Goal: Task Accomplishment & Management: Manage account settings

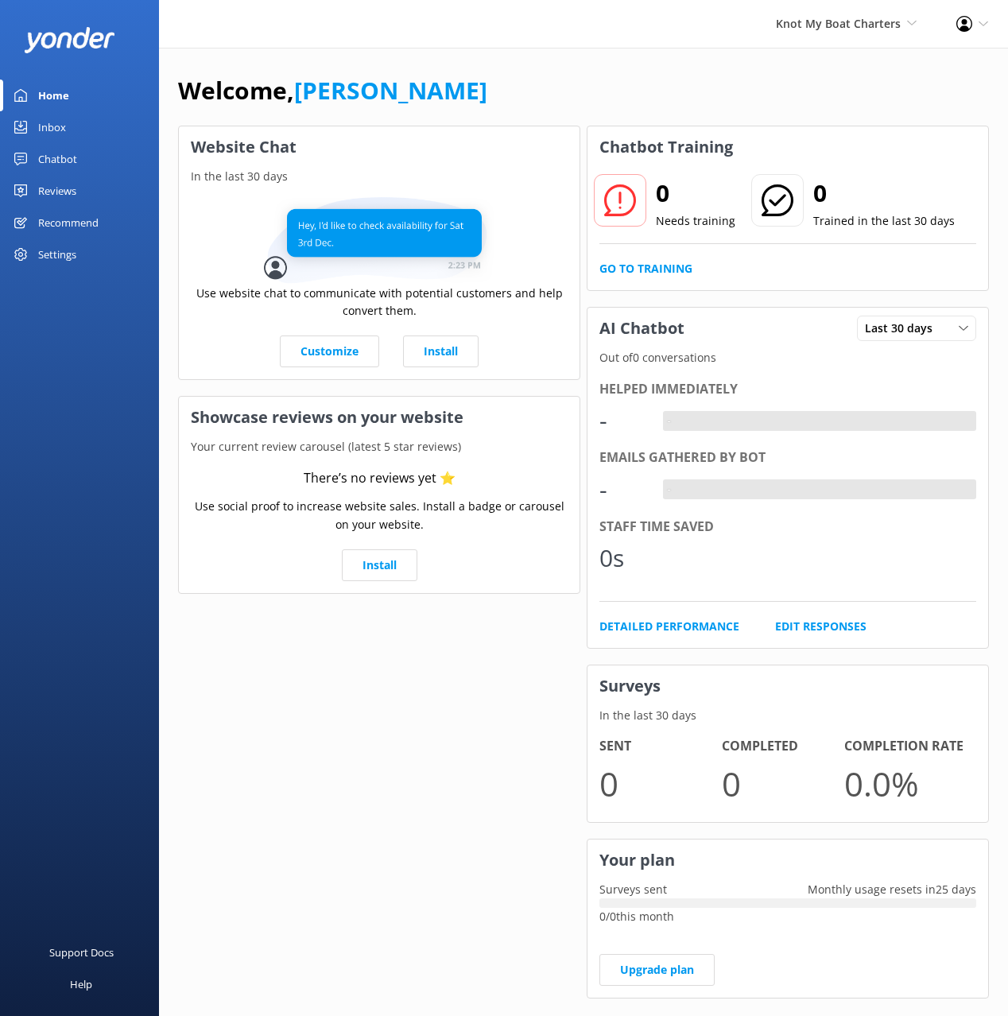
click at [76, 162] on div "Chatbot" at bounding box center [57, 159] width 39 height 32
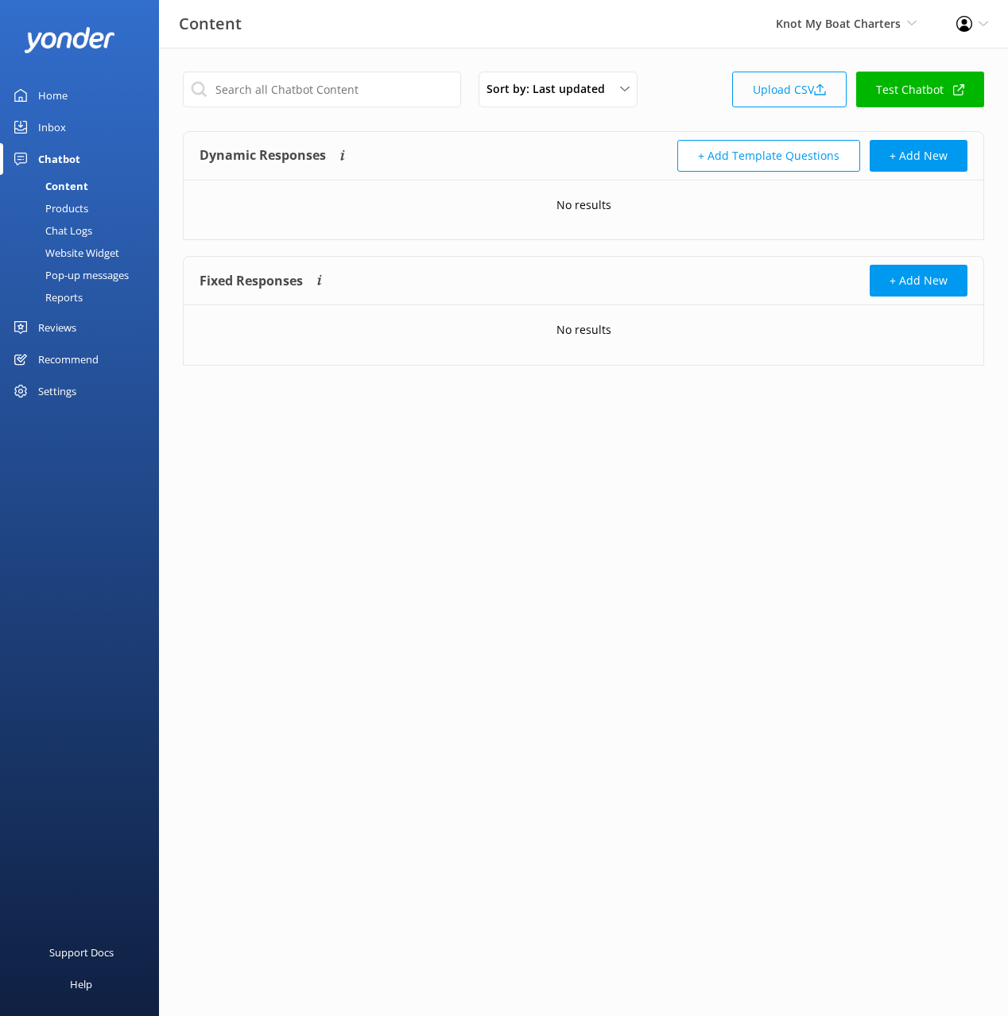
drag, startPoint x: 700, startPoint y: 105, endPoint x: 778, endPoint y: 92, distance: 79.0
click at [701, 105] on div "Sort by: Last updated Title (A-Z) Last updated Upload CSV Test Chatbot" at bounding box center [584, 94] width 802 height 45
click at [782, 91] on link "Upload CSV" at bounding box center [789, 90] width 115 height 36
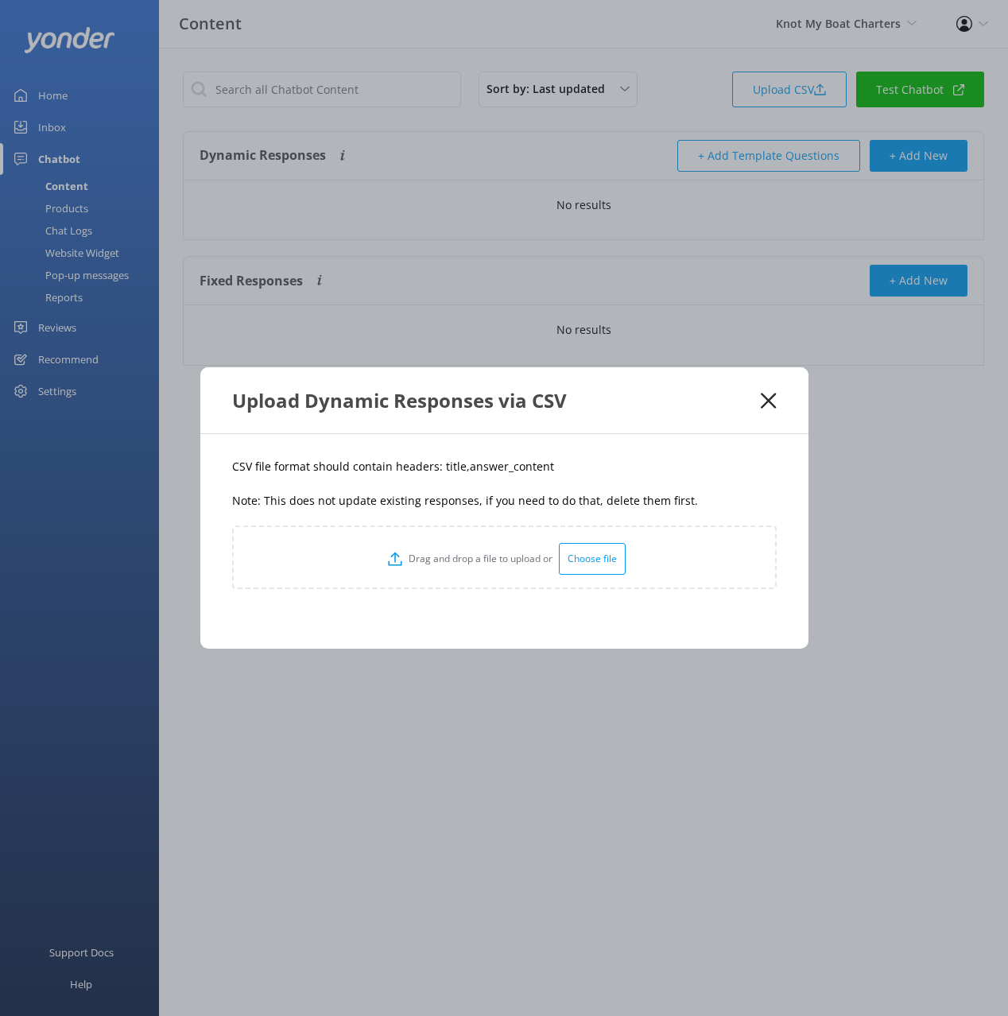
drag, startPoint x: 483, startPoint y: 471, endPoint x: 474, endPoint y: 472, distance: 8.9
click at [479, 472] on p "CSV file format should contain headers: title,answer_content" at bounding box center [504, 466] width 545 height 17
click at [446, 464] on p "CSV file format should contain headers: title,answer_content" at bounding box center [504, 466] width 545 height 17
copy p "title"
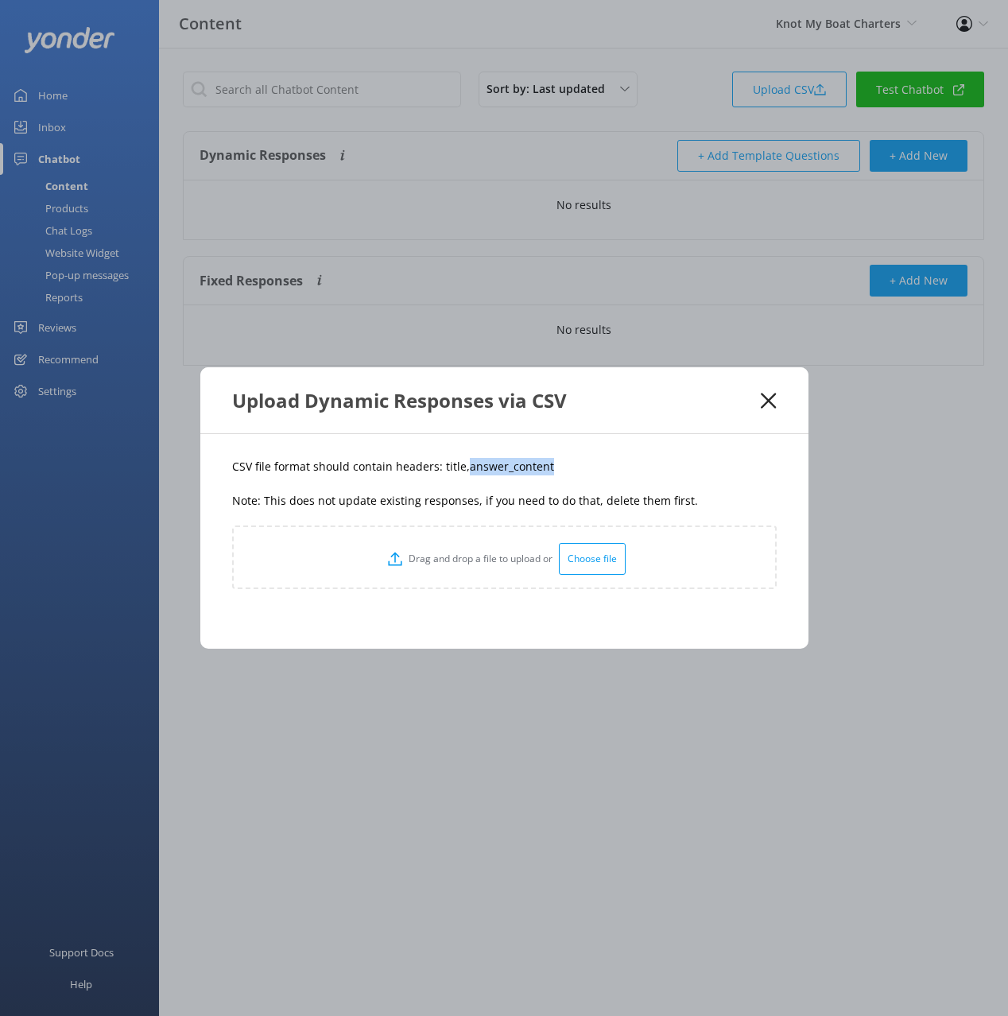
drag, startPoint x: 503, startPoint y: 473, endPoint x: 461, endPoint y: 472, distance: 42.2
click at [463, 471] on div "CSV file format should contain headers: title,answer_content Note: This does no…" at bounding box center [504, 541] width 608 height 215
copy p "answer_content"
click at [619, 435] on div "CSV file format should contain headers: title,answer_content Note: This does no…" at bounding box center [504, 541] width 608 height 215
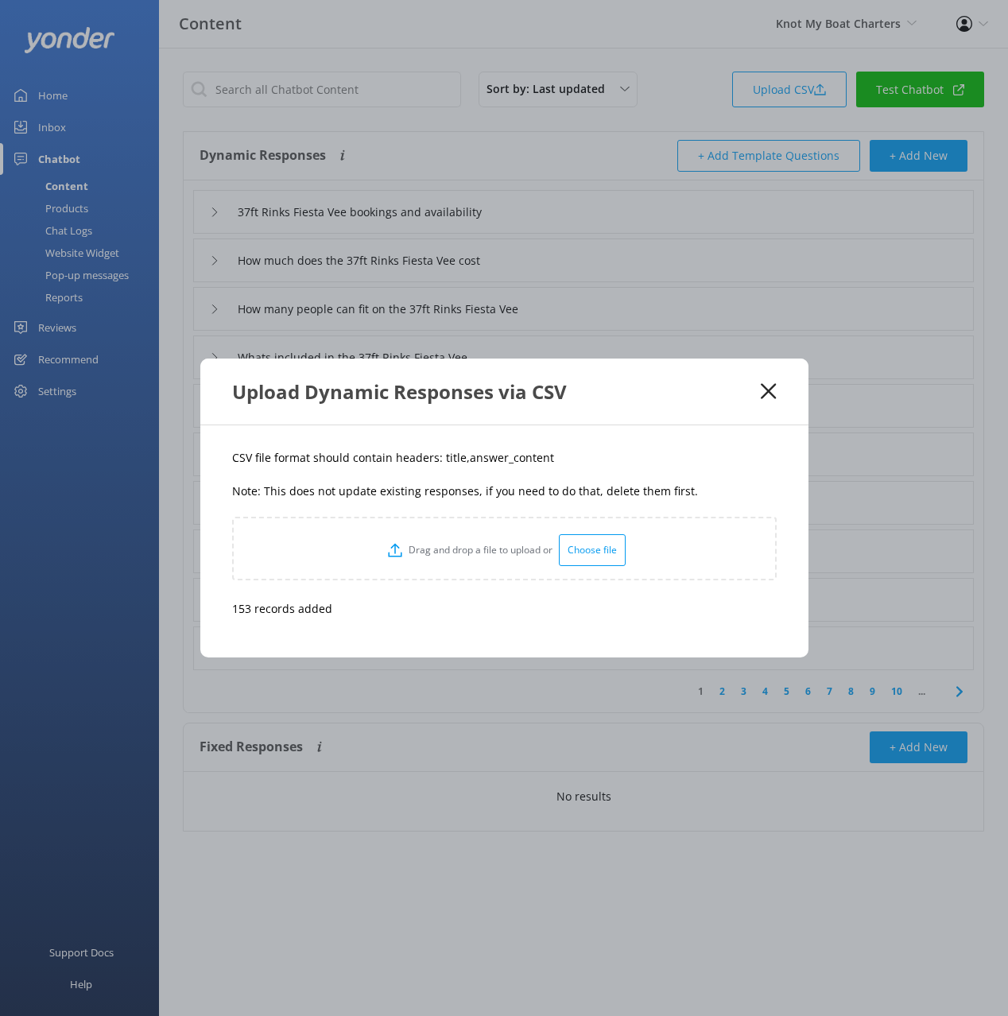
click at [765, 396] on use at bounding box center [768, 391] width 15 height 15
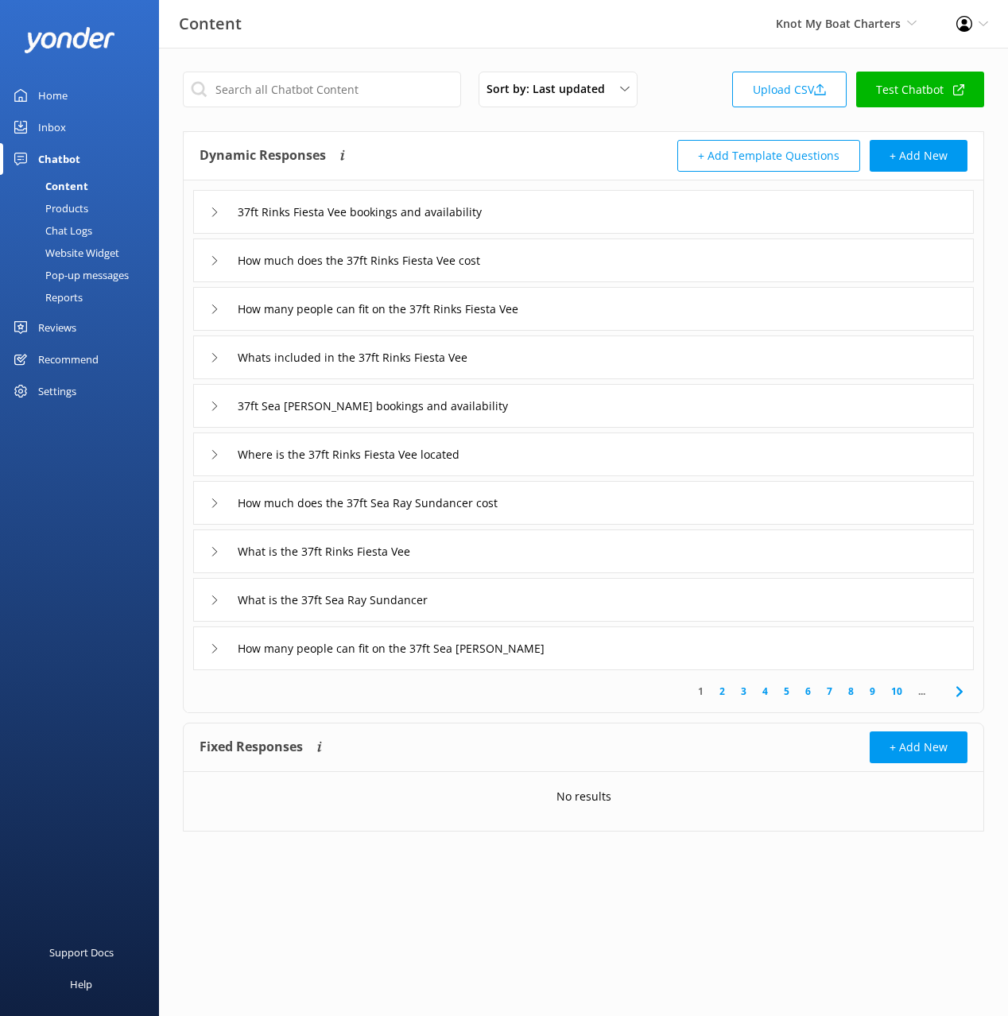
click at [479, 146] on div "Dynamic Responses The chatbot will generate a response based on the content inf…" at bounding box center [392, 156] width 384 height 32
click at [497, 158] on div "Dynamic Responses The chatbot will generate a response based on the content inf…" at bounding box center [392, 156] width 384 height 32
click at [398, 86] on input "text" at bounding box center [322, 90] width 278 height 36
paste input "What is the Chicago Yacht Membership Program"
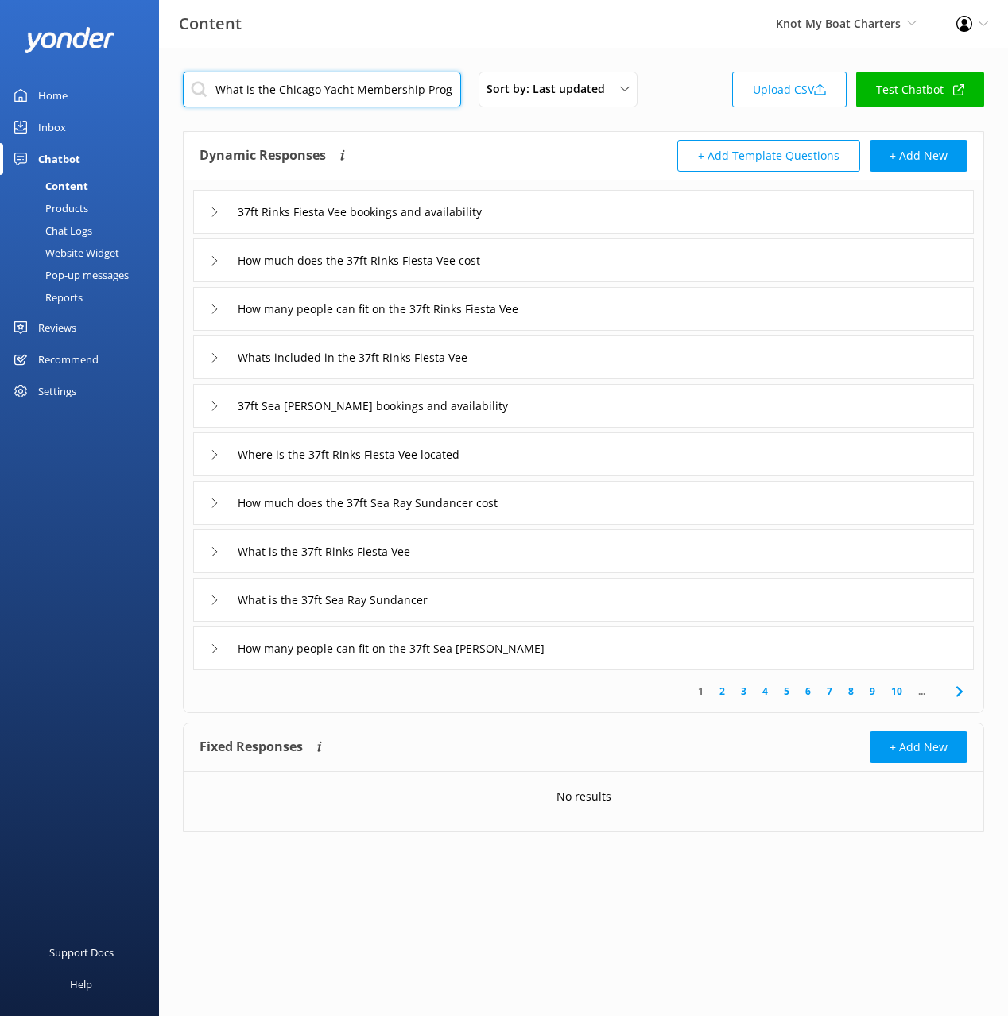
scroll to position [0, 13]
type input "What is the Chicago Yacht Membership Program"
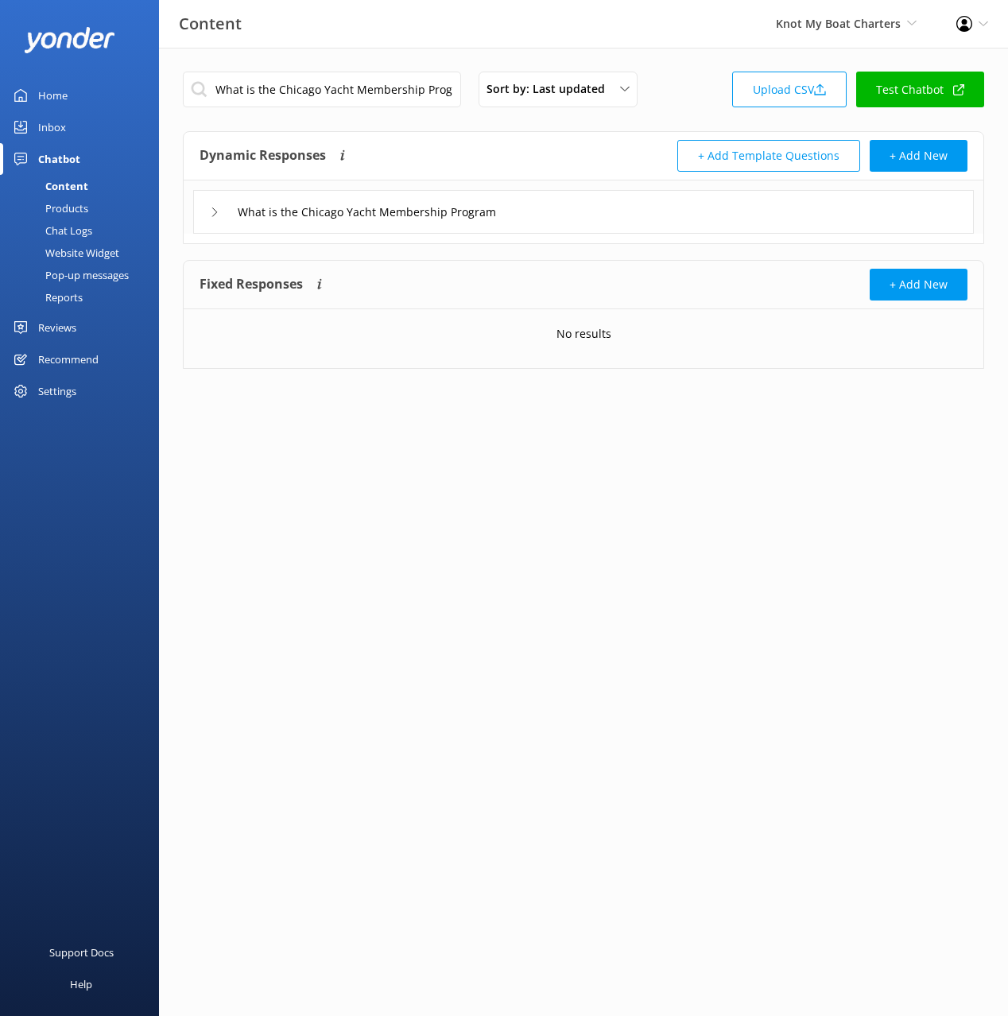
click at [592, 220] on div "What is the Chicago Yacht Membership Program" at bounding box center [583, 212] width 781 height 44
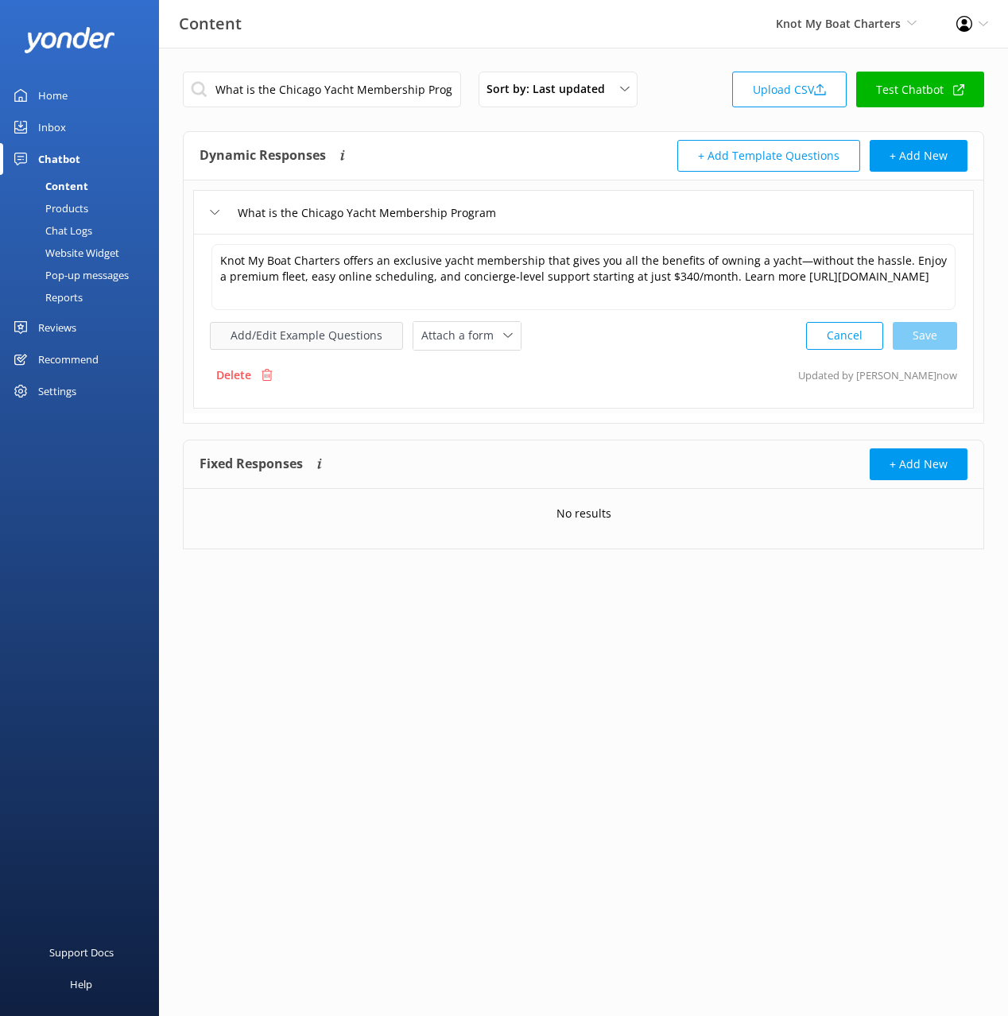
click at [337, 337] on button "Add/Edit Example Questions" at bounding box center [306, 336] width 193 height 28
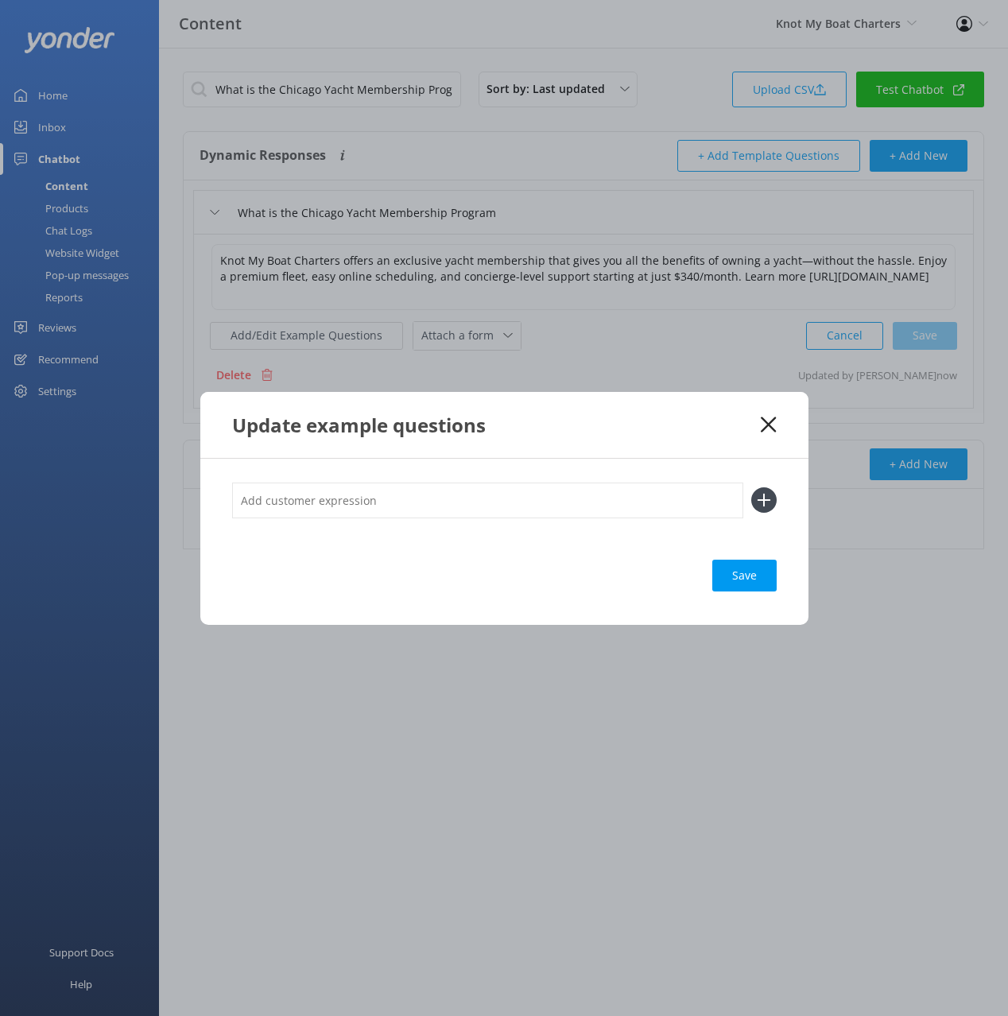
click at [488, 506] on input "text" at bounding box center [487, 501] width 511 height 36
paste input "Do you have a membership Do you have a rewards or loyalty programme Are there a…"
type input "Do you have a membership Do you have a rewards or loyalty programme Are there a…"
drag, startPoint x: 765, startPoint y: 506, endPoint x: 730, endPoint y: 575, distance: 77.5
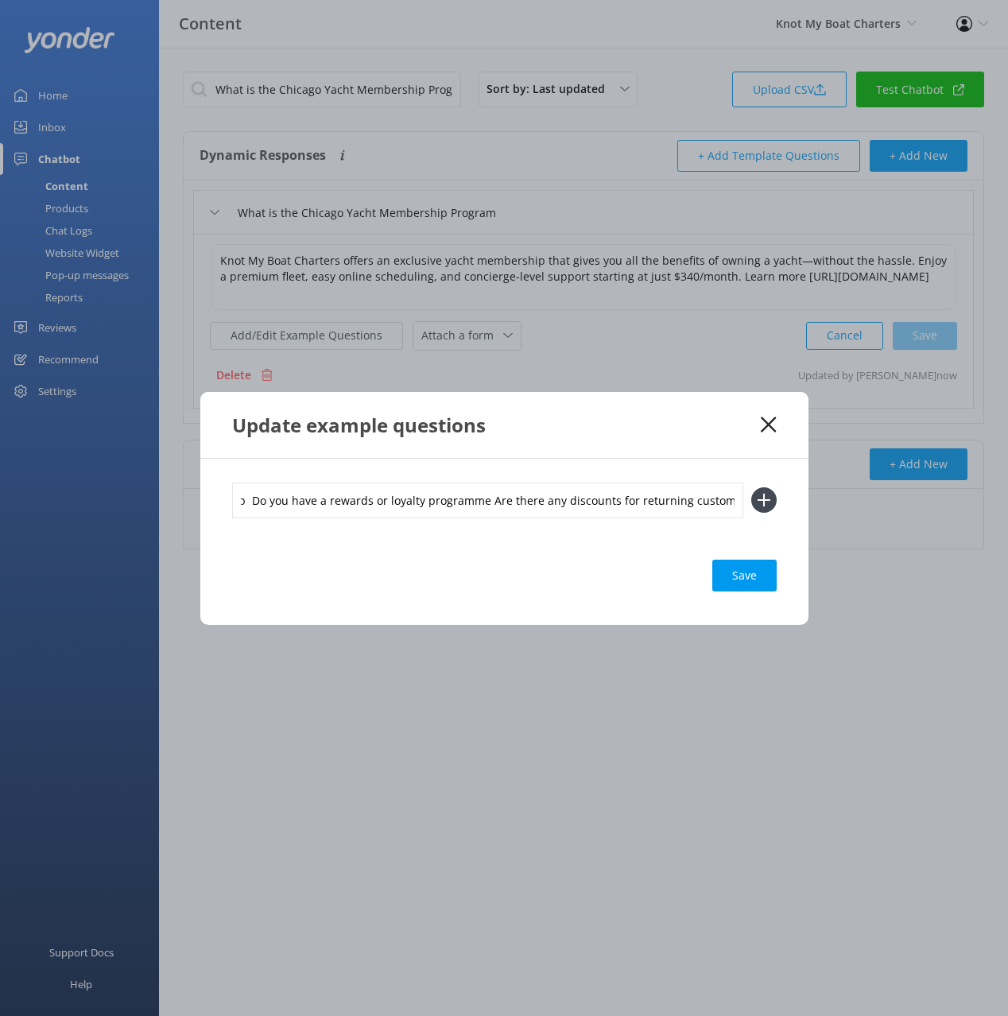
click at [765, 506] on icon at bounding box center [763, 499] width 25 height 25
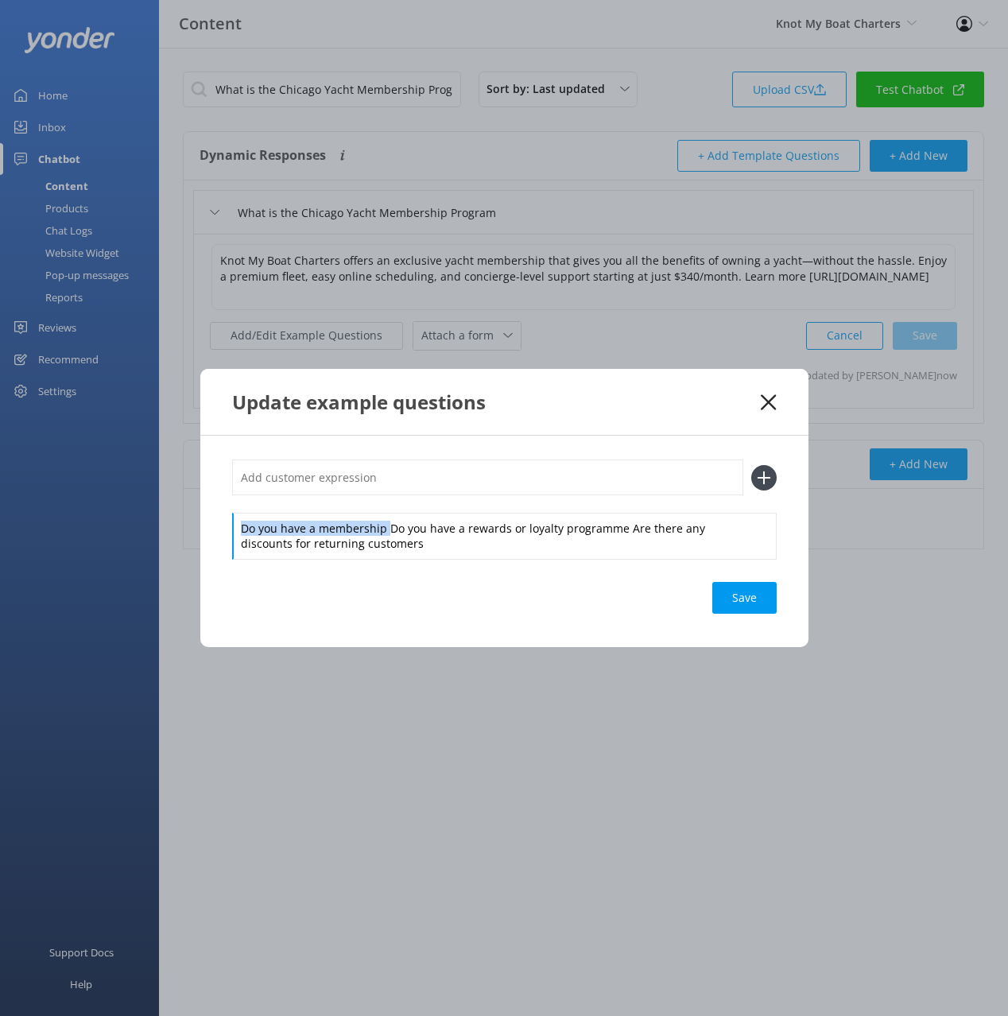
click at [383, 507] on div "Do you have a membership Do you have a rewards or loyalty programme Are there a…" at bounding box center [504, 509] width 545 height 98
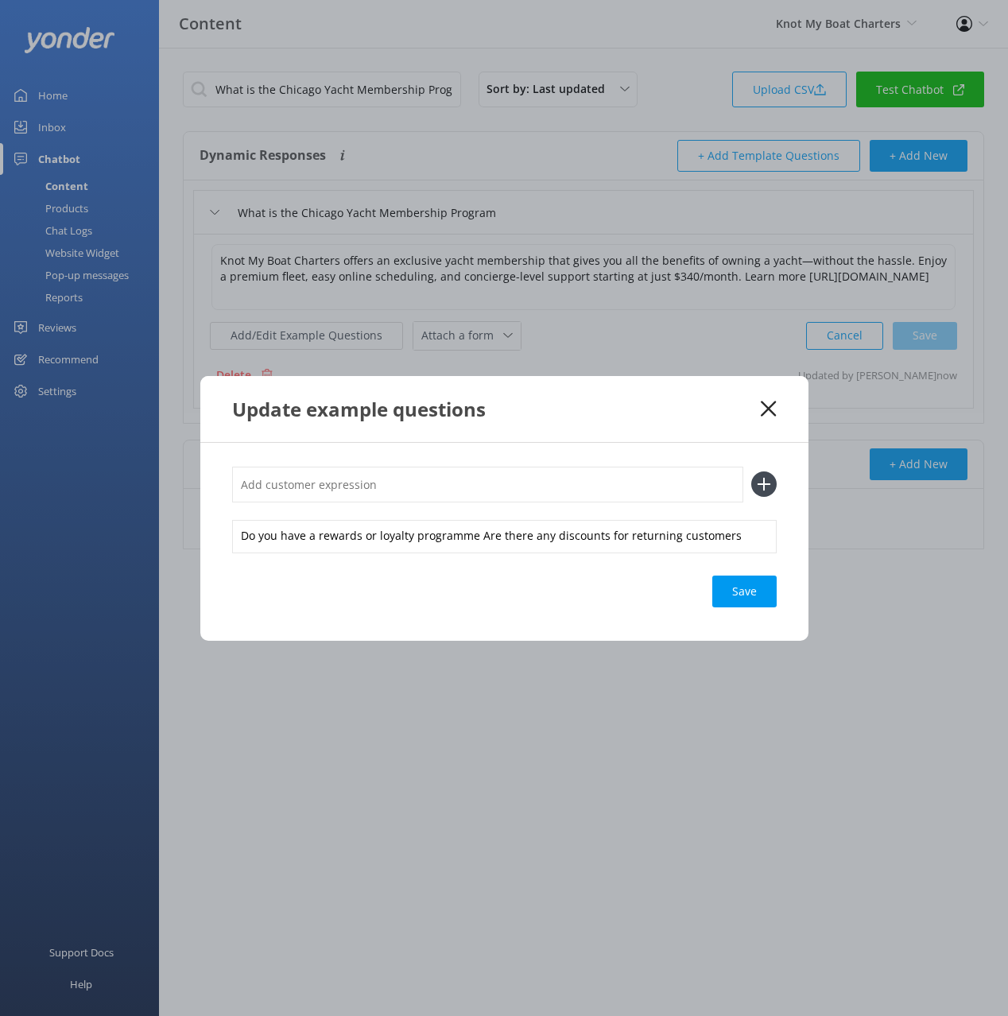
click at [382, 479] on input "text" at bounding box center [487, 485] width 511 height 36
type input "v"
paste input "Do you have a membership"
type input "Do you have a membership"
click at [475, 526] on div "Do you have a rewards or loyalty programme Are there any discounts for returnin…" at bounding box center [504, 536] width 545 height 33
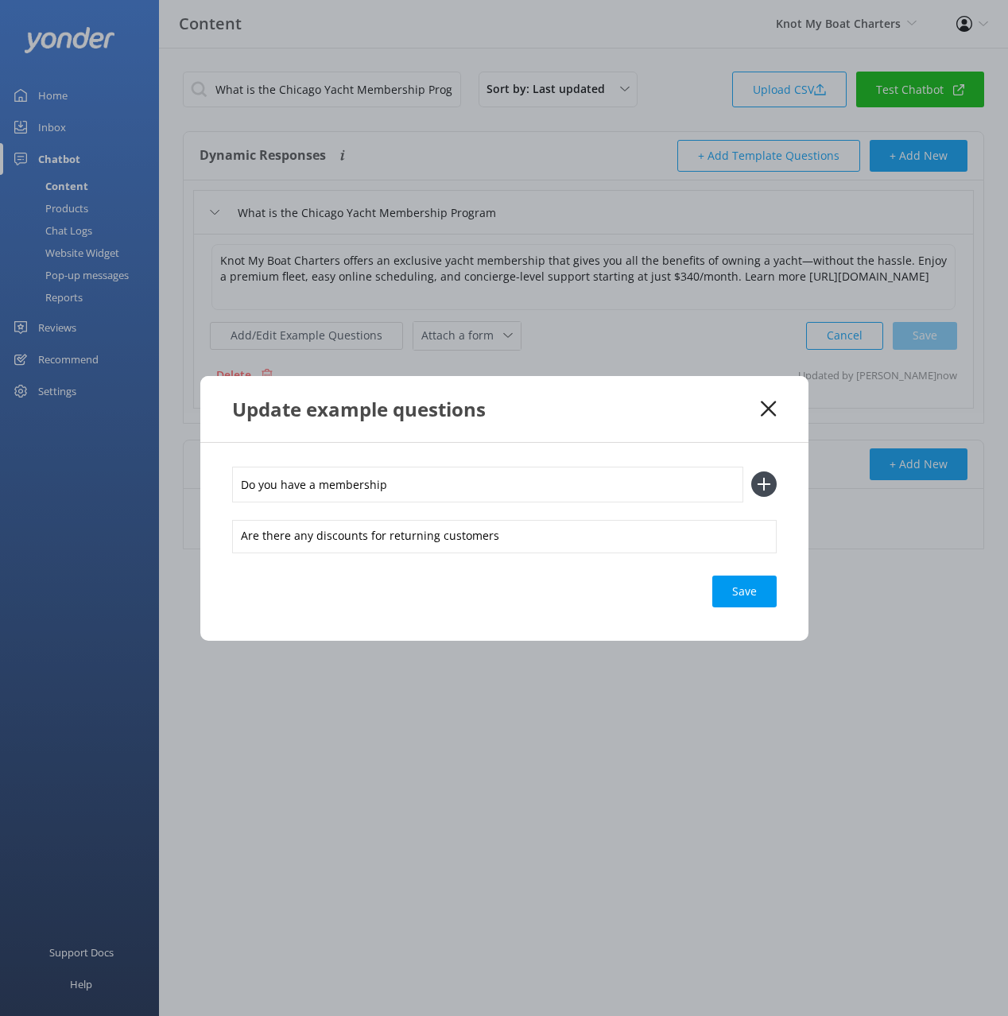
click at [768, 483] on icon at bounding box center [763, 484] width 25 height 25
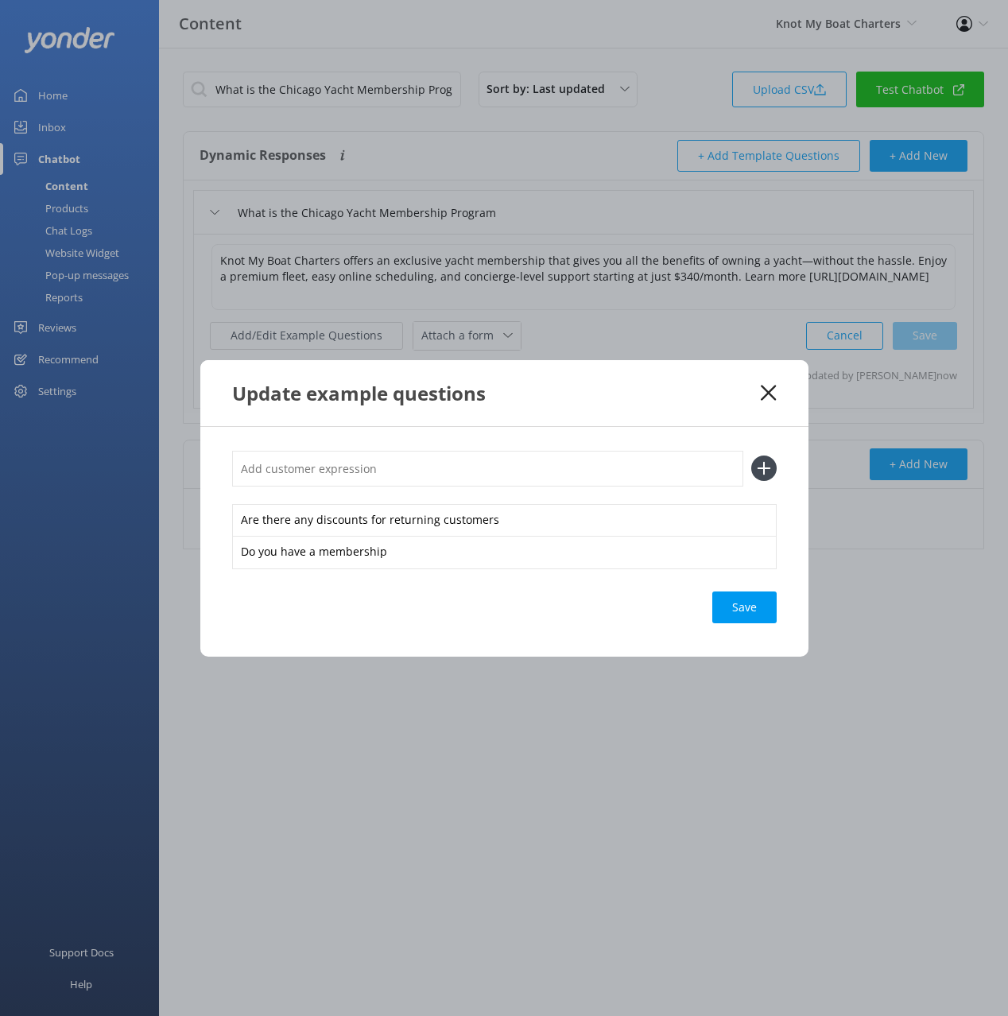
click at [544, 471] on input "text" at bounding box center [487, 469] width 511 height 36
paste input "Do you have a rewards or loyalty programme"
type input "Do you have a rewards or loyalty programme"
drag, startPoint x: 761, startPoint y: 468, endPoint x: 761, endPoint y: 545, distance: 76.3
click at [761, 469] on icon at bounding box center [763, 468] width 25 height 25
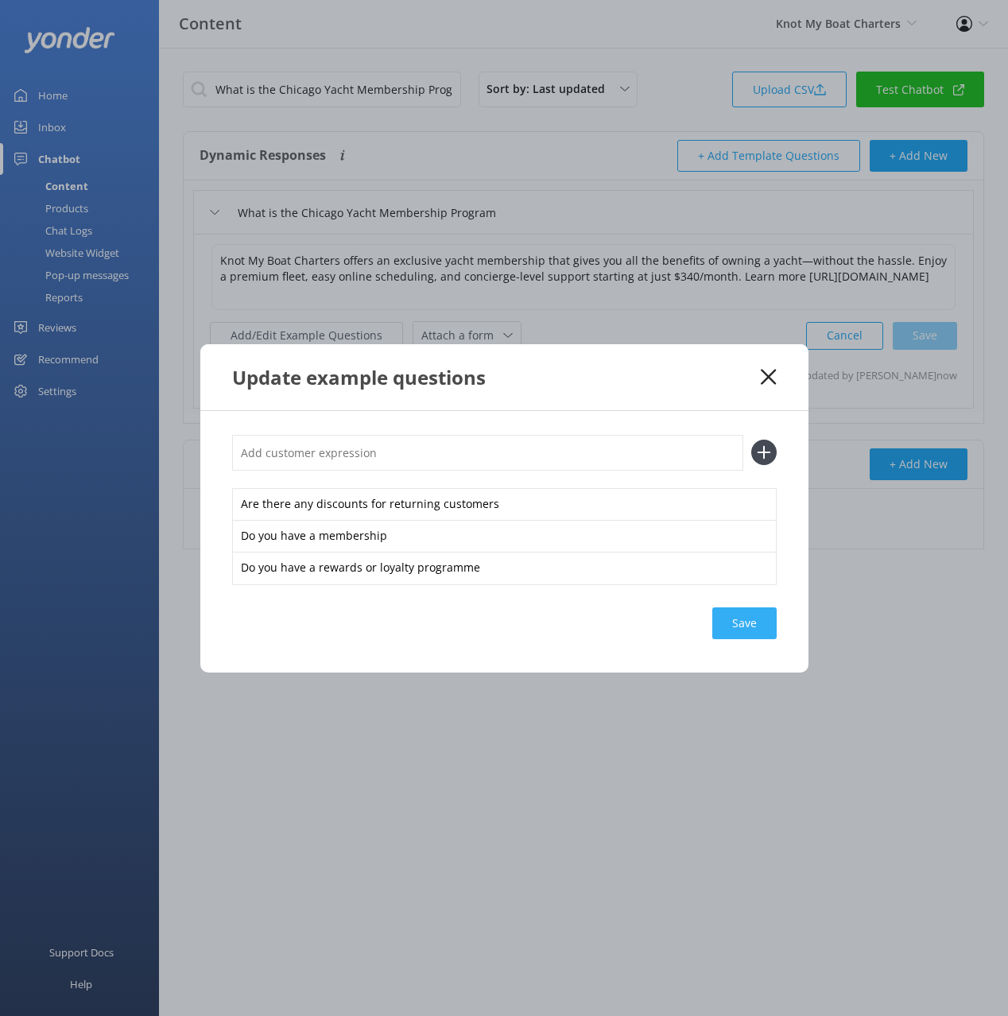
click at [744, 641] on div "Are there any discounts for returning customers Do you have a membership Do you…" at bounding box center [504, 542] width 608 height 262
click at [744, 621] on div "Save" at bounding box center [744, 624] width 64 height 32
drag, startPoint x: 767, startPoint y: 381, endPoint x: 488, endPoint y: 385, distance: 279.1
click at [765, 381] on icon at bounding box center [768, 377] width 15 height 16
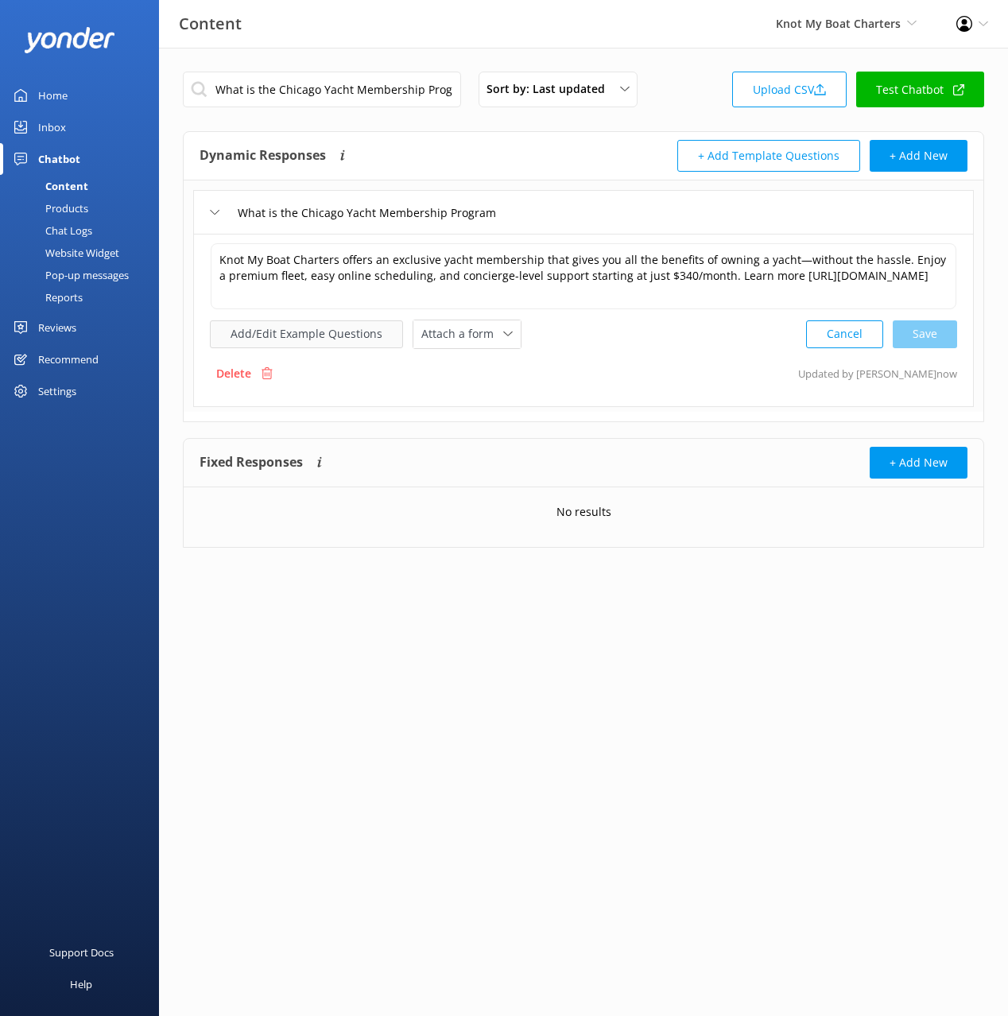
click at [299, 332] on button "Add/Edit Example Questions" at bounding box center [306, 334] width 193 height 28
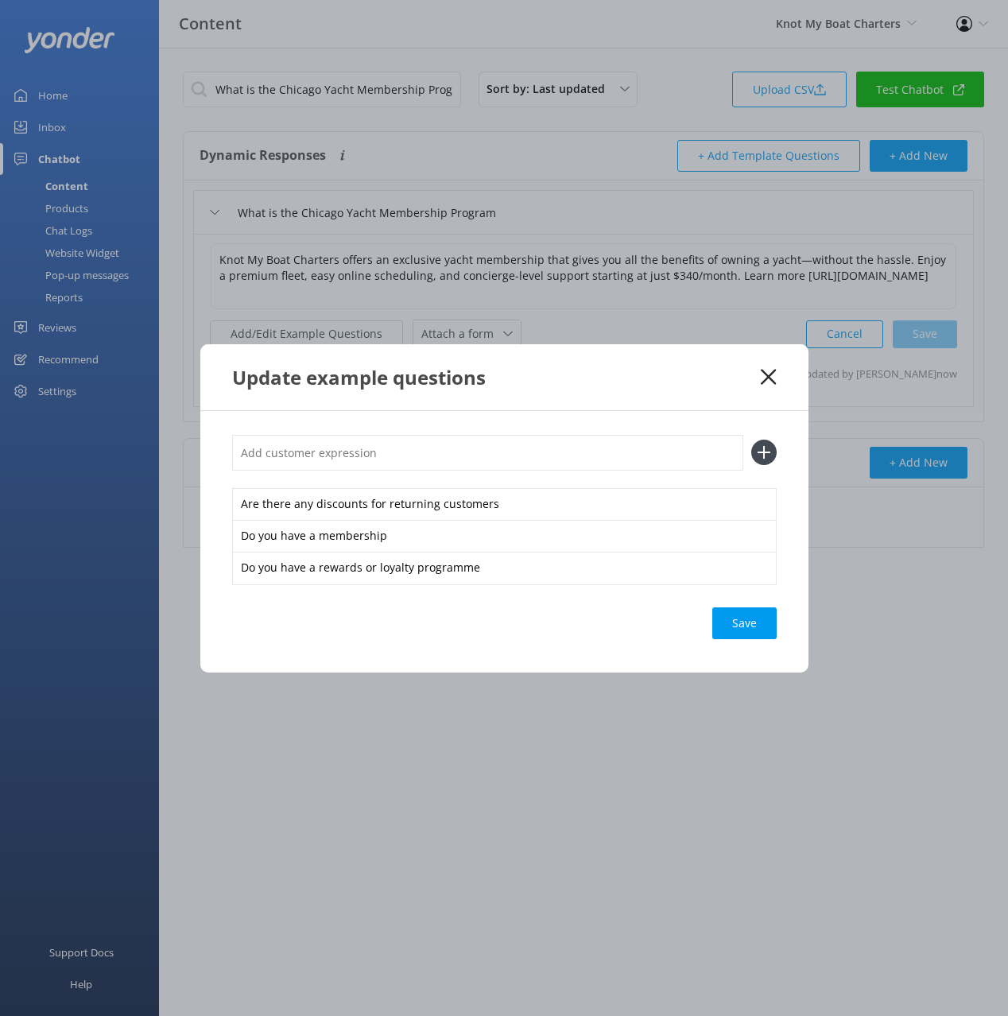
click at [763, 376] on icon at bounding box center [768, 377] width 15 height 16
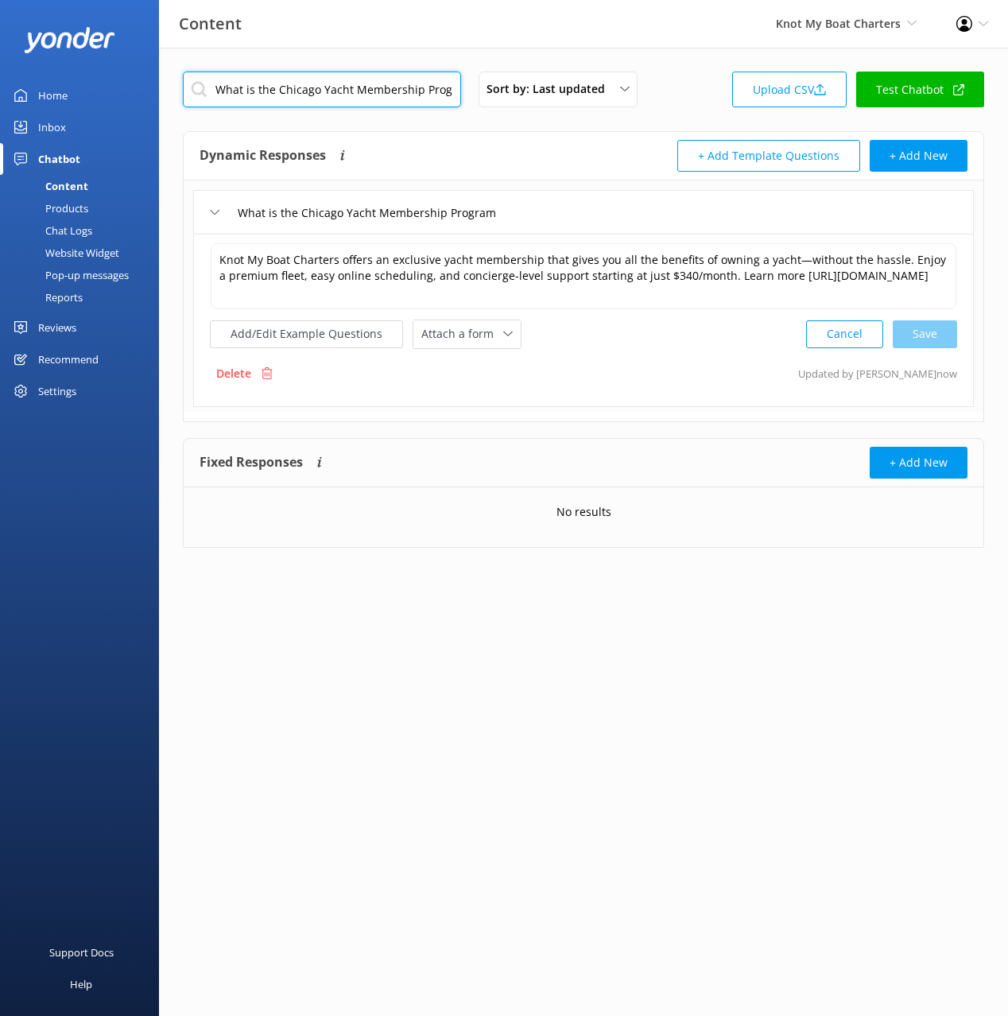
click at [390, 86] on input "What is the Chicago Yacht Membership Program" at bounding box center [322, 90] width 278 height 36
paste input "How much do memberships cost"
type input "How much do memberships cost"
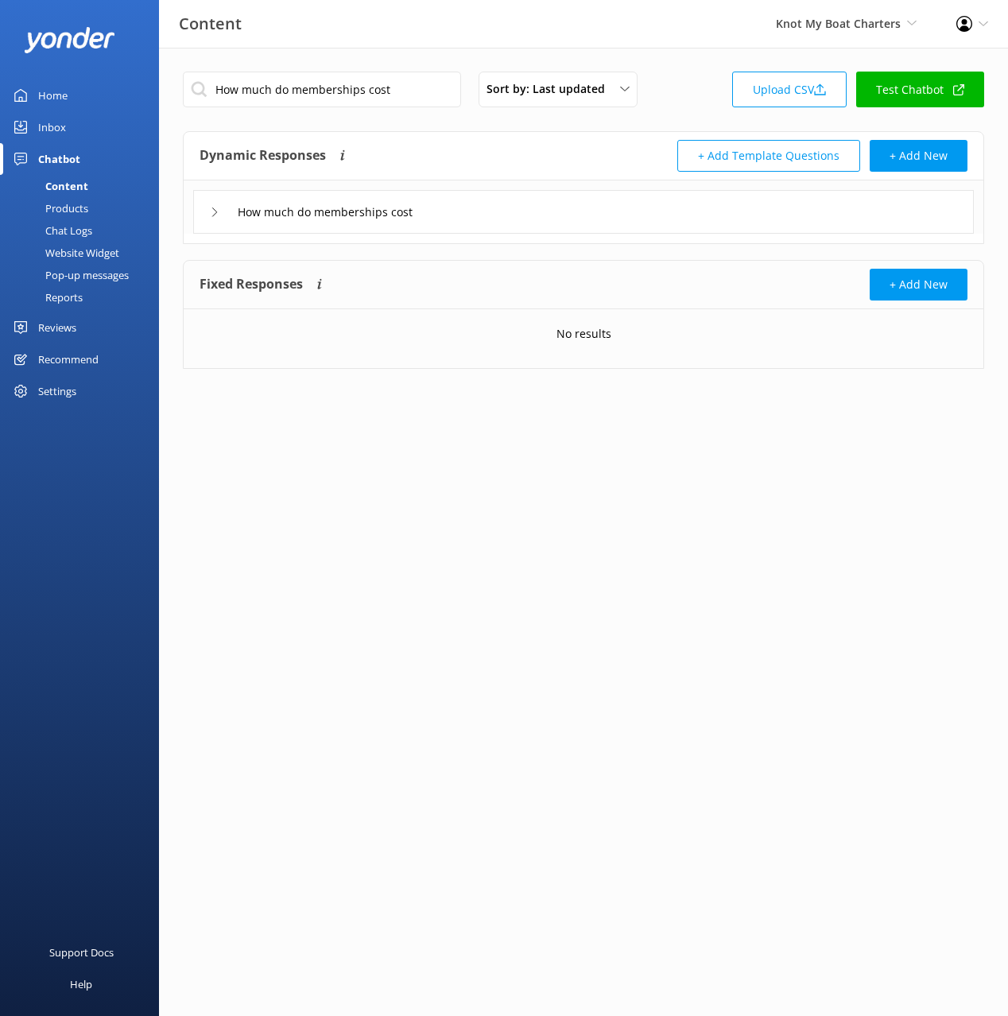
drag, startPoint x: 565, startPoint y: 205, endPoint x: 544, endPoint y: 220, distance: 26.3
click at [564, 205] on div "How much do memberships cost" at bounding box center [583, 212] width 781 height 44
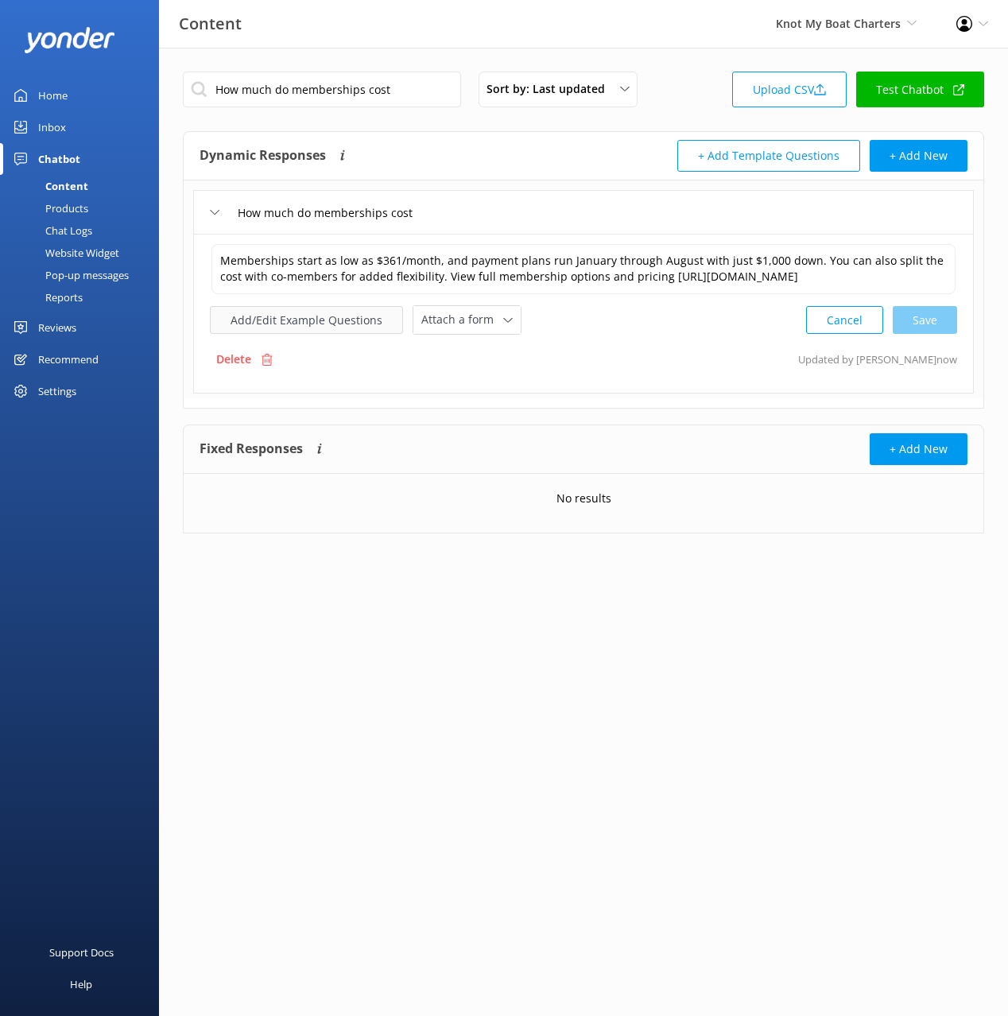
click at [338, 326] on button "Add/Edit Example Questions" at bounding box center [306, 320] width 193 height 28
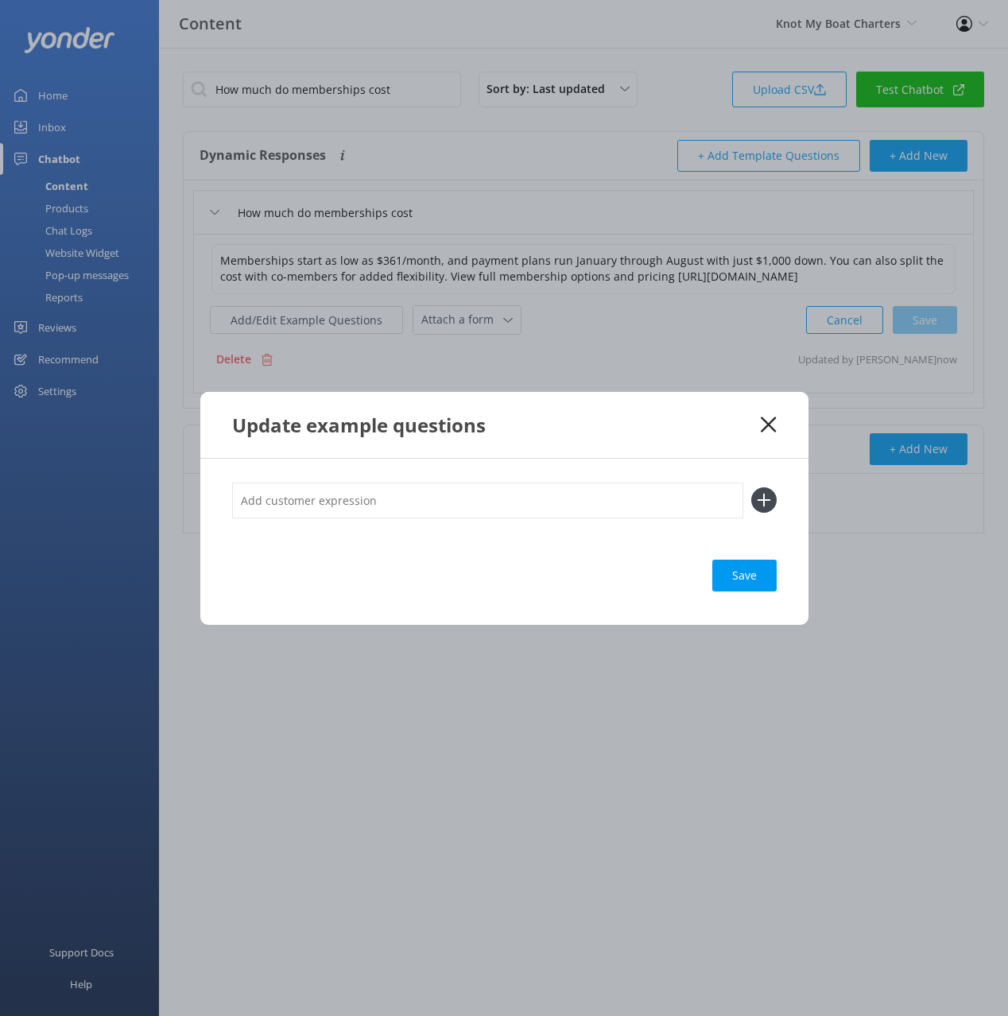
drag, startPoint x: 603, startPoint y: 504, endPoint x: 797, endPoint y: 507, distance: 194.0
click at [604, 504] on input "text" at bounding box center [487, 501] width 511 height 36
paste input "Do you offer payment plans for memberships"
type input "Do you offer payment plans for memberships"
drag, startPoint x: 771, startPoint y: 499, endPoint x: 748, endPoint y: 565, distance: 70.4
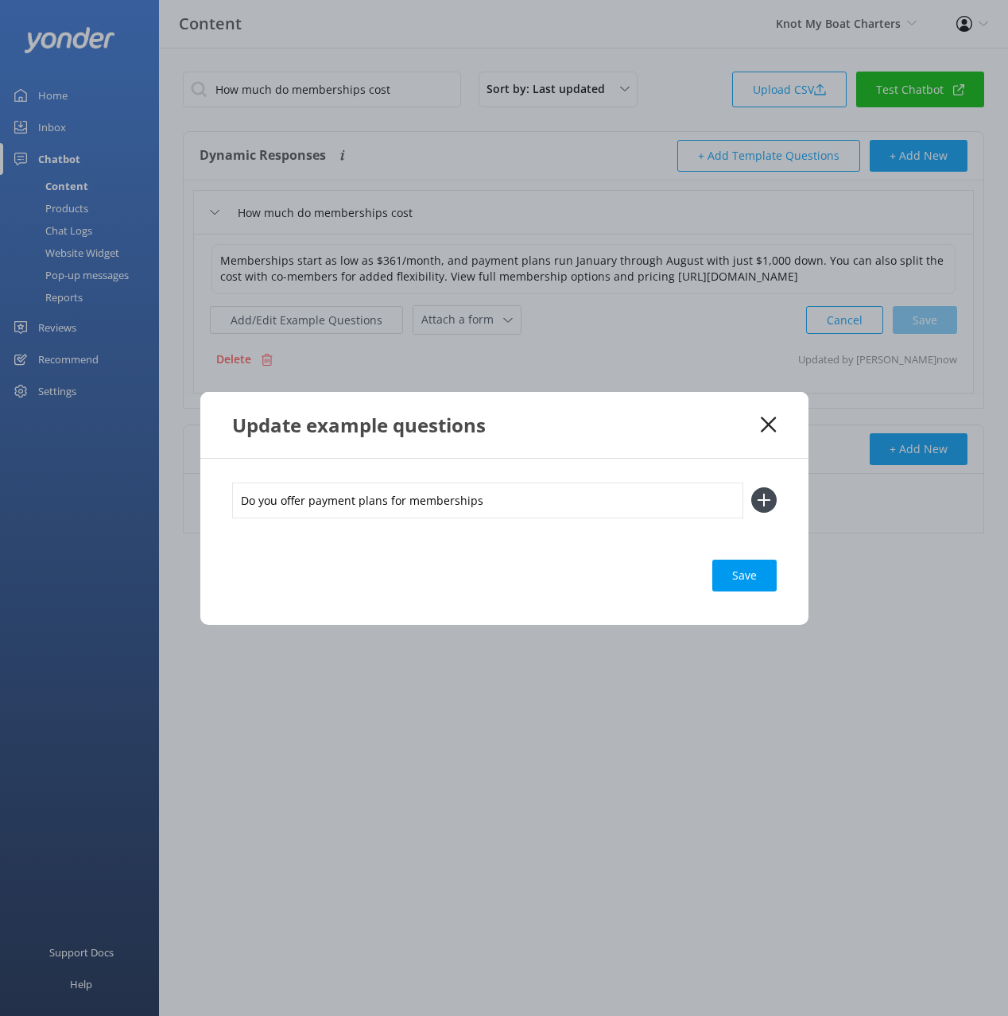
click at [770, 499] on icon at bounding box center [763, 499] width 25 height 25
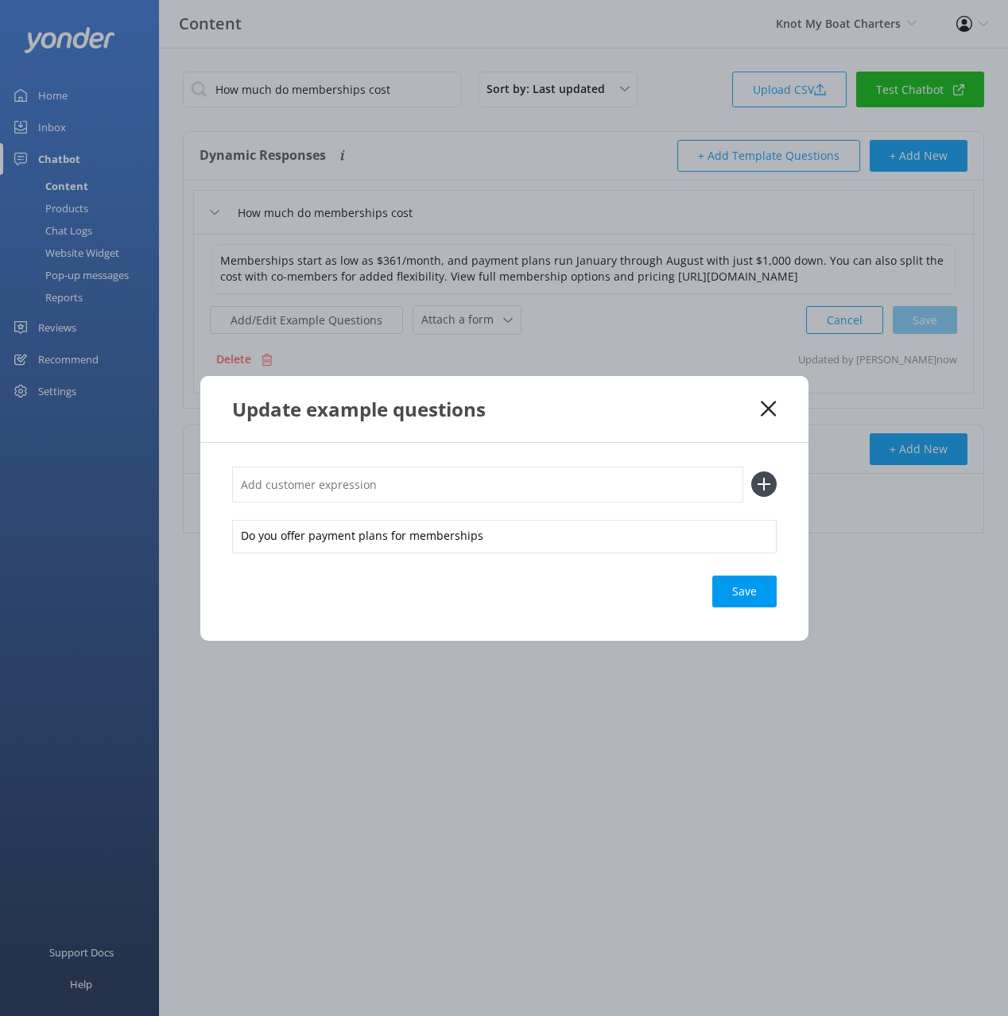
click at [740, 590] on div "Save" at bounding box center [744, 592] width 64 height 32
click at [782, 410] on div "Update example questions" at bounding box center [504, 409] width 608 height 66
click at [767, 409] on use at bounding box center [768, 408] width 15 height 15
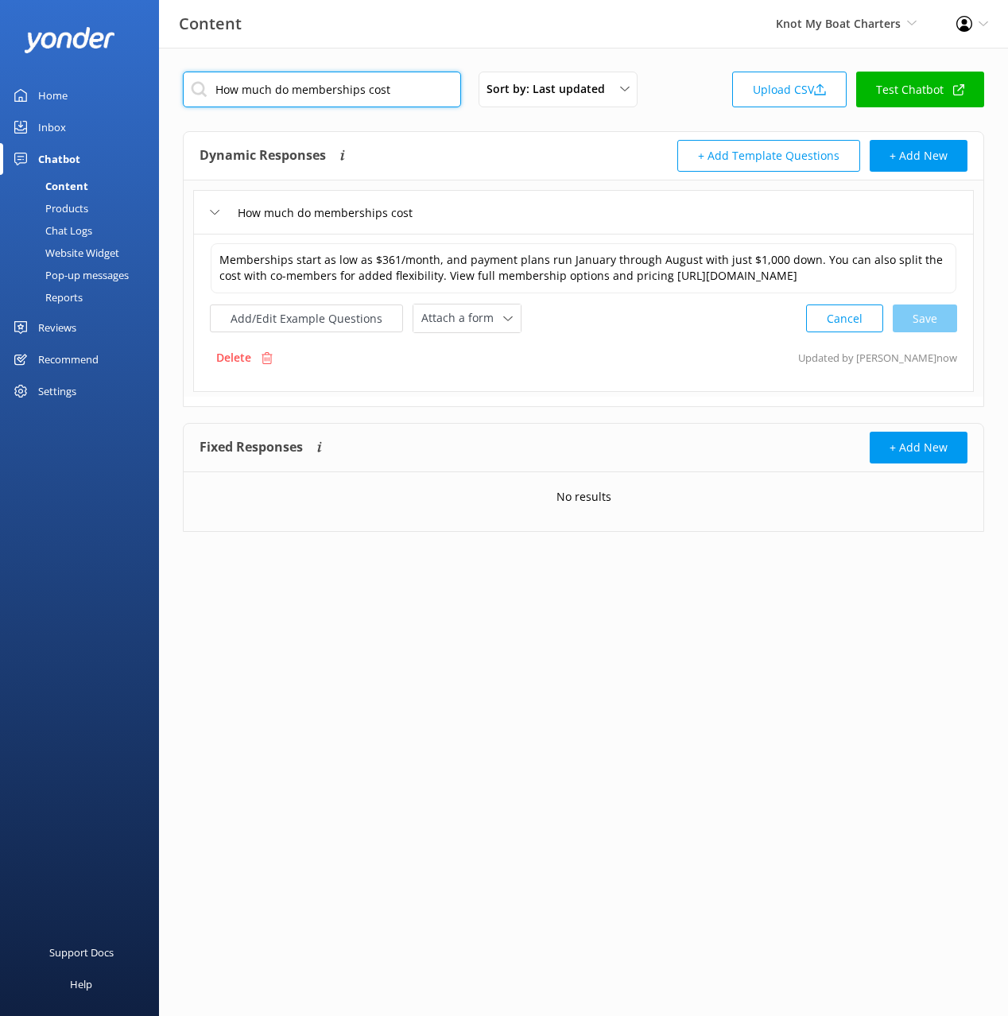
click at [385, 75] on input "How much do memberships cost" at bounding box center [322, 90] width 278 height 36
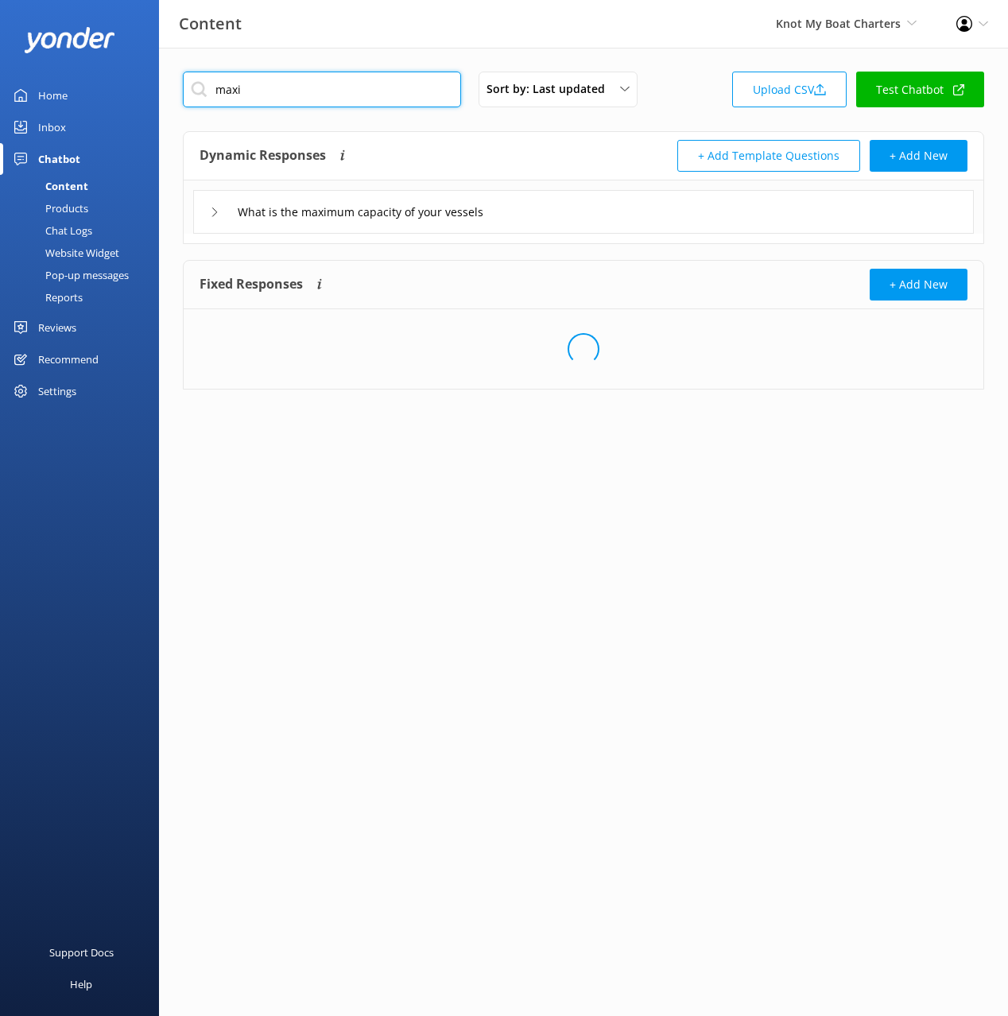
type input "maxi"
click at [553, 130] on div "maxi Sort by: Last updated Title (A-Z) Last updated Upload CSV Test Chatbot Dyn…" at bounding box center [583, 243] width 849 height 390
drag, startPoint x: 570, startPoint y: 200, endPoint x: 553, endPoint y: 219, distance: 25.9
click at [569, 200] on div "What is the maximum capacity of your vessels" at bounding box center [583, 212] width 781 height 44
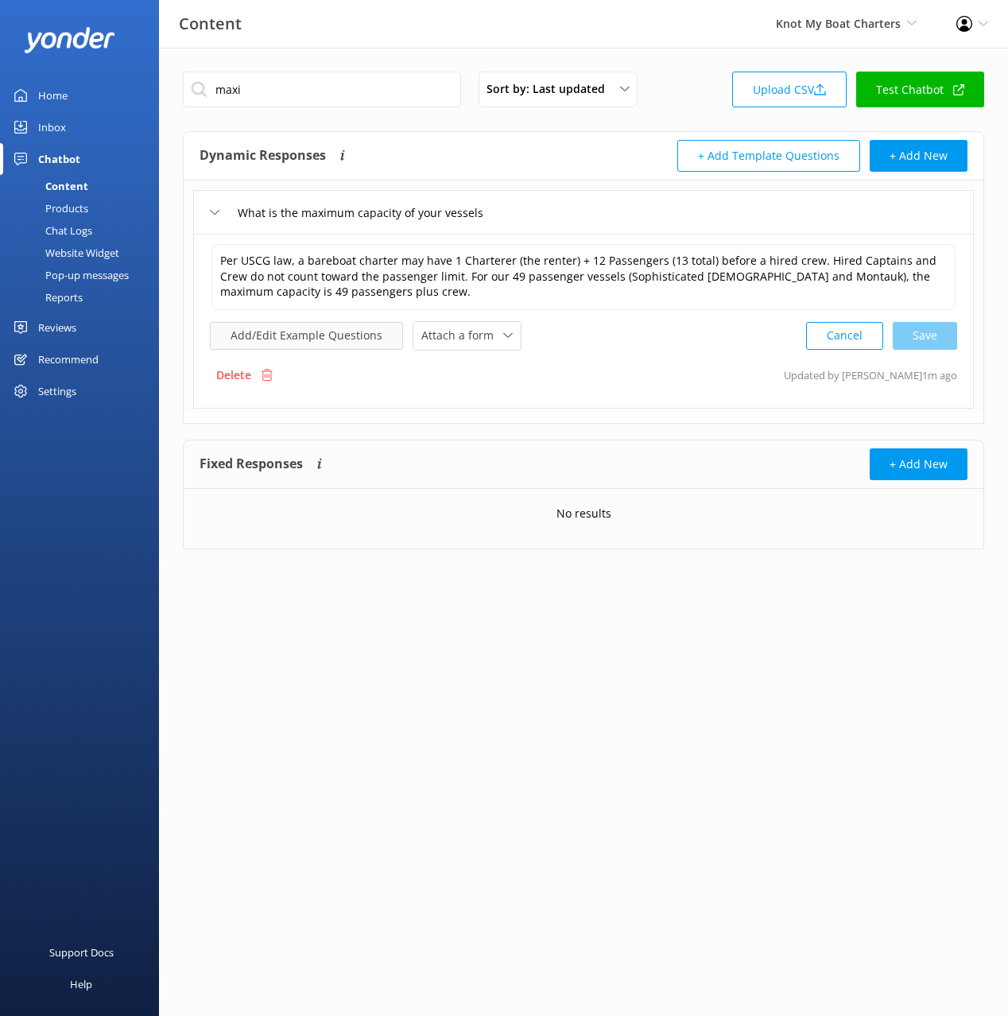
click at [324, 326] on button "Add/Edit Example Questions" at bounding box center [306, 336] width 193 height 28
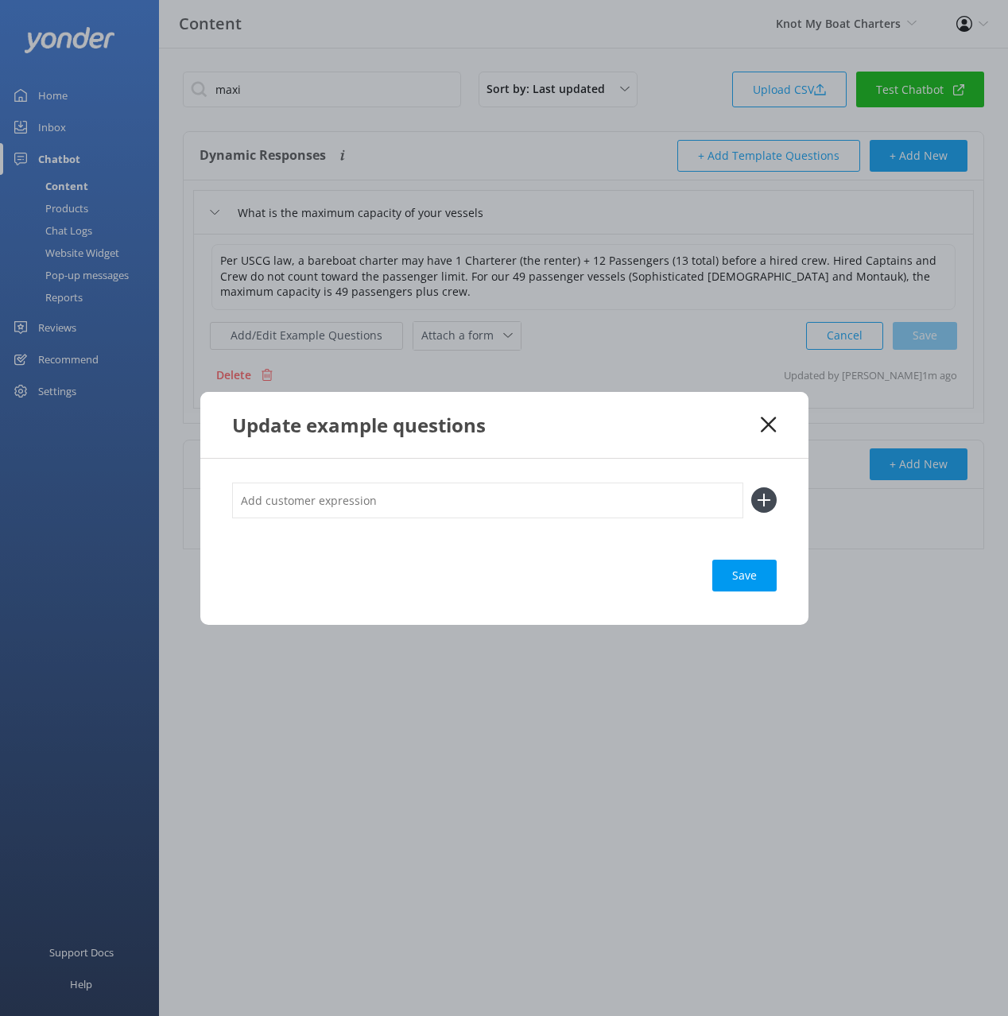
click at [518, 498] on input "text" at bounding box center [487, 501] width 511 height 36
paste input "How many people fit on the boat How many people are allowed on a boat rental in…"
type input "How many people fit on the boat How many people are allowed on a boat rental in…"
drag, startPoint x: 766, startPoint y: 493, endPoint x: 699, endPoint y: 507, distance: 68.1
click at [766, 493] on icon at bounding box center [763, 499] width 25 height 25
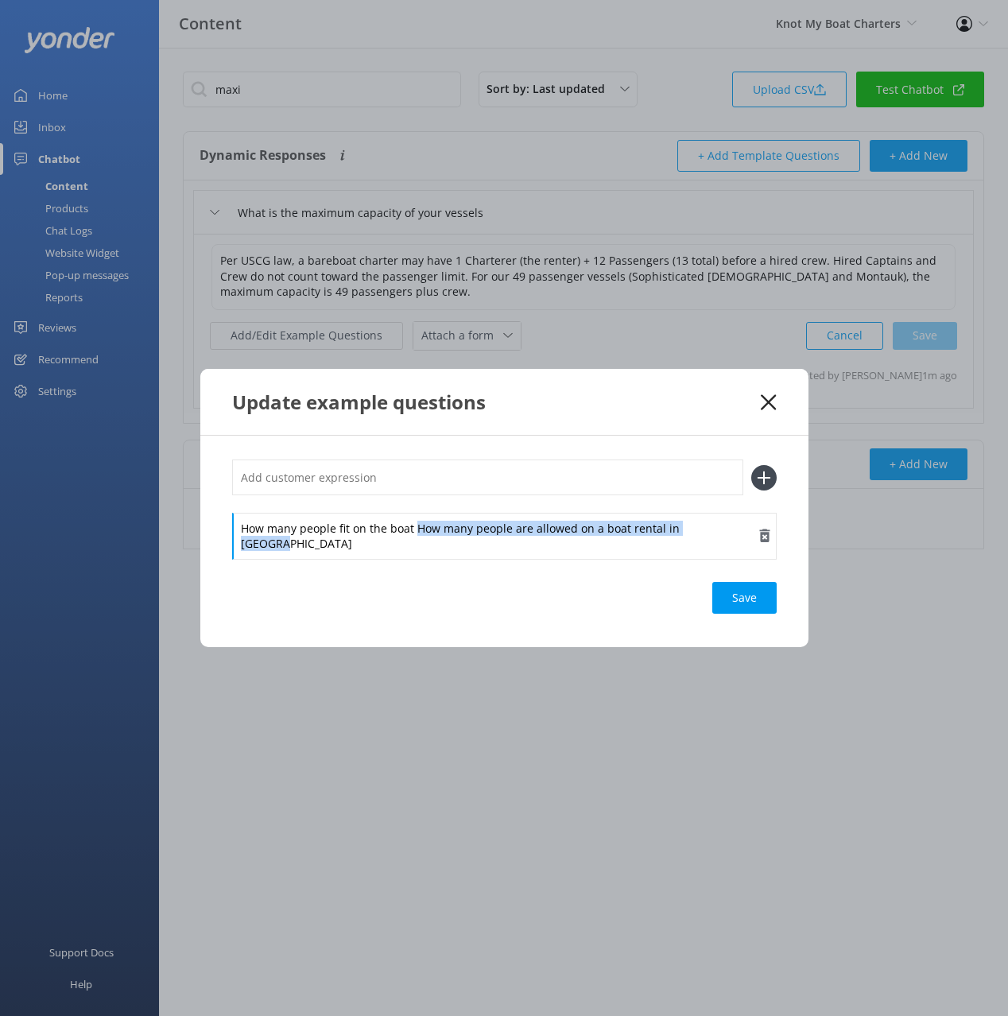
click at [419, 551] on div "How many people fit on the boat How many people are allowed on a boat rental in…" at bounding box center [504, 536] width 545 height 46
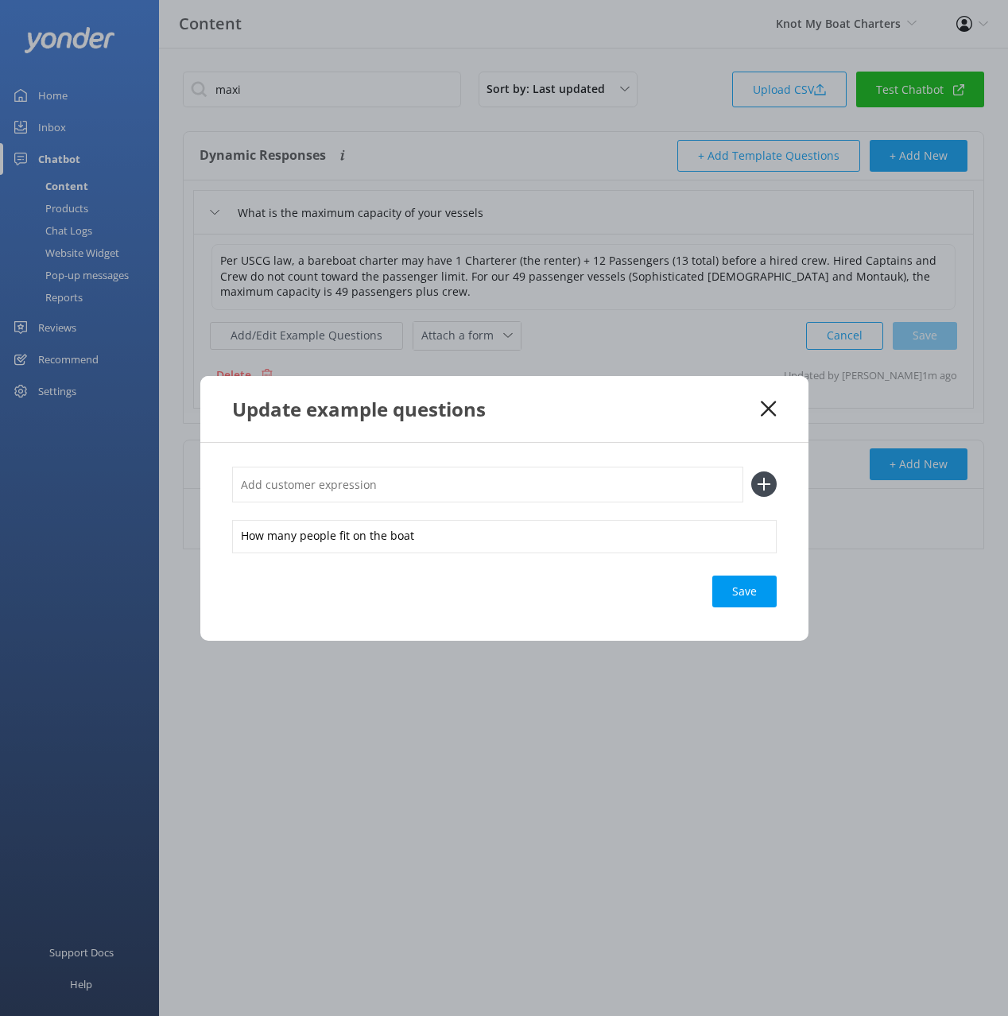
click at [419, 485] on input "text" at bounding box center [487, 485] width 511 height 36
paste input "How many people are allowed on a boat rental in [GEOGRAPHIC_DATA]"
type input "How many people are allowed on a boat rental in [GEOGRAPHIC_DATA]"
drag, startPoint x: 764, startPoint y: 489, endPoint x: 739, endPoint y: 608, distance: 121.2
click at [764, 490] on icon at bounding box center [763, 484] width 25 height 25
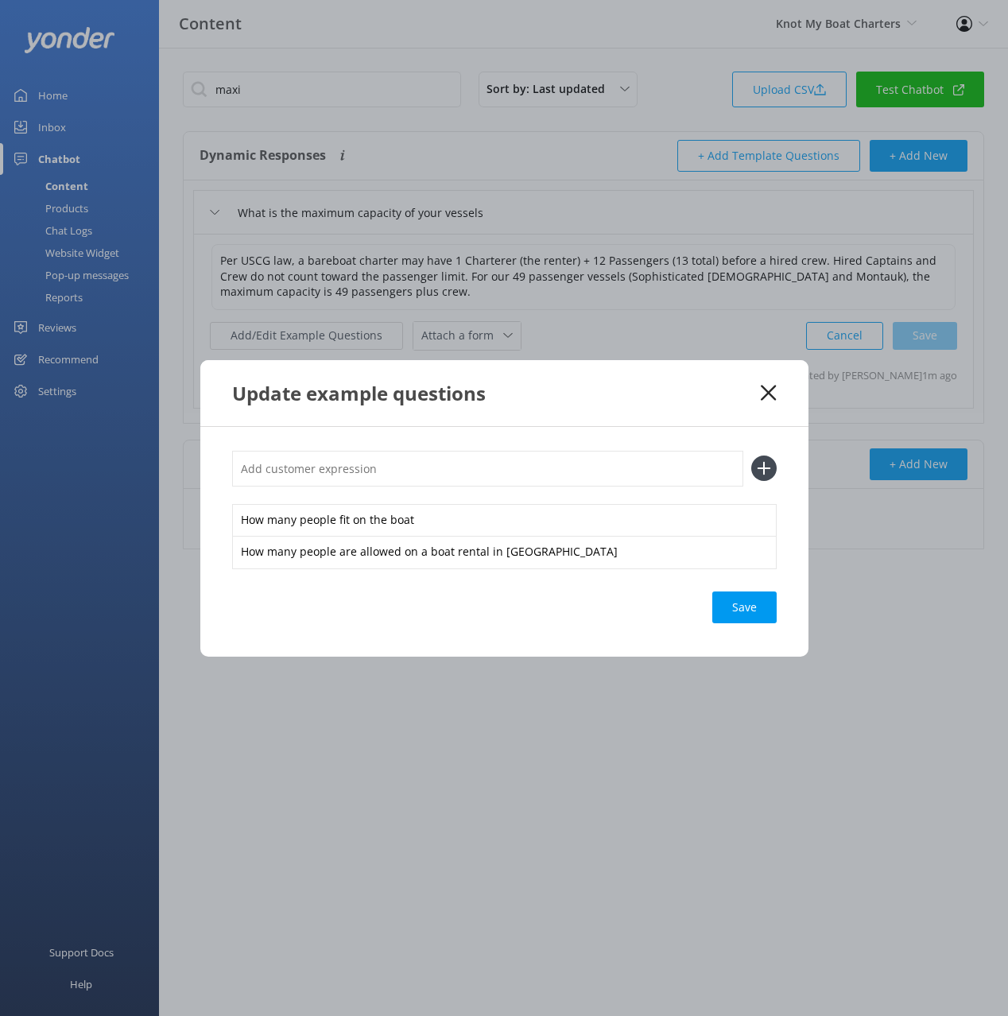
click at [736, 611] on div "Save" at bounding box center [744, 608] width 64 height 32
drag, startPoint x: 775, startPoint y: 394, endPoint x: 693, endPoint y: 319, distance: 110.9
click at [775, 394] on icon at bounding box center [768, 393] width 15 height 16
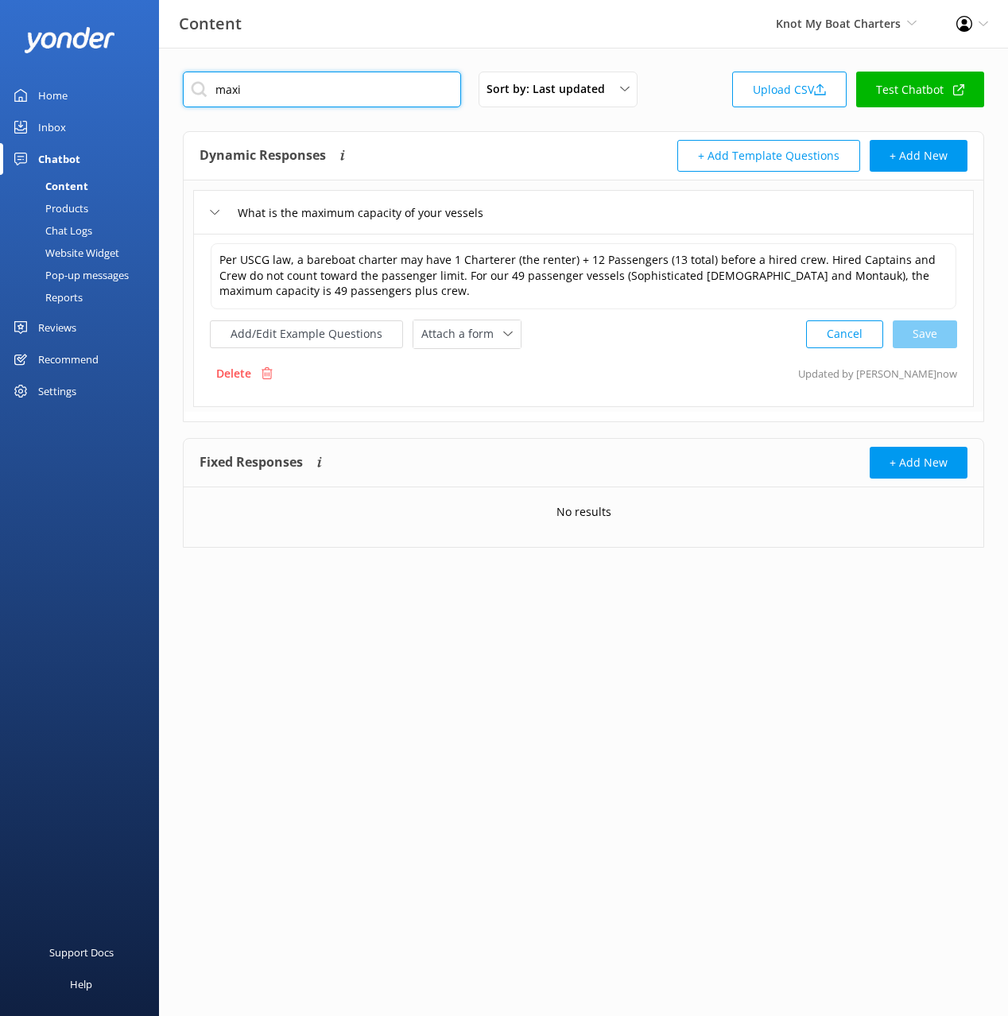
click at [351, 99] on input "maxi" at bounding box center [322, 90] width 278 height 36
paste input "Does a captain come with the boat"
type input "Does a captain come with the boat"
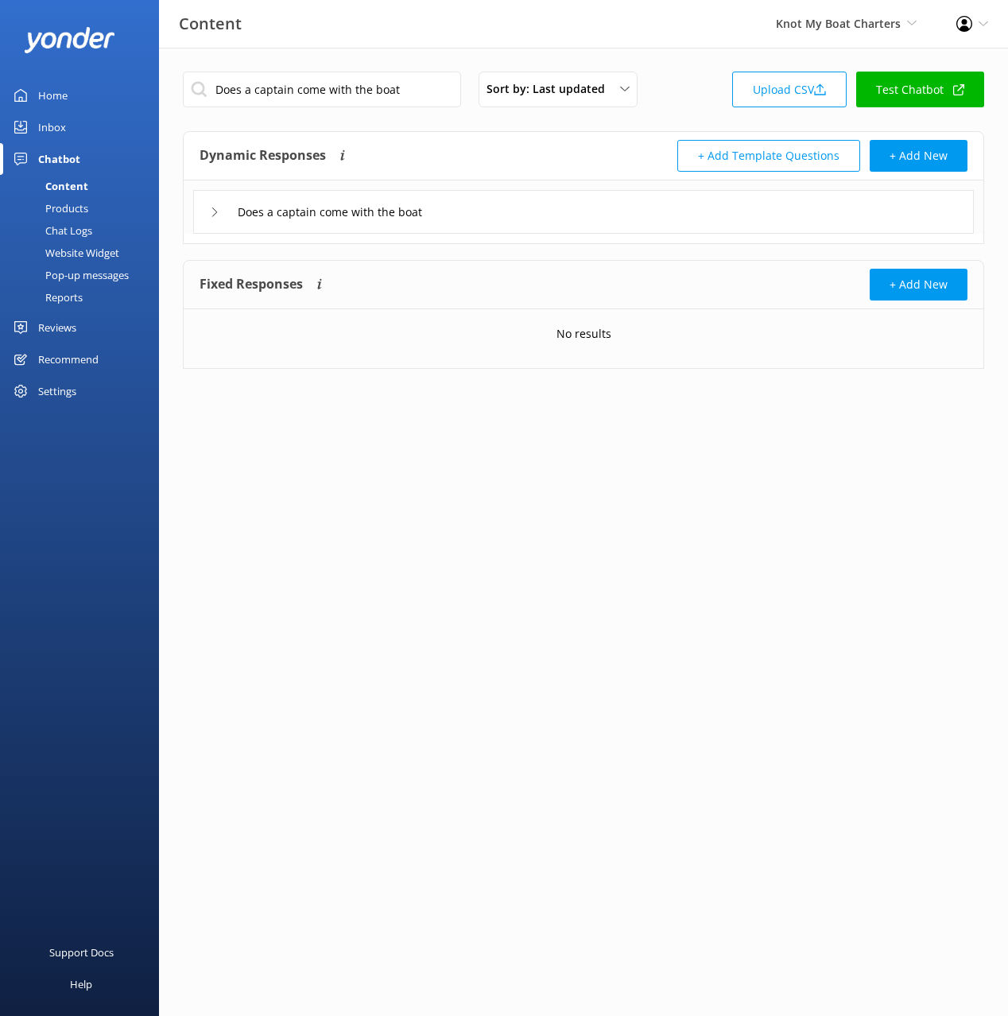
click at [562, 214] on div "Does a captain come with the boat" at bounding box center [583, 212] width 781 height 44
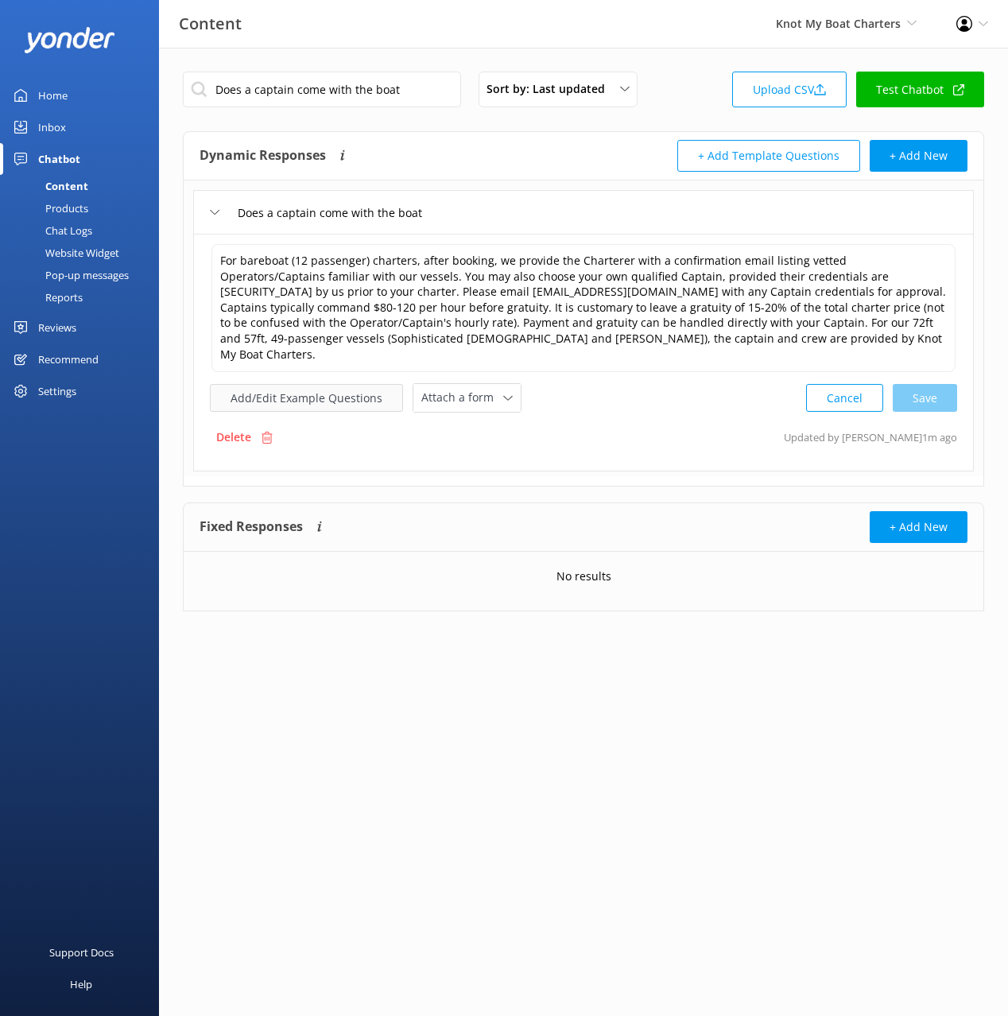
click at [313, 384] on button "Add/Edit Example Questions" at bounding box center [306, 398] width 193 height 28
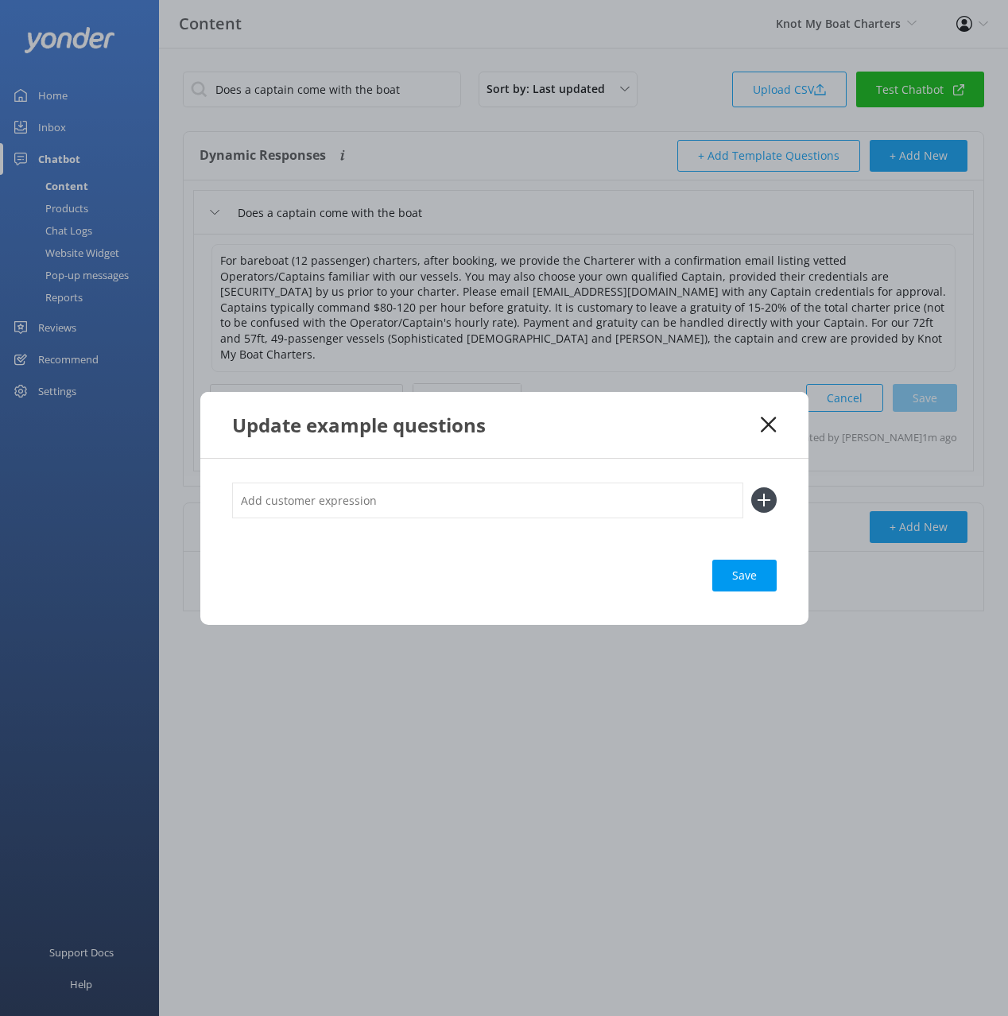
drag, startPoint x: 679, startPoint y: 503, endPoint x: 749, endPoint y: 515, distance: 71.0
click at [681, 504] on input "text" at bounding box center [487, 501] width 511 height 36
paste input "Can we drive the boat ourself"
type input "Can we drive the boat ourself"
click at [764, 499] on use at bounding box center [764, 501] width 14 height 14
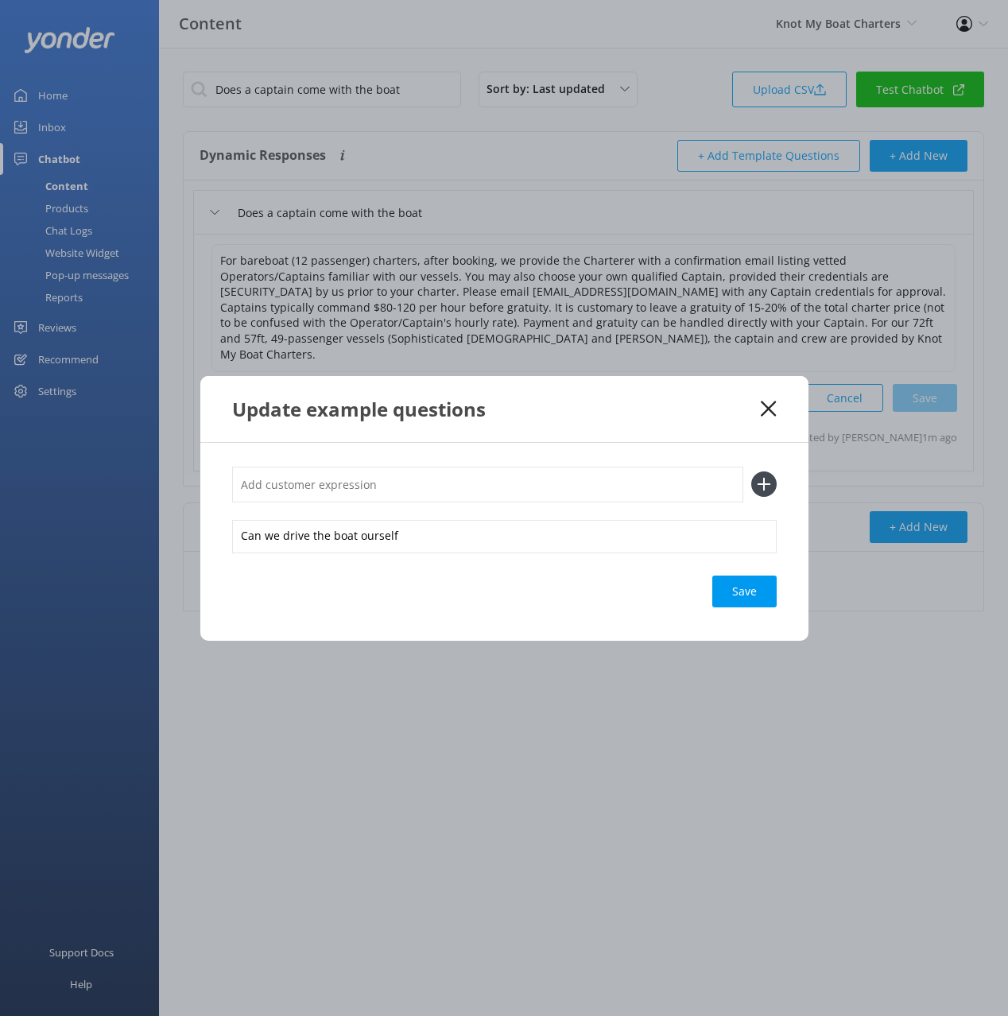
click at [491, 487] on input "text" at bounding box center [487, 485] width 511 height 36
type input "do we need to hire a captain"
click at [751, 472] on button at bounding box center [763, 484] width 25 height 25
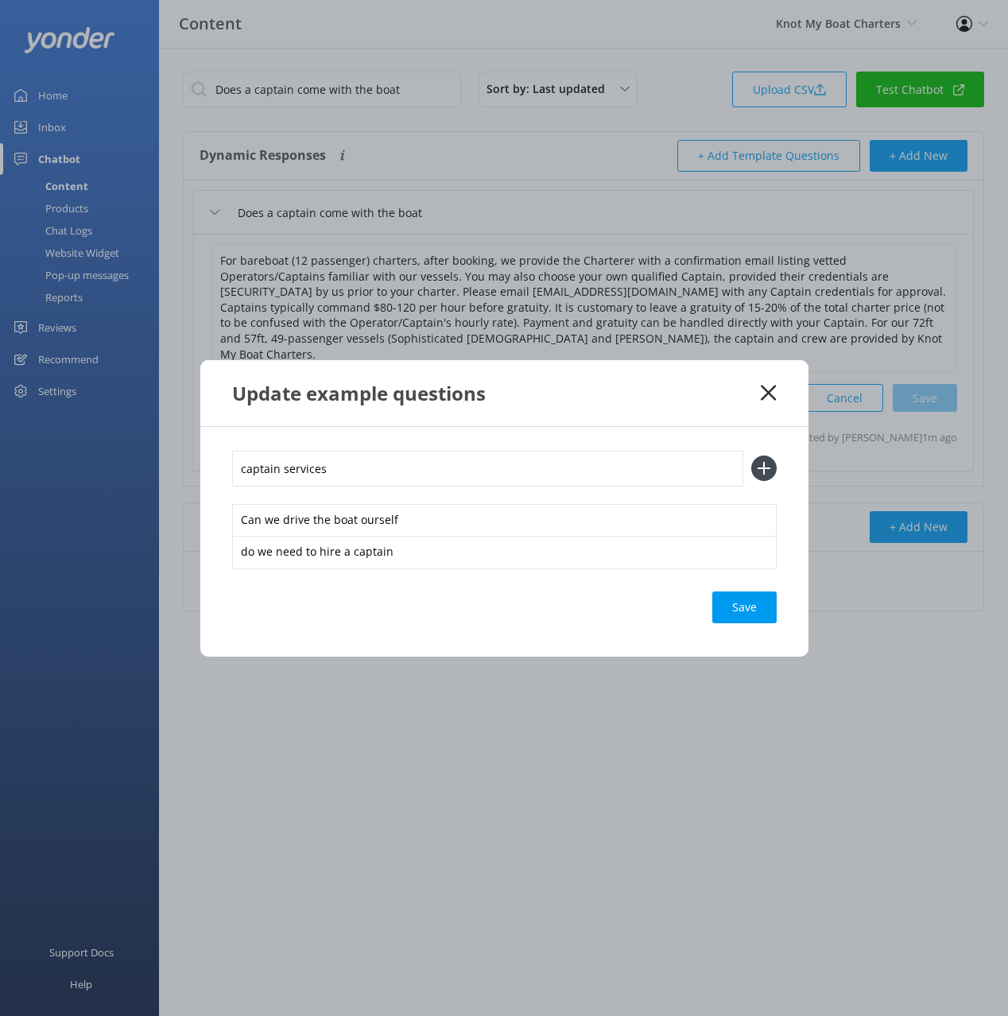
type input "captain services"
click at [751, 456] on button at bounding box center [763, 468] width 25 height 25
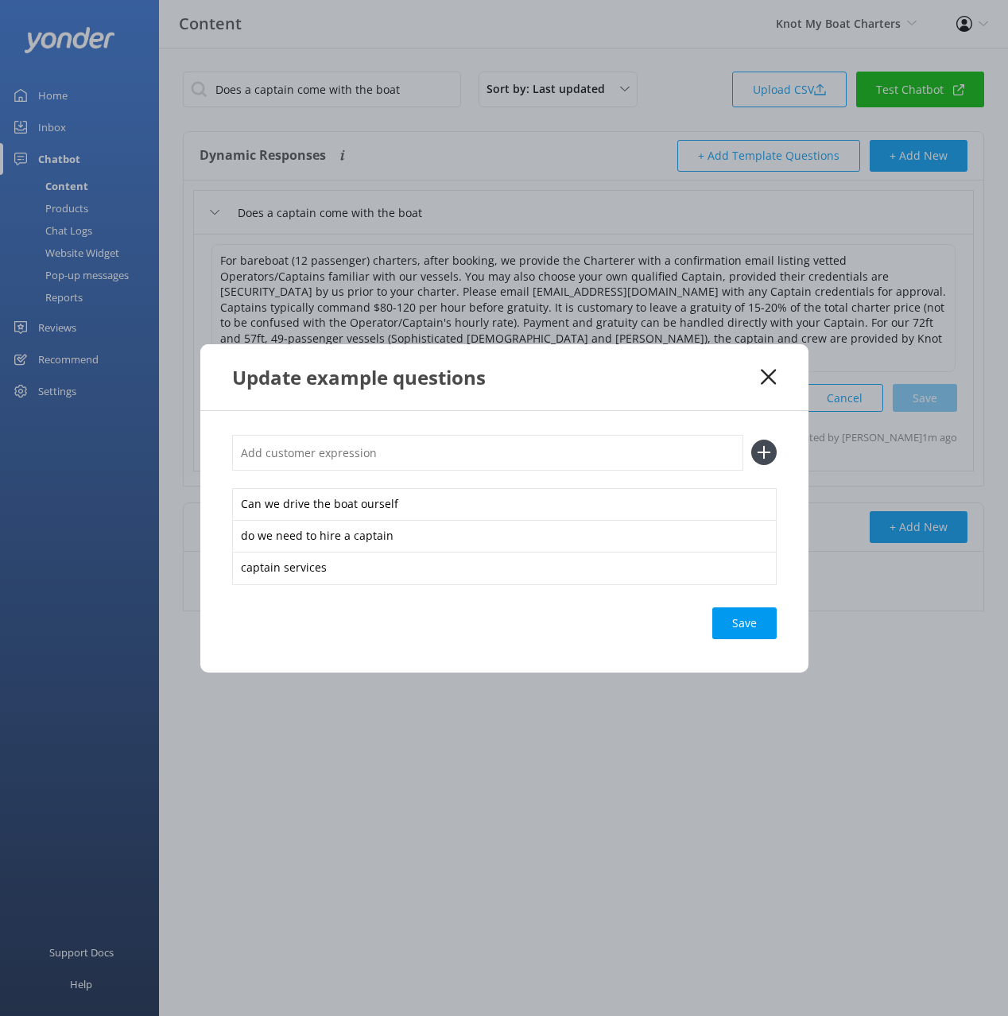
click at [725, 606] on div "Can we drive the boat ourself do we need to hire a captain captain services Save" at bounding box center [504, 542] width 608 height 262
click at [735, 624] on div "Save" at bounding box center [744, 624] width 64 height 32
click at [770, 373] on icon at bounding box center [768, 377] width 15 height 16
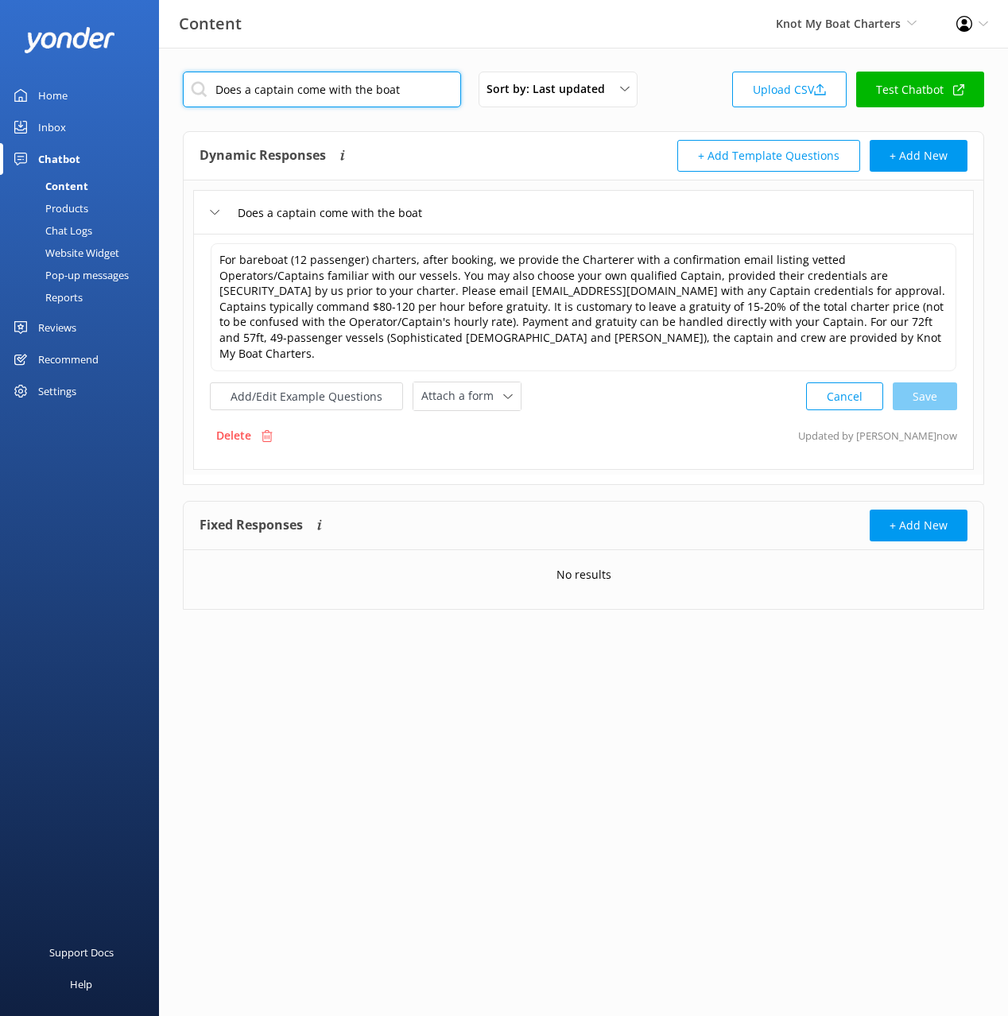
click at [310, 98] on input "Does a captain come with the boat" at bounding box center [322, 90] width 278 height 36
paste input "you offer gift vouchers"
type input "Do you offer gift vouchers"
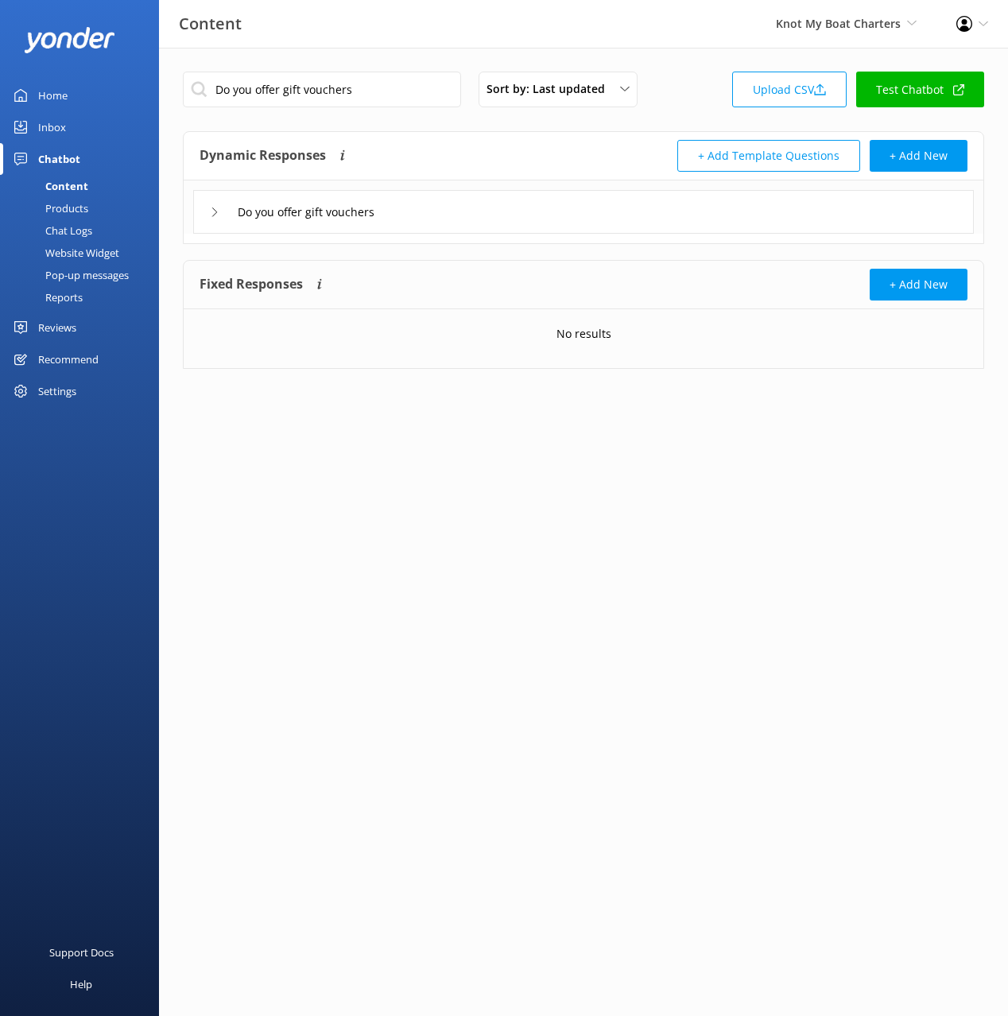
drag, startPoint x: 523, startPoint y: 207, endPoint x: 513, endPoint y: 231, distance: 26.7
click at [522, 208] on div "Do you offer gift vouchers" at bounding box center [583, 212] width 781 height 44
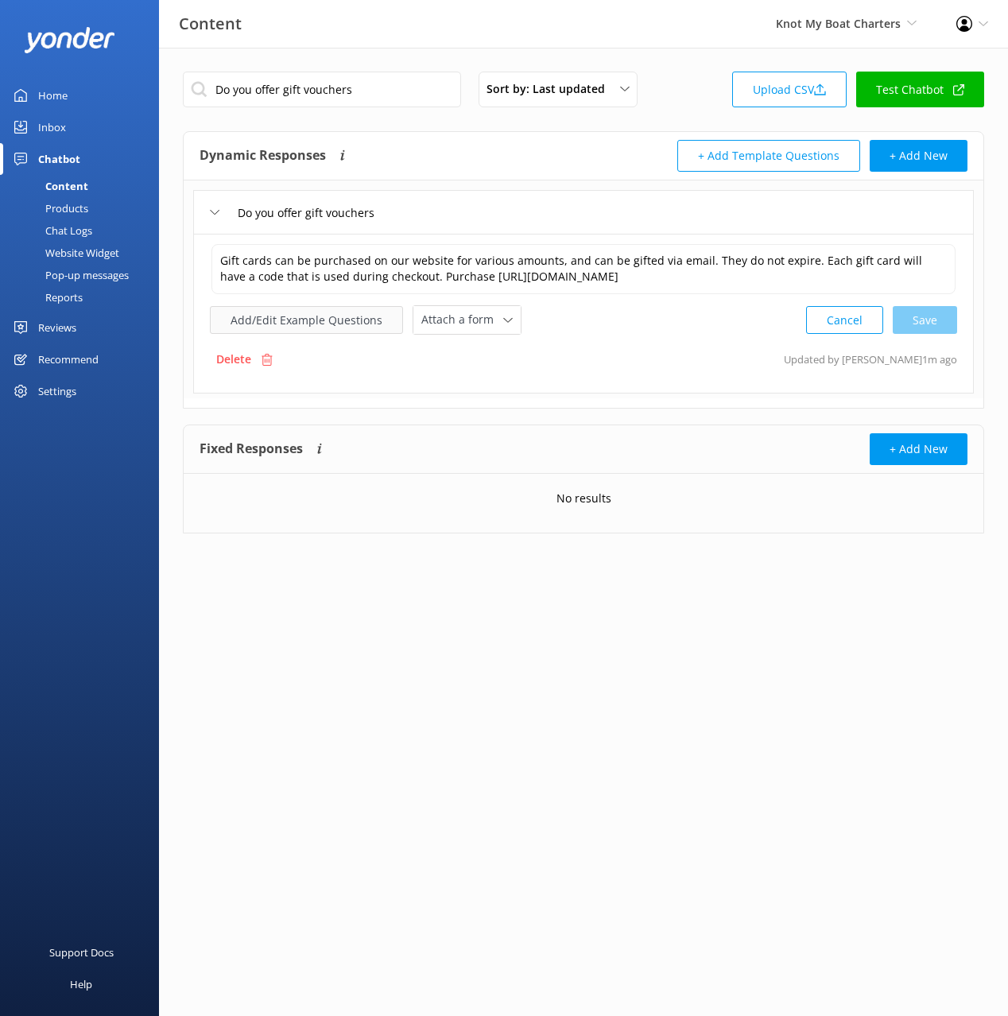
click at [370, 318] on button "Add/Edit Example Questions" at bounding box center [306, 320] width 193 height 28
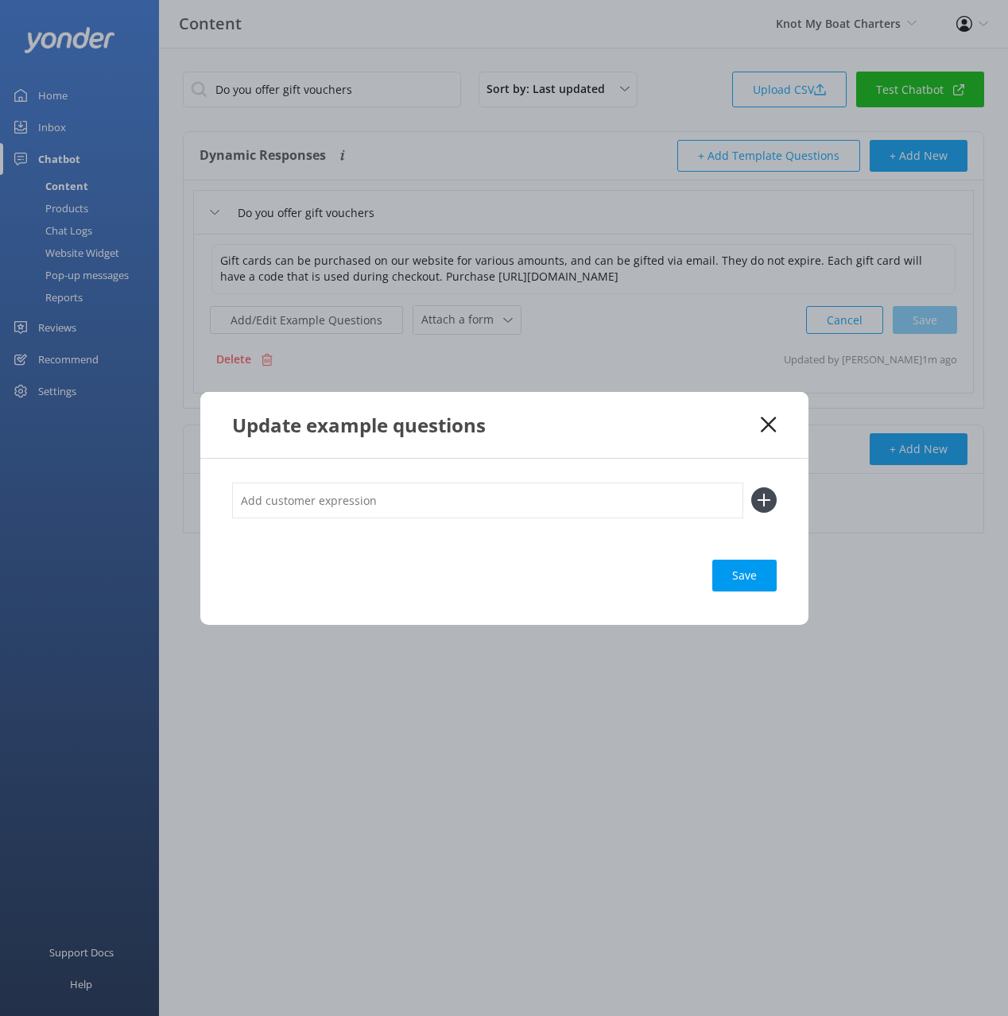
drag, startPoint x: 708, startPoint y: 502, endPoint x: 751, endPoint y: 503, distance: 42.9
click at [708, 502] on input "text" at bounding box center [487, 501] width 511 height 36
paste input "How do gift cards work"
type input "How do gift cards work"
click at [763, 496] on use at bounding box center [764, 501] width 14 height 14
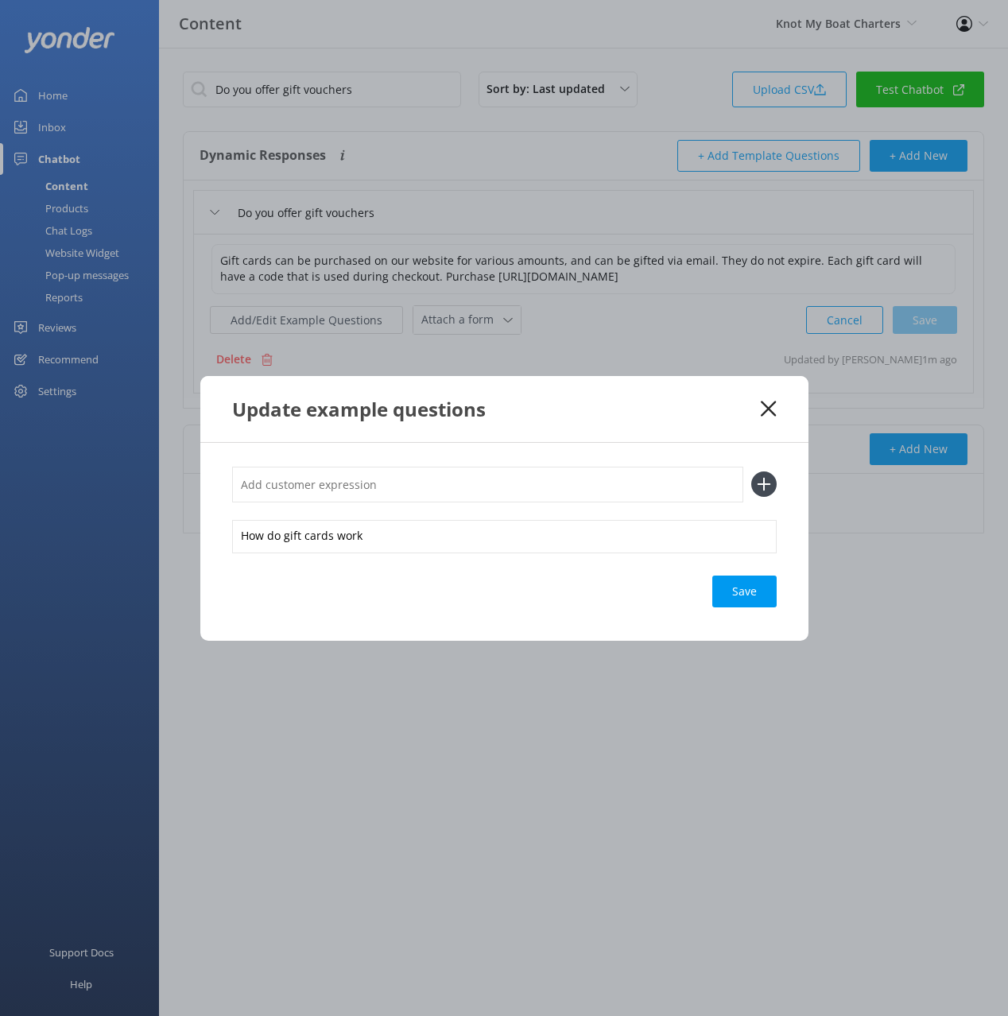
click at [763, 600] on div "Save" at bounding box center [744, 592] width 64 height 32
click at [778, 412] on div "Update example questions" at bounding box center [504, 409] width 608 height 66
click at [768, 406] on icon at bounding box center [768, 409] width 15 height 16
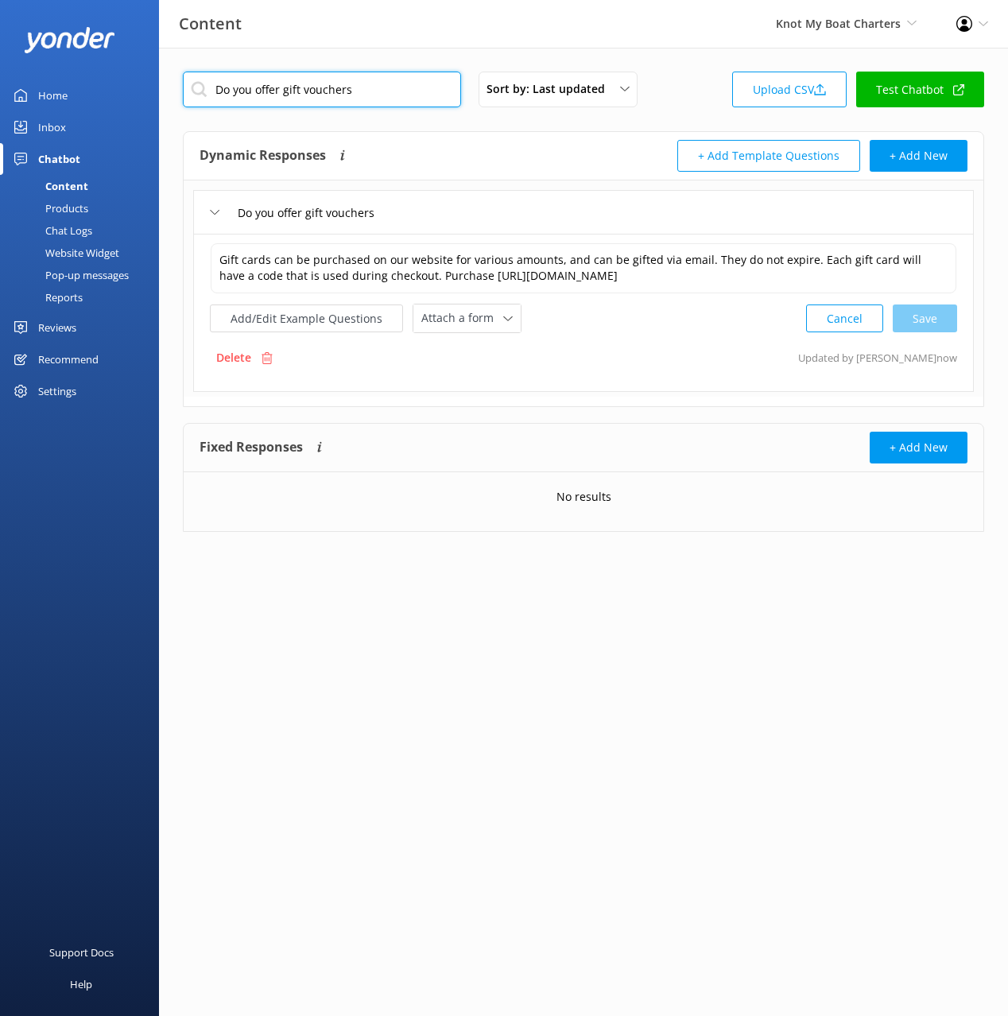
drag, startPoint x: 409, startPoint y: 96, endPoint x: 475, endPoint y: 111, distance: 67.5
click at [409, 95] on input "Do you offer gift vouchers" at bounding box center [322, 90] width 278 height 36
paste input "What can we not bring onboard"
type input "What can we not bring onboard"
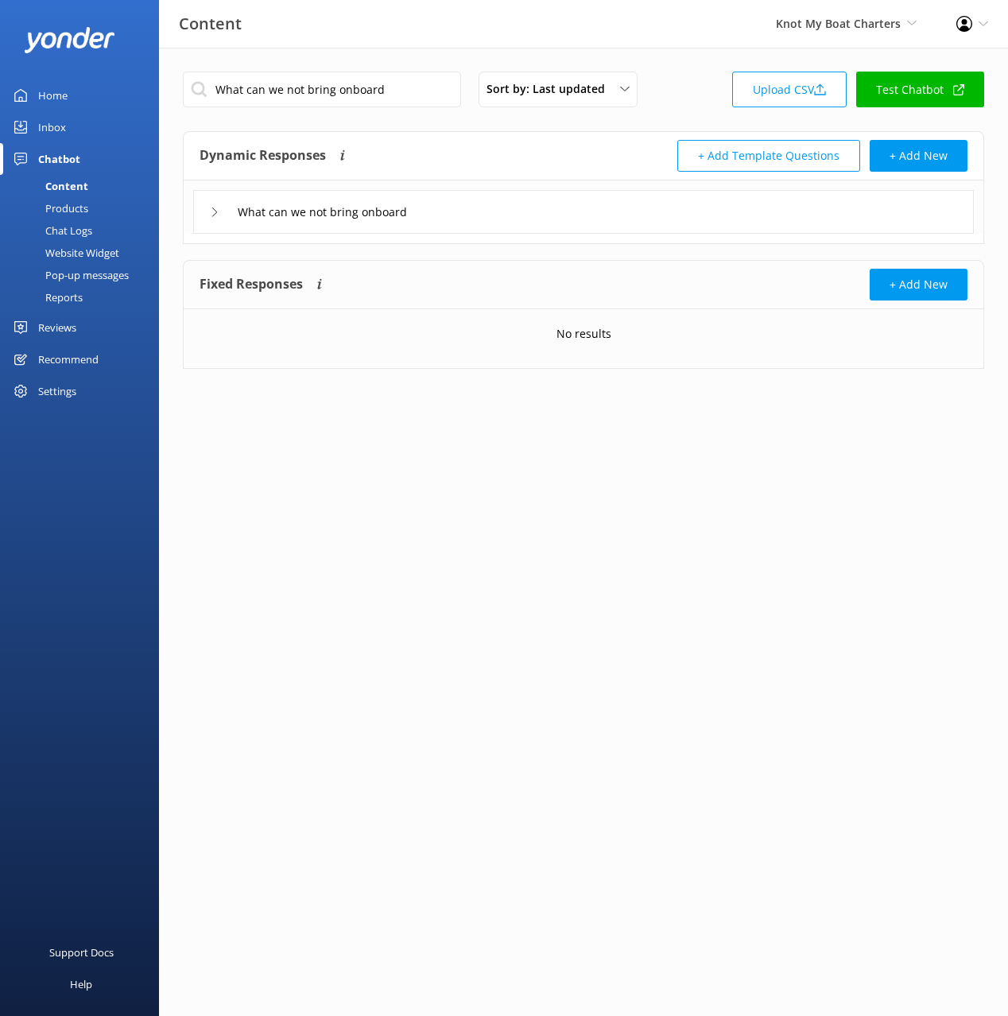
drag, startPoint x: 487, startPoint y: 212, endPoint x: 477, endPoint y: 219, distance: 12.1
click at [487, 213] on div "What can we not bring onboard" at bounding box center [583, 212] width 781 height 44
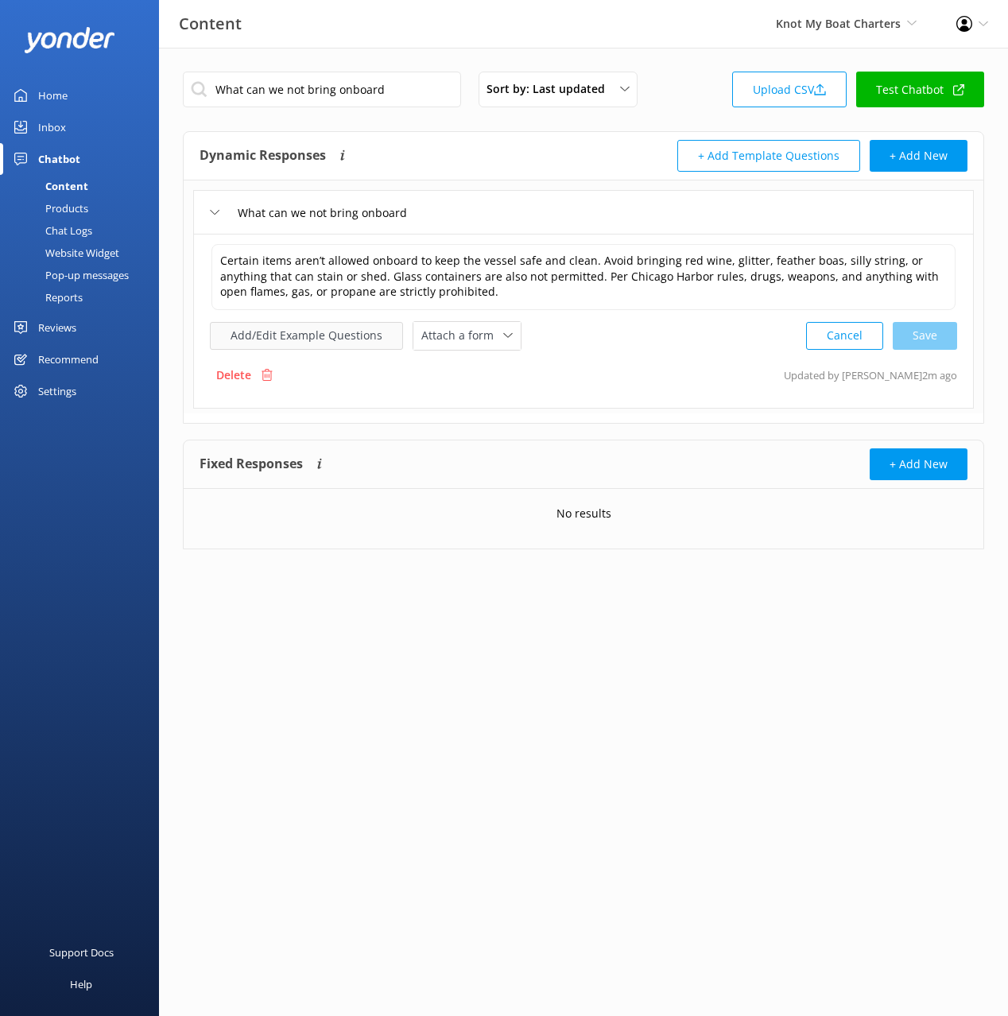
click at [341, 332] on button "Add/Edit Example Questions" at bounding box center [306, 336] width 193 height 28
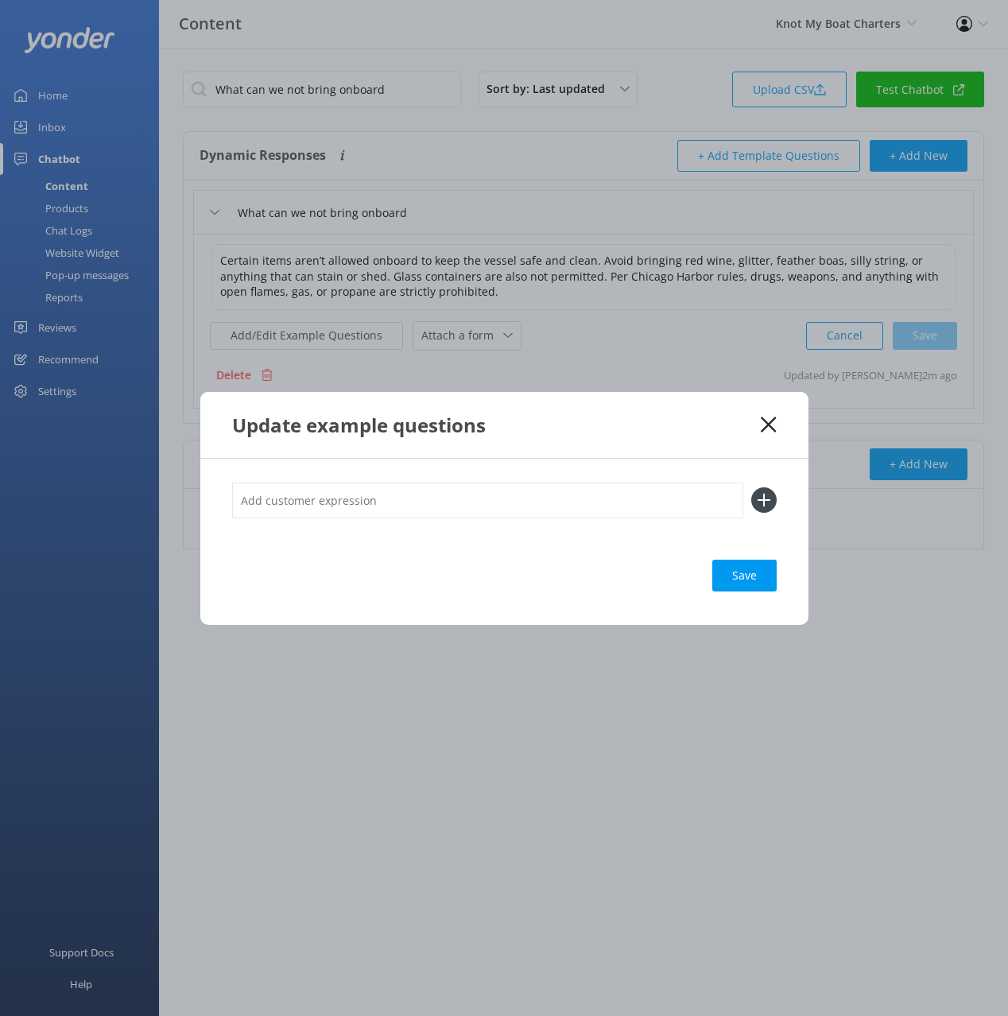
click at [626, 506] on input "text" at bounding box center [487, 501] width 511 height 36
paste input "Can we bring glass bottles"
type input "Can we bring glass bottles"
click at [767, 496] on icon at bounding box center [763, 499] width 25 height 25
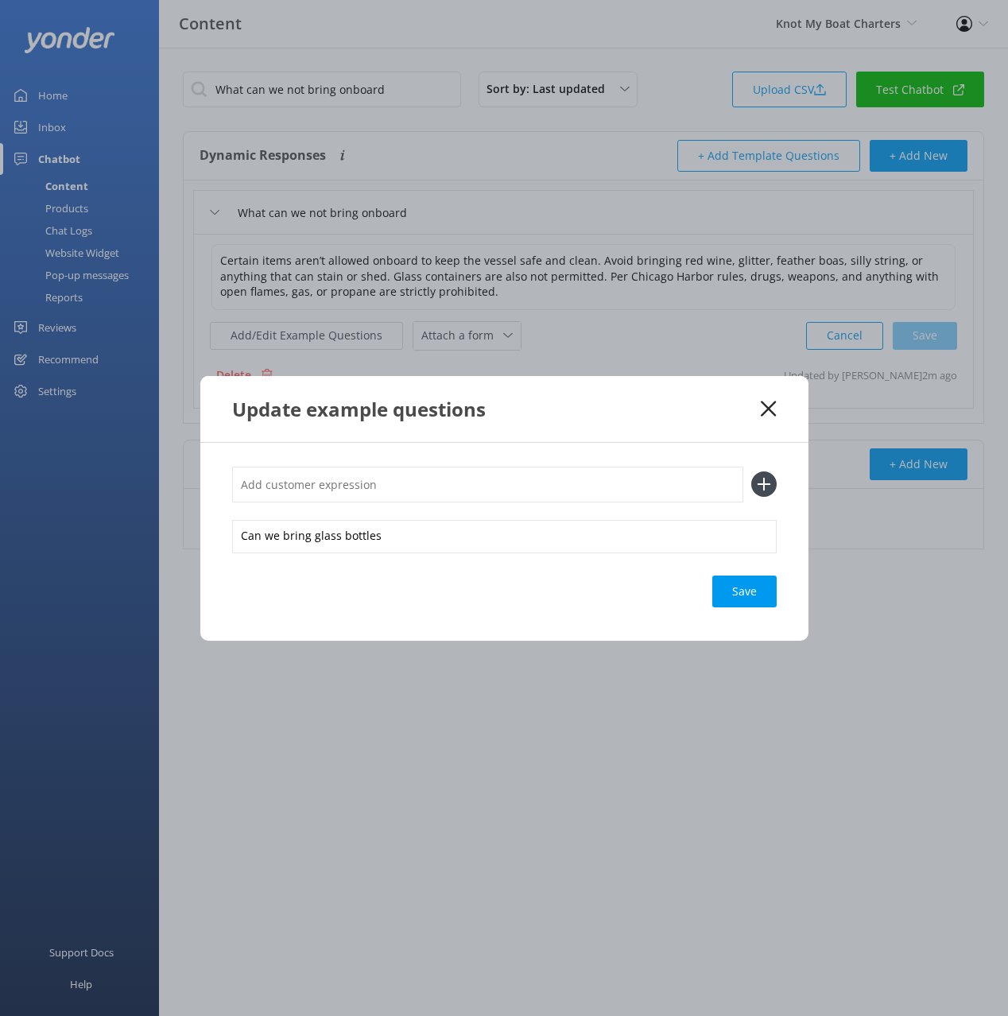
click at [747, 602] on div "Save" at bounding box center [744, 592] width 64 height 32
click at [772, 407] on icon at bounding box center [768, 409] width 15 height 16
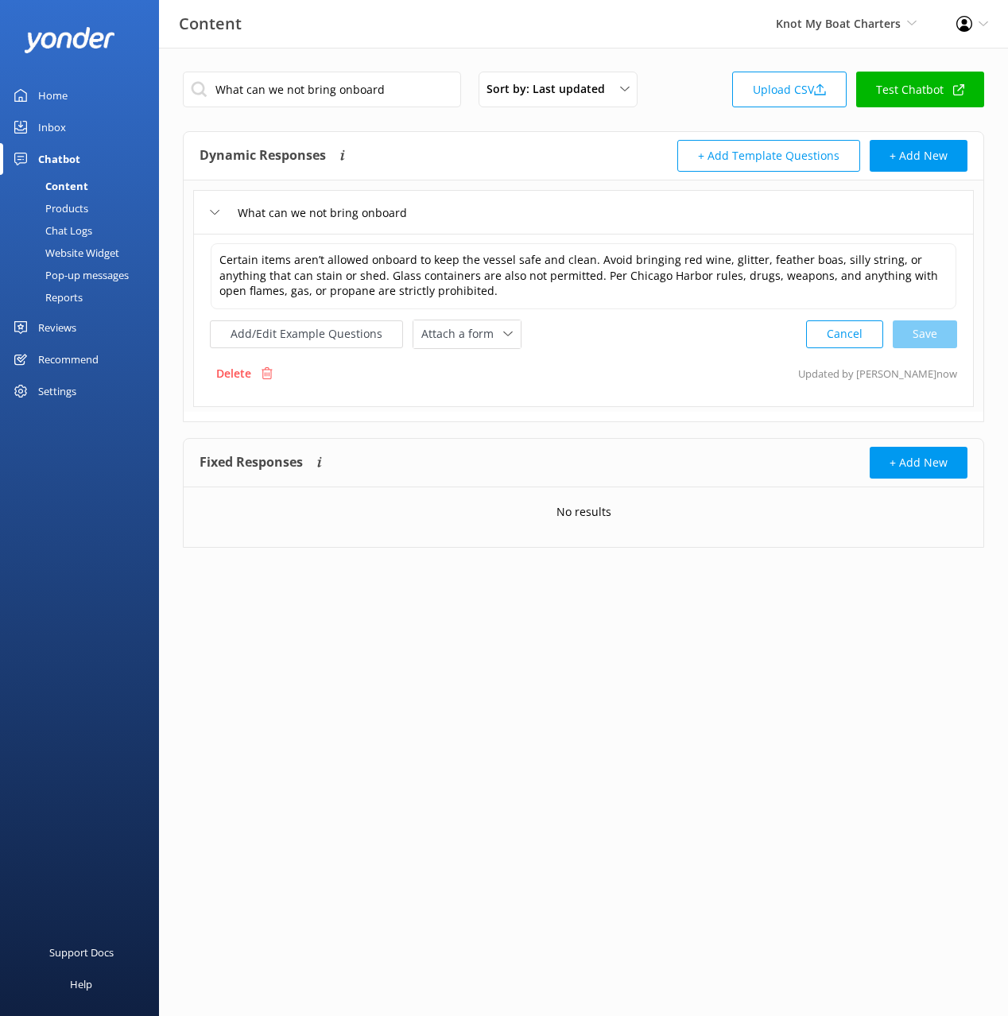
drag, startPoint x: 335, startPoint y: 68, endPoint x: 339, endPoint y: 82, distance: 14.1
click at [335, 68] on div "What can we not bring onboard Sort by: Last updated Title (A-Z) Last updated Up…" at bounding box center [583, 322] width 849 height 548
click at [340, 90] on input "What can we not bring onboard" at bounding box center [322, 90] width 278 height 36
paste input "ammenities are include"
type input "What ammenities are included"
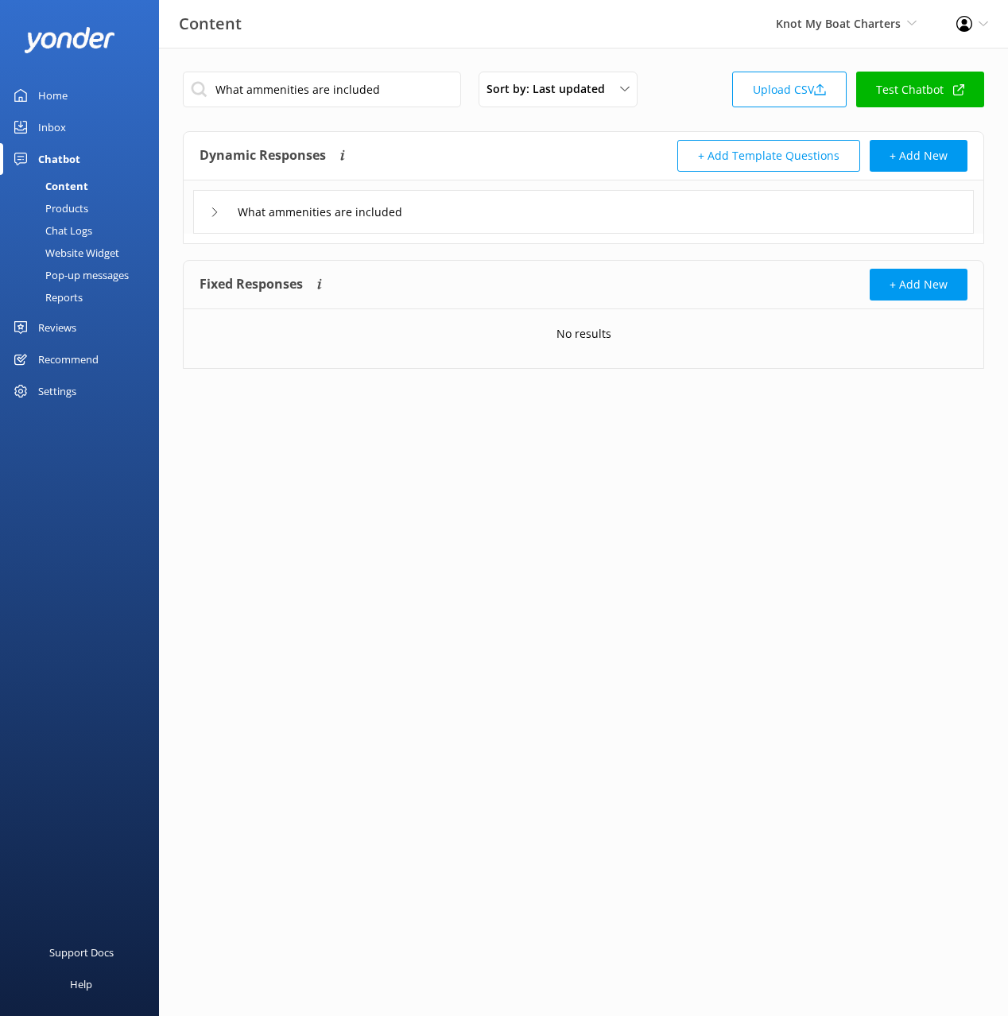
drag, startPoint x: 568, startPoint y: 216, endPoint x: 433, endPoint y: 395, distance: 224.2
click at [553, 229] on div "What ammenities are included" at bounding box center [583, 212] width 781 height 44
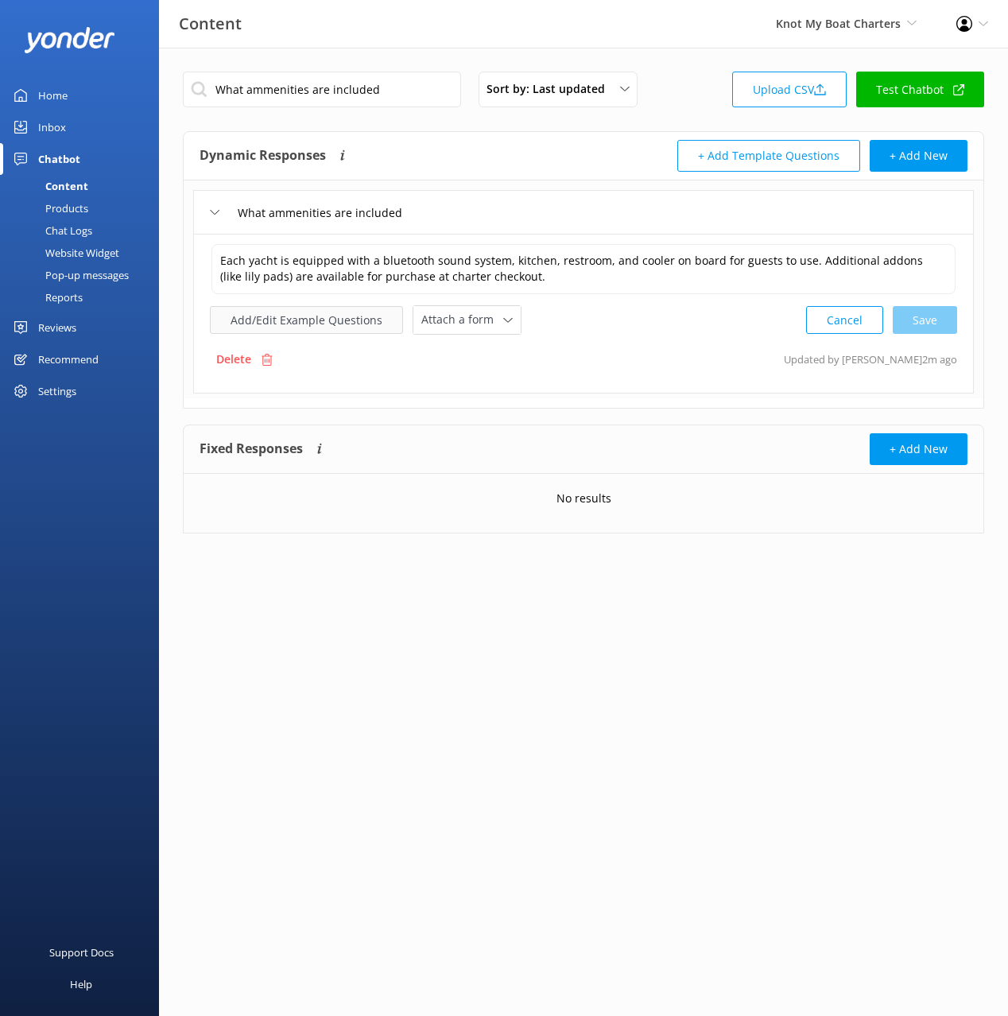
click at [340, 320] on button "Add/Edit Example Questions" at bounding box center [306, 320] width 193 height 28
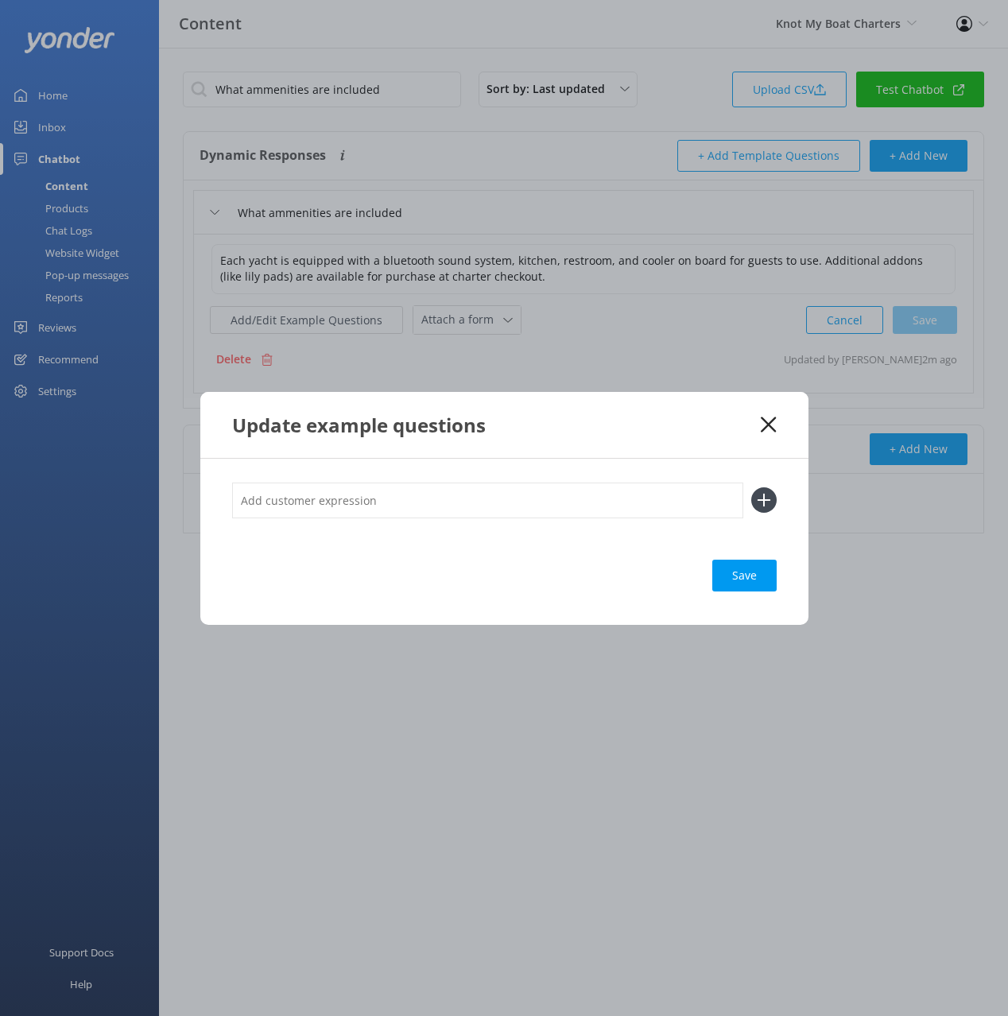
click at [541, 503] on input "text" at bounding box center [487, 501] width 511 height 36
paste input "Do boats have a kitchen Can we rent lily pads floaties"
click at [373, 521] on div "Do boats have a kitchen Can we rent lily pads floaties" at bounding box center [504, 509] width 545 height 53
type input "Do boats have a kitchen"
drag, startPoint x: 767, startPoint y: 505, endPoint x: 664, endPoint y: 509, distance: 102.7
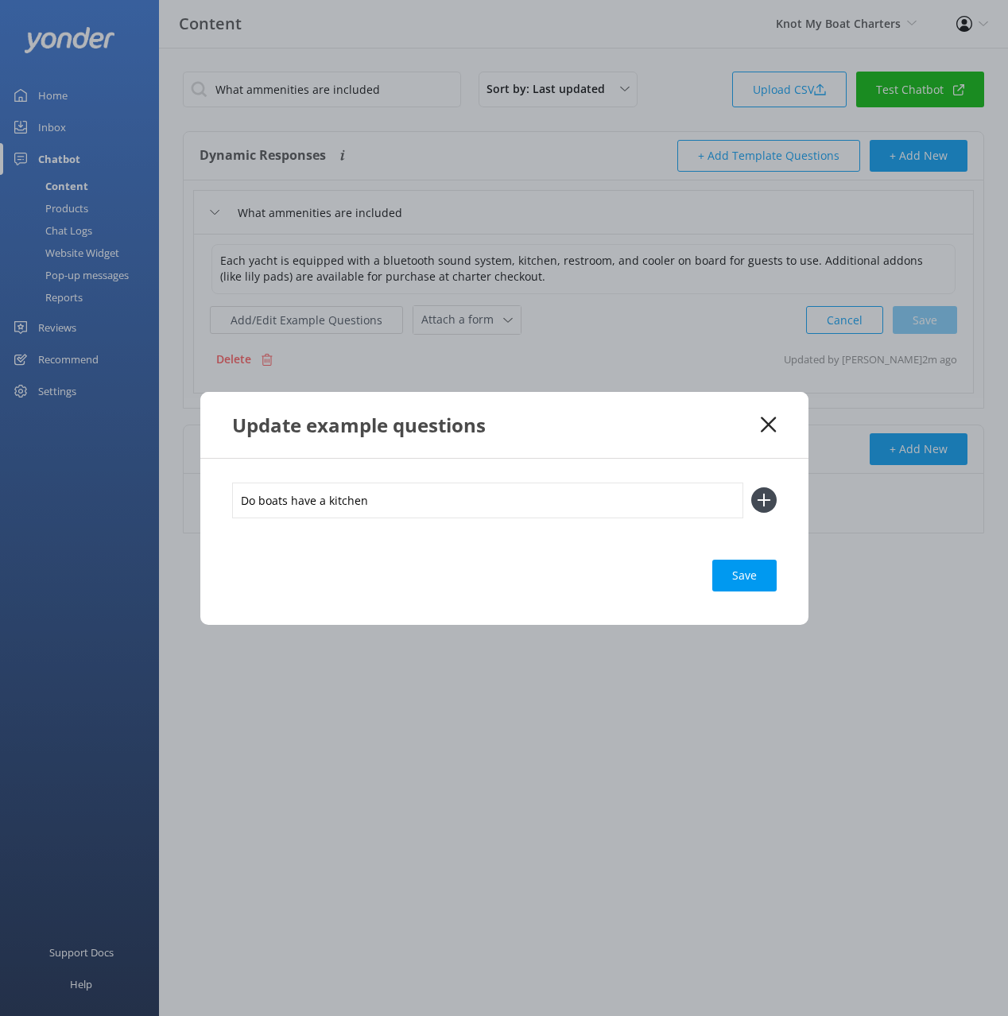
click at [764, 504] on icon at bounding box center [763, 499] width 25 height 25
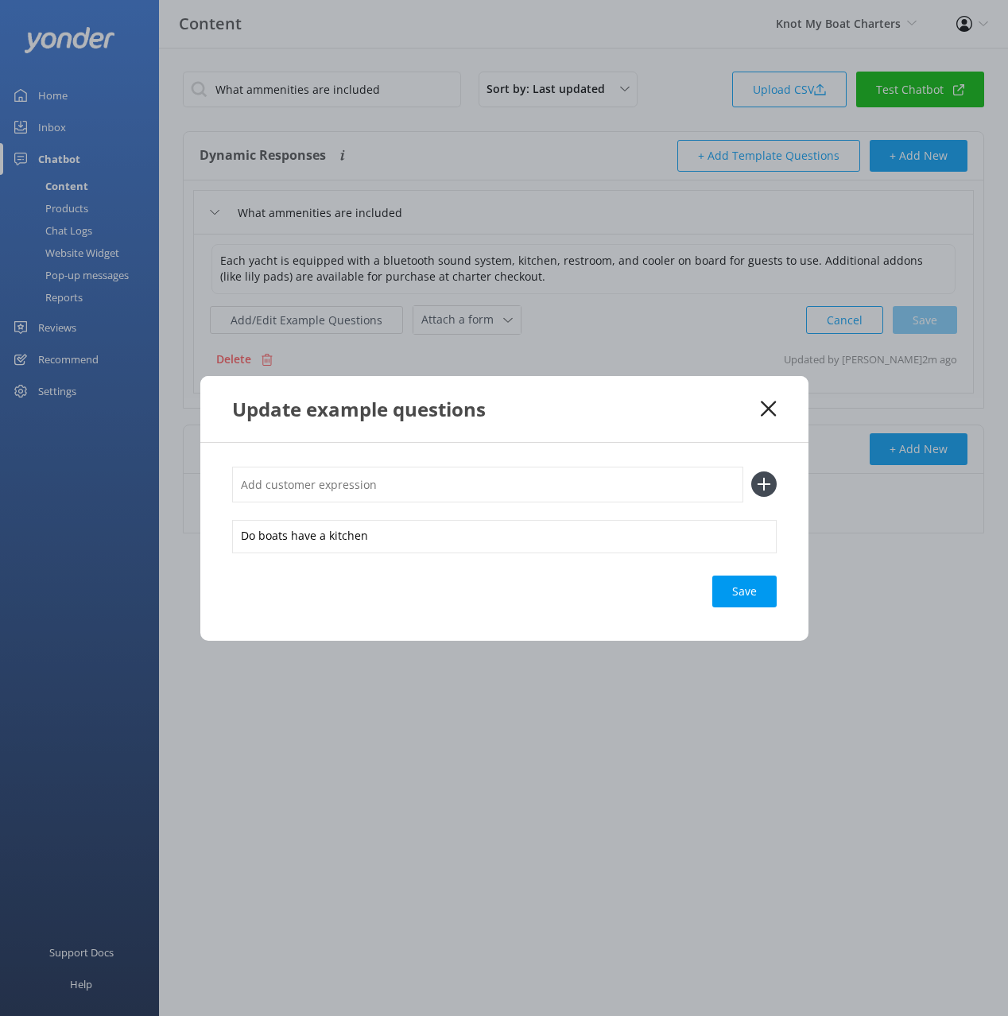
drag, startPoint x: 627, startPoint y: 486, endPoint x: 730, endPoint y: 485, distance: 103.4
click at [627, 486] on input "text" at bounding box center [487, 485] width 511 height 36
paste input "Can we rent lily pads floaties"
type input "Can we rent lily pads floaties"
click at [767, 480] on icon at bounding box center [763, 484] width 25 height 25
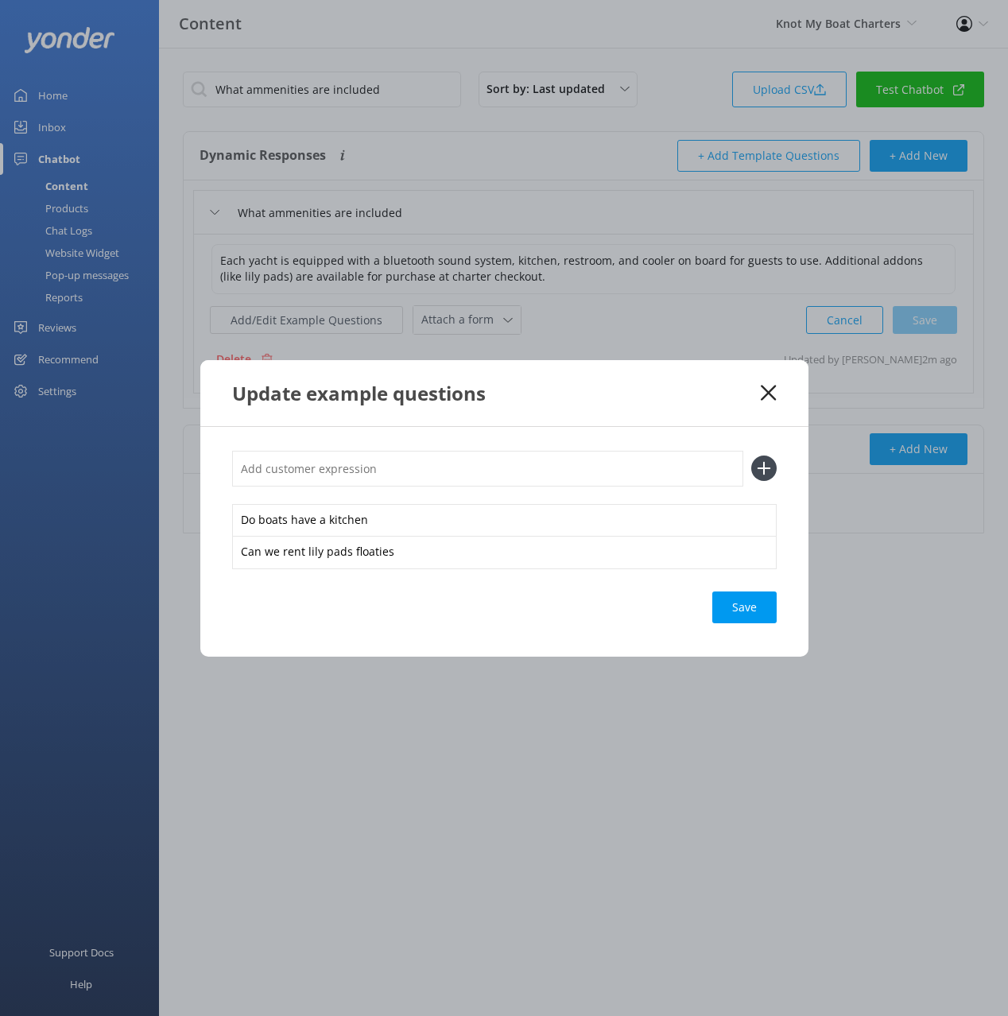
drag, startPoint x: 751, startPoint y: 607, endPoint x: 981, endPoint y: 615, distance: 229.9
click at [752, 607] on div "Save" at bounding box center [744, 608] width 64 height 32
click at [768, 391] on use at bounding box center [768, 392] width 15 height 15
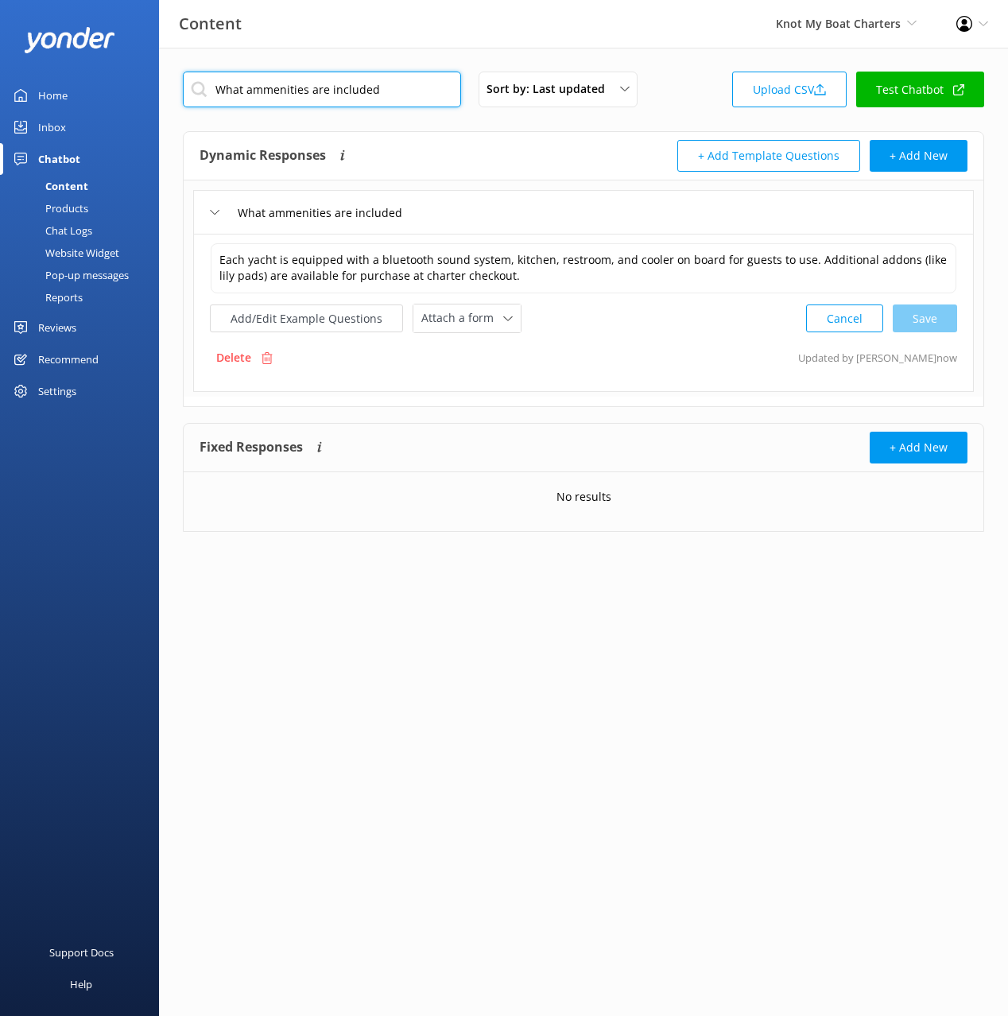
drag, startPoint x: 379, startPoint y: 87, endPoint x: 441, endPoint y: 130, distance: 75.4
click at [379, 87] on input "What ammenities are included" at bounding box center [322, 90] width 278 height 36
paste input "is your address"
type input "What is your address"
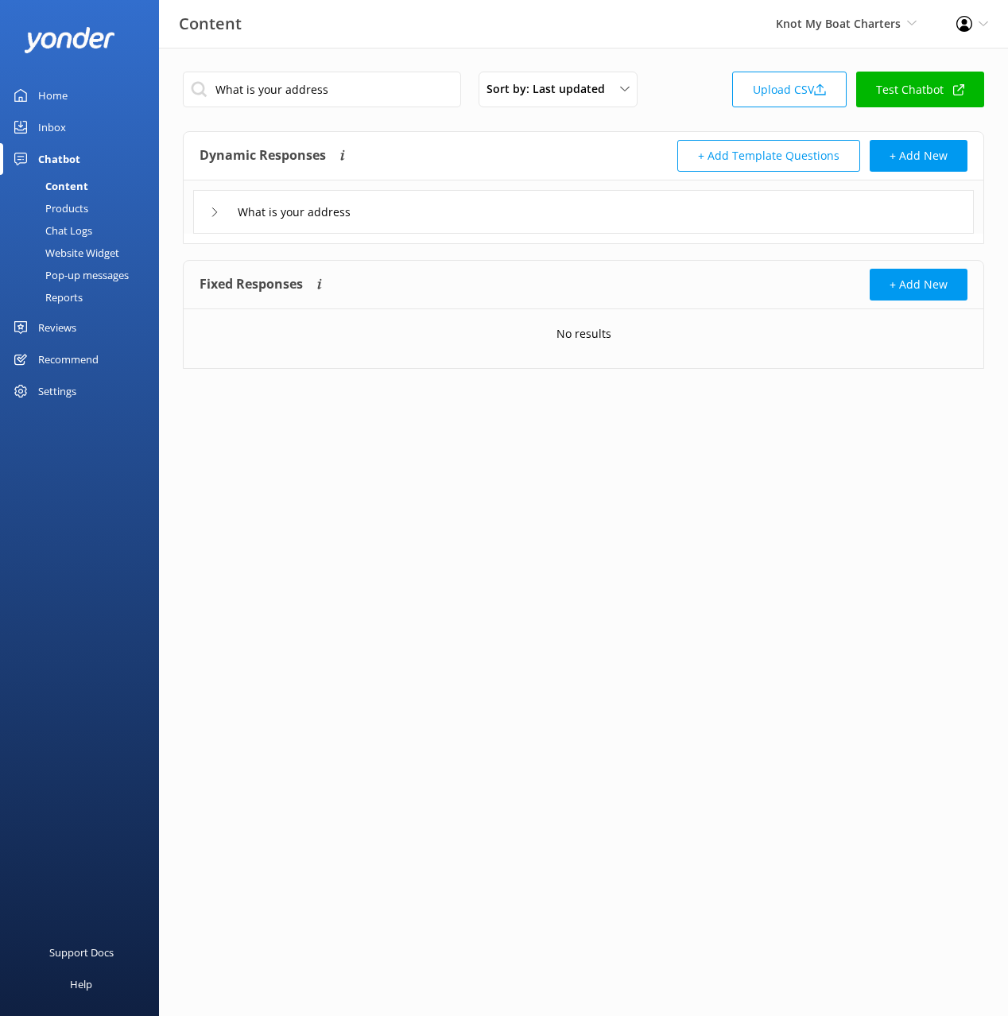
drag, startPoint x: 546, startPoint y: 213, endPoint x: 523, endPoint y: 221, distance: 24.4
click at [545, 213] on div "What is your address" at bounding box center [583, 212] width 781 height 44
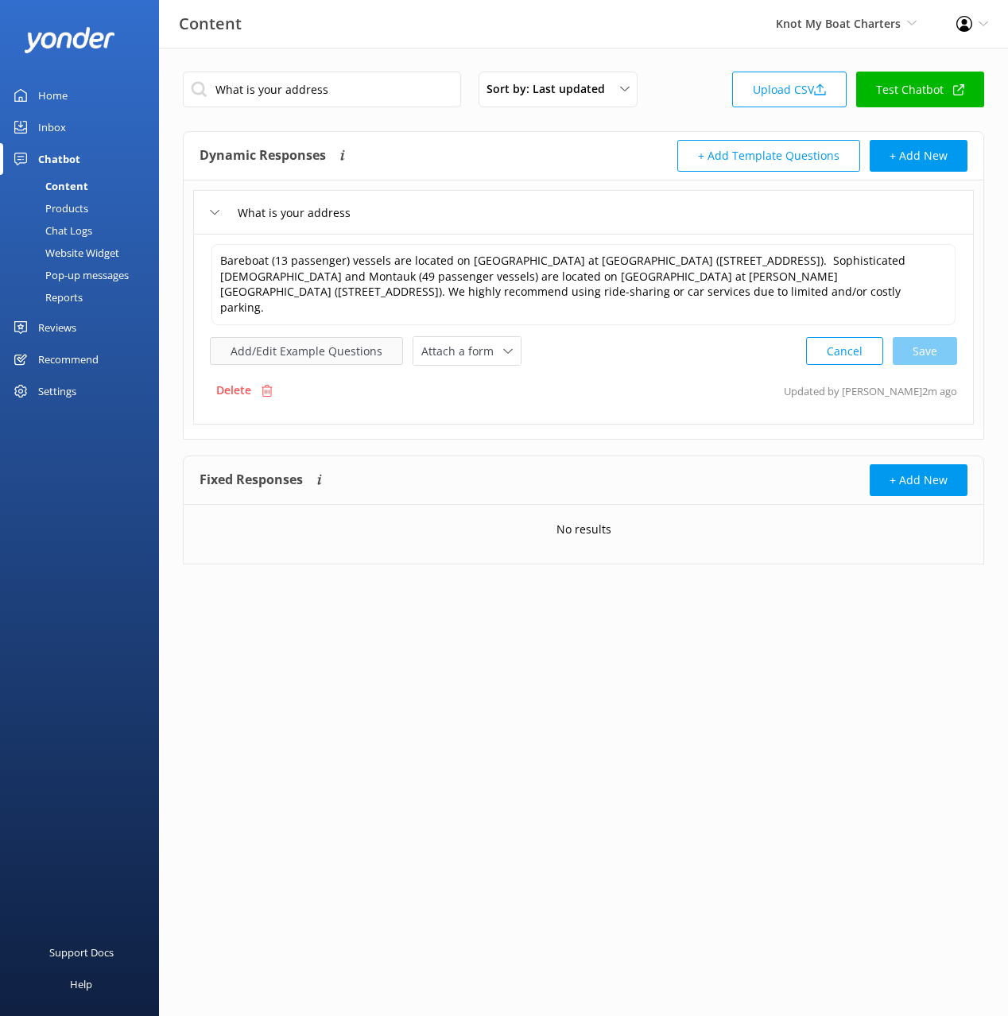
click at [292, 338] on button "Add/Edit Example Questions" at bounding box center [306, 351] width 193 height 28
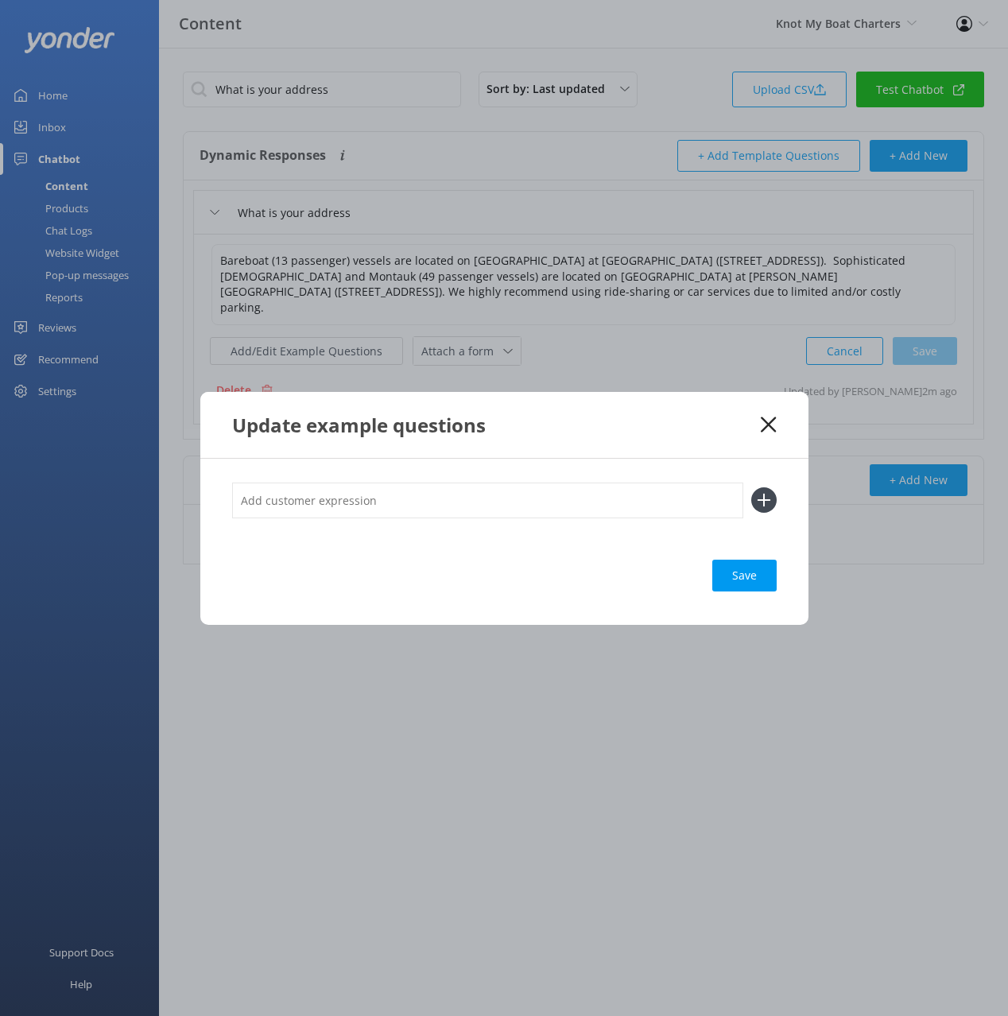
click at [608, 487] on input "text" at bounding box center [487, 501] width 511 height 36
paste input "Where are you docked How do we get to the harbor Where is the check in location"
type input "Where are you docked How do we get to the harbor Where is the check in location"
click at [751, 487] on button at bounding box center [763, 499] width 25 height 25
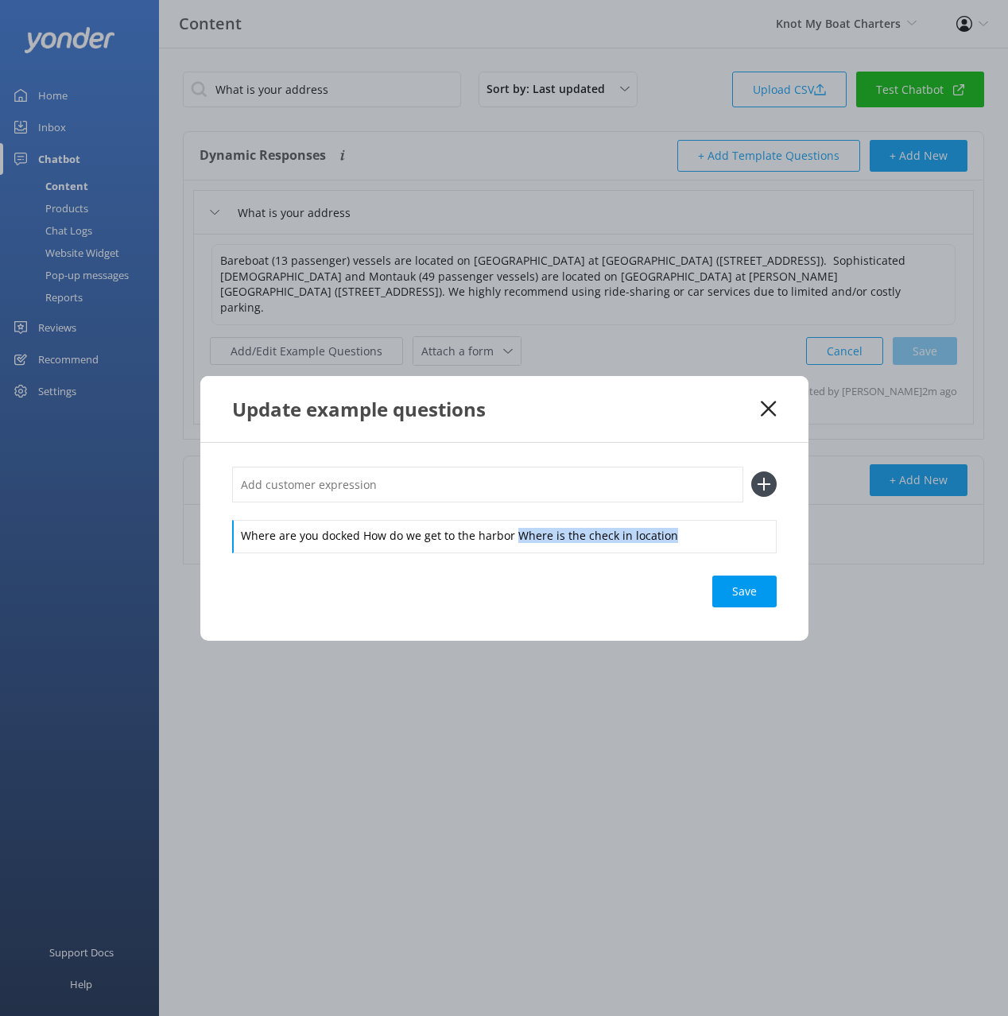
drag, startPoint x: 515, startPoint y: 534, endPoint x: 517, endPoint y: 557, distance: 22.3
click at [517, 557] on div "Where are you docked How do we get to the harbor Where is the check in location…" at bounding box center [504, 542] width 608 height 198
drag, startPoint x: 522, startPoint y: 489, endPoint x: 634, endPoint y: 479, distance: 111.8
click at [523, 489] on input "text" at bounding box center [487, 485] width 511 height 36
paste input "Where is the check in location"
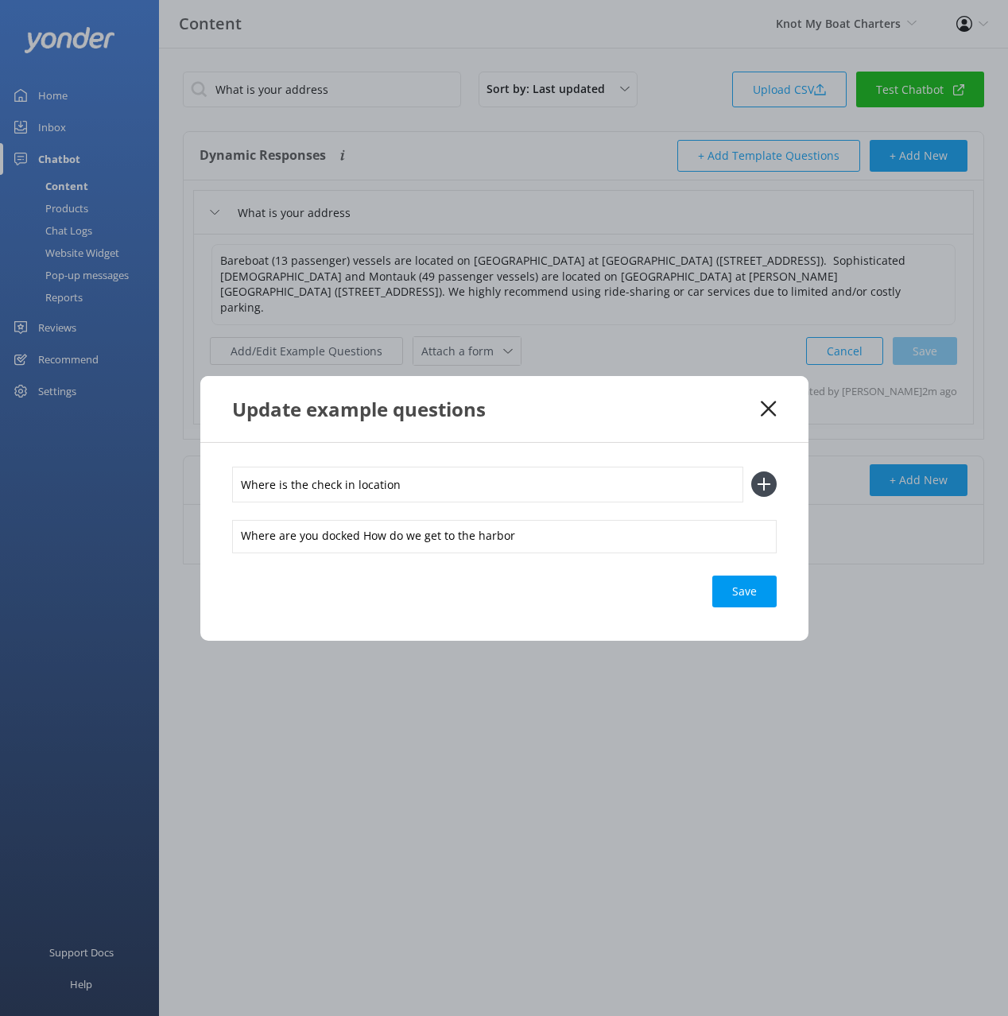
type input "Where is the check in location"
click at [768, 483] on icon at bounding box center [763, 484] width 25 height 25
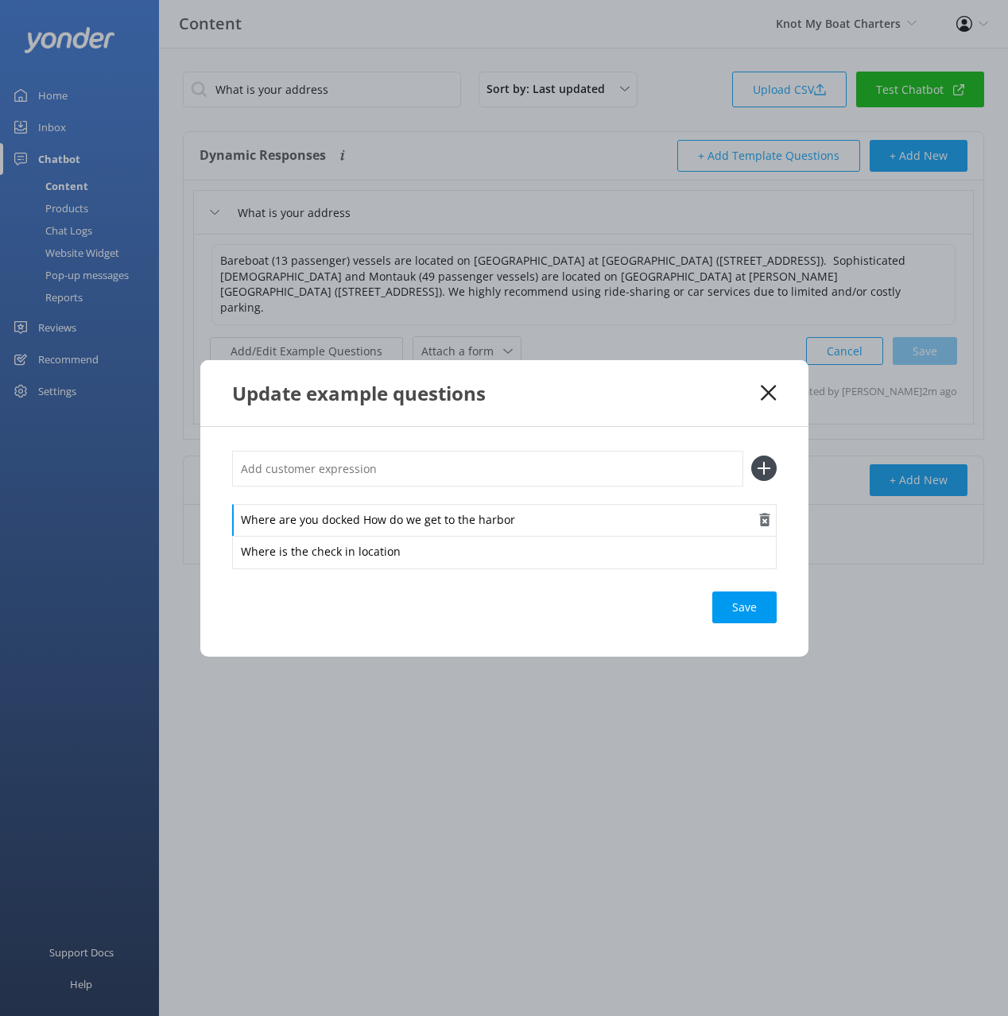
drag, startPoint x: 363, startPoint y: 521, endPoint x: 366, endPoint y: 531, distance: 10.8
click at [366, 531] on div "Where are you docked How do we get to the harbor" at bounding box center [504, 520] width 545 height 33
drag, startPoint x: 370, startPoint y: 473, endPoint x: 682, endPoint y: 503, distance: 313.9
click at [371, 473] on input "text" at bounding box center [487, 469] width 511 height 36
paste input "How do we get to the harbor"
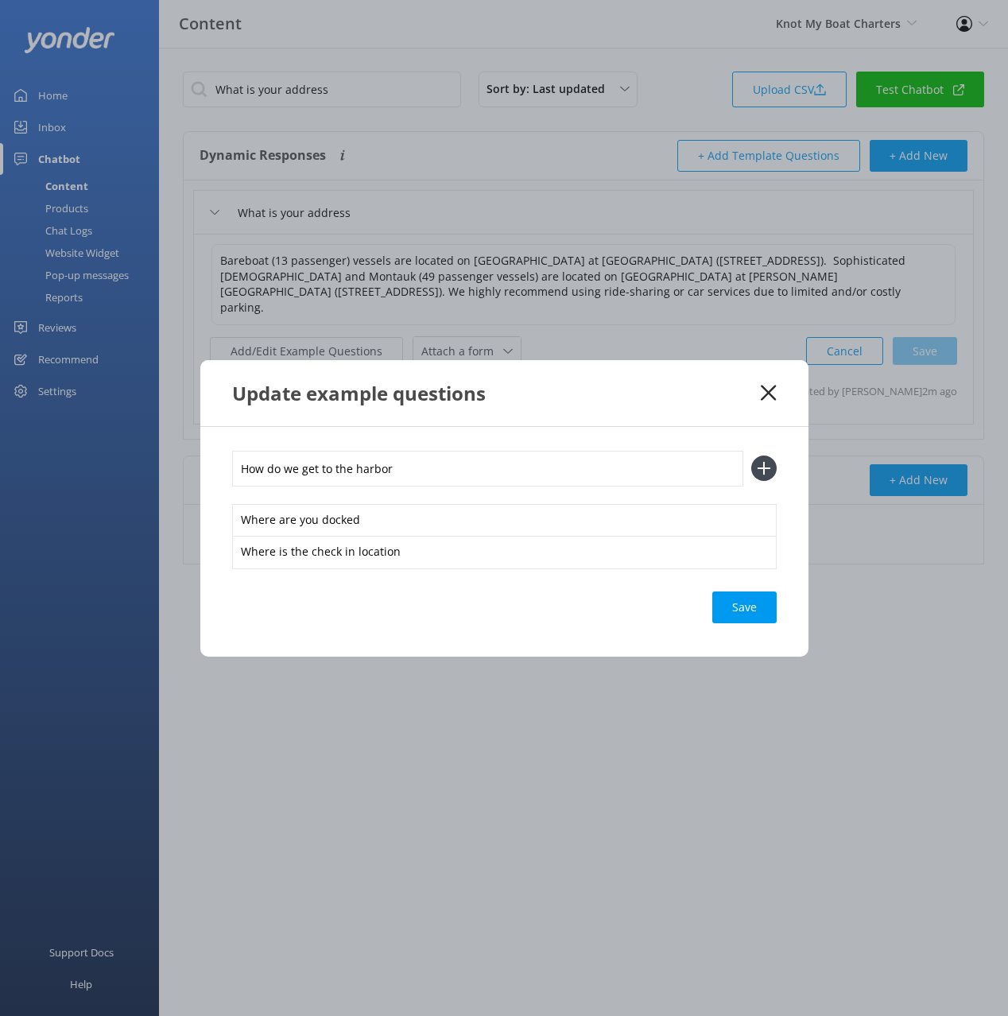
type input "How do we get to the harbor"
drag, startPoint x: 767, startPoint y: 467, endPoint x: 767, endPoint y: 530, distance: 63.6
click at [767, 467] on icon at bounding box center [763, 468] width 25 height 25
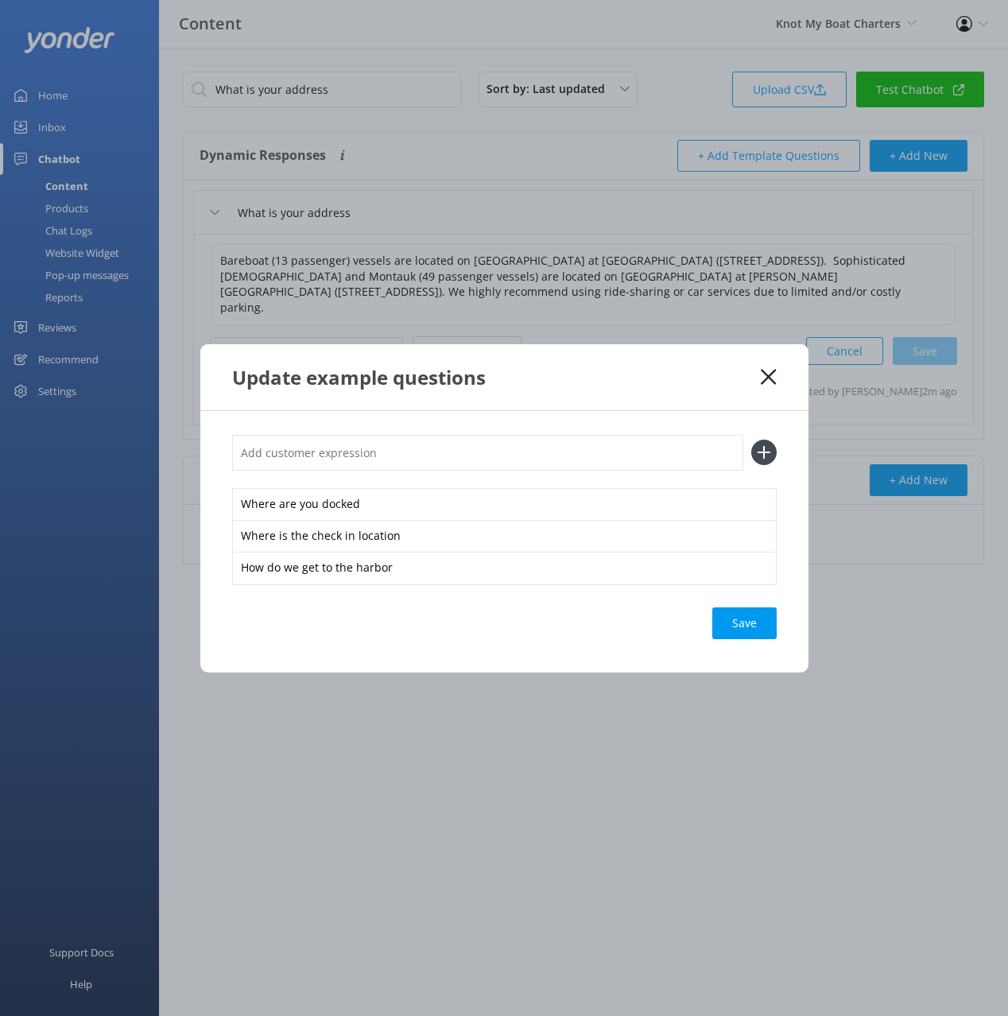
click at [743, 629] on div "Save" at bounding box center [744, 624] width 64 height 32
click at [767, 374] on icon at bounding box center [768, 377] width 15 height 16
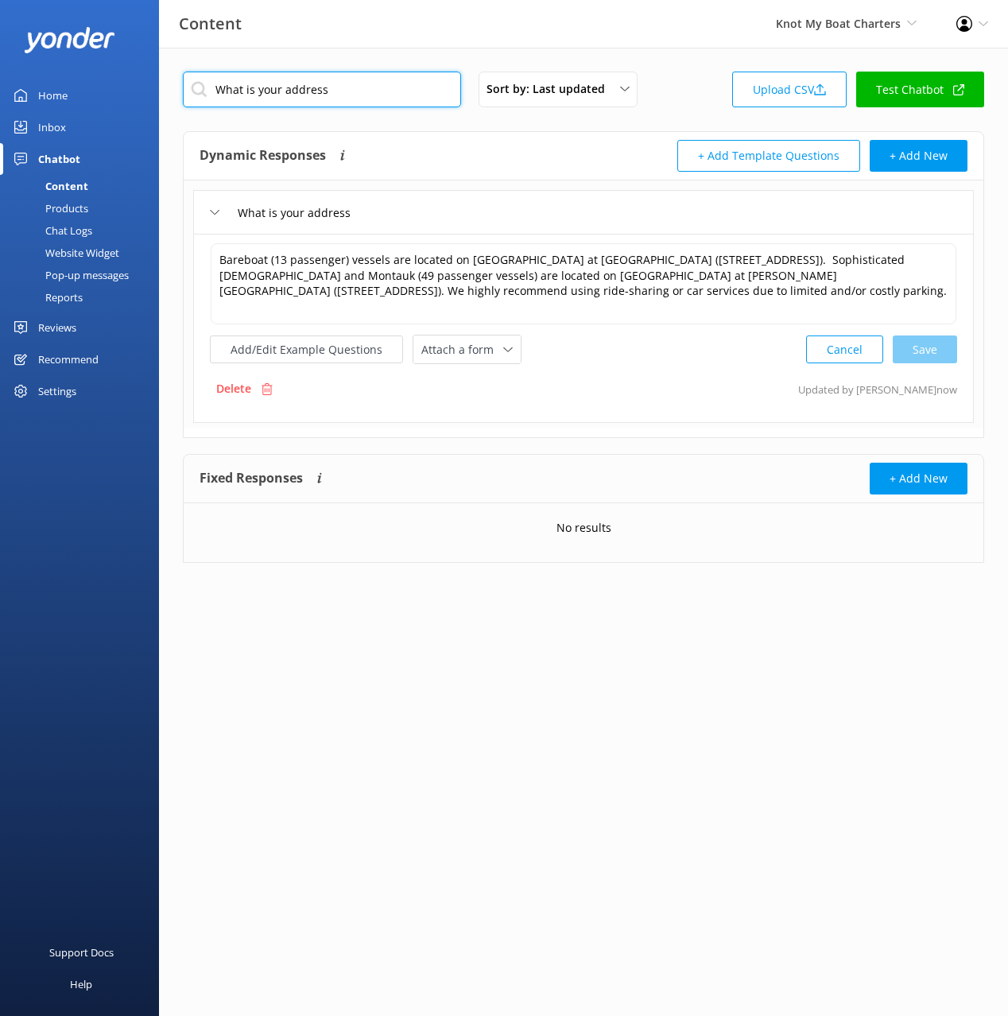
drag, startPoint x: 341, startPoint y: 81, endPoint x: 454, endPoint y: 132, distance: 123.9
click at [342, 81] on input "What is your address" at bounding box center [322, 90] width 278 height 36
paste input "ere are the pick up and drop off location"
type input "Where are the pick up and drop off locations"
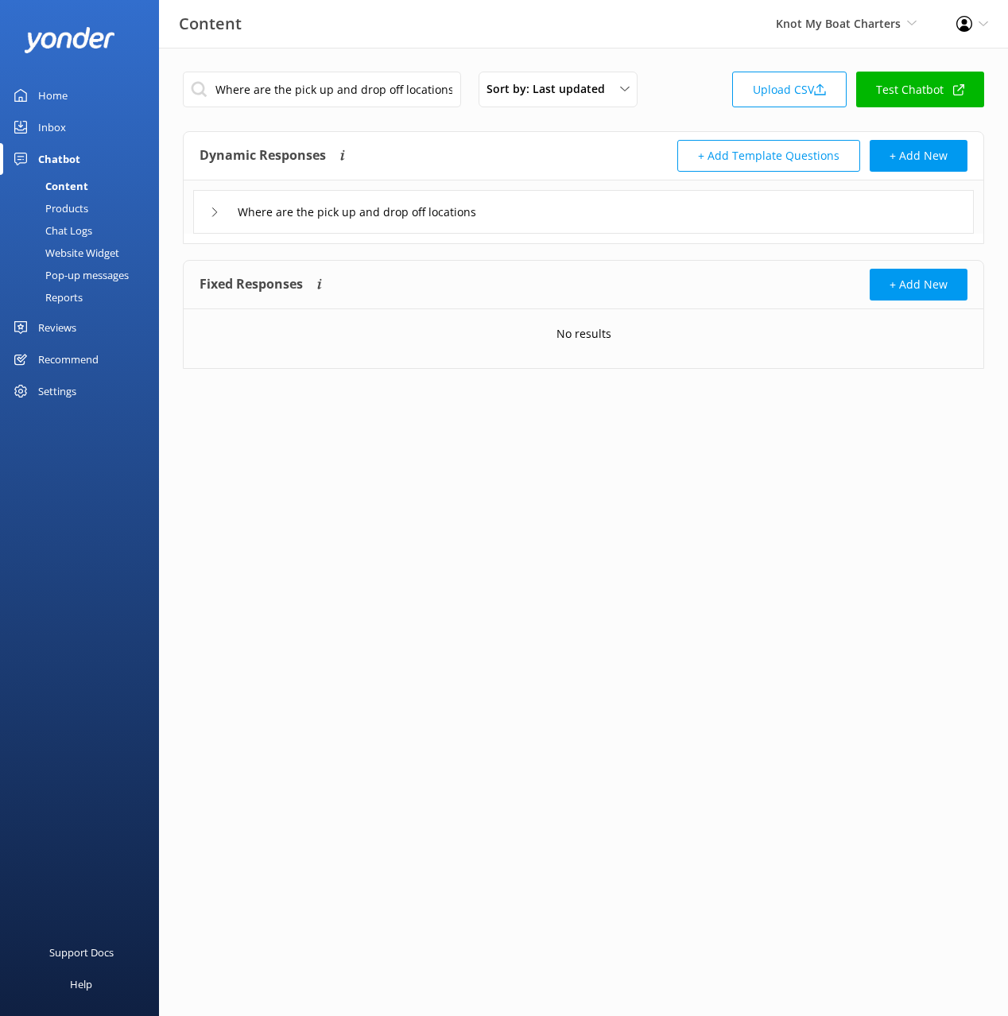
drag, startPoint x: 579, startPoint y: 223, endPoint x: 570, endPoint y: 226, distance: 9.1
click at [578, 223] on div "Where are the pick up and drop off locations" at bounding box center [583, 212] width 781 height 44
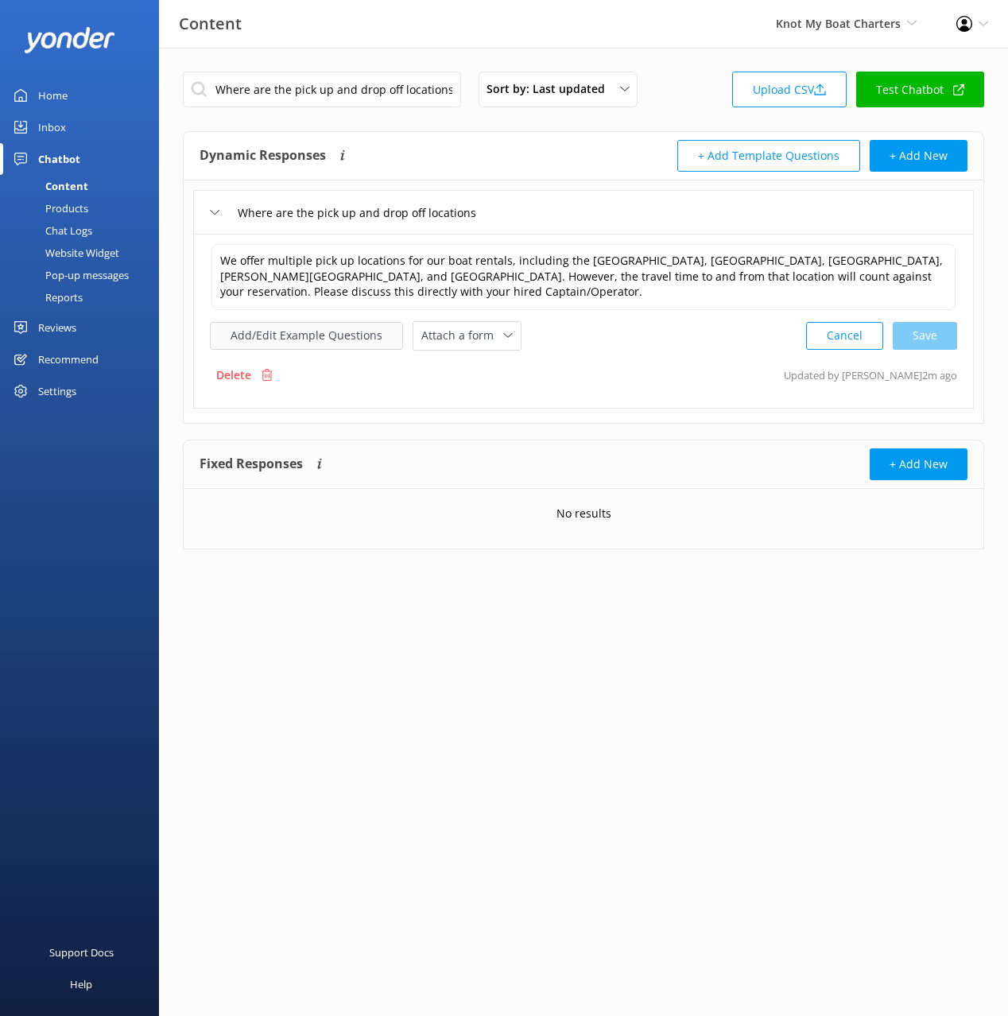
click at [337, 336] on button "Add/Edit Example Questions" at bounding box center [306, 336] width 193 height 28
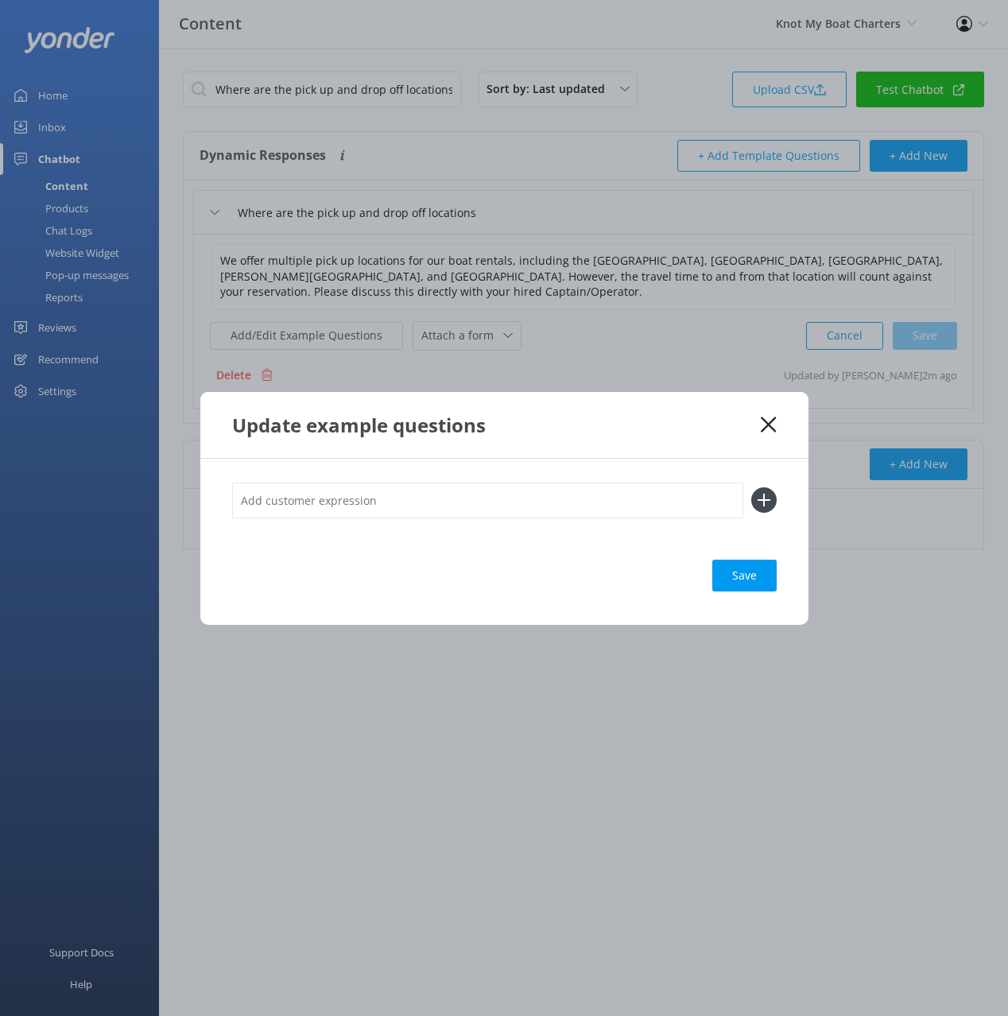
drag, startPoint x: 712, startPoint y: 492, endPoint x: 774, endPoint y: 500, distance: 61.7
click at [716, 495] on input "text" at bounding box center [487, 501] width 511 height 36
paste input "Can we get picked up at other locations"
type input "Can we get picked up at other locations"
click at [774, 498] on div "Can we get picked up at other locations Save" at bounding box center [504, 542] width 608 height 166
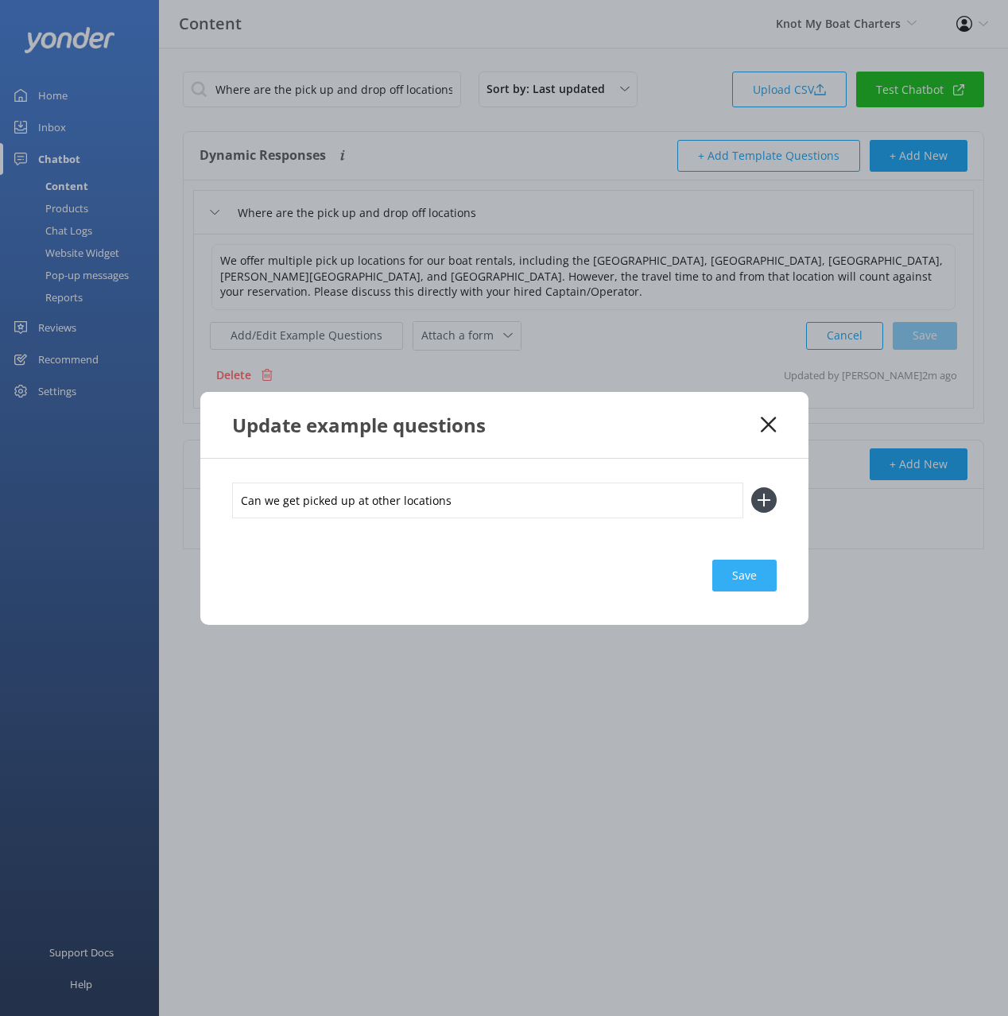
drag, startPoint x: 763, startPoint y: 491, endPoint x: 760, endPoint y: 580, distance: 89.9
click at [763, 491] on icon at bounding box center [763, 499] width 25 height 25
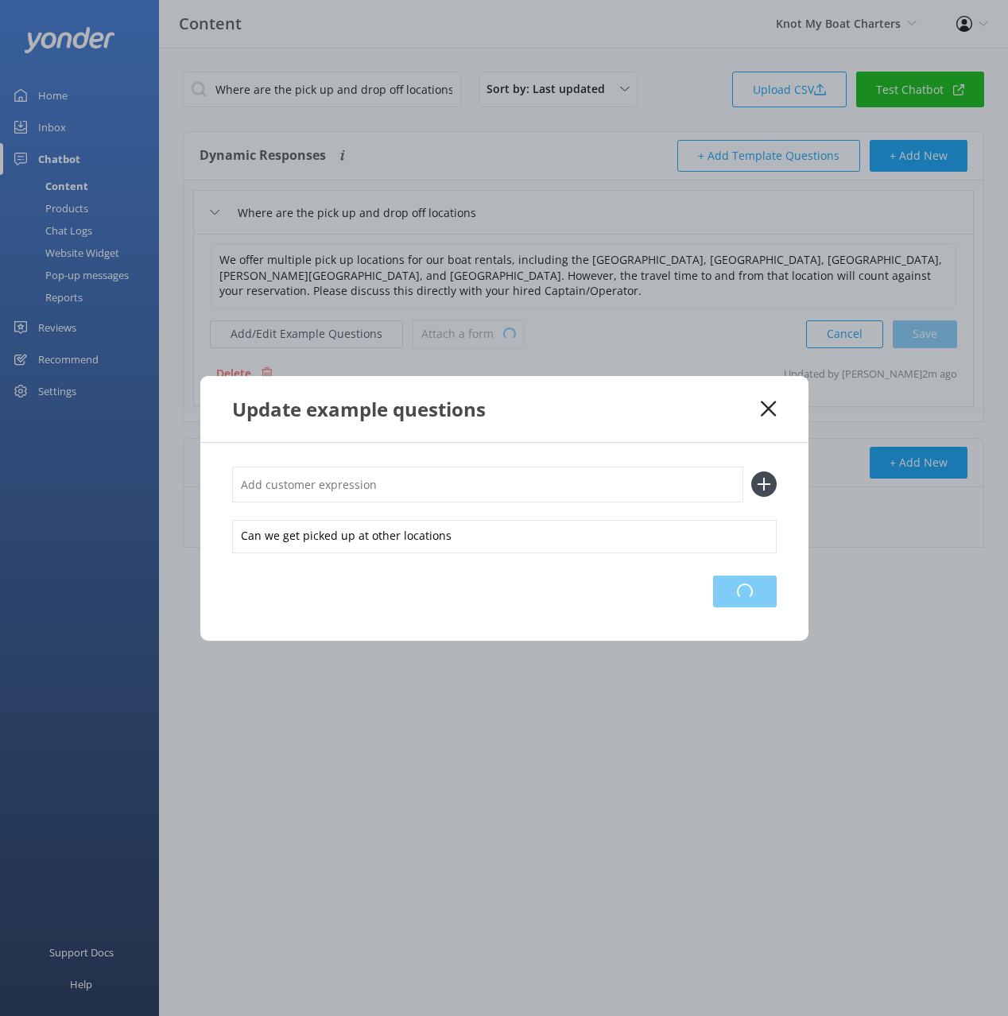
click at [756, 587] on div "Loading.." at bounding box center [745, 592] width 64 height 32
click at [767, 406] on use at bounding box center [768, 408] width 15 height 15
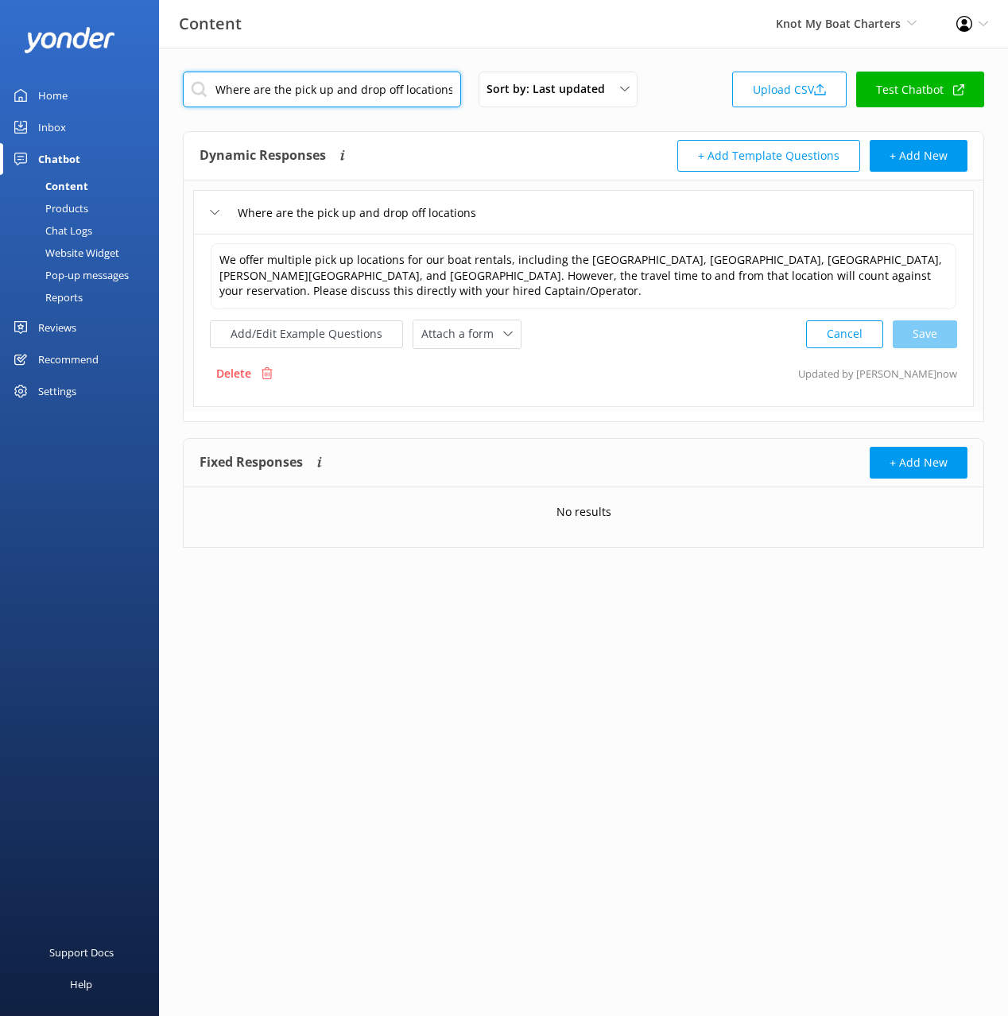
click at [421, 98] on input "Where are the pick up and drop off locations" at bounding box center [322, 90] width 278 height 36
paste input "How much does a captain [PERSON_NAME]"
type input "How much does a captain [PERSON_NAME]"
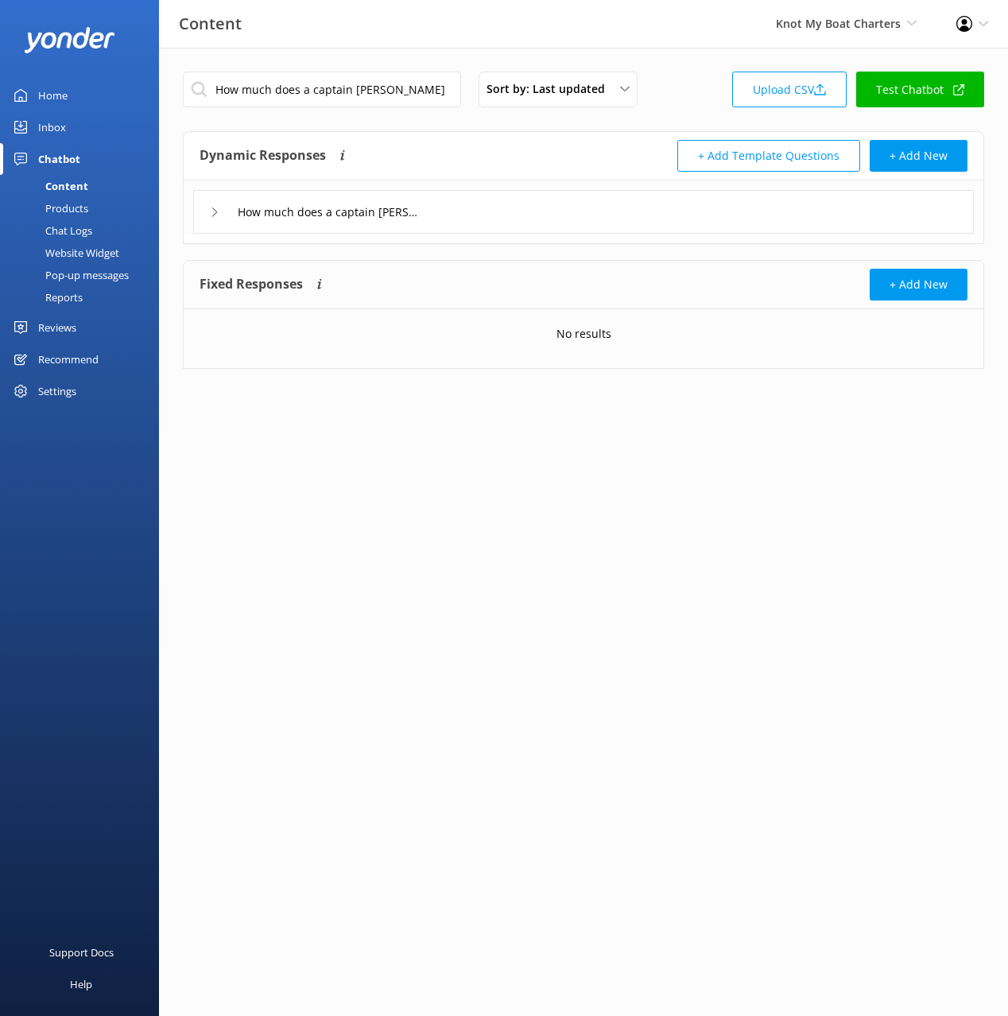
click at [573, 228] on div "How much does a captain [PERSON_NAME]" at bounding box center [583, 212] width 781 height 44
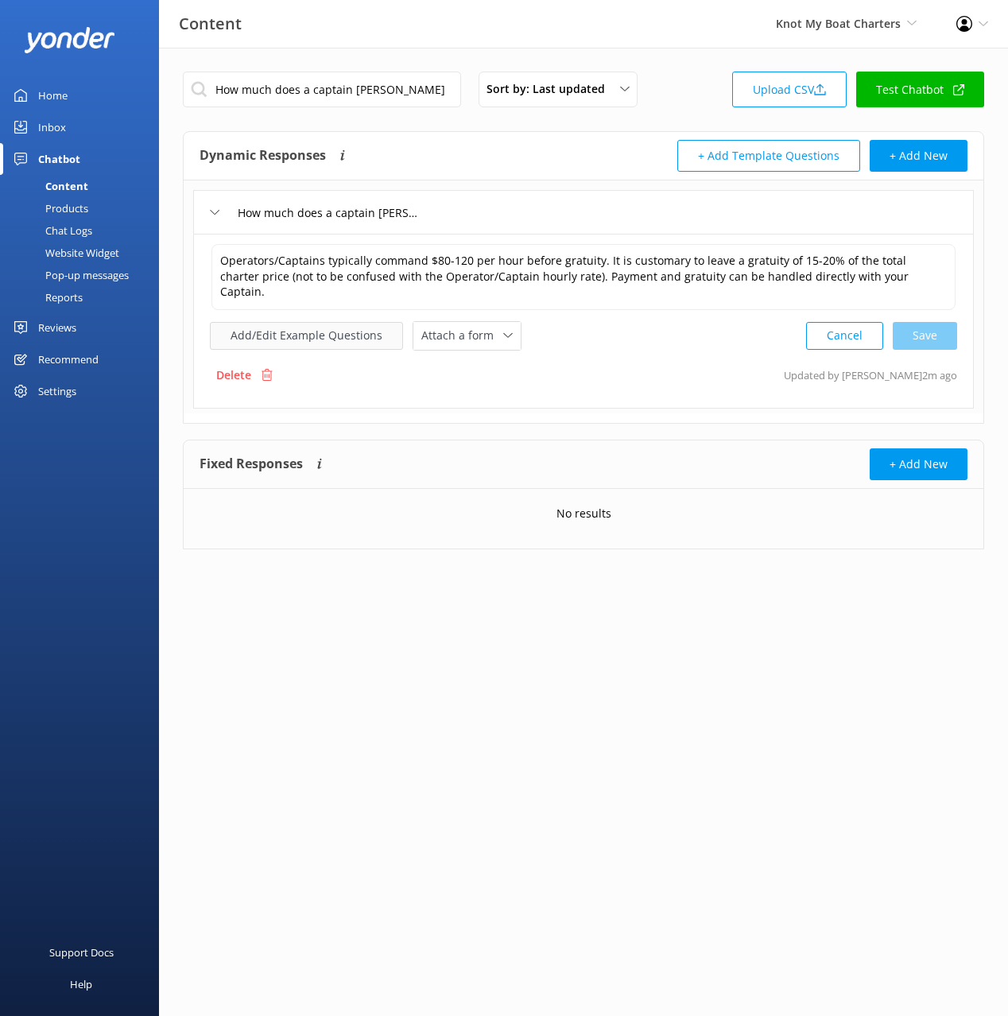
click at [345, 322] on button "Add/Edit Example Questions" at bounding box center [306, 336] width 193 height 28
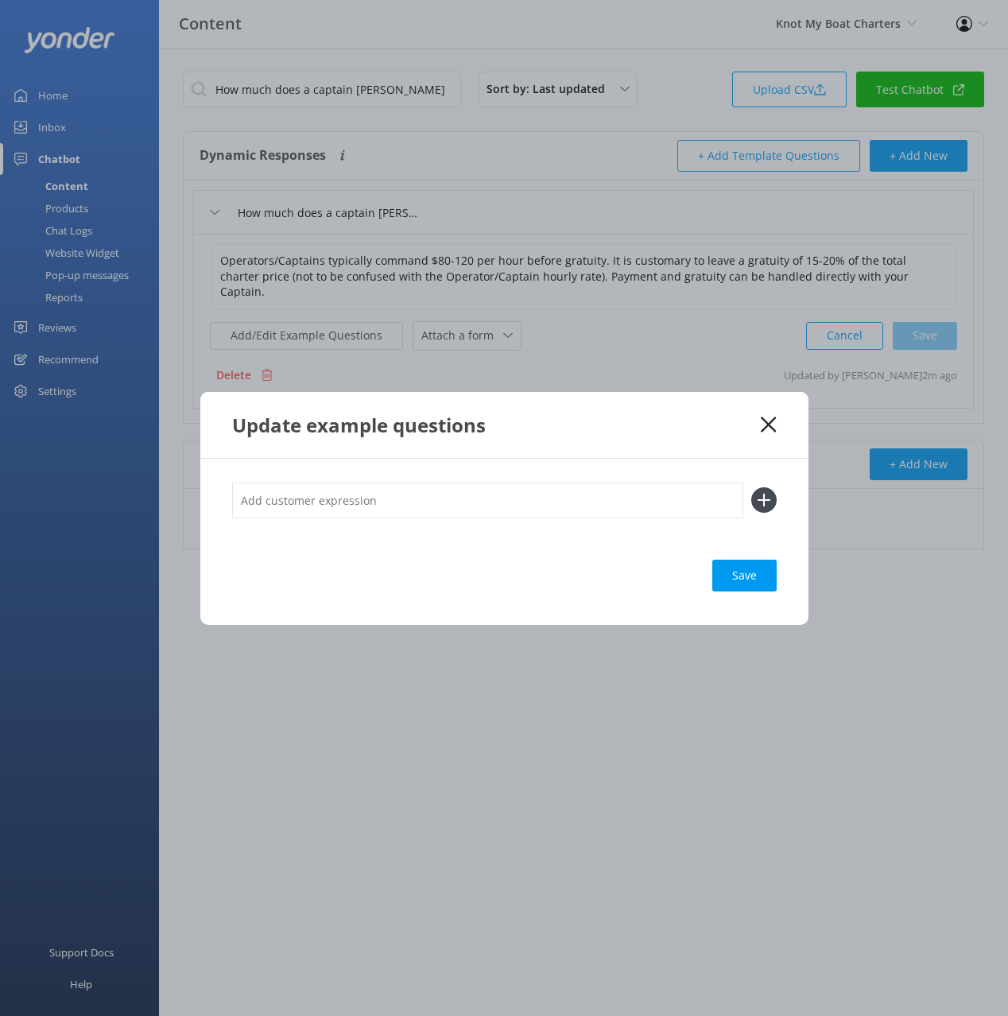
click at [658, 507] on input "text" at bounding box center [487, 501] width 511 height 36
paste input "Do I need to tip the captain"
type input "Do I need to tip the captain"
drag, startPoint x: 767, startPoint y: 495, endPoint x: 760, endPoint y: 622, distance: 126.6
click at [767, 495] on icon at bounding box center [763, 499] width 25 height 25
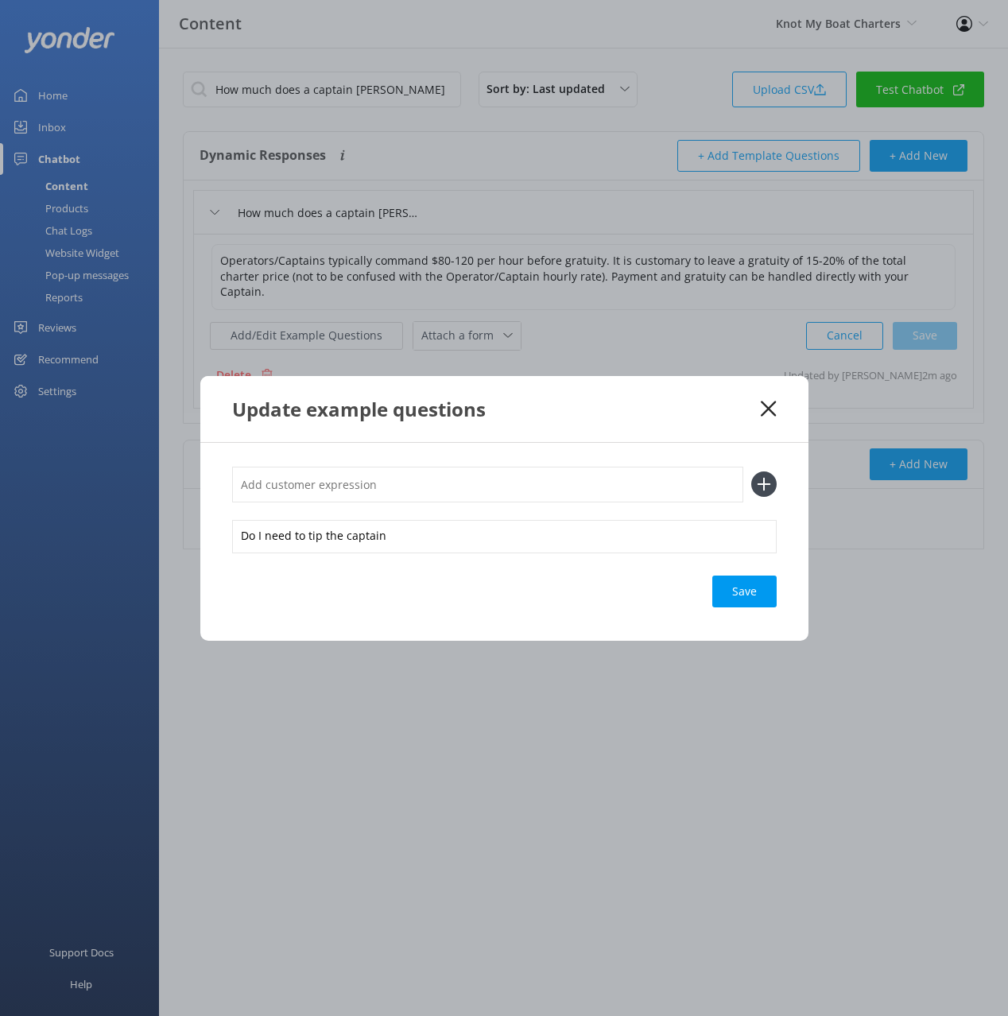
drag, startPoint x: 742, startPoint y: 593, endPoint x: 918, endPoint y: 624, distance: 179.2
click at [744, 594] on div "Save" at bounding box center [744, 592] width 64 height 32
click at [767, 408] on icon at bounding box center [768, 409] width 15 height 16
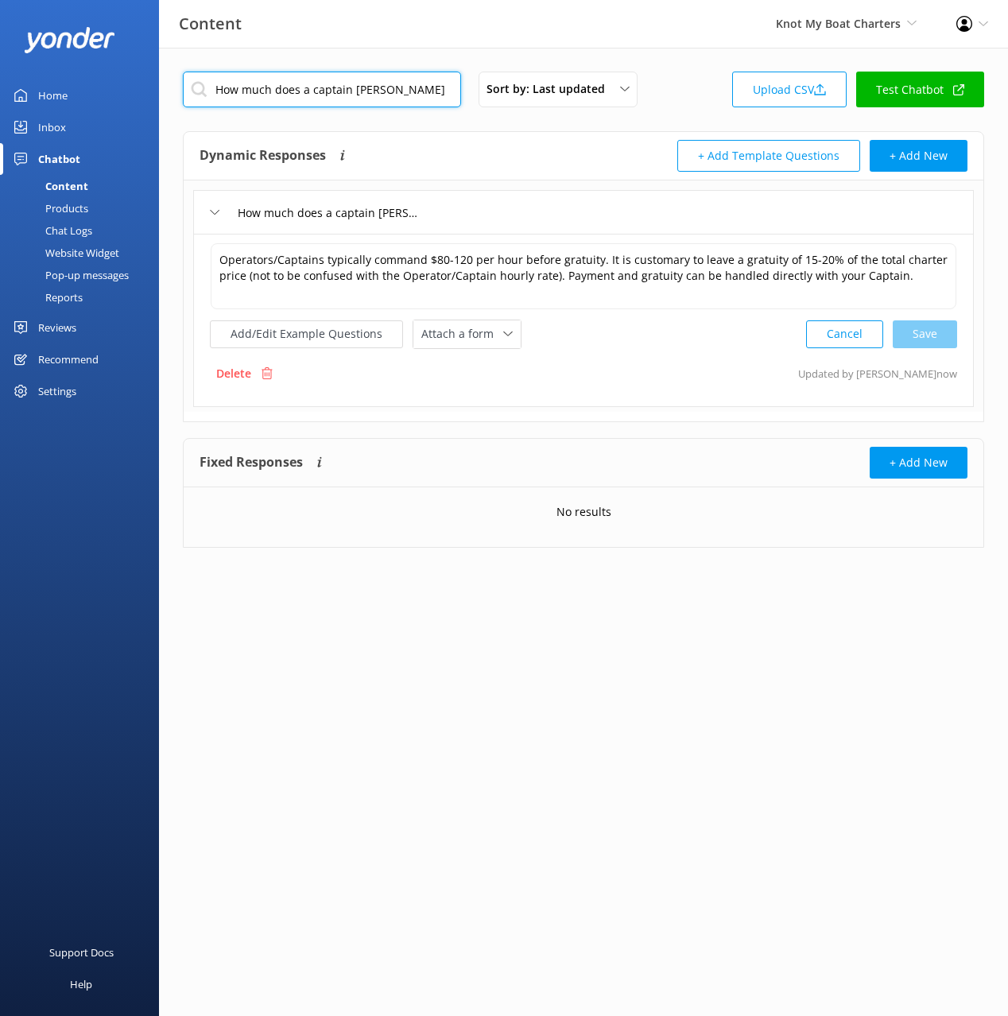
click at [406, 89] on input "How much does a captain [PERSON_NAME]" at bounding box center [322, 90] width 278 height 36
paste input "Is there an age limi"
type input "Is there an age limit"
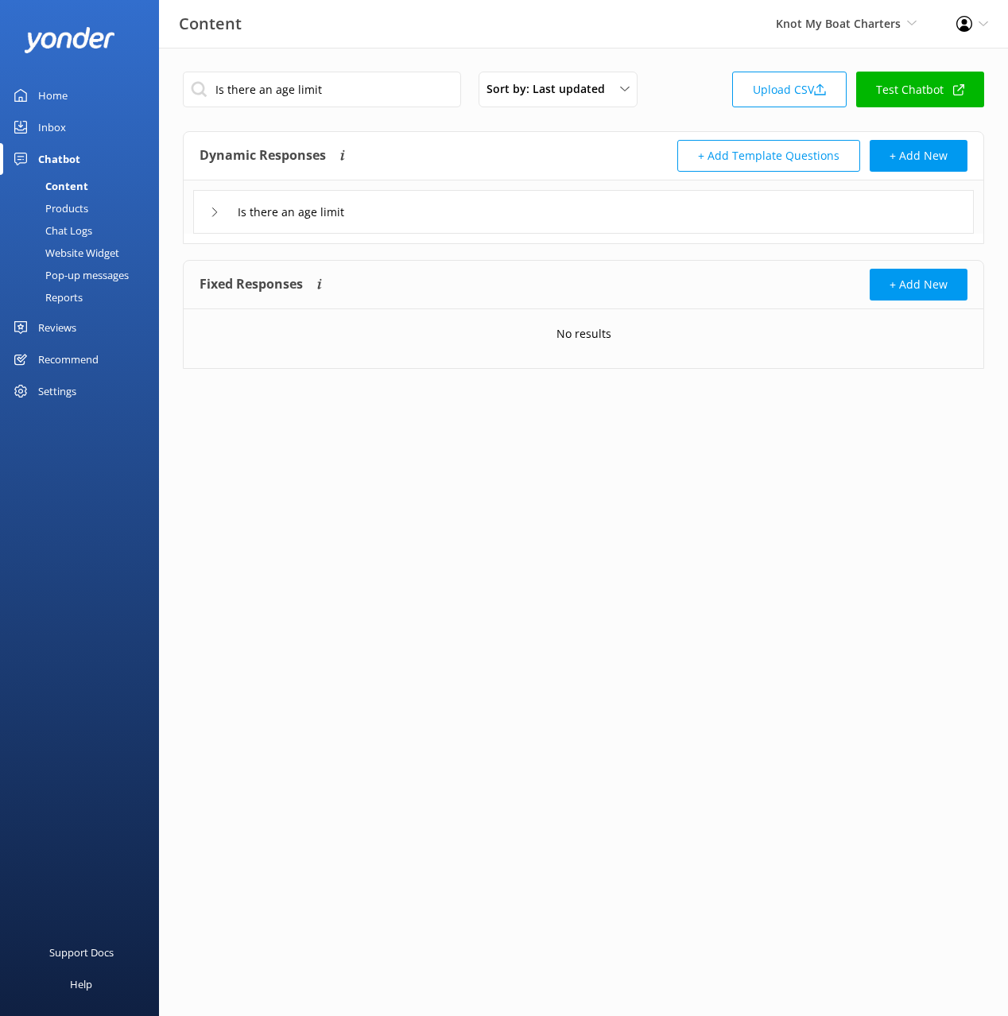
drag, startPoint x: 557, startPoint y: 208, endPoint x: 550, endPoint y: 215, distance: 9.6
click at [557, 208] on div "Is there an age limit" at bounding box center [583, 212] width 781 height 44
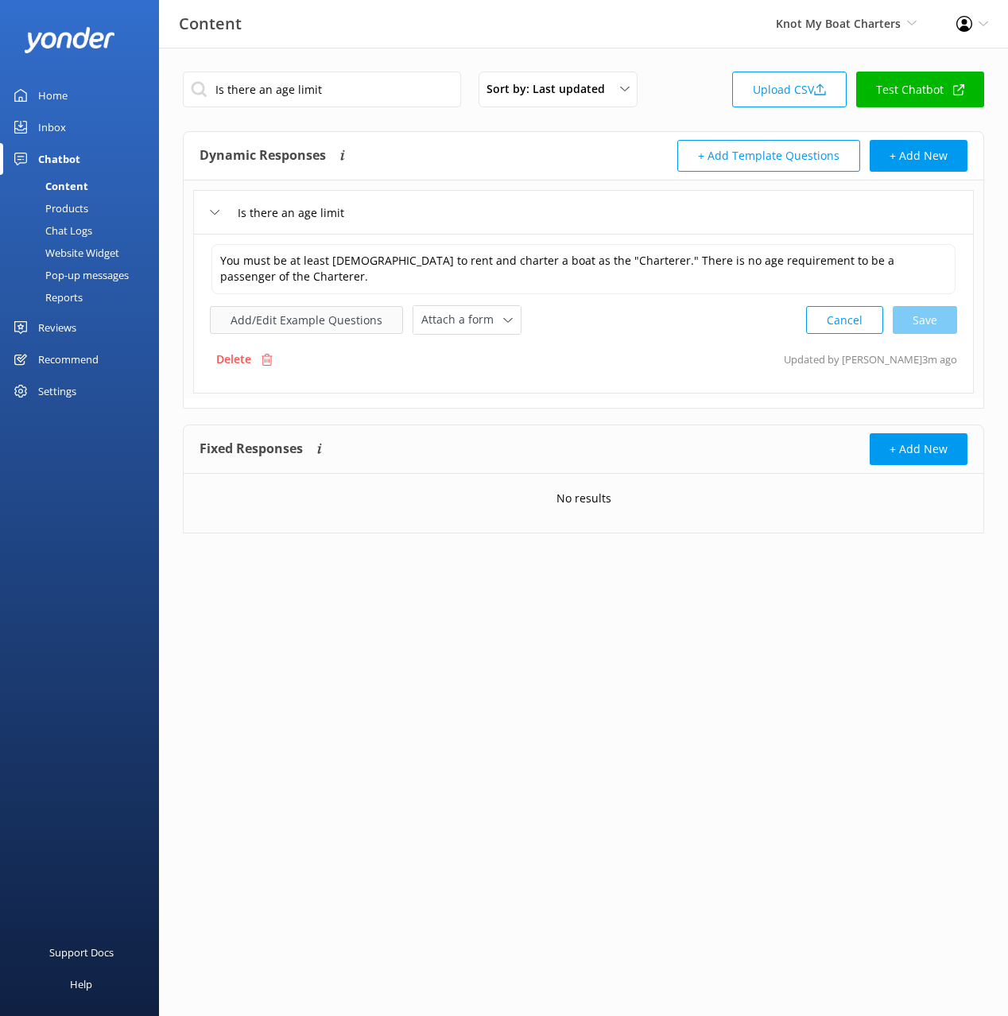
click at [315, 326] on button "Add/Edit Example Questions" at bounding box center [306, 320] width 193 height 28
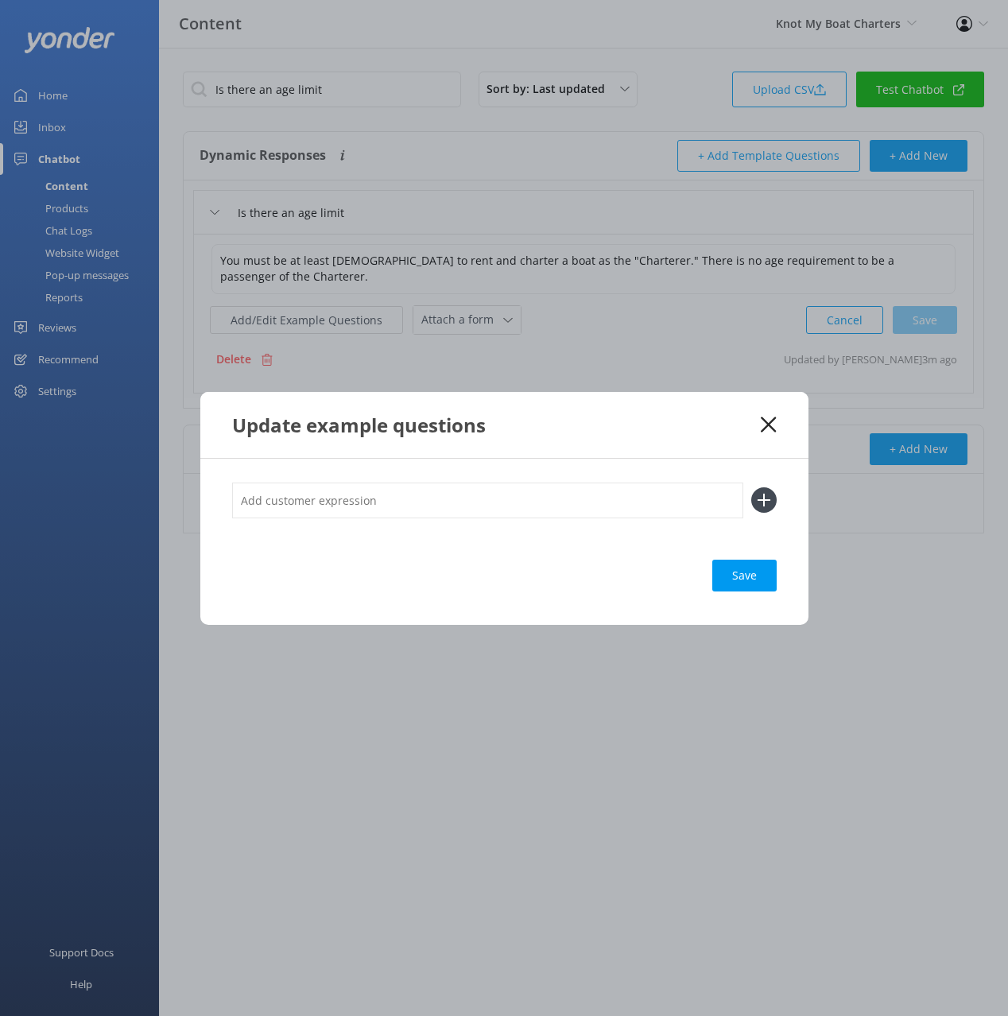
drag, startPoint x: 695, startPoint y: 495, endPoint x: 720, endPoint y: 496, distance: 24.7
click at [696, 495] on input "text" at bounding box center [487, 501] width 511 height 36
paste input "Is there an age requirement"
type input "Is there an age requirement"
click at [765, 492] on icon at bounding box center [763, 499] width 25 height 25
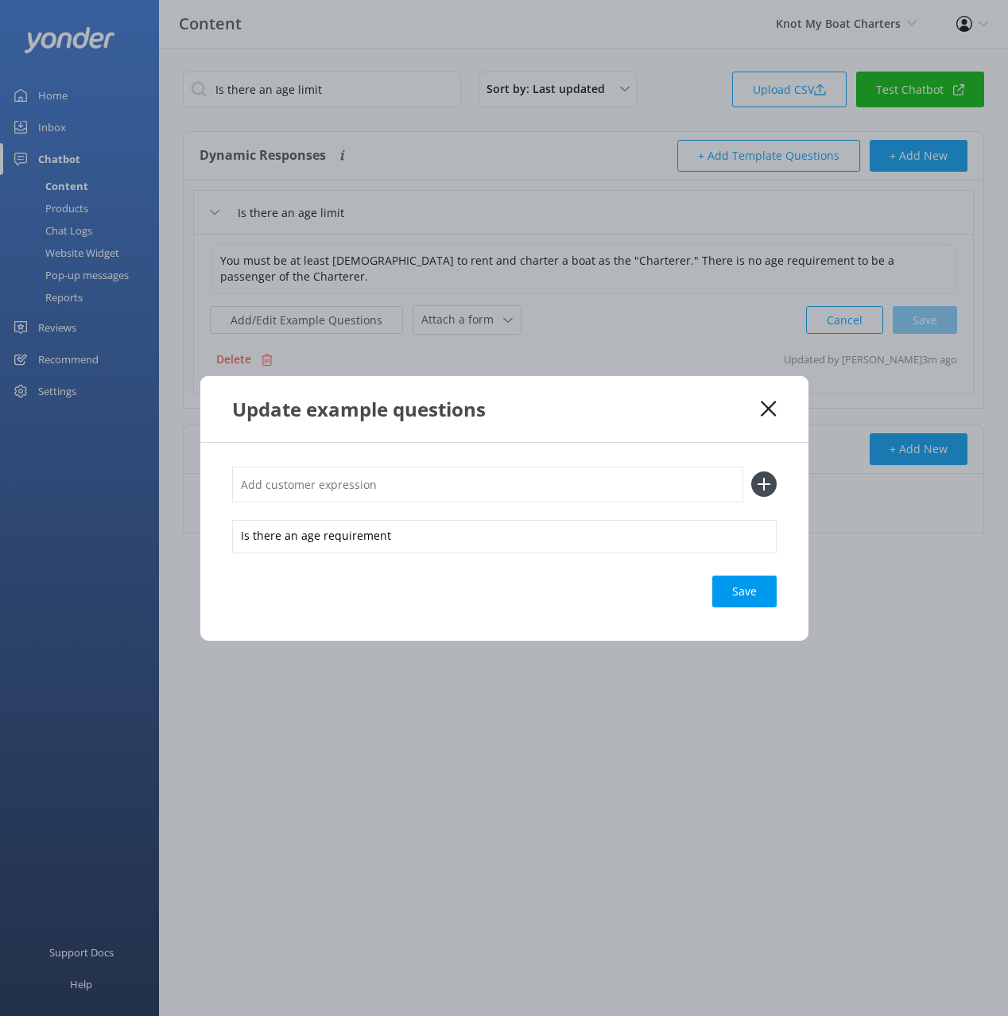
click at [755, 592] on div "Save" at bounding box center [744, 592] width 64 height 32
click at [768, 410] on use at bounding box center [768, 408] width 15 height 15
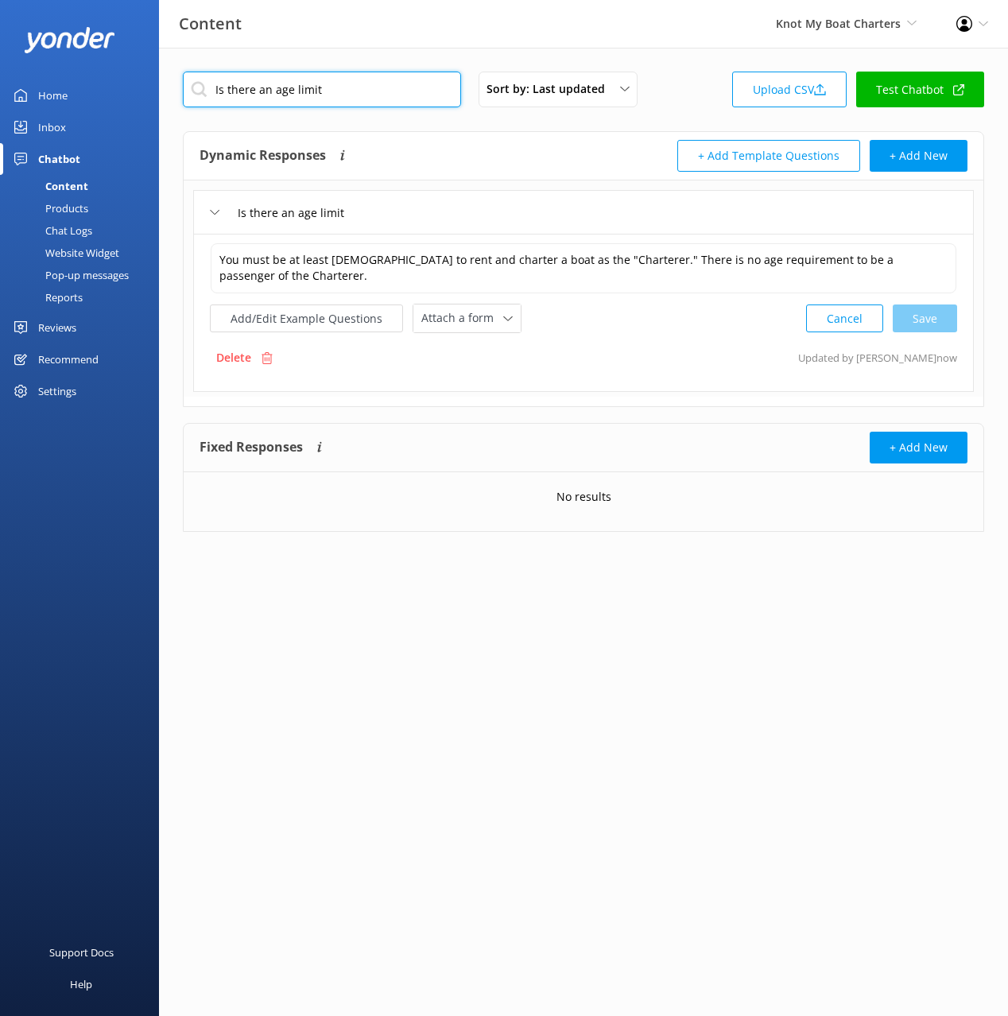
drag, startPoint x: 344, startPoint y: 103, endPoint x: 343, endPoint y: 90, distance: 13.5
click at [344, 102] on input "Is there an age limit" at bounding box center [322, 90] width 278 height 36
drag, startPoint x: 343, startPoint y: 90, endPoint x: 339, endPoint y: 54, distance: 36.0
click at [339, 54] on div "Is there an age limit Sort by: Last updated Title (A-Z) Last updated Upload CSV…" at bounding box center [583, 314] width 849 height 532
paste input "Do you provide event catering"
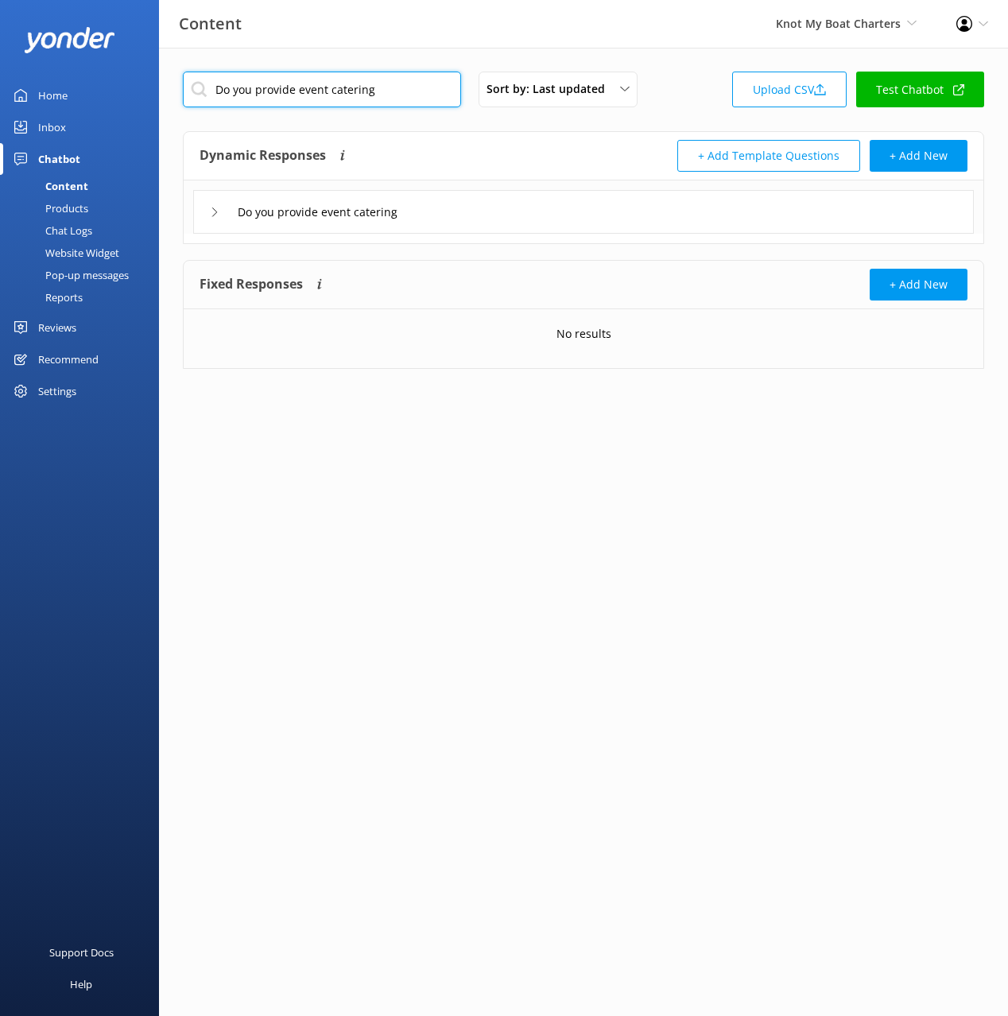
type input "Do you provide event catering"
click at [530, 219] on div "Do you provide event catering" at bounding box center [583, 212] width 781 height 44
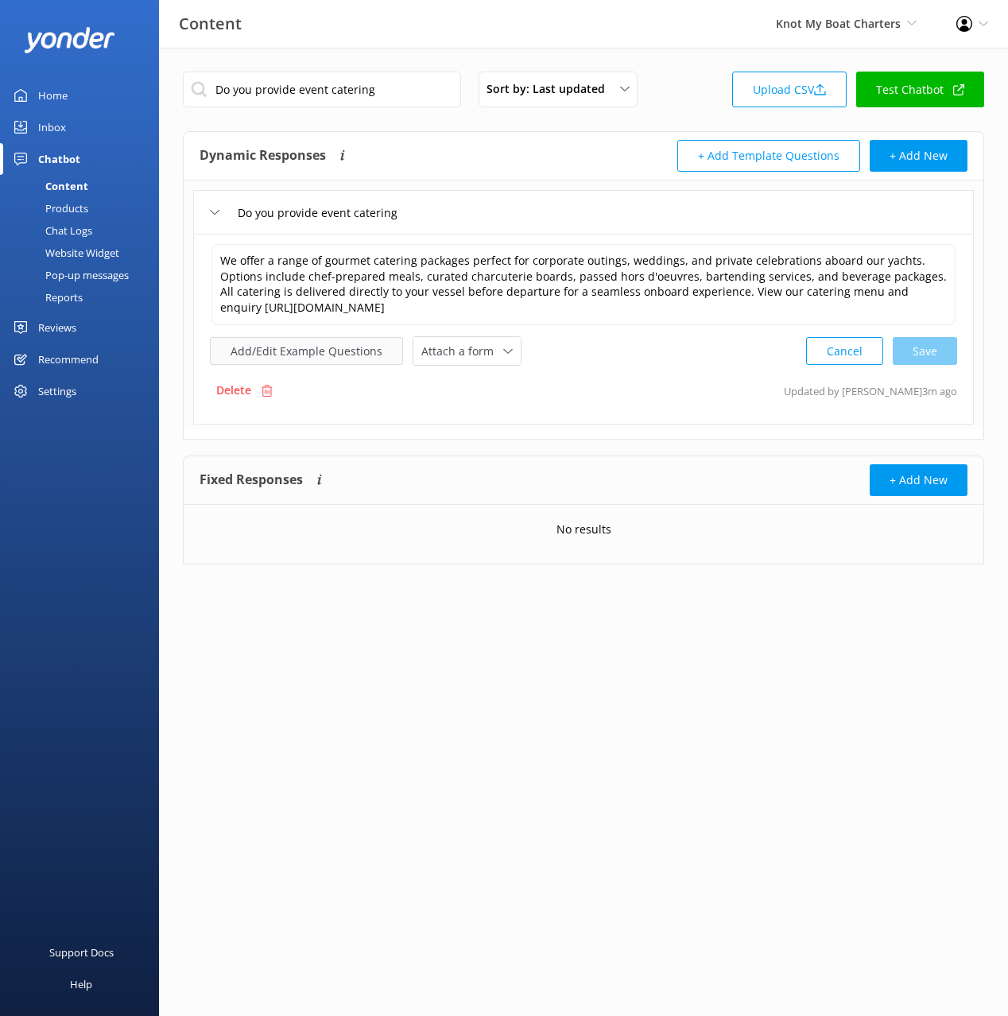
click at [335, 359] on button "Add/Edit Example Questions" at bounding box center [306, 351] width 193 height 28
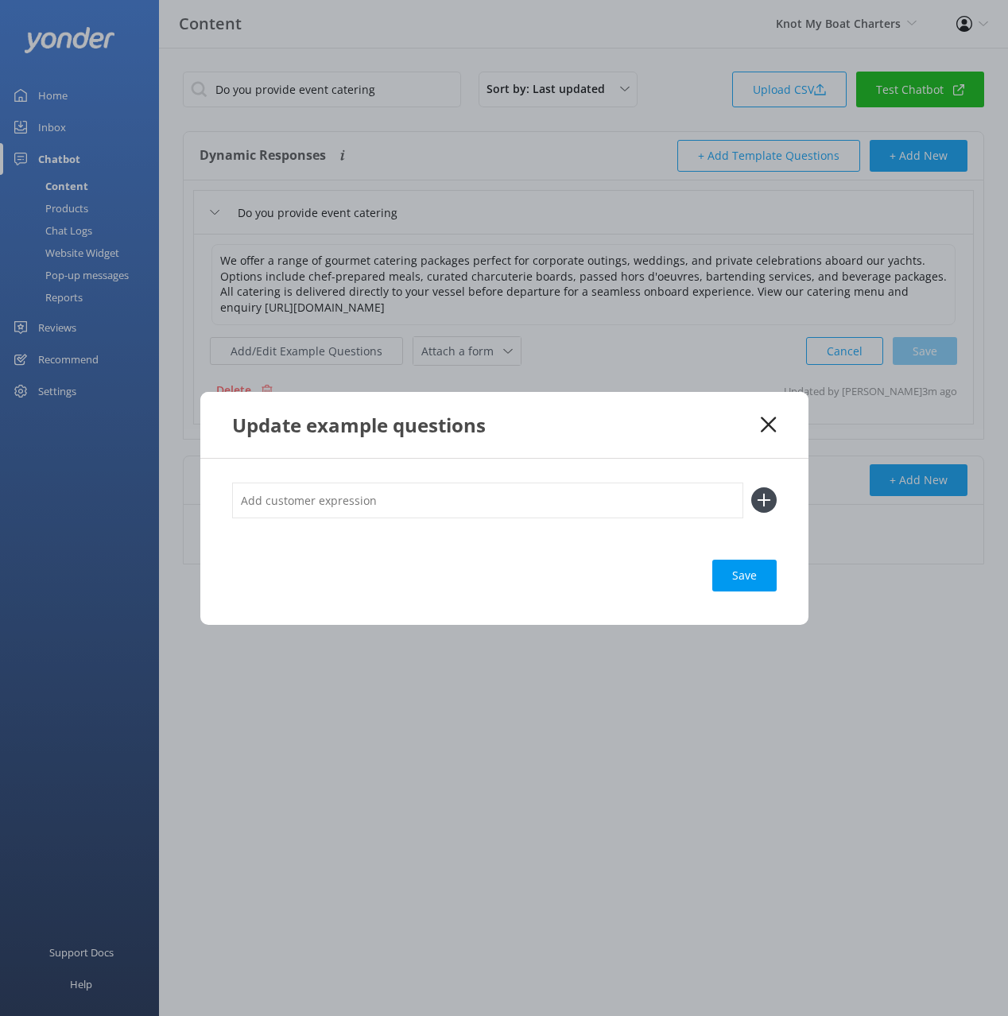
drag, startPoint x: 573, startPoint y: 487, endPoint x: 563, endPoint y: 502, distance: 17.9
click at [573, 487] on input "text" at bounding box center [487, 501] width 511 height 36
click at [563, 503] on input "text" at bounding box center [487, 501] width 511 height 36
paste input "What is the catering menu Can we hire a chef"
drag, startPoint x: 382, startPoint y: 496, endPoint x: 385, endPoint y: 517, distance: 20.8
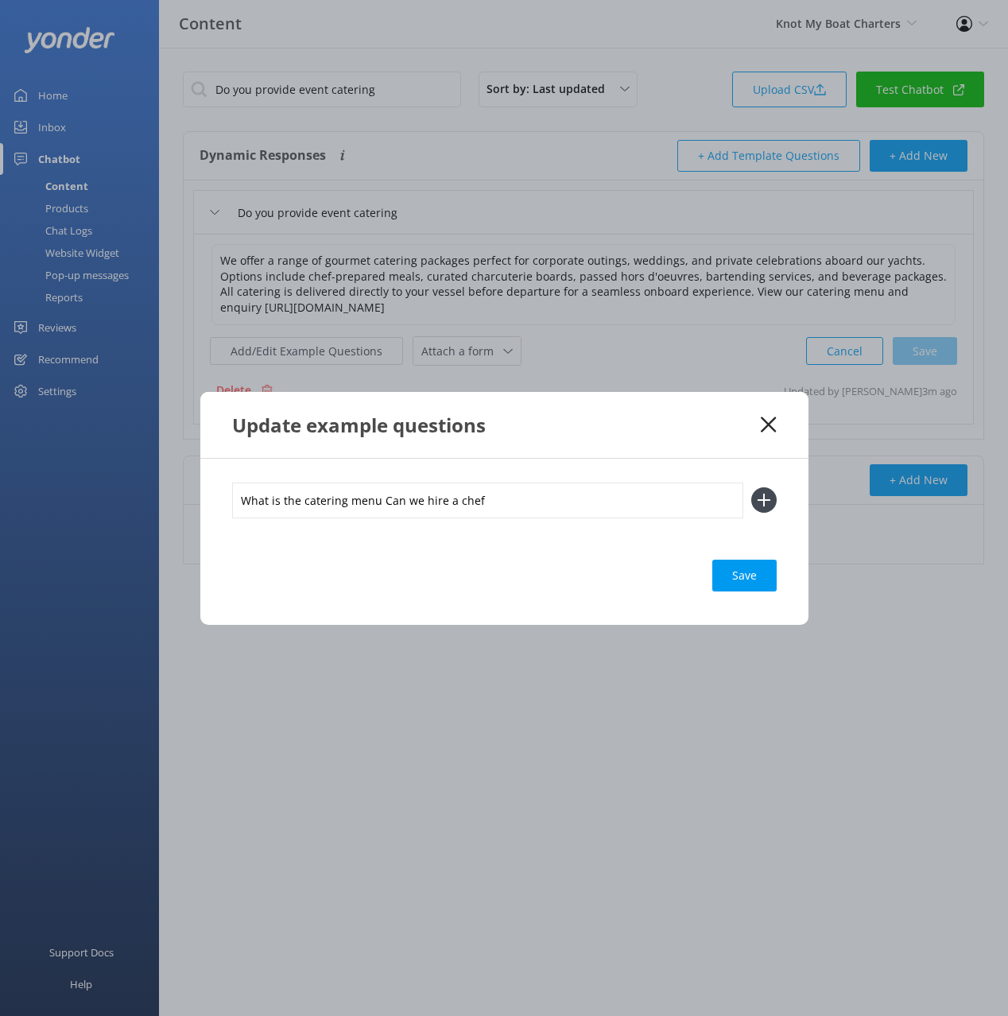
click at [385, 517] on input "What is the catering menu Can we hire a chef" at bounding box center [487, 501] width 511 height 36
type input "What is the catering menu"
click at [751, 487] on button at bounding box center [763, 499] width 25 height 25
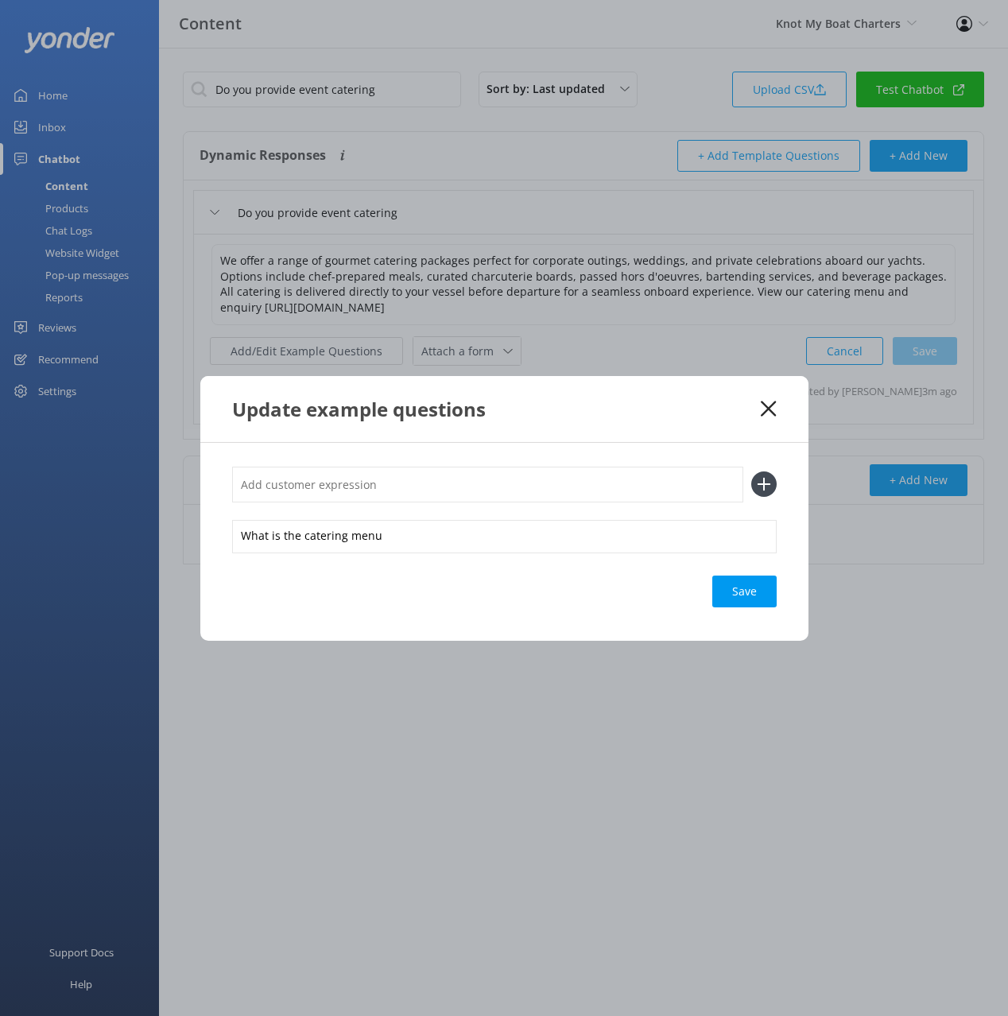
paste input "Can we hire a chef"
type input "Can we hire a chef"
click at [751, 472] on button at bounding box center [763, 484] width 25 height 25
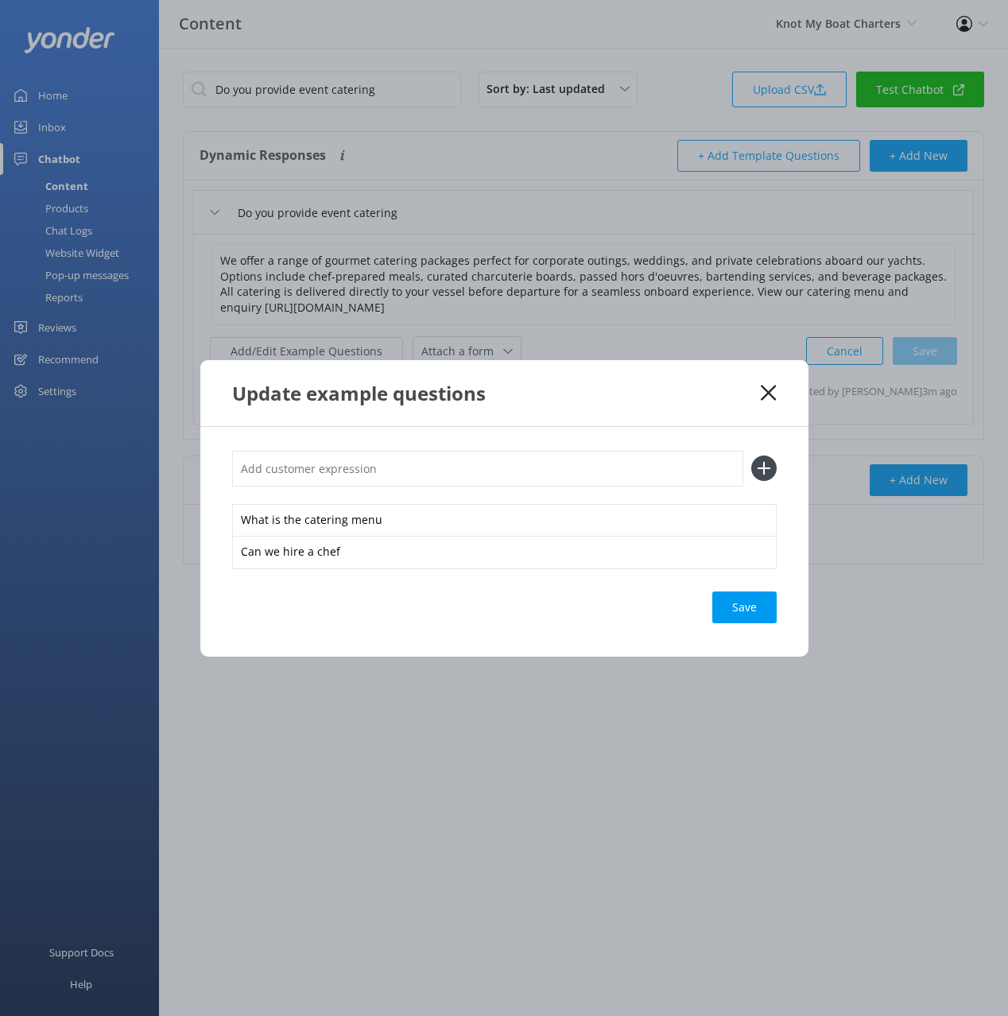
click at [735, 609] on div "Save" at bounding box center [744, 608] width 64 height 32
click at [774, 394] on icon at bounding box center [768, 393] width 15 height 16
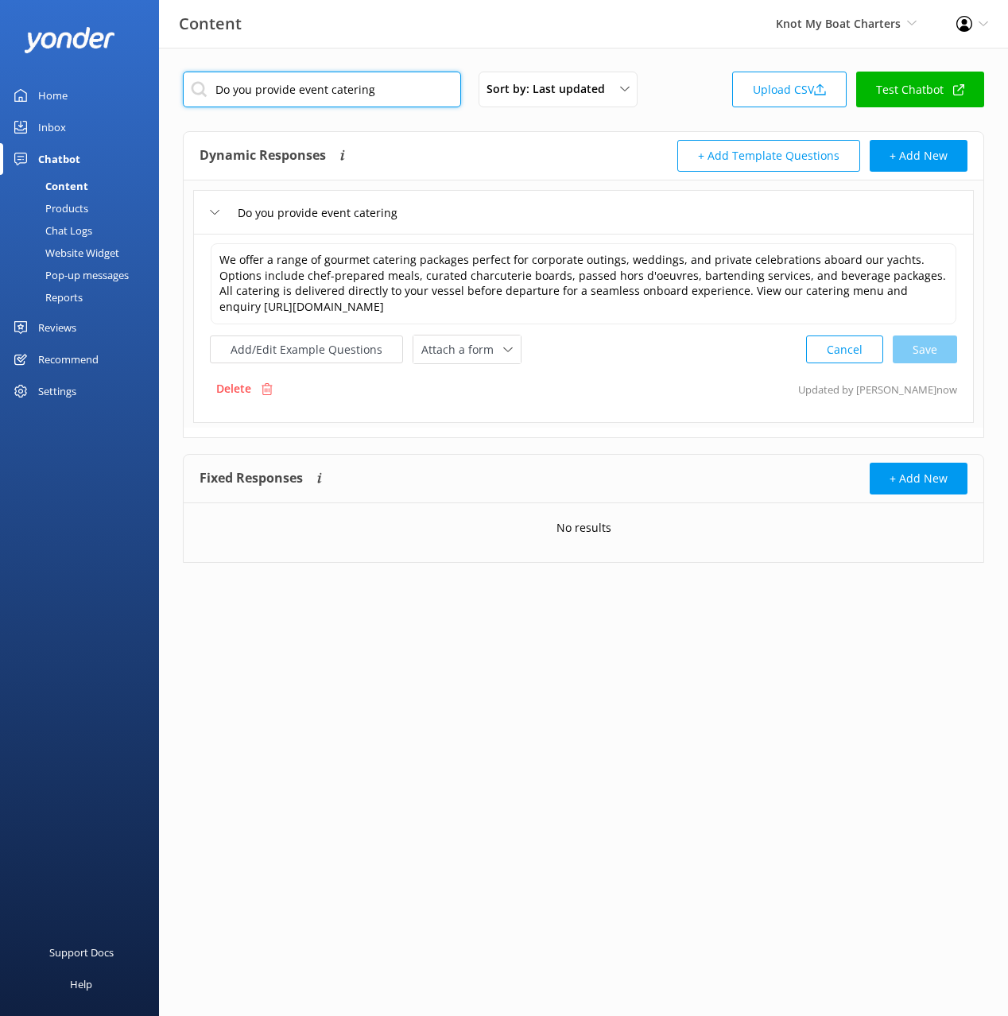
click at [406, 85] on input "Do you provide event catering" at bounding box center [322, 90] width 278 height 36
paste input "Can we book a corporate event or business conference"
type input "Can we book a corporate event or business conference"
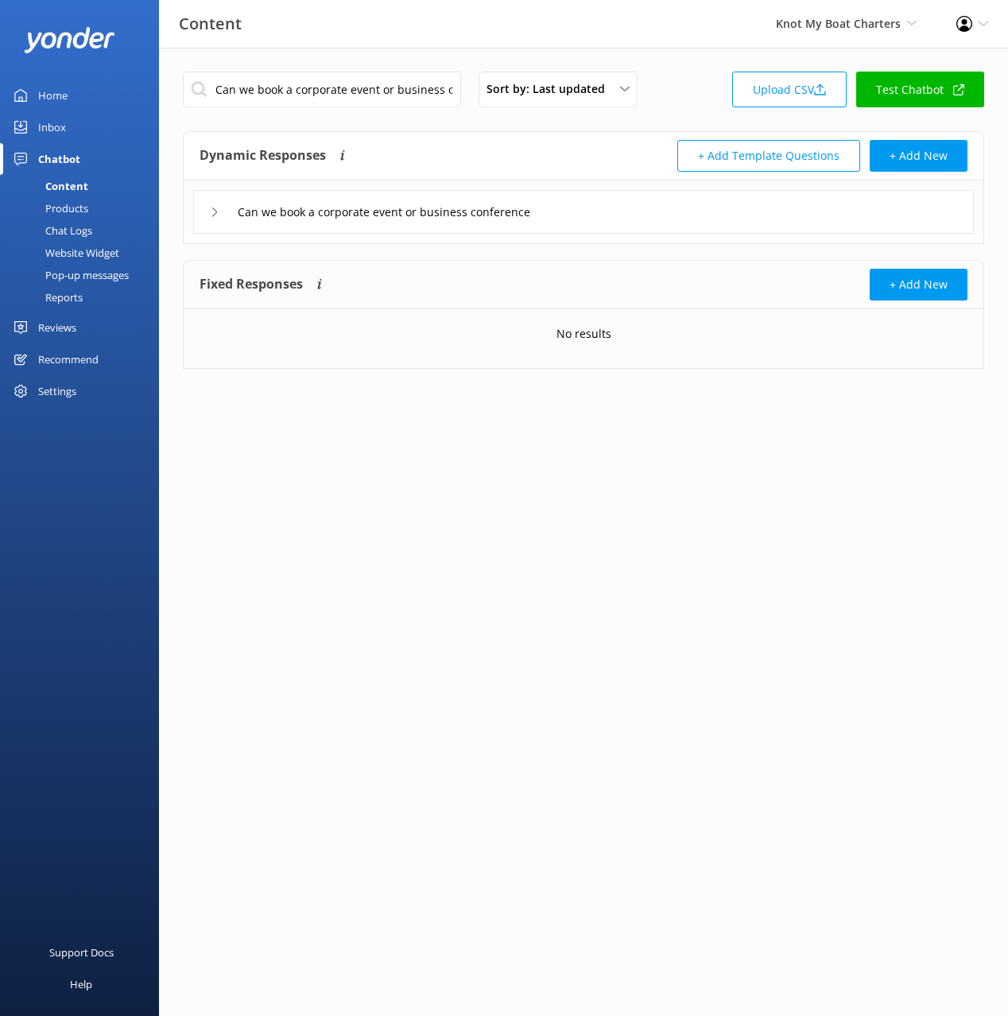
click at [604, 217] on div "Can we book a corporate event or business conference" at bounding box center [583, 212] width 781 height 44
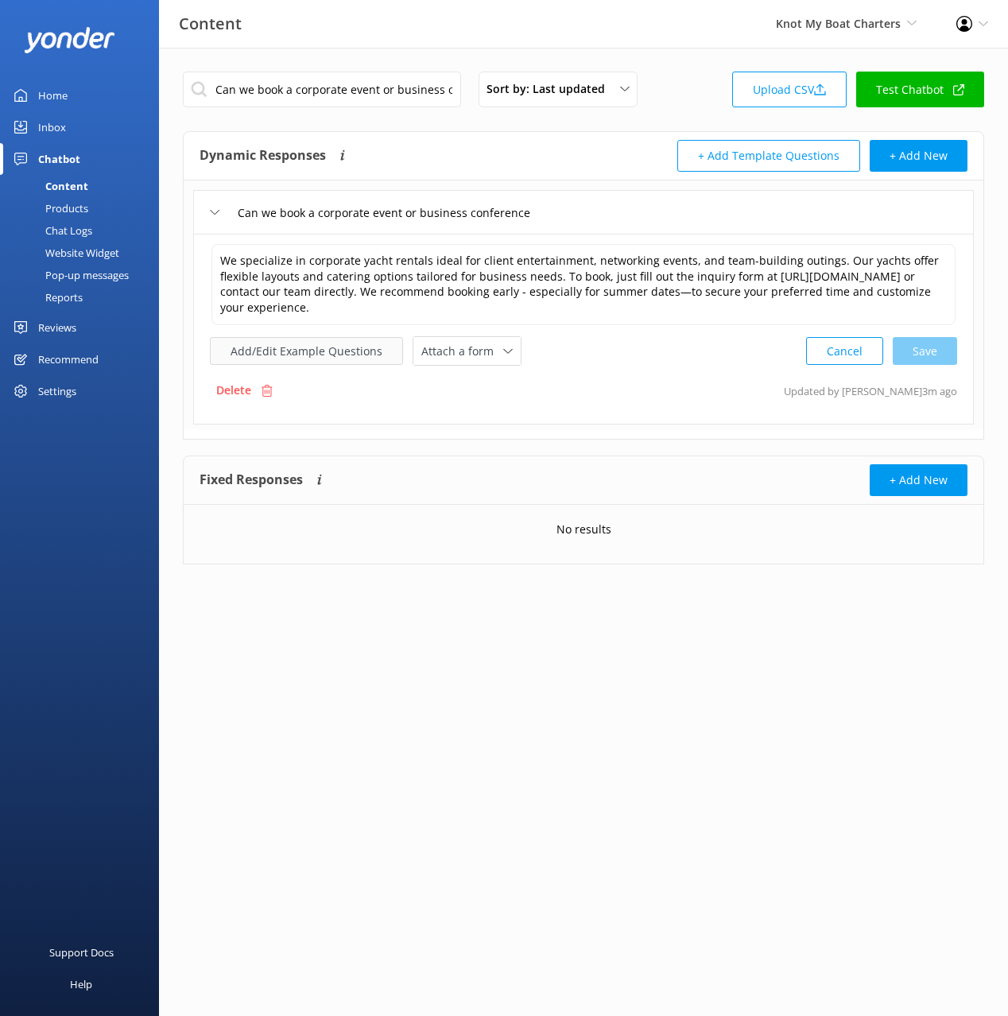
click at [310, 353] on button "Add/Edit Example Questions" at bounding box center [306, 351] width 193 height 28
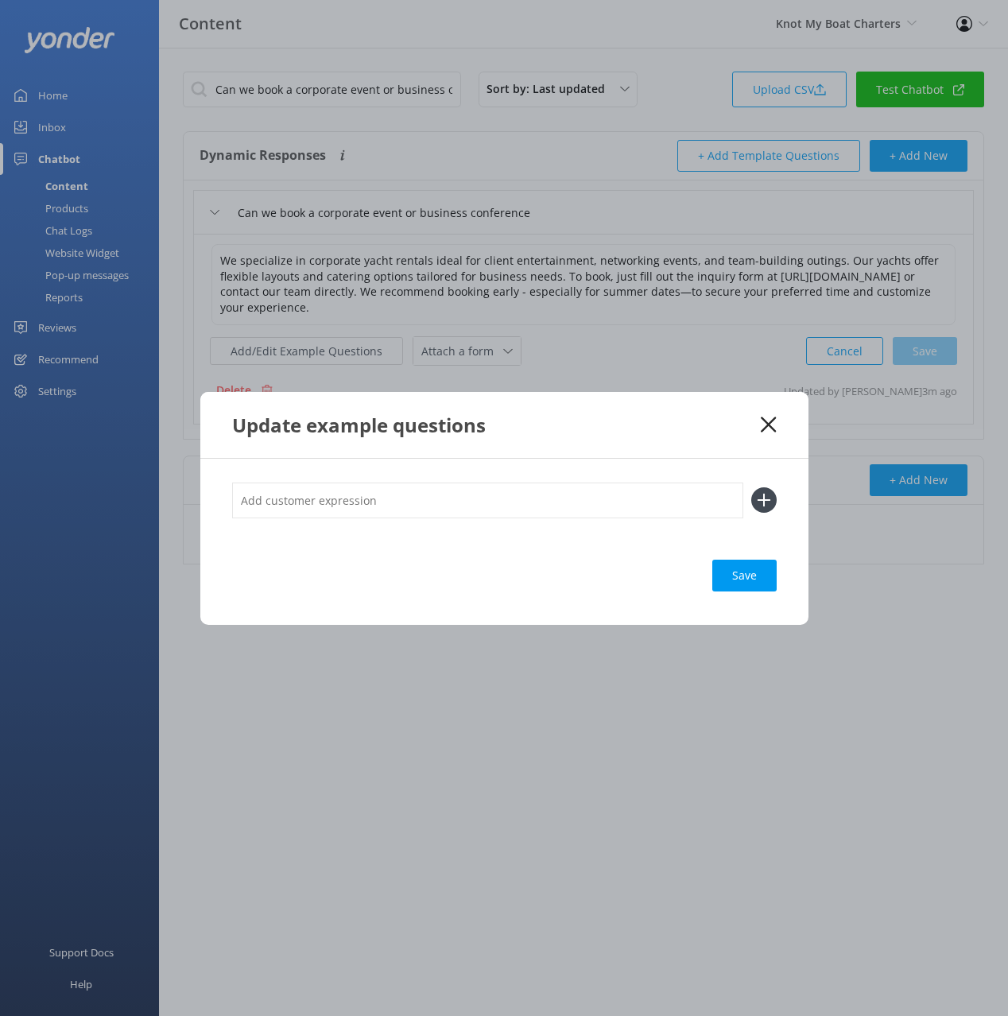
drag, startPoint x: 697, startPoint y: 508, endPoint x: 755, endPoint y: 496, distance: 59.3
click at [702, 508] on input "text" at bounding box center [487, 501] width 511 height 36
paste input "How do I book corporate events"
type input "How do I book corporate events"
click at [763, 494] on use at bounding box center [764, 501] width 14 height 14
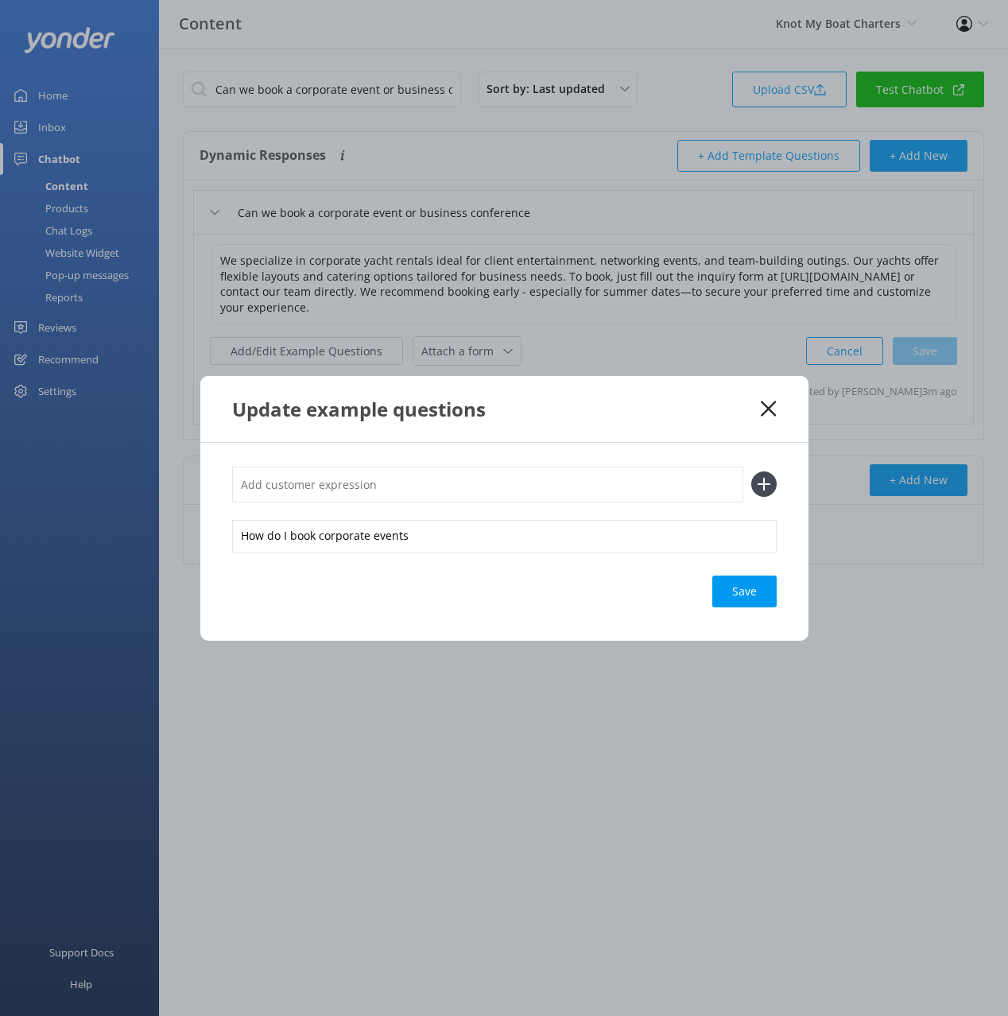
click at [739, 588] on div "Save" at bounding box center [744, 592] width 64 height 32
drag, startPoint x: 768, startPoint y: 415, endPoint x: 716, endPoint y: 336, distance: 95.3
click at [767, 414] on icon at bounding box center [768, 409] width 15 height 16
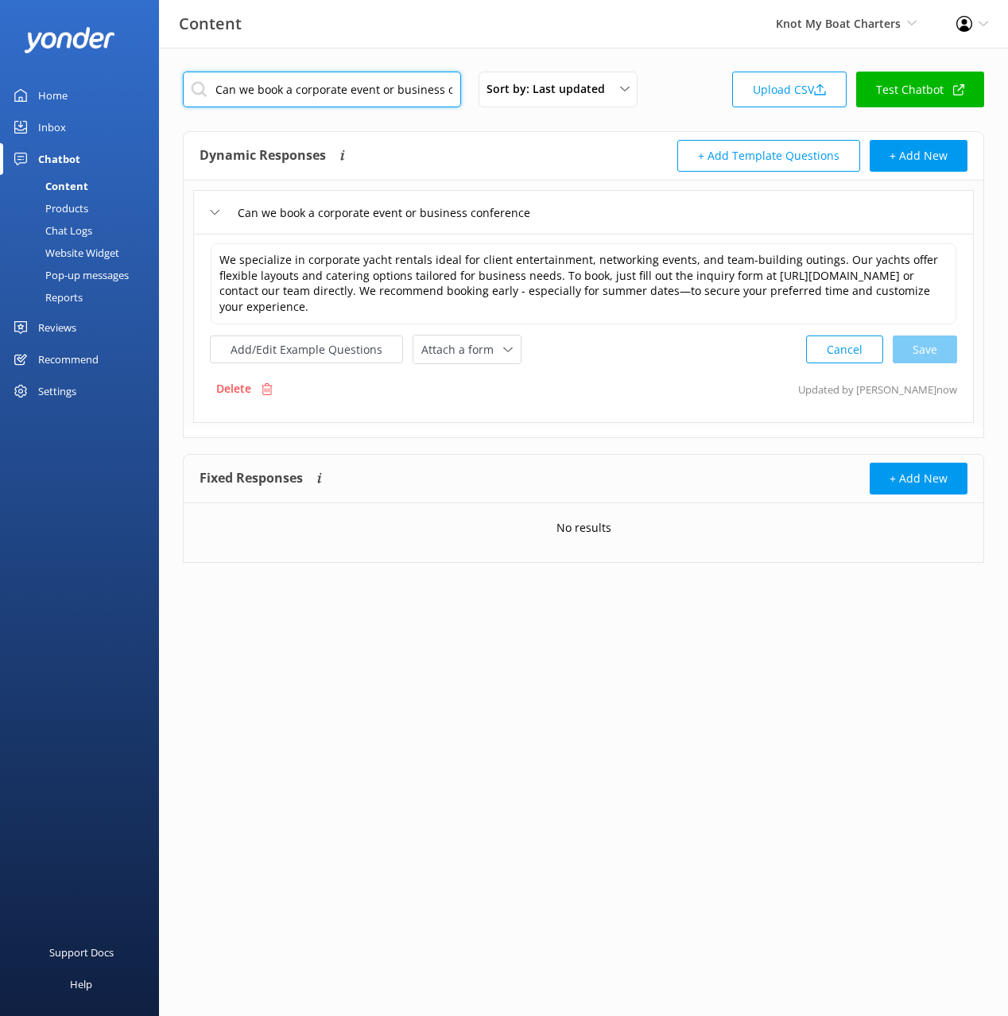
click at [398, 91] on input "Can we book a corporate event or business conference" at bounding box center [322, 90] width 278 height 36
paste input "What are the different boat tiers"
type input "What are the different boat tiers"
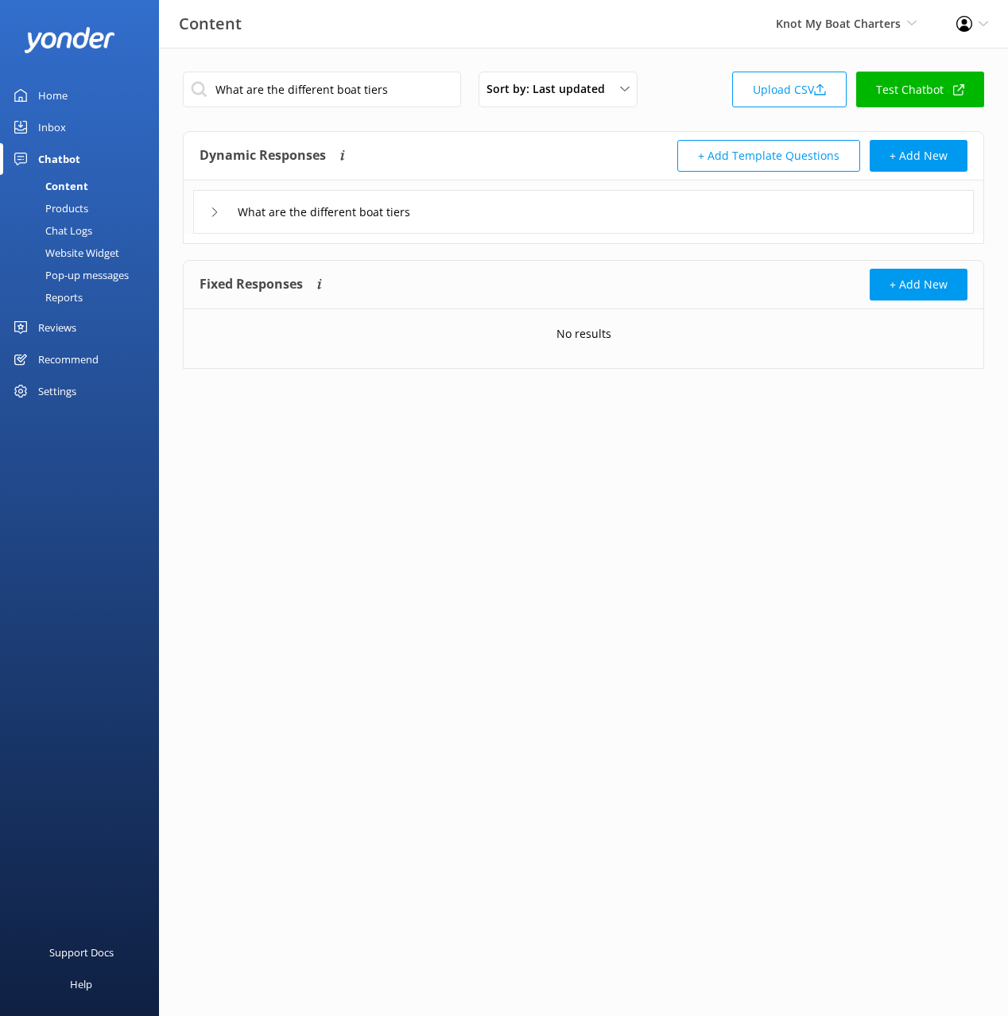
drag, startPoint x: 580, startPoint y: 219, endPoint x: 562, endPoint y: 231, distance: 21.4
click at [580, 219] on div "What are the different boat tiers" at bounding box center [583, 212] width 781 height 44
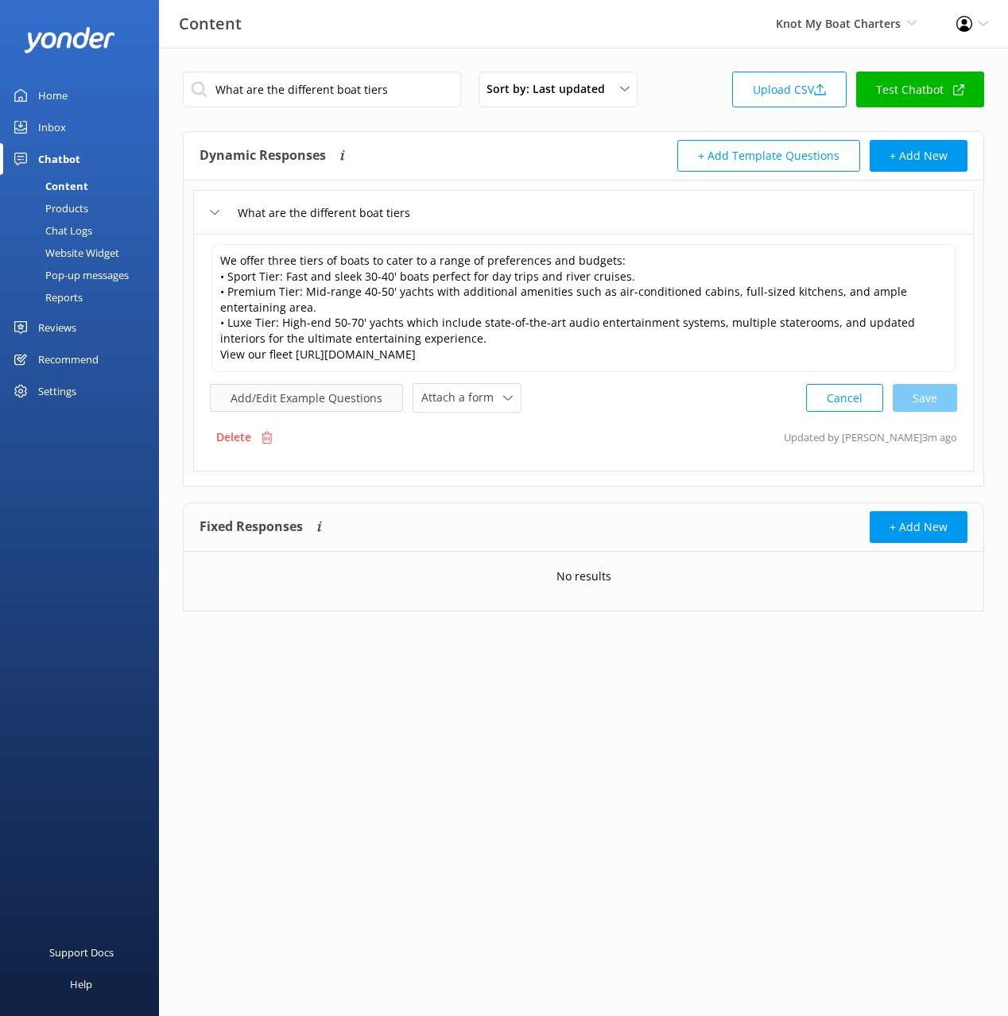
click at [336, 396] on button "Add/Edit Example Questions" at bounding box center [306, 398] width 193 height 28
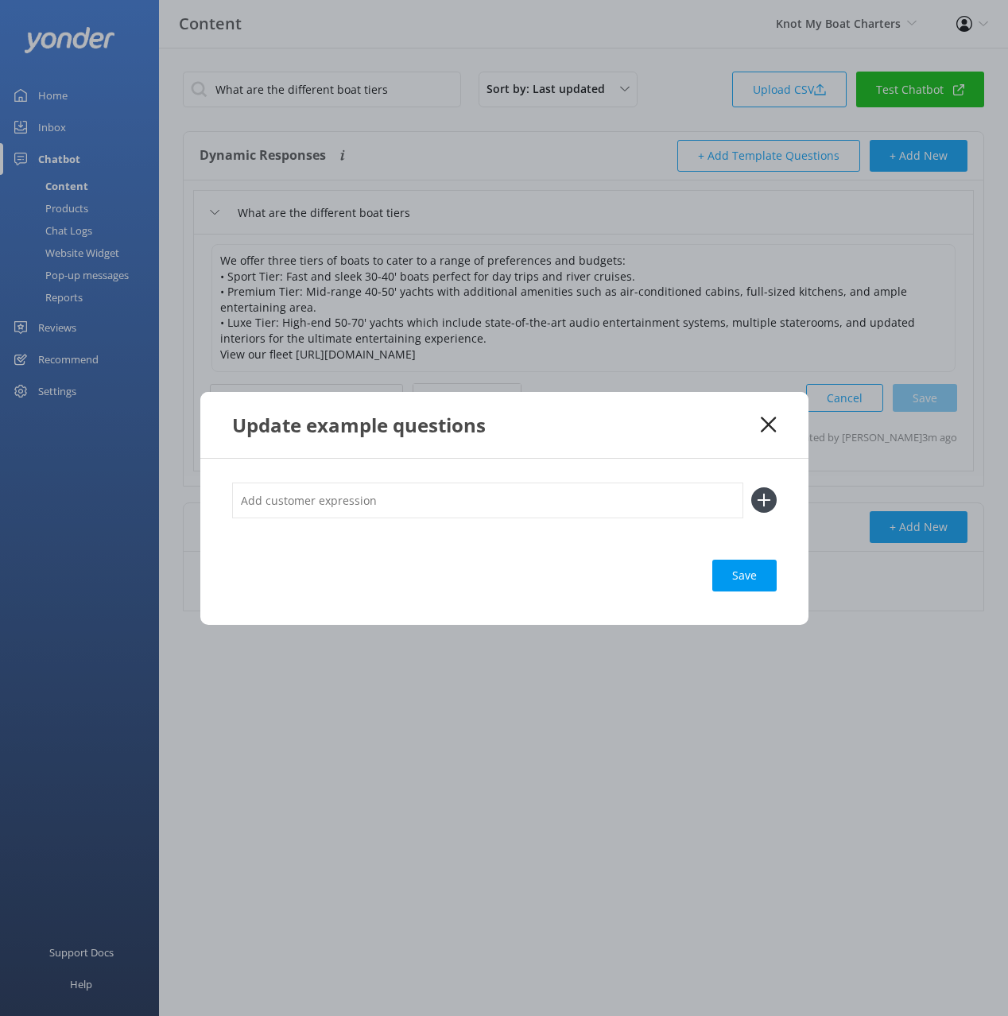
click at [550, 495] on input "text" at bounding box center [487, 501] width 511 height 36
paste input "What boat should I book Help me choose What do you recommend"
drag, startPoint x: 459, startPoint y: 499, endPoint x: 501, endPoint y: 525, distance: 49.6
click at [485, 529] on div "What boat should I book Help me choose What do you recommend" at bounding box center [504, 509] width 545 height 53
type input "What boat should I book Help me choose"
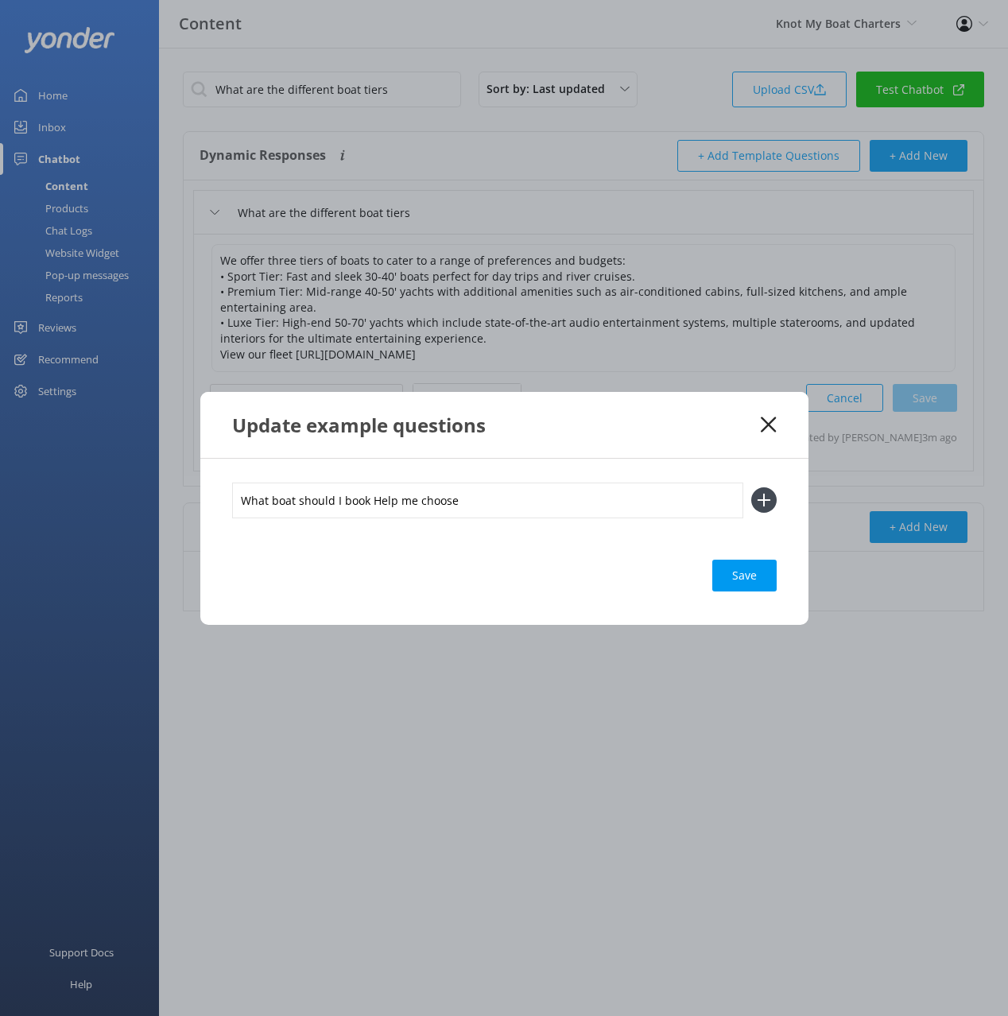
drag, startPoint x: 762, startPoint y: 502, endPoint x: 671, endPoint y: 507, distance: 90.8
click at [759, 502] on icon at bounding box center [763, 499] width 25 height 25
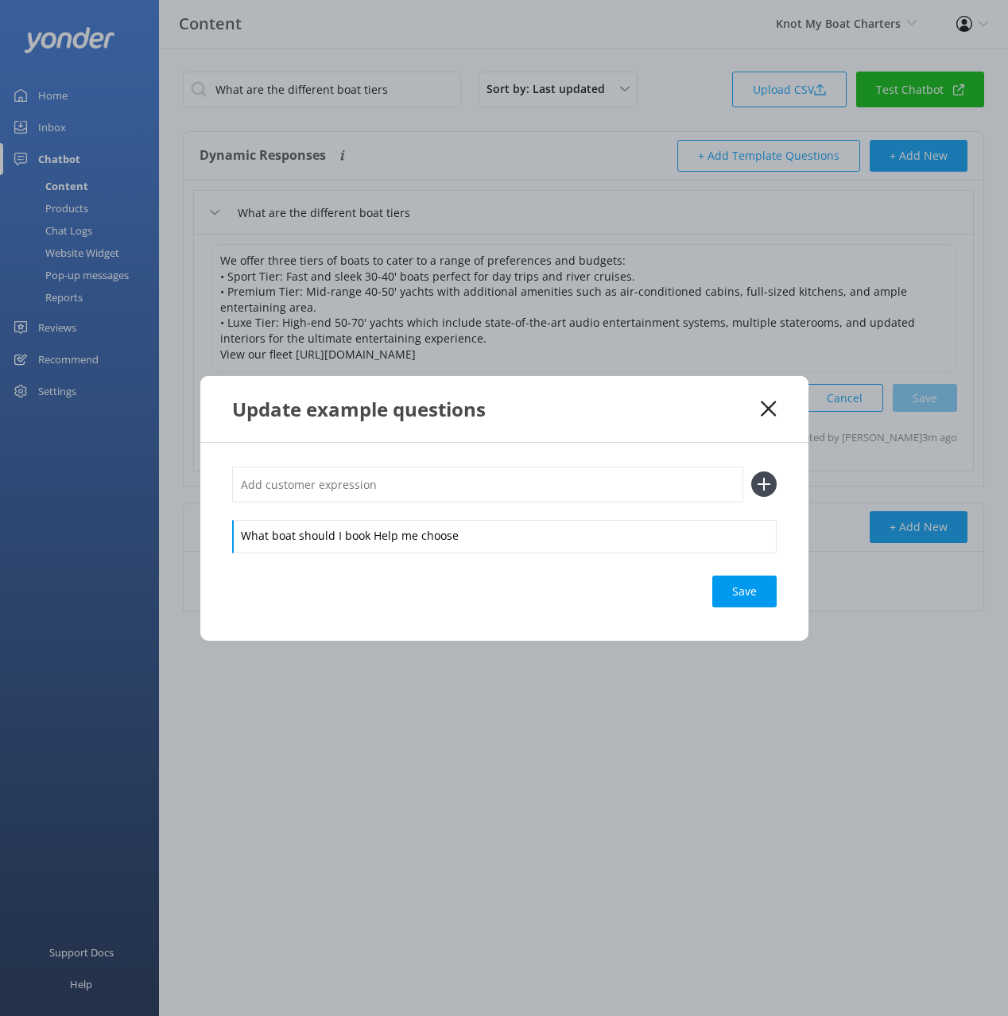
click at [623, 507] on div "What boat should I book Help me choose" at bounding box center [504, 509] width 545 height 85
drag, startPoint x: 588, startPoint y: 479, endPoint x: 583, endPoint y: 485, distance: 8.5
click at [589, 479] on input "text" at bounding box center [487, 485] width 511 height 36
paste input "What do you recommend"
type input "What do you recommend"
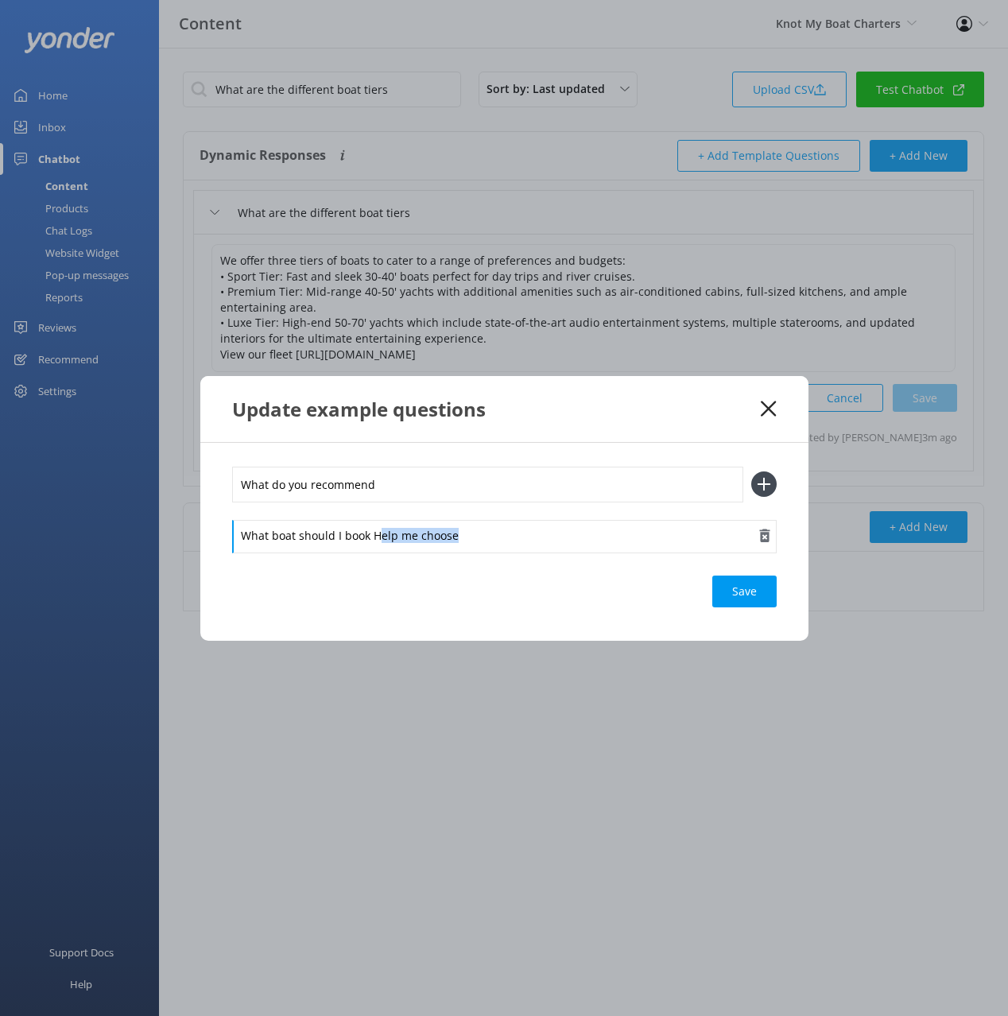
drag, startPoint x: 375, startPoint y: 534, endPoint x: 378, endPoint y: 544, distance: 10.1
click at [379, 545] on div "What boat should I book Help me choose" at bounding box center [504, 536] width 545 height 33
drag, startPoint x: 374, startPoint y: 535, endPoint x: 621, endPoint y: 507, distance: 248.9
click at [375, 549] on div "What boat should I book Help me choose" at bounding box center [504, 536] width 545 height 33
drag, startPoint x: 755, startPoint y: 483, endPoint x: 686, endPoint y: 482, distance: 68.4
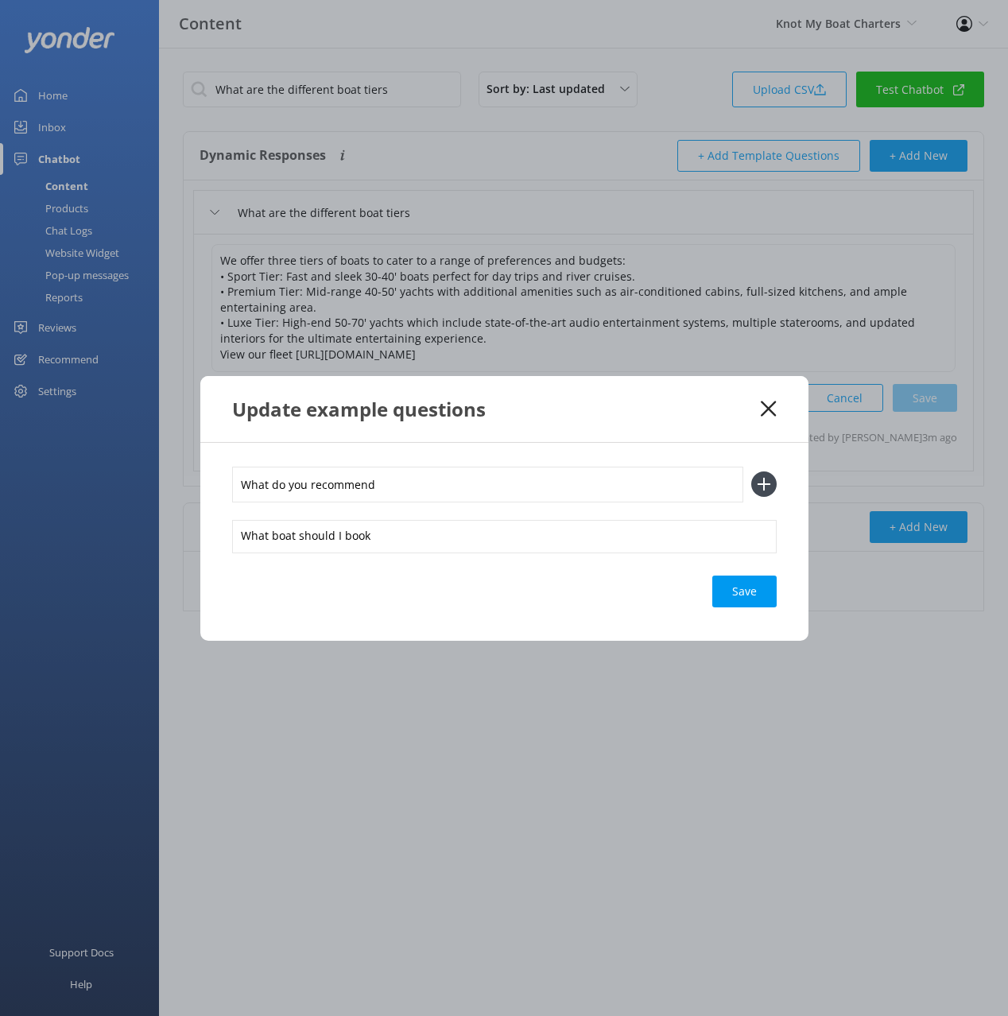
click at [755, 483] on icon at bounding box center [763, 484] width 25 height 25
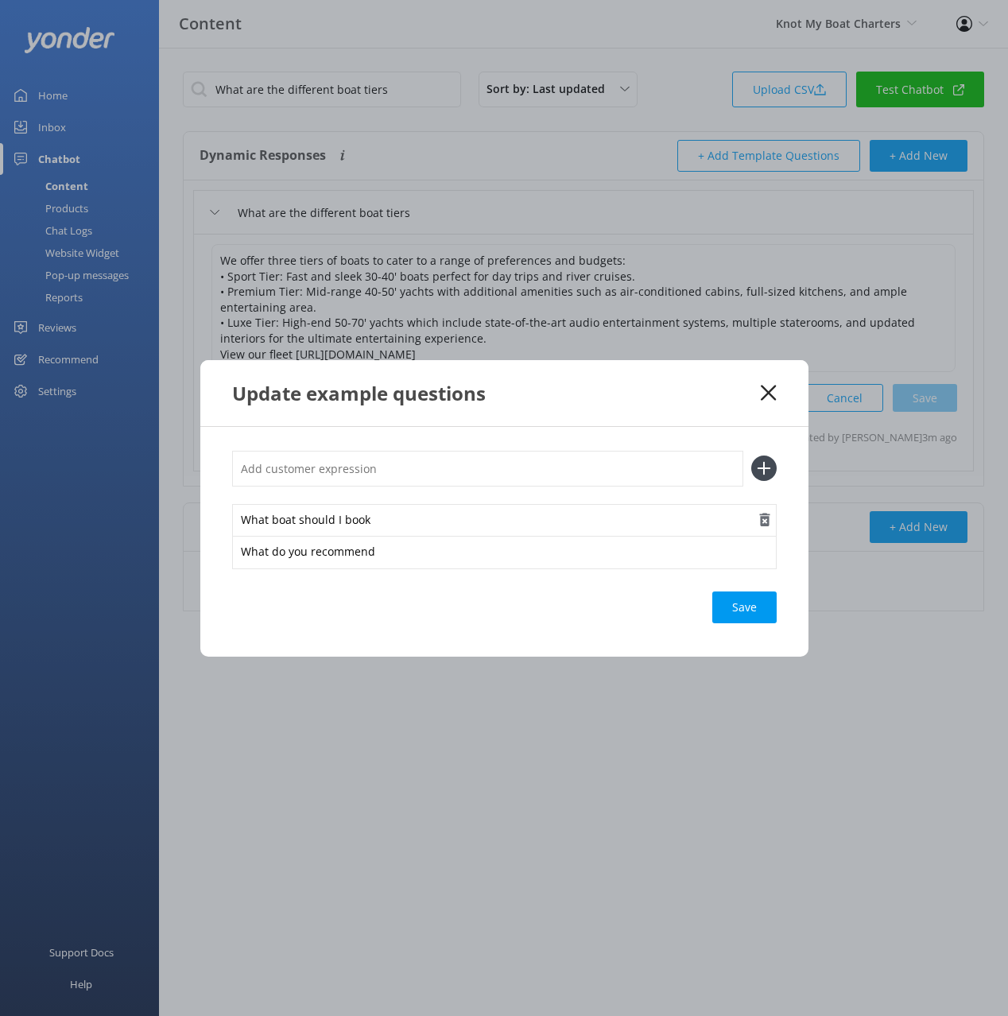
drag, startPoint x: 596, startPoint y: 479, endPoint x: 636, endPoint y: 504, distance: 47.9
click at [596, 479] on input "text" at bounding box center [487, 469] width 511 height 36
paste input "Help me choose"
type input "Help me choose"
drag, startPoint x: 764, startPoint y: 472, endPoint x: 768, endPoint y: 539, distance: 66.9
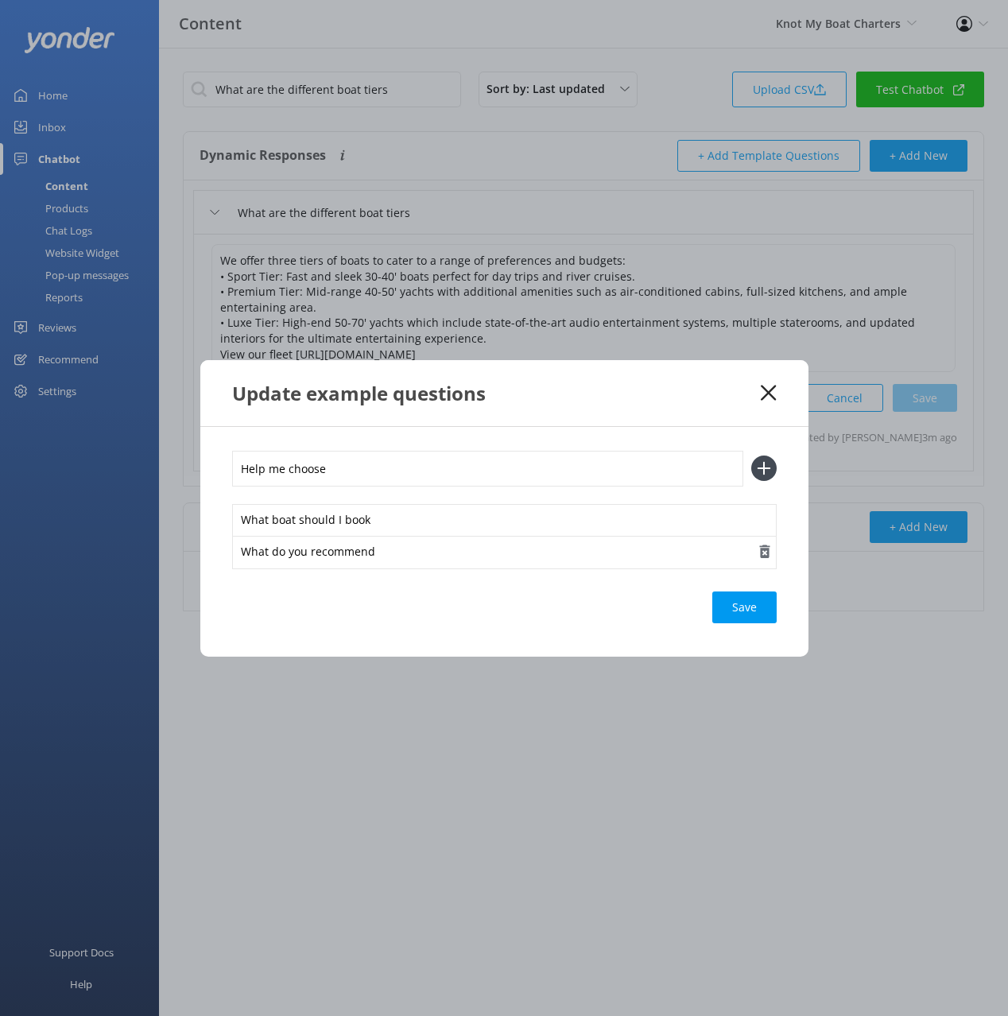
click at [764, 473] on icon at bounding box center [763, 468] width 25 height 25
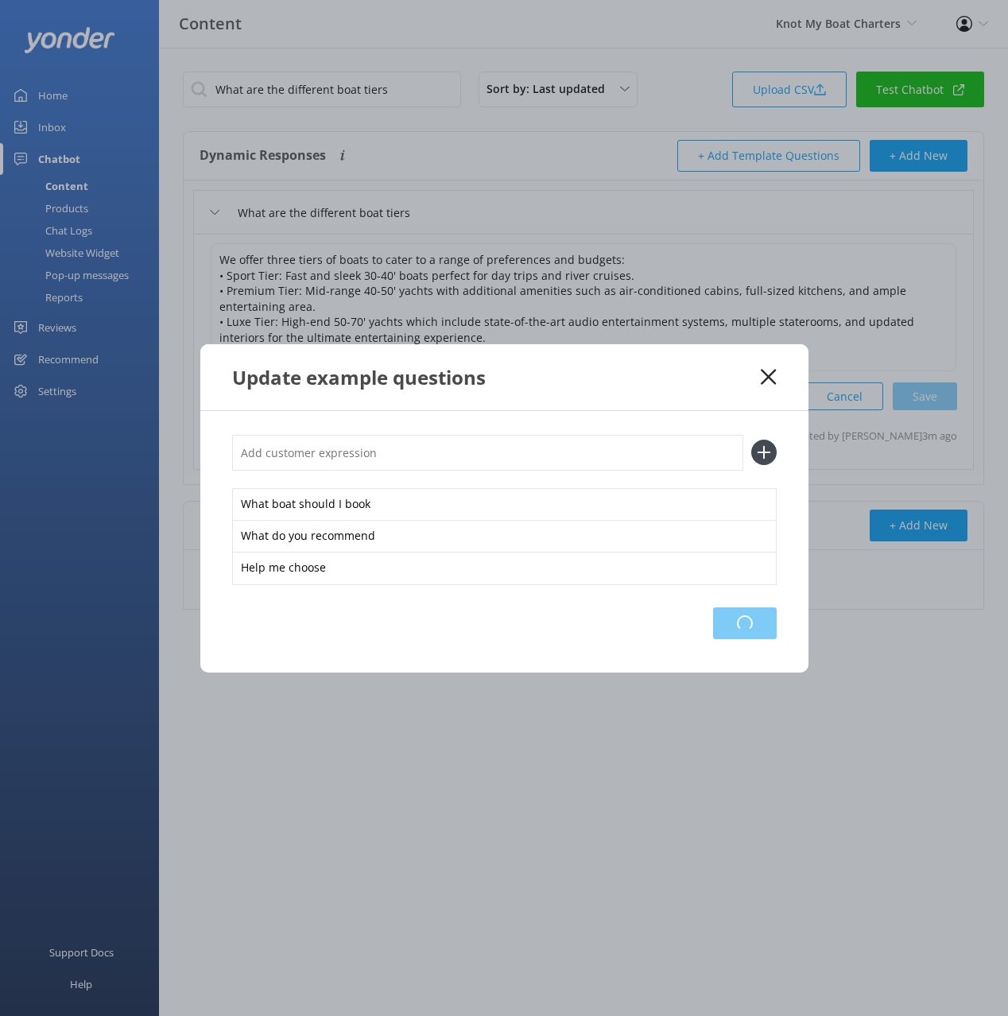
drag, startPoint x: 749, startPoint y: 627, endPoint x: 956, endPoint y: 588, distance: 210.5
click at [750, 627] on div "Loading.." at bounding box center [745, 624] width 64 height 32
drag, startPoint x: 768, startPoint y: 378, endPoint x: 644, endPoint y: 371, distance: 124.2
click at [768, 378] on use at bounding box center [768, 376] width 15 height 15
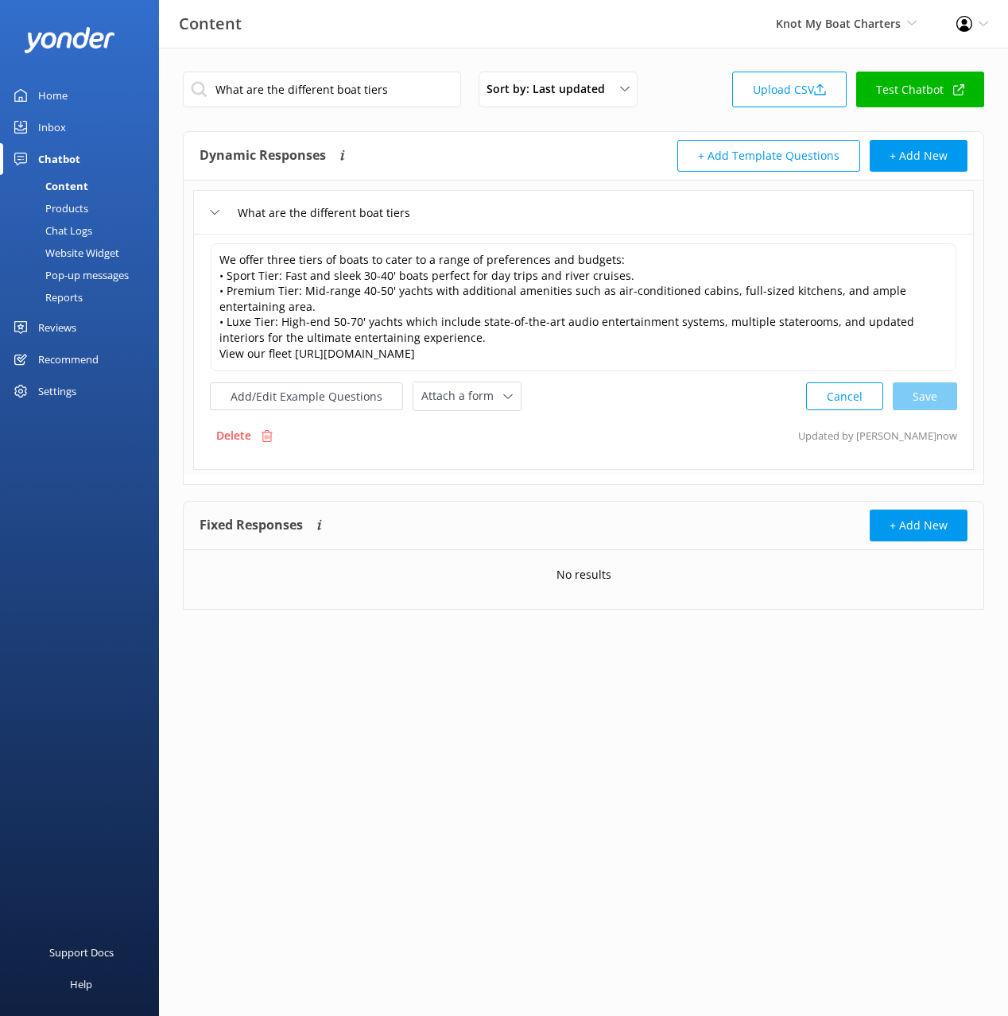
click at [114, 253] on div "Website Widget" at bounding box center [65, 253] width 110 height 22
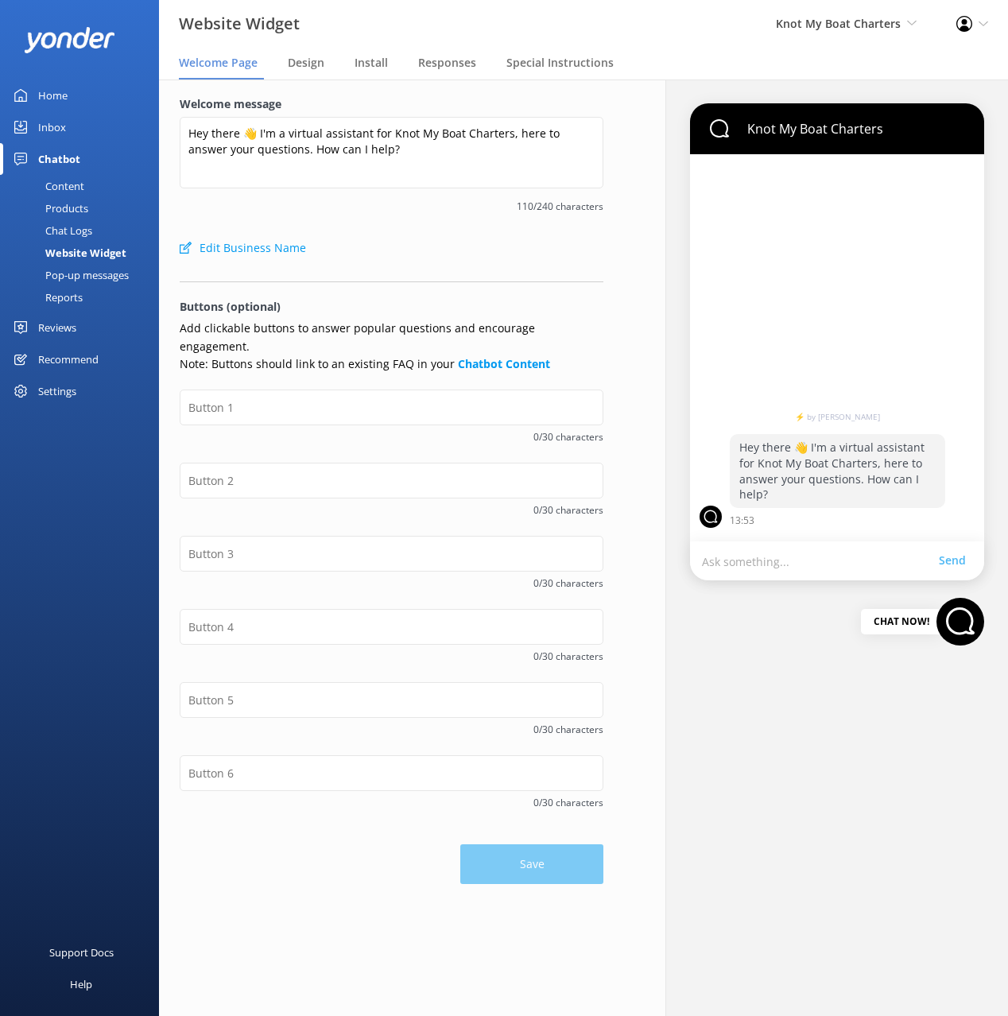
drag, startPoint x: 456, startPoint y: 251, endPoint x: 438, endPoint y: 251, distance: 17.5
click at [456, 251] on div "Edit Business Name" at bounding box center [392, 248] width 424 height 32
drag, startPoint x: 103, startPoint y: 208, endPoint x: 115, endPoint y: 208, distance: 11.2
click at [104, 208] on link "Products" at bounding box center [84, 208] width 149 height 22
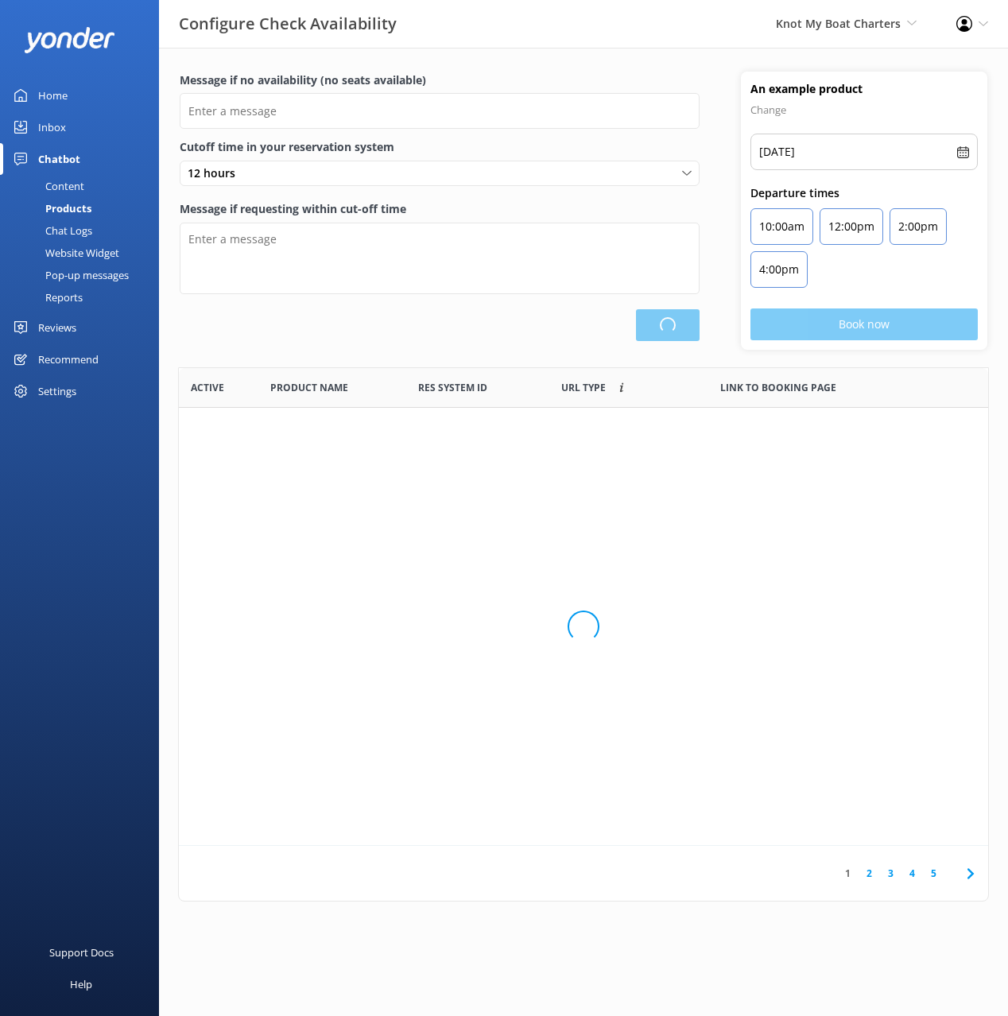
scroll to position [478, 809]
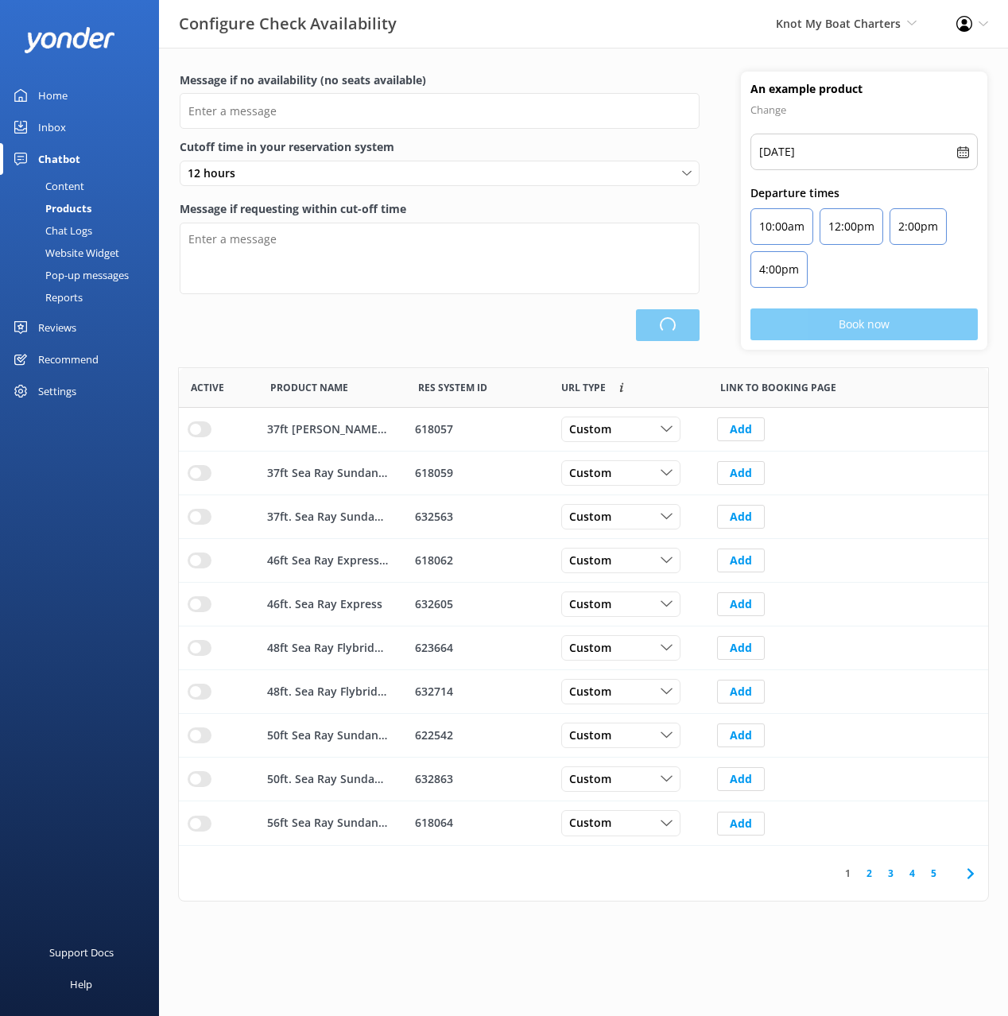
type input "There are no seats available, please check an alternative day"
type textarea "Our online booking system closes {hours} prior to departure. Please contact us …"
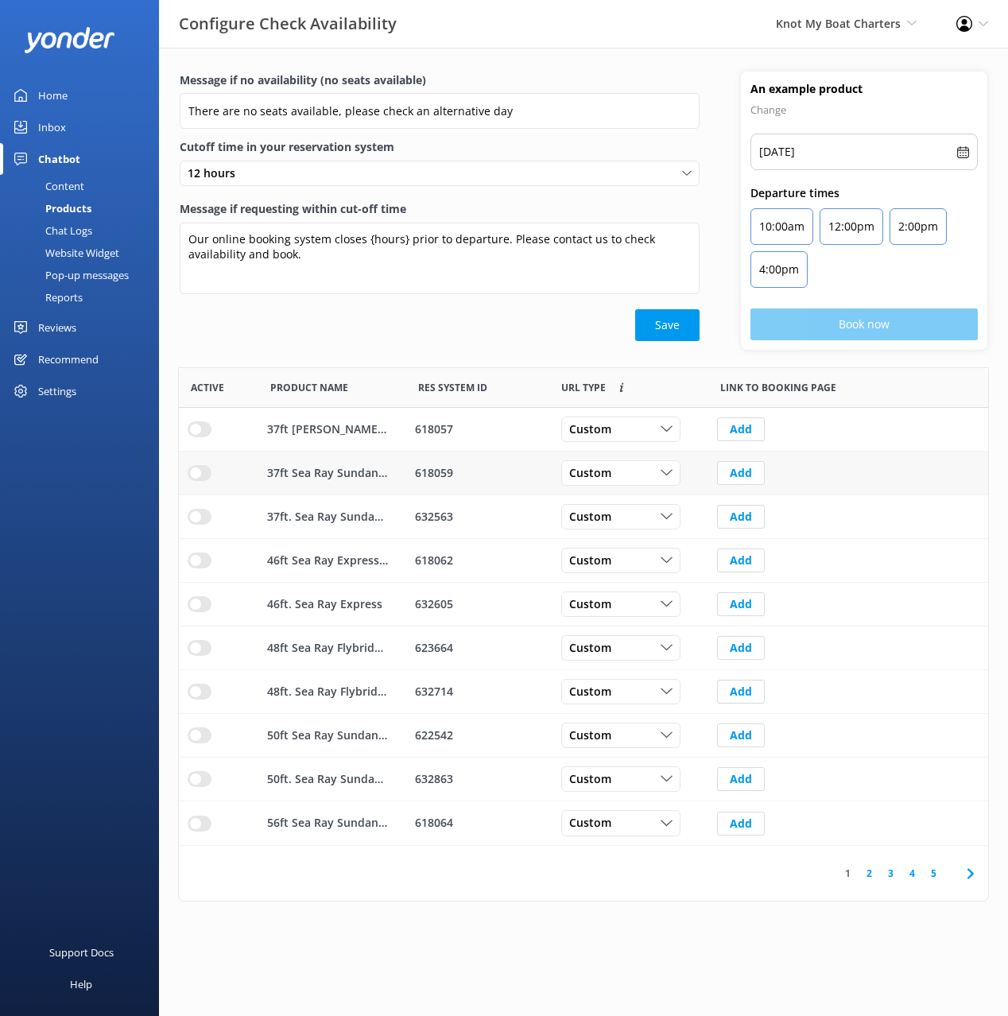
drag, startPoint x: 435, startPoint y: 318, endPoint x: 567, endPoint y: 486, distance: 213.5
click at [435, 318] on div "Save" at bounding box center [440, 325] width 520 height 32
click at [974, 872] on icon at bounding box center [970, 873] width 19 height 19
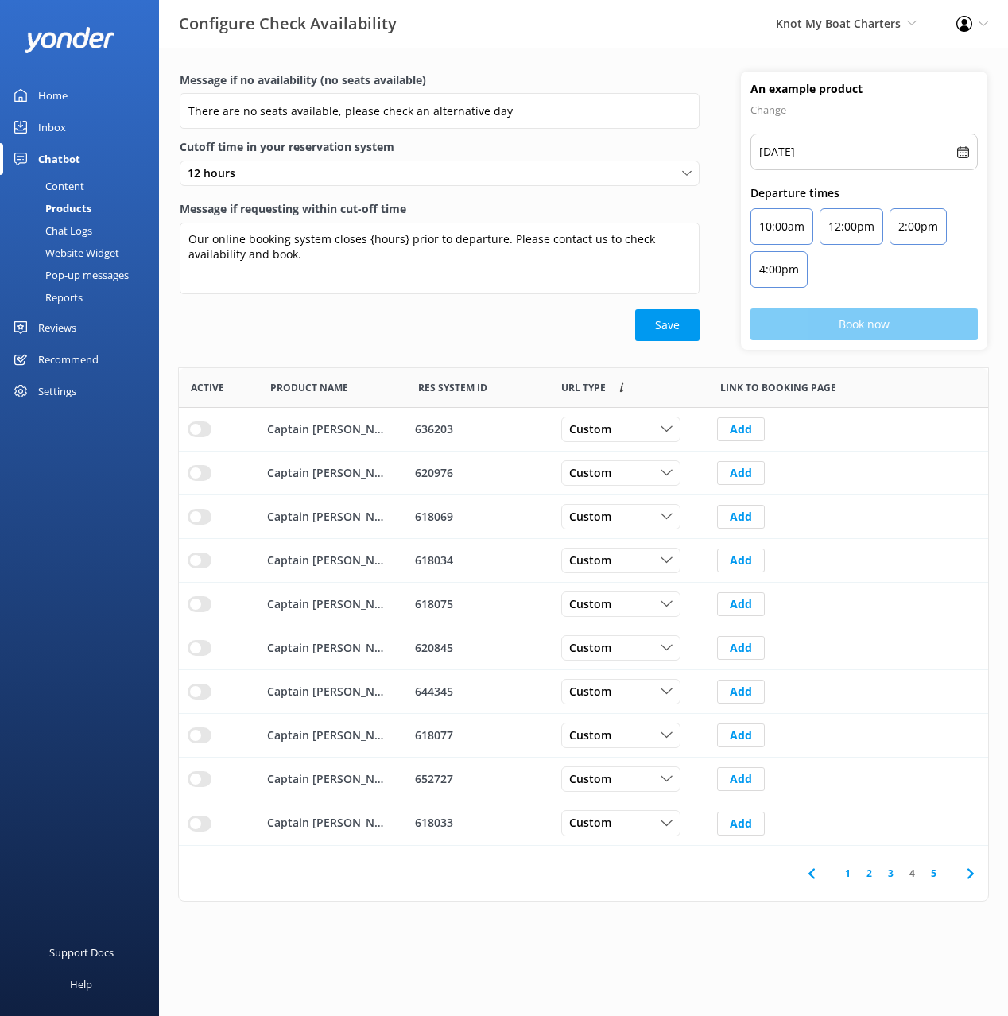
drag, startPoint x: 933, startPoint y: 969, endPoint x: 949, endPoint y: 925, distance: 47.6
click at [935, 963] on html "Configure Check Availability Knot My Boat Charters Black Cat Cruises [GEOGRAPHI…" at bounding box center [504, 508] width 1008 height 1016
click at [967, 876] on icon at bounding box center [970, 873] width 19 height 19
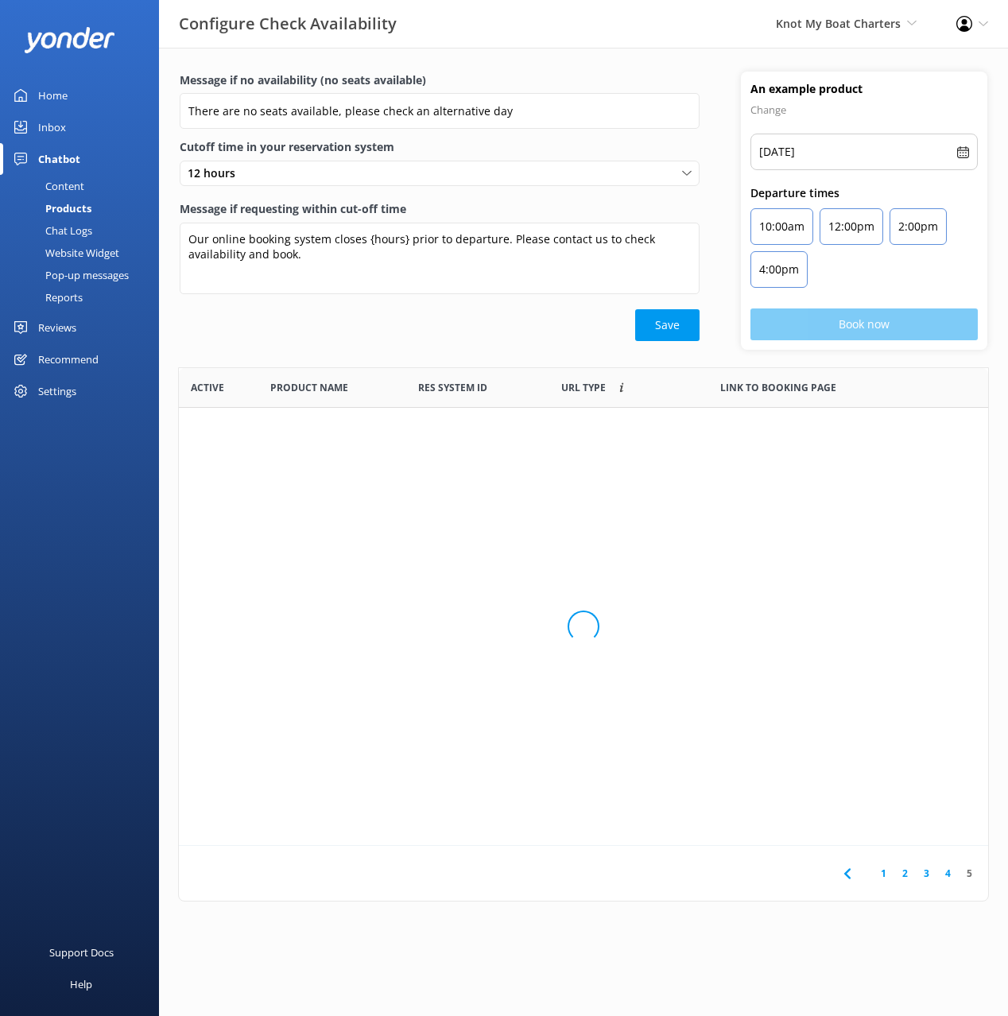
scroll to position [347, 809]
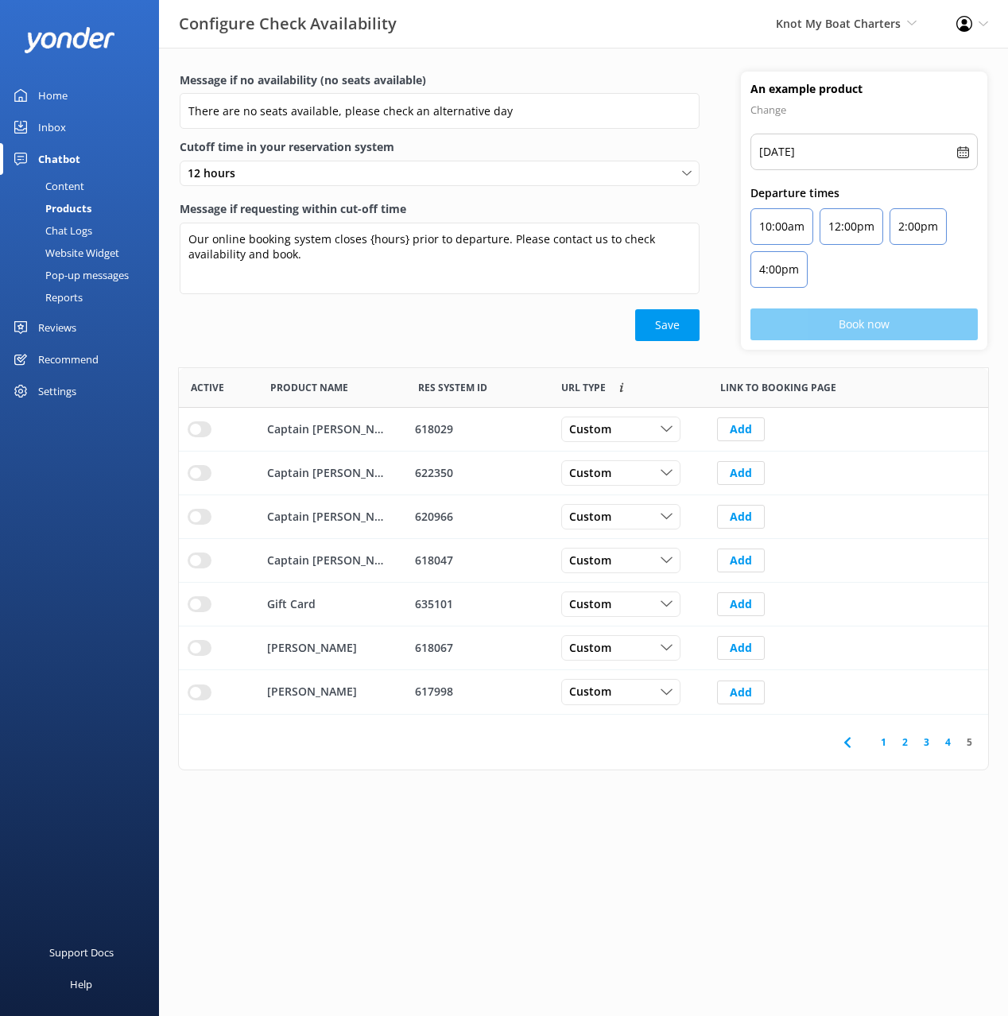
click at [400, 371] on div "Product Name" at bounding box center [332, 388] width 148 height 40
click at [502, 850] on html "Configure Check Availability Knot My Boat Charters Black Cat Cruises [GEOGRAPHI…" at bounding box center [504, 508] width 1008 height 1016
click at [519, 352] on div "Message if no availability (no seats available) There are no seats available, p…" at bounding box center [583, 220] width 849 height 296
click at [845, 740] on icon at bounding box center [847, 742] width 19 height 19
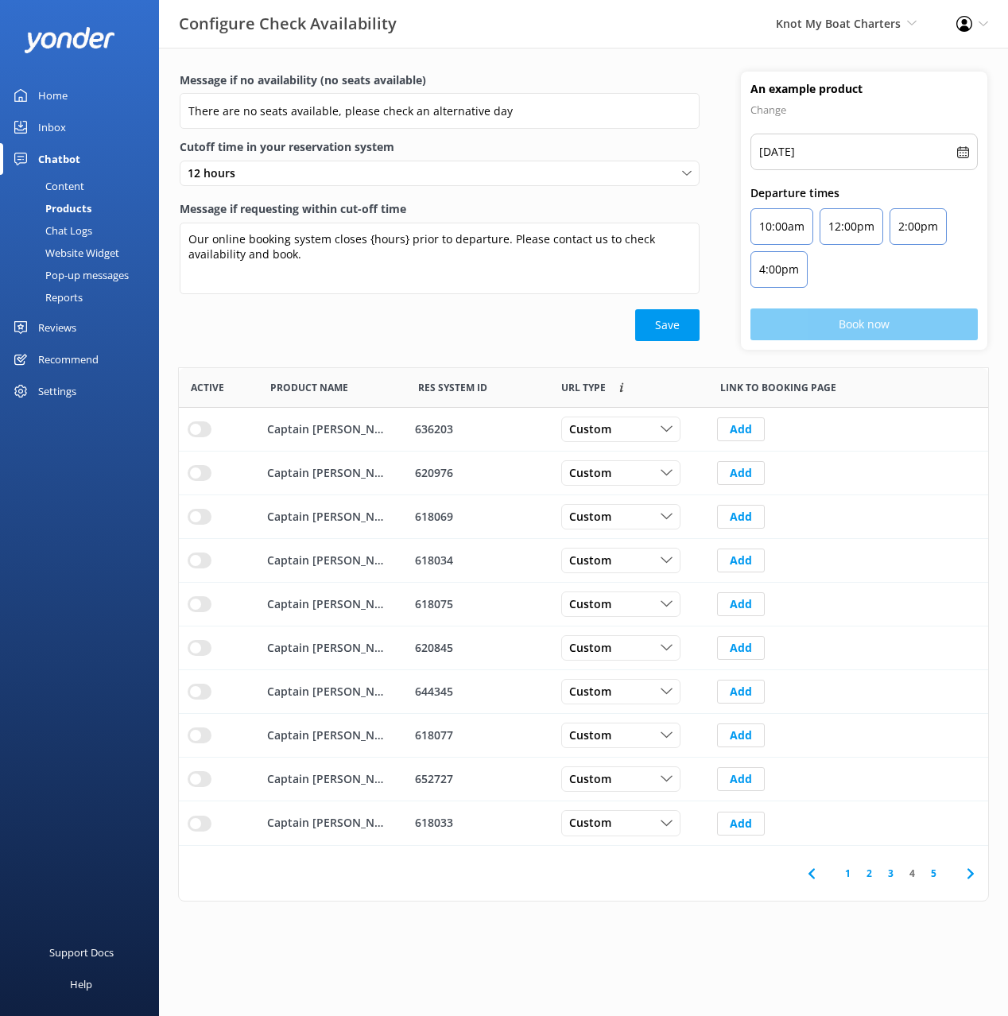
scroll to position [478, 809]
click at [813, 878] on use at bounding box center [811, 873] width 6 height 10
click at [810, 870] on icon at bounding box center [811, 873] width 19 height 19
click at [203, 514] on input "row" at bounding box center [200, 517] width 24 height 16
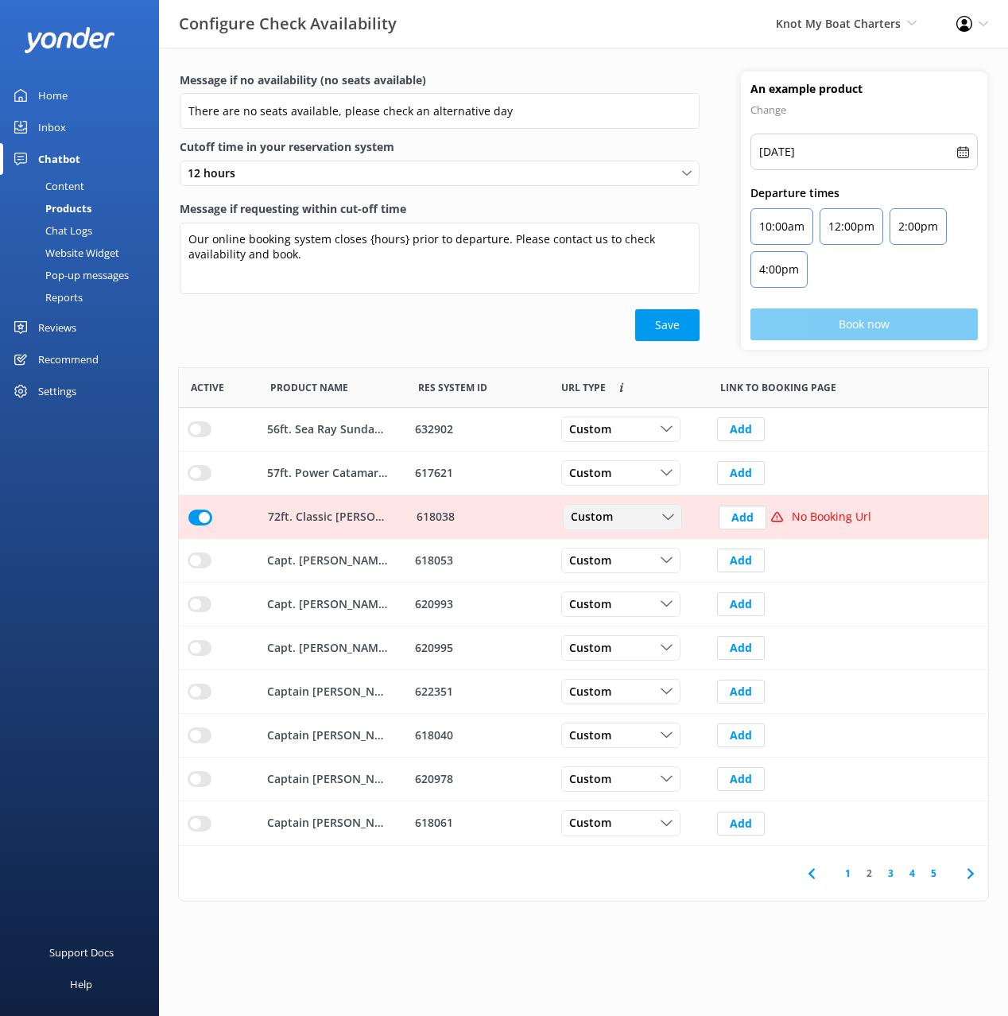
click at [584, 523] on span "Custom" at bounding box center [597, 517] width 52 height 17
click at [631, 584] on link "Dynamic" at bounding box center [635, 582] width 142 height 32
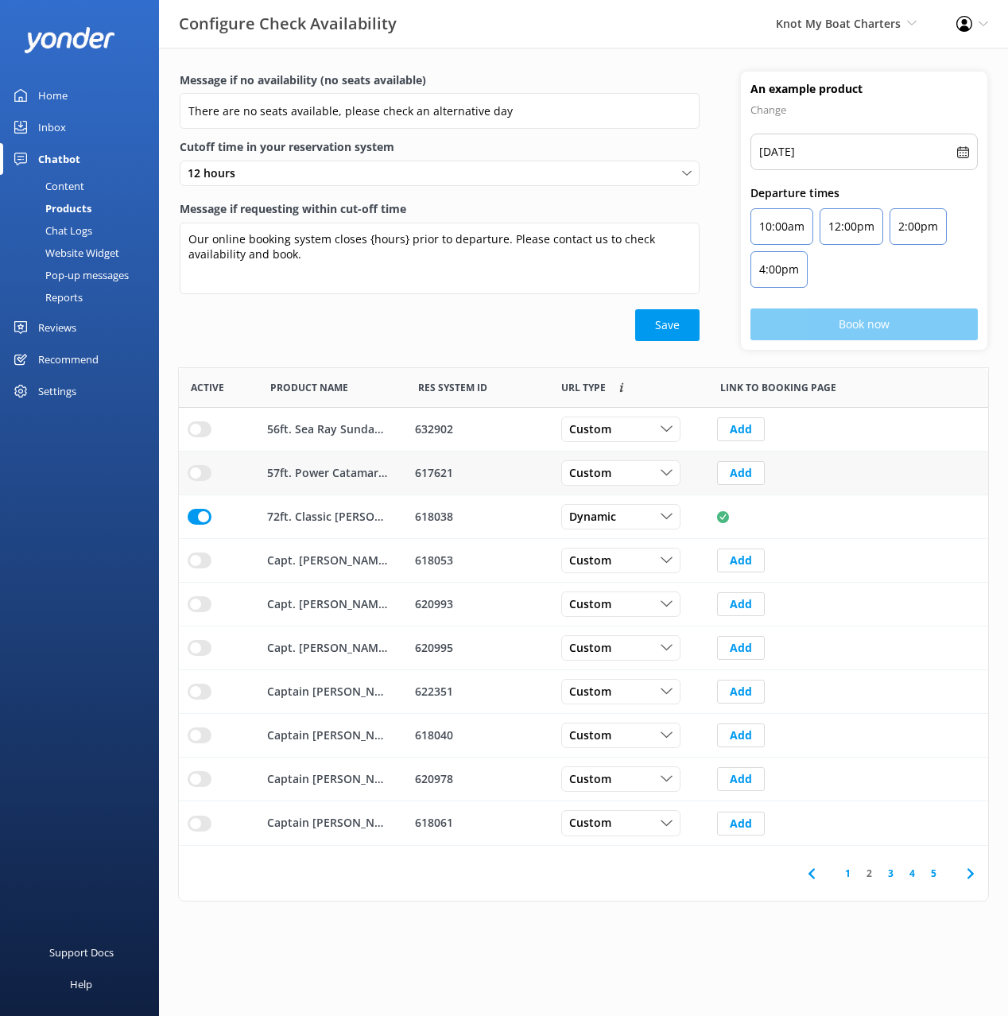
click at [201, 472] on input "row" at bounding box center [200, 473] width 24 height 16
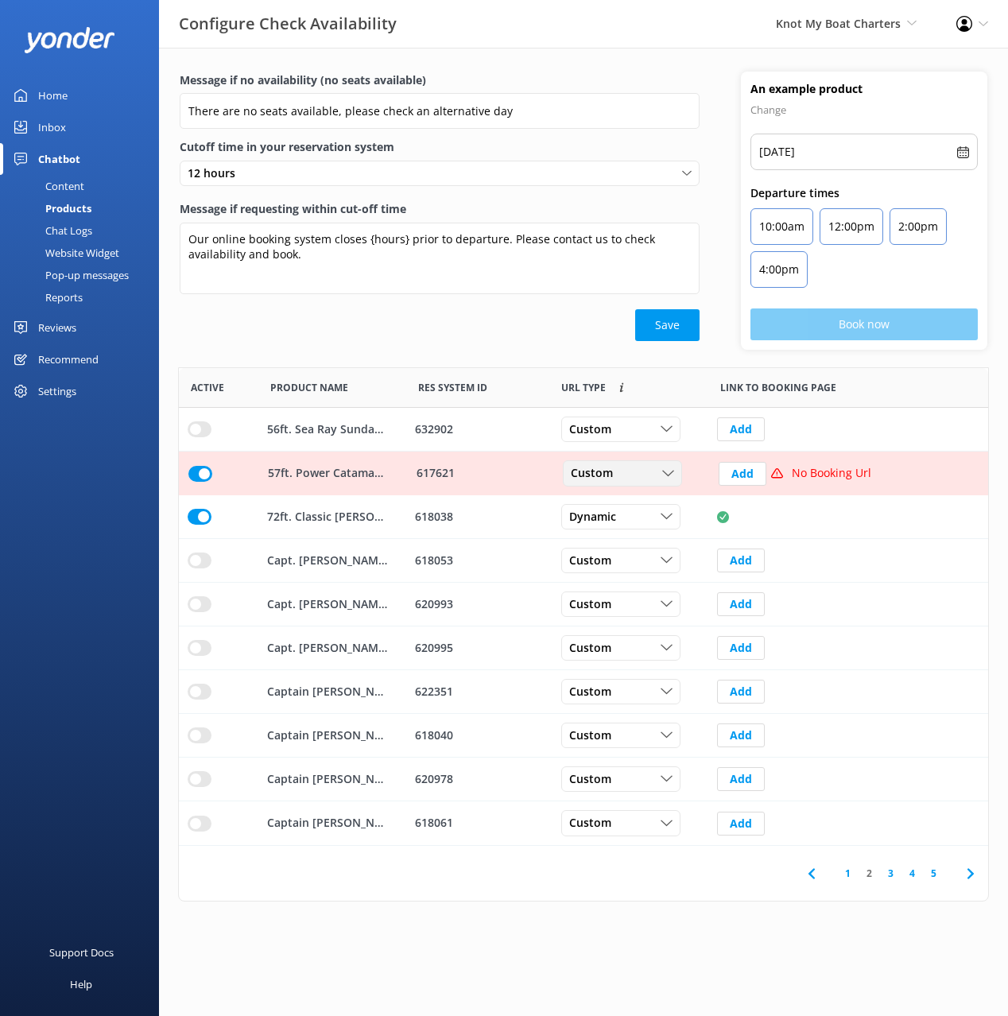
click at [641, 471] on div "Custom" at bounding box center [622, 473] width 111 height 17
click at [629, 534] on link "Dynamic" at bounding box center [635, 538] width 142 height 32
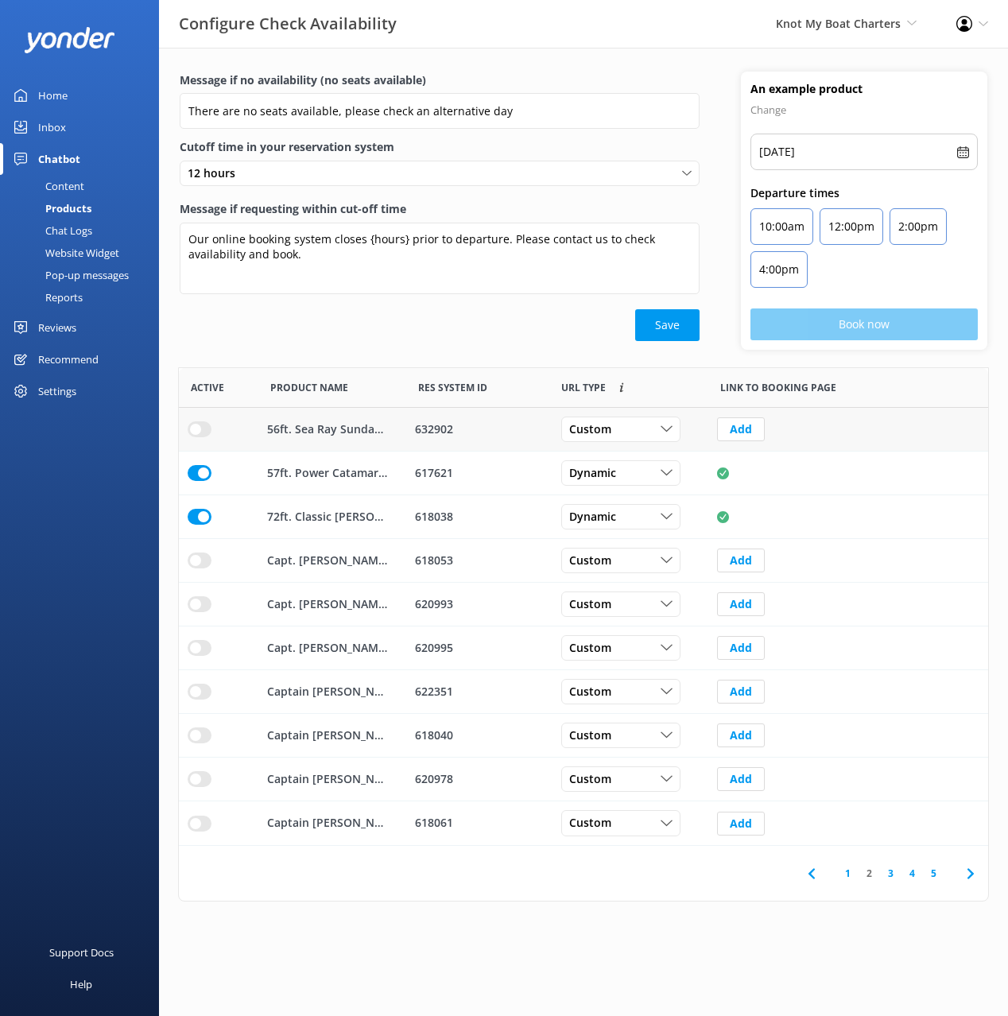
click at [201, 433] on input "row" at bounding box center [200, 429] width 24 height 16
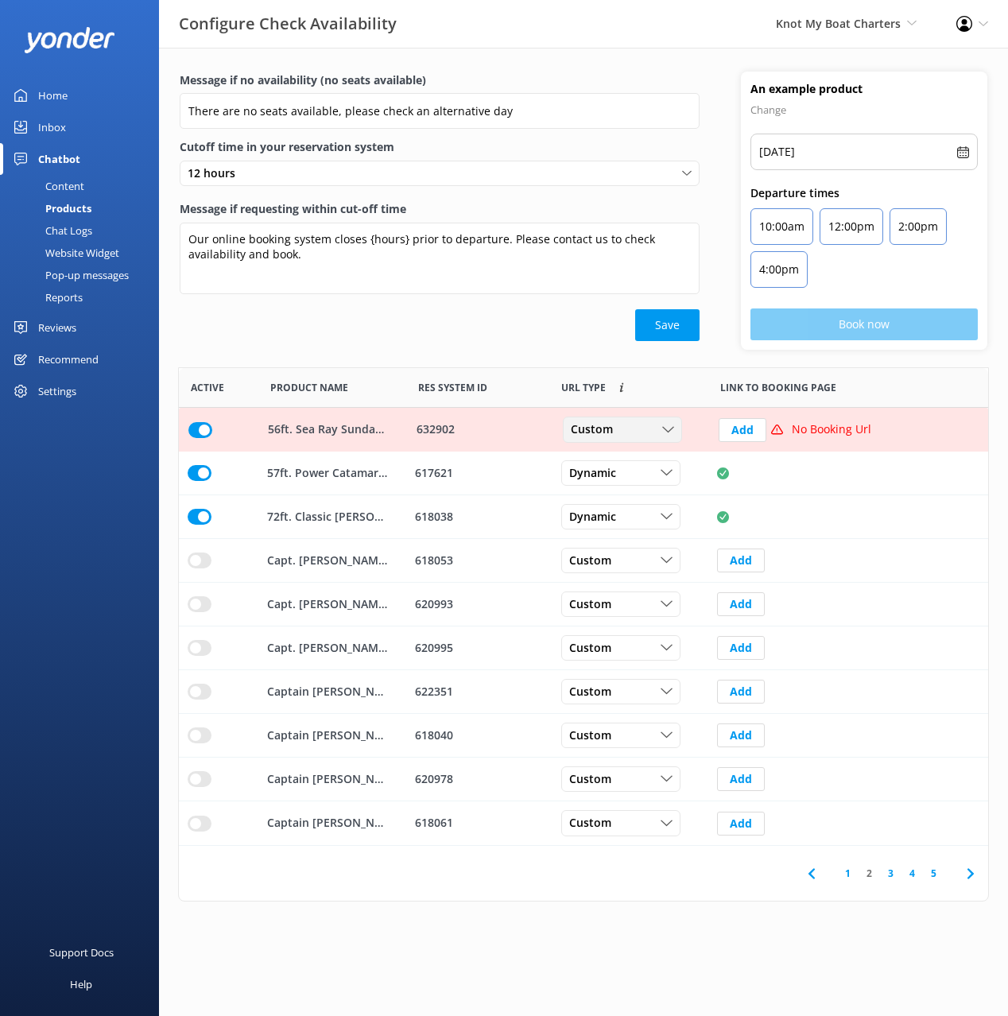
click at [642, 434] on div "Custom" at bounding box center [622, 429] width 111 height 17
click at [617, 487] on link "Dynamic" at bounding box center [635, 495] width 142 height 32
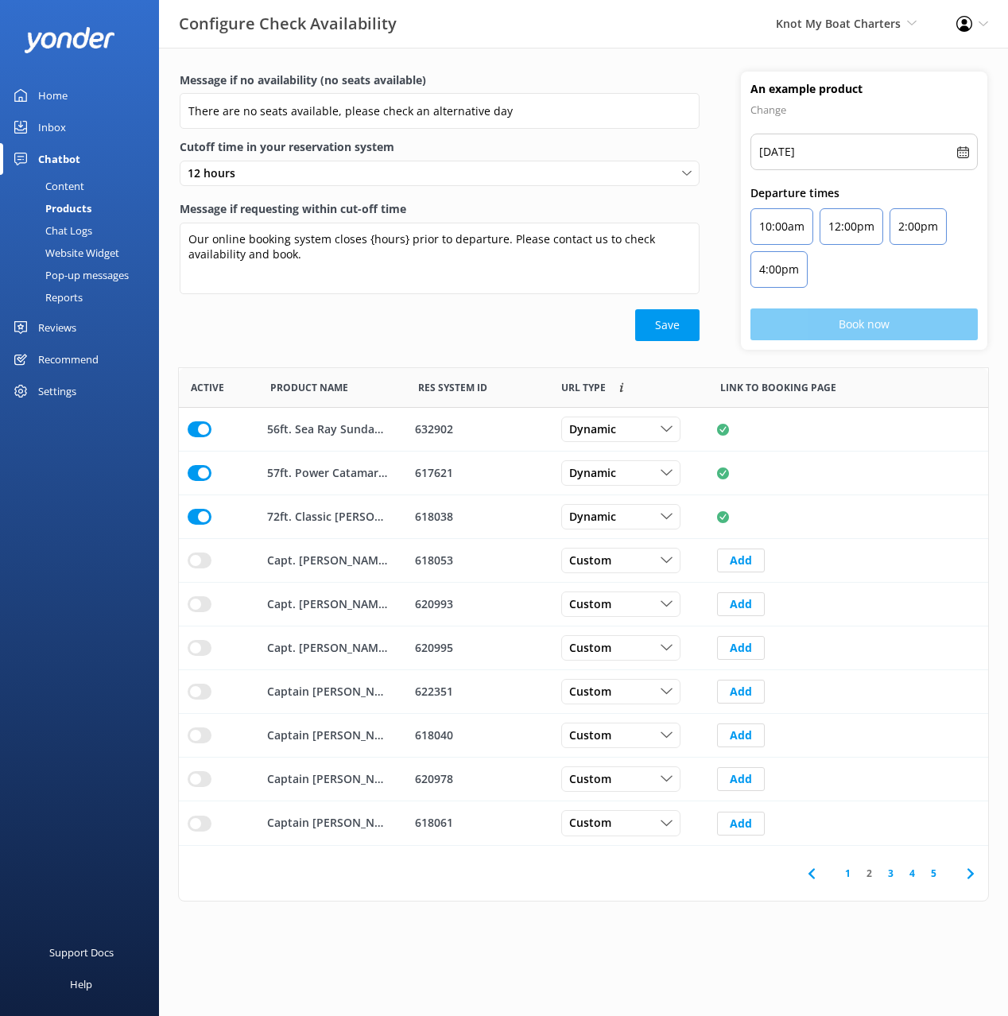
click at [804, 873] on icon at bounding box center [811, 873] width 19 height 19
drag, startPoint x: 192, startPoint y: 780, endPoint x: 316, endPoint y: 787, distance: 123.5
click at [194, 779] on input "row" at bounding box center [200, 779] width 24 height 16
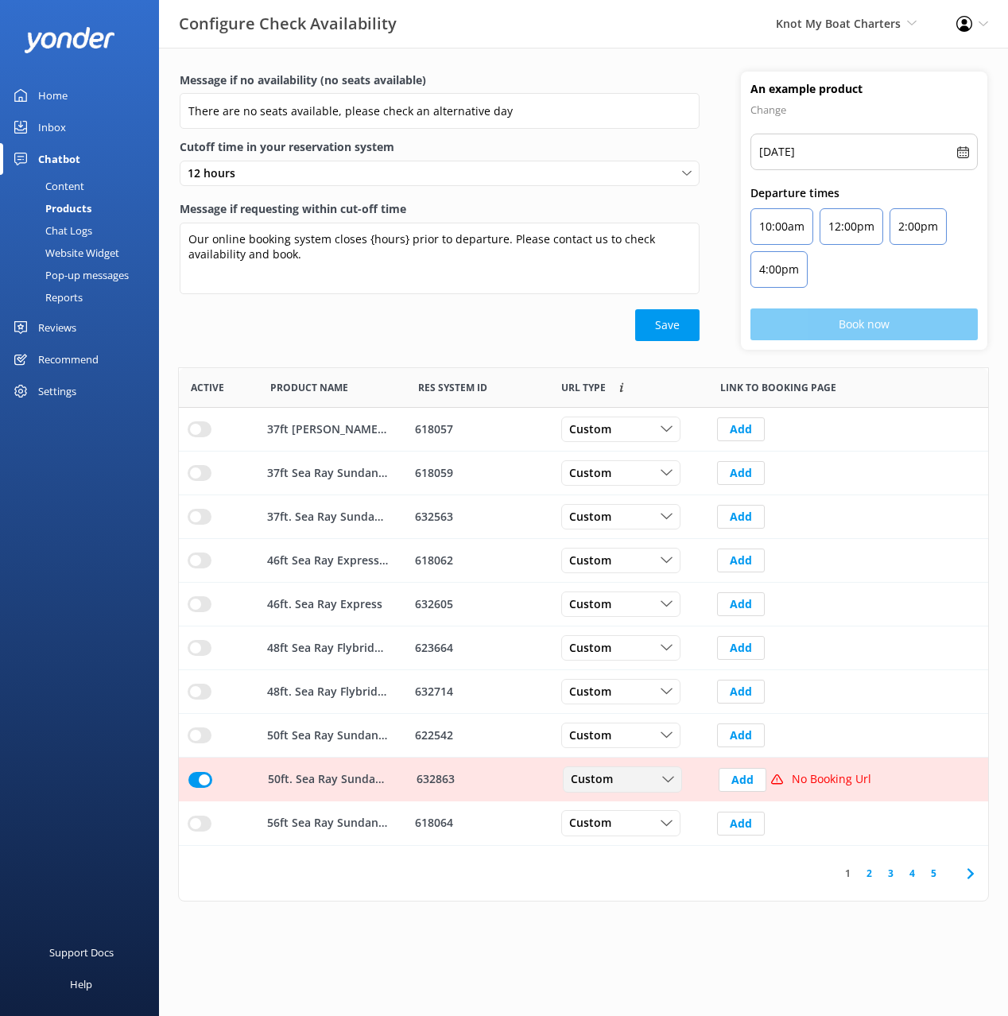
click at [588, 782] on span "Custom" at bounding box center [597, 779] width 52 height 17
click at [623, 843] on link "Dynamic" at bounding box center [635, 845] width 142 height 32
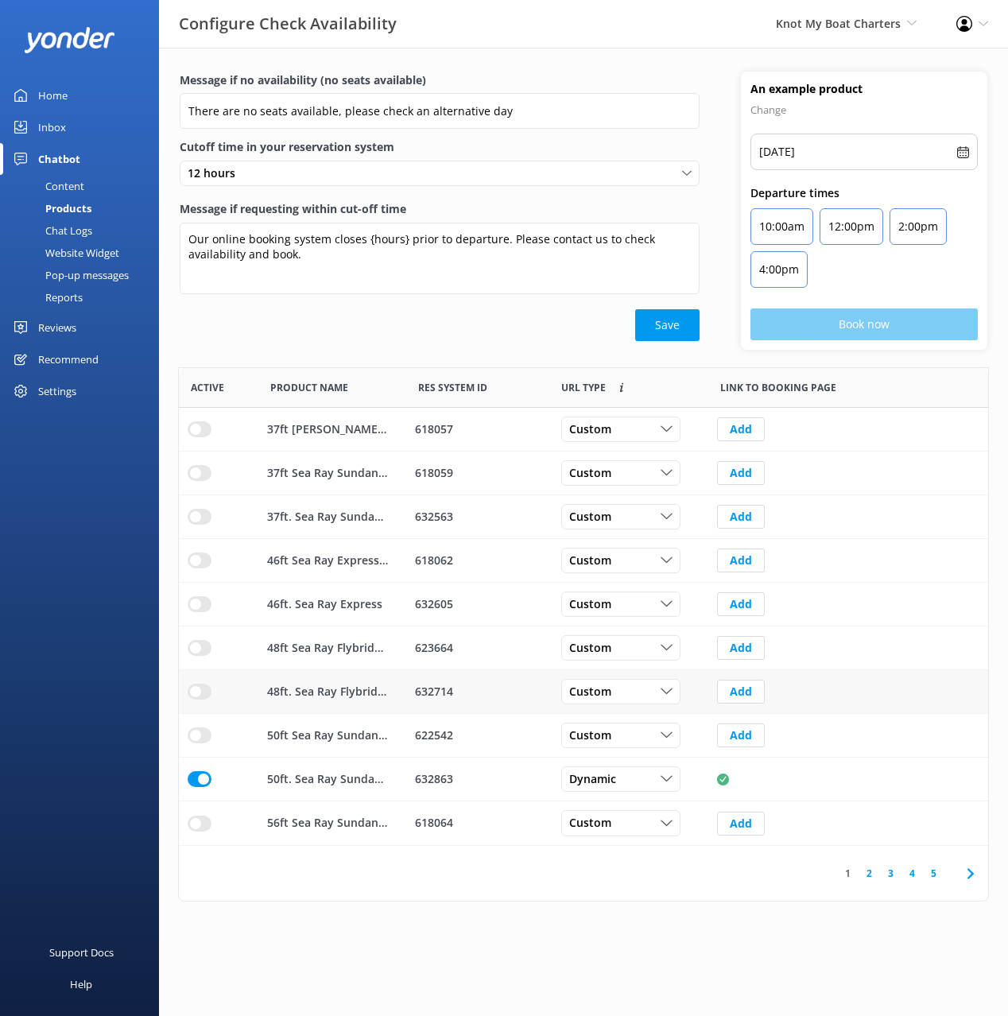
drag, startPoint x: 195, startPoint y: 690, endPoint x: 264, endPoint y: 692, distance: 69.2
click at [196, 690] on input "row" at bounding box center [200, 692] width 24 height 16
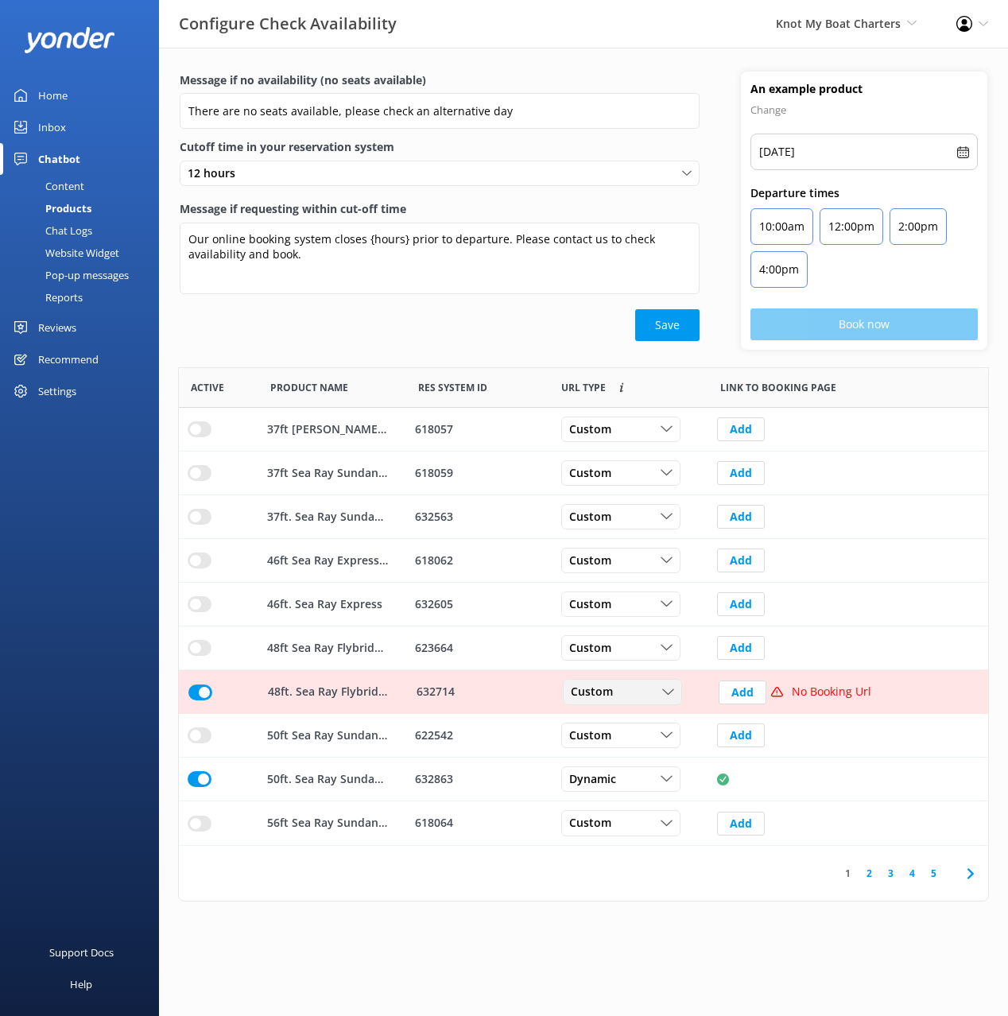
drag, startPoint x: 622, startPoint y: 692, endPoint x: 623, endPoint y: 769, distance: 77.1
click at [622, 692] on div "Custom" at bounding box center [622, 692] width 111 height 17
click at [627, 749] on link "Dynamic" at bounding box center [635, 757] width 142 height 32
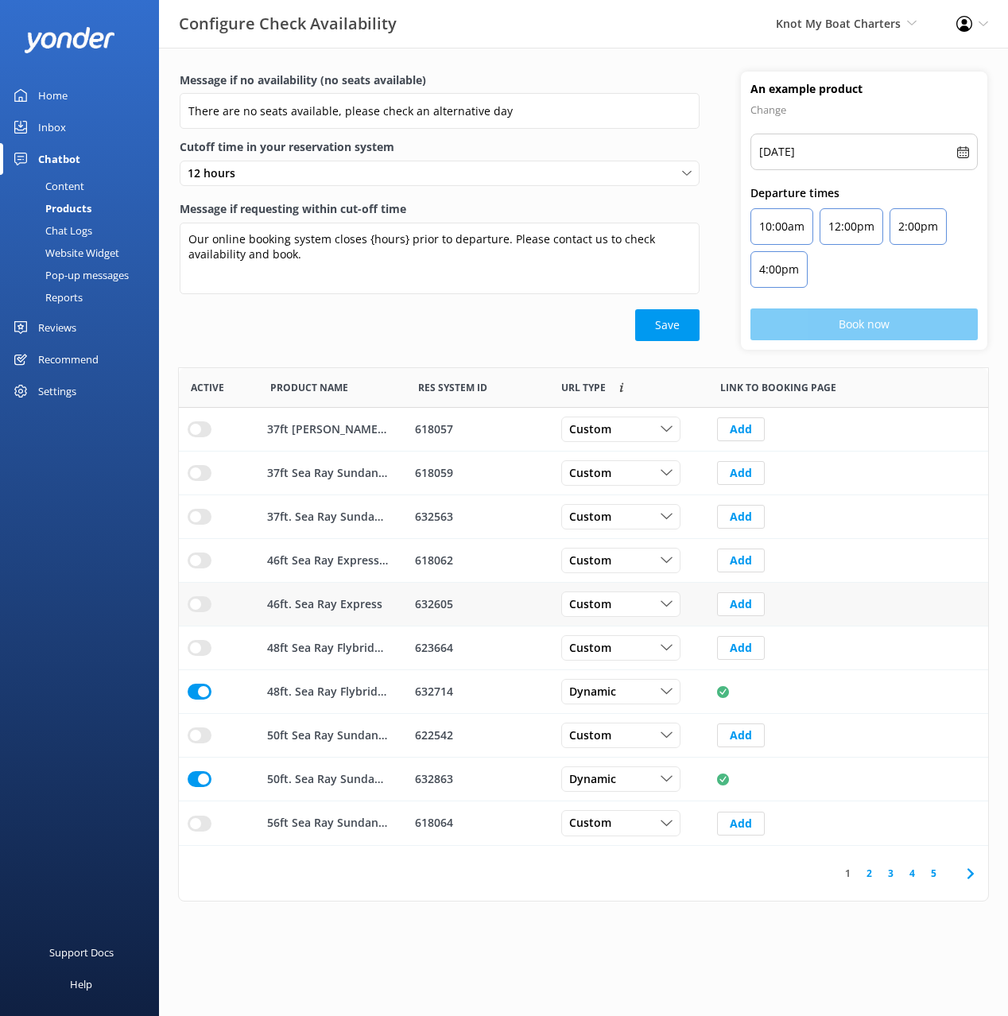
drag, startPoint x: 201, startPoint y: 605, endPoint x: 263, endPoint y: 606, distance: 62.0
click at [202, 605] on input "row" at bounding box center [200, 604] width 24 height 16
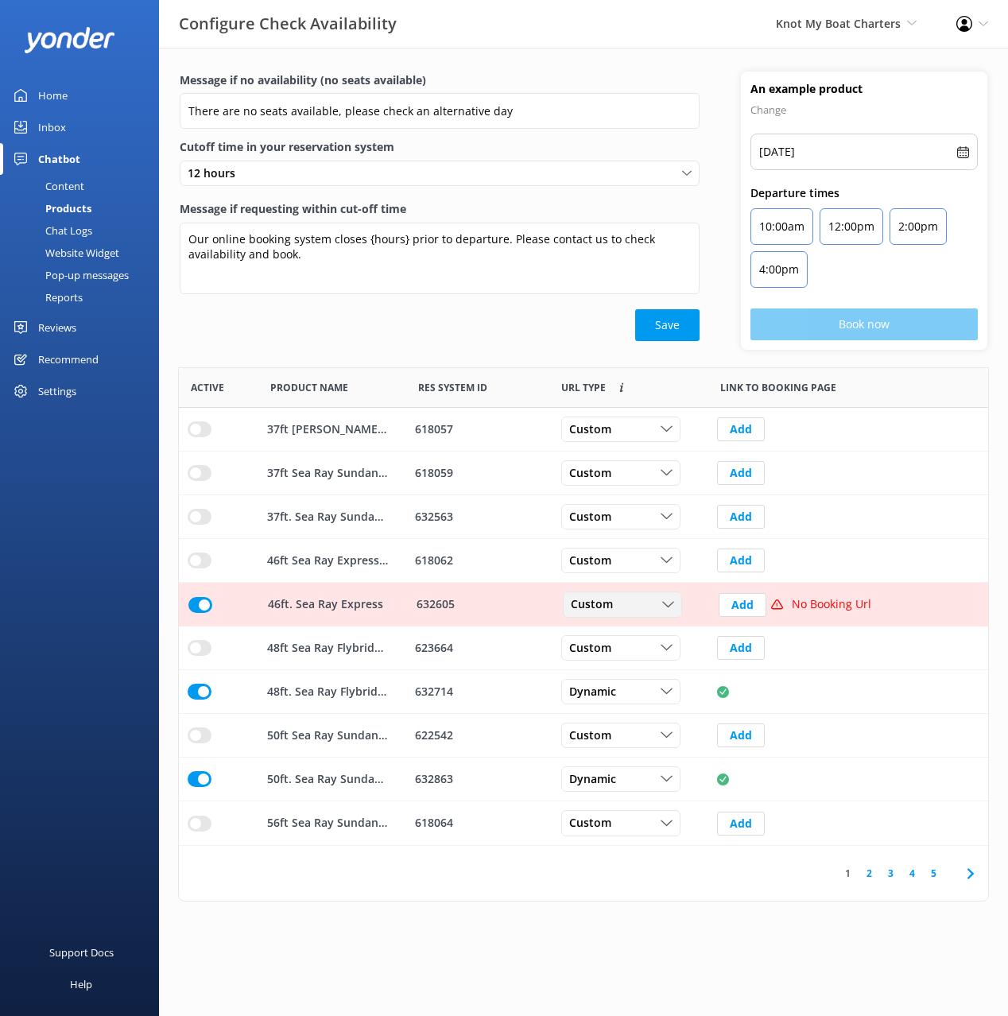
drag, startPoint x: 596, startPoint y: 598, endPoint x: 619, endPoint y: 643, distance: 50.9
click at [596, 598] on span "Custom" at bounding box center [597, 604] width 52 height 17
click at [627, 668] on link "Dynamic" at bounding box center [635, 670] width 142 height 32
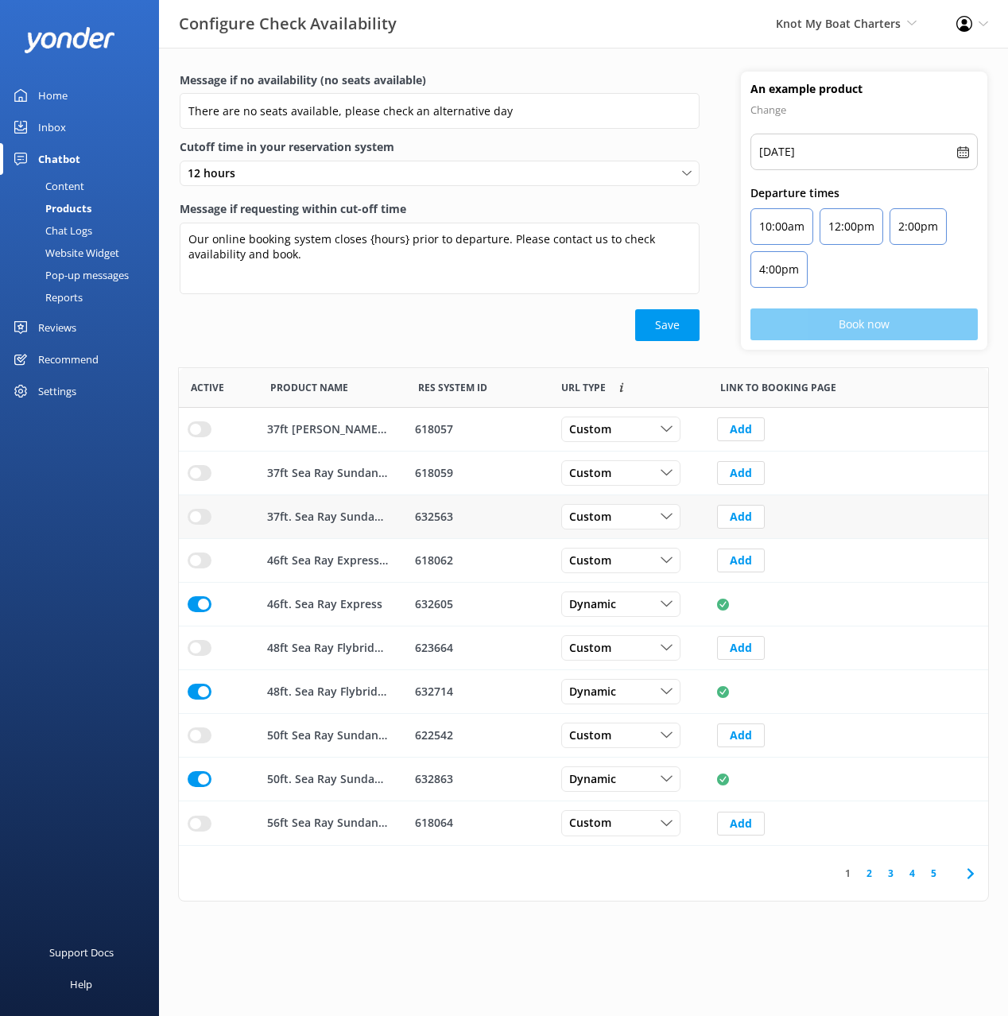
click at [197, 511] on input "row" at bounding box center [200, 517] width 24 height 16
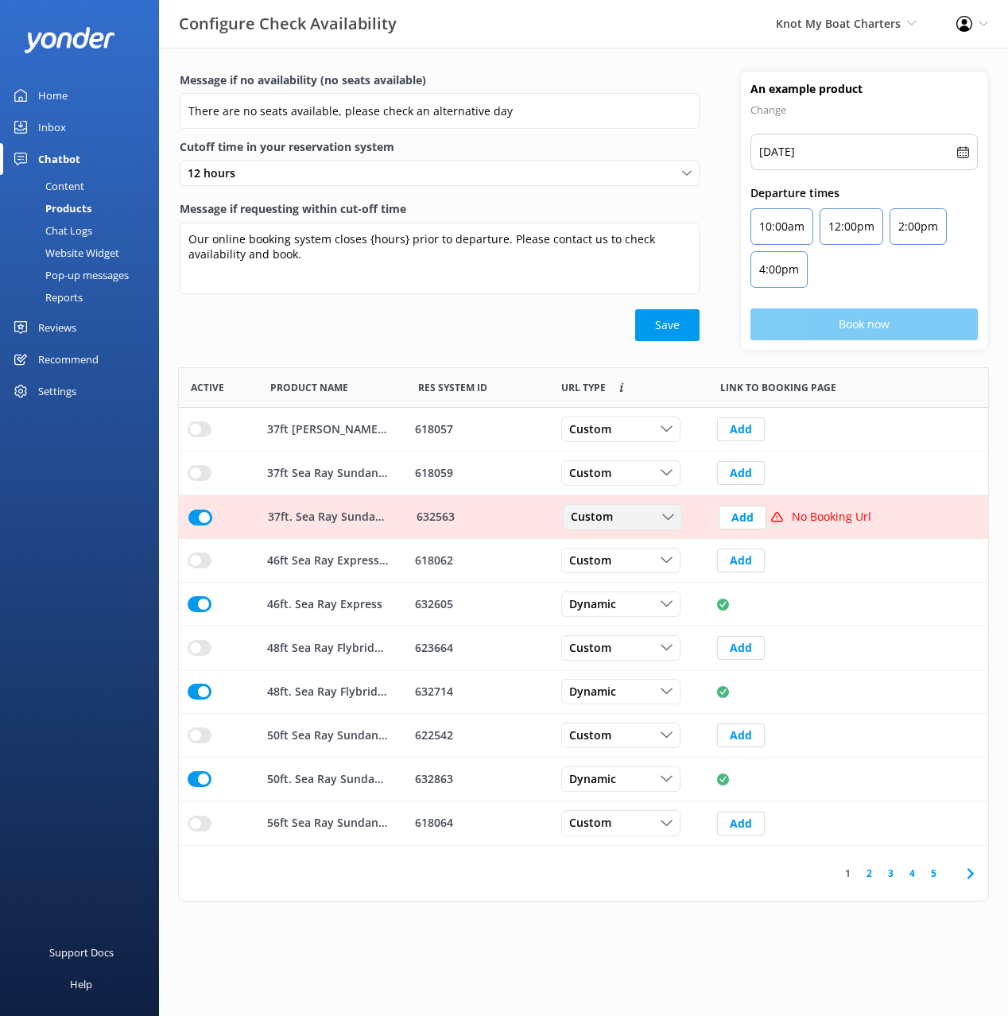
click at [650, 515] on div "Custom" at bounding box center [622, 517] width 111 height 17
drag, startPoint x: 632, startPoint y: 577, endPoint x: 671, endPoint y: 584, distance: 39.5
click at [632, 577] on link "Dynamic" at bounding box center [635, 582] width 142 height 32
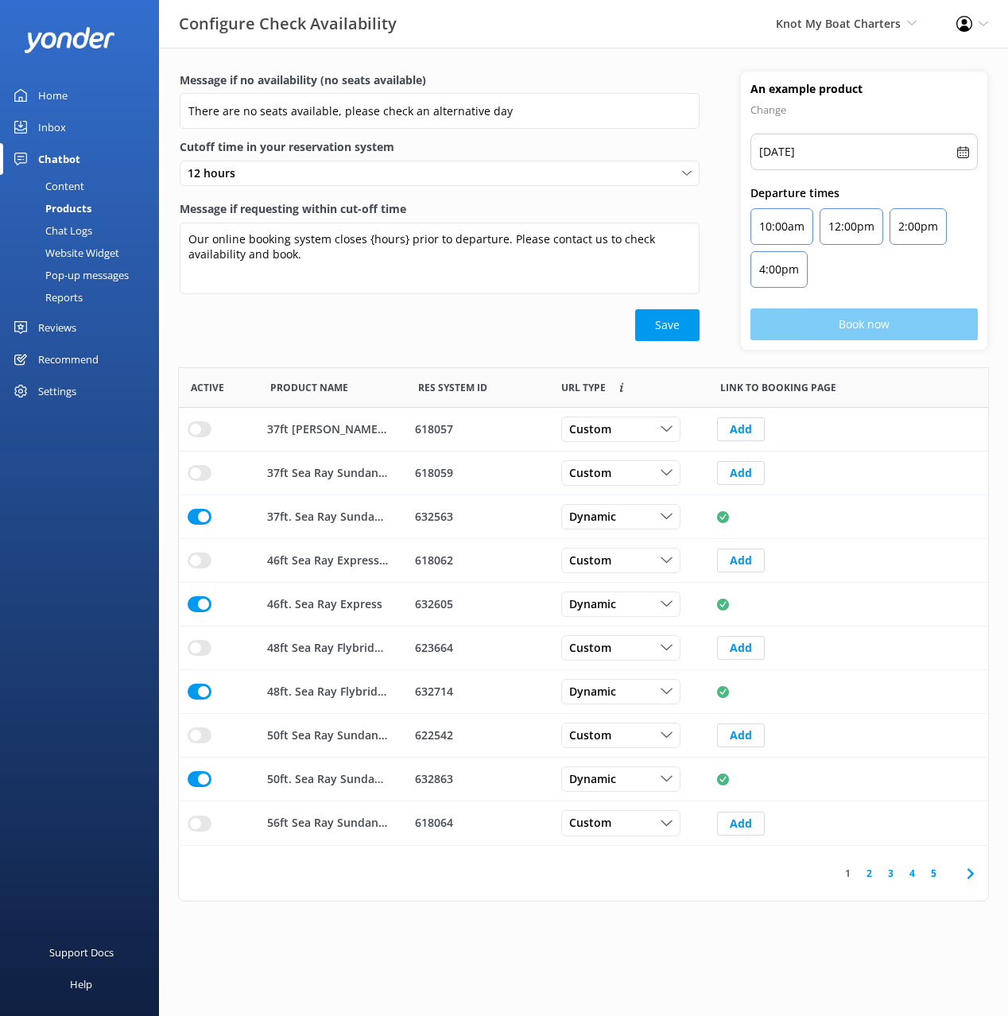
click at [969, 877] on use at bounding box center [970, 873] width 6 height 10
click at [973, 872] on icon at bounding box center [970, 873] width 19 height 19
click at [971, 868] on icon at bounding box center [970, 873] width 19 height 19
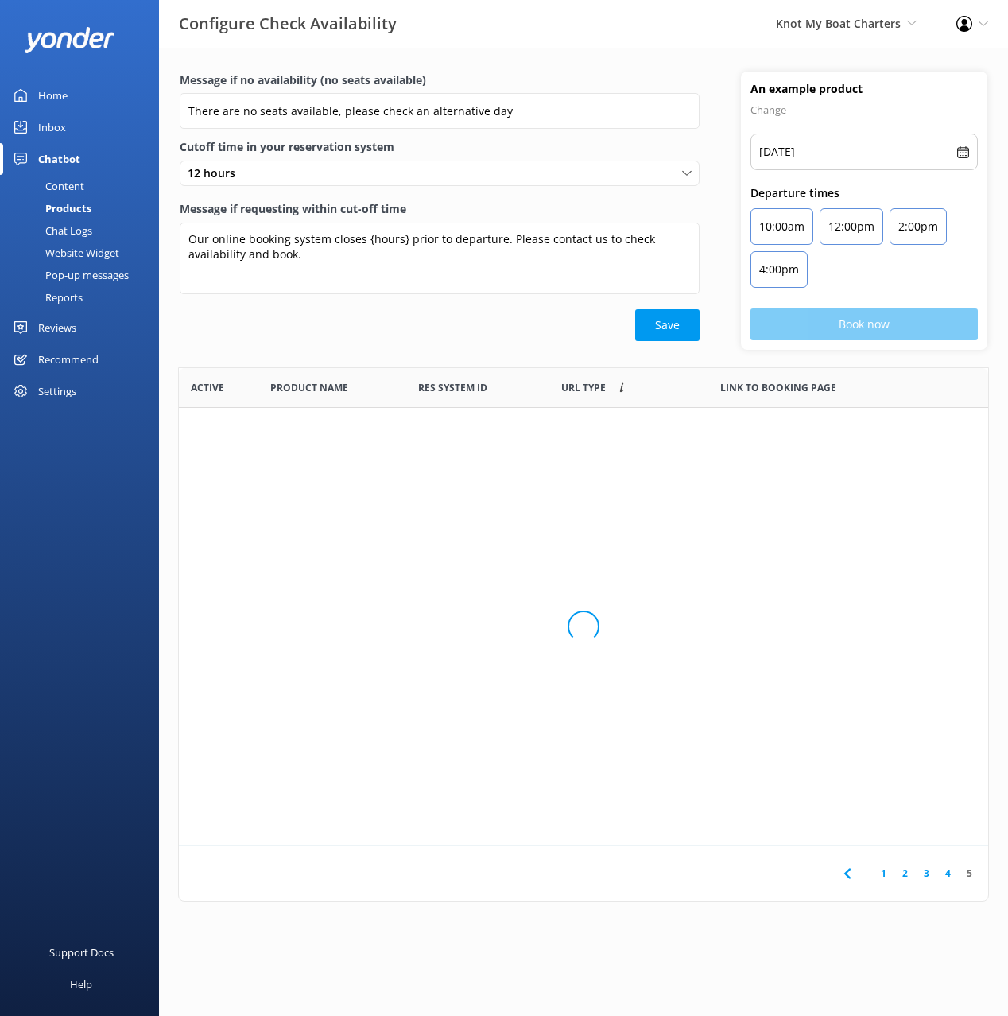
scroll to position [347, 809]
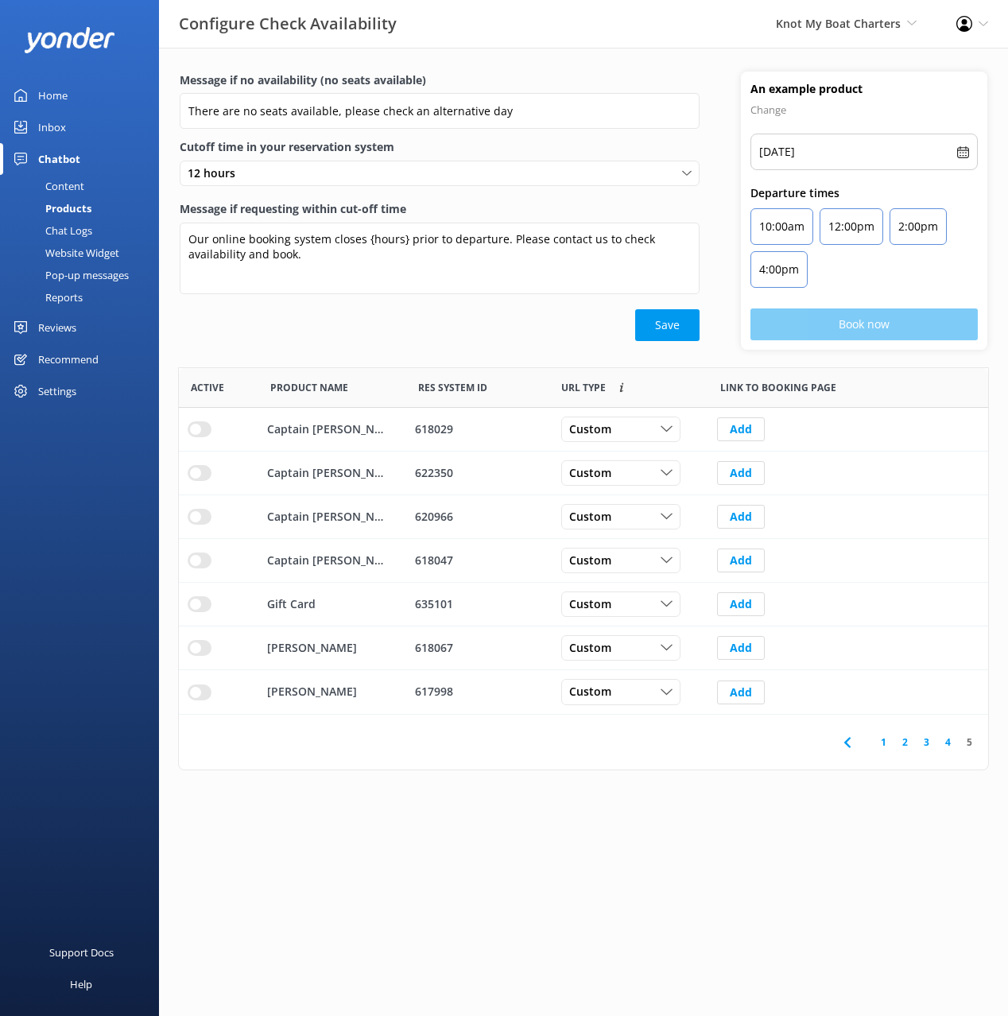
drag, startPoint x: 808, startPoint y: 953, endPoint x: 894, endPoint y: 864, distance: 123.1
click at [809, 950] on html "Configure Check Availability Knot My Boat Charters Black Cat Cruises [GEOGRAPHI…" at bounding box center [504, 508] width 1008 height 1016
click at [464, 322] on div "Save" at bounding box center [440, 325] width 520 height 32
click at [855, 742] on icon at bounding box center [847, 742] width 19 height 19
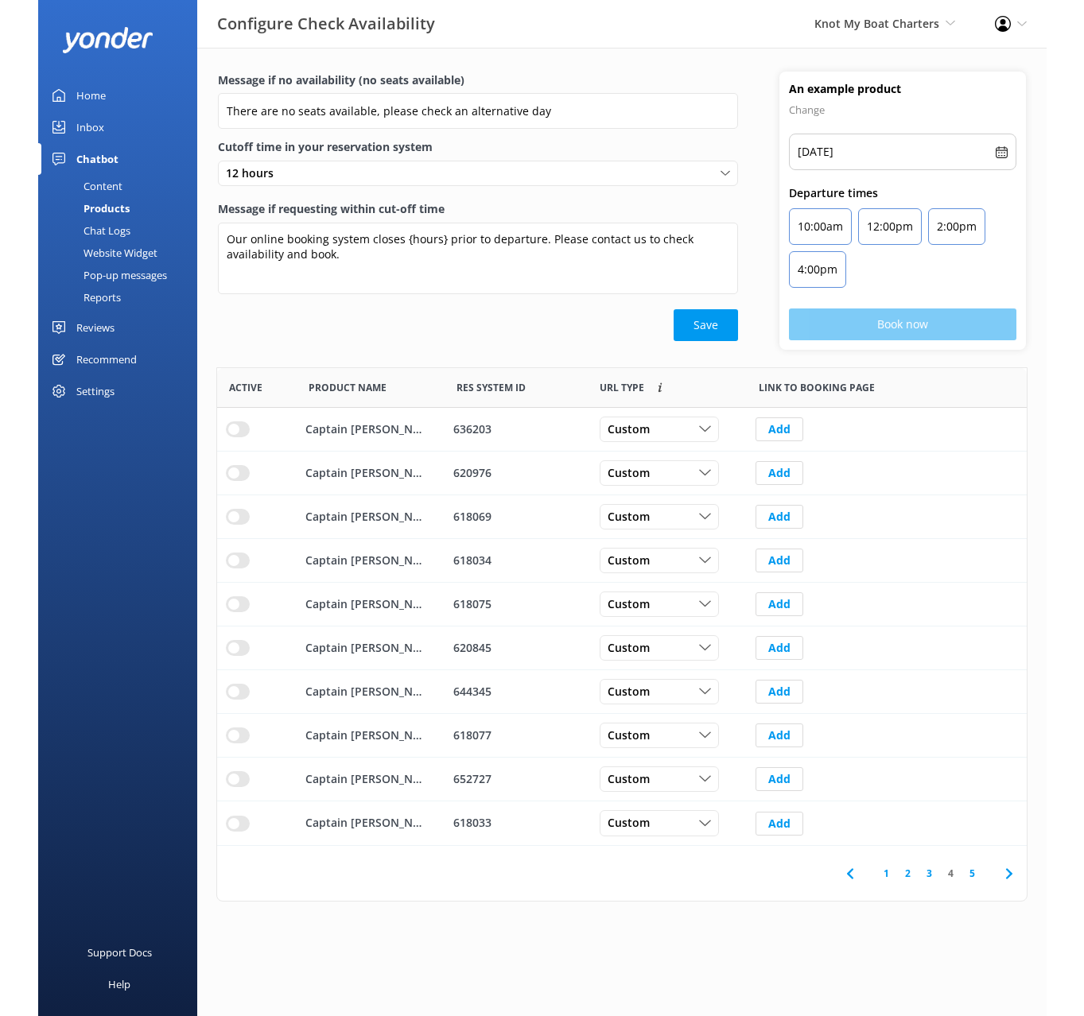
scroll to position [478, 809]
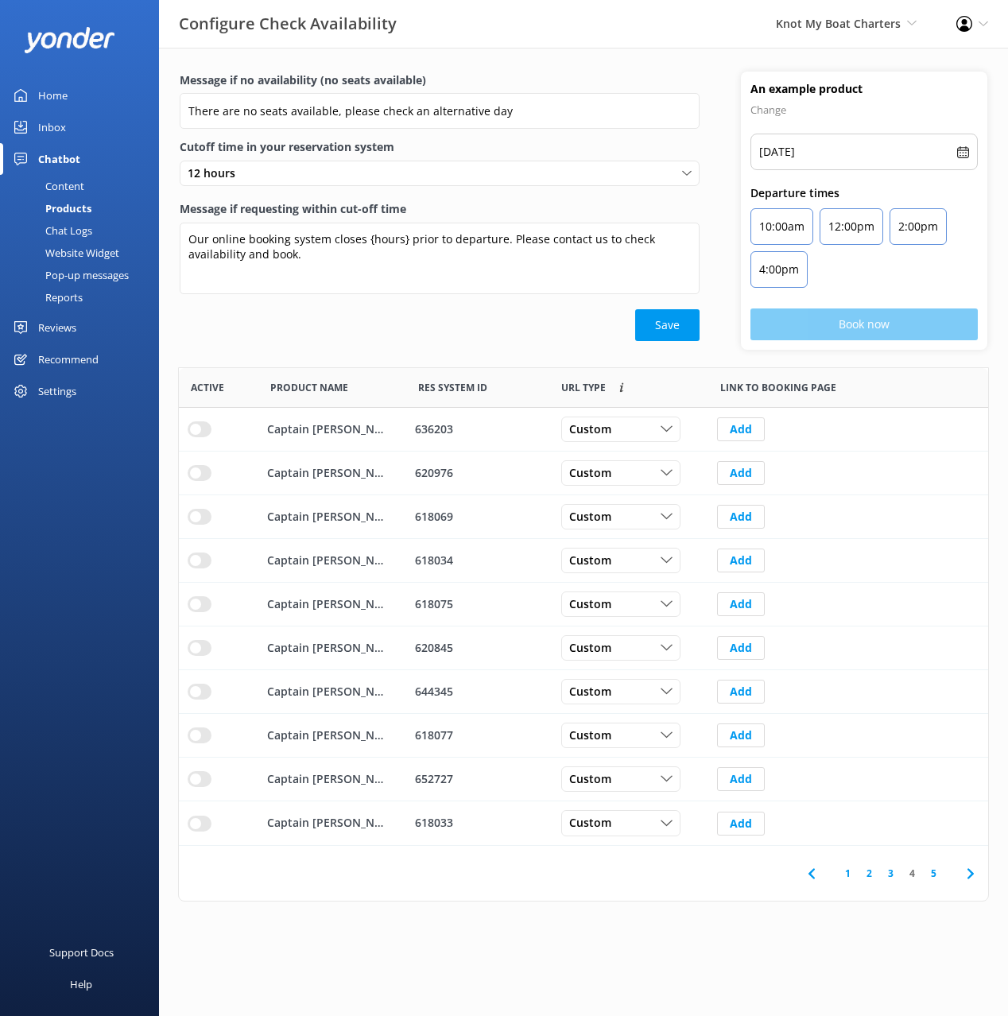
click at [810, 874] on use at bounding box center [811, 873] width 6 height 10
click at [809, 874] on use at bounding box center [811, 873] width 6 height 10
click at [1004, 453] on div "Message if no availability (no seats available) There are no seats available, p…" at bounding box center [583, 475] width 849 height 854
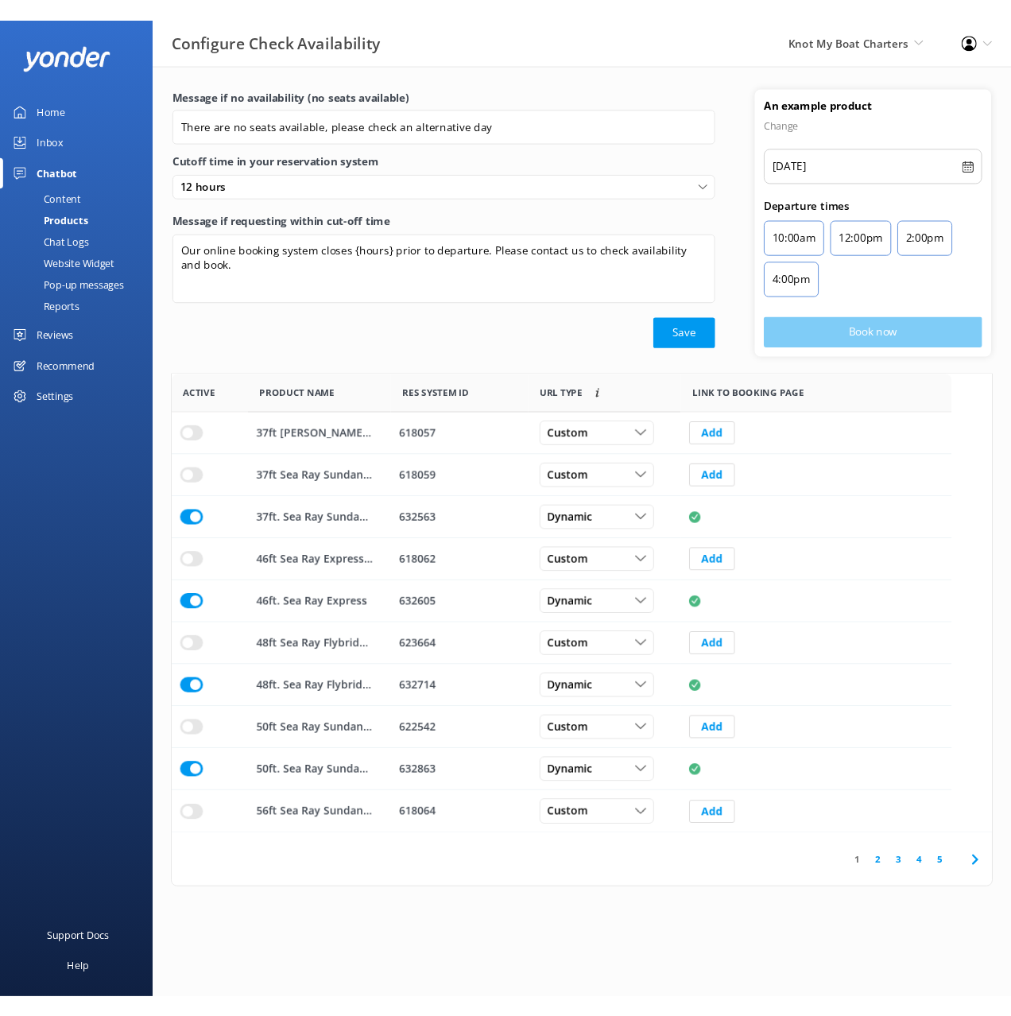
scroll to position [478, 813]
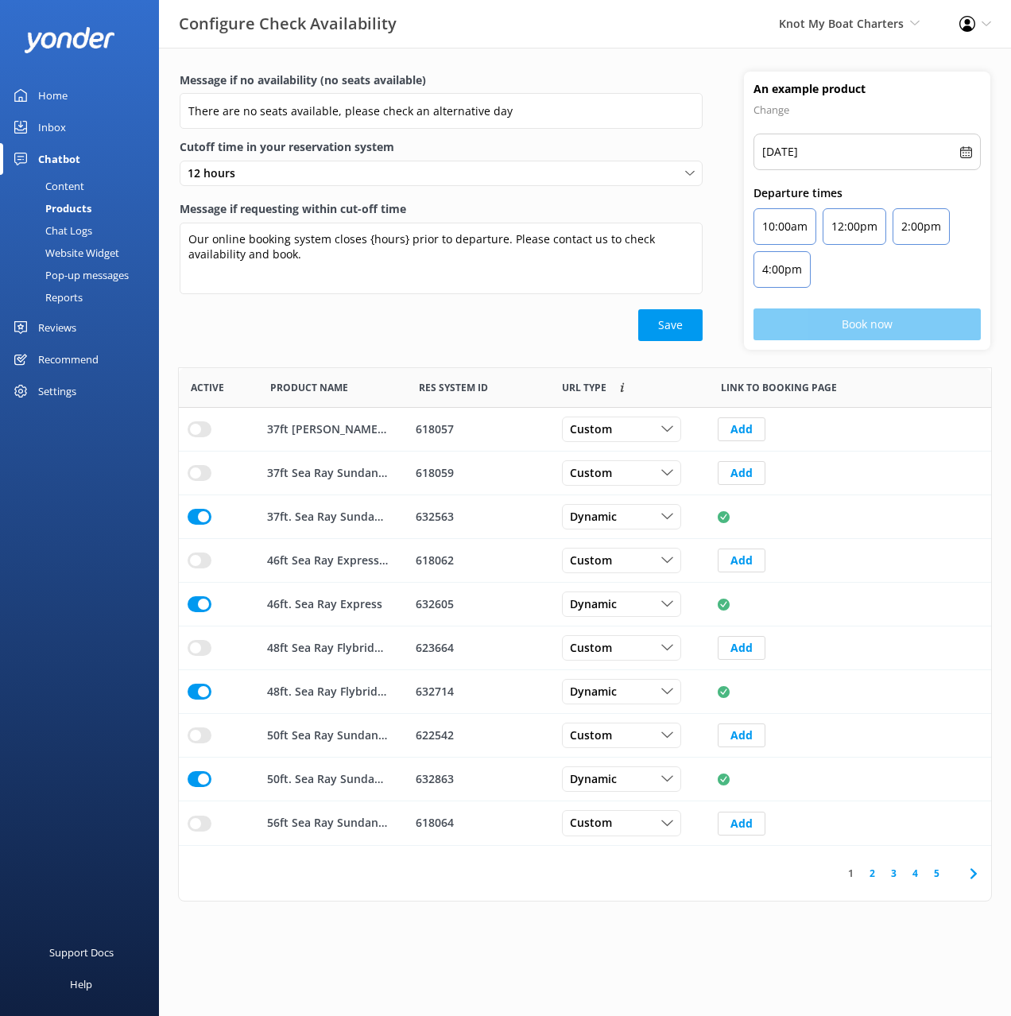
click at [448, 329] on div "Save" at bounding box center [441, 325] width 523 height 32
click at [452, 328] on div "Save" at bounding box center [441, 325] width 523 height 32
click at [468, 344] on div "Message if no availability (no seats available) There are no seats available, p…" at bounding box center [441, 211] width 565 height 278
click at [455, 343] on div "Message if no availability (no seats available) There are no seats available, p…" at bounding box center [441, 211] width 565 height 278
click at [681, 32] on div "Configure Check Availability Knot My Boat Charters Black Cat Cruises [GEOGRAPHI…" at bounding box center [505, 24] width 1011 height 48
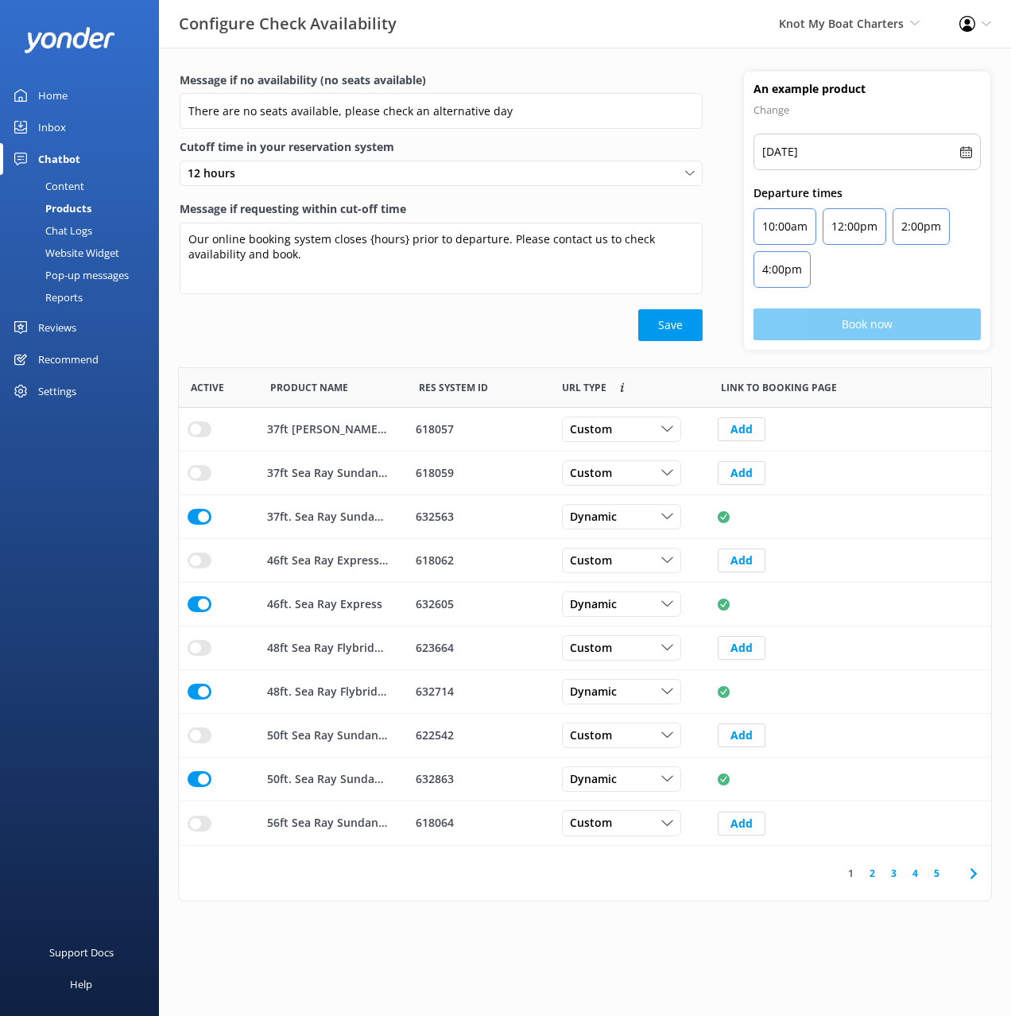
click at [646, 56] on div "Message if no availability (no seats available) There are no seats available, p…" at bounding box center [585, 475] width 852 height 854
click at [67, 181] on div "Content" at bounding box center [47, 186] width 75 height 22
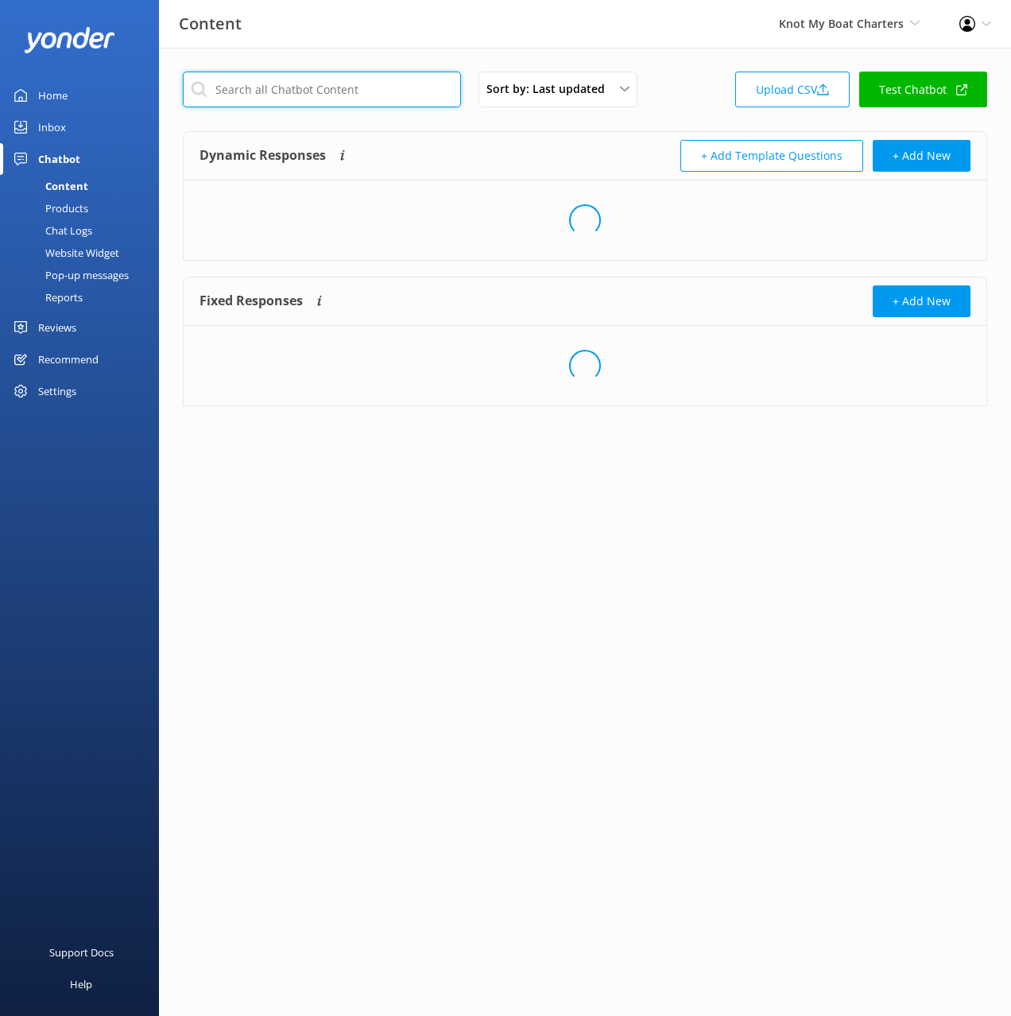
click at [351, 96] on input "text" at bounding box center [322, 90] width 278 height 36
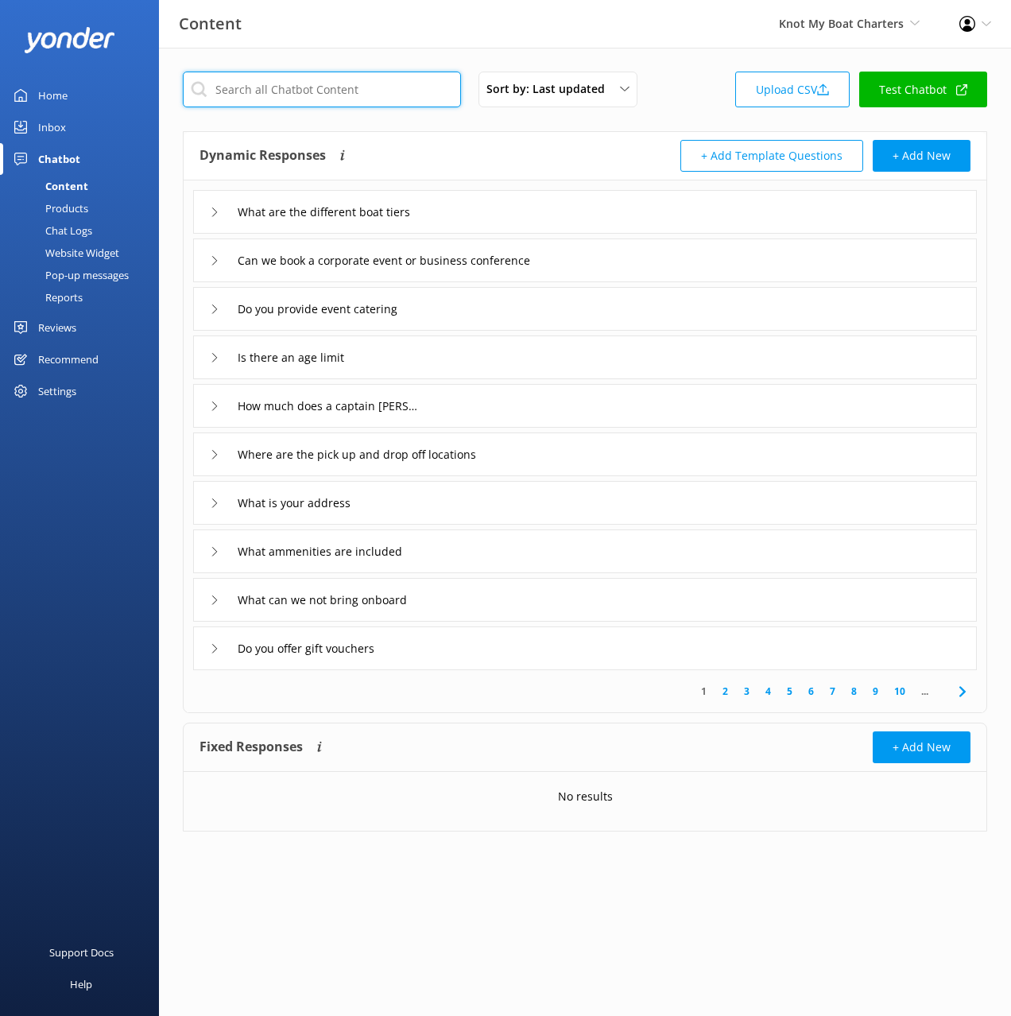
paste input "72ft Classic [PERSON_NAME]"
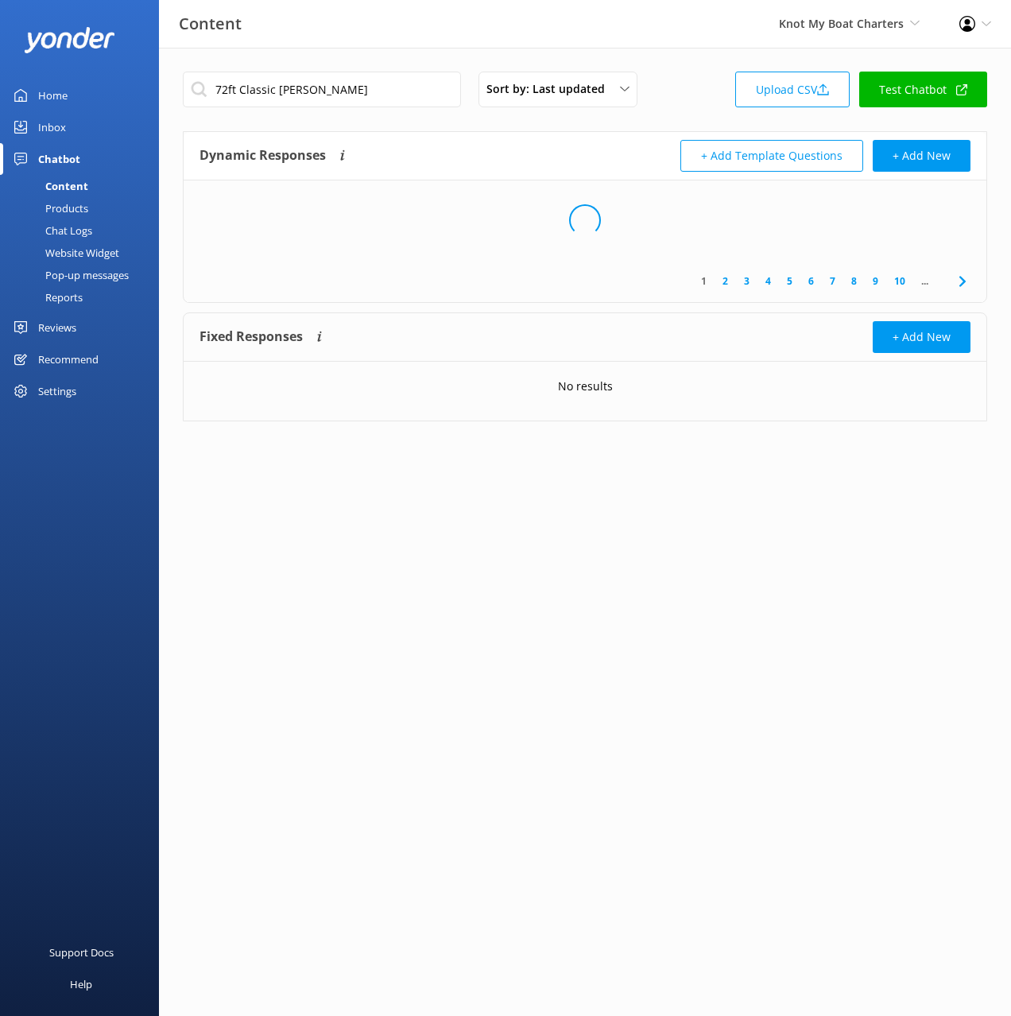
click at [423, 137] on div "Dynamic Responses The chatbot will generate a response based on the content inf…" at bounding box center [585, 156] width 803 height 49
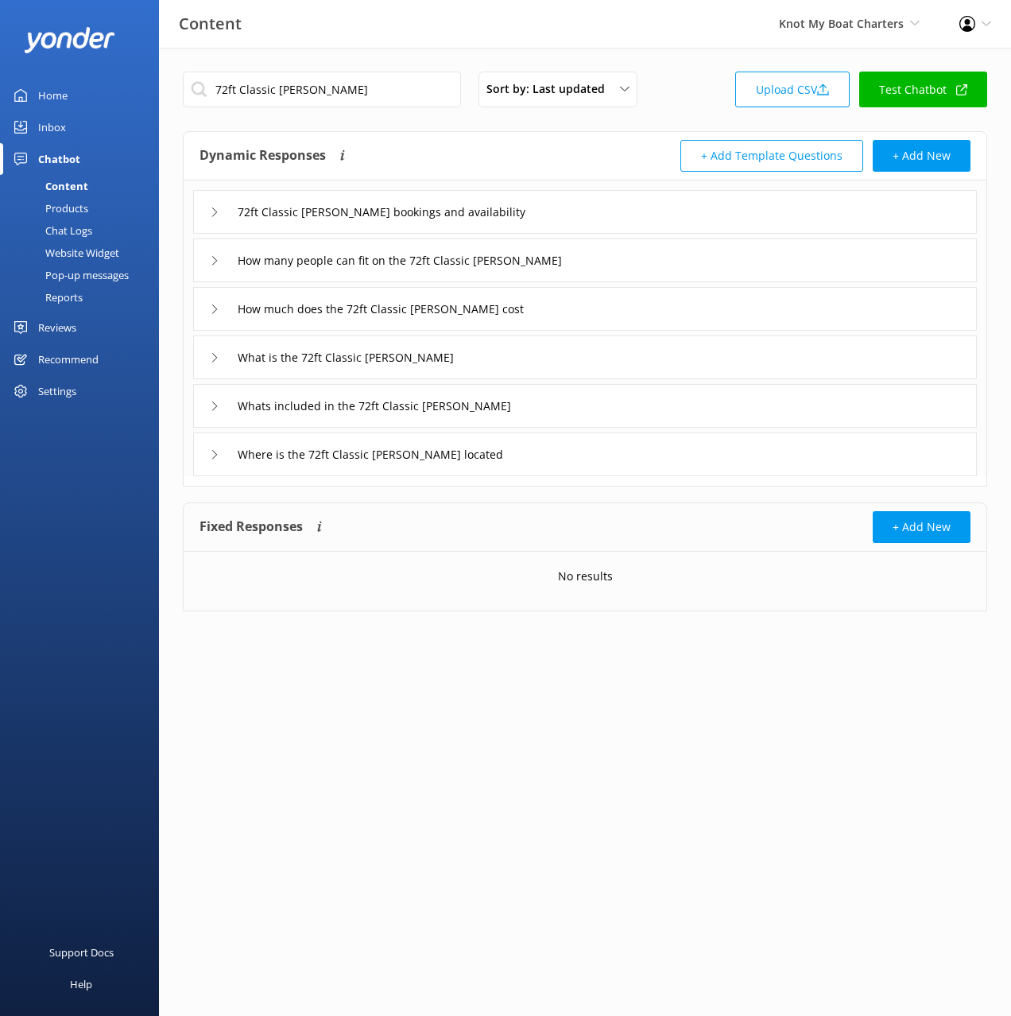
drag, startPoint x: 592, startPoint y: 214, endPoint x: 590, endPoint y: 227, distance: 12.8
click at [592, 214] on div "72ft Classic [PERSON_NAME] bookings and availability" at bounding box center [585, 212] width 784 height 44
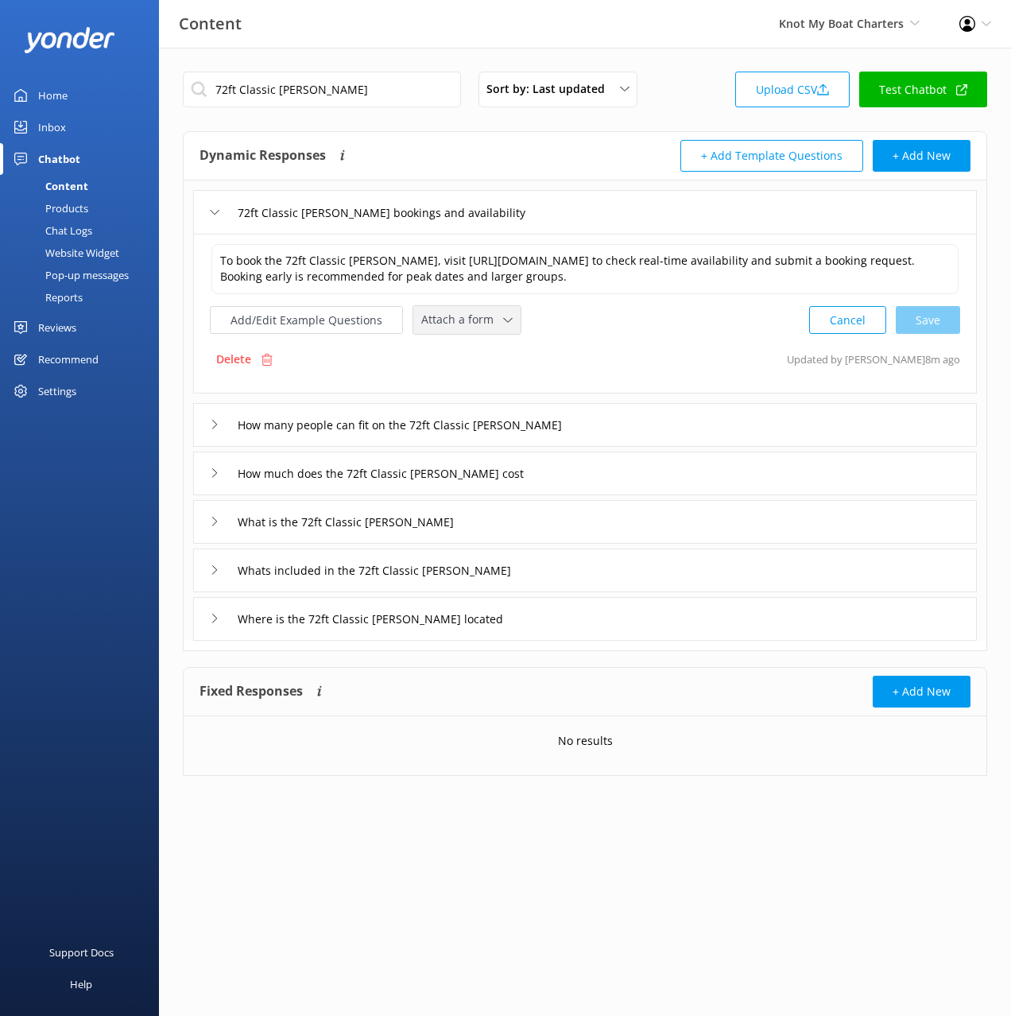
drag, startPoint x: 481, startPoint y: 315, endPoint x: 486, endPoint y: 367, distance: 51.9
click at [481, 316] on span "Attach a form" at bounding box center [462, 319] width 82 height 17
click at [483, 384] on div "Check availability" at bounding box center [461, 387] width 79 height 16
click at [559, 469] on div "How much does the 72ft Classic [PERSON_NAME] cost" at bounding box center [585, 472] width 784 height 44
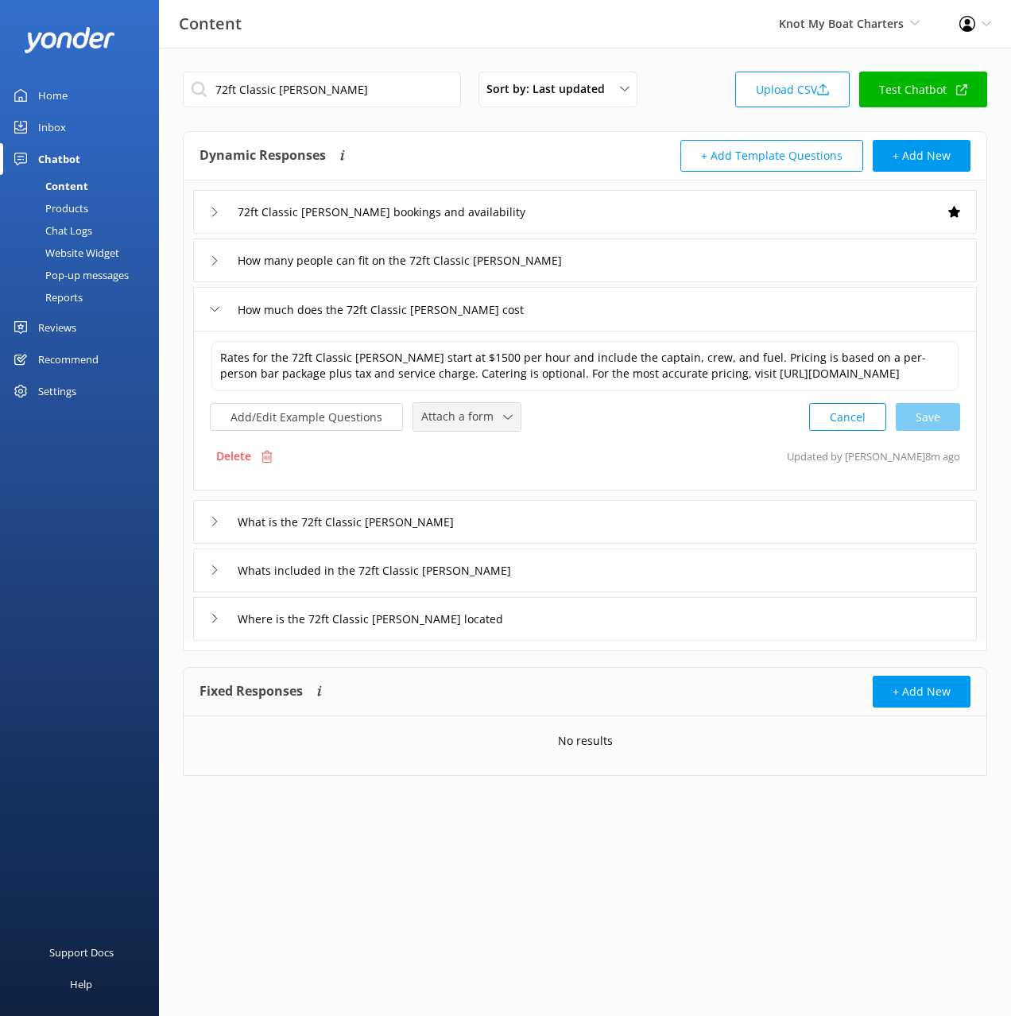
drag, startPoint x: 468, startPoint y: 441, endPoint x: 477, endPoint y: 483, distance: 42.4
click at [468, 427] on div "Attach a form" at bounding box center [466, 417] width 99 height 20
click at [484, 491] on div "Check availability" at bounding box center [461, 484] width 79 height 16
click at [487, 533] on div "What is the 72ft Classic [PERSON_NAME]" at bounding box center [585, 521] width 784 height 44
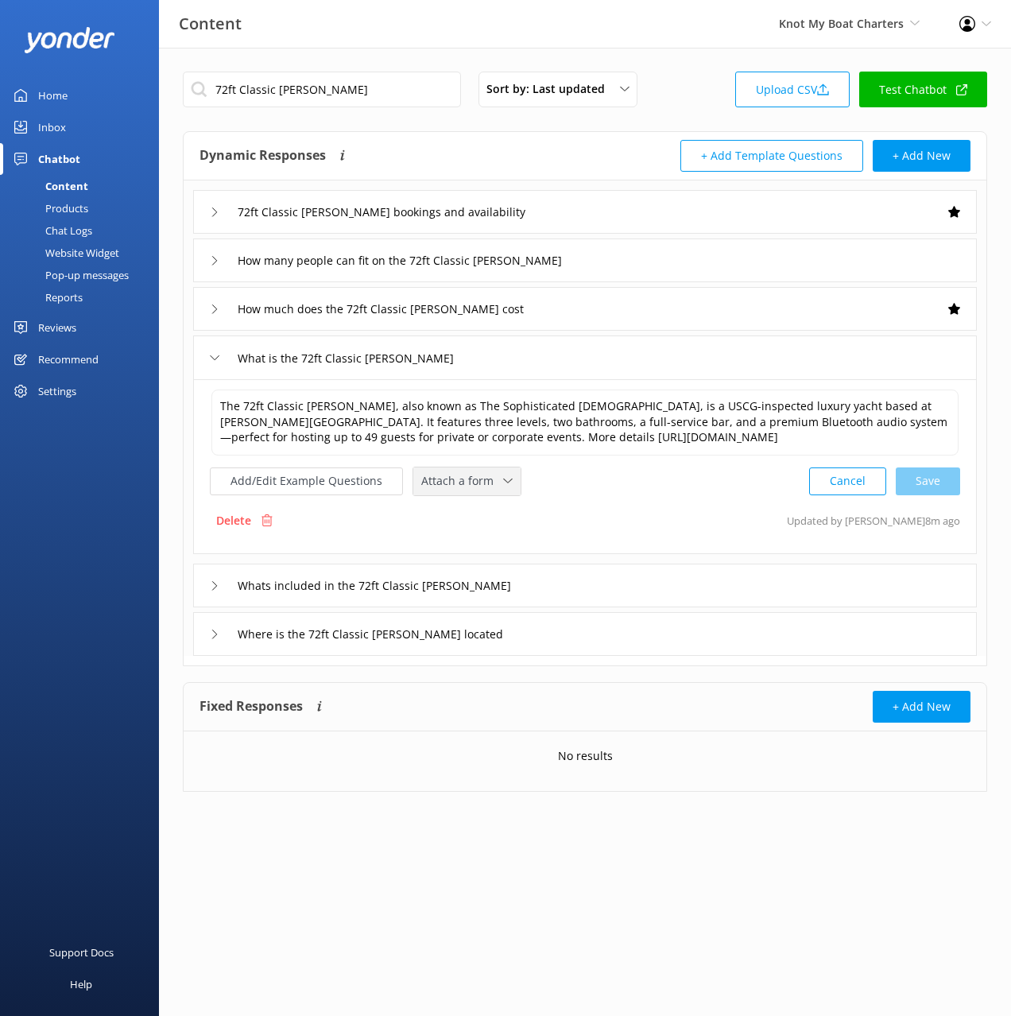
drag, startPoint x: 447, startPoint y: 487, endPoint x: 453, endPoint y: 501, distance: 15.7
click at [447, 487] on span "Attach a form" at bounding box center [462, 480] width 82 height 17
click at [469, 545] on div "Check availability" at bounding box center [461, 547] width 79 height 16
click at [555, 593] on div "Whats included in the 72ft Classic [PERSON_NAME]" at bounding box center [585, 584] width 784 height 44
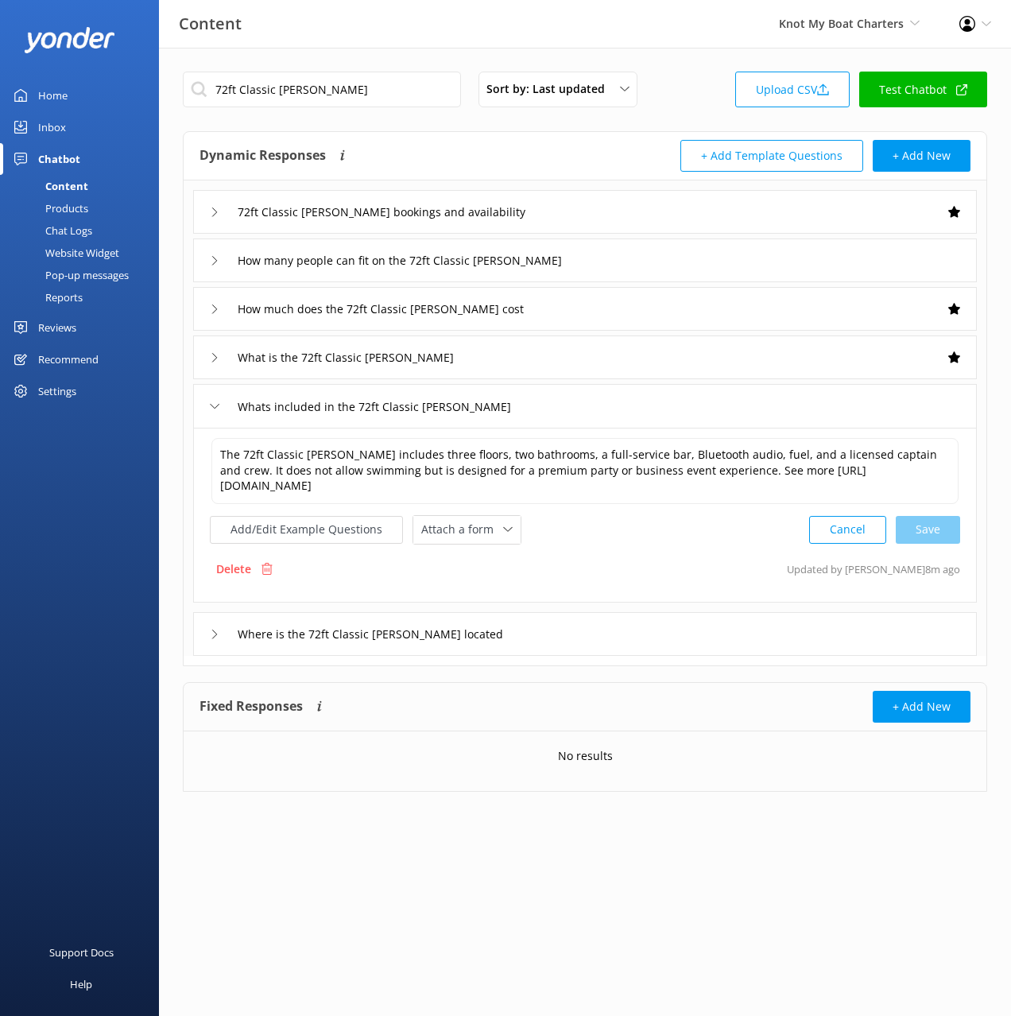
click at [474, 545] on div "The 72ft Classic [PERSON_NAME] includes three floors, two bathrooms, a full-ser…" at bounding box center [585, 515] width 784 height 175
drag, startPoint x: 468, startPoint y: 532, endPoint x: 495, endPoint y: 580, distance: 55.5
click at [468, 533] on span "Attach a form" at bounding box center [462, 529] width 82 height 17
drag, startPoint x: 491, startPoint y: 591, endPoint x: 720, endPoint y: 579, distance: 230.1
click at [491, 591] on div "Check availability" at bounding box center [461, 596] width 79 height 16
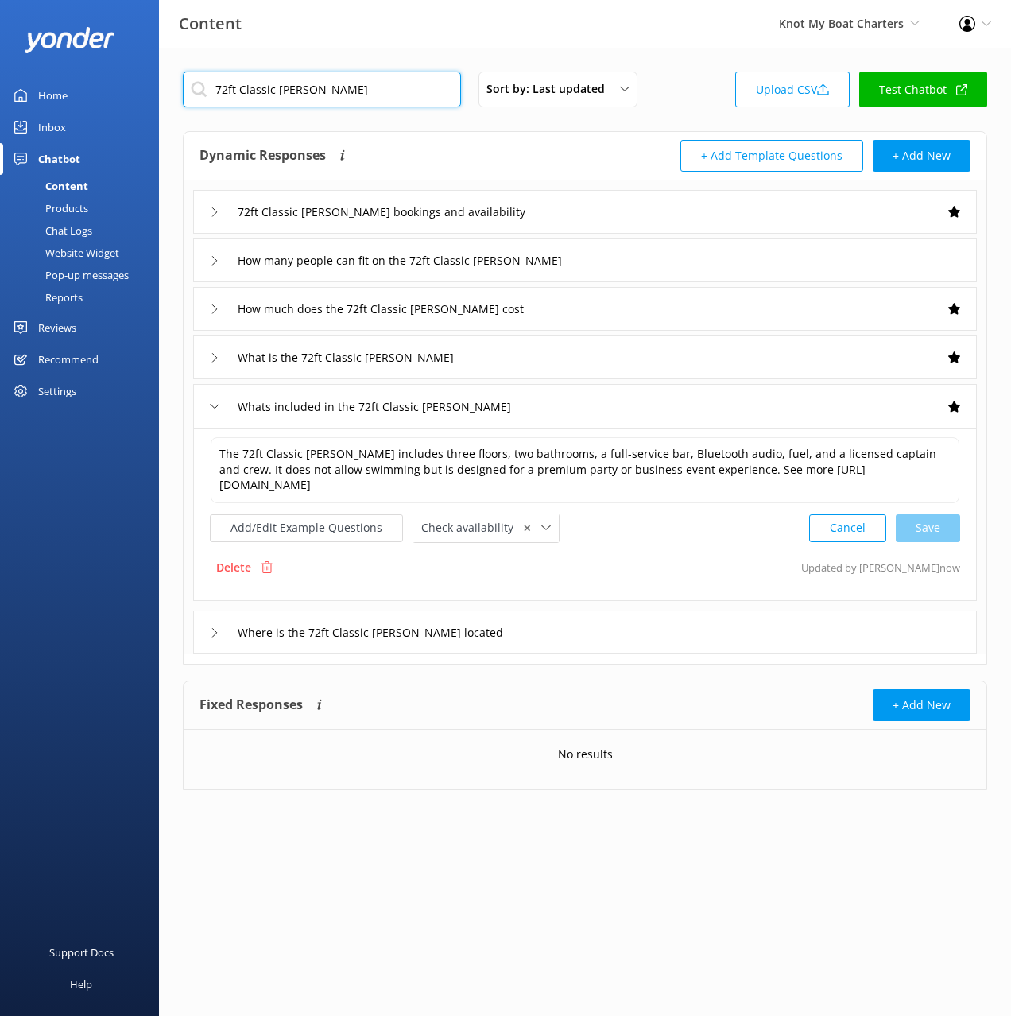
drag, startPoint x: 369, startPoint y: 100, endPoint x: 349, endPoint y: 88, distance: 23.2
click at [355, 48] on div "Content Knot My Boat Charters Black Cat Cruises [GEOGRAPHIC_DATA] [GEOGRAPHIC_D…" at bounding box center [505, 443] width 1011 height 790
paste input "57ft Power Catamaran"
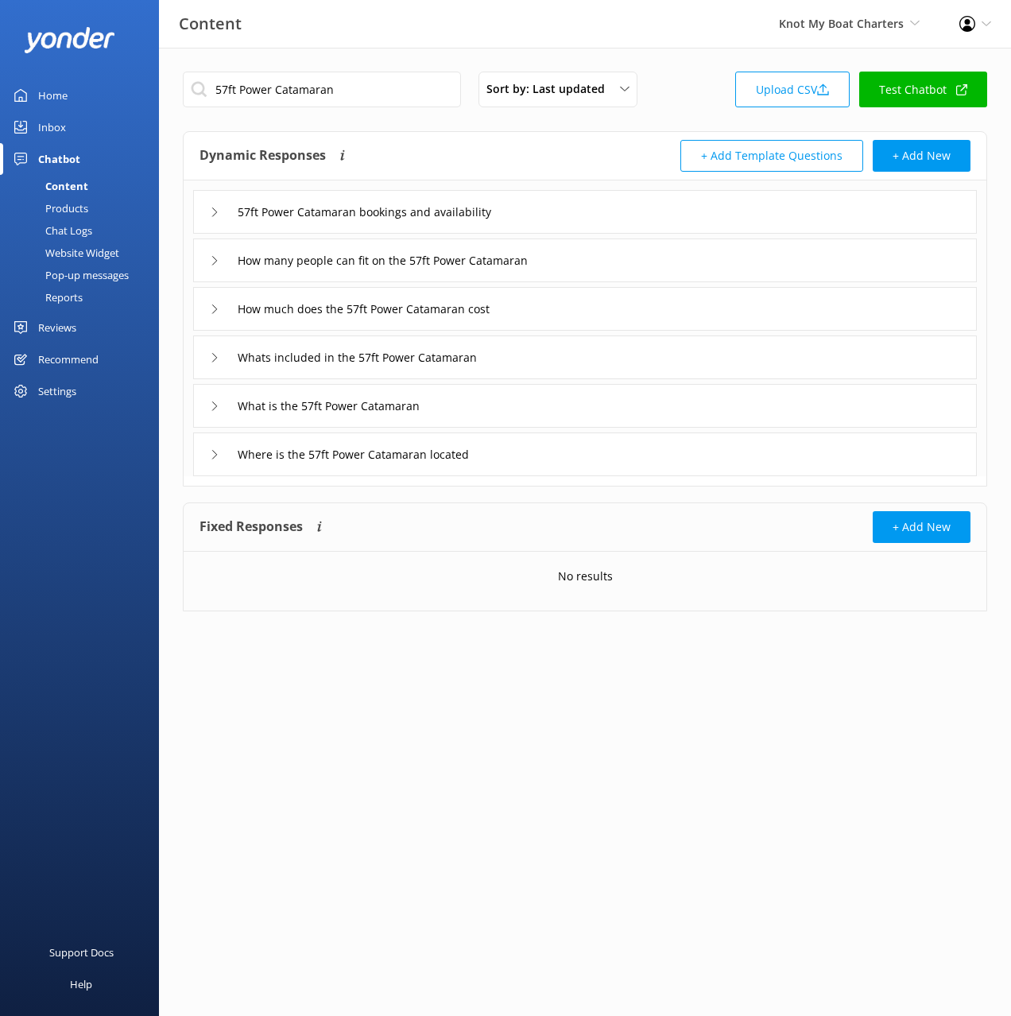
click at [563, 227] on div "57ft Power Catamaran bookings and availability" at bounding box center [585, 212] width 784 height 44
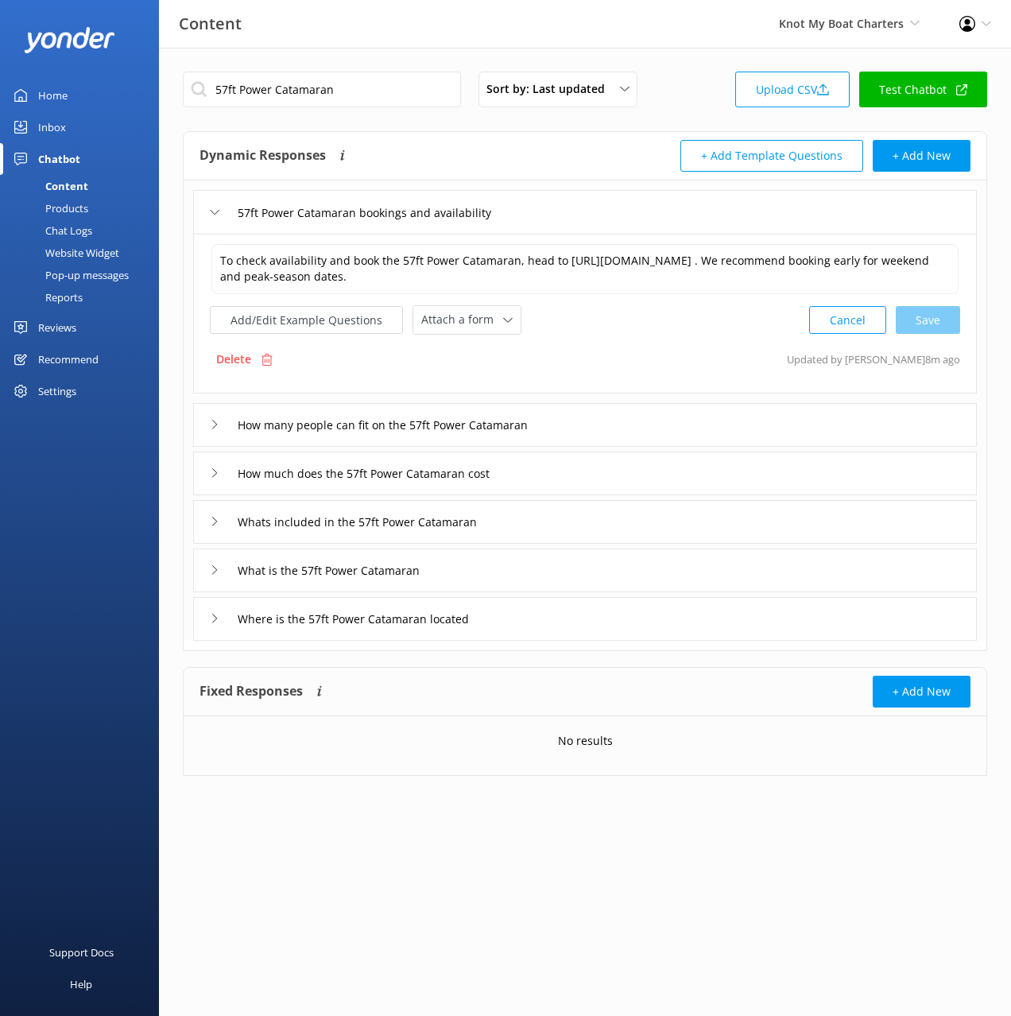
drag, startPoint x: 463, startPoint y: 322, endPoint x: 472, endPoint y: 409, distance: 87.2
click at [463, 322] on span "Attach a form" at bounding box center [462, 319] width 82 height 17
click at [468, 386] on div "Check availability" at bounding box center [461, 387] width 79 height 16
click at [553, 464] on div "How much does the 57ft Power Catamaran cost" at bounding box center [585, 472] width 784 height 44
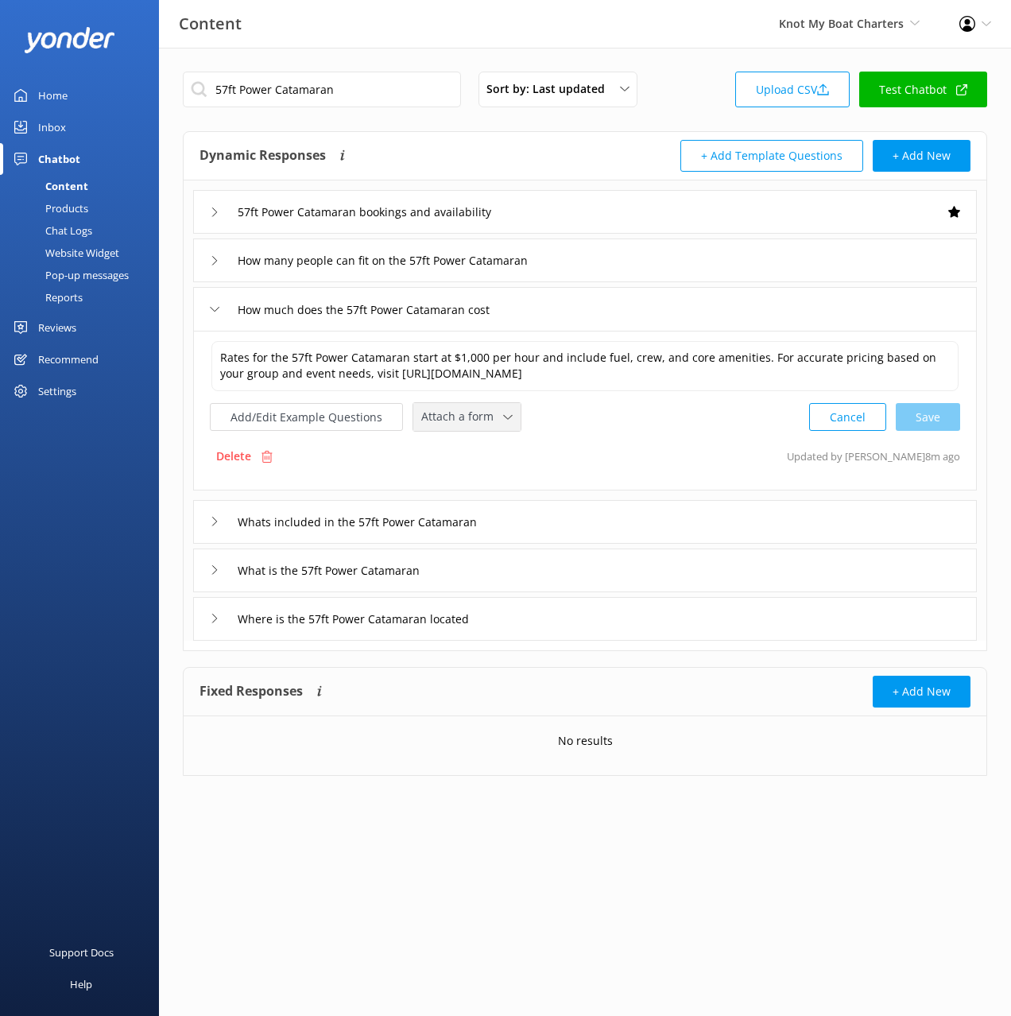
click at [489, 406] on div "Attach a form Leave contact details Check availability" at bounding box center [466, 417] width 107 height 28
drag, startPoint x: 488, startPoint y: 483, endPoint x: 489, endPoint y: 499, distance: 15.1
click at [488, 483] on div "Check availability" at bounding box center [461, 484] width 79 height 16
click at [595, 520] on div "Whats included in the 57ft Power Catamaran" at bounding box center [585, 521] width 784 height 44
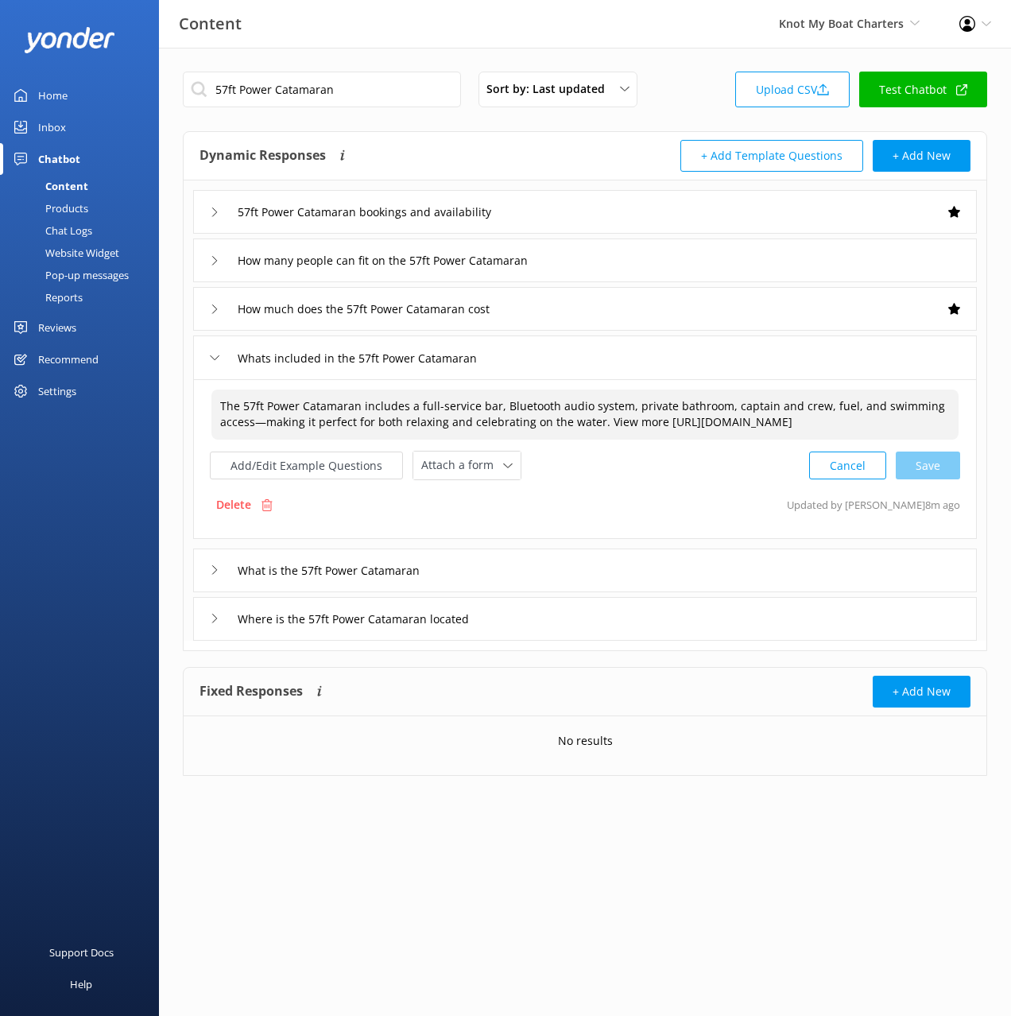
click at [445, 440] on textarea "The 57ft Power Catamaran includes a full-service bar, Bluetooth audio system, p…" at bounding box center [585, 415] width 747 height 50
click at [462, 474] on span "Attach a form" at bounding box center [462, 464] width 82 height 17
click at [467, 540] on div "Check availability" at bounding box center [461, 532] width 79 height 16
click at [503, 586] on div "What is the 57ft Power Catamaran" at bounding box center [585, 569] width 784 height 44
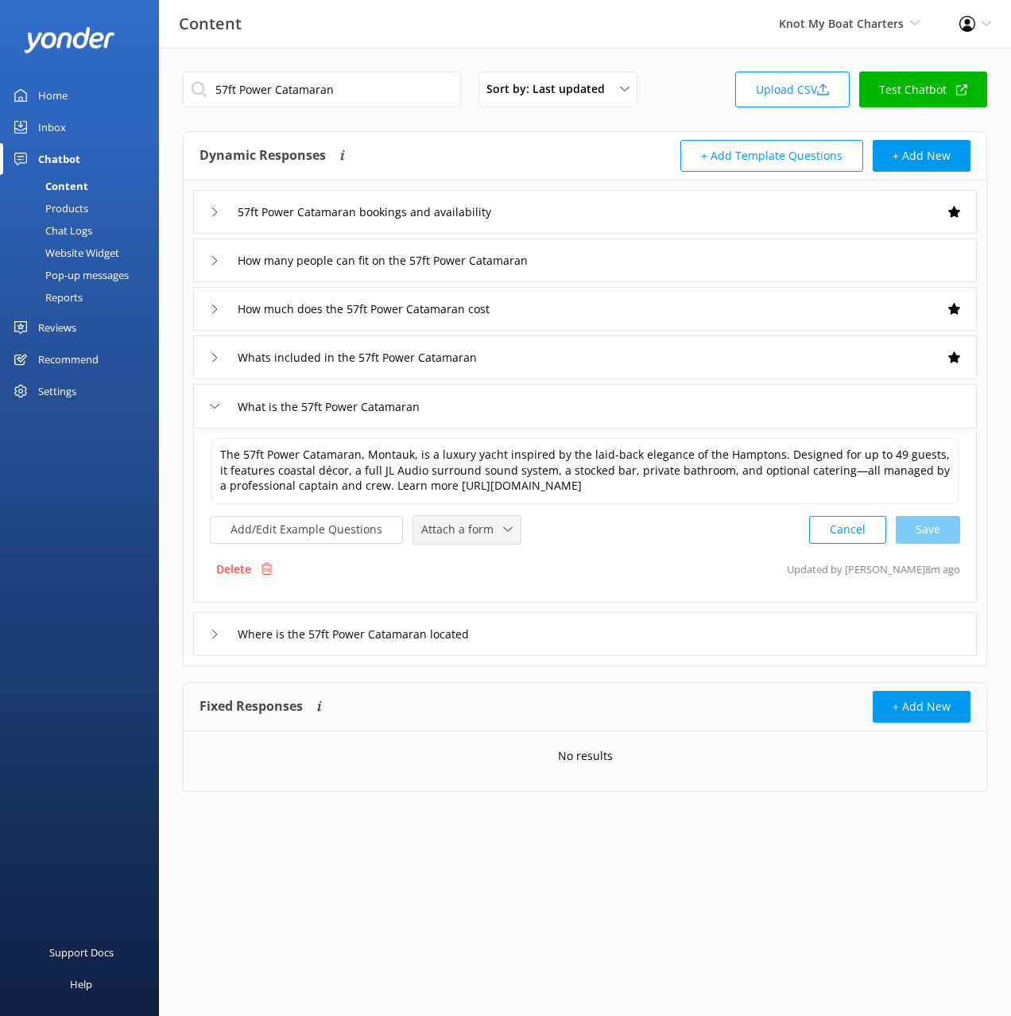
click at [457, 535] on span "Attach a form" at bounding box center [462, 529] width 82 height 17
click at [502, 593] on link "Check availability" at bounding box center [485, 596] width 142 height 32
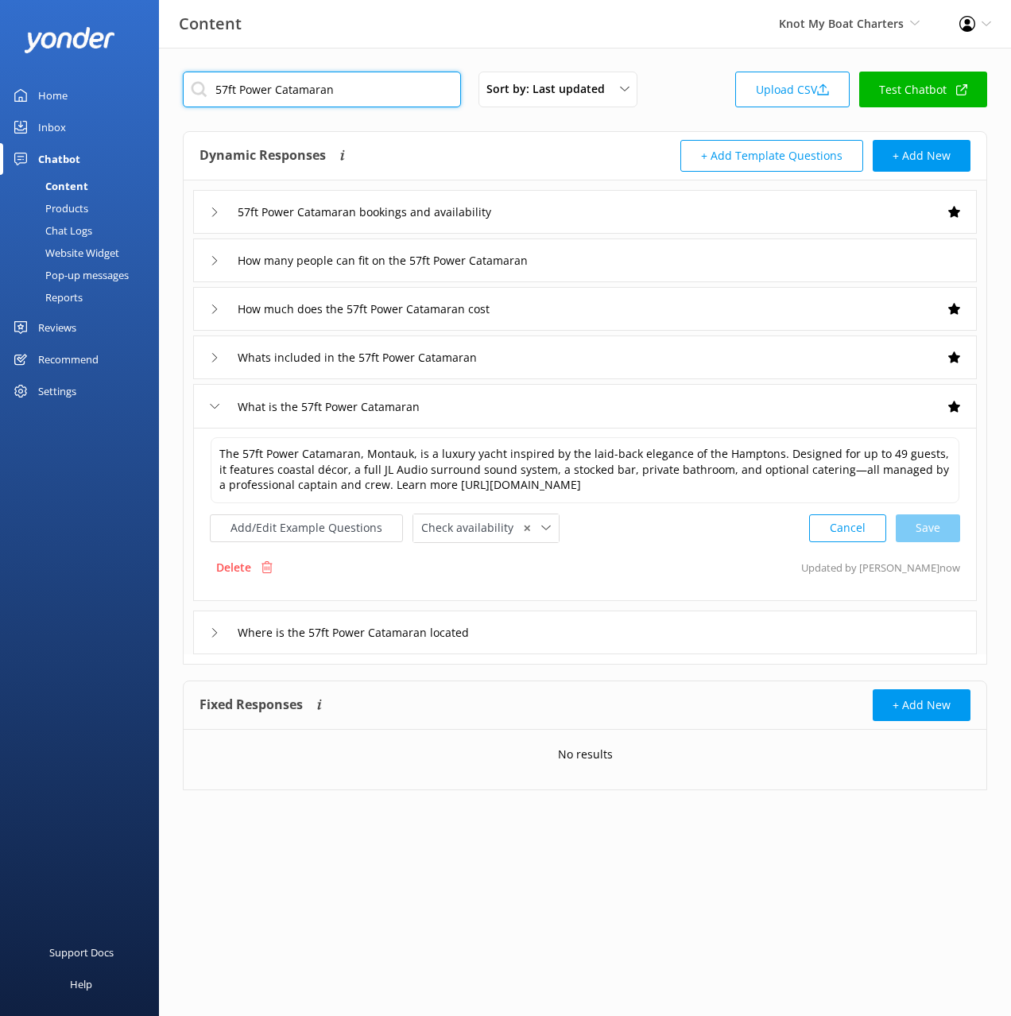
drag, startPoint x: 342, startPoint y: 93, endPoint x: 325, endPoint y: 68, distance: 29.8
click at [329, 62] on div "57ft Power Catamaran Sort by: Last updated Title (A-Z) Last updated Upload CSV …" at bounding box center [585, 443] width 852 height 790
paste input "6ft Sea [PERSON_NAME]"
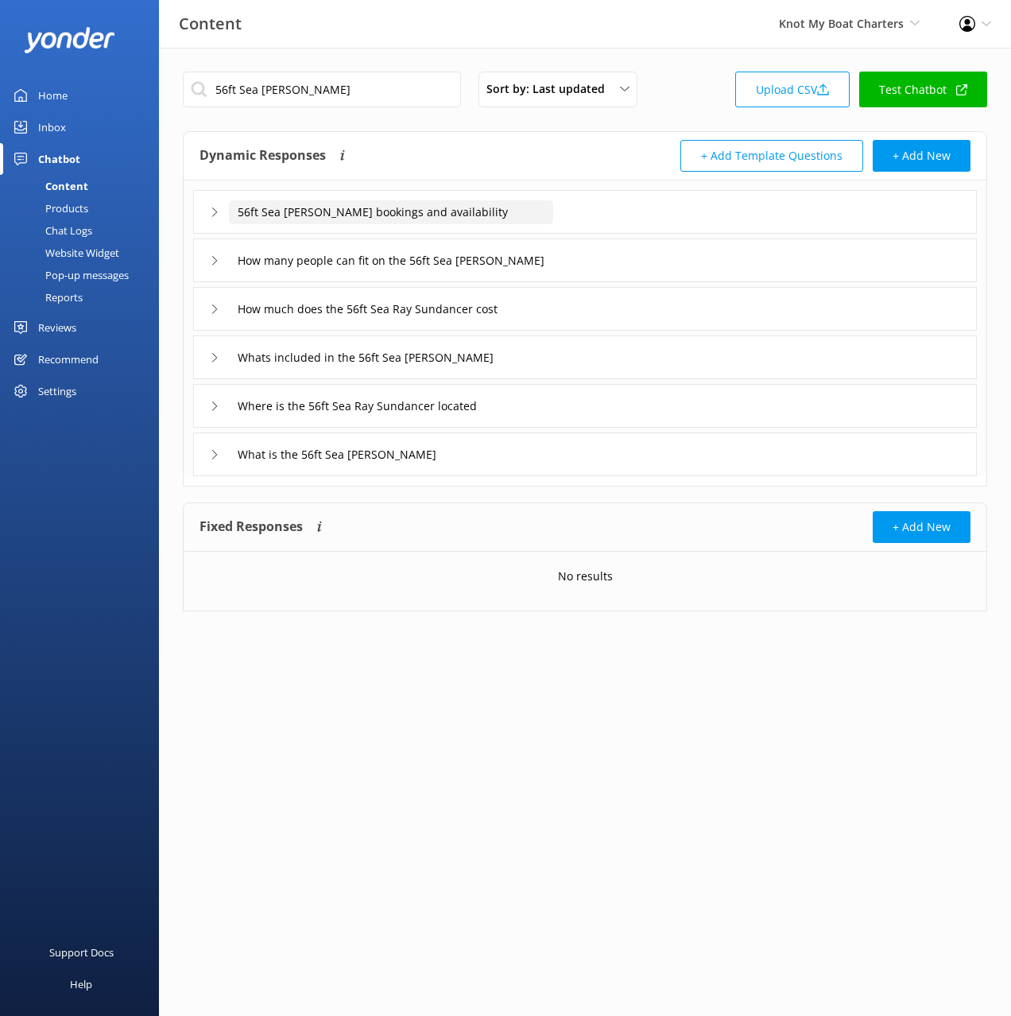
drag, startPoint x: 551, startPoint y: 223, endPoint x: 619, endPoint y: 214, distance: 68.9
click at [551, 223] on input "56ft Sea [PERSON_NAME] bookings and availability" at bounding box center [391, 212] width 324 height 24
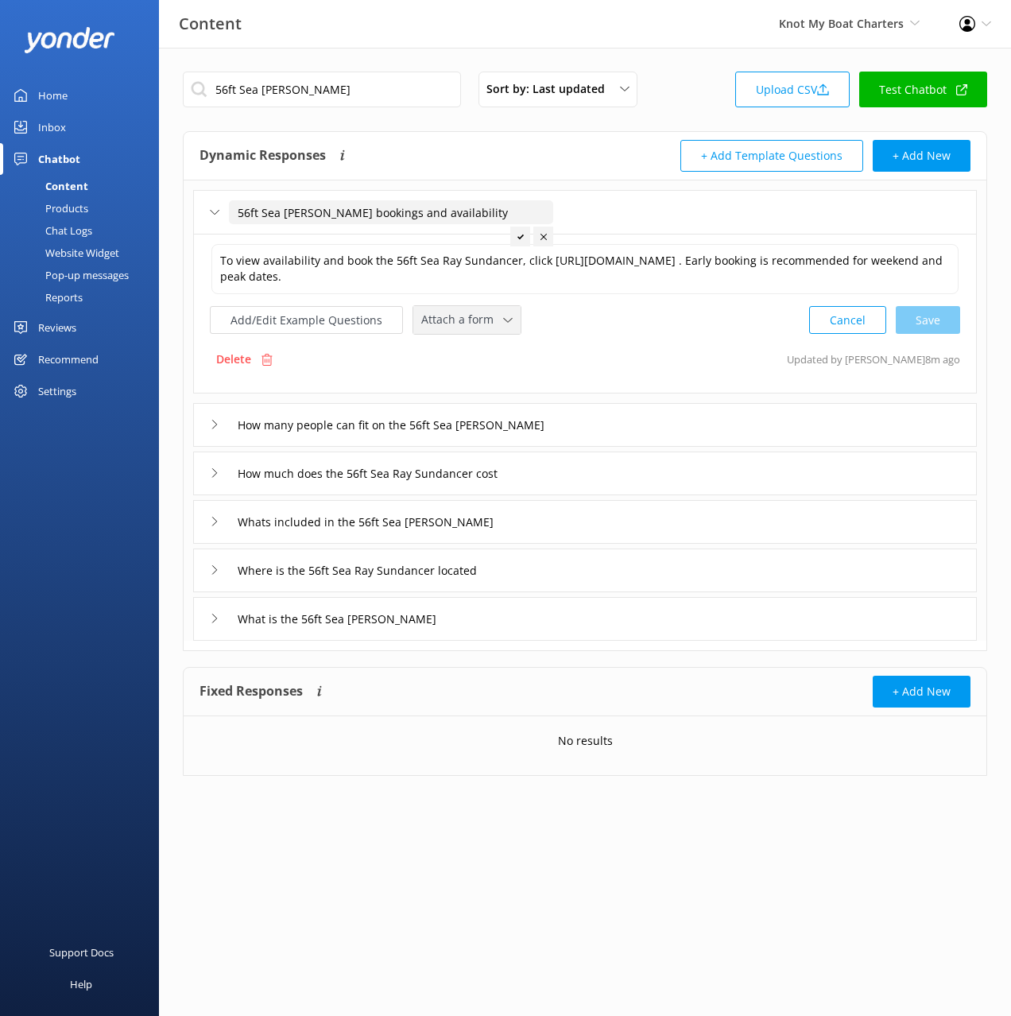
click at [481, 310] on div "Attach a form" at bounding box center [466, 320] width 99 height 20
click at [491, 381] on div "Check availability" at bounding box center [461, 387] width 79 height 16
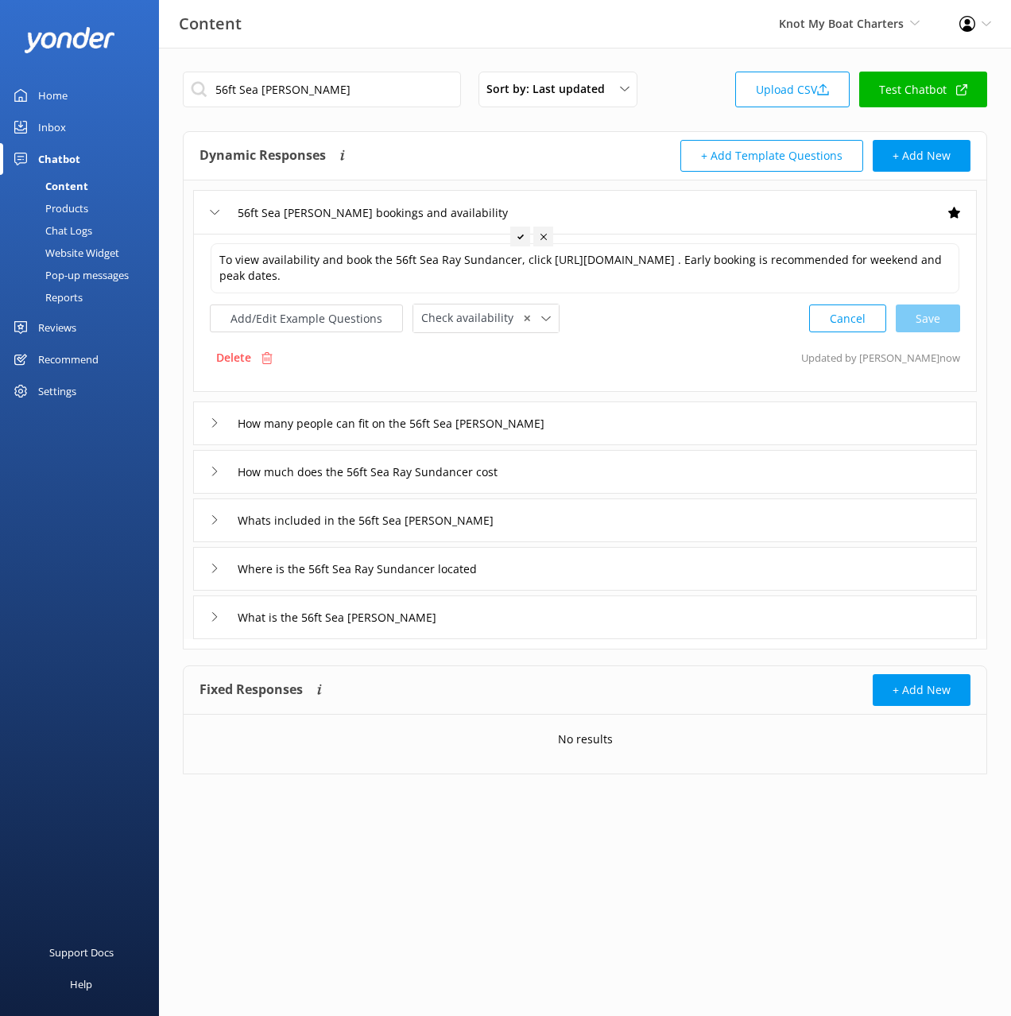
click at [580, 479] on div "How much does the 56ft Sea Ray Sundancer cost" at bounding box center [585, 472] width 784 height 44
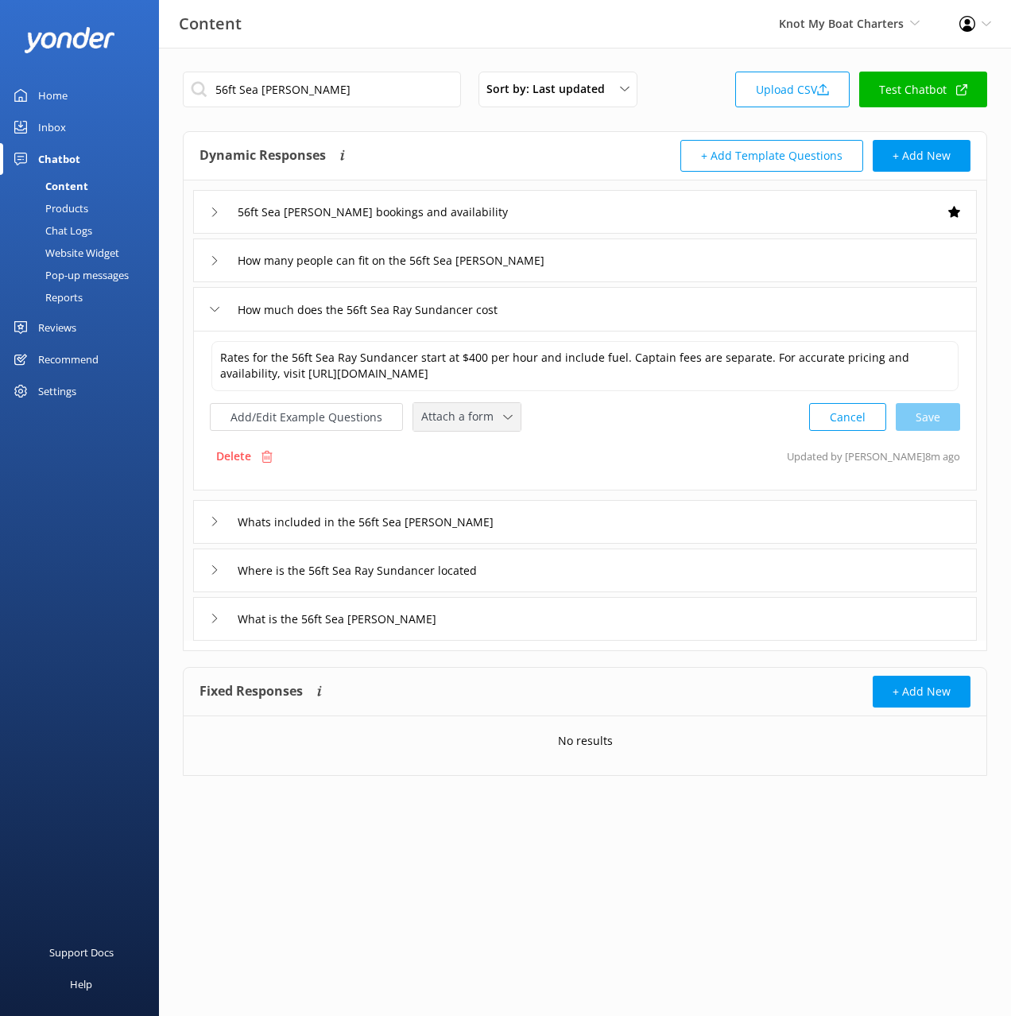
drag, startPoint x: 476, startPoint y: 413, endPoint x: 478, endPoint y: 460, distance: 46.2
click at [476, 413] on span "Attach a form" at bounding box center [462, 416] width 82 height 17
click at [478, 479] on div "Check availability" at bounding box center [461, 484] width 79 height 16
click at [565, 519] on div "Whats included in the 56ft Sea [PERSON_NAME]" at bounding box center [585, 521] width 784 height 44
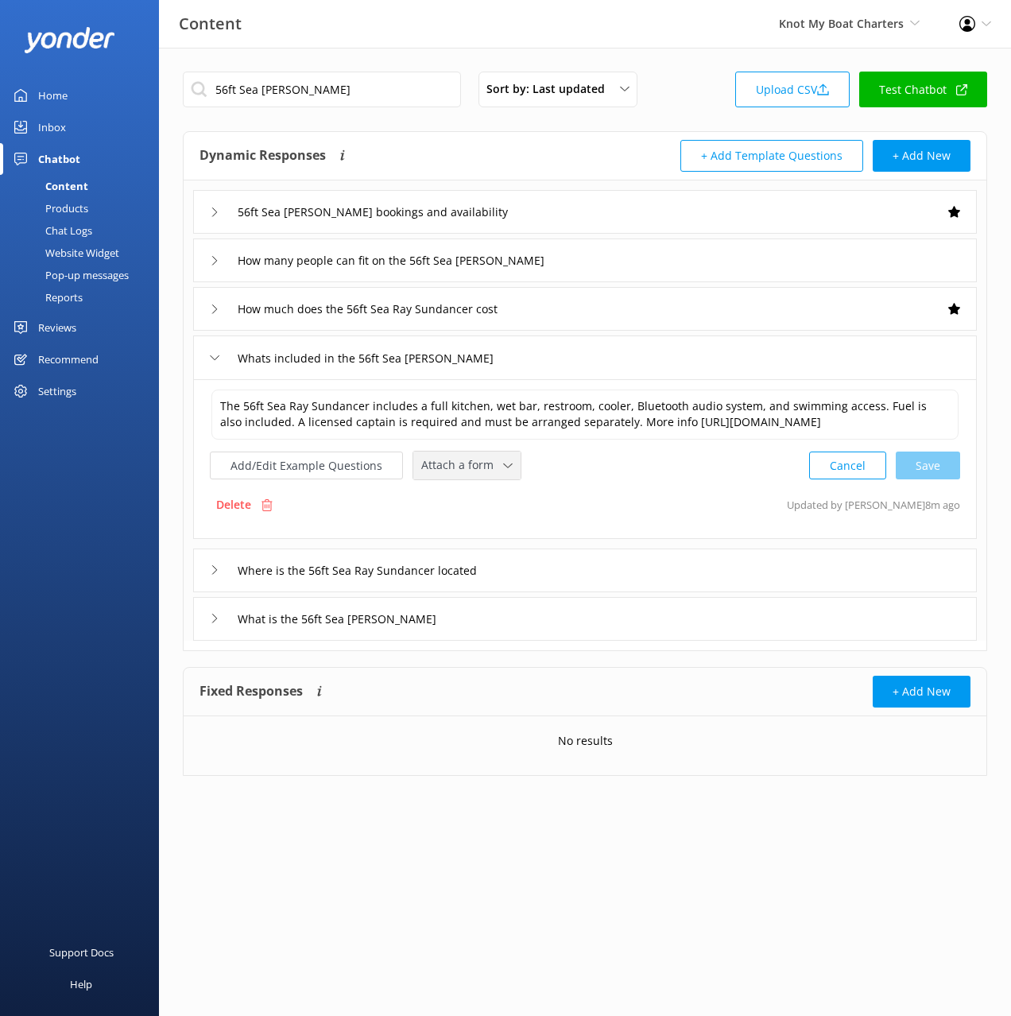
drag, startPoint x: 486, startPoint y: 476, endPoint x: 478, endPoint y: 525, distance: 49.2
click at [486, 474] on span "Attach a form" at bounding box center [462, 464] width 82 height 17
click at [472, 540] on div "Check availability" at bounding box center [461, 532] width 79 height 16
click at [488, 639] on div "What is the 56ft Sea [PERSON_NAME]" at bounding box center [585, 618] width 784 height 44
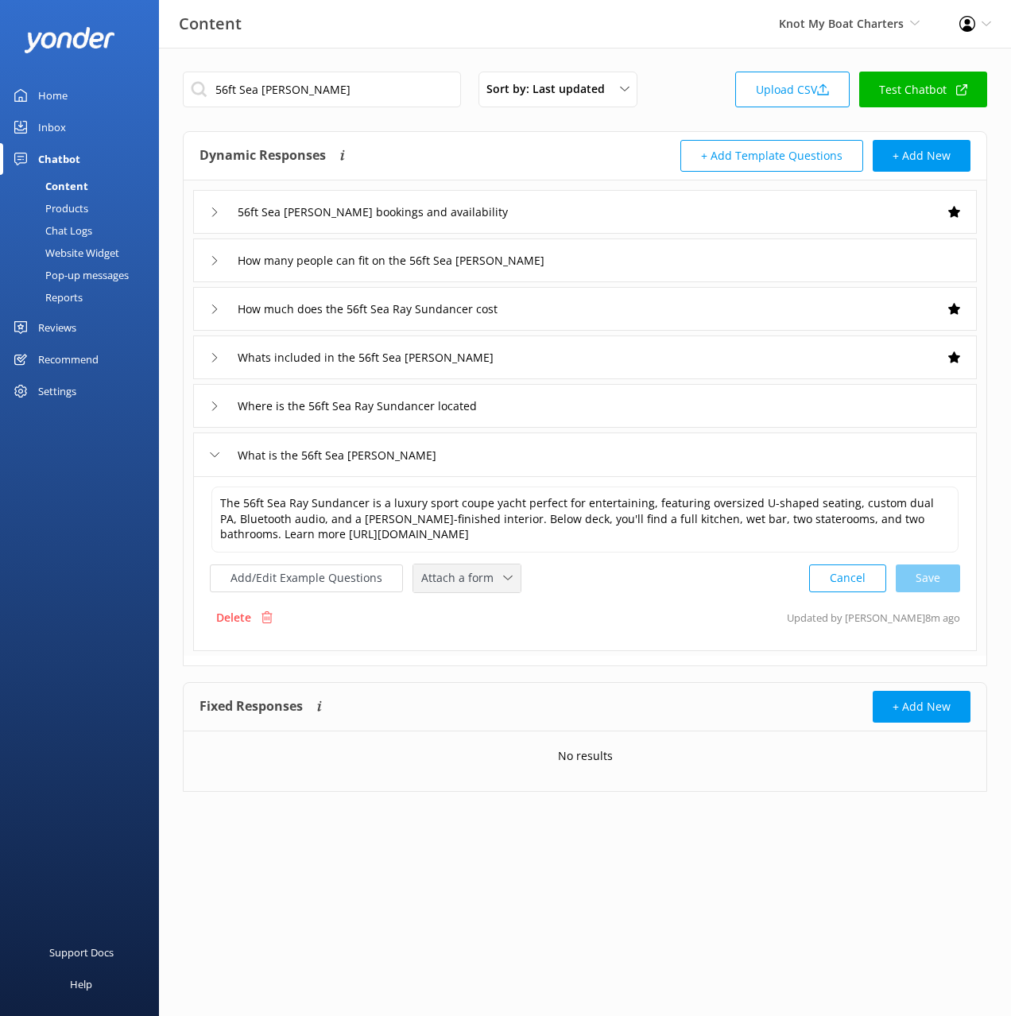
click at [476, 581] on span "Attach a form" at bounding box center [462, 577] width 82 height 17
click at [481, 640] on div "Check availability" at bounding box center [461, 644] width 79 height 16
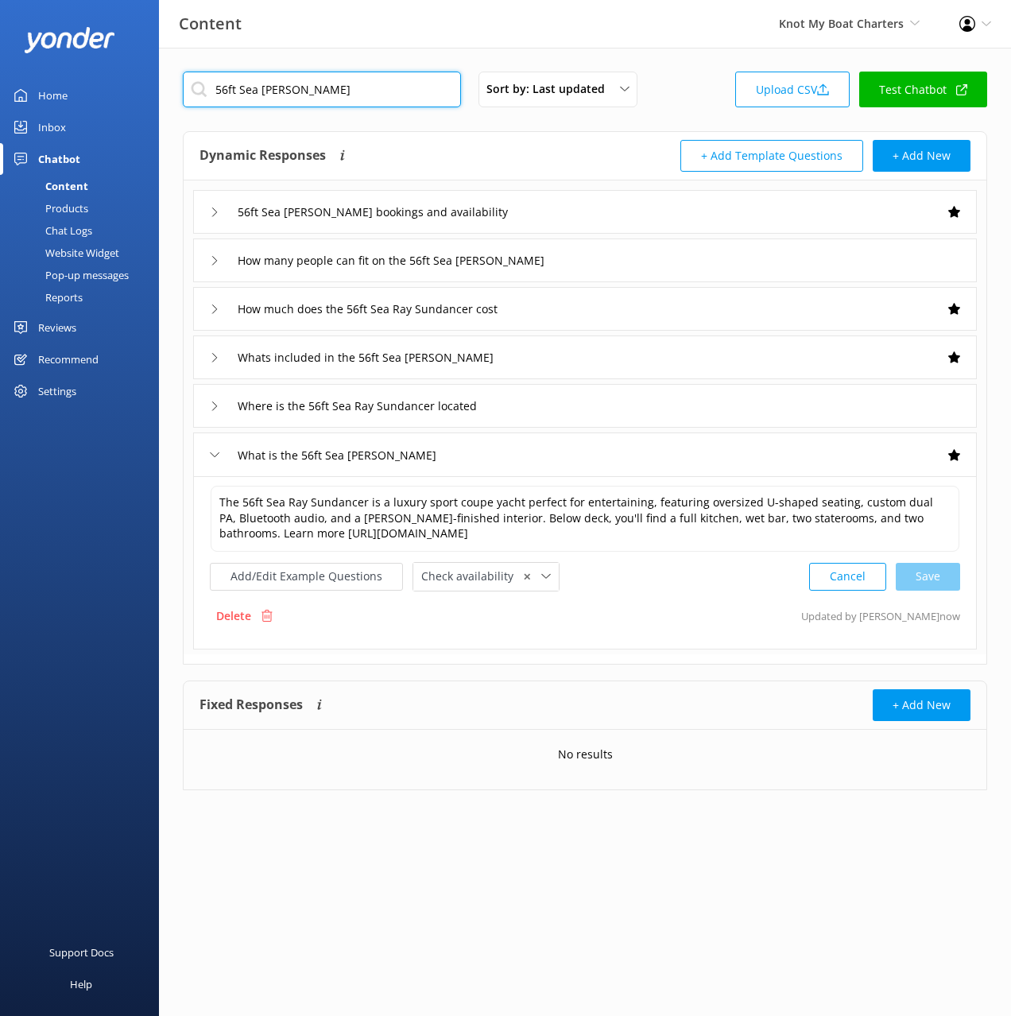
drag, startPoint x: 361, startPoint y: 86, endPoint x: 320, endPoint y: 64, distance: 46.6
click at [320, 63] on div "56ft Sea Ray Sundancer Sort by: Last updated Title (A-Z) Last updated Upload CS…" at bounding box center [585, 443] width 852 height 790
paste input "0"
click at [696, 95] on div "50ft Sea Ray Sundancer Sort by: Last updated Title (A-Z) Last updated Upload CS…" at bounding box center [585, 94] width 805 height 45
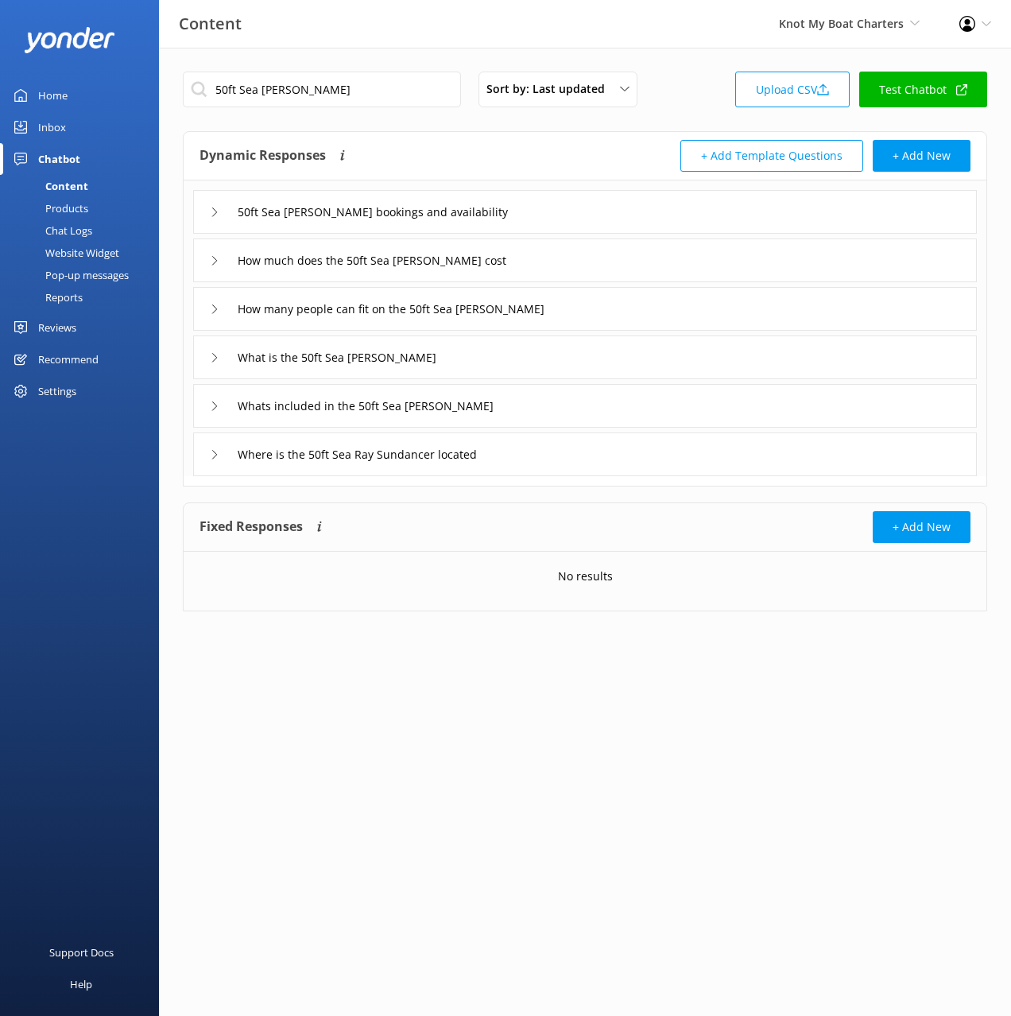
drag, startPoint x: 589, startPoint y: 199, endPoint x: 573, endPoint y: 224, distance: 30.0
click at [588, 200] on div "50ft Sea [PERSON_NAME] bookings and availability" at bounding box center [585, 212] width 784 height 44
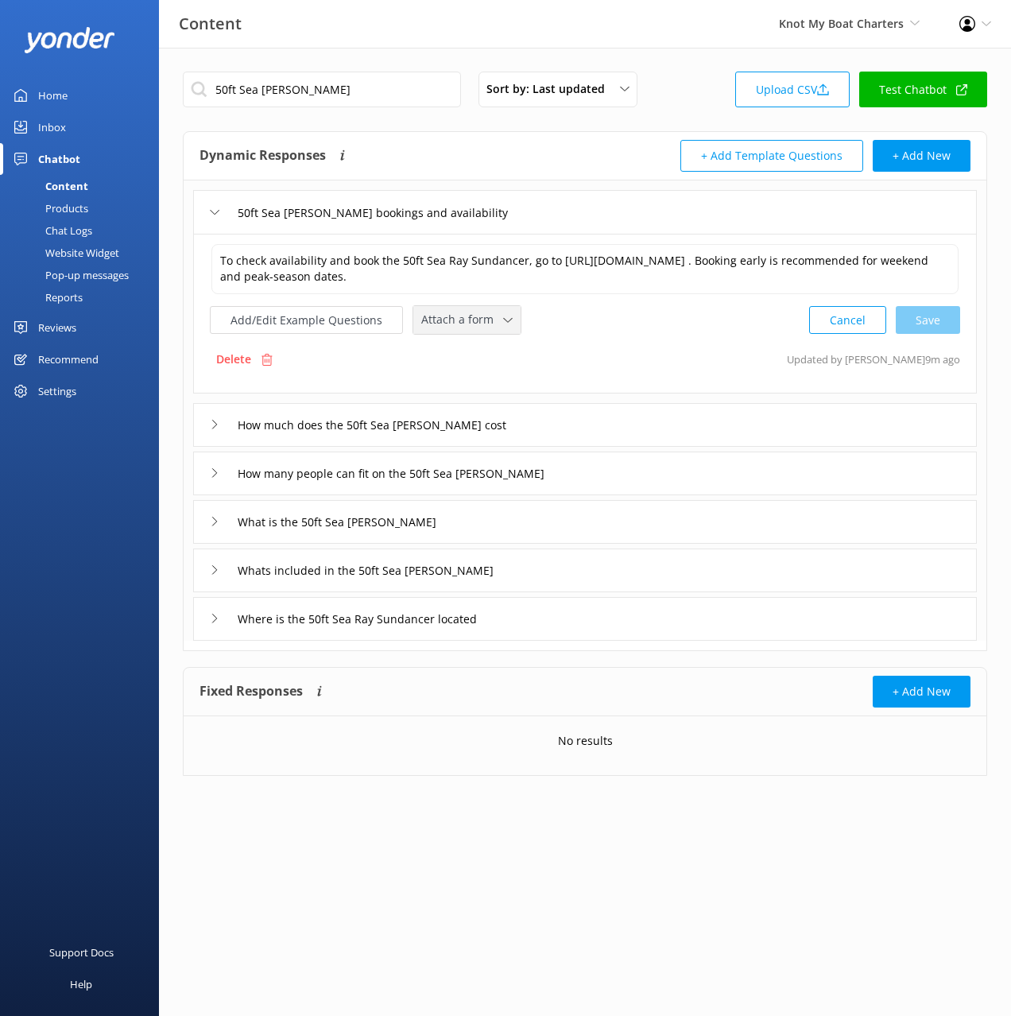
click at [472, 322] on span "Attach a form" at bounding box center [462, 319] width 82 height 17
click at [460, 386] on div "Check availability" at bounding box center [461, 387] width 79 height 16
click at [549, 420] on div "How much does the 50ft Sea [PERSON_NAME] cost" at bounding box center [585, 424] width 784 height 44
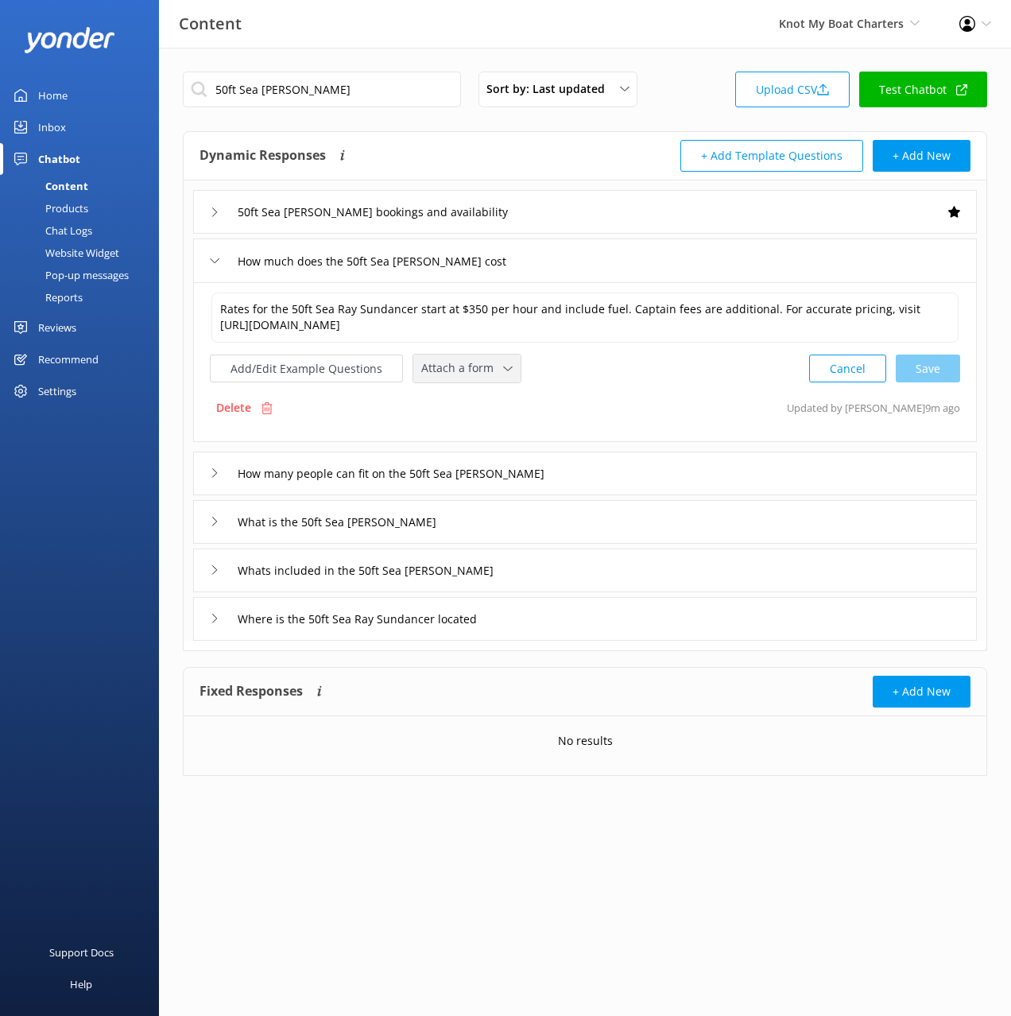
click at [495, 380] on div "Attach a form Leave contact details Check availability" at bounding box center [466, 369] width 107 height 28
click at [481, 369] on span "Attach a form" at bounding box center [462, 367] width 82 height 17
click at [482, 371] on span "Attach a form" at bounding box center [462, 367] width 82 height 17
drag, startPoint x: 476, startPoint y: 434, endPoint x: 503, endPoint y: 452, distance: 32.0
click at [476, 434] on div "Check availability" at bounding box center [461, 435] width 79 height 16
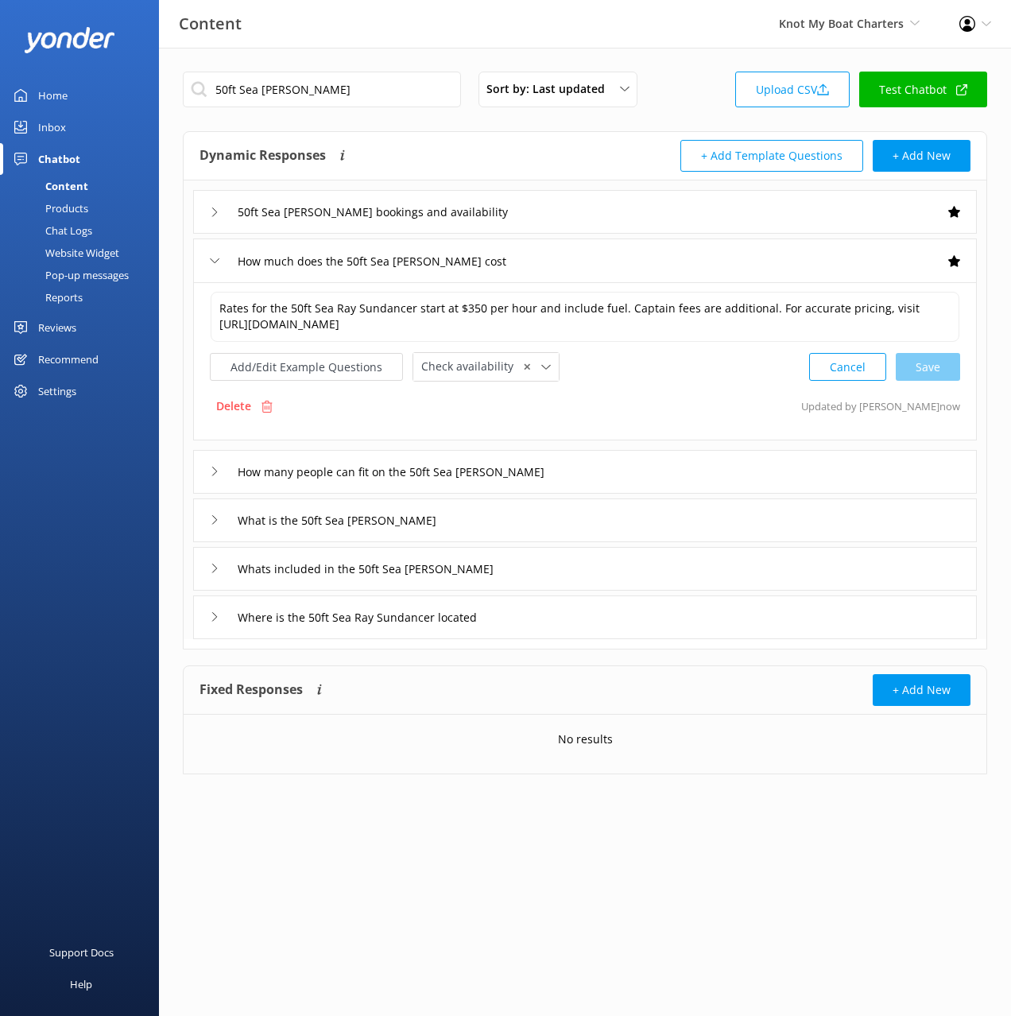
click at [509, 522] on div "What is the 50ft Sea [PERSON_NAME]" at bounding box center [585, 521] width 784 height 44
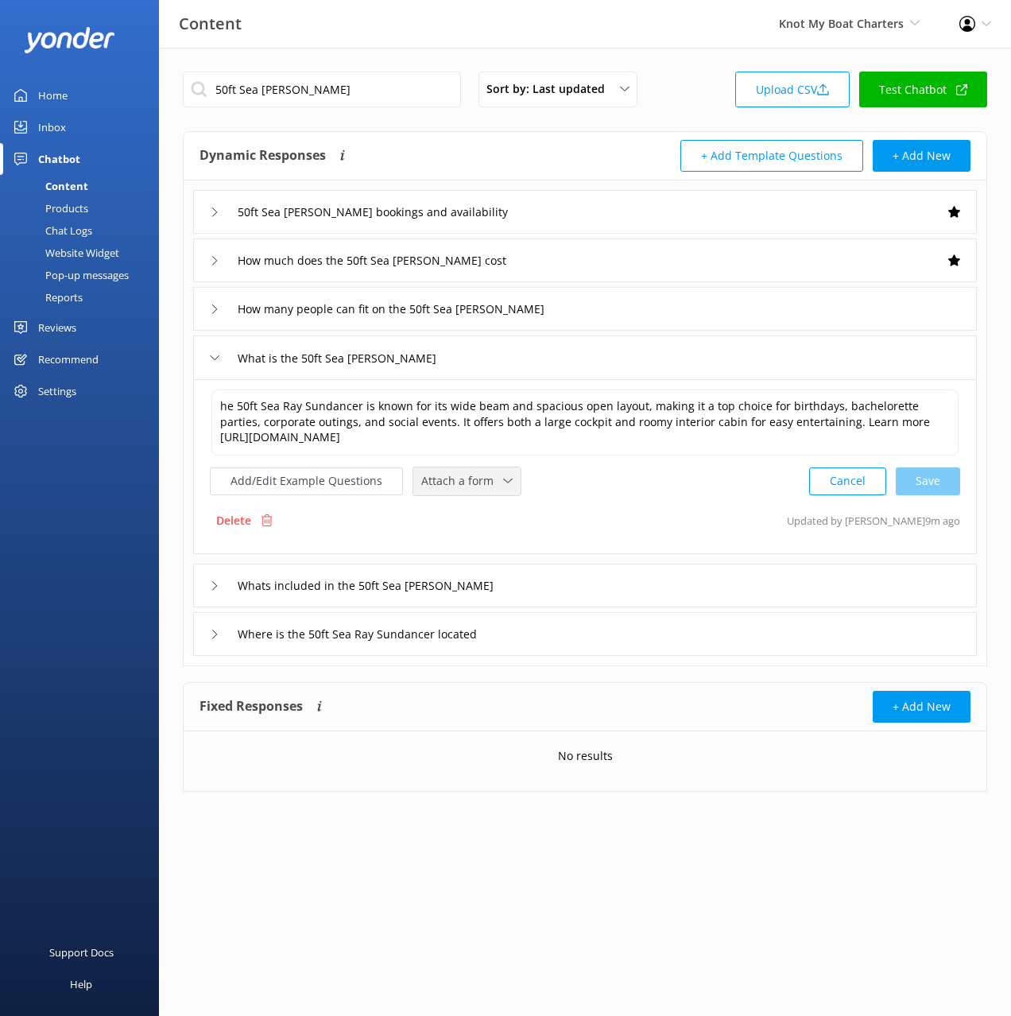
click at [448, 471] on div "Attach a form Leave contact details Check availability" at bounding box center [466, 482] width 107 height 28
click at [467, 544] on div "Check availability" at bounding box center [461, 547] width 79 height 16
click at [553, 588] on div "Whats included in the 50ft Sea [PERSON_NAME]" at bounding box center [585, 584] width 784 height 44
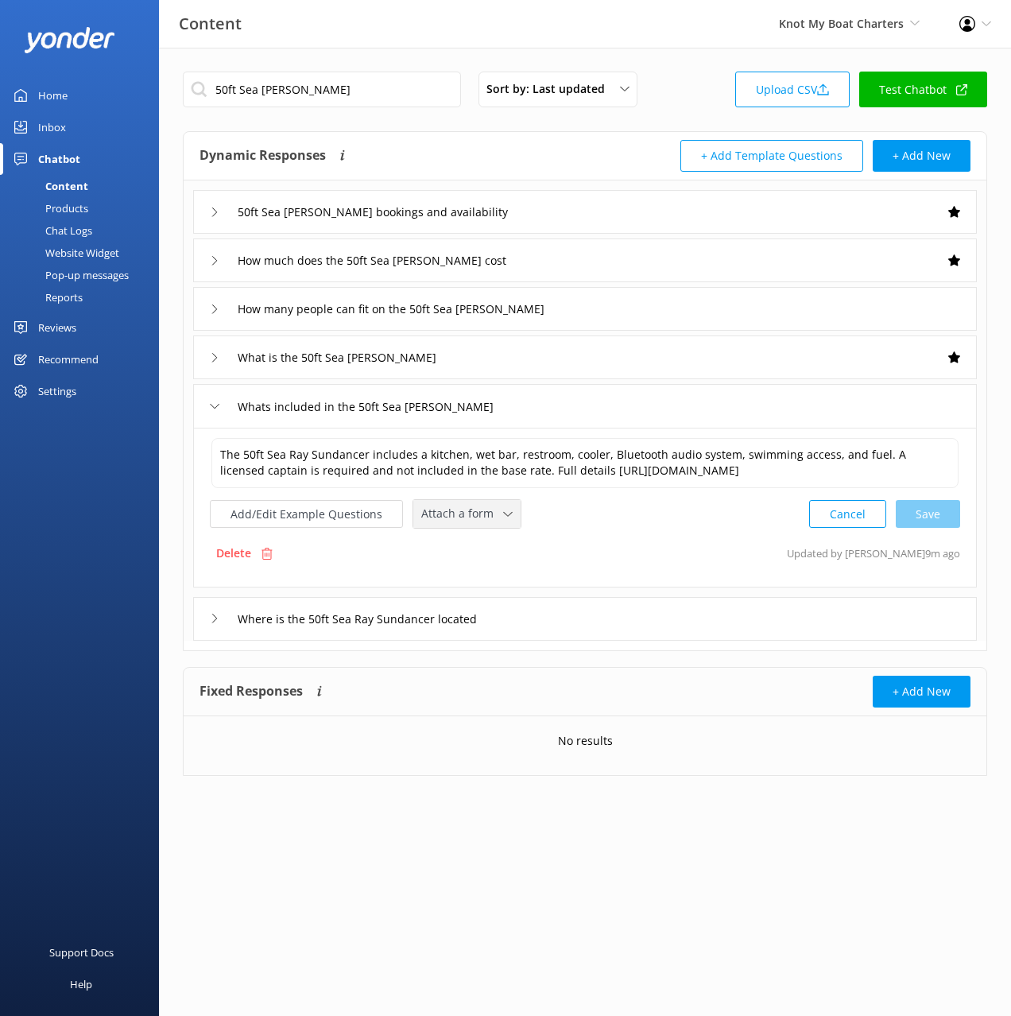
click at [462, 520] on span "Attach a form" at bounding box center [462, 513] width 82 height 17
drag, startPoint x: 467, startPoint y: 573, endPoint x: 537, endPoint y: 553, distance: 72.5
click at [467, 573] on div "Check availability" at bounding box center [461, 581] width 79 height 16
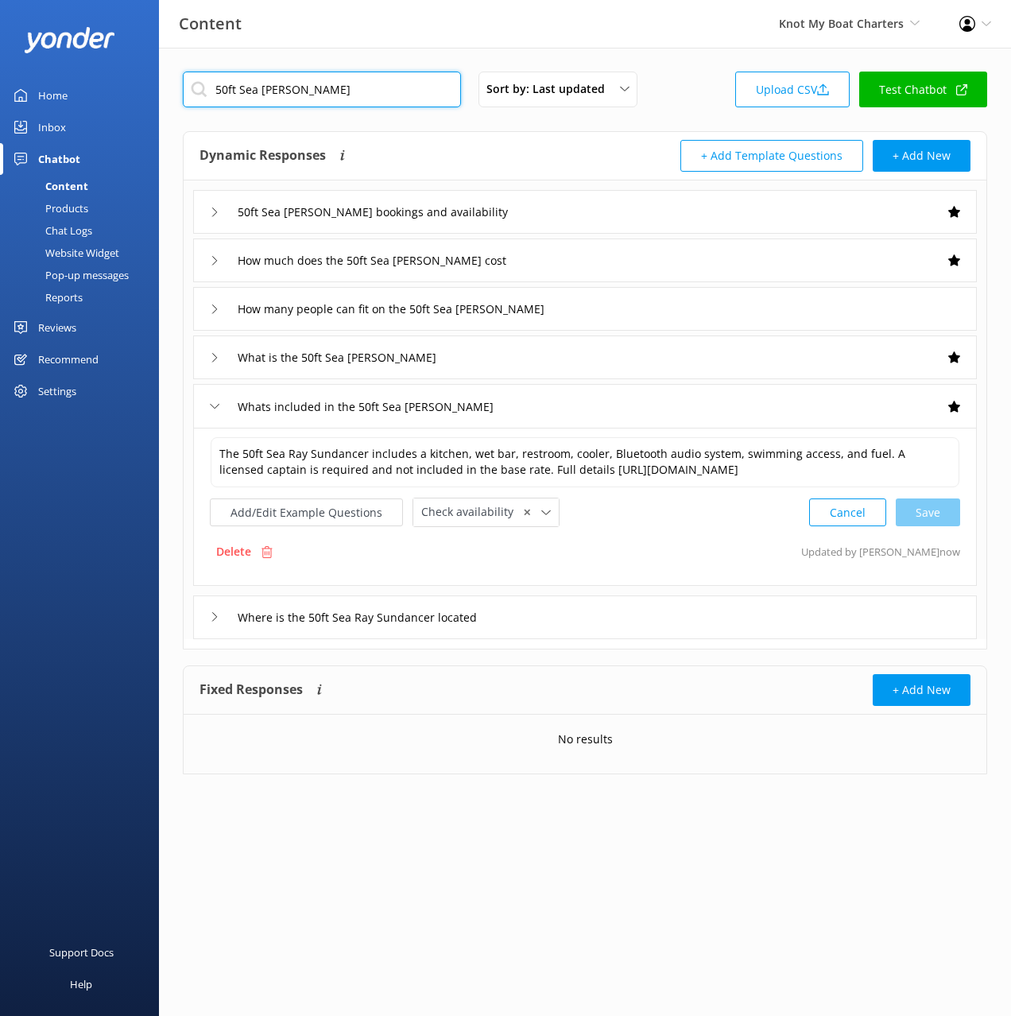
drag, startPoint x: 349, startPoint y: 90, endPoint x: 216, endPoint y: 90, distance: 132.8
click at [215, 90] on input "50ft Sea [PERSON_NAME]" at bounding box center [322, 90] width 278 height 36
paste input "48ft Sea [PERSON_NAME]"
click at [429, 140] on div "Dynamic Responses The chatbot will generate a response based on the content inf…" at bounding box center [393, 156] width 386 height 32
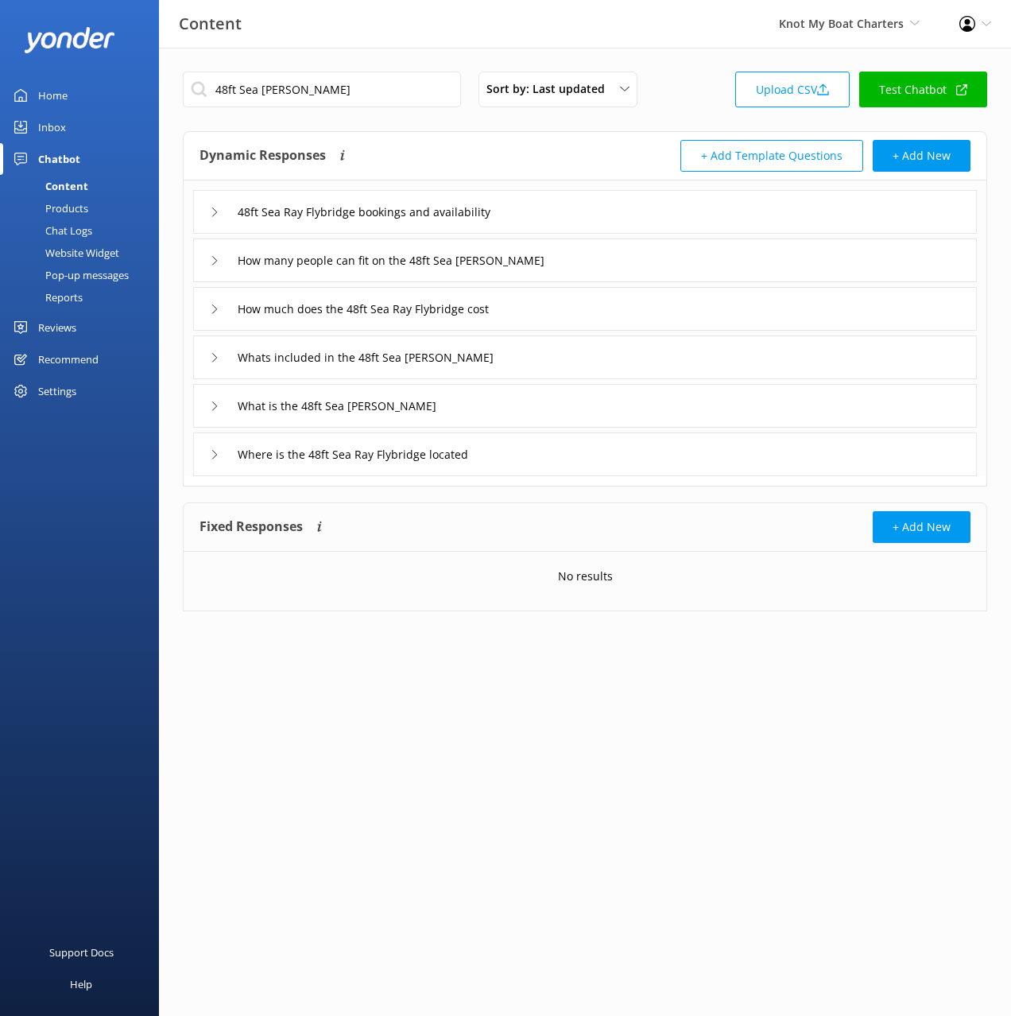
click at [567, 222] on div "48ft Sea Ray Flybridge bookings and availability" at bounding box center [585, 212] width 784 height 44
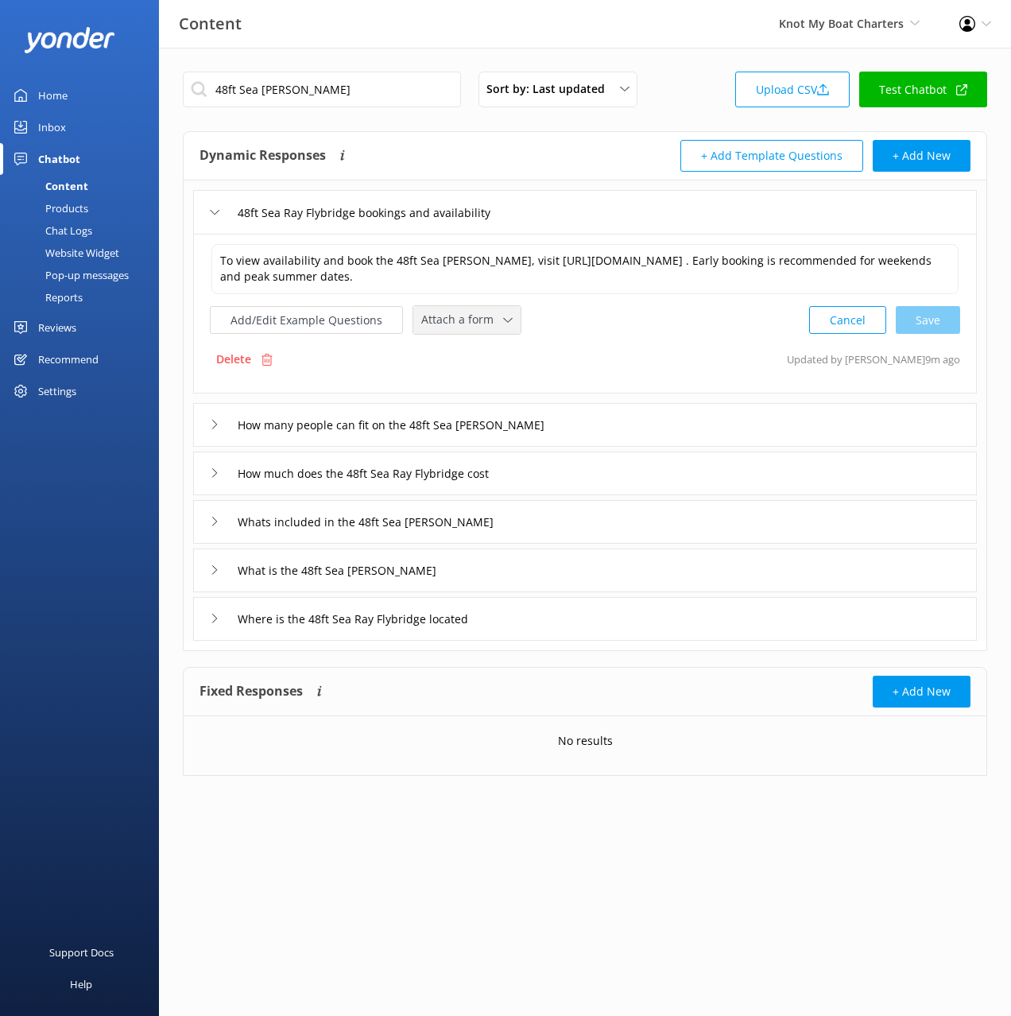
drag, startPoint x: 487, startPoint y: 324, endPoint x: 487, endPoint y: 333, distance: 8.7
click at [487, 324] on span "Attach a form" at bounding box center [462, 319] width 82 height 17
click at [490, 384] on div "Check availability" at bounding box center [461, 387] width 79 height 16
click at [551, 469] on div "How much does the 48ft Sea Ray Flybridge cost" at bounding box center [585, 472] width 784 height 44
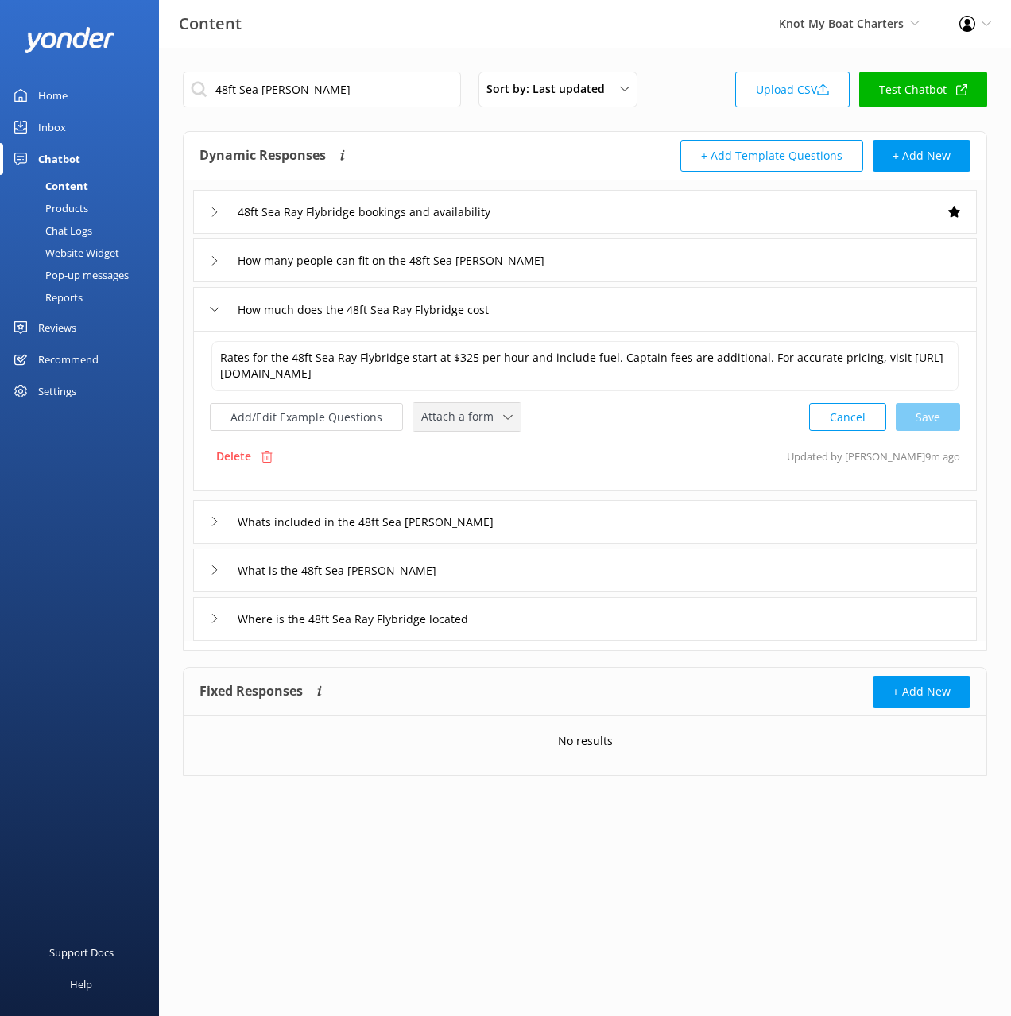
click at [485, 411] on span "Attach a form" at bounding box center [462, 416] width 82 height 17
click at [485, 480] on div "Check availability" at bounding box center [461, 484] width 79 height 16
click at [555, 527] on div "Whats included in the 48ft Sea [PERSON_NAME]" at bounding box center [585, 521] width 784 height 44
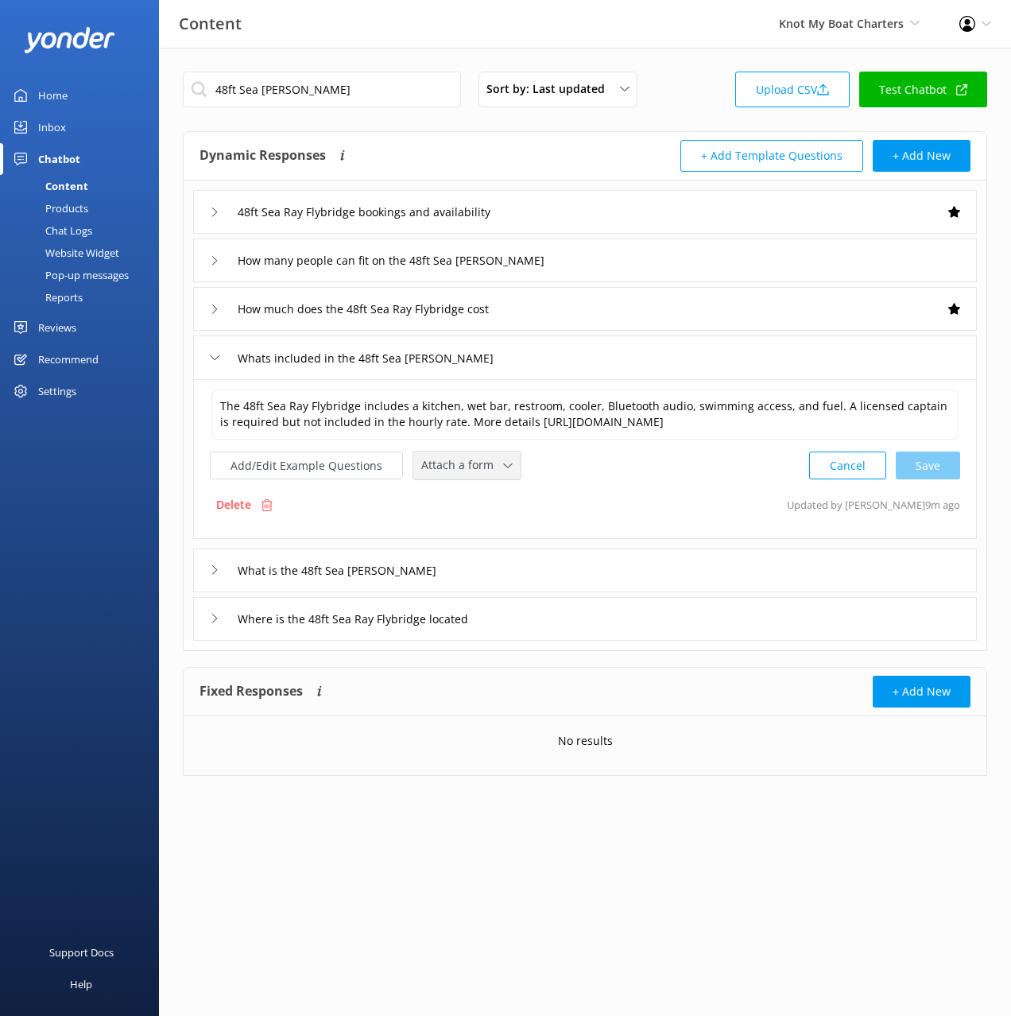
click at [459, 466] on span "Attach a form" at bounding box center [462, 464] width 82 height 17
click at [479, 526] on div "Check availability" at bounding box center [461, 532] width 79 height 16
click at [511, 571] on div "What is the 48ft Sea [PERSON_NAME]" at bounding box center [585, 569] width 784 height 44
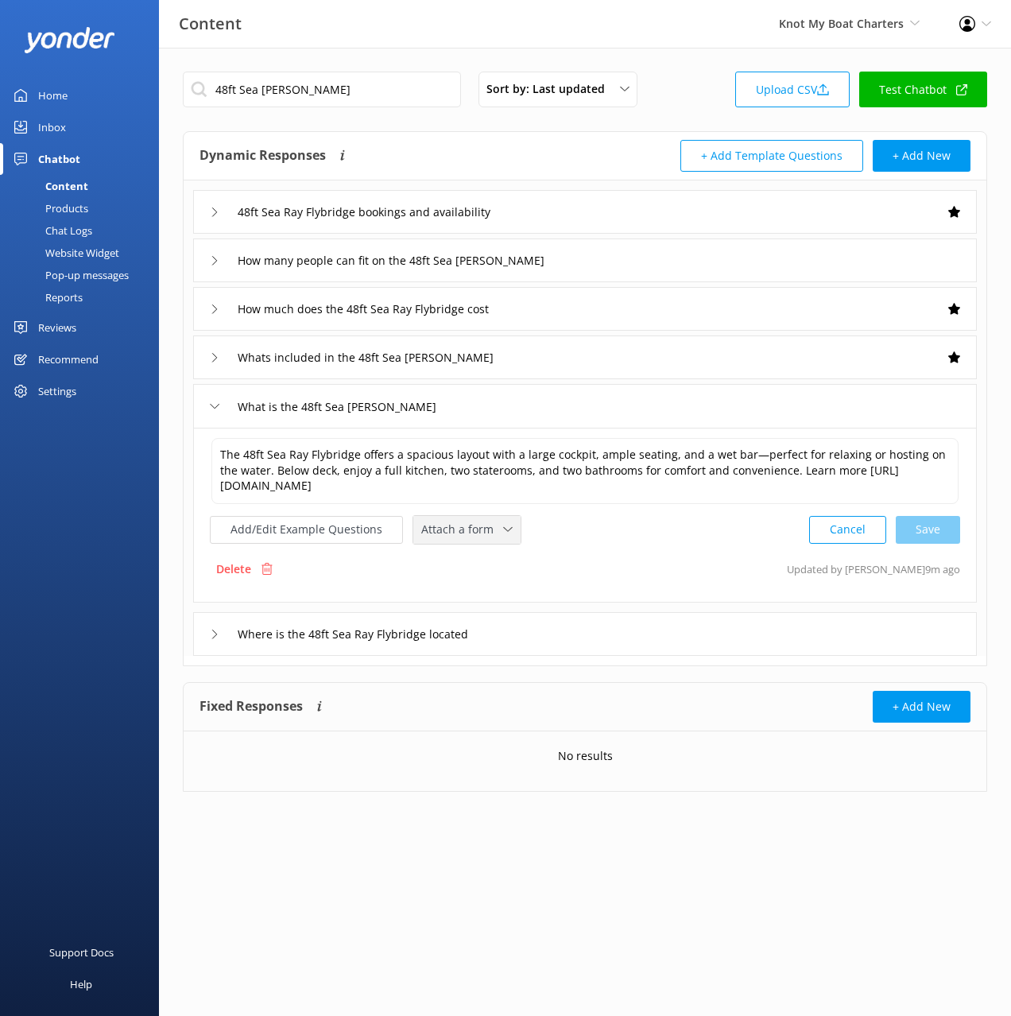
drag, startPoint x: 455, startPoint y: 517, endPoint x: 468, endPoint y: 553, distance: 39.0
click at [455, 518] on div "Attach a form Leave contact details Check availability" at bounding box center [466, 530] width 107 height 28
click at [478, 597] on div "Check availability" at bounding box center [461, 596] width 79 height 16
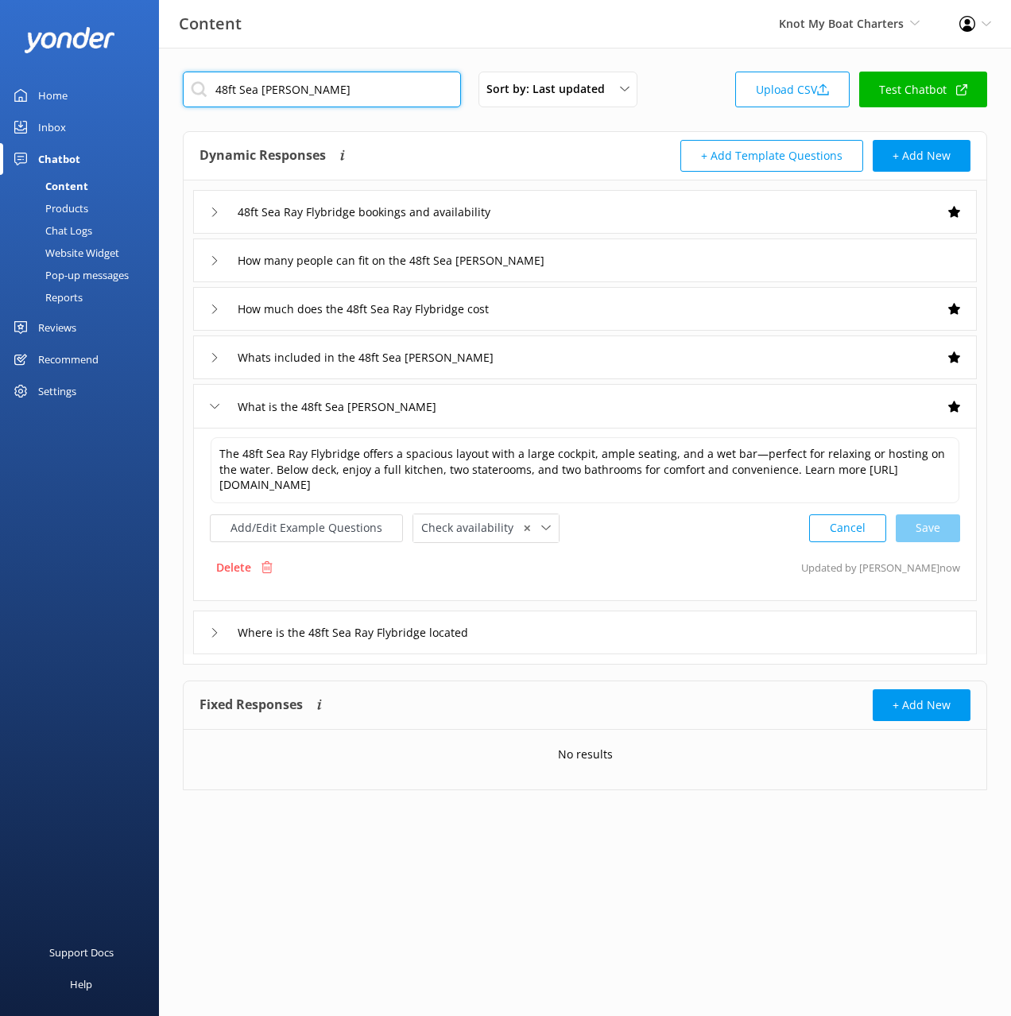
drag, startPoint x: 319, startPoint y: 91, endPoint x: 216, endPoint y: 88, distance: 102.6
click at [196, 89] on input "48ft Sea [PERSON_NAME]" at bounding box center [322, 90] width 278 height 36
paste input "6ft Sea Ray Express"
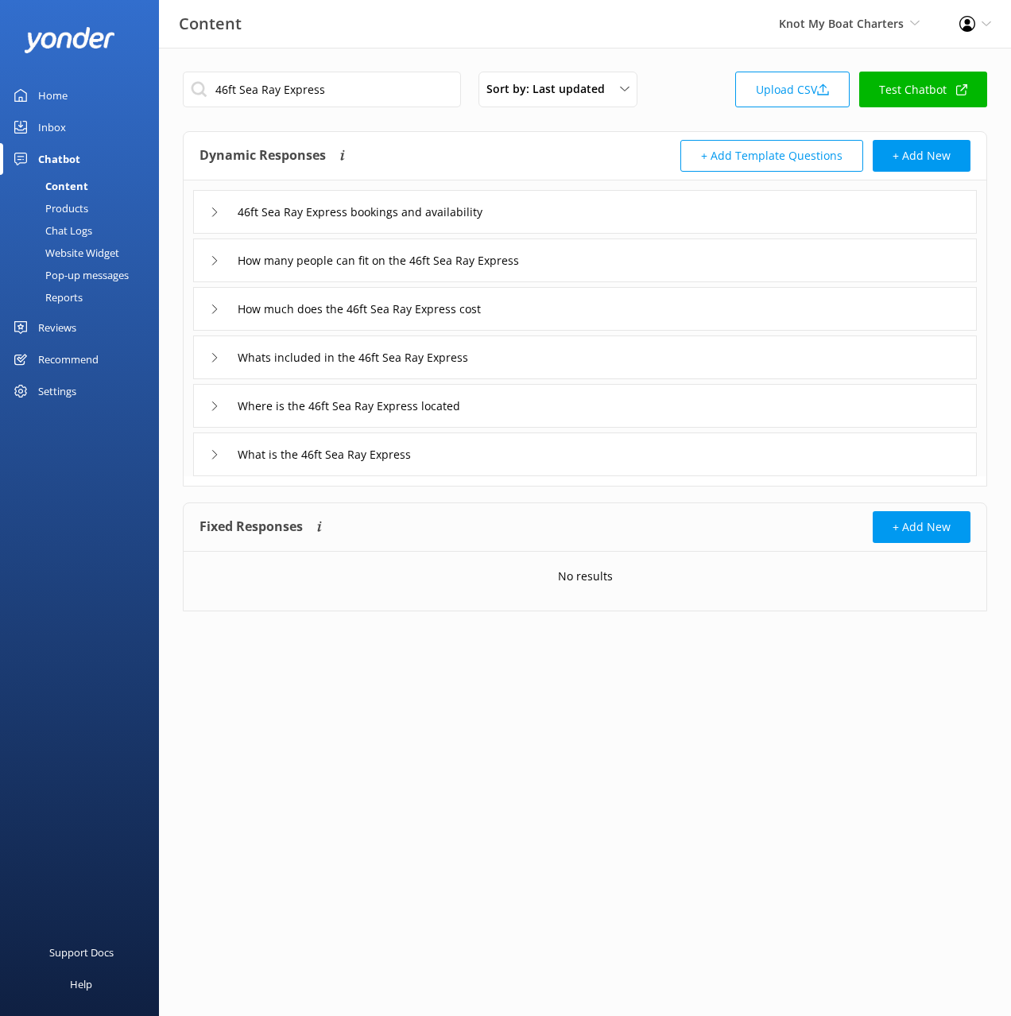
click at [619, 204] on div "46ft Sea Ray Express bookings and availability" at bounding box center [585, 212] width 784 height 44
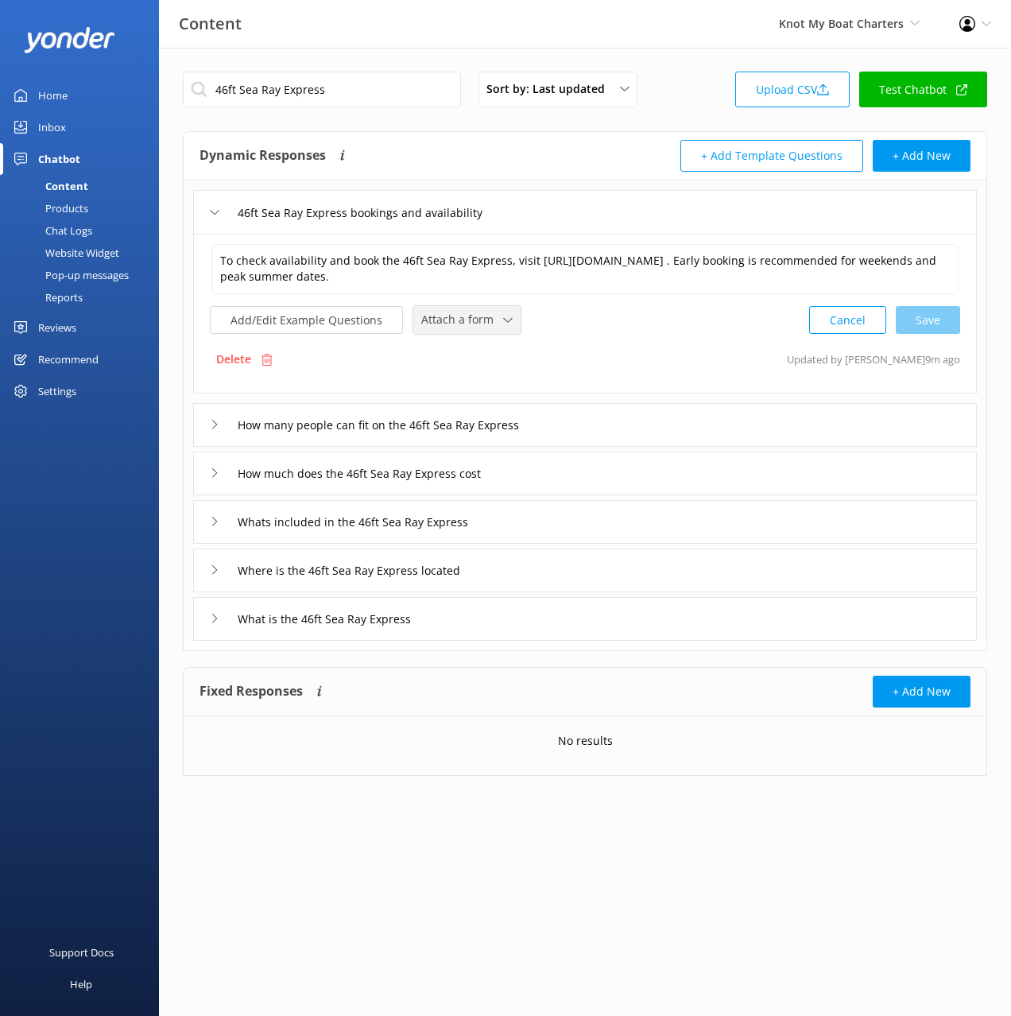
click at [468, 322] on span "Attach a form" at bounding box center [462, 319] width 82 height 17
click at [477, 379] on div "Check availability" at bounding box center [461, 387] width 79 height 16
click at [573, 470] on div "How much does the 46ft Sea Ray Express cost" at bounding box center [585, 472] width 784 height 44
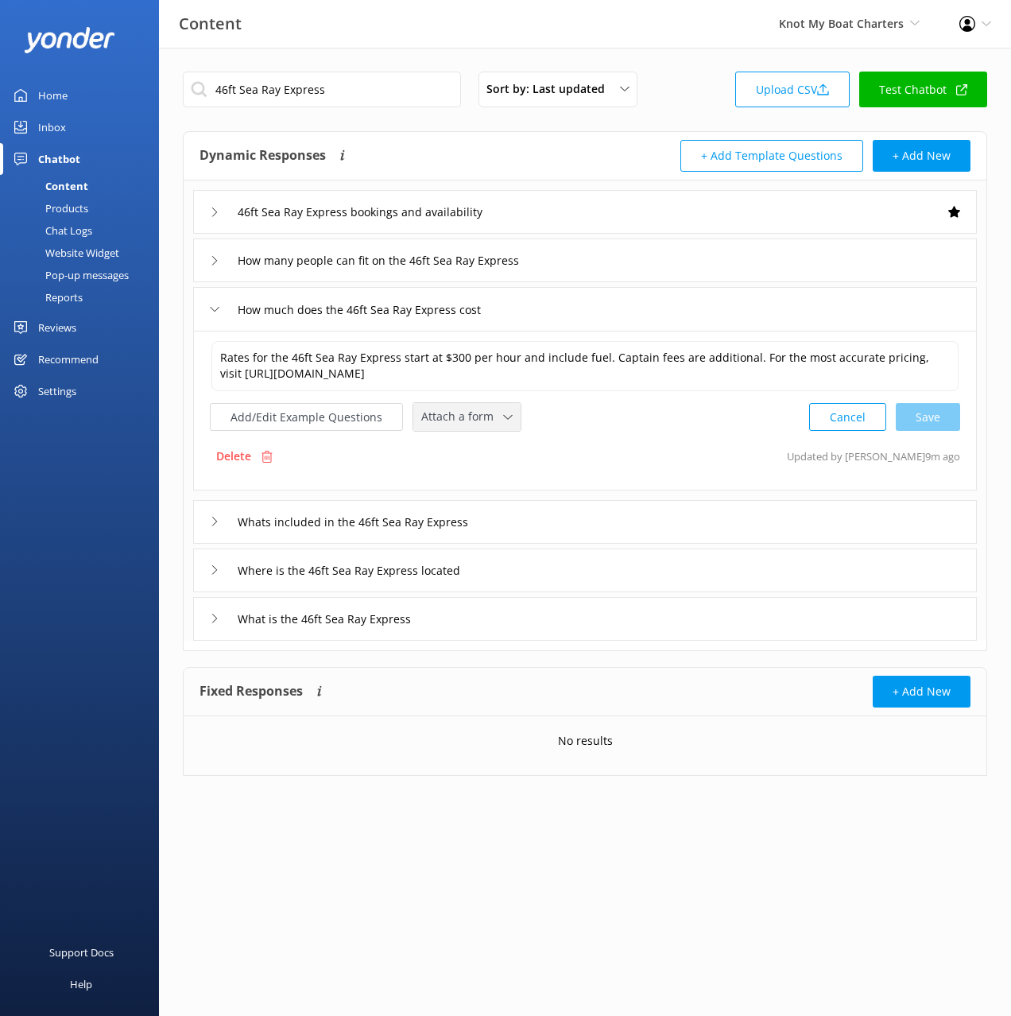
drag, startPoint x: 487, startPoint y: 413, endPoint x: 483, endPoint y: 471, distance: 58.1
click at [487, 413] on span "Attach a form" at bounding box center [462, 416] width 82 height 17
click at [480, 486] on div "Check availability" at bounding box center [461, 484] width 79 height 16
click at [542, 528] on div "Whats included in the 46ft Sea Ray Express" at bounding box center [585, 521] width 784 height 44
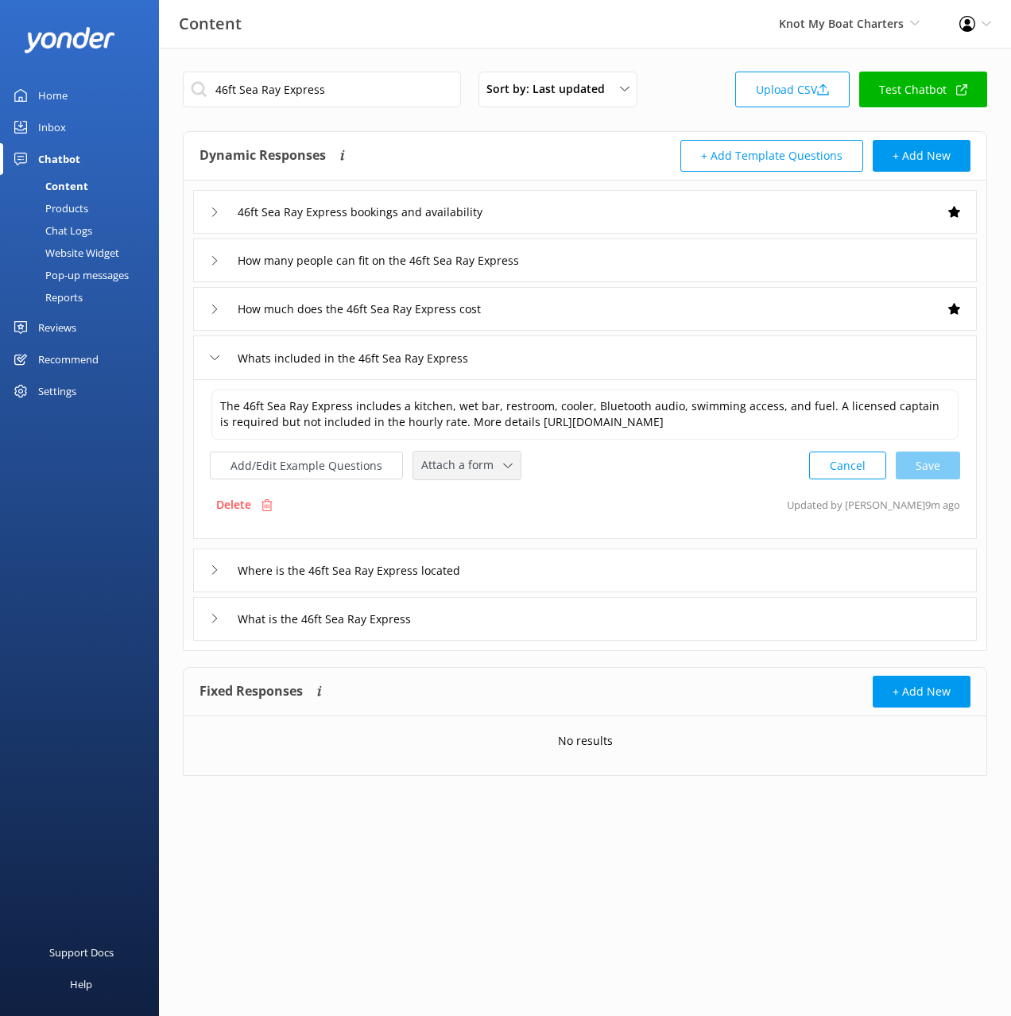
click at [448, 463] on span "Attach a form" at bounding box center [462, 464] width 82 height 17
click at [457, 530] on div "Check availability" at bounding box center [461, 532] width 79 height 16
click at [485, 626] on div "What is the 46ft Sea Ray Express" at bounding box center [585, 618] width 784 height 44
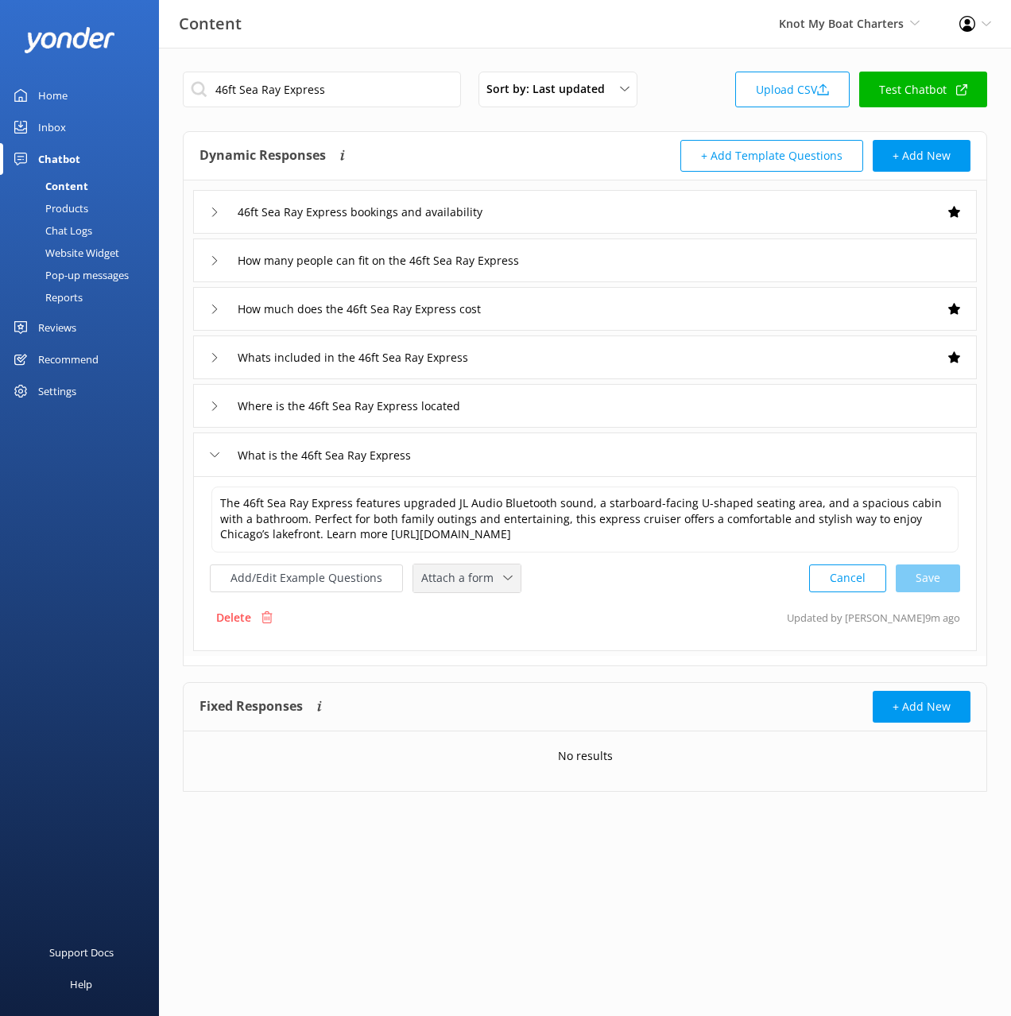
drag, startPoint x: 444, startPoint y: 573, endPoint x: 468, endPoint y: 616, distance: 49.8
click at [444, 573] on span "Attach a form" at bounding box center [462, 577] width 82 height 17
click at [477, 637] on div "Check availability" at bounding box center [461, 644] width 79 height 16
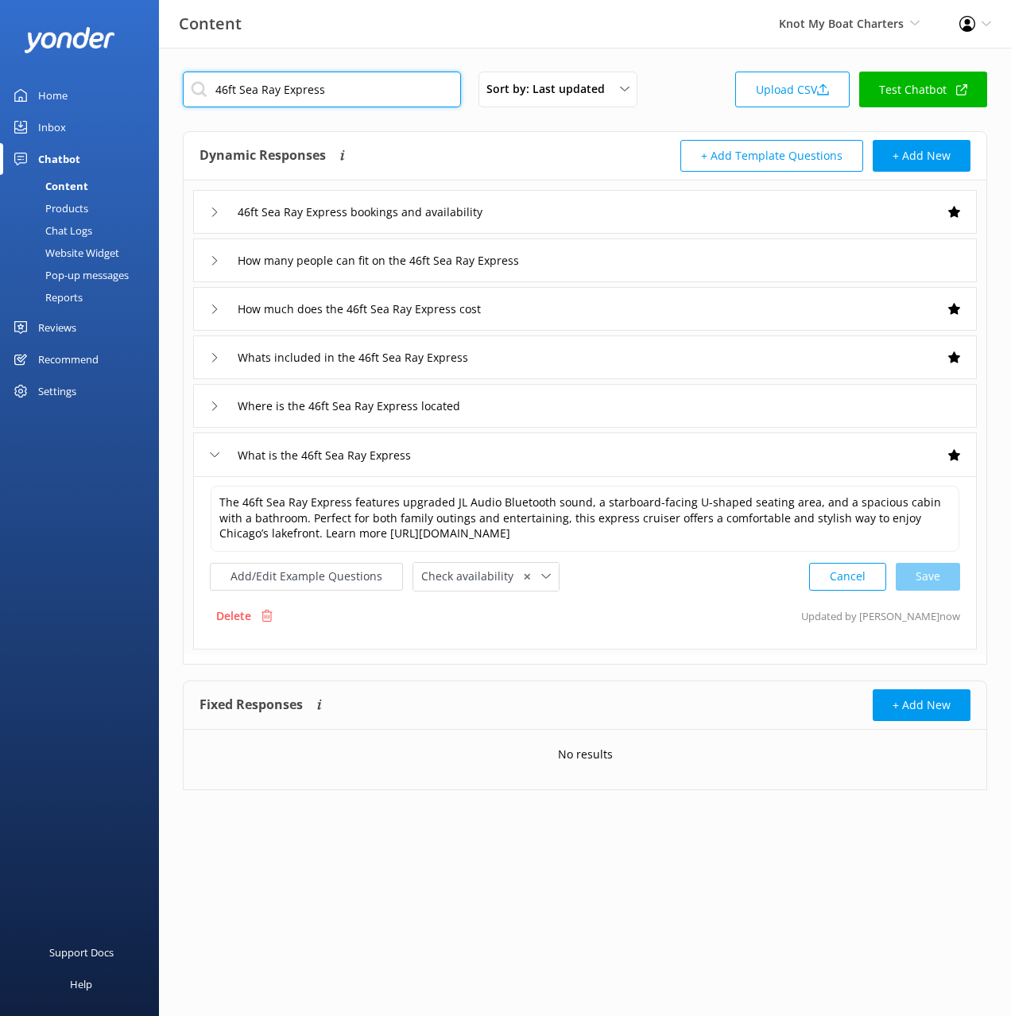
drag, startPoint x: 326, startPoint y: 92, endPoint x: 217, endPoint y: 88, distance: 109.0
click at [212, 90] on input "46ft Sea Ray Express" at bounding box center [322, 90] width 278 height 36
paste input "37ft Sea [PERSON_NAME]"
type input "37ft Sea [PERSON_NAME]"
click at [536, 151] on div "Dynamic Responses The chatbot will generate a response based on the content inf…" at bounding box center [393, 156] width 386 height 32
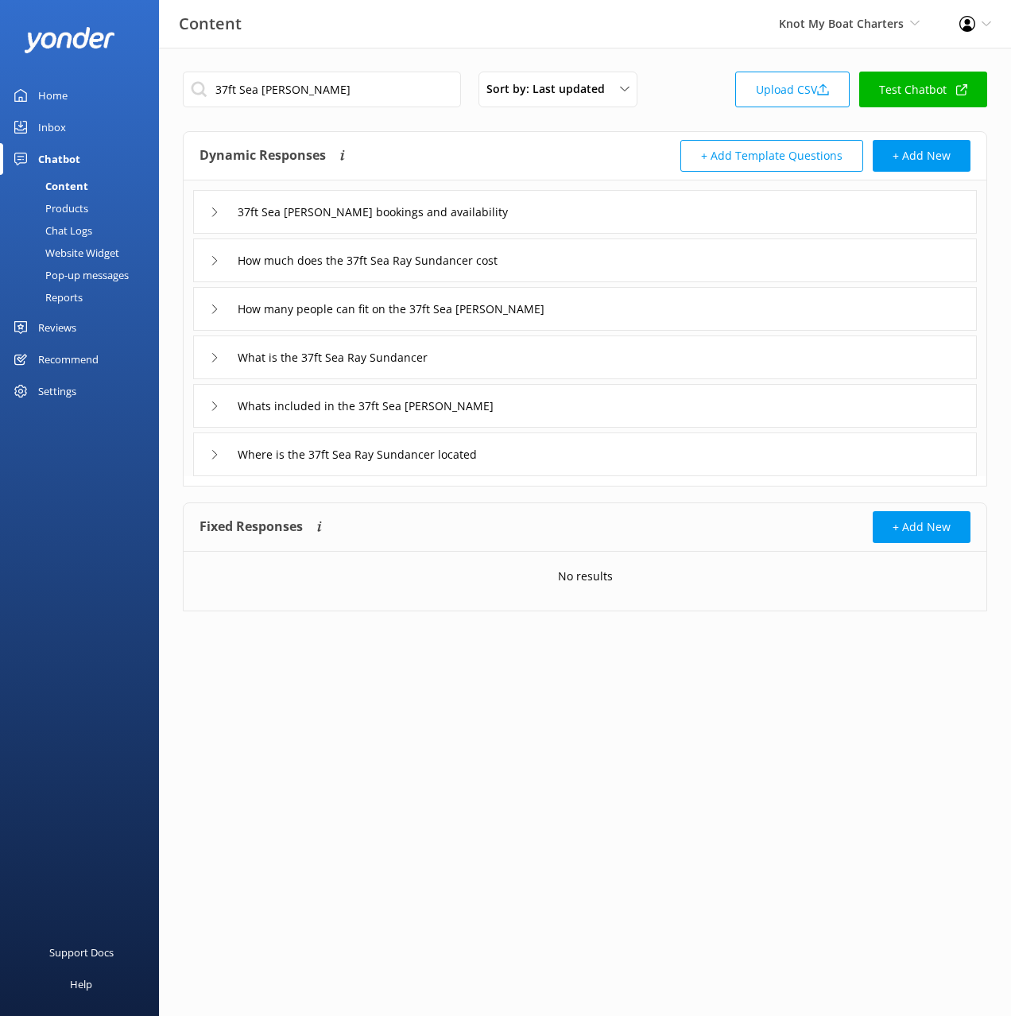
drag, startPoint x: 612, startPoint y: 202, endPoint x: 604, endPoint y: 220, distance: 19.9
click at [612, 202] on div "37ft Sea [PERSON_NAME] bookings and availability" at bounding box center [585, 212] width 784 height 44
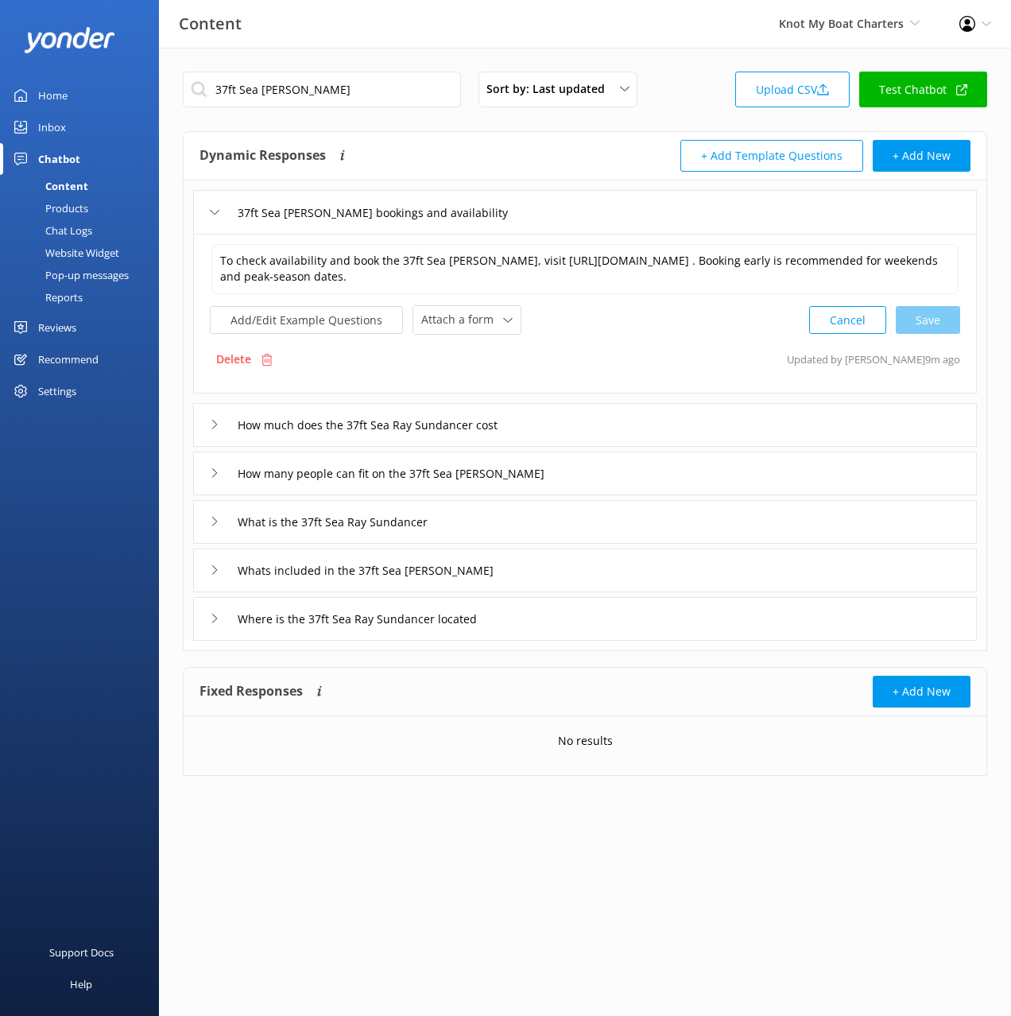
click at [456, 316] on span "Attach a form" at bounding box center [462, 319] width 82 height 17
drag, startPoint x: 493, startPoint y: 385, endPoint x: 518, endPoint y: 412, distance: 36.6
click at [493, 385] on div "Check availability" at bounding box center [461, 387] width 79 height 16
click at [574, 421] on div "How much does the 37ft Sea Ray Sundancer cost" at bounding box center [585, 424] width 784 height 44
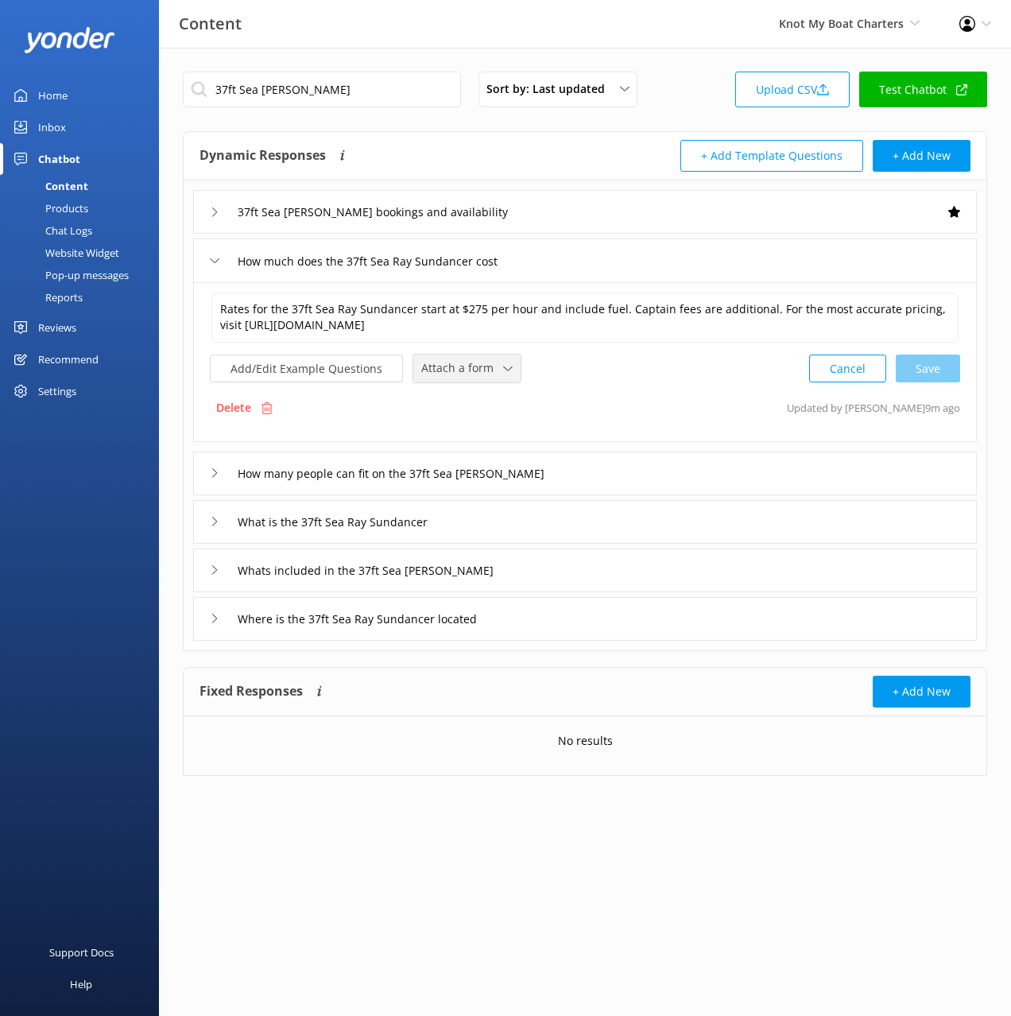
drag, startPoint x: 487, startPoint y: 379, endPoint x: 490, endPoint y: 398, distance: 19.3
click at [487, 379] on div "Attach a form Leave contact details Check availability" at bounding box center [466, 369] width 107 height 28
click at [497, 433] on link "Check availability" at bounding box center [485, 435] width 142 height 32
click at [508, 521] on div "What is the 37ft Sea Ray Sundancer" at bounding box center [585, 521] width 784 height 44
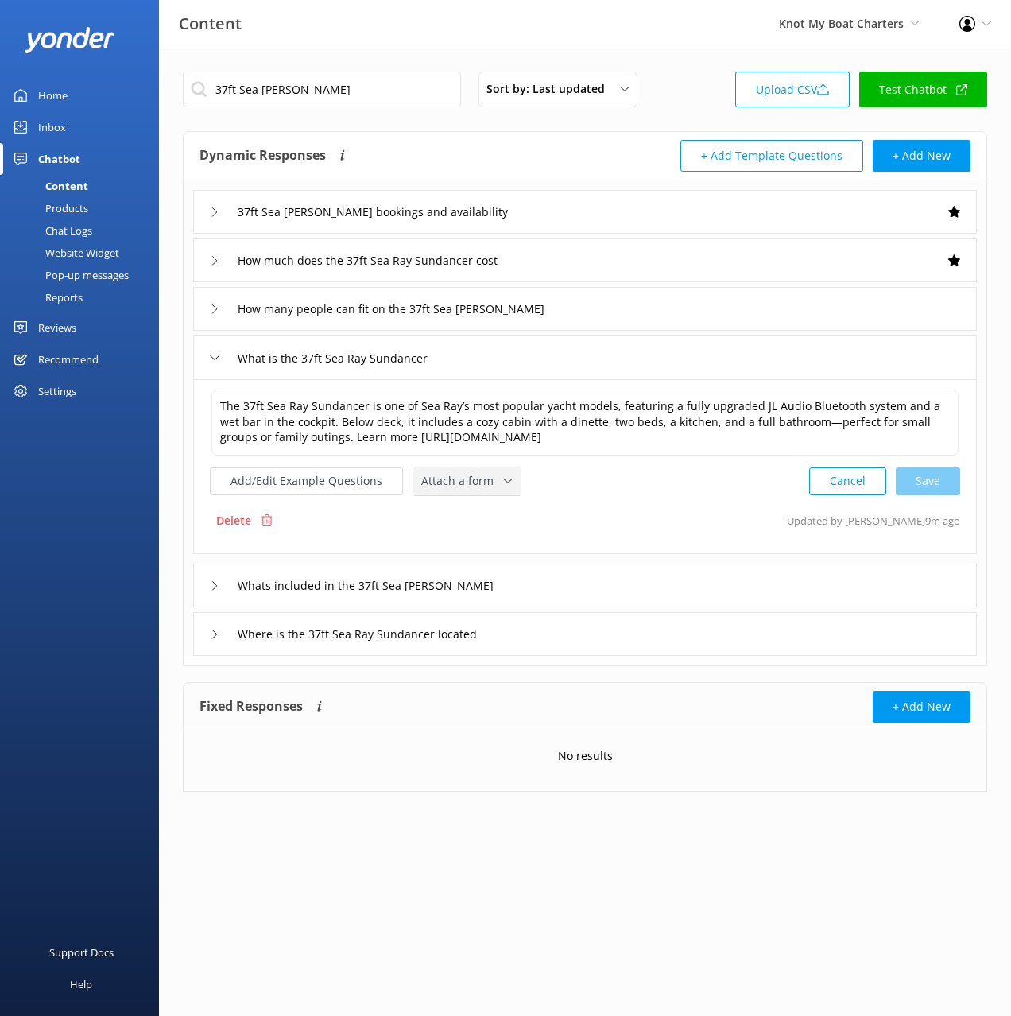
click at [463, 480] on span "Attach a form" at bounding box center [462, 480] width 82 height 17
drag, startPoint x: 472, startPoint y: 538, endPoint x: 508, endPoint y: 550, distance: 37.7
click at [472, 539] on div "Check availability" at bounding box center [461, 547] width 79 height 16
click at [558, 584] on div "Whats included in the 37ft Sea [PERSON_NAME]" at bounding box center [585, 584] width 784 height 44
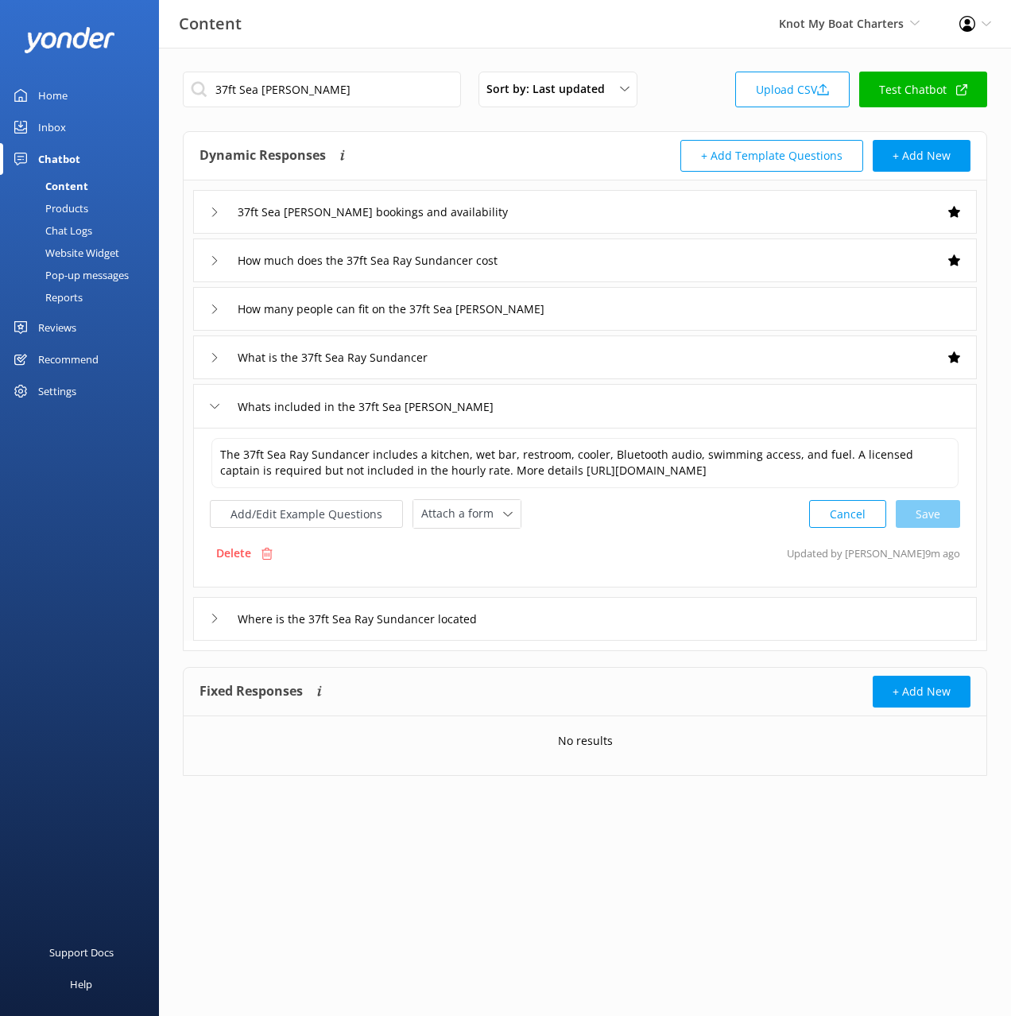
click at [458, 530] on div "The 37ft Sea Ray Sundancer includes a kitchen, wet bar, restroom, cooler, Bluet…" at bounding box center [585, 508] width 784 height 160
drag, startPoint x: 459, startPoint y: 510, endPoint x: 489, endPoint y: 573, distance: 70.4
click at [459, 510] on span "Attach a form" at bounding box center [462, 513] width 82 height 17
click at [489, 580] on div "Check availability" at bounding box center [461, 581] width 79 height 16
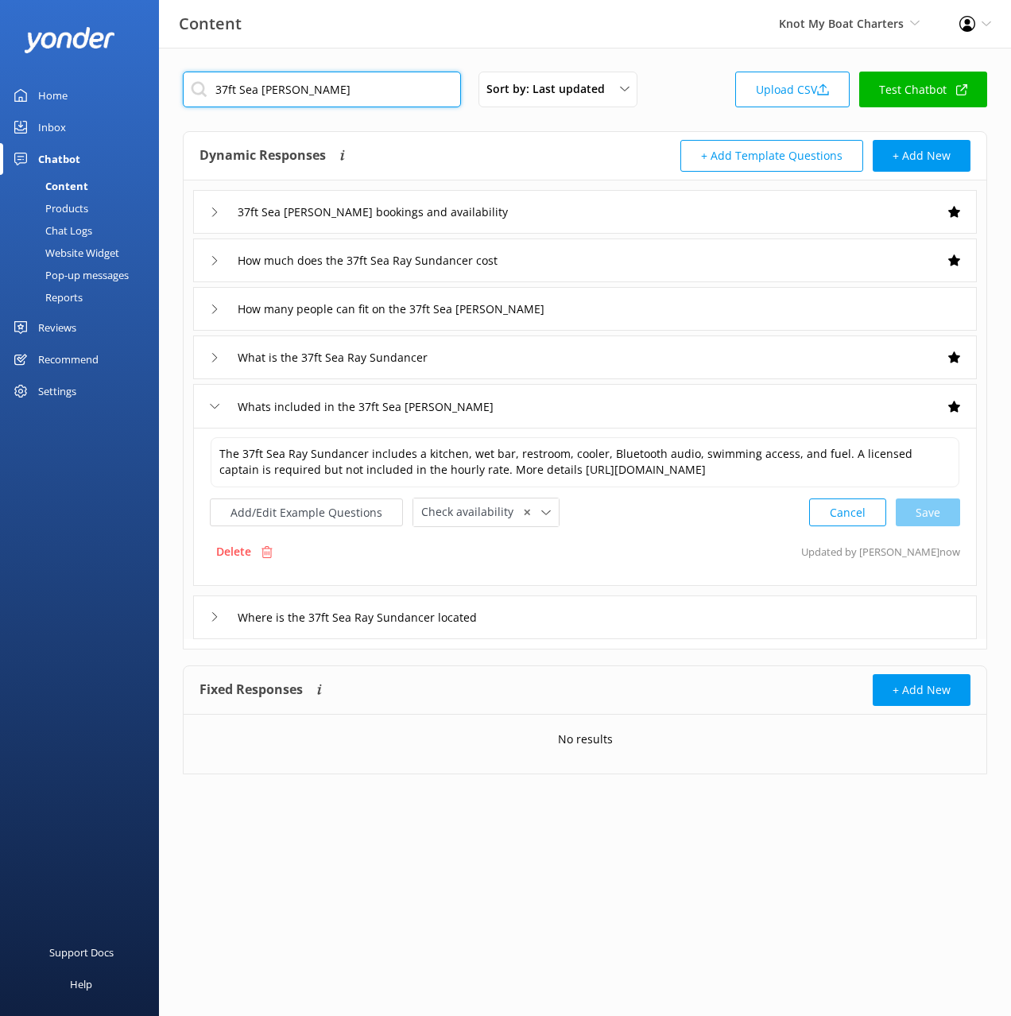
drag, startPoint x: 372, startPoint y: 89, endPoint x: 359, endPoint y: 57, distance: 34.6
click at [359, 57] on div "37ft Sea Ray Sundancer Sort by: Last updated Title (A-Z) Last updated Upload CS…" at bounding box center [585, 435] width 852 height 774
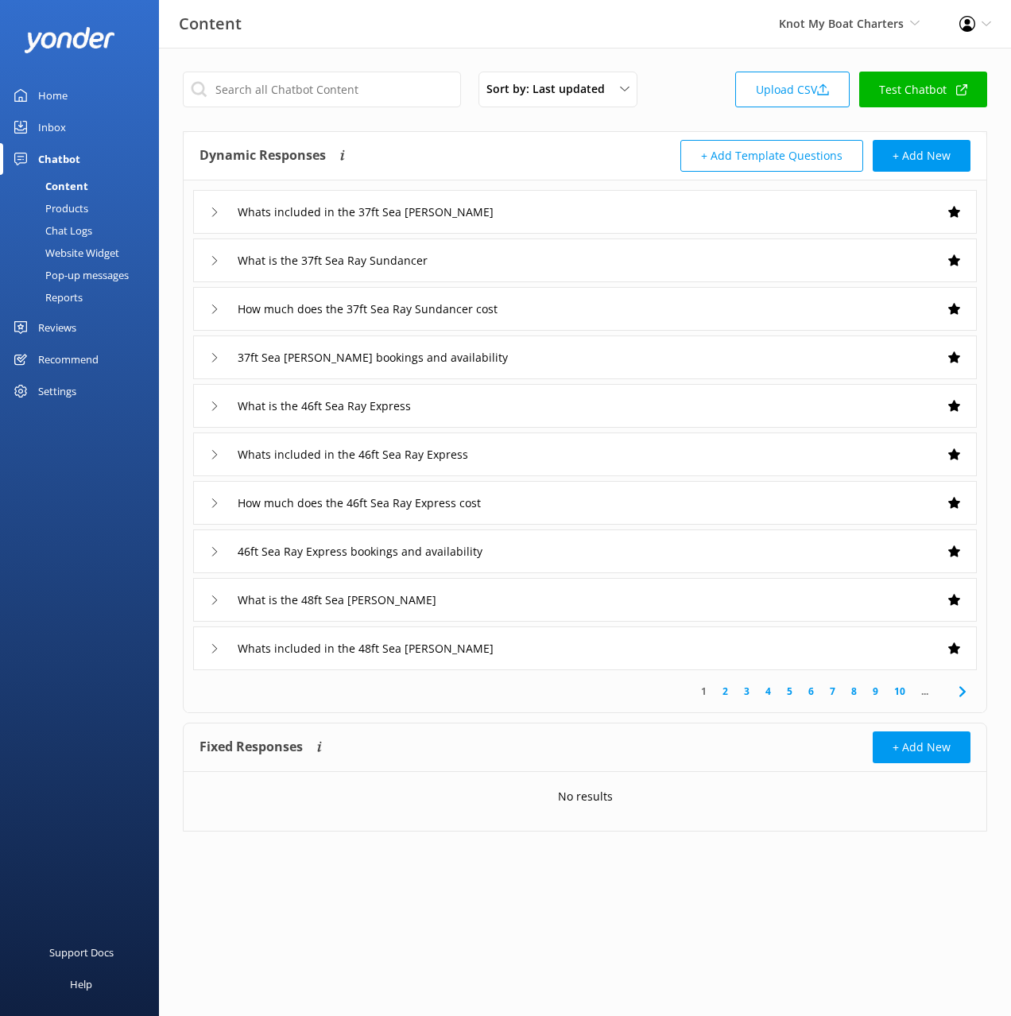
click at [431, 157] on div "Dynamic Responses The chatbot will generate a response based on the content inf…" at bounding box center [393, 156] width 386 height 32
click at [764, 694] on link "4" at bounding box center [768, 691] width 21 height 15
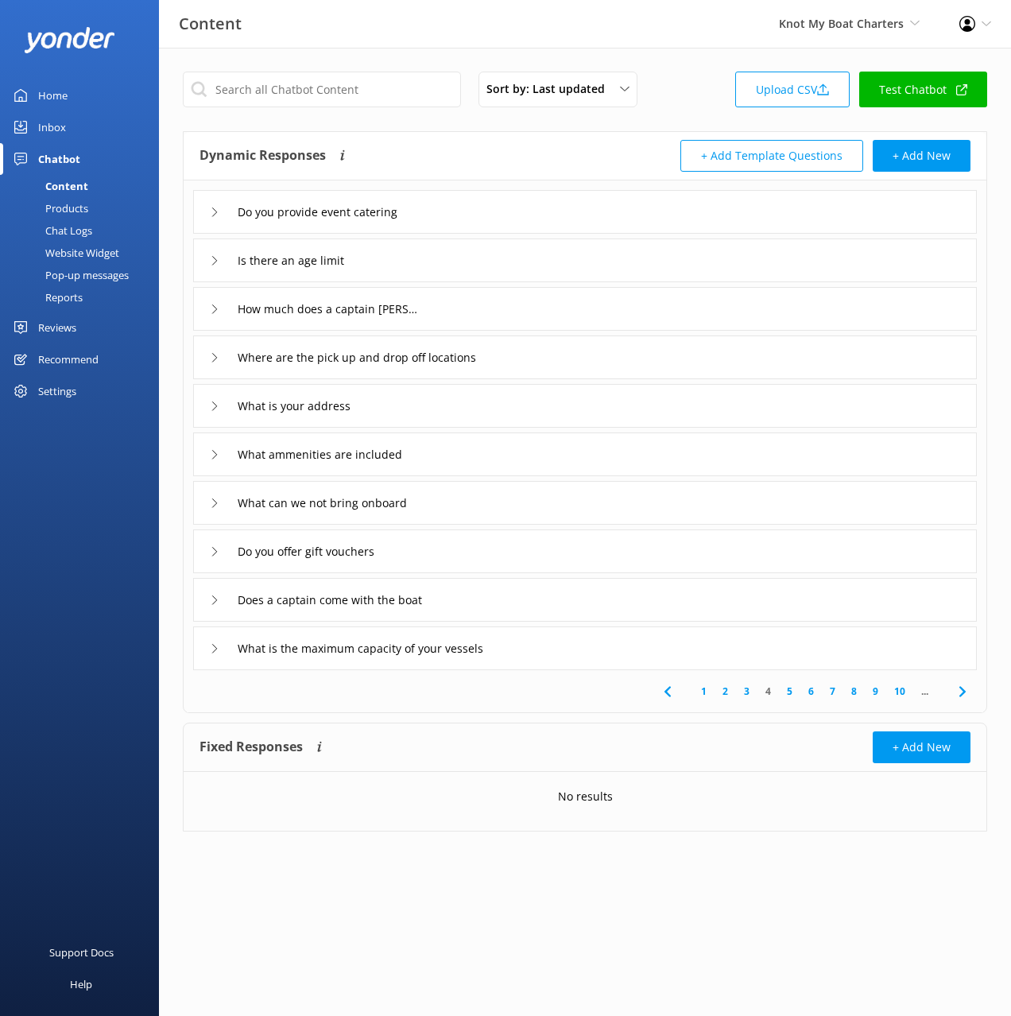
click at [742, 693] on link "3" at bounding box center [746, 691] width 21 height 15
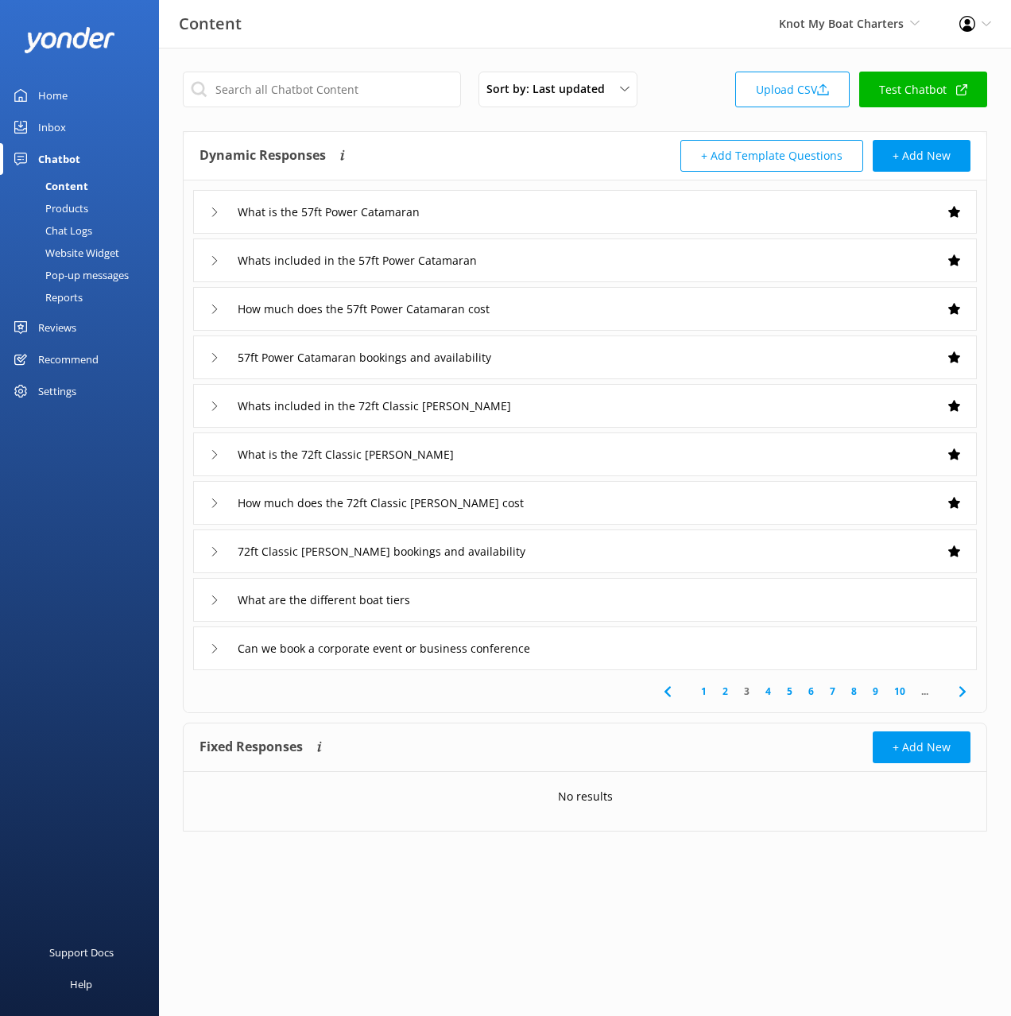
drag, startPoint x: 574, startPoint y: 598, endPoint x: 557, endPoint y: 616, distance: 24.8
click at [574, 598] on div "What are the different boat tiers" at bounding box center [585, 600] width 784 height 44
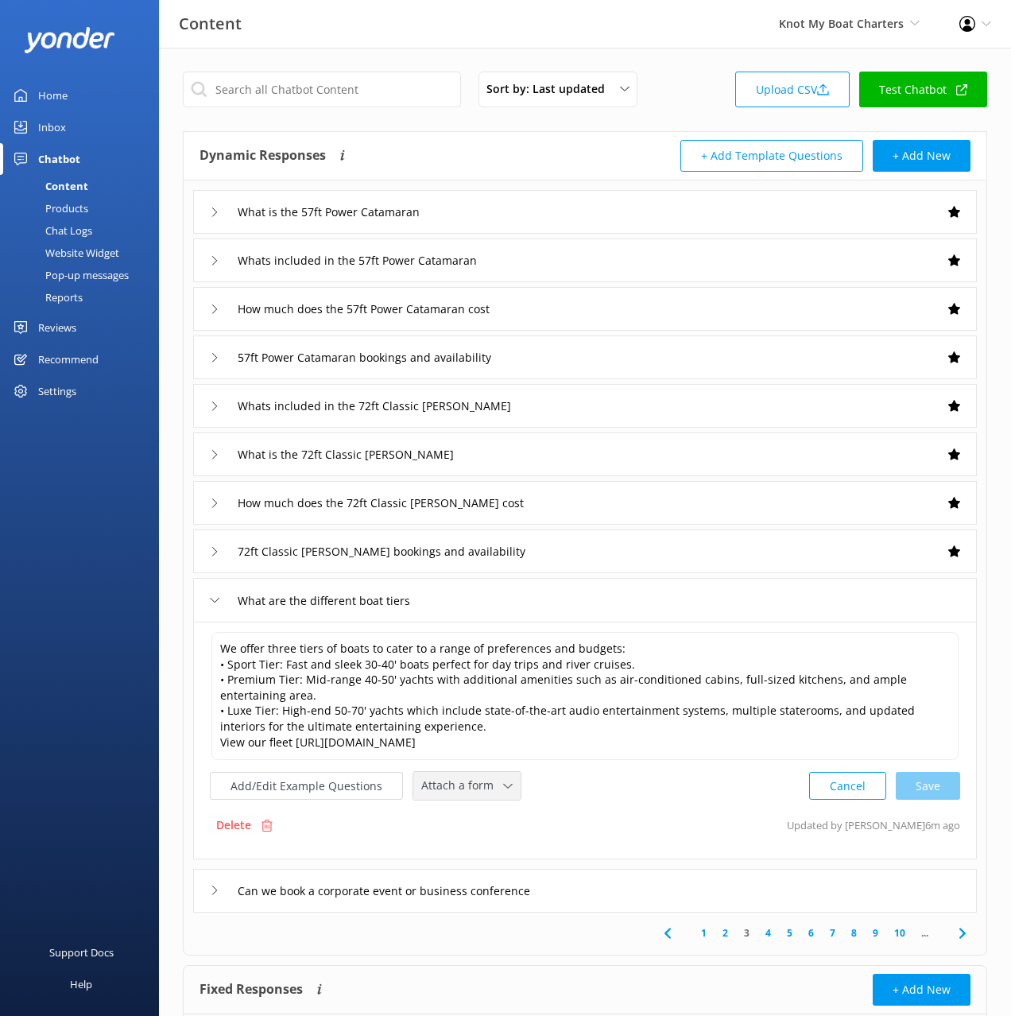
click at [452, 782] on span "Attach a form" at bounding box center [462, 785] width 82 height 17
click at [467, 848] on div "Check availability" at bounding box center [461, 852] width 79 height 16
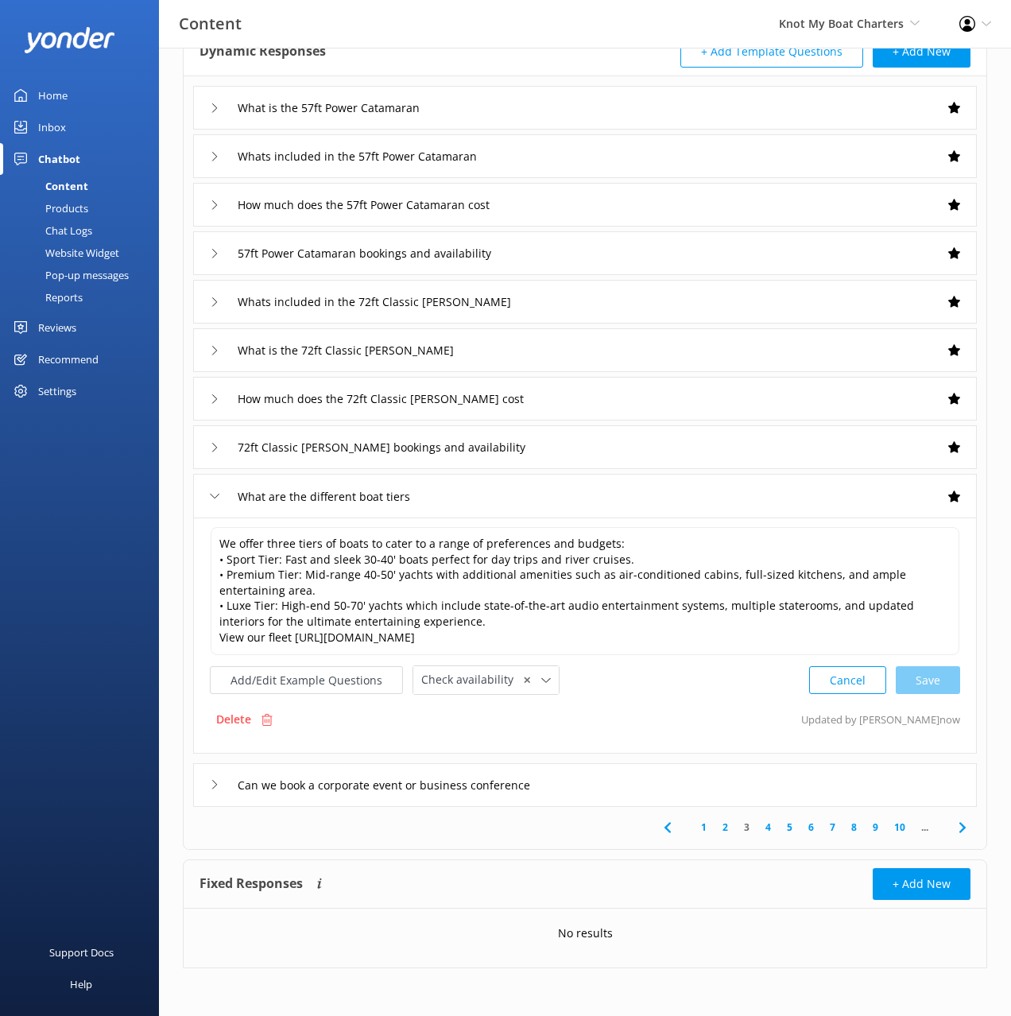
click at [609, 778] on div "Can we book a corporate event or business conference" at bounding box center [585, 785] width 784 height 44
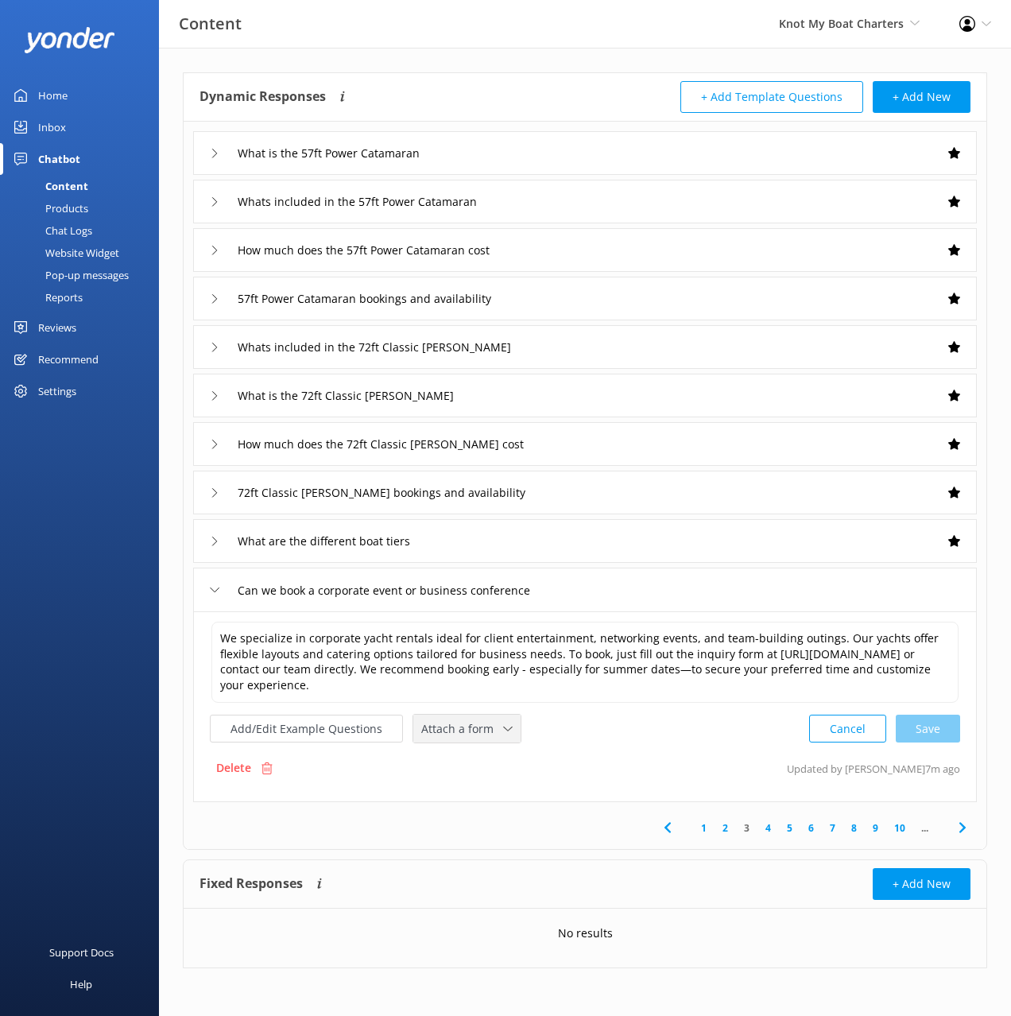
click at [463, 731] on span "Attach a form" at bounding box center [462, 728] width 82 height 17
drag, startPoint x: 472, startPoint y: 758, endPoint x: 633, endPoint y: 789, distance: 163.6
click at [472, 758] on div "Leave contact details" at bounding box center [470, 763] width 97 height 16
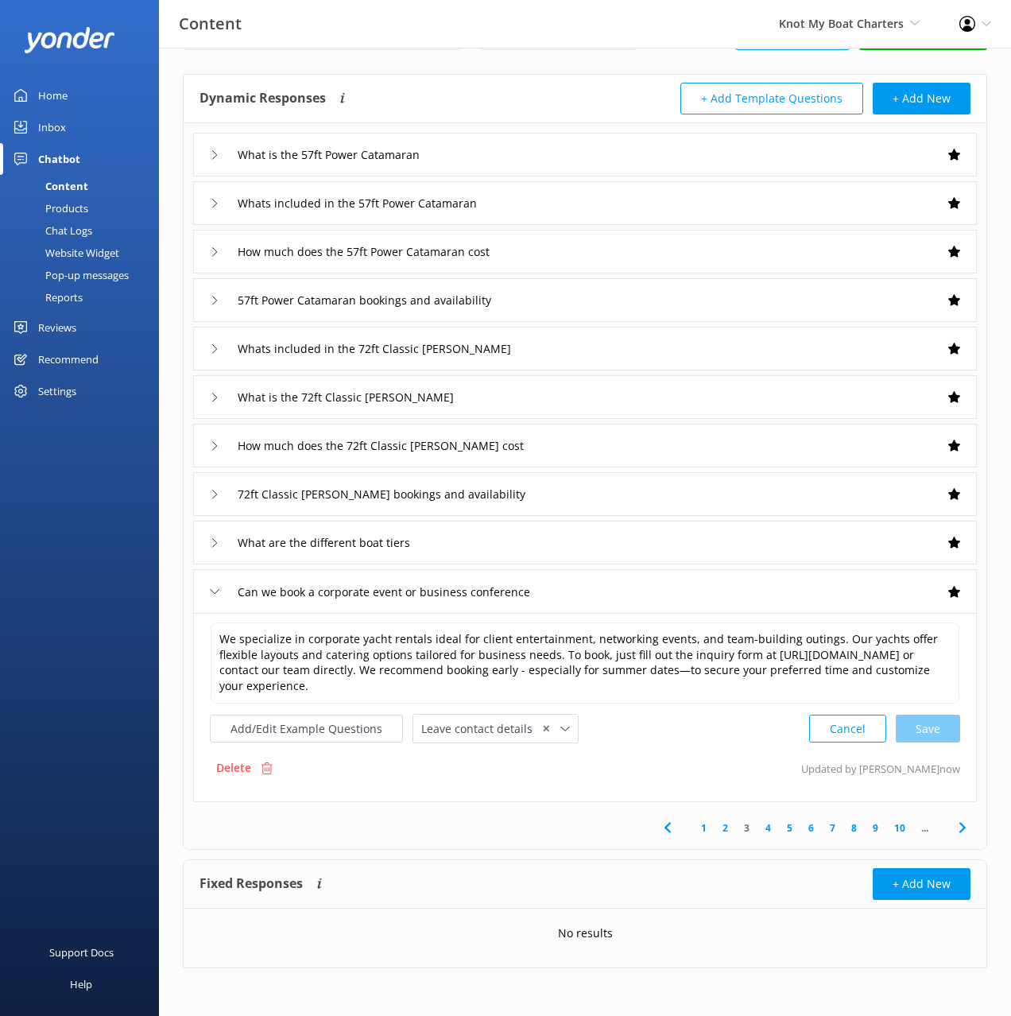
click at [962, 827] on icon at bounding box center [962, 827] width 19 height 19
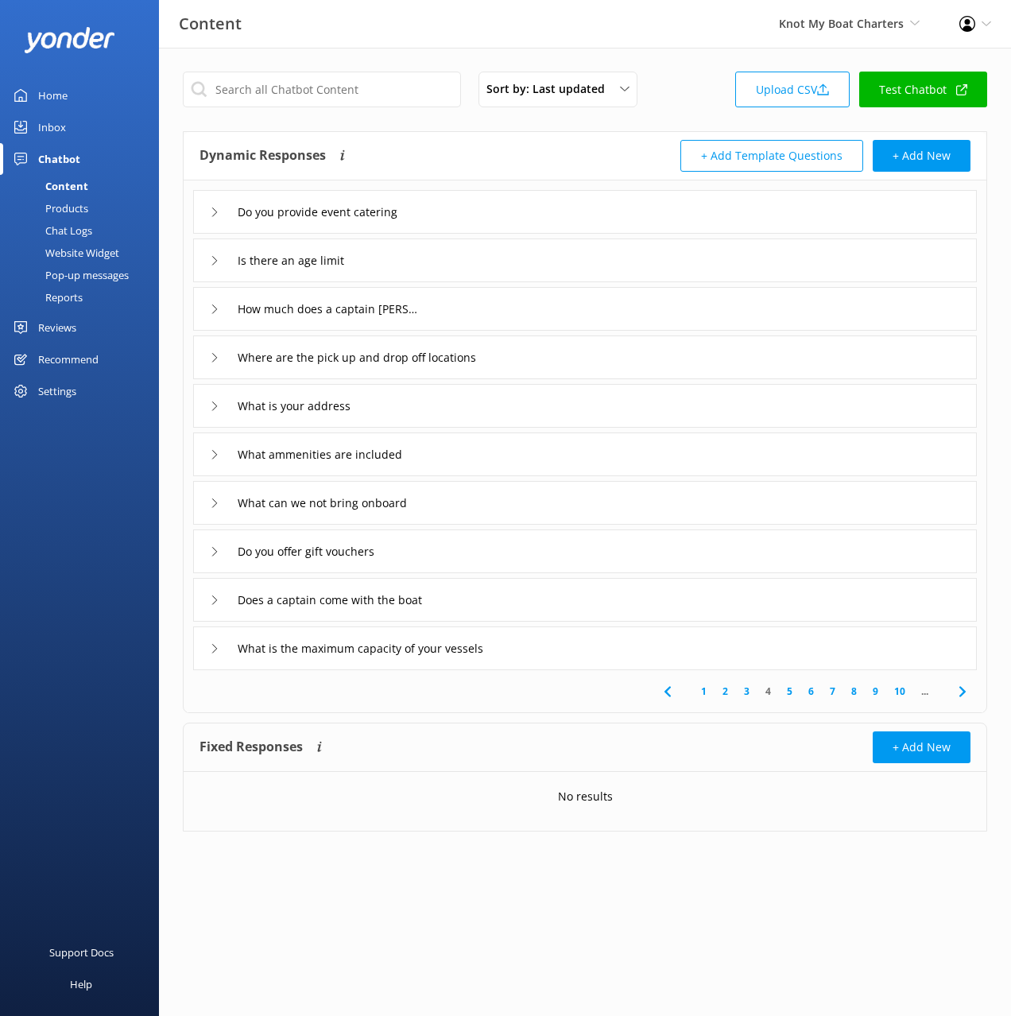
click at [502, 219] on div "Do you provide event catering" at bounding box center [585, 212] width 784 height 44
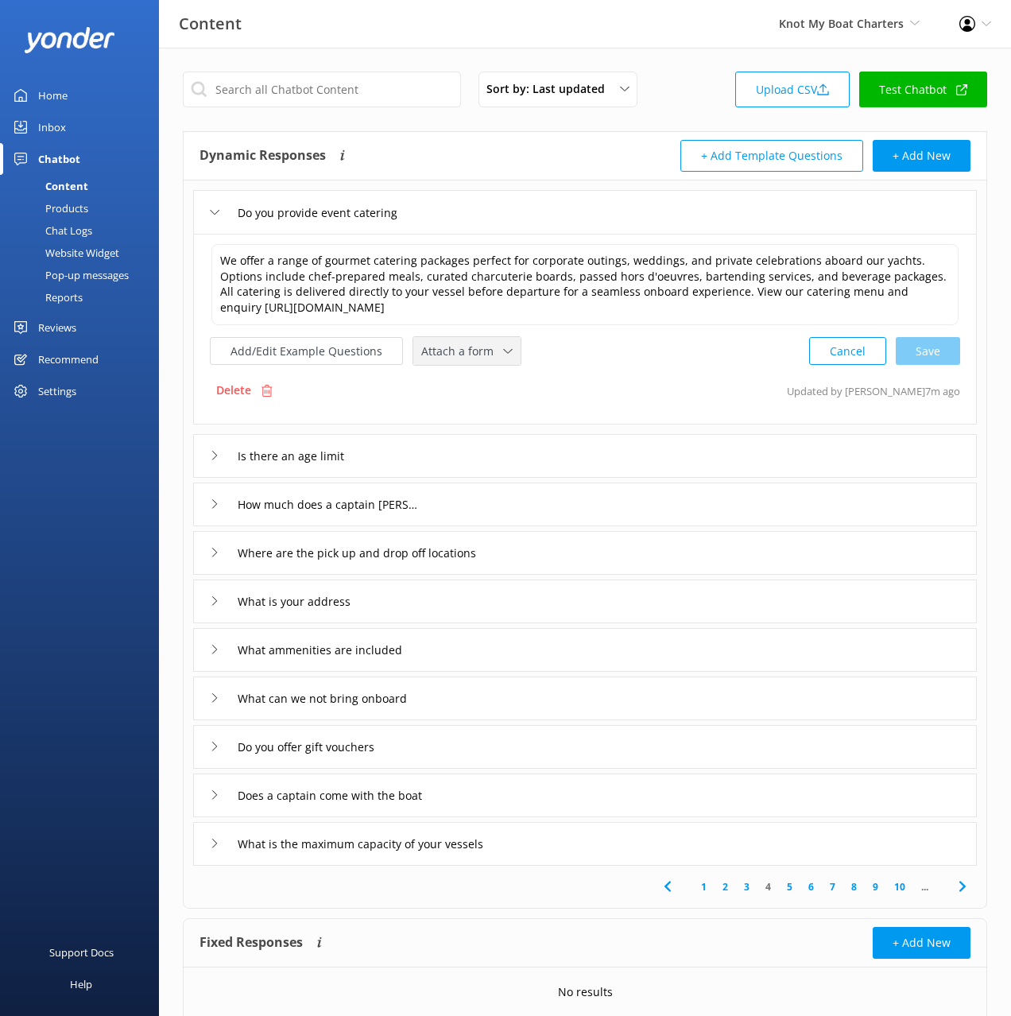
click at [485, 338] on div "Attach a form Leave contact details Check availability" at bounding box center [467, 350] width 109 height 29
drag, startPoint x: 482, startPoint y: 357, endPoint x: 488, endPoint y: 384, distance: 27.8
click at [482, 357] on span "Attach a form" at bounding box center [462, 351] width 82 height 17
click at [489, 386] on div "Leave contact details" at bounding box center [470, 385] width 97 height 16
click at [964, 890] on icon at bounding box center [962, 884] width 19 height 19
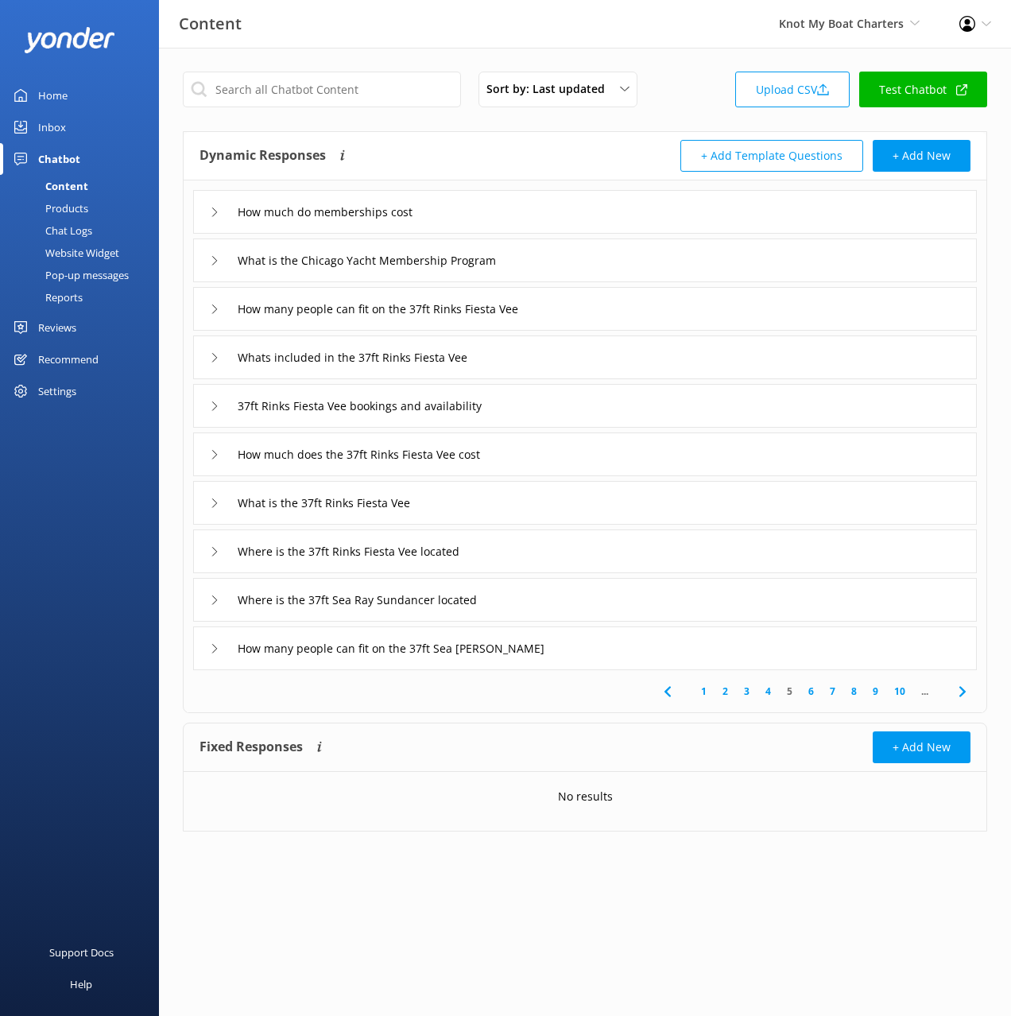
drag, startPoint x: 540, startPoint y: 352, endPoint x: 524, endPoint y: 377, distance: 29.3
click at [540, 352] on div "Whats included in the 37ft Rinks Fiesta Vee" at bounding box center [585, 358] width 784 height 44
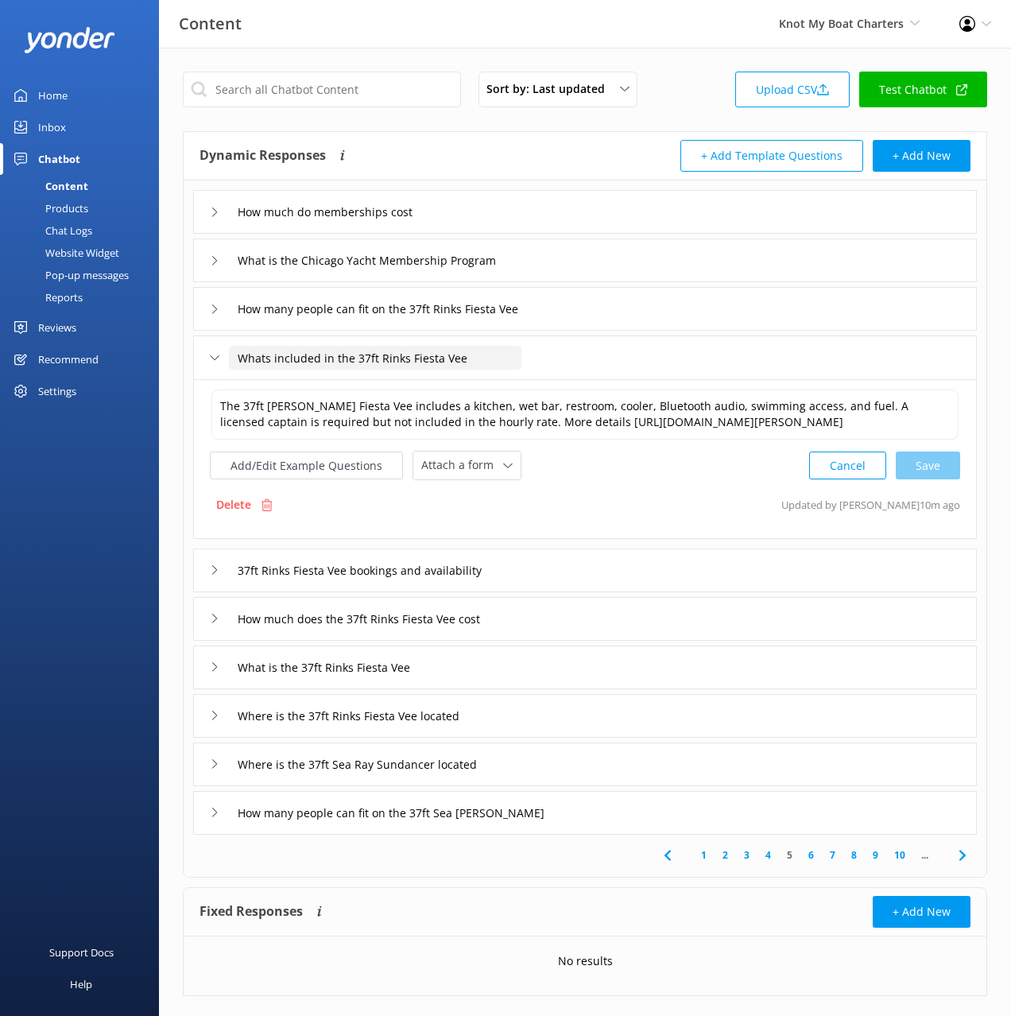
drag, startPoint x: 514, startPoint y: 347, endPoint x: 516, endPoint y: 359, distance: 11.4
click at [514, 347] on input "Whats included in the 37ft Rinks Fiesta Vee" at bounding box center [375, 358] width 293 height 24
click at [957, 850] on icon at bounding box center [962, 855] width 19 height 19
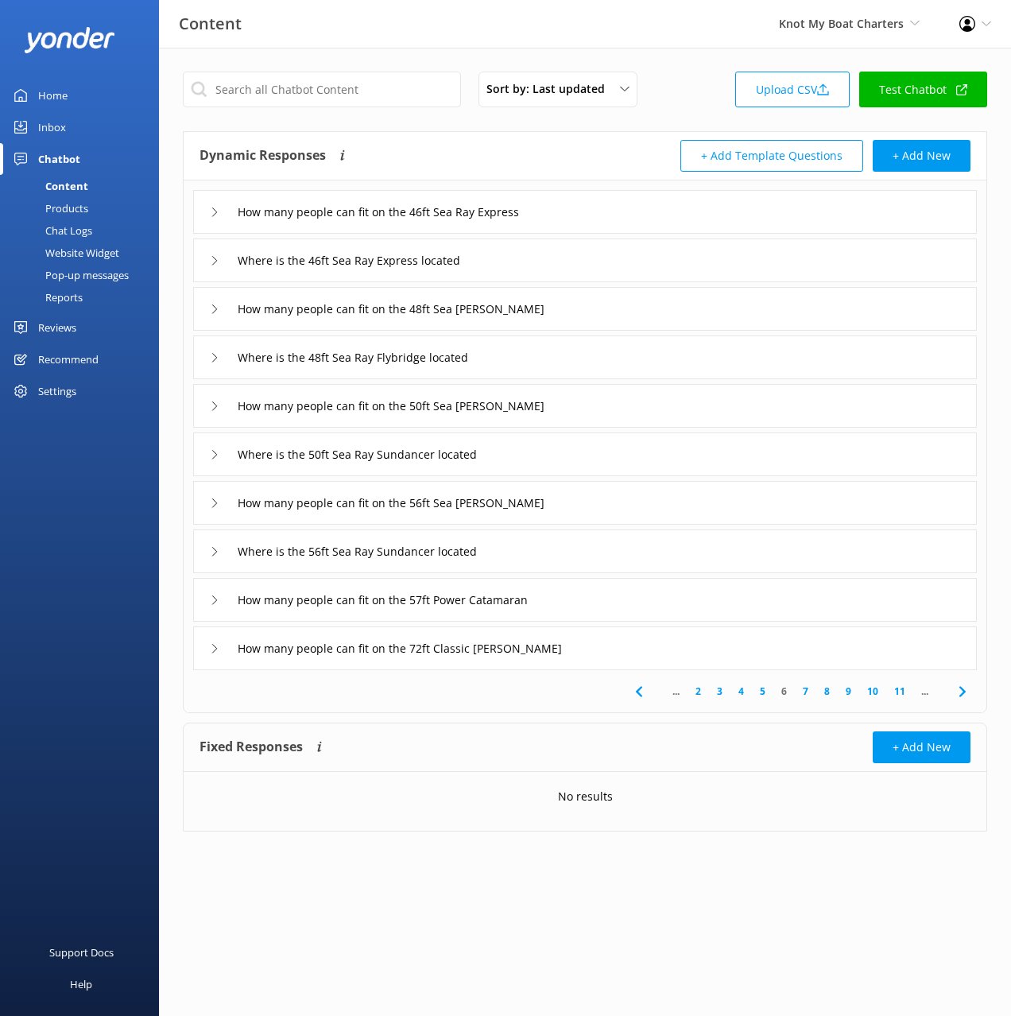
click at [955, 695] on icon at bounding box center [962, 691] width 19 height 19
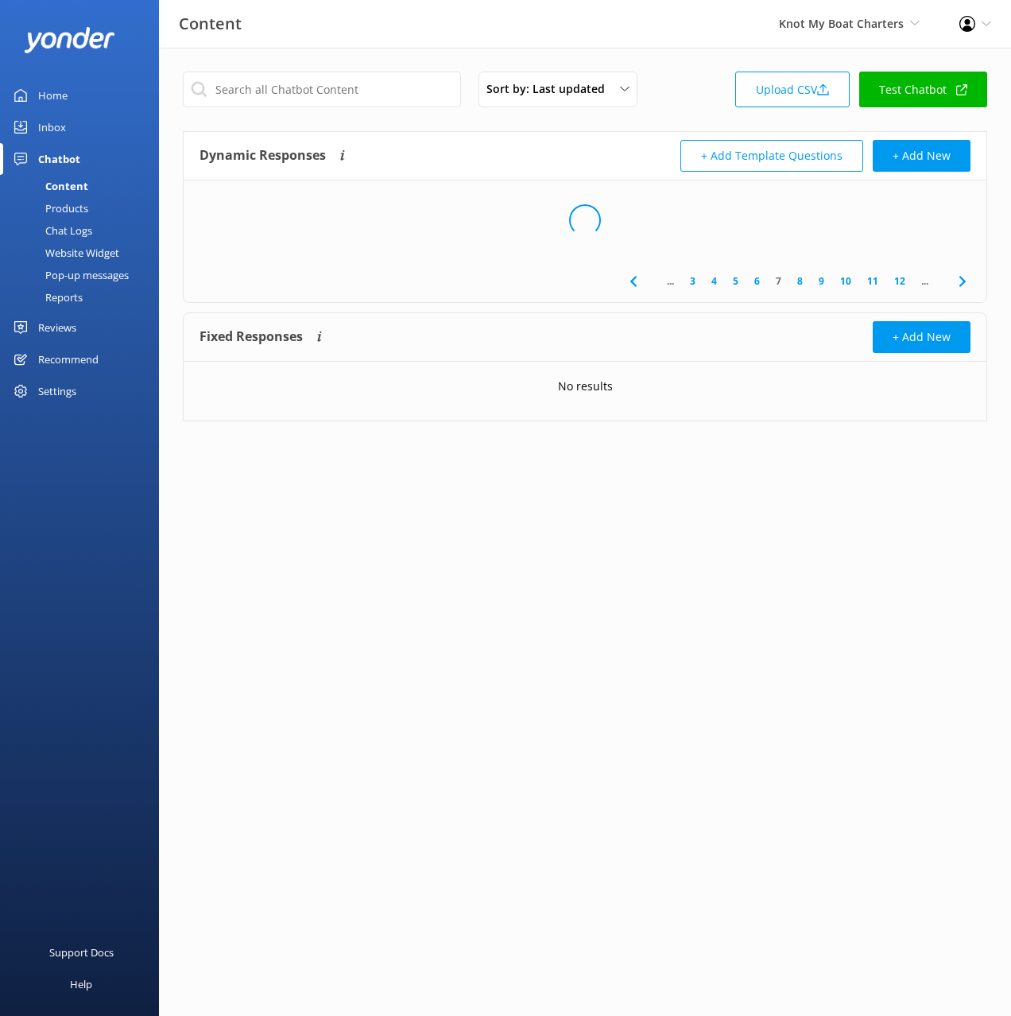
click at [487, 144] on div "Dynamic Responses The chatbot will generate a response based on the content inf…" at bounding box center [393, 156] width 386 height 32
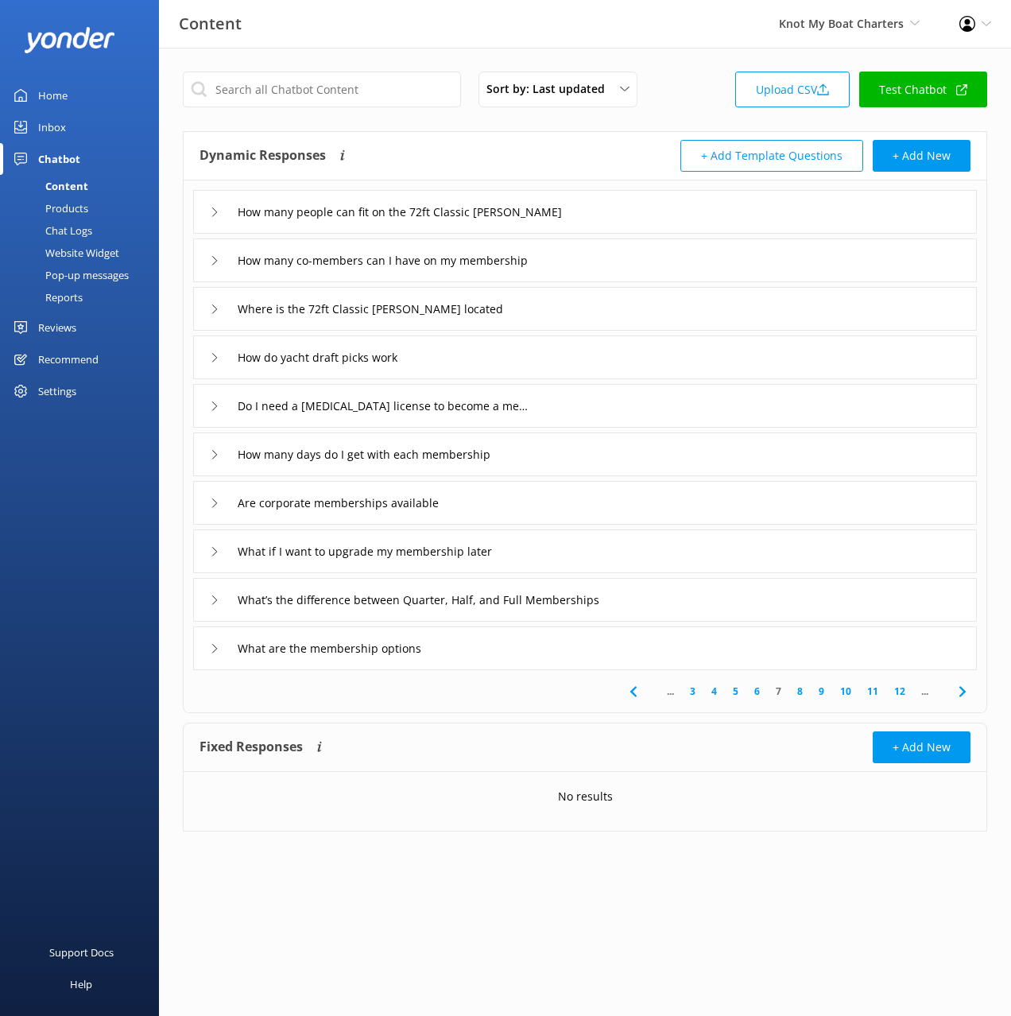
click at [959, 695] on icon at bounding box center [962, 691] width 19 height 19
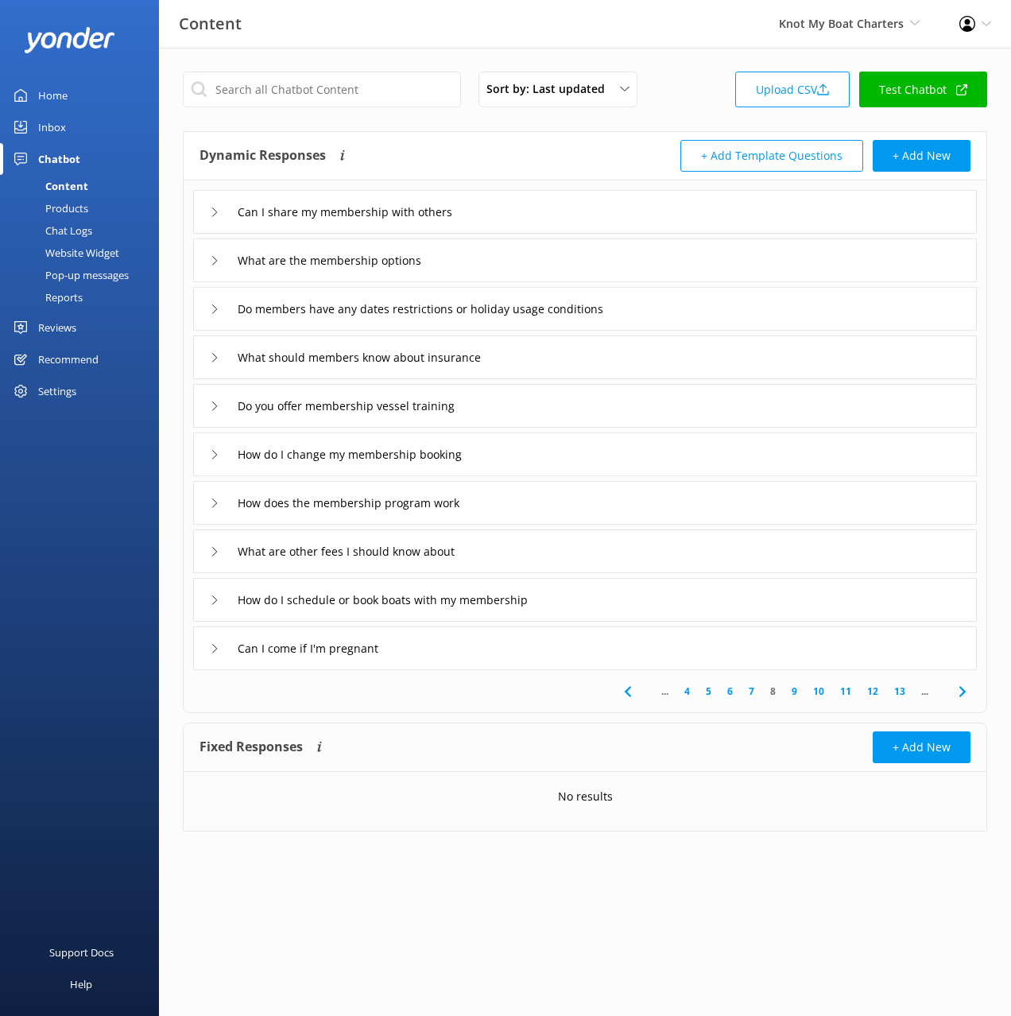
drag, startPoint x: 499, startPoint y: 697, endPoint x: 593, endPoint y: 697, distance: 94.6
click at [499, 697] on div "... 4 5 6 7 8 9 10 11 12 13 ..." at bounding box center [585, 691] width 797 height 42
click at [961, 692] on icon at bounding box center [962, 691] width 19 height 19
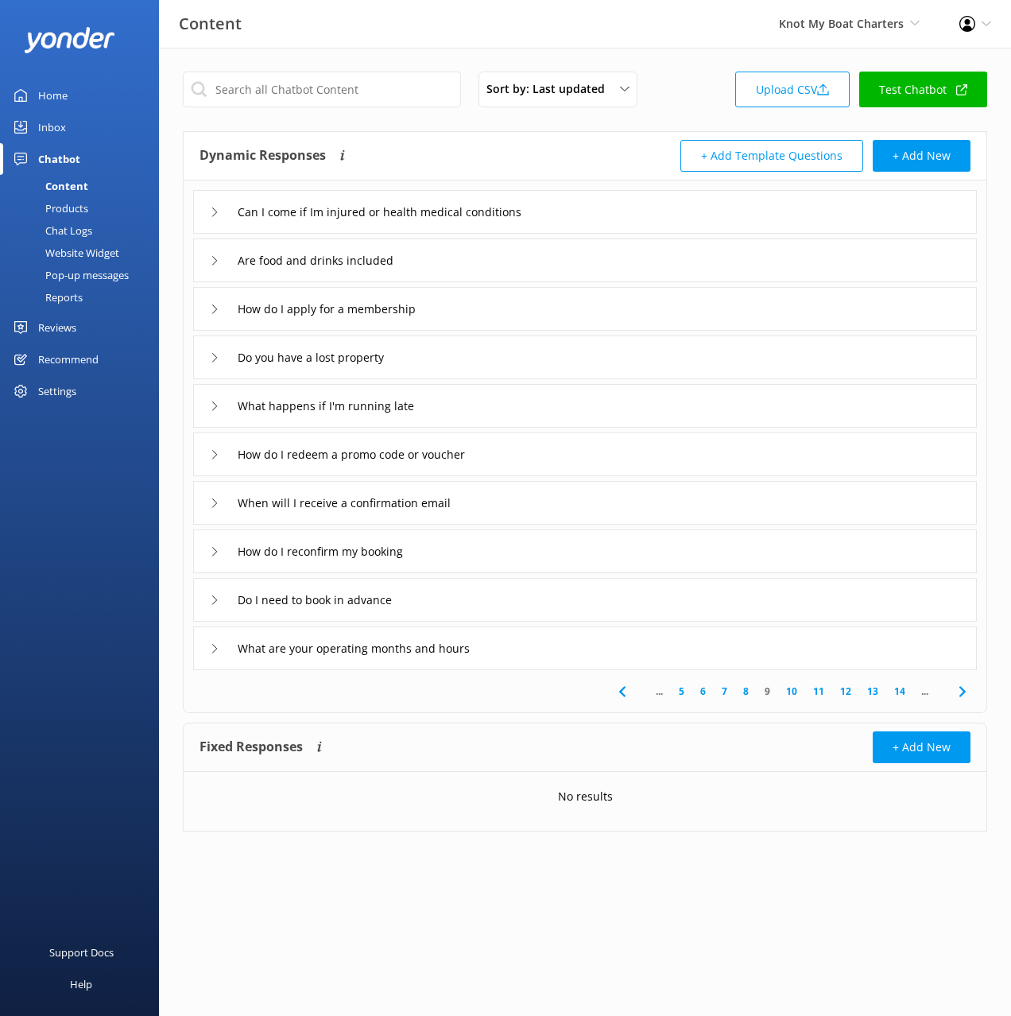
click at [520, 361] on div "Do you have a lost property" at bounding box center [585, 358] width 784 height 44
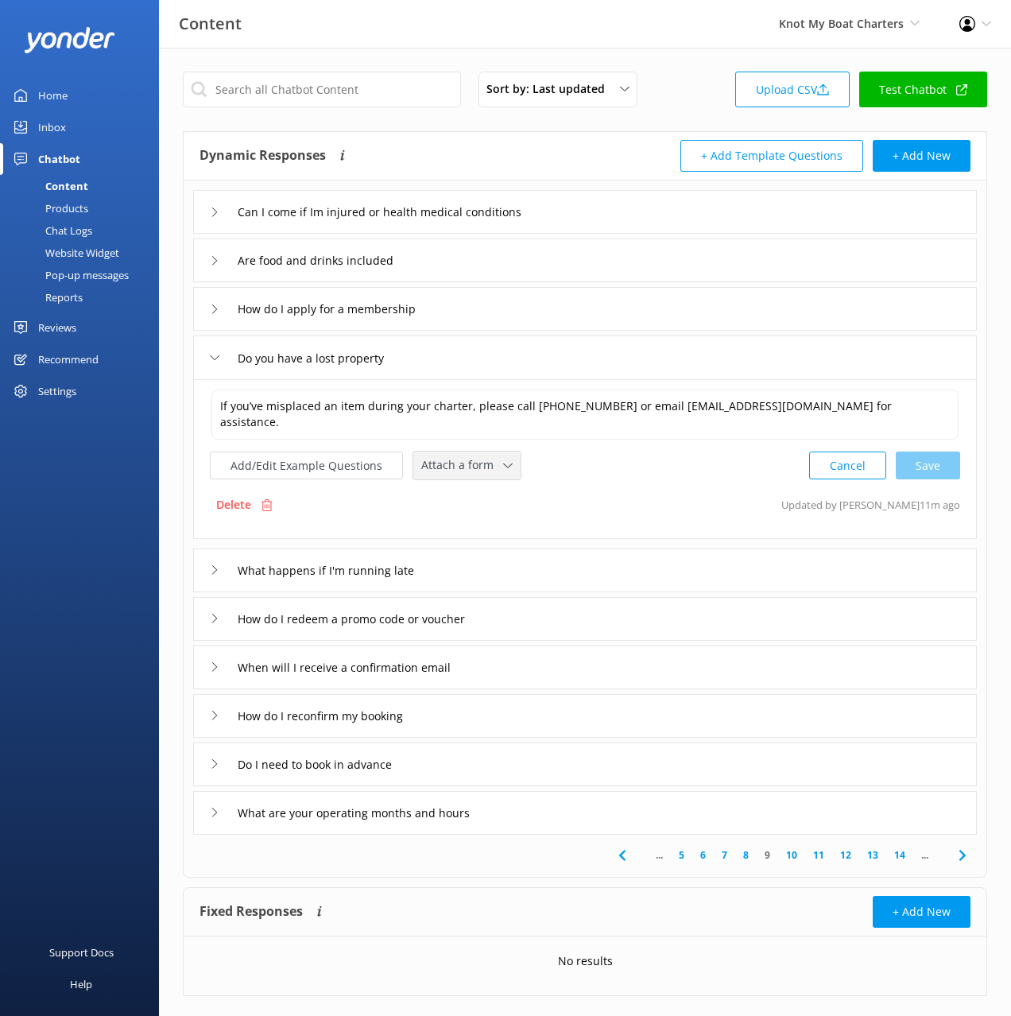
click at [486, 459] on span "Attach a form" at bounding box center [462, 464] width 82 height 17
click at [506, 503] on div "Leave contact details" at bounding box center [470, 499] width 97 height 16
click at [553, 665] on div "When will I receive a confirmation email" at bounding box center [585, 666] width 784 height 44
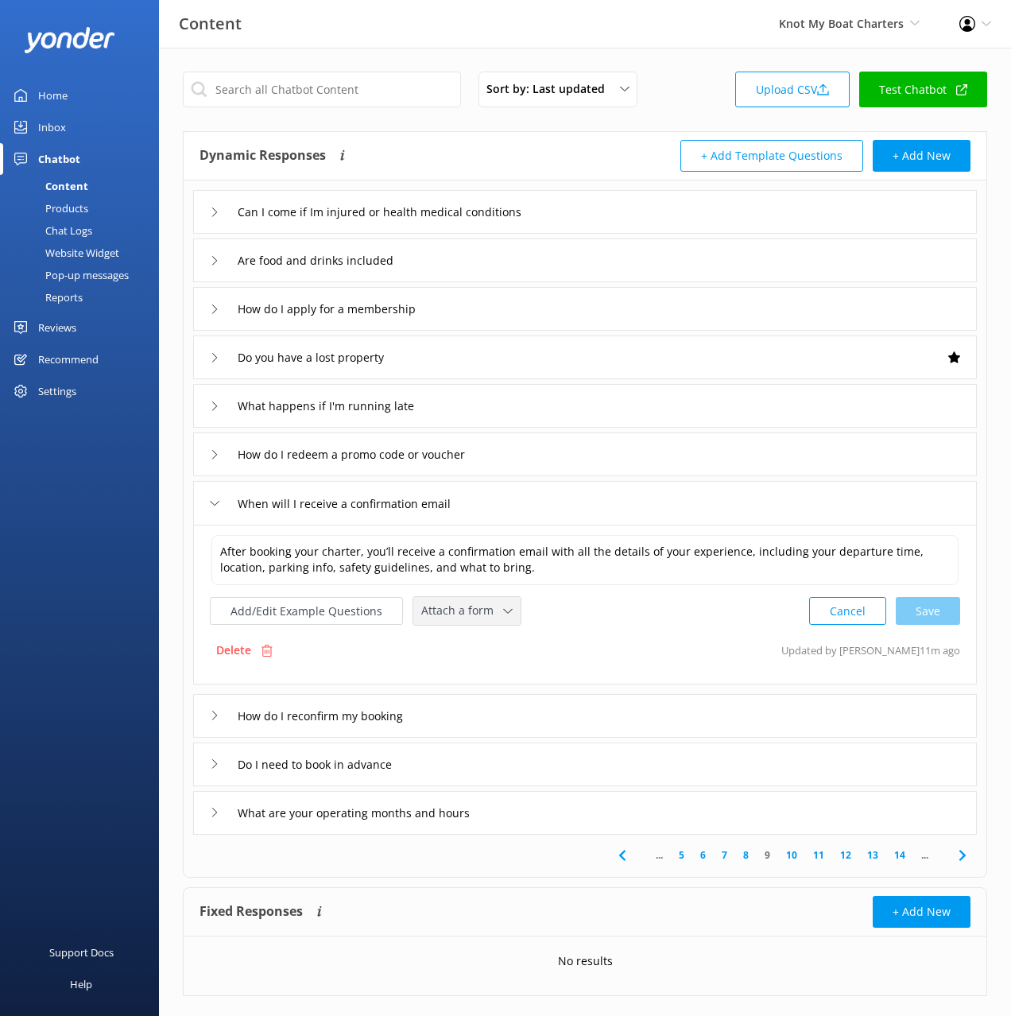
click at [448, 611] on span "Attach a form" at bounding box center [462, 610] width 82 height 17
click at [502, 642] on div "Leave contact details" at bounding box center [470, 645] width 97 height 16
click at [496, 565] on textarea "After booking your charter, you’ll receive a confirmation email with all the de…" at bounding box center [585, 559] width 749 height 50
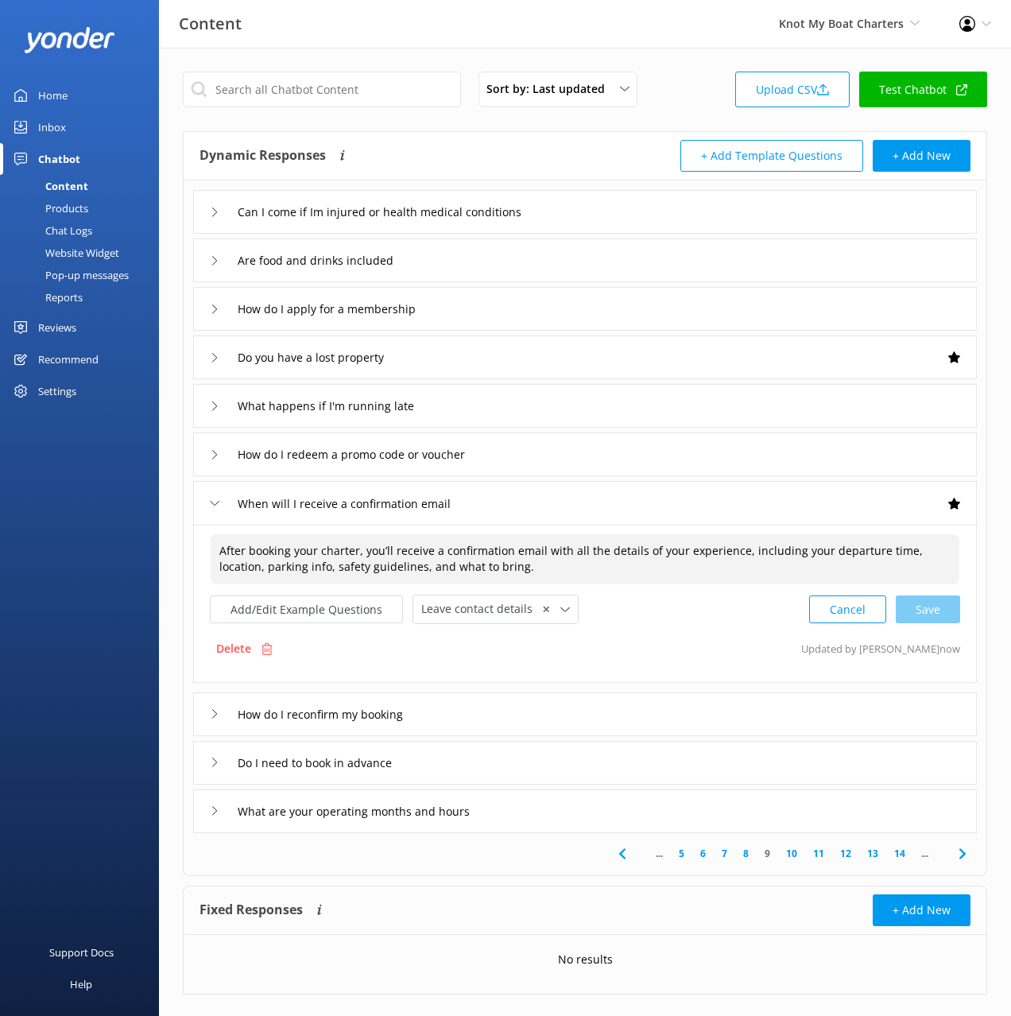
click at [530, 565] on textarea "After booking your charter, you’ll receive a confirmation email with all the de…" at bounding box center [585, 559] width 749 height 50
paste textarea "[EMAIL_ADDRESS][DOMAIN_NAME]."
click at [934, 610] on div "Cancel Save" at bounding box center [884, 609] width 151 height 29
type textarea "After booking your charter, you’ll receive a confirmation email with all the de…"
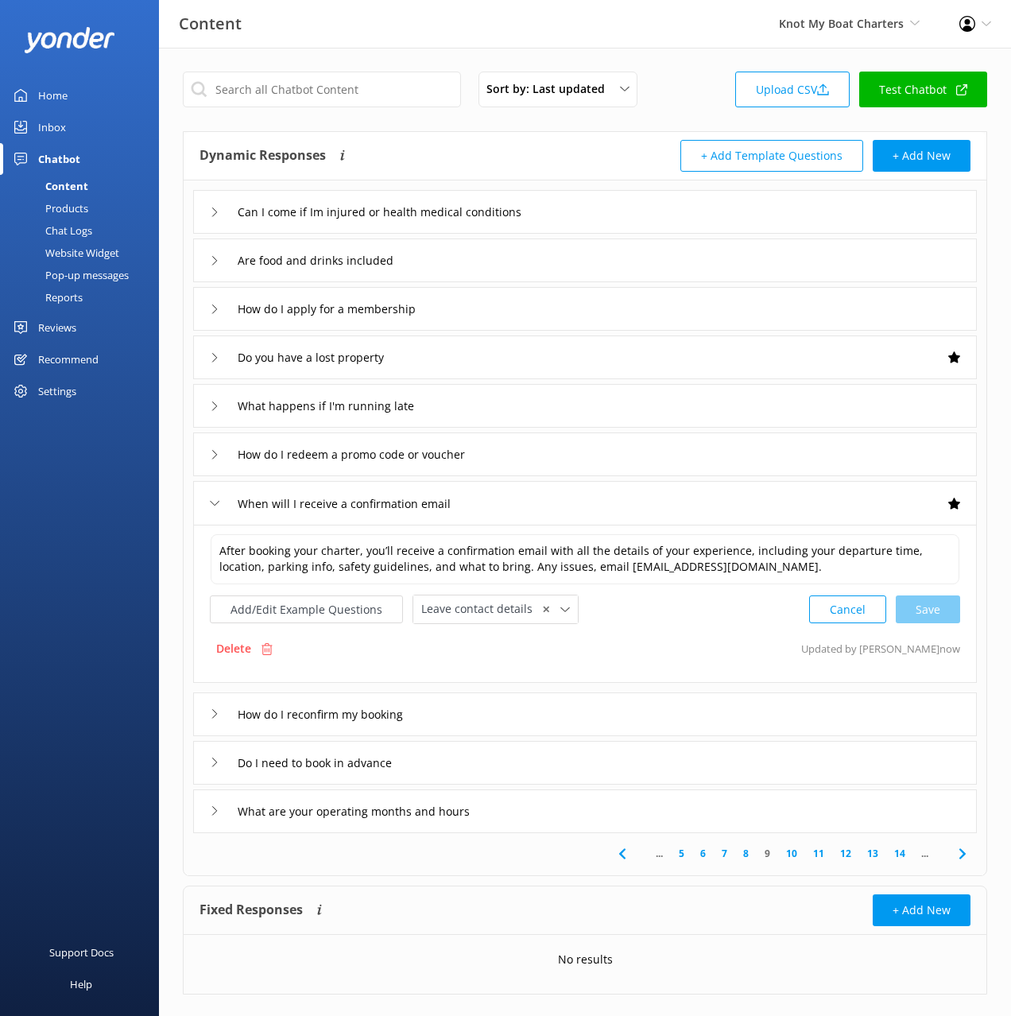
click at [511, 707] on div "How do I reconfirm my booking" at bounding box center [585, 715] width 784 height 44
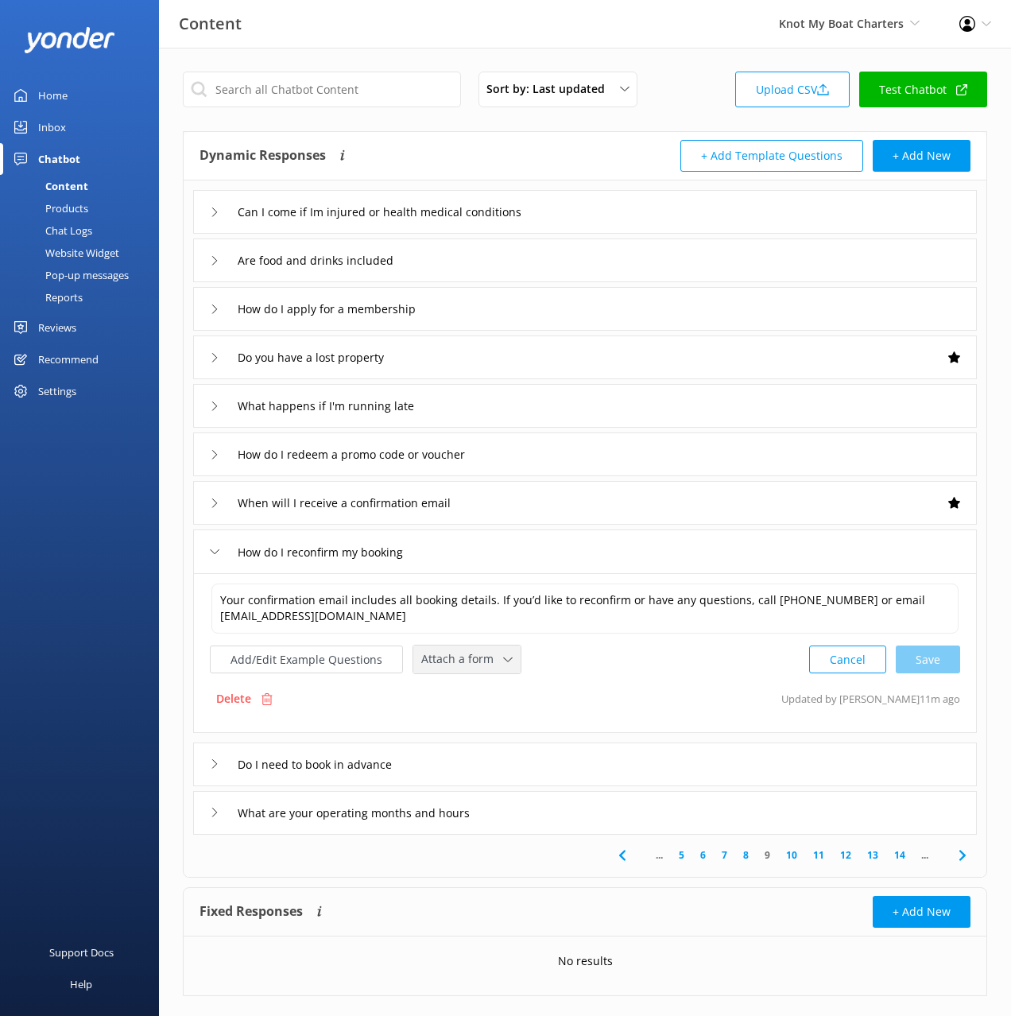
click at [479, 647] on div "Attach a form Leave contact details Check availability" at bounding box center [466, 660] width 107 height 28
click at [479, 666] on span "Attach a form" at bounding box center [462, 658] width 82 height 17
drag, startPoint x: 480, startPoint y: 664, endPoint x: 484, endPoint y: 686, distance: 22.6
click at [481, 664] on span "Attach a form" at bounding box center [462, 658] width 82 height 17
click at [487, 697] on div "Leave contact details" at bounding box center [470, 693] width 97 height 16
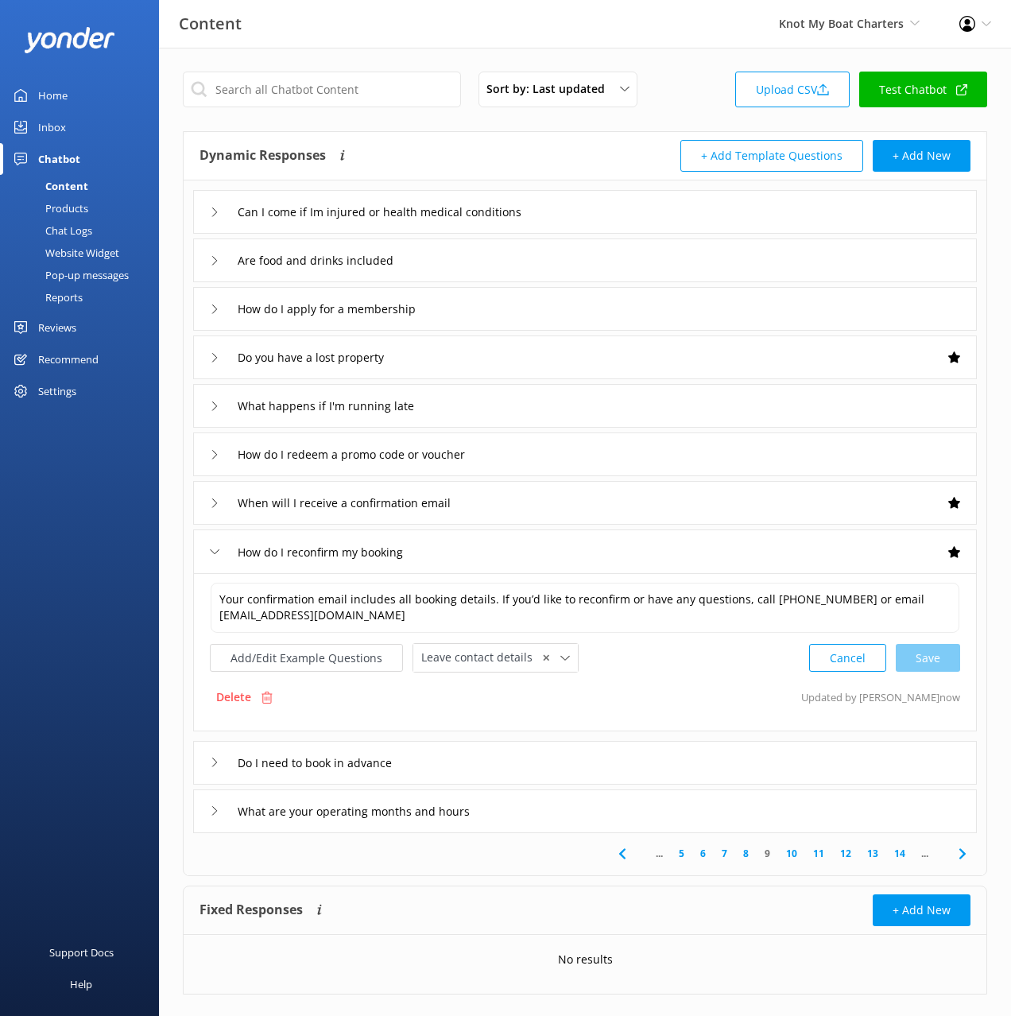
click at [553, 766] on div "Do I need to book in advance" at bounding box center [585, 763] width 784 height 44
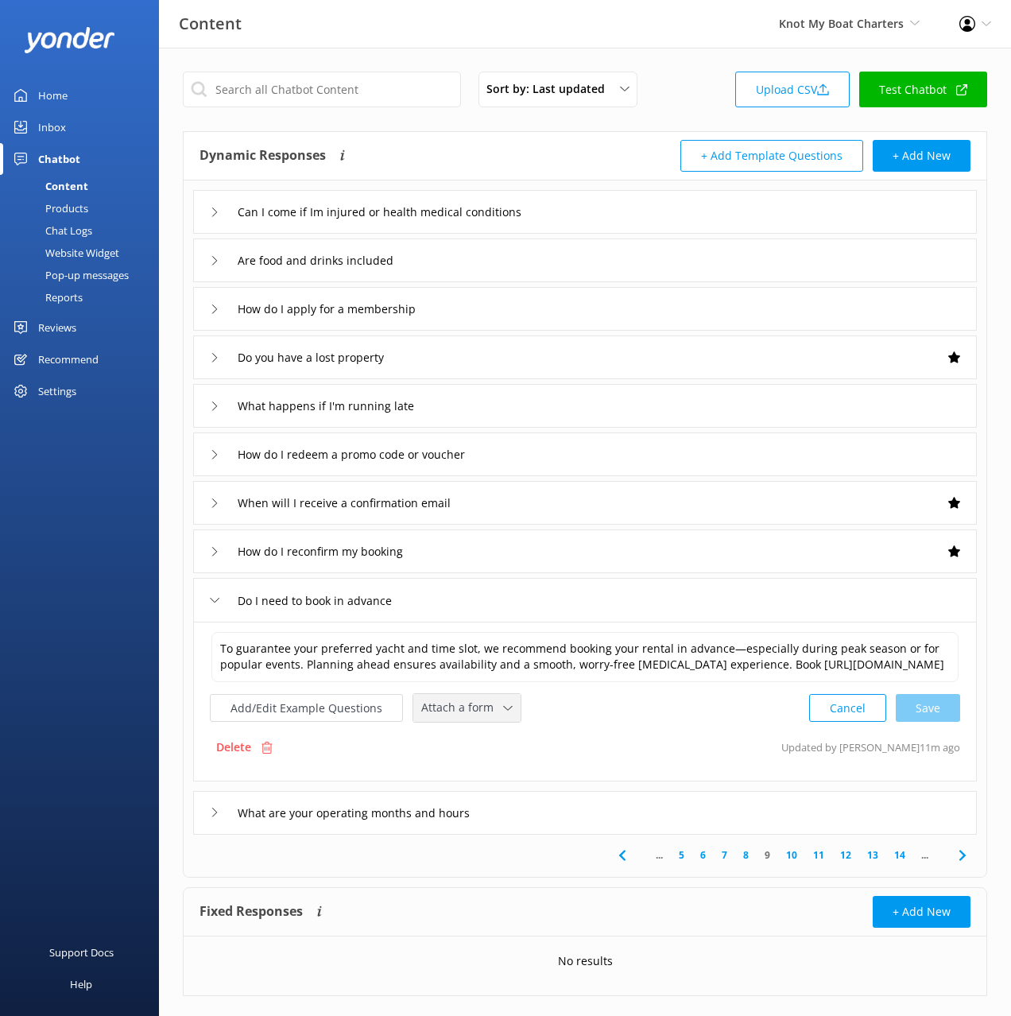
drag, startPoint x: 482, startPoint y: 716, endPoint x: 489, endPoint y: 794, distance: 79.0
click at [483, 716] on span "Attach a form" at bounding box center [462, 707] width 82 height 17
click at [488, 782] on div "Check availability" at bounding box center [461, 775] width 79 height 16
click at [691, 828] on div "What are your operating months and hours" at bounding box center [585, 812] width 784 height 44
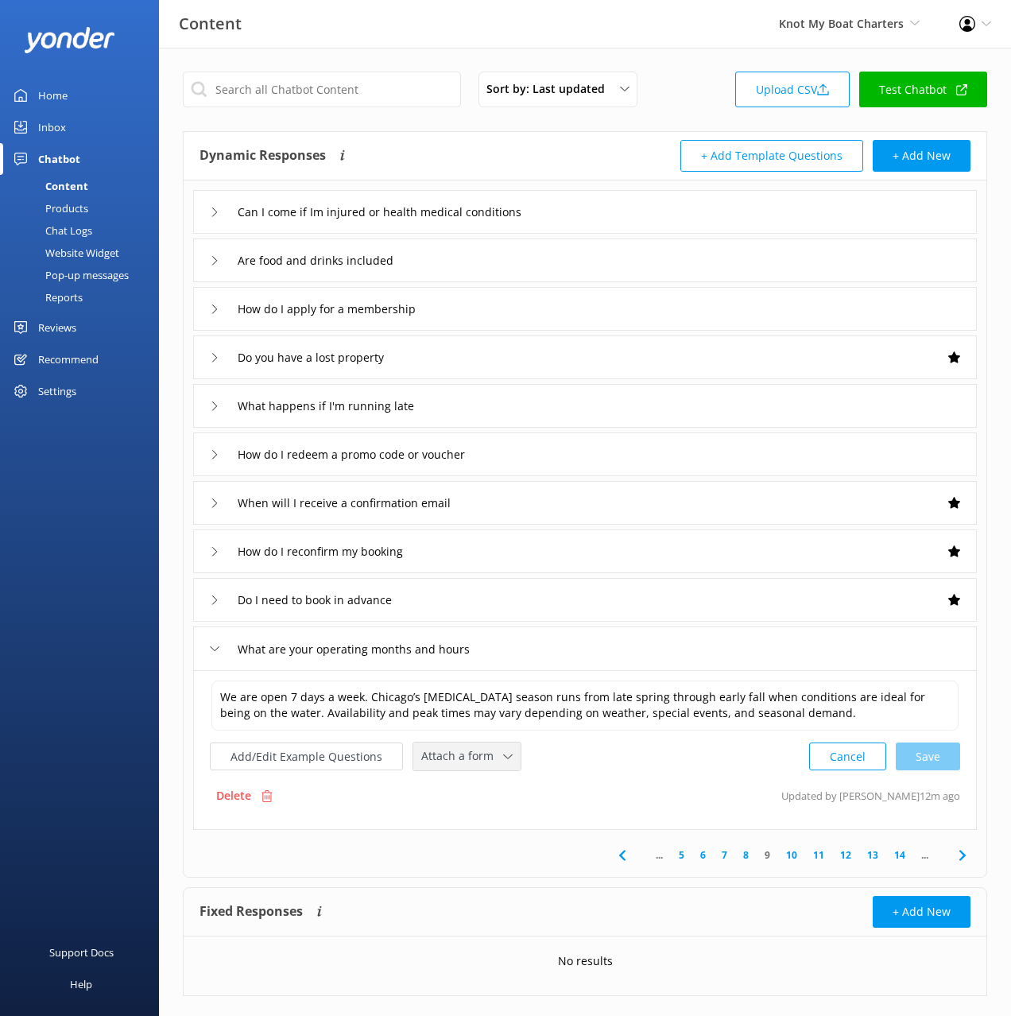
drag, startPoint x: 457, startPoint y: 755, endPoint x: 476, endPoint y: 783, distance: 33.7
click at [459, 756] on span "Attach a form" at bounding box center [462, 755] width 82 height 17
click at [491, 818] on div "Check availability" at bounding box center [461, 823] width 79 height 16
click at [962, 850] on icon at bounding box center [962, 853] width 19 height 19
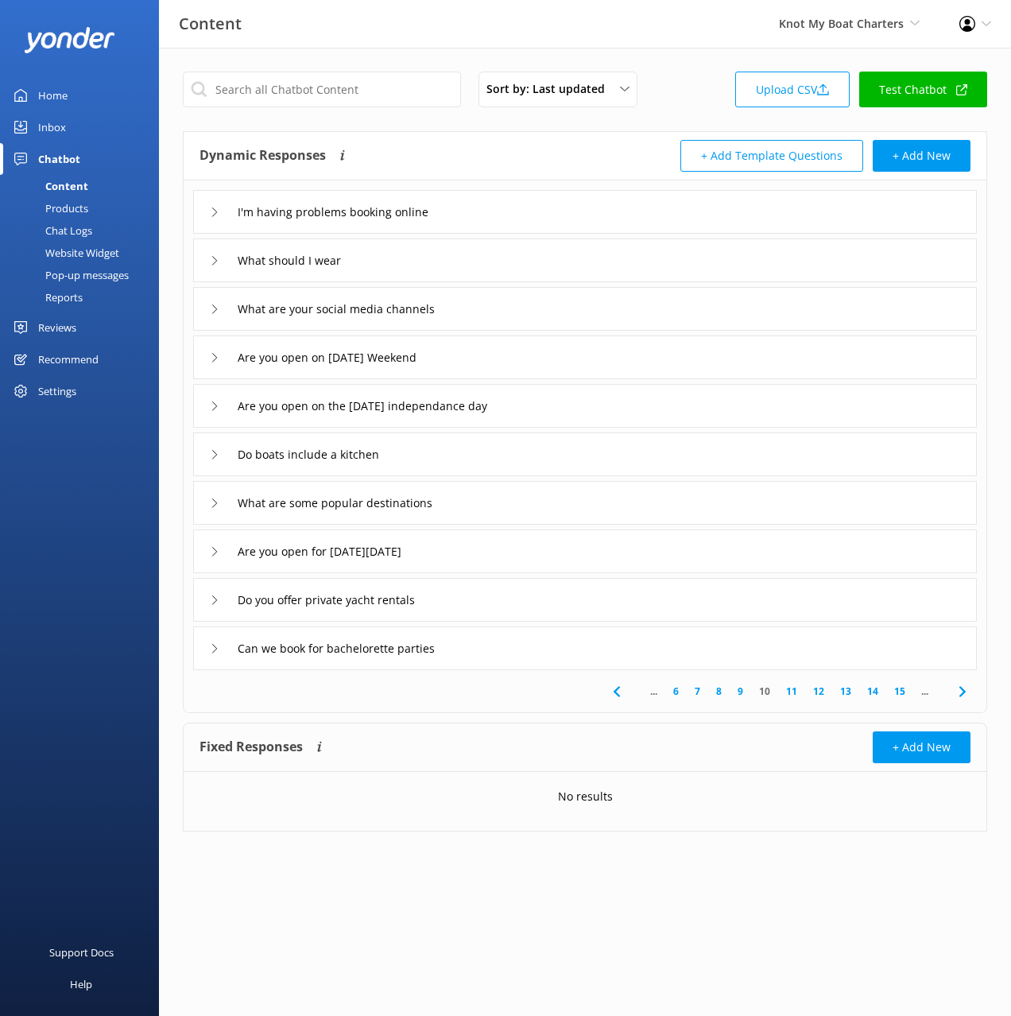
drag, startPoint x: 534, startPoint y: 215, endPoint x: 533, endPoint y: 232, distance: 17.6
click at [534, 215] on div "I'm having problems booking online" at bounding box center [585, 212] width 784 height 44
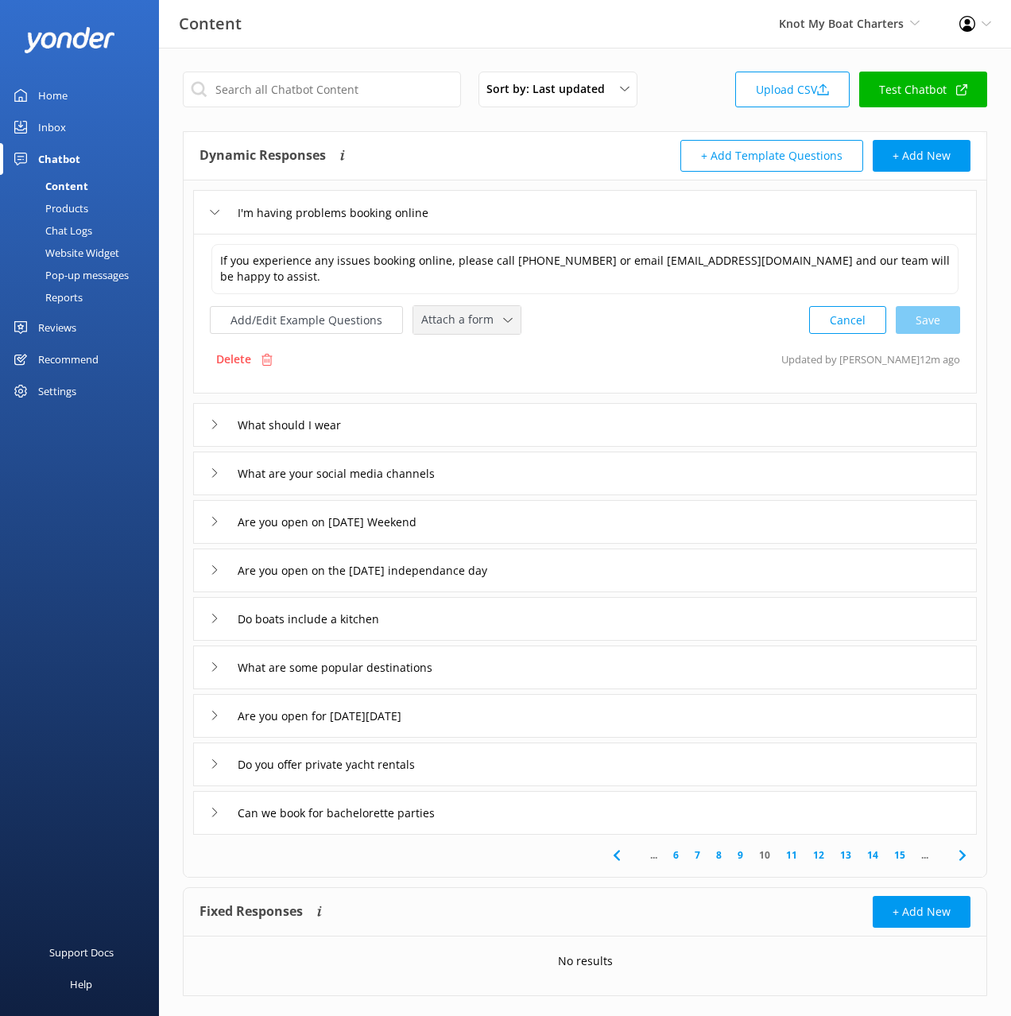
drag, startPoint x: 474, startPoint y: 304, endPoint x: 478, endPoint y: 321, distance: 17.9
click at [475, 304] on div "If you experience any issues booking online, please call [PHONE_NUMBER] or emai…" at bounding box center [585, 289] width 751 height 92
drag, startPoint x: 484, startPoint y: 324, endPoint x: 495, endPoint y: 355, distance: 32.2
click at [484, 324] on span "Attach a form" at bounding box center [462, 319] width 82 height 17
click at [496, 355] on div "Leave contact details" at bounding box center [470, 354] width 97 height 16
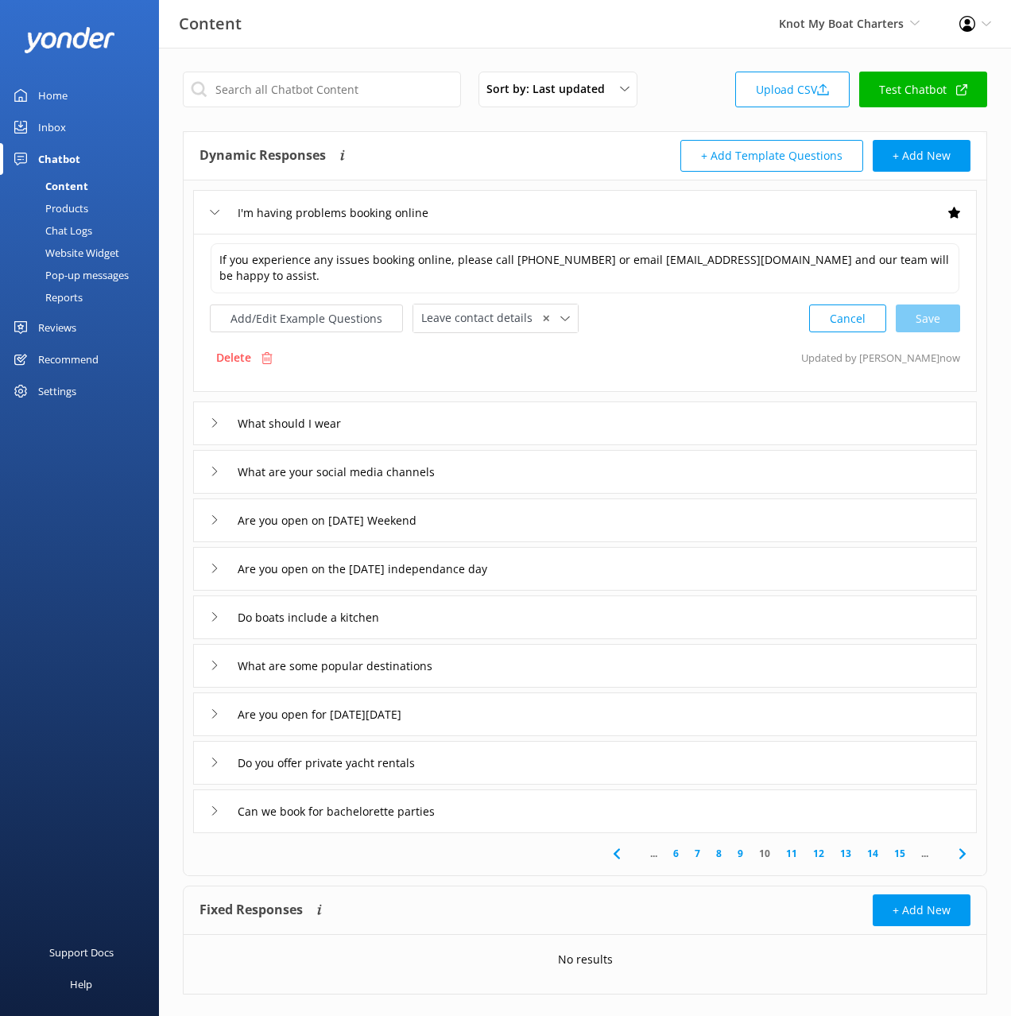
click at [547, 769] on div "Do you offer private yacht rentals" at bounding box center [585, 763] width 784 height 44
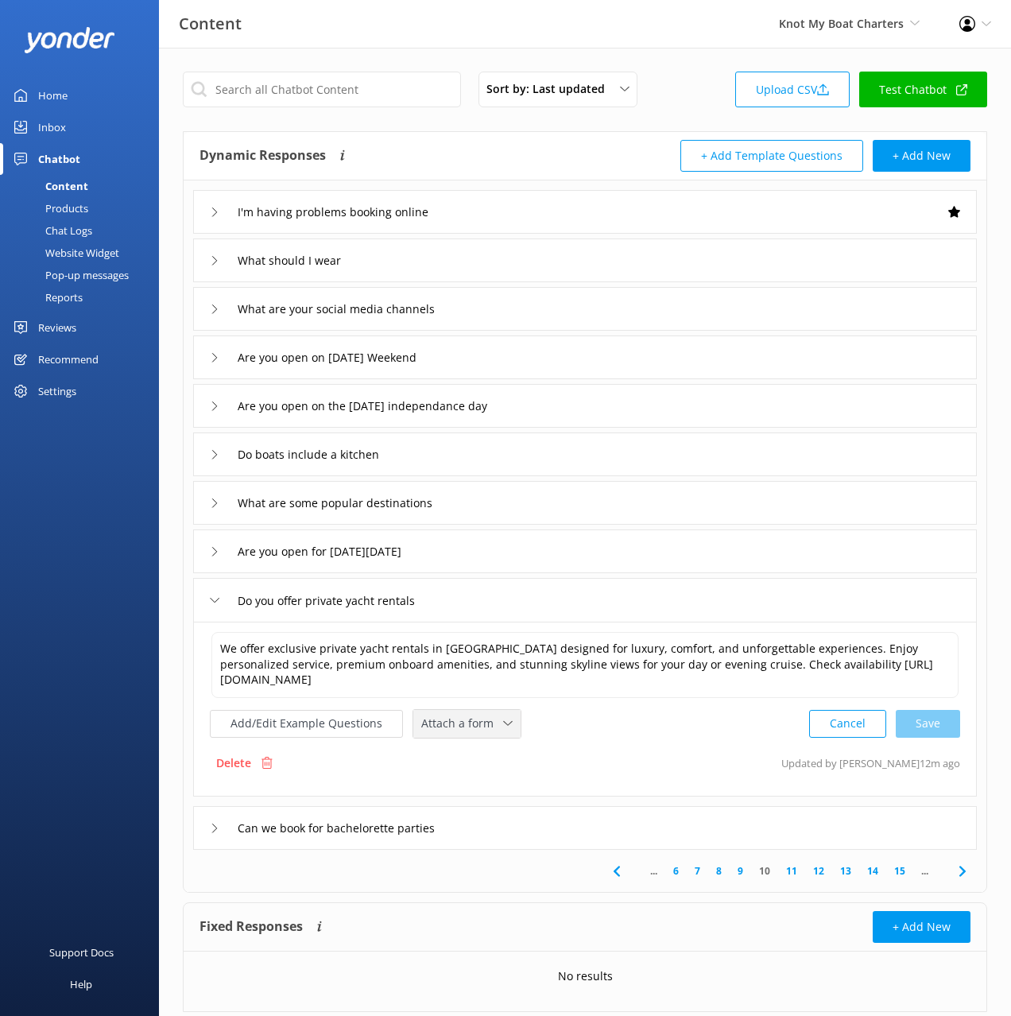
click at [486, 728] on span "Attach a form" at bounding box center [462, 723] width 82 height 17
click at [482, 782] on div "Check availability" at bounding box center [461, 790] width 79 height 16
click at [501, 829] on div "Can we book for bachelorette parties" at bounding box center [585, 827] width 784 height 44
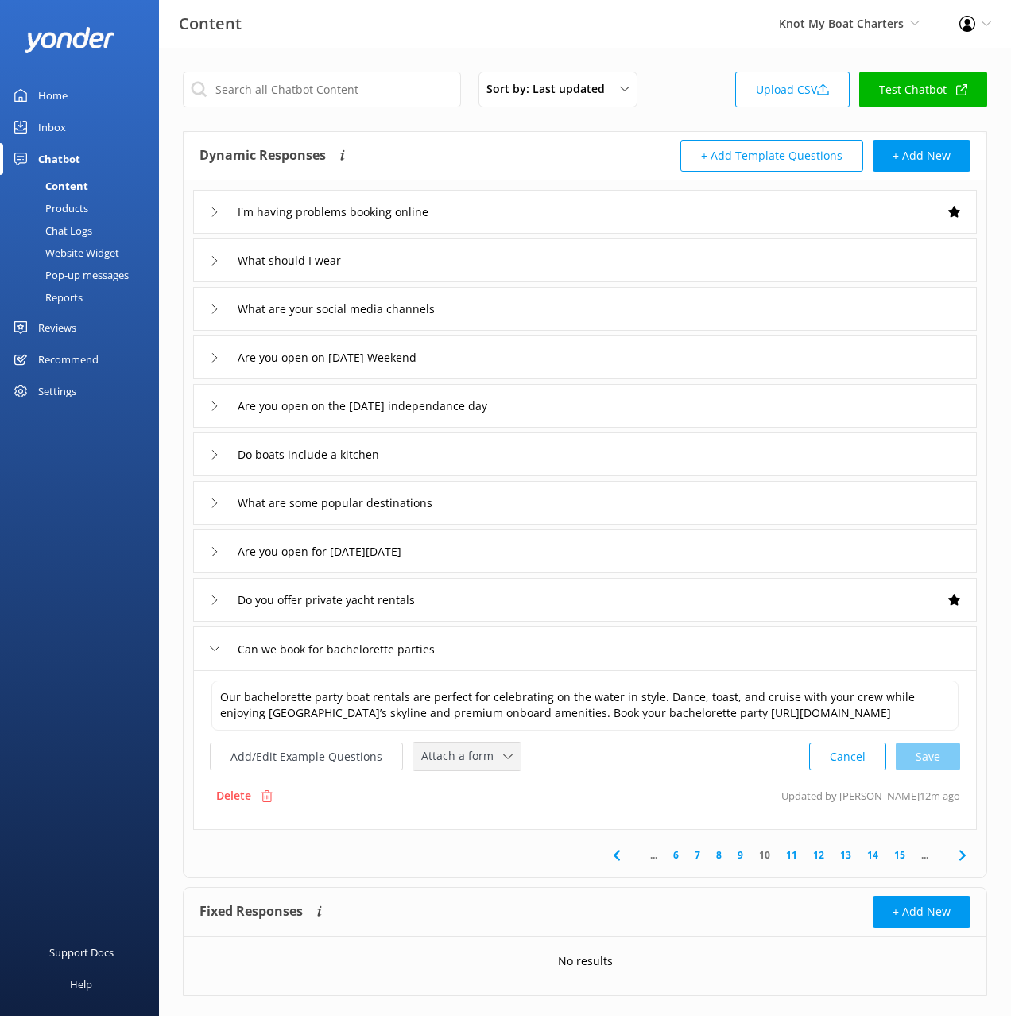
click at [478, 758] on span "Attach a form" at bounding box center [462, 755] width 82 height 17
click at [495, 824] on div "Check availability" at bounding box center [461, 823] width 79 height 16
click at [514, 553] on div "Are you open for [DATE][DATE]" at bounding box center [585, 552] width 784 height 44
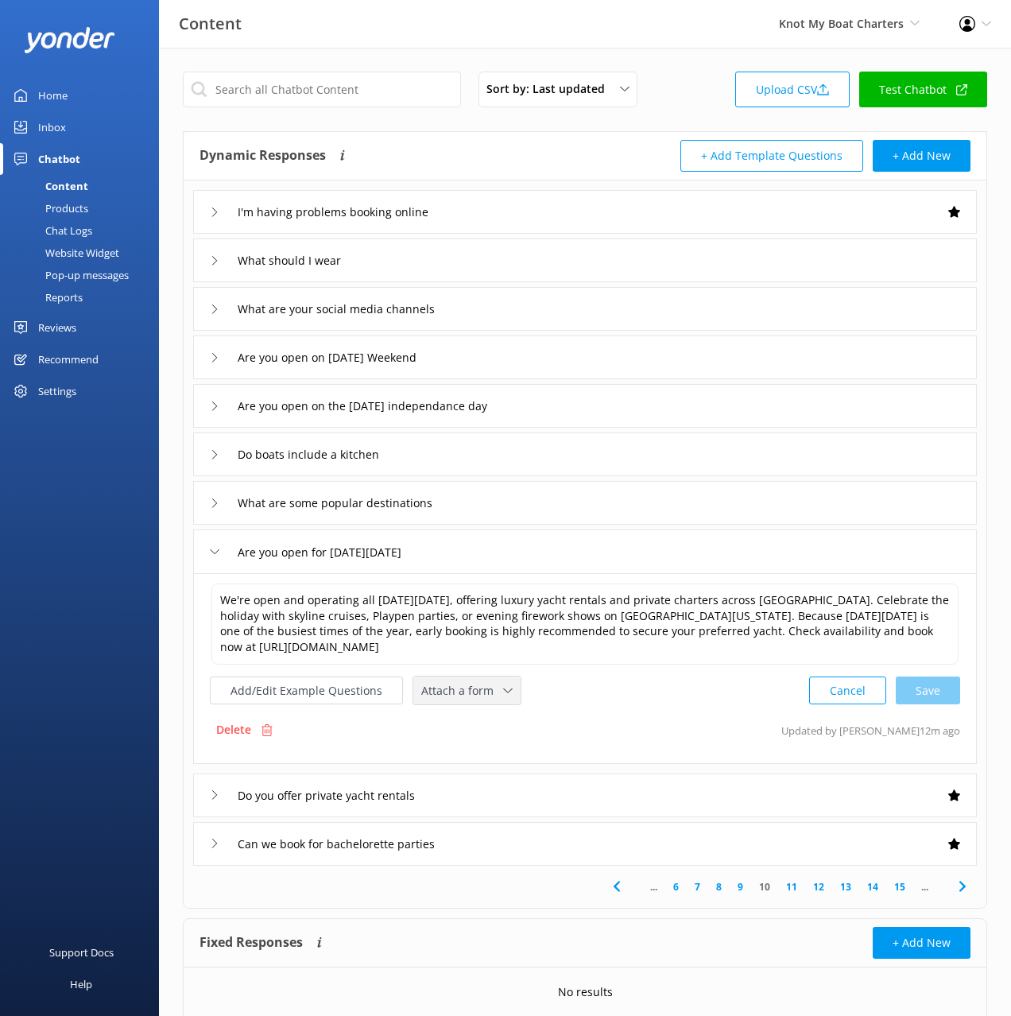
drag, startPoint x: 456, startPoint y: 695, endPoint x: 466, endPoint y: 751, distance: 57.3
click at [456, 696] on span "Attach a form" at bounding box center [462, 690] width 82 height 17
click at [466, 757] on div "Check availability" at bounding box center [461, 757] width 79 height 16
click at [961, 890] on icon at bounding box center [962, 884] width 19 height 19
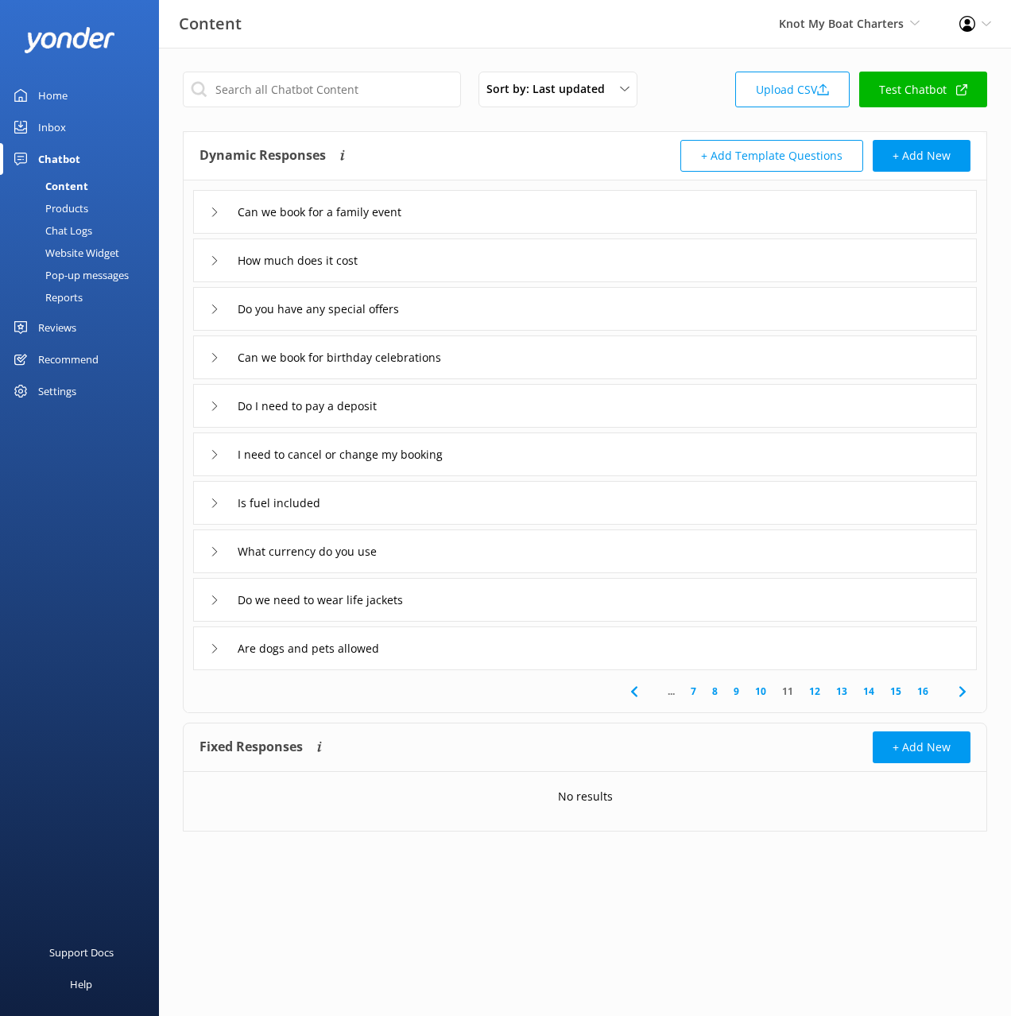
click at [520, 210] on div "Can we book for a family event" at bounding box center [585, 212] width 784 height 44
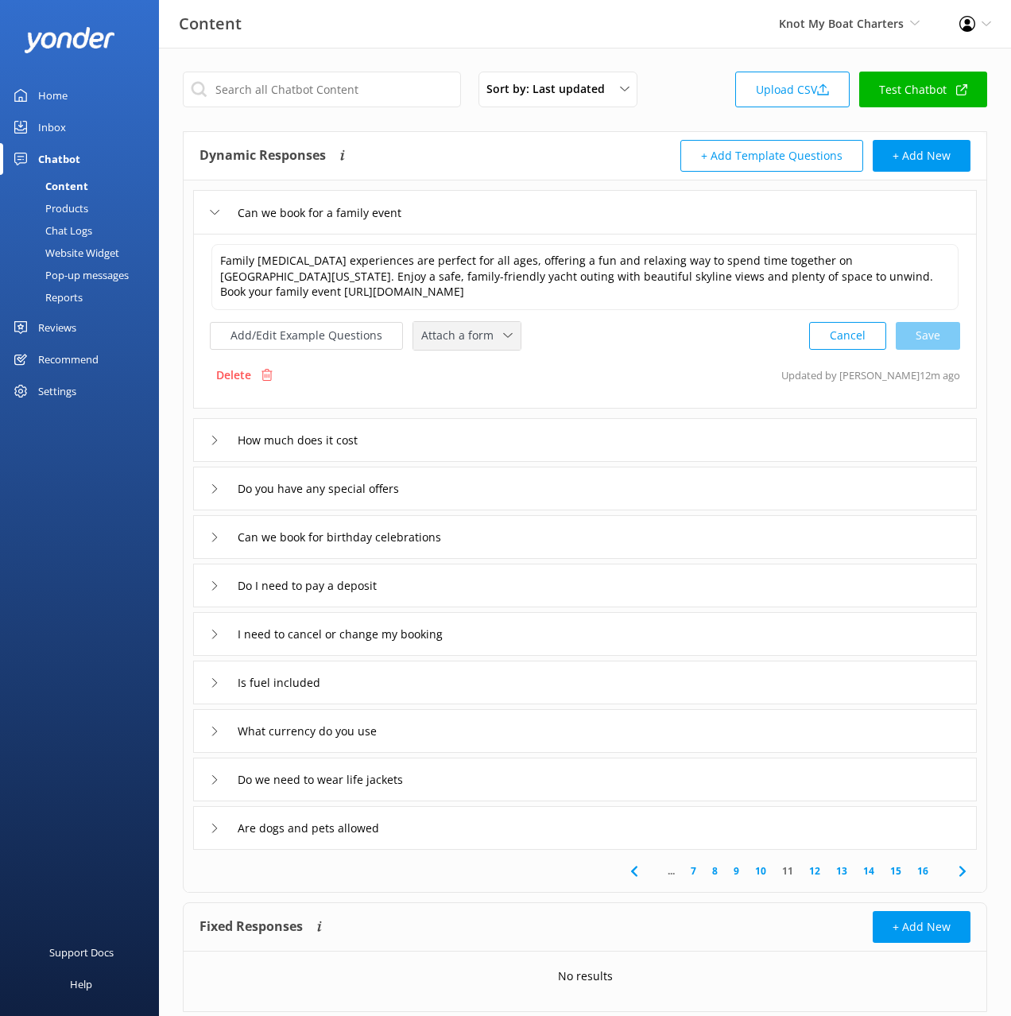
drag, startPoint x: 449, startPoint y: 339, endPoint x: 495, endPoint y: 410, distance: 84.0
click at [449, 339] on span "Attach a form" at bounding box center [462, 335] width 82 height 17
click at [489, 402] on div "Check availability" at bounding box center [461, 402] width 79 height 16
click at [463, 438] on div "How much does it cost" at bounding box center [585, 439] width 784 height 44
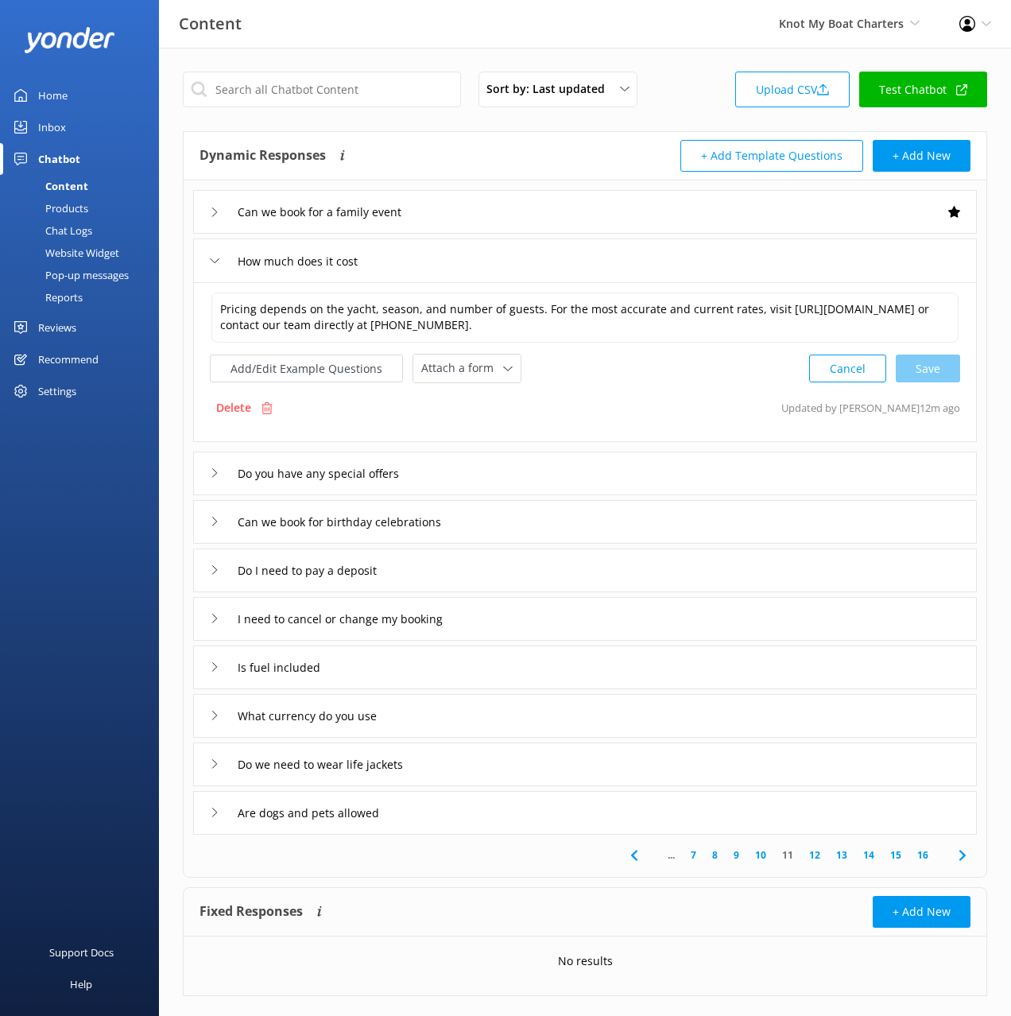
click at [443, 387] on div "Pricing depends on the yacht, season, and number of guests. For the most accura…" at bounding box center [585, 362] width 784 height 160
click at [442, 379] on div "Attach a form Leave contact details Check availability" at bounding box center [466, 369] width 107 height 28
drag, startPoint x: 462, startPoint y: 440, endPoint x: 467, endPoint y: 450, distance: 11.4
click at [462, 440] on div "Check availability" at bounding box center [461, 435] width 79 height 16
click at [512, 522] on div "Can we book for birthday celebrations" at bounding box center [585, 521] width 784 height 44
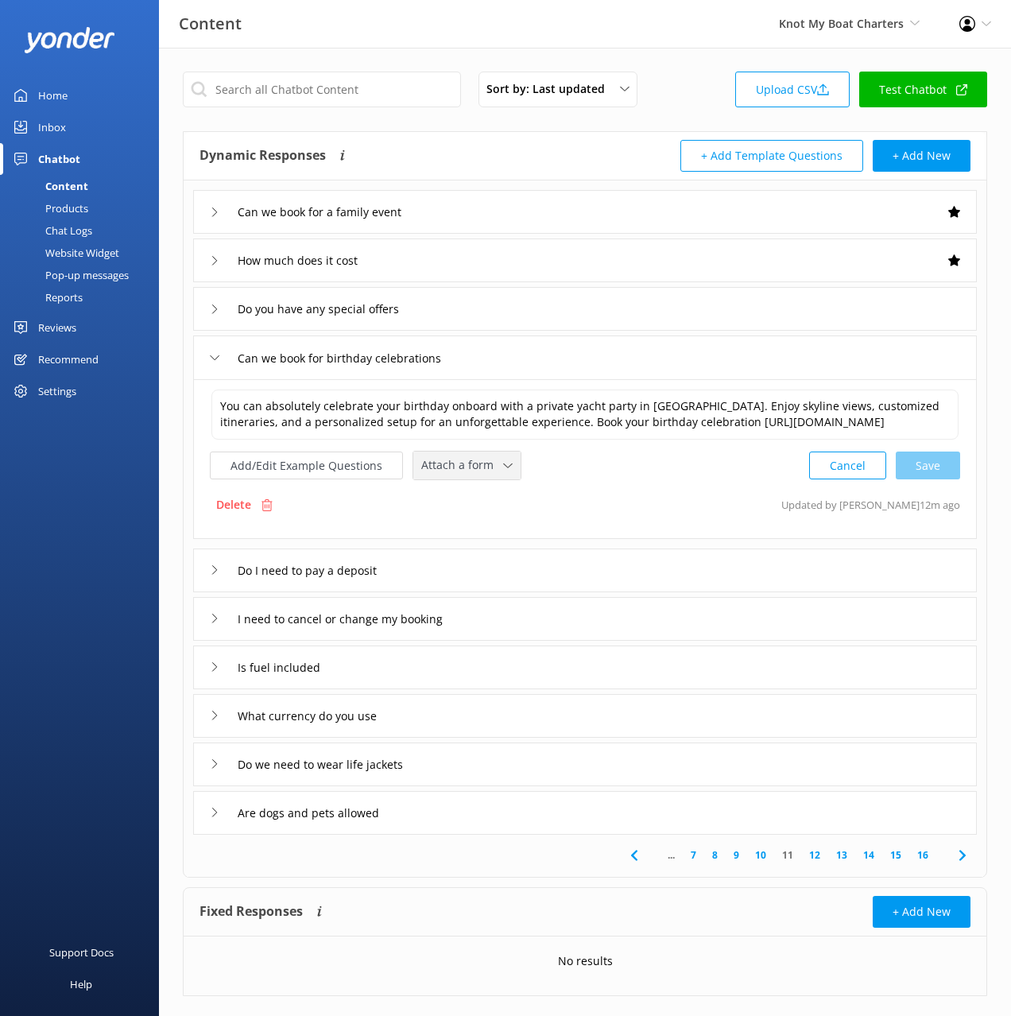
drag, startPoint x: 443, startPoint y: 461, endPoint x: 441, endPoint y: 469, distance: 8.3
click at [443, 461] on span "Attach a form" at bounding box center [462, 464] width 82 height 17
click at [462, 530] on div "Check availability" at bounding box center [461, 532] width 79 height 16
click at [526, 619] on div "I need to cancel or change my booking" at bounding box center [585, 618] width 784 height 44
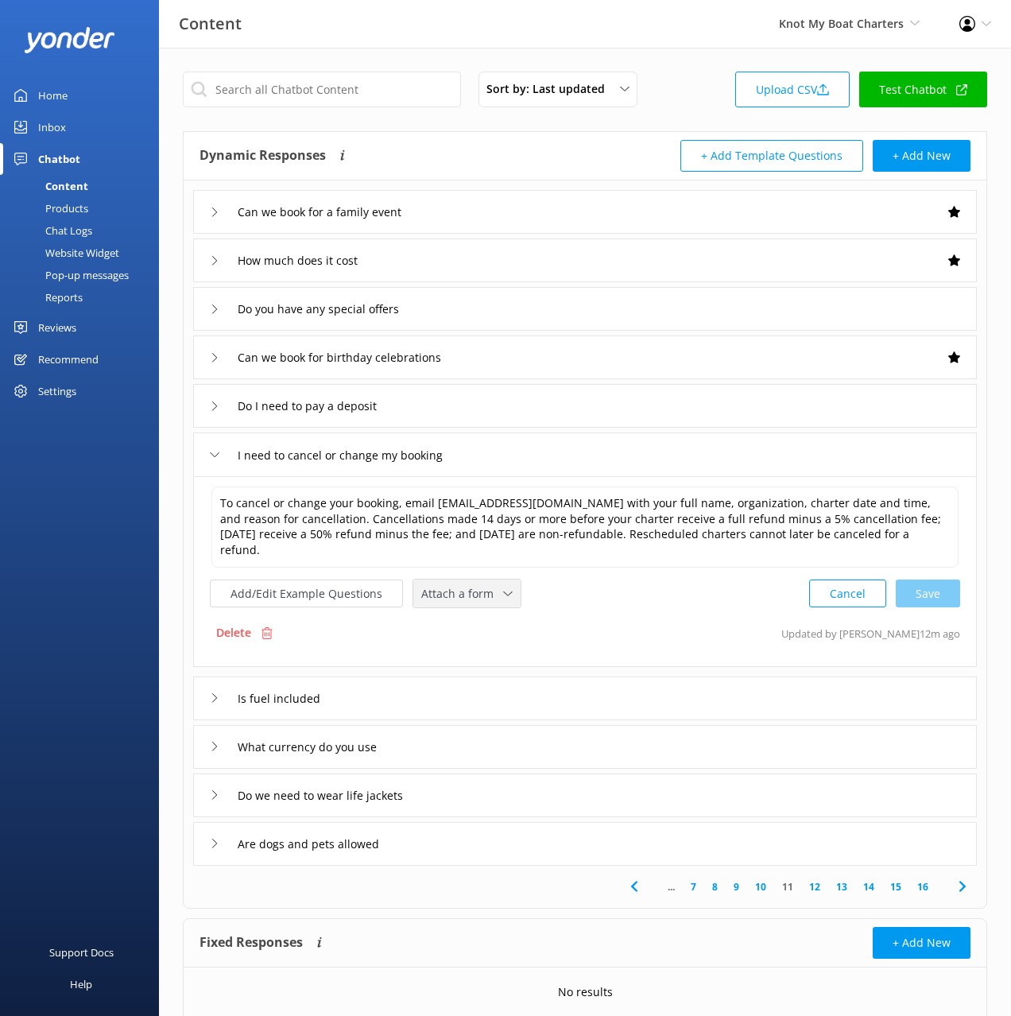
click at [472, 585] on span "Attach a form" at bounding box center [462, 593] width 82 height 17
click at [490, 619] on div "Leave contact details" at bounding box center [470, 627] width 97 height 16
click at [967, 875] on icon at bounding box center [962, 884] width 19 height 19
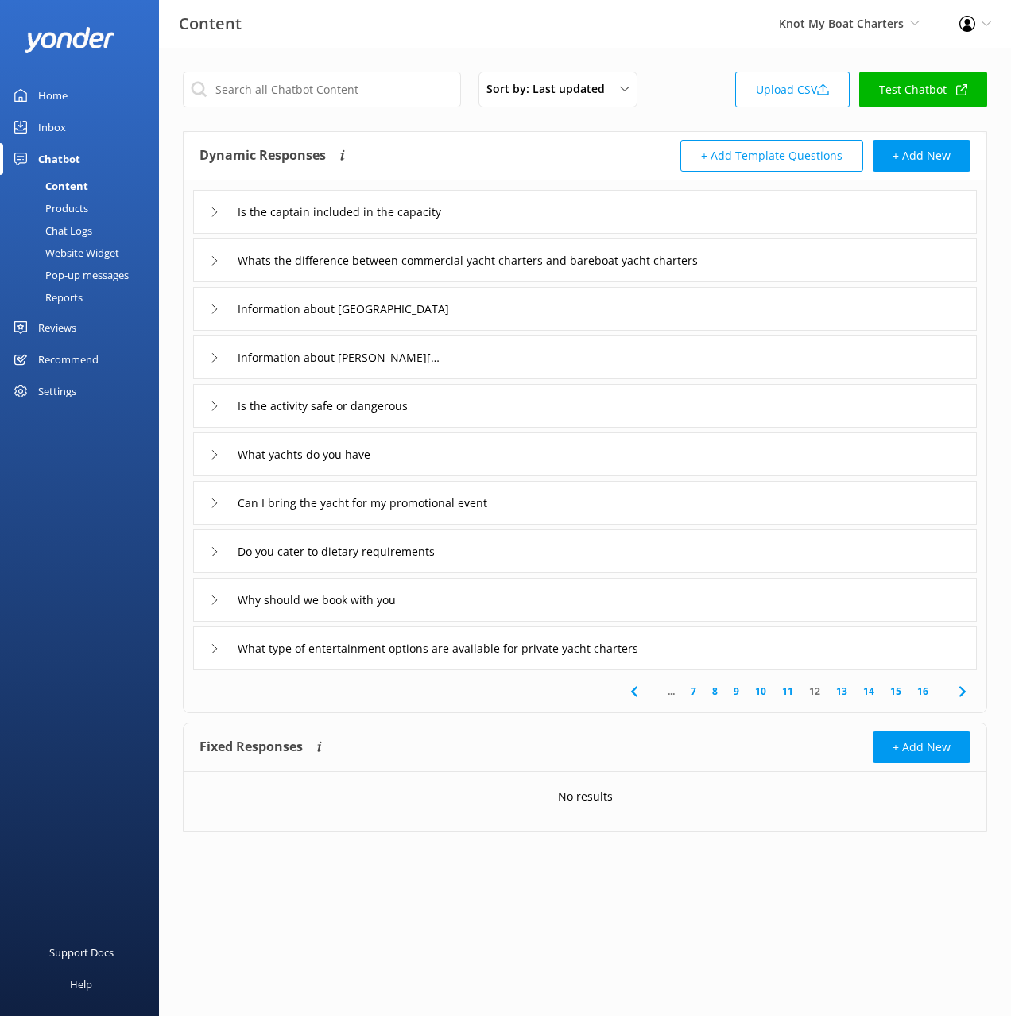
click at [548, 307] on div "Information about [GEOGRAPHIC_DATA]" at bounding box center [585, 309] width 784 height 44
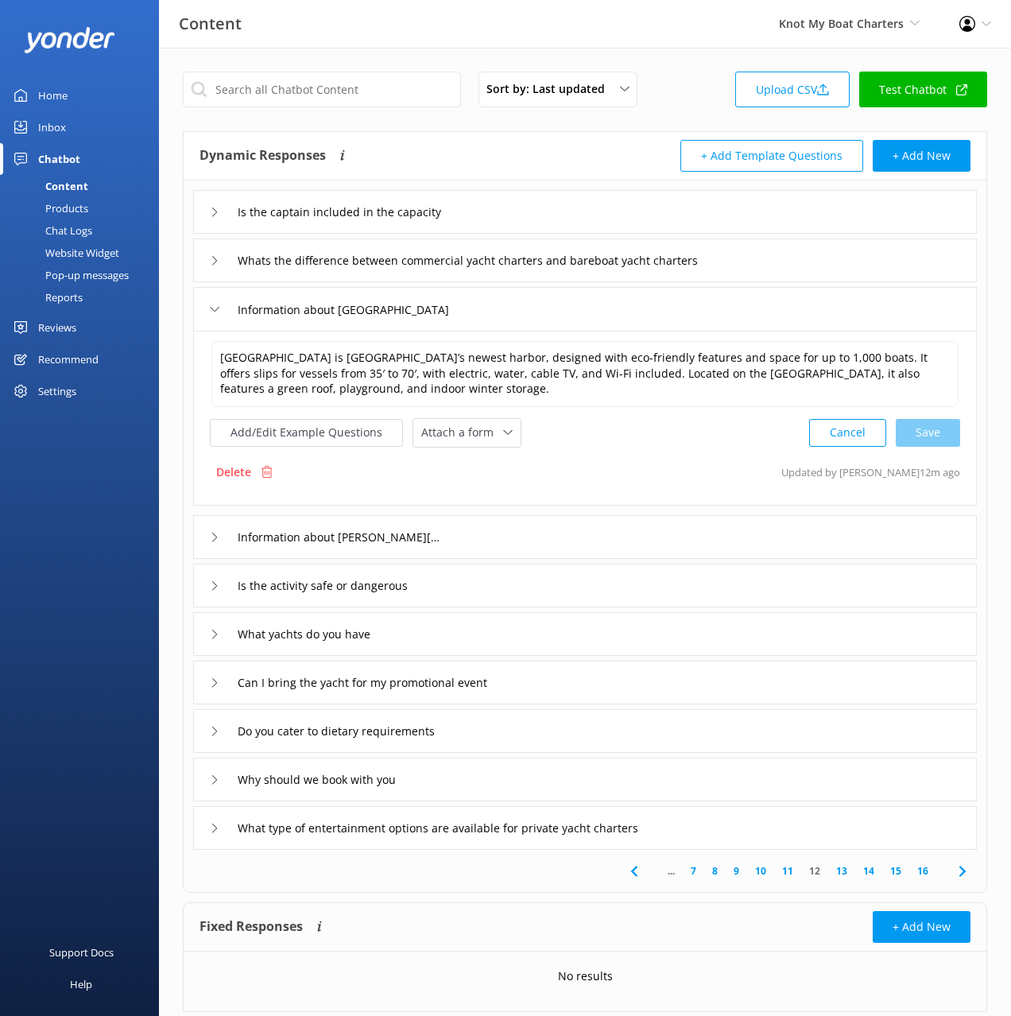
click at [557, 517] on div "Information about [PERSON_NAME][GEOGRAPHIC_DATA]" at bounding box center [585, 537] width 784 height 44
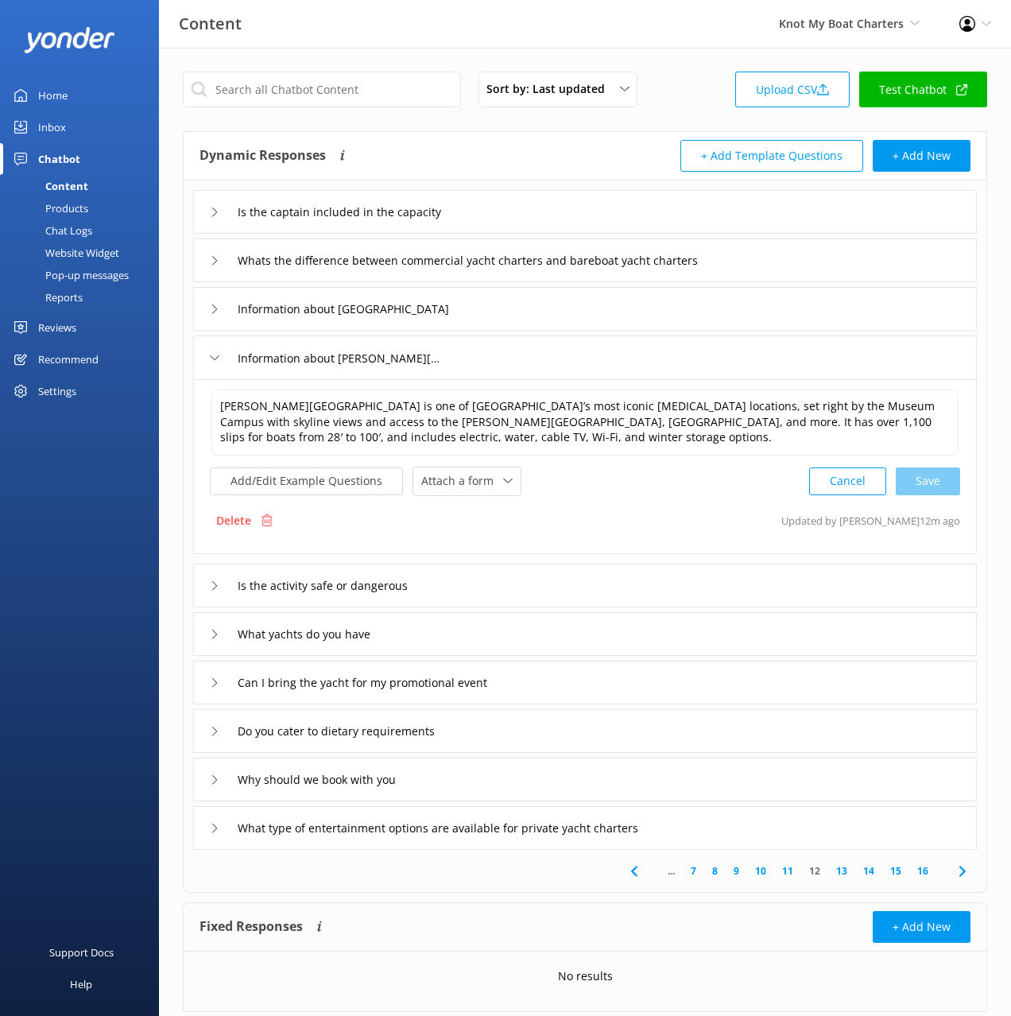
click at [500, 347] on div "Information about [PERSON_NAME][GEOGRAPHIC_DATA]" at bounding box center [585, 358] width 784 height 44
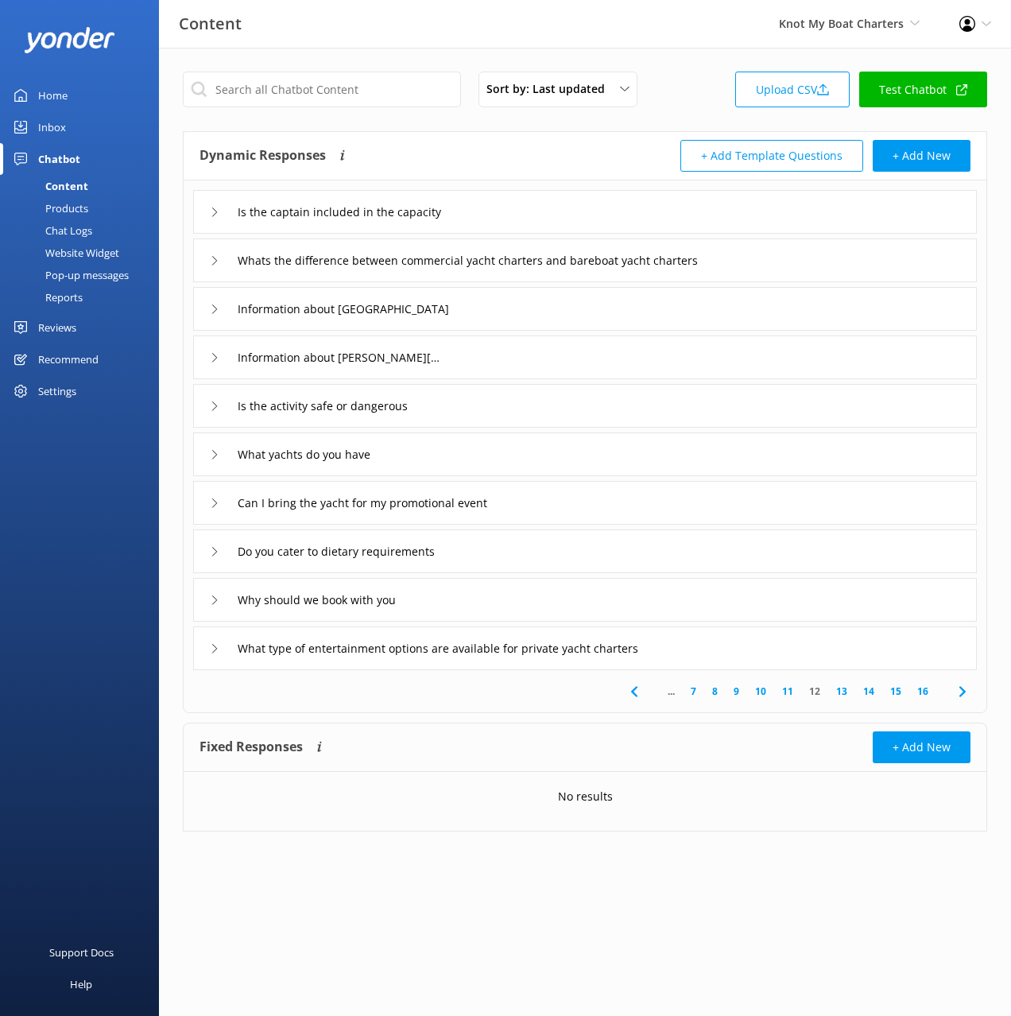
drag, startPoint x: 443, startPoint y: 451, endPoint x: 442, endPoint y: 473, distance: 22.3
click at [443, 452] on div "What yachts do you have" at bounding box center [585, 455] width 784 height 44
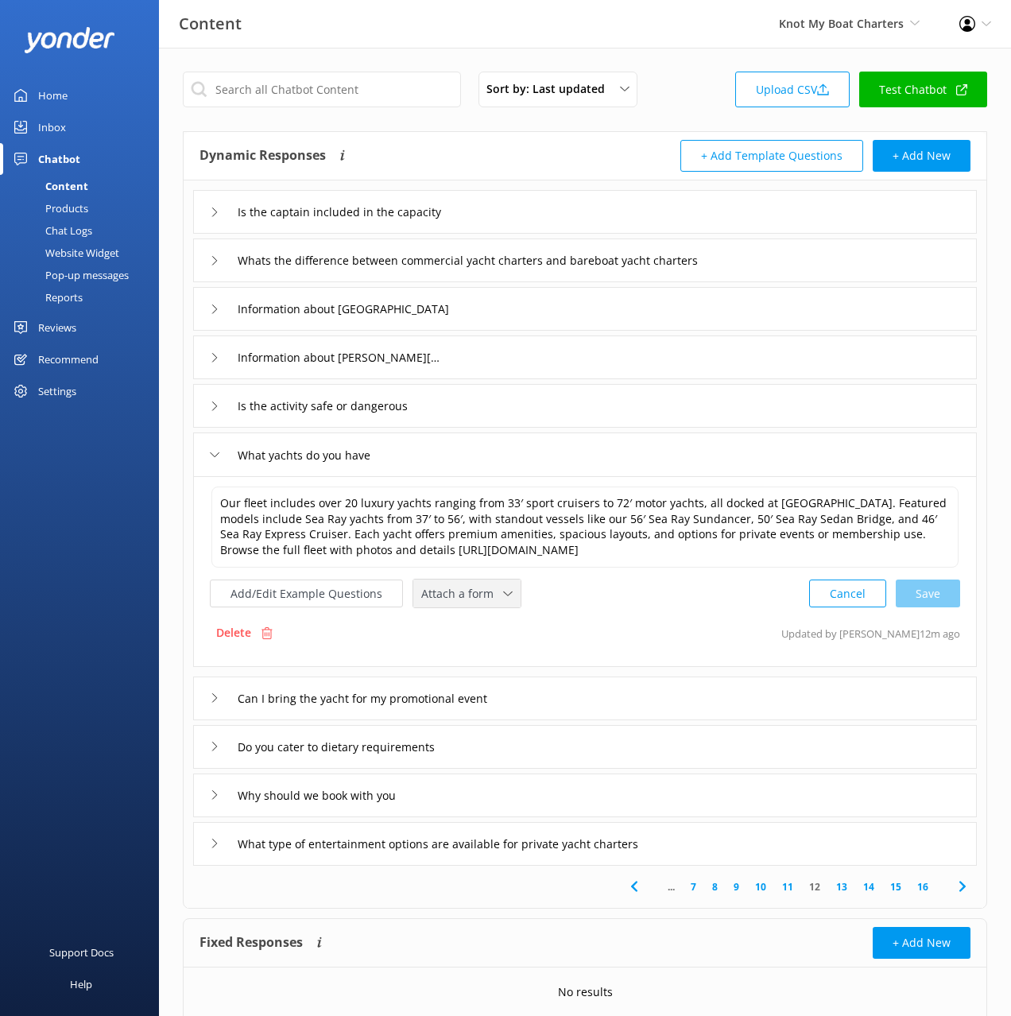
drag, startPoint x: 453, startPoint y: 593, endPoint x: 455, endPoint y: 631, distance: 37.4
click at [453, 594] on span "Attach a form" at bounding box center [462, 593] width 82 height 17
click at [461, 655] on div "Check availability" at bounding box center [461, 660] width 79 height 16
click at [503, 747] on div "Do you cater to dietary requirements" at bounding box center [585, 746] width 784 height 44
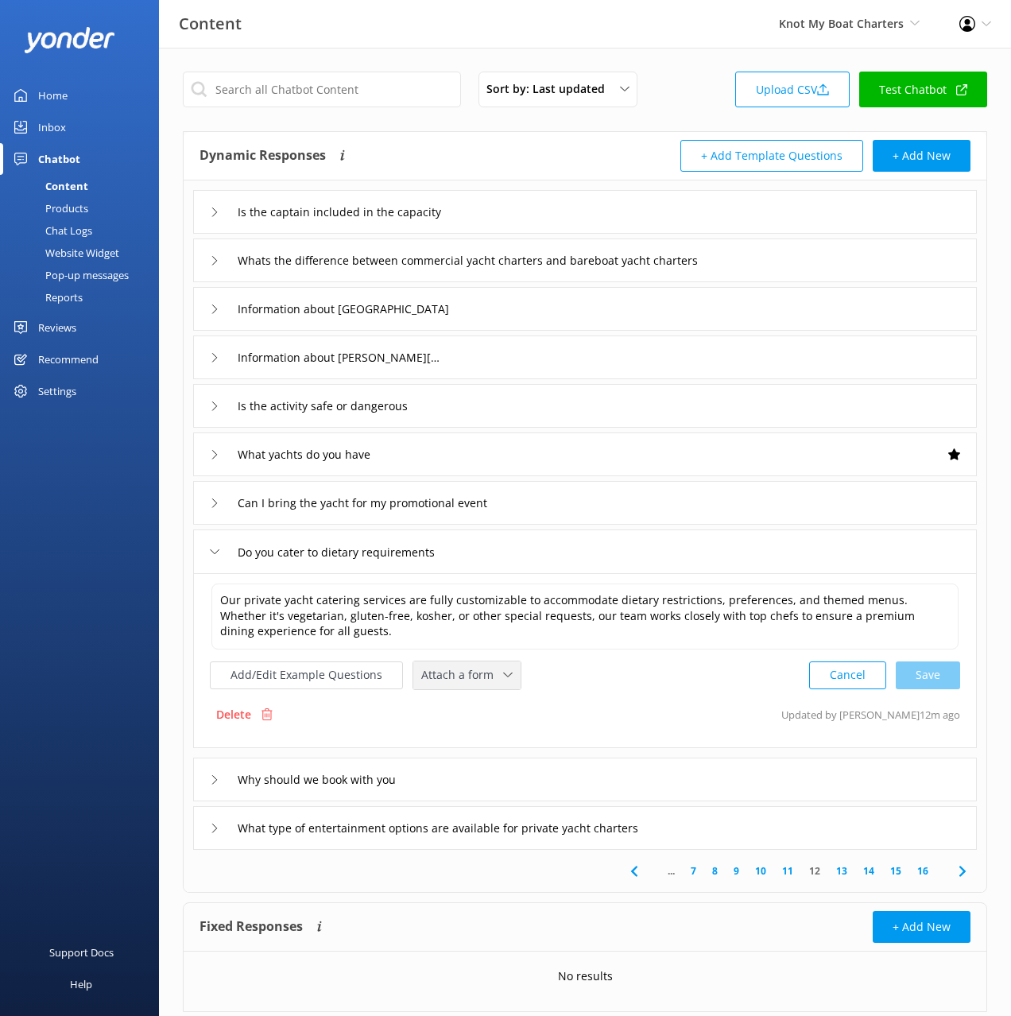
click at [442, 671] on span "Attach a form" at bounding box center [462, 674] width 82 height 17
click at [463, 737] on div "Check availability" at bounding box center [461, 741] width 79 height 16
click at [588, 501] on div "Can I bring the yacht for my promotional event" at bounding box center [585, 503] width 784 height 44
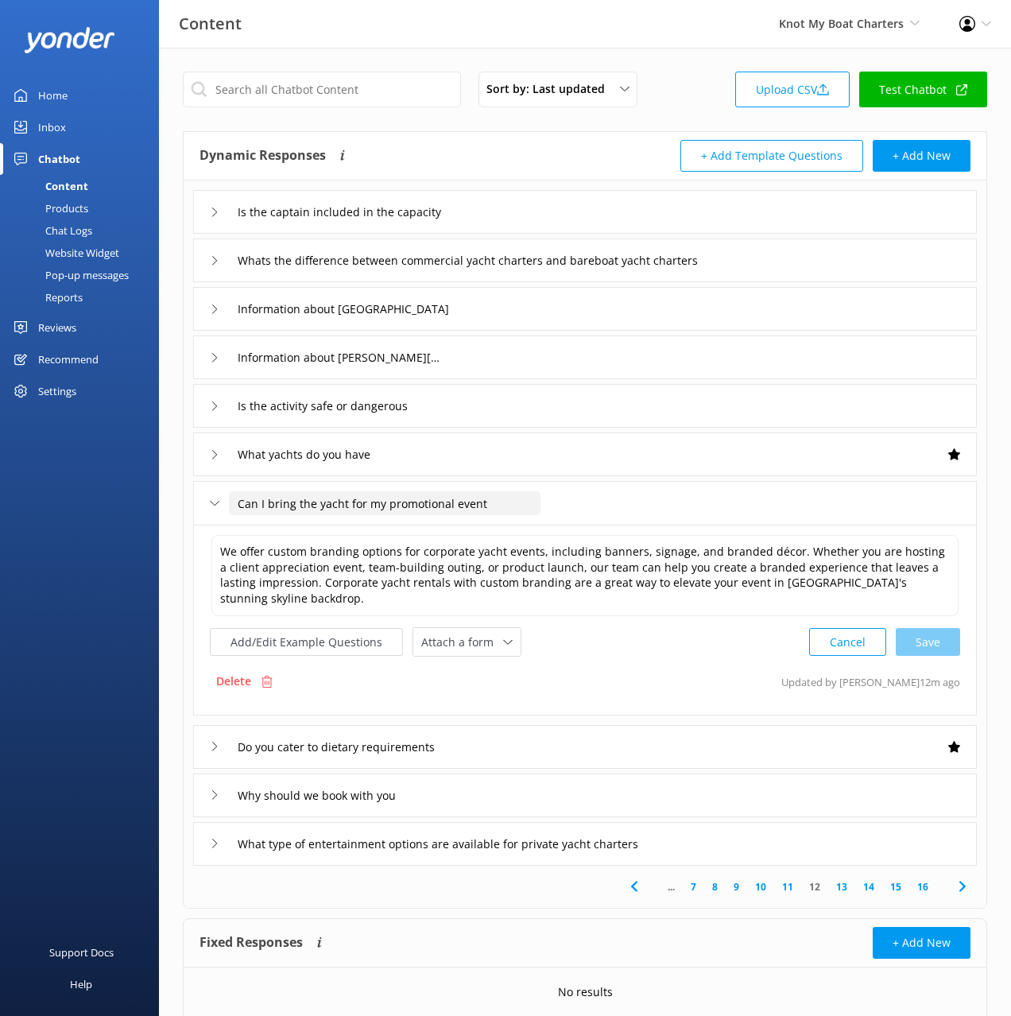
click at [334, 500] on input "Can I bring the yacht for my promotional event" at bounding box center [385, 503] width 312 height 24
type input "Can I bring branding for my promotional event"
click at [504, 520] on div at bounding box center [501, 528] width 20 height 20
click at [531, 788] on div "Why should we book with you" at bounding box center [585, 796] width 784 height 44
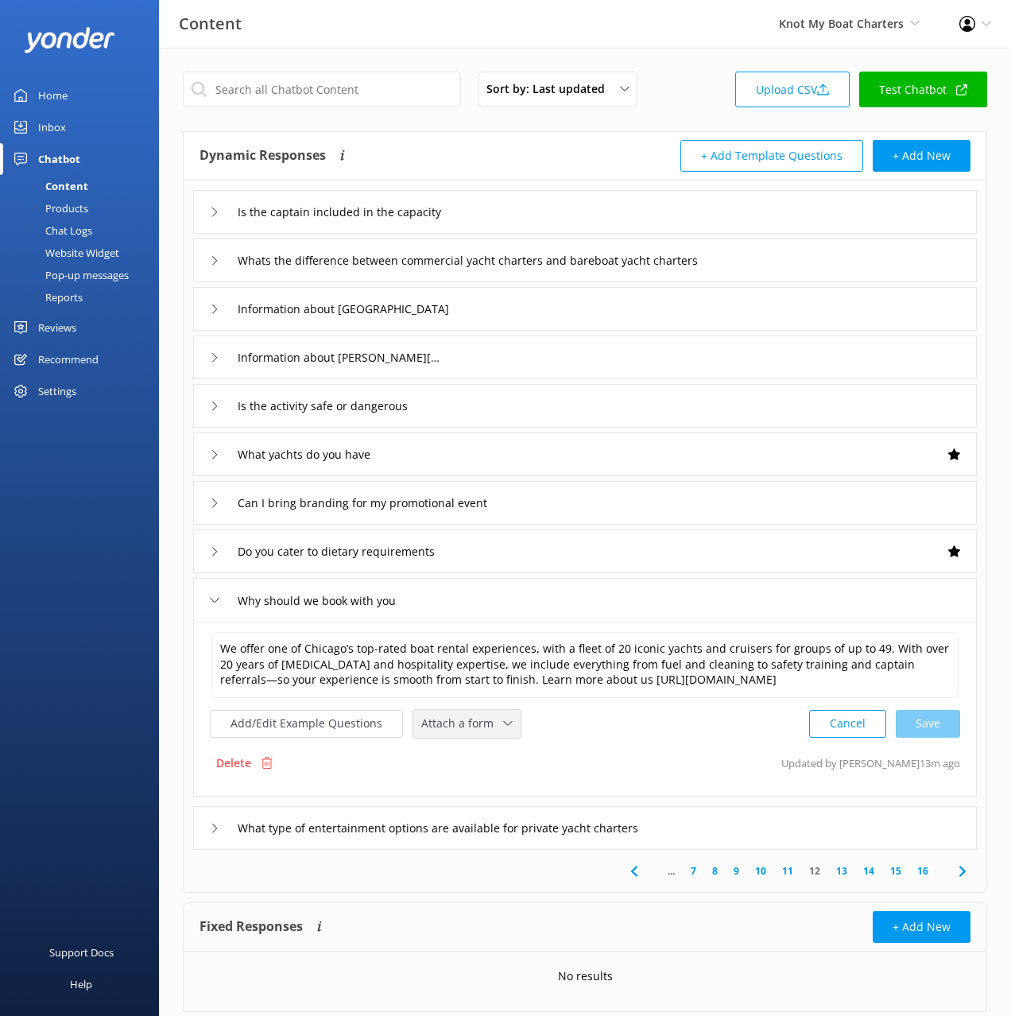
click at [460, 715] on span "Attach a form" at bounding box center [462, 723] width 82 height 17
click at [495, 792] on div "Check availability" at bounding box center [461, 790] width 79 height 16
click at [783, 825] on div "What type of entertainment options are available for private yacht charters" at bounding box center [585, 827] width 784 height 44
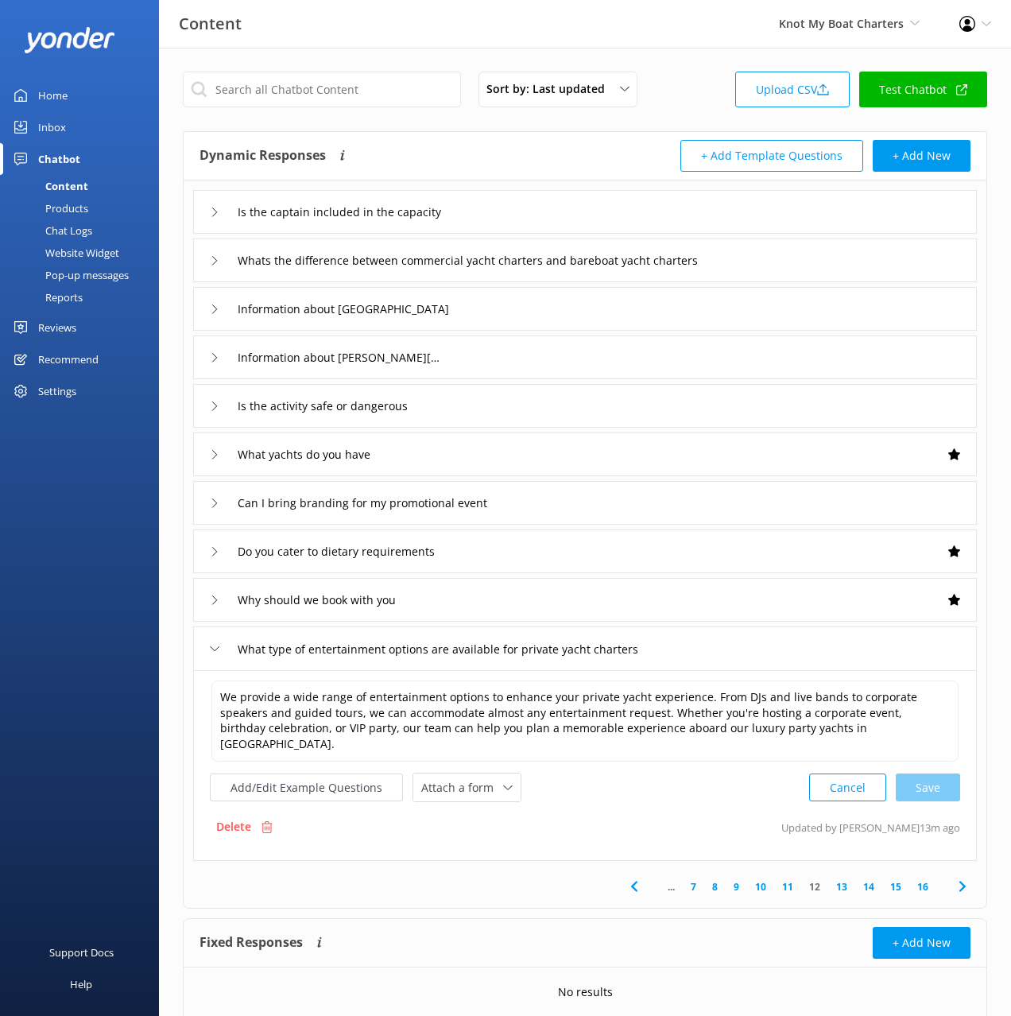
click at [678, 812] on div "Delete Updated by [PERSON_NAME] 13m ago" at bounding box center [585, 827] width 751 height 30
drag, startPoint x: 485, startPoint y: 773, endPoint x: 487, endPoint y: 791, distance: 18.4
click at [485, 779] on span "Attach a form" at bounding box center [462, 787] width 82 height 17
click at [491, 806] on link "Leave contact details" at bounding box center [485, 822] width 142 height 32
click at [971, 875] on icon at bounding box center [962, 884] width 19 height 19
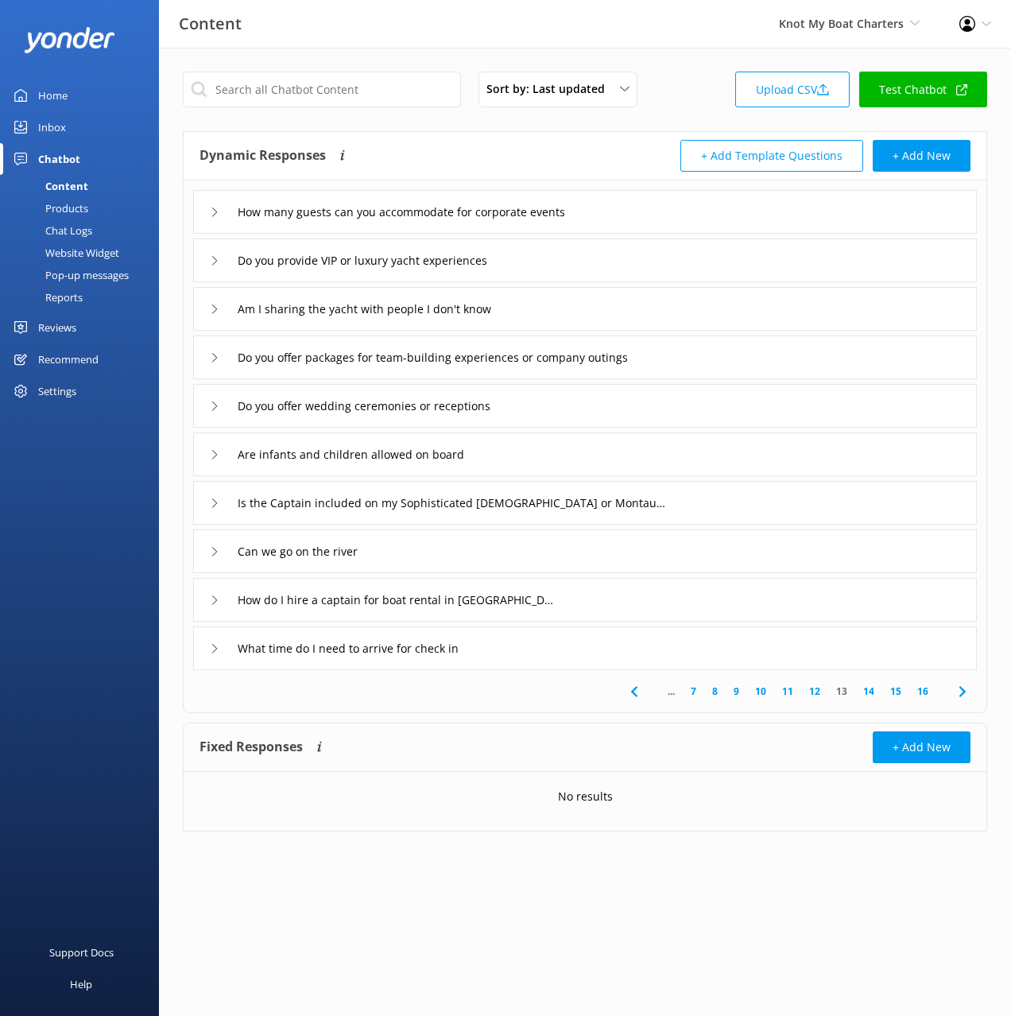
click at [460, 155] on div "Dynamic Responses The chatbot will generate a response based on the content inf…" at bounding box center [393, 156] width 386 height 32
click at [662, 223] on div "How many guests can you accommodate for corporate events" at bounding box center [585, 212] width 784 height 44
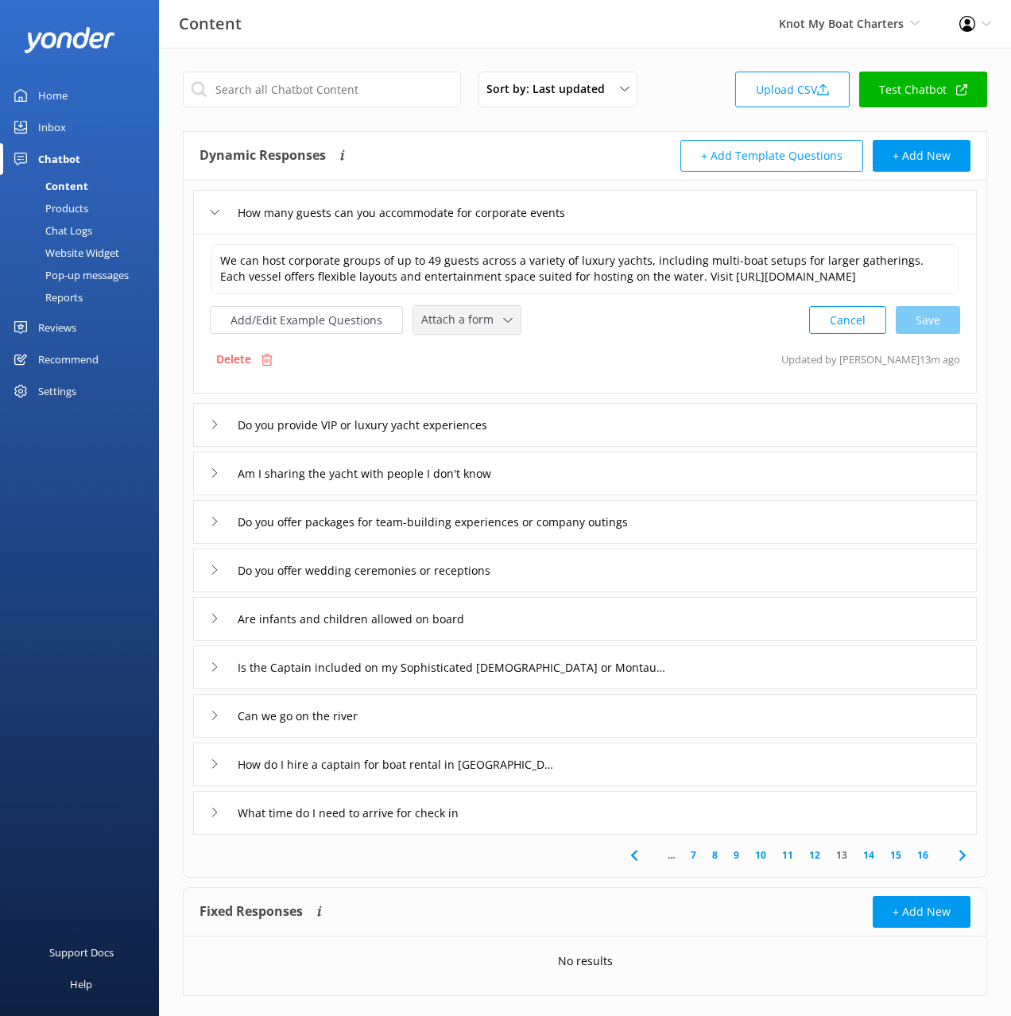
click at [491, 321] on span "Attach a form" at bounding box center [462, 319] width 82 height 17
click at [490, 360] on div "Leave contact details" at bounding box center [470, 354] width 97 height 16
click at [704, 523] on div "Do you offer packages for team-building experiences or company outings" at bounding box center [585, 521] width 784 height 44
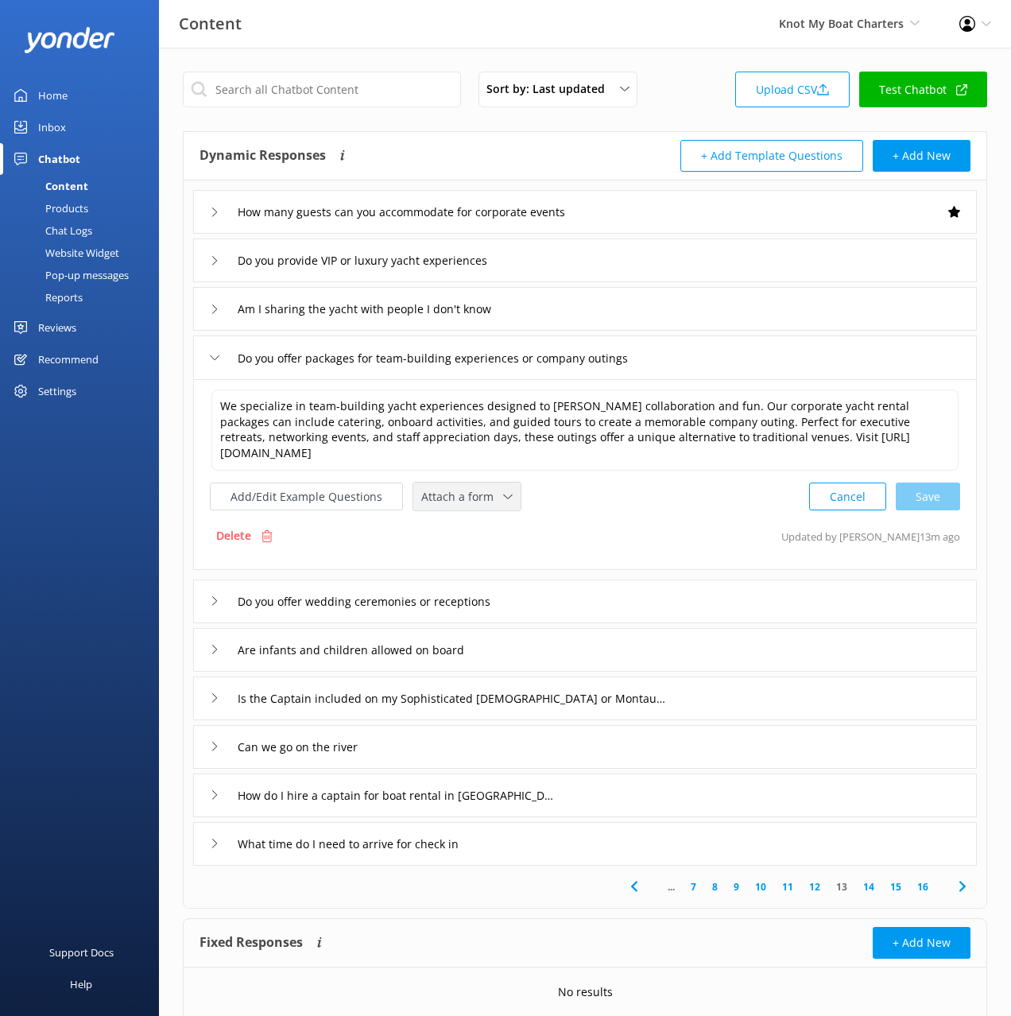
click at [479, 488] on span "Attach a form" at bounding box center [462, 496] width 82 height 17
click at [486, 525] on link "Leave contact details" at bounding box center [485, 530] width 142 height 32
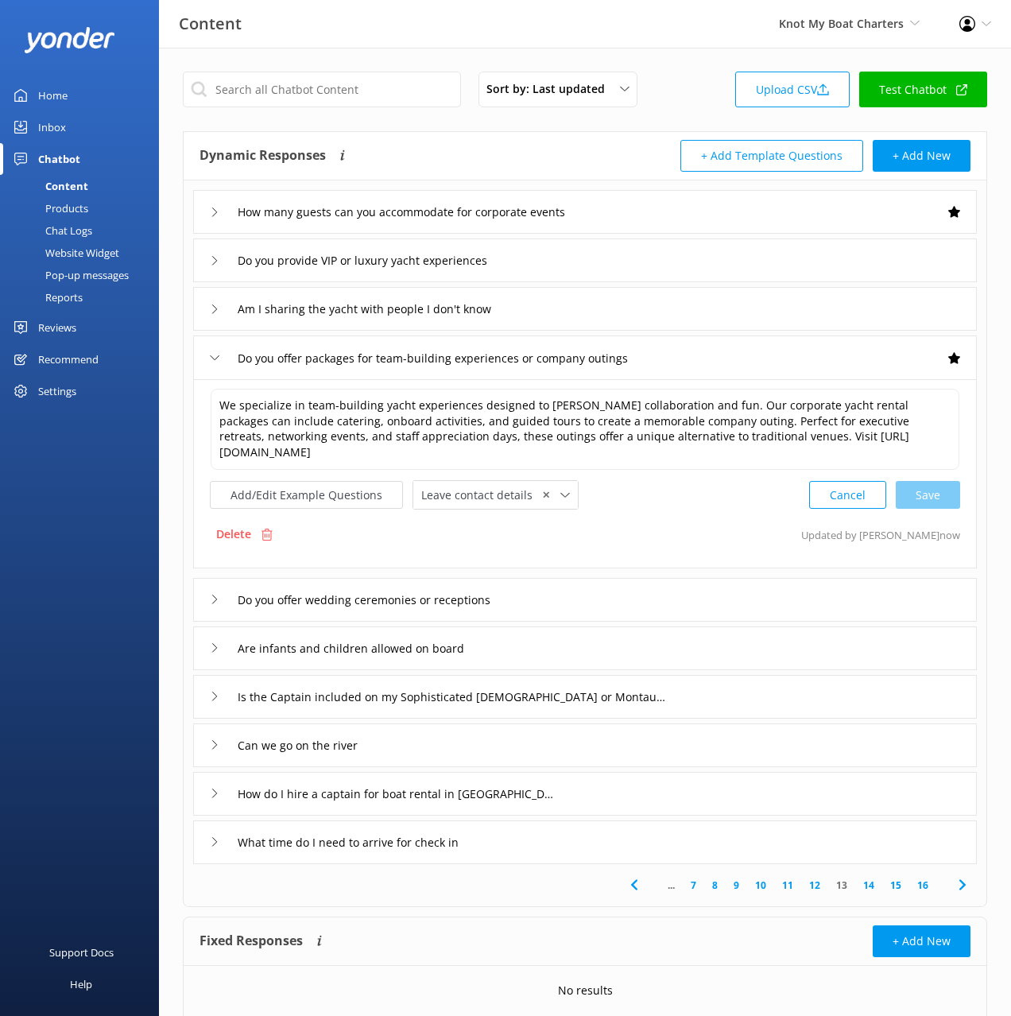
click at [647, 724] on div "Can we go on the river" at bounding box center [585, 746] width 784 height 44
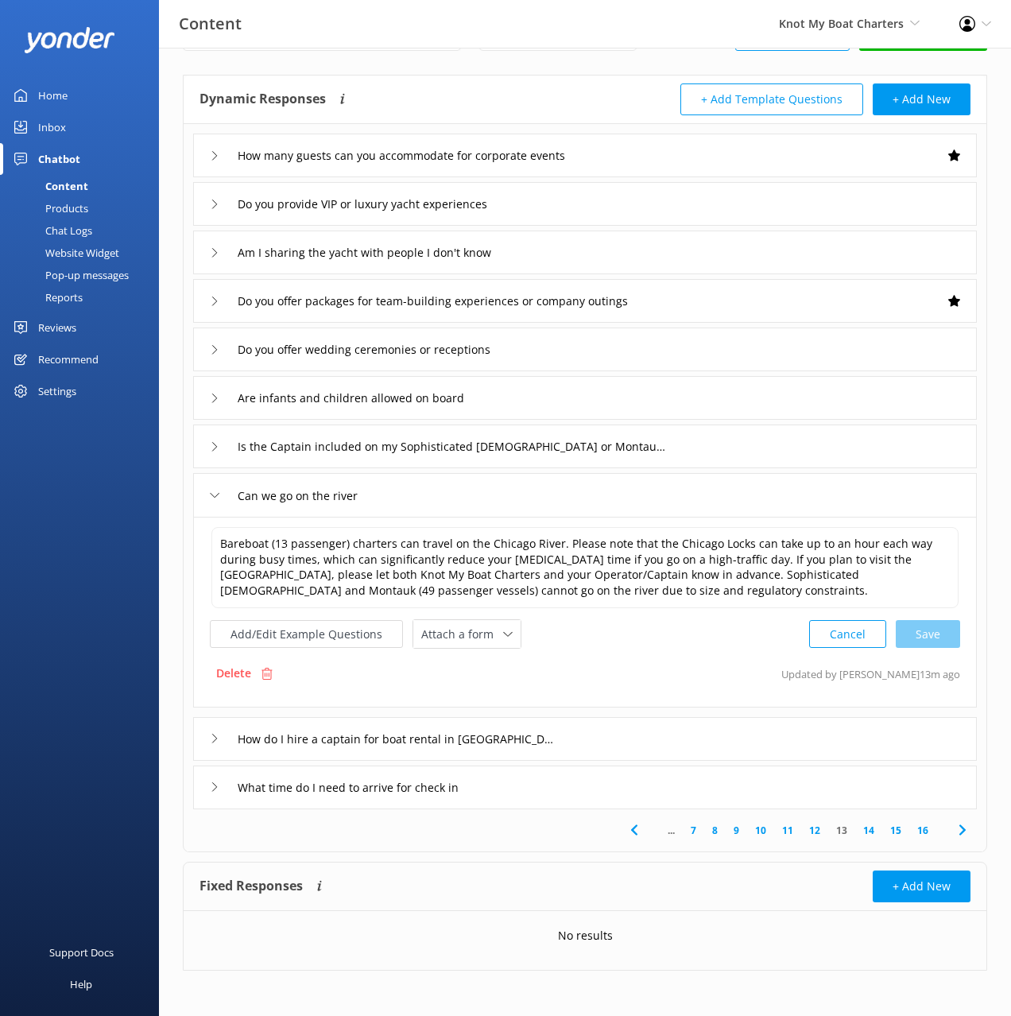
scroll to position [59, 0]
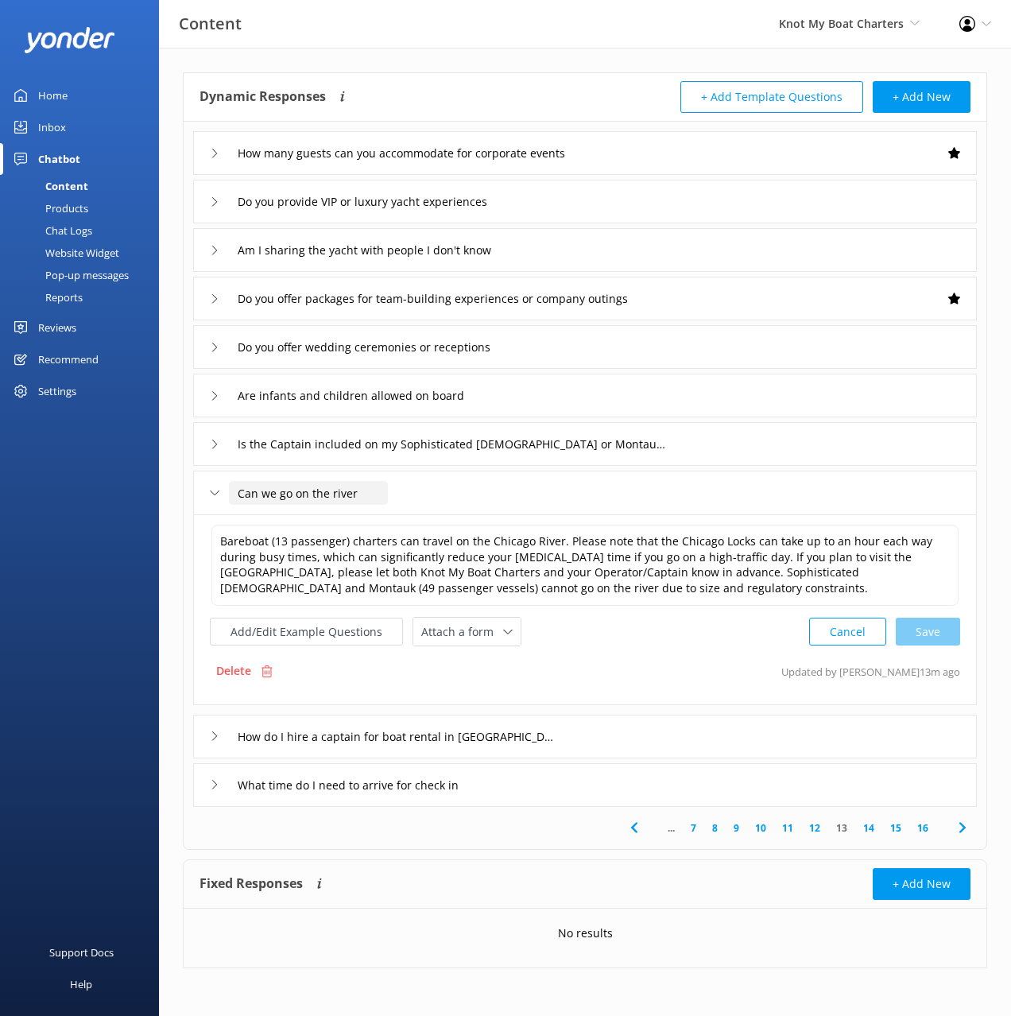
click at [332, 491] on input "Can we go on the river" at bounding box center [308, 493] width 159 height 24
type input "Can we go on the chicago river"
drag, startPoint x: 403, startPoint y: 514, endPoint x: 418, endPoint y: 545, distance: 33.8
click at [403, 514] on icon at bounding box center [406, 517] width 6 height 6
click at [956, 827] on icon at bounding box center [962, 827] width 19 height 19
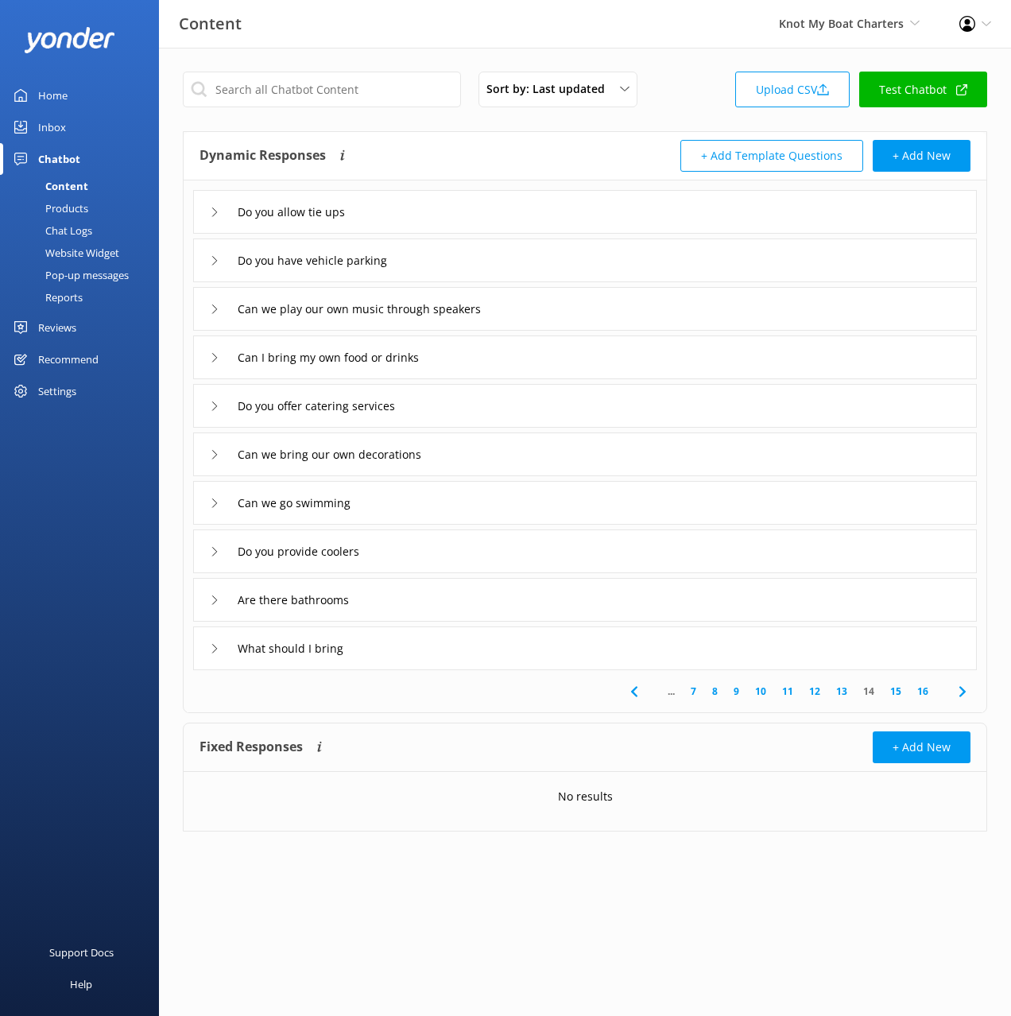
click at [972, 693] on span at bounding box center [963, 692] width 36 height 36
drag, startPoint x: 526, startPoint y: 211, endPoint x: 523, endPoint y: 222, distance: 11.6
click at [526, 212] on div "What is a bareboat charter" at bounding box center [585, 212] width 784 height 44
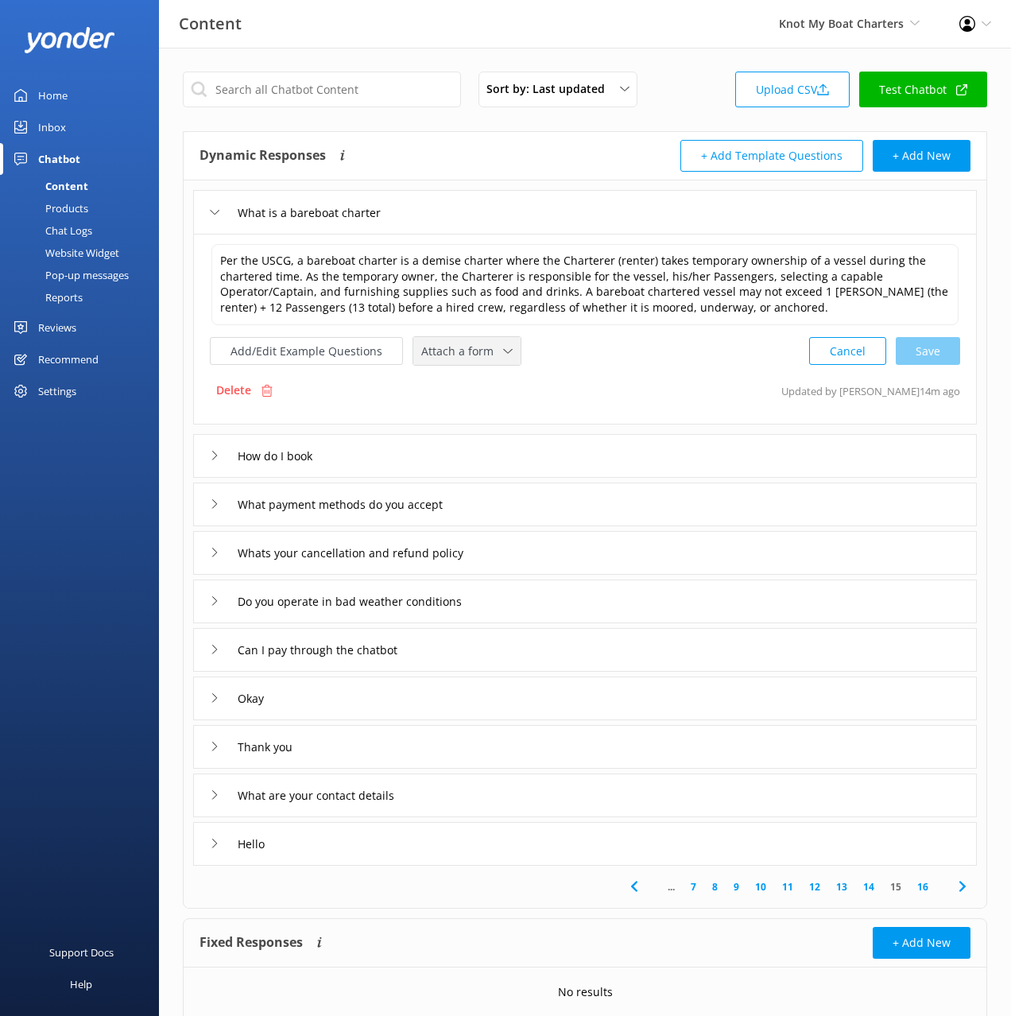
click at [453, 339] on div "Attach a form Leave contact details Check availability" at bounding box center [466, 351] width 107 height 28
click at [495, 417] on div "Check availability" at bounding box center [461, 418] width 79 height 16
click at [397, 433] on div "How do I book" at bounding box center [585, 455] width 784 height 44
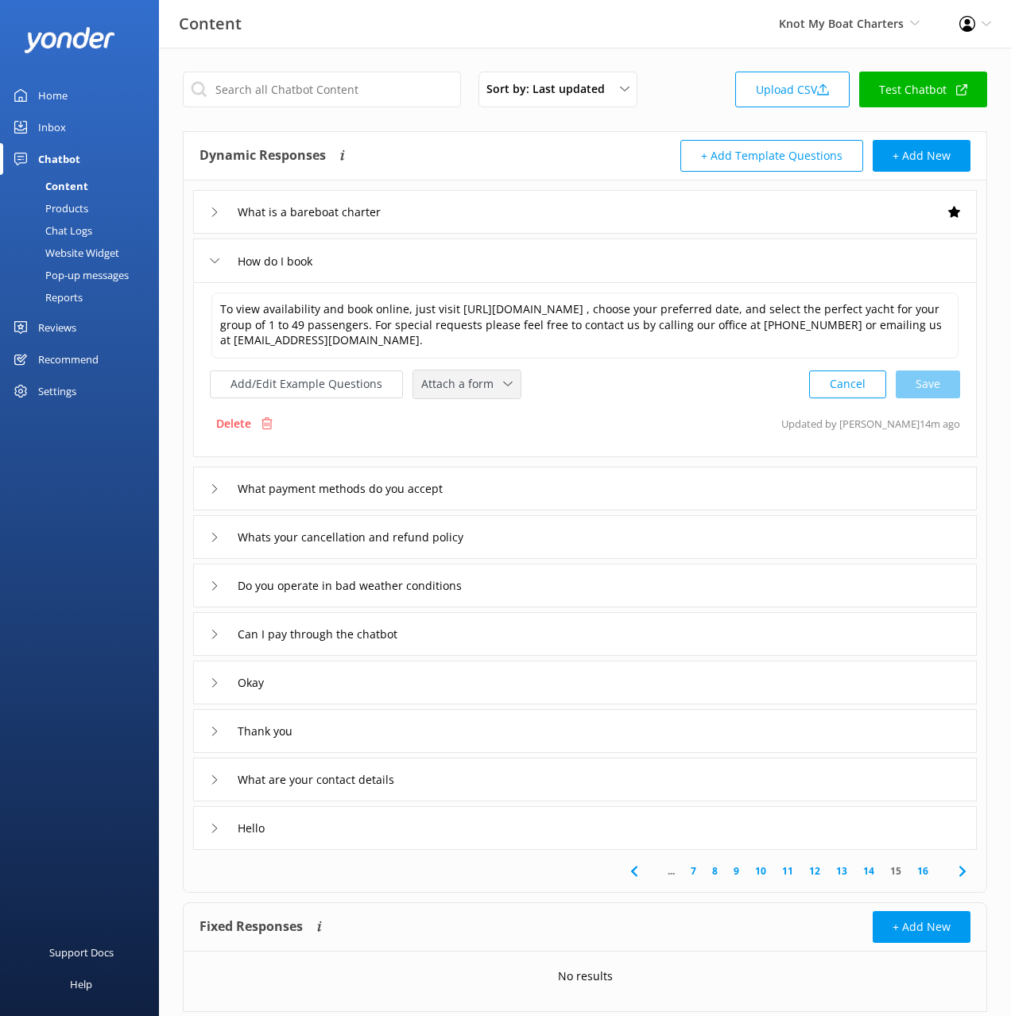
click at [480, 392] on span "Attach a form" at bounding box center [462, 383] width 82 height 17
click at [474, 449] on div "Check availability" at bounding box center [461, 450] width 79 height 16
click at [317, 381] on button "Add/Edit Example Questions" at bounding box center [306, 383] width 193 height 28
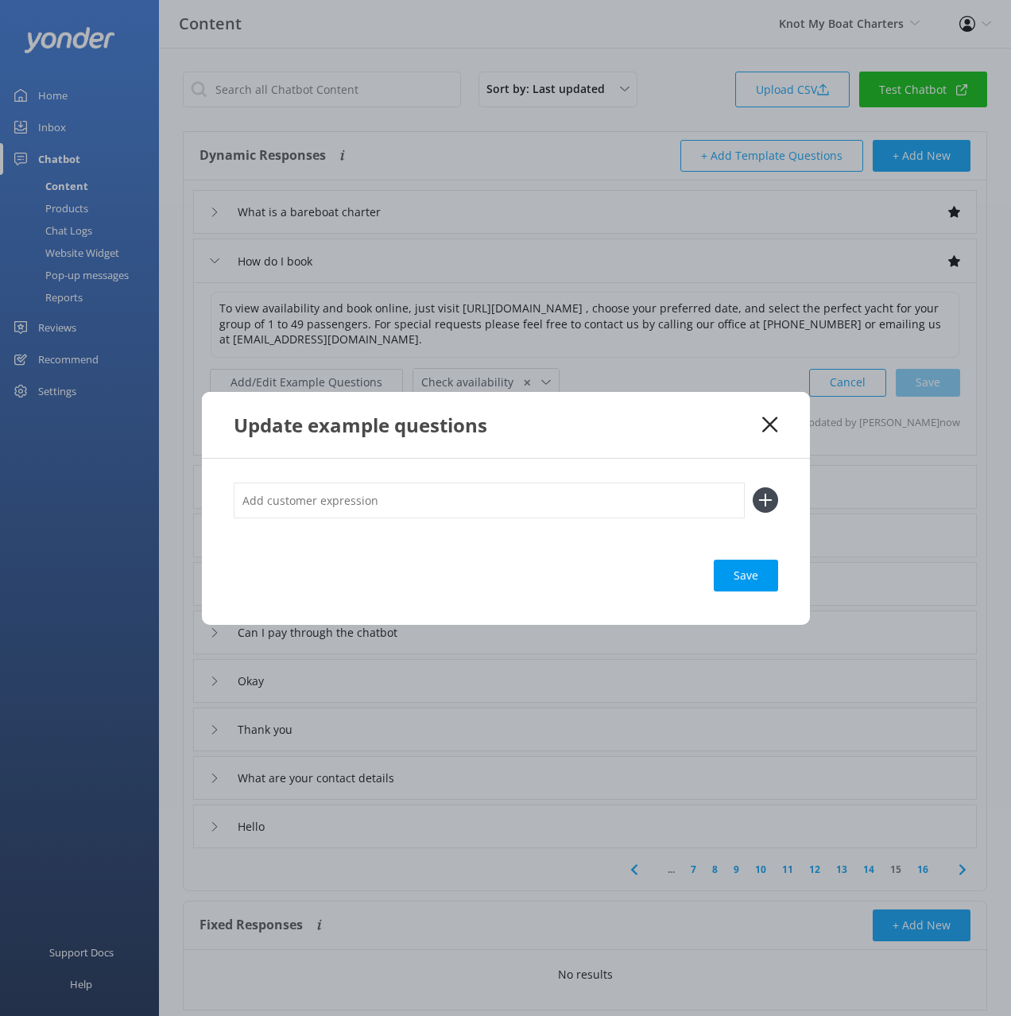
click at [583, 497] on input "text" at bounding box center [489, 501] width 511 height 36
type input "check availability"
click at [753, 487] on button at bounding box center [765, 499] width 25 height 25
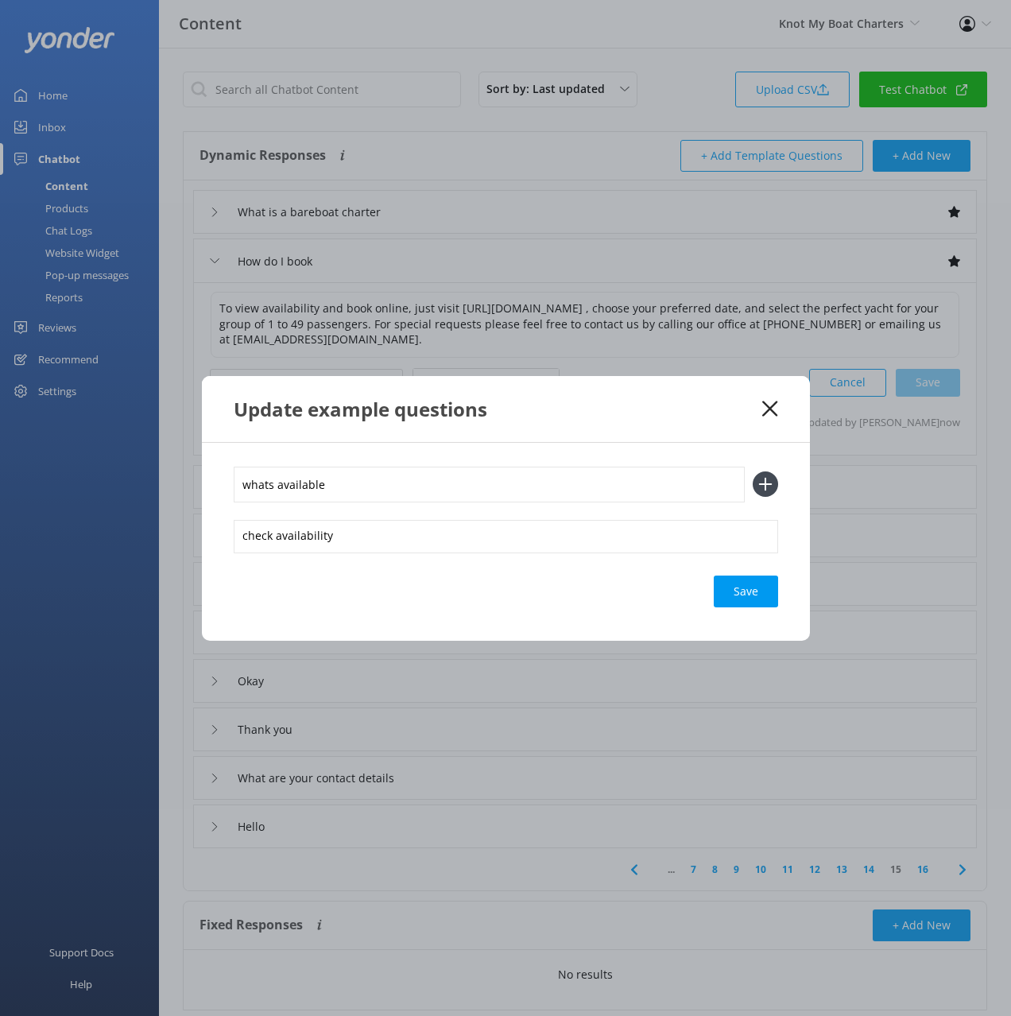
type input "whats available"
click at [753, 472] on button at bounding box center [765, 484] width 25 height 25
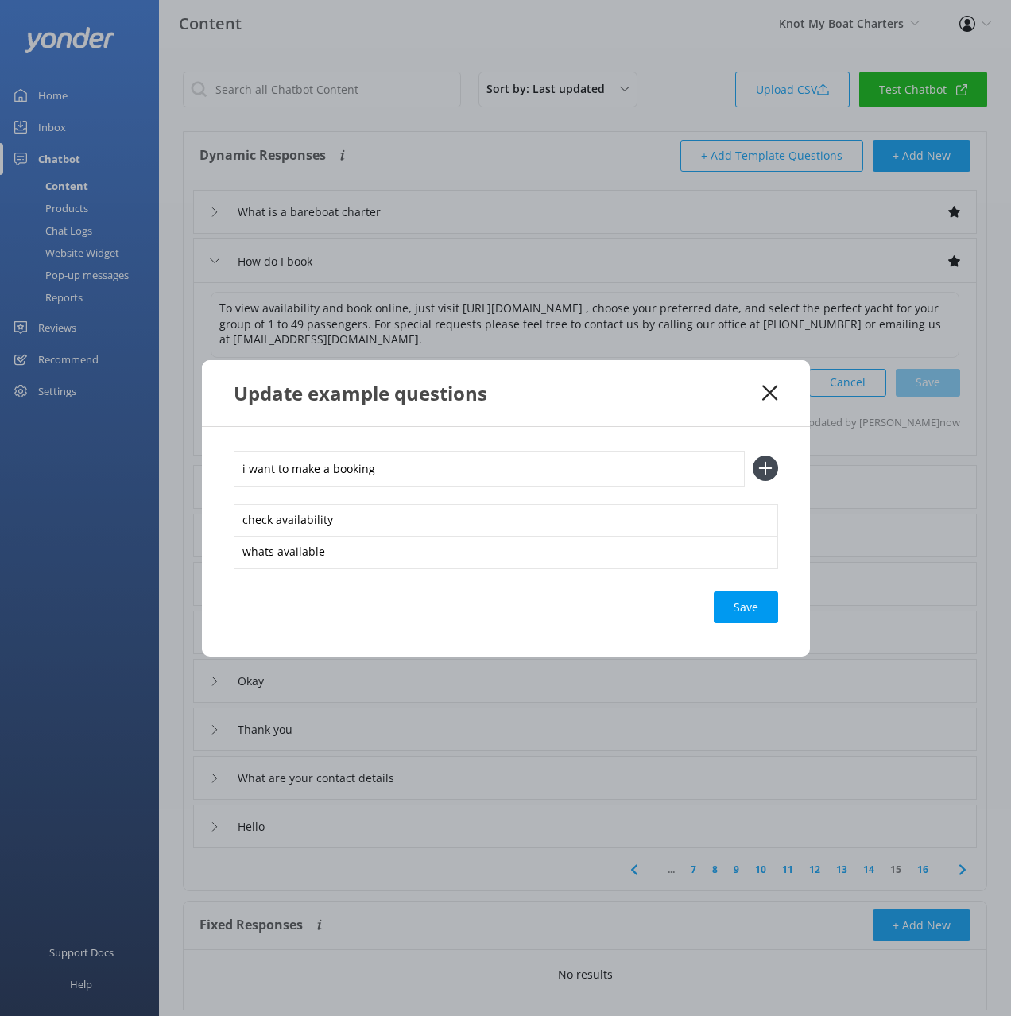
type input "i want to make a booking"
click at [753, 456] on button at bounding box center [765, 468] width 25 height 25
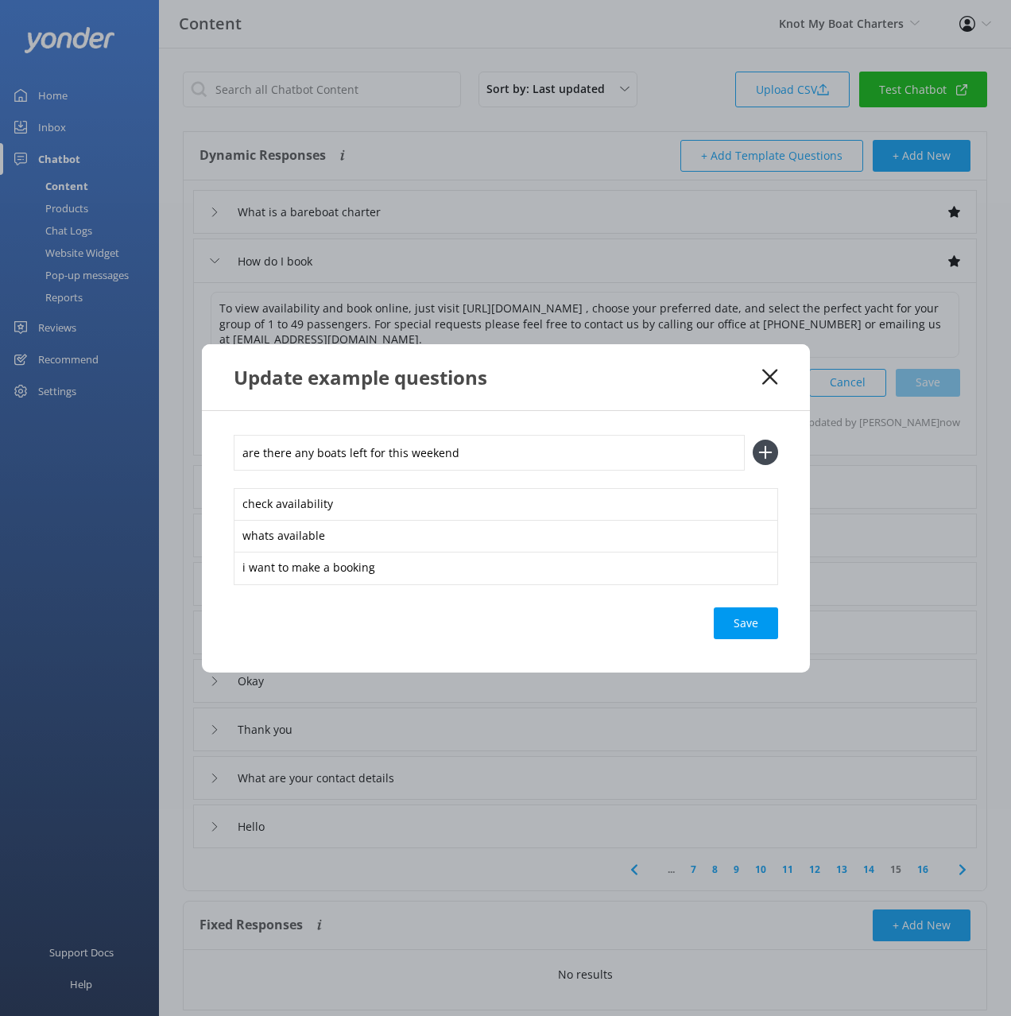
type input "are there any boats left for this weekend"
click at [753, 440] on button at bounding box center [765, 452] width 25 height 25
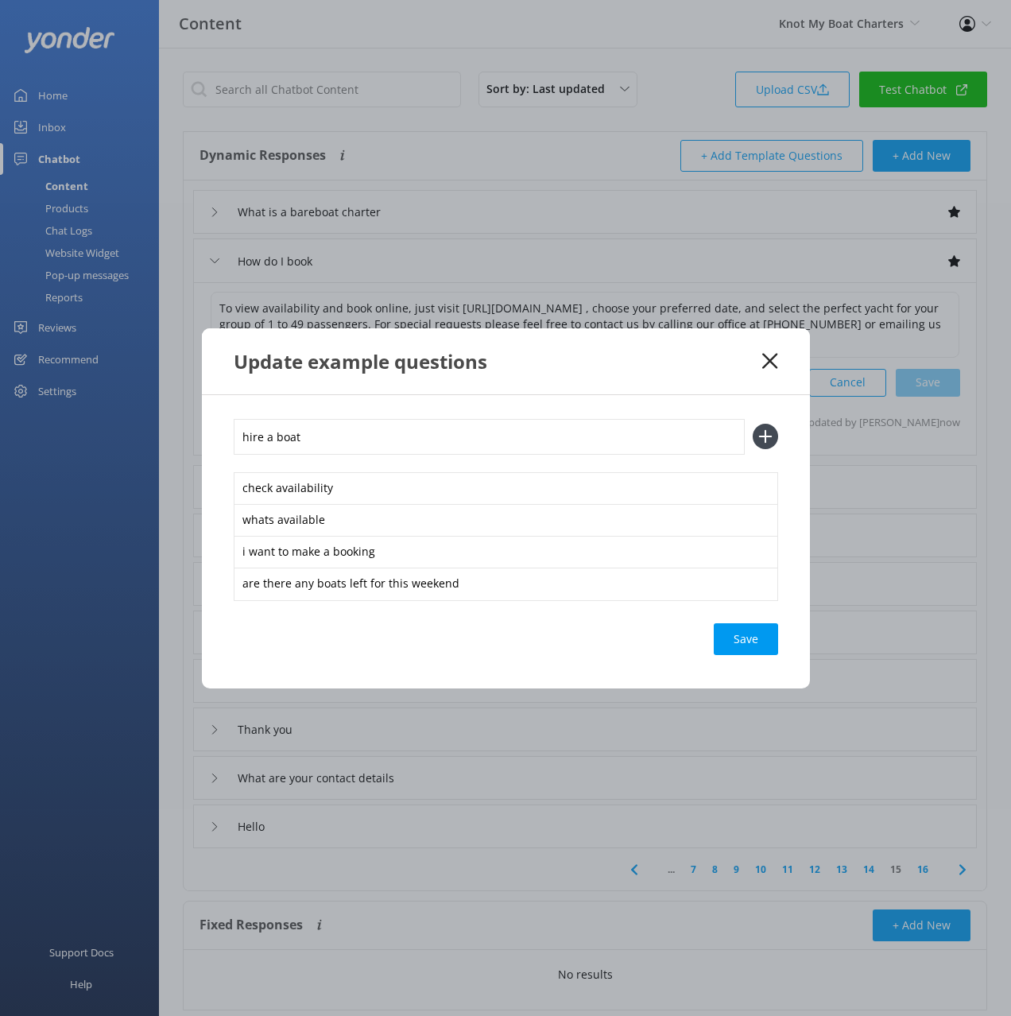
type input "hire a boat"
click at [753, 424] on button at bounding box center [765, 436] width 25 height 25
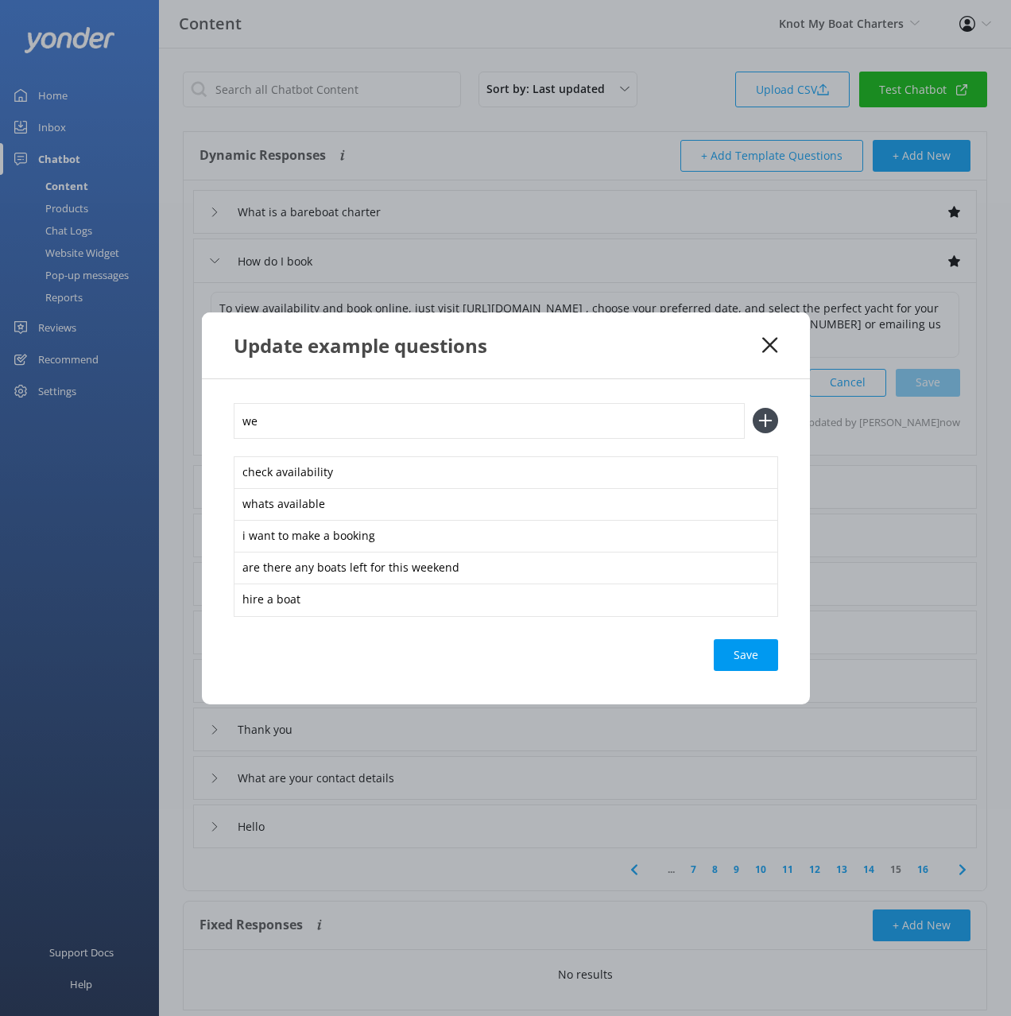
type input "w"
type input "can we book a charter for 11 people"
click at [753, 408] on button at bounding box center [765, 420] width 25 height 25
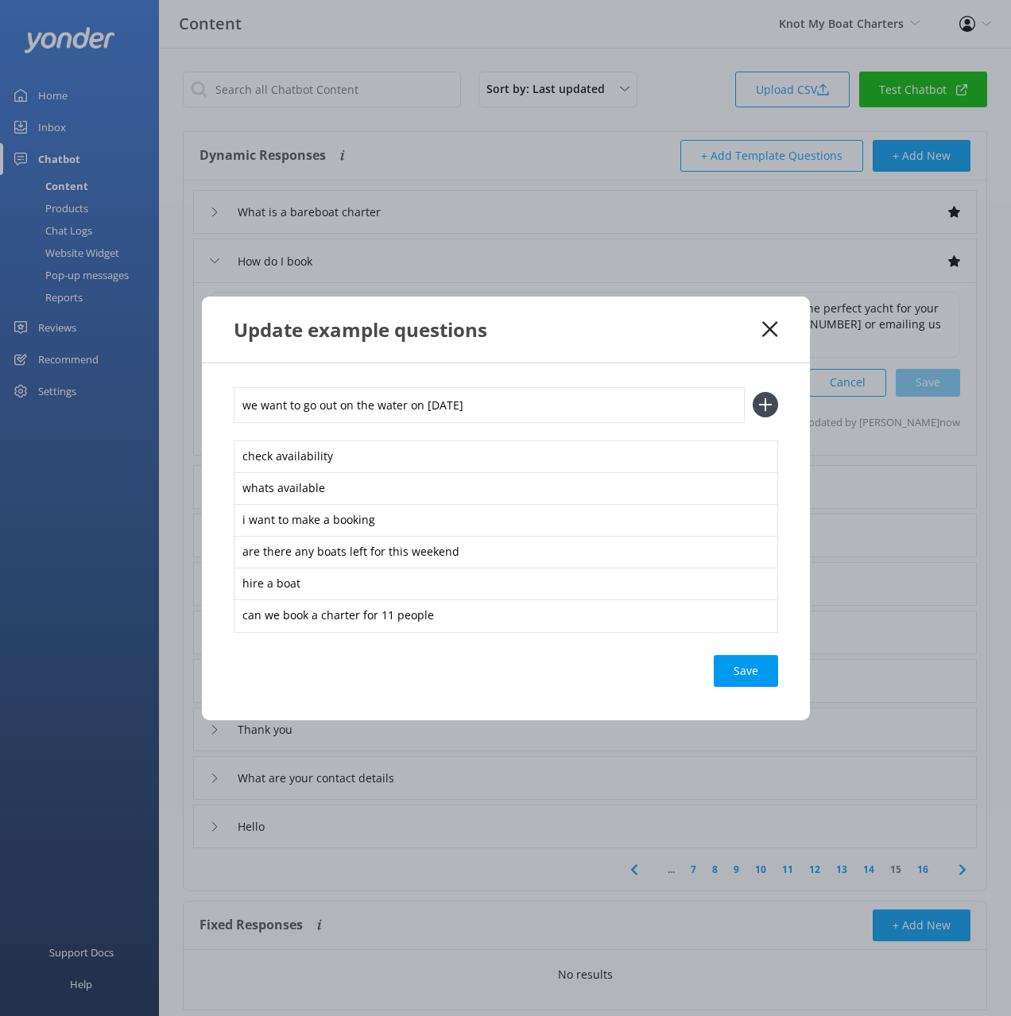
type input "we want to go out on the water on [DATE]"
click at [753, 392] on button at bounding box center [765, 404] width 25 height 25
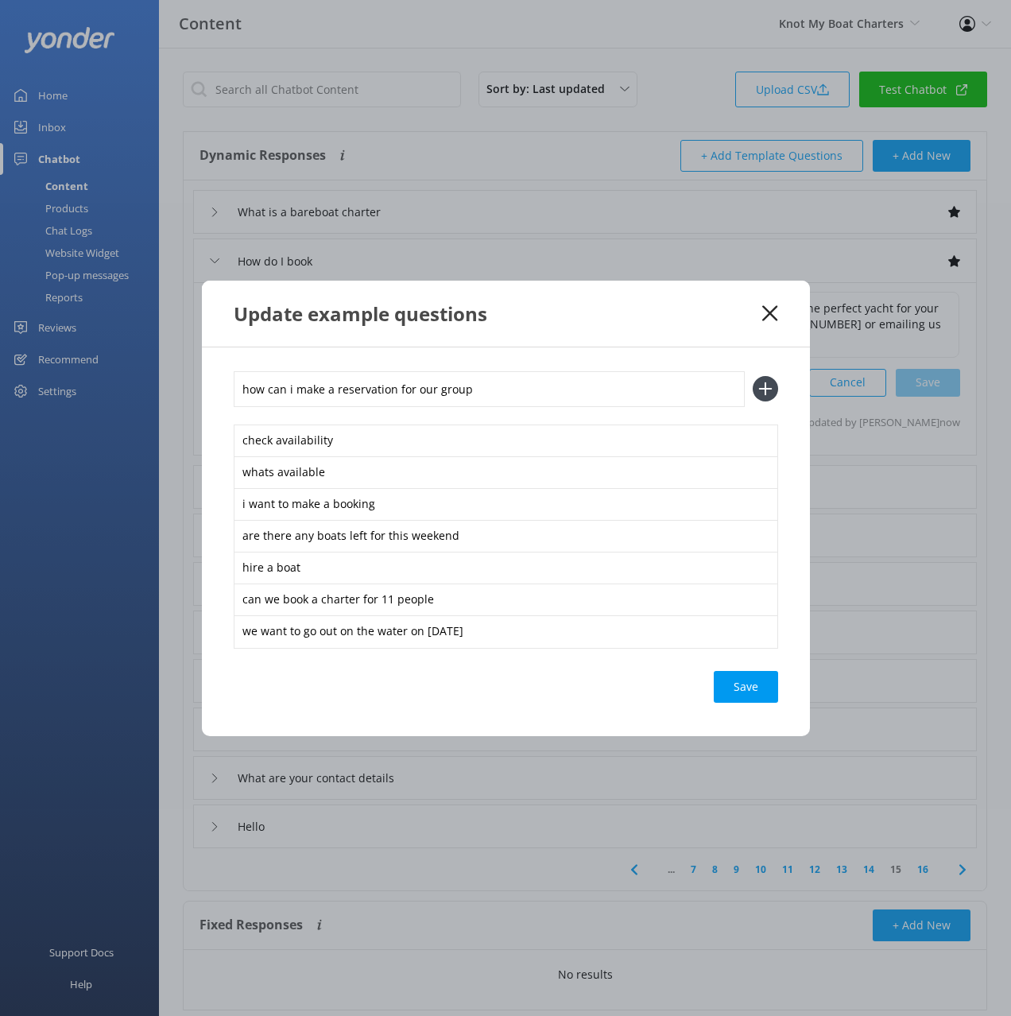
type input "how can i make a reservation for our group"
click at [753, 376] on button at bounding box center [765, 388] width 25 height 25
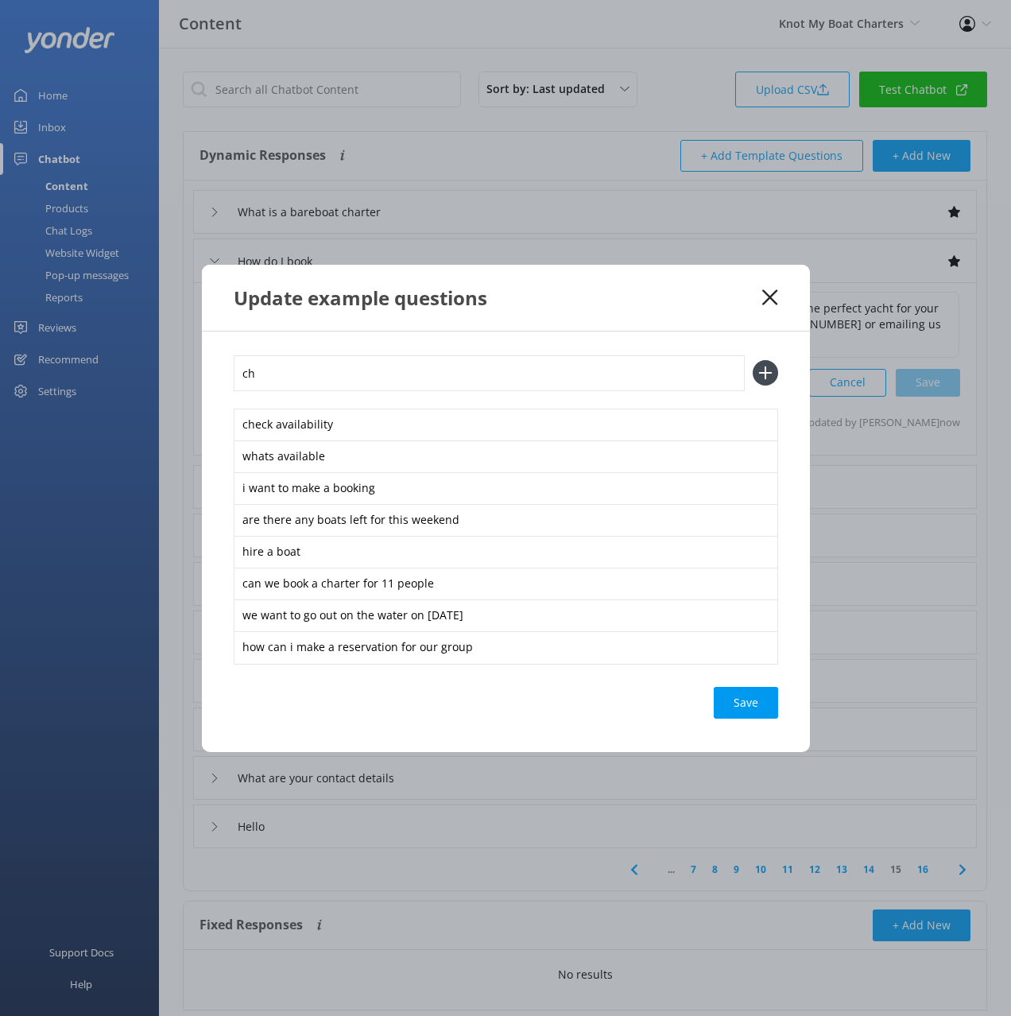
type input "c"
type input "b"
type input "book boat charter"
click at [753, 360] on button at bounding box center [765, 372] width 25 height 25
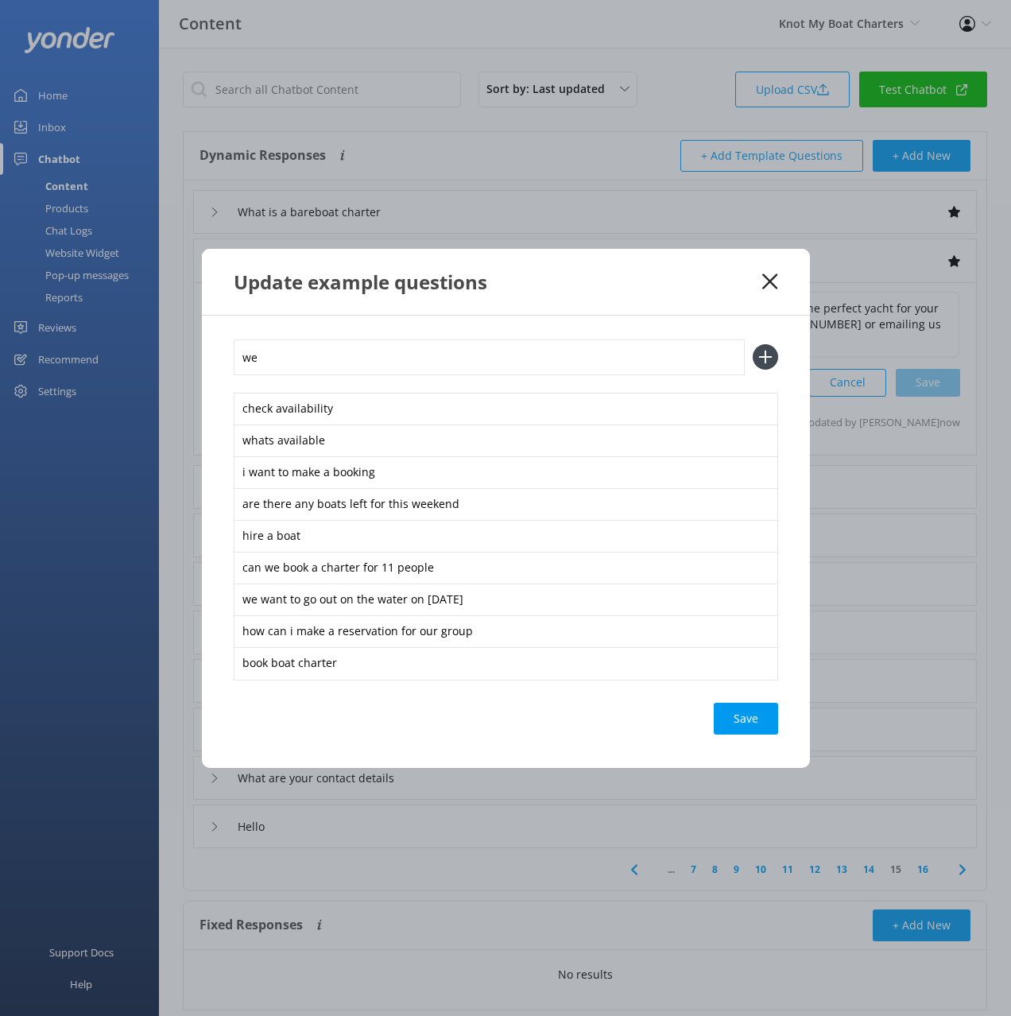
type input "w"
type input "reserve a yacht for 4 adults and 5 children"
click at [753, 344] on button at bounding box center [765, 356] width 25 height 25
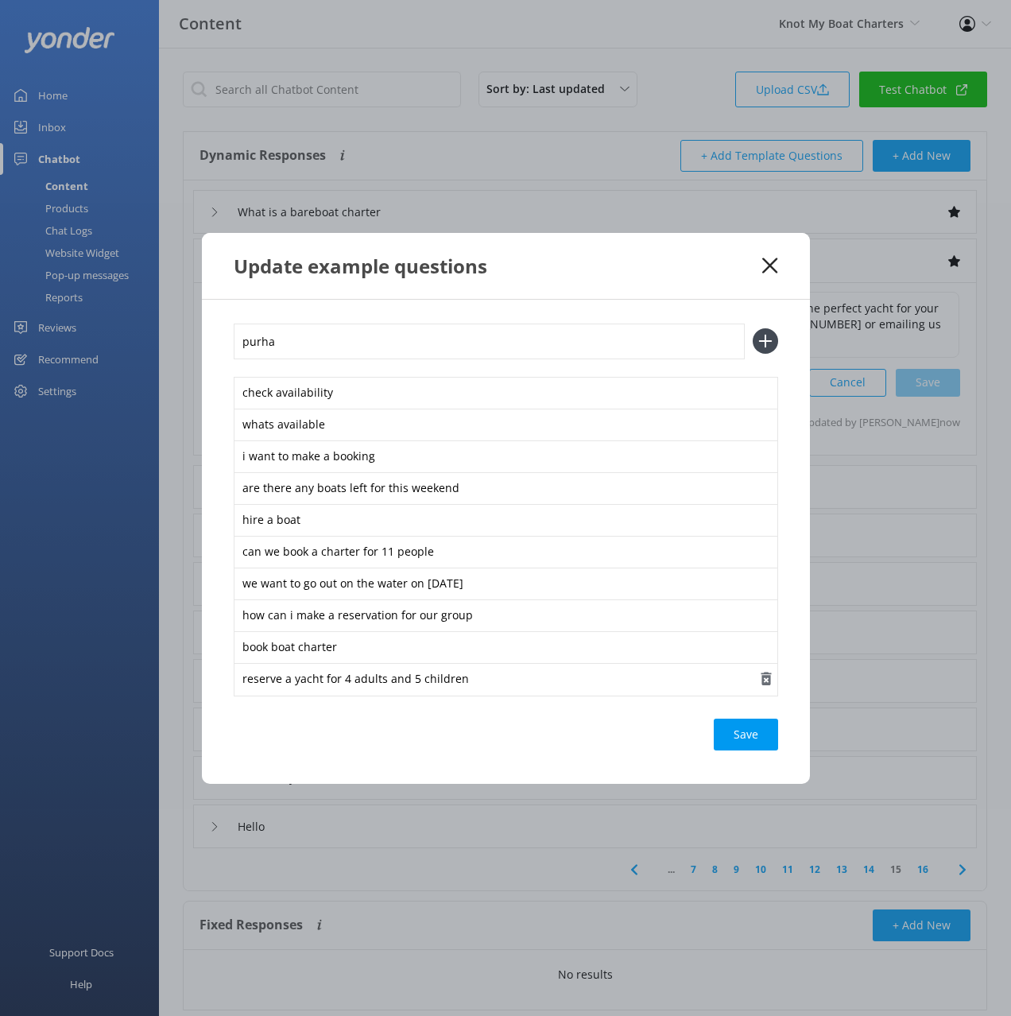
type input "="
click at [751, 738] on div "Save" at bounding box center [746, 735] width 64 height 32
click at [692, 289] on div "Update example questions" at bounding box center [506, 266] width 608 height 66
click at [770, 262] on icon at bounding box center [770, 266] width 15 height 16
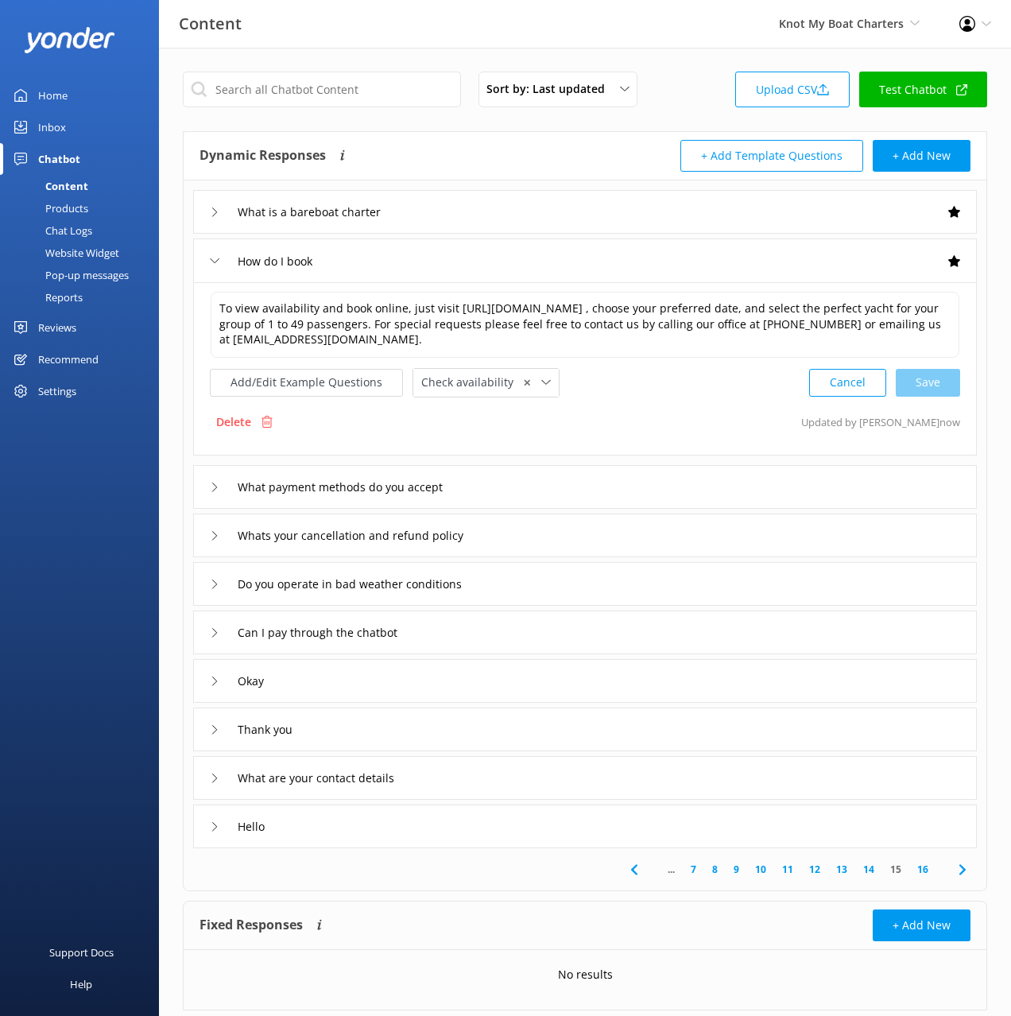
click at [463, 782] on div "What are your contact details" at bounding box center [585, 778] width 784 height 44
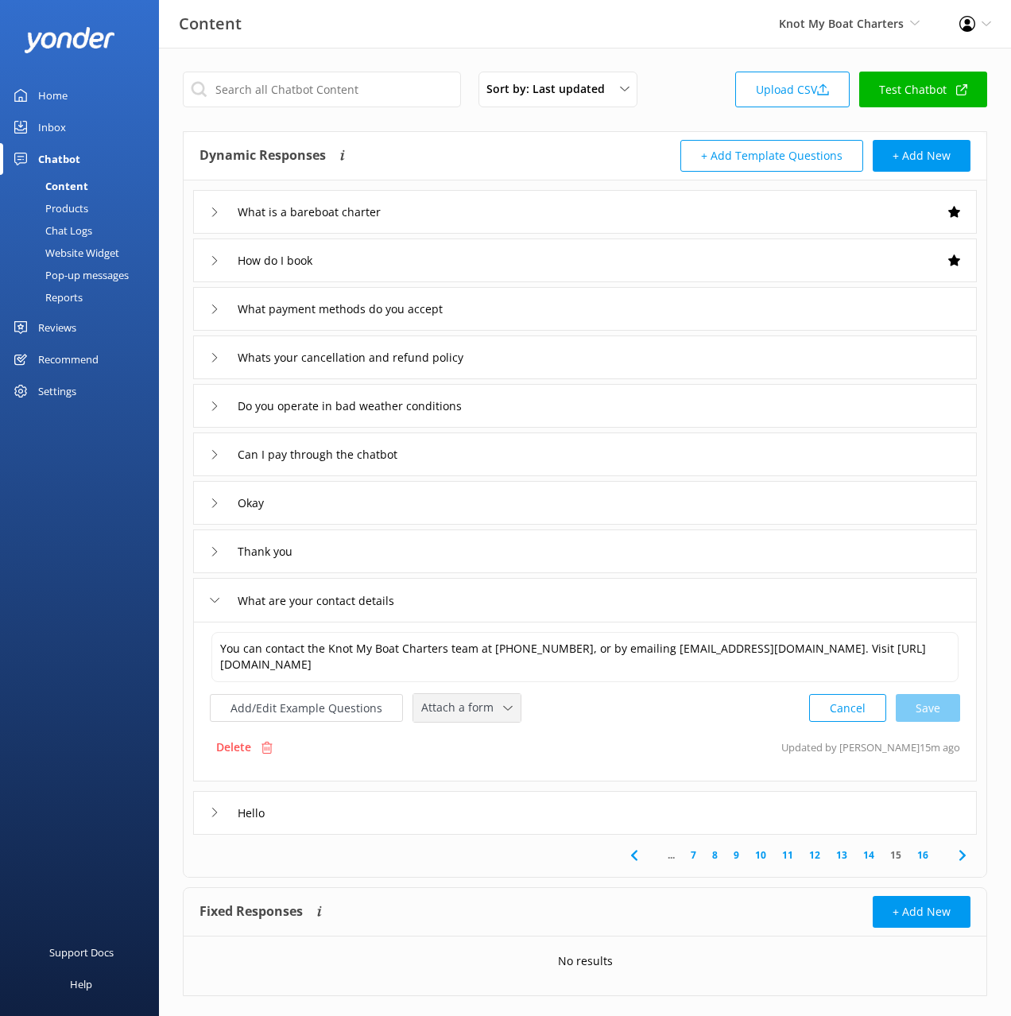
click at [459, 705] on span "Attach a form" at bounding box center [462, 707] width 82 height 17
click at [484, 740] on div "Leave contact details" at bounding box center [470, 742] width 97 height 16
click at [926, 857] on link "16" at bounding box center [923, 853] width 27 height 15
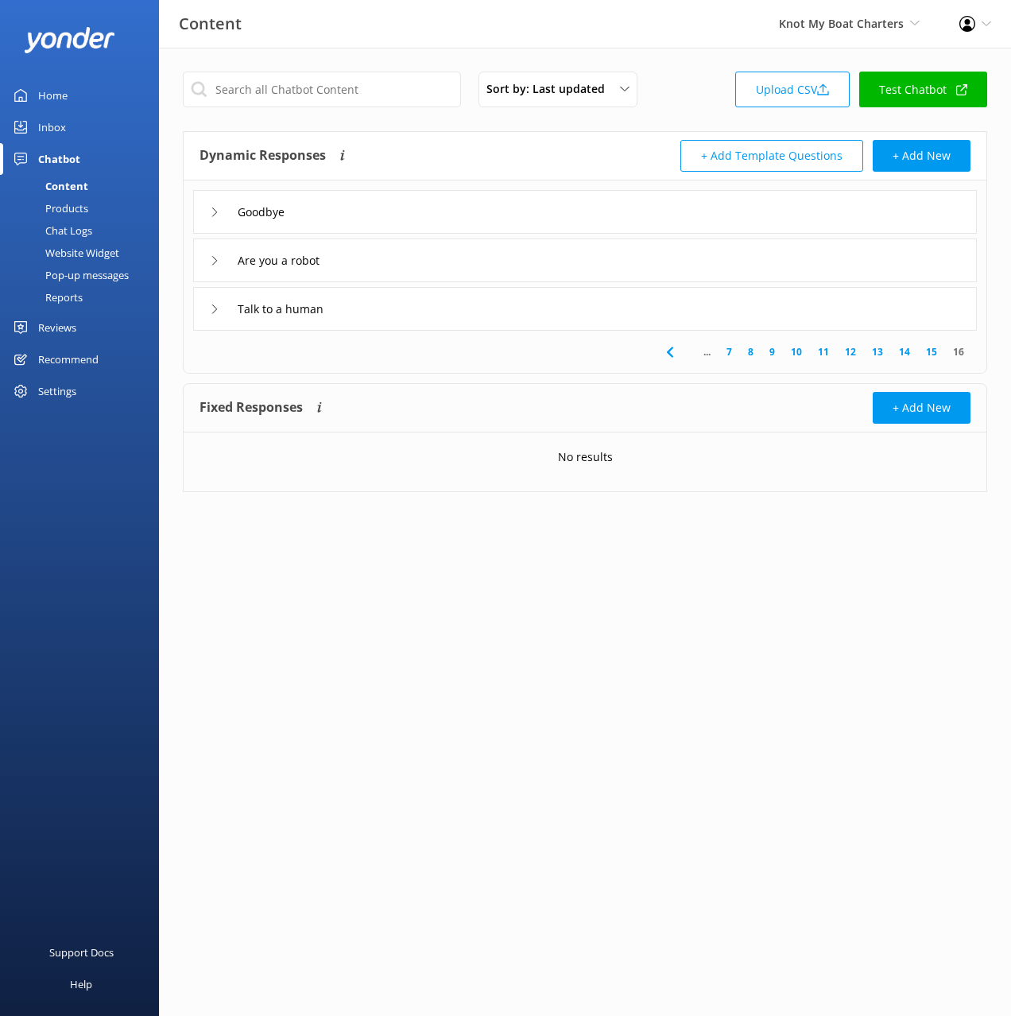
drag, startPoint x: 421, startPoint y: 330, endPoint x: 476, endPoint y: 402, distance: 90.3
click at [421, 331] on div "... 7 8 9 10 11 12 13 14 15 16" at bounding box center [585, 352] width 797 height 42
drag, startPoint x: 421, startPoint y: 303, endPoint x: 433, endPoint y: 324, distance: 24.3
click at [421, 303] on div "Talk to a human" at bounding box center [585, 309] width 784 height 44
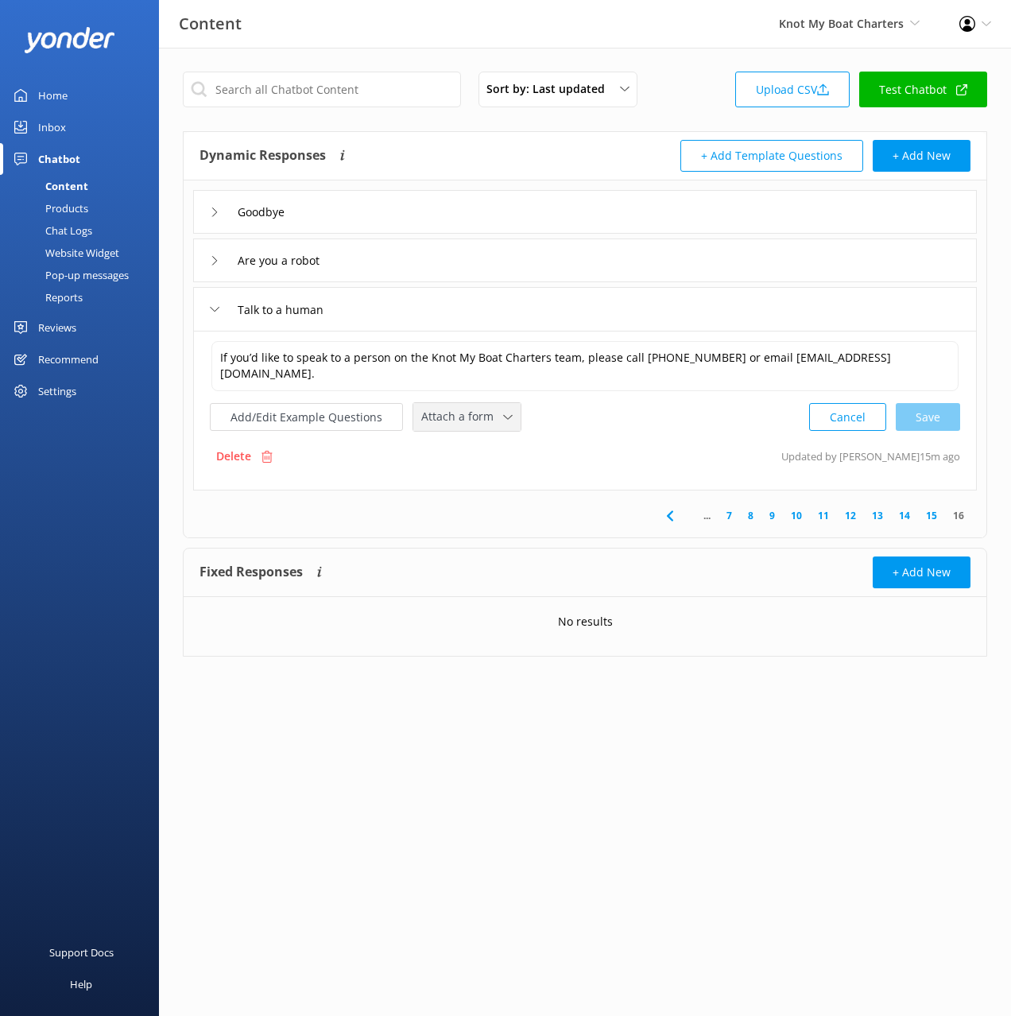
drag, startPoint x: 472, startPoint y: 406, endPoint x: 477, endPoint y: 472, distance: 66.2
click at [472, 407] on div "Attach a form" at bounding box center [466, 417] width 99 height 20
click at [472, 452] on div "Leave contact details" at bounding box center [470, 451] width 97 height 16
click at [319, 417] on button "Add/Edit Example Questions" at bounding box center [306, 416] width 193 height 28
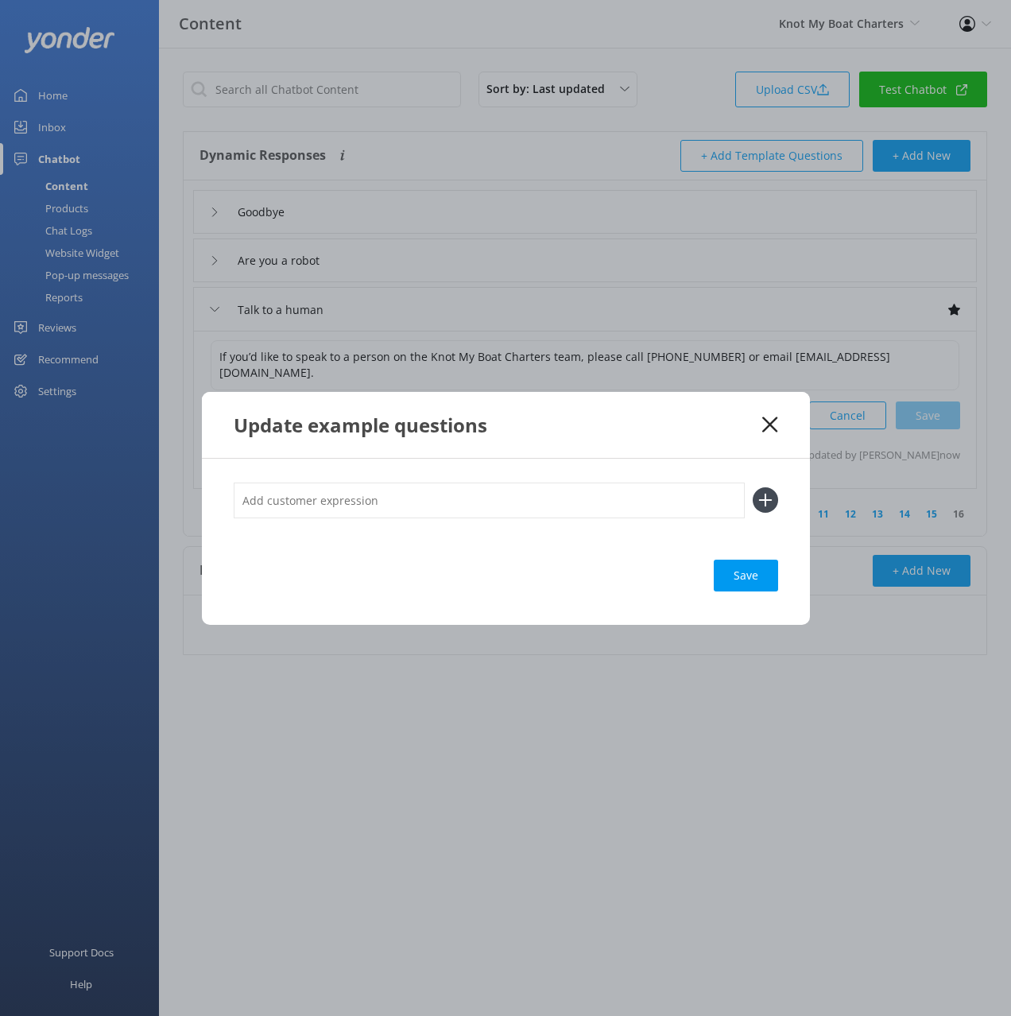
click at [573, 503] on input "text" at bounding box center [489, 501] width 511 height 36
type input "talk to a real person"
click at [753, 487] on button at bounding box center [765, 499] width 25 height 25
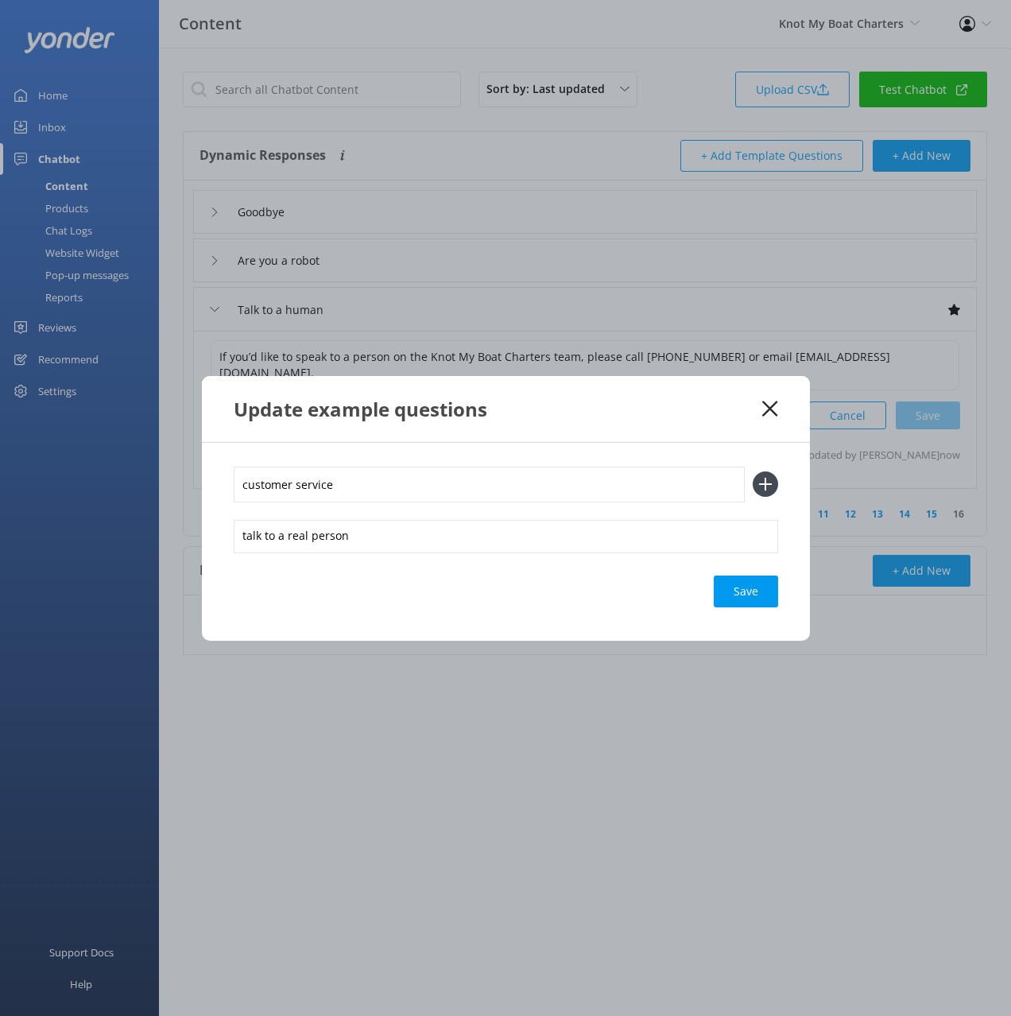
type input "customer service"
click at [753, 472] on button at bounding box center [765, 484] width 25 height 25
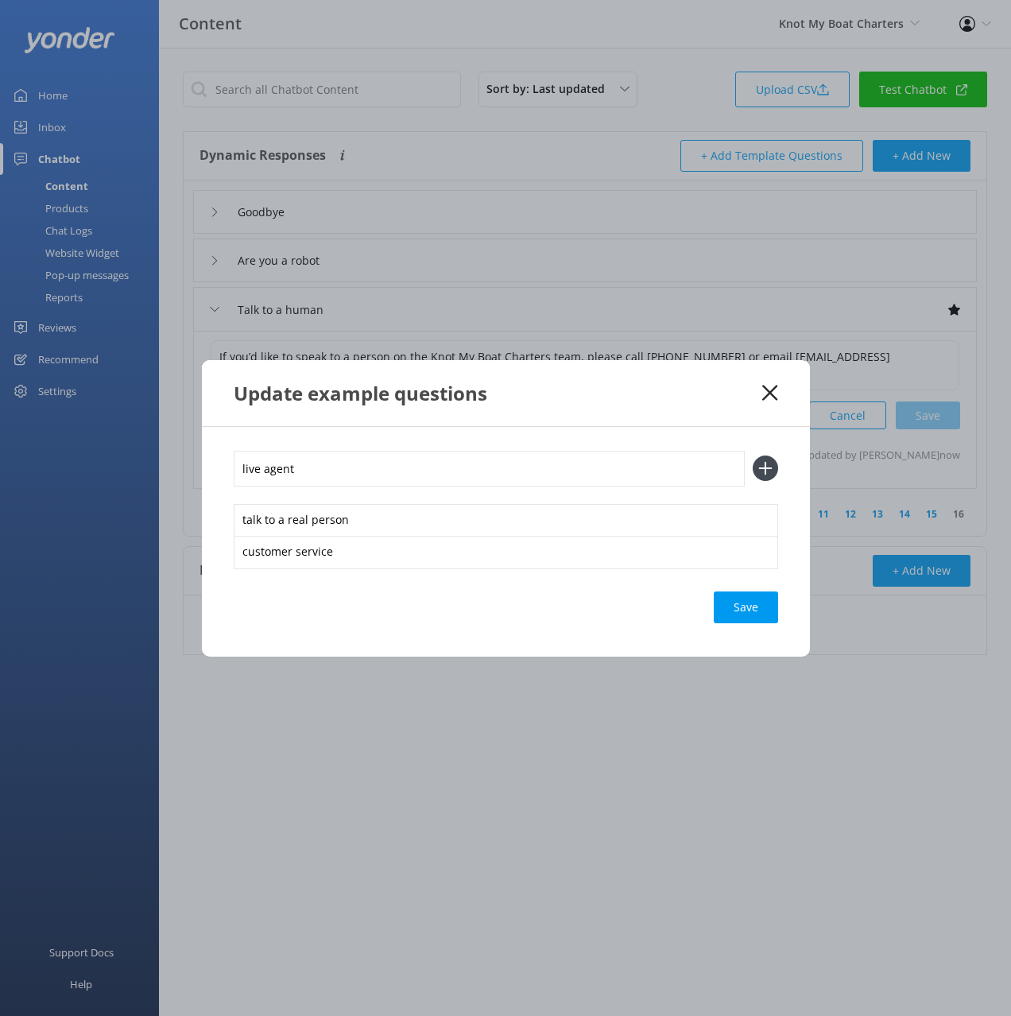
type input "live agent"
click at [753, 456] on button at bounding box center [765, 468] width 25 height 25
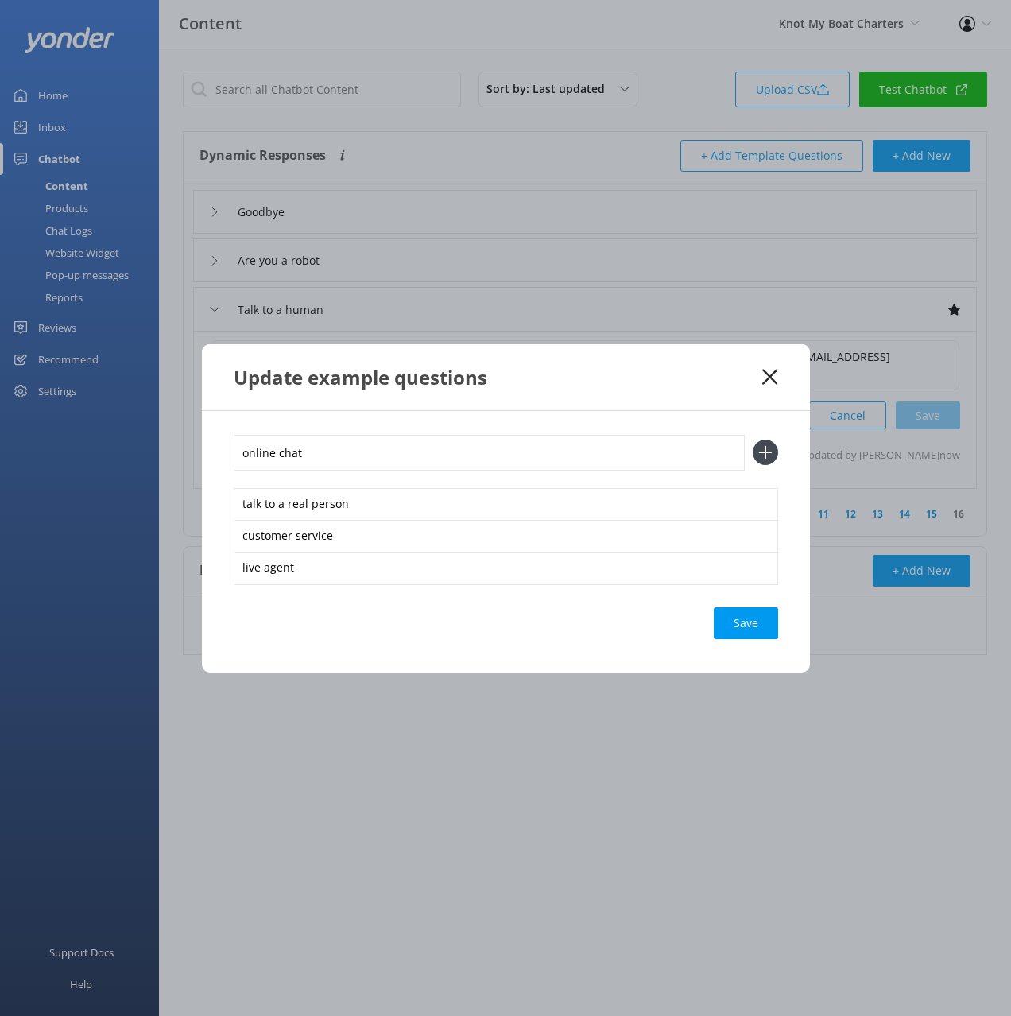
type input "online chat"
click at [753, 440] on button at bounding box center [765, 452] width 25 height 25
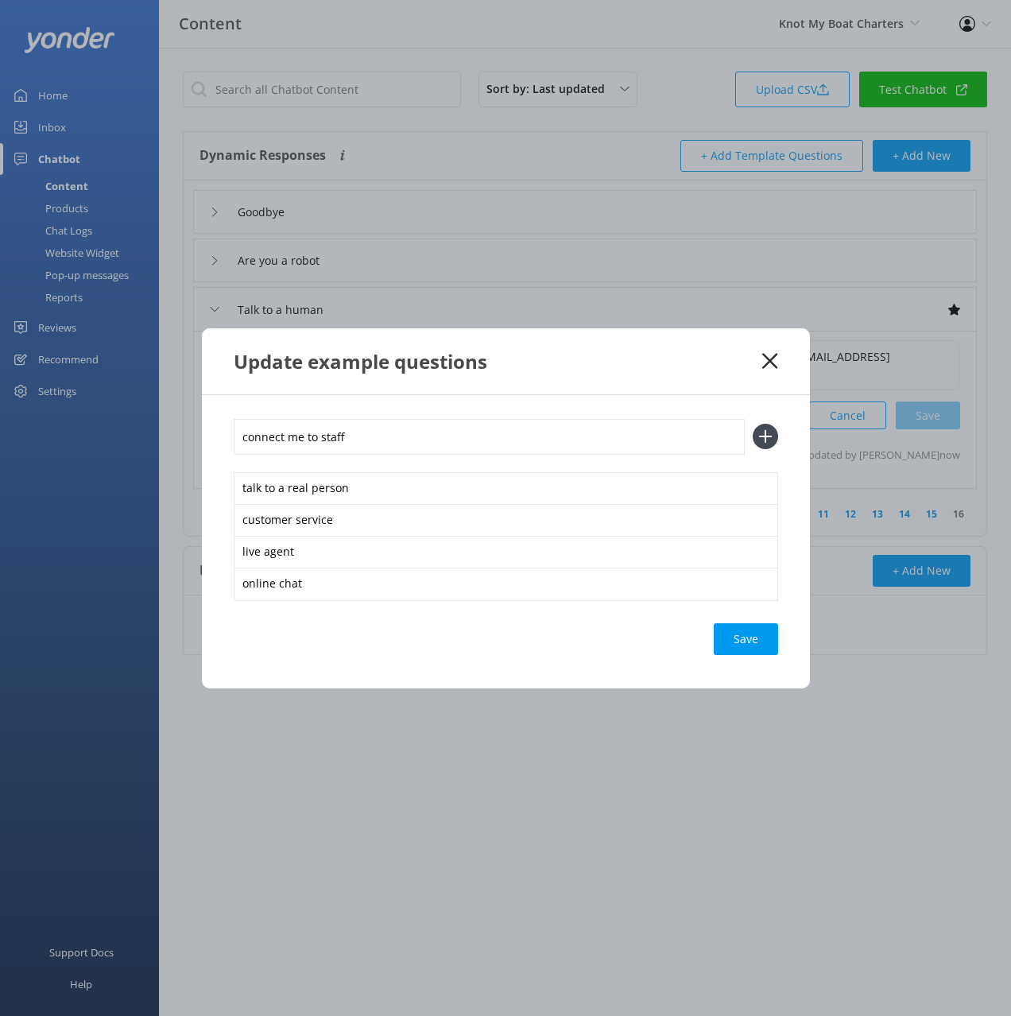
type input "connect me to staff"
click at [753, 424] on button at bounding box center [765, 436] width 25 height 25
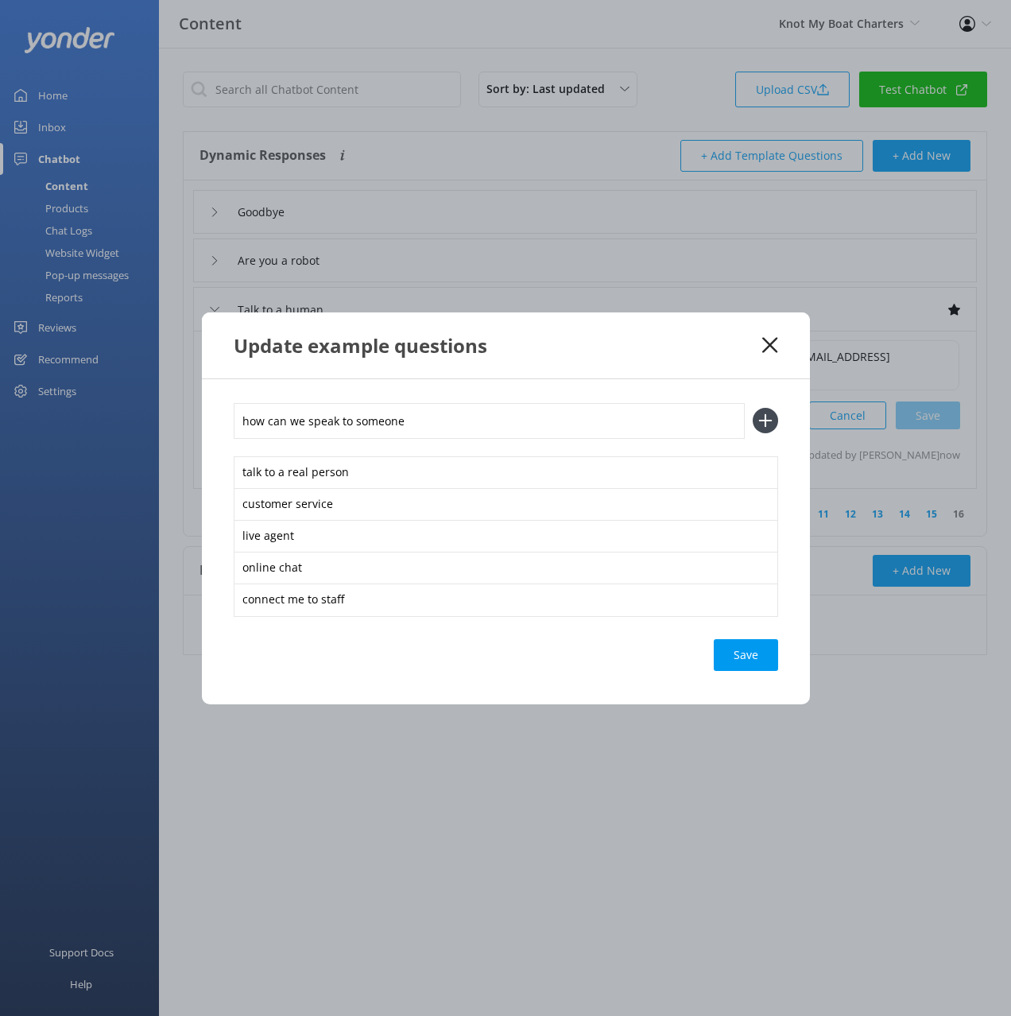
type input "how can we speak to someone"
click at [753, 408] on button at bounding box center [765, 420] width 25 height 25
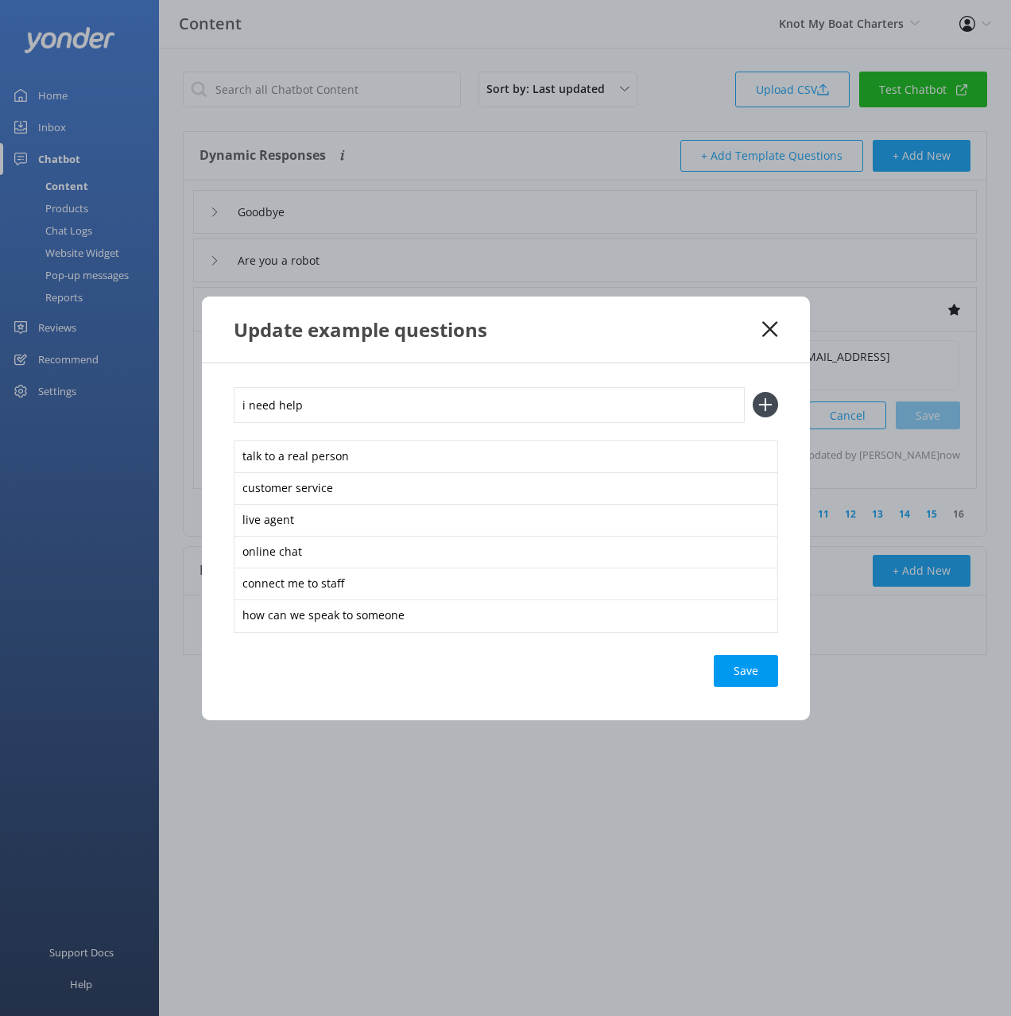
type input "i need help"
click at [753, 392] on button at bounding box center [765, 404] width 25 height 25
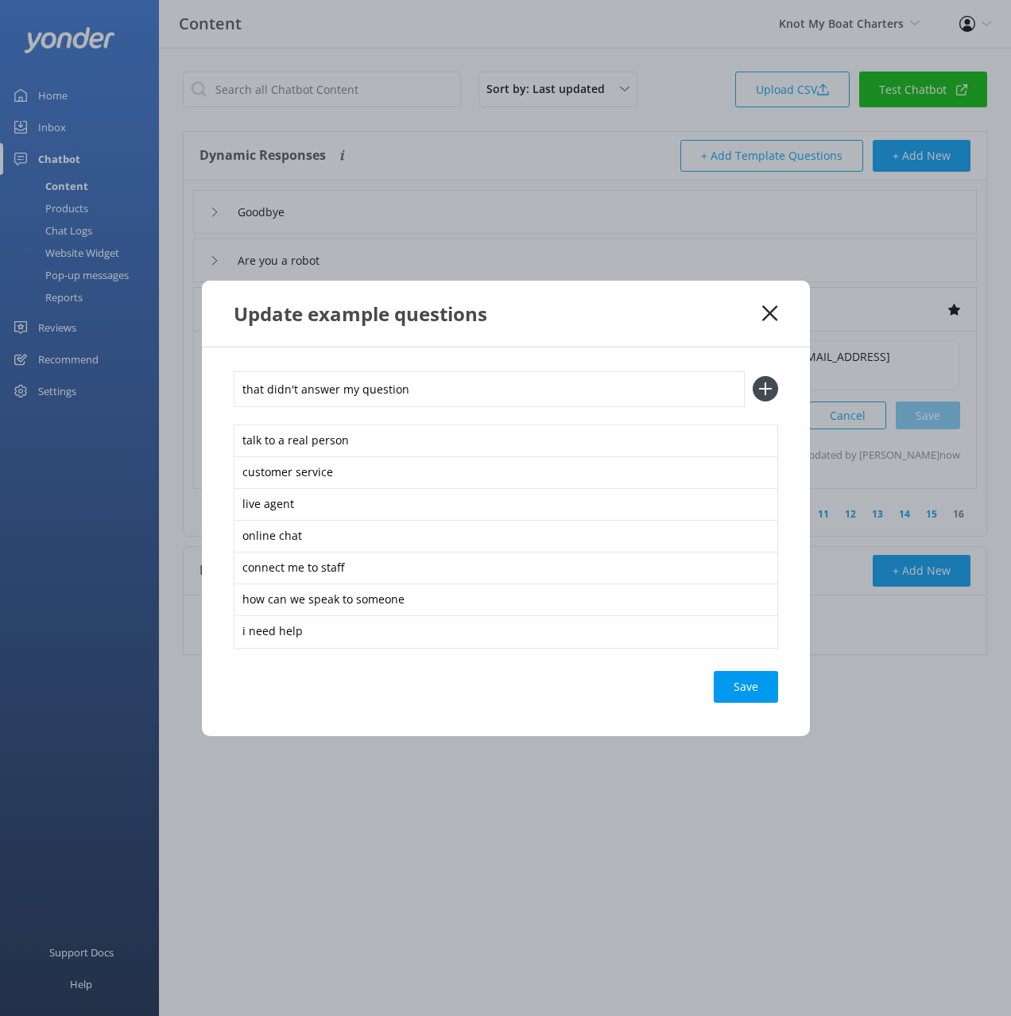
type input "that didn't answer my question"
click at [753, 376] on button at bounding box center [765, 388] width 25 height 25
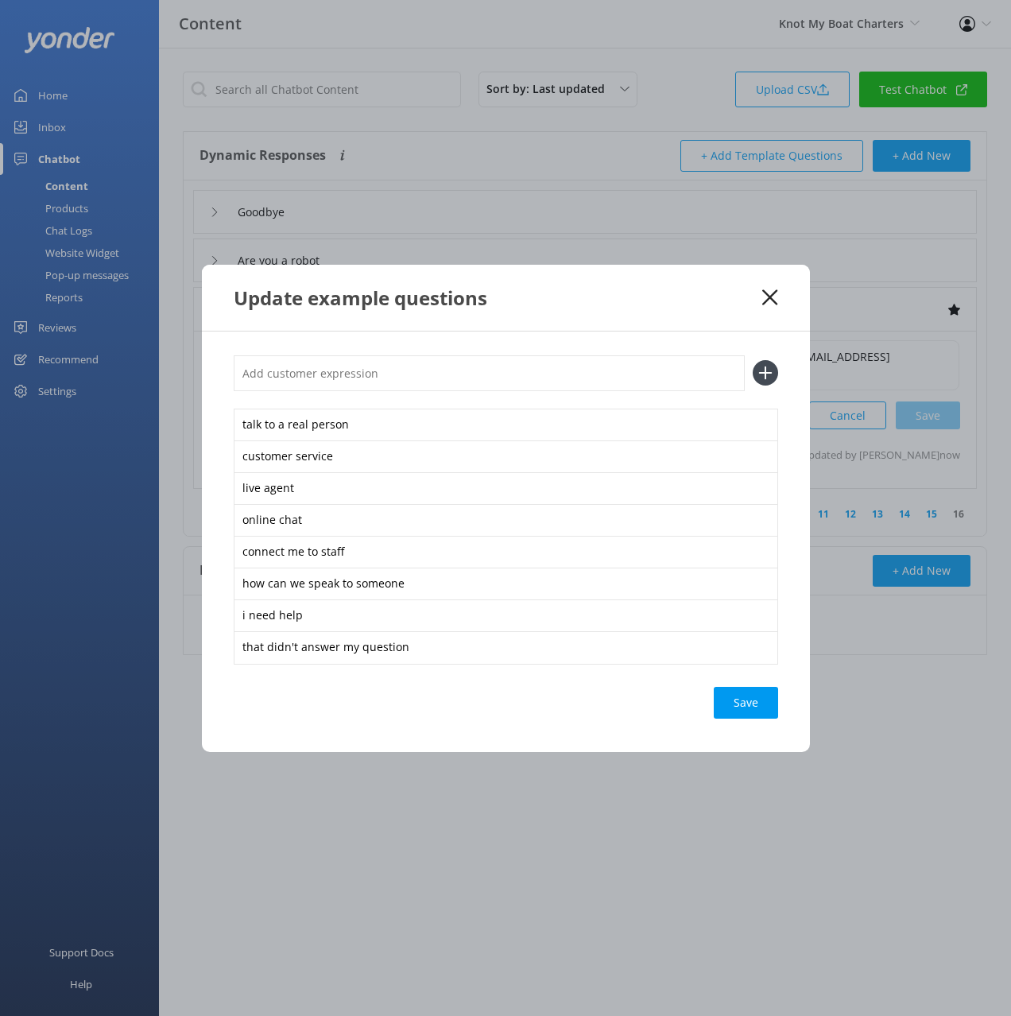
type input "s"
type input "talk to a representative"
click at [753, 360] on button at bounding box center [765, 372] width 25 height 25
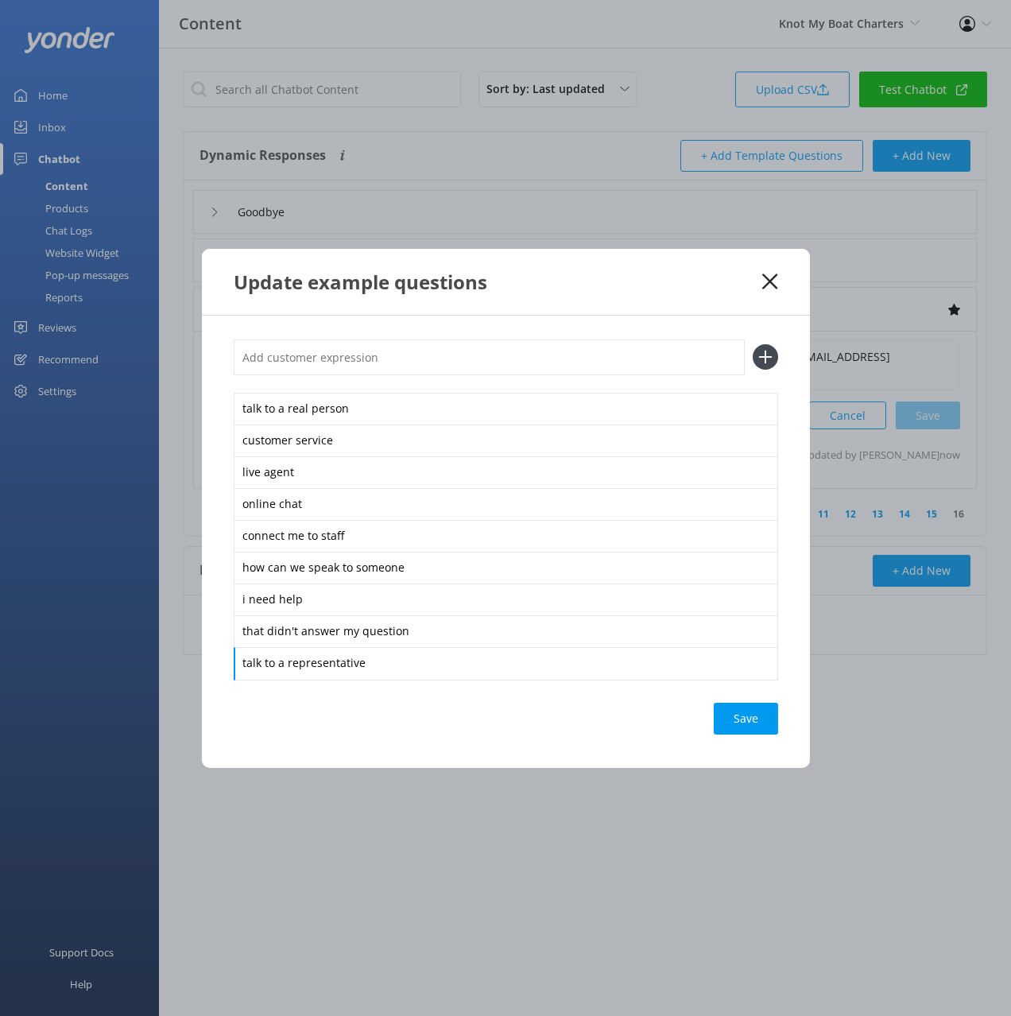
click at [743, 689] on div "talk to a real person customer service live agent online chat connect me to sta…" at bounding box center [506, 542] width 608 height 452
click at [755, 716] on div "Save" at bounding box center [746, 719] width 64 height 32
click at [670, 291] on div "Update example questions" at bounding box center [499, 282] width 530 height 26
click at [770, 278] on icon at bounding box center [770, 282] width 15 height 16
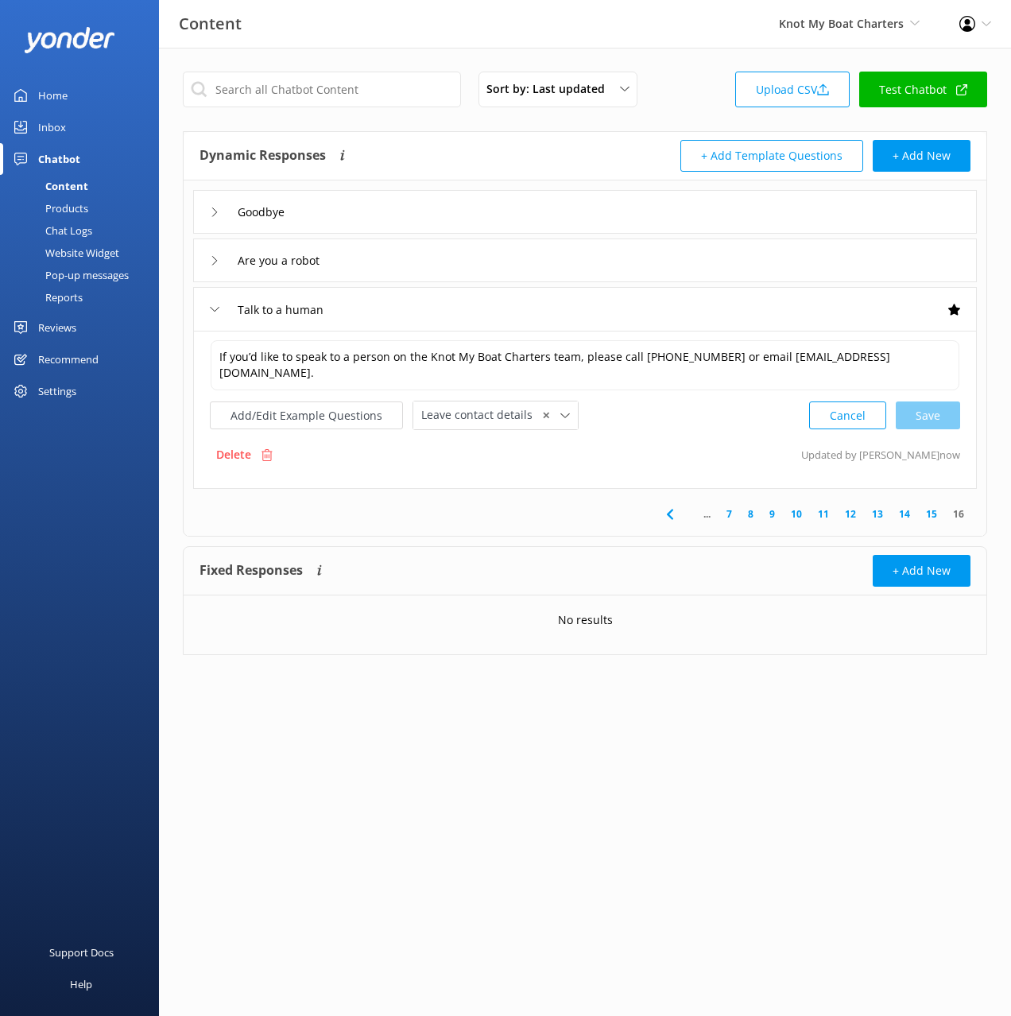
drag, startPoint x: 390, startPoint y: 718, endPoint x: 147, endPoint y: 473, distance: 345.2
click at [390, 717] on html "Content Knot My Boat Charters Black Cat Cruises [GEOGRAPHIC_DATA] [GEOGRAPHIC_D…" at bounding box center [505, 508] width 1011 height 1016
click at [123, 494] on div "Home Inbox Chatbot Content Products Chat Logs Website Widget Pop-up messages Re…" at bounding box center [79, 254] width 159 height 508
click at [685, 102] on div "Sort by: Last updated Title (A-Z) Last updated Upload CSV Test Chatbot" at bounding box center [585, 94] width 805 height 45
click at [686, 102] on div "Sort by: Last updated Title (A-Z) Last updated Upload CSV Test Chatbot" at bounding box center [585, 94] width 805 height 45
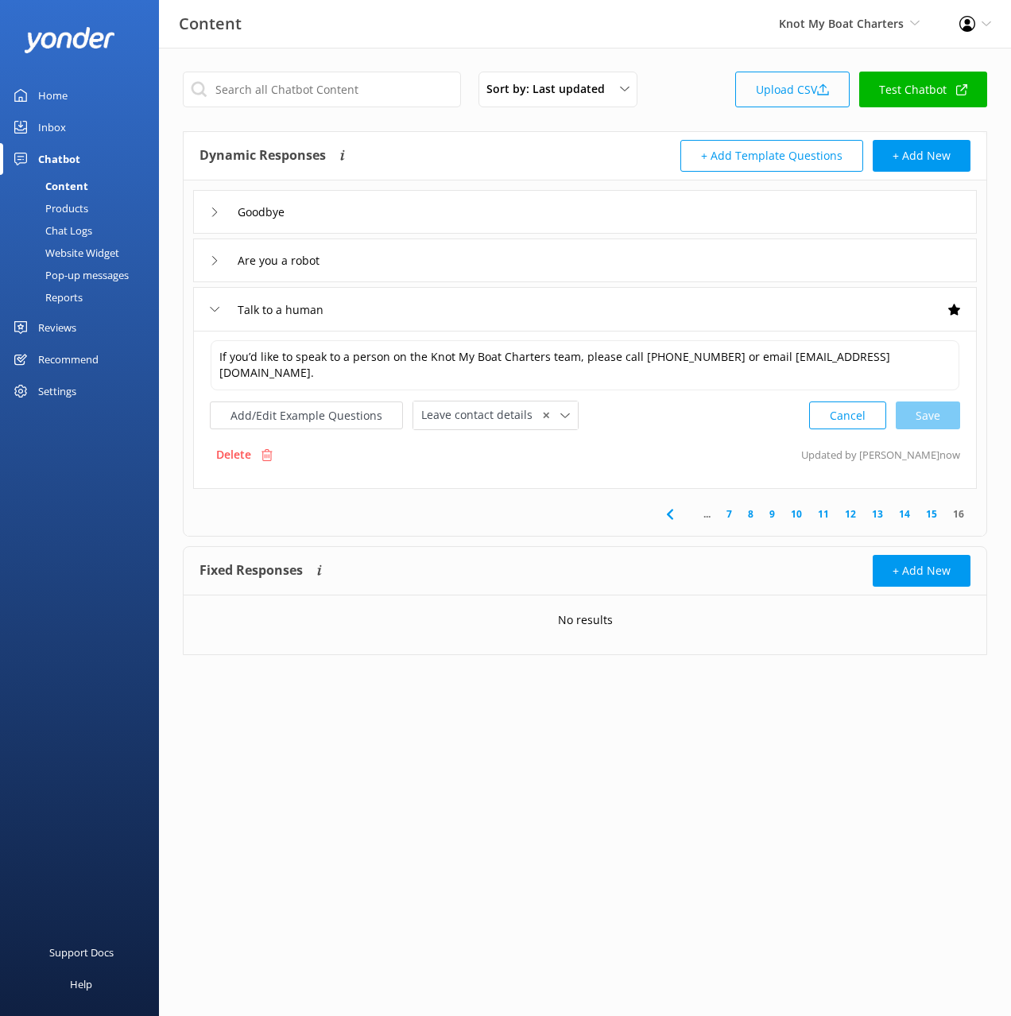
drag, startPoint x: 701, startPoint y: 95, endPoint x: 757, endPoint y: 98, distance: 55.7
click at [701, 95] on div "Sort by: Last updated Title (A-Z) Last updated Upload CSV Test Chatbot" at bounding box center [585, 94] width 805 height 45
click at [67, 253] on div "Website Widget" at bounding box center [65, 253] width 110 height 22
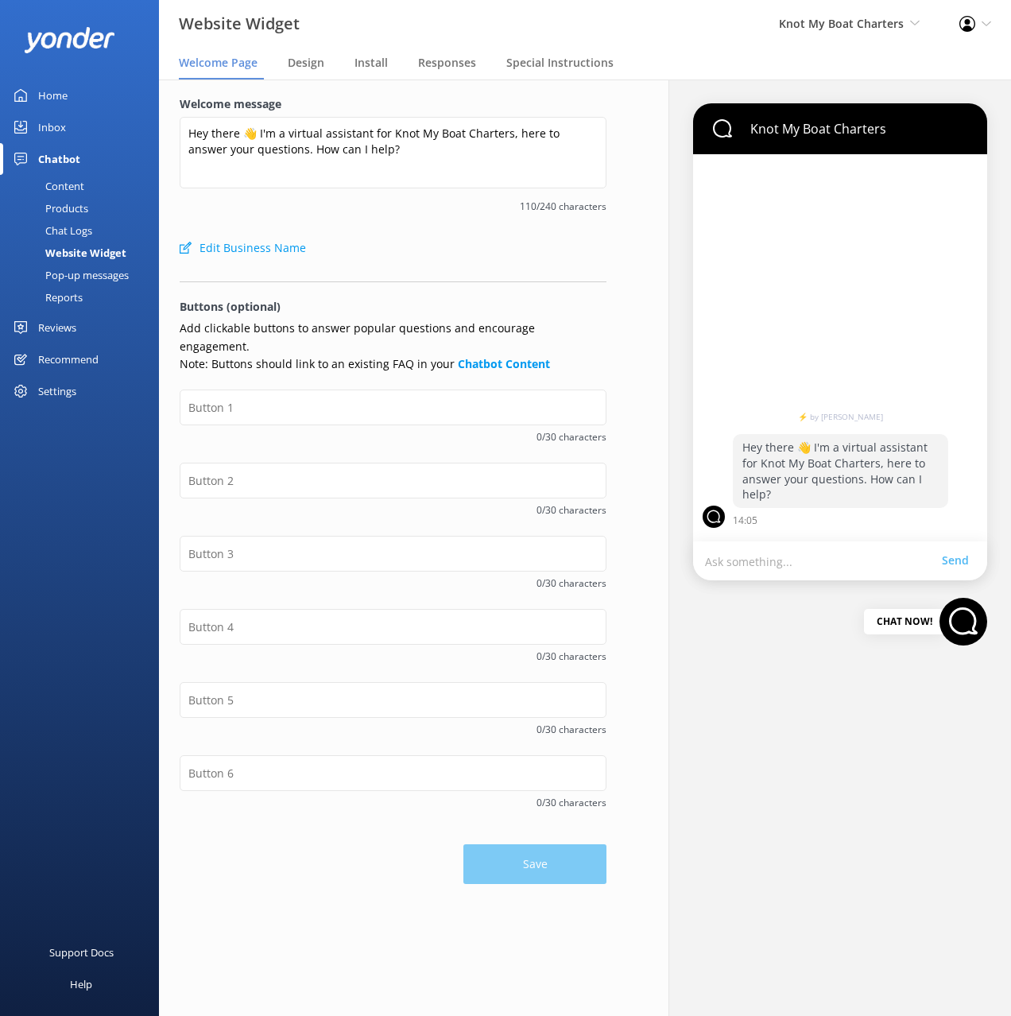
drag, startPoint x: 411, startPoint y: 203, endPoint x: 868, endPoint y: 618, distance: 617.5
click at [412, 203] on span "110/240 characters" at bounding box center [393, 206] width 427 height 15
click at [364, 397] on input "text" at bounding box center [393, 408] width 427 height 36
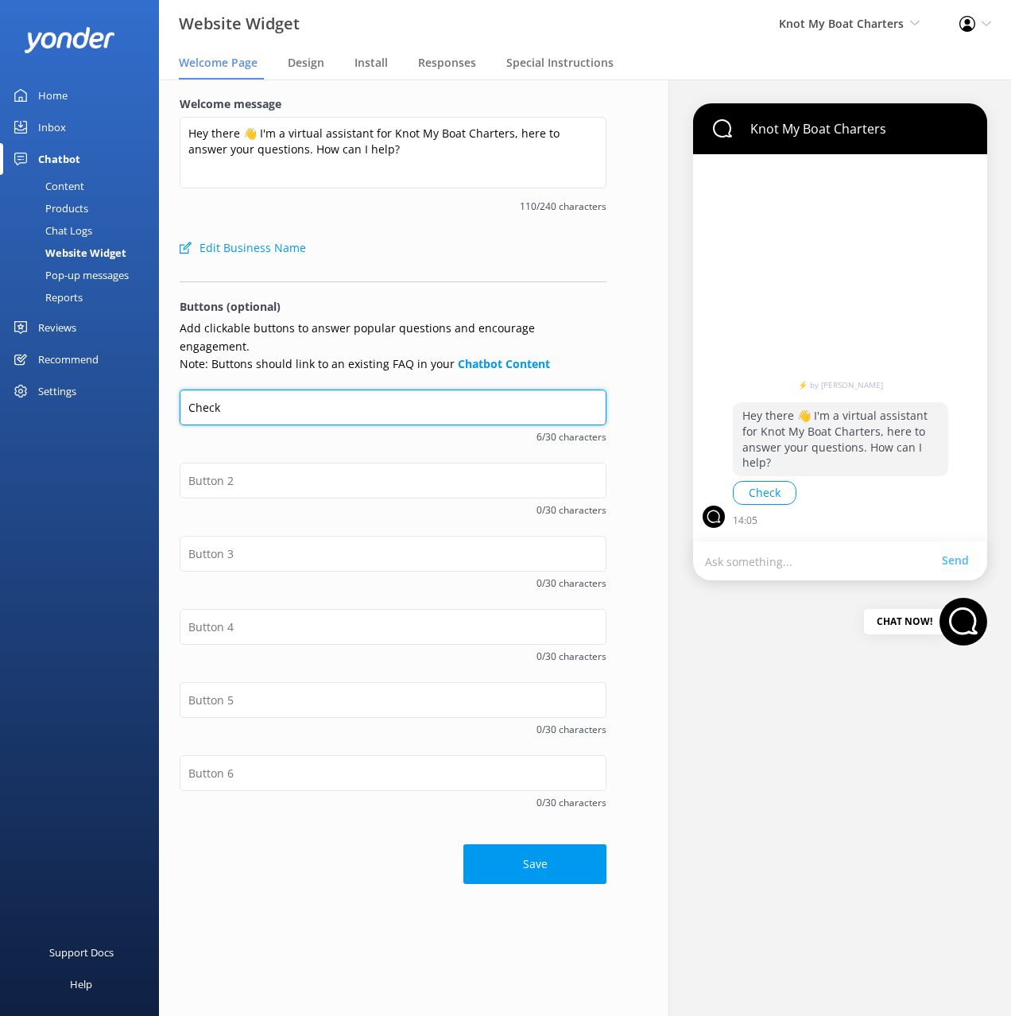
type input "Check Availability"
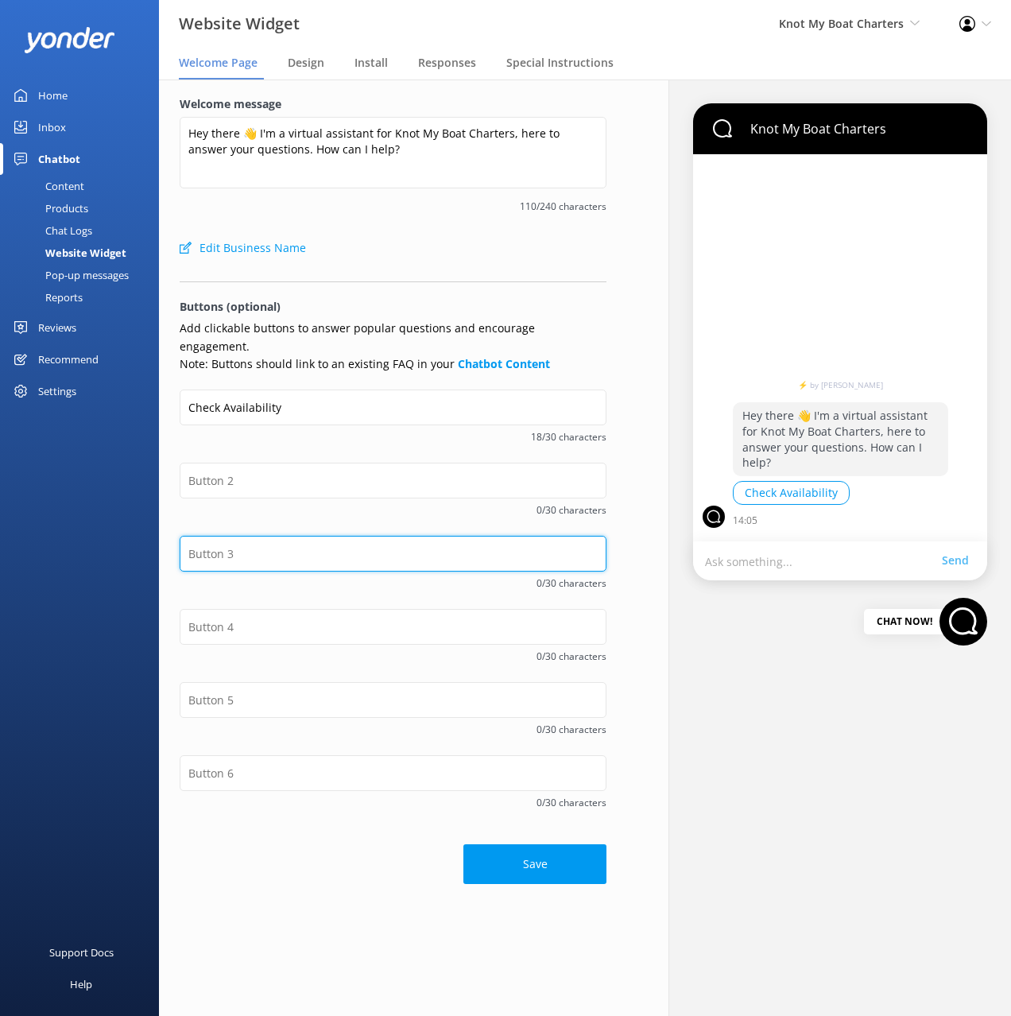
click at [305, 540] on input "text" at bounding box center [393, 554] width 427 height 36
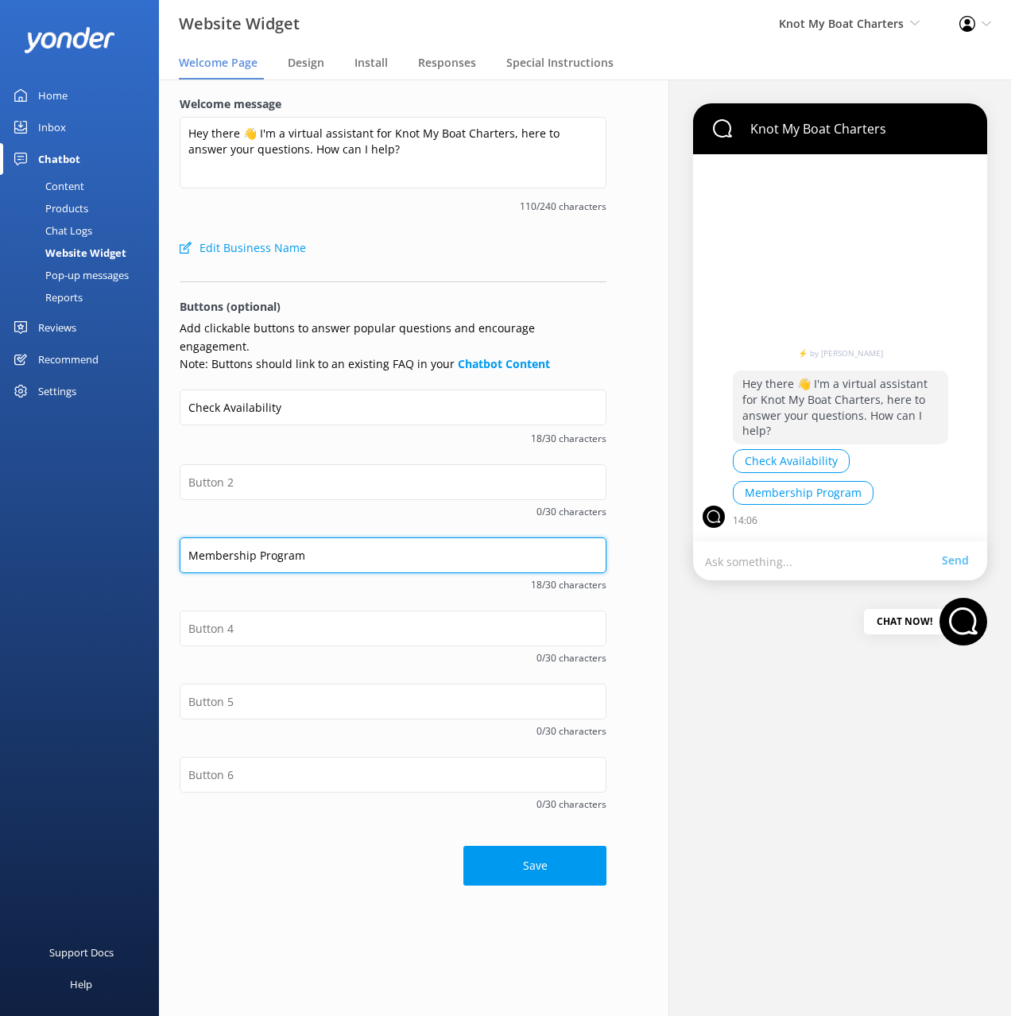
type input "Membership Program"
click at [305, 503] on div "0/30 characters" at bounding box center [393, 500] width 427 height 73
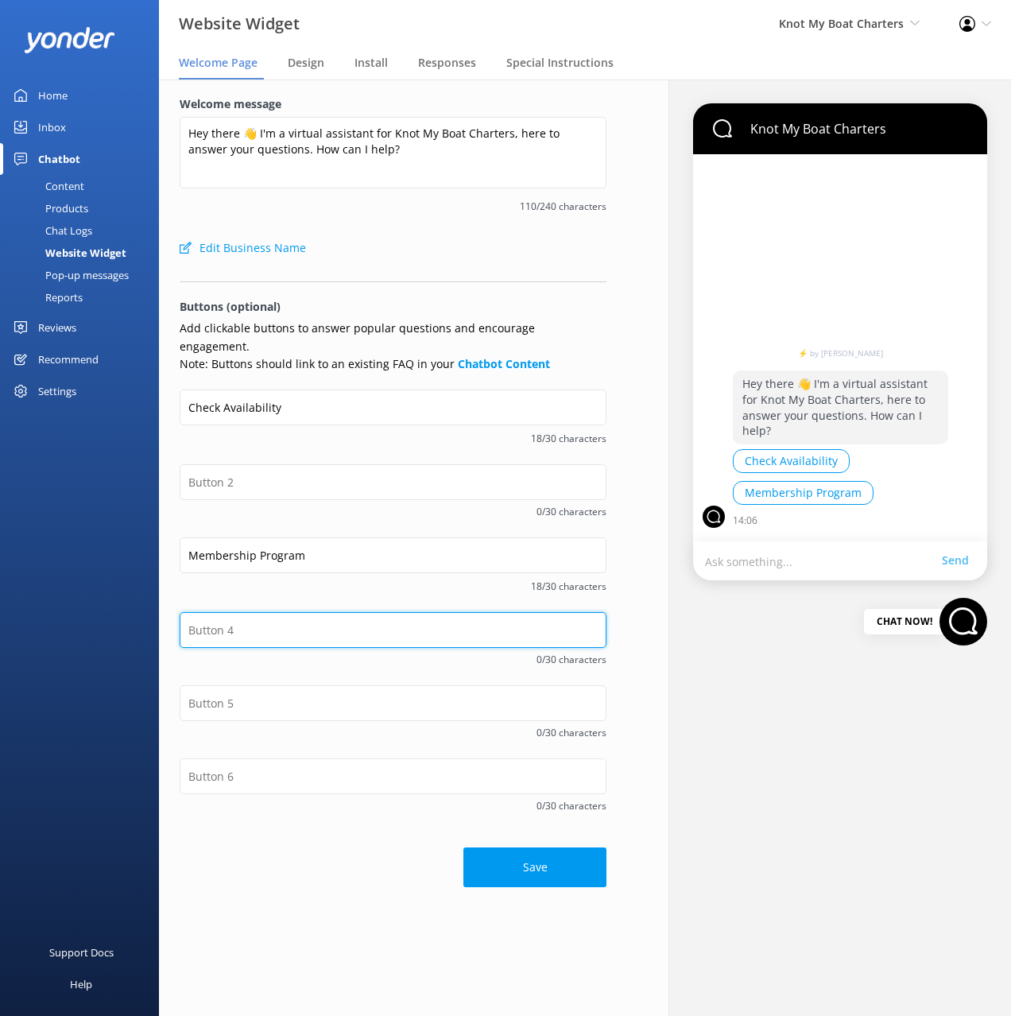
click at [278, 612] on input "text" at bounding box center [393, 630] width 427 height 36
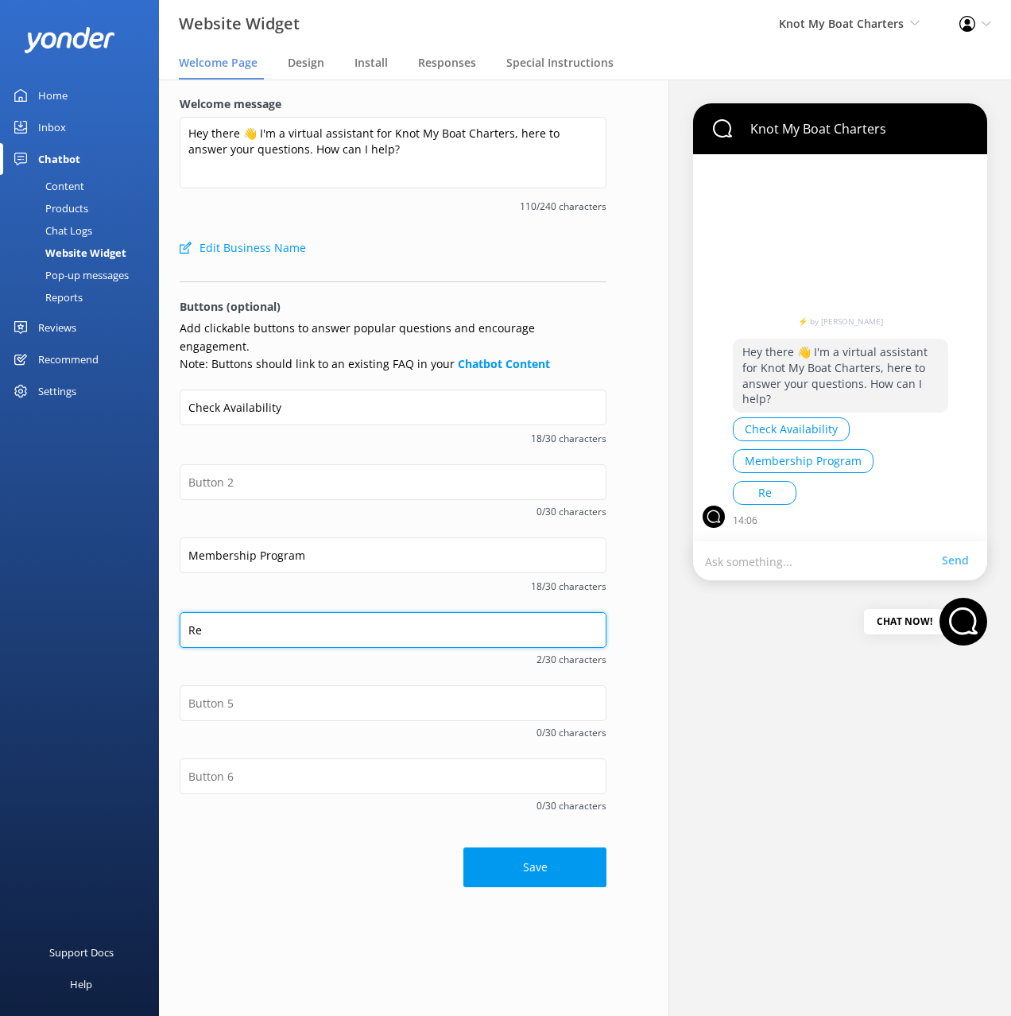
type input "R"
type input "Refund Policy"
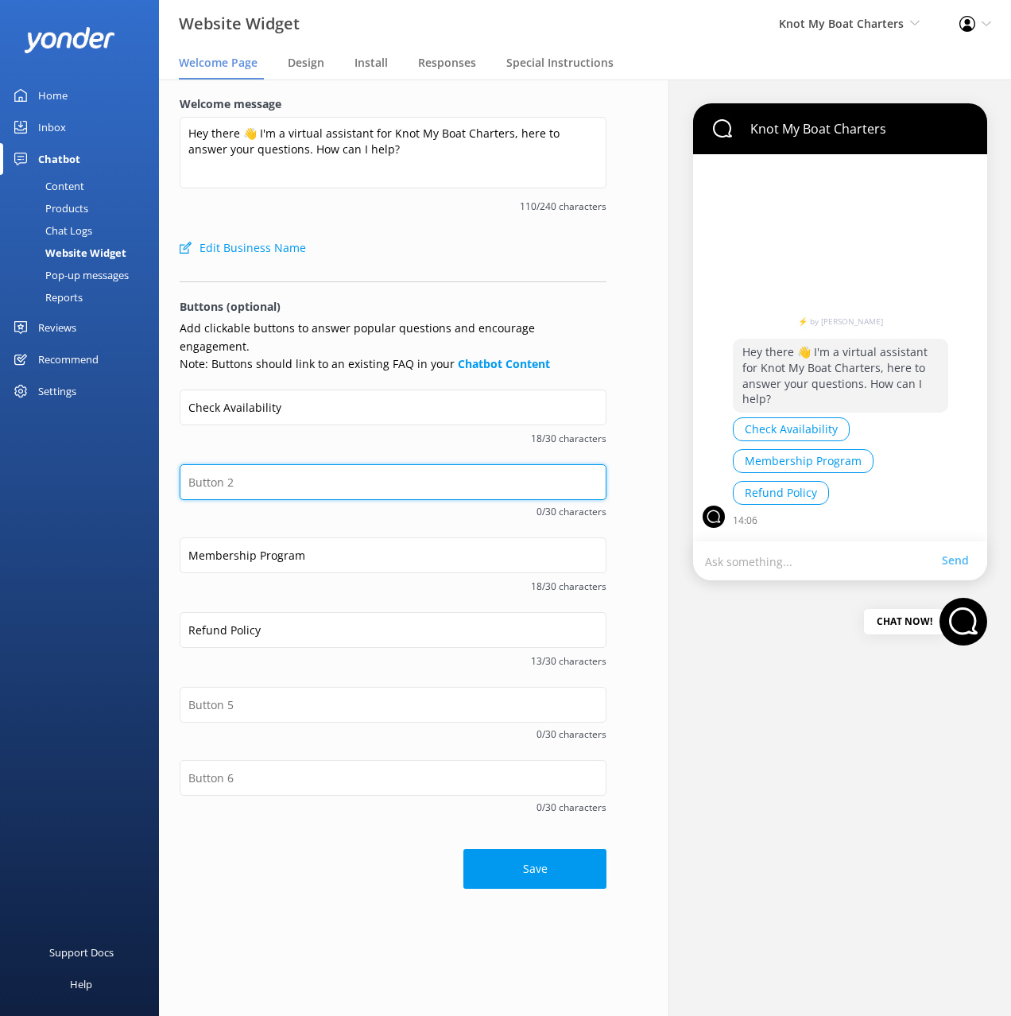
click at [294, 469] on input "text" at bounding box center [393, 482] width 427 height 36
type input "c"
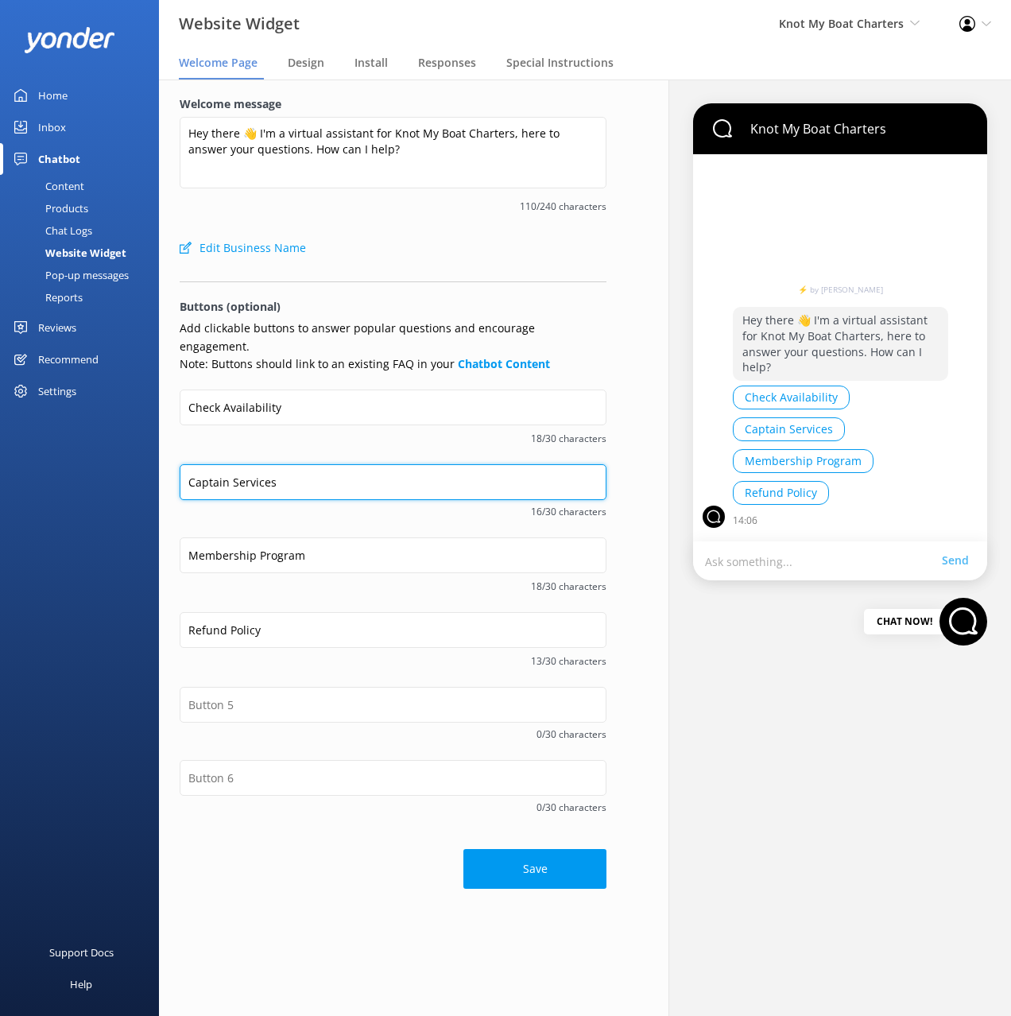
type input "Captain Services"
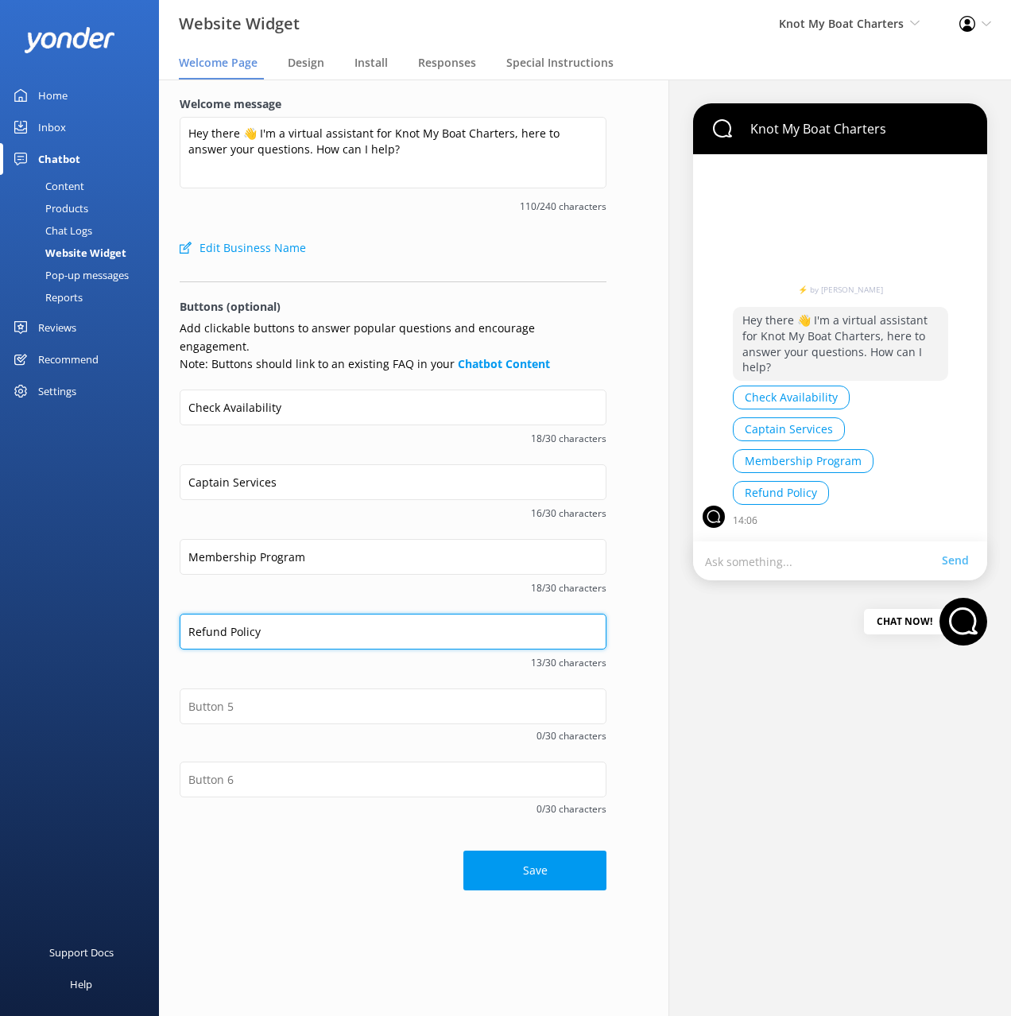
click at [300, 614] on input "Refund Policy" at bounding box center [393, 632] width 427 height 36
type input "Contact Details"
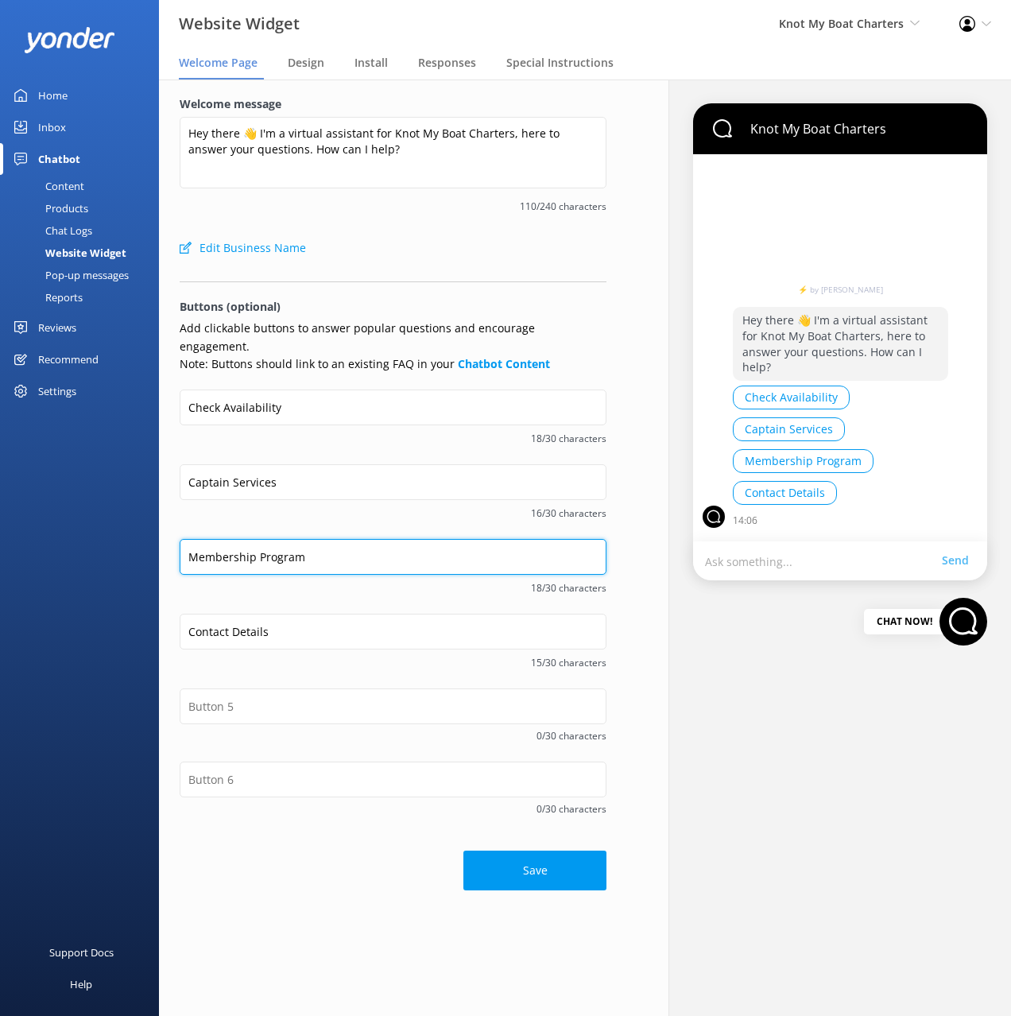
click at [280, 539] on input "Membership Program" at bounding box center [393, 557] width 427 height 36
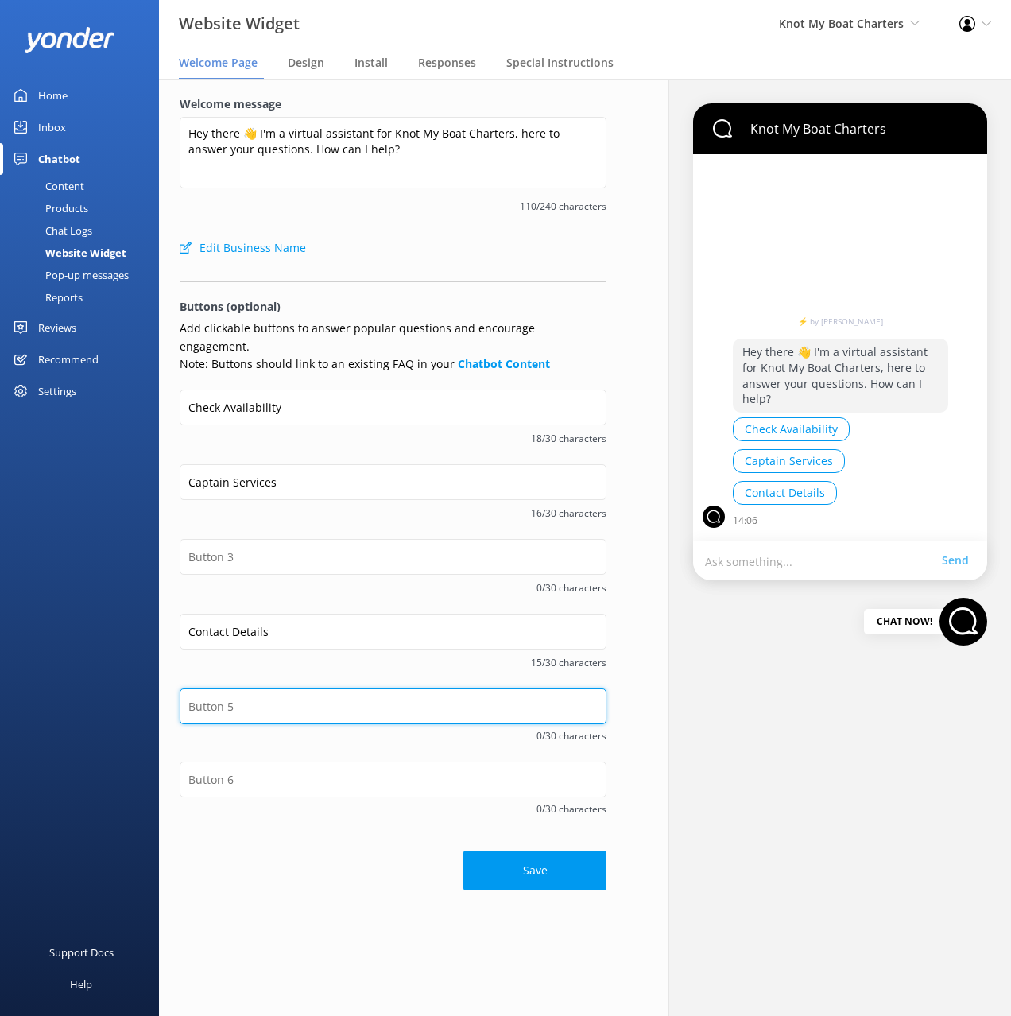
click at [288, 693] on input "text" at bounding box center [393, 707] width 427 height 36
paste input "Membership Program"
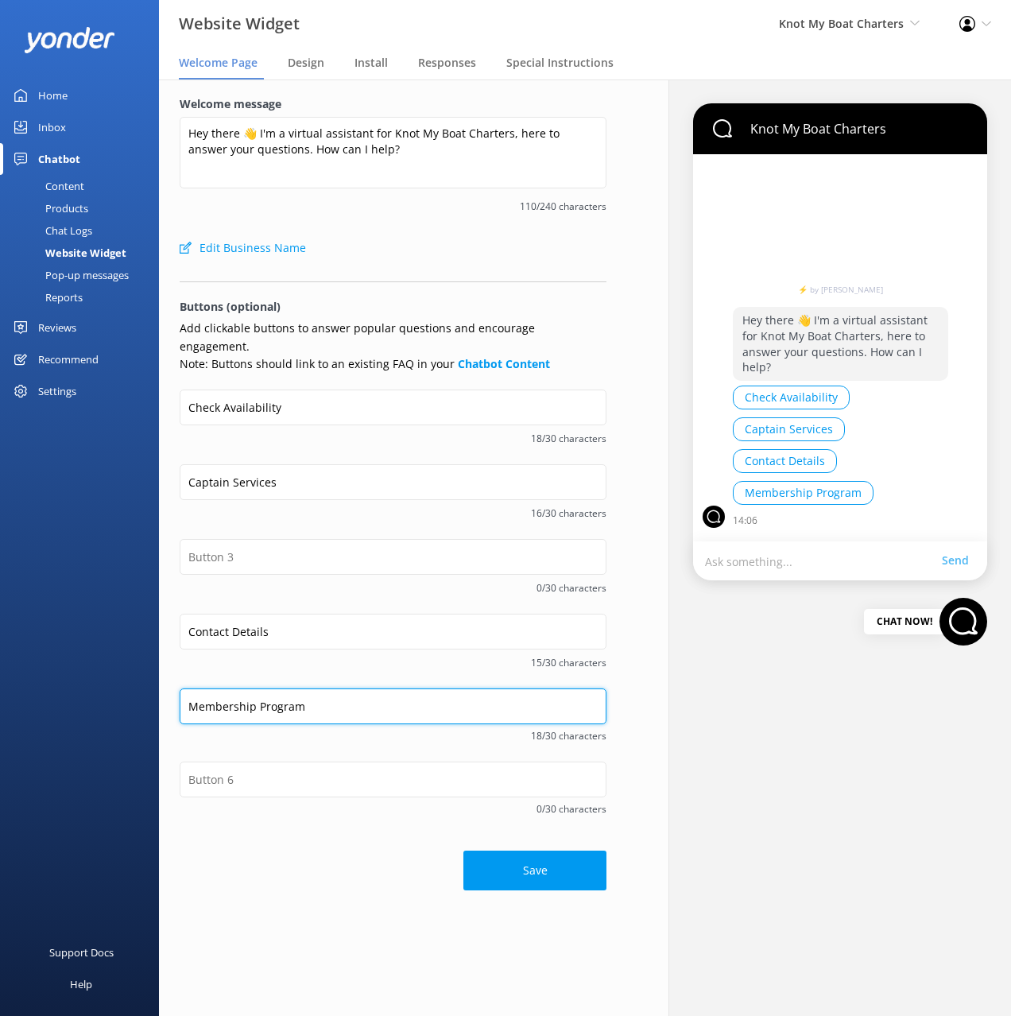
type input "Membership Program"
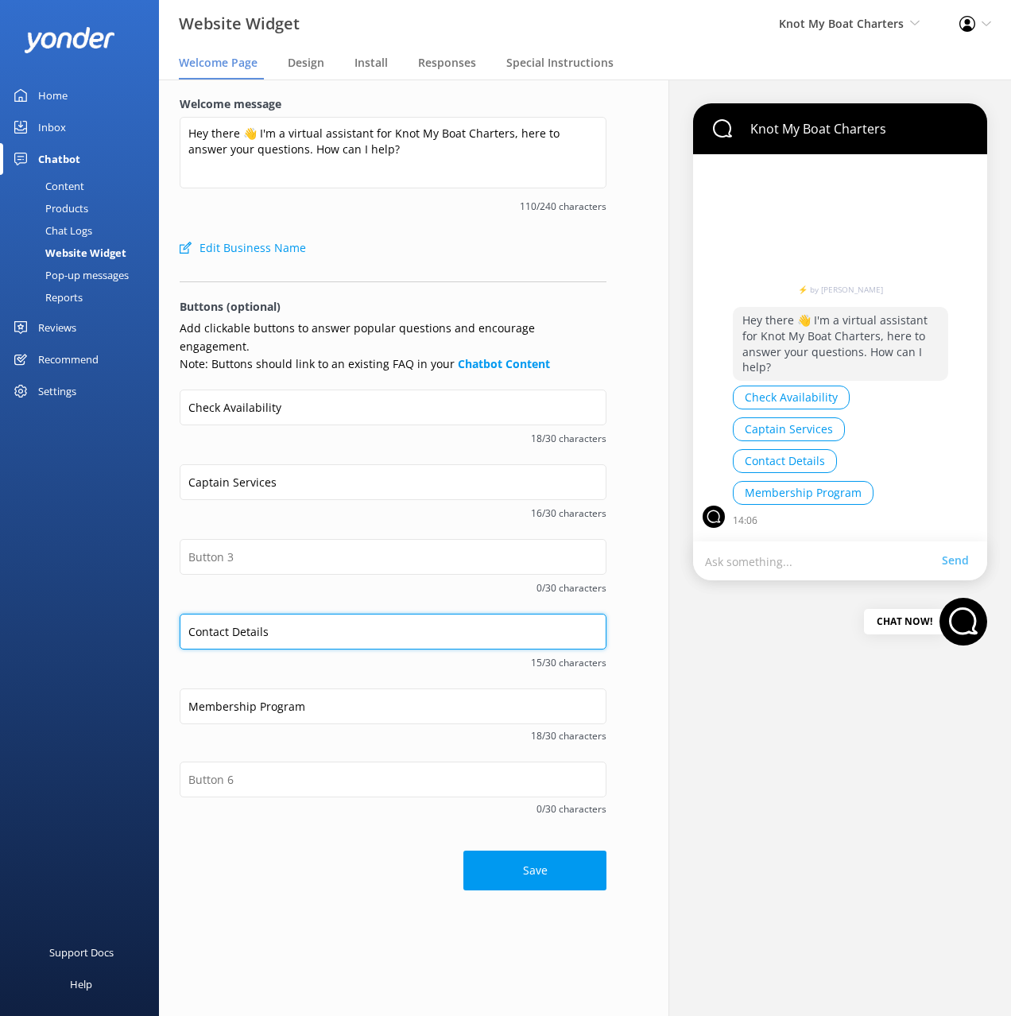
click at [267, 621] on input "Contact Details" at bounding box center [393, 632] width 427 height 36
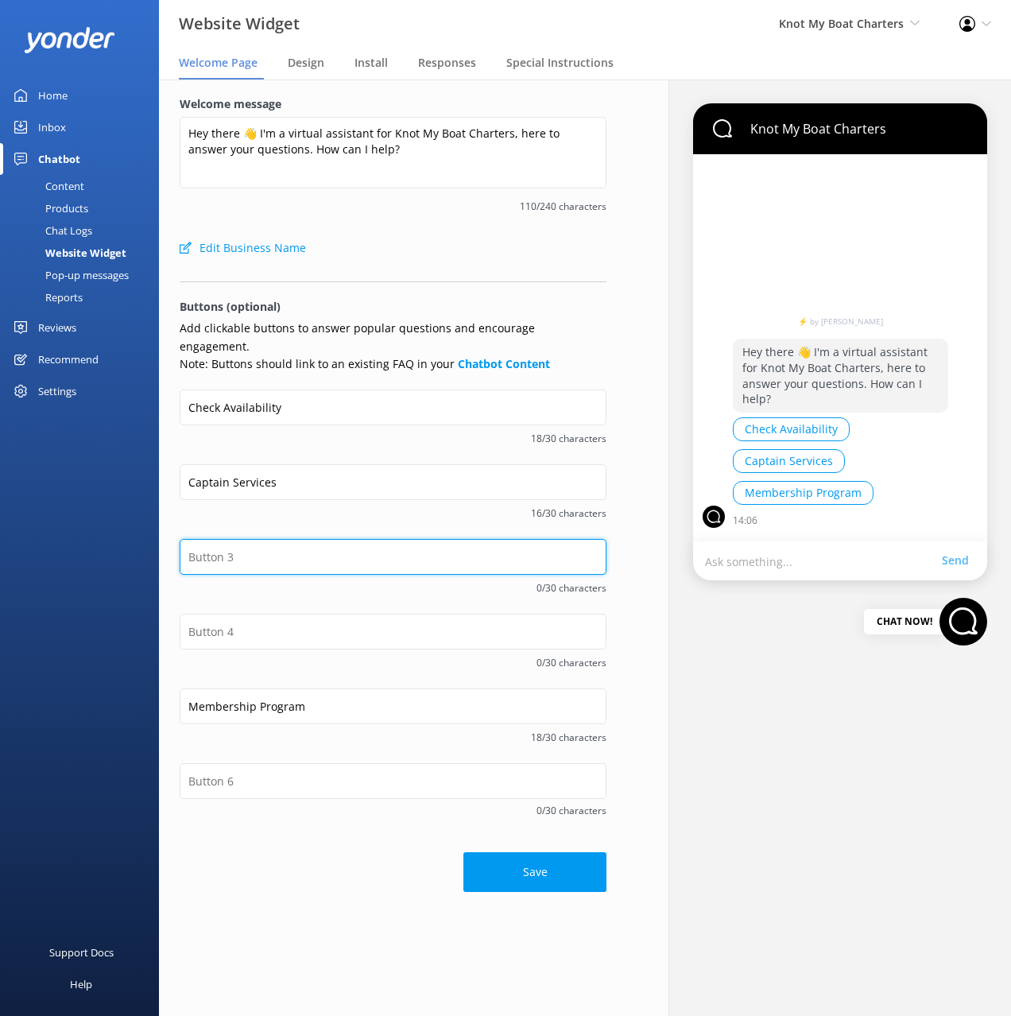
click at [246, 548] on input "text" at bounding box center [393, 557] width 427 height 36
paste input "Contact Details"
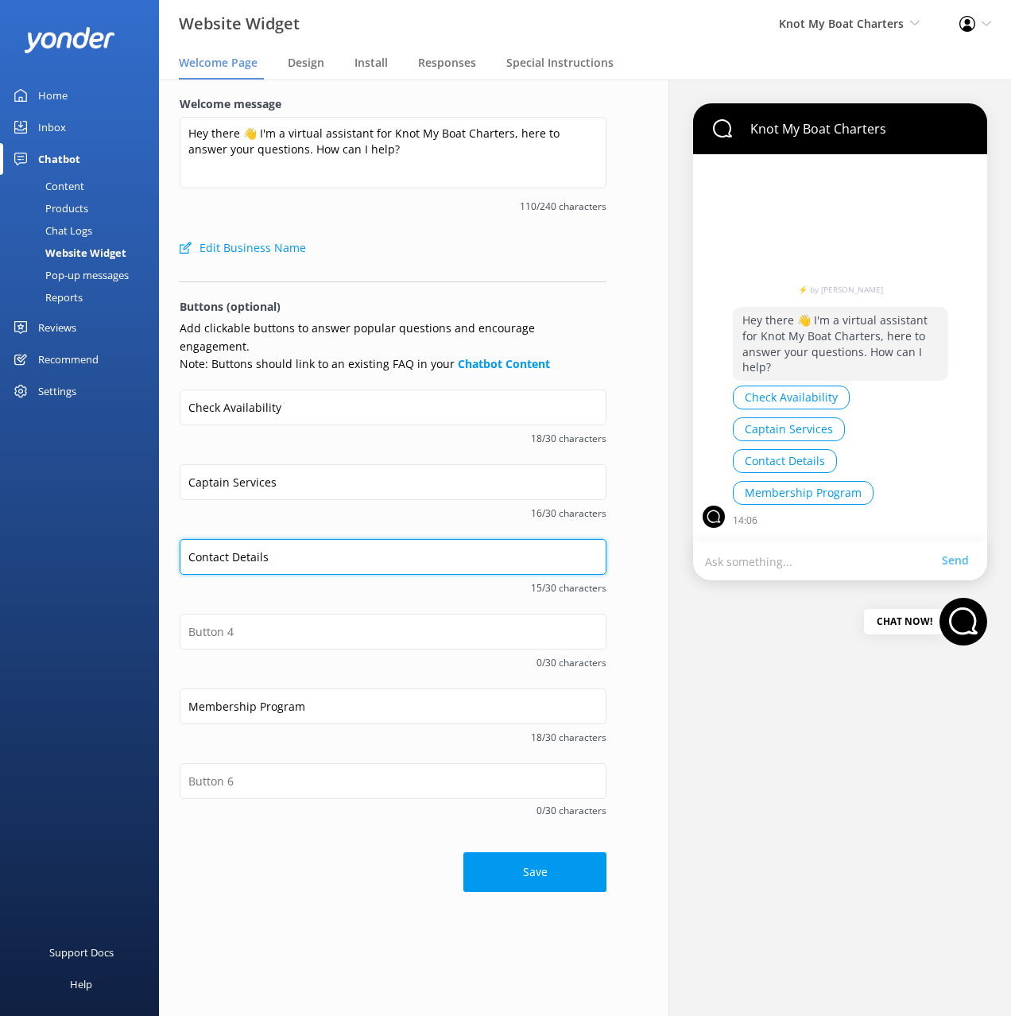
type input "Contact Details"
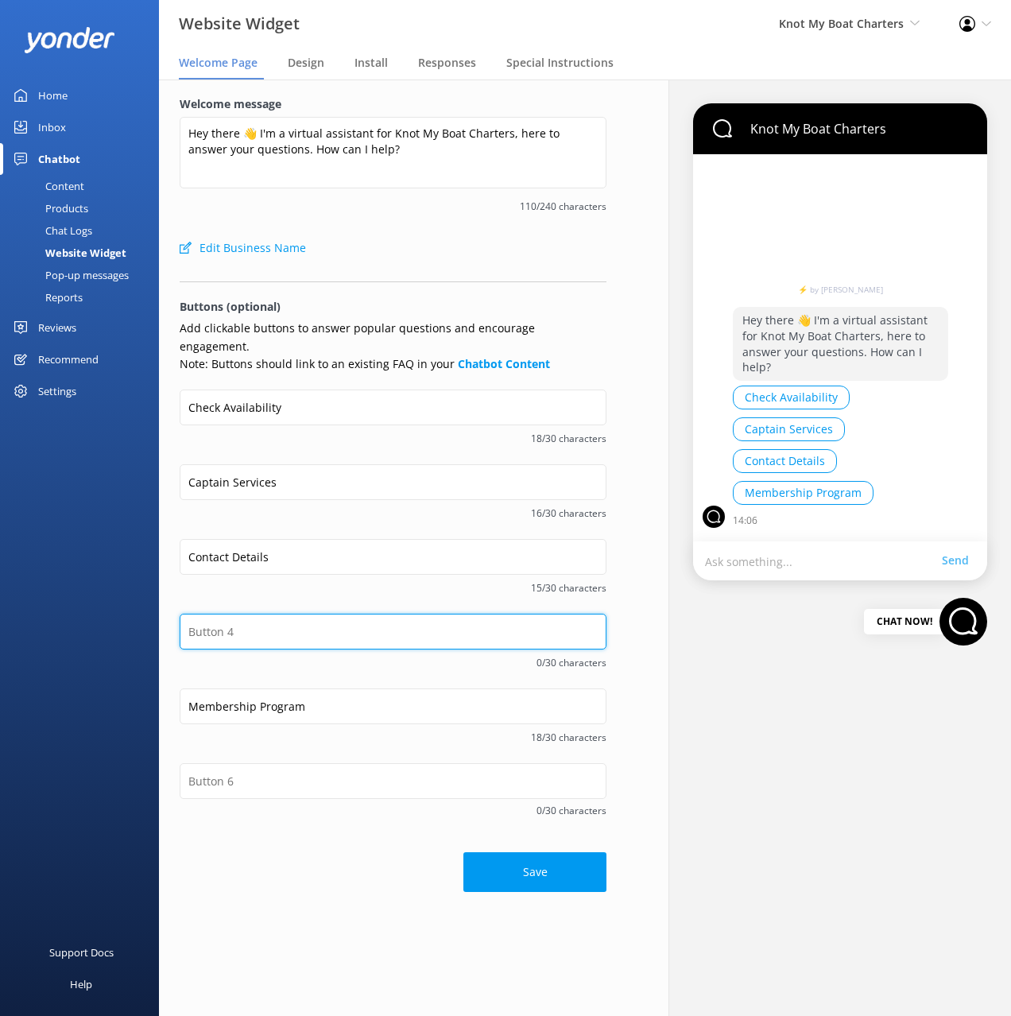
click at [213, 615] on input "text" at bounding box center [393, 632] width 427 height 36
paste input "Contact Details"
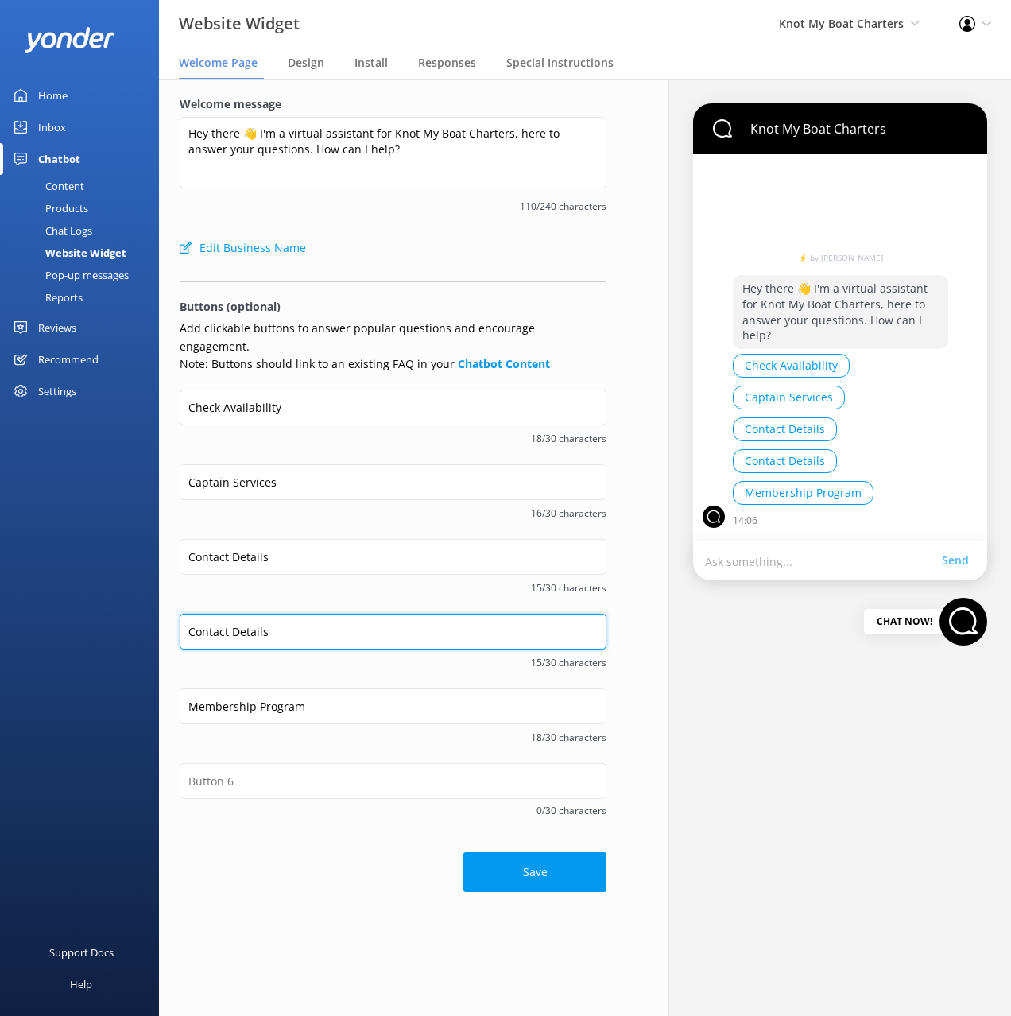
type input "Contact Details"
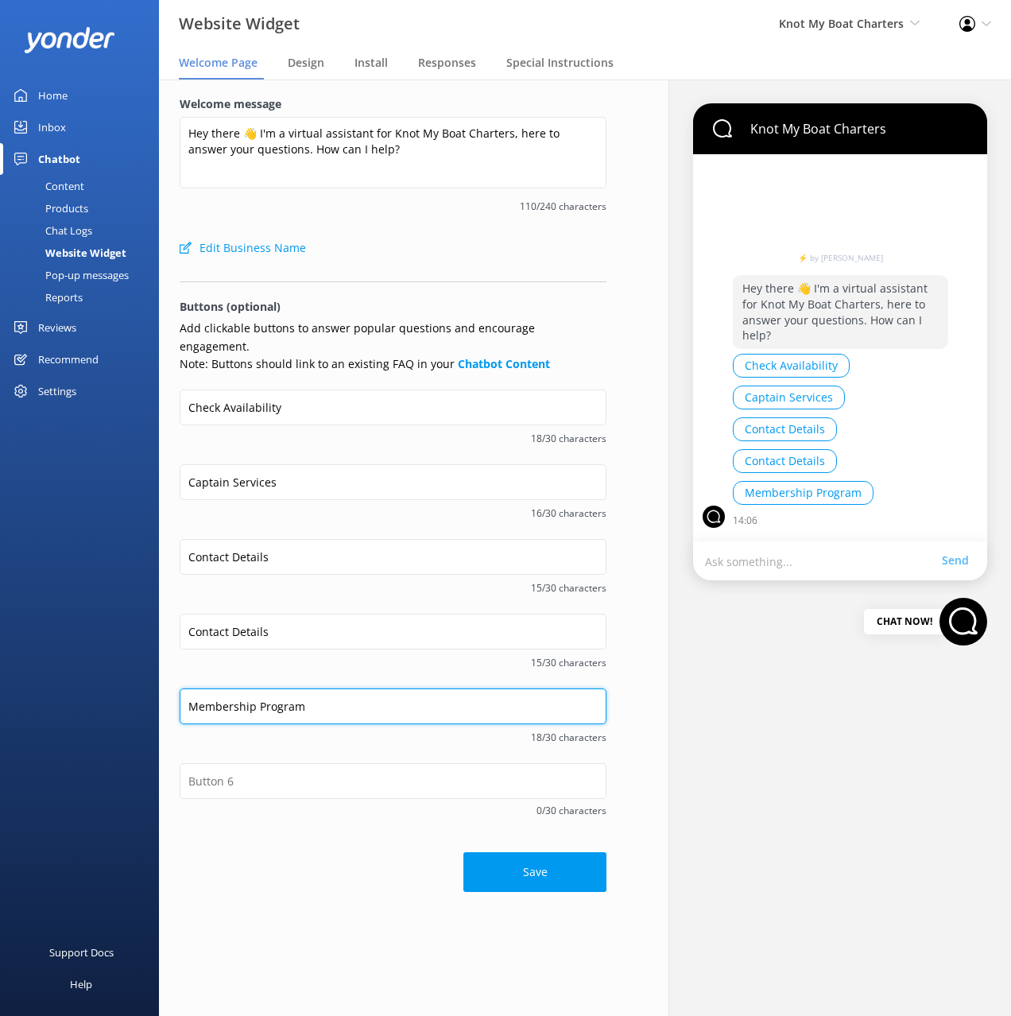
click at [250, 693] on input "Membership Program" at bounding box center [393, 707] width 427 height 36
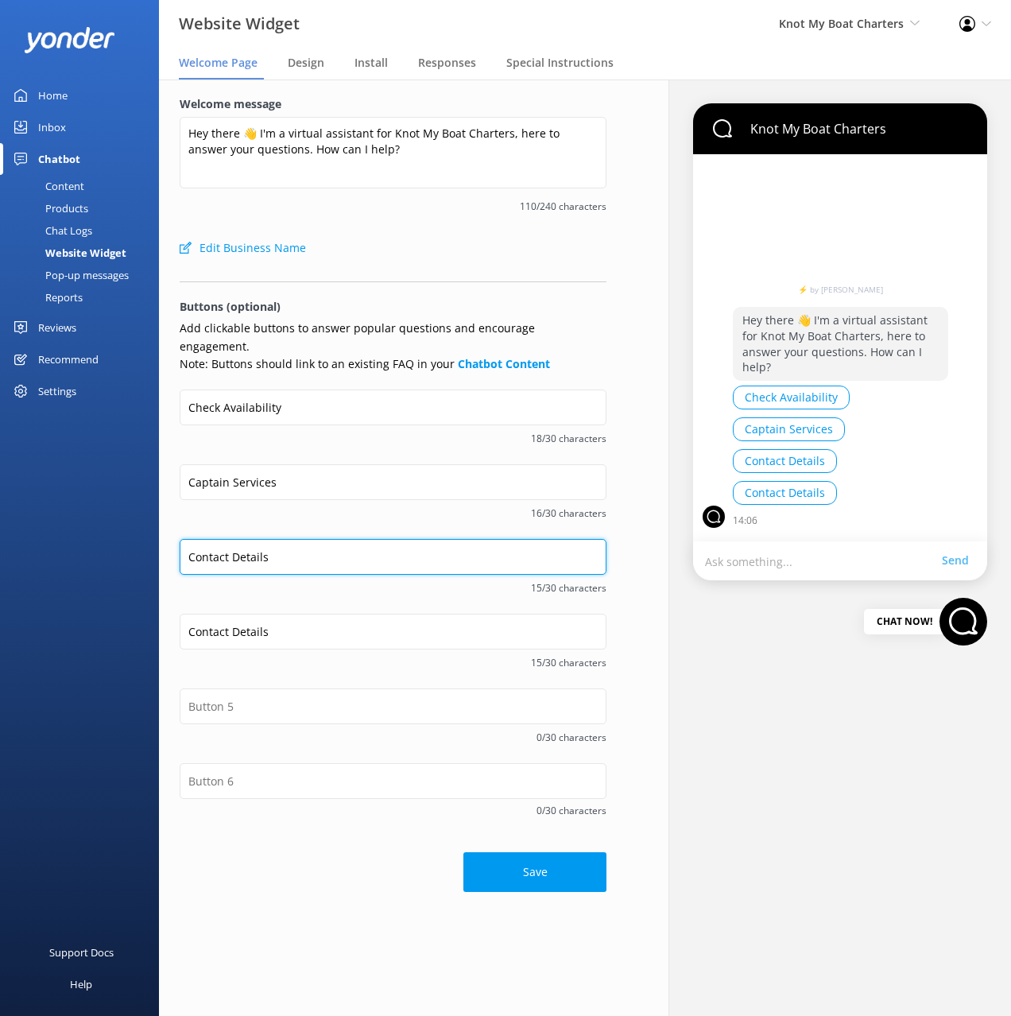
click at [289, 539] on input "Contact Details" at bounding box center [393, 557] width 427 height 36
paste input "Membership Program"
type input "Membership Program"
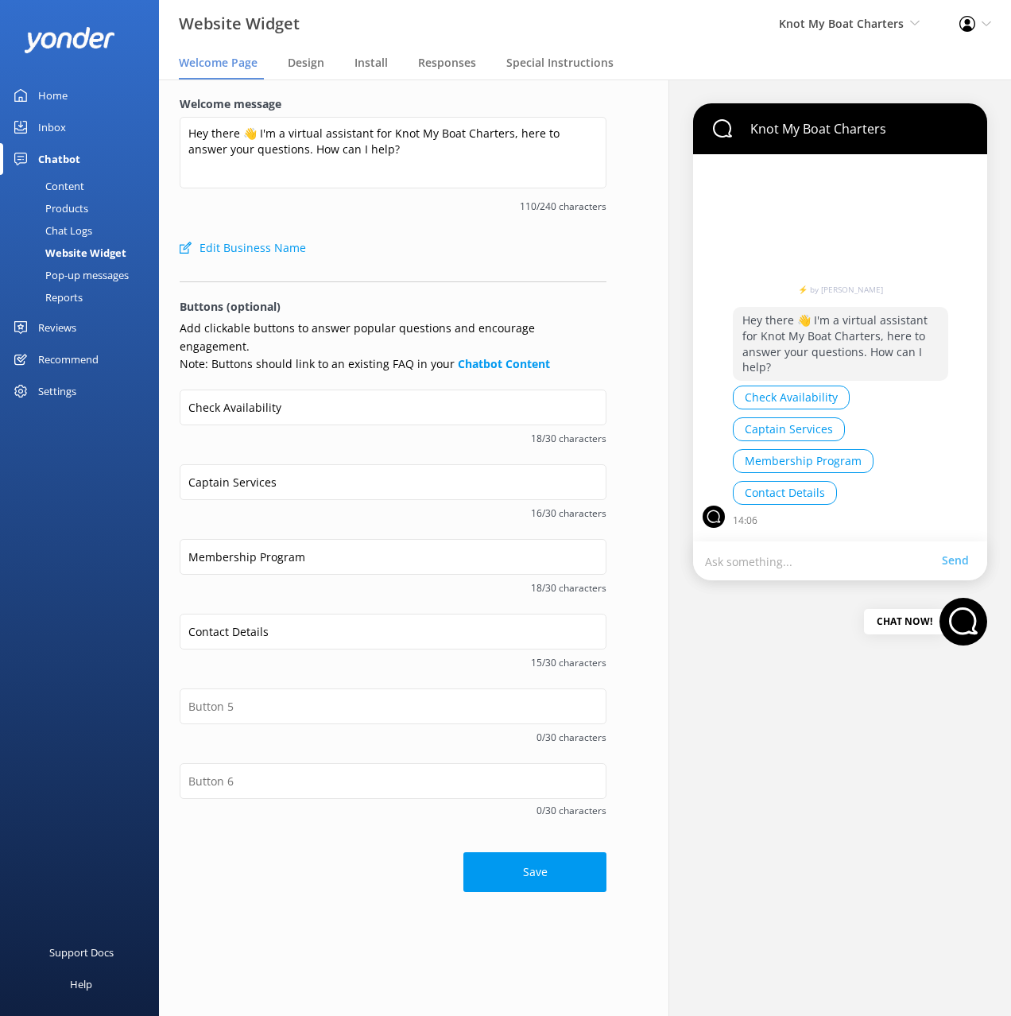
click at [314, 506] on span "16/30 characters" at bounding box center [393, 513] width 427 height 15
click at [324, 503] on div "16/30 characters" at bounding box center [393, 512] width 427 height 20
click at [522, 862] on button "Save" at bounding box center [535, 872] width 143 height 40
click at [336, 869] on div "Save" at bounding box center [393, 865] width 427 height 56
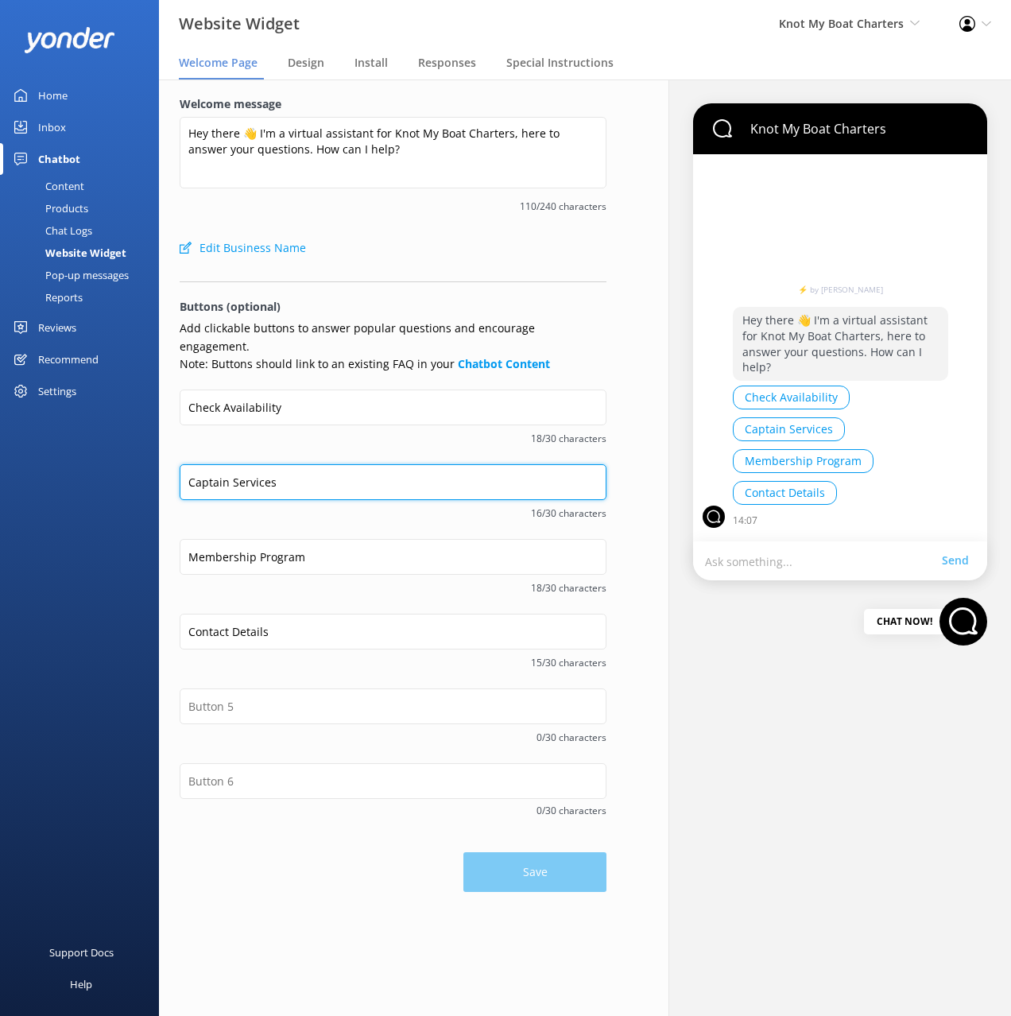
click at [297, 464] on input "Captain Services" at bounding box center [393, 482] width 427 height 36
click at [74, 184] on div "Content" at bounding box center [47, 186] width 75 height 22
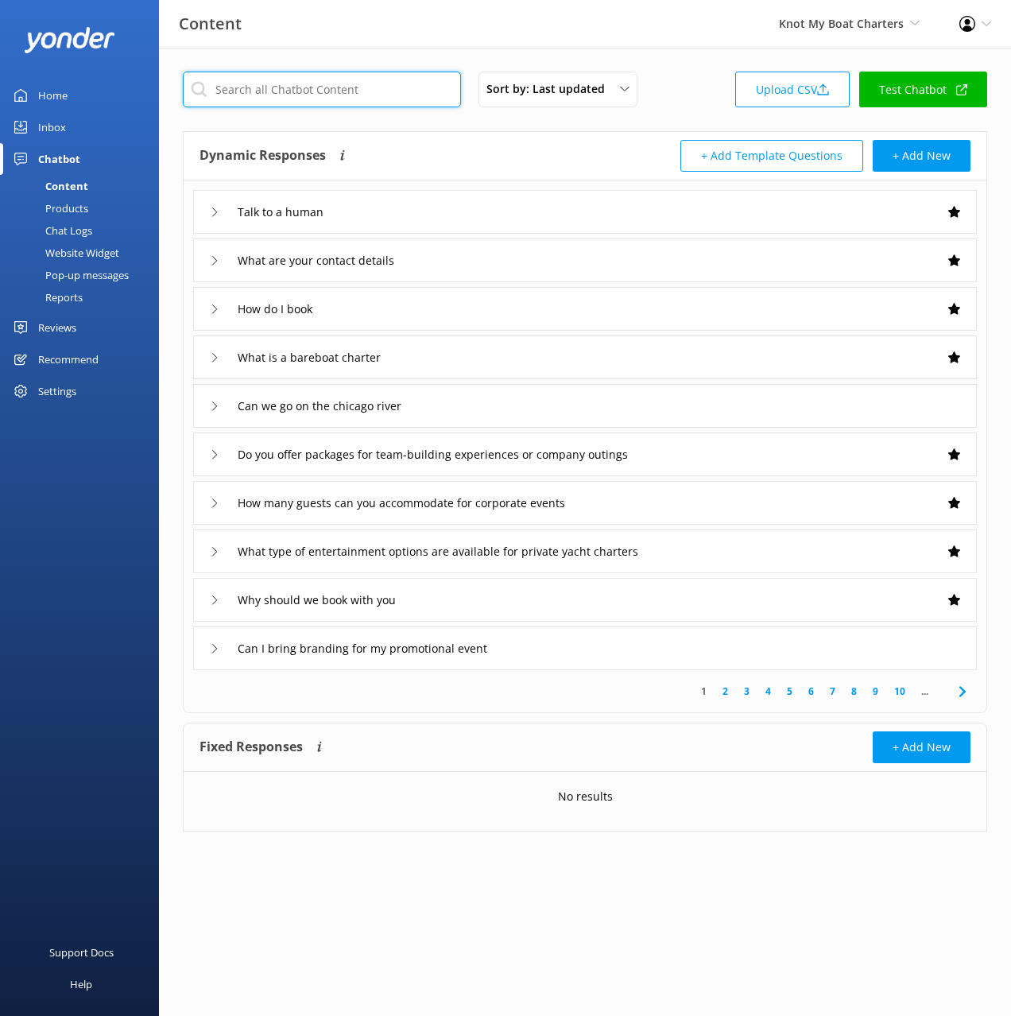
click at [339, 95] on input "text" at bounding box center [322, 90] width 278 height 36
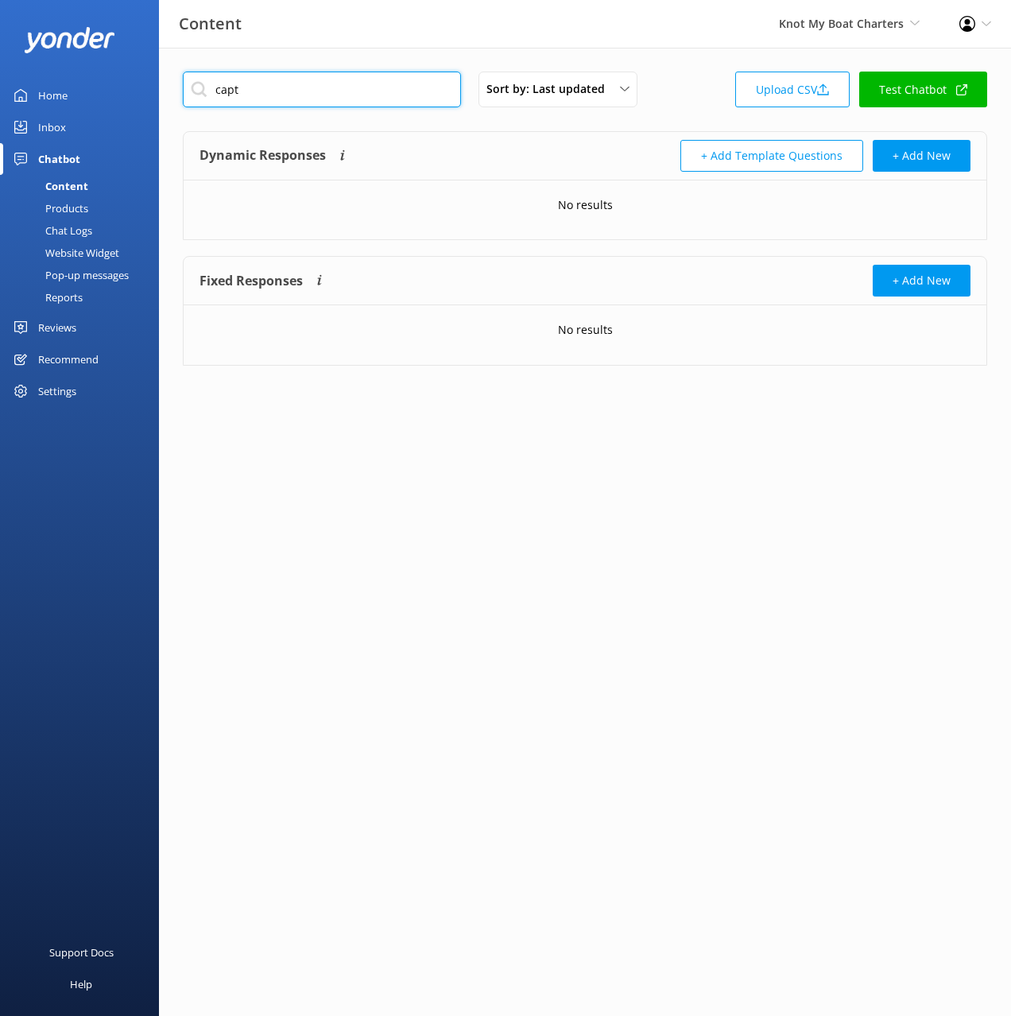
type input "capt"
drag, startPoint x: 584, startPoint y: 158, endPoint x: 536, endPoint y: 192, distance: 58.2
click at [584, 158] on div "Dynamic Responses The chatbot will generate a response based on the content inf…" at bounding box center [393, 156] width 386 height 32
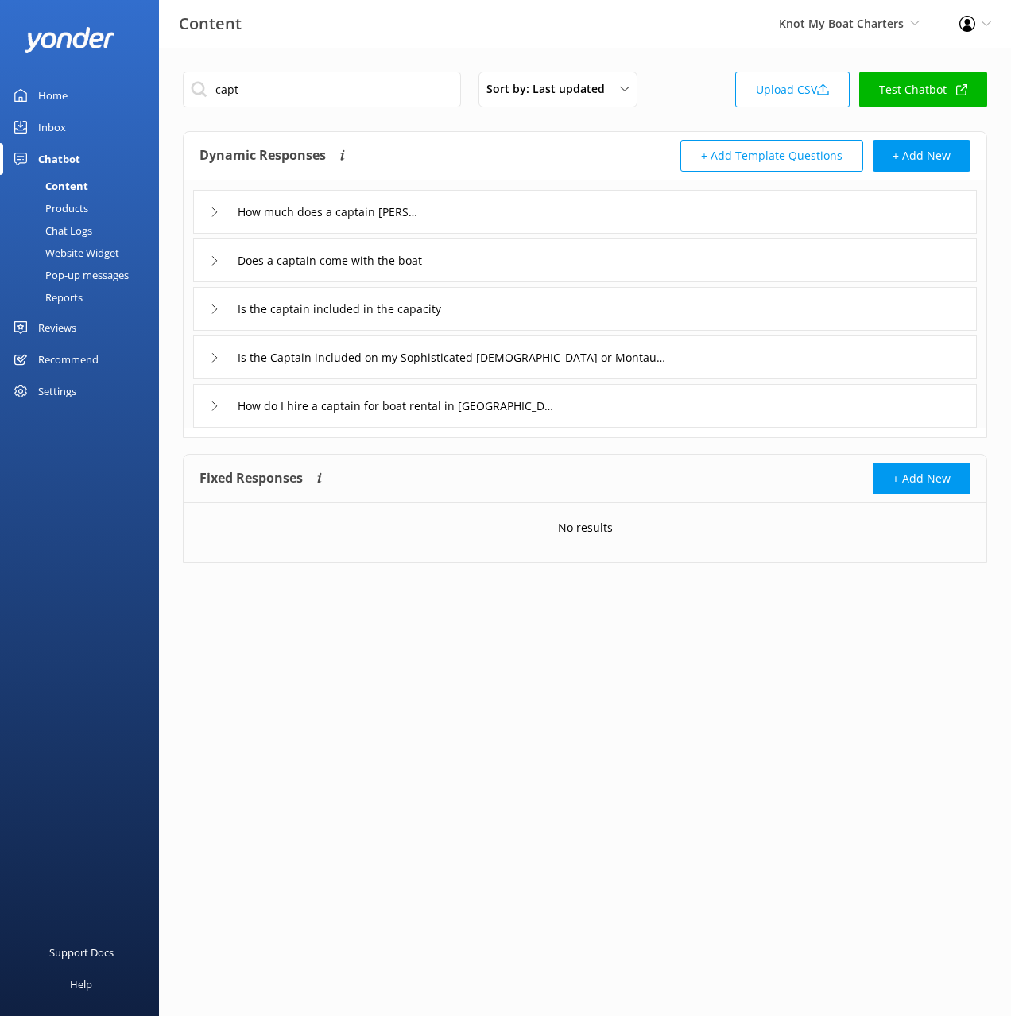
click at [538, 218] on div "How much does a captain [PERSON_NAME]" at bounding box center [585, 212] width 784 height 44
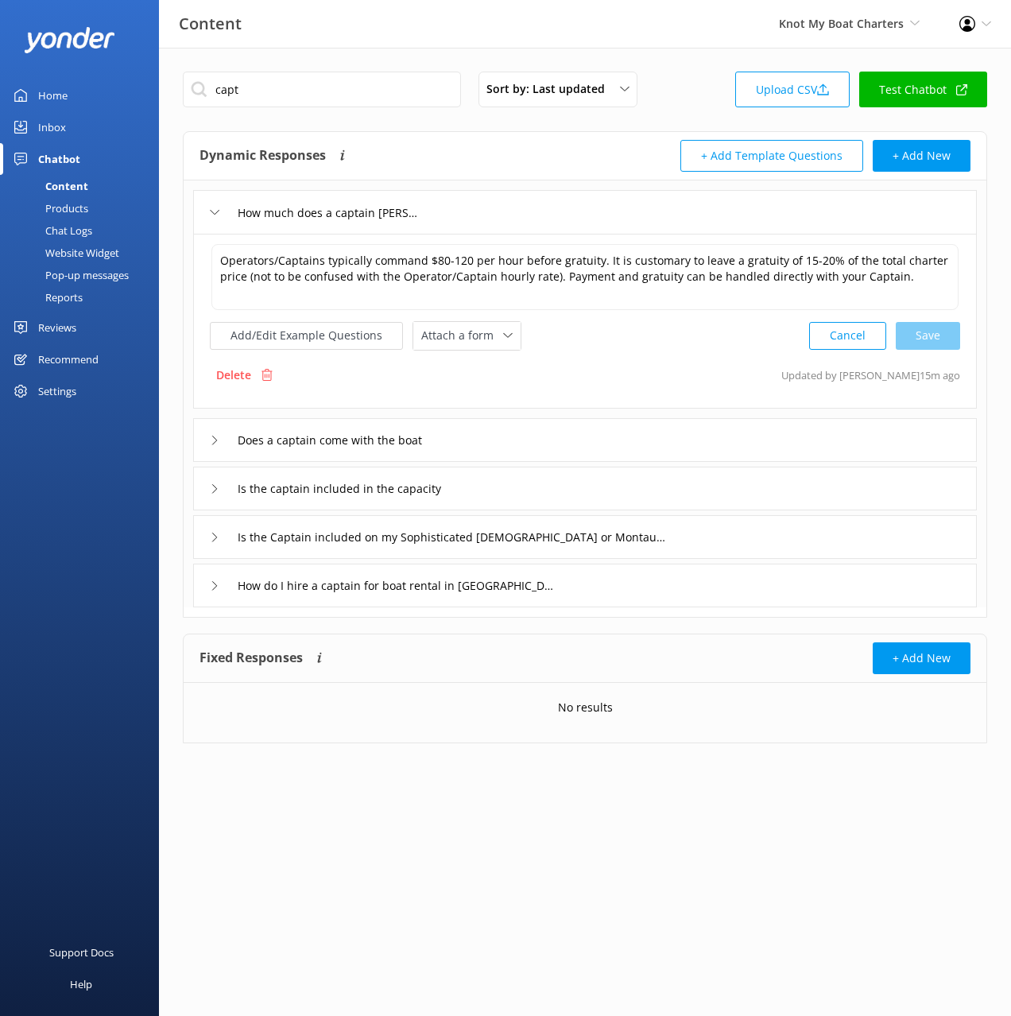
click at [530, 210] on div "How much does a captain [PERSON_NAME]" at bounding box center [585, 212] width 784 height 44
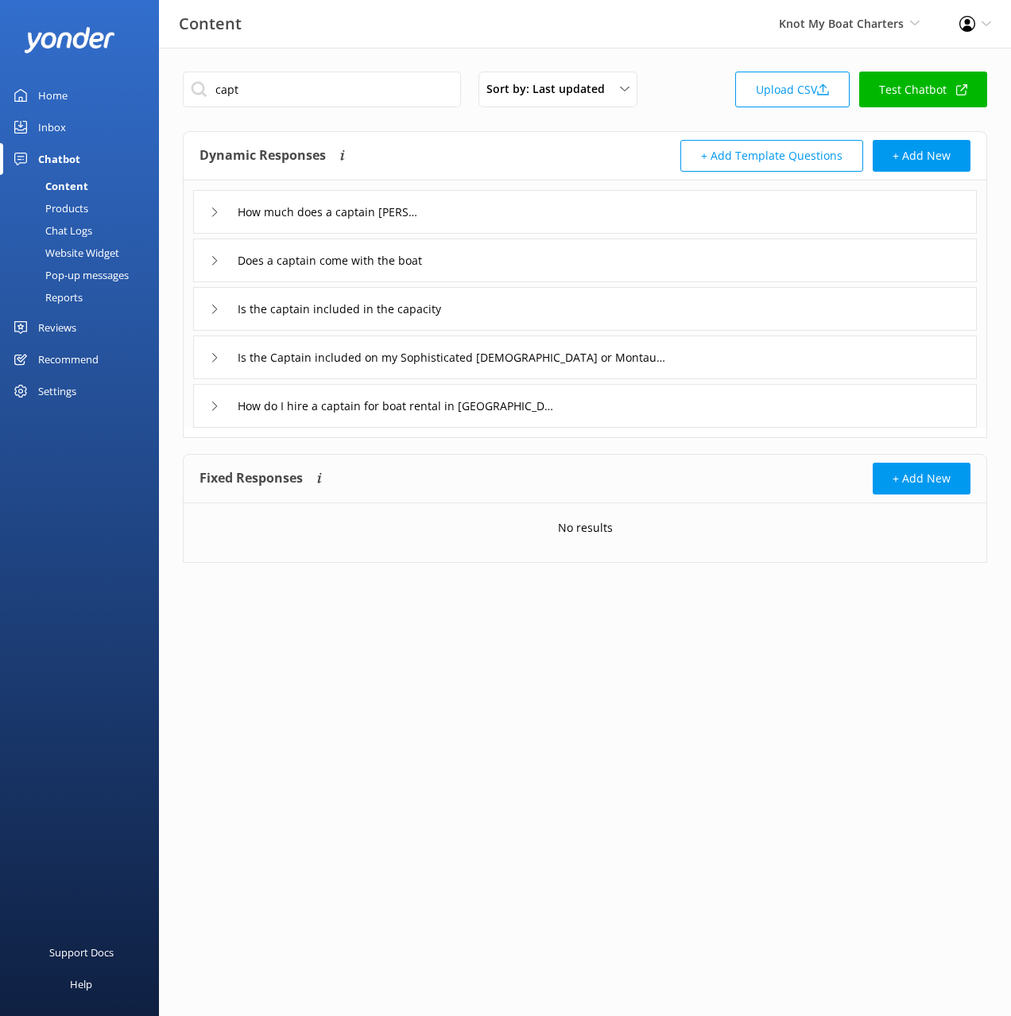
click at [514, 257] on div "Does a captain come with the boat" at bounding box center [585, 261] width 784 height 44
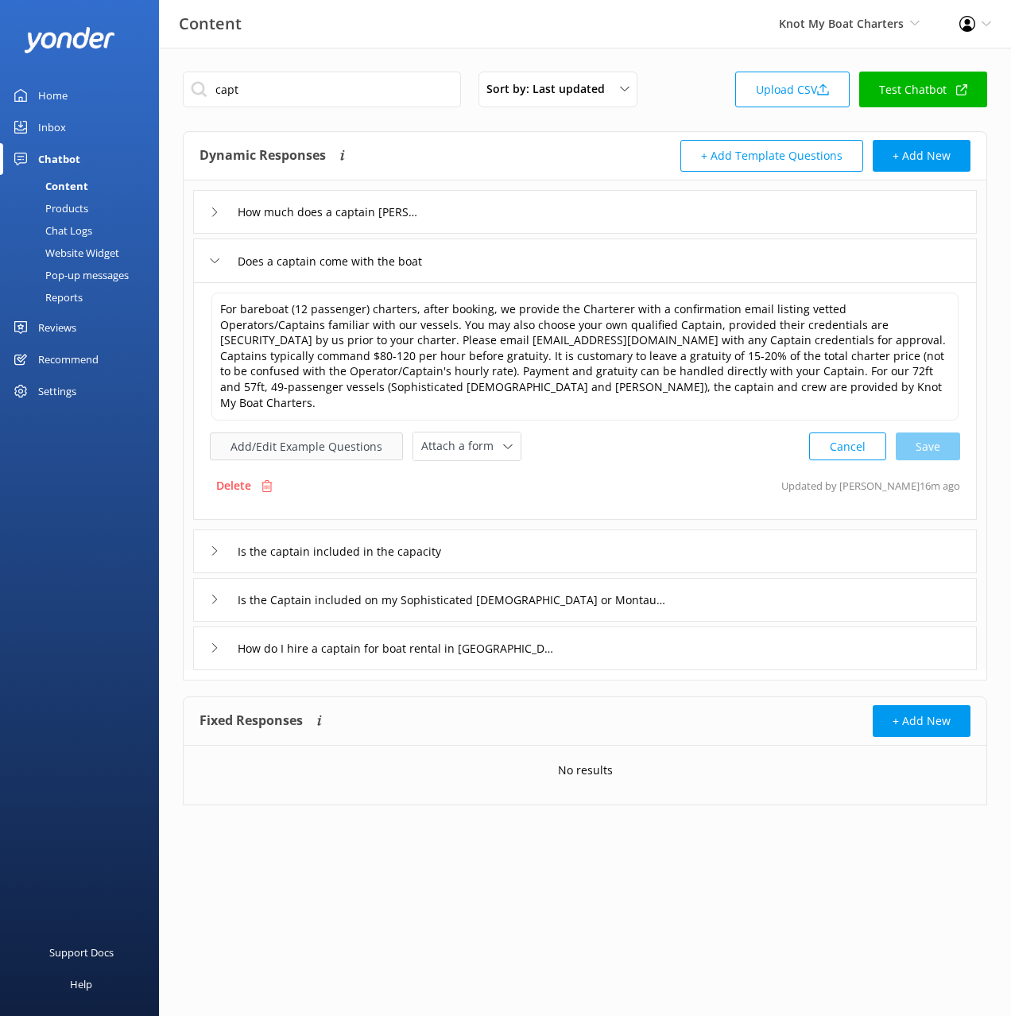
click at [305, 433] on button "Add/Edit Example Questions" at bounding box center [306, 447] width 193 height 28
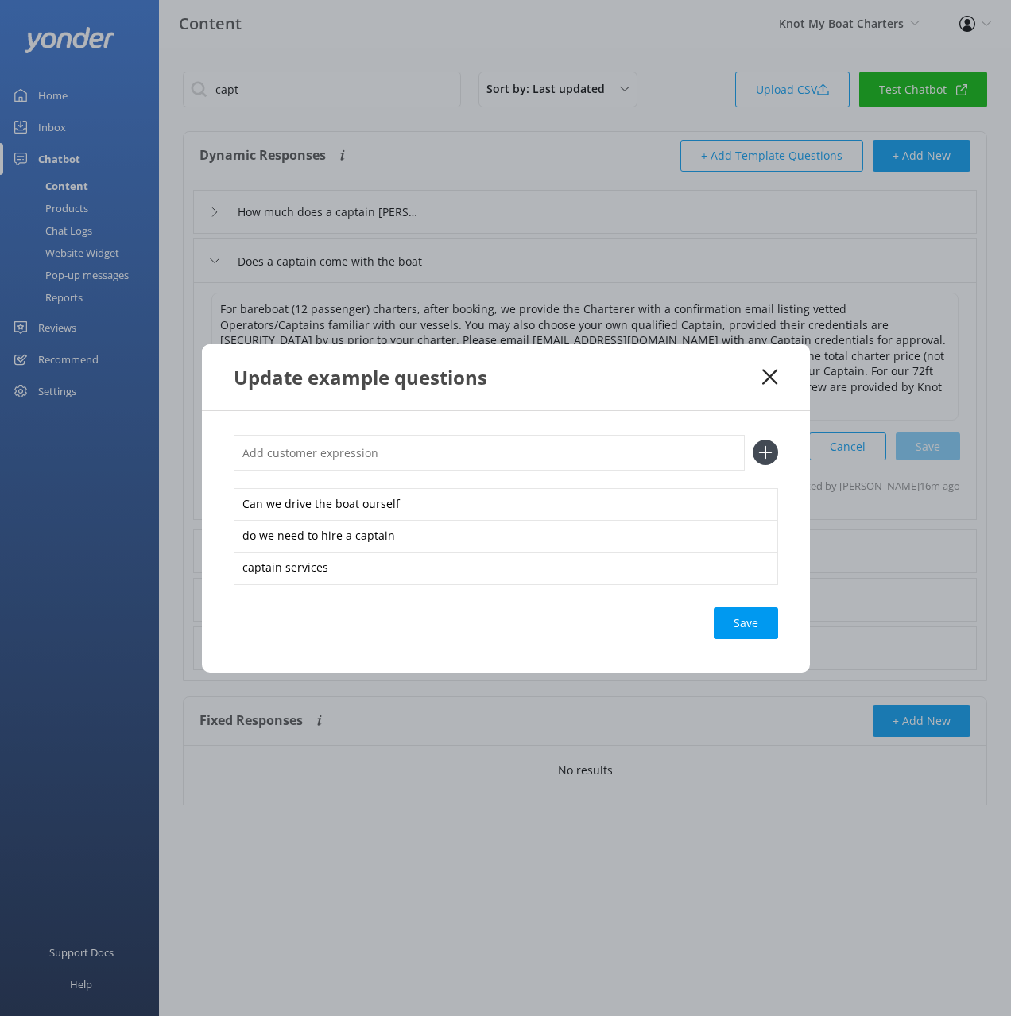
click at [557, 451] on input "text" at bounding box center [489, 453] width 511 height 36
paste input "Captain Services"
type input "Captain Services"
click at [753, 440] on button at bounding box center [765, 452] width 25 height 25
paste input "Captain Services"
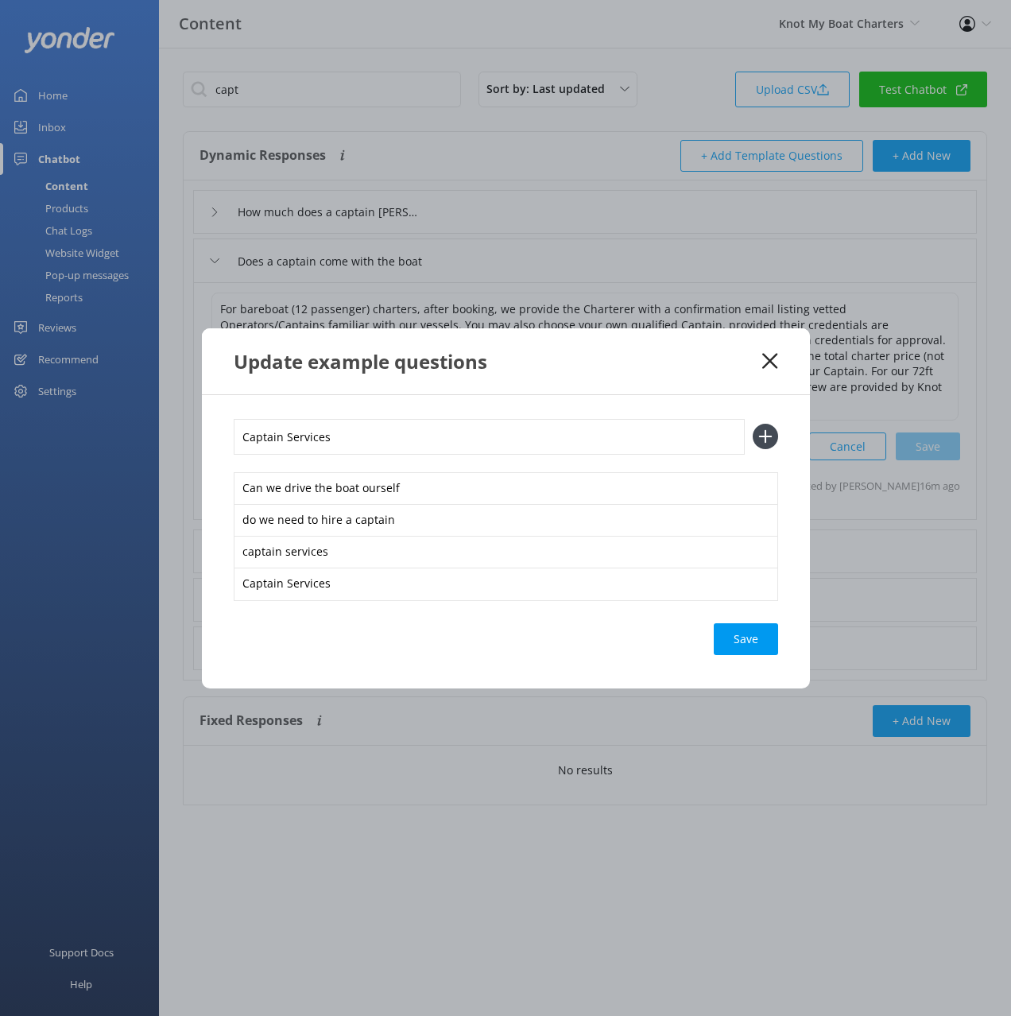
type input "Captain Services"
click at [753, 424] on button at bounding box center [765, 436] width 25 height 25
paste input "Captain Services"
type input "Captain Services"
click at [753, 424] on button at bounding box center [765, 436] width 25 height 25
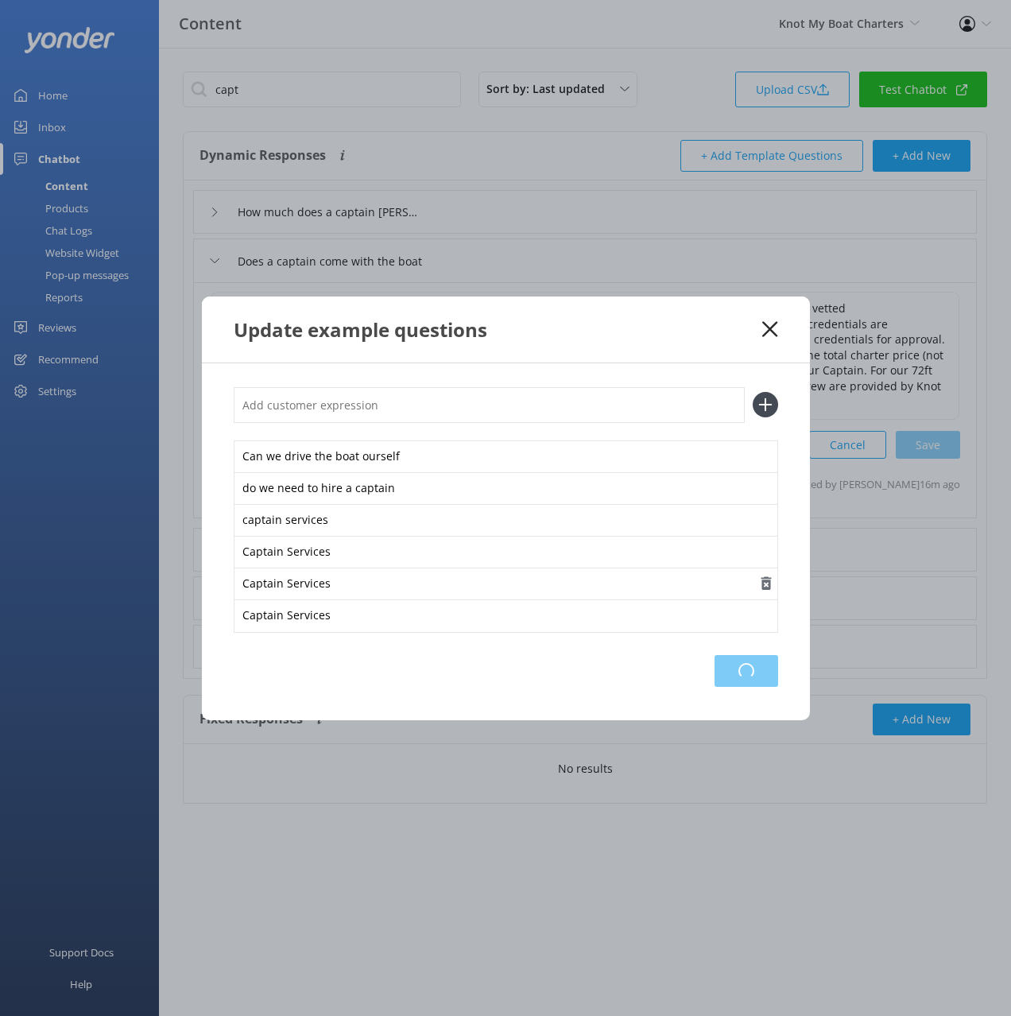
drag, startPoint x: 754, startPoint y: 664, endPoint x: 747, endPoint y: 580, distance: 84.5
click at [753, 662] on div "Loading.." at bounding box center [747, 671] width 64 height 32
click at [767, 322] on icon at bounding box center [770, 329] width 15 height 16
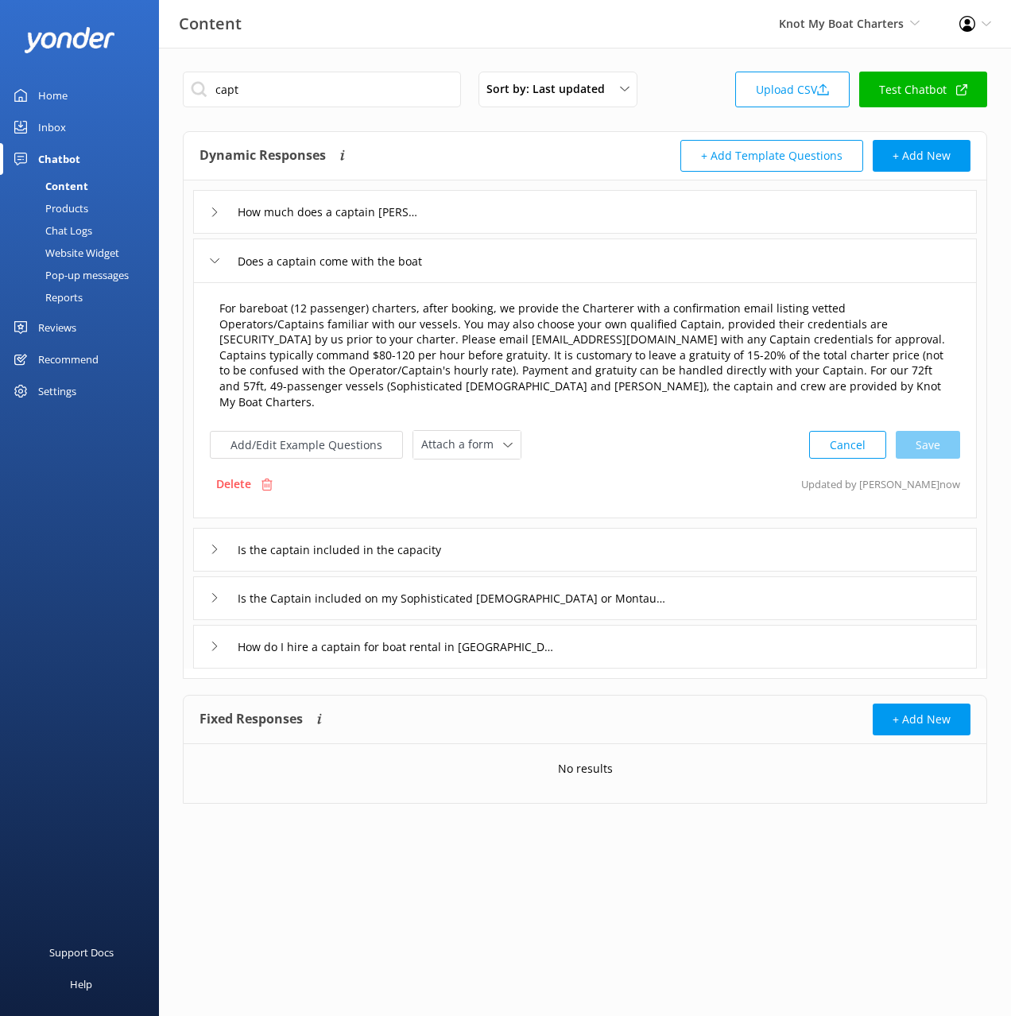
click at [749, 374] on textarea "For bareboat (12 passenger) charters, after booking, we provide the Charterer w…" at bounding box center [585, 356] width 749 height 128
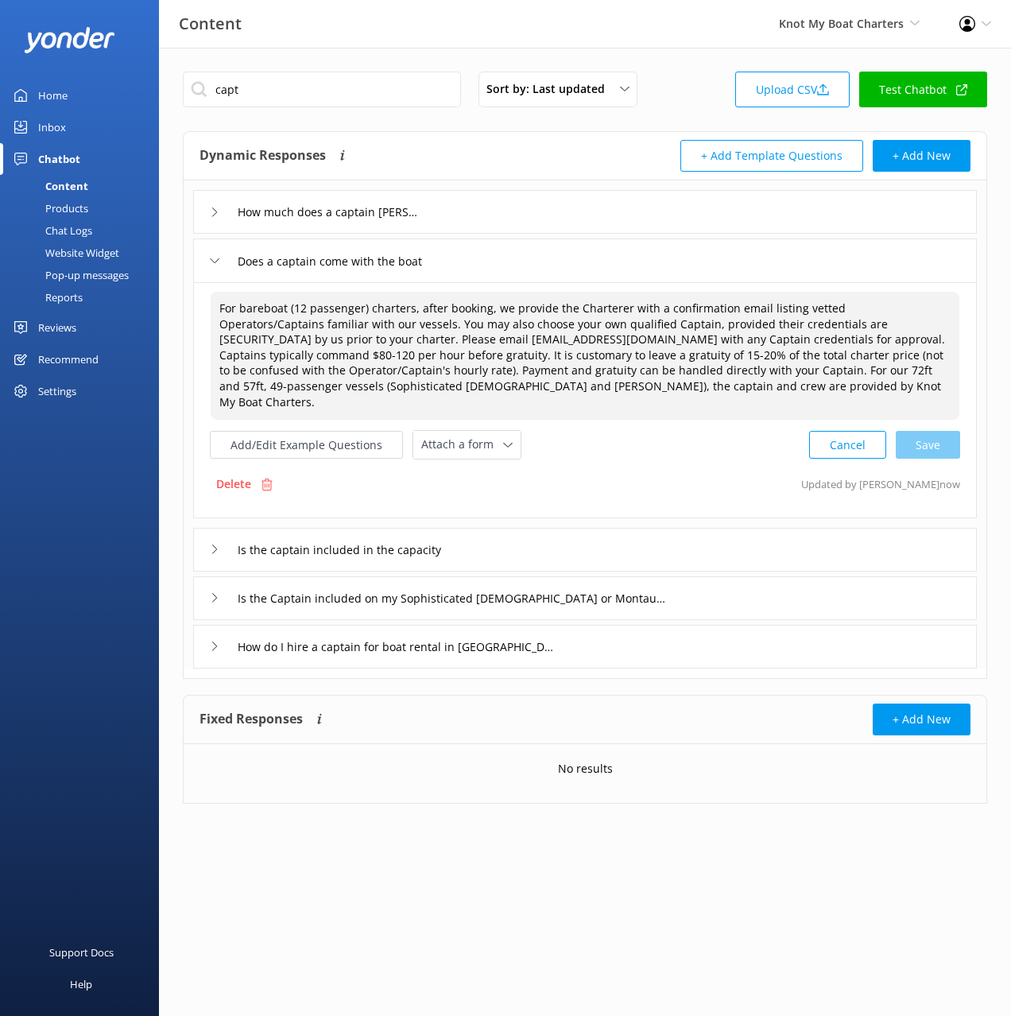
drag, startPoint x: 631, startPoint y: 390, endPoint x: 636, endPoint y: 398, distance: 9.3
click at [636, 398] on textarea "For bareboat (12 passenger) charters, after booking, we provide the Charterer w…" at bounding box center [585, 356] width 749 height 128
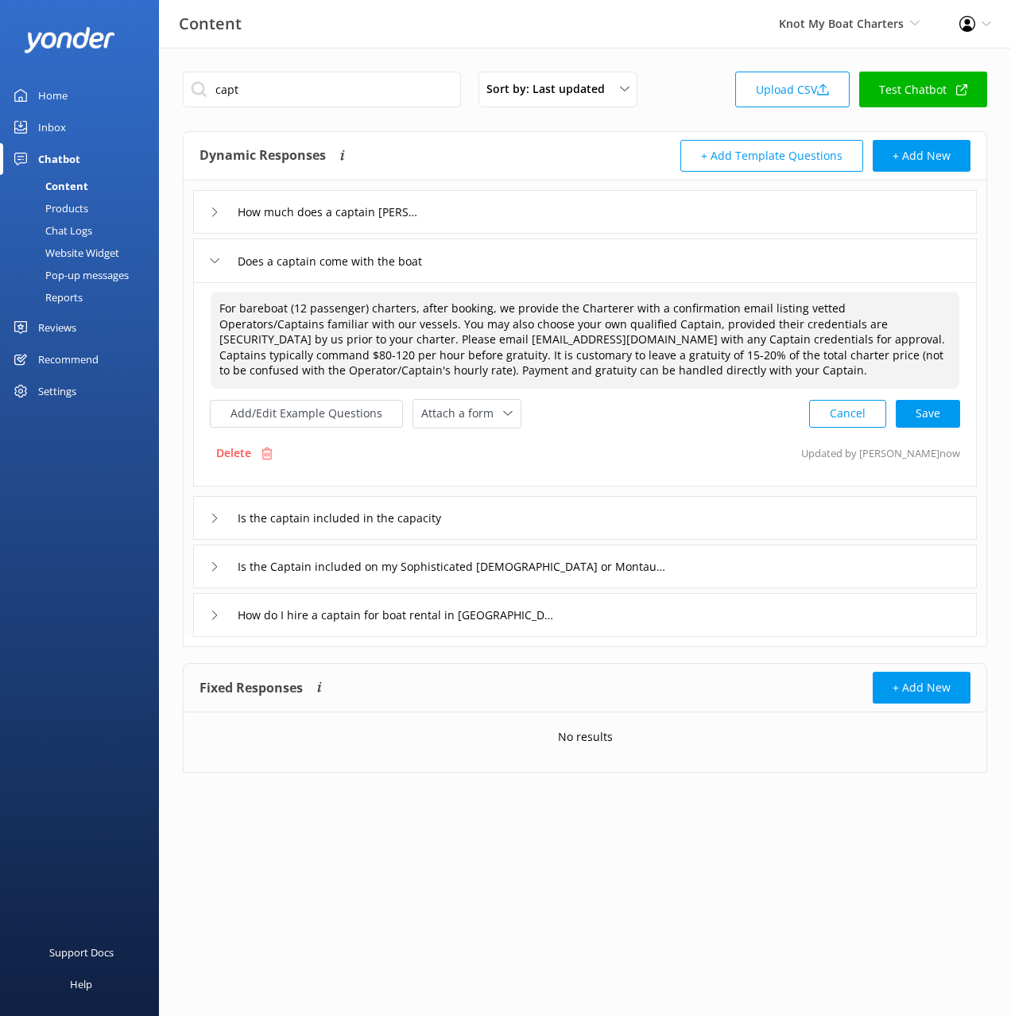
drag, startPoint x: 218, startPoint y: 307, endPoint x: 238, endPoint y: 323, distance: 25.5
click at [218, 307] on textarea "For bareboat (12 passenger) charters, after booking, we provide the Charterer w…" at bounding box center [585, 340] width 749 height 97
paste textarea "For our 72ft and 57ft, 49-passenger vessels (Sophisticated [DEMOGRAPHIC_DATA] a…"
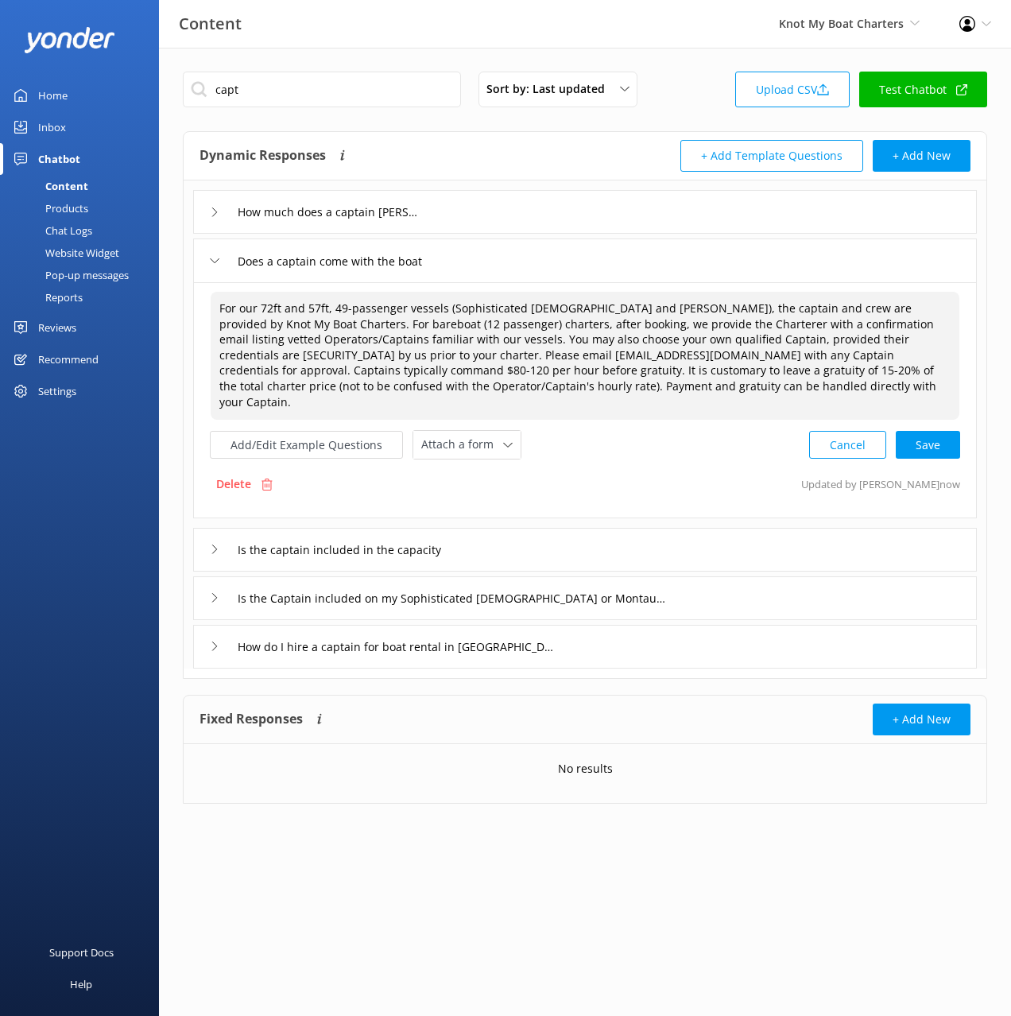
drag, startPoint x: 937, startPoint y: 308, endPoint x: 806, endPoint y: 307, distance: 130.4
click at [806, 307] on textarea "For our 72ft and 57ft, 49-passenger vessels (Sophisticated [DEMOGRAPHIC_DATA] a…" at bounding box center [585, 356] width 749 height 128
click at [883, 337] on textarea "For our 72ft and 57ft, 49-passenger vessels (Sophisticated [DEMOGRAPHIC_DATA] a…" at bounding box center [585, 356] width 749 height 128
drag, startPoint x: 939, startPoint y: 307, endPoint x: 813, endPoint y: 320, distance: 127.2
click at [806, 307] on textarea "For our 72ft and 57ft, 49-passenger vessels (Sophisticated [DEMOGRAPHIC_DATA] a…" at bounding box center [585, 356] width 749 height 128
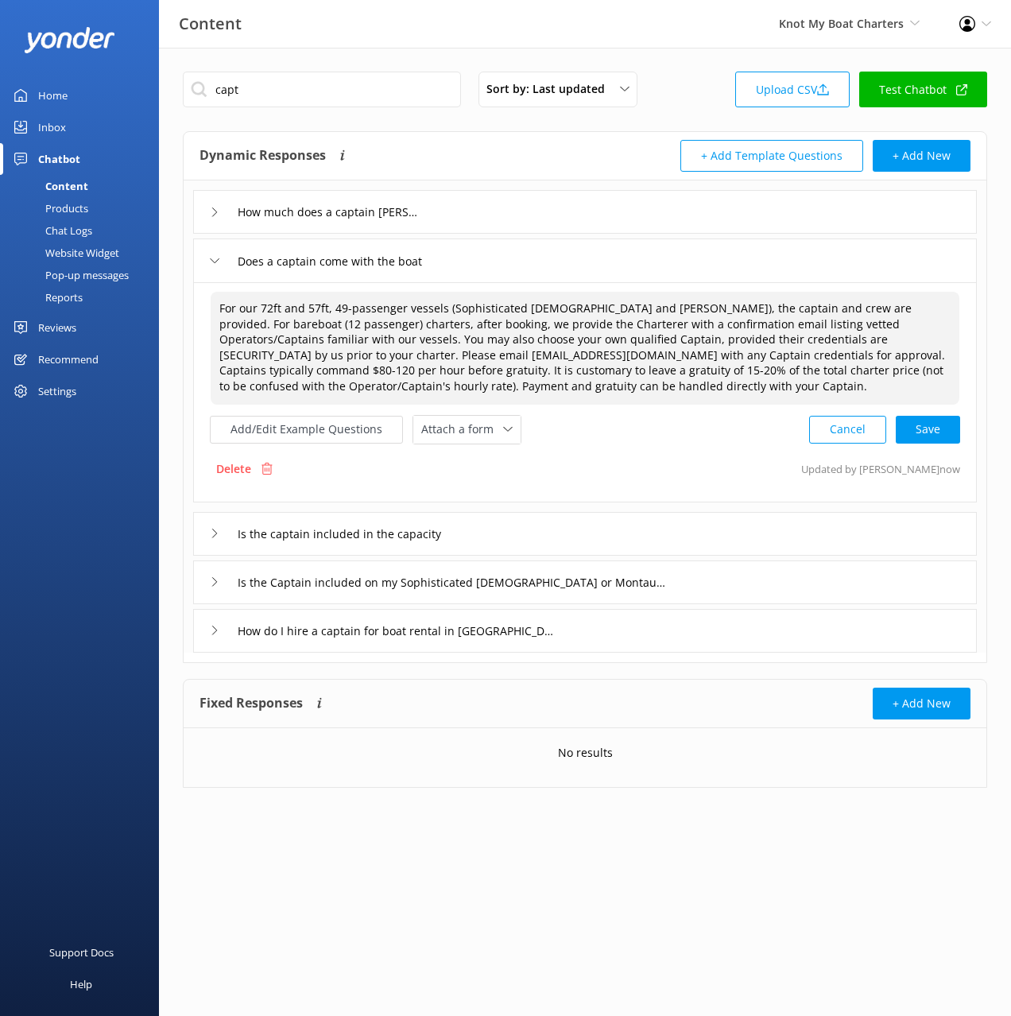
click at [658, 385] on textarea "For our 72ft and 57ft, 49-passenger vessels (Sophisticated [DEMOGRAPHIC_DATA] a…" at bounding box center [585, 348] width 749 height 113
click at [868, 376] on textarea "For our 72ft and 57ft, 49-passenger vessels (Sophisticated [DEMOGRAPHIC_DATA] a…" at bounding box center [585, 348] width 749 height 113
drag, startPoint x: 667, startPoint y: 384, endPoint x: 688, endPoint y: 387, distance: 20.9
click at [670, 385] on textarea "For our 72ft and 57ft, 49-passenger vessels (Sophisticated [DEMOGRAPHIC_DATA] a…" at bounding box center [585, 348] width 749 height 113
drag, startPoint x: 948, startPoint y: 429, endPoint x: 870, endPoint y: 440, distance: 78.7
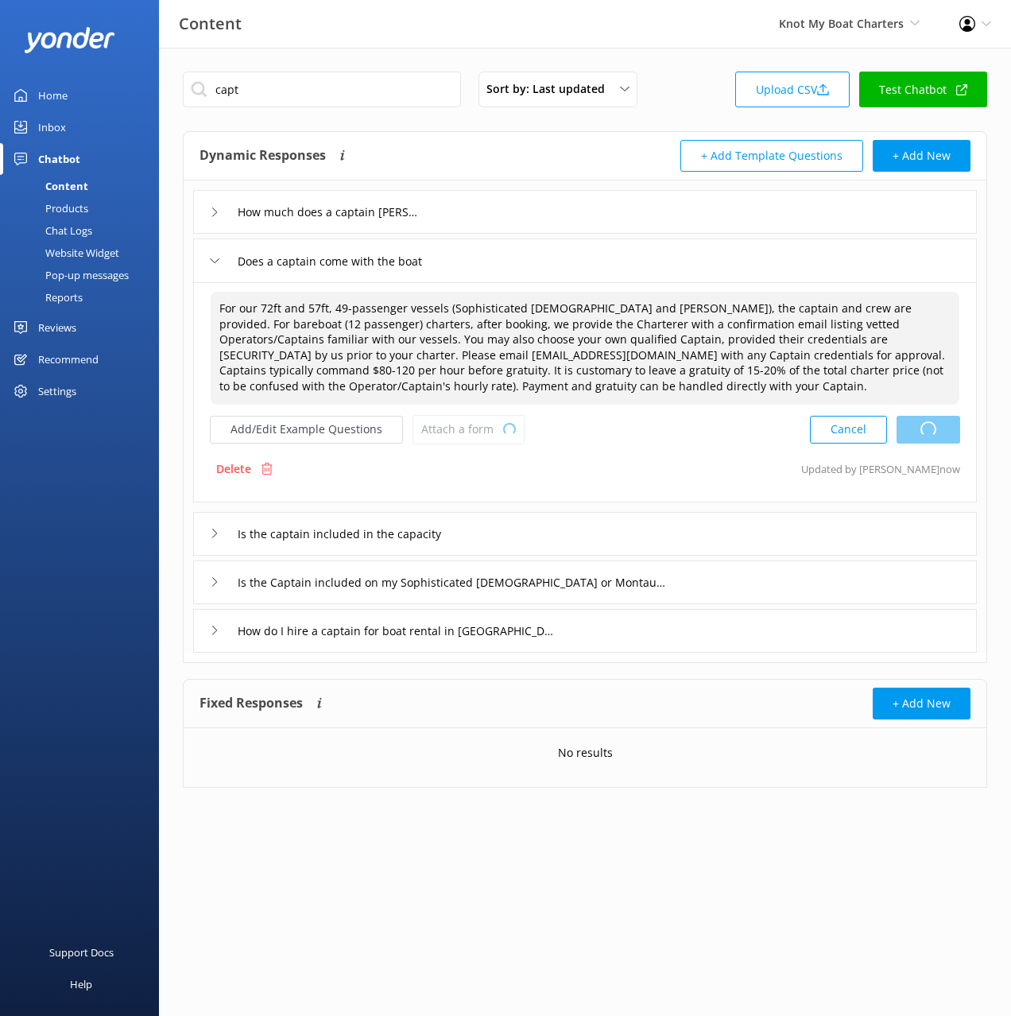
click at [948, 429] on div "Cancel Loading.." at bounding box center [885, 429] width 150 height 29
click at [658, 367] on textarea "For our 72ft and 57ft, 49-passenger vessels (Sophisticated [DEMOGRAPHIC_DATA] a…" at bounding box center [585, 348] width 749 height 113
drag, startPoint x: 621, startPoint y: 355, endPoint x: 639, endPoint y: 410, distance: 57.8
click at [639, 410] on div "For our 72ft and 57ft, 49-passenger vessels (Sophisticated [DEMOGRAPHIC_DATA] a…" at bounding box center [585, 367] width 751 height 153
click at [624, 386] on textarea "For our 72ft and 57ft, 49-passenger vessels (Sophisticated [DEMOGRAPHIC_DATA] a…" at bounding box center [585, 348] width 749 height 113
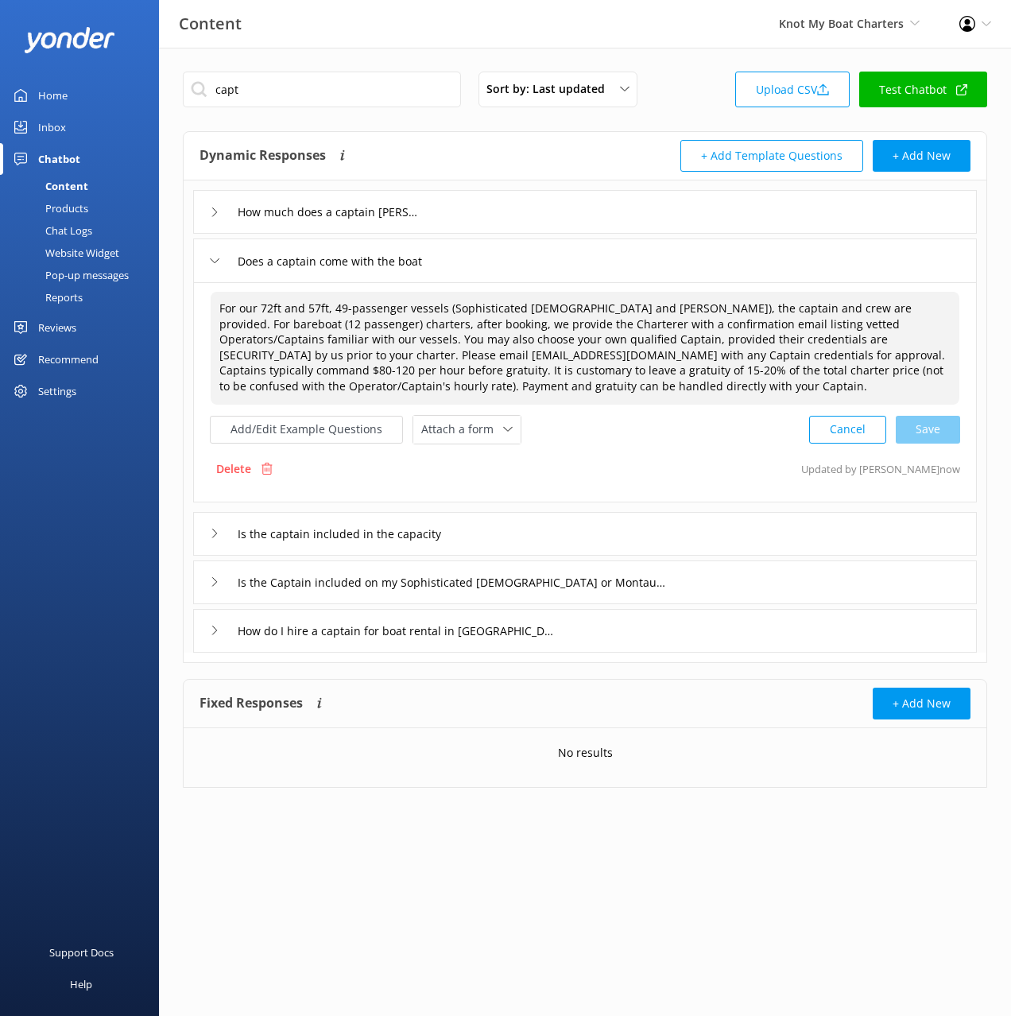
type textarea "For our 72ft and 57ft, 49-passenger vessels (Sophisticated [DEMOGRAPHIC_DATA] a…"
click at [495, 207] on div "How much does a captain [PERSON_NAME]" at bounding box center [585, 212] width 784 height 44
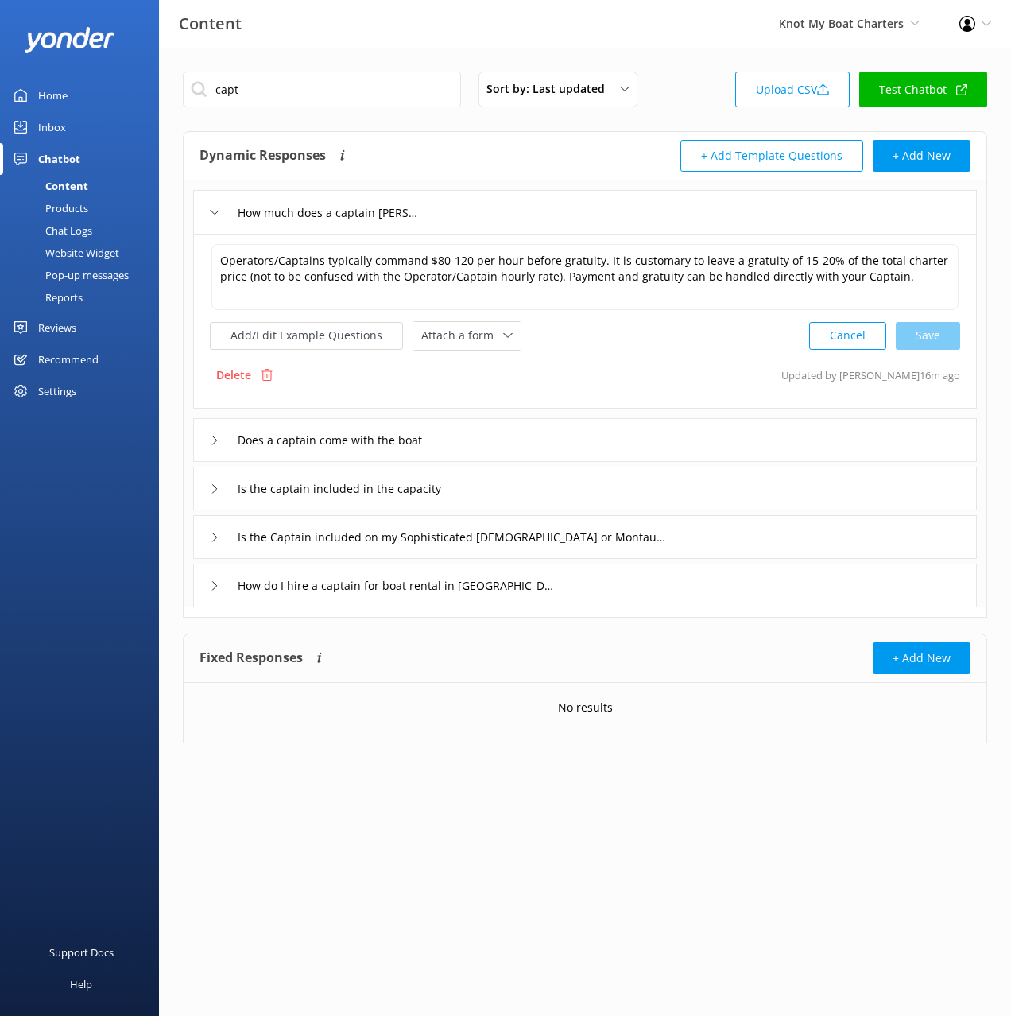
click at [530, 420] on div "Does a captain come with the boat" at bounding box center [585, 440] width 784 height 44
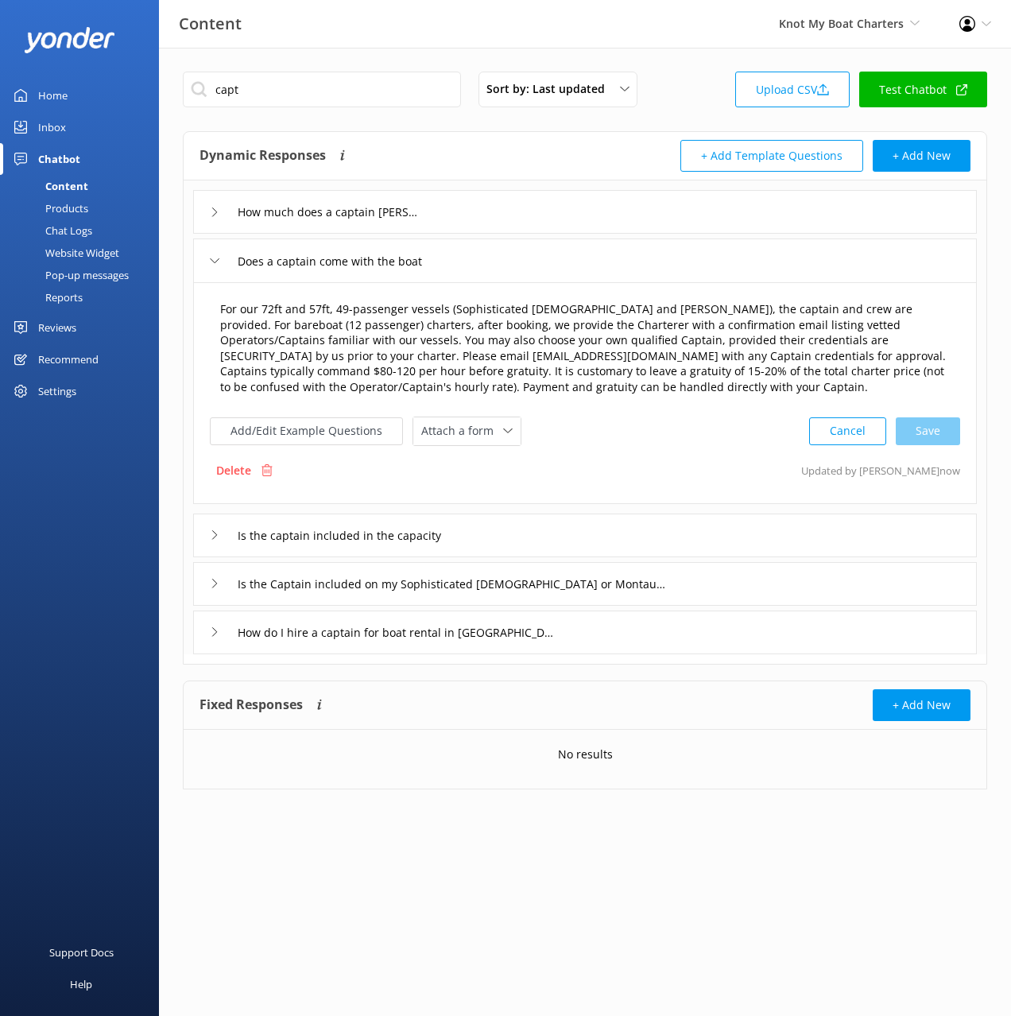
click at [703, 382] on textarea "For our 72ft and 57ft, 49-passenger vessels (Sophisticated [DEMOGRAPHIC_DATA] a…" at bounding box center [585, 349] width 747 height 113
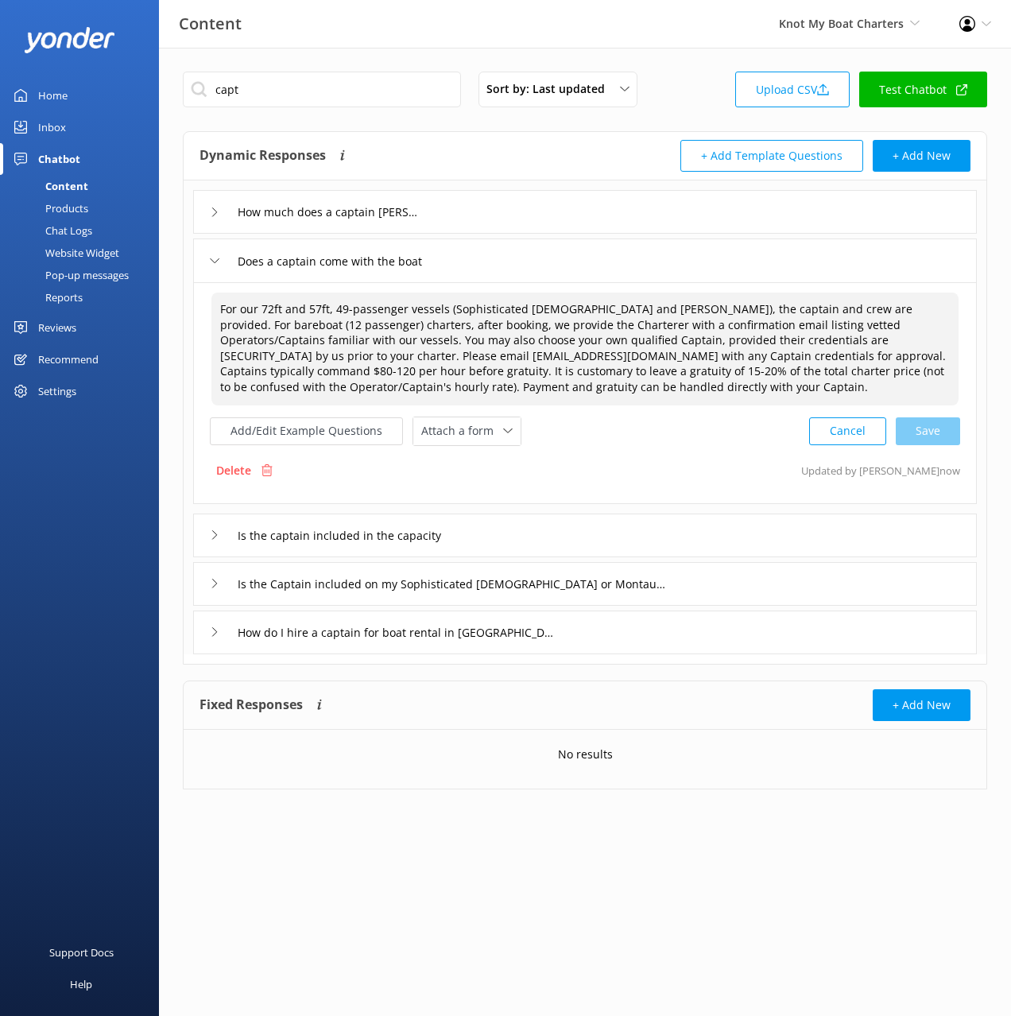
drag, startPoint x: 623, startPoint y: 354, endPoint x: 644, endPoint y: 414, distance: 64.1
click at [644, 414] on div "For our 72ft and 57ft, 49-passenger vessels (Sophisticated [DEMOGRAPHIC_DATA] a…" at bounding box center [585, 368] width 751 height 155
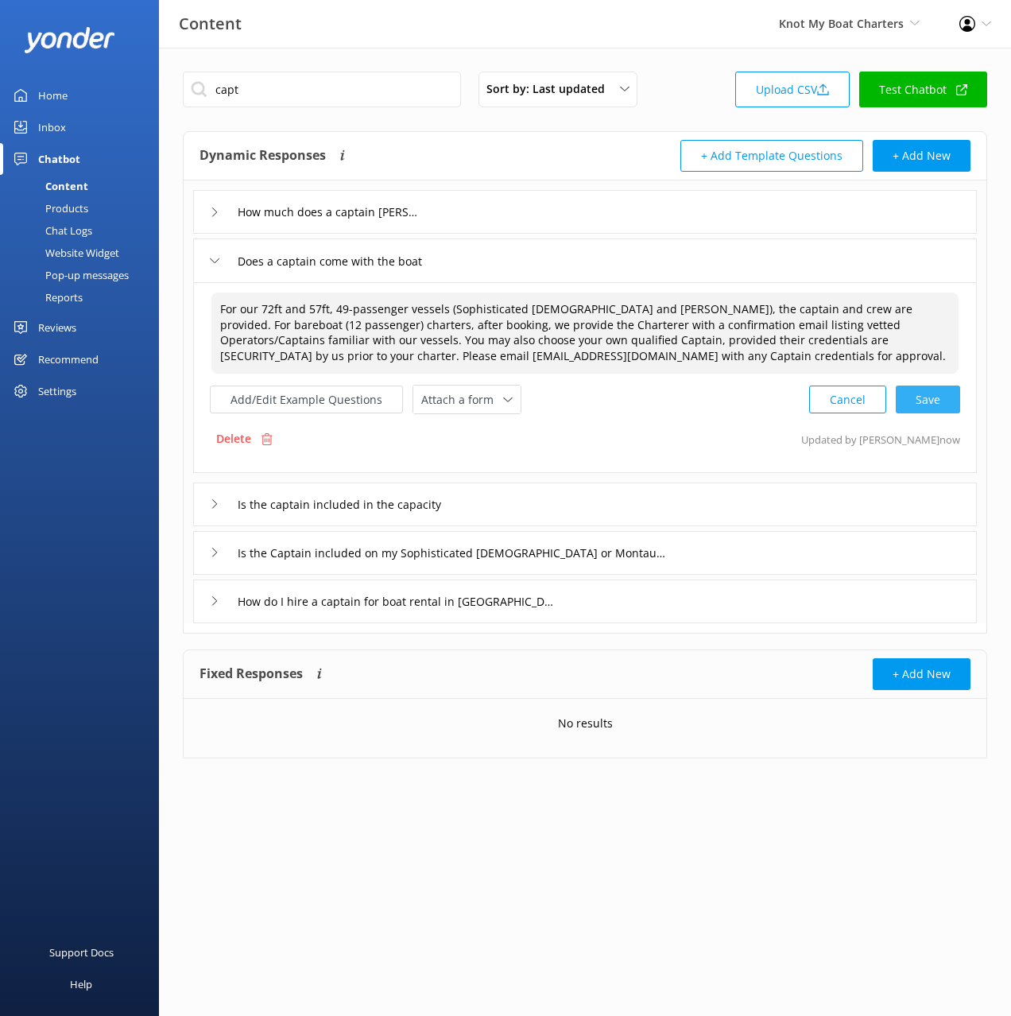
click at [937, 408] on div "Cancel Save" at bounding box center [884, 399] width 151 height 29
type textarea "For our 72ft and 57ft, 49-passenger vessels (Sophisticated [DEMOGRAPHIC_DATA] a…"
click at [70, 249] on div "Website Widget" at bounding box center [65, 253] width 110 height 22
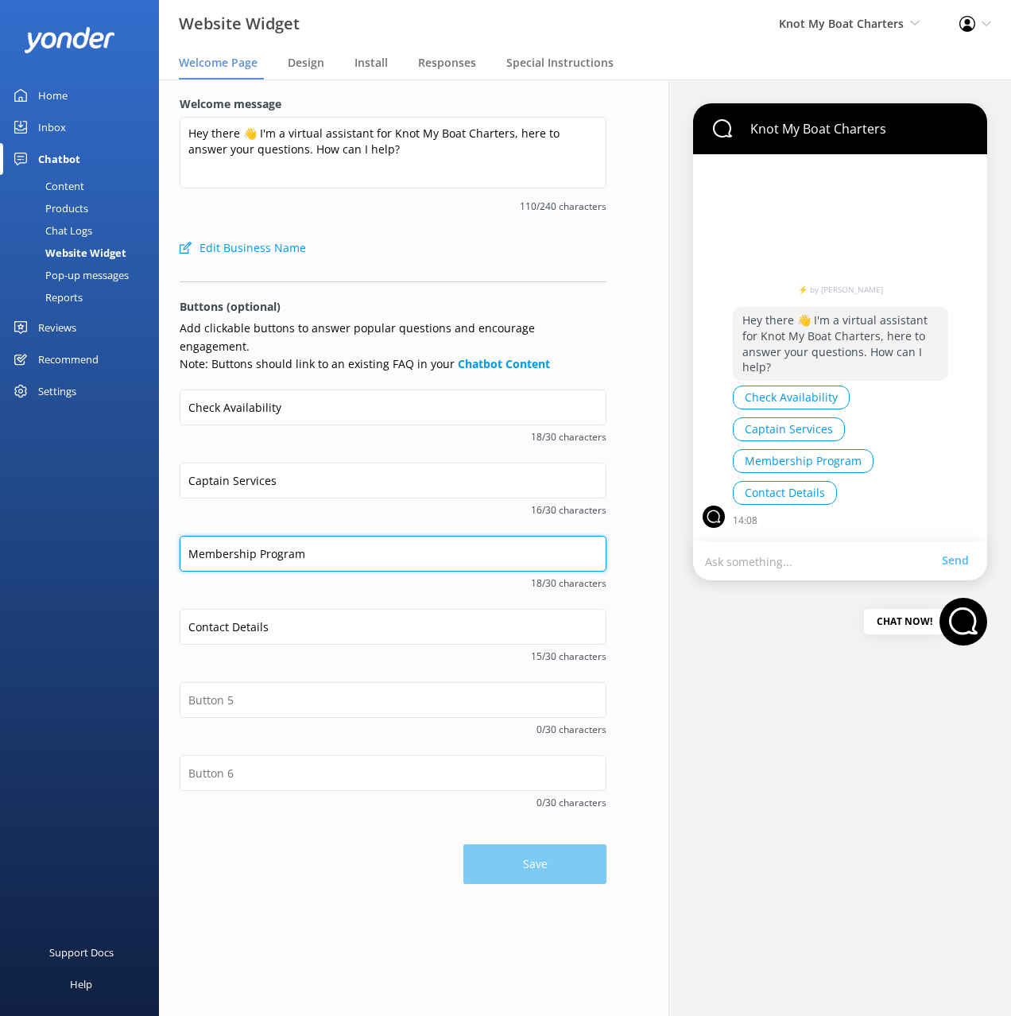
click at [332, 536] on input "Membership Program" at bounding box center [393, 554] width 427 height 36
drag, startPoint x: 84, startPoint y: 191, endPoint x: 138, endPoint y: 202, distance: 55.2
click at [84, 191] on link "Content" at bounding box center [84, 186] width 149 height 22
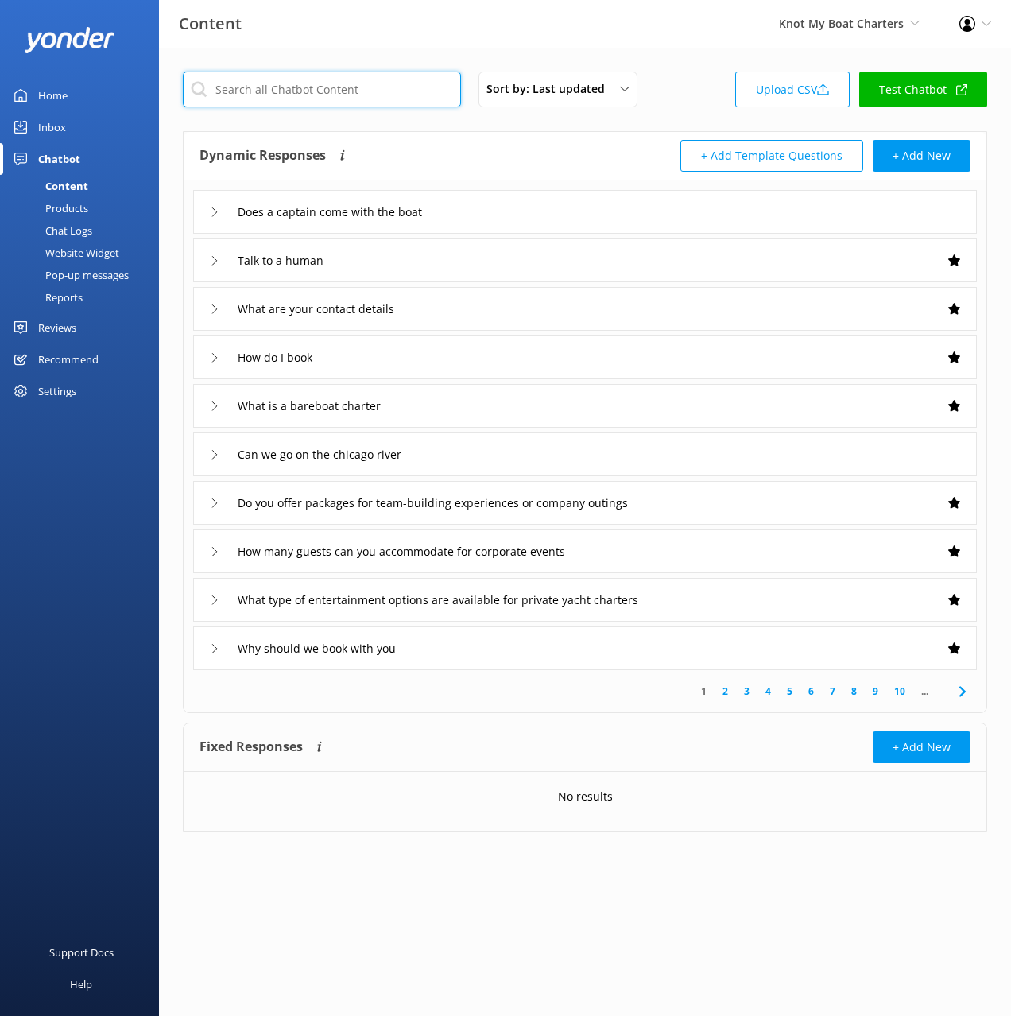
click at [340, 90] on input "text" at bounding box center [322, 90] width 278 height 36
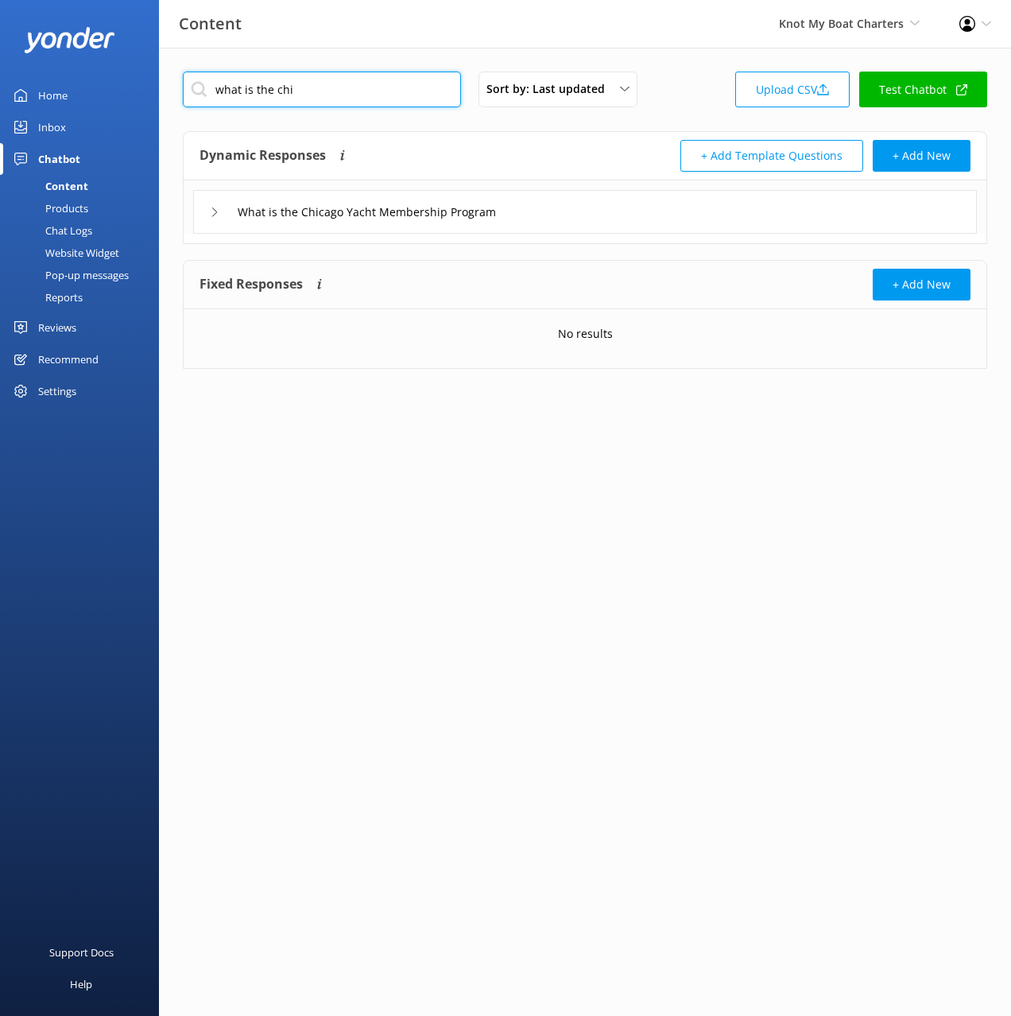
type input "what is the chi"
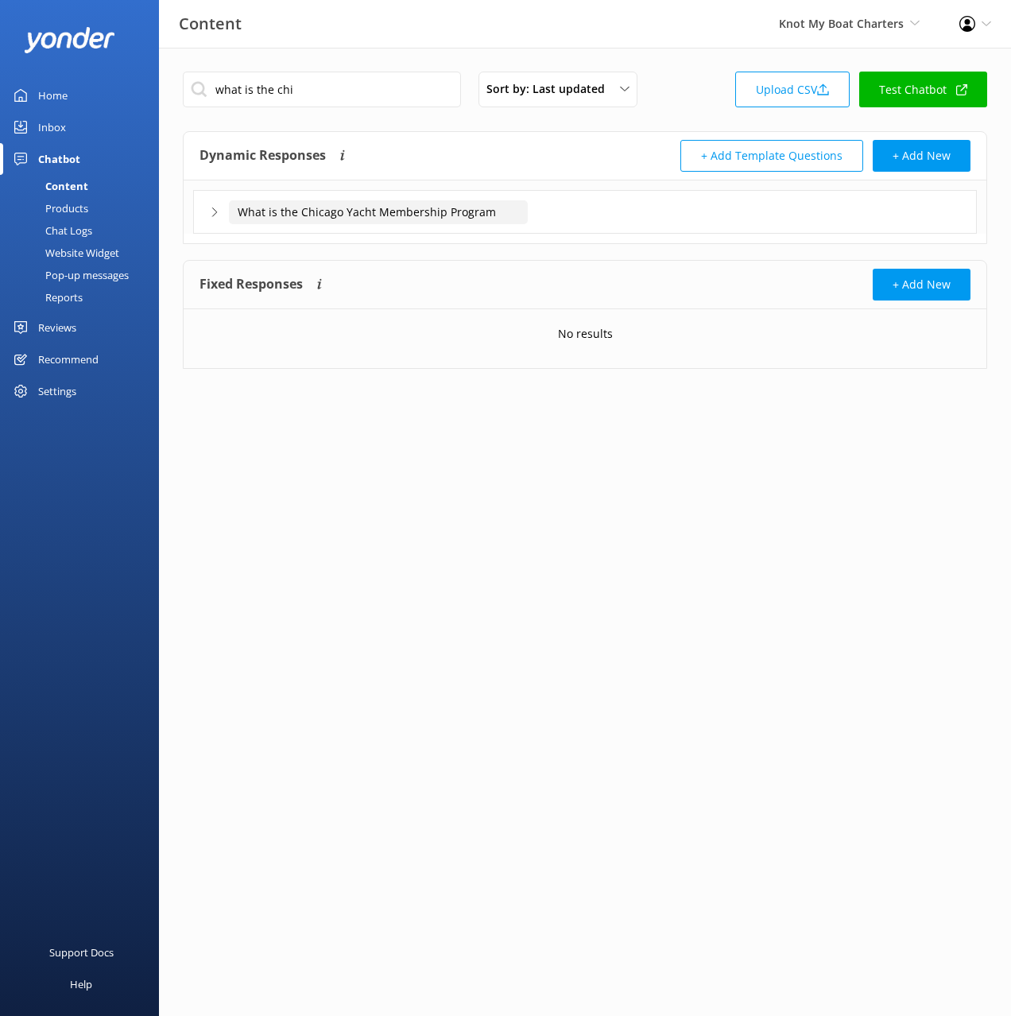
drag, startPoint x: 469, startPoint y: 153, endPoint x: 509, endPoint y: 200, distance: 61.5
click at [471, 154] on div "Dynamic Responses The chatbot will generate a response based on the content inf…" at bounding box center [393, 156] width 386 height 32
click at [576, 217] on div "What is the Chicago Yacht Membership Program" at bounding box center [585, 212] width 784 height 44
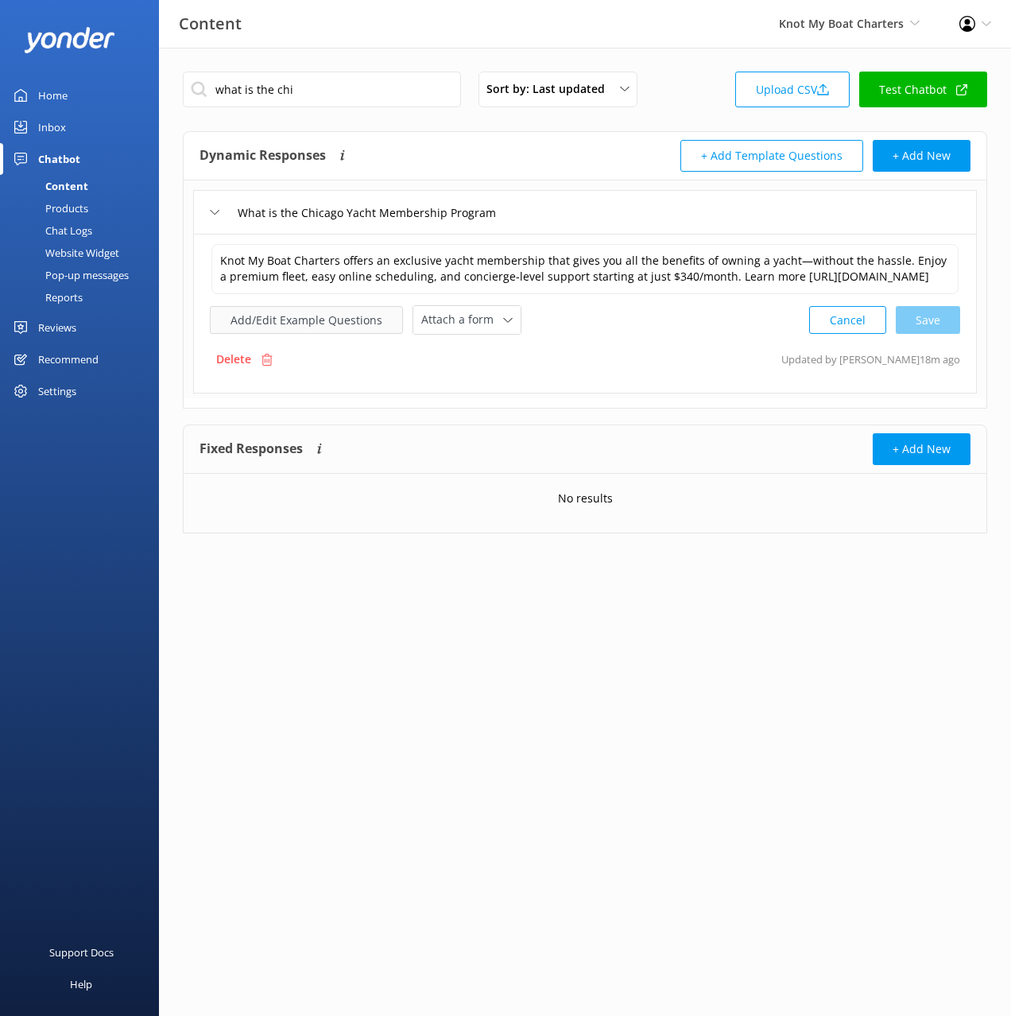
click at [304, 349] on div "Knot My Boat Charters offers an exclusive yacht membership that gives you all t…" at bounding box center [585, 314] width 784 height 160
click at [301, 334] on button "Add/Edit Example Questions" at bounding box center [306, 320] width 193 height 28
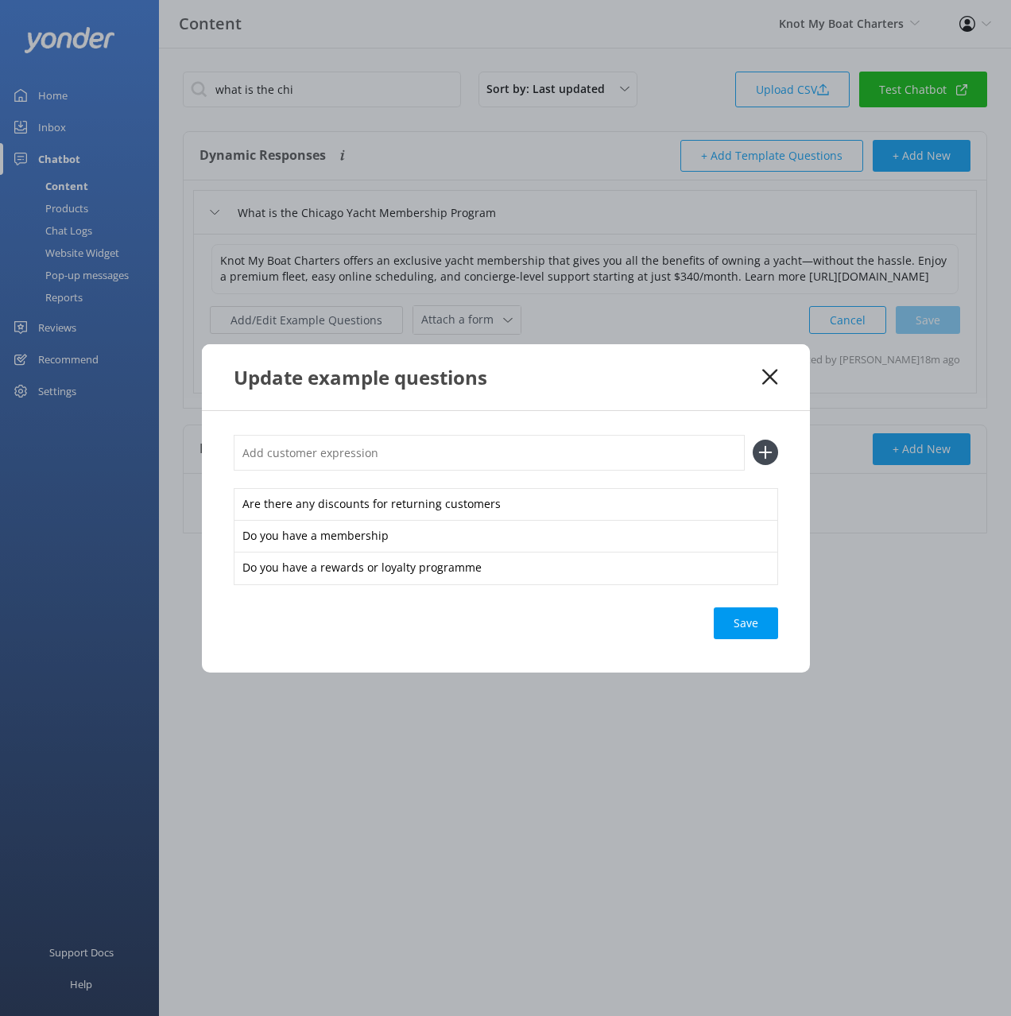
click at [469, 449] on input "text" at bounding box center [489, 453] width 511 height 36
paste input "Membership Program"
type input "Membership Program"
click at [753, 440] on button at bounding box center [765, 452] width 25 height 25
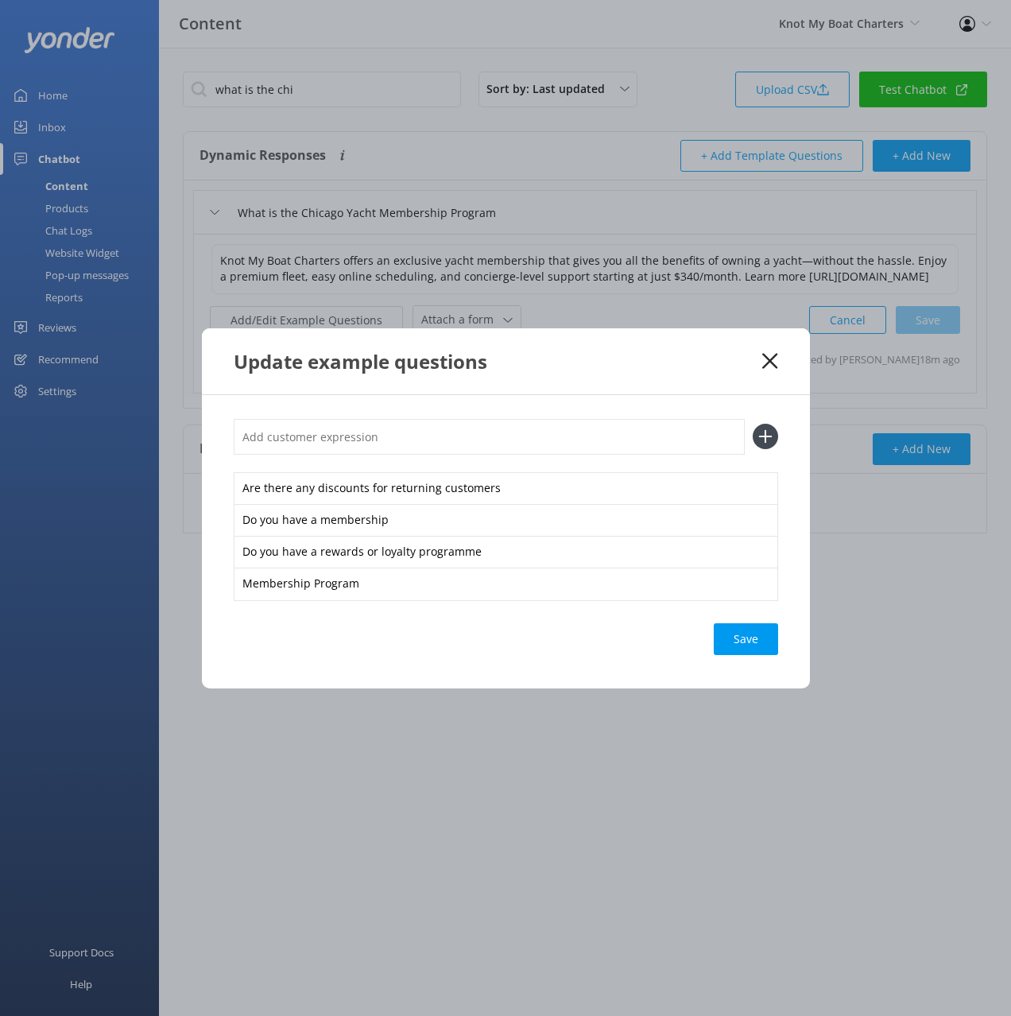
paste input "Membership Program"
type input "Membership Program"
click at [753, 424] on button at bounding box center [765, 436] width 25 height 25
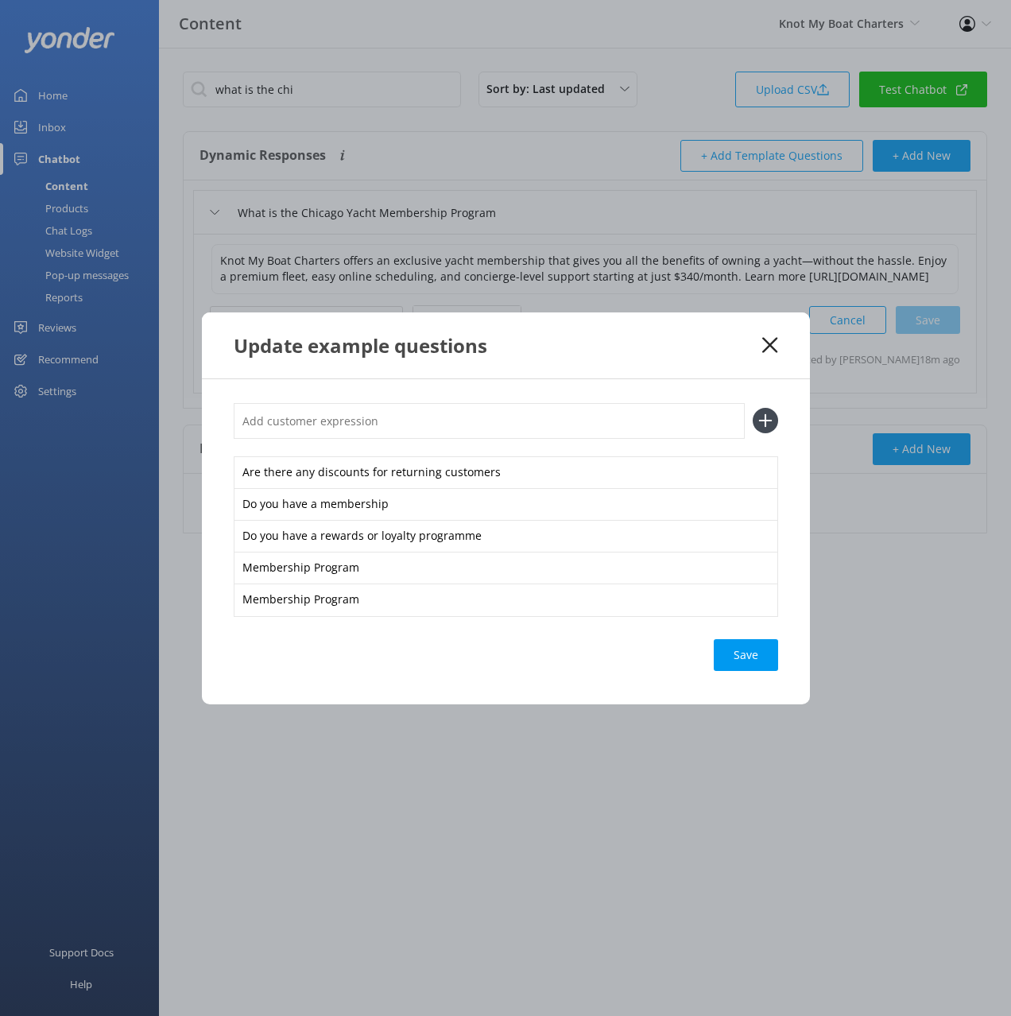
paste input "Membership Program"
type input "Membership Program"
click at [753, 408] on button at bounding box center [765, 420] width 25 height 25
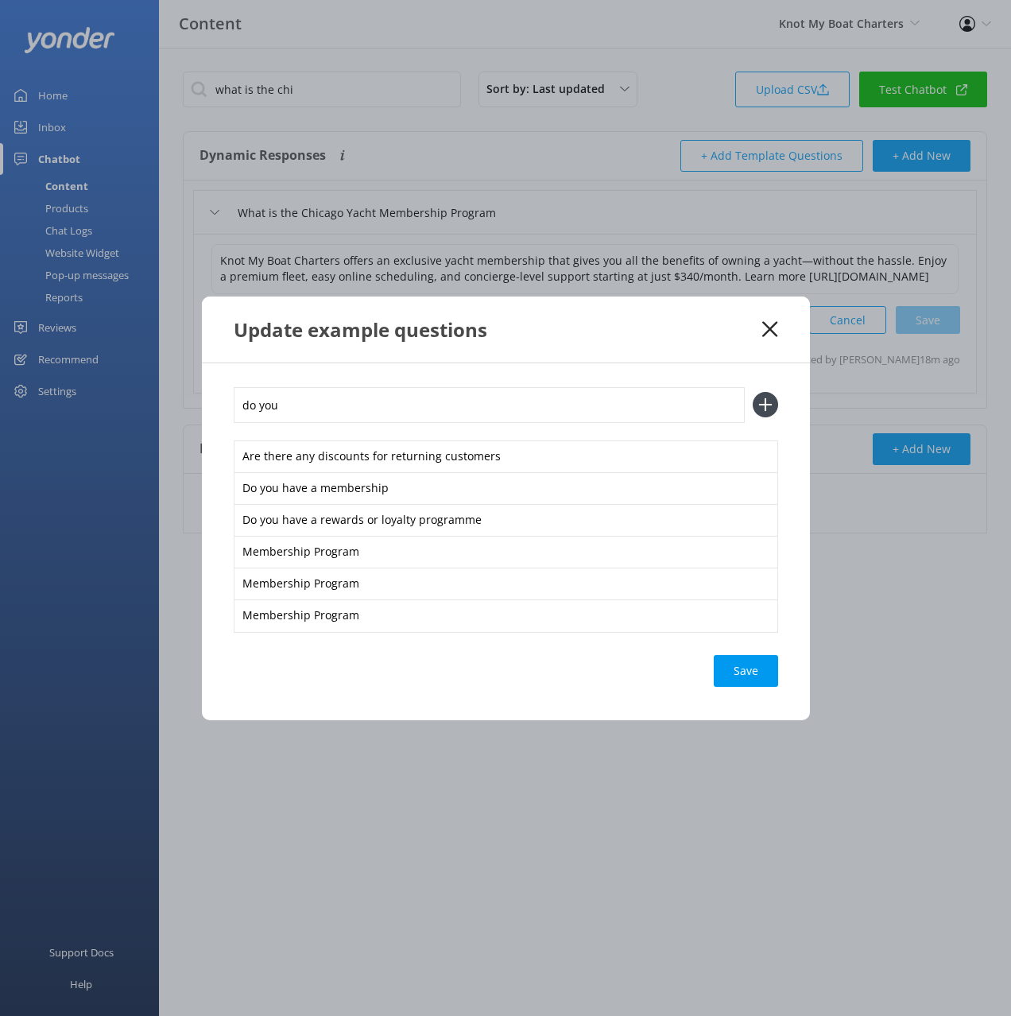
type input "do you"
drag, startPoint x: 762, startPoint y: 655, endPoint x: 755, endPoint y: 661, distance: 9.1
click at [762, 656] on div "Save" at bounding box center [746, 671] width 64 height 32
click at [753, 675] on div "Loading.." at bounding box center [747, 671] width 64 height 32
drag, startPoint x: 725, startPoint y: 338, endPoint x: 762, endPoint y: 326, distance: 38.5
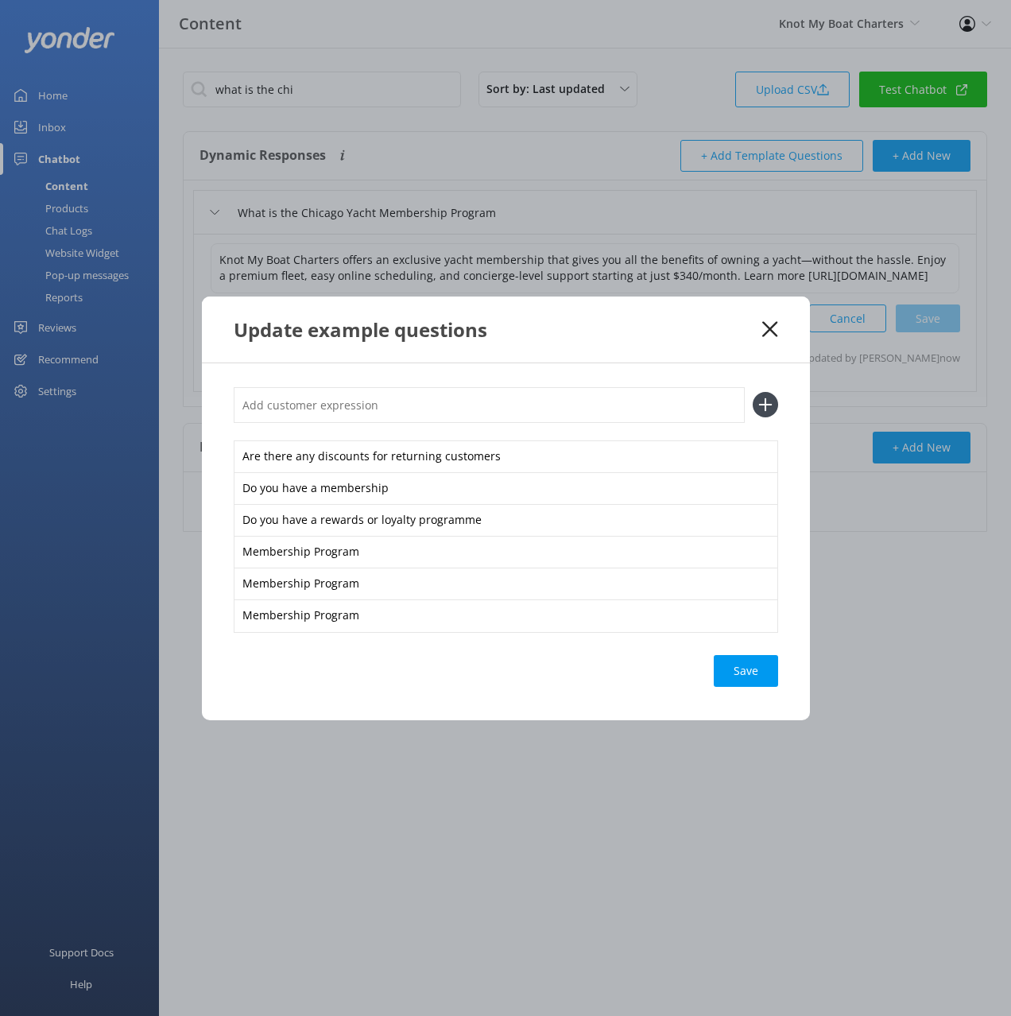
click at [731, 337] on div "Update example questions" at bounding box center [499, 329] width 530 height 26
click at [774, 324] on icon at bounding box center [770, 329] width 15 height 16
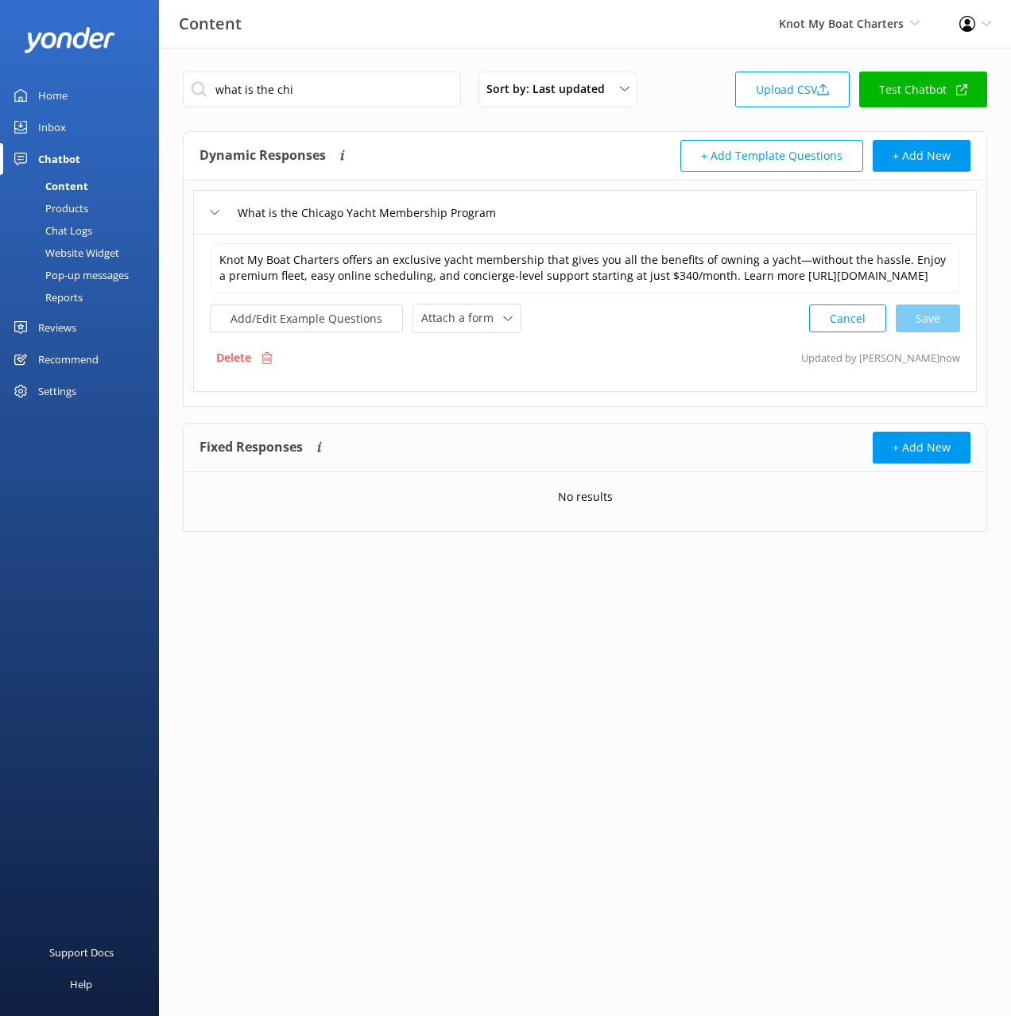
click at [90, 227] on div "Chat Logs" at bounding box center [51, 230] width 83 height 22
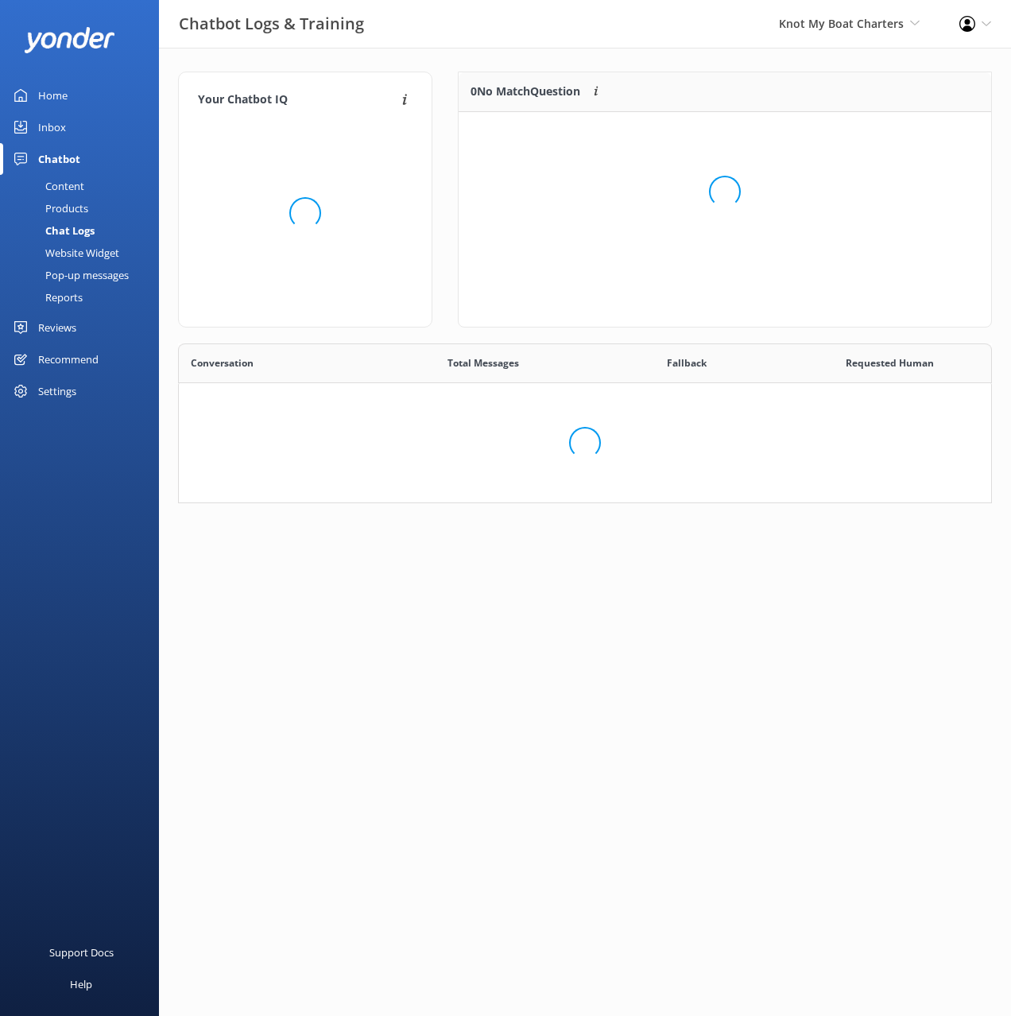
scroll to position [160, 814]
drag, startPoint x: 99, startPoint y: 255, endPoint x: 130, endPoint y: 257, distance: 31.8
click at [99, 254] on div "Website Widget" at bounding box center [65, 253] width 110 height 22
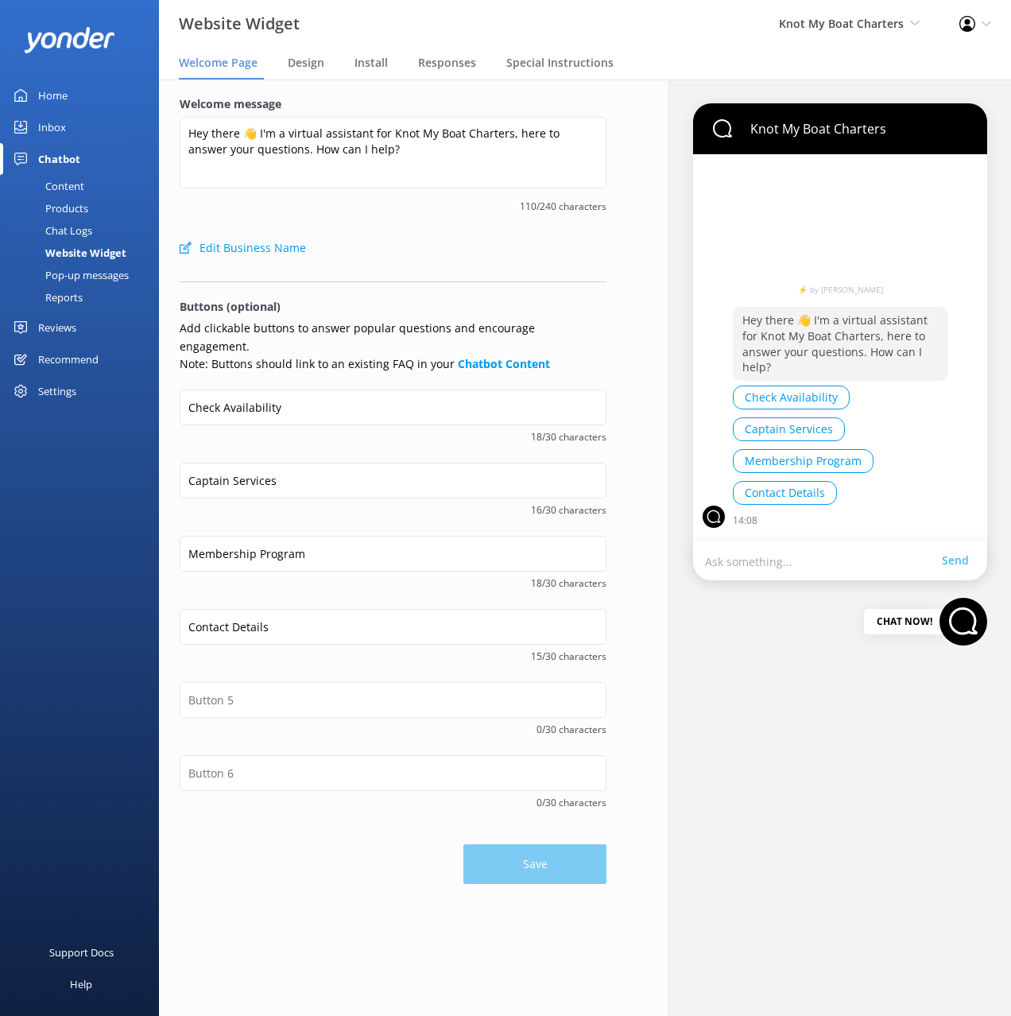
click at [309, 587] on div "Membership Program 18/30 characters" at bounding box center [393, 572] width 427 height 73
click at [292, 508] on div "Captain Services 16/30 characters" at bounding box center [393, 499] width 427 height 73
click at [72, 179] on div "Content" at bounding box center [47, 186] width 75 height 22
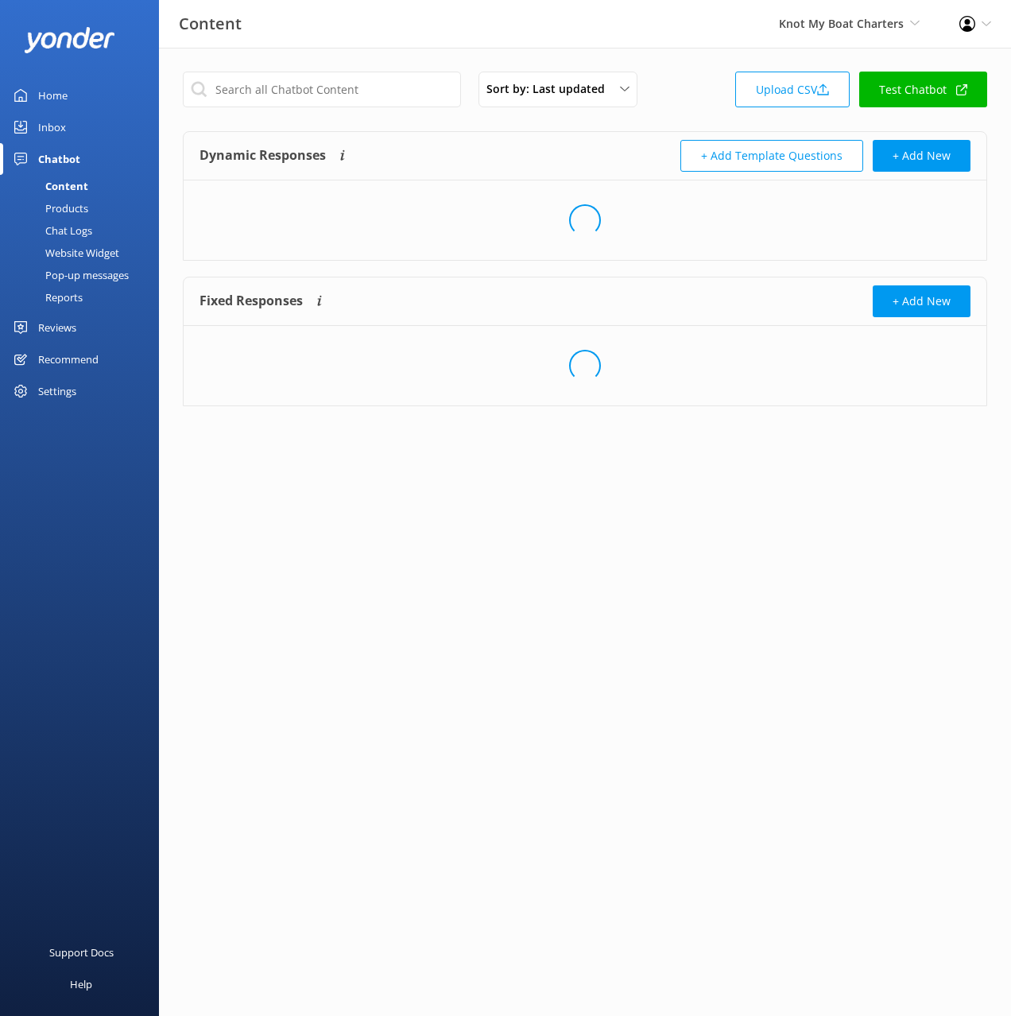
click at [488, 139] on div "Dynamic Responses The chatbot will generate a response based on the content inf…" at bounding box center [585, 156] width 803 height 49
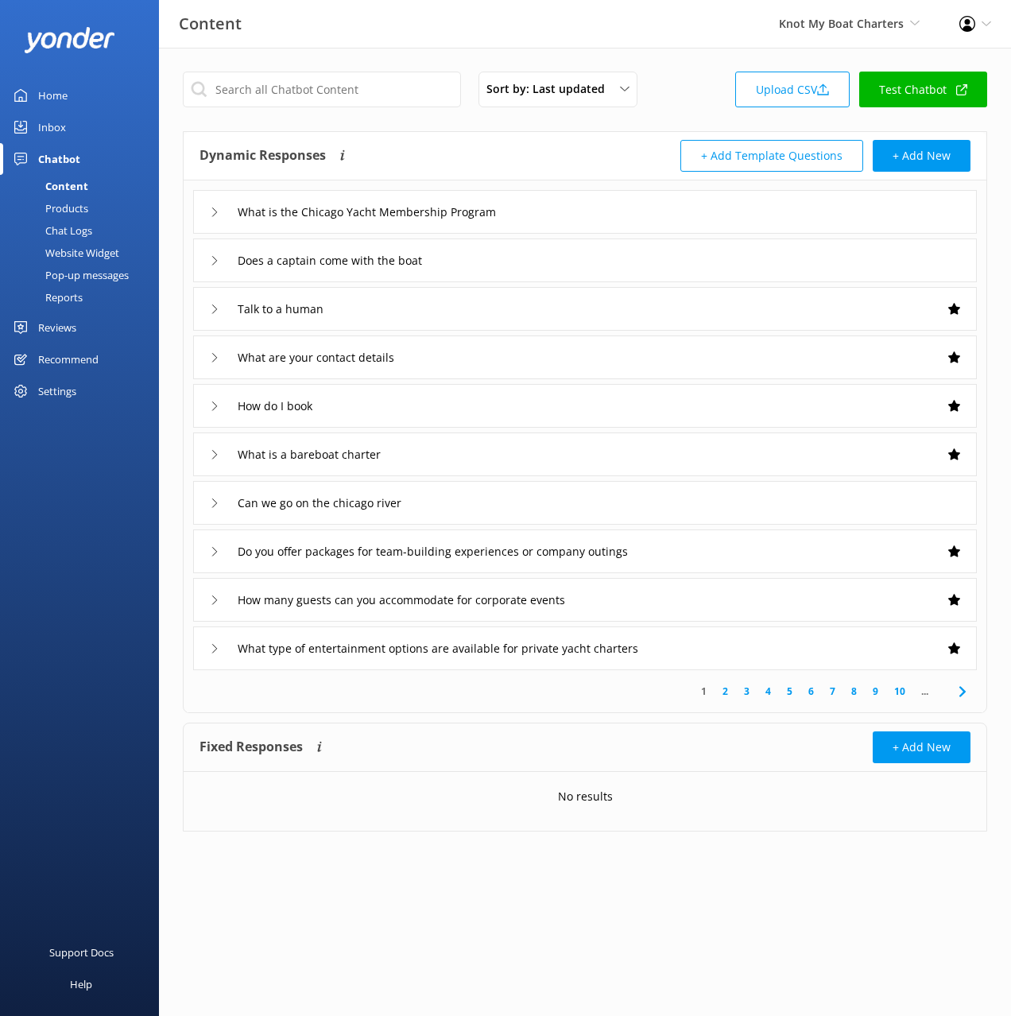
click at [114, 257] on div "Website Widget" at bounding box center [65, 253] width 110 height 22
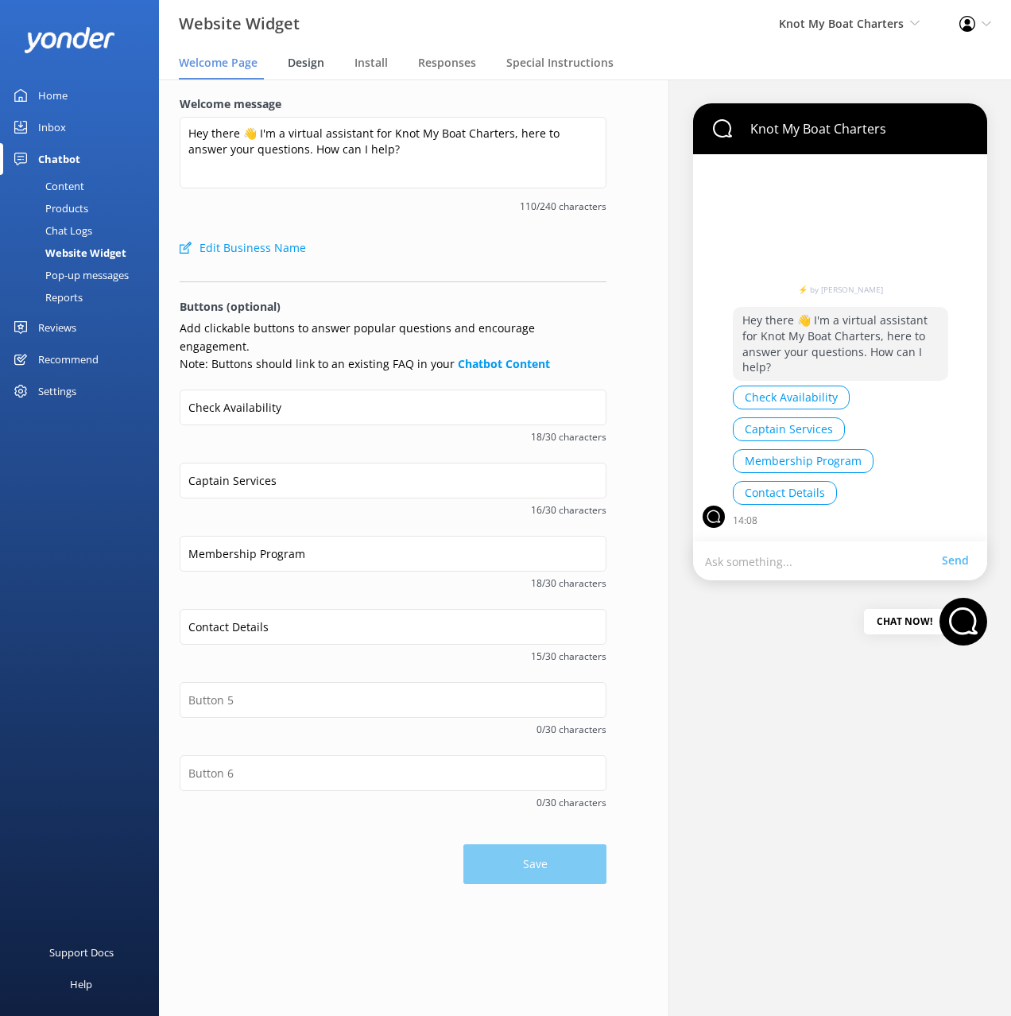
drag, startPoint x: 304, startPoint y: 67, endPoint x: 309, endPoint y: 76, distance: 10.4
click at [304, 67] on span "Design" at bounding box center [306, 63] width 37 height 16
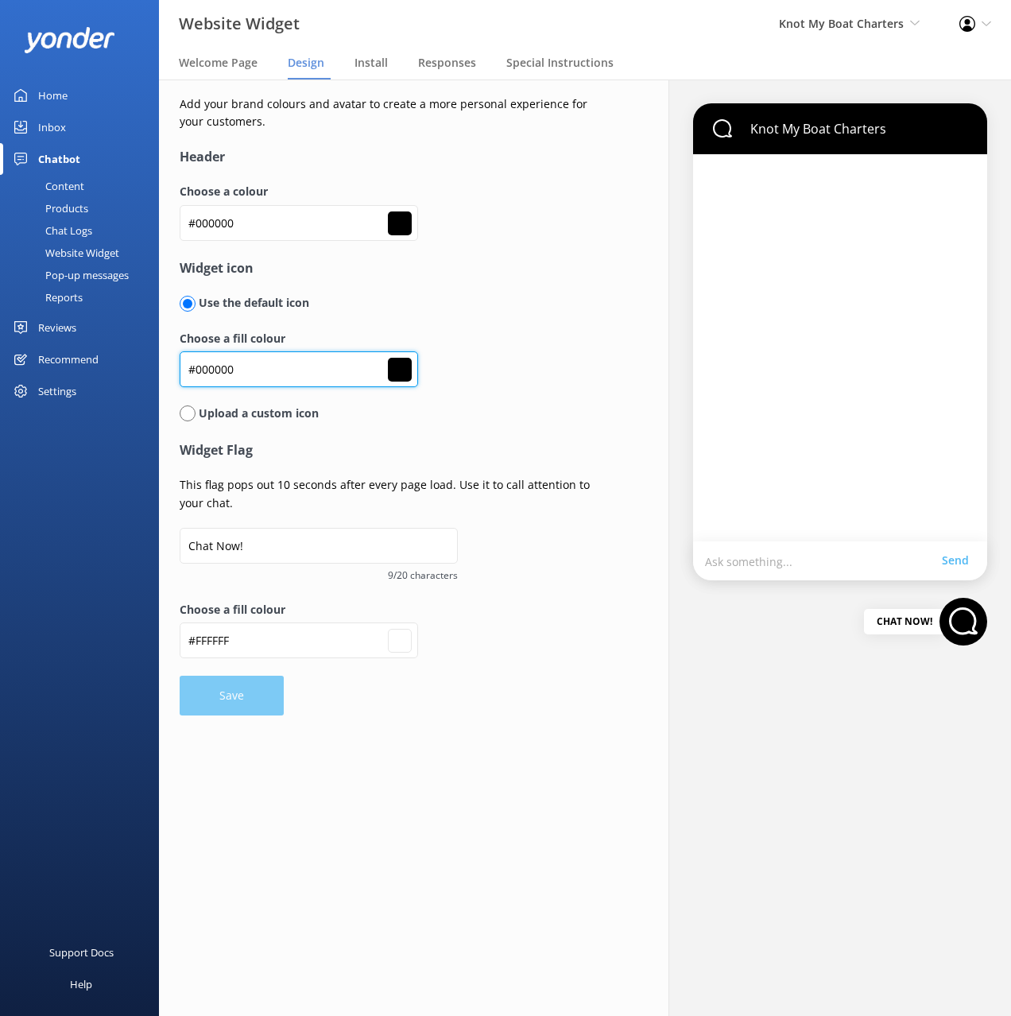
click at [268, 368] on input "#000000" at bounding box center [299, 369] width 239 height 36
paste input "277B6"
type input "#0277B6"
type input "#0277b6"
type input "#ffffff"
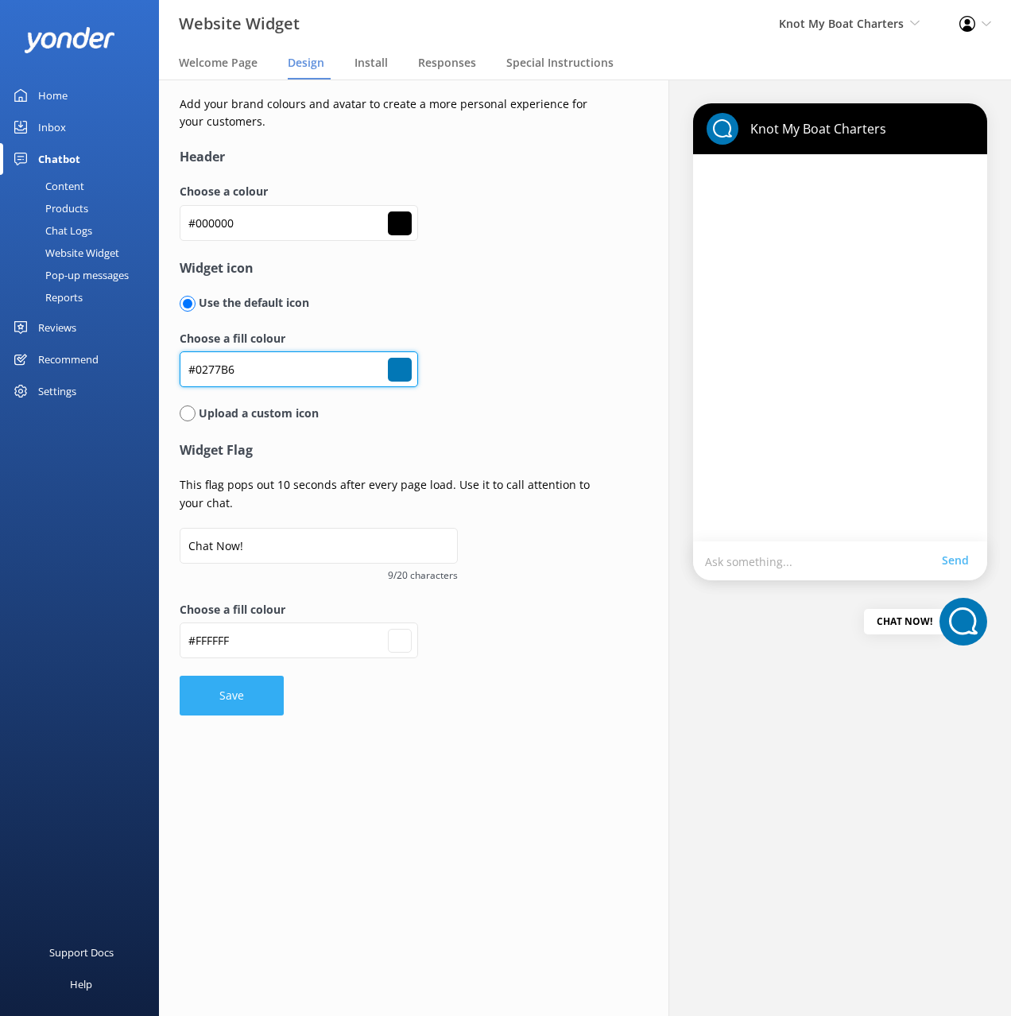
type input "#0277B6"
drag, startPoint x: 235, startPoint y: 698, endPoint x: 280, endPoint y: 651, distance: 65.2
click at [235, 697] on button "Save" at bounding box center [232, 696] width 104 height 40
type input "#0277b6"
type input "#ffffff"
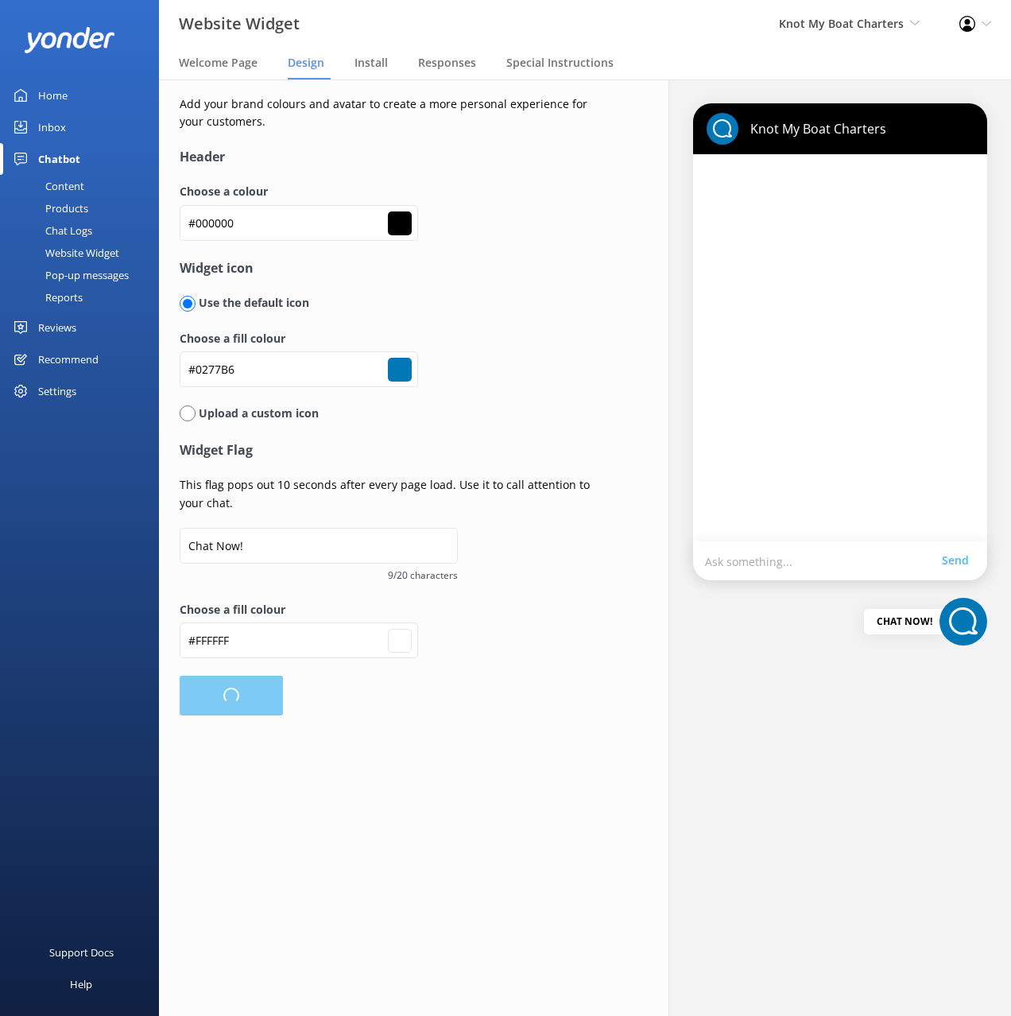
type input "#0277b6"
type input "#ffffff"
type input "#0277b6"
type input "#ffffff"
click at [234, 226] on input "#000000" at bounding box center [299, 223] width 239 height 36
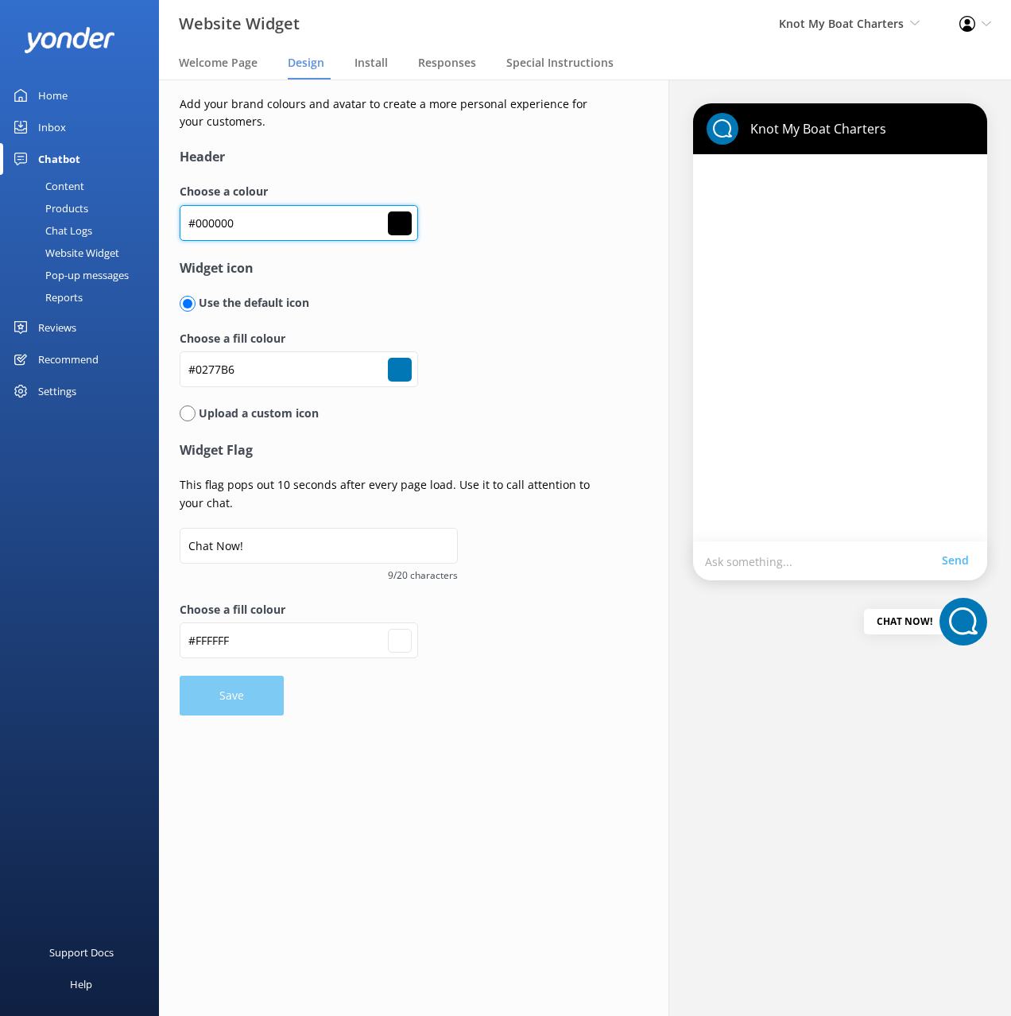
type input "#0277b6"
type input "#ffffff"
paste input "42A5E"
type input "#042A5E"
type input "#042a5e"
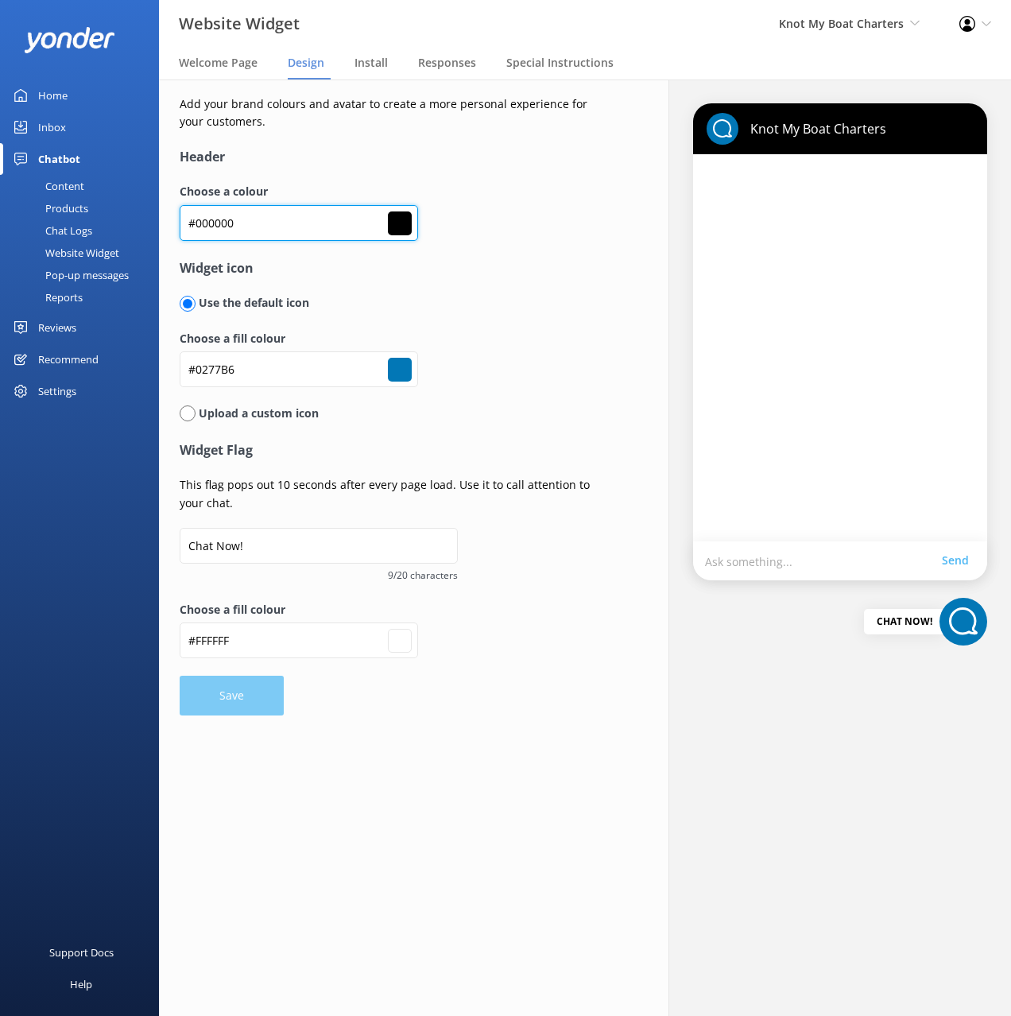
type input "#0277b6"
type input "#ffffff"
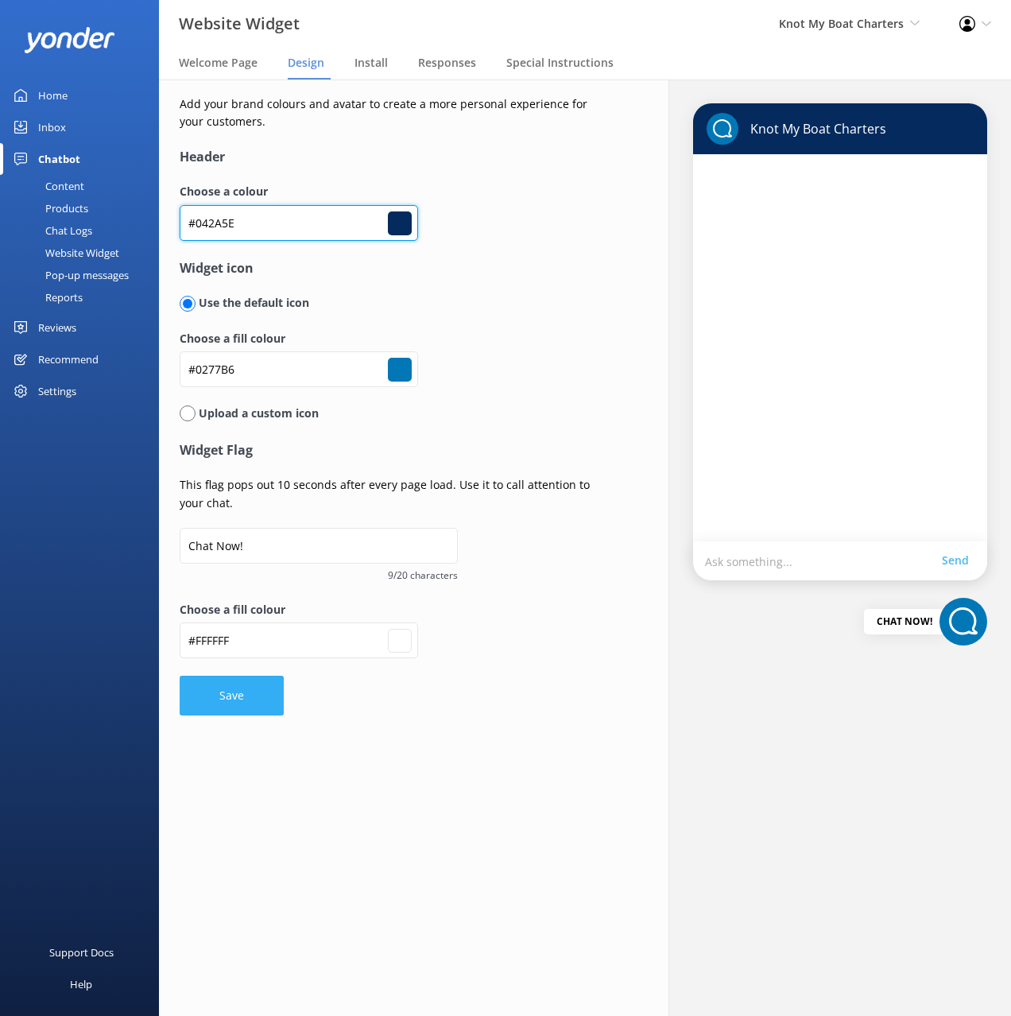
type input "#042A5E"
drag, startPoint x: 247, startPoint y: 687, endPoint x: 333, endPoint y: 683, distance: 86.0
click at [247, 687] on button "Save" at bounding box center [232, 696] width 104 height 40
type input "#042a5e"
type input "#0277b6"
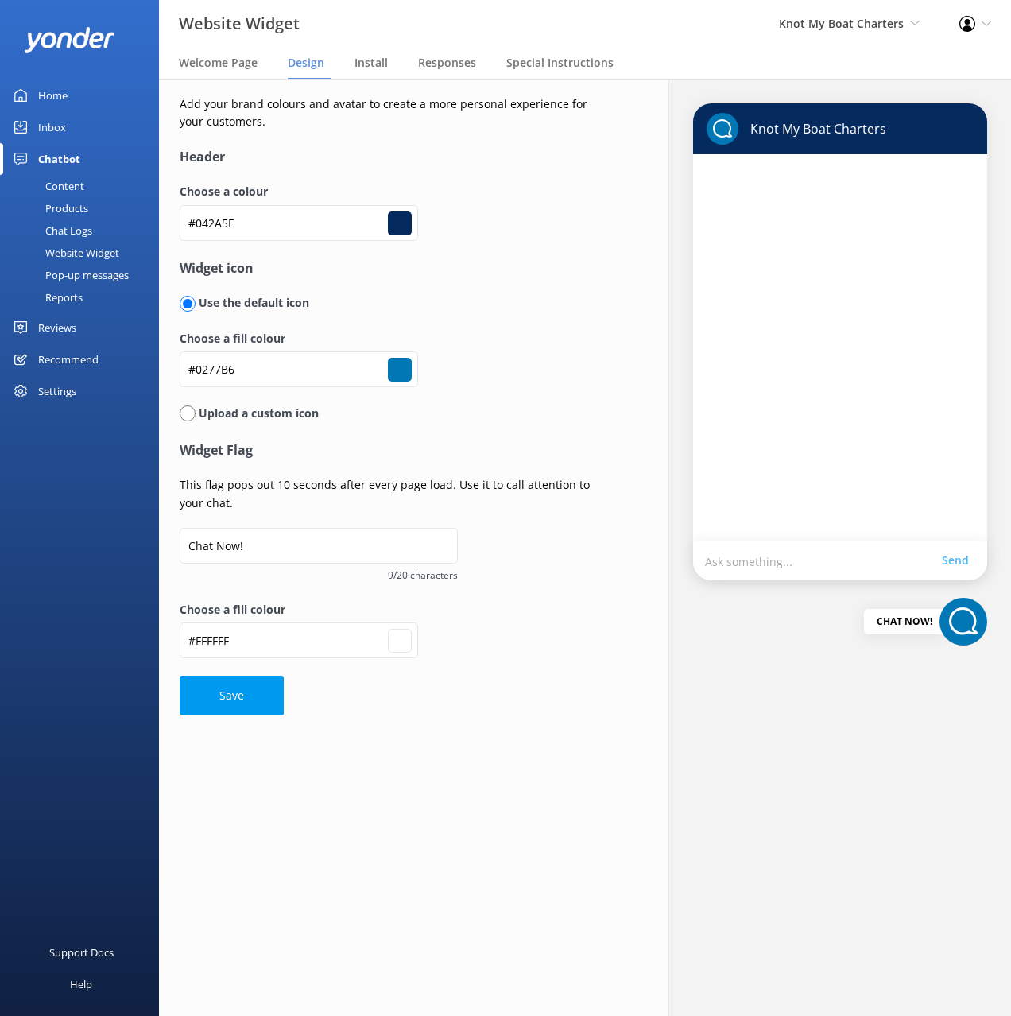
type input "#ffffff"
type input "#042a5e"
type input "#0277b6"
type input "#ffffff"
click at [53, 182] on div "Content" at bounding box center [47, 186] width 75 height 22
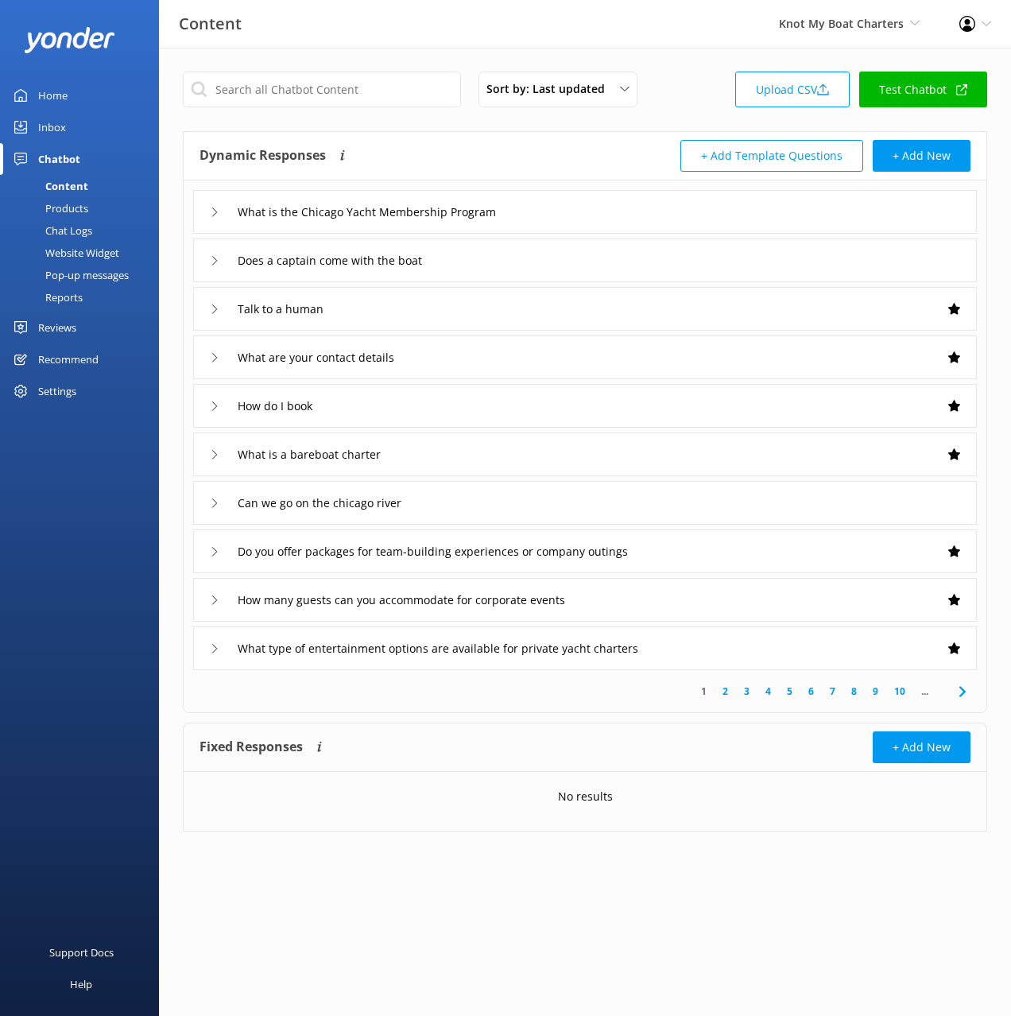
click at [677, 111] on div "Sort by: Last updated Title (A-Z) Last updated Upload CSV Test Chatbot" at bounding box center [585, 94] width 805 height 45
click at [895, 89] on link "Test Chatbot" at bounding box center [924, 90] width 128 height 36
click at [680, 95] on div "Sort by: Last updated Title (A-Z) Last updated Upload CSV Test Chatbot" at bounding box center [585, 94] width 805 height 45
click at [456, 45] on div "Content Knot My Boat Charters Black Cat Cruises [GEOGRAPHIC_DATA] [GEOGRAPHIC_D…" at bounding box center [505, 24] width 1011 height 48
drag, startPoint x: 726, startPoint y: 97, endPoint x: 724, endPoint y: 114, distance: 16.8
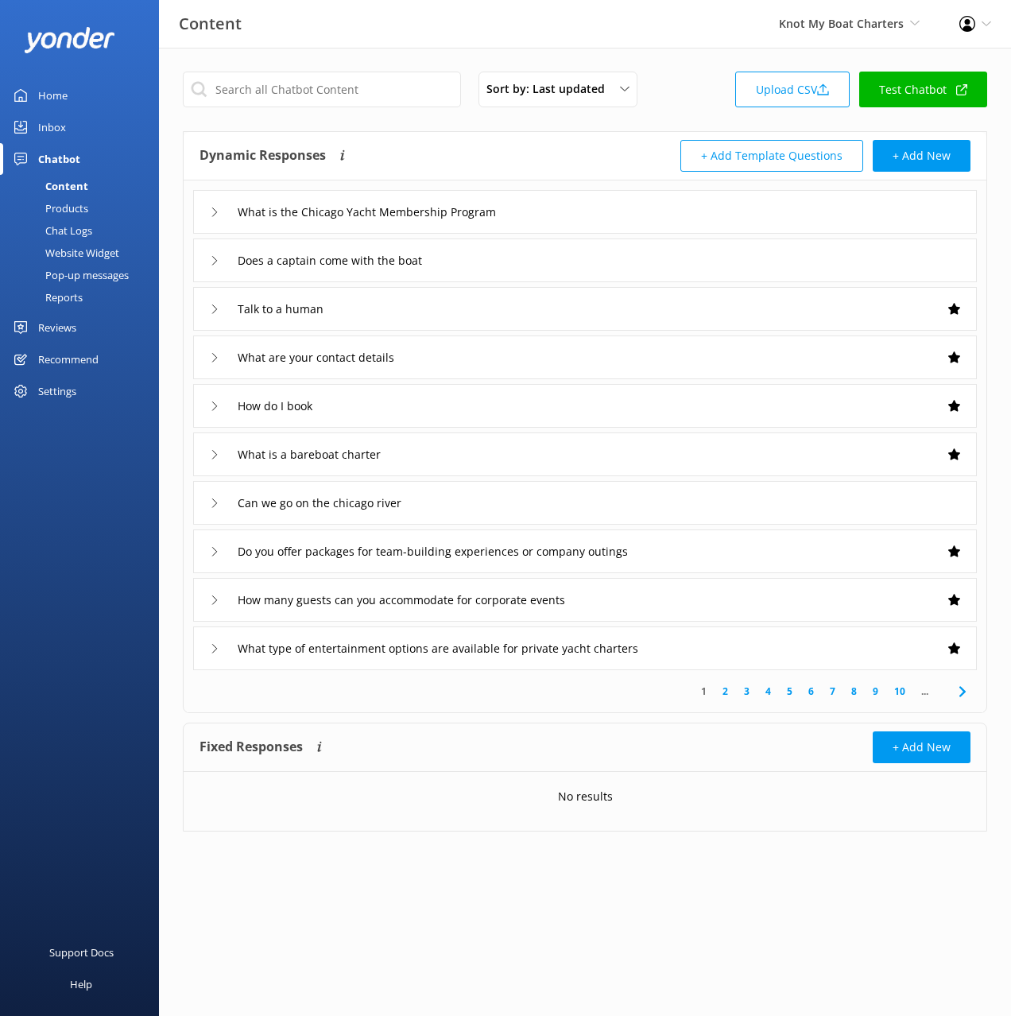
click at [726, 97] on div "Sort by: Last updated Title (A-Z) Last updated Upload CSV Test Chatbot" at bounding box center [585, 94] width 805 height 45
click at [41, 444] on div "Home Inbox Chatbot Content Products Chat Logs Website Widget Pop-up messages Re…" at bounding box center [79, 254] width 159 height 508
click at [53, 387] on div "Settings" at bounding box center [57, 391] width 38 height 32
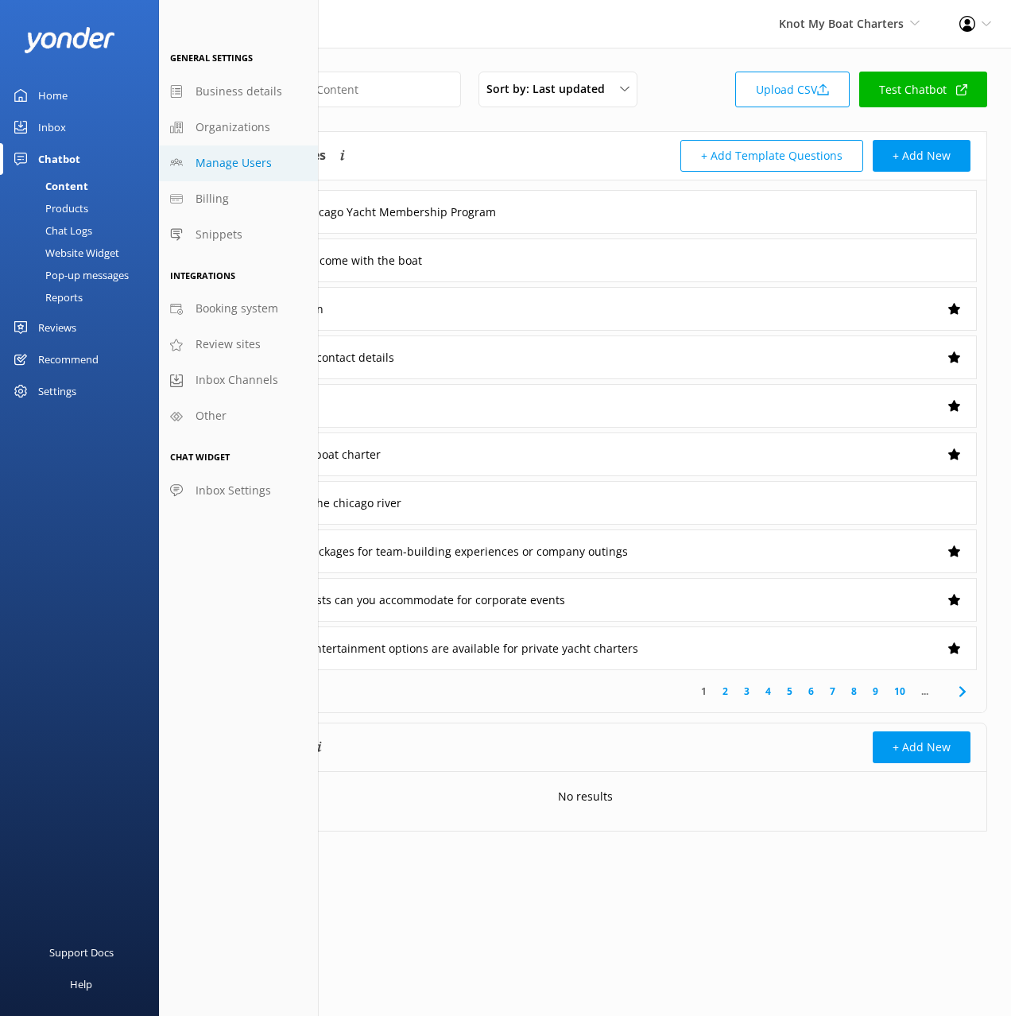
click at [237, 146] on link "Manage Users" at bounding box center [238, 164] width 159 height 36
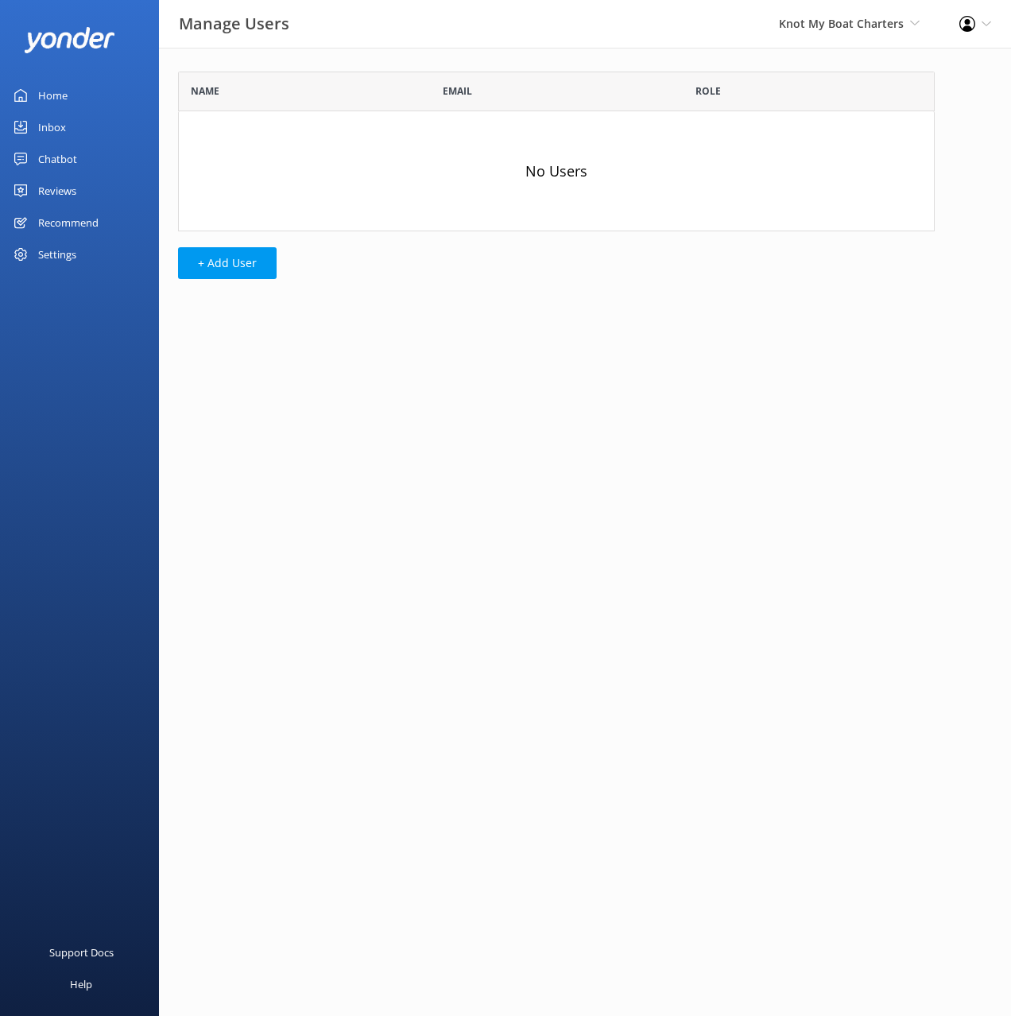
scroll to position [160, 757]
click at [237, 270] on button "+ Add User" at bounding box center [227, 263] width 99 height 32
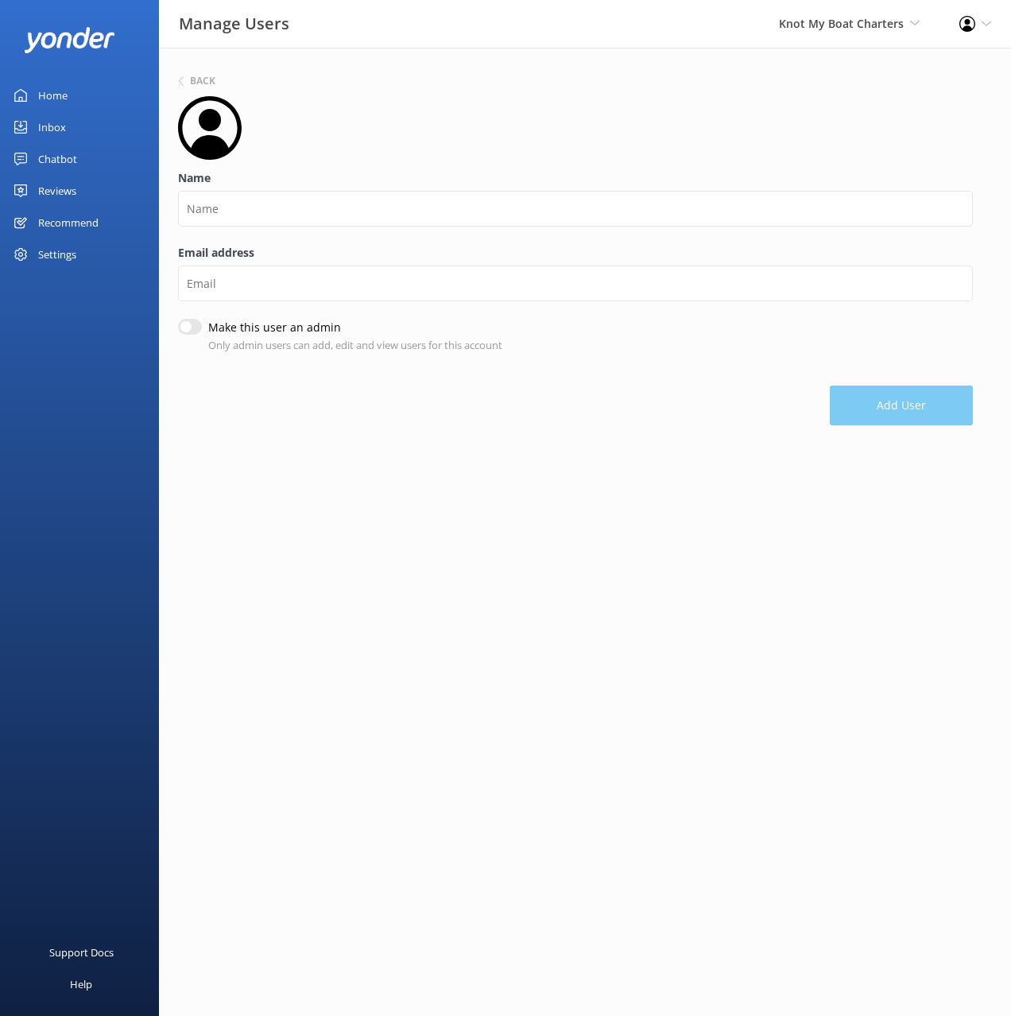
click at [225, 188] on div "Name" at bounding box center [575, 206] width 795 height 75
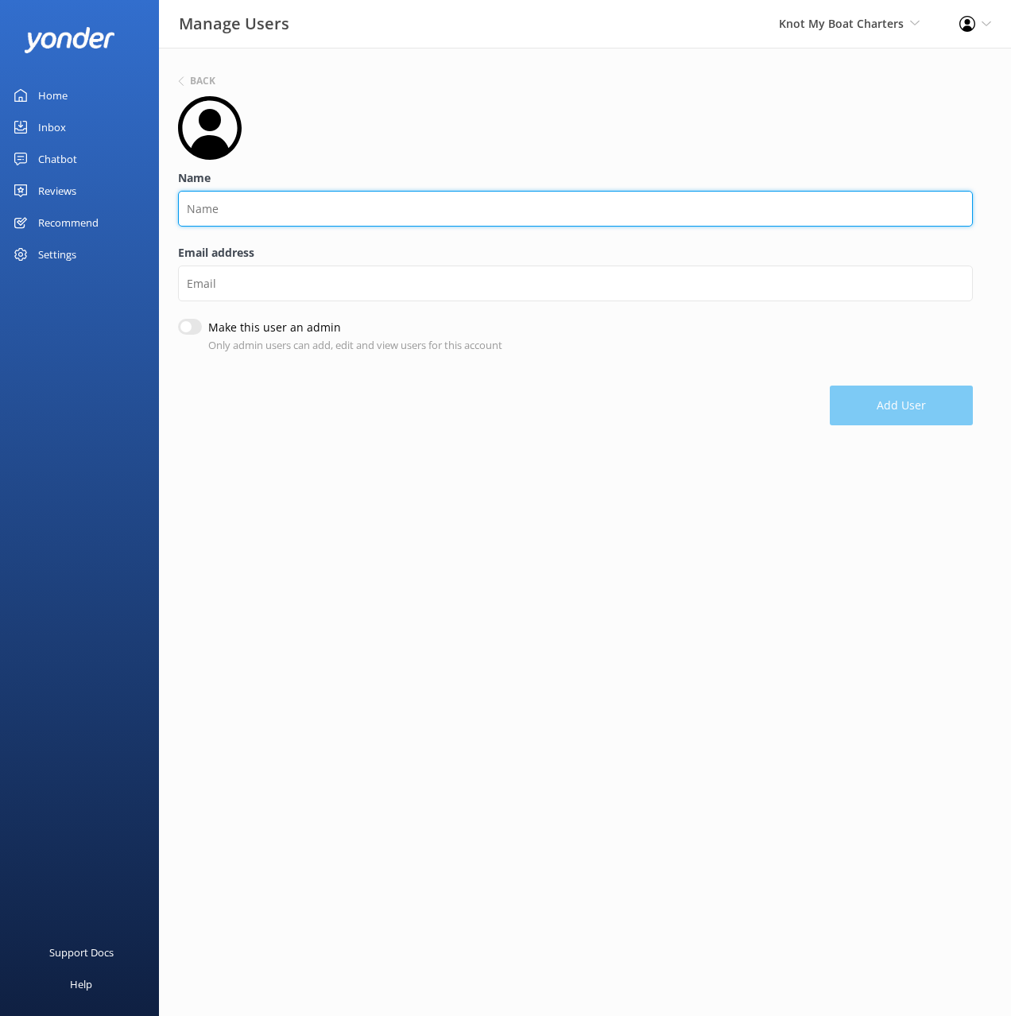
click at [241, 208] on input "Name" at bounding box center [575, 209] width 795 height 36
type input "Sommy"
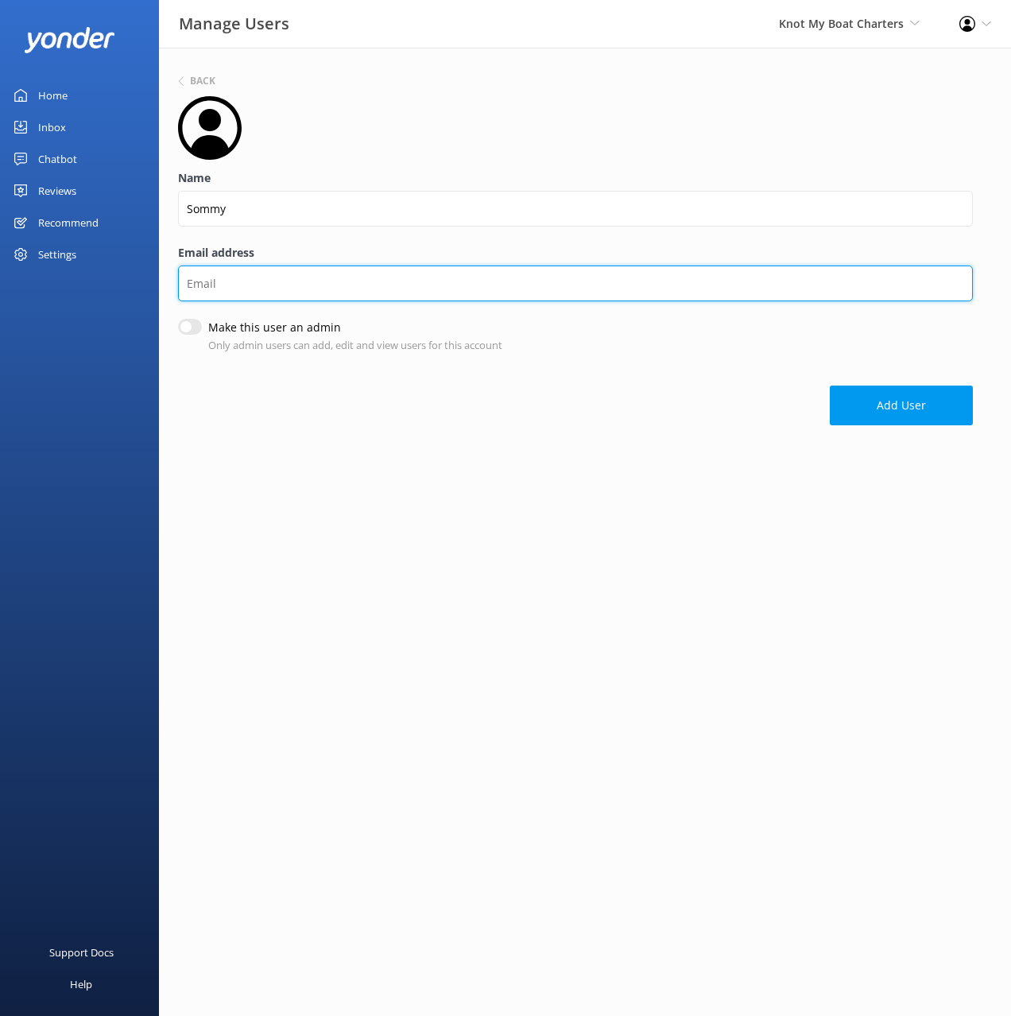
click at [279, 291] on input "Email address" at bounding box center [575, 284] width 795 height 36
paste input "[EMAIL_ADDRESS][DOMAIN_NAME]"
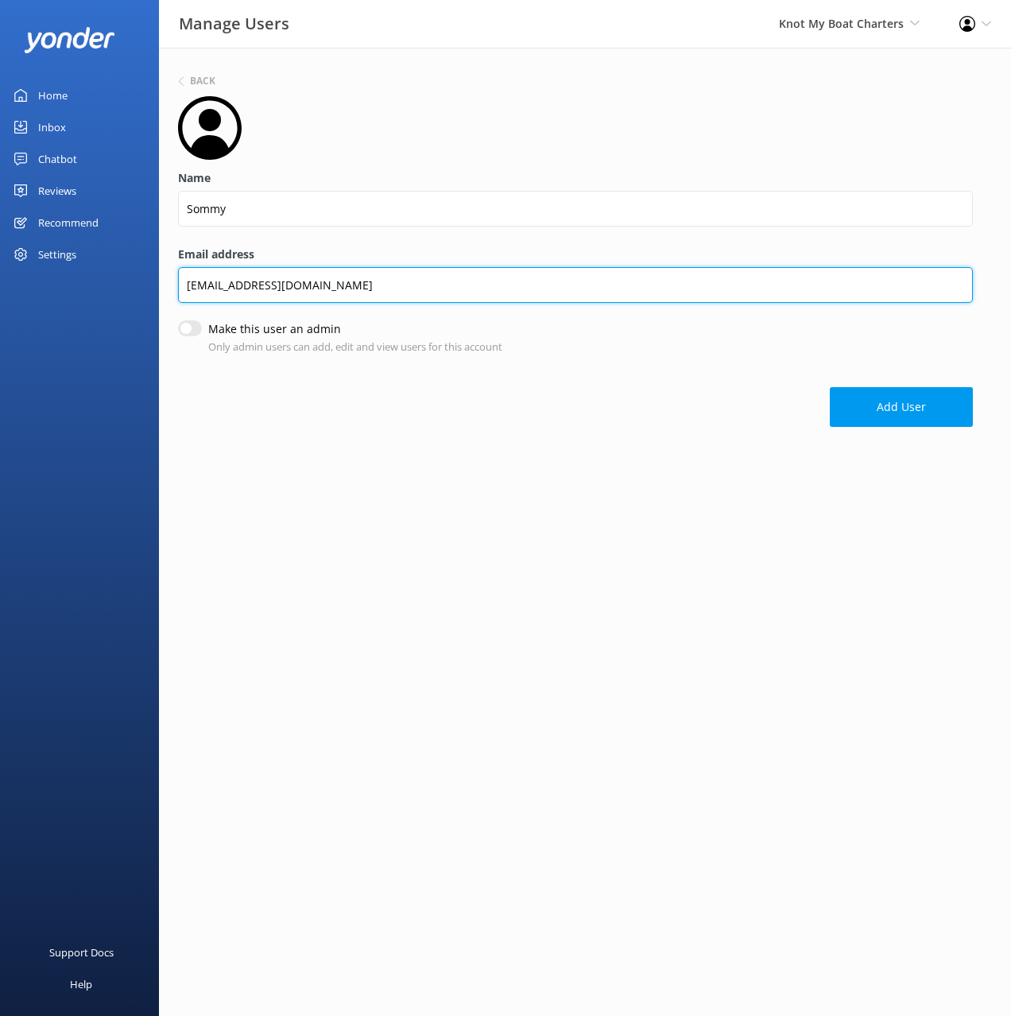
type input "[EMAIL_ADDRESS][DOMAIN_NAME]"
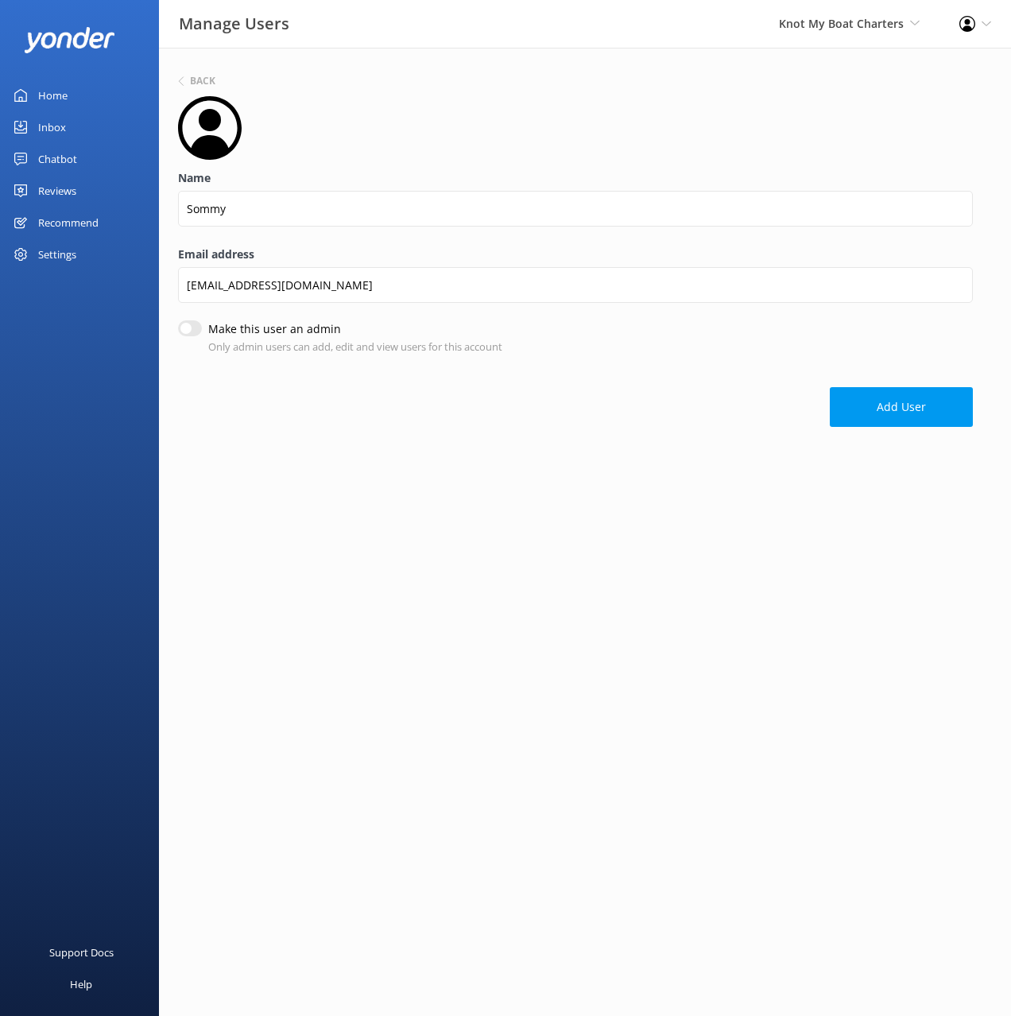
drag, startPoint x: 188, startPoint y: 326, endPoint x: 243, endPoint y: 342, distance: 57.1
click at [188, 326] on input "Make this user an admin" at bounding box center [190, 328] width 24 height 16
checkbox input "true"
click at [865, 398] on button "Add User" at bounding box center [901, 409] width 143 height 40
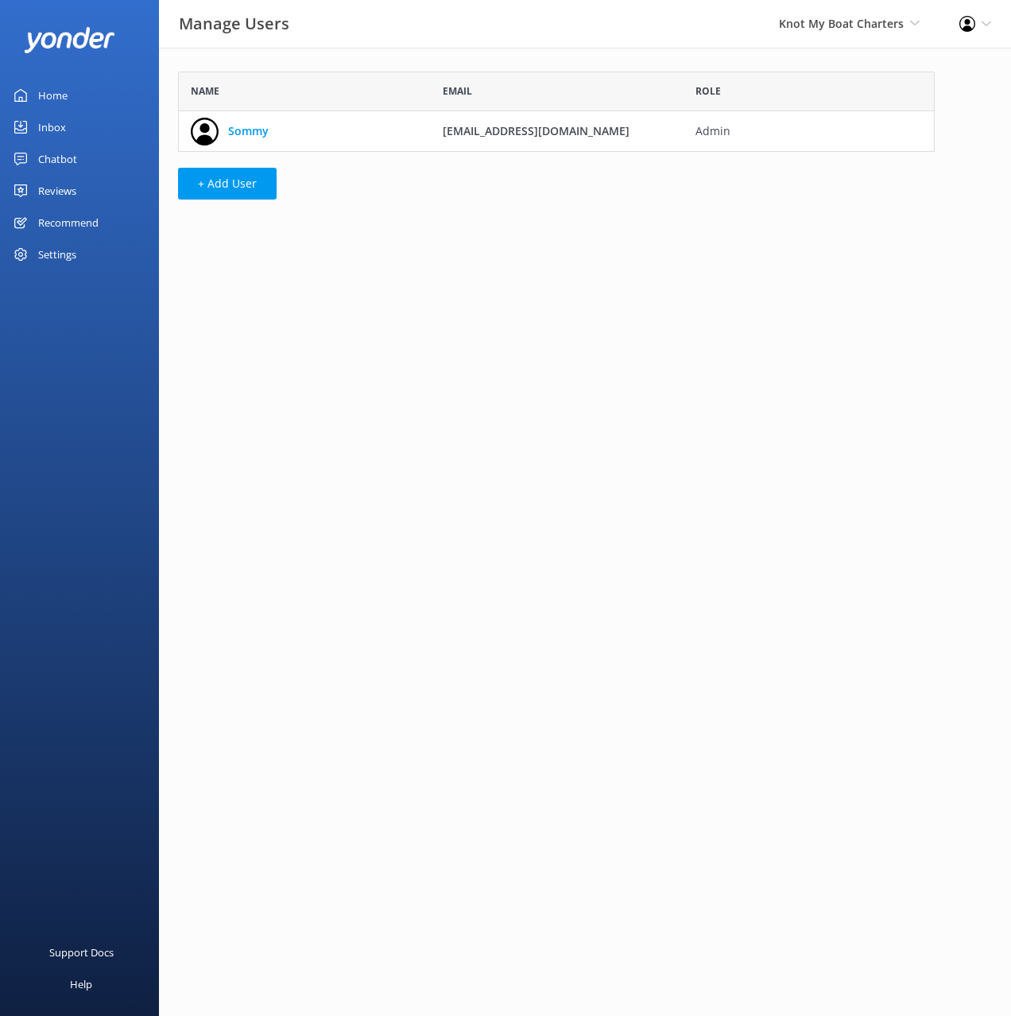
scroll to position [80, 757]
click at [205, 183] on button "+ Add User" at bounding box center [227, 184] width 99 height 32
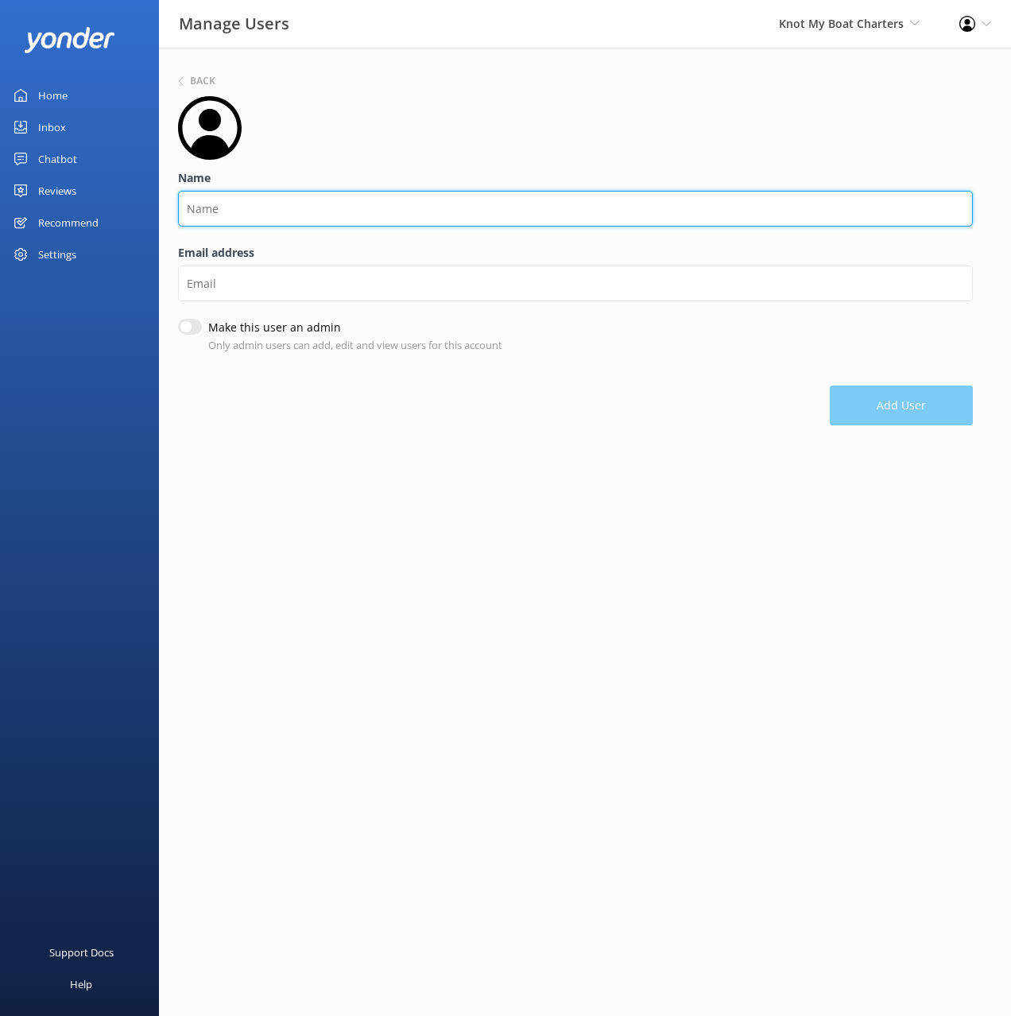
click at [309, 208] on input "Name" at bounding box center [575, 209] width 795 height 36
type input "[PERSON_NAME]"
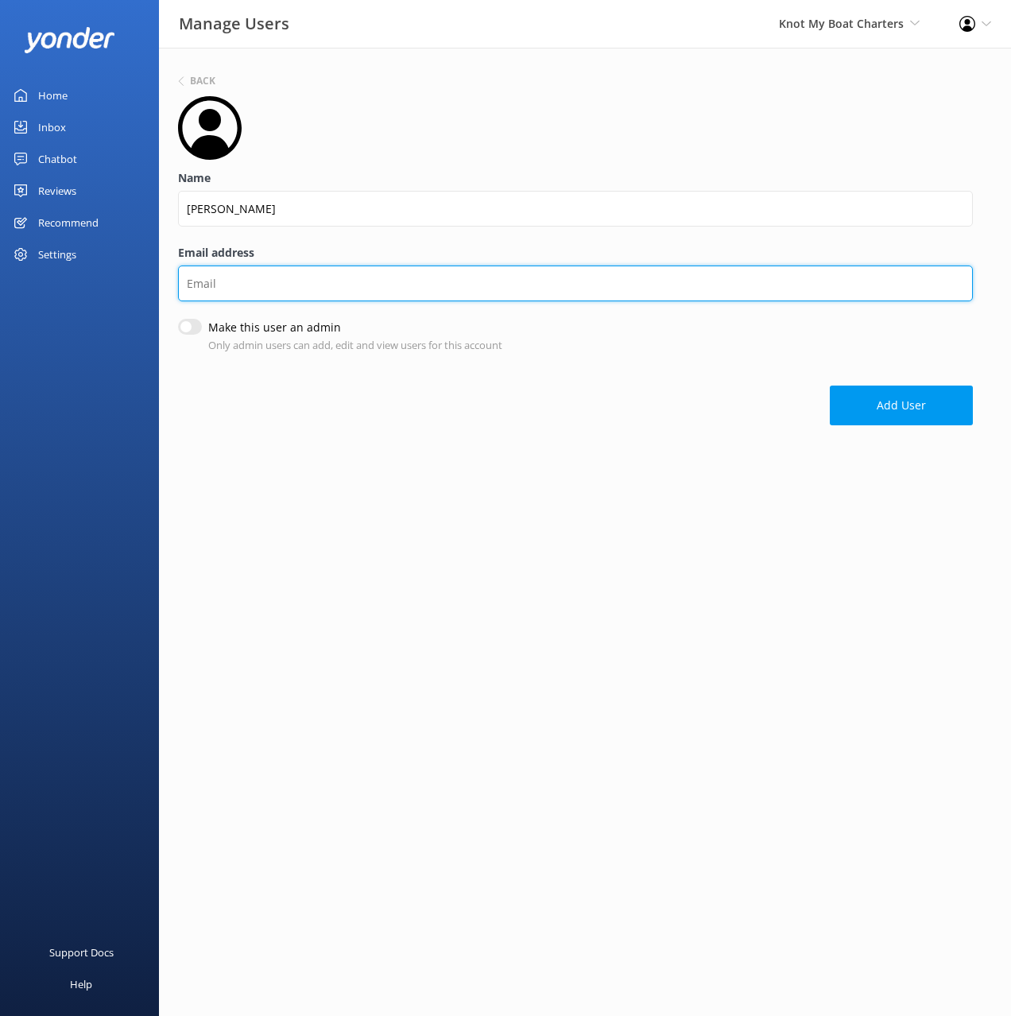
click at [358, 297] on input "Email address" at bounding box center [575, 284] width 795 height 36
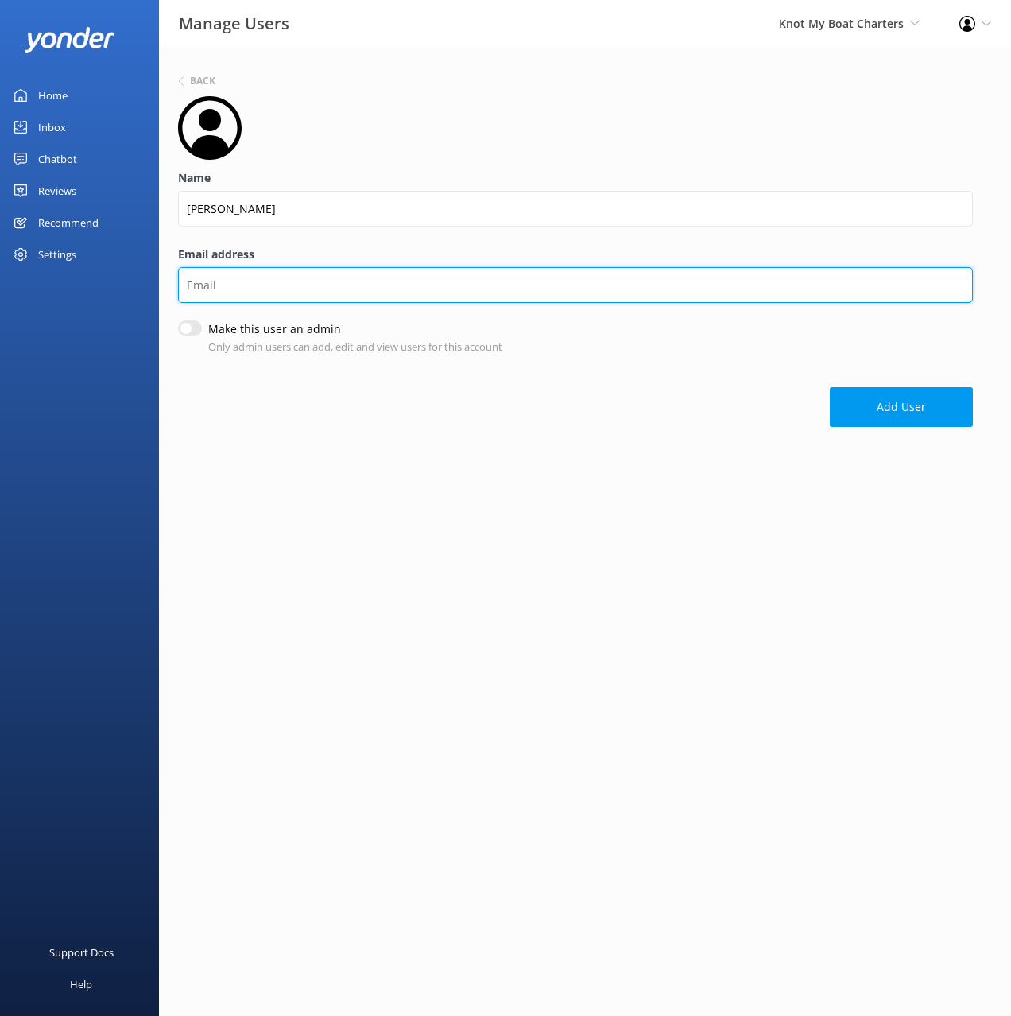
paste input "[PERSON_NAME][EMAIL_ADDRESS][DOMAIN_NAME]"
type input "[PERSON_NAME][EMAIL_ADDRESS][DOMAIN_NAME]"
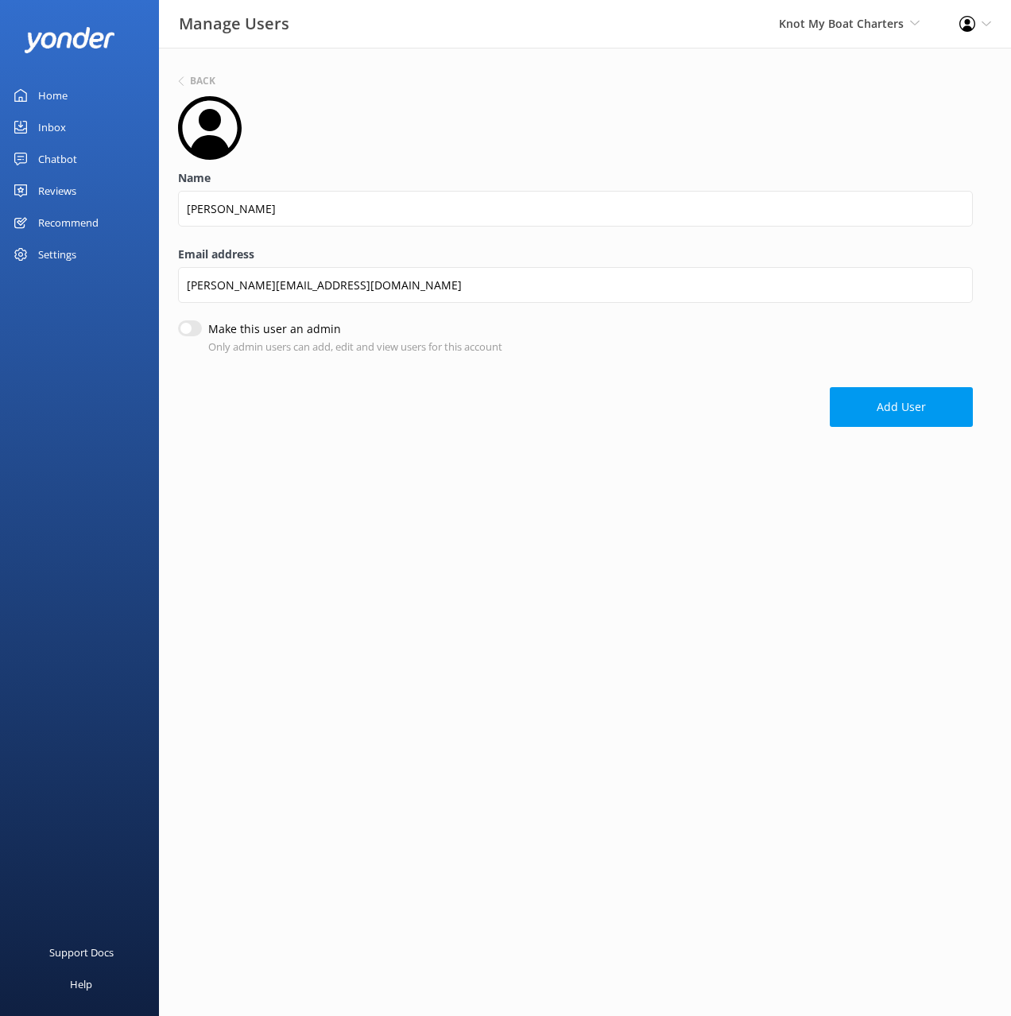
click at [176, 334] on div "Back Name [PERSON_NAME] Email address [PERSON_NAME][EMAIL_ADDRESS][DOMAIN_NAME]…" at bounding box center [585, 253] width 852 height 411
click at [200, 332] on input "Make this user an admin" at bounding box center [190, 330] width 24 height 16
checkbox input "true"
click at [878, 406] on button "Add User" at bounding box center [901, 409] width 143 height 40
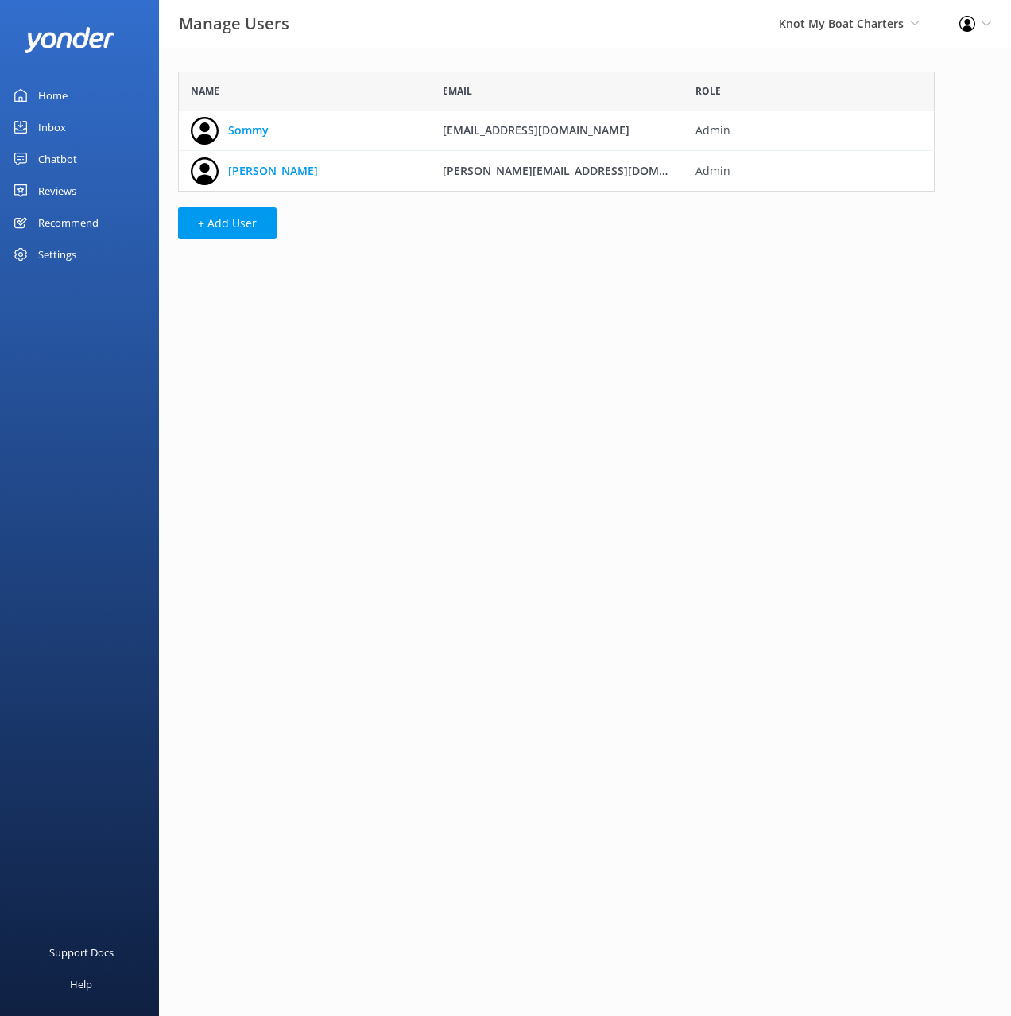
scroll to position [120, 757]
click at [67, 155] on div "Chatbot" at bounding box center [57, 159] width 39 height 32
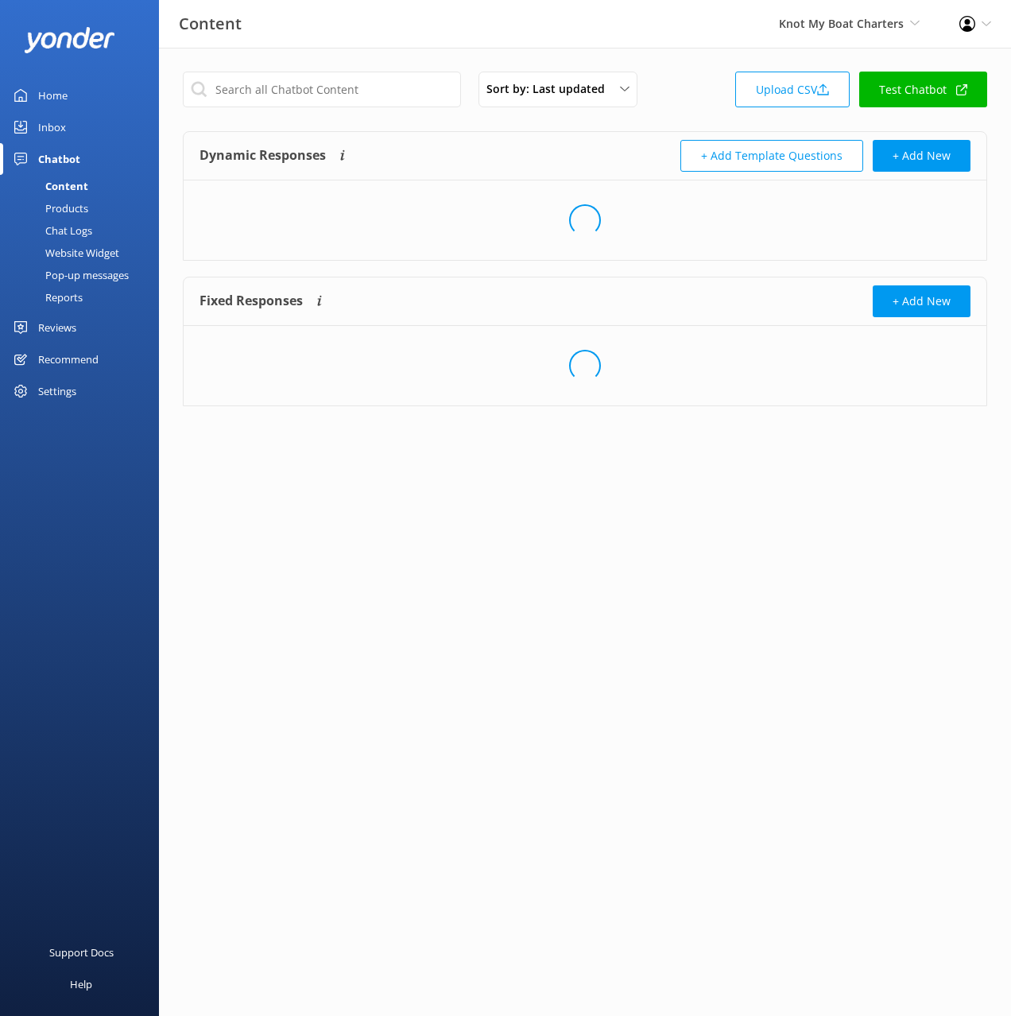
click at [556, 146] on div "Dynamic Responses The chatbot will generate a response based on the content inf…" at bounding box center [393, 156] width 386 height 32
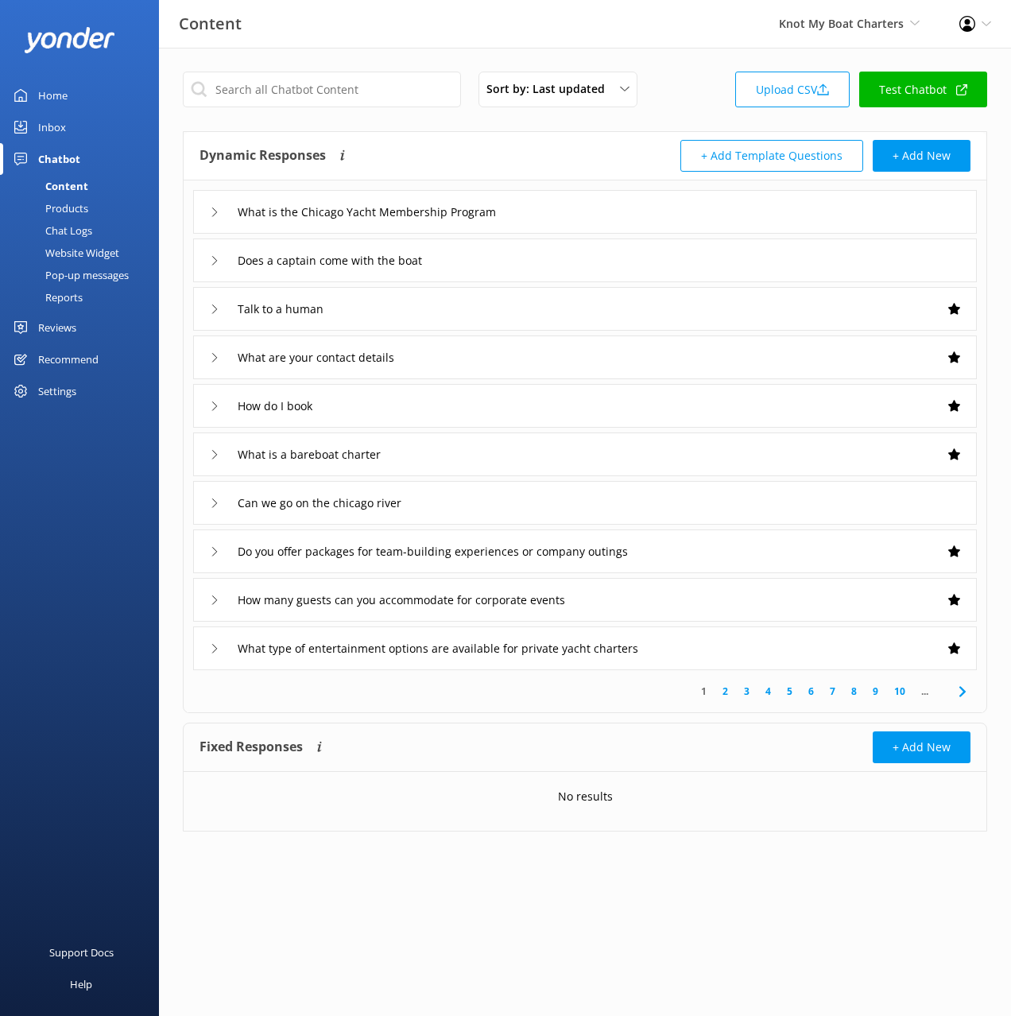
drag, startPoint x: 456, startPoint y: 51, endPoint x: 487, endPoint y: 66, distance: 33.8
click at [456, 51] on div "Sort by: Last updated Title (A-Z) Last updated Upload CSV Test Chatbot Dynamic …" at bounding box center [585, 464] width 852 height 832
drag, startPoint x: 596, startPoint y: 21, endPoint x: 552, endPoint y: 0, distance: 49.4
click at [596, 21] on div "Content Knot My Boat Charters Black Cat Cruises [GEOGRAPHIC_DATA] [GEOGRAPHIC_D…" at bounding box center [505, 24] width 1011 height 48
click at [70, 129] on link "Inbox" at bounding box center [79, 127] width 159 height 32
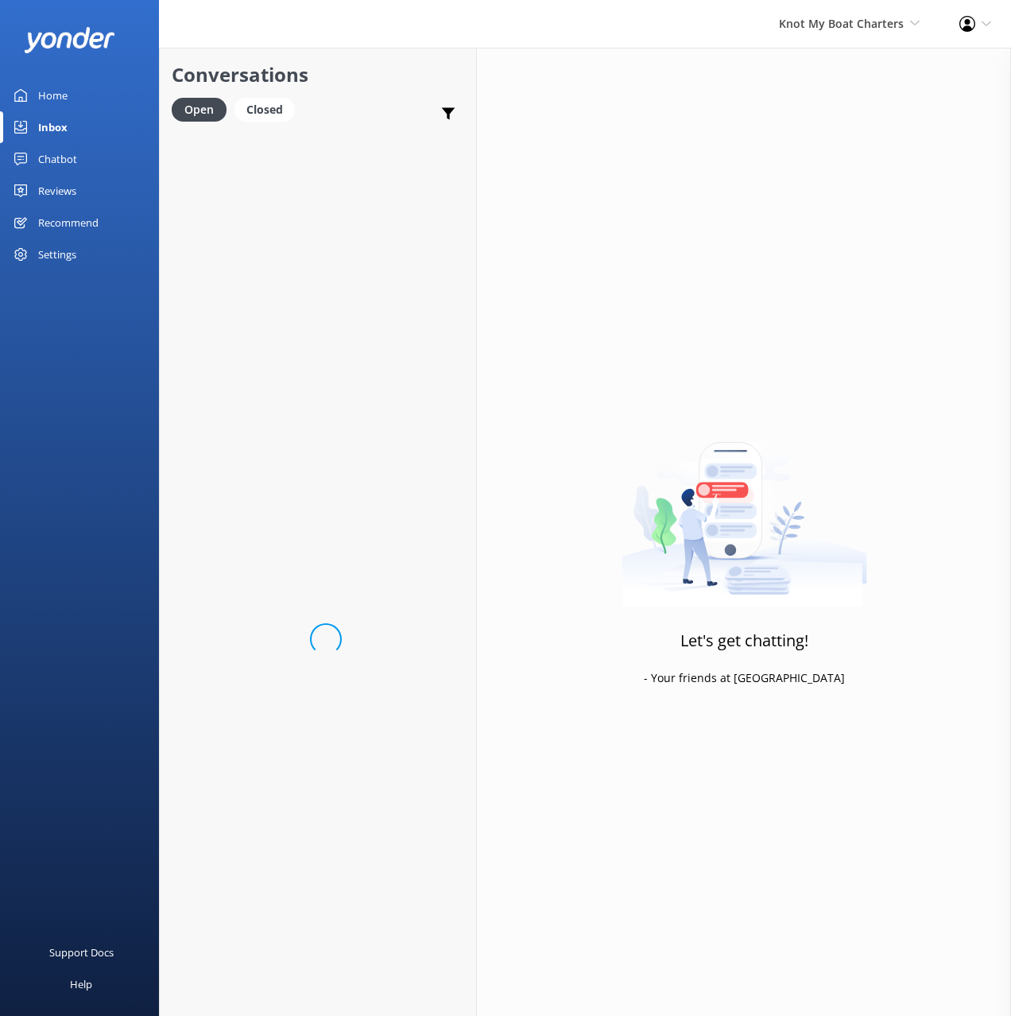
click at [355, 91] on div "Conversations Open Closed Important Converted Assigned to me Unassigned" at bounding box center [318, 89] width 316 height 83
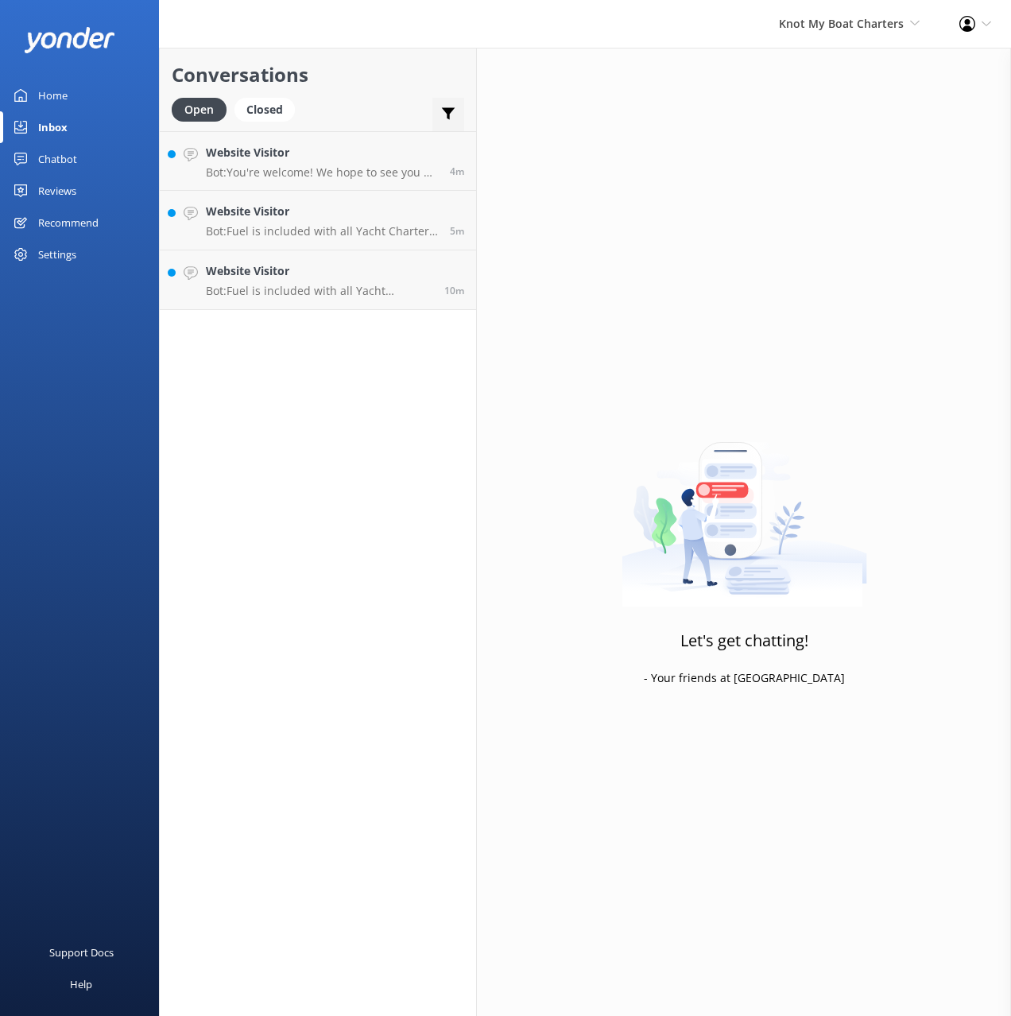
click at [438, 116] on div "Important Converted Assigned to me Unassigned" at bounding box center [449, 117] width 32 height 38
click at [447, 115] on use at bounding box center [449, 114] width 14 height 12
click at [396, 94] on div "Conversations Open Closed Important Converted Assigned to me Unassigned" at bounding box center [318, 89] width 316 height 83
click at [398, 103] on div "Open Closed Important Converted Assigned to me Unassigned" at bounding box center [318, 117] width 293 height 38
click at [37, 99] on link "Home" at bounding box center [79, 96] width 159 height 32
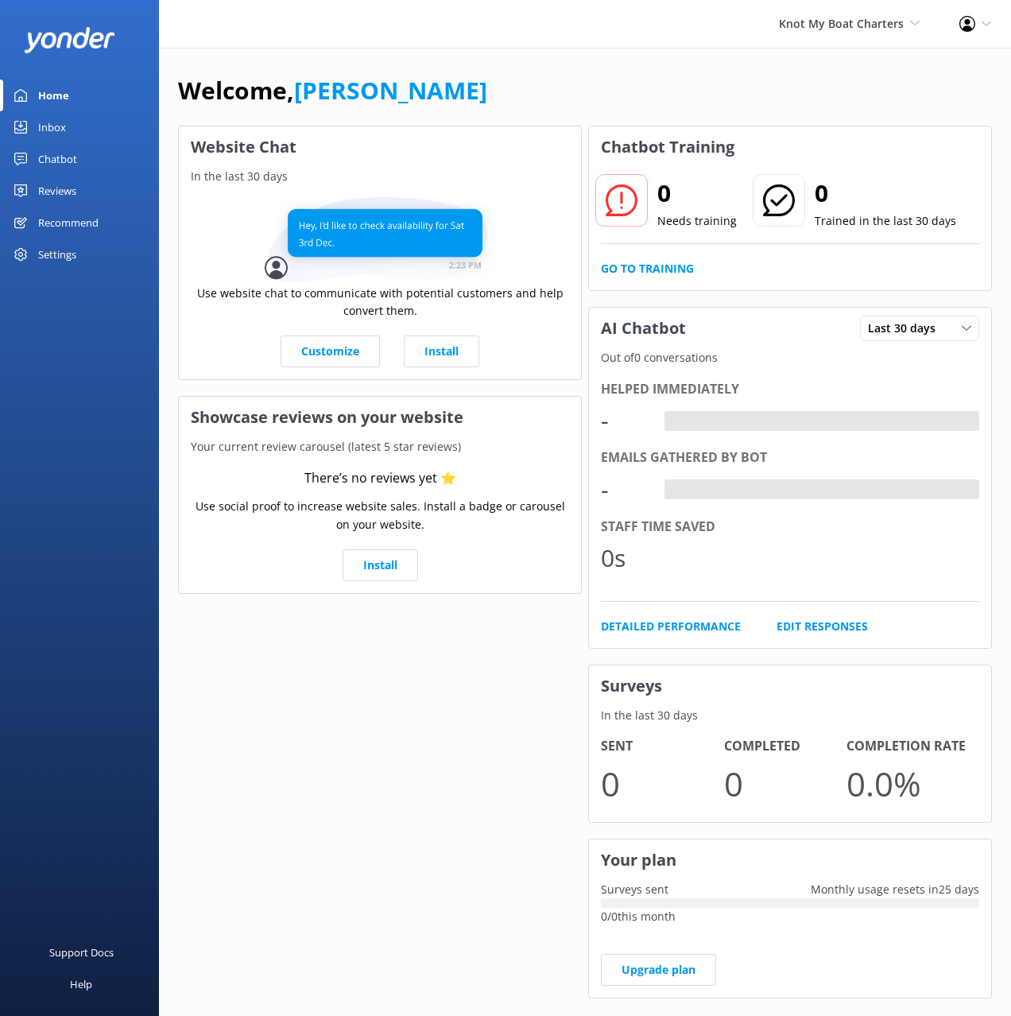
drag, startPoint x: 463, startPoint y: 87, endPoint x: 363, endPoint y: 17, distance: 122.0
click at [461, 87] on div "Welcome, [PERSON_NAME]" at bounding box center [585, 99] width 814 height 54
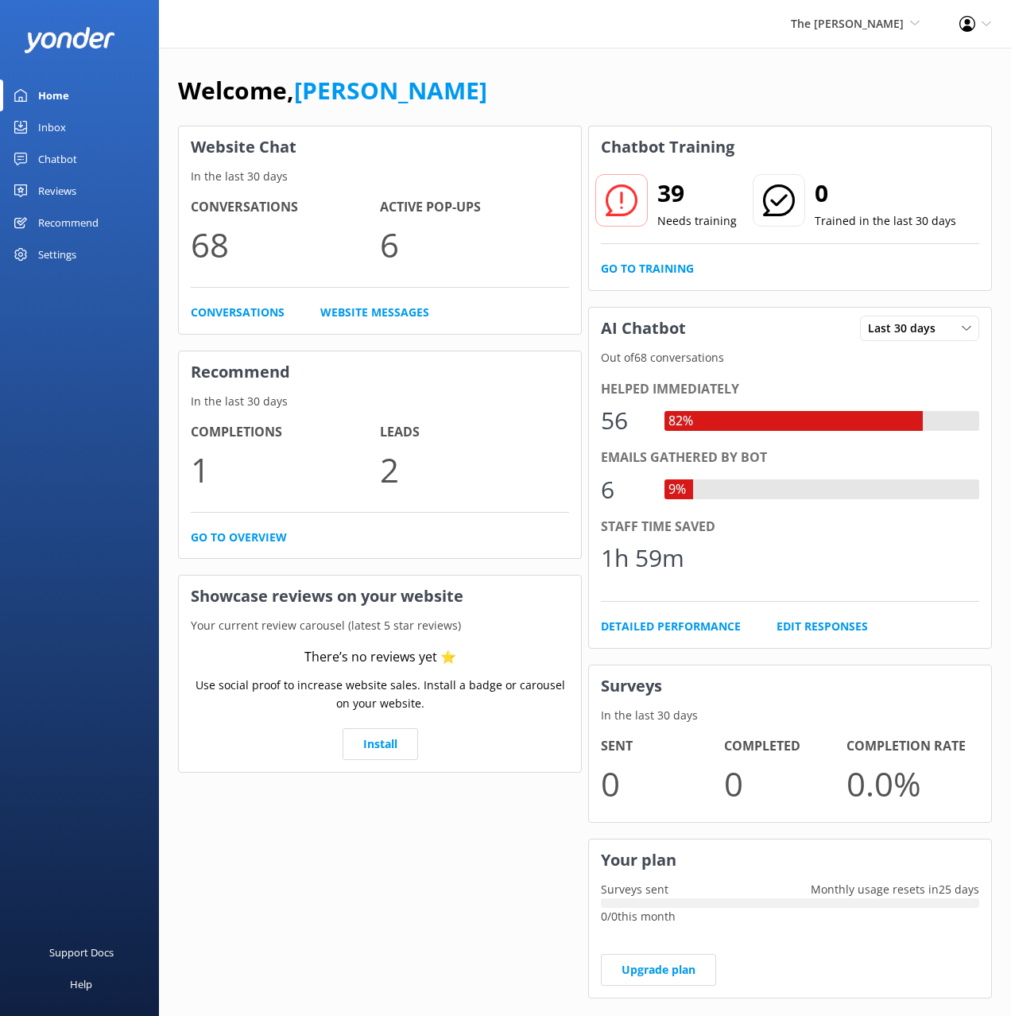
click at [655, 44] on div "The [PERSON_NAME] Cat Cruises [GEOGRAPHIC_DATA] [GEOGRAPHIC_DATA] [GEOGRAPHIC_D…" at bounding box center [505, 24] width 1011 height 48
click at [47, 160] on div "Chatbot" at bounding box center [57, 159] width 39 height 32
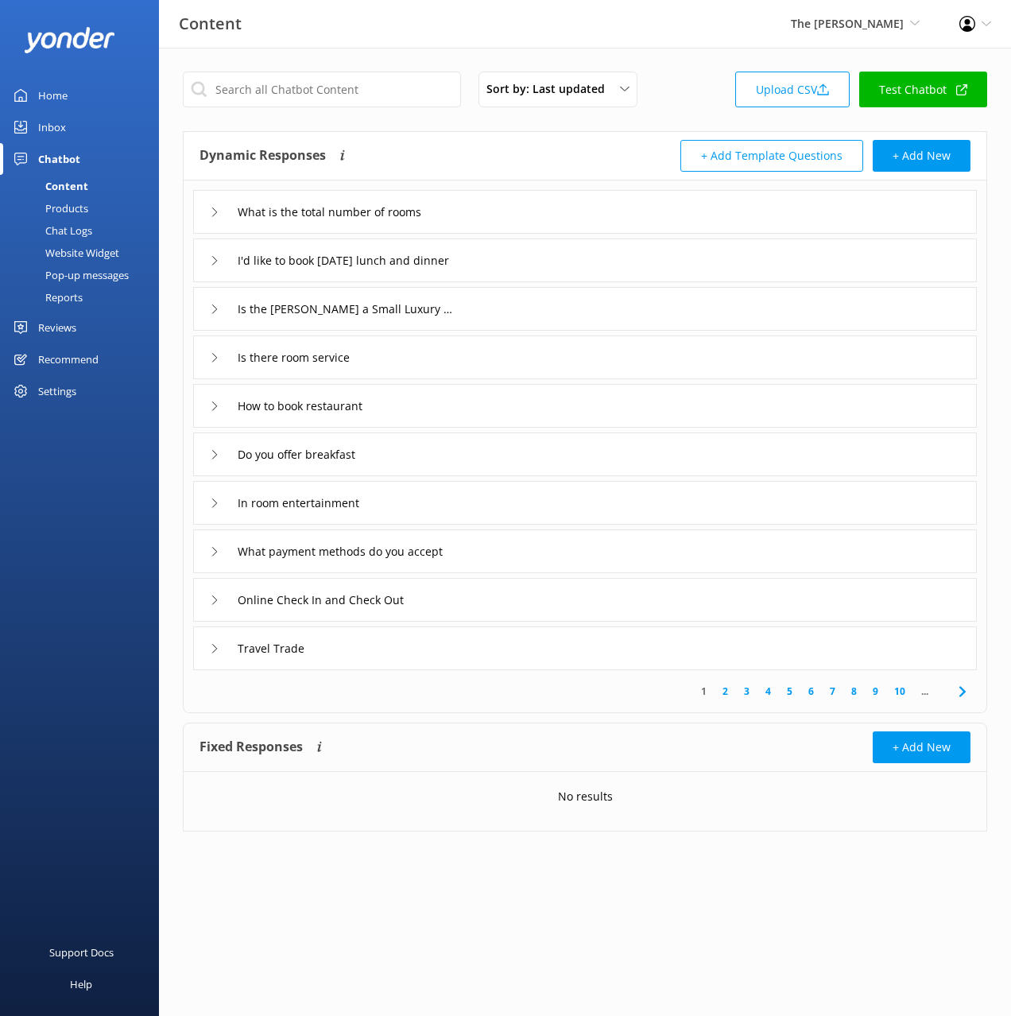
click at [553, 142] on div "Dynamic Responses The chatbot will generate a response based on the content inf…" at bounding box center [393, 156] width 386 height 32
click at [570, 262] on div "I'd like to book Christmas day lunch and dinner" at bounding box center [585, 261] width 784 height 44
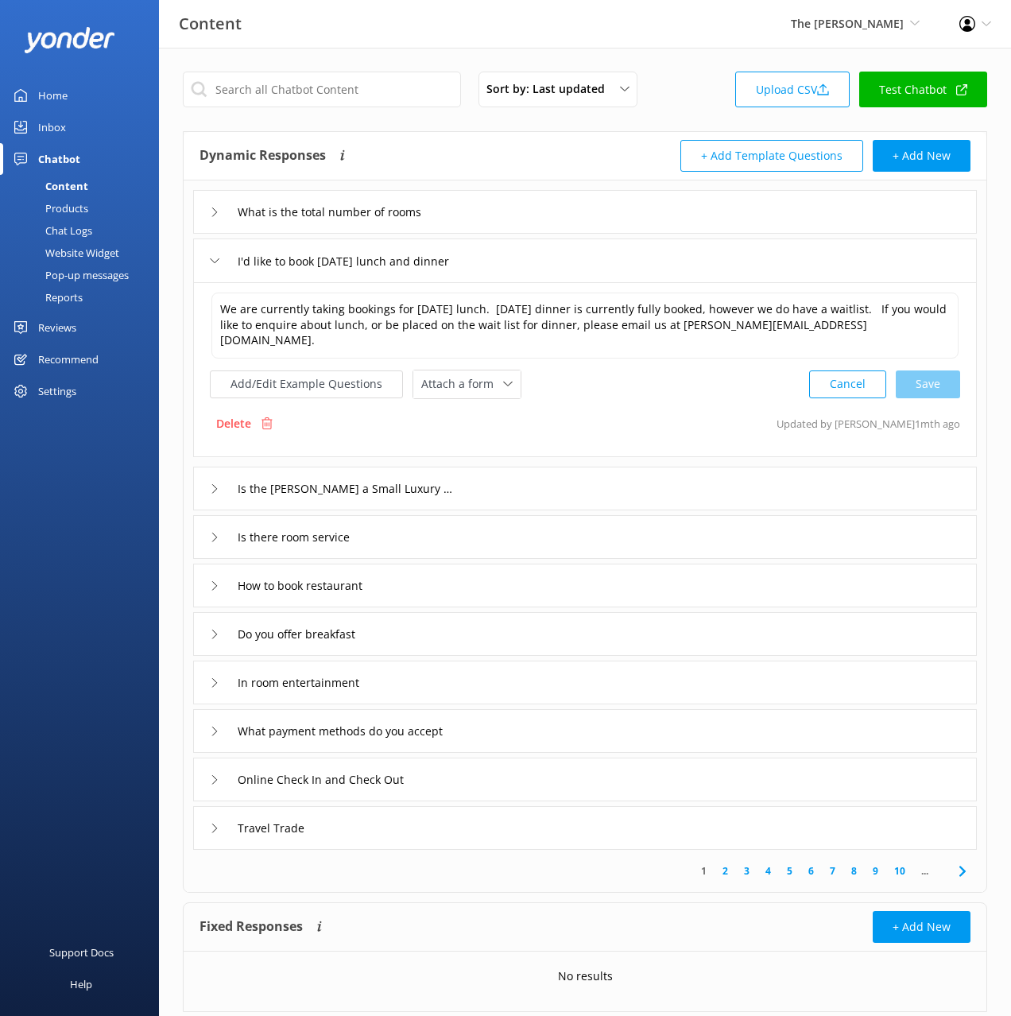
click at [570, 262] on div "I'd like to book Christmas day lunch and dinner" at bounding box center [585, 261] width 784 height 44
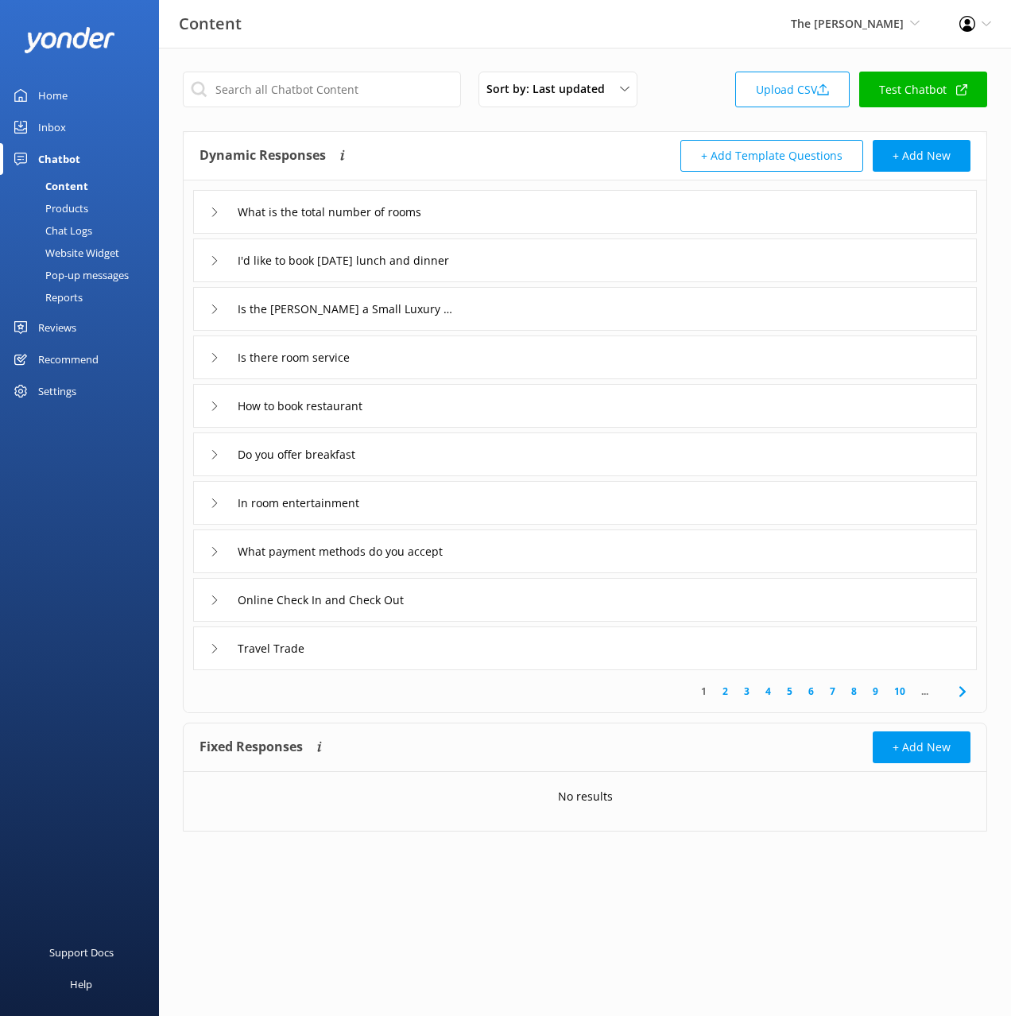
click at [82, 231] on div "Chat Logs" at bounding box center [51, 230] width 83 height 22
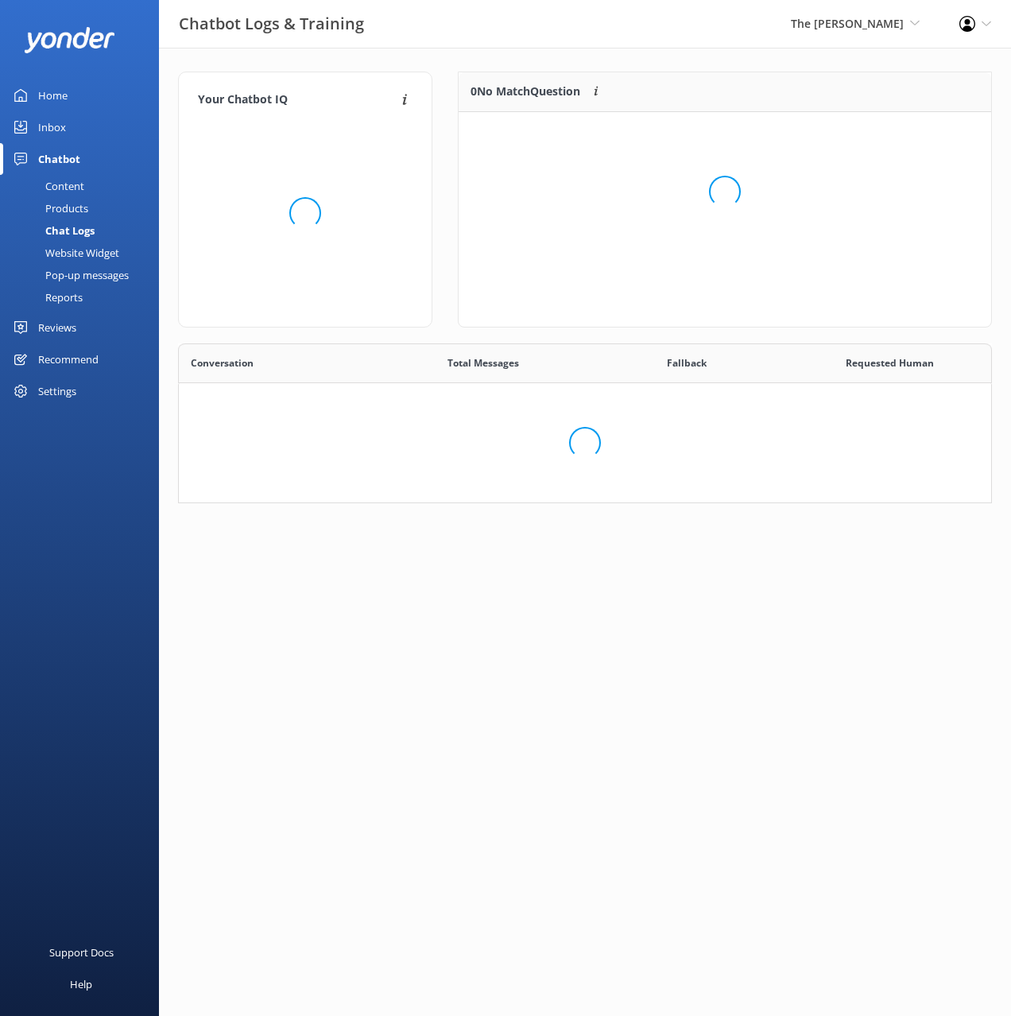
scroll to position [160, 814]
click at [575, 41] on div "Chatbot Logs & Training The George Black Cat Cruises Banff Airporter Internatio…" at bounding box center [505, 24] width 1011 height 48
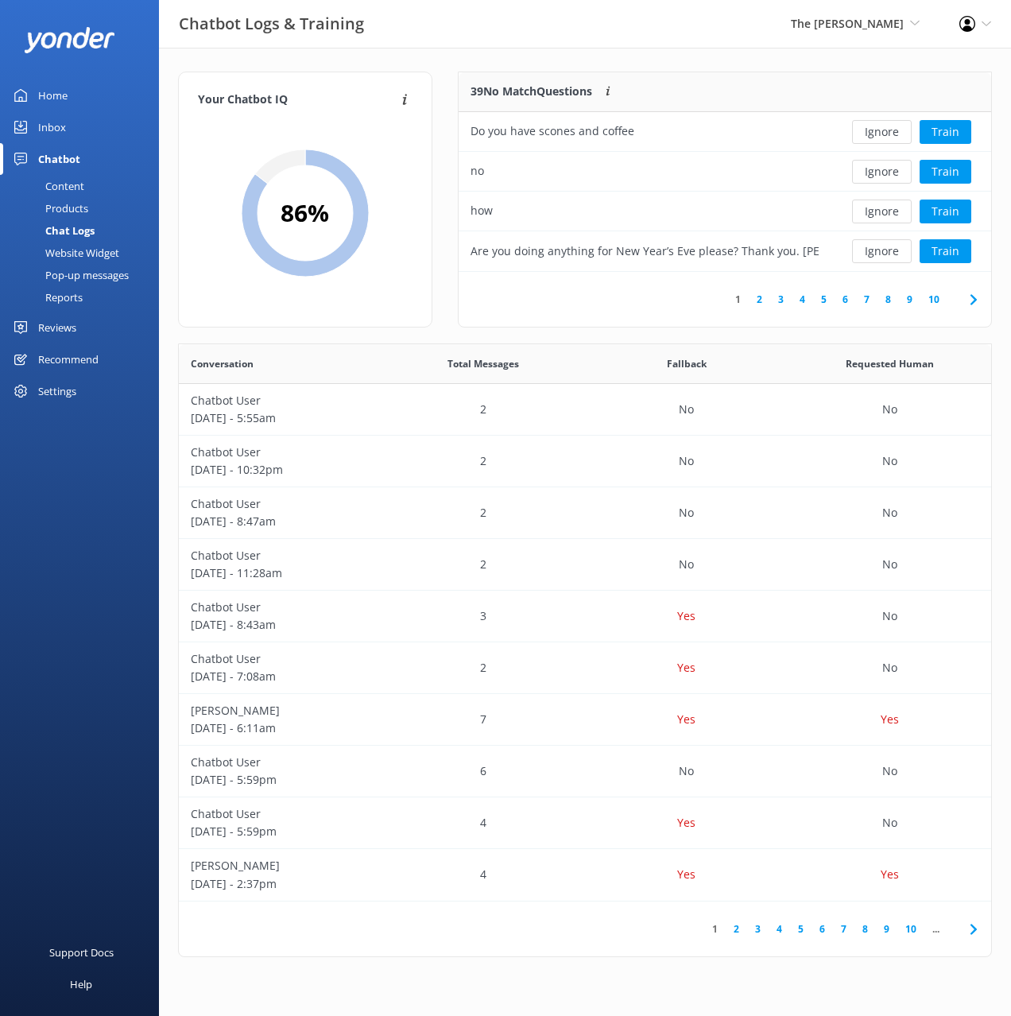
scroll to position [557, 813]
click at [877, 135] on button "Ignore" at bounding box center [882, 132] width 60 height 24
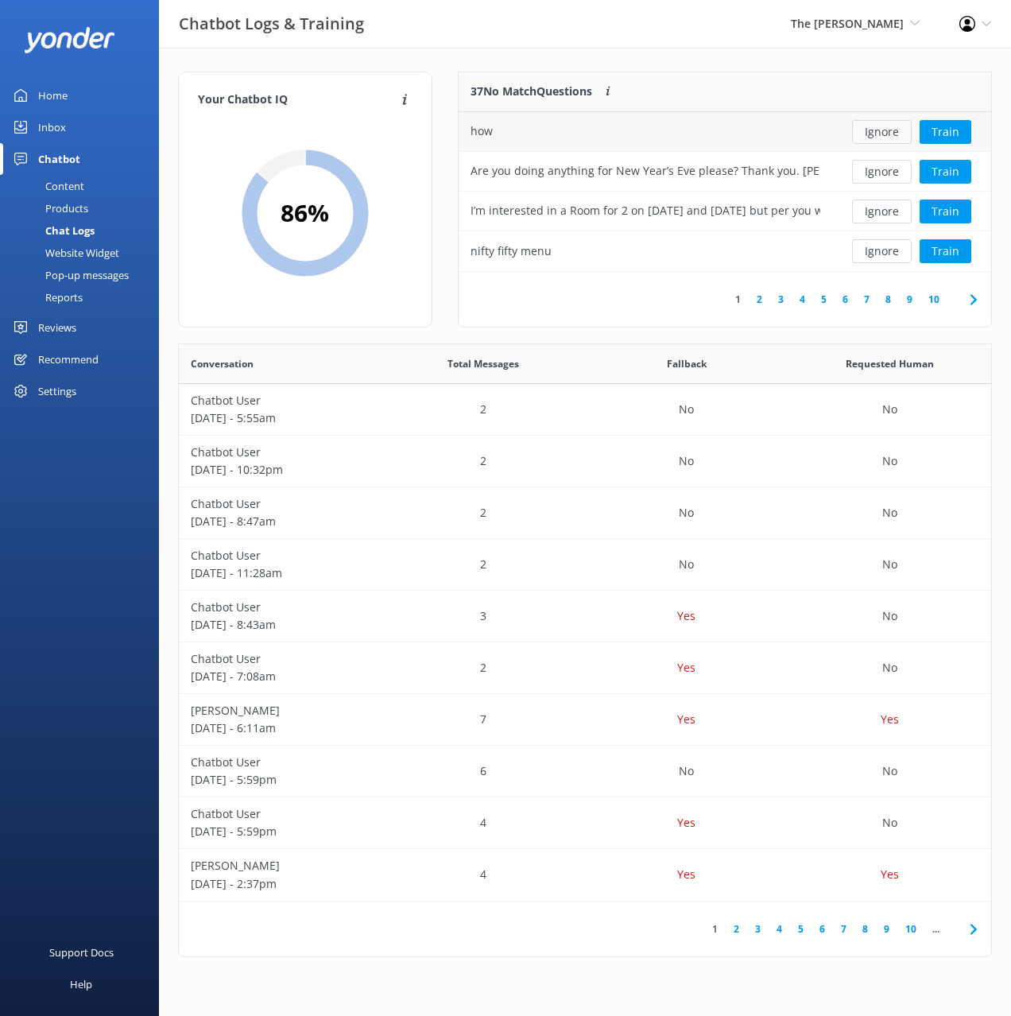
click at [878, 135] on button "Ignore" at bounding box center [882, 132] width 60 height 24
drag, startPoint x: 954, startPoint y: 171, endPoint x: 926, endPoint y: 340, distance: 171.0
click at [954, 171] on button "Train" at bounding box center [946, 172] width 52 height 24
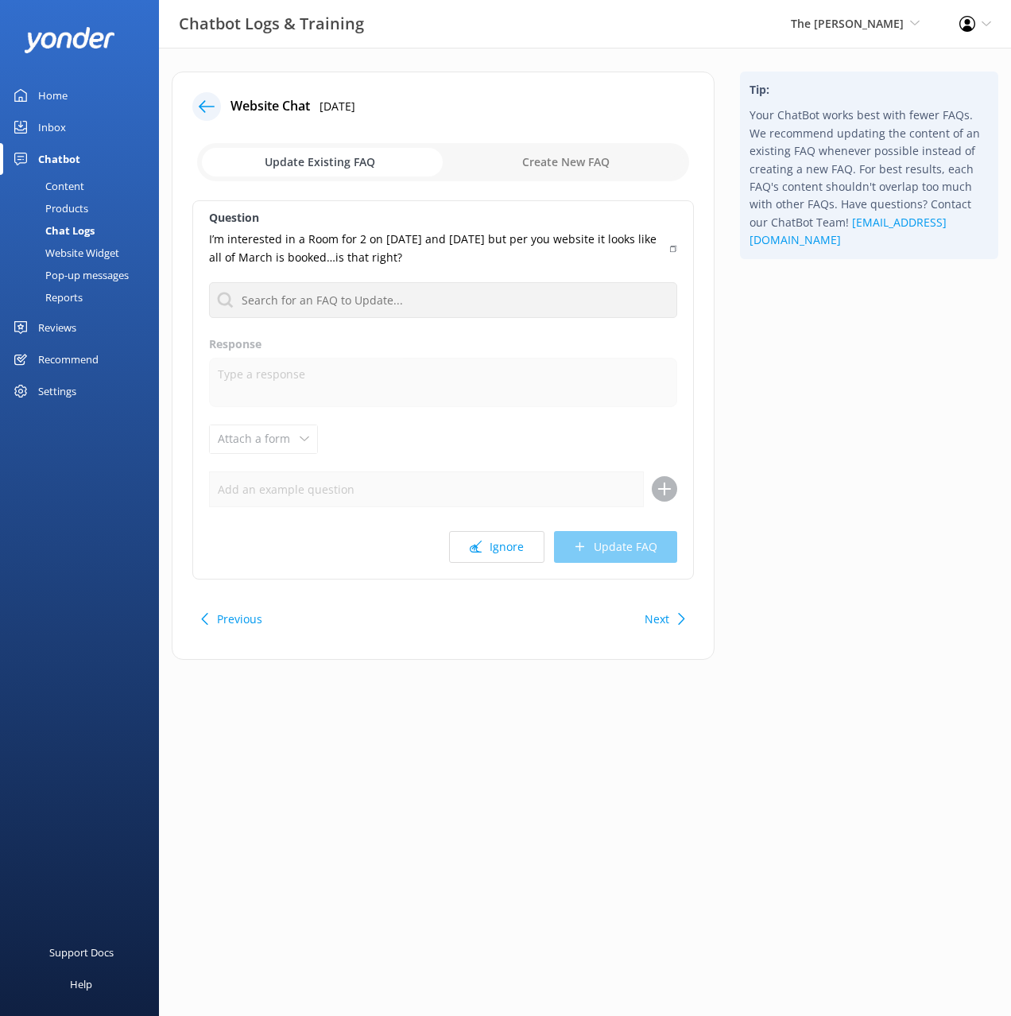
drag, startPoint x: 918, startPoint y: 340, endPoint x: 692, endPoint y: 320, distance: 227.6
click at [918, 340] on div "Tip: Your ChatBot works best with fewer FAQs. We recommend updating the content…" at bounding box center [870, 374] width 284 height 604
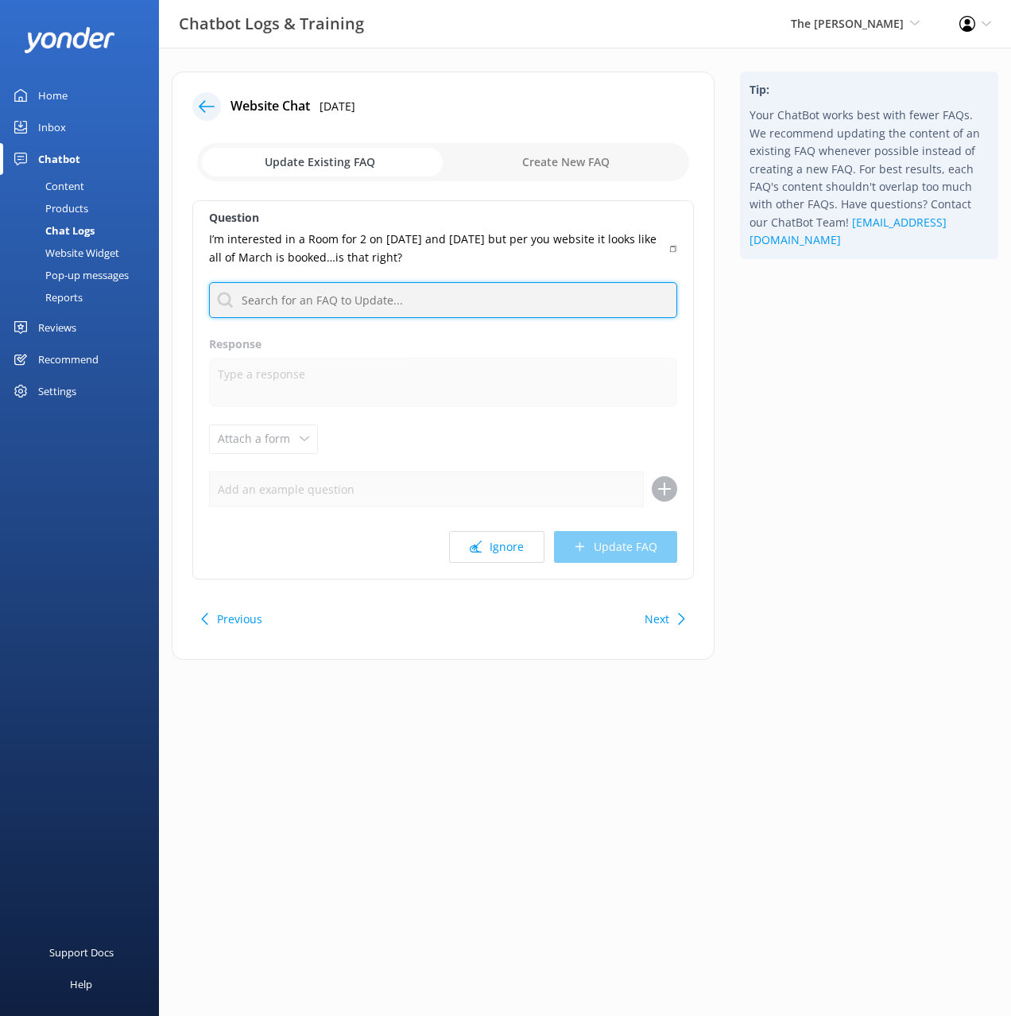
click at [539, 306] on input "text" at bounding box center [443, 300] width 468 height 36
type input "book"
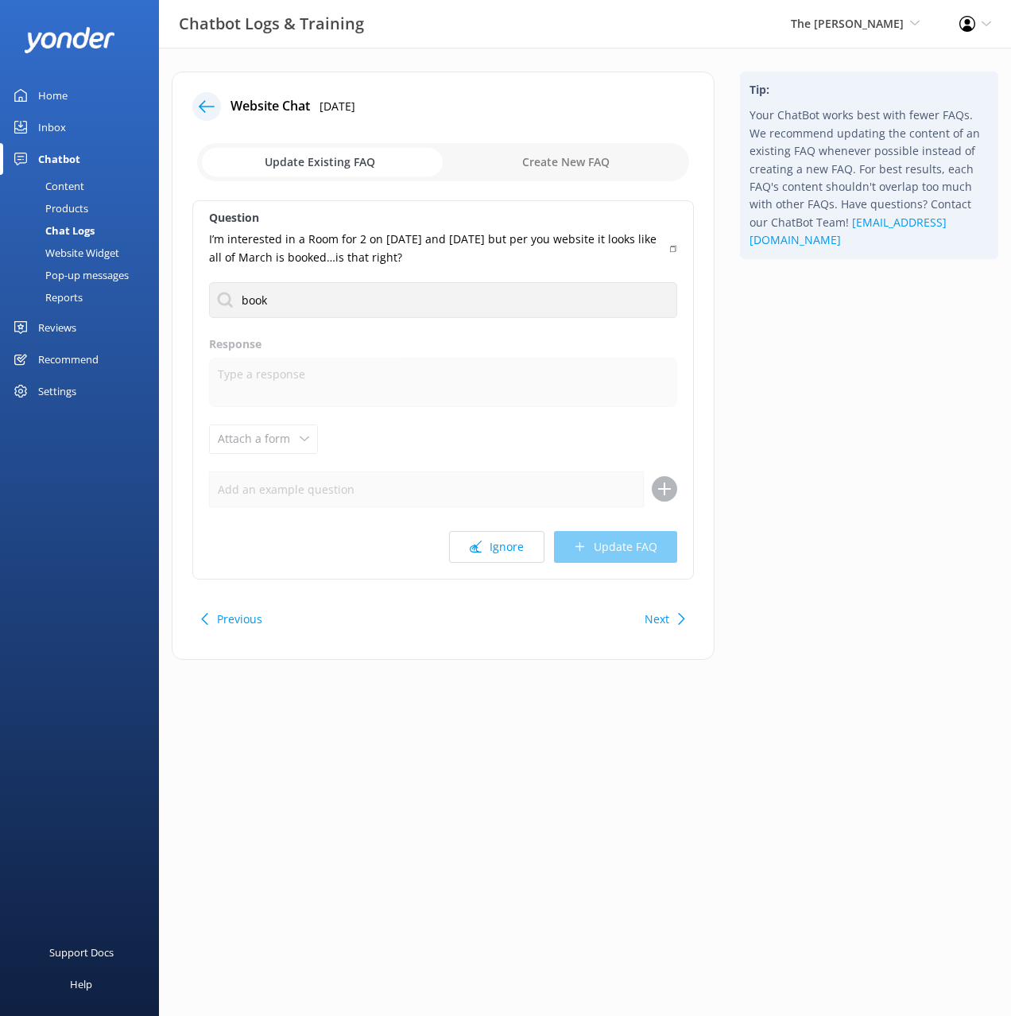
drag, startPoint x: 847, startPoint y: 368, endPoint x: 834, endPoint y: 353, distance: 19.8
click at [847, 368] on div "Tip: Your ChatBot works best with fewer FAQs. We recommend updating the content…" at bounding box center [870, 374] width 284 height 604
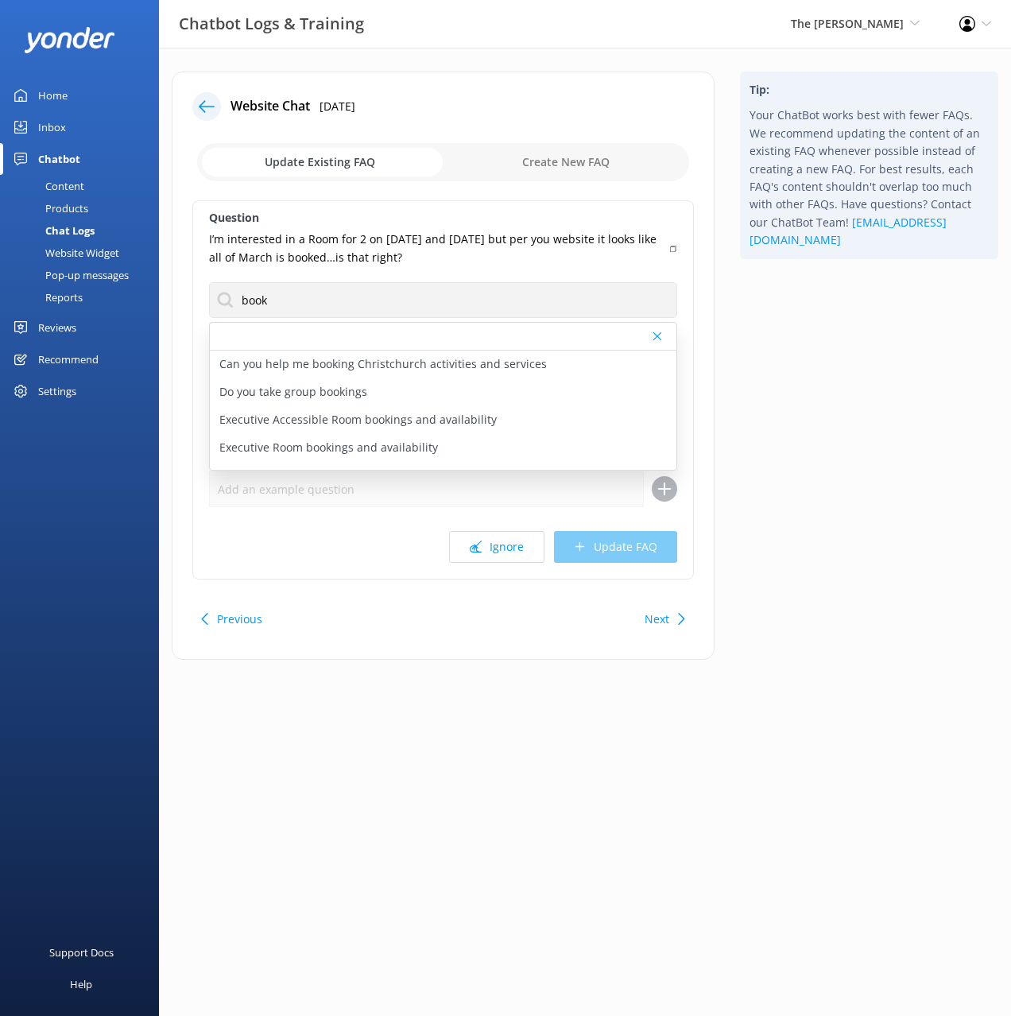
drag, startPoint x: 674, startPoint y: 246, endPoint x: 699, endPoint y: 311, distance: 70.0
click at [674, 246] on icon at bounding box center [673, 249] width 6 height 10
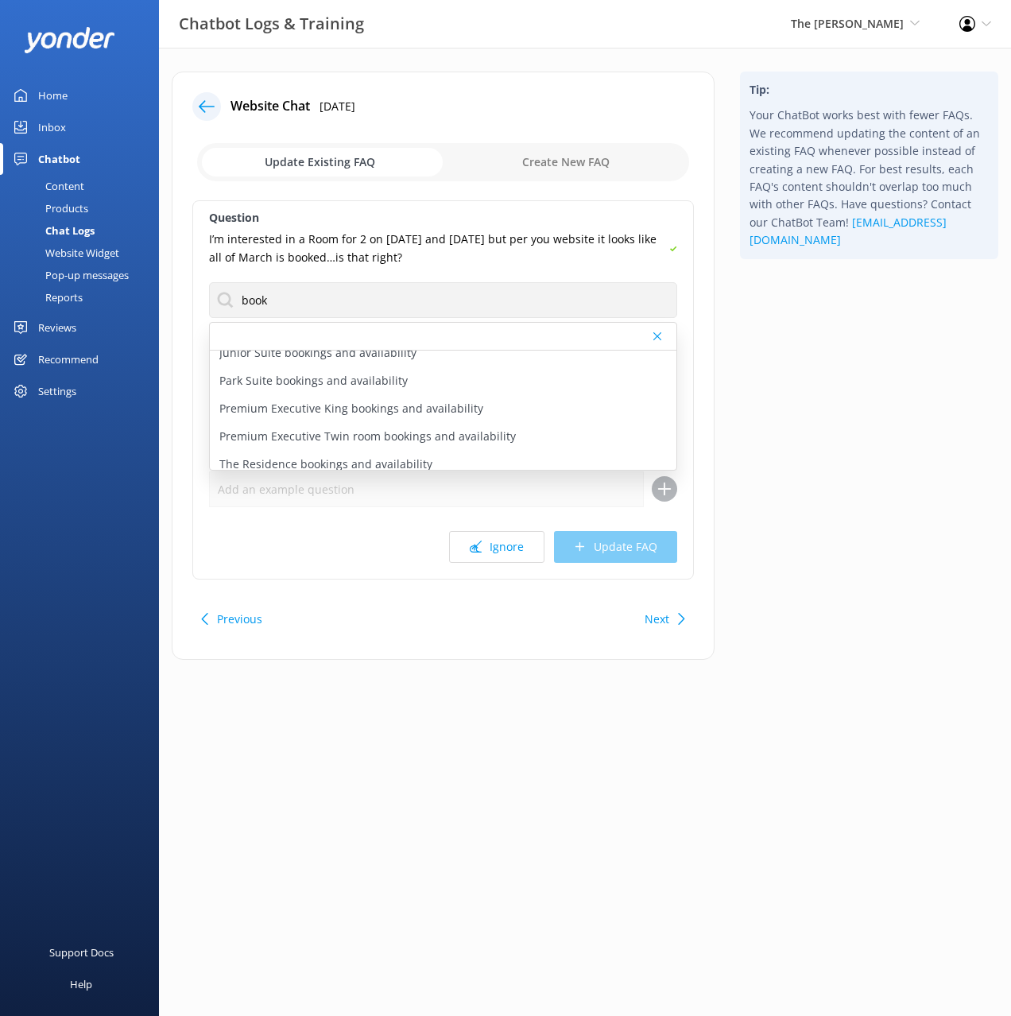
scroll to position [382, 0]
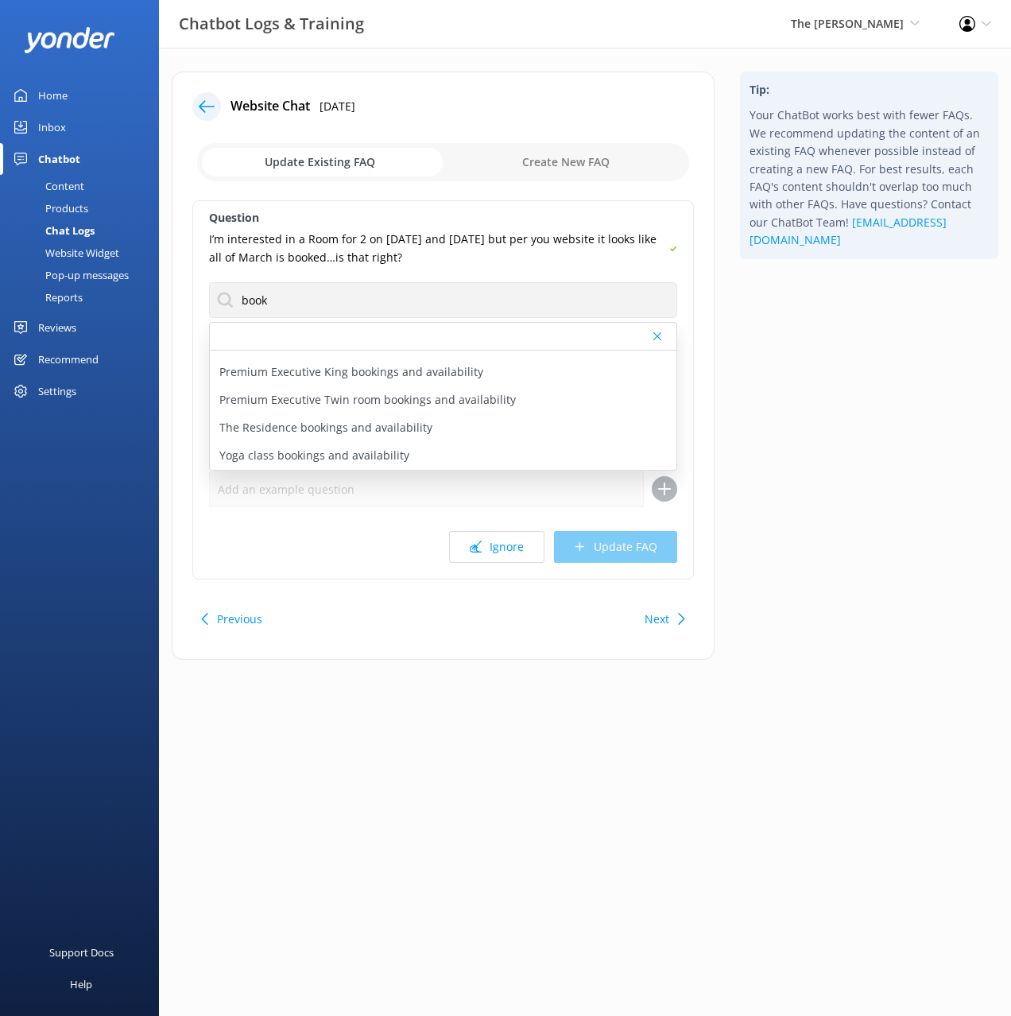
click at [81, 255] on div "Website Widget" at bounding box center [65, 253] width 110 height 22
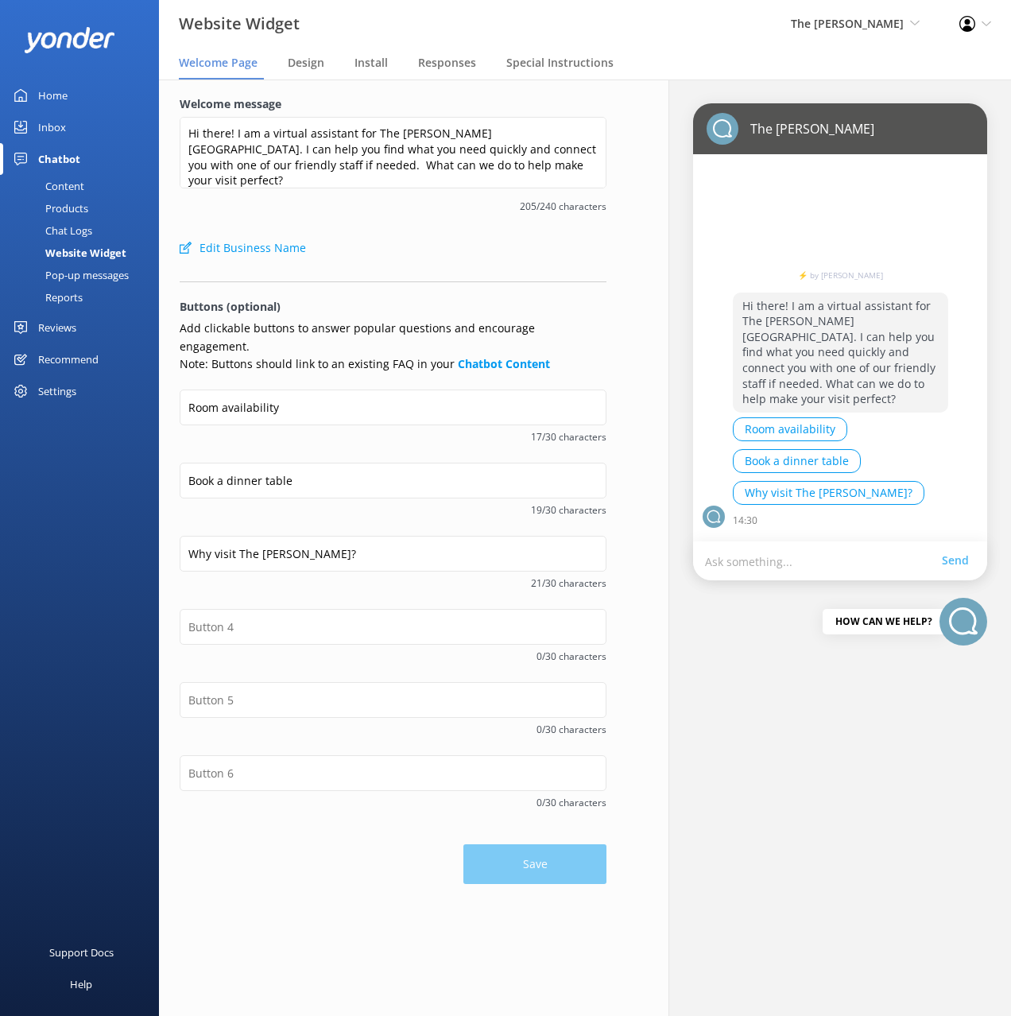
click at [68, 183] on div "Content" at bounding box center [47, 186] width 75 height 22
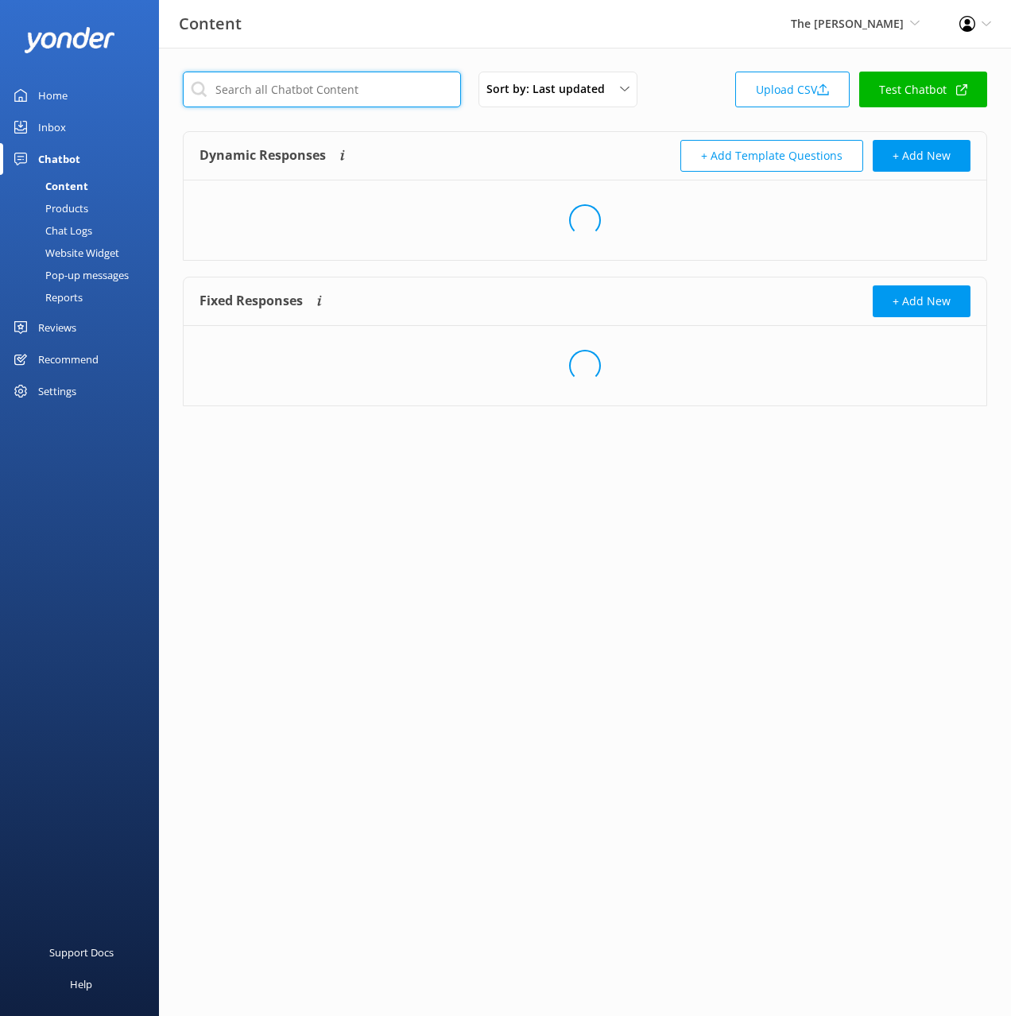
click at [355, 92] on input "text" at bounding box center [322, 90] width 278 height 36
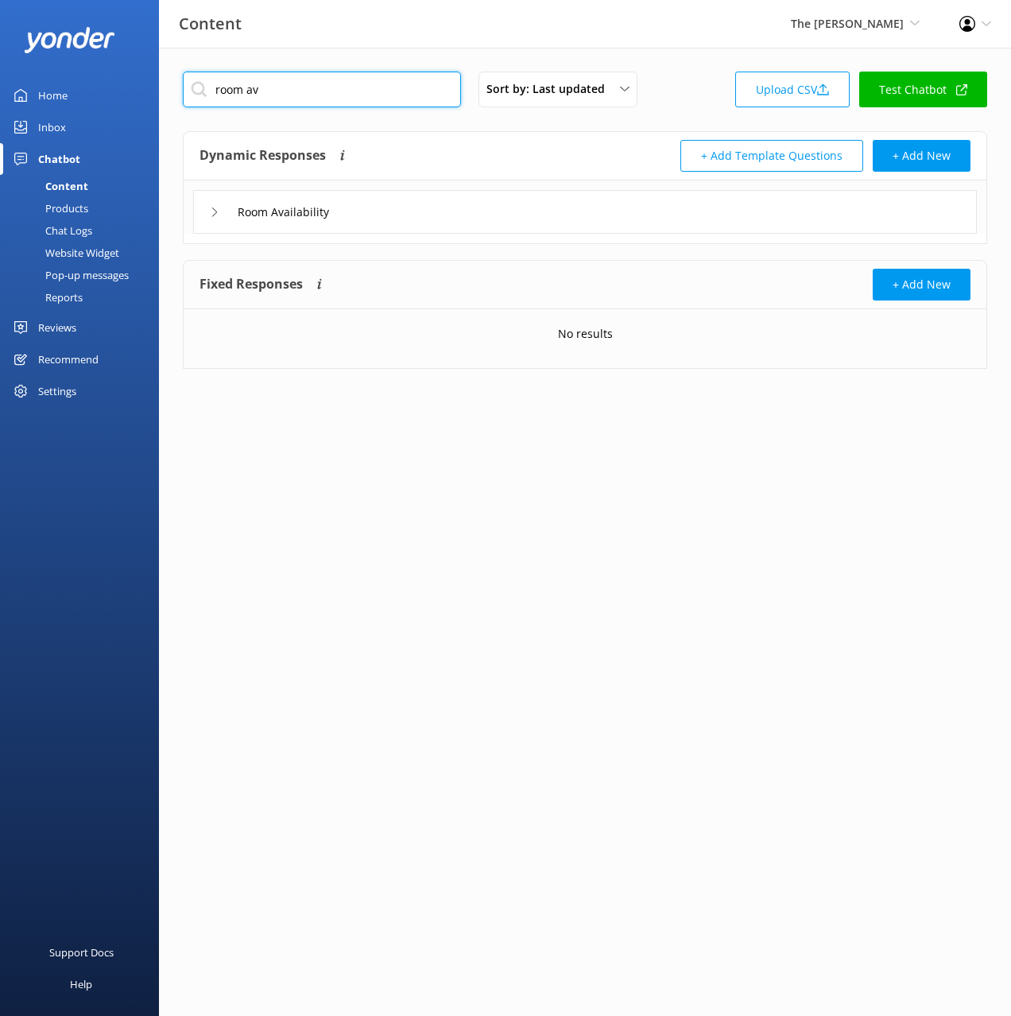
type input "room av"
drag, startPoint x: 433, startPoint y: 153, endPoint x: 437, endPoint y: 212, distance: 58.2
click at [433, 162] on div "Dynamic Responses The chatbot will generate a response based on the content inf…" at bounding box center [393, 156] width 386 height 32
click at [438, 214] on div "Room Availability" at bounding box center [585, 212] width 784 height 44
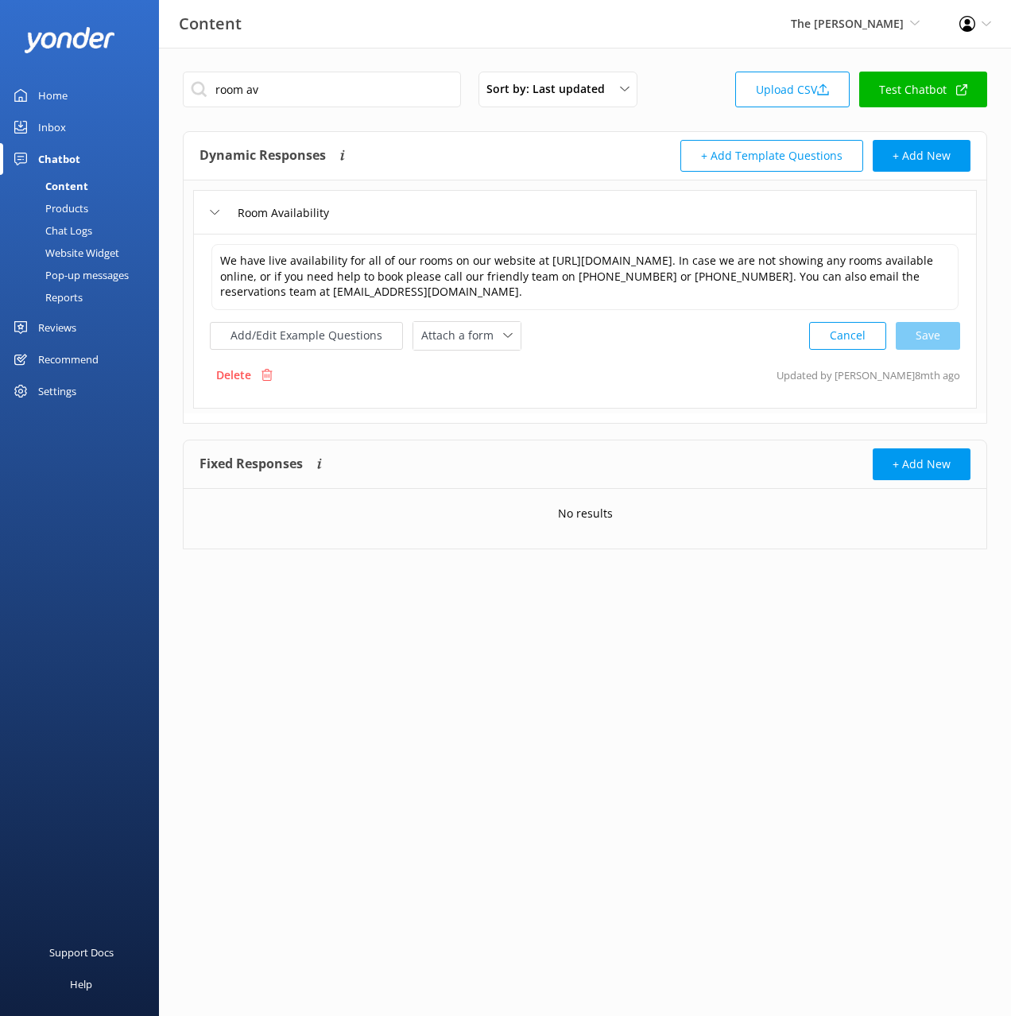
drag, startPoint x: 348, startPoint y: 349, endPoint x: 518, endPoint y: 437, distance: 191.7
click at [349, 350] on div "Add/Edit Example Questions Attach a form Leave contact details Check availabili…" at bounding box center [366, 335] width 312 height 29
click at [350, 324] on button "Add/Edit Example Questions" at bounding box center [306, 336] width 193 height 28
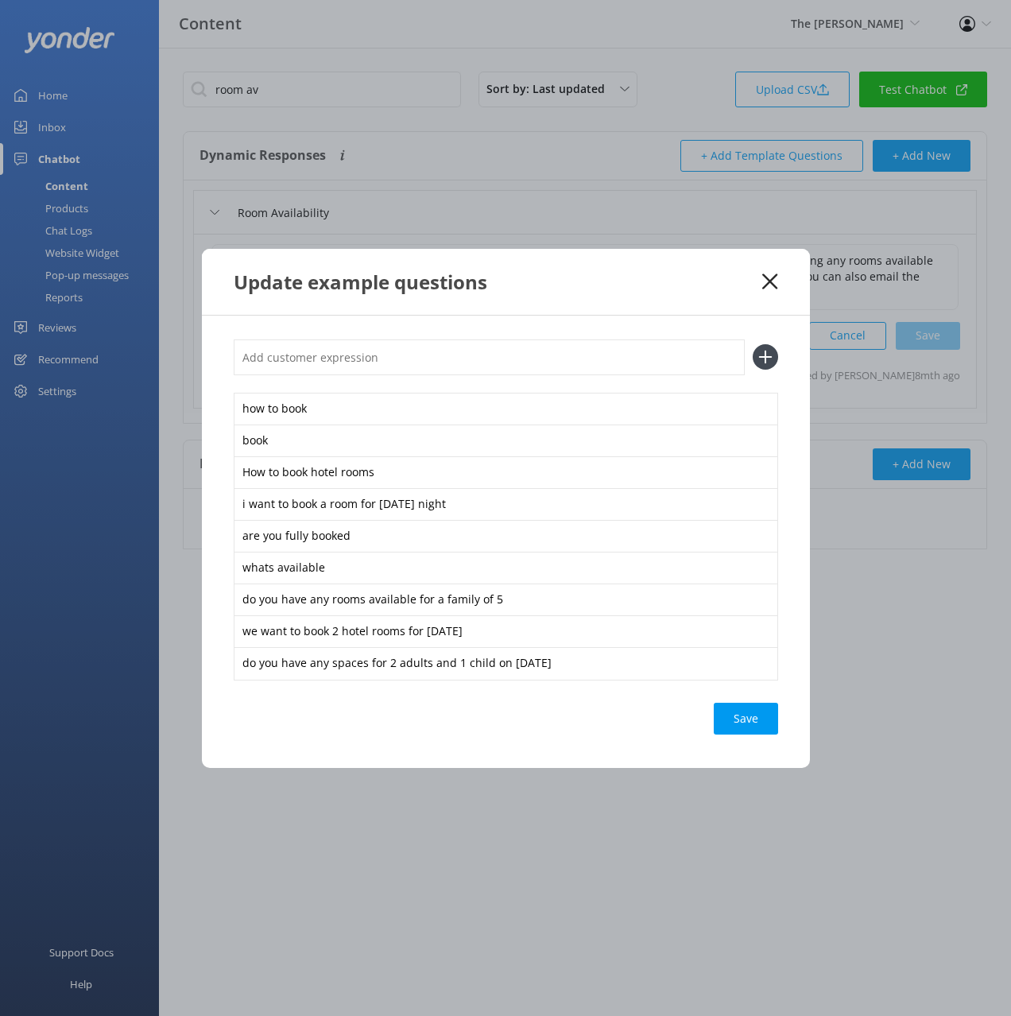
drag, startPoint x: 668, startPoint y: 366, endPoint x: 695, endPoint y: 363, distance: 27.2
click at [671, 365] on input "text" at bounding box center [489, 358] width 511 height 36
paste input "I’m interested in a Room for 2 on March 25, 2026 and March 27, 2027 but per you…"
type input "I’m interested in a Room for 2 on March 25, 2026 and March 27, 2027 but per you…"
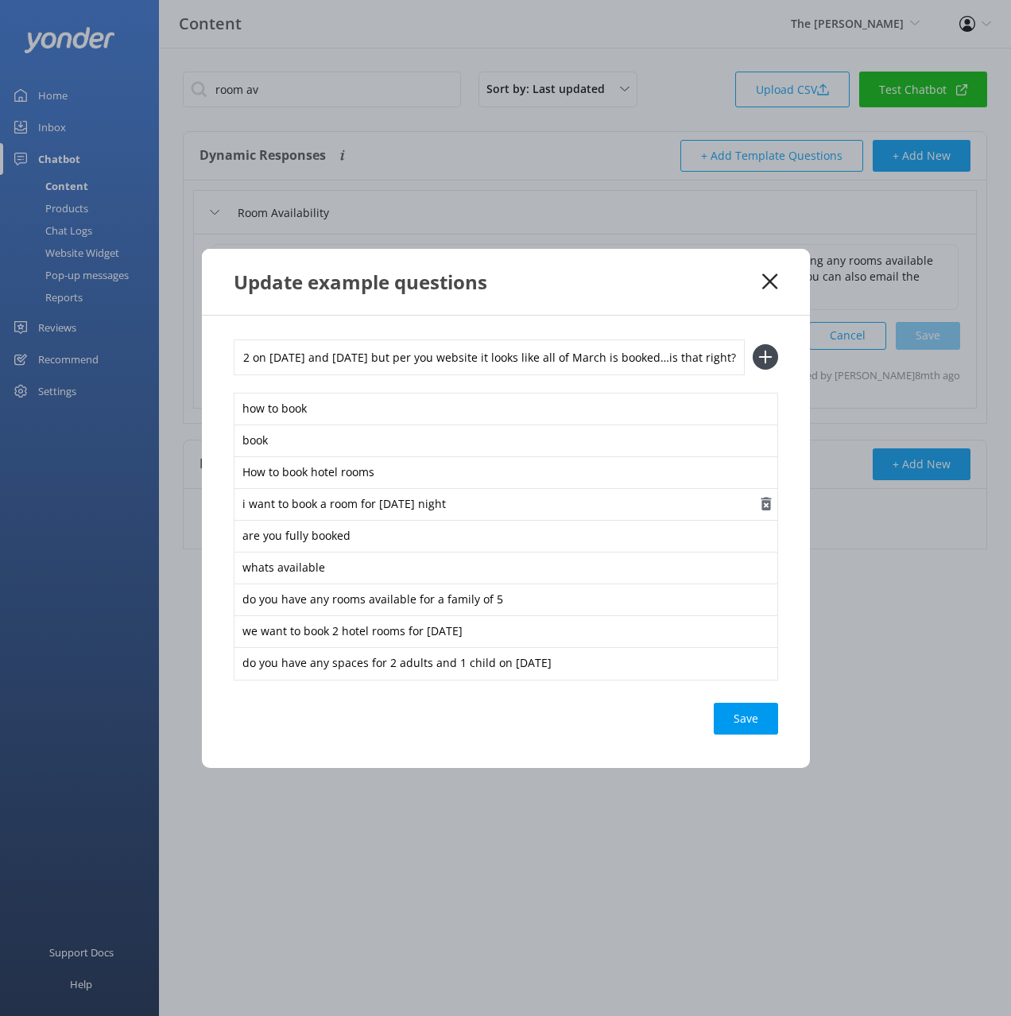
click at [768, 353] on icon at bounding box center [765, 356] width 25 height 25
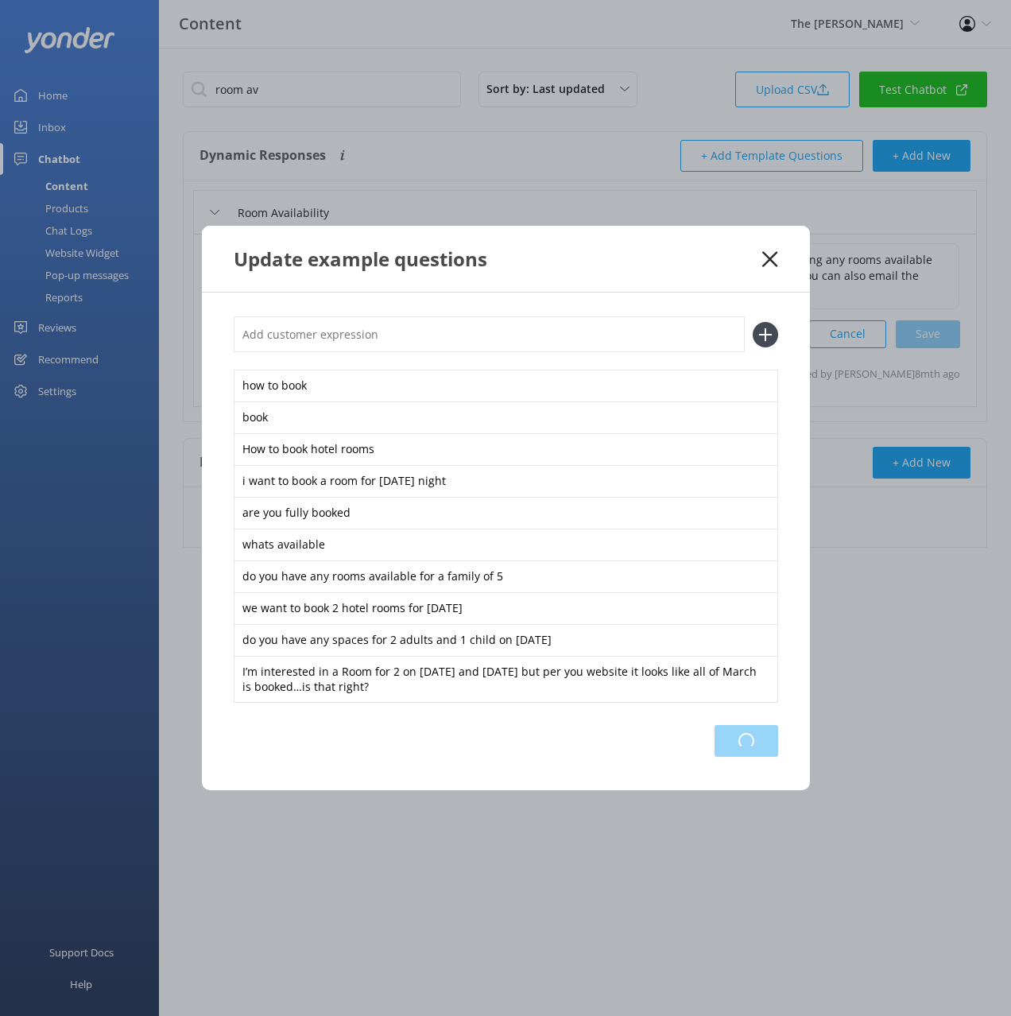
click at [738, 745] on div "Loading.." at bounding box center [747, 741] width 64 height 32
drag, startPoint x: 774, startPoint y: 254, endPoint x: 677, endPoint y: 255, distance: 96.2
click at [771, 254] on icon at bounding box center [770, 259] width 15 height 16
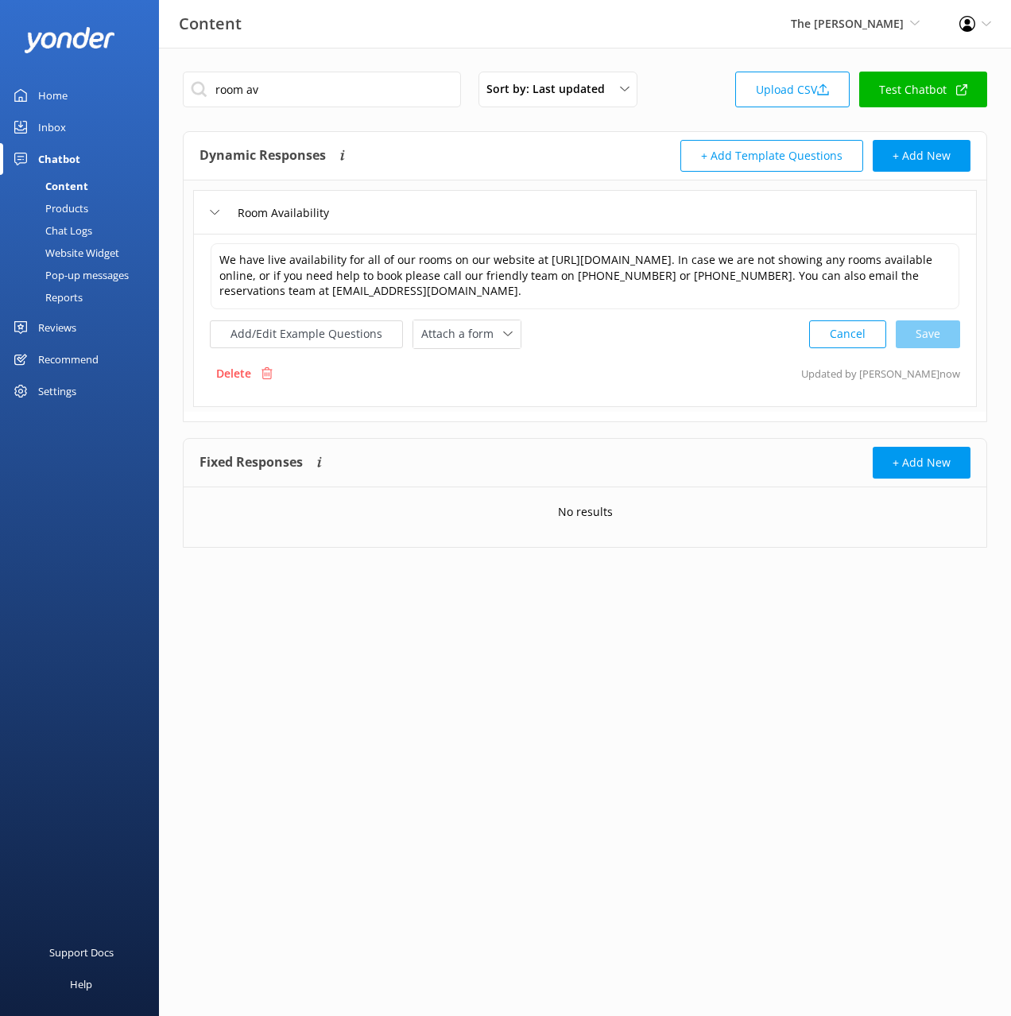
click at [81, 235] on div "Chat Logs" at bounding box center [51, 230] width 83 height 22
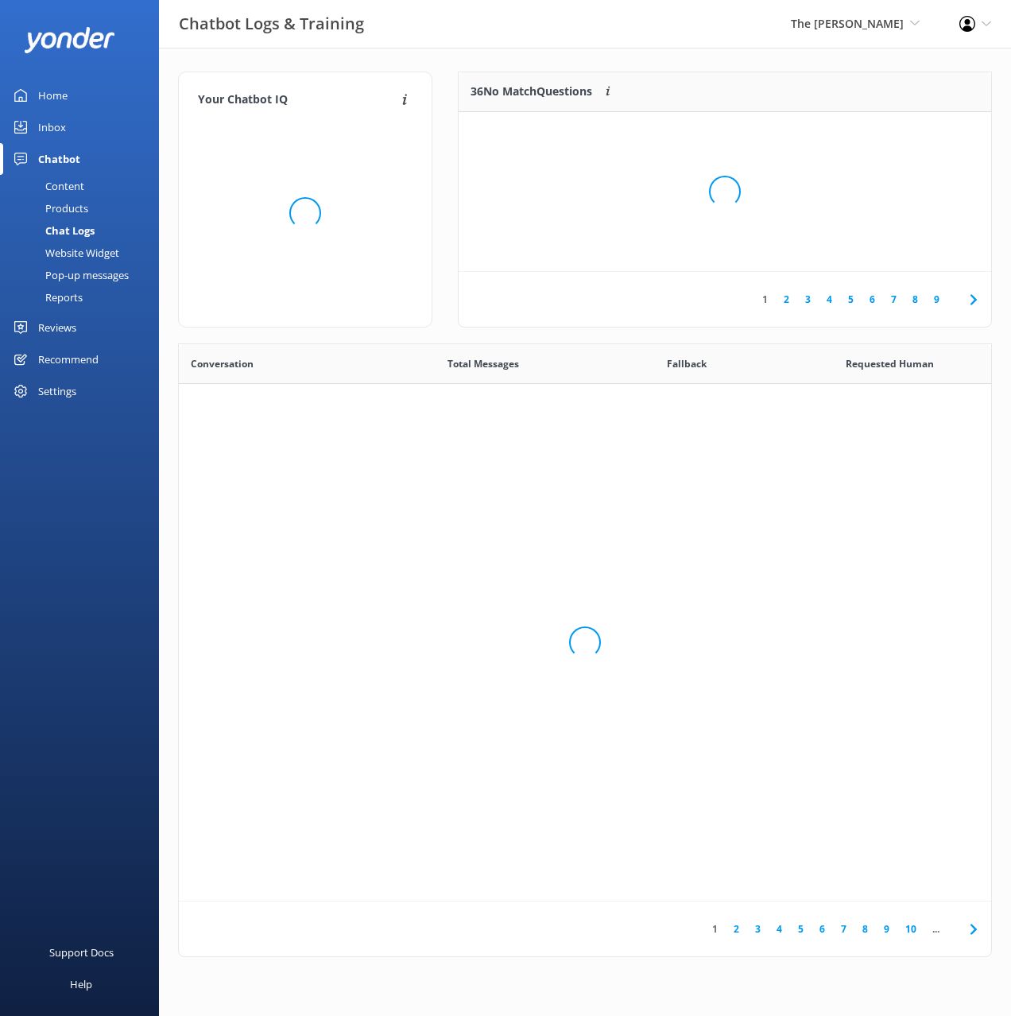
scroll to position [557, 813]
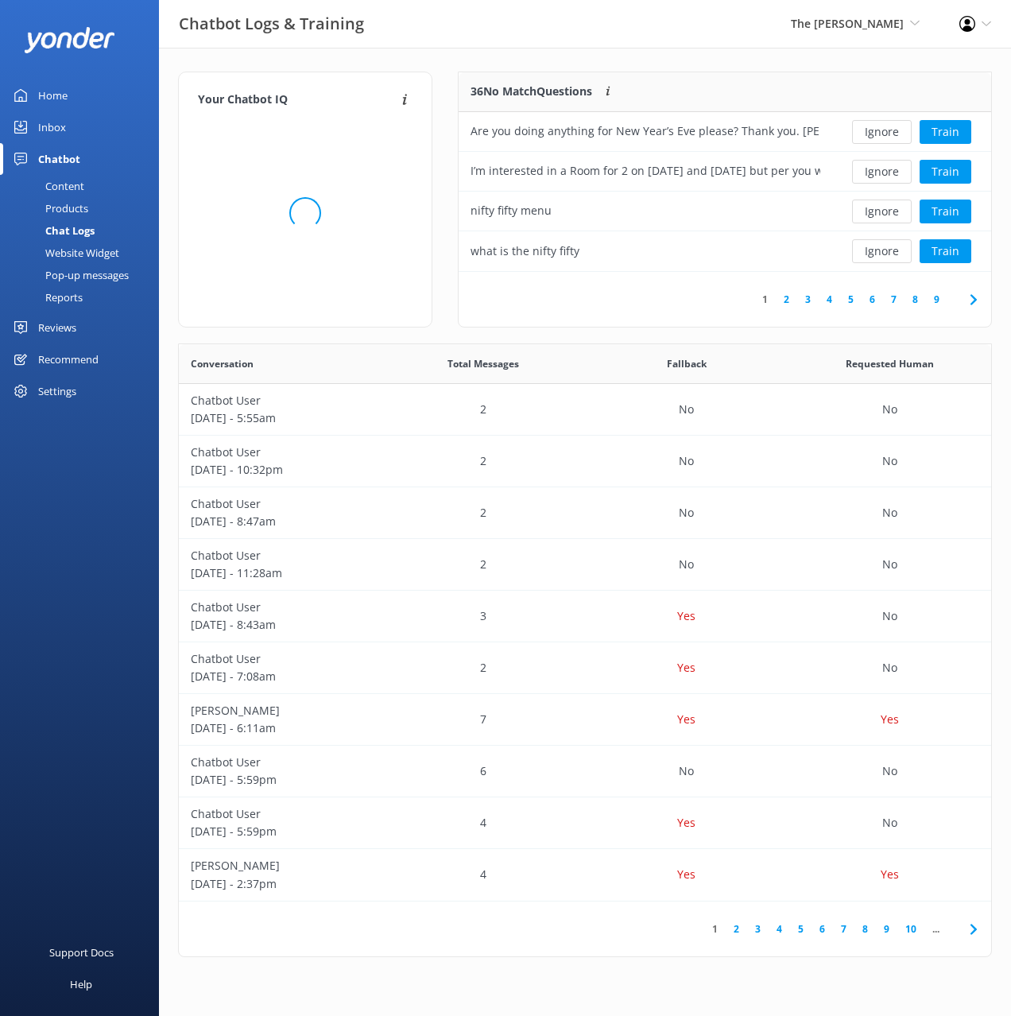
click at [659, 49] on div "Your Chatbot IQ Your Chatbot IQ is the percentage of trained FAQs against untra…" at bounding box center [585, 518] width 852 height 941
click at [891, 173] on button "Ignore" at bounding box center [882, 172] width 60 height 24
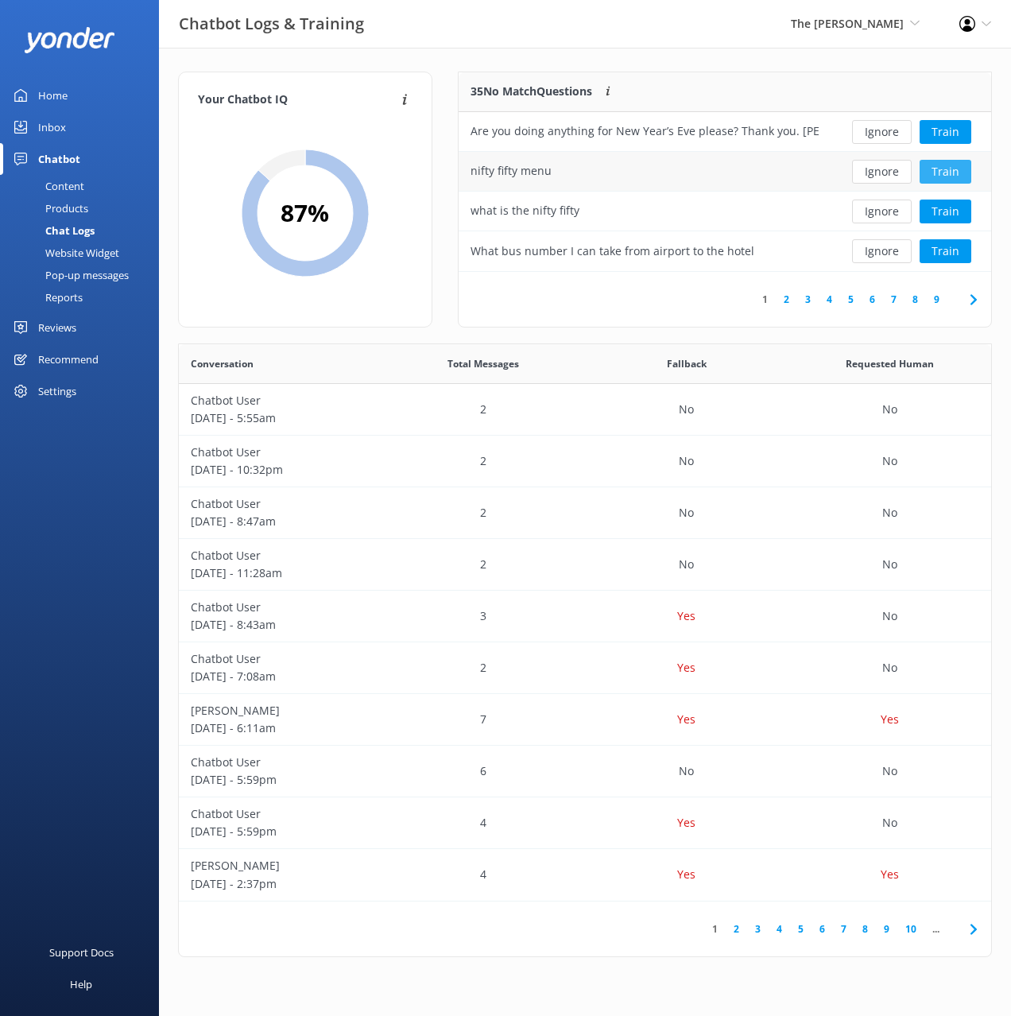
click at [960, 173] on button "Train" at bounding box center [946, 172] width 52 height 24
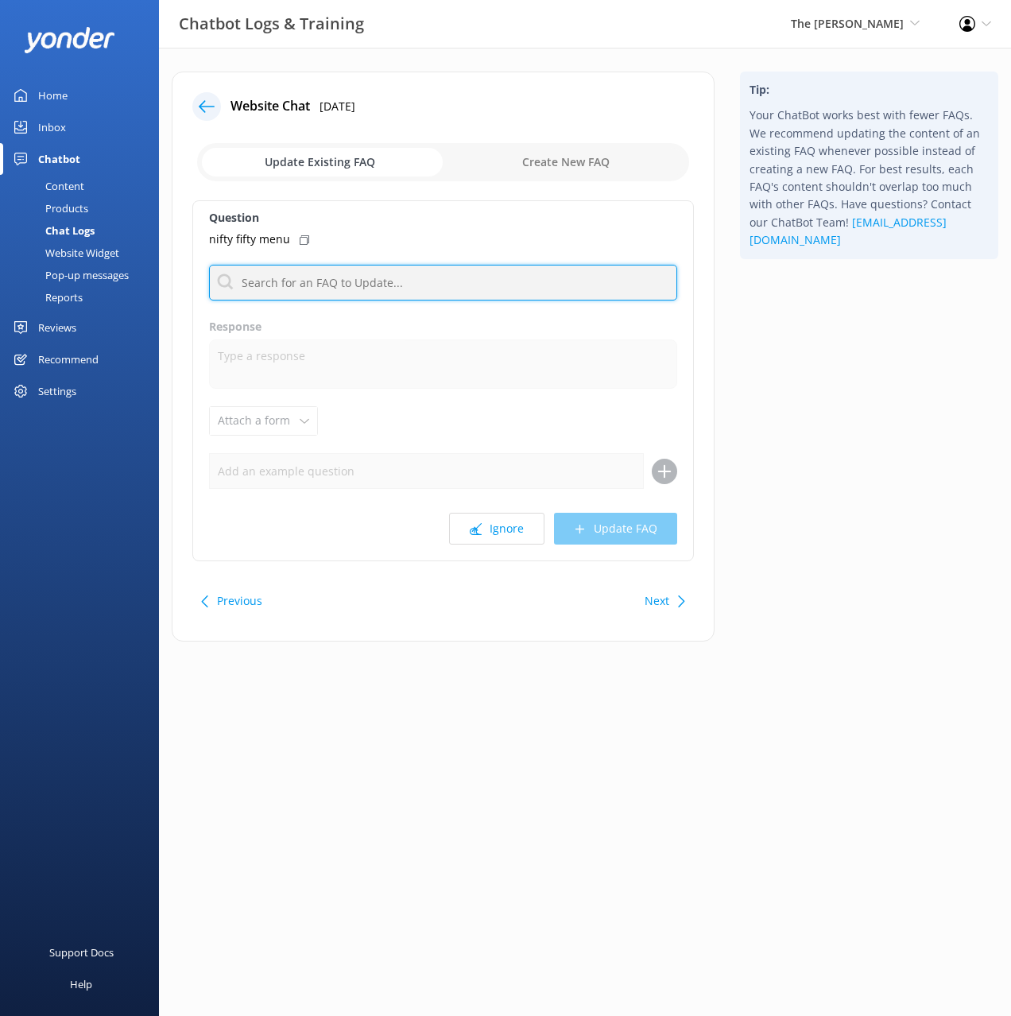
click at [468, 287] on input "text" at bounding box center [443, 283] width 468 height 36
type input "menu"
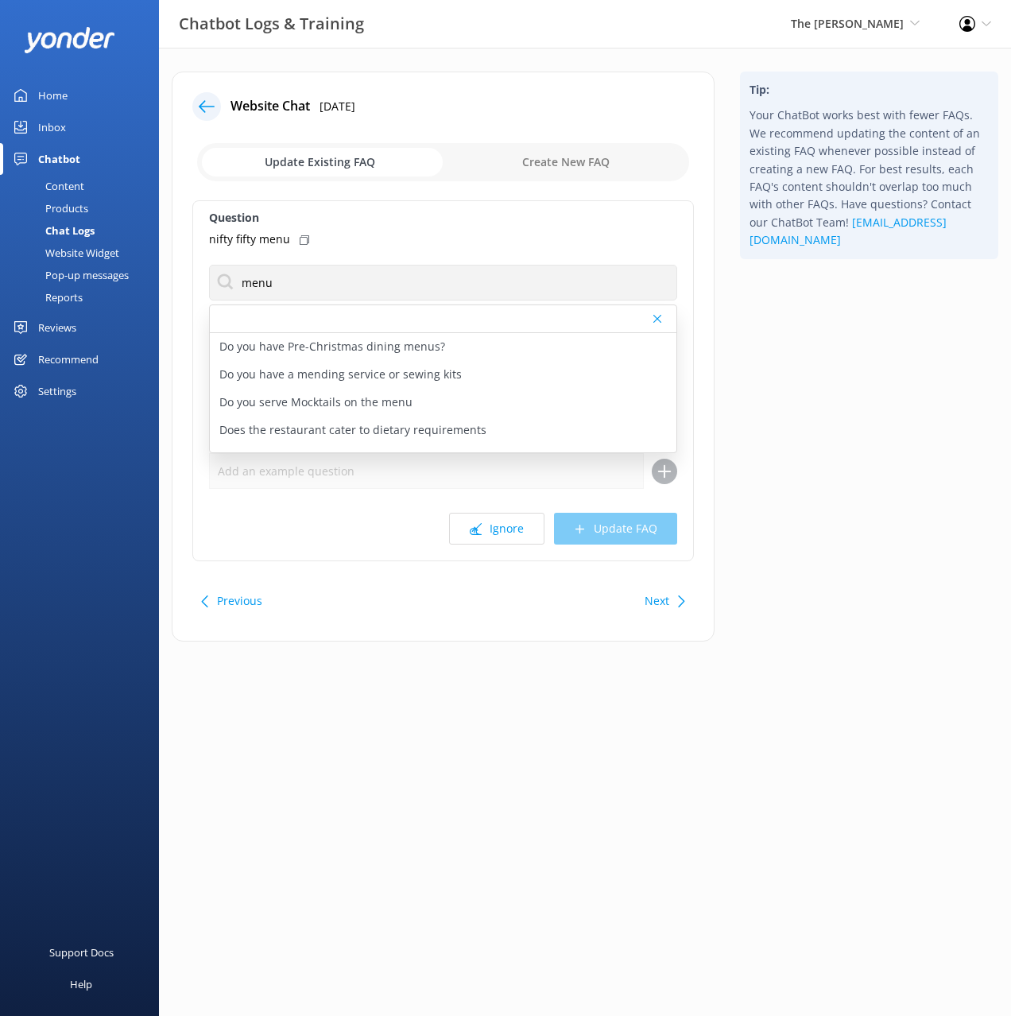
click at [300, 236] on use at bounding box center [305, 240] width 10 height 10
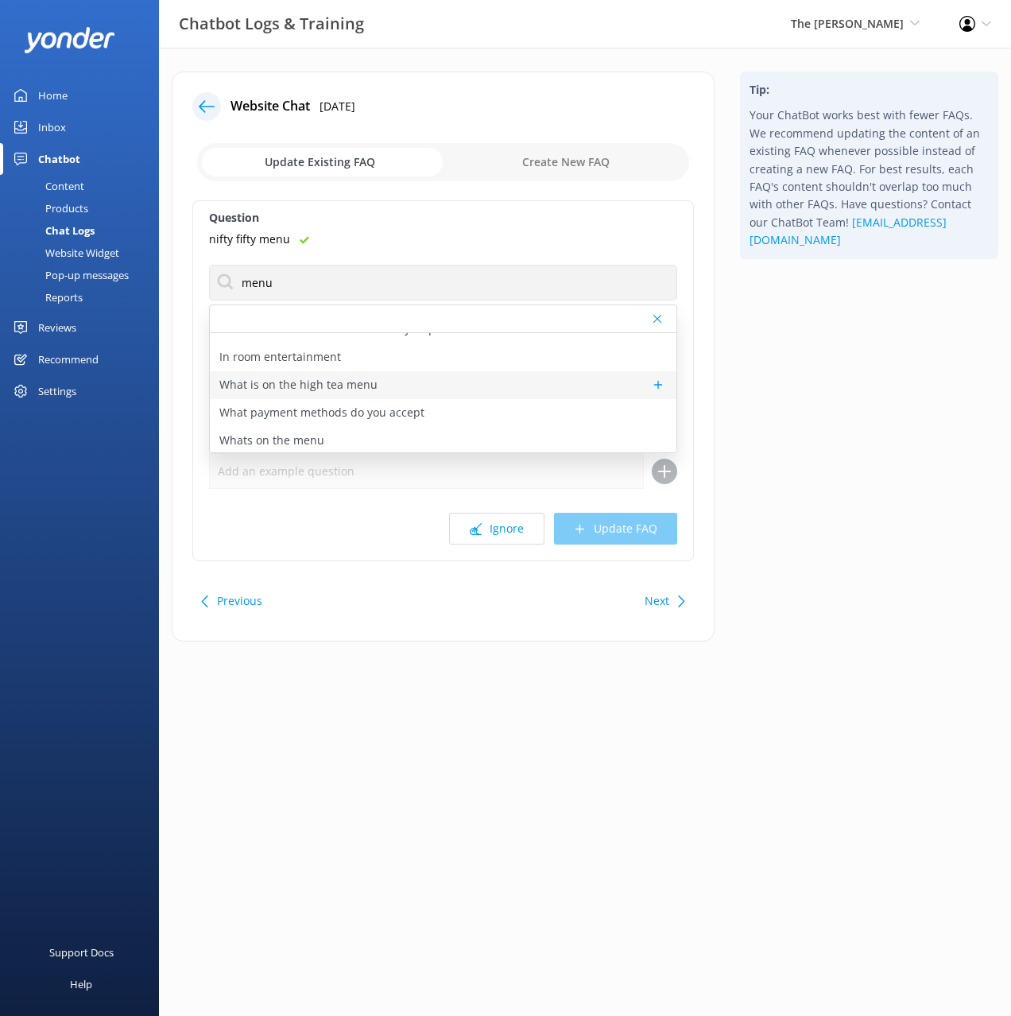
scroll to position [103, 0]
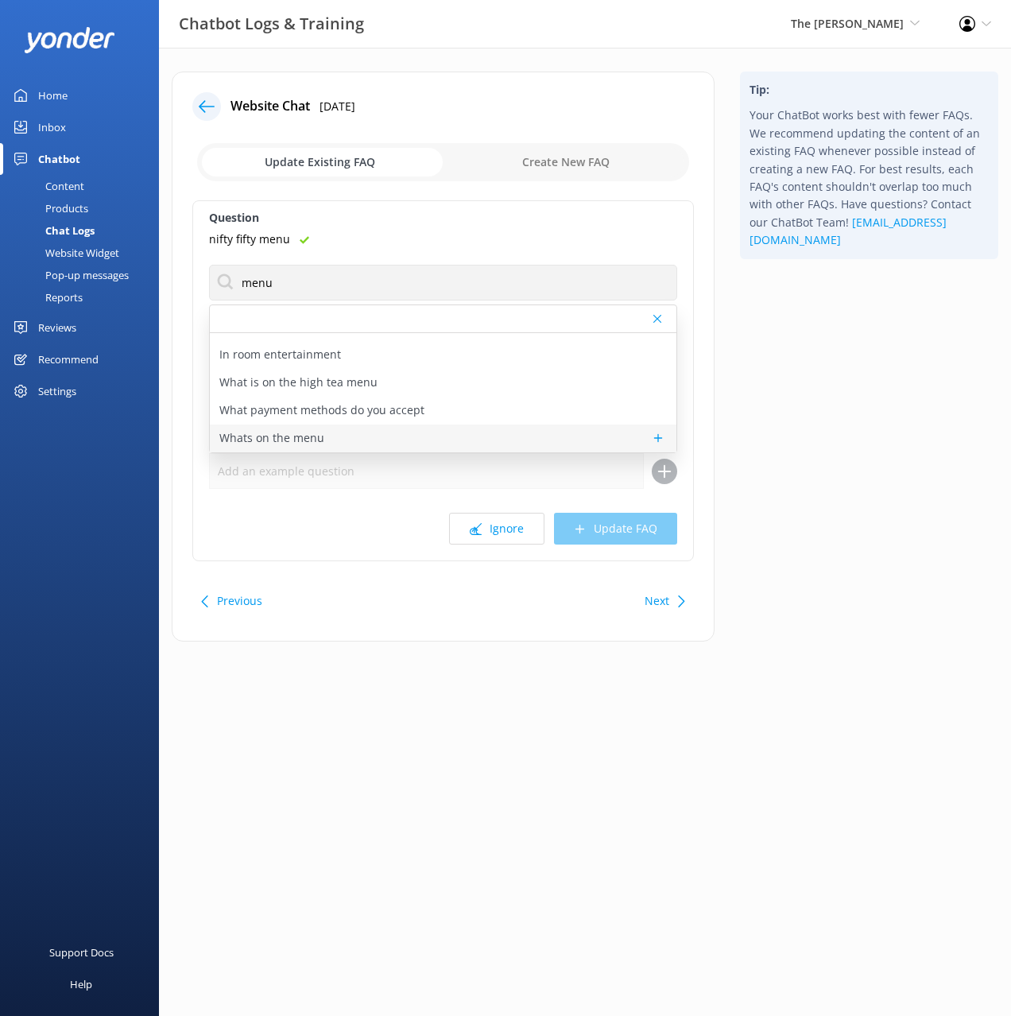
click at [332, 448] on div "Whats on the menu" at bounding box center [443, 439] width 467 height 28
type textarea "Our Executive Chef Ryan McKenzie, leads the cuisine team designing seasonal men…"
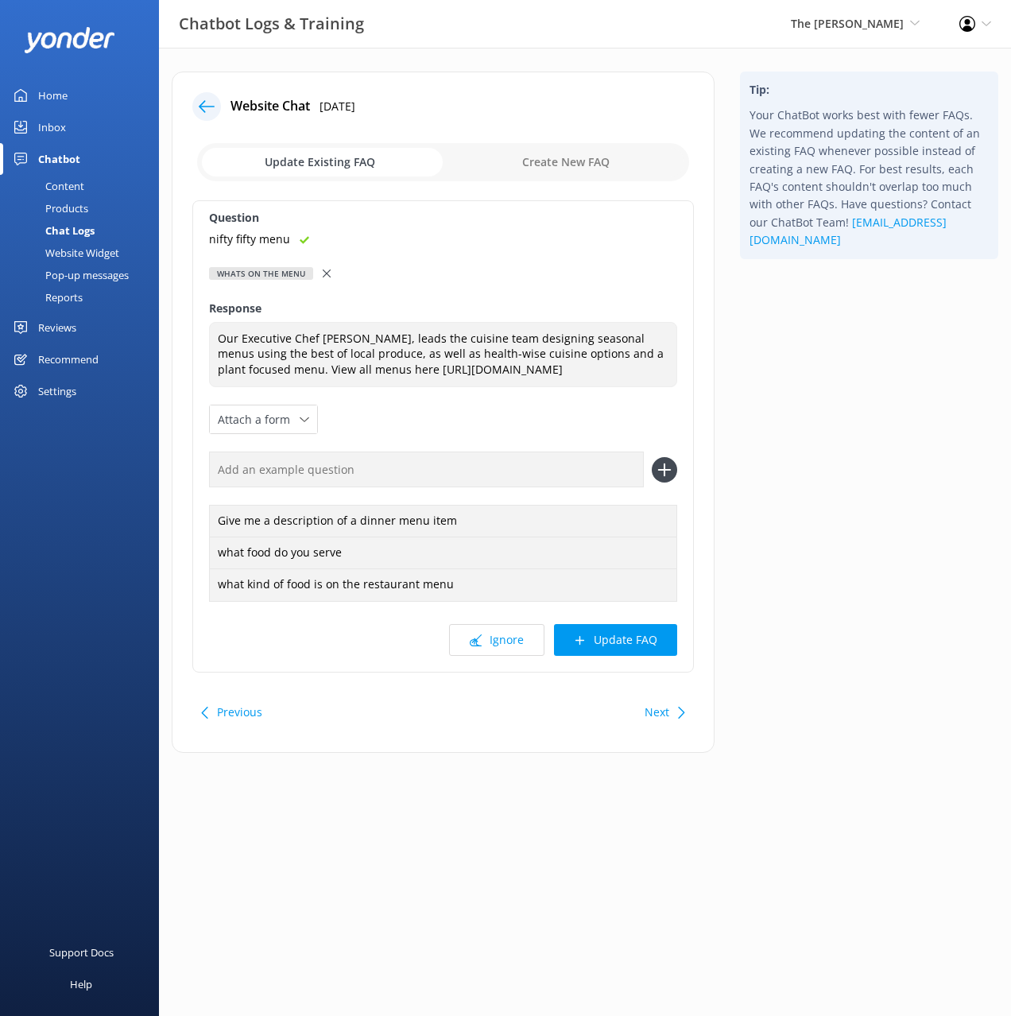
click at [461, 473] on input "text" at bounding box center [426, 470] width 435 height 36
paste input "nifty fifty menu"
type input "nifty fifty menu"
click at [652, 457] on button at bounding box center [664, 469] width 25 height 25
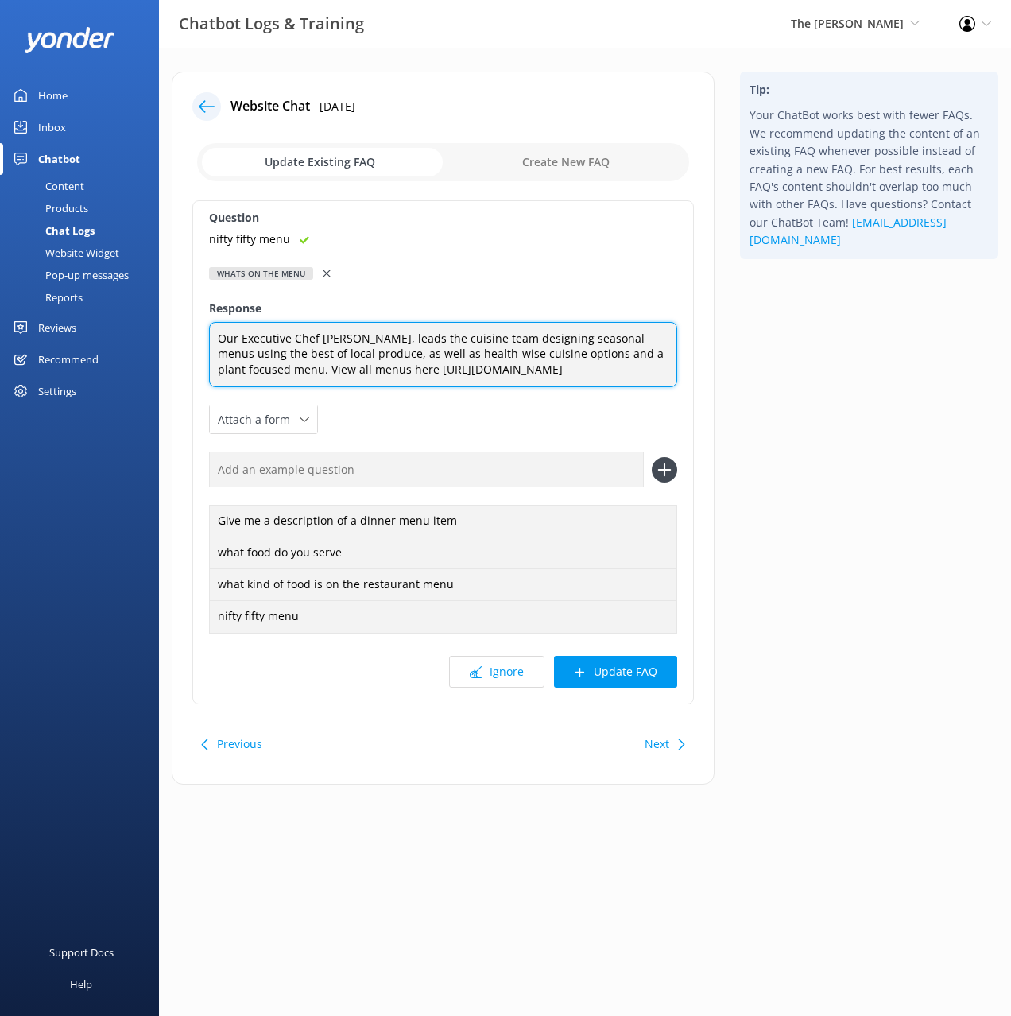
click at [393, 369] on textarea "Our Executive Chef Ryan McKenzie, leads the cuisine team designing seasonal men…" at bounding box center [443, 355] width 468 height 66
type textarea "Our Executive Chef Ryan McKenzie, leads the cuisine team designing seasonal men…"
click at [626, 669] on button "Update FAQ" at bounding box center [615, 672] width 123 height 32
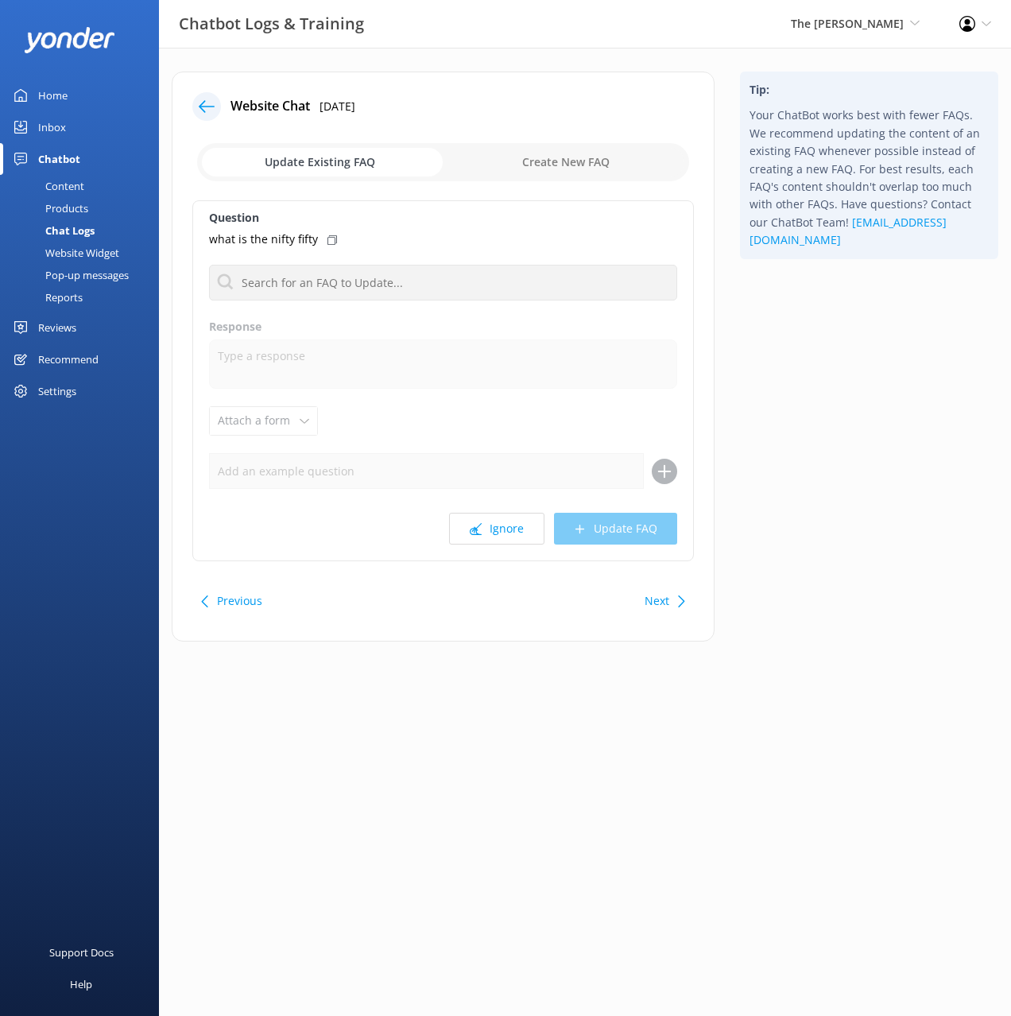
drag, startPoint x: 868, startPoint y: 415, endPoint x: 868, endPoint y: 423, distance: 8.0
click at [868, 415] on div "Tip: Your ChatBot works best with fewer FAQs. We recommend updating the content…" at bounding box center [870, 365] width 284 height 586
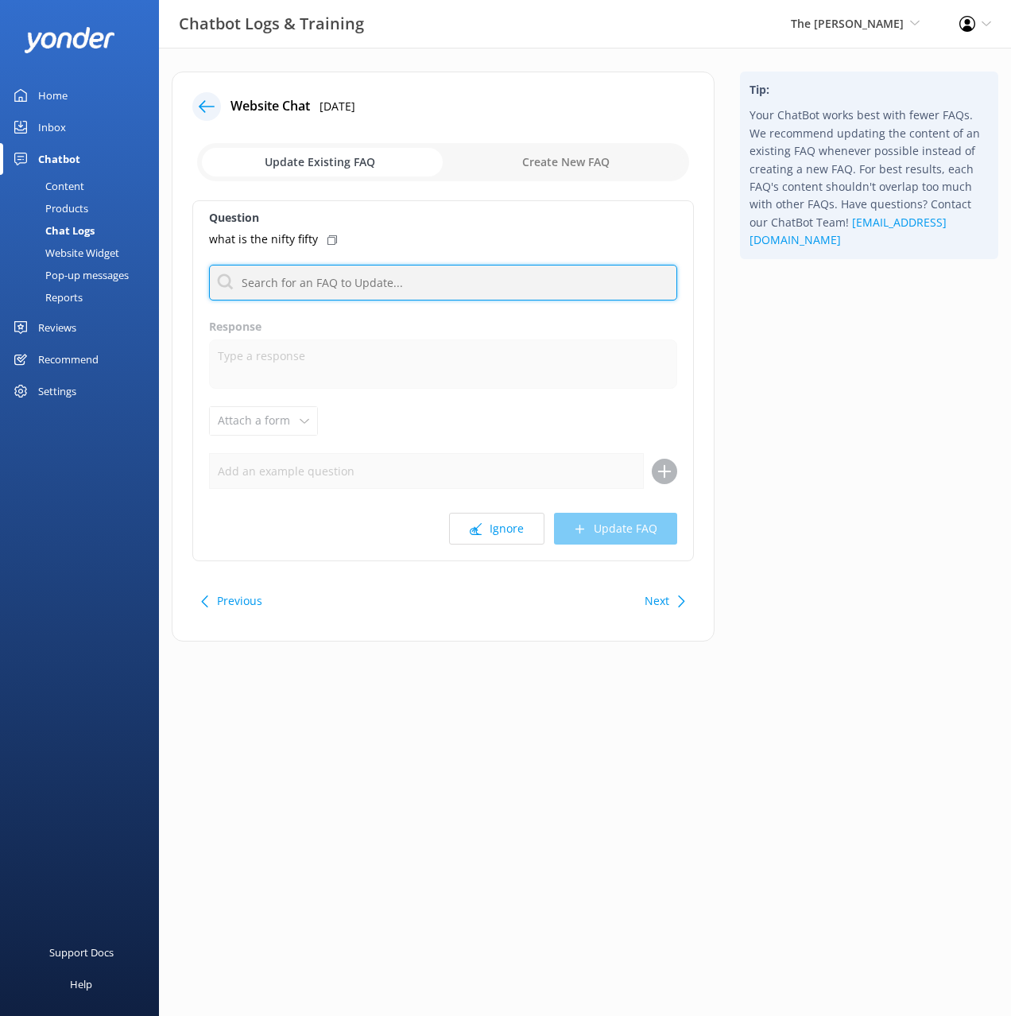
click at [411, 278] on input "text" at bounding box center [443, 283] width 468 height 36
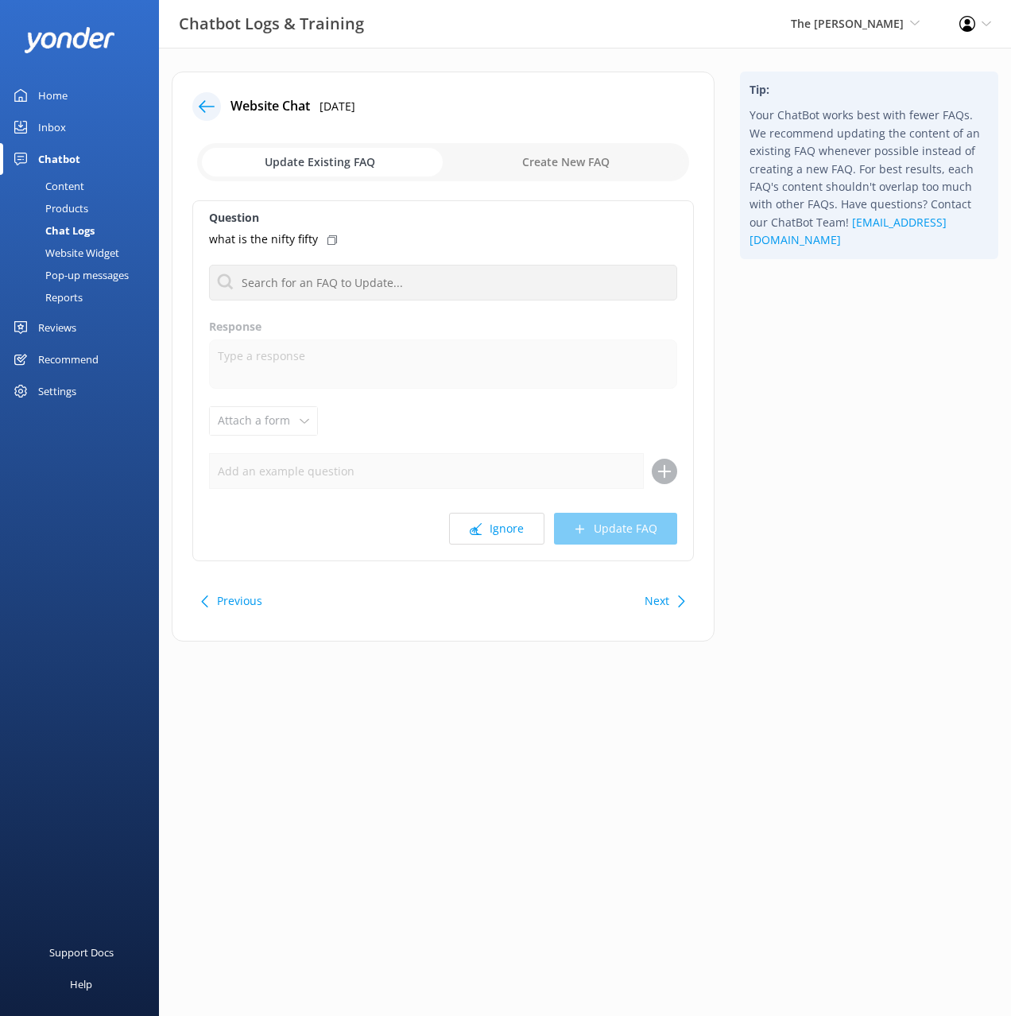
drag, startPoint x: 809, startPoint y: 351, endPoint x: 590, endPoint y: 562, distance: 304.8
click at [798, 354] on div "Tip: Your ChatBot works best with fewer FAQs. We recommend updating the content…" at bounding box center [870, 365] width 284 height 586
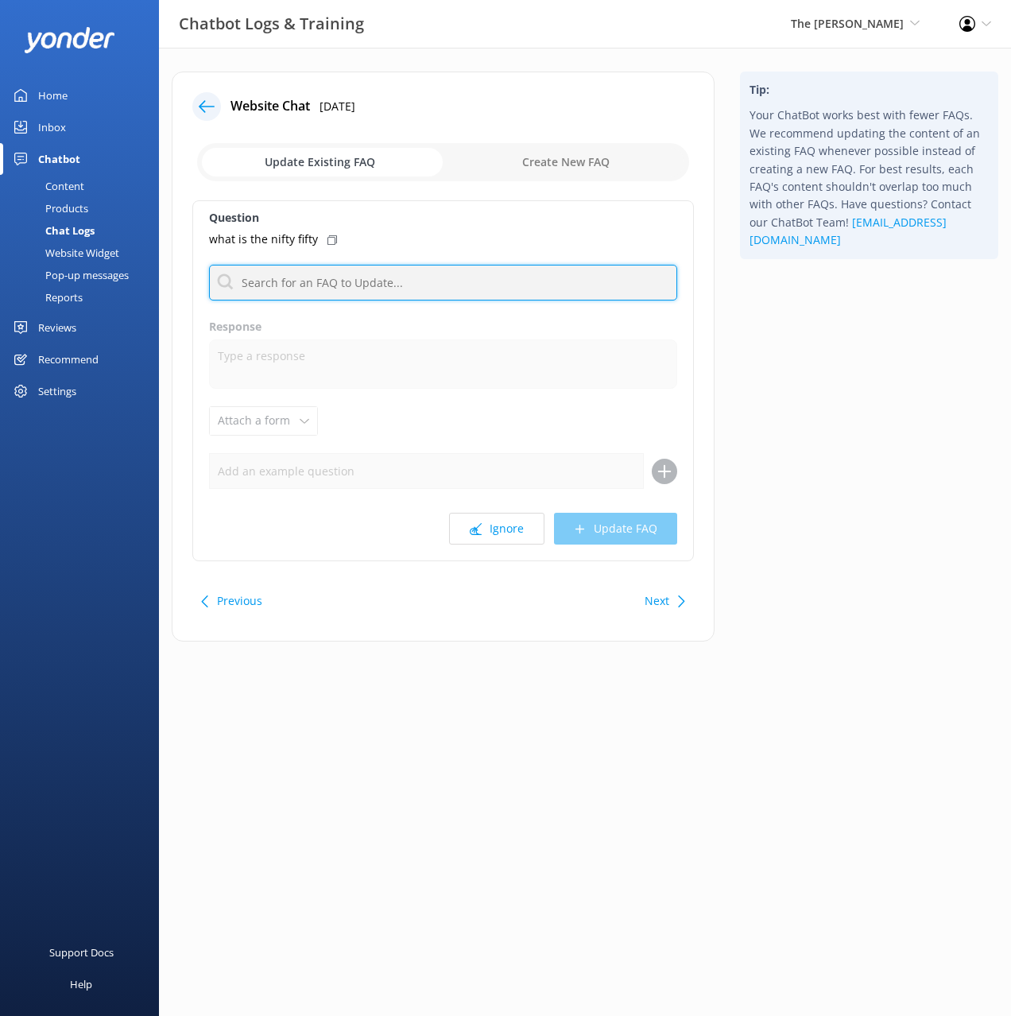
click at [421, 286] on input "text" at bounding box center [443, 283] width 468 height 36
type input "restaur"
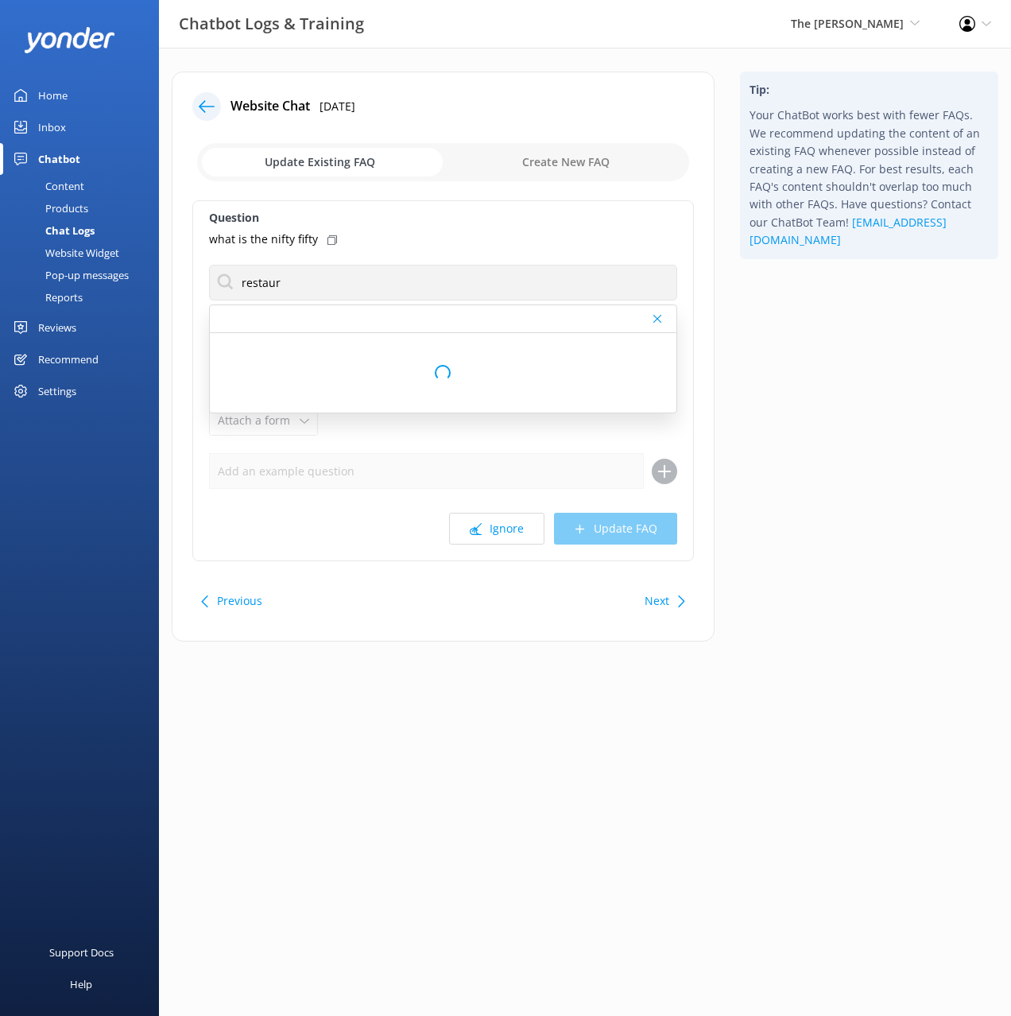
click at [840, 409] on div "Tip: Your ChatBot works best with fewer FAQs. We recommend updating the content…" at bounding box center [870, 365] width 284 height 586
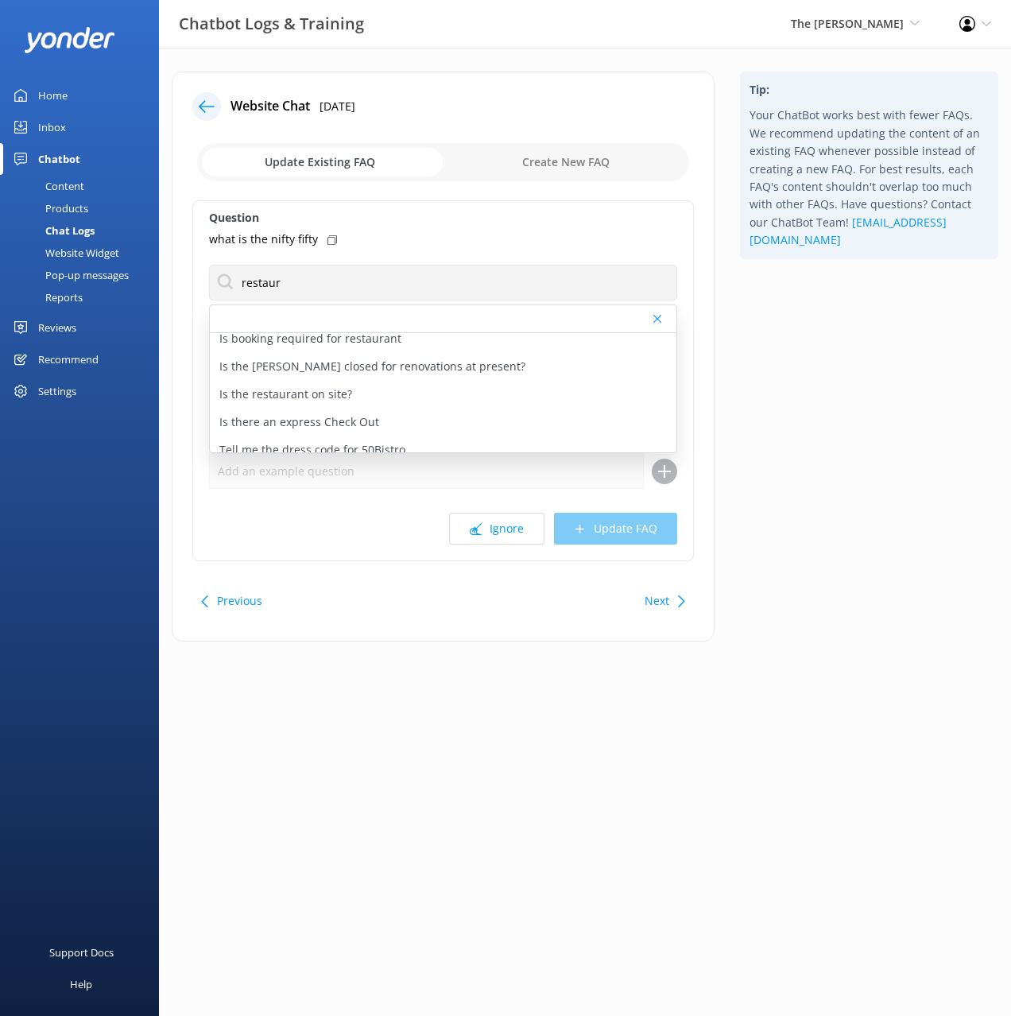
scroll to position [148, 0]
click at [367, 388] on div "Is the restaurant on site?" at bounding box center [443, 394] width 467 height 28
type textarea "Within The George resides 50 Bistro, an iconic restaurant in Christchurch estee…"
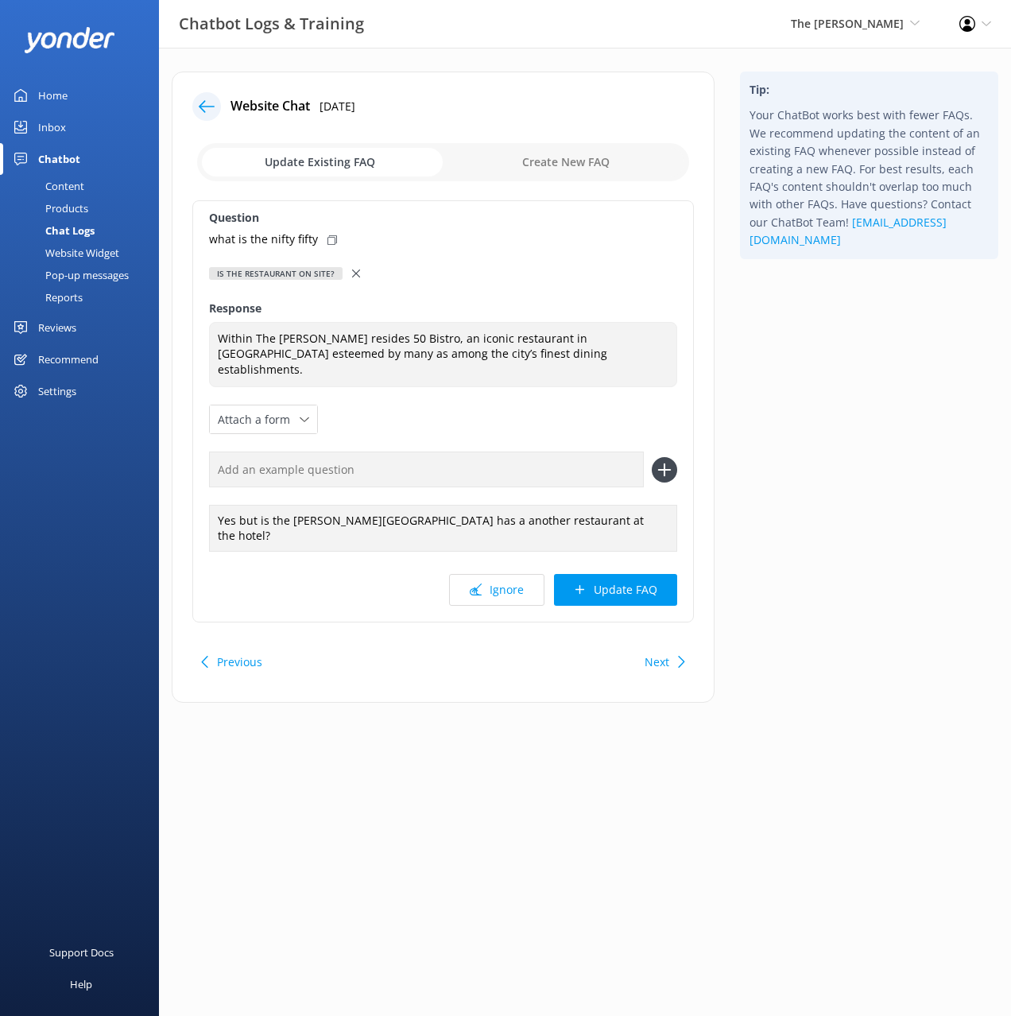
drag, startPoint x: 828, startPoint y: 516, endPoint x: 752, endPoint y: 584, distance: 101.9
click at [828, 516] on div "Tip: Your ChatBot works best with fewer FAQs. We recommend updating the content…" at bounding box center [870, 395] width 284 height 647
click at [823, 572] on div "Tip: Your ChatBot works best with fewer FAQs. We recommend updating the content…" at bounding box center [870, 395] width 284 height 647
click at [493, 574] on button "Ignore" at bounding box center [496, 590] width 95 height 32
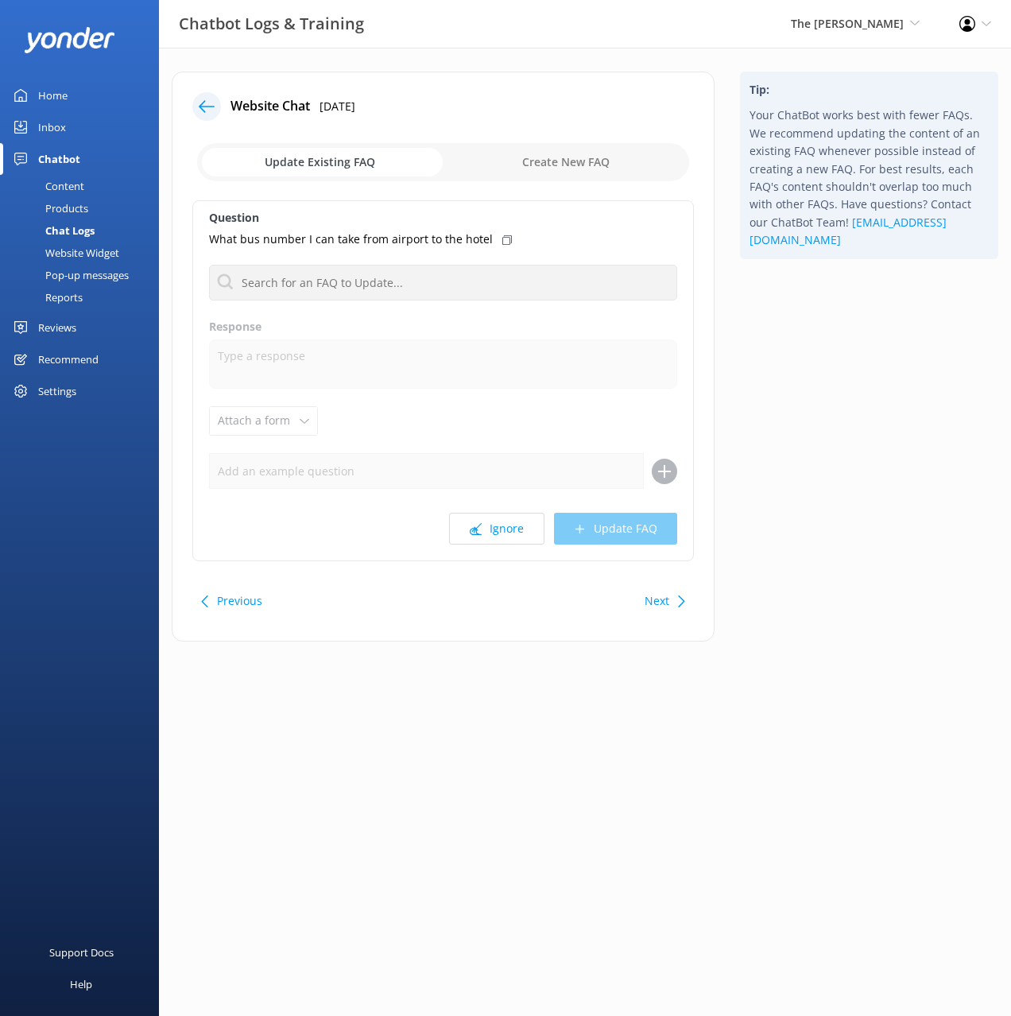
click at [876, 538] on div "Tip: Your ChatBot works best with fewer FAQs. We recommend updating the content…" at bounding box center [870, 365] width 284 height 586
drag, startPoint x: 791, startPoint y: 605, endPoint x: 763, endPoint y: 604, distance: 27.9
click at [789, 605] on div "Tip: Your ChatBot works best with fewer FAQs. We recommend updating the content…" at bounding box center [870, 365] width 284 height 586
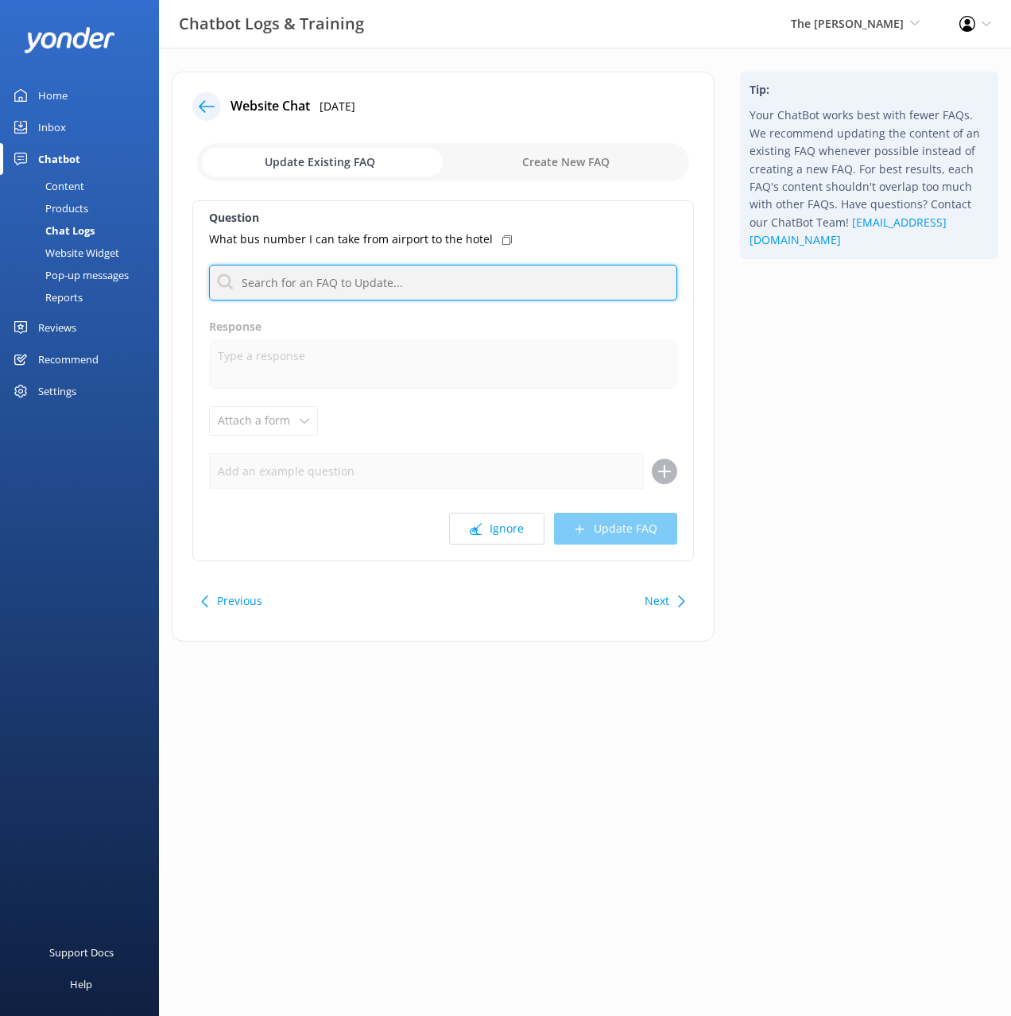
click at [470, 286] on input "text" at bounding box center [443, 283] width 468 height 36
type input "bus"
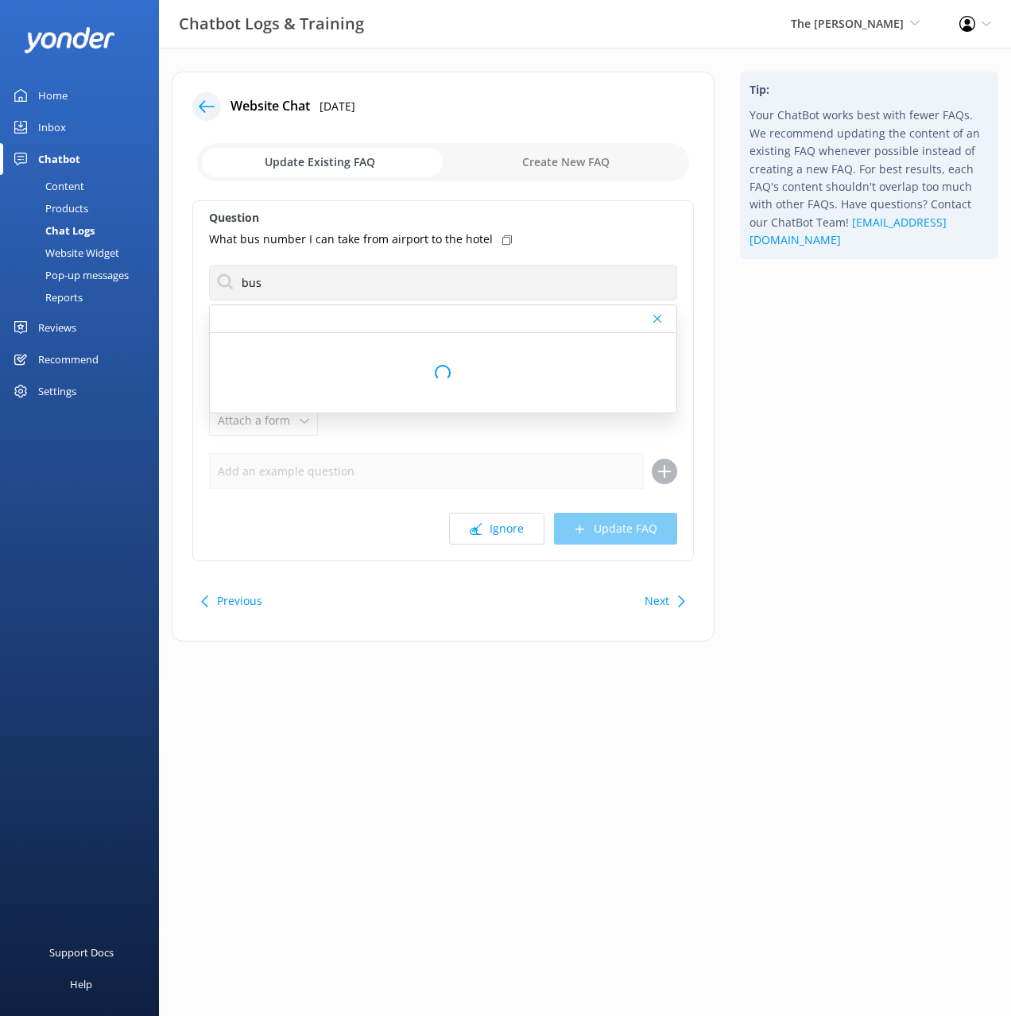
click at [860, 368] on div "Tip: Your ChatBot works best with fewer FAQs. We recommend updating the content…" at bounding box center [870, 365] width 284 height 586
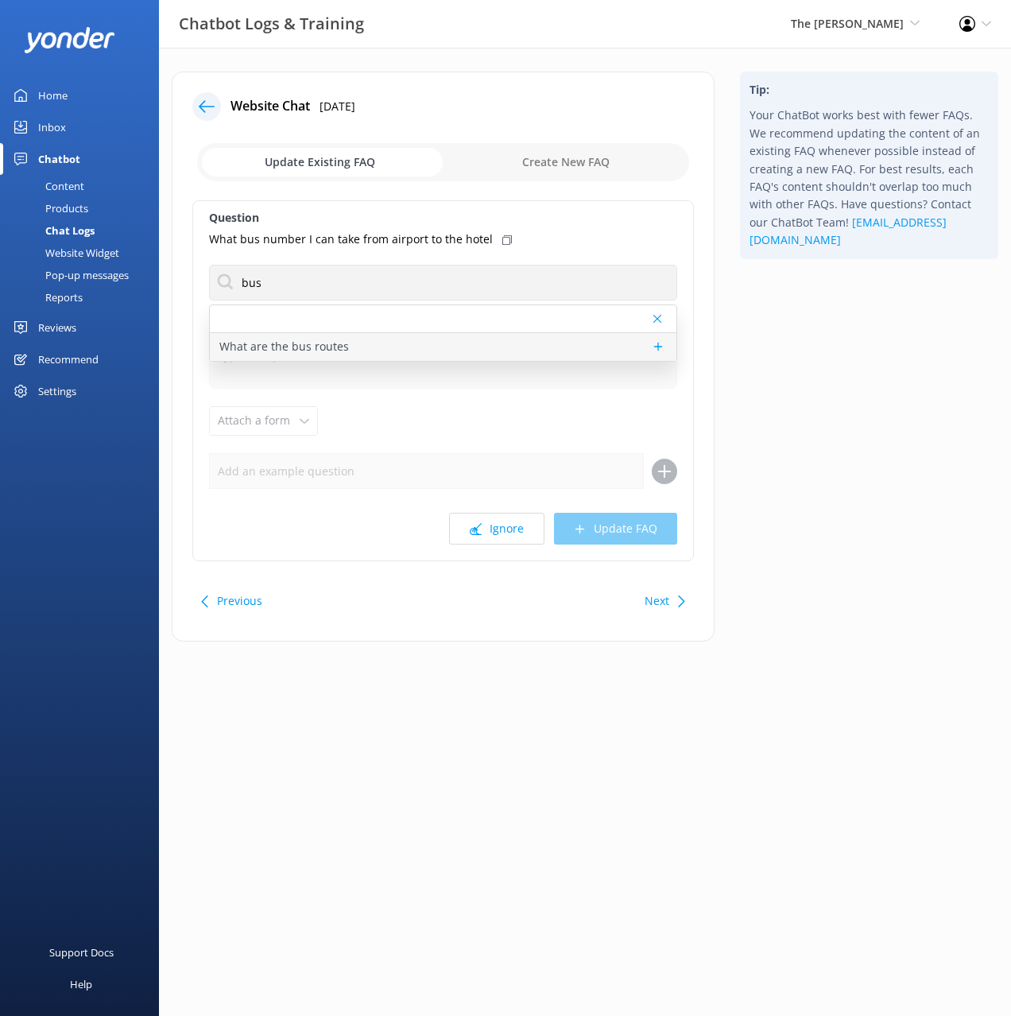
click at [452, 345] on div "What are the bus routes" at bounding box center [443, 347] width 467 height 28
type textarea "There is a bus stop opposite the front entrance of the Hotel, on Park Terrace. …"
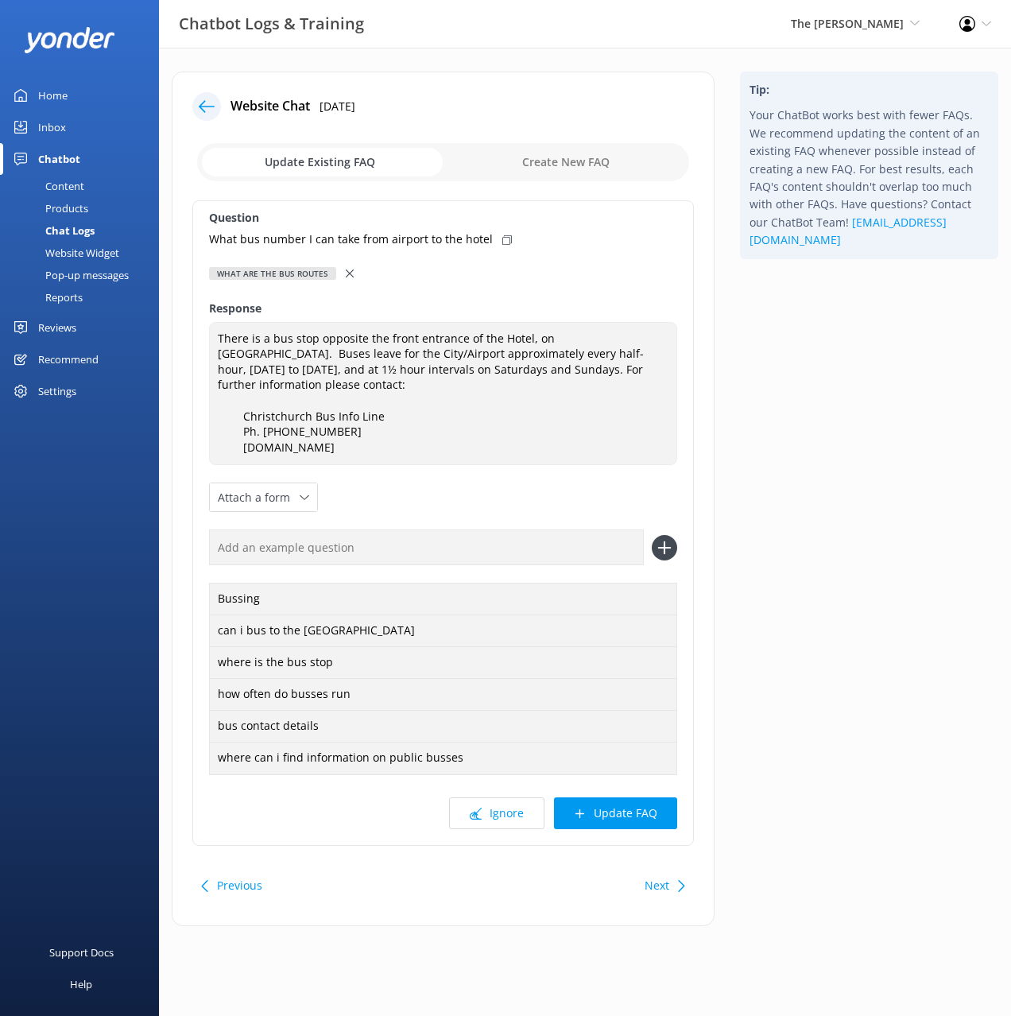
click at [503, 241] on icon at bounding box center [508, 240] width 10 height 10
drag, startPoint x: 832, startPoint y: 492, endPoint x: 751, endPoint y: 755, distance: 275.4
click at [831, 492] on div "Tip: Your ChatBot works best with fewer FAQs. We recommend updating the content…" at bounding box center [870, 507] width 284 height 871
click at [528, 530] on input "text" at bounding box center [426, 548] width 435 height 36
paste input "What bus number I can take from airport to the hotel"
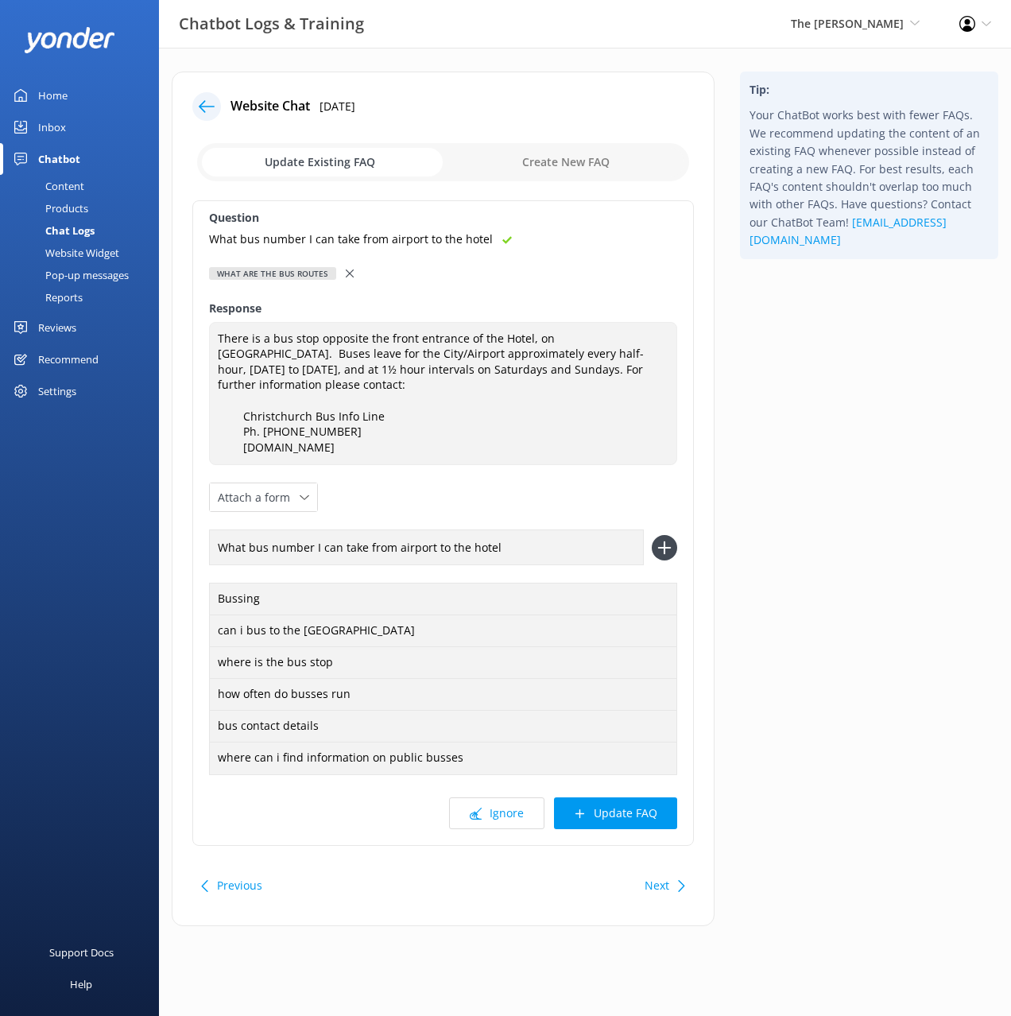
type input "What bus number I can take from airport to the hotel"
click at [652, 535] on button at bounding box center [664, 547] width 25 height 25
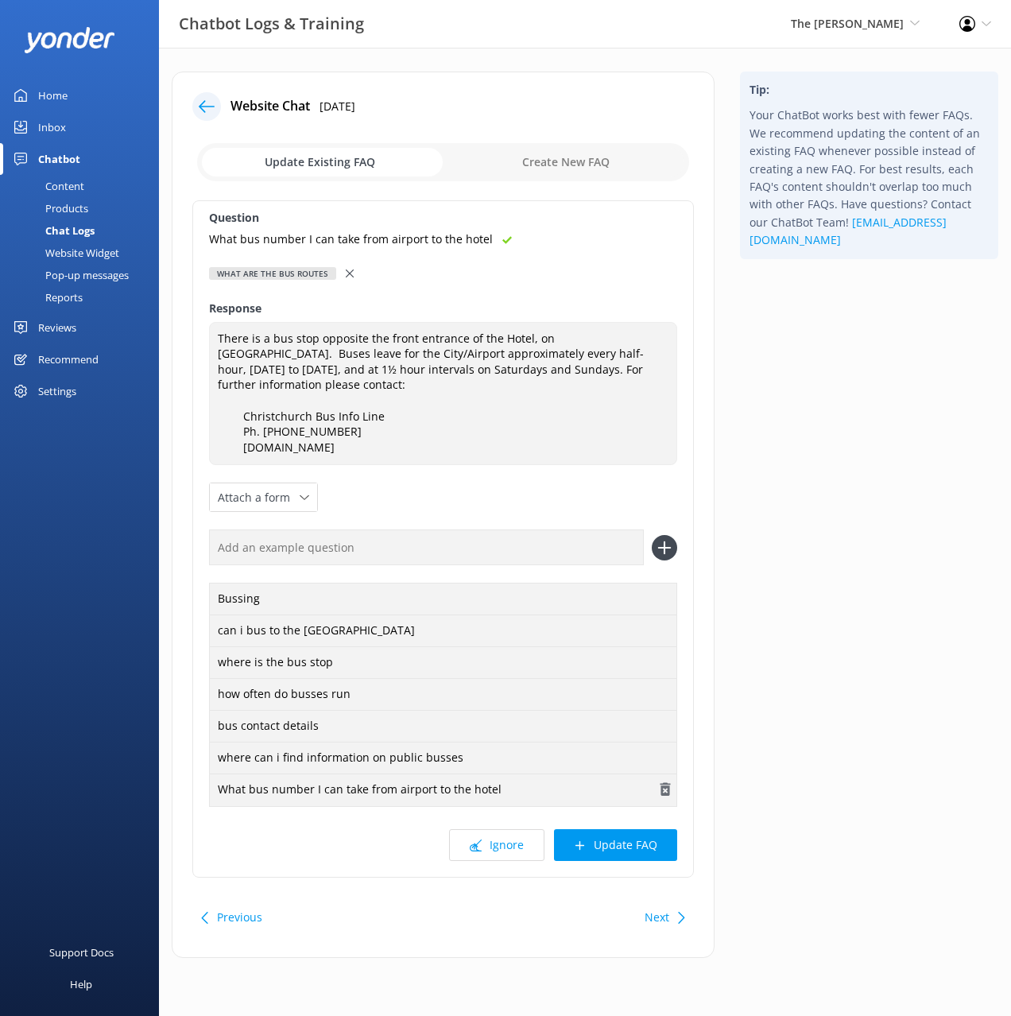
drag, startPoint x: 650, startPoint y: 824, endPoint x: 670, endPoint y: 788, distance: 40.9
click at [650, 829] on button "Update FAQ" at bounding box center [615, 845] width 123 height 32
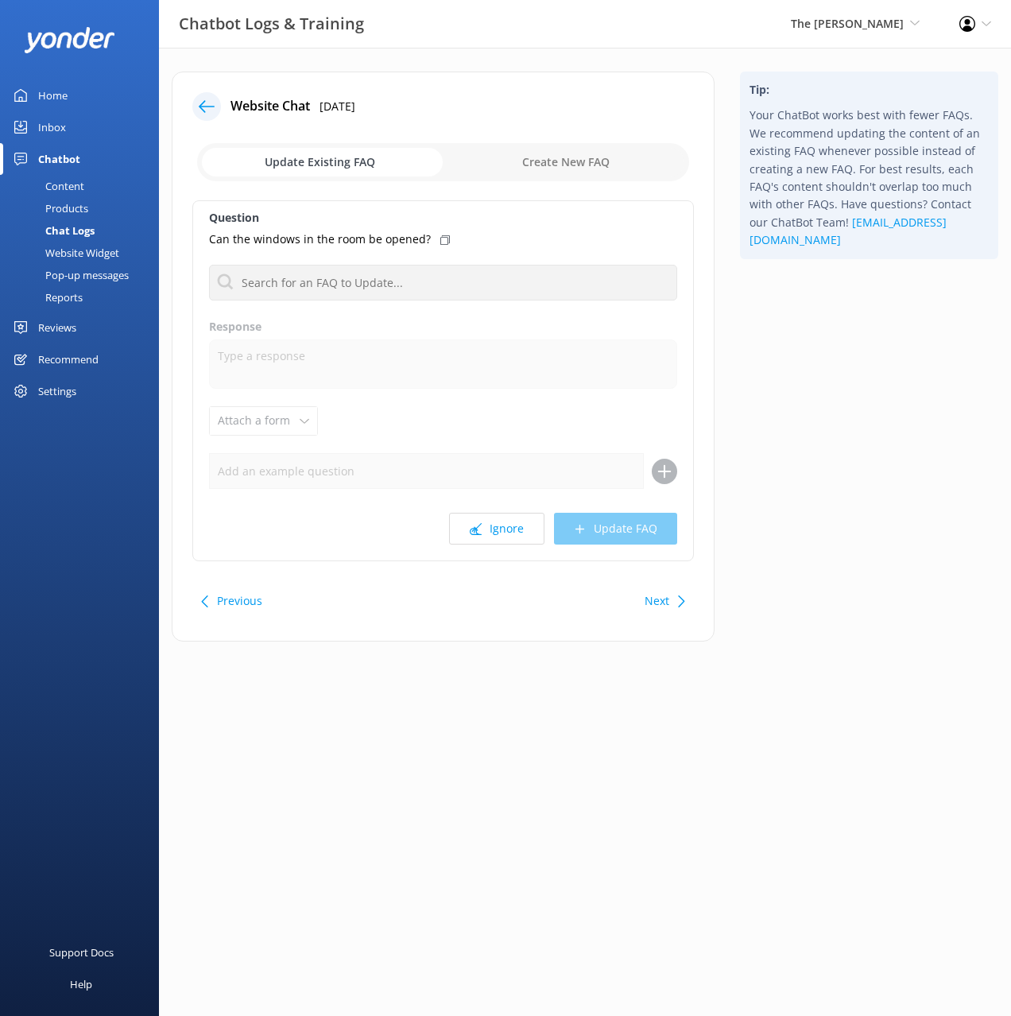
click at [801, 490] on div "Tip: Your ChatBot works best with fewer FAQs. We recommend updating the content…" at bounding box center [870, 365] width 284 height 586
click at [663, 600] on button "Next" at bounding box center [657, 601] width 25 height 32
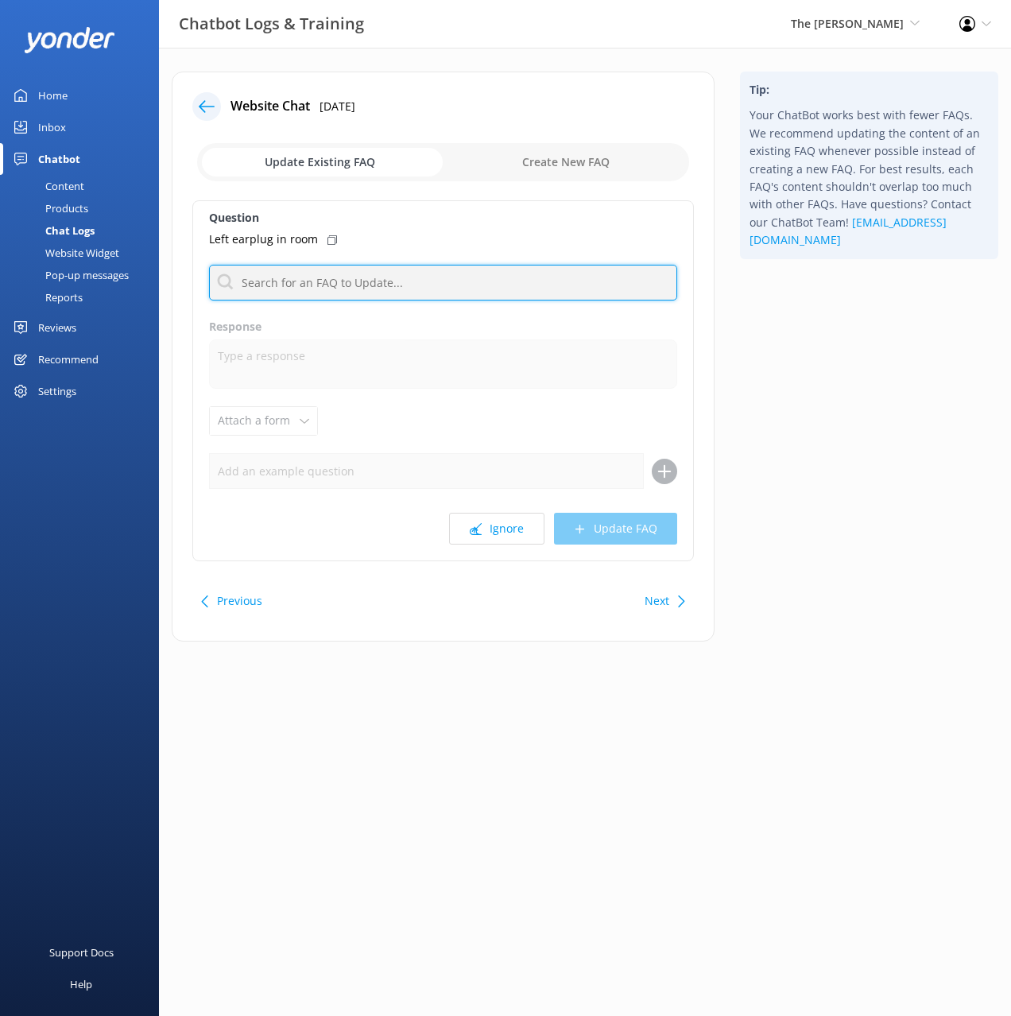
click at [410, 285] on input "text" at bounding box center [443, 283] width 468 height 36
type input "lost"
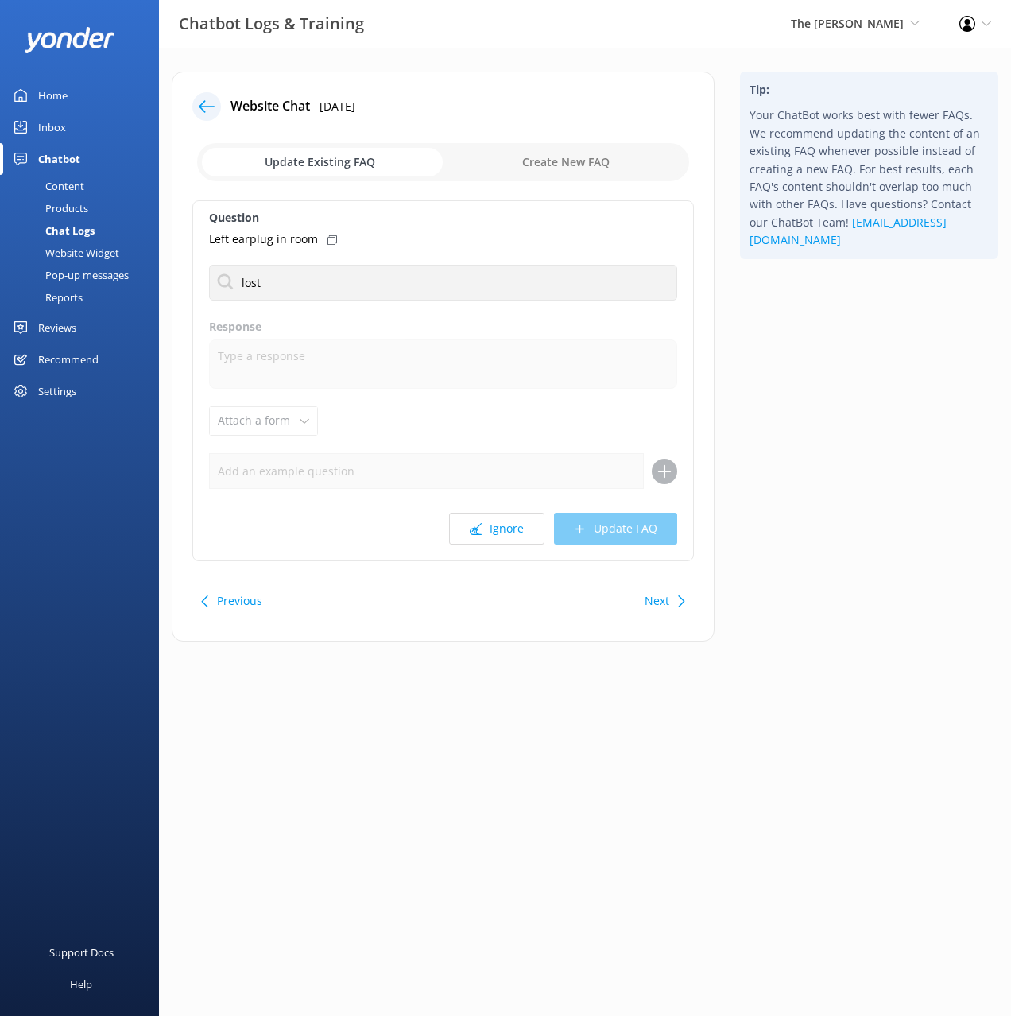
click at [801, 320] on div "Tip: Your ChatBot works best with fewer FAQs. We recommend updating the content…" at bounding box center [870, 365] width 284 height 586
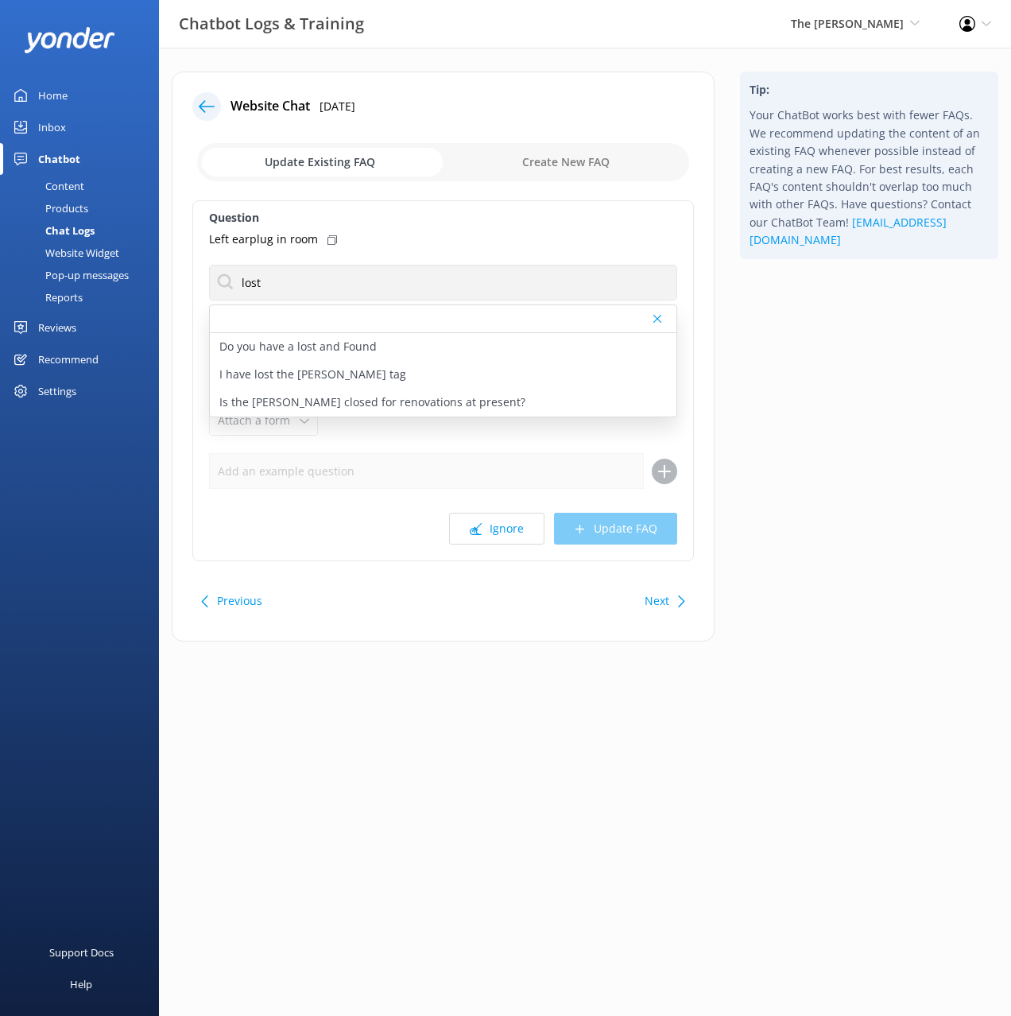
click at [352, 345] on p "Do you have a lost and Found" at bounding box center [297, 346] width 157 height 17
type textarea "All items that have been found are held by Housekeeping. If you have lost or mi…"
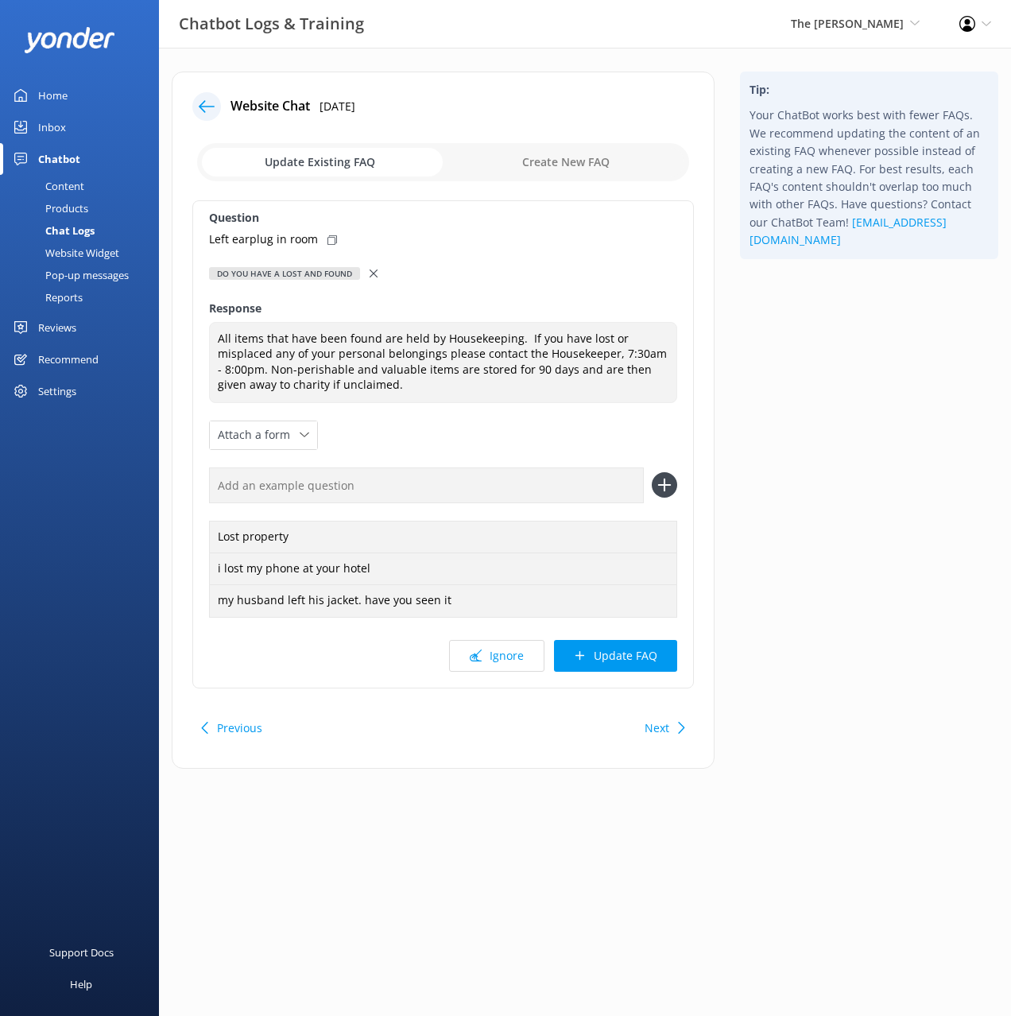
drag, startPoint x: 333, startPoint y: 240, endPoint x: 397, endPoint y: 385, distance: 158.1
click at [333, 240] on use at bounding box center [333, 240] width 10 height 10
click at [553, 485] on input "text" at bounding box center [426, 486] width 435 height 36
paste input "Left earplug in room"
type input "Left earplug in room"
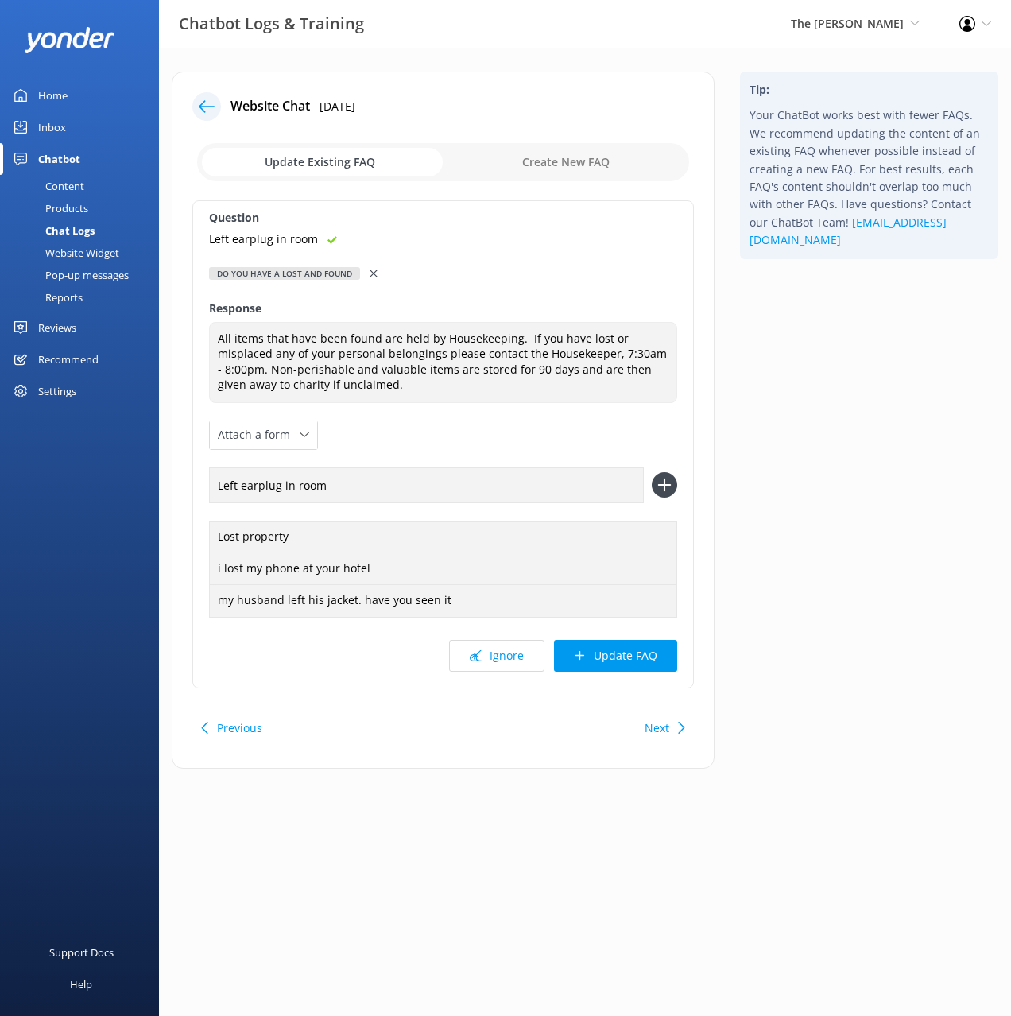
click at [657, 480] on icon at bounding box center [664, 484] width 25 height 25
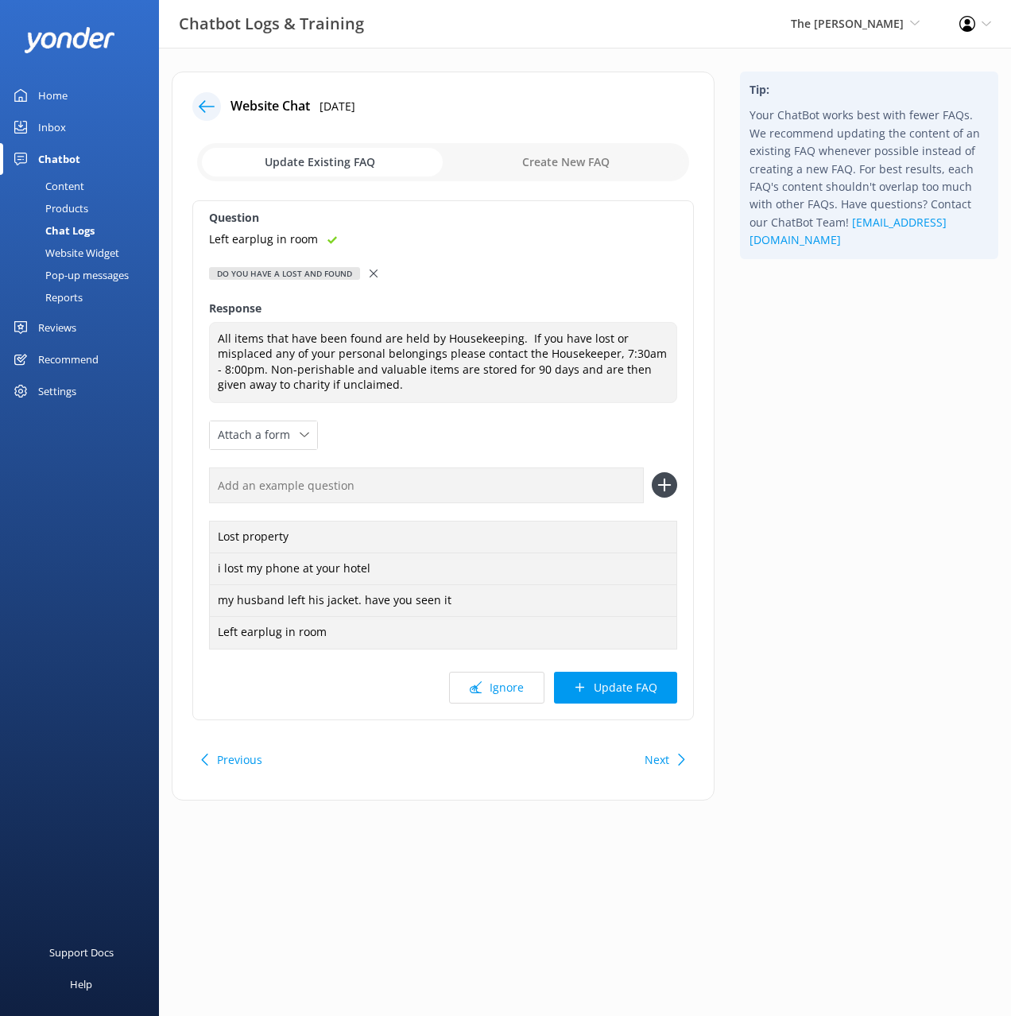
drag, startPoint x: 645, startPoint y: 676, endPoint x: 708, endPoint y: 629, distance: 79.0
click at [646, 676] on button "Update FAQ" at bounding box center [615, 688] width 123 height 32
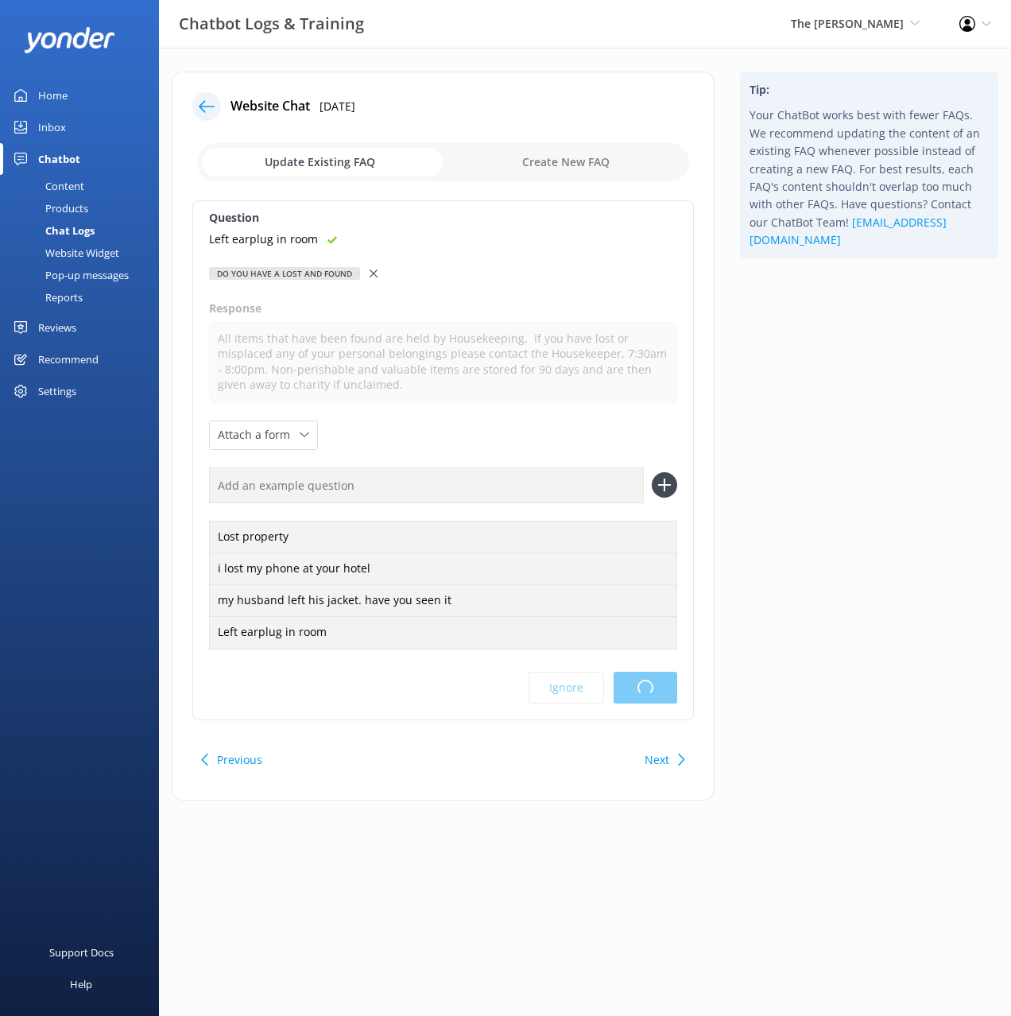
click at [825, 517] on html "Chatbot Logs & Training The George Black Cat Cruises Banff Airporter Internatio…" at bounding box center [505, 508] width 1011 height 1016
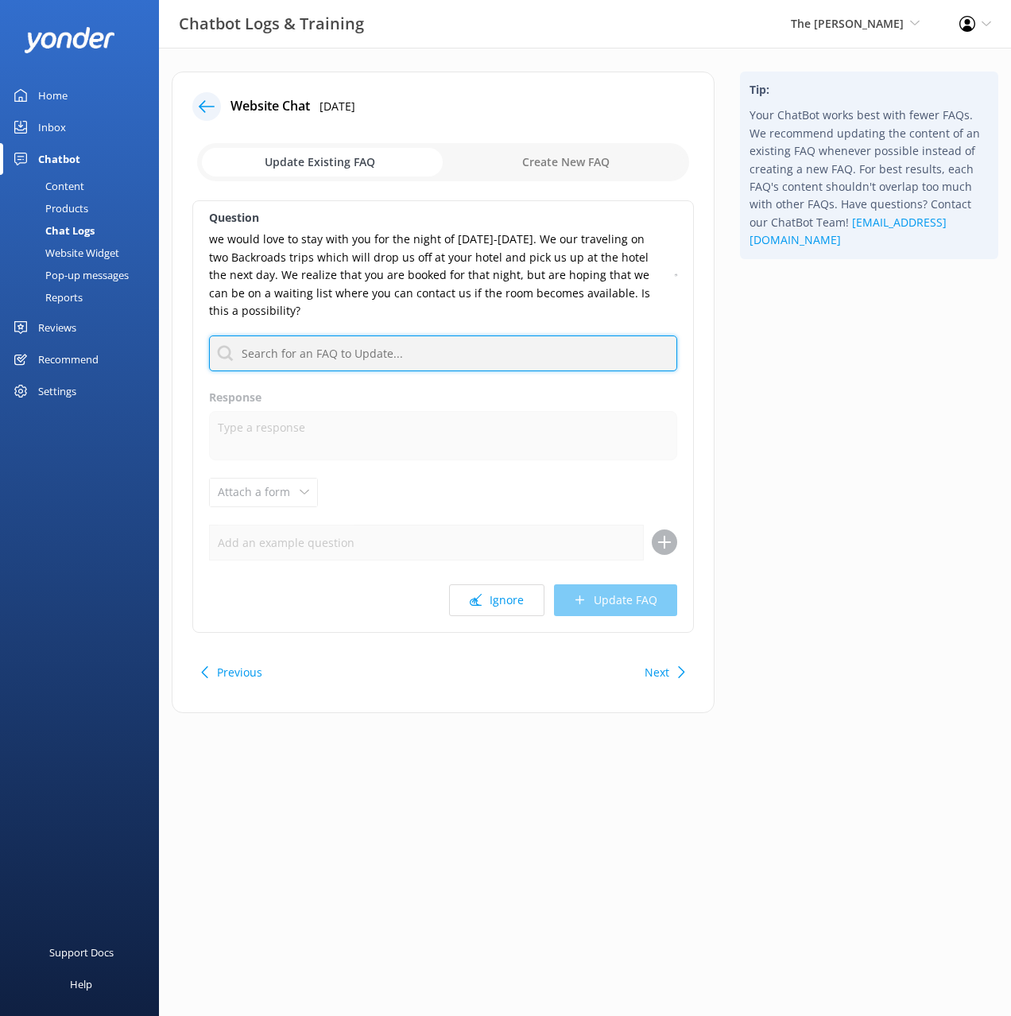
click at [456, 340] on input "text" at bounding box center [443, 354] width 468 height 36
type input "wait"
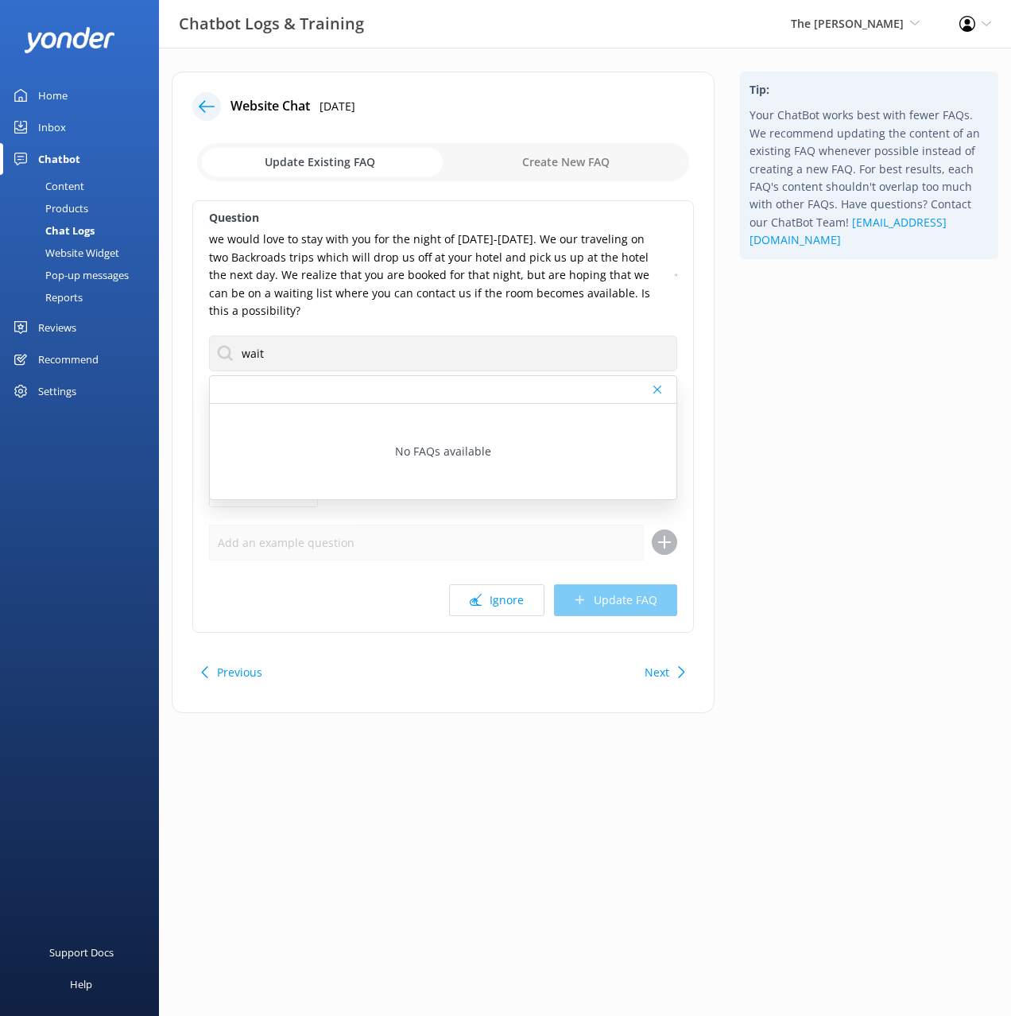
click at [677, 274] on div "Question we would love to stay with you for the night of December 30-31, 2025. …" at bounding box center [443, 416] width 502 height 433
click at [675, 274] on icon at bounding box center [676, 275] width 2 height 10
drag, startPoint x: 771, startPoint y: 383, endPoint x: 736, endPoint y: 394, distance: 36.5
click at [769, 383] on div "Tip: Your ChatBot works best with fewer FAQs. We recommend updating the content…" at bounding box center [870, 401] width 284 height 658
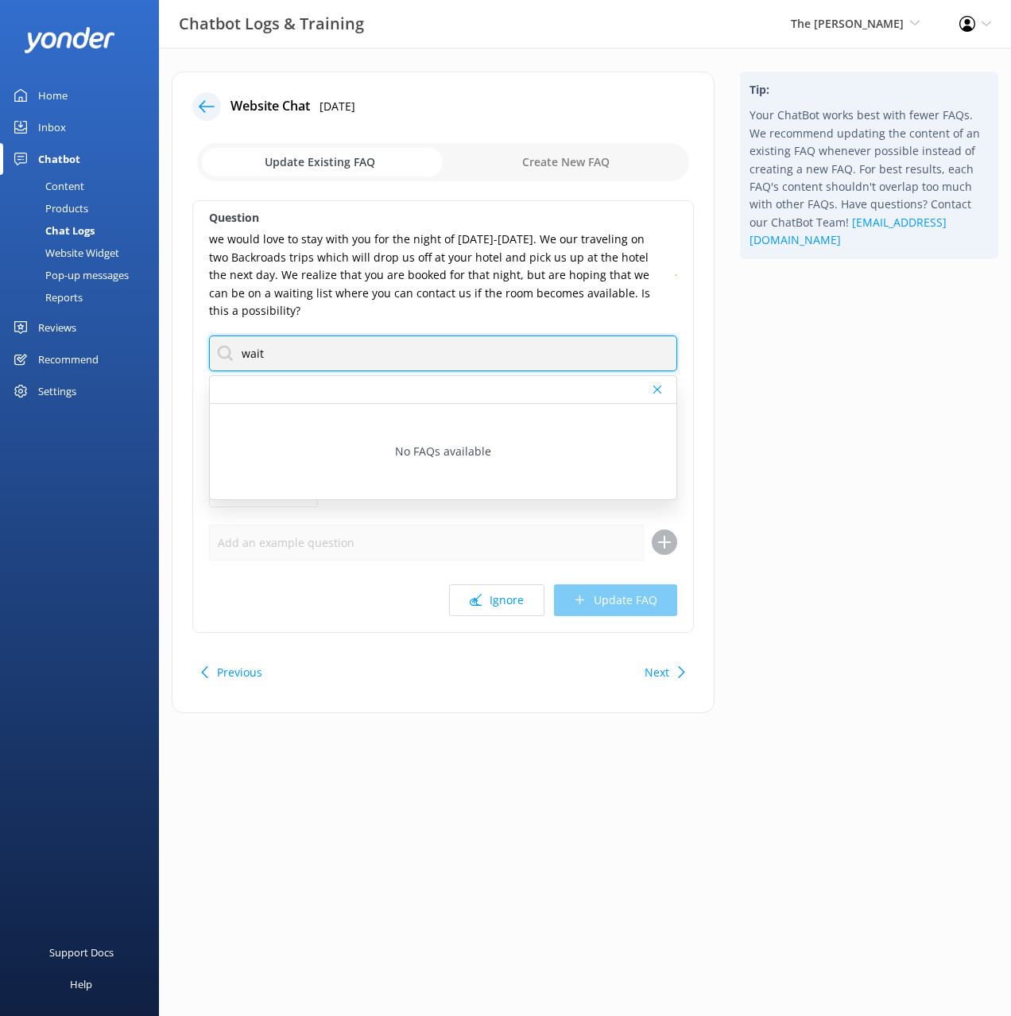
drag, startPoint x: 371, startPoint y: 363, endPoint x: 419, endPoint y: 397, distance: 58.9
click at [371, 363] on input "wait" at bounding box center [443, 354] width 468 height 36
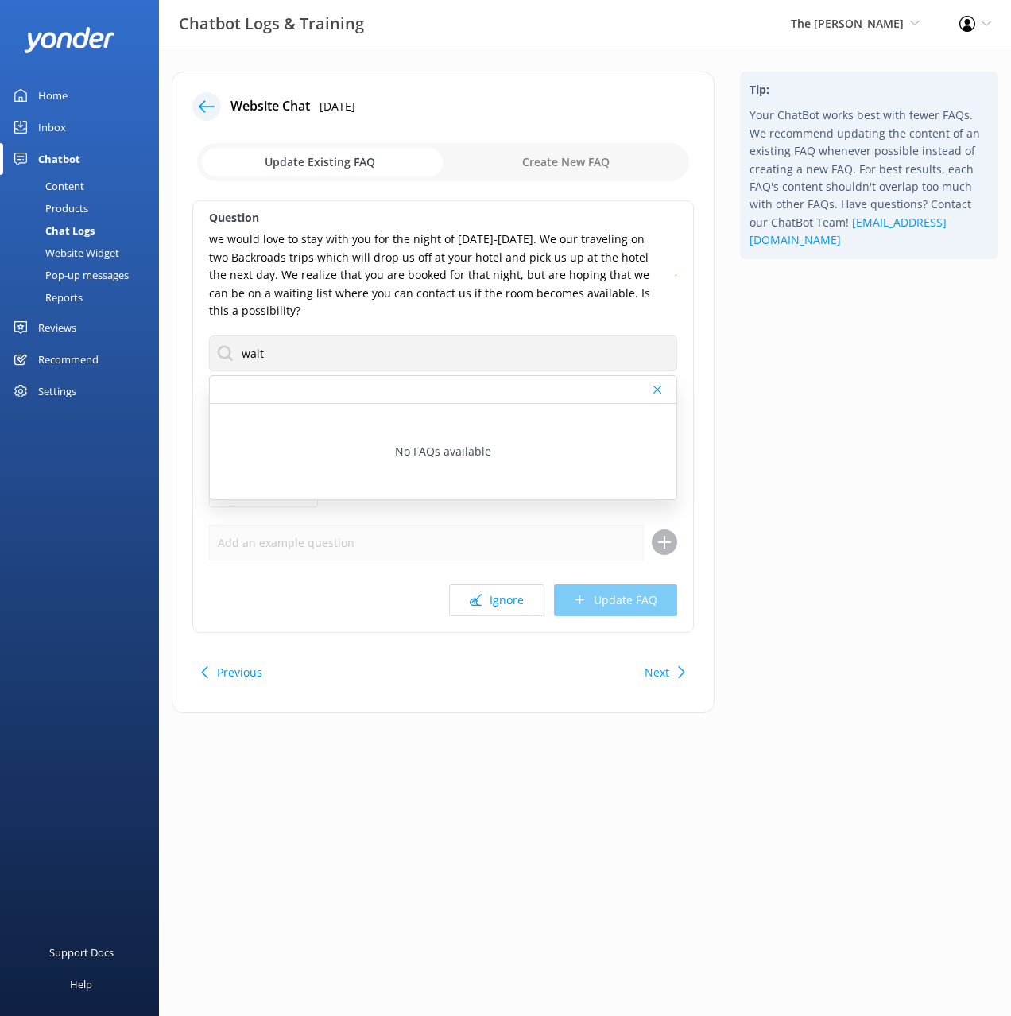
drag, startPoint x: 809, startPoint y: 585, endPoint x: 724, endPoint y: 627, distance: 94.2
click at [802, 587] on div "Tip: Your ChatBot works best with fewer FAQs. We recommend updating the content…" at bounding box center [870, 401] width 284 height 658
click at [659, 663] on button "Next" at bounding box center [657, 673] width 25 height 32
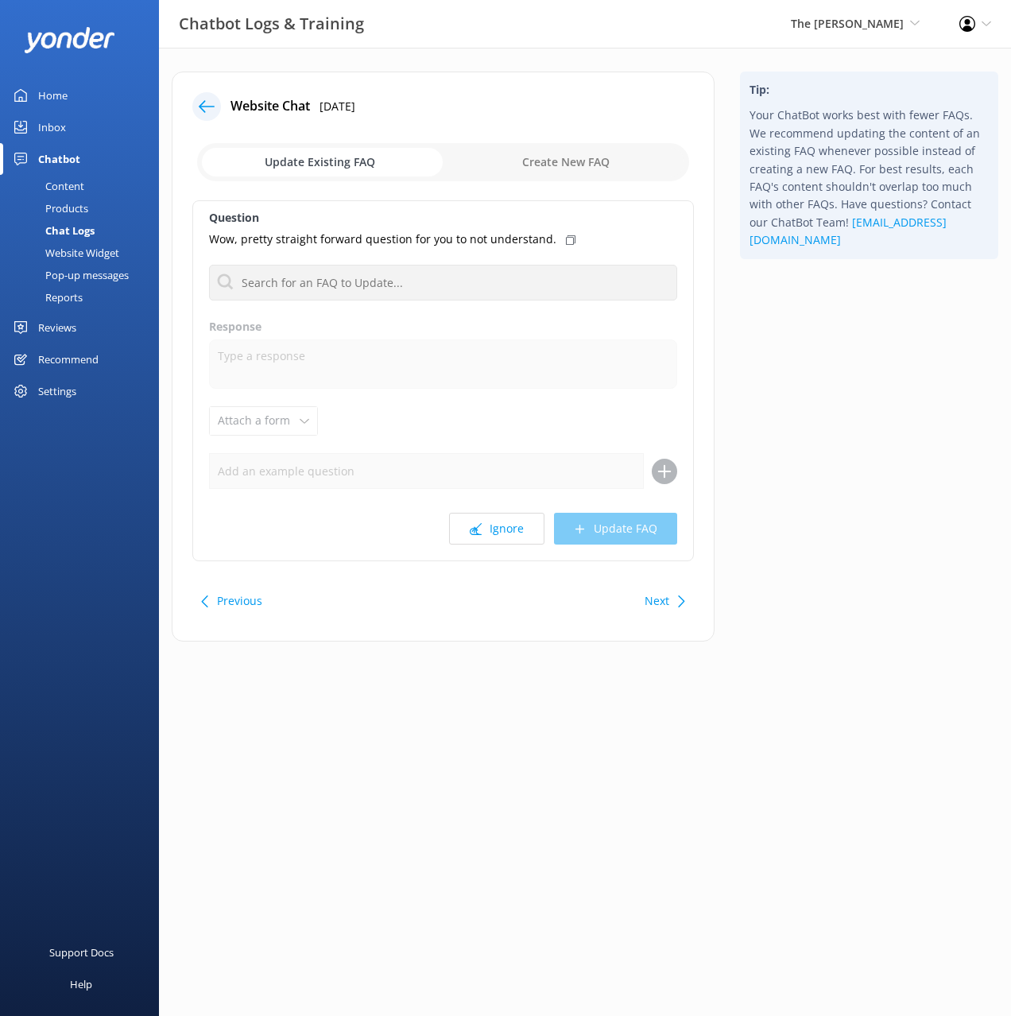
drag, startPoint x: 864, startPoint y: 495, endPoint x: 768, endPoint y: 526, distance: 100.3
click at [864, 495] on div "Tip: Your ChatBot works best with fewer FAQs. We recommend updating the content…" at bounding box center [870, 365] width 284 height 586
drag, startPoint x: 492, startPoint y: 541, endPoint x: 529, endPoint y: 538, distance: 36.7
click at [492, 541] on button "Ignore" at bounding box center [496, 529] width 95 height 32
drag, startPoint x: 824, startPoint y: 514, endPoint x: 720, endPoint y: 450, distance: 121.4
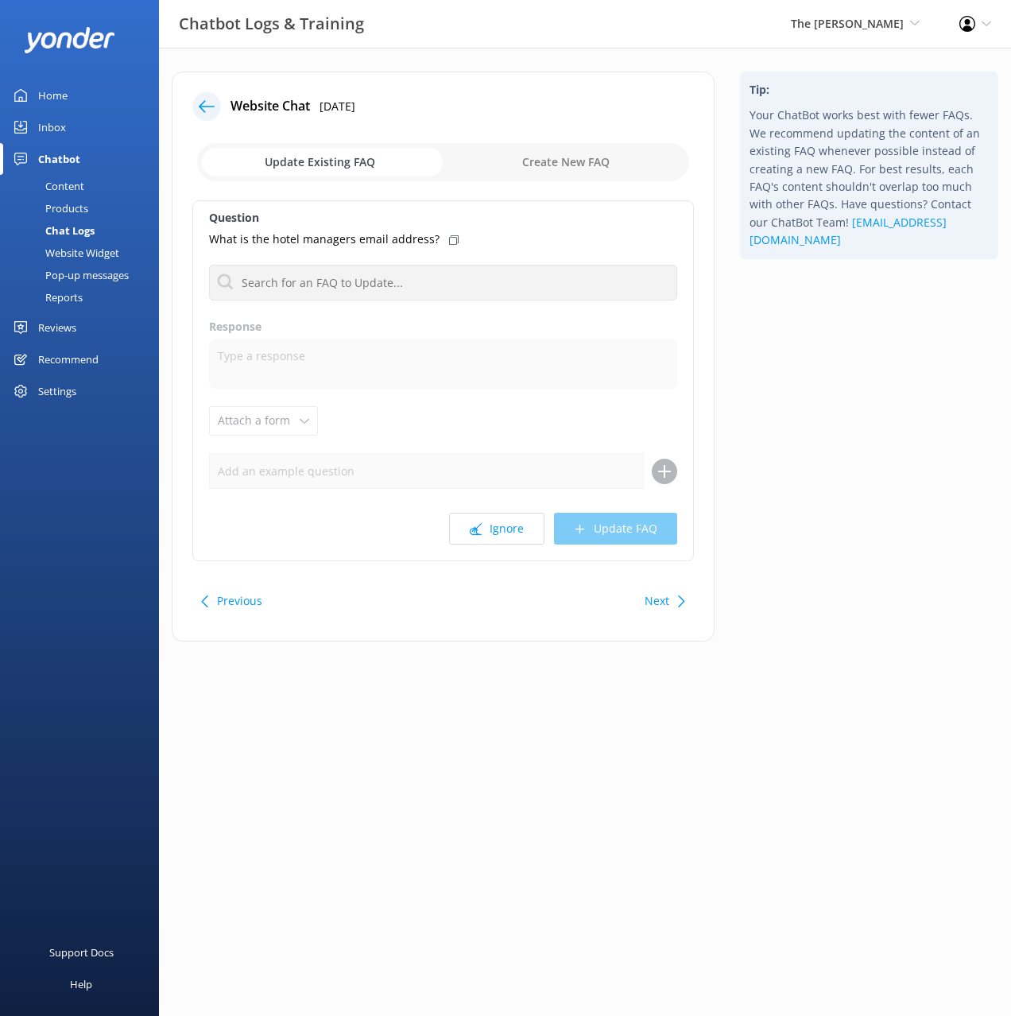
click at [822, 513] on div "Tip: Your ChatBot works best with fewer FAQs. We recommend updating the content…" at bounding box center [870, 365] width 284 height 586
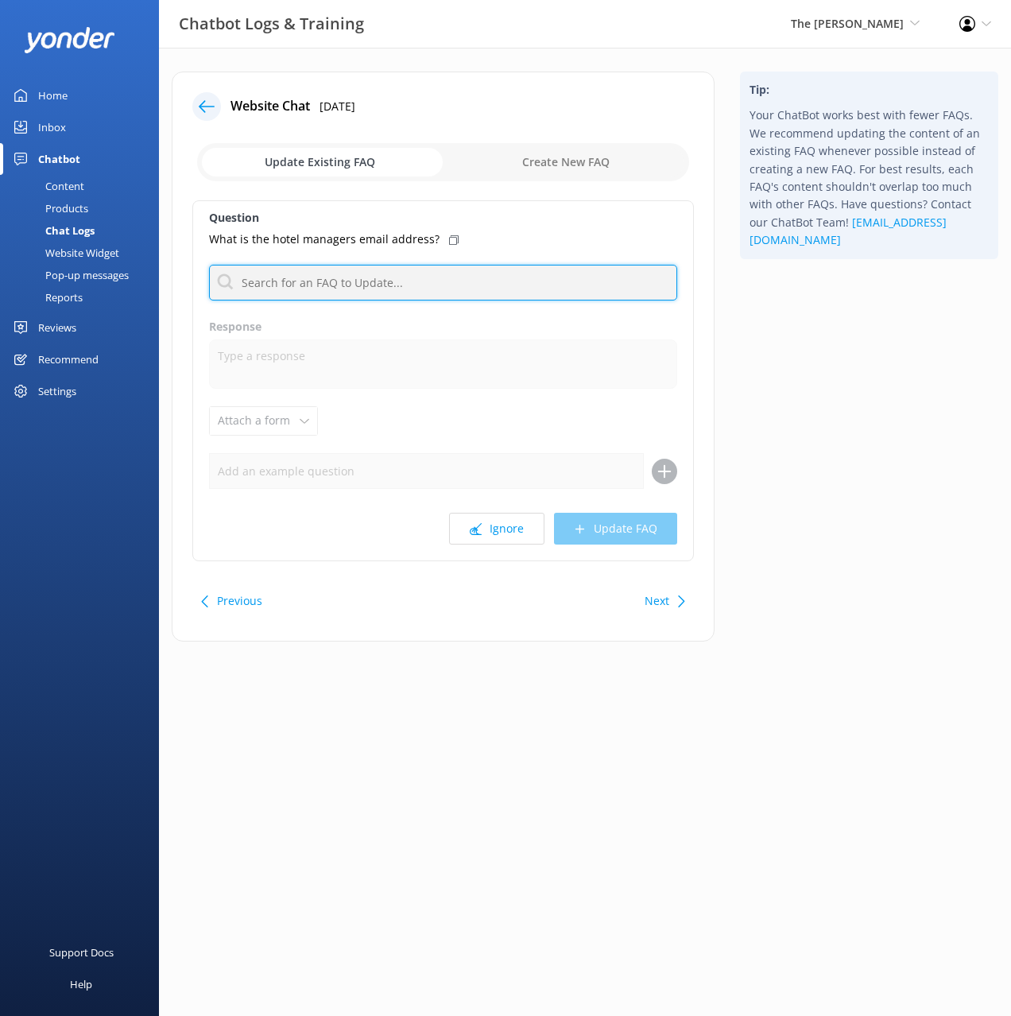
click at [457, 291] on input "text" at bounding box center [443, 283] width 468 height 36
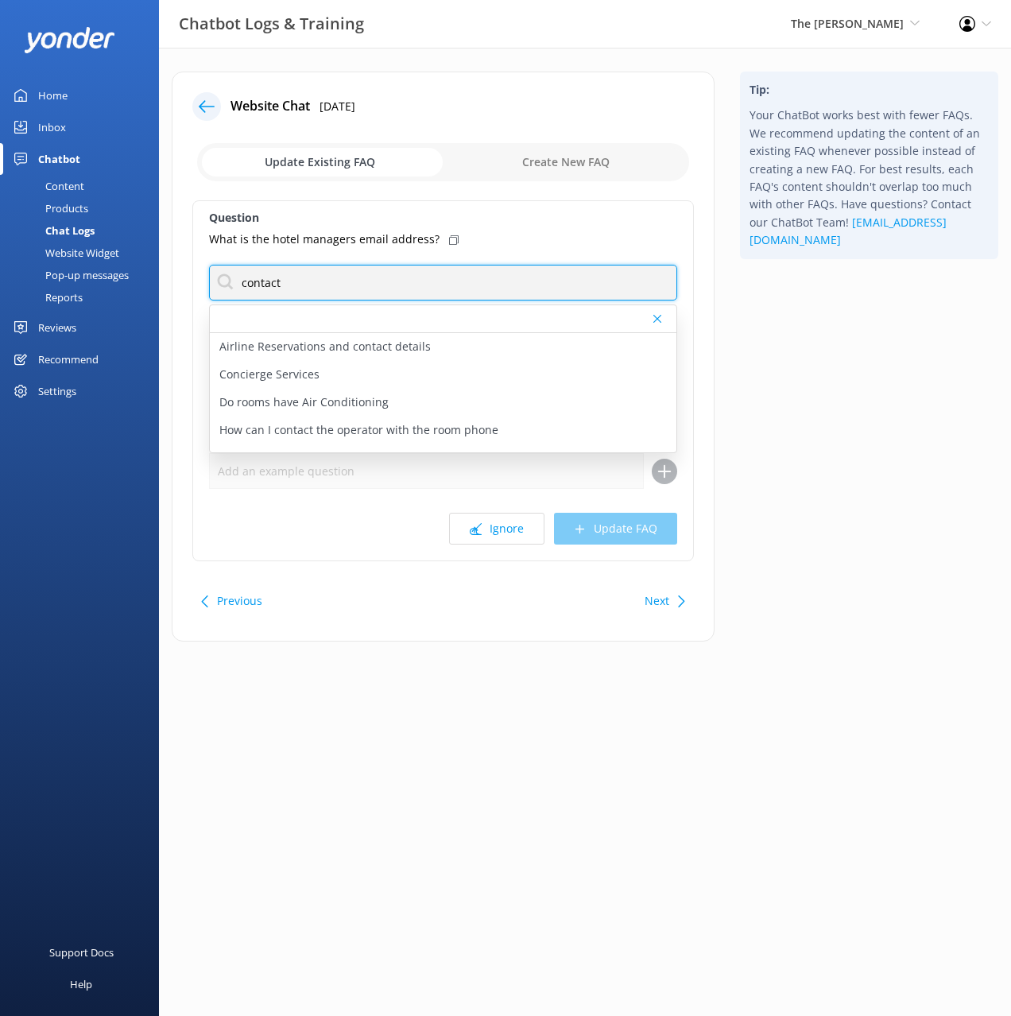
type input "contact"
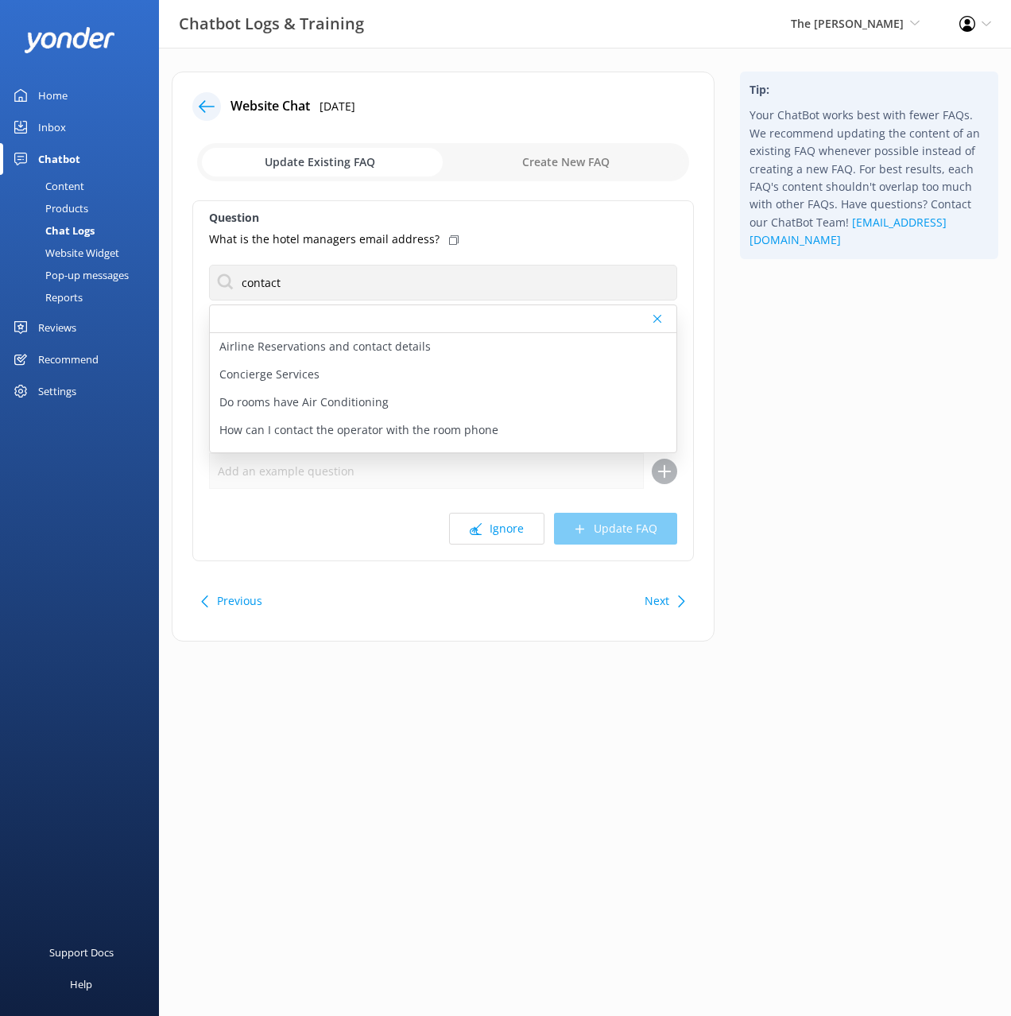
click at [449, 241] on icon at bounding box center [454, 240] width 10 height 10
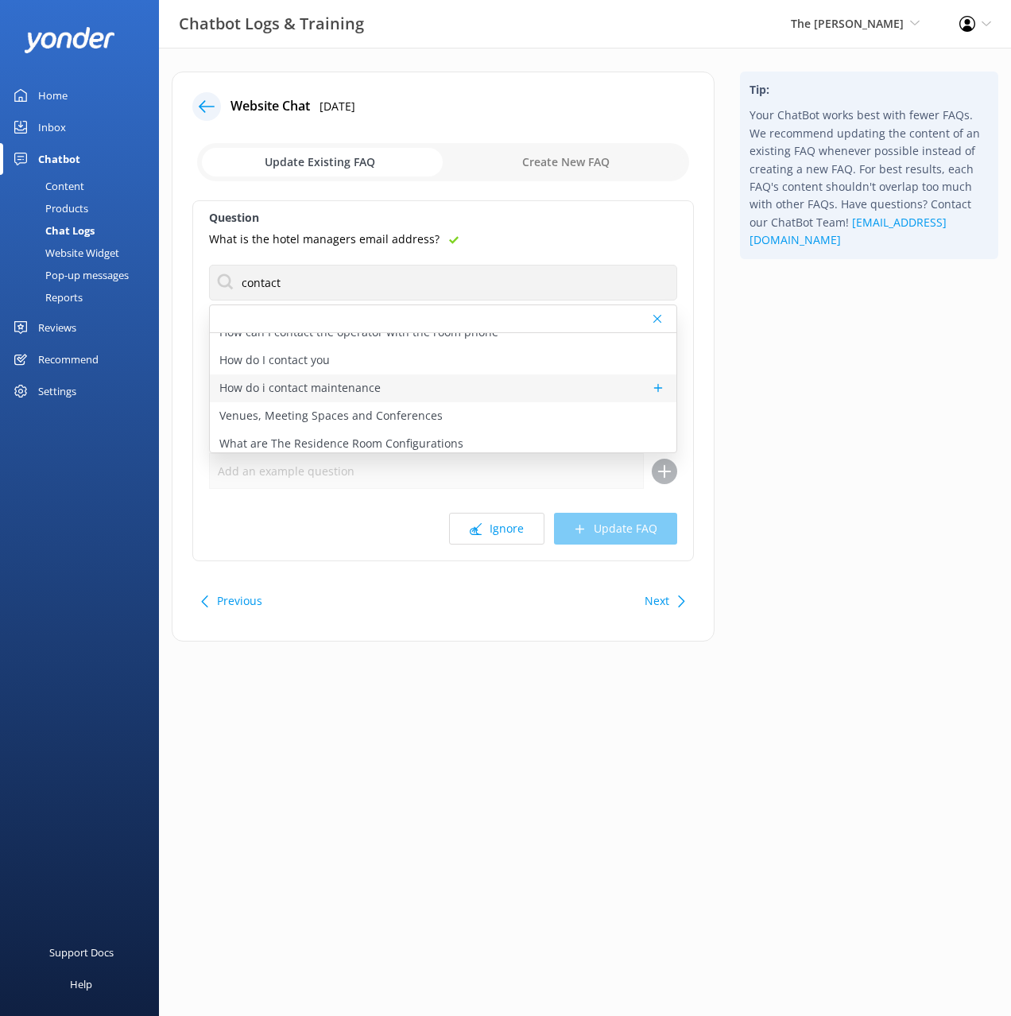
scroll to position [103, 0]
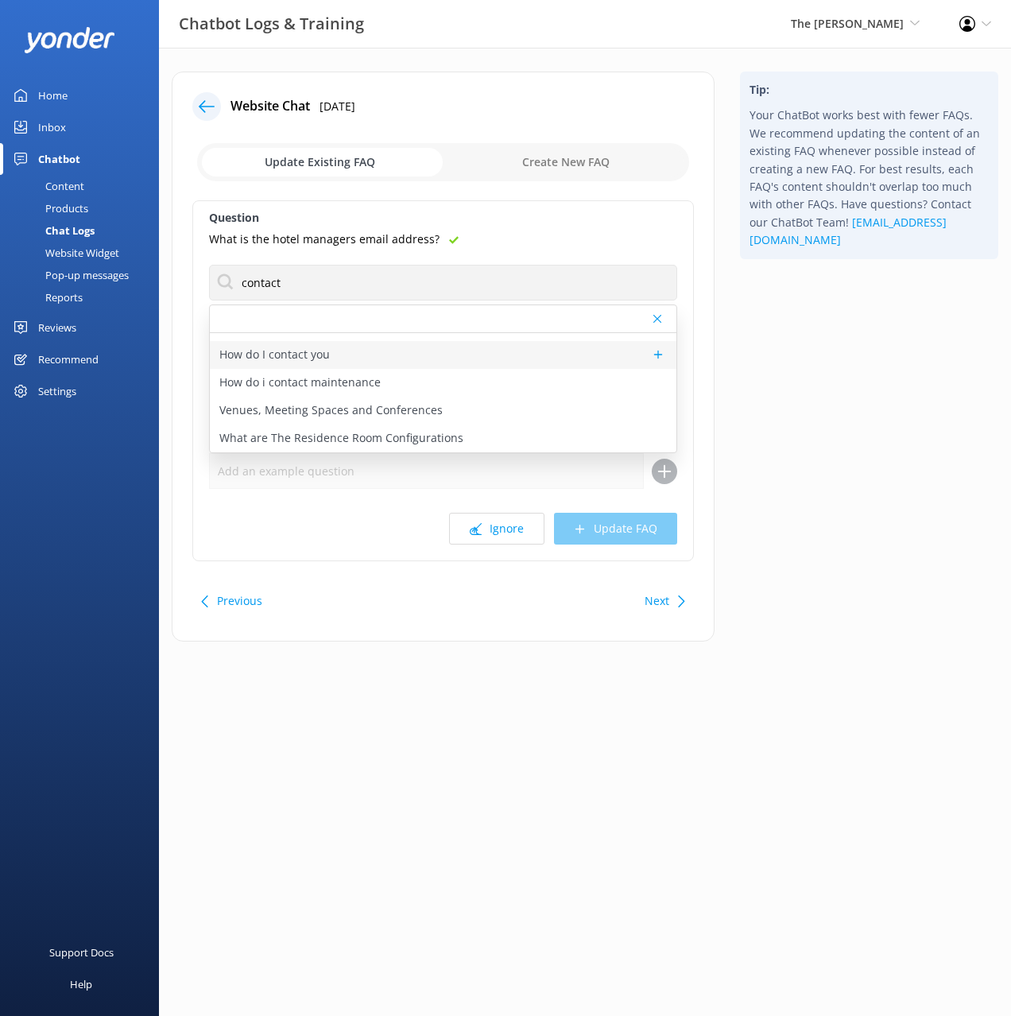
drag, startPoint x: 390, startPoint y: 355, endPoint x: 401, endPoint y: 365, distance: 14.6
click at [390, 355] on div "How do I contact you" at bounding box center [443, 355] width 467 height 28
type textarea "You can contact our friendly team on +64 3 371 0251 or email info@thegeorge.com."
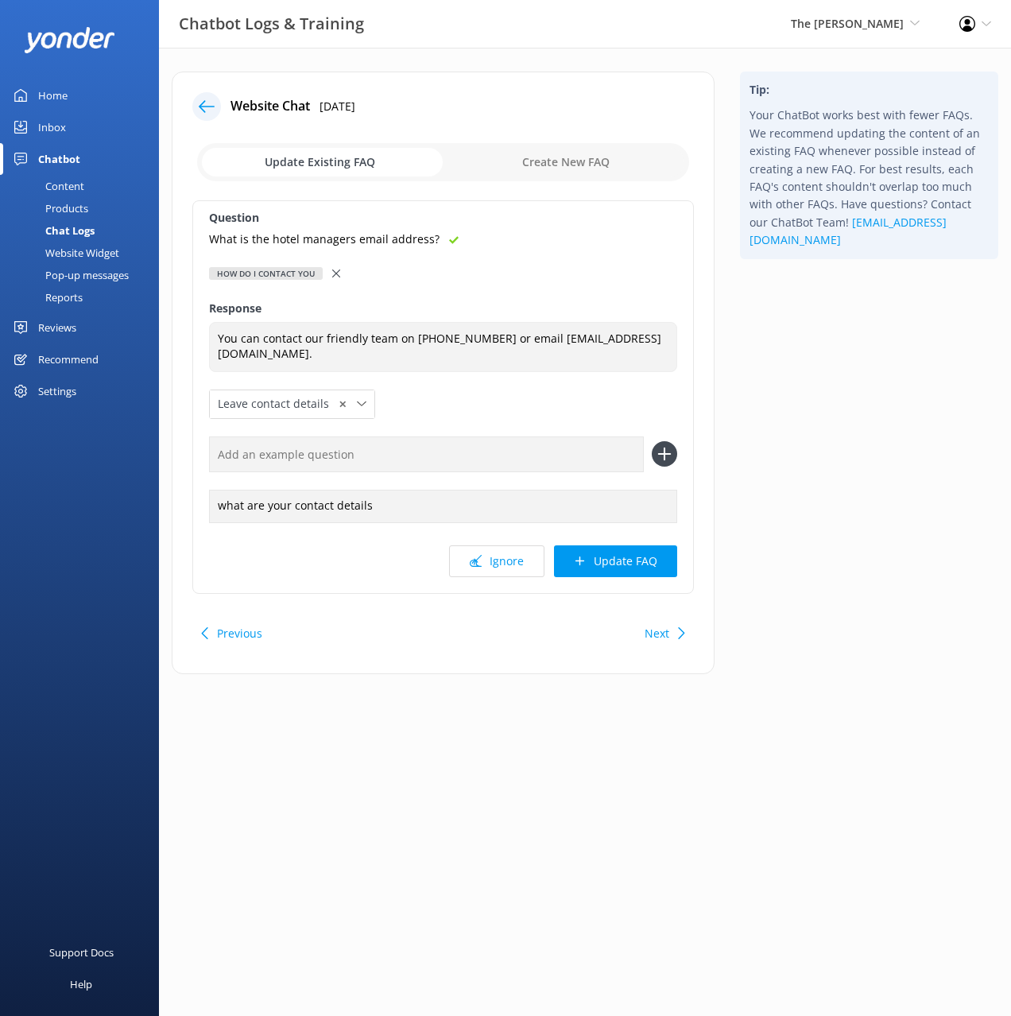
click at [601, 463] on input "text" at bounding box center [426, 455] width 435 height 36
paste input "What is the hotel managers email address?"
type input "What is the hotel managers email address?"
drag, startPoint x: 669, startPoint y: 450, endPoint x: 668, endPoint y: 467, distance: 16.7
click at [669, 450] on icon at bounding box center [664, 453] width 25 height 25
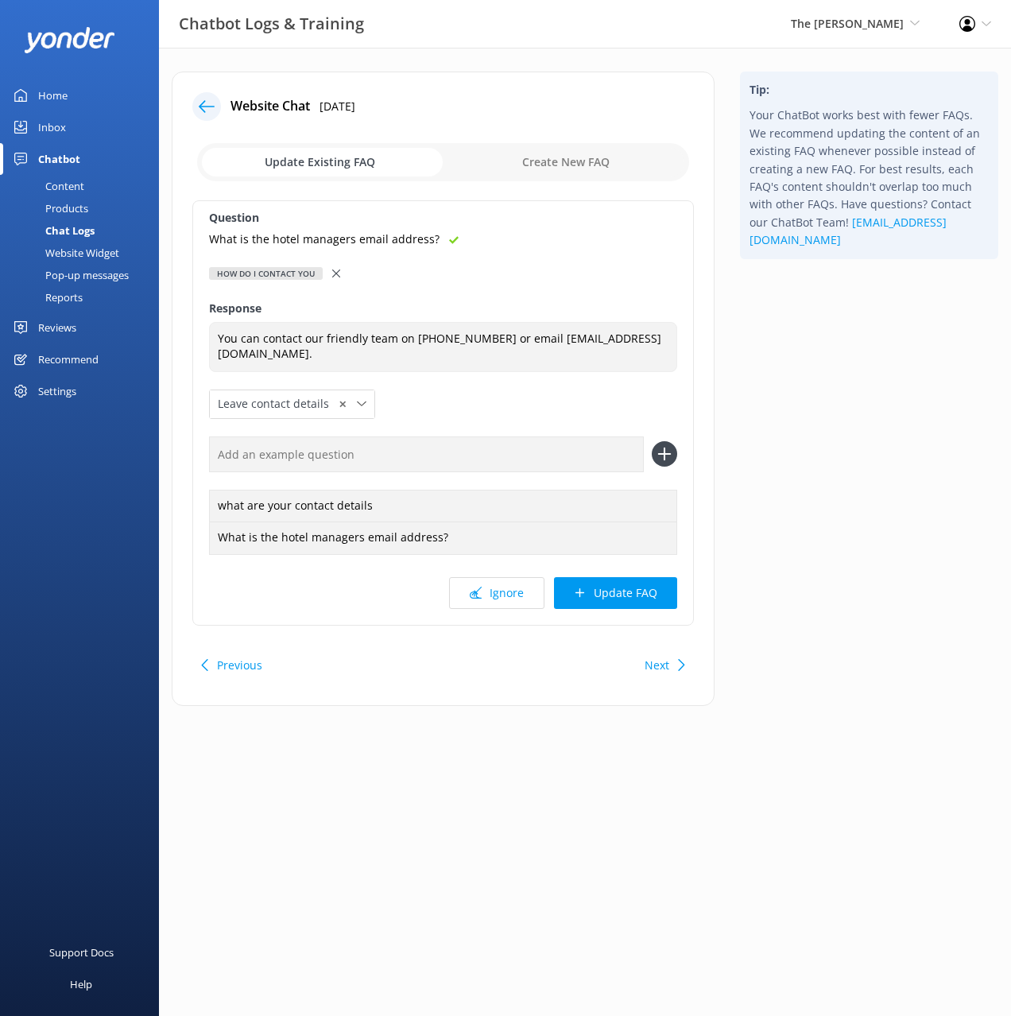
drag, startPoint x: 644, startPoint y: 595, endPoint x: 652, endPoint y: 592, distance: 8.6
click at [646, 593] on button "Update FAQ" at bounding box center [615, 593] width 123 height 32
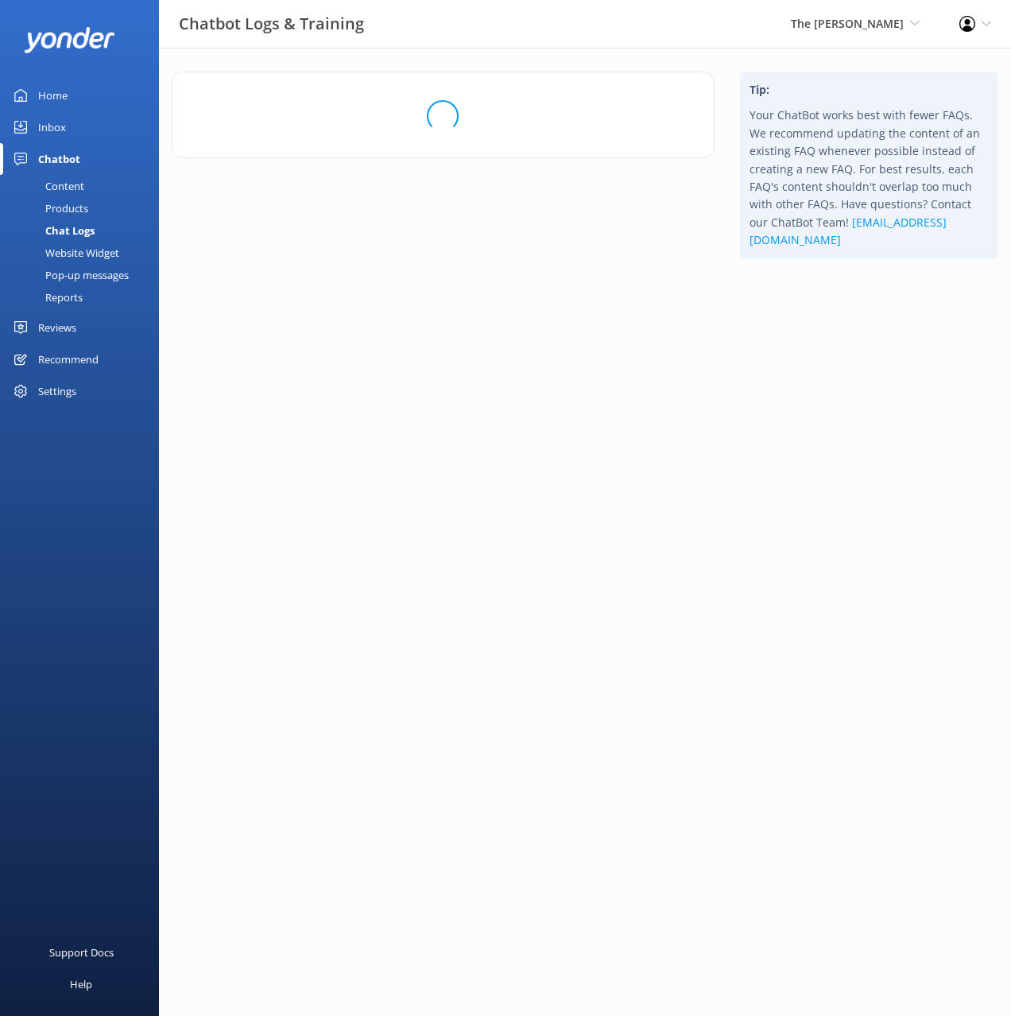
click at [785, 533] on html "Chatbot Logs & Training The George Black Cat Cruises Banff Airporter Internatio…" at bounding box center [505, 508] width 1011 height 1016
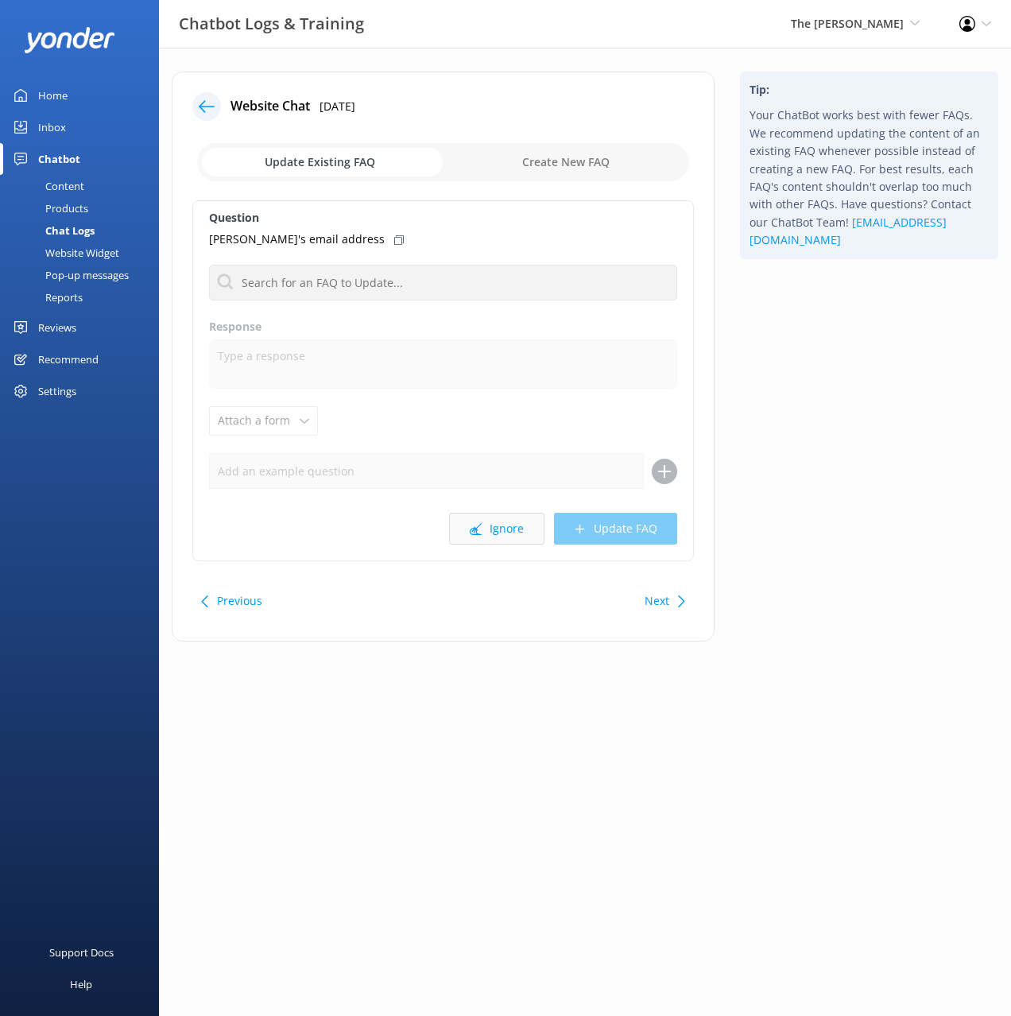
click at [491, 518] on button "Ignore" at bounding box center [496, 529] width 95 height 32
click at [857, 460] on div "Tip: Your ChatBot works best with fewer FAQs. We recommend updating the content…" at bounding box center [870, 365] width 284 height 586
click at [495, 533] on button "Ignore" at bounding box center [496, 529] width 95 height 32
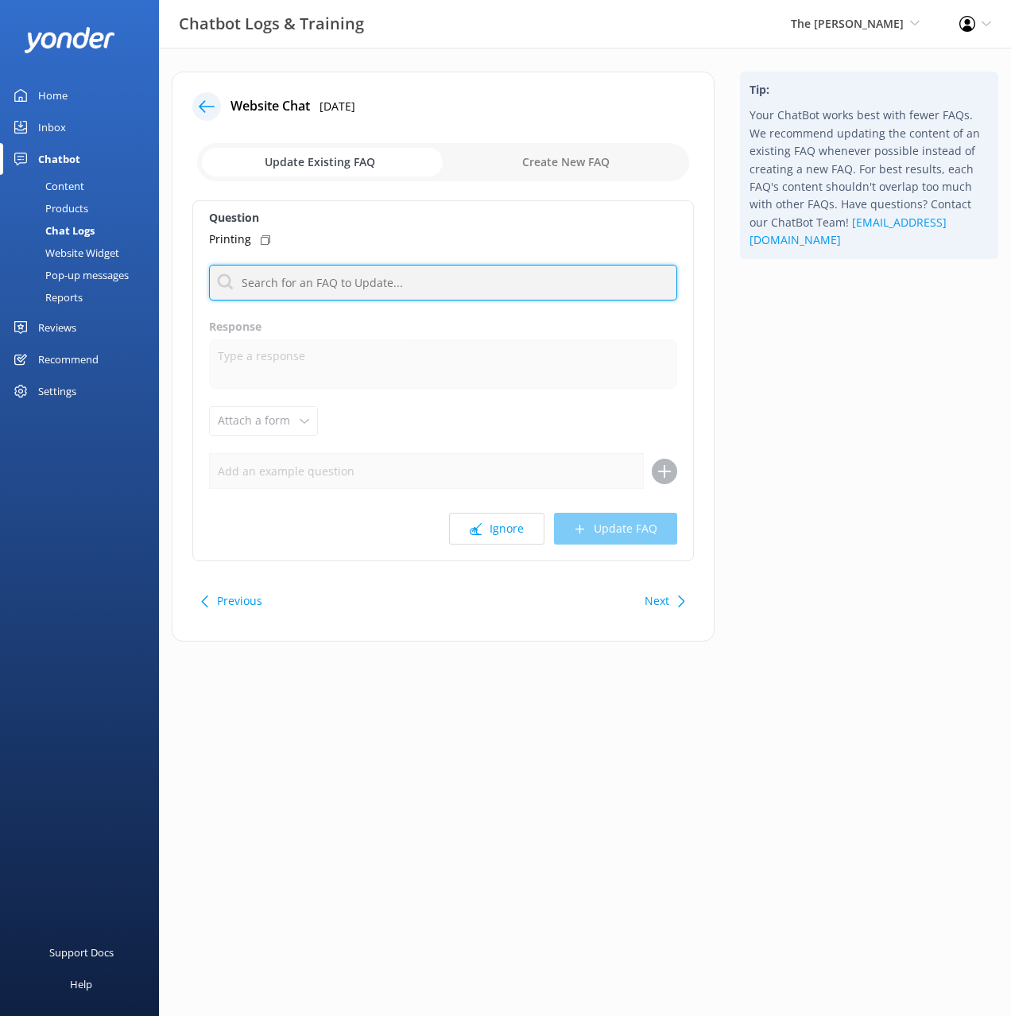
click at [451, 291] on input "text" at bounding box center [443, 283] width 468 height 36
type input "print"
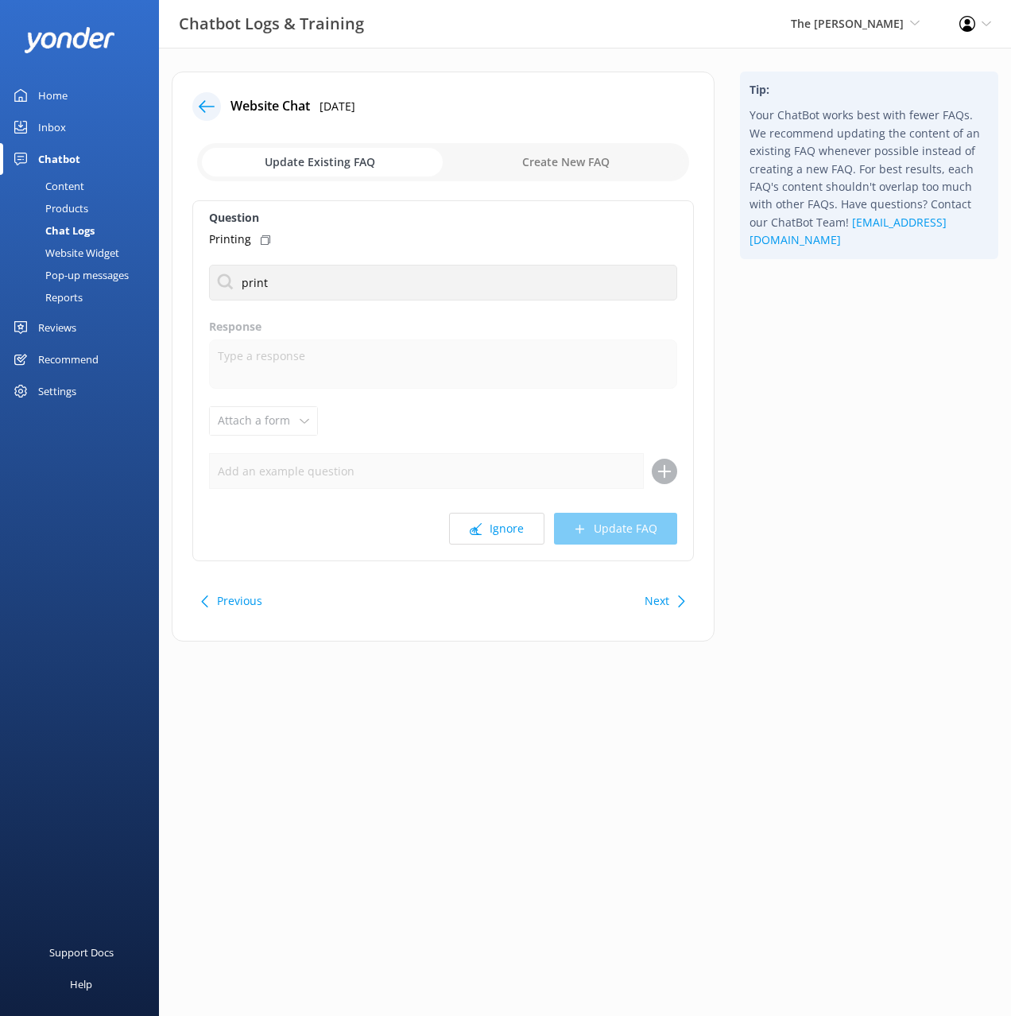
drag, startPoint x: 857, startPoint y: 394, endPoint x: 832, endPoint y: 404, distance: 27.2
click at [858, 394] on div "Tip: Your ChatBot works best with fewer FAQs. We recommend updating the content…" at bounding box center [870, 365] width 284 height 586
click at [656, 604] on button "Next" at bounding box center [657, 601] width 25 height 32
click at [674, 603] on div "Next" at bounding box center [663, 601] width 49 height 32
drag, startPoint x: 817, startPoint y: 521, endPoint x: 702, endPoint y: 536, distance: 116.3
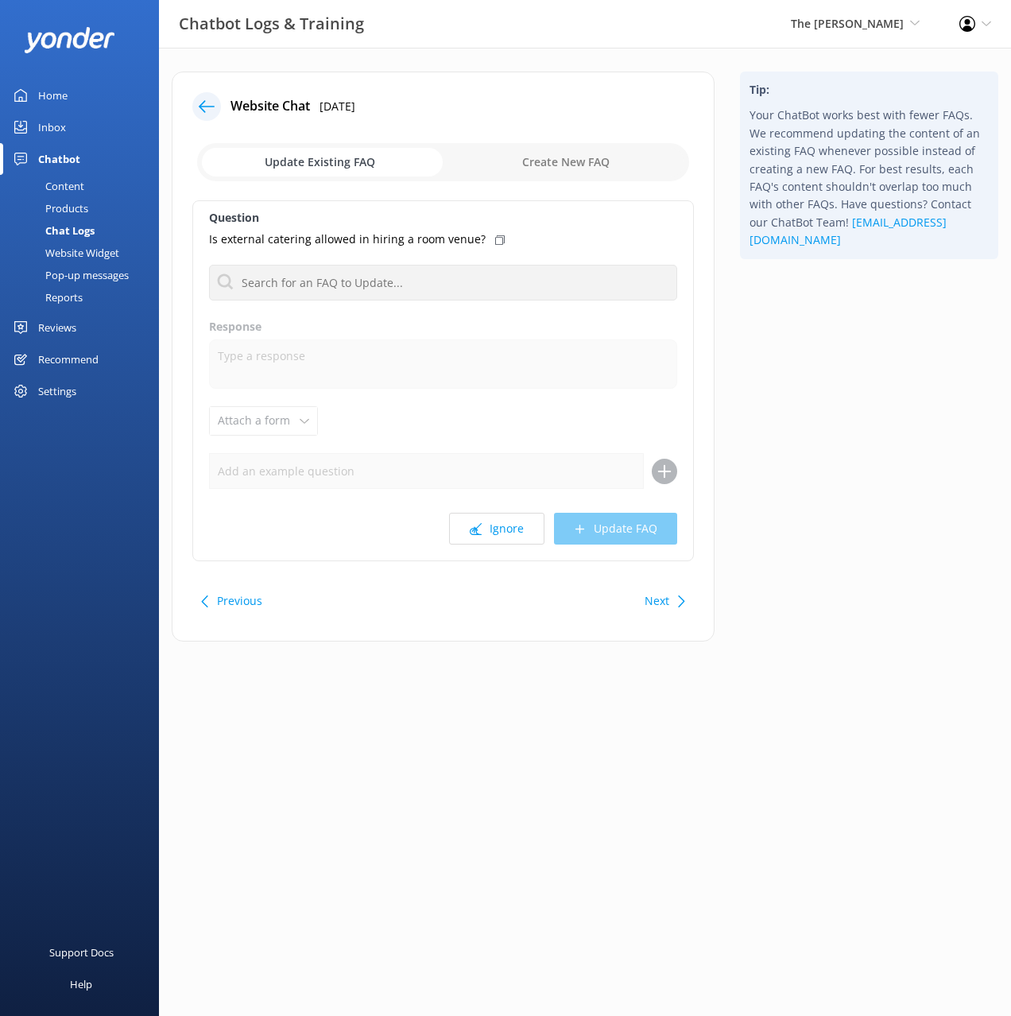
click at [816, 520] on div "Tip: Your ChatBot works best with fewer FAQs. We recommend updating the content…" at bounding box center [870, 365] width 284 height 586
click at [245, 602] on button "Previous" at bounding box center [239, 601] width 45 height 32
click at [504, 527] on button "Ignore" at bounding box center [496, 529] width 95 height 32
click at [661, 600] on button "Next" at bounding box center [657, 601] width 25 height 32
click at [486, 526] on button "Ignore" at bounding box center [496, 529] width 95 height 32
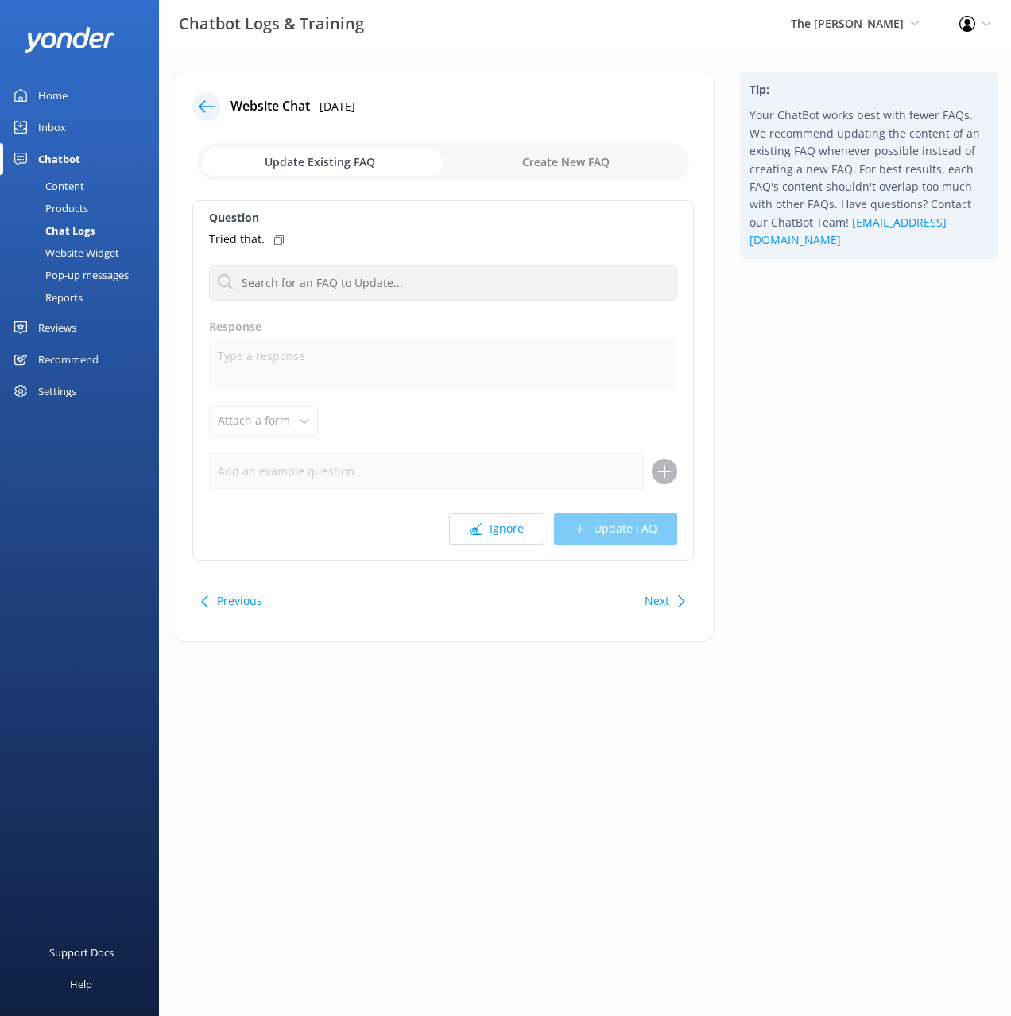
click at [511, 546] on div "Question Tried that. Are there private dinner rooms Whats the price Response At…" at bounding box center [443, 380] width 502 height 361
click at [495, 528] on button "Ignore" at bounding box center [496, 529] width 95 height 32
click at [496, 528] on button "Ignore" at bounding box center [496, 529] width 95 height 32
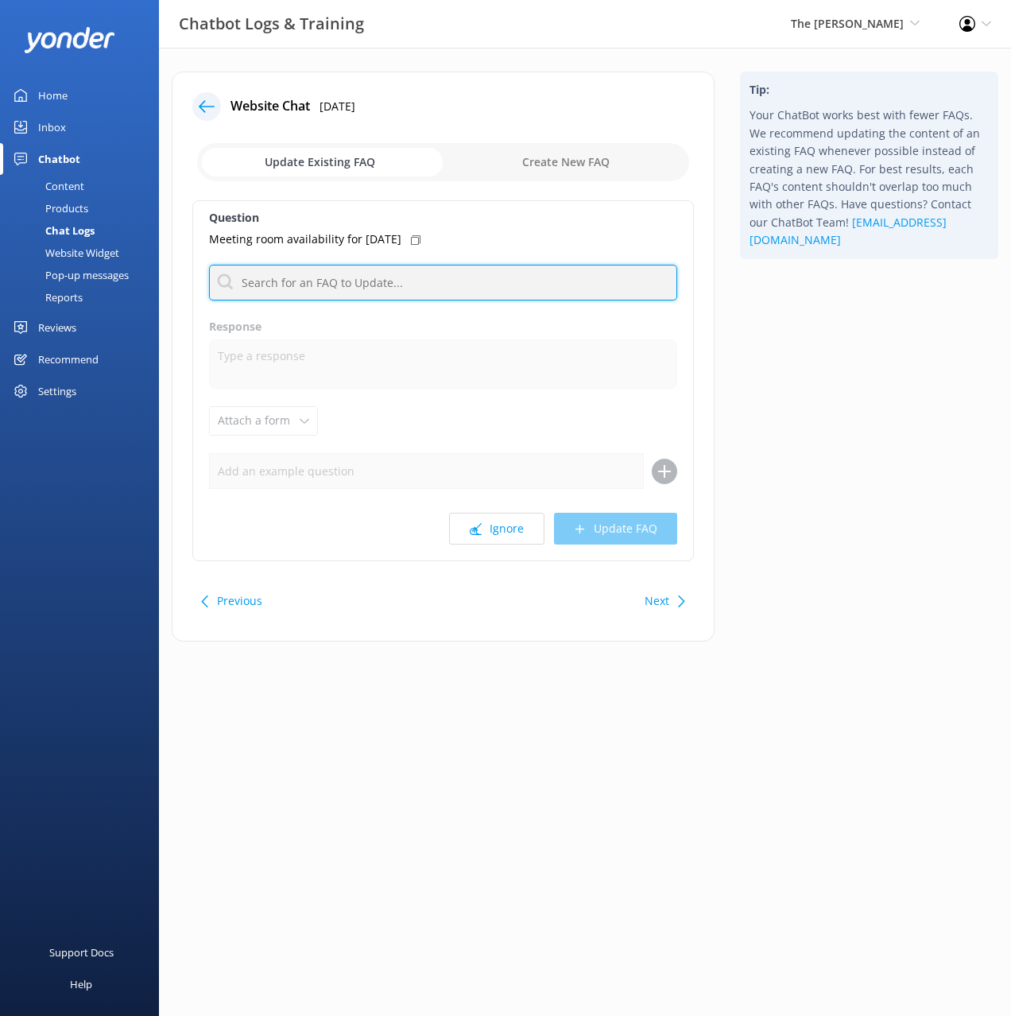
click at [403, 288] on input "text" at bounding box center [443, 283] width 468 height 36
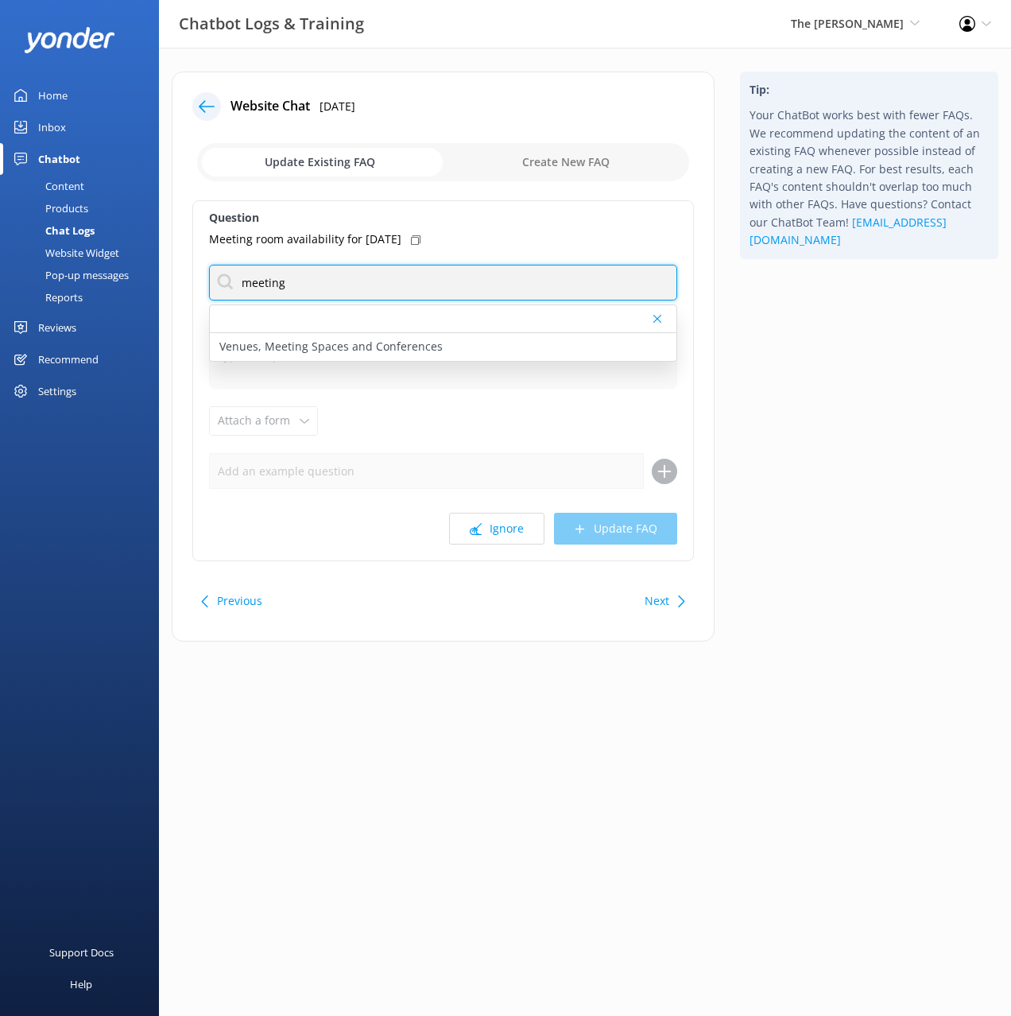
type input "meeting"
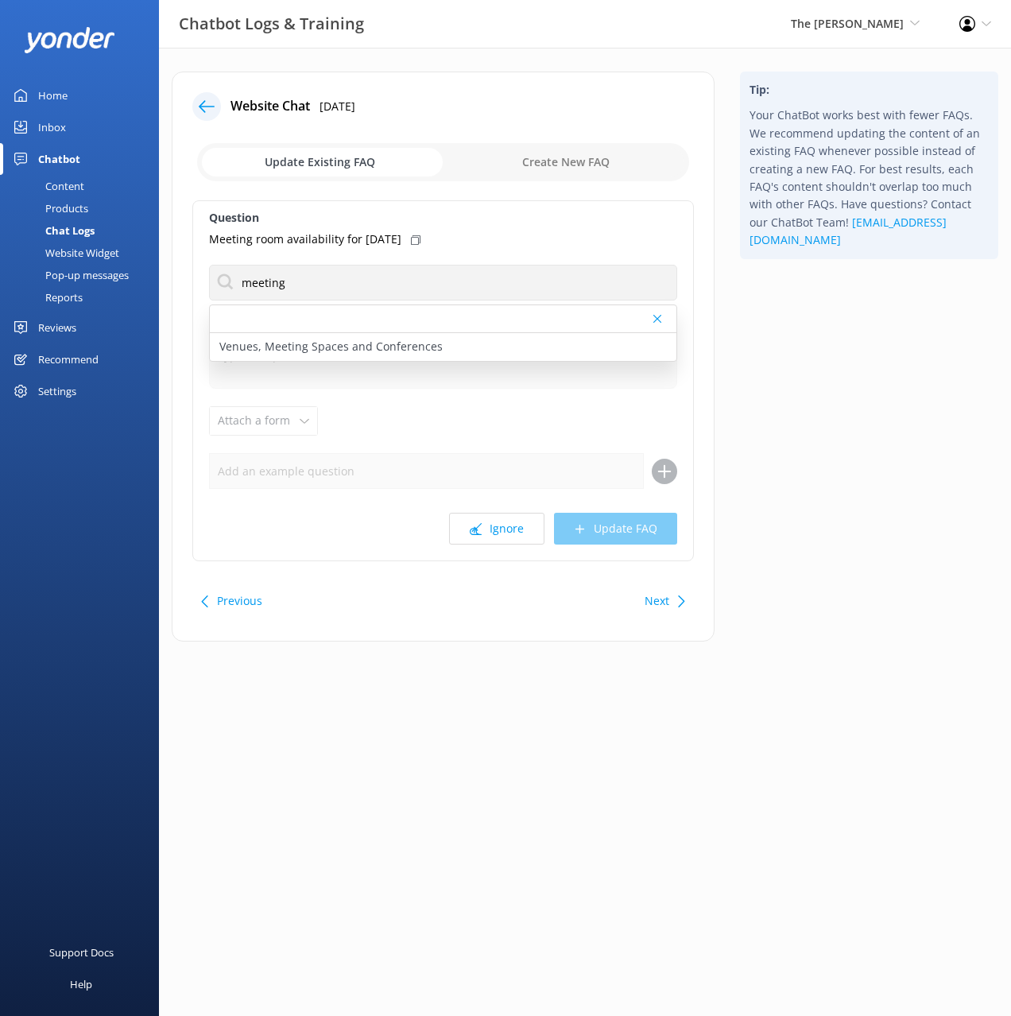
click at [443, 234] on div "Meeting room availability for 15 September" at bounding box center [443, 239] width 468 height 17
drag, startPoint x: 401, startPoint y: 344, endPoint x: 460, endPoint y: 424, distance: 99.4
click at [401, 344] on p "Venues, Meeting Spaces and Conferences" at bounding box center [330, 346] width 223 height 17
type textarea "Should you require a meeting, special function, or to host a cocktail party in …"
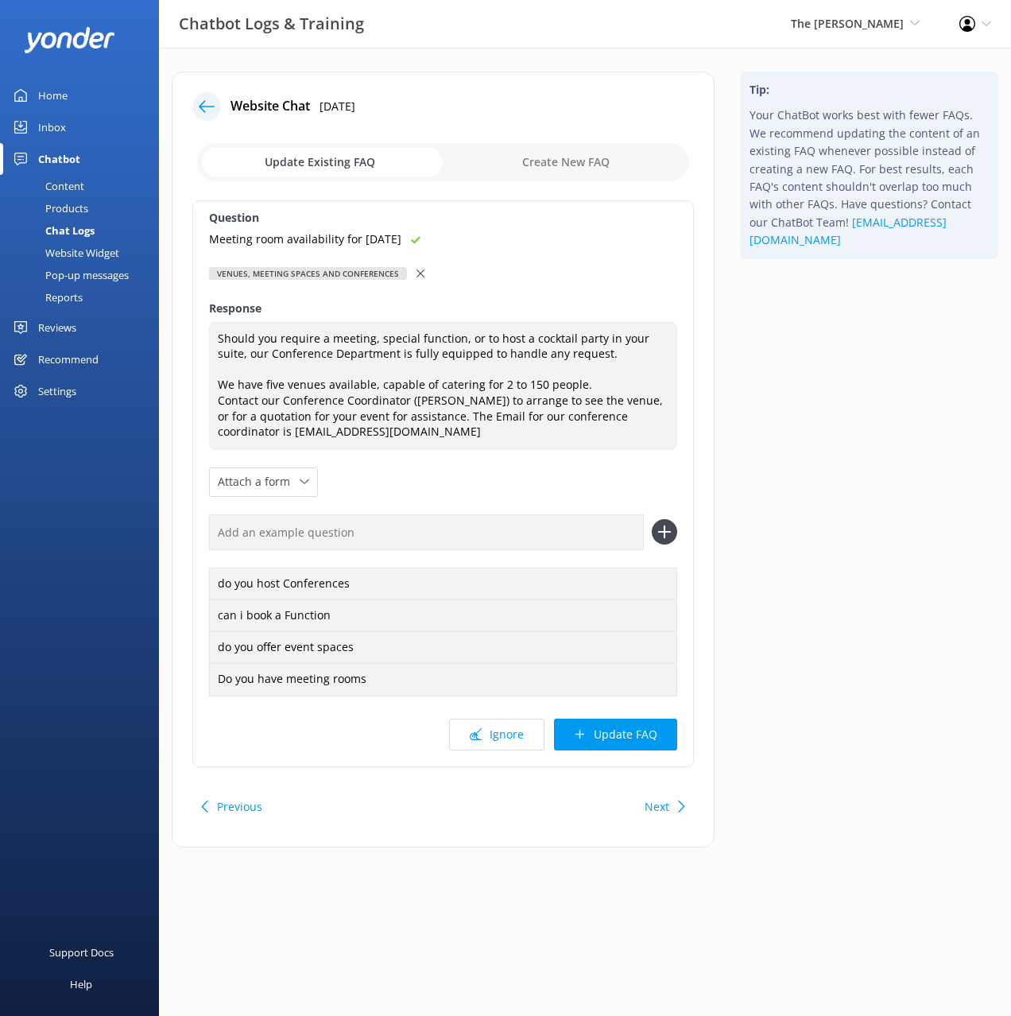
drag, startPoint x: 610, startPoint y: 537, endPoint x: 632, endPoint y: 537, distance: 22.3
click at [610, 537] on input "text" at bounding box center [426, 532] width 435 height 36
paste input "Meeting room availability for 15 September"
type input "Meeting room availability for 15 September"
click at [666, 530] on icon at bounding box center [664, 531] width 25 height 25
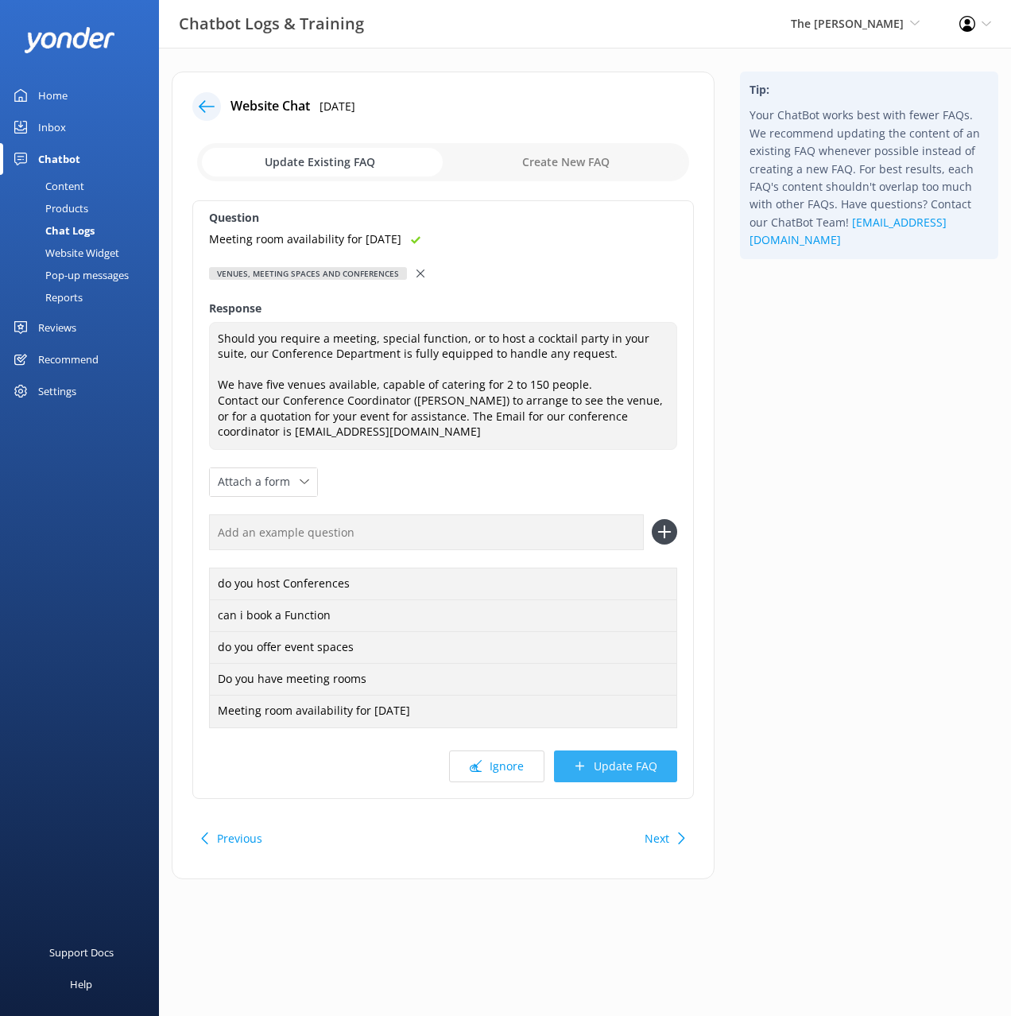
click at [643, 757] on button "Update FAQ" at bounding box center [615, 767] width 123 height 32
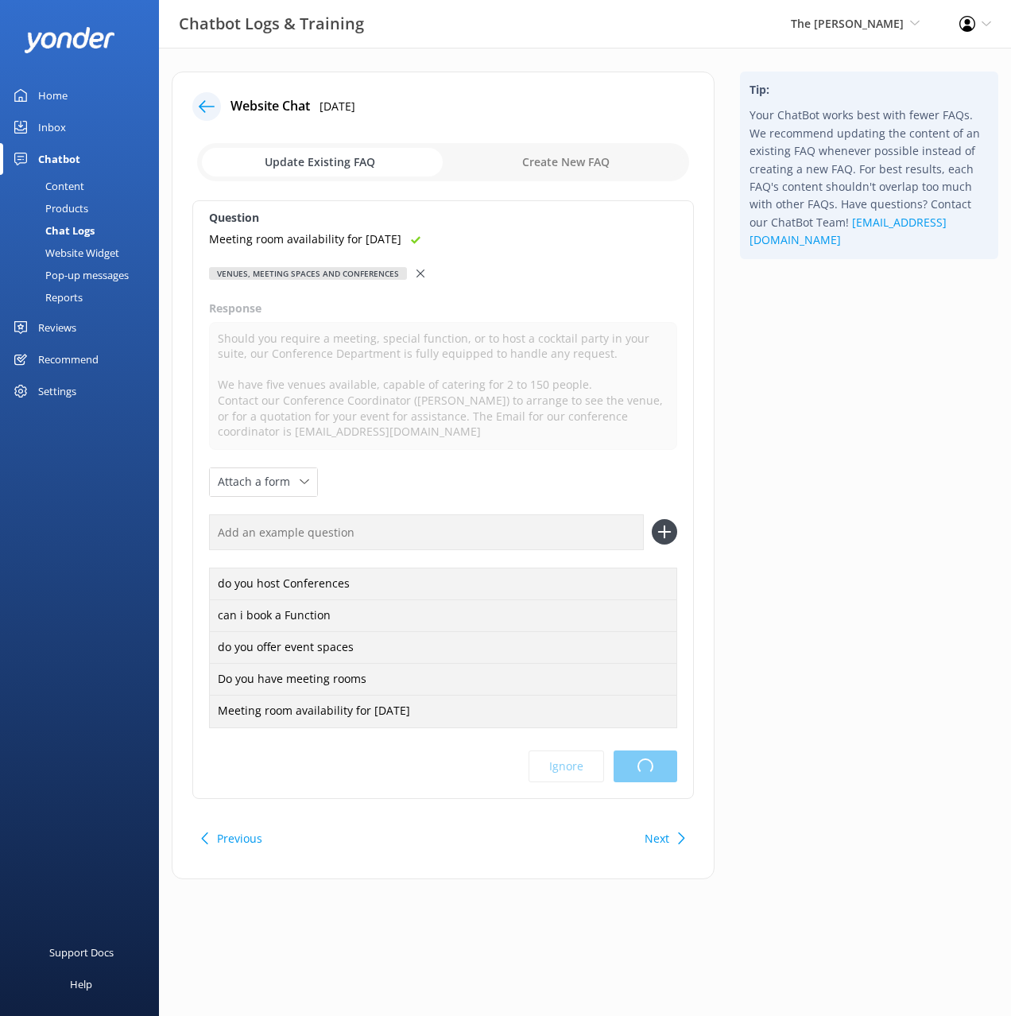
click at [786, 654] on div "Tip: Your ChatBot works best with fewer FAQs. We recommend updating the content…" at bounding box center [870, 484] width 284 height 824
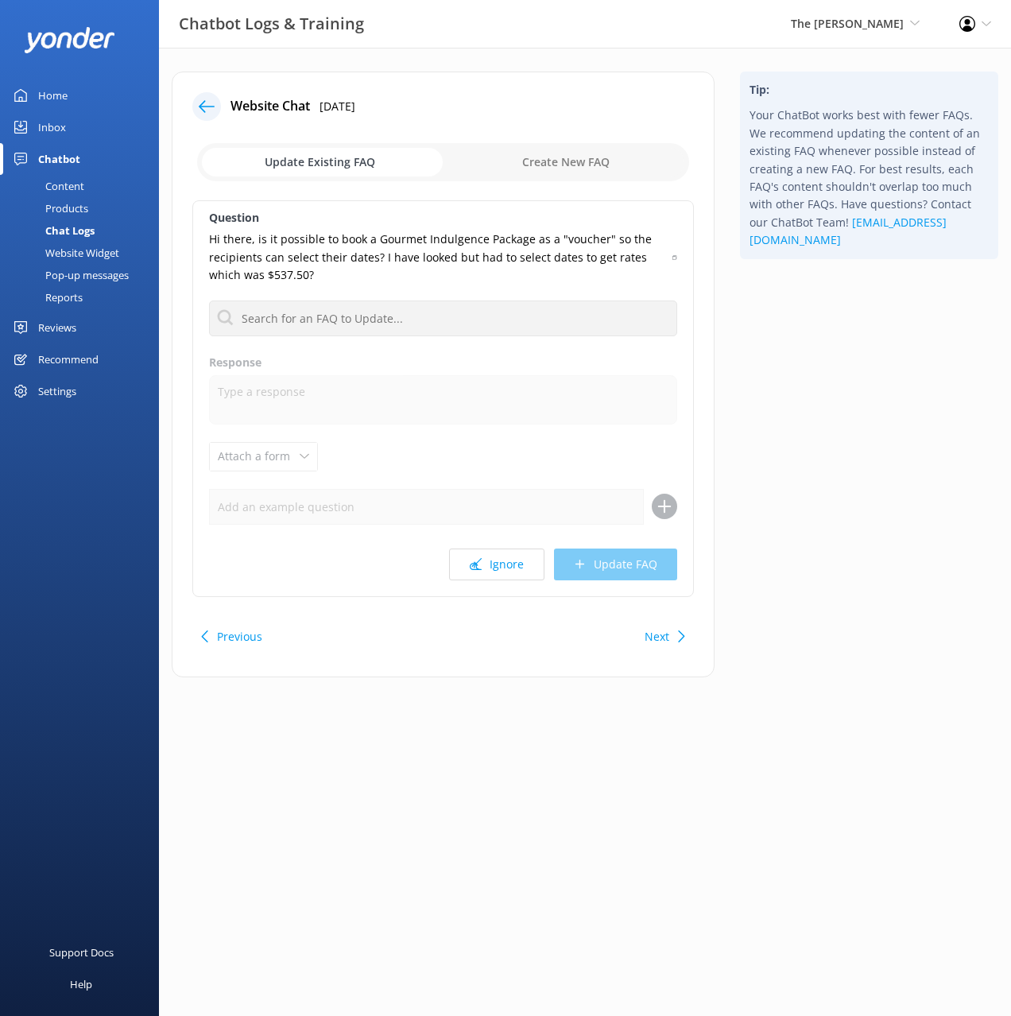
click at [818, 596] on div "Tip: Your ChatBot works best with fewer FAQs. We recommend updating the content…" at bounding box center [870, 383] width 284 height 622
click at [405, 320] on input "text" at bounding box center [443, 319] width 468 height 36
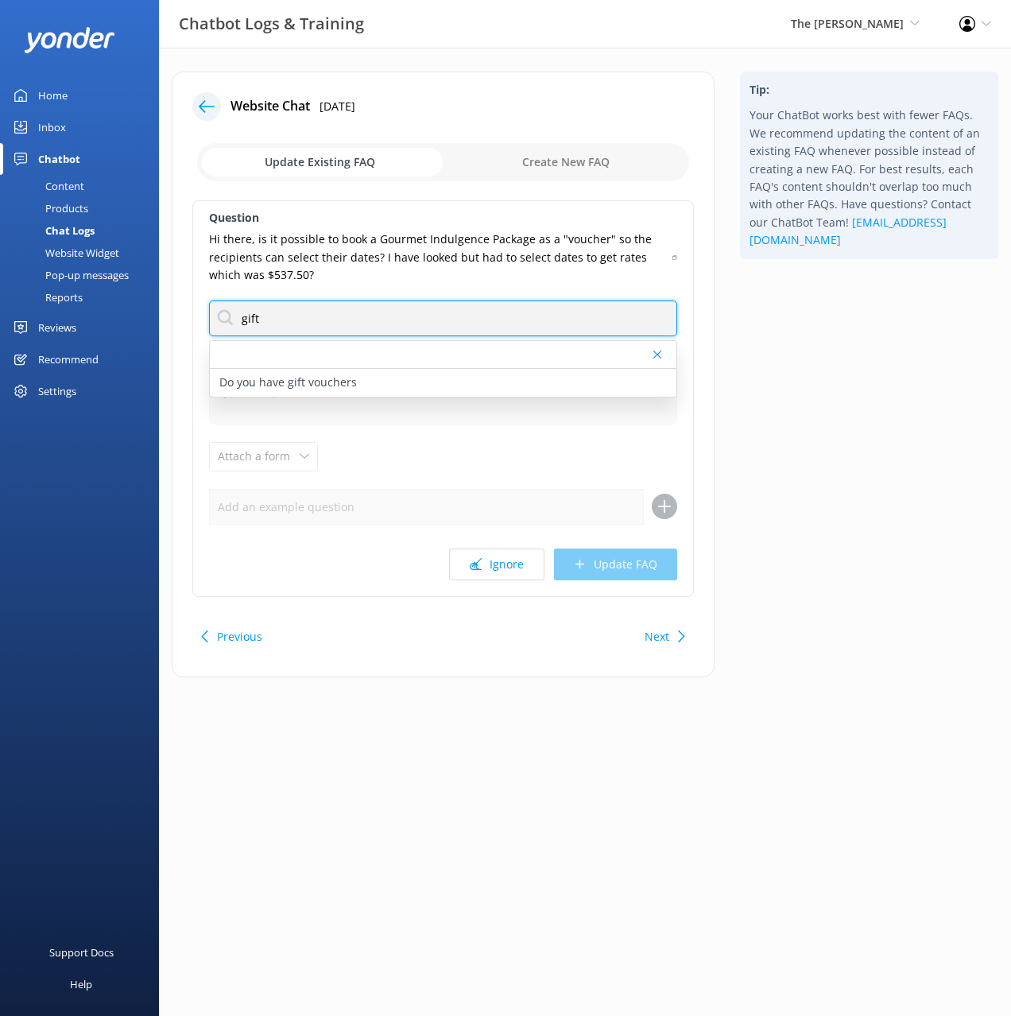
type input "gift"
click at [674, 258] on icon at bounding box center [675, 258] width 4 height 10
drag, startPoint x: 404, startPoint y: 377, endPoint x: 407, endPoint y: 388, distance: 11.6
click at [404, 377] on div "Do you have gift vouchers" at bounding box center [443, 383] width 467 height 28
type textarea "We offer vouchers for a high tea or a monetary value towards rooms and services…"
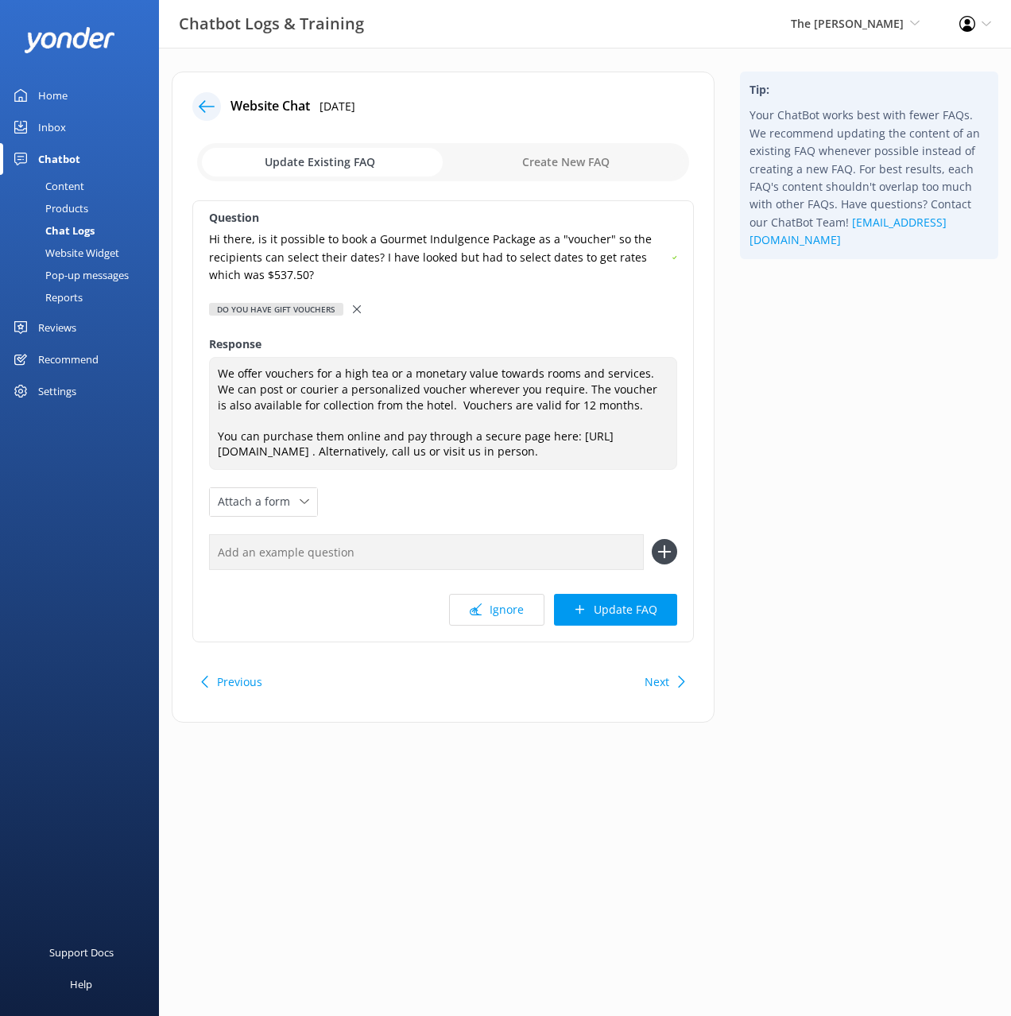
click at [521, 557] on input "text" at bounding box center [426, 552] width 435 height 36
paste input "Hi there, is it possible to book a Gourmet Indulgence Package as a "voucher" so…"
type input "Hi there, is it possible to book a Gourmet Indulgence Package as a "voucher" so…"
click at [652, 539] on button at bounding box center [664, 551] width 25 height 25
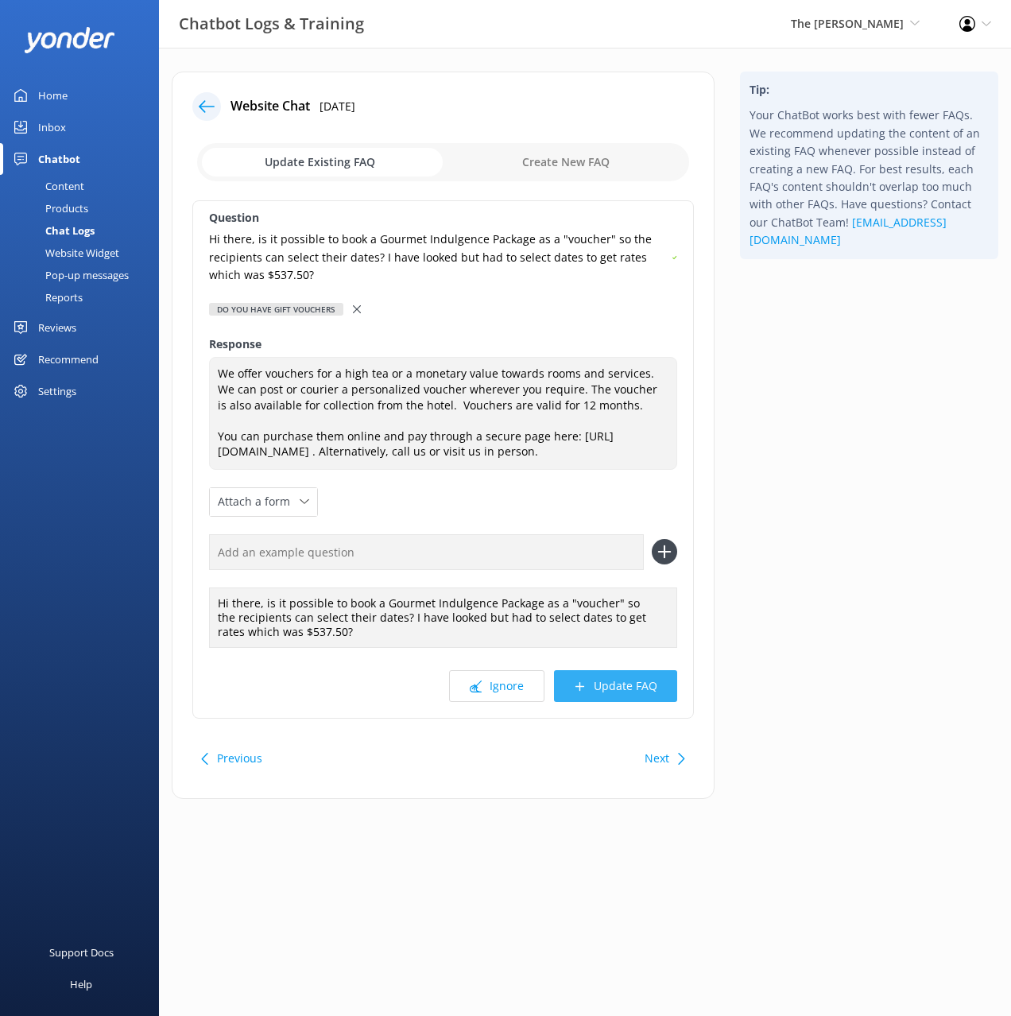
drag, startPoint x: 639, startPoint y: 697, endPoint x: 784, endPoint y: 510, distance: 236.8
click at [639, 697] on button "Update FAQ" at bounding box center [615, 686] width 123 height 32
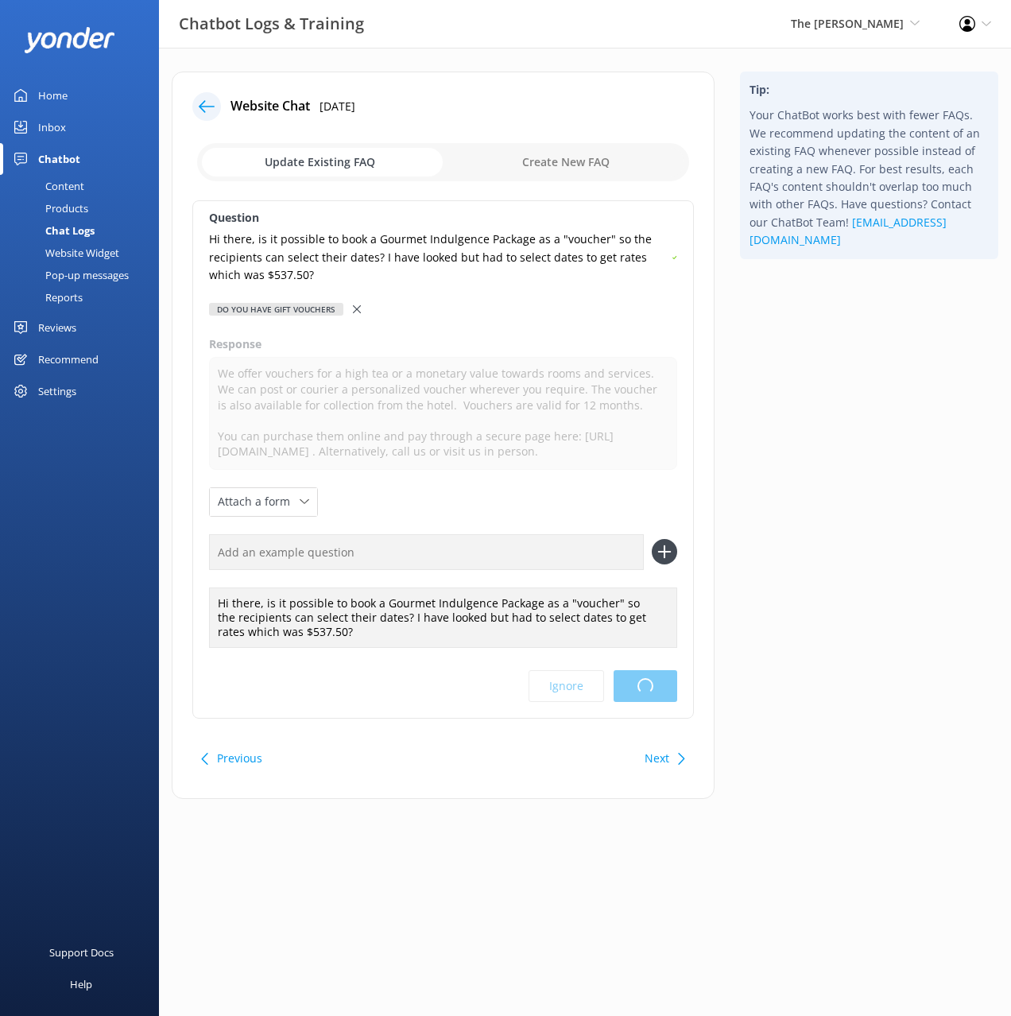
click at [797, 495] on div "Tip: Your ChatBot works best with fewer FAQs. We recommend updating the content…" at bounding box center [870, 443] width 284 height 743
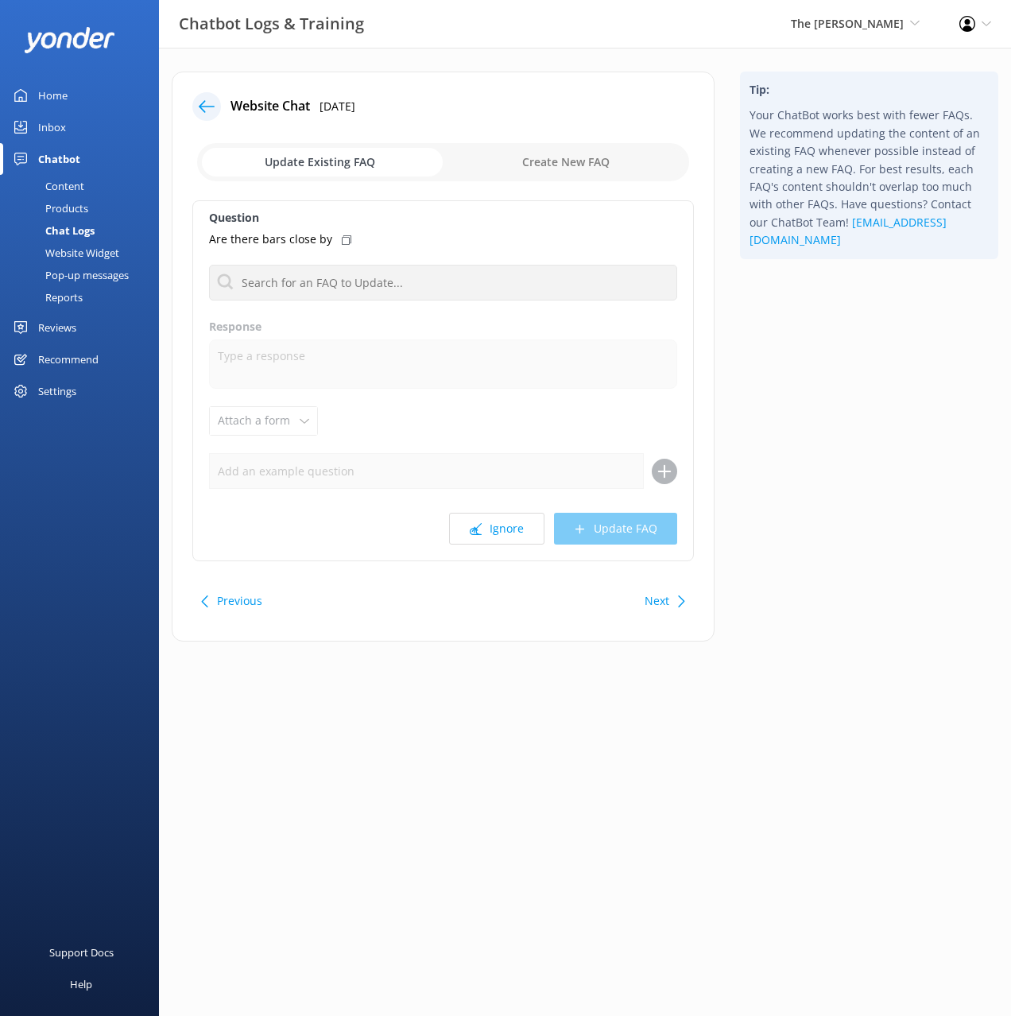
drag, startPoint x: 844, startPoint y: 445, endPoint x: 819, endPoint y: 443, distance: 24.7
click at [844, 445] on div "Tip: Your ChatBot works best with fewer FAQs. We recommend updating the content…" at bounding box center [870, 365] width 284 height 586
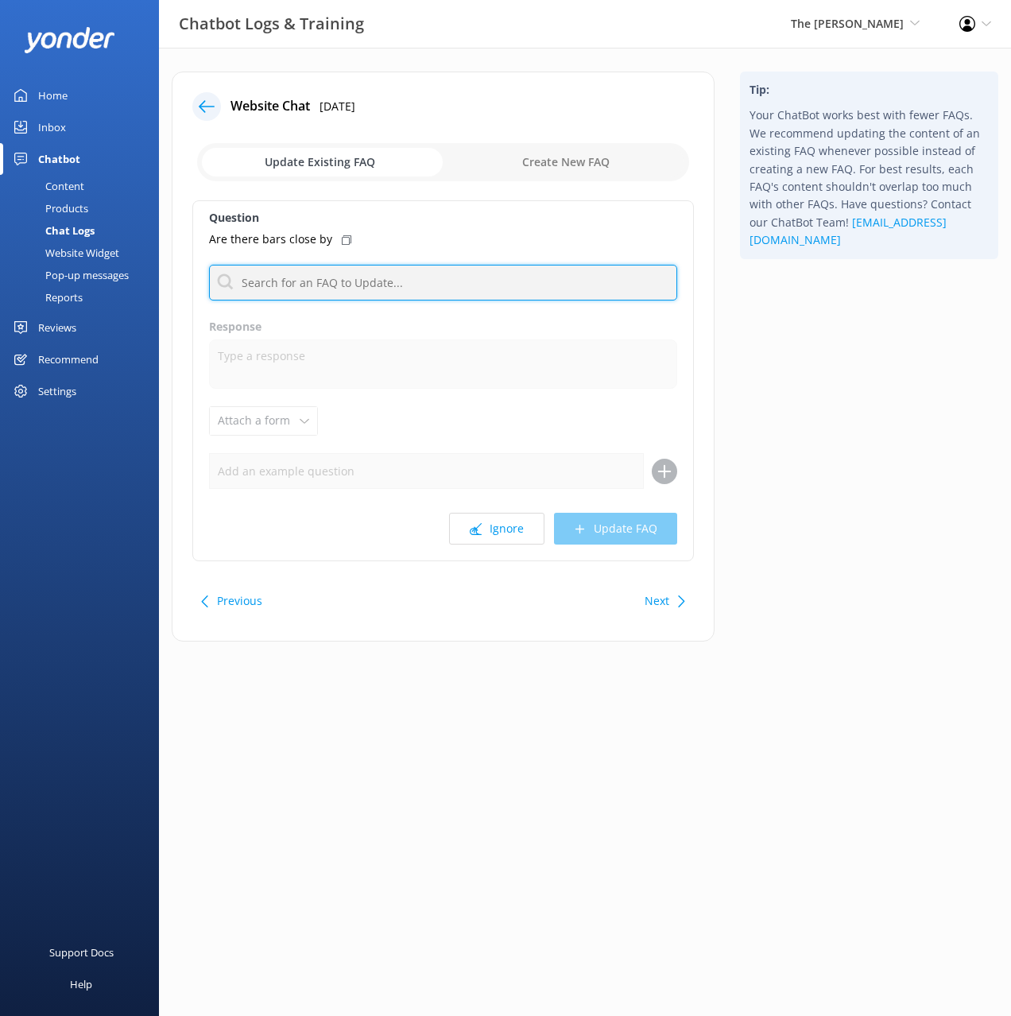
click at [375, 275] on input "text" at bounding box center [443, 283] width 468 height 36
type input "bar"
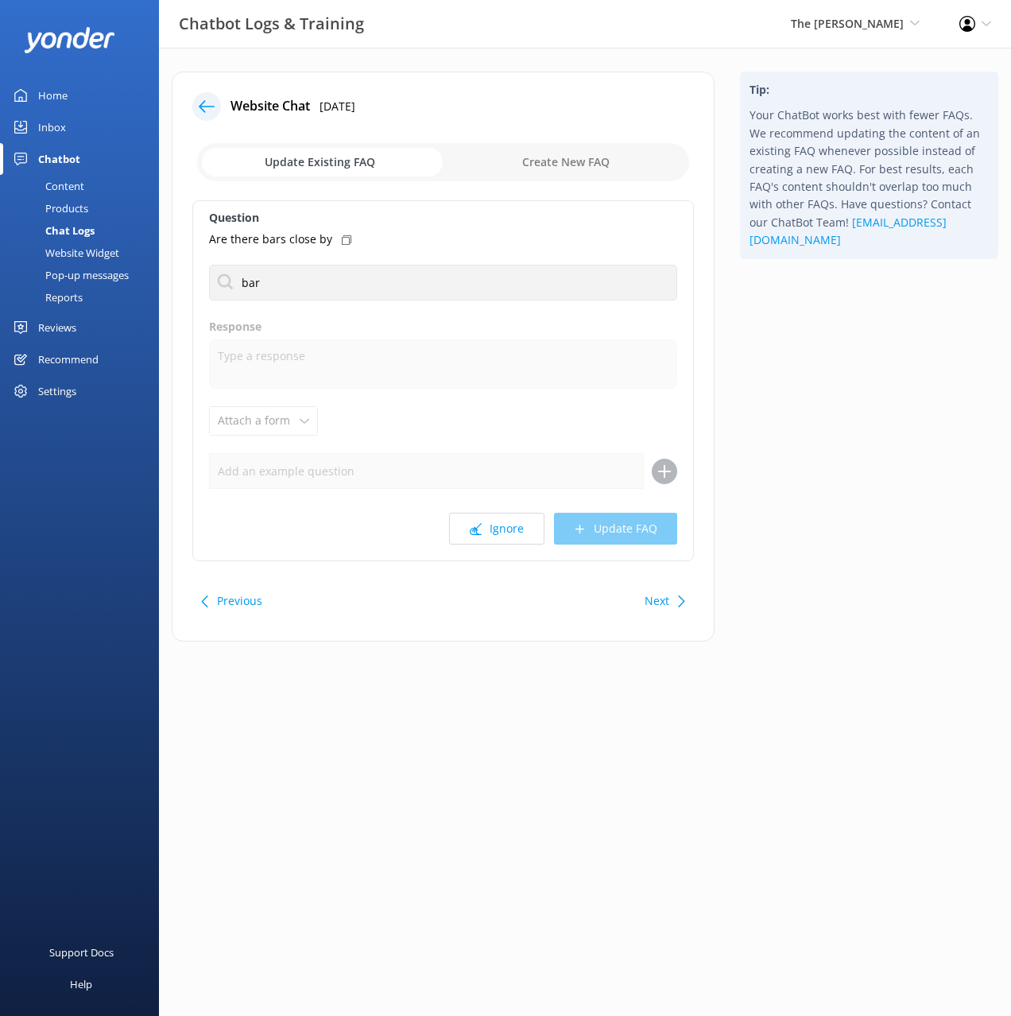
click at [759, 335] on div "Tip: Your ChatBot works best with fewer FAQs. We recommend updating the content…" at bounding box center [870, 365] width 284 height 586
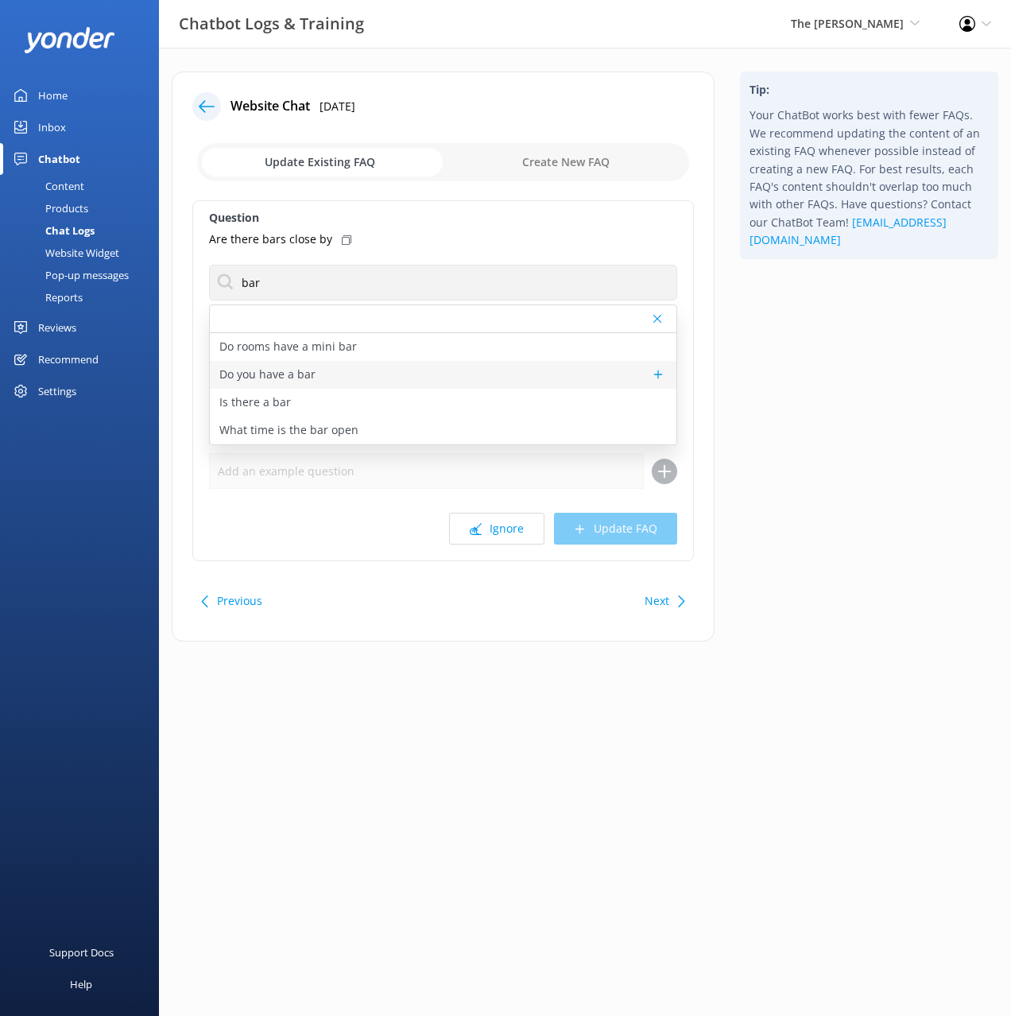
click at [317, 375] on div "Do you have a bar" at bounding box center [443, 375] width 467 height 28
type textarea "Located off the Lobby, 50 Bistro Bar is open from 11.00am till late. A wide sel…"
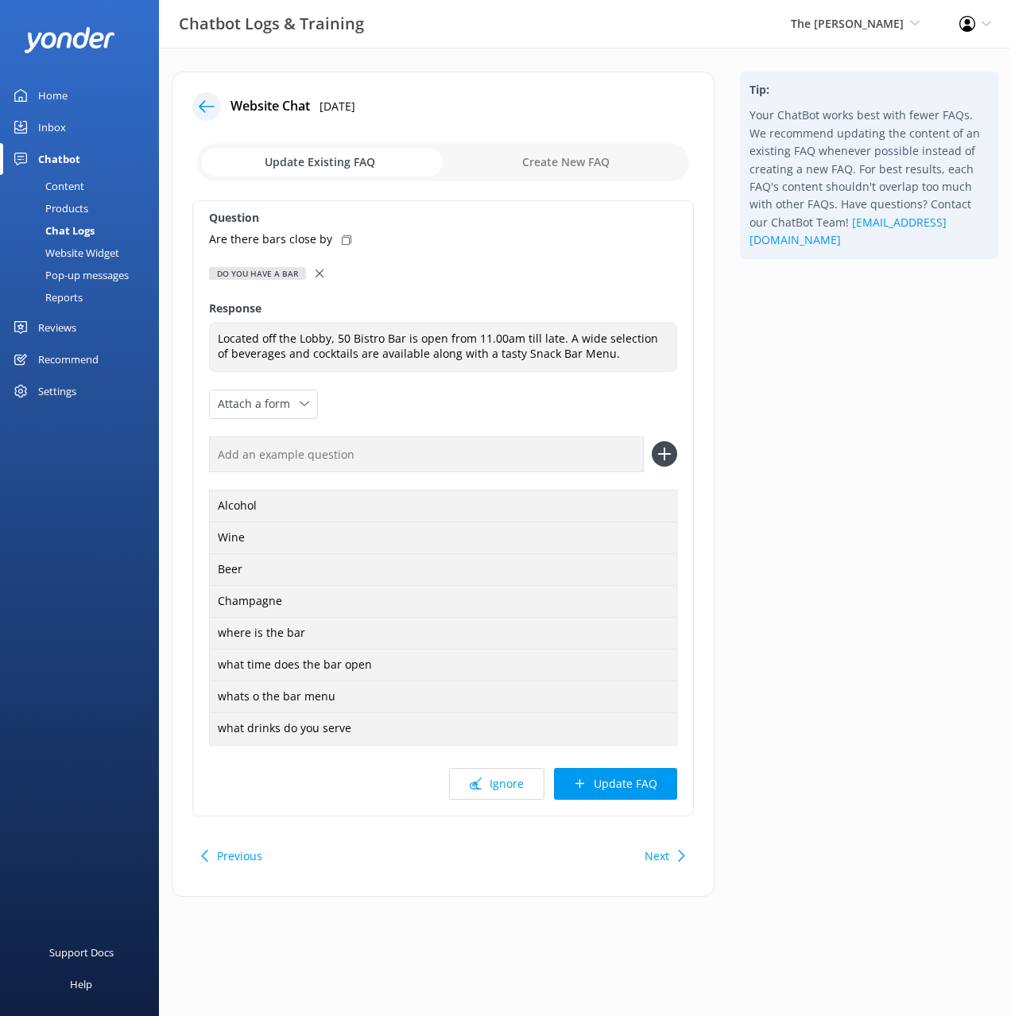
click at [343, 234] on div "Are there bars close by" at bounding box center [443, 239] width 468 height 17
click at [568, 445] on input "text" at bounding box center [426, 455] width 435 height 36
paste input "Are there bars close by"
type input "Are there bars close by"
drag, startPoint x: 662, startPoint y: 447, endPoint x: 657, endPoint y: 453, distance: 8.5
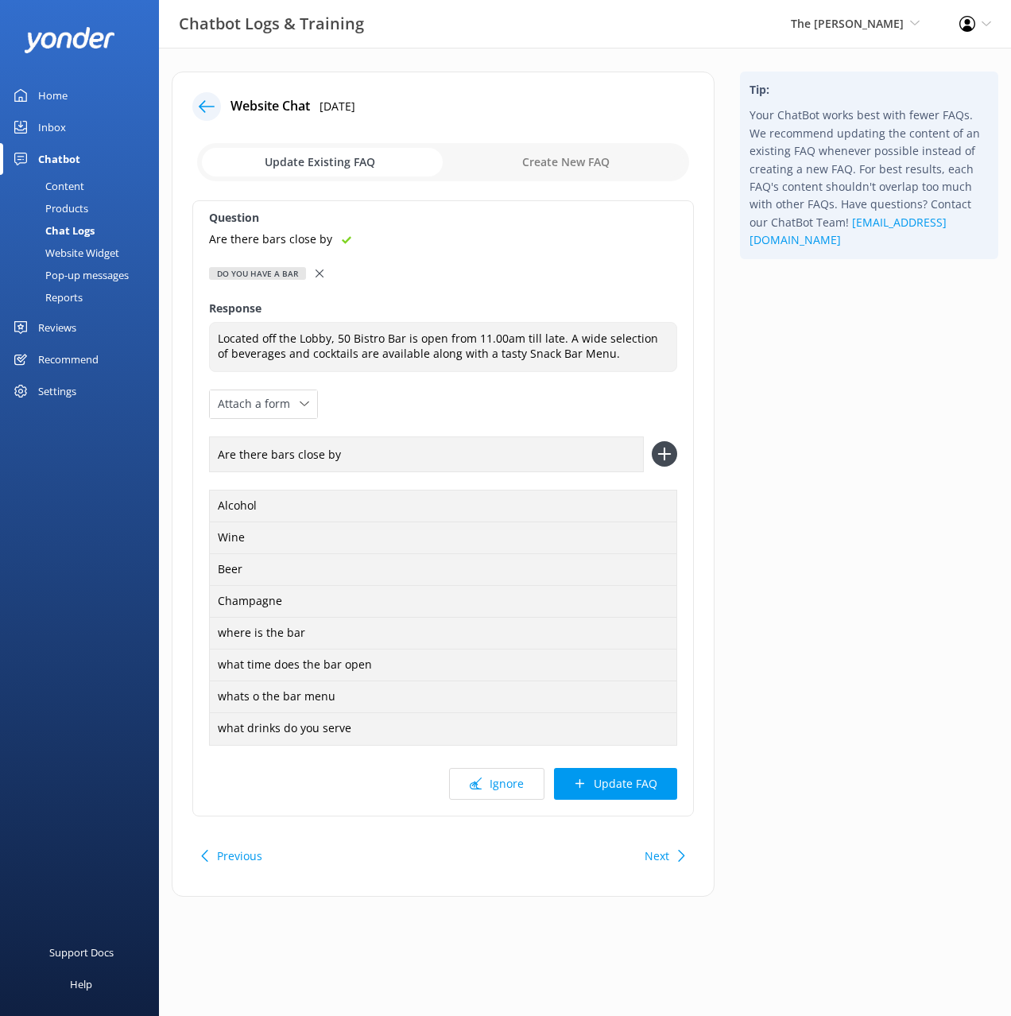
click at [662, 447] on icon at bounding box center [664, 453] width 25 height 25
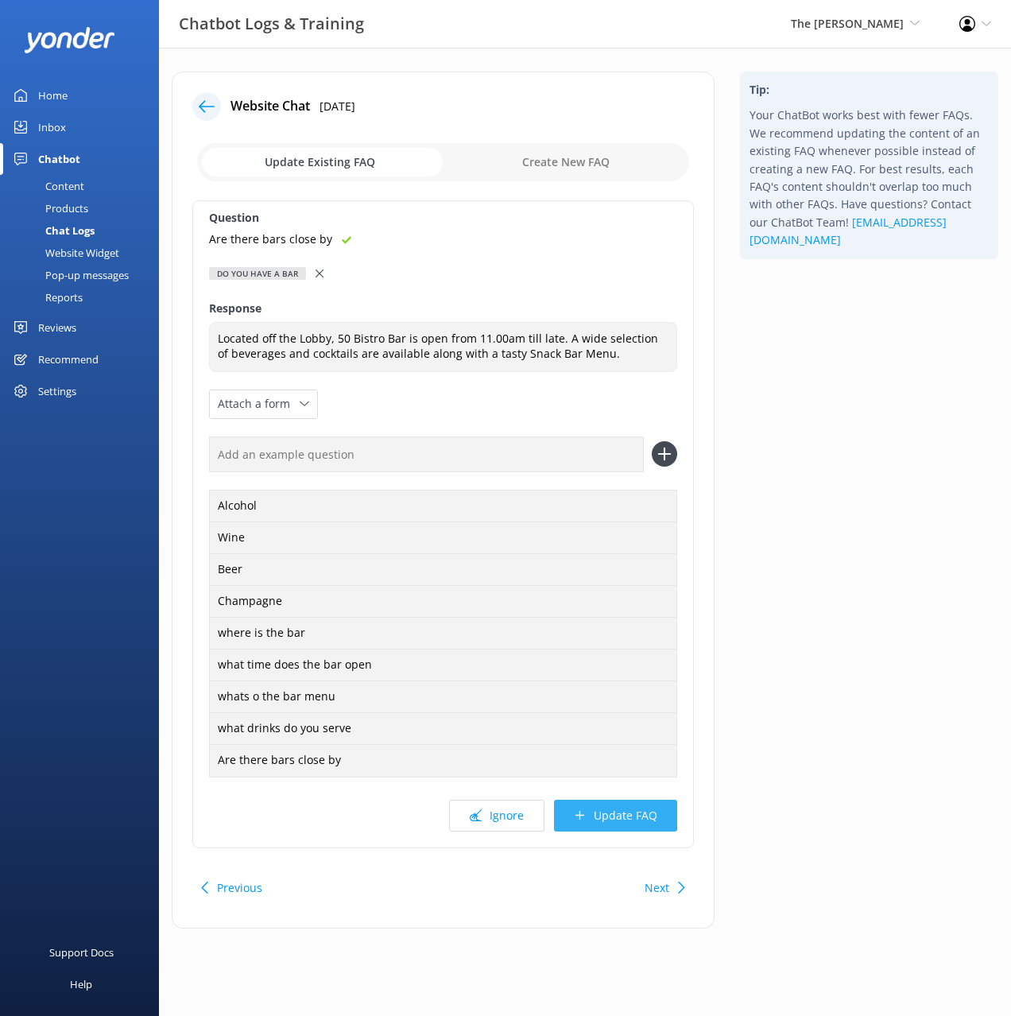
click at [662, 808] on button "Update FAQ" at bounding box center [615, 816] width 123 height 32
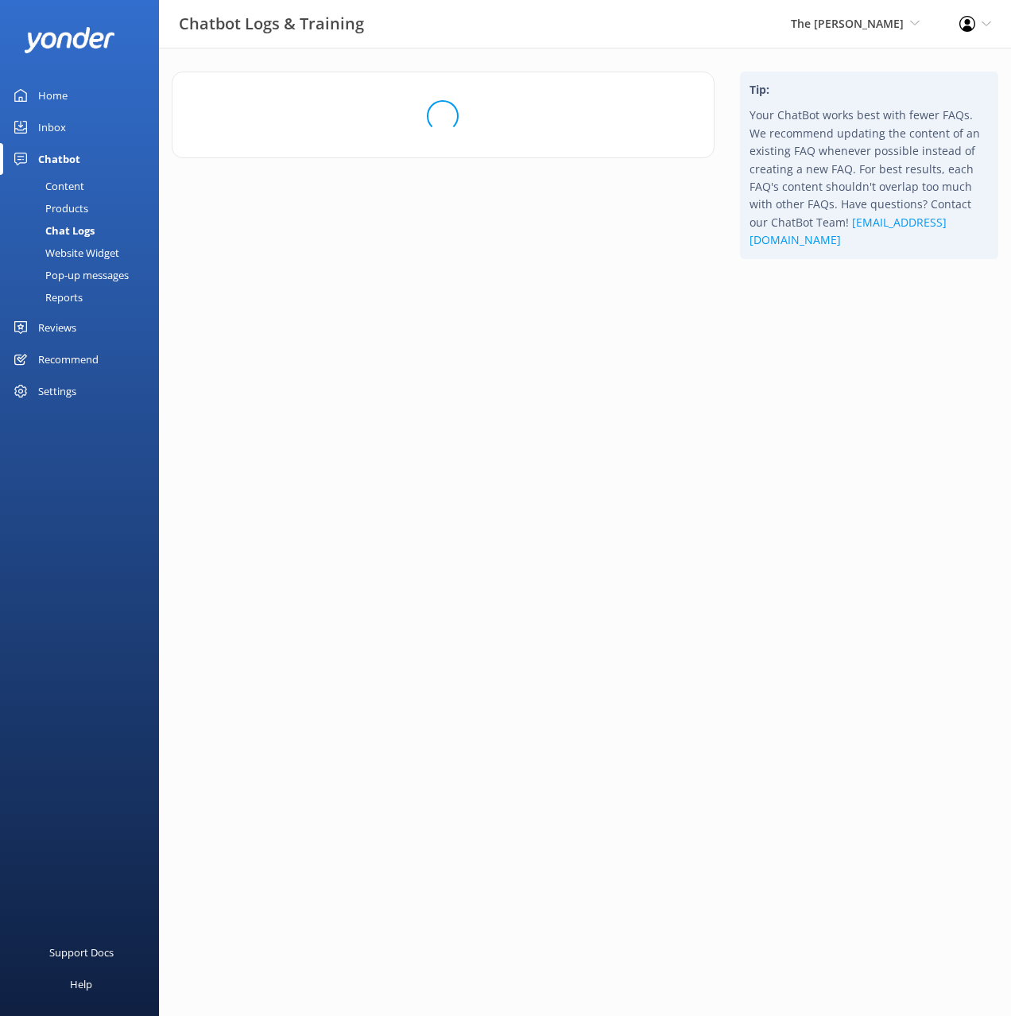
drag, startPoint x: 890, startPoint y: 491, endPoint x: 876, endPoint y: 482, distance: 16.1
click at [888, 490] on html "Chatbot Logs & Training The George Black Cat Cruises Banff Airporter Internatio…" at bounding box center [505, 508] width 1011 height 1016
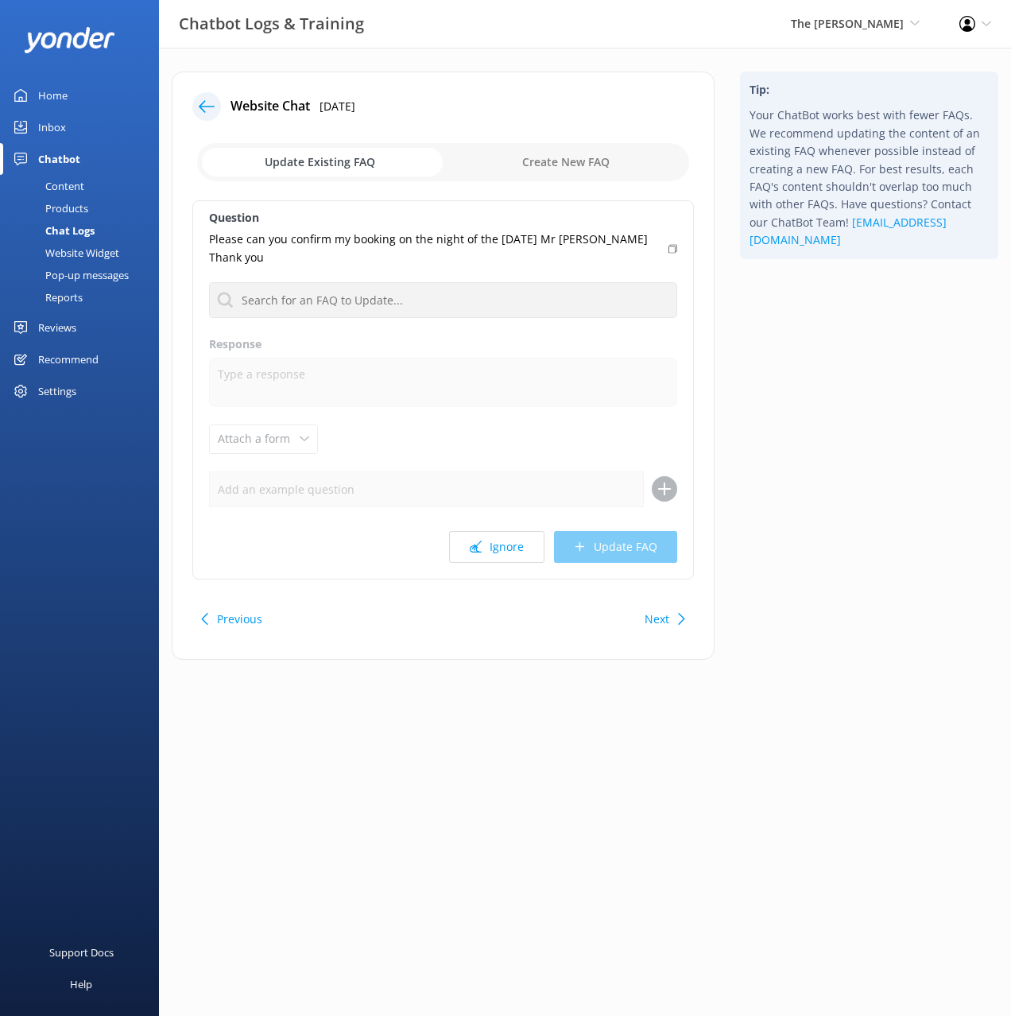
click at [833, 349] on div "Tip: Your ChatBot works best with fewer FAQs. We recommend updating the content…" at bounding box center [870, 374] width 284 height 604
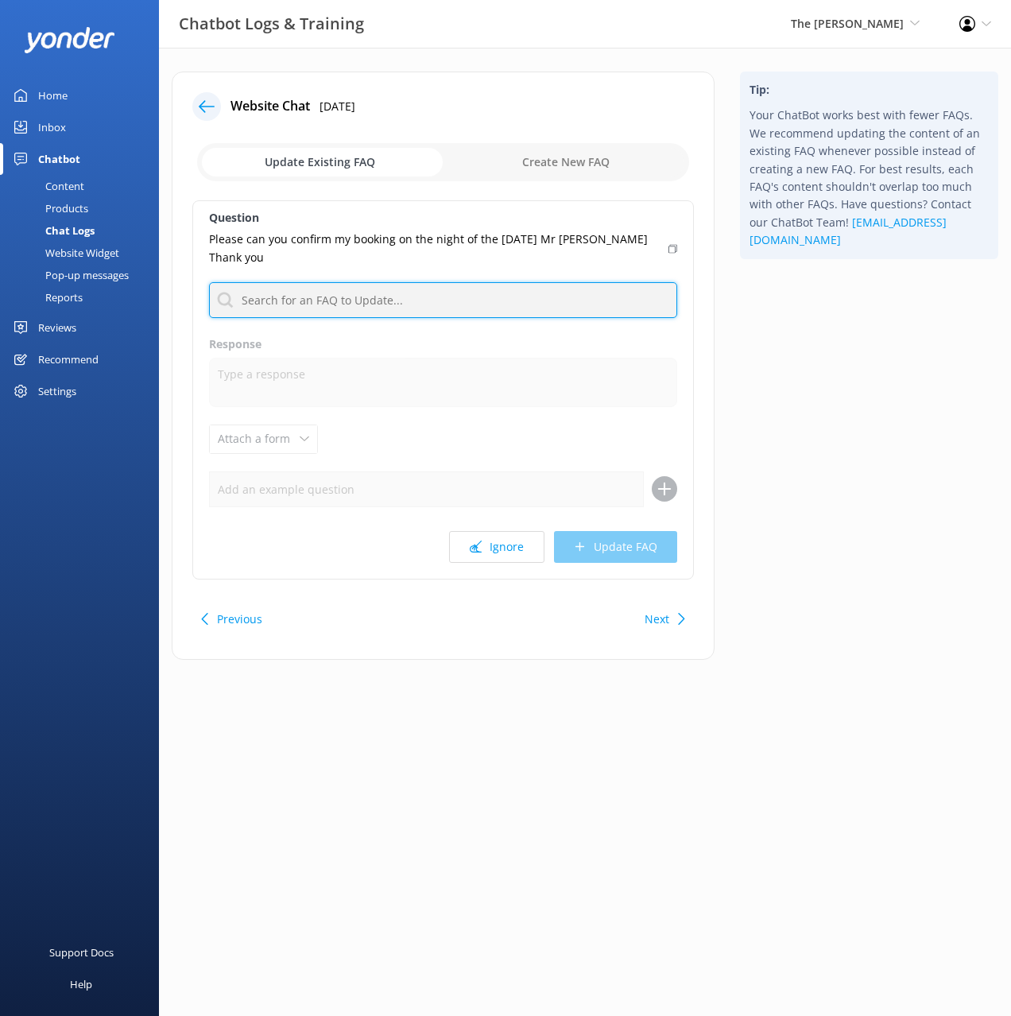
click at [563, 300] on input "text" at bounding box center [443, 300] width 468 height 36
type input "confi"
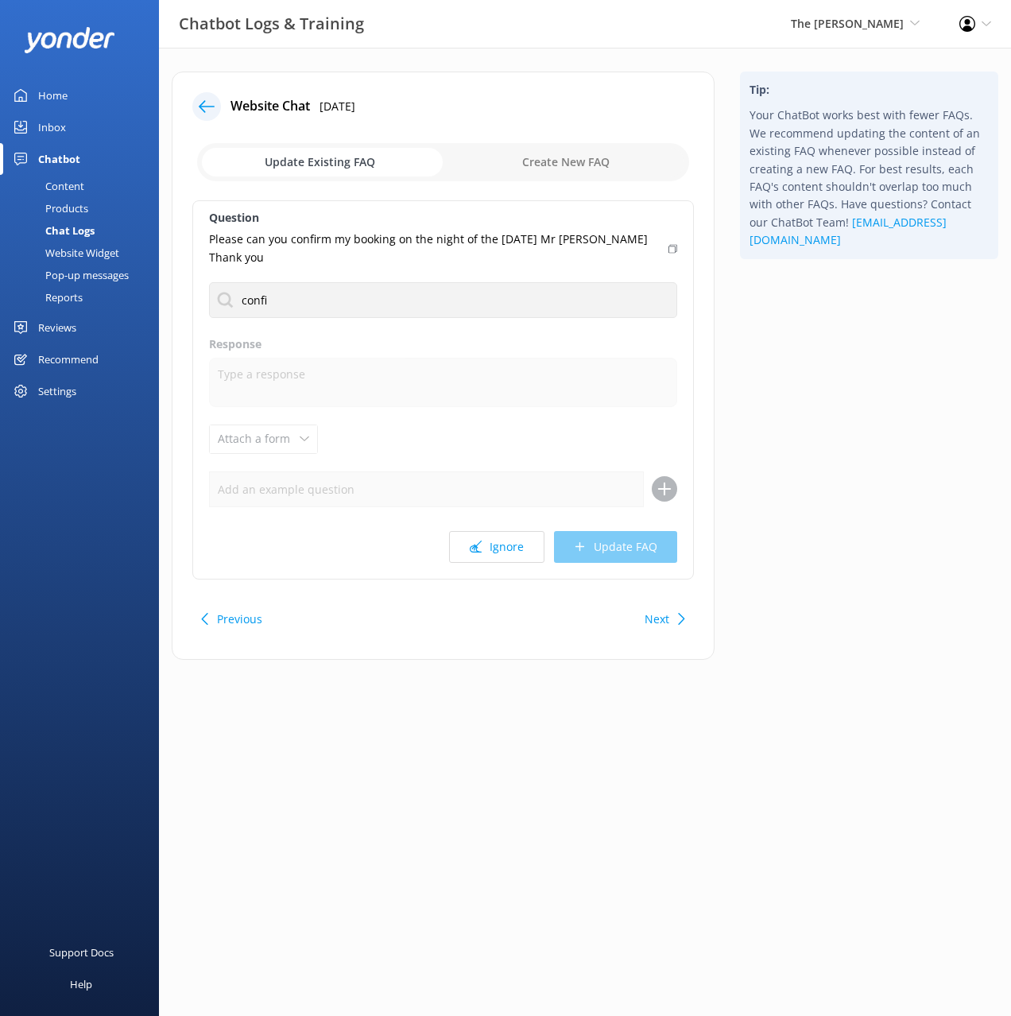
click at [856, 337] on div "Tip: Your ChatBot works best with fewer FAQs. We recommend updating the content…" at bounding box center [870, 374] width 284 height 604
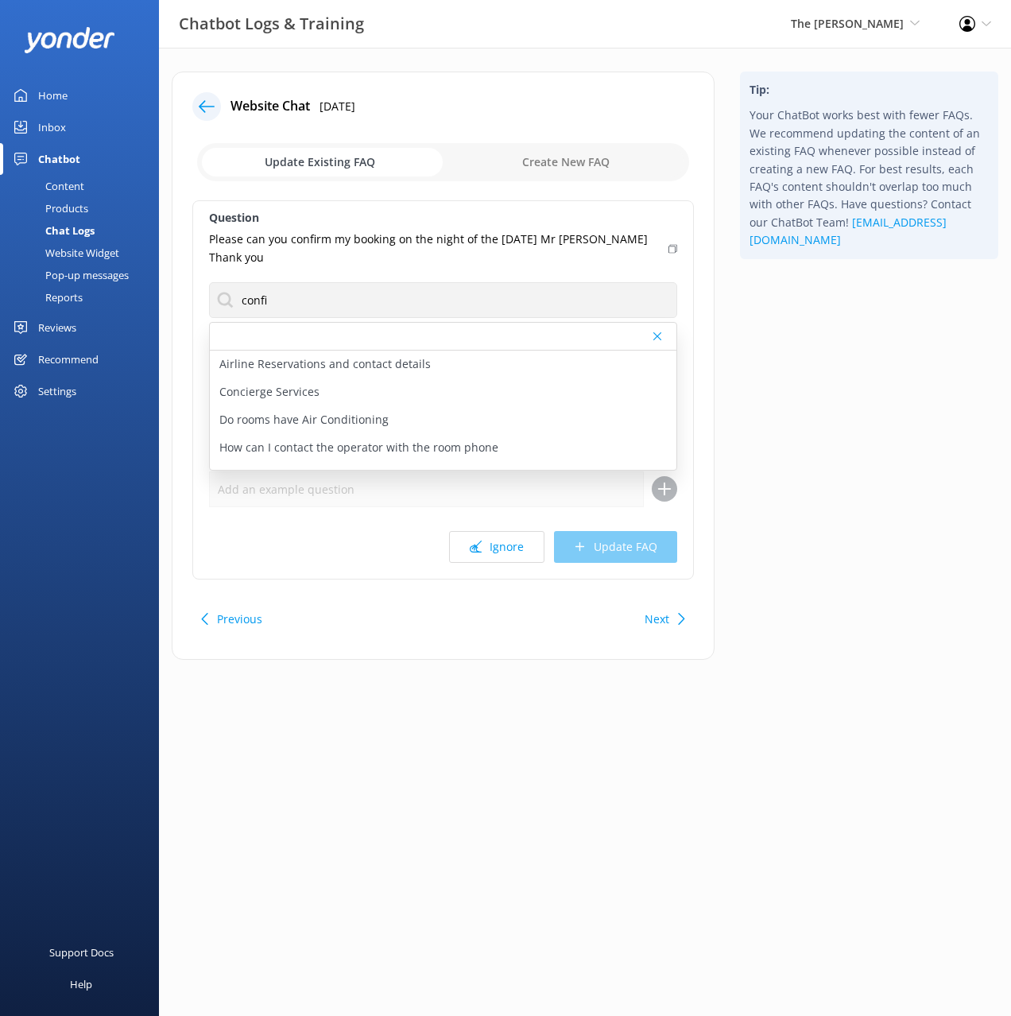
click at [842, 332] on div "Tip: Your ChatBot works best with fewer FAQs. We recommend updating the content…" at bounding box center [870, 374] width 284 height 604
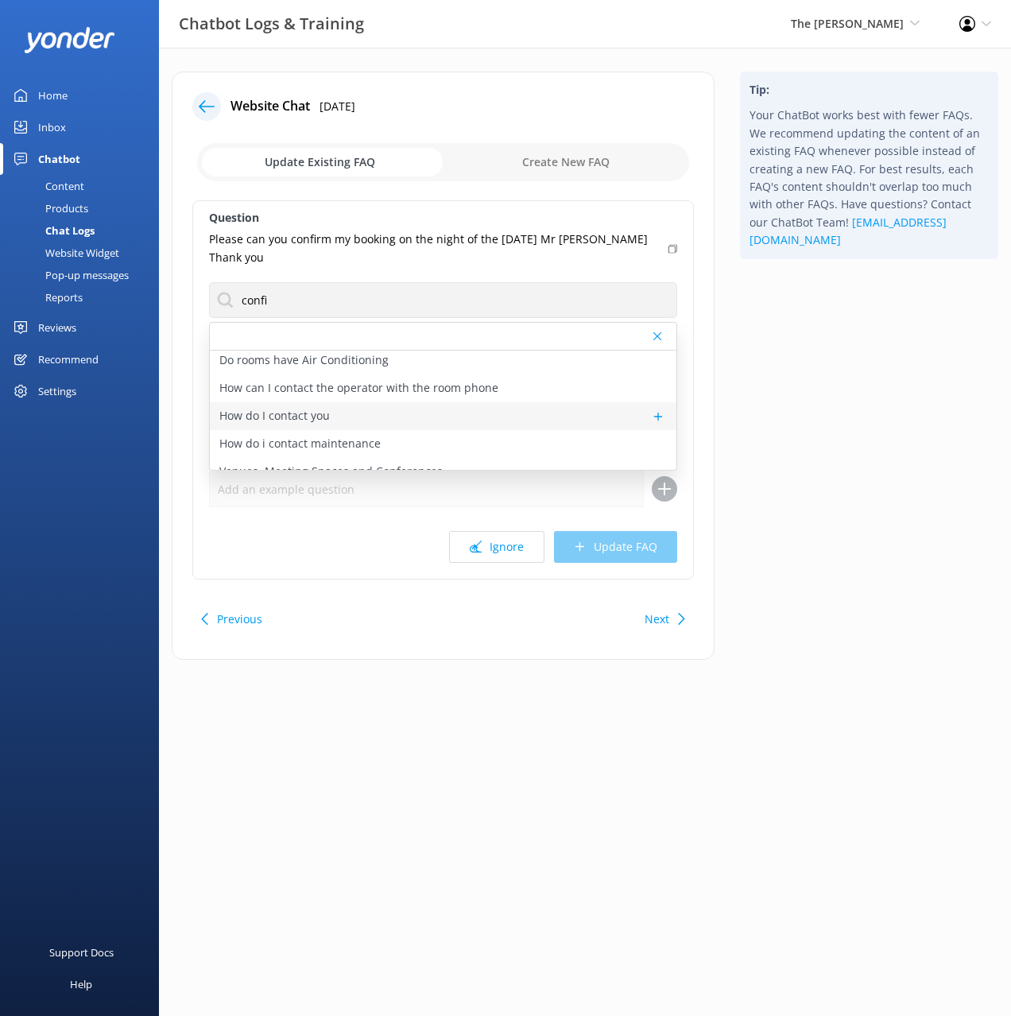
click at [328, 418] on p "How do I contact you" at bounding box center [274, 415] width 111 height 17
type textarea "You can contact our friendly team on +64 3 371 0251 or email info@thegeorge.com."
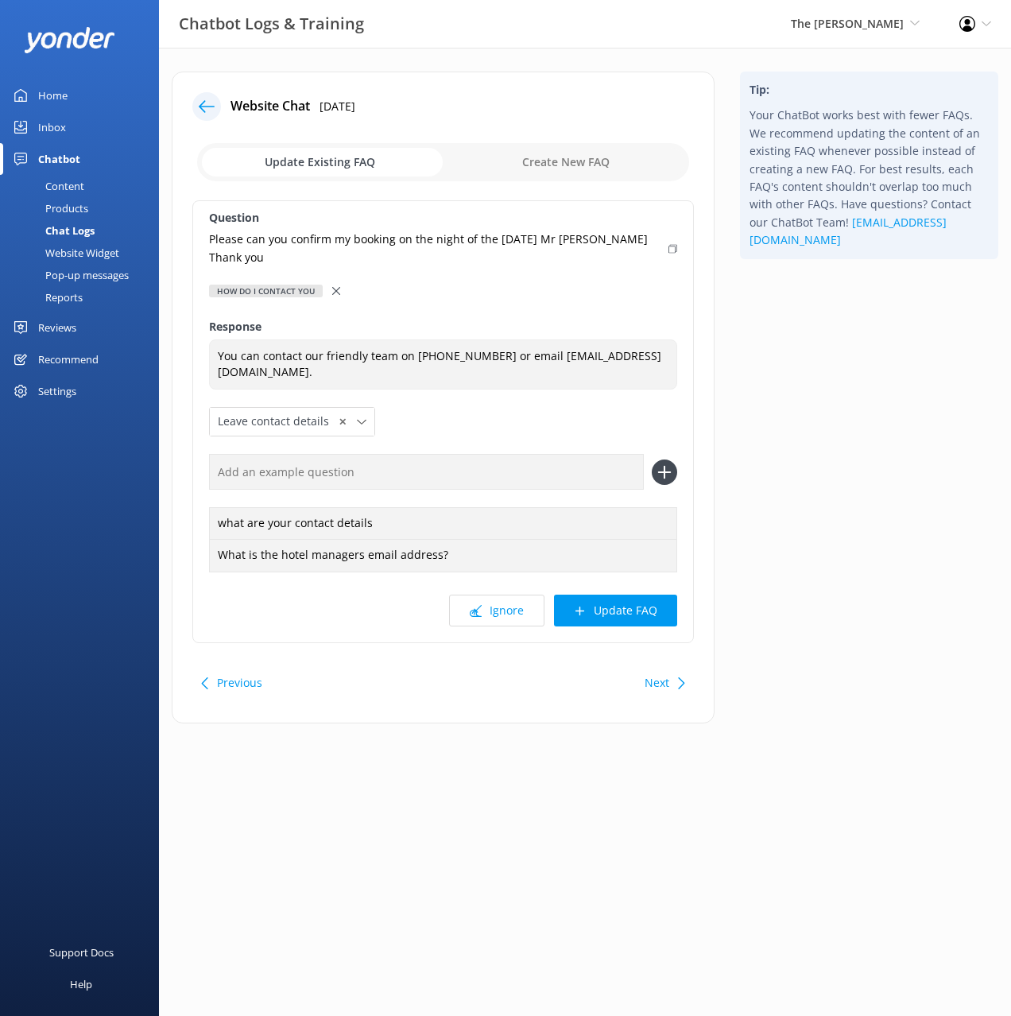
drag, startPoint x: 784, startPoint y: 402, endPoint x: 743, endPoint y: 394, distance: 41.2
click at [779, 401] on div "Tip: Your ChatBot works best with fewer FAQs. We recommend updating the content…" at bounding box center [870, 406] width 284 height 668
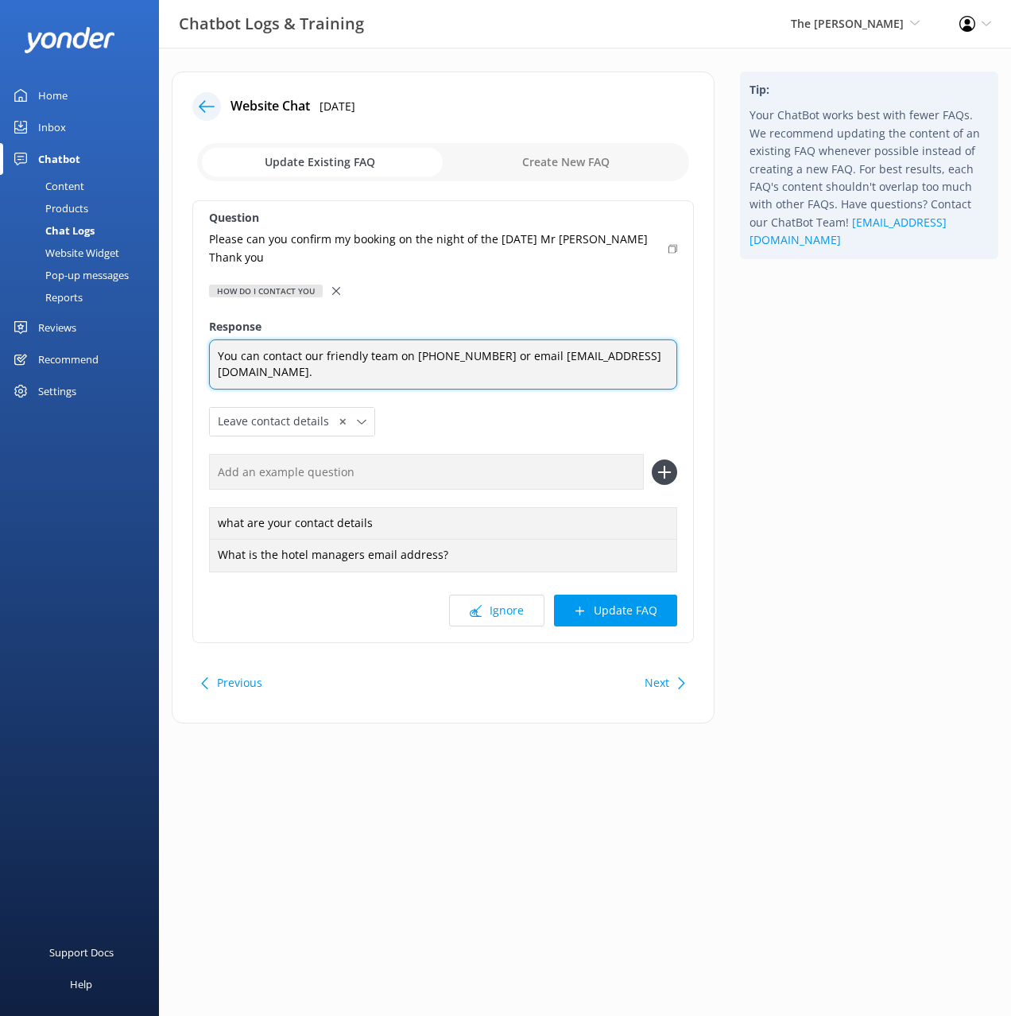
click at [599, 363] on textarea "You can contact our friendly team on +64 3 371 0251 or email info@thegeorge.com." at bounding box center [443, 365] width 468 height 50
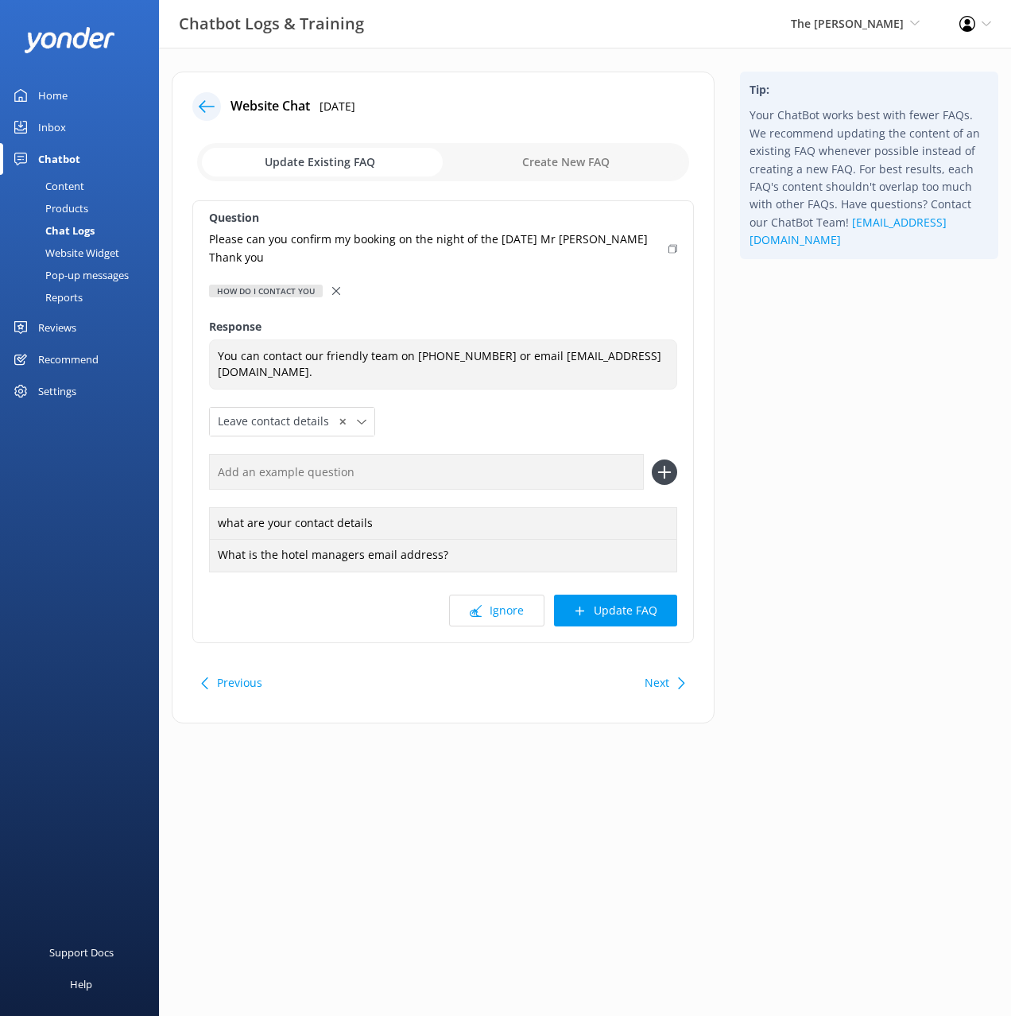
drag, startPoint x: 835, startPoint y: 374, endPoint x: 631, endPoint y: 216, distance: 258.0
click at [834, 374] on div "Tip: Your ChatBot works best with fewer FAQs. We recommend updating the content…" at bounding box center [870, 406] width 284 height 668
click at [555, 164] on input "checkbox" at bounding box center [443, 162] width 492 height 38
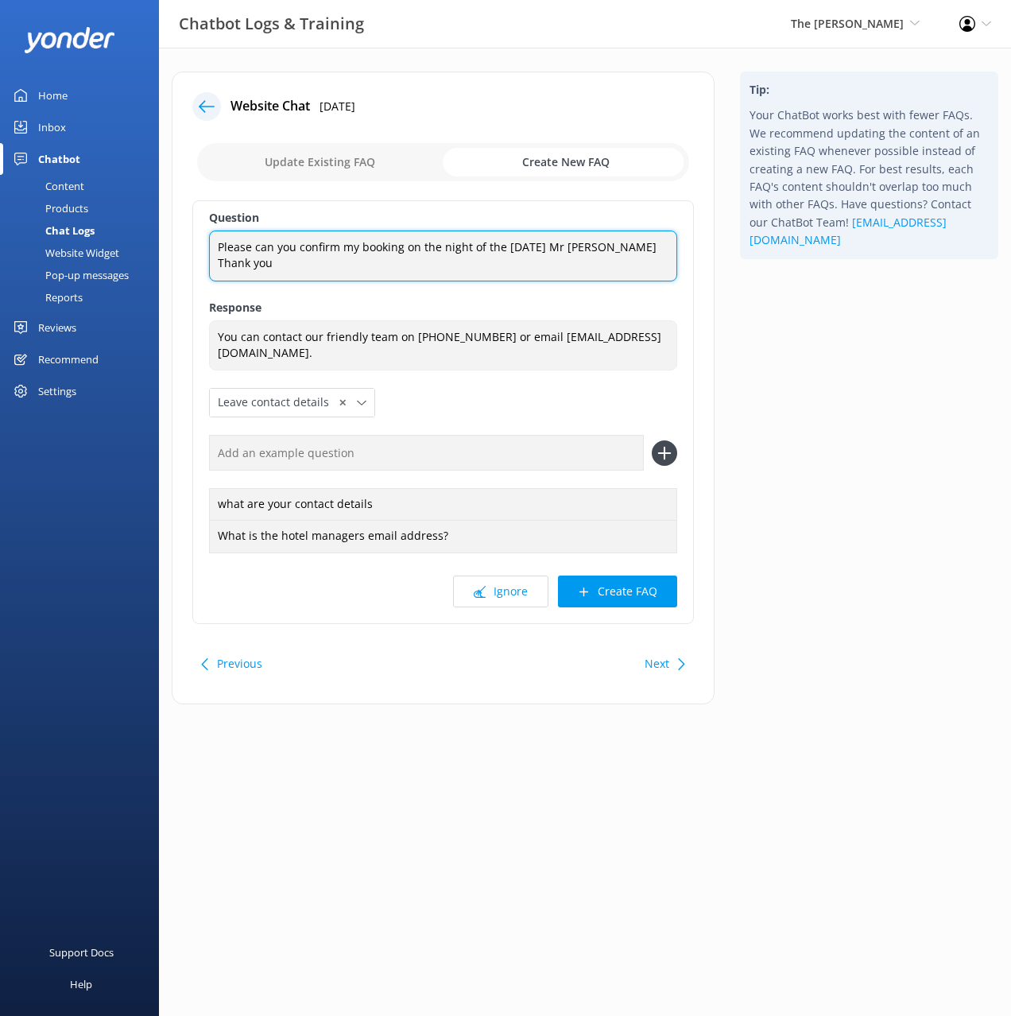
click at [370, 257] on textarea "Please can you confirm my booking on the night of the 17th September 2025 Mr Mr…" at bounding box center [443, 256] width 468 height 50
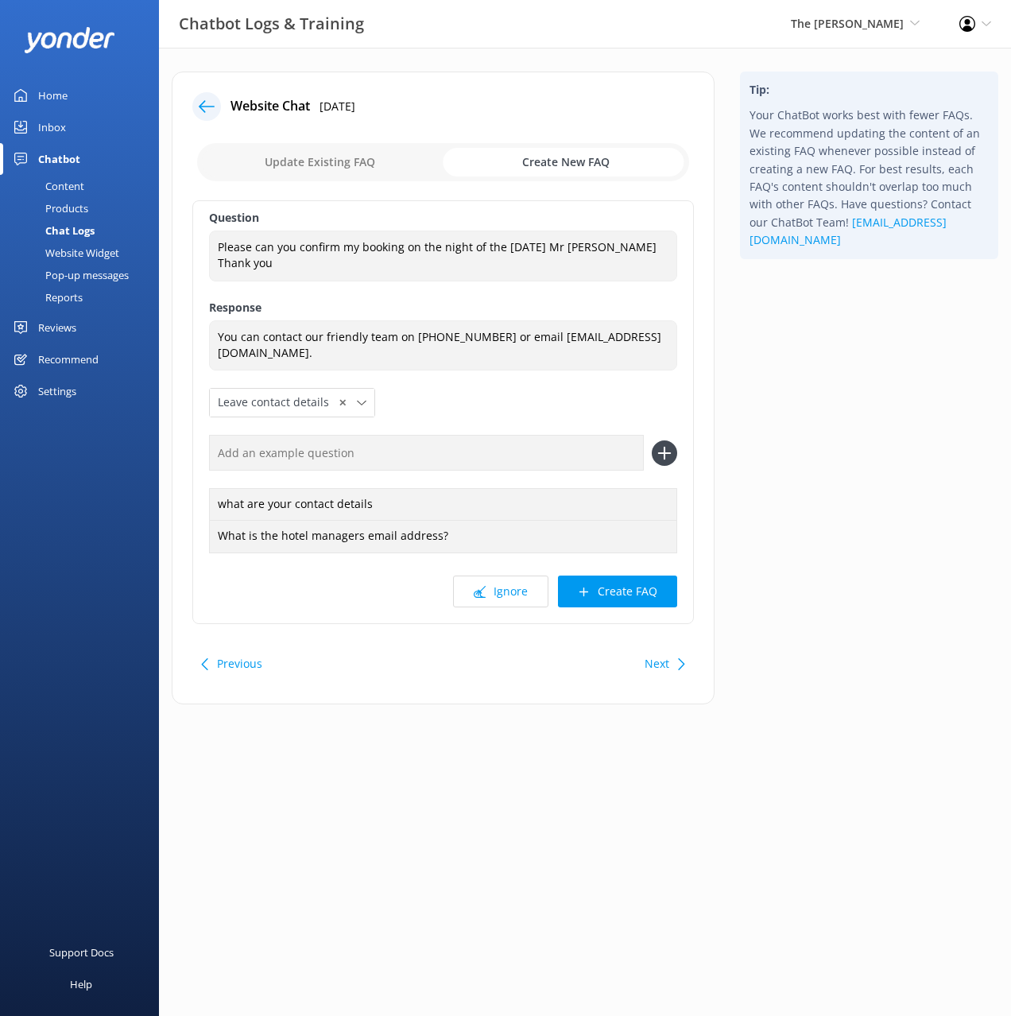
click at [776, 491] on div "Tip: Your ChatBot works best with fewer FAQs. We recommend updating the content…" at bounding box center [870, 396] width 284 height 649
click at [665, 659] on button "Next" at bounding box center [657, 664] width 25 height 32
checkbox input "false"
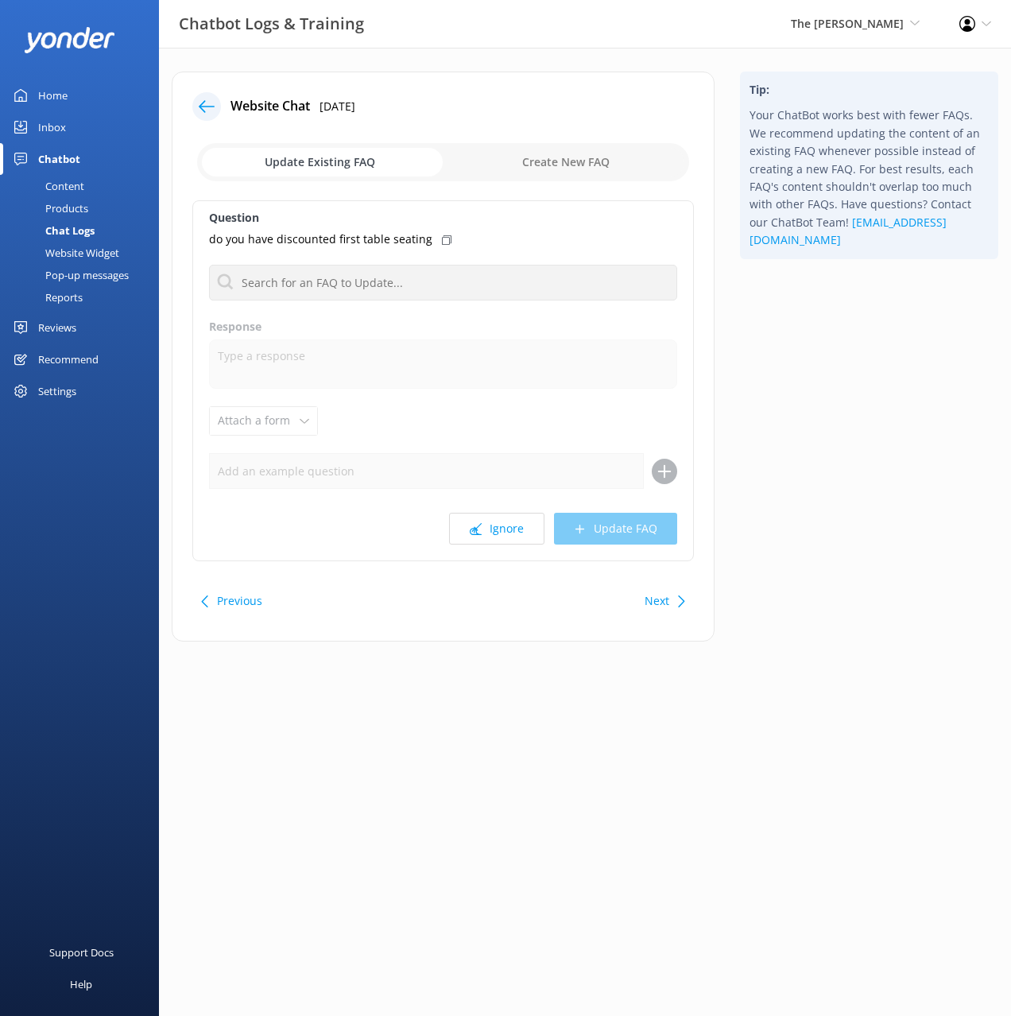
click at [240, 590] on button "Previous" at bounding box center [239, 601] width 45 height 32
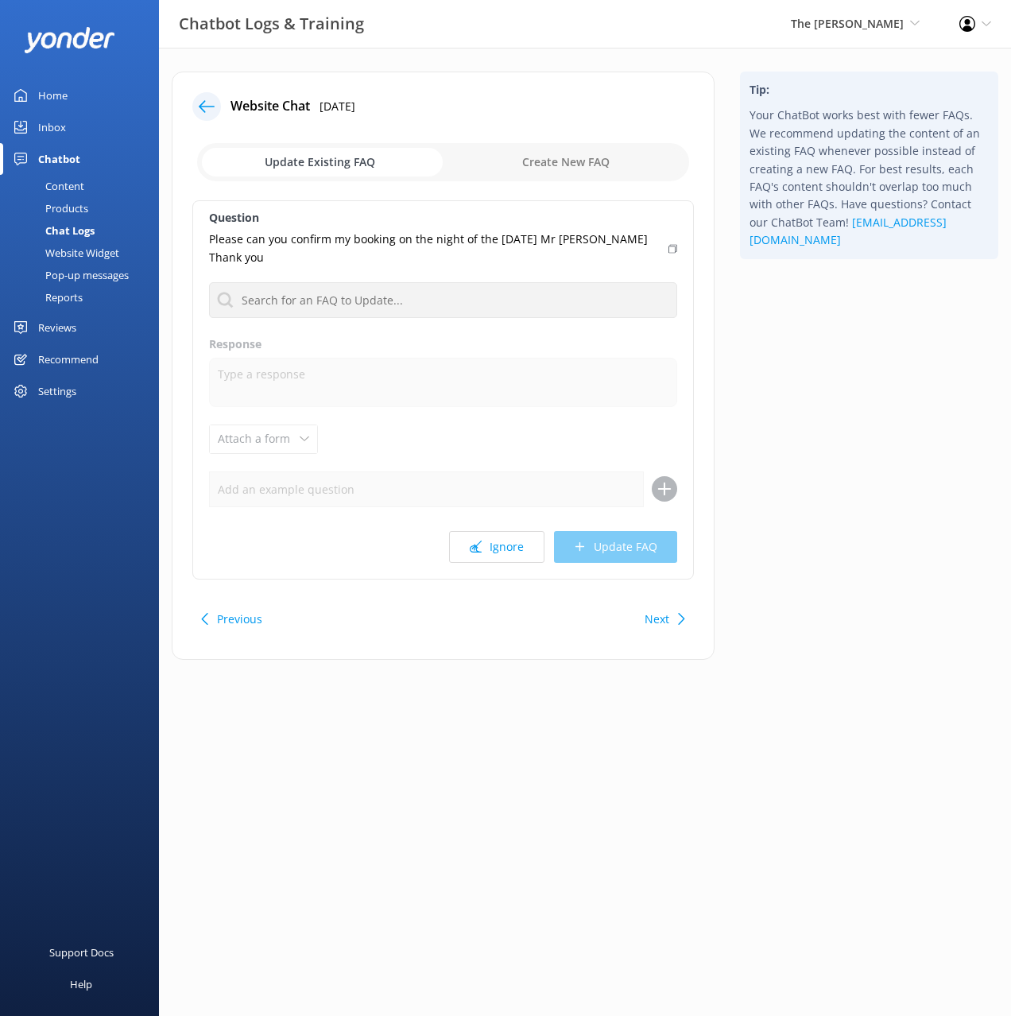
drag, startPoint x: 802, startPoint y: 410, endPoint x: 615, endPoint y: 196, distance: 282.9
click at [792, 396] on div "Tip: Your ChatBot works best with fewer FAQs. We recommend updating the content…" at bounding box center [870, 374] width 284 height 604
click at [547, 167] on input "checkbox" at bounding box center [443, 162] width 492 height 38
checkbox input "true"
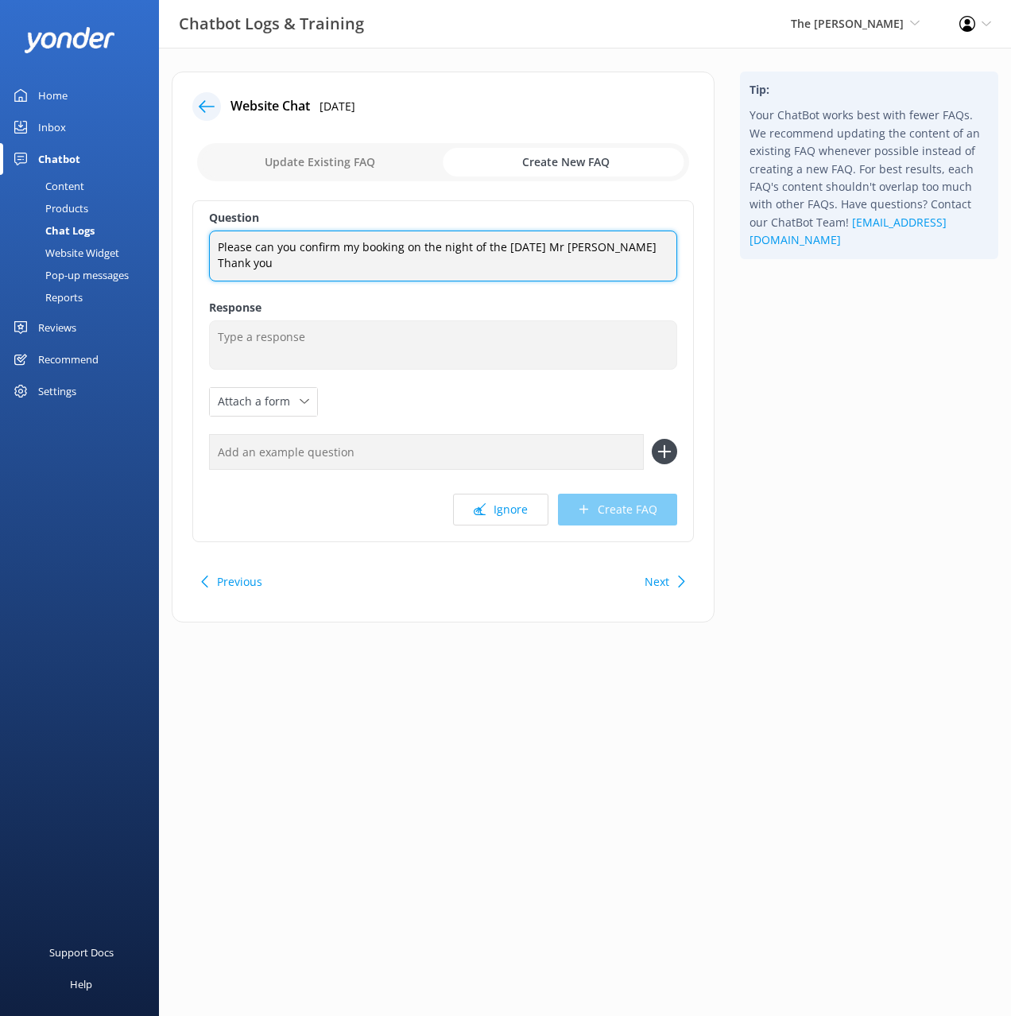
click at [530, 253] on textarea "Please can you confirm my booking on the night of the 17th September 2025 Mr Mr…" at bounding box center [443, 256] width 468 height 50
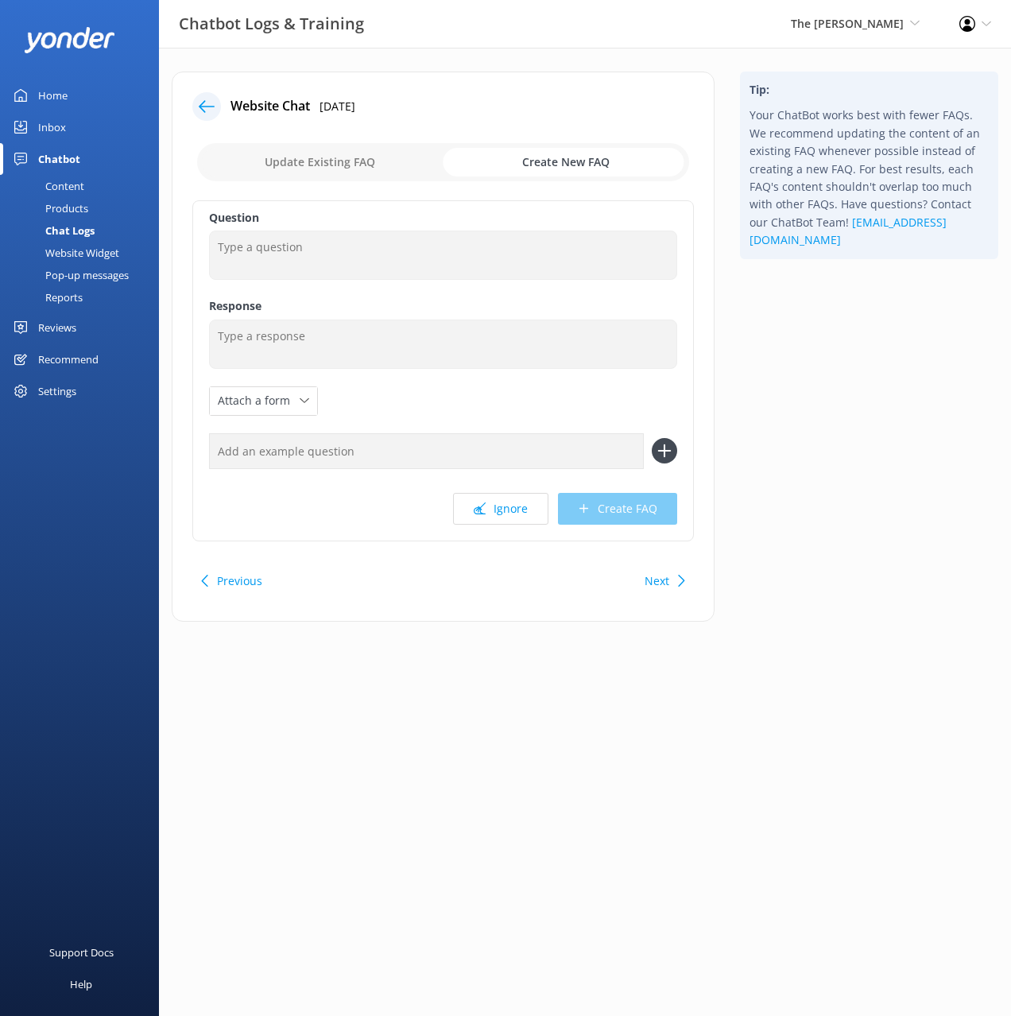
click at [371, 451] on input "text" at bounding box center [426, 451] width 435 height 36
paste input "Please can you confirm my booking on the night of the 17th September 2025 Mr Mr…"
type input "Please can you confirm my booking on the night of the 17th September 2025 Mr Mr…"
click at [652, 438] on button at bounding box center [664, 450] width 25 height 25
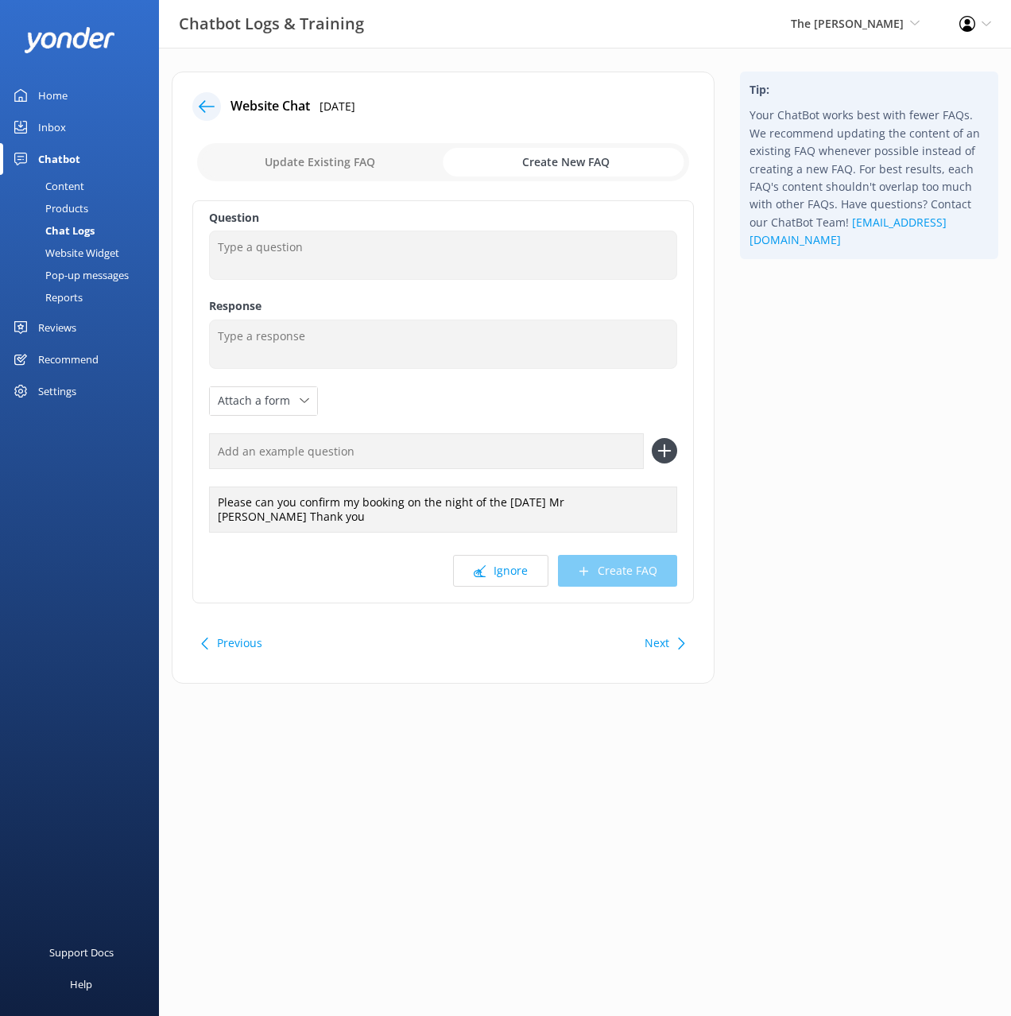
scroll to position [0, 0]
click at [367, 267] on textarea at bounding box center [443, 255] width 468 height 49
type textarea "I want to reconfirm my booking"
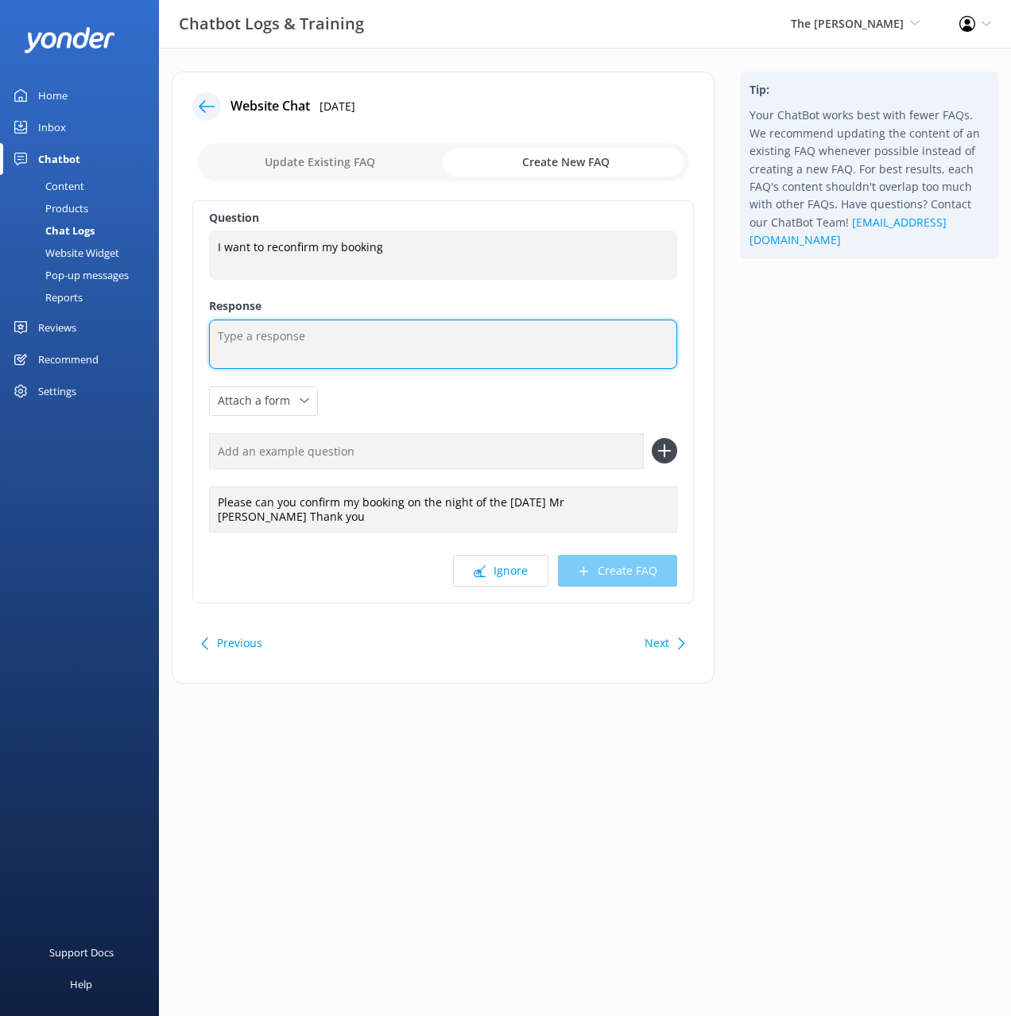
click at [439, 357] on textarea at bounding box center [443, 344] width 468 height 49
click at [440, 357] on textarea at bounding box center [443, 344] width 468 height 49
paste textarea "To reconfirm your booking, please contact our team directly at +64 3 371 0251 o…"
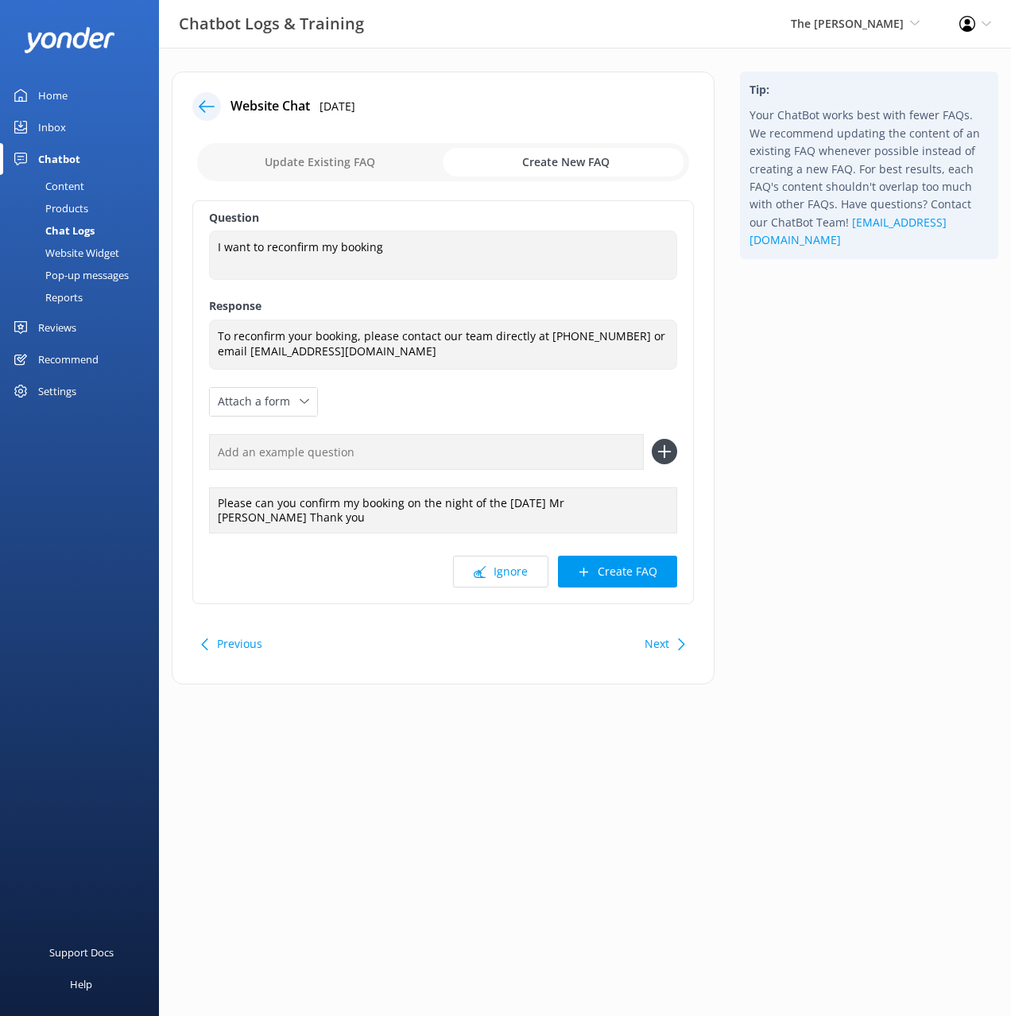
drag, startPoint x: 823, startPoint y: 456, endPoint x: 815, endPoint y: 456, distance: 8.0
click at [822, 456] on div "Tip: Your ChatBot works best with fewer FAQs. We recommend updating the content…" at bounding box center [870, 386] width 284 height 629
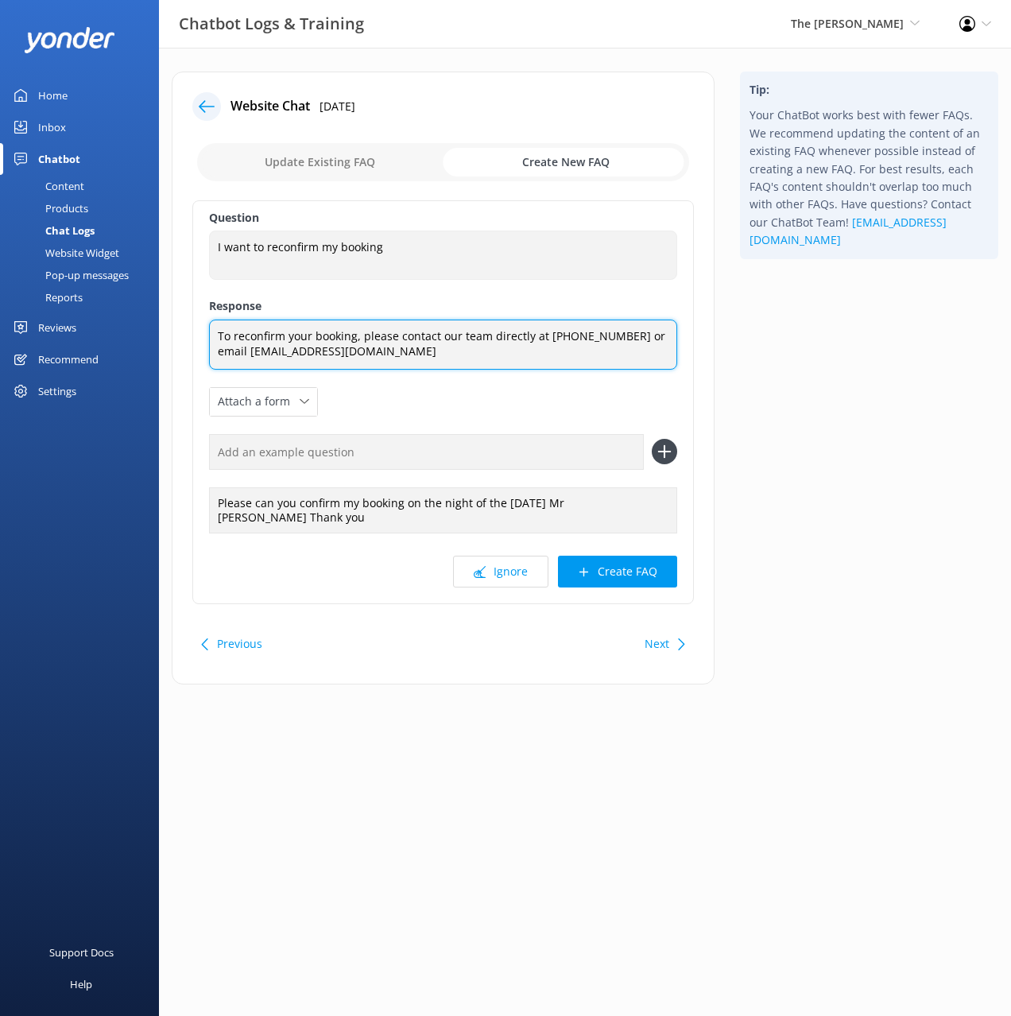
click at [383, 354] on textarea "To reconfirm your booking, please contact our team directly at +64 3 371 0251 o…" at bounding box center [443, 345] width 468 height 50
type textarea "To reconfirm your booking, please contact our team directly at +64 3 371 0251 o…"
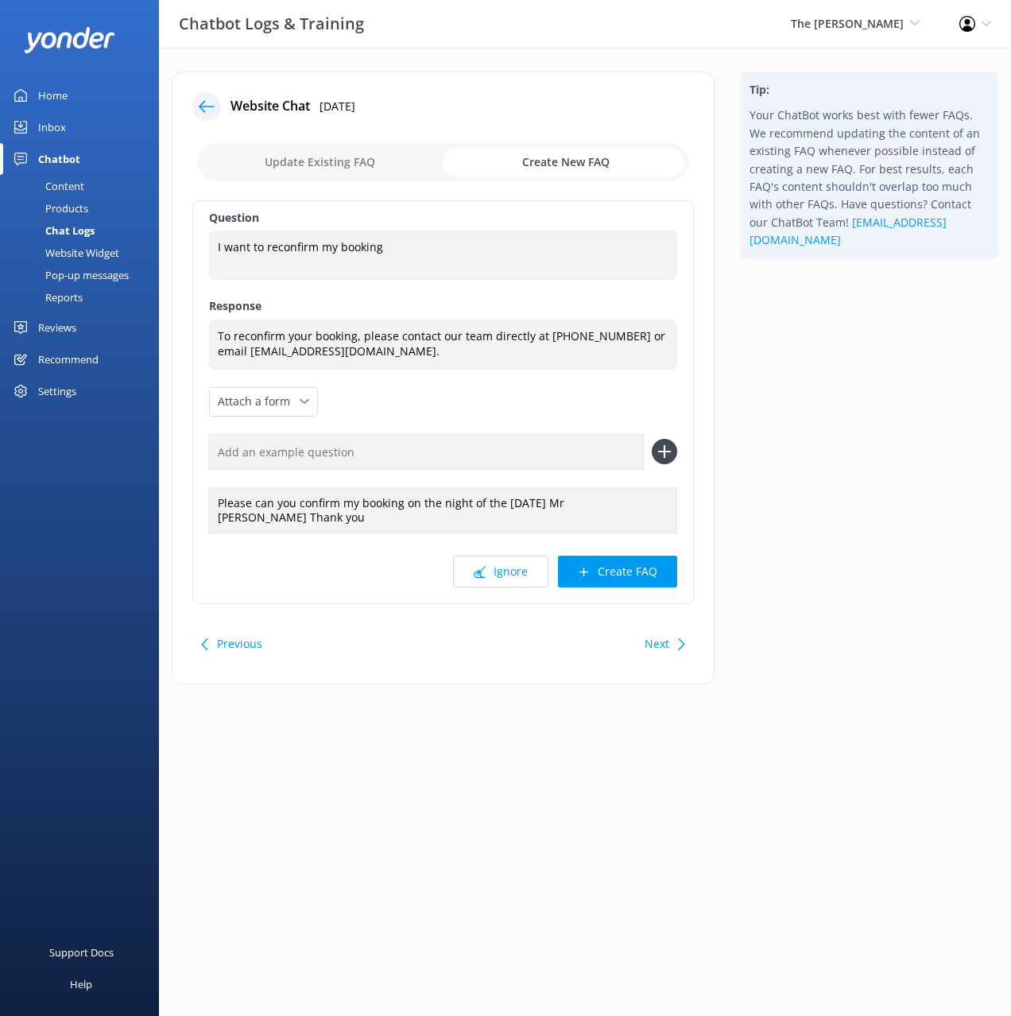
click at [646, 577] on button "Create FAQ" at bounding box center [617, 572] width 119 height 32
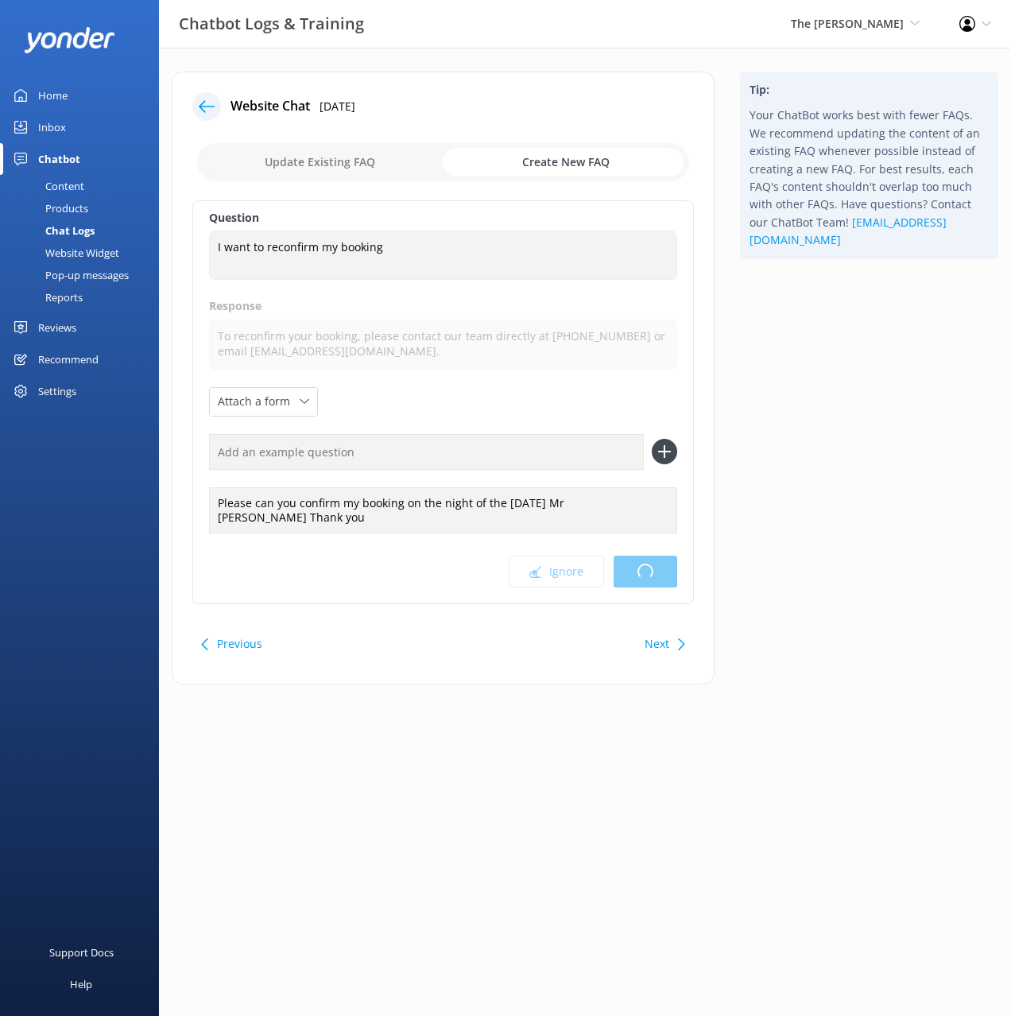
drag, startPoint x: 793, startPoint y: 497, endPoint x: 797, endPoint y: 525, distance: 28.1
click at [792, 497] on div "Tip: Your ChatBot works best with fewer FAQs. We recommend updating the content…" at bounding box center [870, 386] width 284 height 629
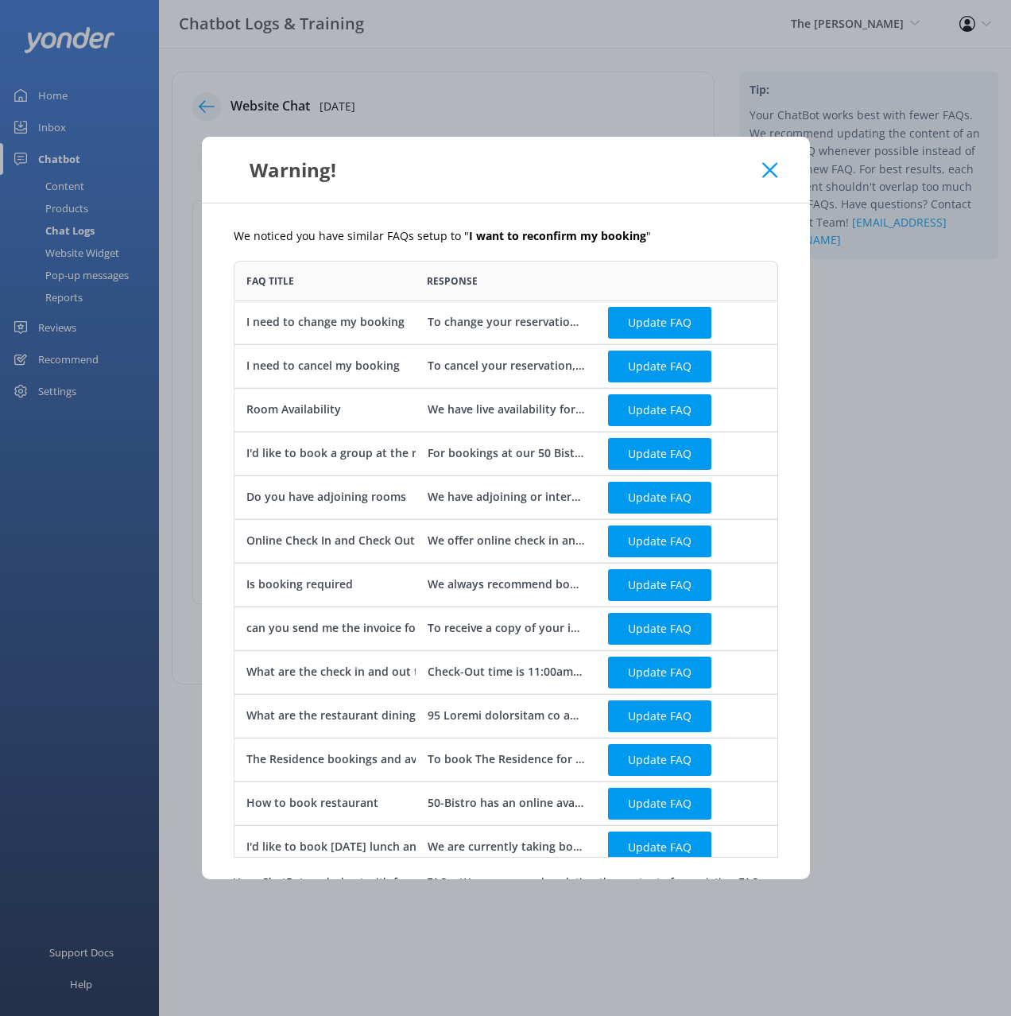
scroll to position [597, 545]
click at [801, 504] on div "We noticed you have similar FAQs setup to " I want to reconfirm my booking " FA…" at bounding box center [506, 542] width 608 height 676
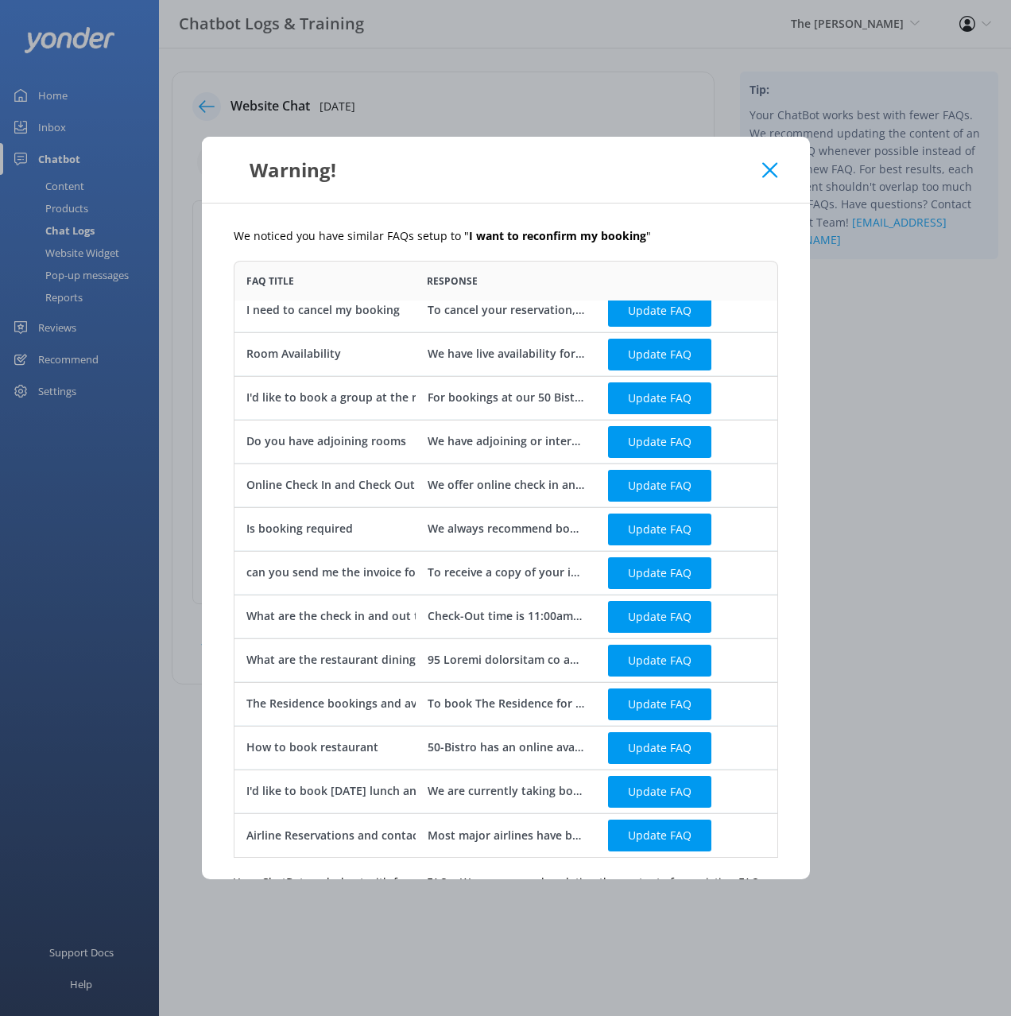
scroll to position [120, 0]
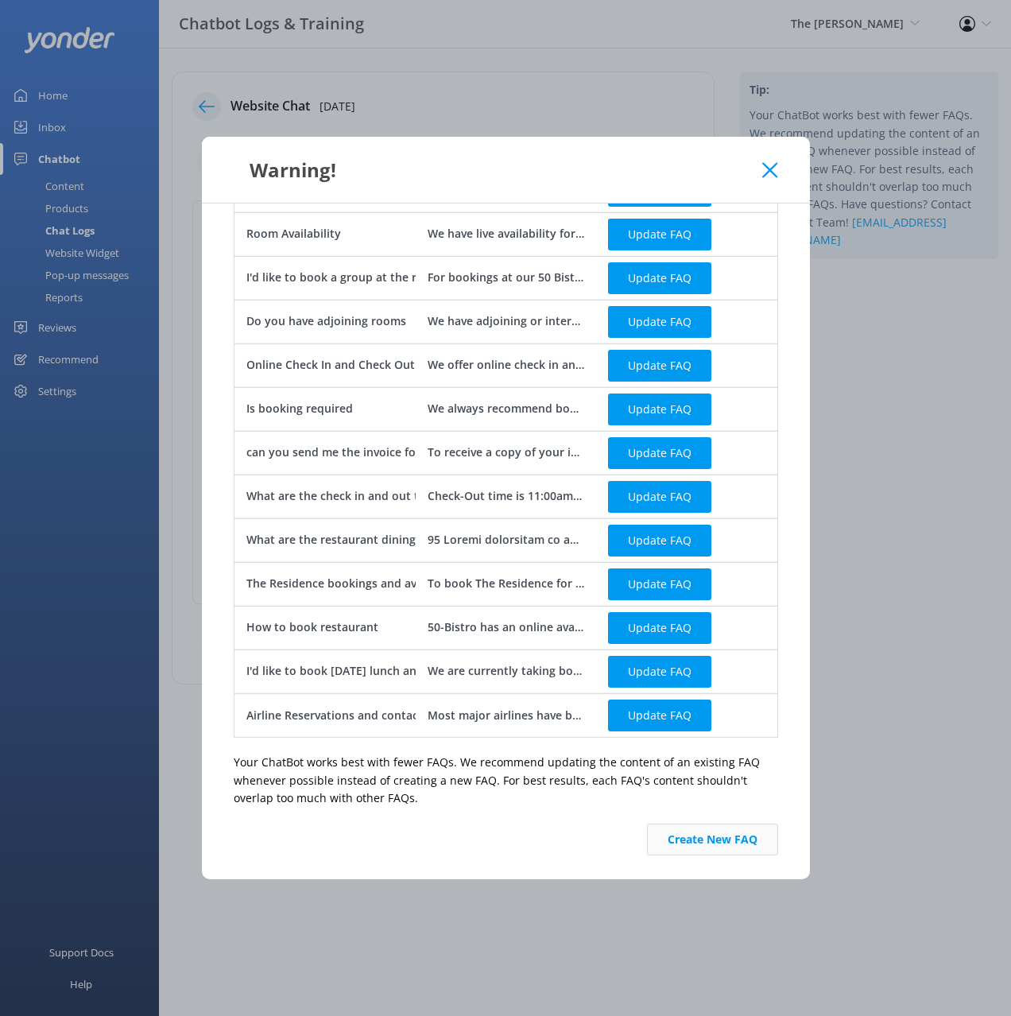
click at [736, 844] on button "Create New FAQ" at bounding box center [712, 840] width 131 height 32
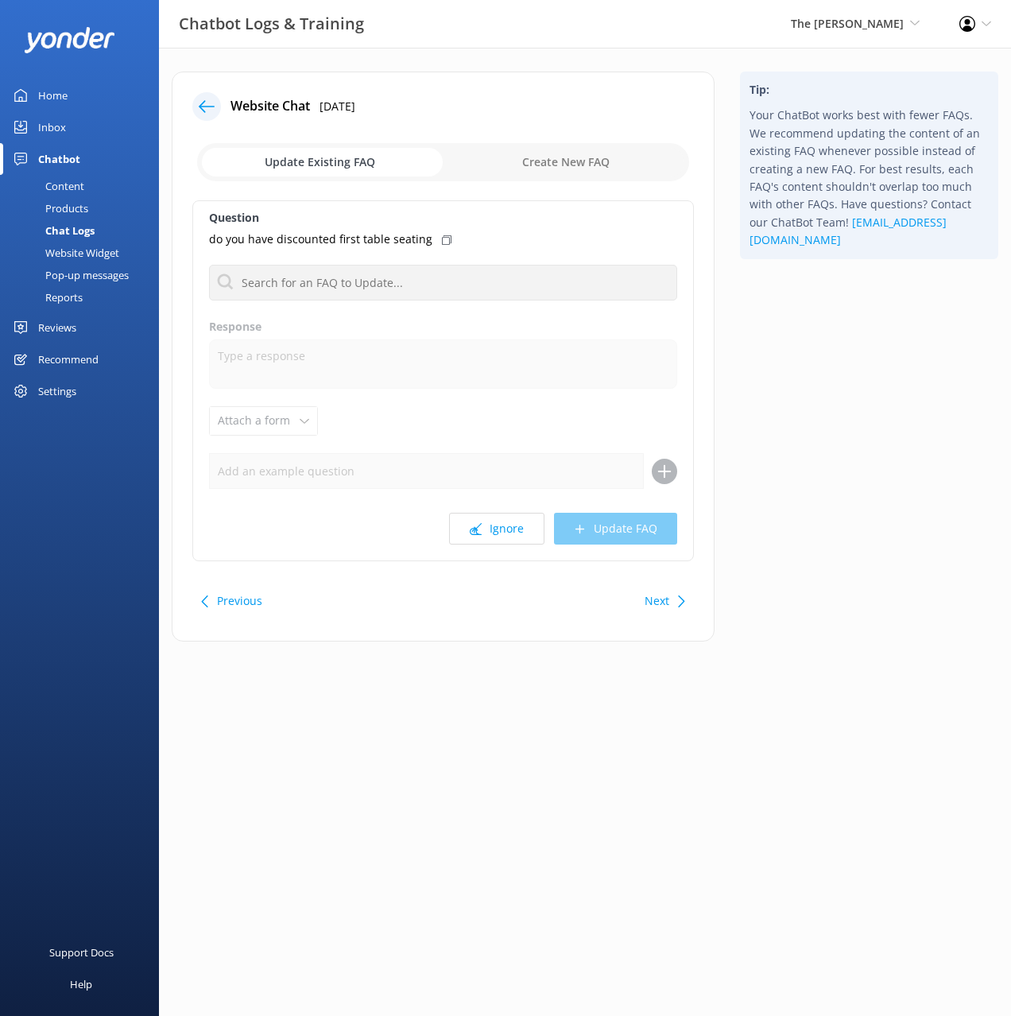
drag, startPoint x: 875, startPoint y: 473, endPoint x: 565, endPoint y: 433, distance: 313.5
click at [874, 473] on div "Tip: Your ChatBot works best with fewer FAQs. We recommend updating the content…" at bounding box center [870, 365] width 284 height 586
drag, startPoint x: 856, startPoint y: 518, endPoint x: 782, endPoint y: 575, distance: 93.5
click at [856, 518] on div "Tip: Your ChatBot works best with fewer FAQs. We recommend updating the content…" at bounding box center [870, 365] width 284 height 586
click at [670, 599] on div "Next" at bounding box center [663, 601] width 49 height 32
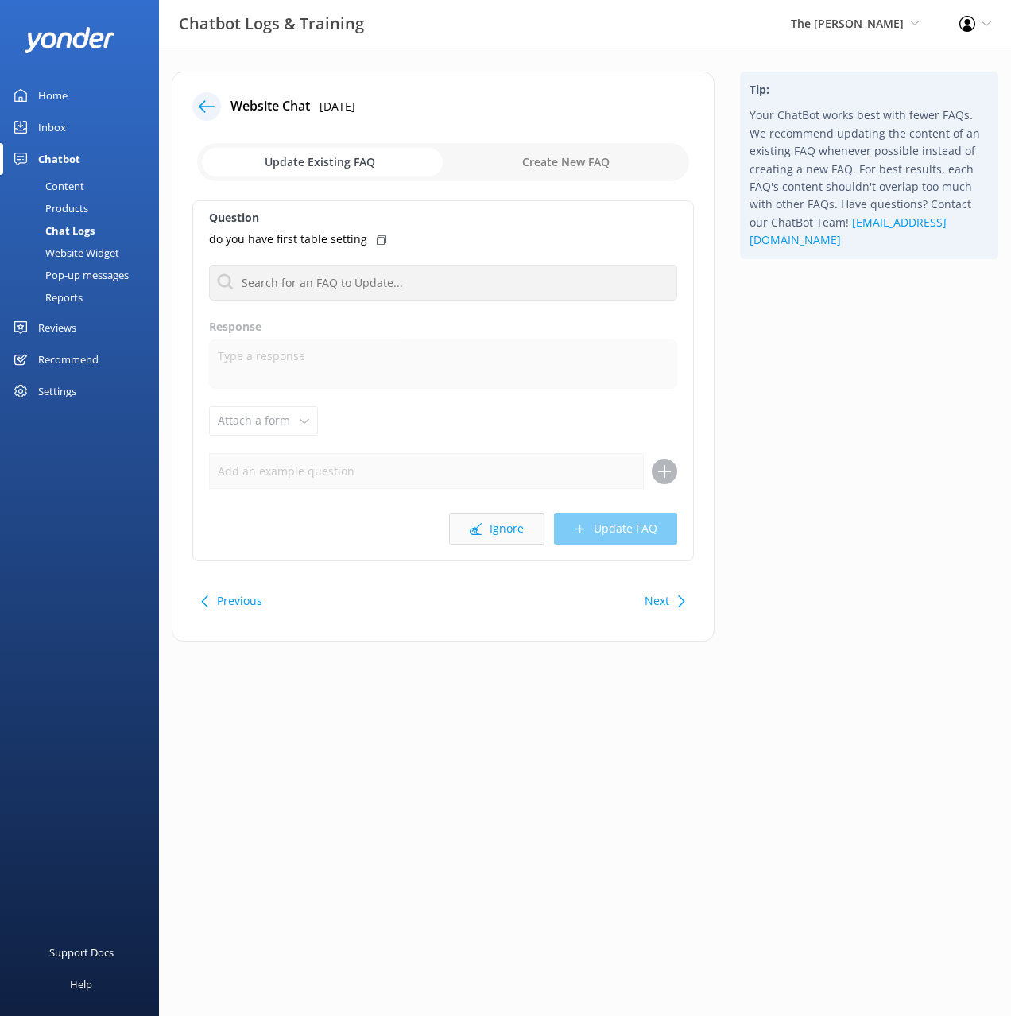
click at [503, 528] on button "Ignore" at bounding box center [496, 529] width 95 height 32
click at [506, 532] on button "Ignore" at bounding box center [496, 529] width 95 height 32
click at [768, 545] on div "Tip: Your ChatBot works best with fewer FAQs. We recommend updating the content…" at bounding box center [870, 365] width 284 height 586
click at [656, 595] on button "Next" at bounding box center [657, 601] width 25 height 32
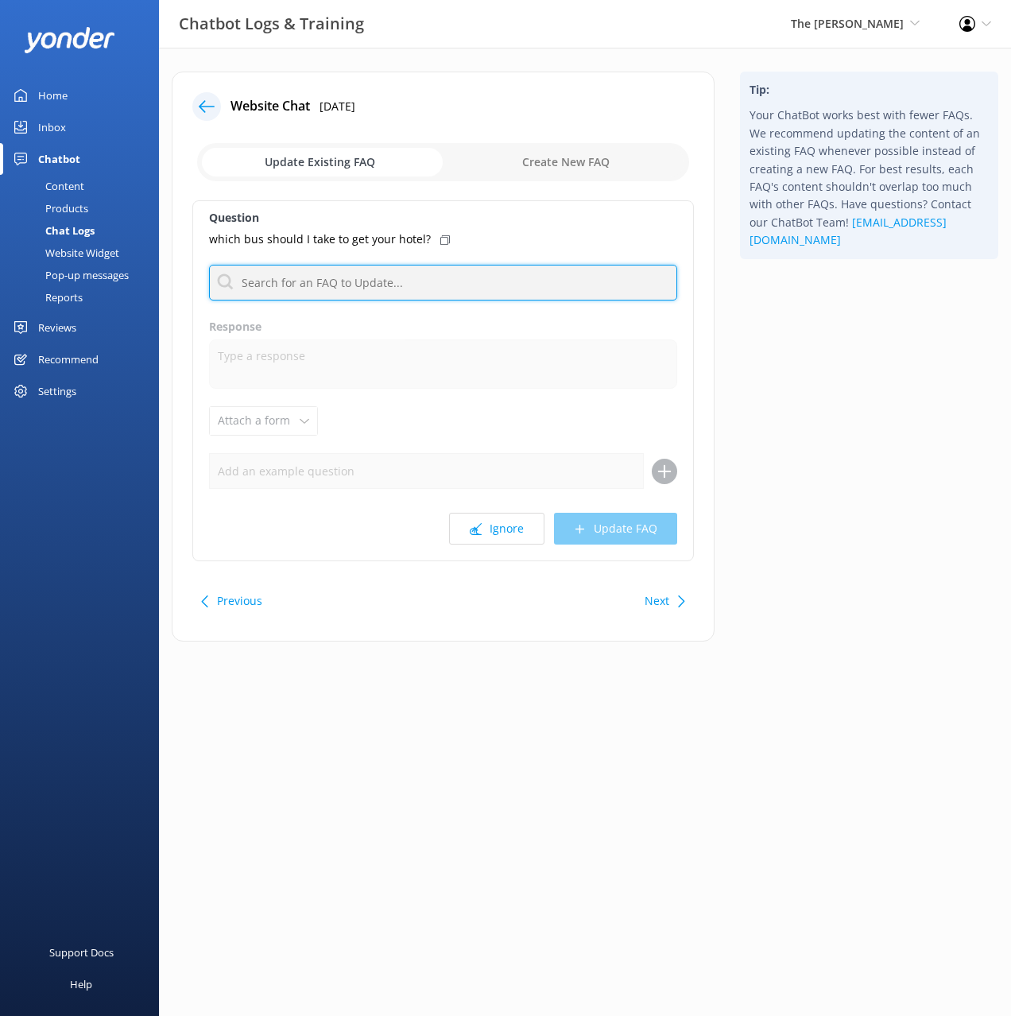
click at [437, 288] on input "text" at bounding box center [443, 283] width 468 height 36
type input "bus"
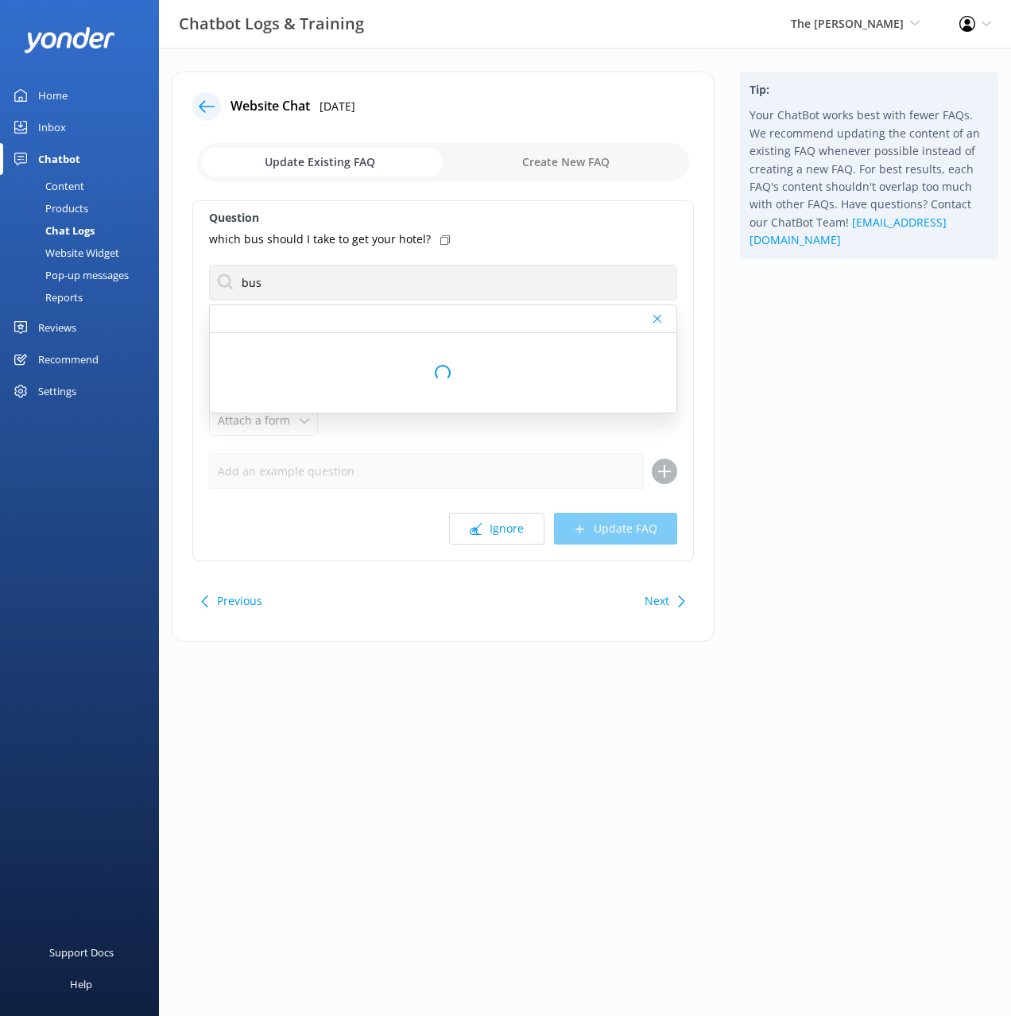
click at [441, 242] on icon at bounding box center [446, 240] width 10 height 10
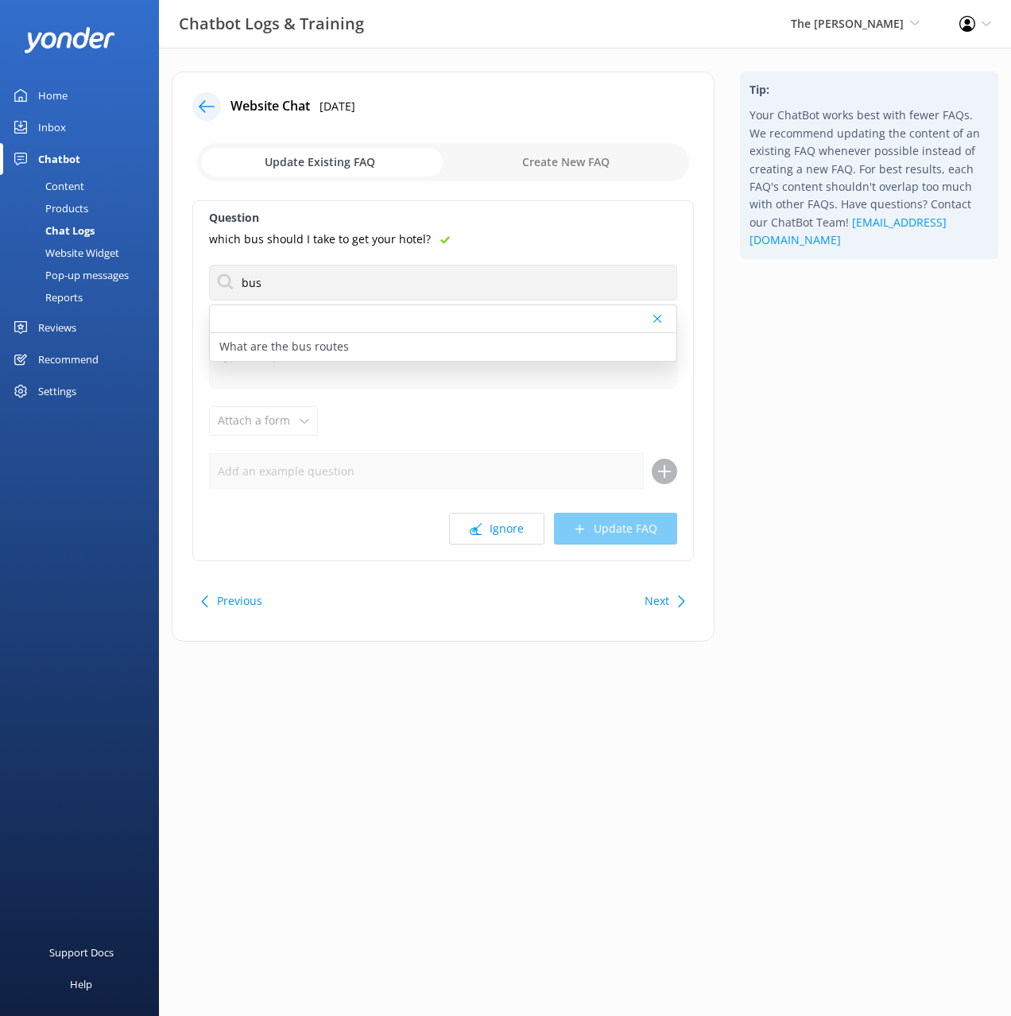
click at [475, 350] on div "What are the bus routes" at bounding box center [443, 347] width 467 height 28
type textarea "There is a bus stop opposite the front entrance of the Hotel, on Park Terrace. …"
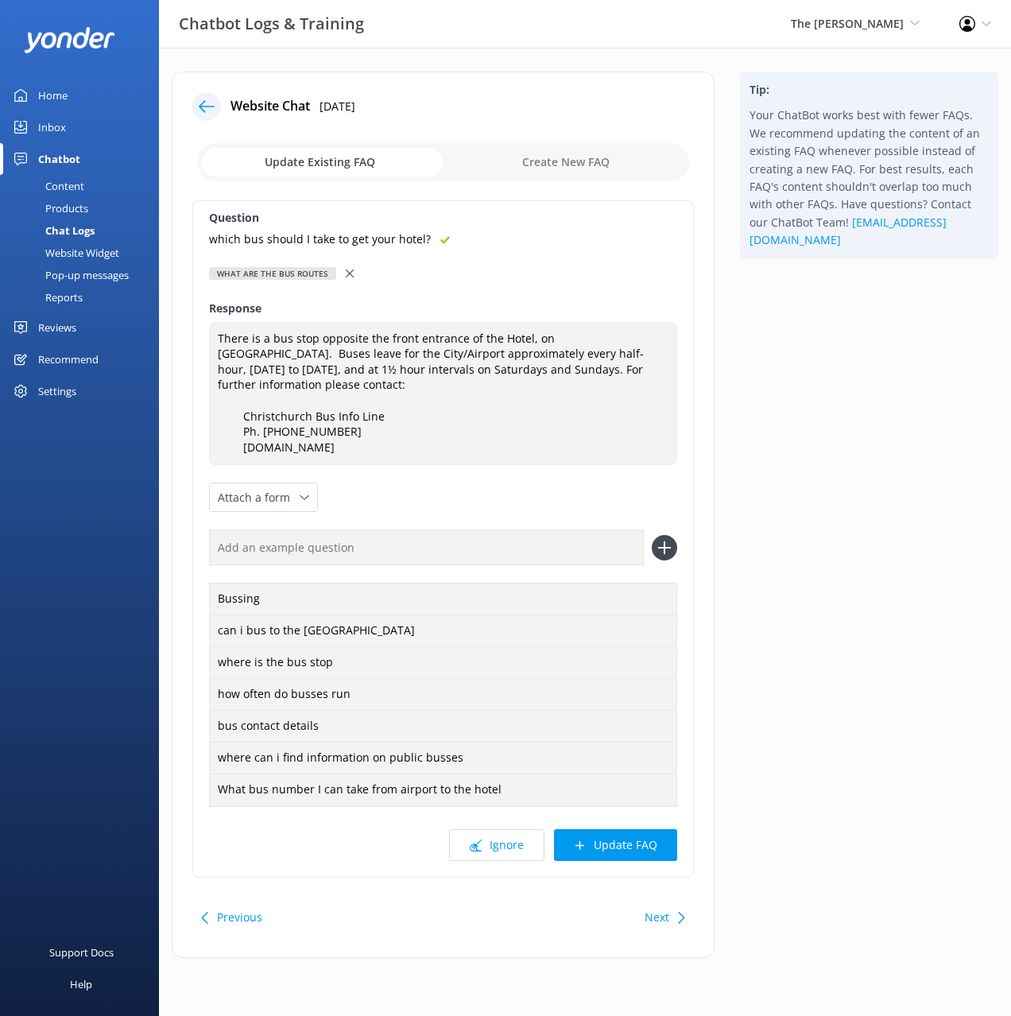
click at [580, 530] on input "text" at bounding box center [426, 548] width 435 height 36
paste input "which bus should I take to get your hotel?"
type input "which bus should I take to get your hotel?"
drag, startPoint x: 667, startPoint y: 558, endPoint x: 665, endPoint y: 542, distance: 16.1
click at [667, 557] on div "which bus should I take to get your hotel? Bussing can i bus to the City Centre…" at bounding box center [443, 668] width 468 height 276
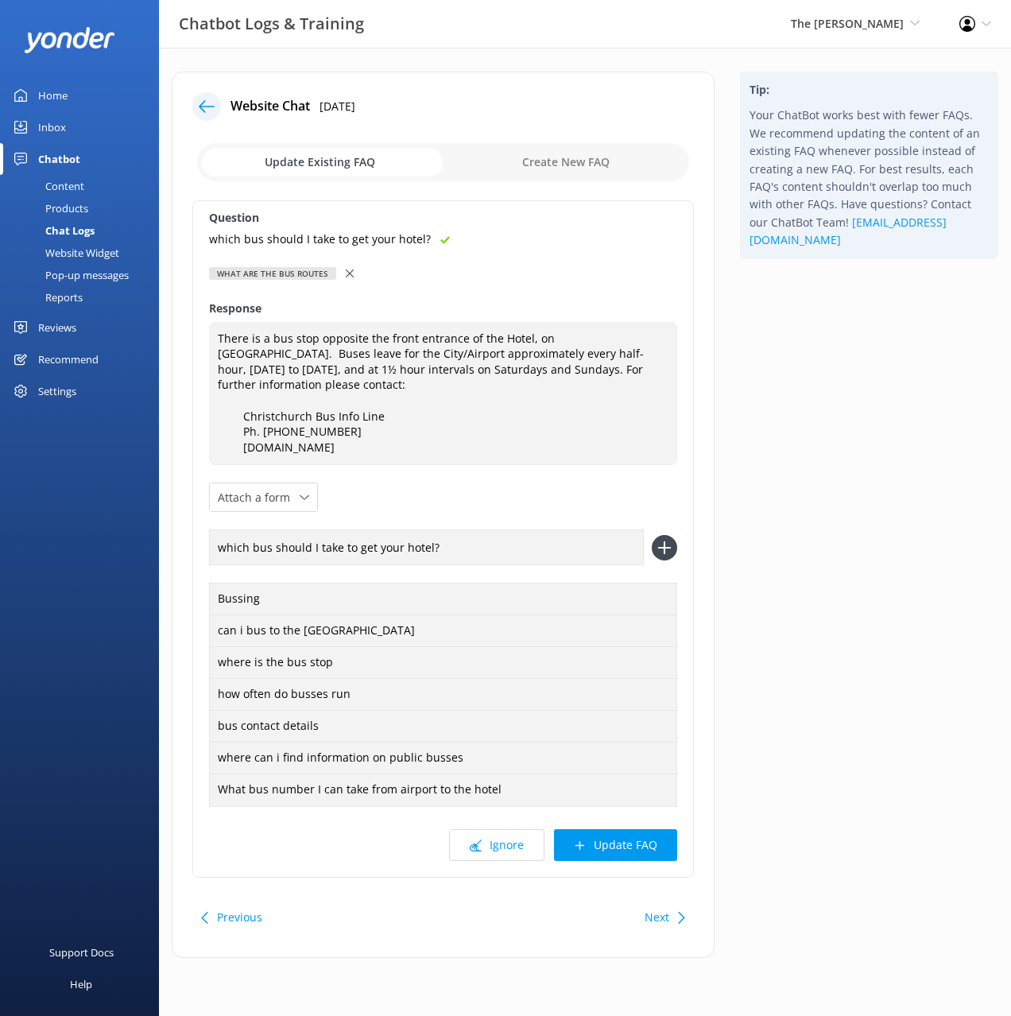
drag, startPoint x: 663, startPoint y: 533, endPoint x: 670, endPoint y: 628, distance: 95.6
click at [663, 542] on use at bounding box center [665, 549] width 14 height 14
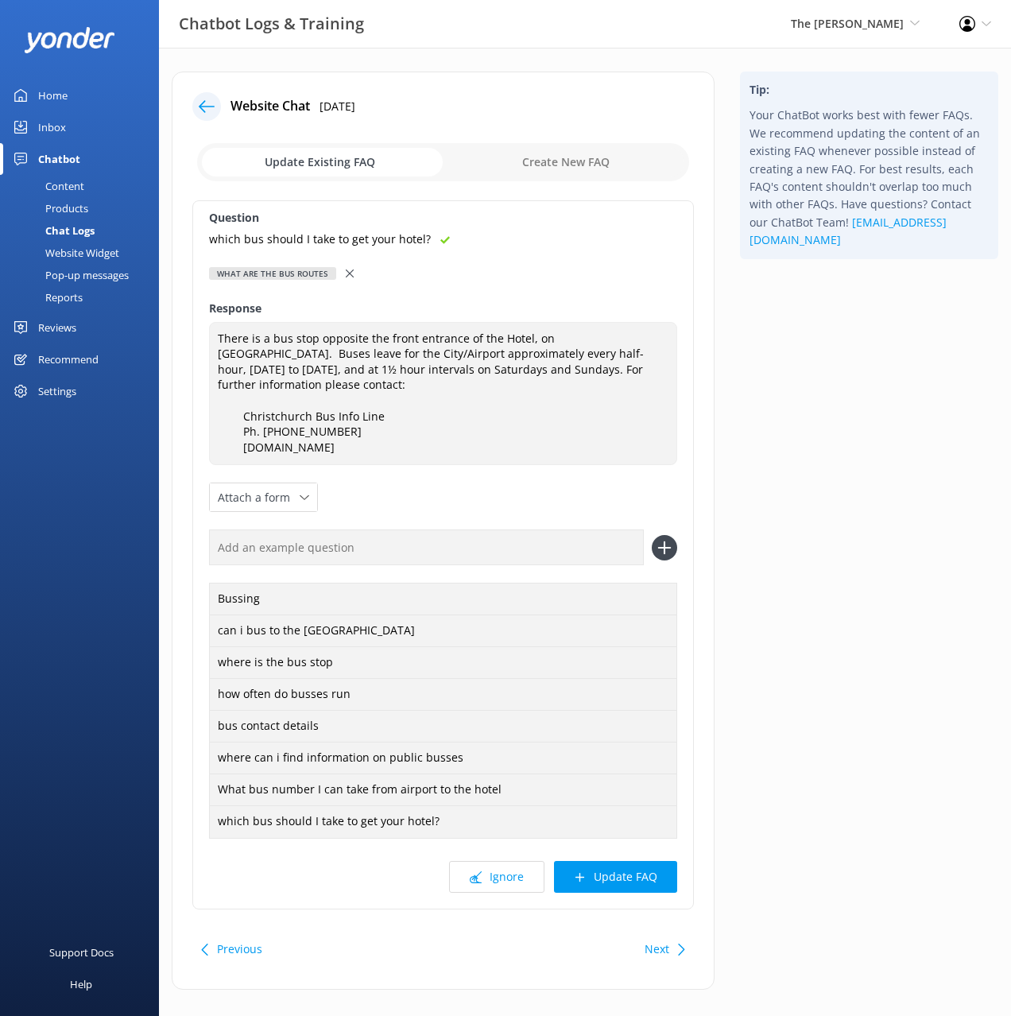
click at [635, 862] on button "Update FAQ" at bounding box center [615, 877] width 123 height 32
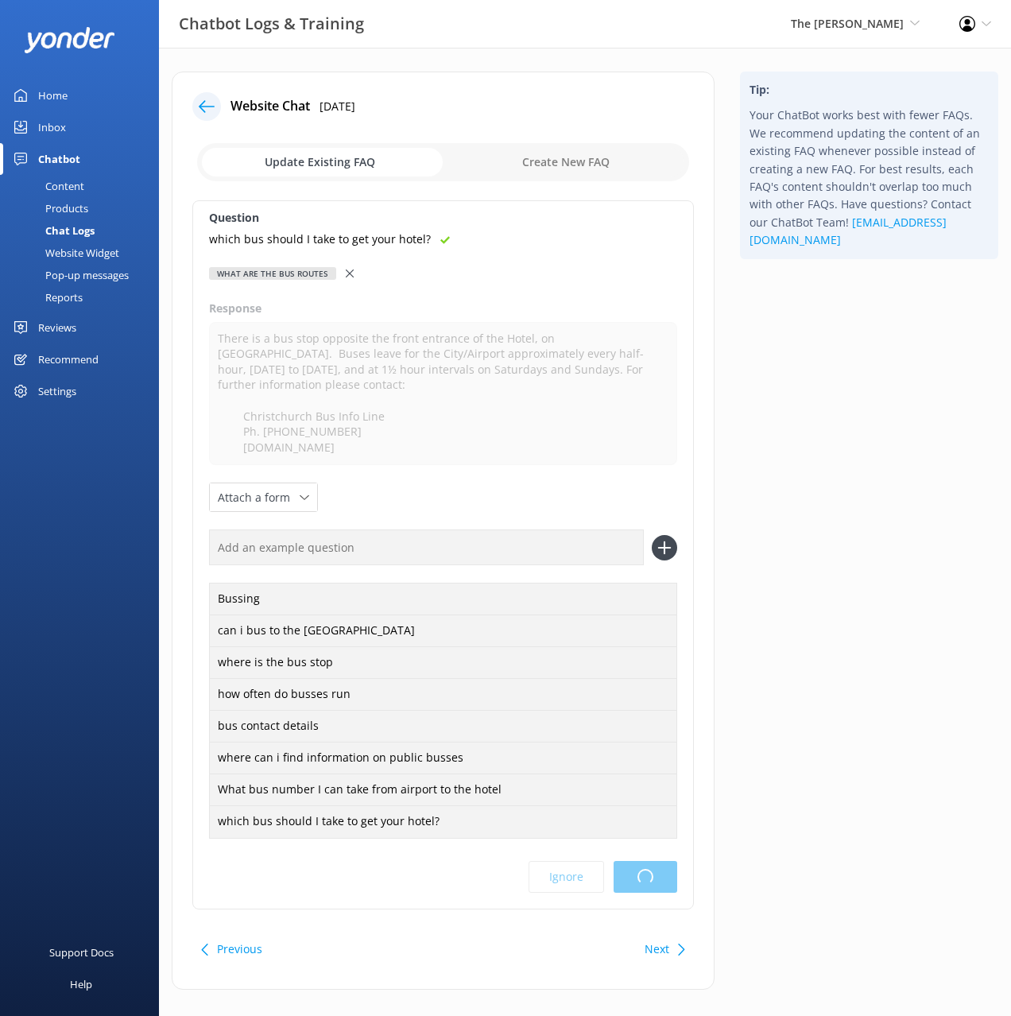
click at [831, 659] on html "Chatbot Logs & Training The George Black Cat Cruises Banff Airporter Internatio…" at bounding box center [505, 519] width 1011 height 1038
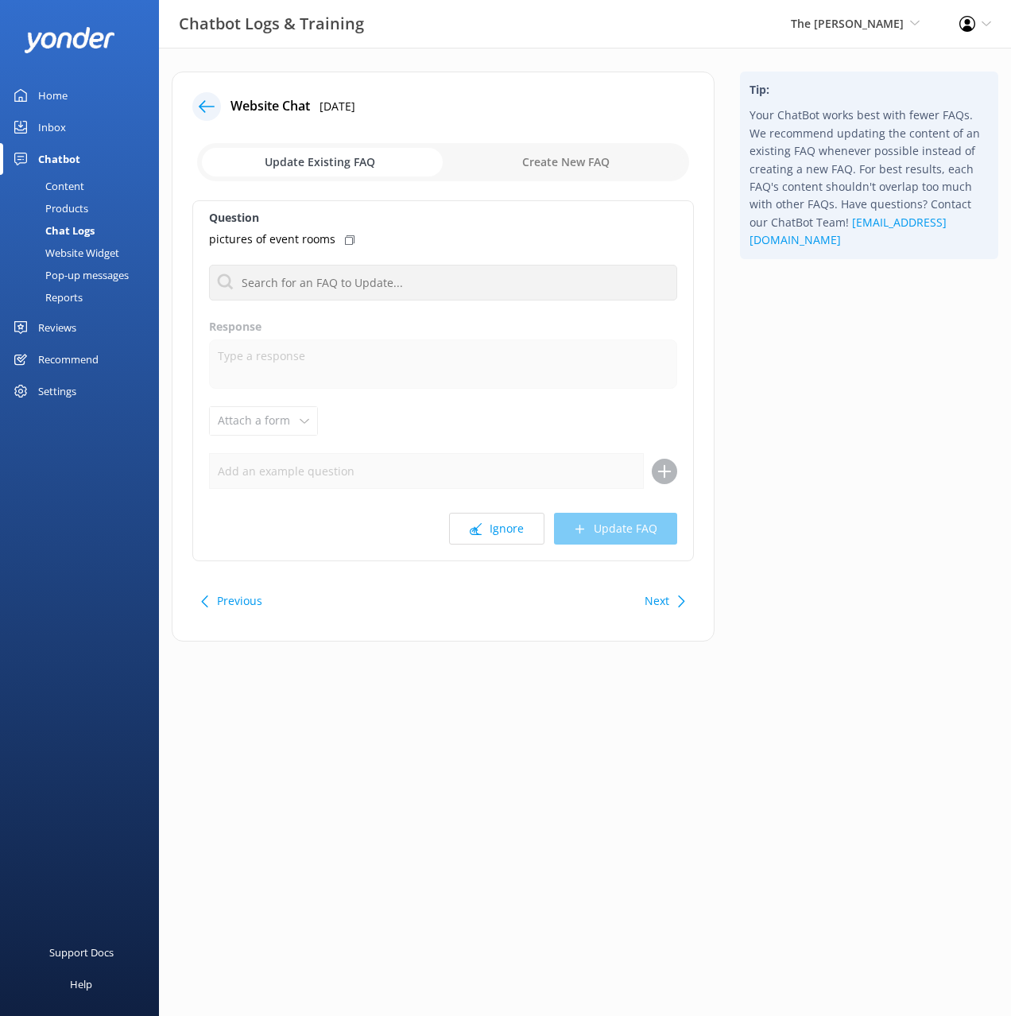
click at [607, 617] on div "Previous Next" at bounding box center [443, 601] width 502 height 45
click at [670, 608] on div "Next" at bounding box center [663, 601] width 49 height 32
click at [484, 529] on button "Ignore" at bounding box center [496, 529] width 95 height 32
click at [239, 599] on button "Previous" at bounding box center [239, 601] width 45 height 32
click at [487, 529] on button "Ignore" at bounding box center [496, 529] width 95 height 32
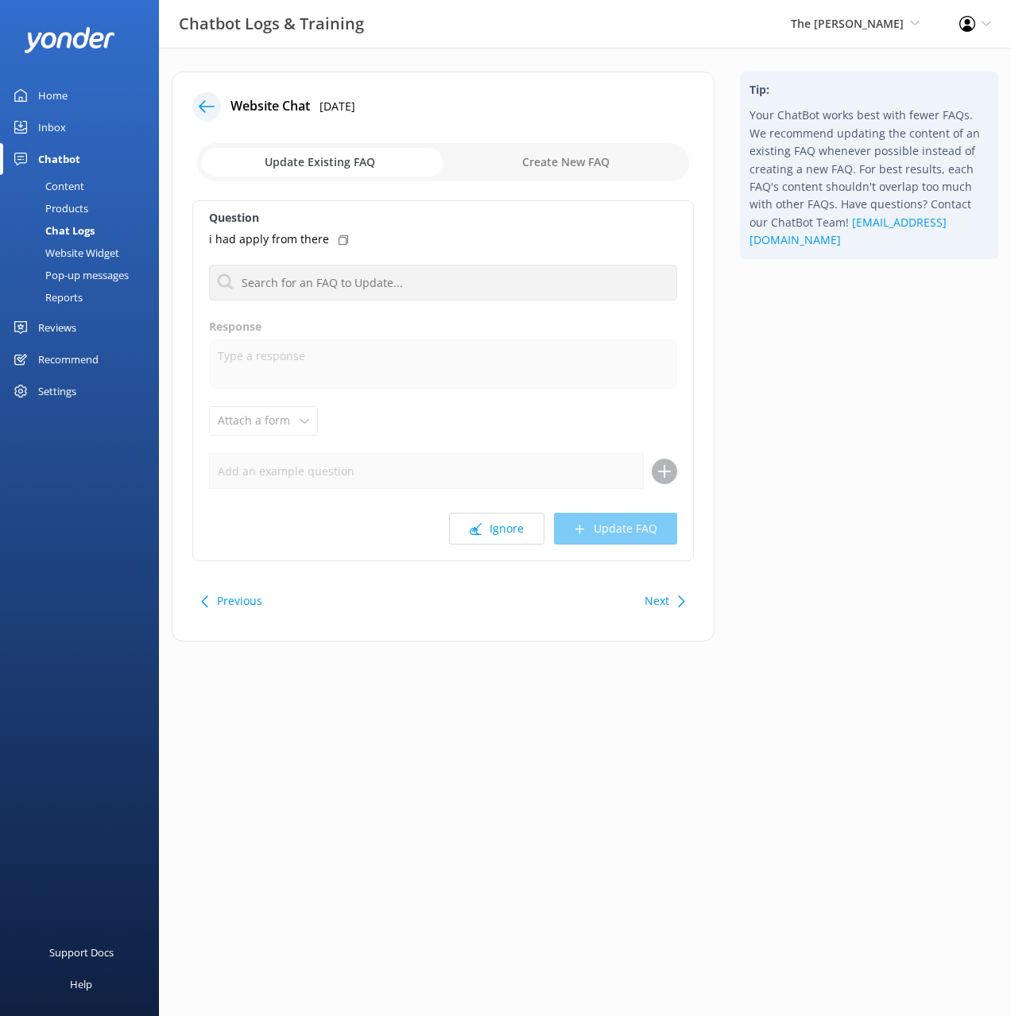
click at [660, 592] on button "Next" at bounding box center [657, 601] width 25 height 32
click at [226, 588] on button "Previous" at bounding box center [239, 601] width 45 height 32
click at [493, 521] on button "Ignore" at bounding box center [496, 529] width 95 height 32
click at [659, 598] on button "Next" at bounding box center [657, 601] width 25 height 32
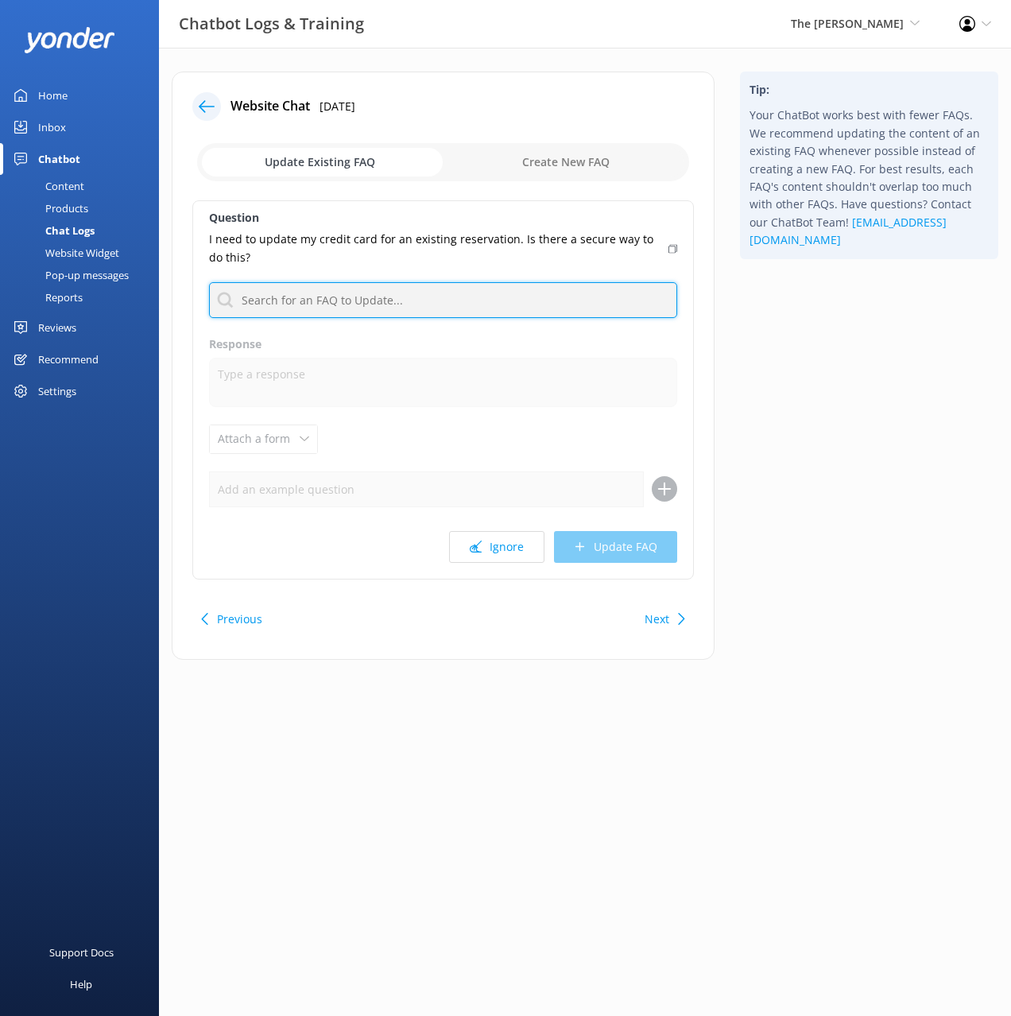
click at [428, 296] on input "text" at bounding box center [443, 300] width 468 height 36
type input "change"
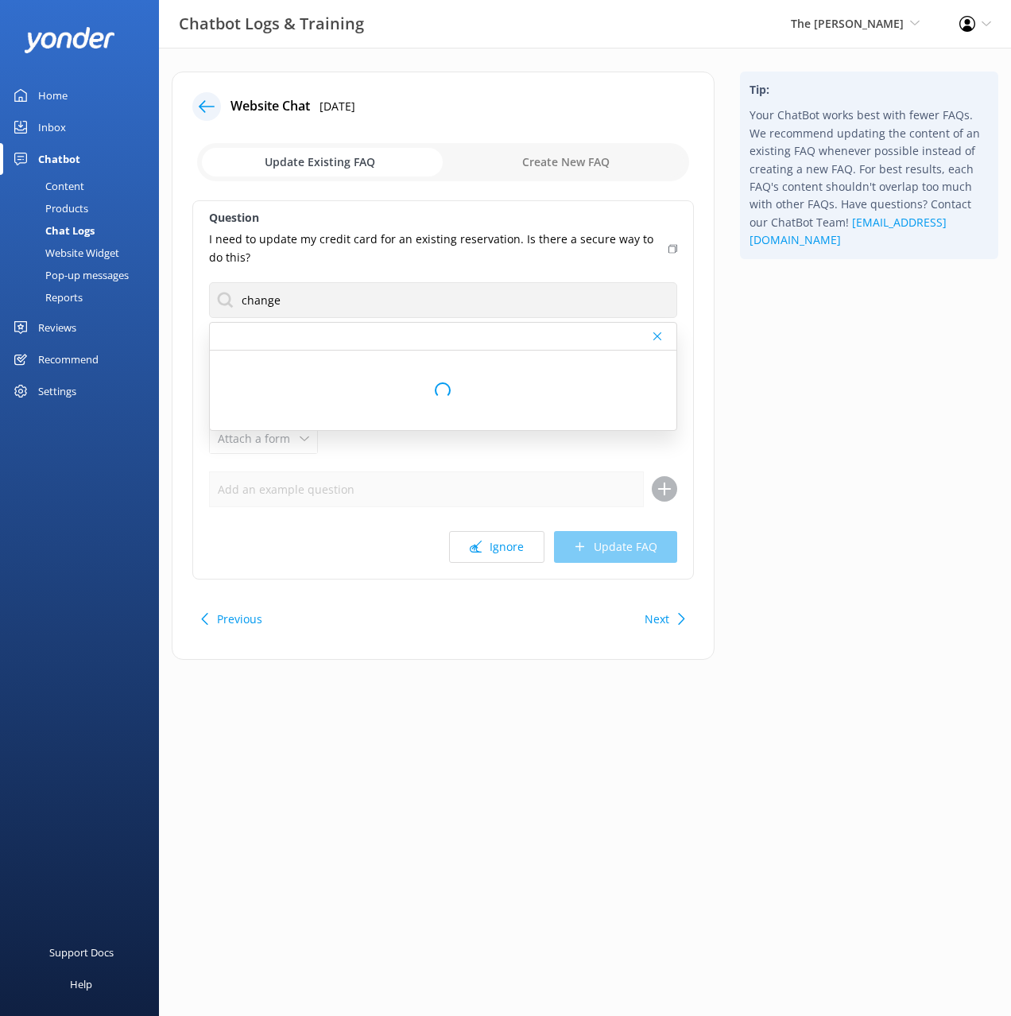
click at [672, 244] on icon at bounding box center [673, 249] width 9 height 10
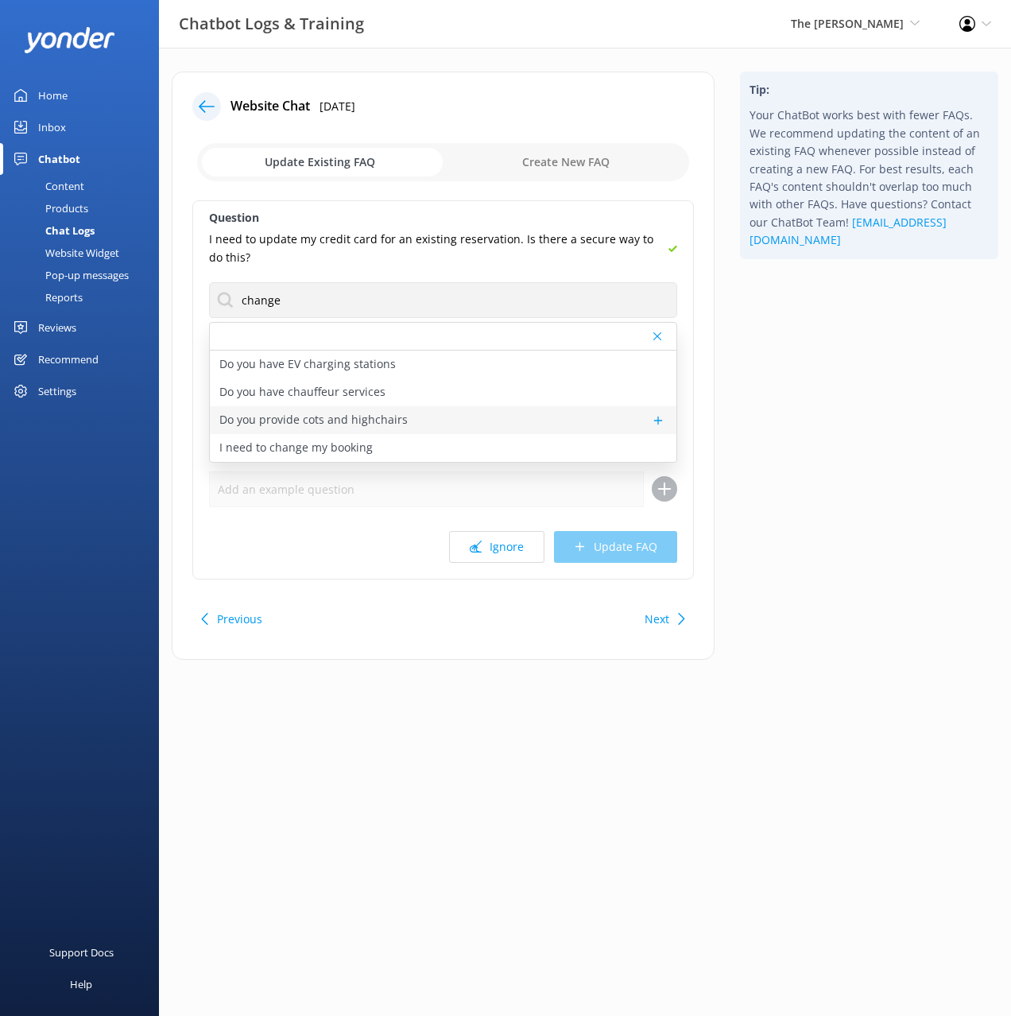
click at [343, 430] on div "Do you provide cots and highchairs" at bounding box center [443, 420] width 467 height 28
type textarea "Cots are complimentary for infants and toddlers but are subject to availability…"
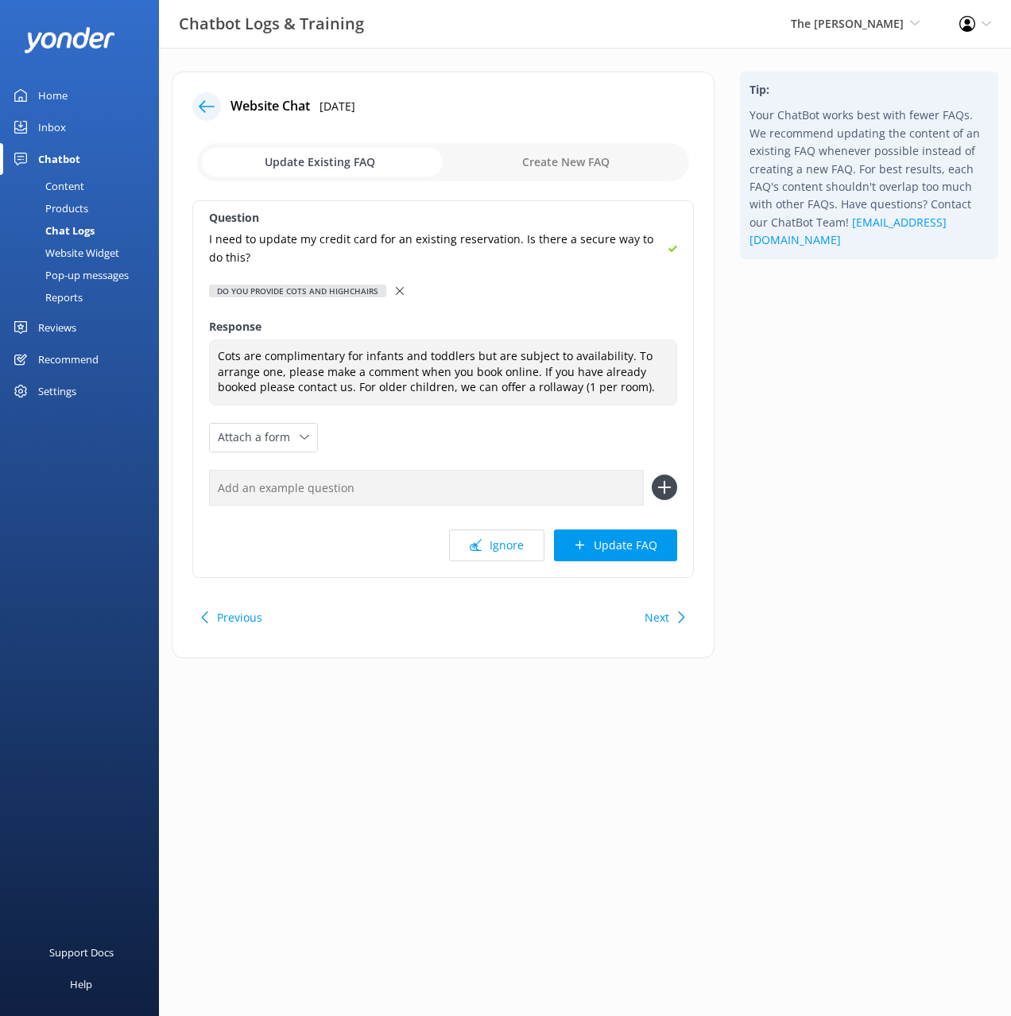
click at [396, 293] on use at bounding box center [400, 291] width 8 height 8
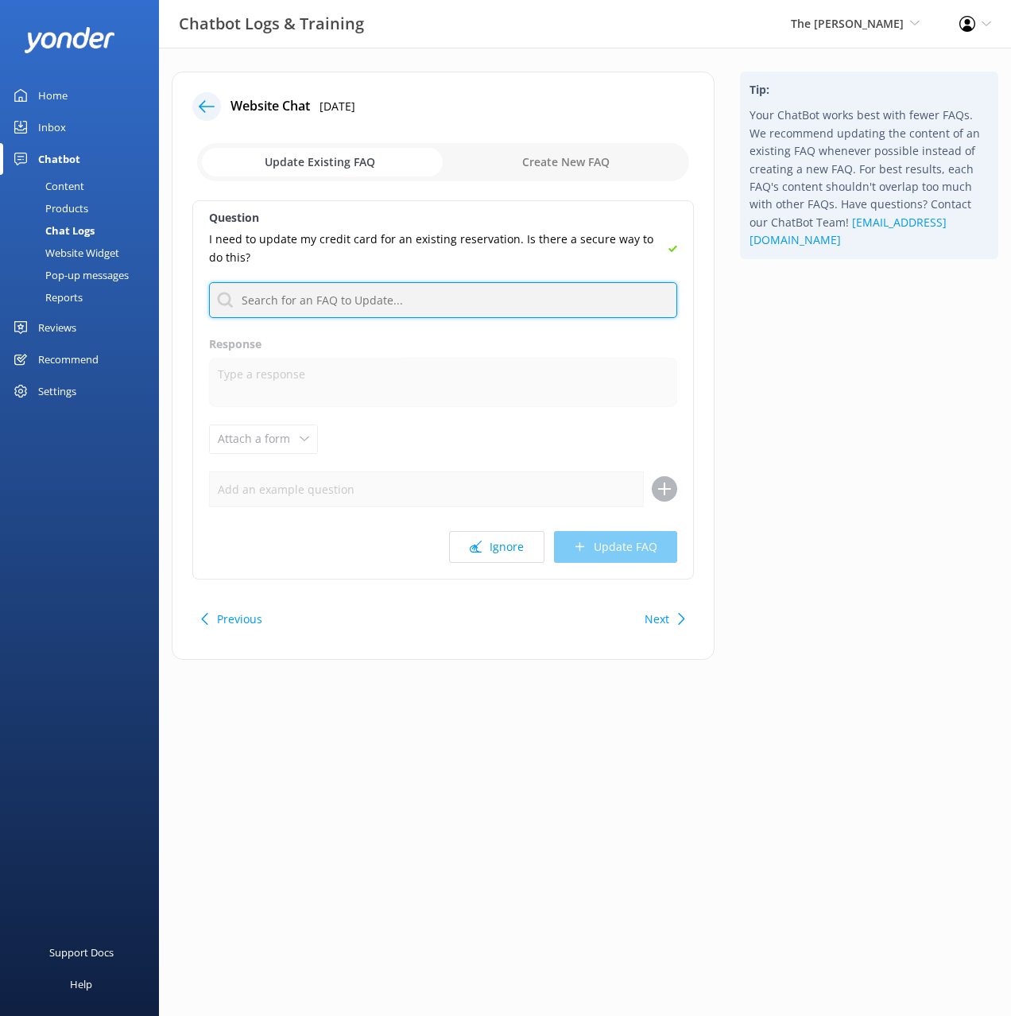
click at [477, 301] on input "text" at bounding box center [443, 300] width 468 height 36
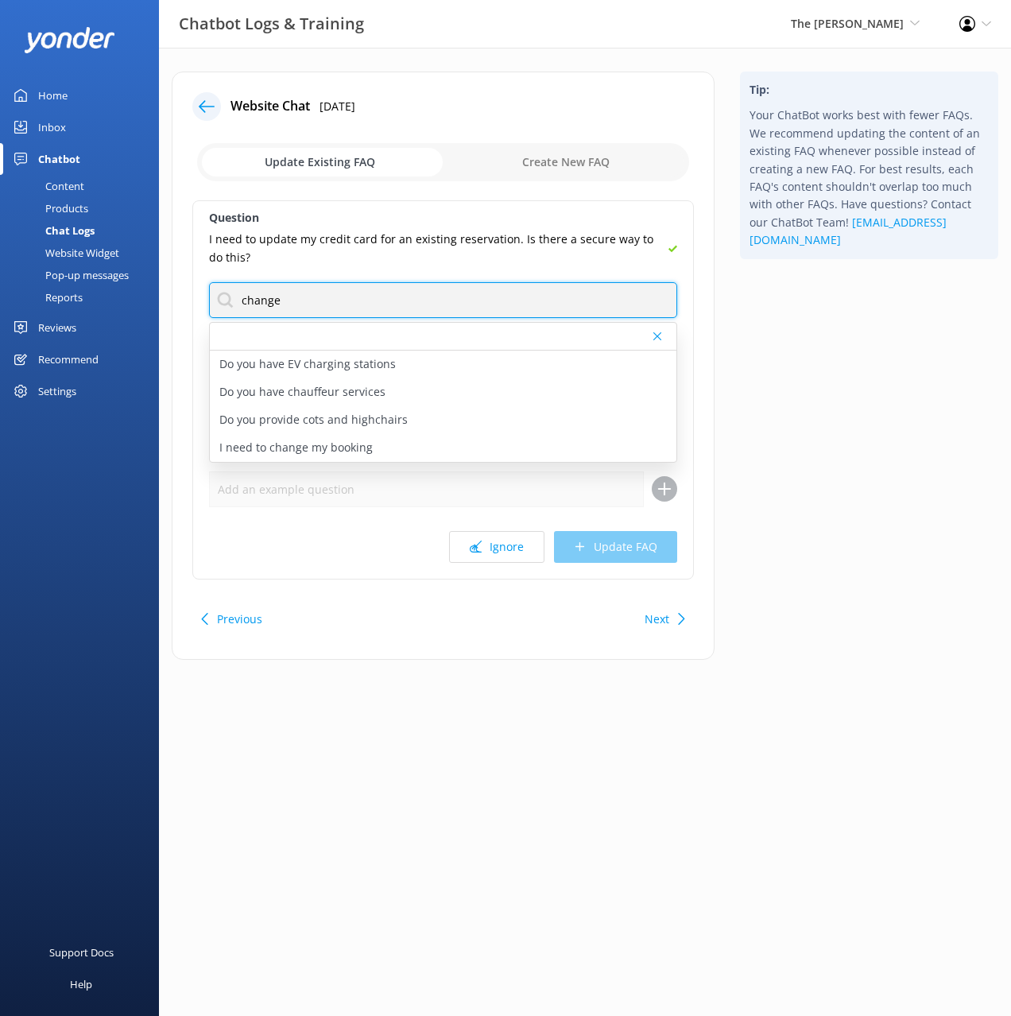
type input "change"
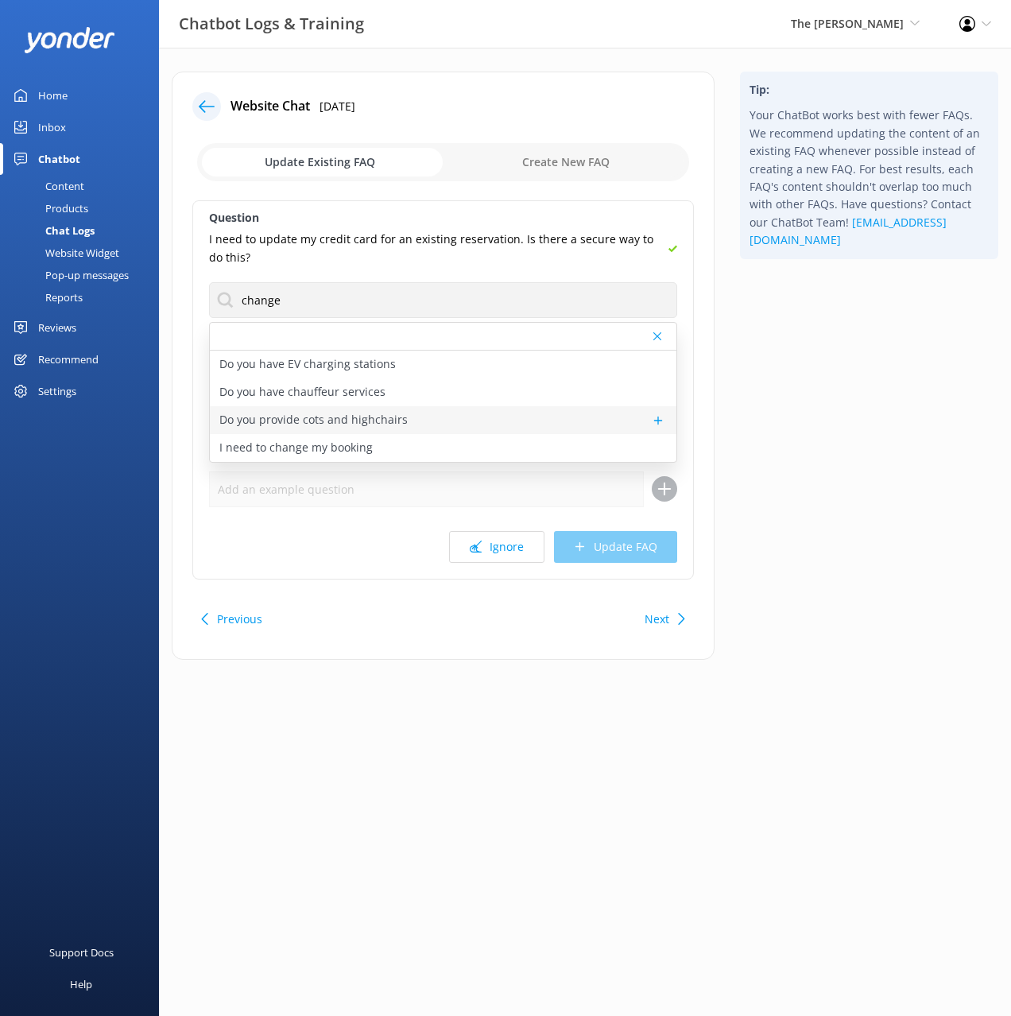
drag, startPoint x: 769, startPoint y: 379, endPoint x: 547, endPoint y: 426, distance: 226.8
click at [769, 379] on div "Tip: Your ChatBot works best with fewer FAQs. We recommend updating the content…" at bounding box center [870, 374] width 284 height 604
click at [377, 446] on div "I need to change my booking" at bounding box center [443, 448] width 467 height 28
type textarea "To change your reservation, please contact our friendly team on +64 3 371 0251 …"
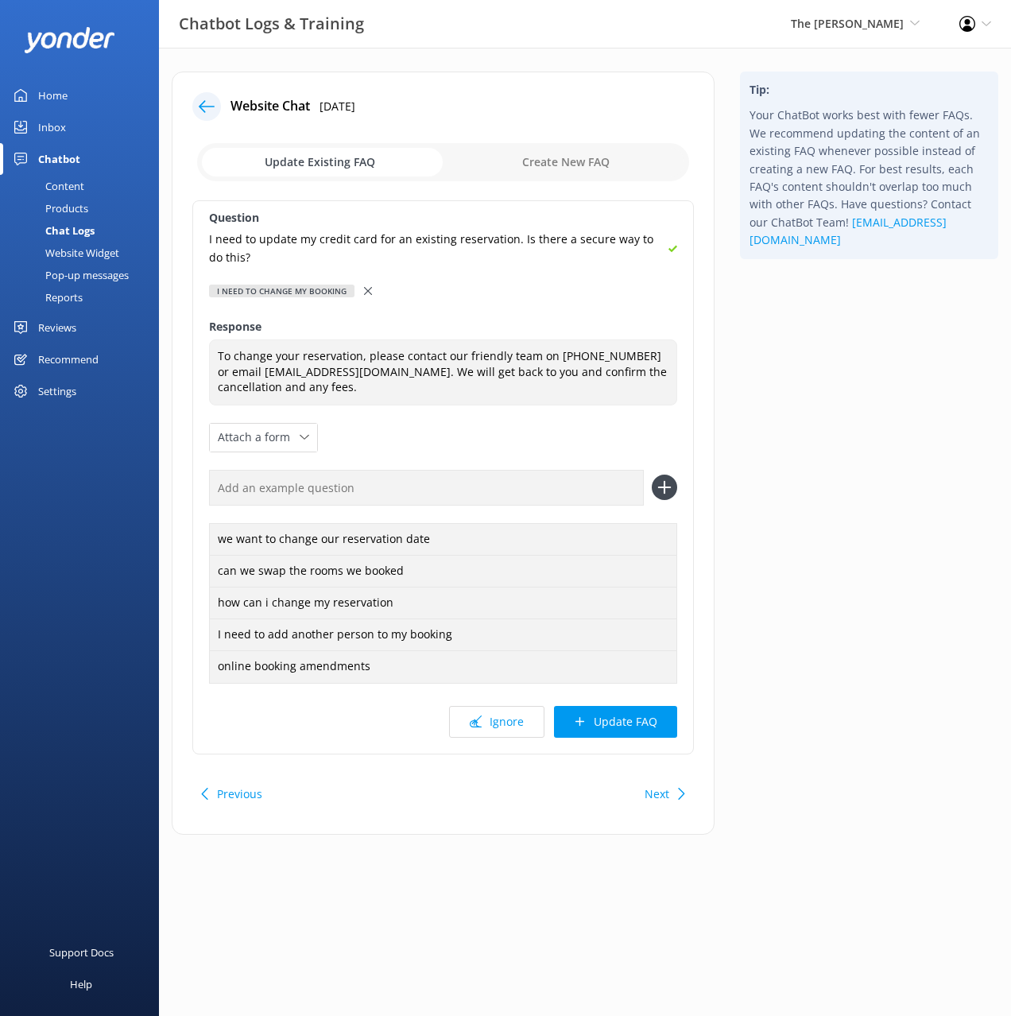
click at [425, 486] on input "text" at bounding box center [426, 488] width 435 height 36
paste input "I need to update my credit card for an existing reservation. Is there a secure …"
type input "I need to update my credit card for an existing reservation. Is there a secure …"
drag, startPoint x: 671, startPoint y: 484, endPoint x: 667, endPoint y: 514, distance: 30.5
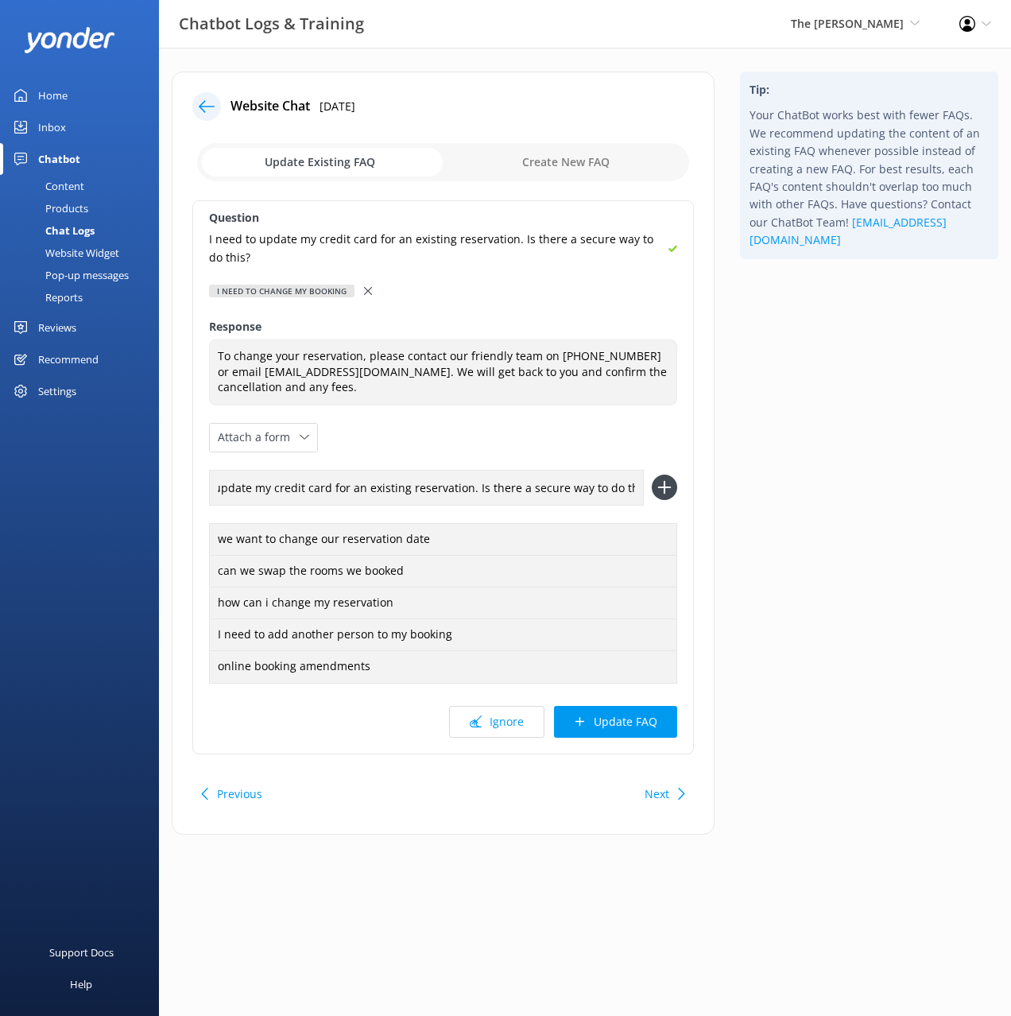
click at [671, 484] on icon at bounding box center [664, 487] width 25 height 25
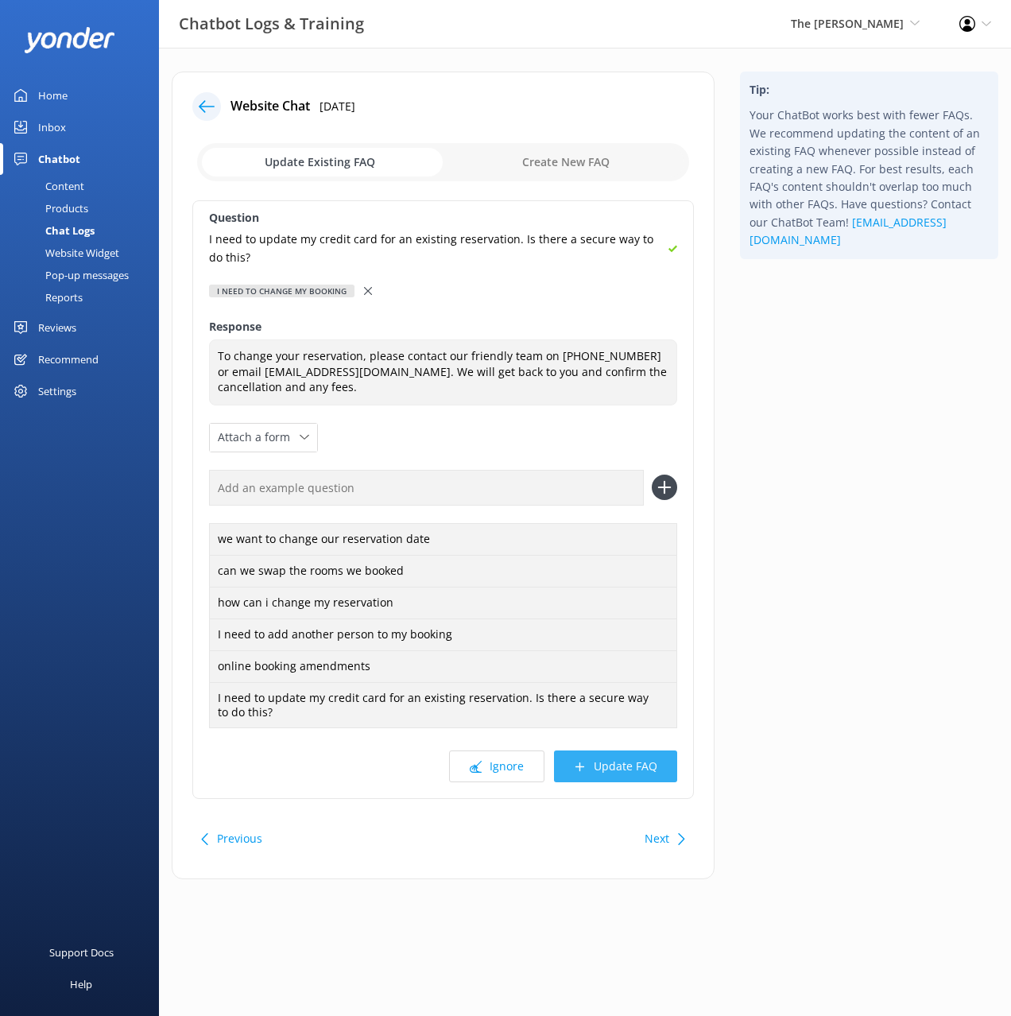
click at [623, 771] on button "Update FAQ" at bounding box center [615, 767] width 123 height 32
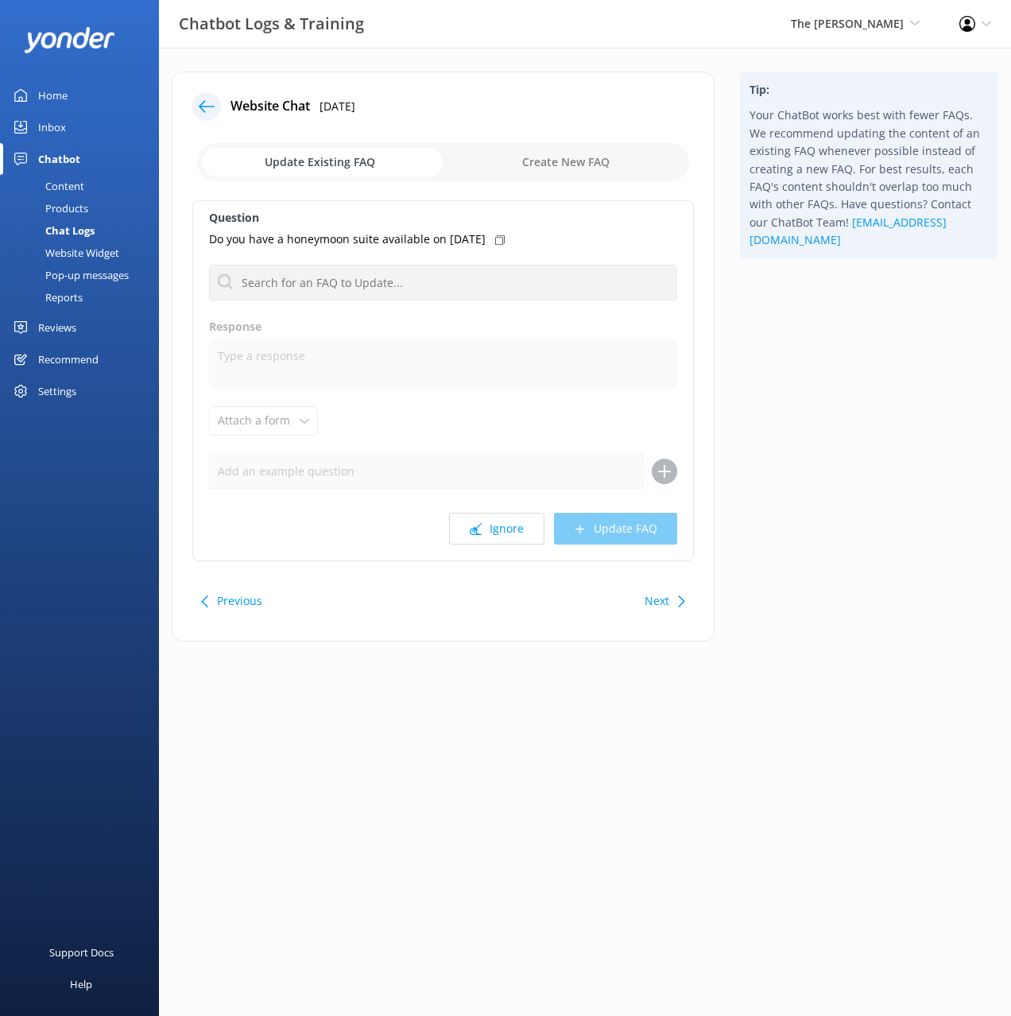
click at [802, 497] on div "Tip: Your ChatBot works best with fewer FAQs. We recommend updating the content…" at bounding box center [870, 365] width 284 height 586
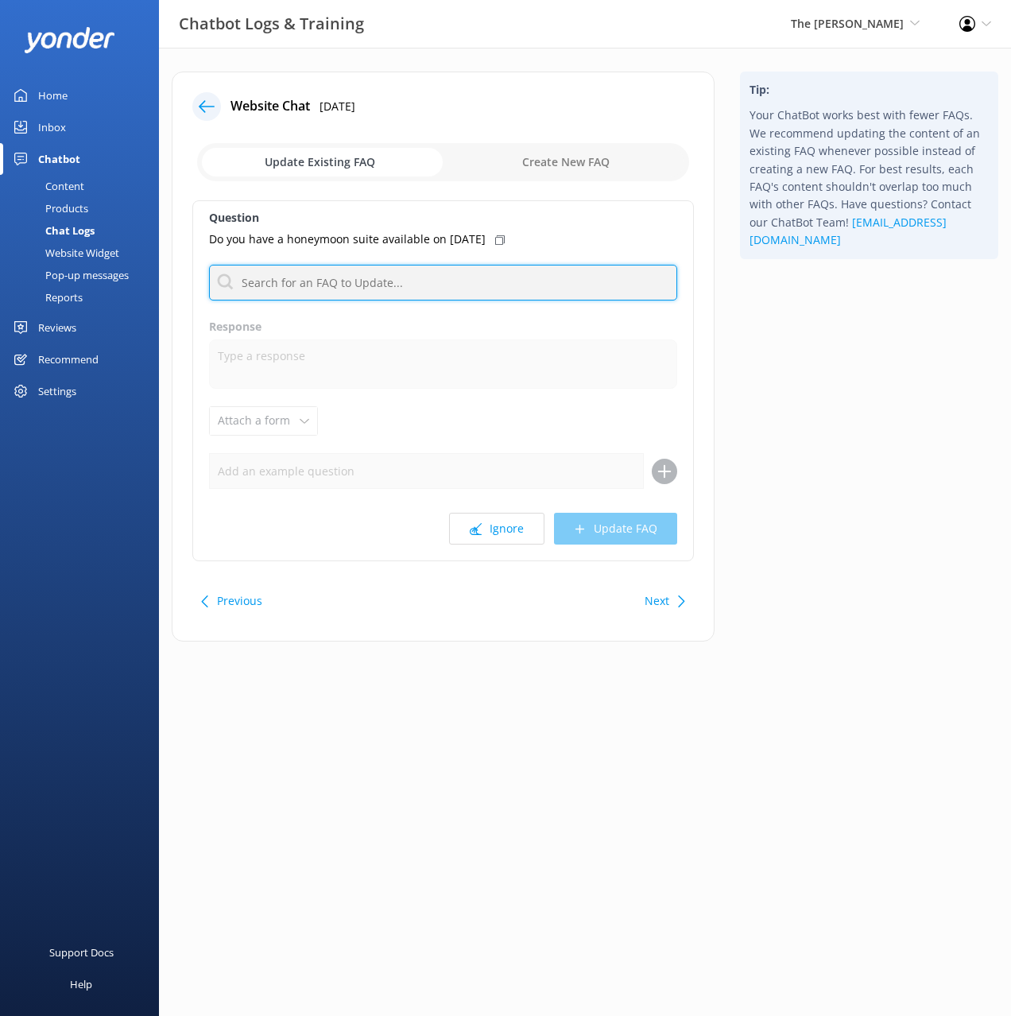
click at [468, 265] on input "text" at bounding box center [443, 283] width 468 height 36
type input "honey"
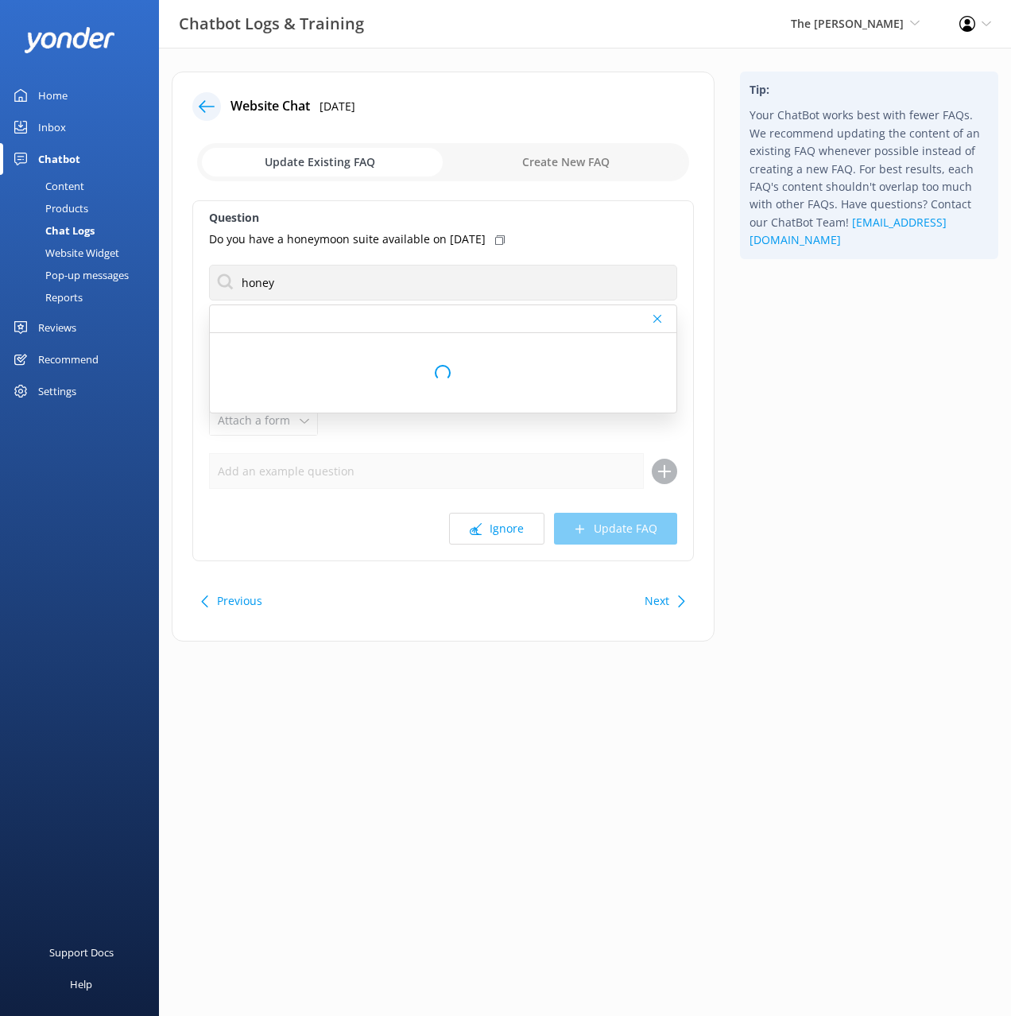
click at [793, 329] on div "Tip: Your ChatBot works best with fewer FAQs. We recommend updating the content…" at bounding box center [870, 365] width 284 height 586
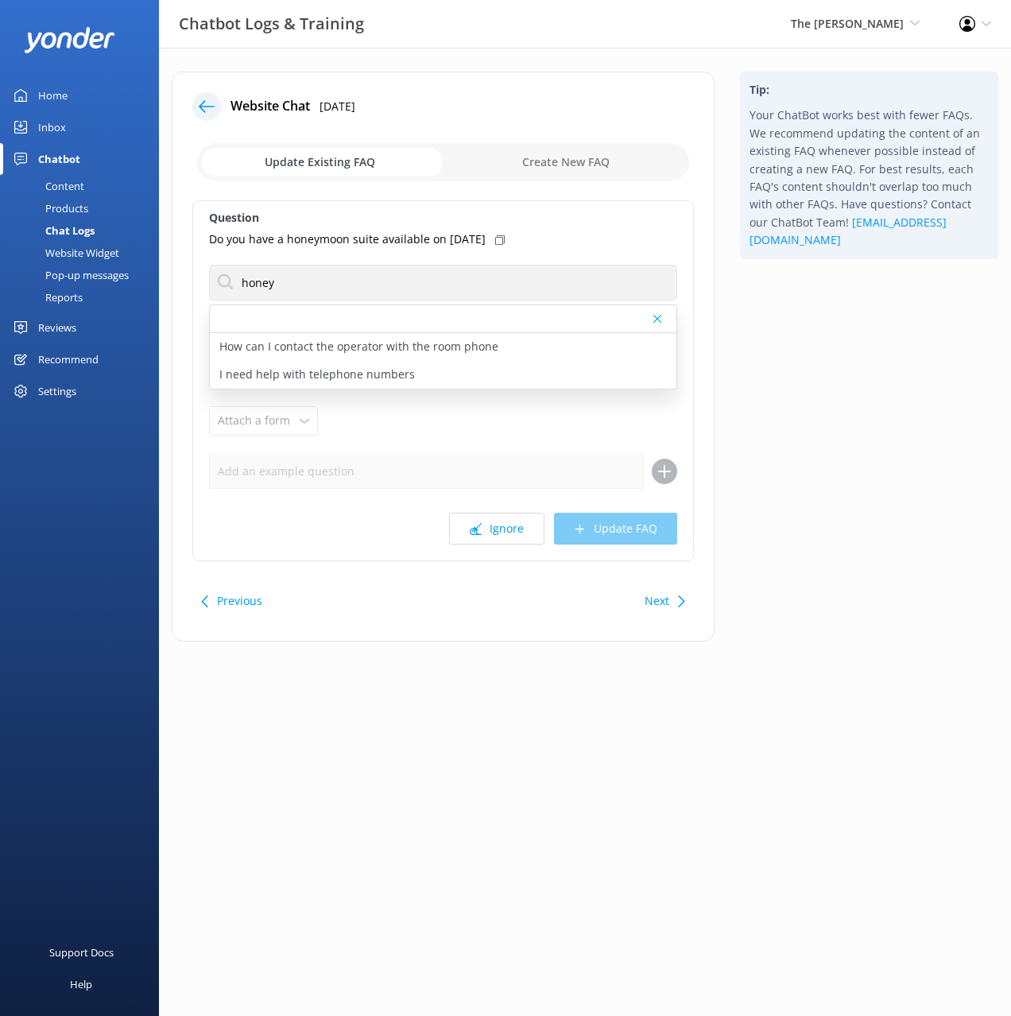
click at [800, 428] on div "Tip: Your ChatBot works best with fewer FAQs. We recommend updating the content…" at bounding box center [870, 365] width 284 height 586
drag, startPoint x: 836, startPoint y: 477, endPoint x: 827, endPoint y: 470, distance: 11.3
click at [835, 476] on div "Tip: Your ChatBot works best with fewer FAQs. We recommend updating the content…" at bounding box center [870, 365] width 284 height 586
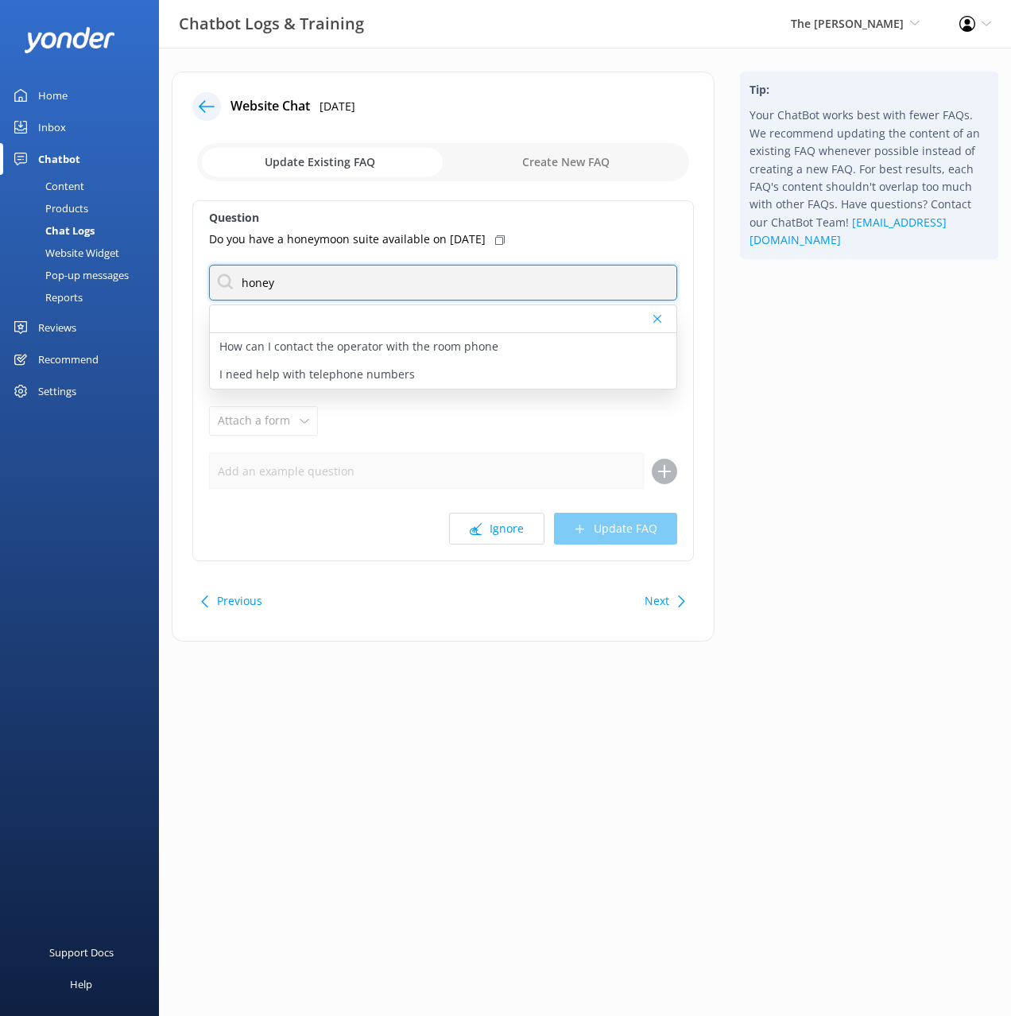
click at [243, 281] on input "honey" at bounding box center [443, 283] width 468 height 36
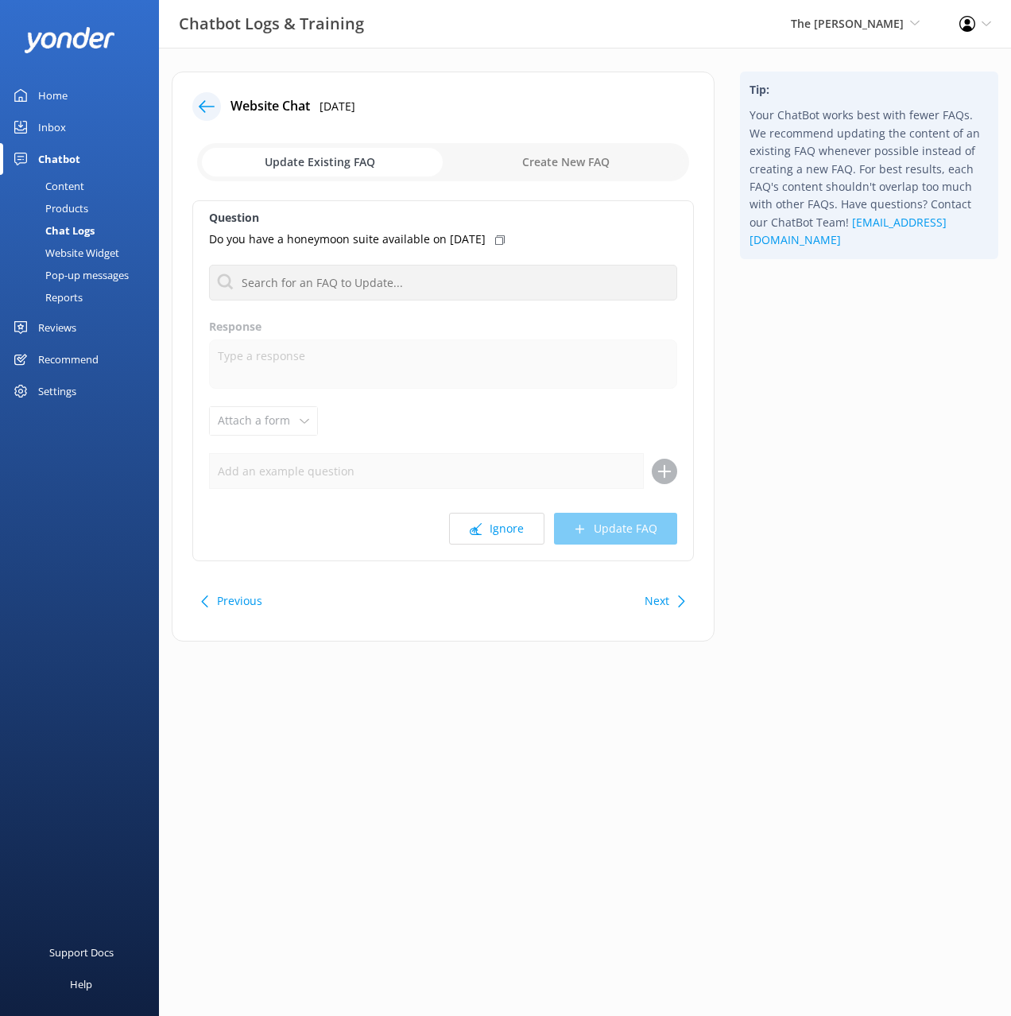
drag, startPoint x: 824, startPoint y: 483, endPoint x: 718, endPoint y: 399, distance: 134.7
click at [823, 483] on div "Tip: Your ChatBot works best with fewer FAQs. We recommend updating the content…" at bounding box center [870, 365] width 284 height 586
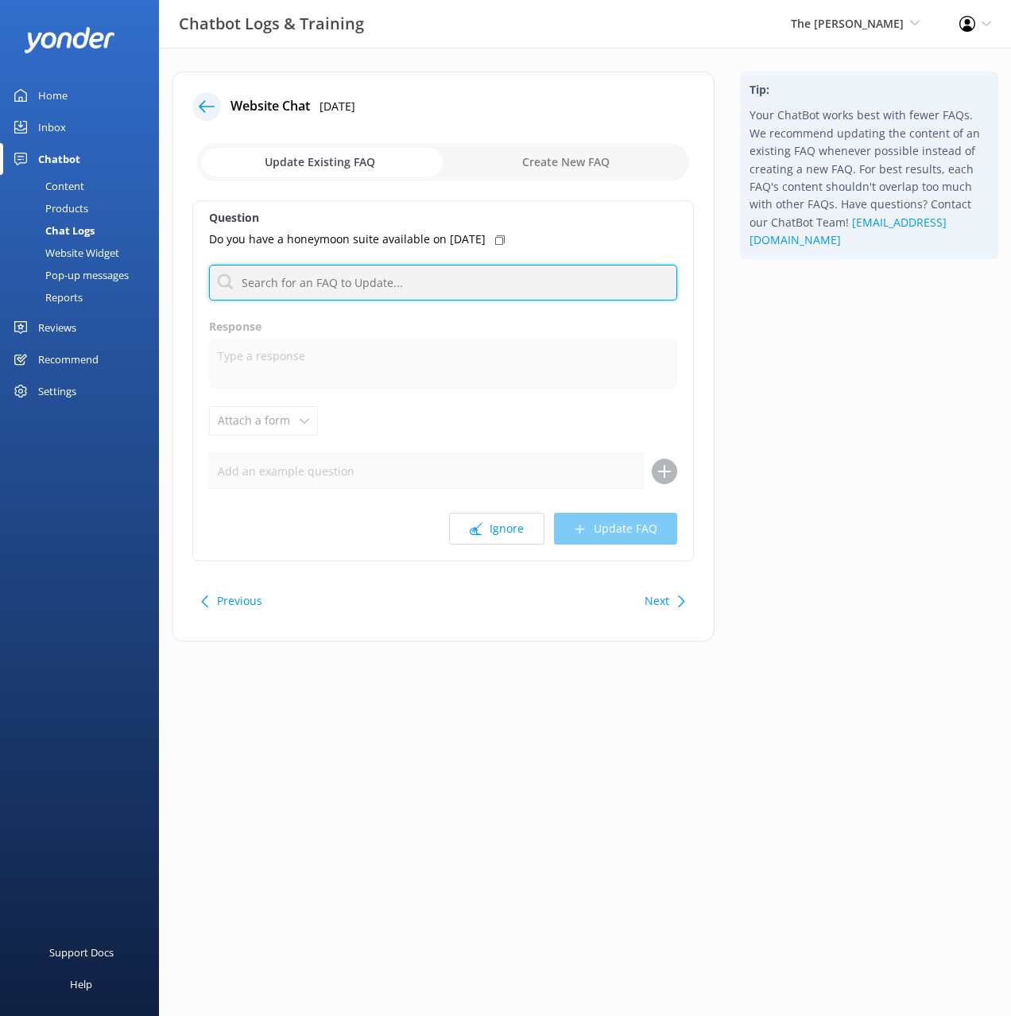
click at [531, 283] on input "text" at bounding box center [443, 283] width 468 height 36
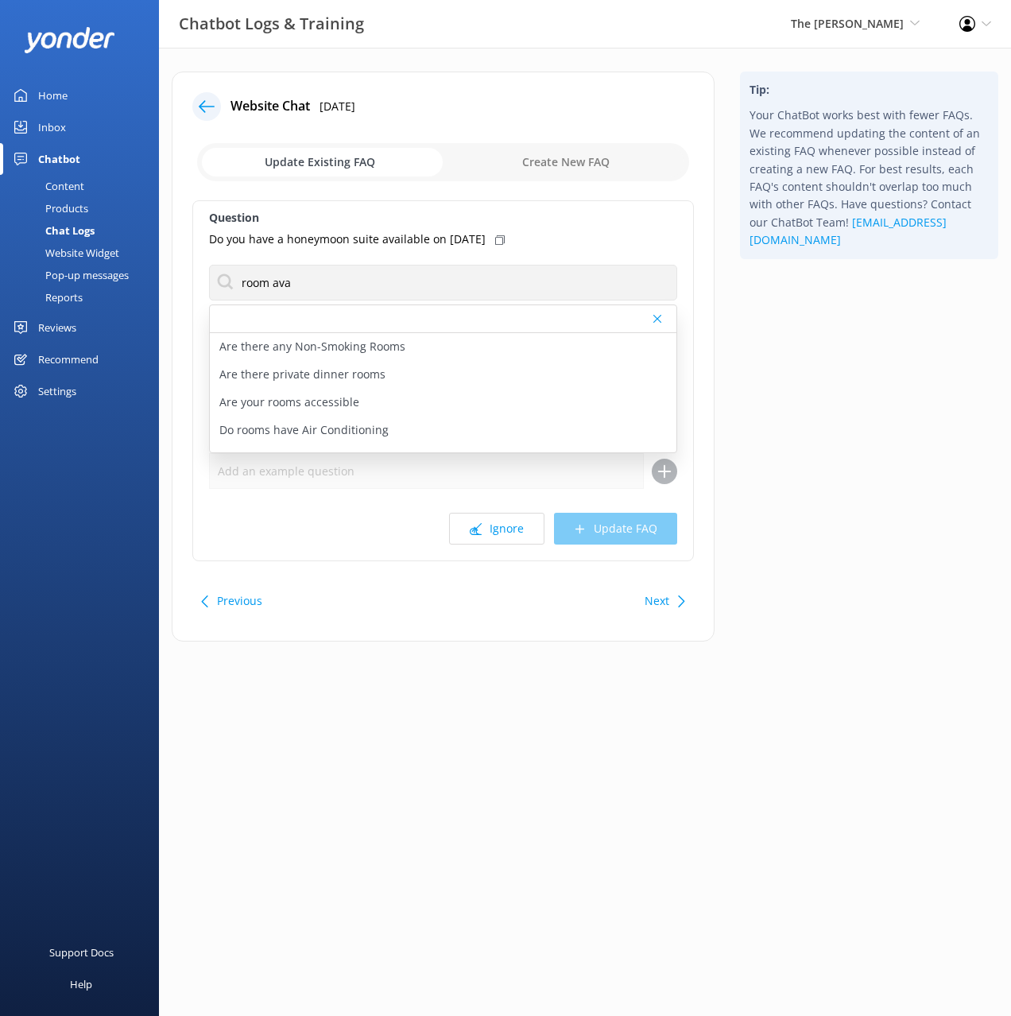
click at [505, 240] on icon at bounding box center [500, 240] width 10 height 10
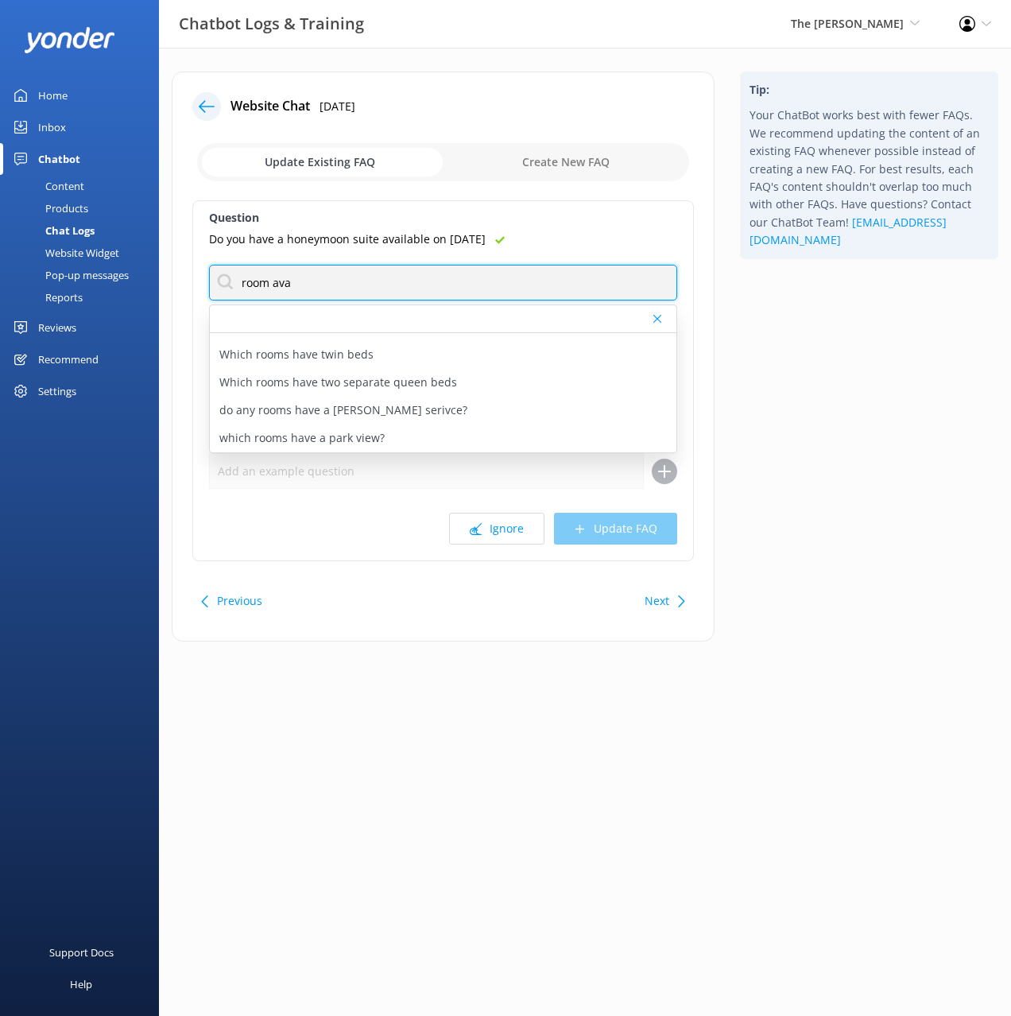
click at [335, 274] on input "room ava" at bounding box center [443, 283] width 468 height 36
click at [340, 278] on input "room ava" at bounding box center [443, 283] width 468 height 36
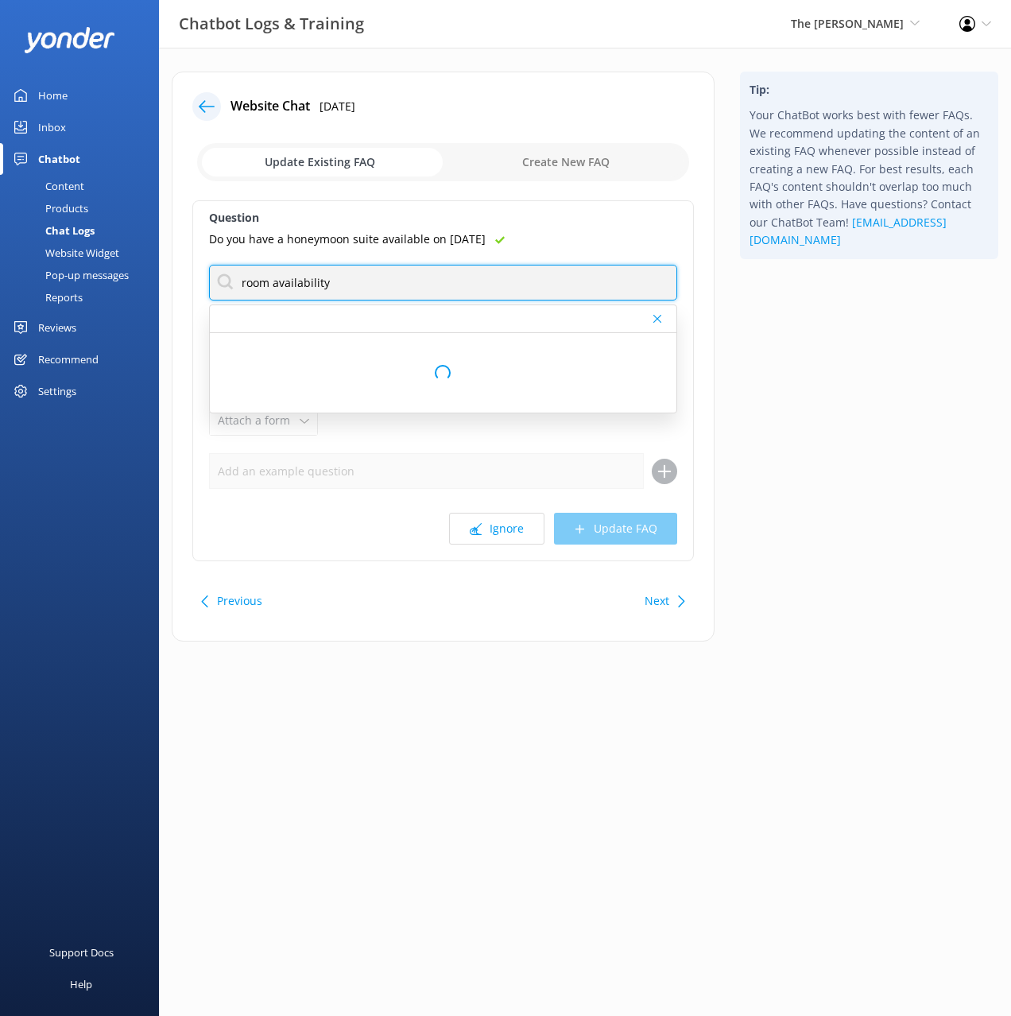
type input "room availability"
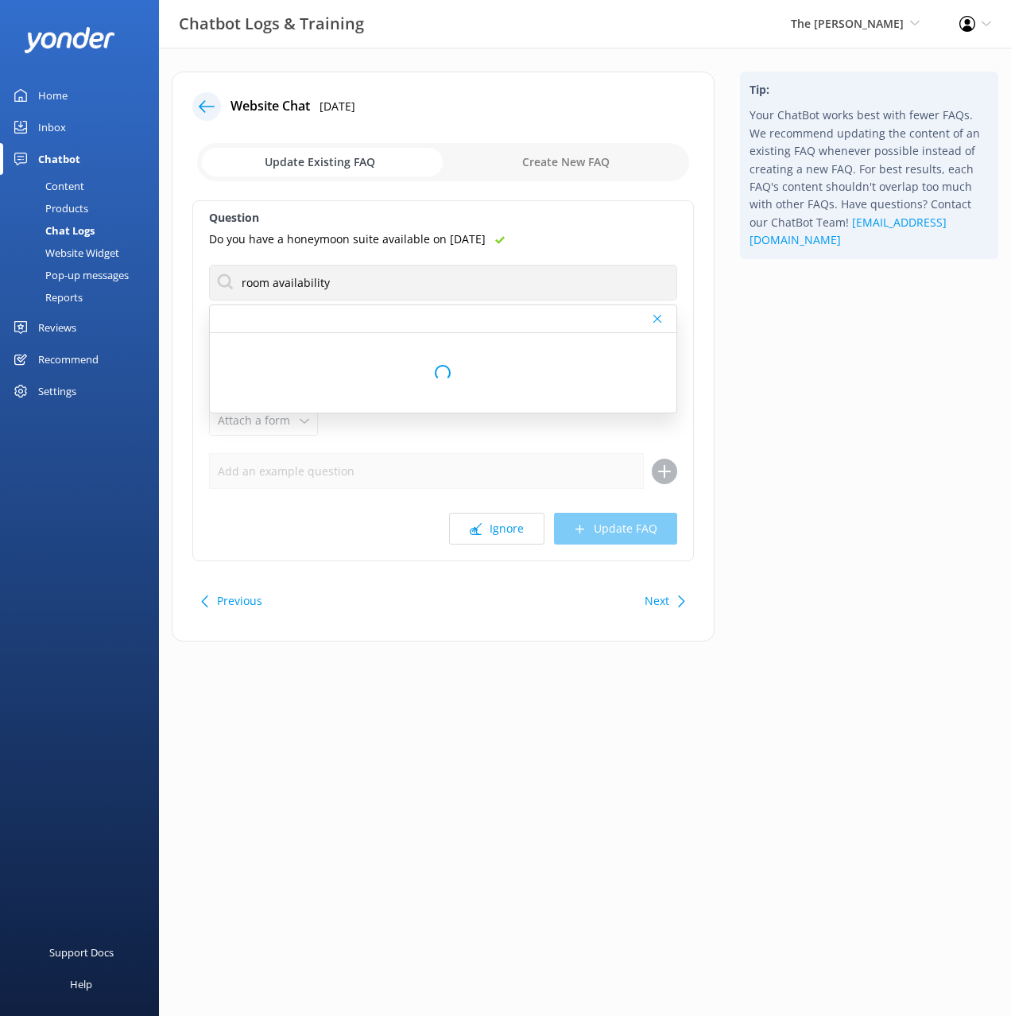
type textarea "We have live availability for all of our rooms on our website at https://www.th…"
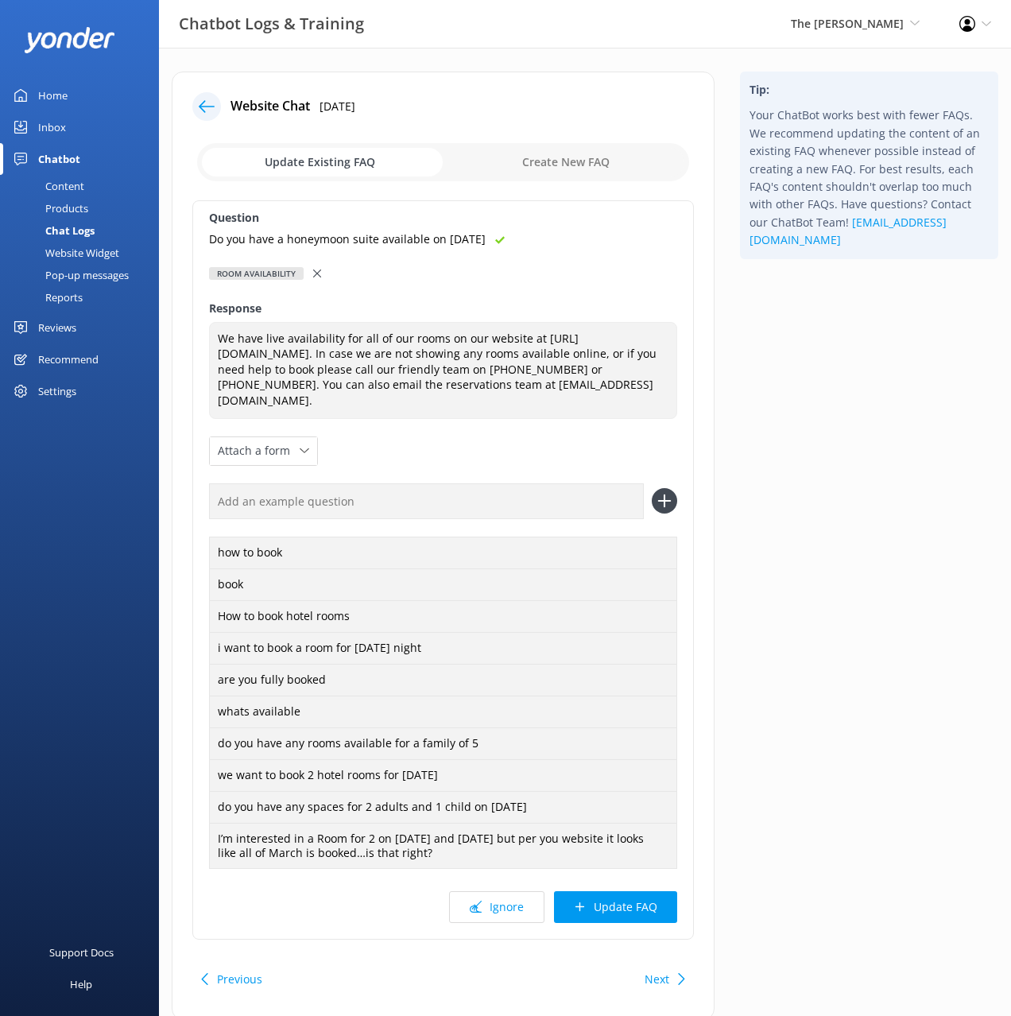
click at [506, 497] on input "text" at bounding box center [426, 501] width 435 height 36
paste input "Do you have a honeymoon suite available on 17 January 2026"
type input "Do you have a honeymoon suite available on 17 January 2026"
click at [664, 499] on use at bounding box center [665, 502] width 14 height 14
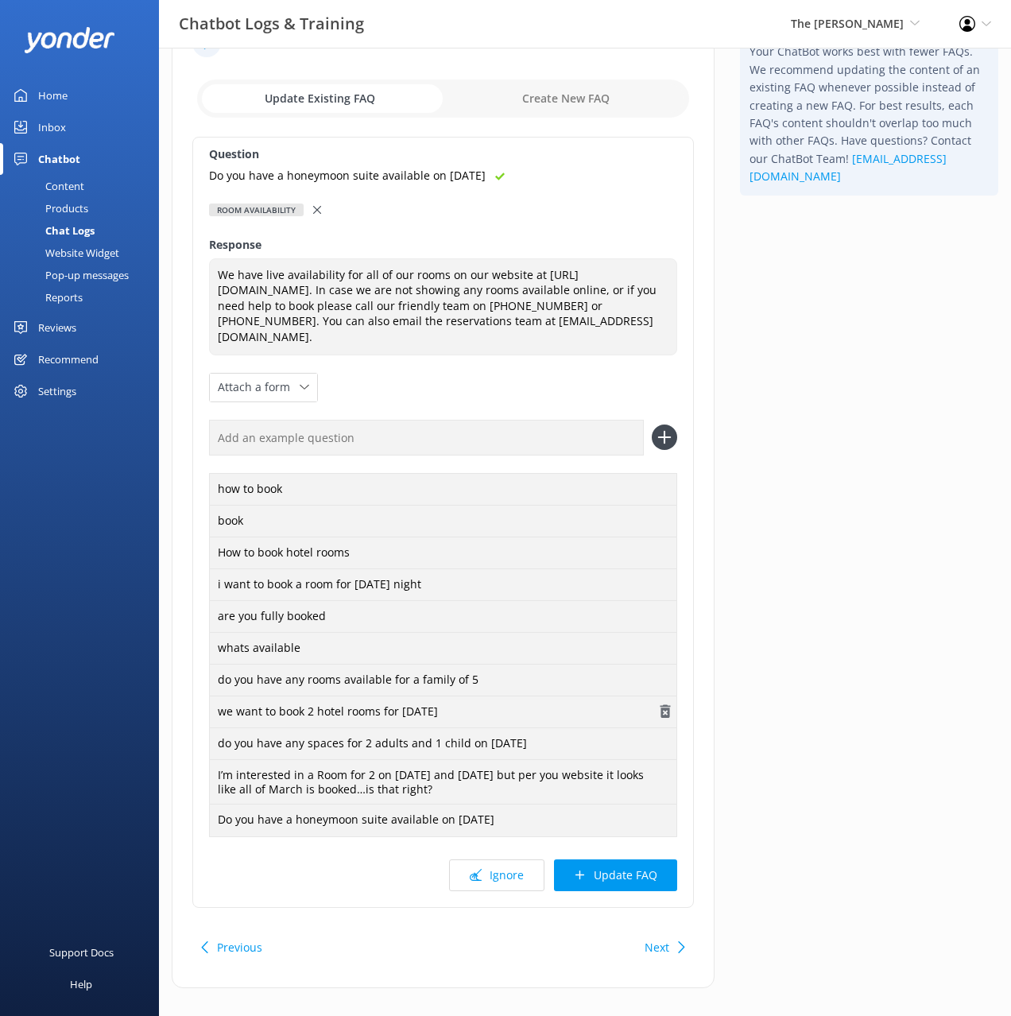
scroll to position [83, 0]
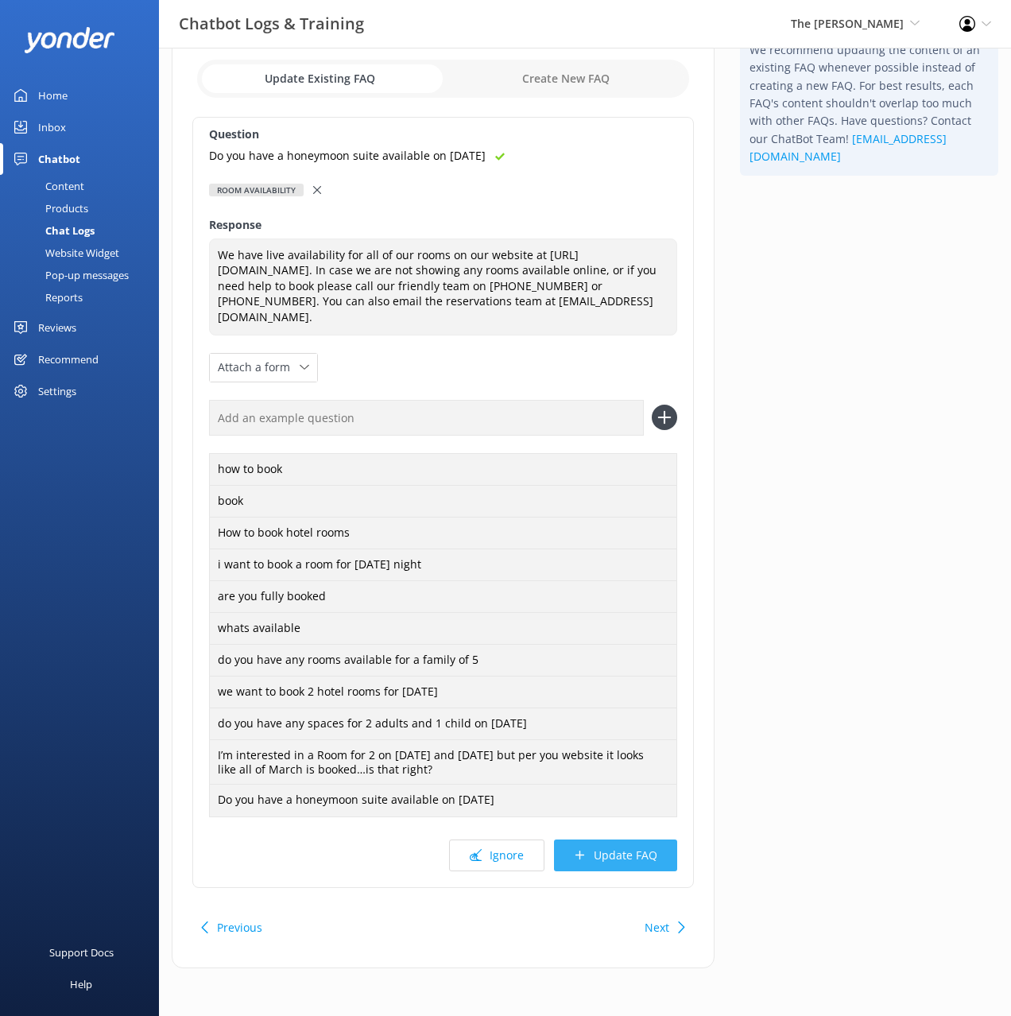
drag, startPoint x: 626, startPoint y: 857, endPoint x: 673, endPoint y: 806, distance: 69.8
click at [627, 856] on button "Update FAQ" at bounding box center [615, 856] width 123 height 32
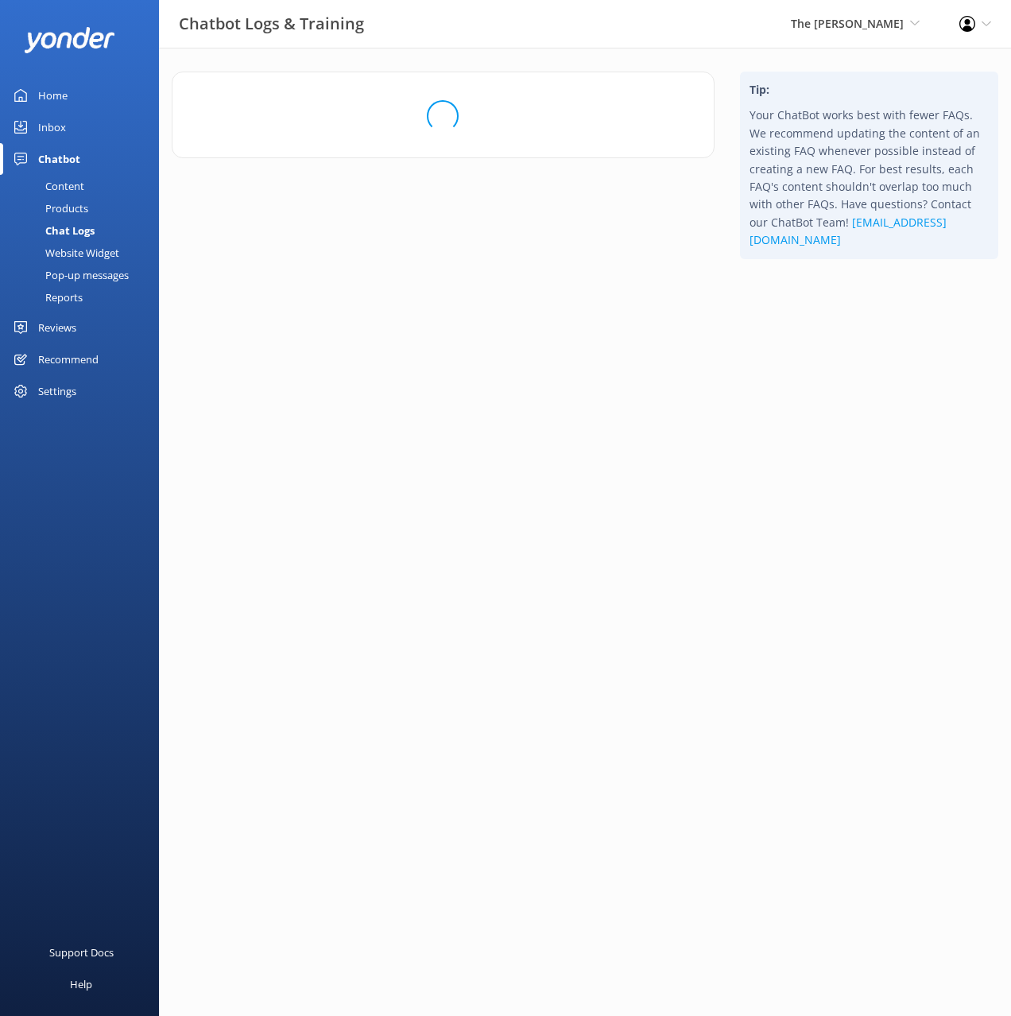
scroll to position [0, 0]
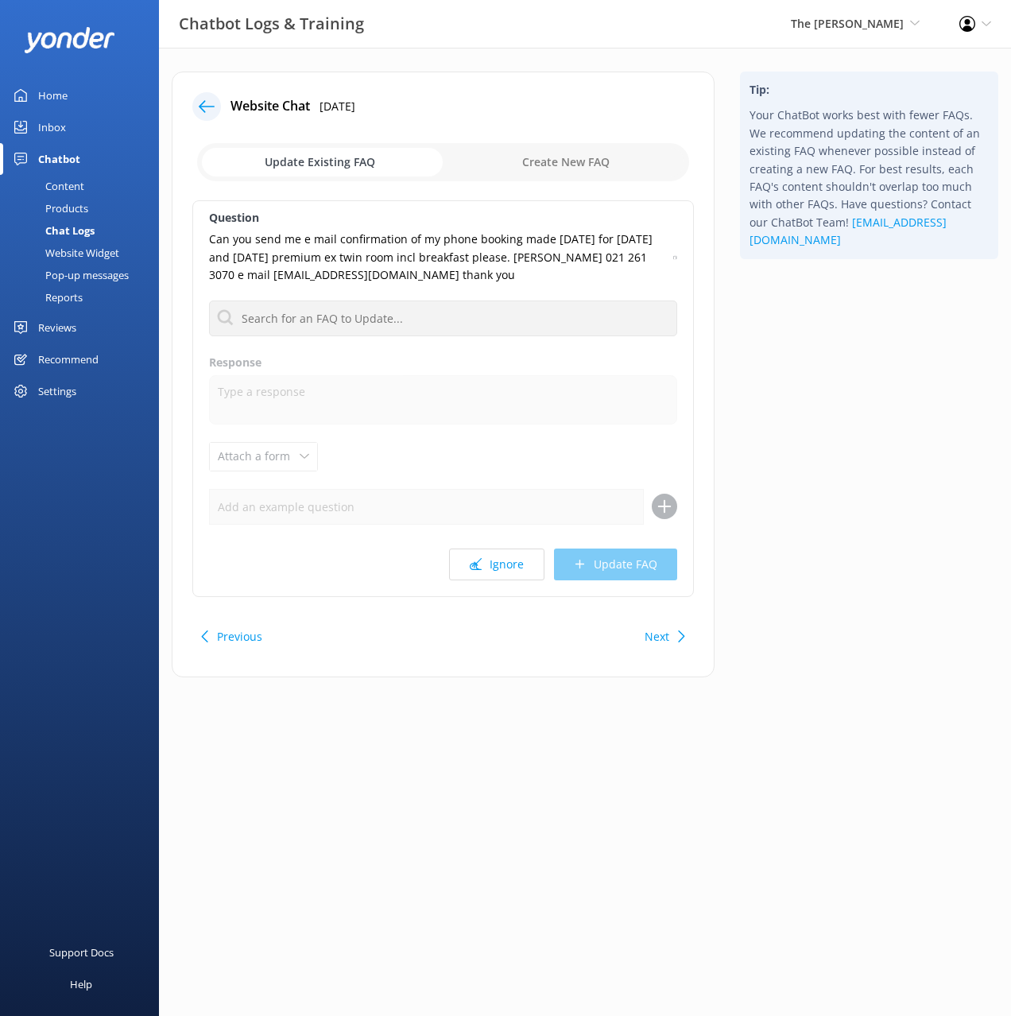
click at [866, 421] on div "Tip: Your ChatBot works best with fewer FAQs. We recommend updating the content…" at bounding box center [870, 383] width 284 height 622
click at [506, 320] on input "text" at bounding box center [443, 319] width 468 height 36
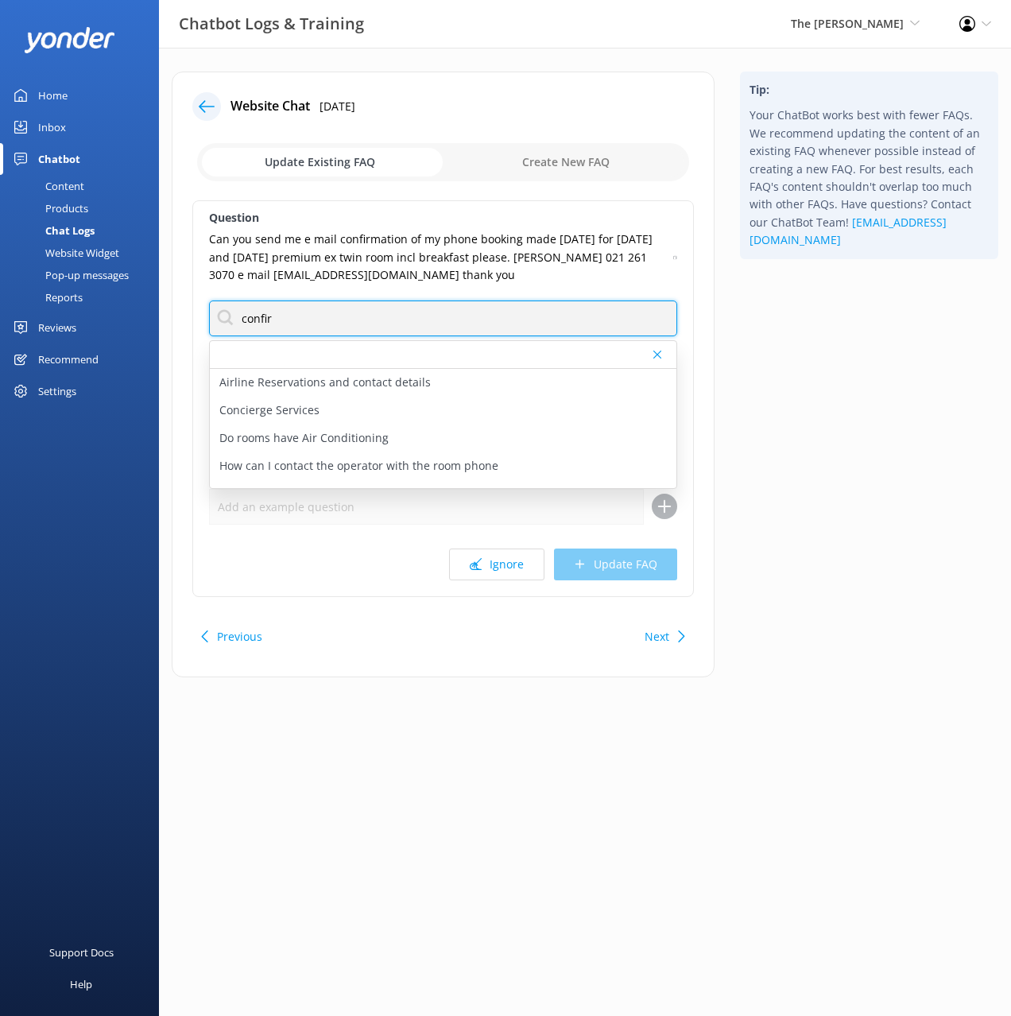
type input "confir"
click at [818, 402] on div "Tip: Your ChatBot works best with fewer FAQs. We recommend updating the content…" at bounding box center [870, 383] width 284 height 622
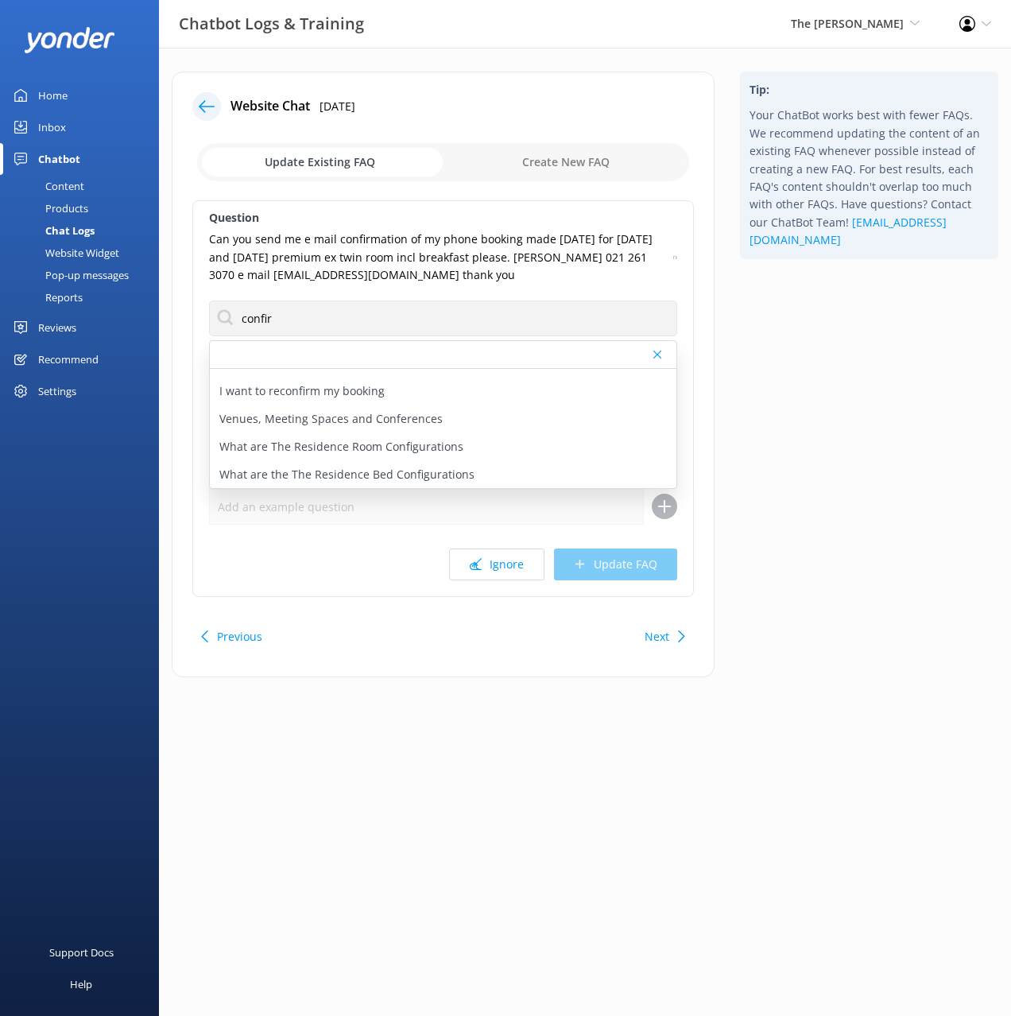
scroll to position [165, 0]
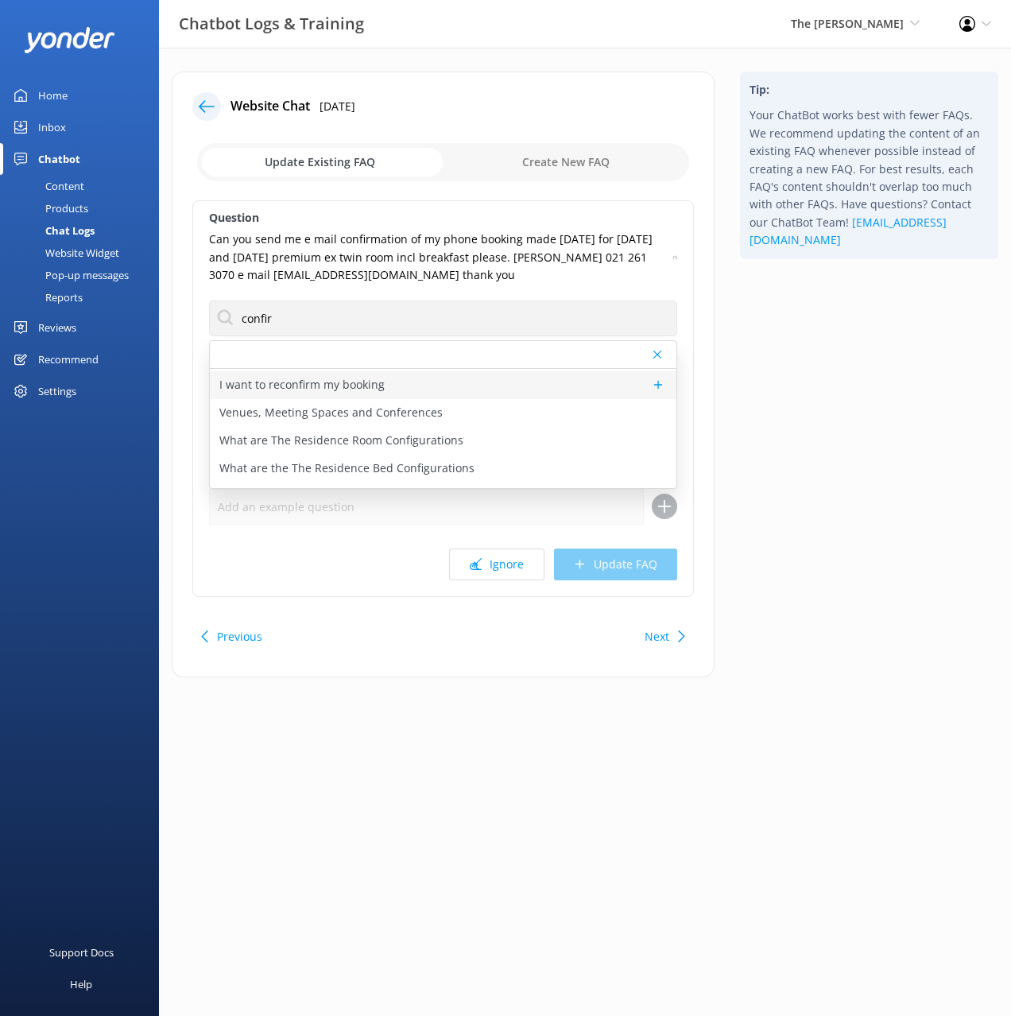
click at [389, 390] on div "I want to reconfirm my booking" at bounding box center [443, 385] width 467 height 28
type textarea "To reconfirm your booking, please contact our team directly at +64 3 371 0251 o…"
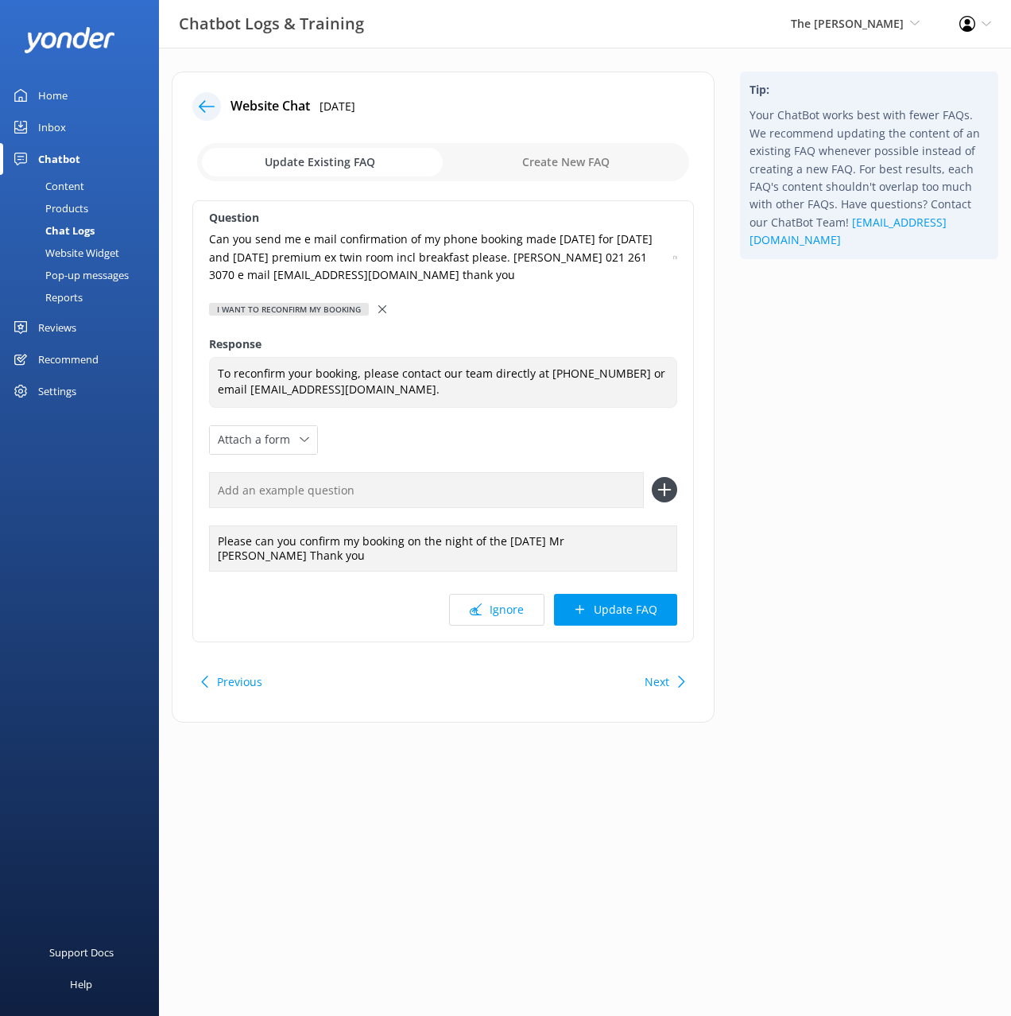
click at [676, 257] on icon at bounding box center [676, 258] width 4 height 10
click at [584, 491] on input "text" at bounding box center [426, 490] width 435 height 36
paste input "Can you send me e mail confirmation of my phone booking made today for 2 and 3 …"
type input "Can you send me e mail confirmation of my phone booking made today for 2 and 3 …"
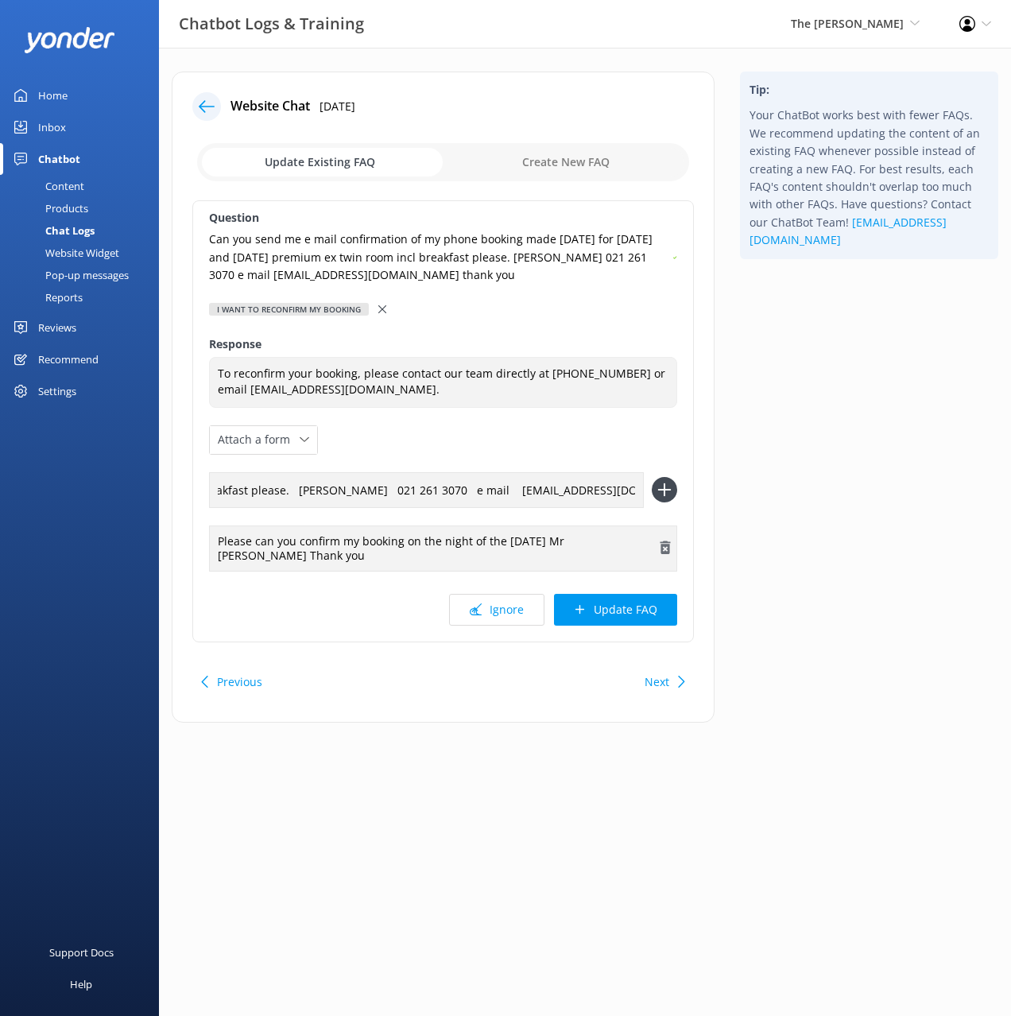
drag, startPoint x: 662, startPoint y: 491, endPoint x: 659, endPoint y: 558, distance: 66.9
click at [662, 491] on icon at bounding box center [664, 489] width 25 height 25
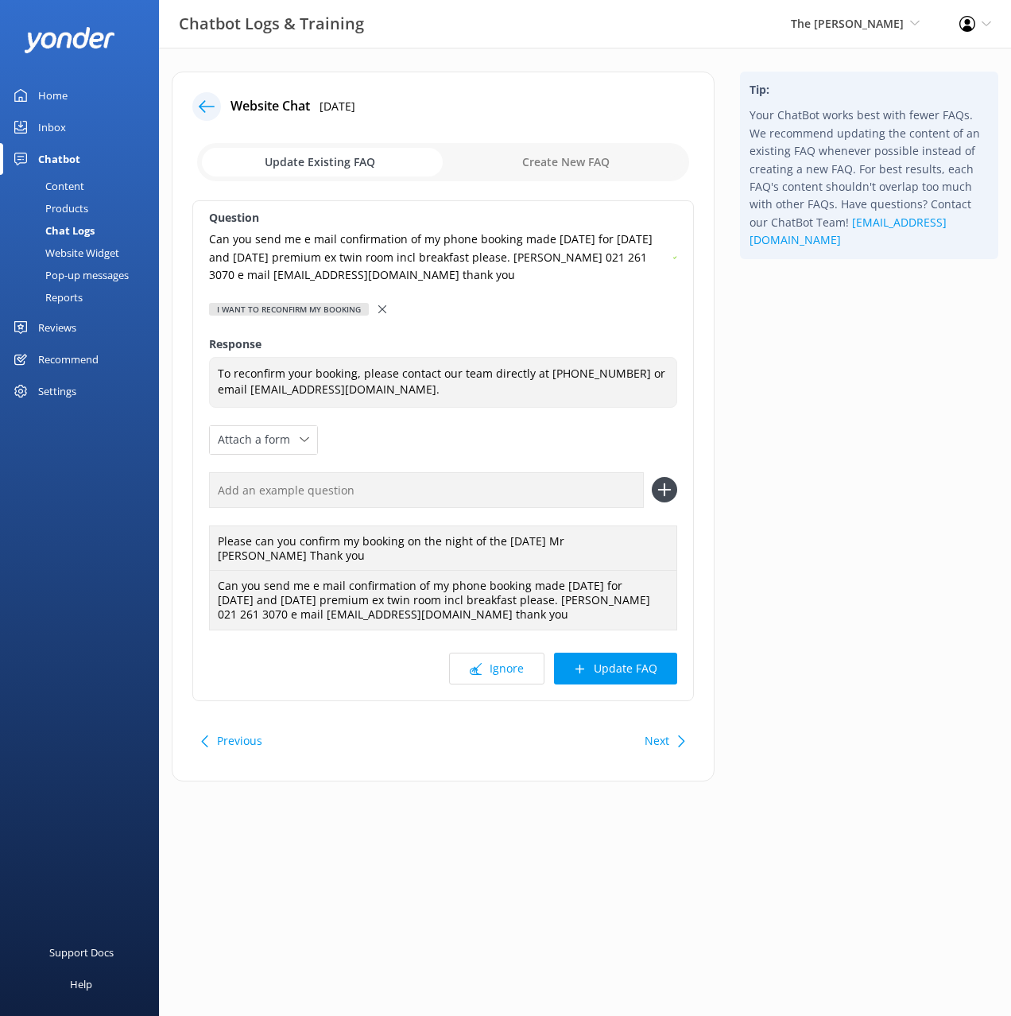
click at [654, 659] on button "Update FAQ" at bounding box center [615, 669] width 123 height 32
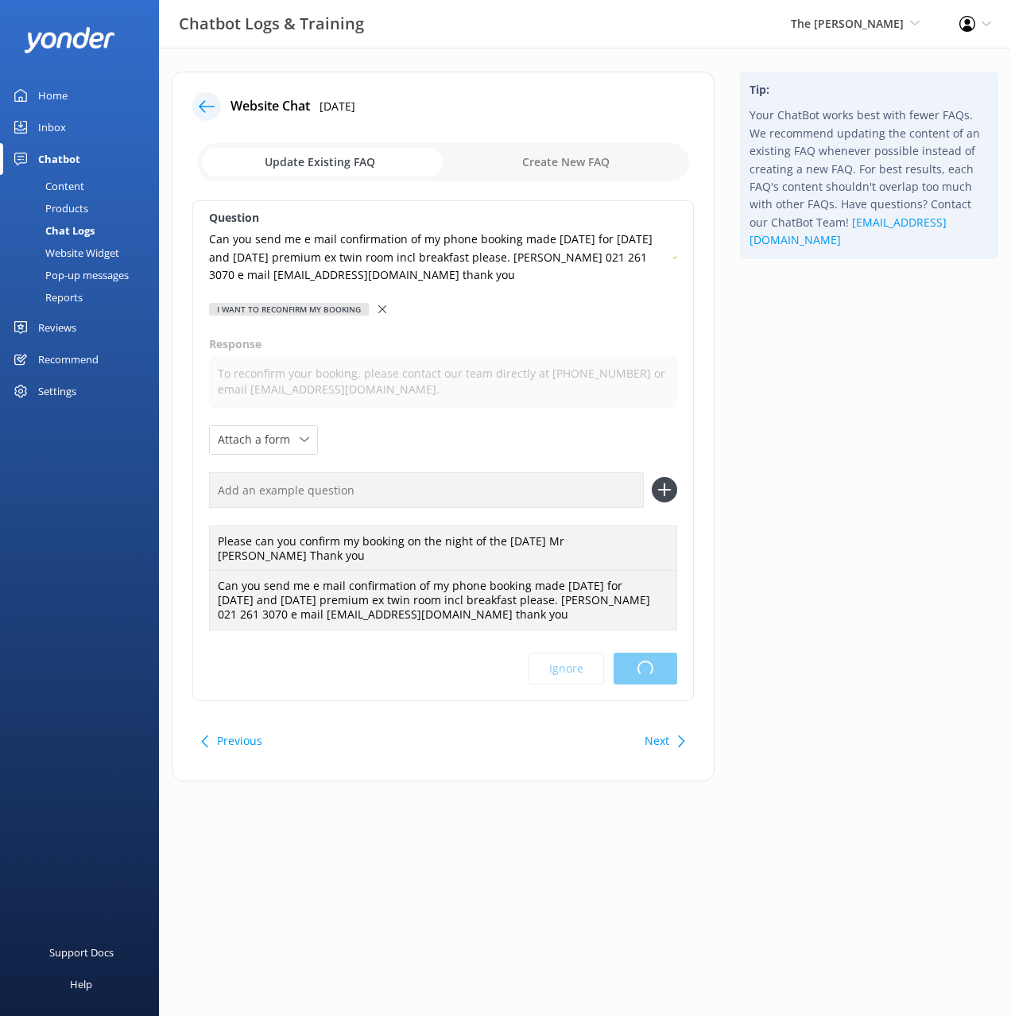
click at [848, 495] on div "Tip: Your ChatBot works best with fewer FAQs. We recommend updating the content…" at bounding box center [870, 435] width 284 height 726
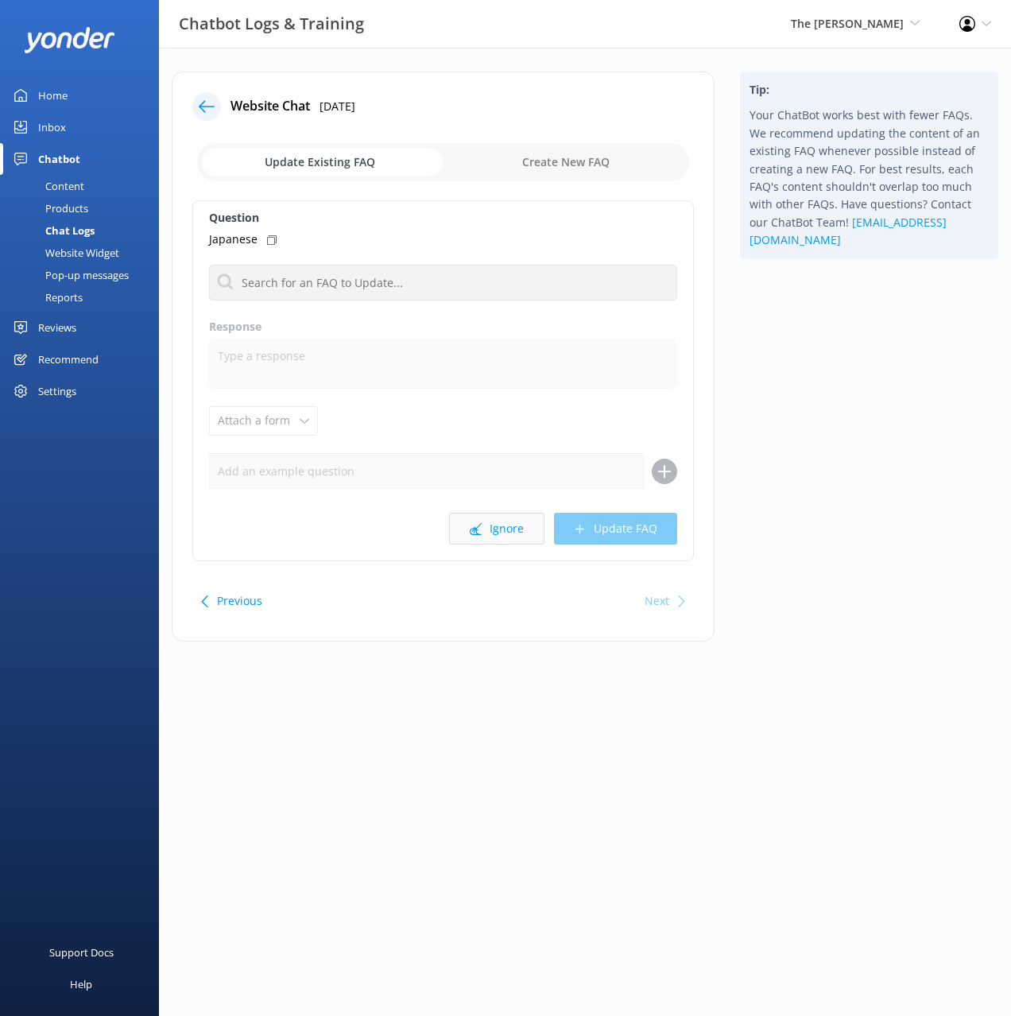
click at [481, 526] on icon at bounding box center [476, 529] width 12 height 12
click at [208, 106] on use at bounding box center [207, 106] width 16 height 12
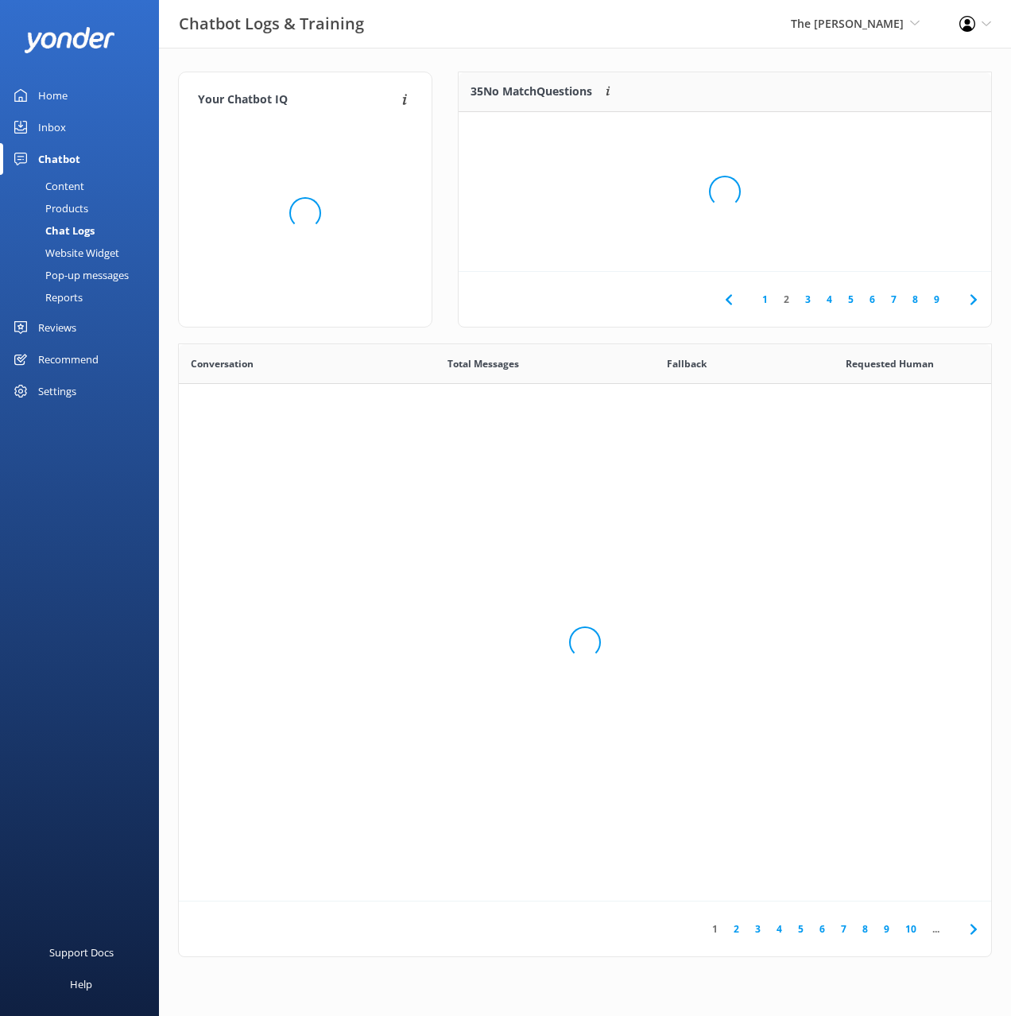
scroll to position [557, 813]
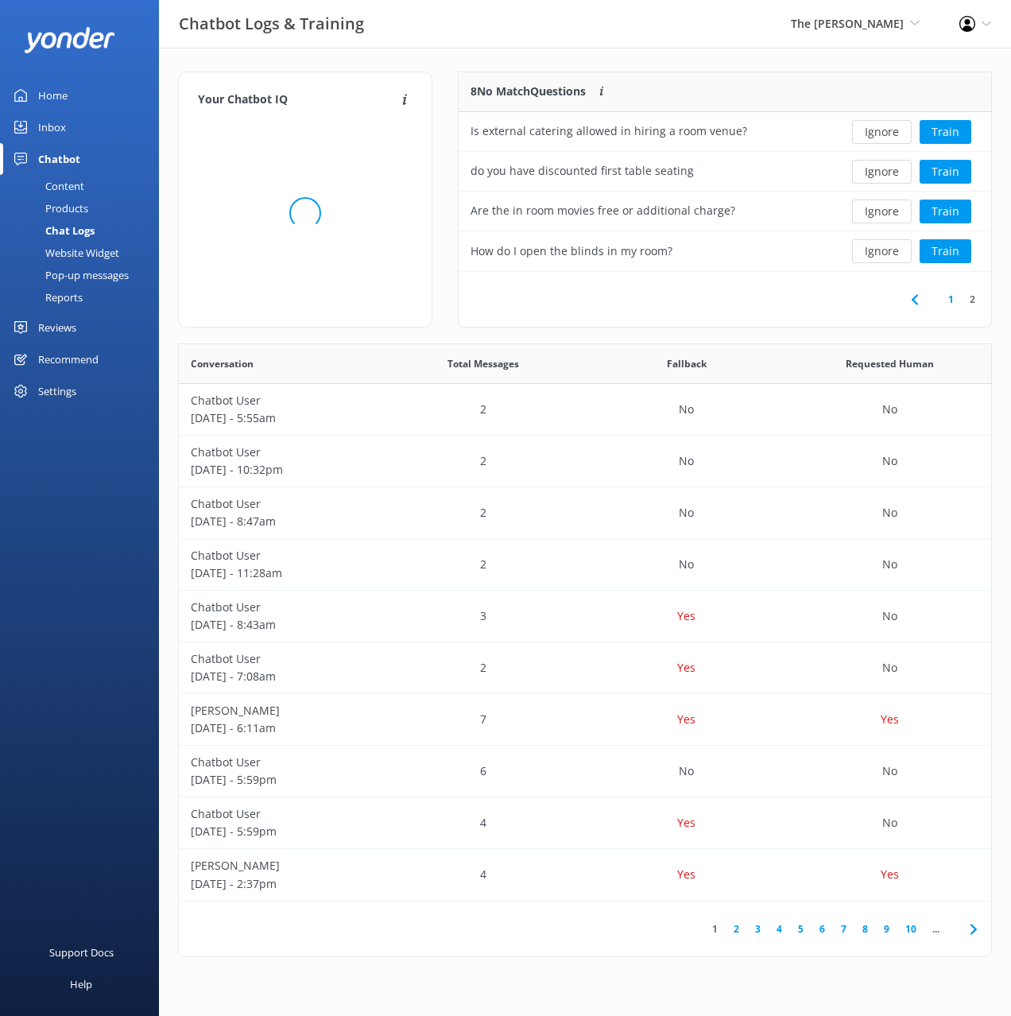
drag, startPoint x: 701, startPoint y: 60, endPoint x: 688, endPoint y: 60, distance: 12.7
click at [694, 59] on div "Your Chatbot IQ Your Chatbot IQ is the percentage of trained FAQs against untra…" at bounding box center [585, 518] width 852 height 941
click at [62, 181] on div "Content" at bounding box center [47, 186] width 75 height 22
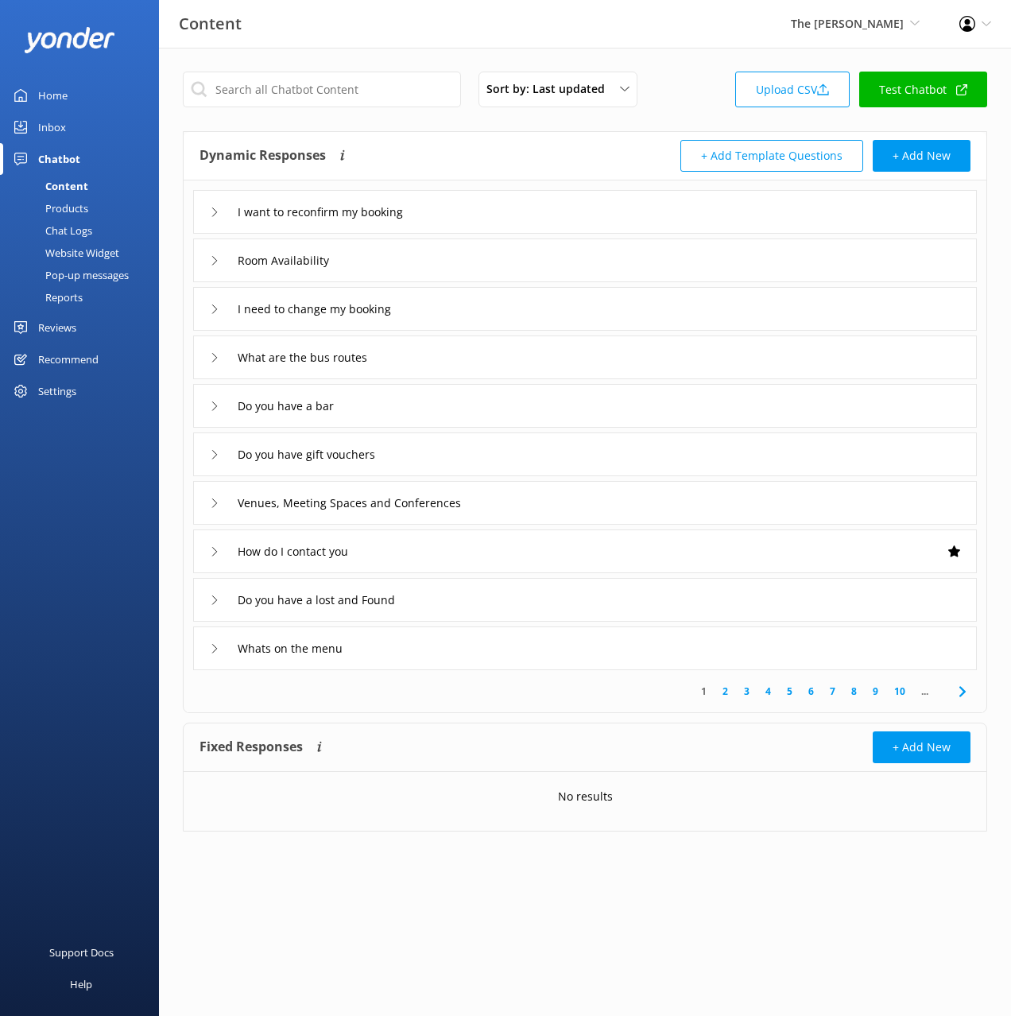
drag, startPoint x: 611, startPoint y: 146, endPoint x: 542, endPoint y: 115, distance: 75.1
click at [611, 146] on div "+ Add Template Questions + Add New" at bounding box center [778, 156] width 386 height 32
drag, startPoint x: 422, startPoint y: 68, endPoint x: 416, endPoint y: 87, distance: 19.4
click at [421, 68] on div "Sort by: Last updated Title (A-Z) Last updated Upload CSV Test Chatbot Dynamic …" at bounding box center [585, 464] width 852 height 832
click at [79, 235] on div "Chat Logs" at bounding box center [51, 230] width 83 height 22
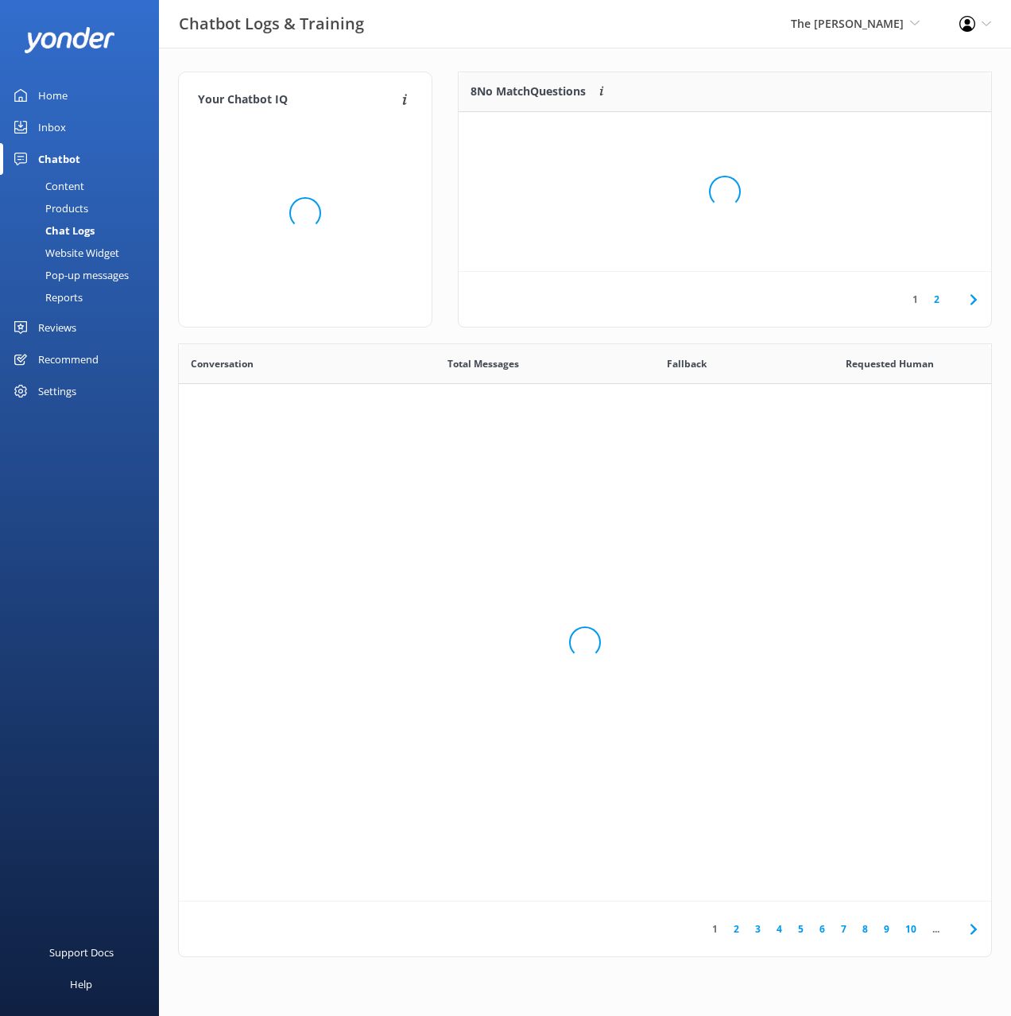
scroll to position [557, 813]
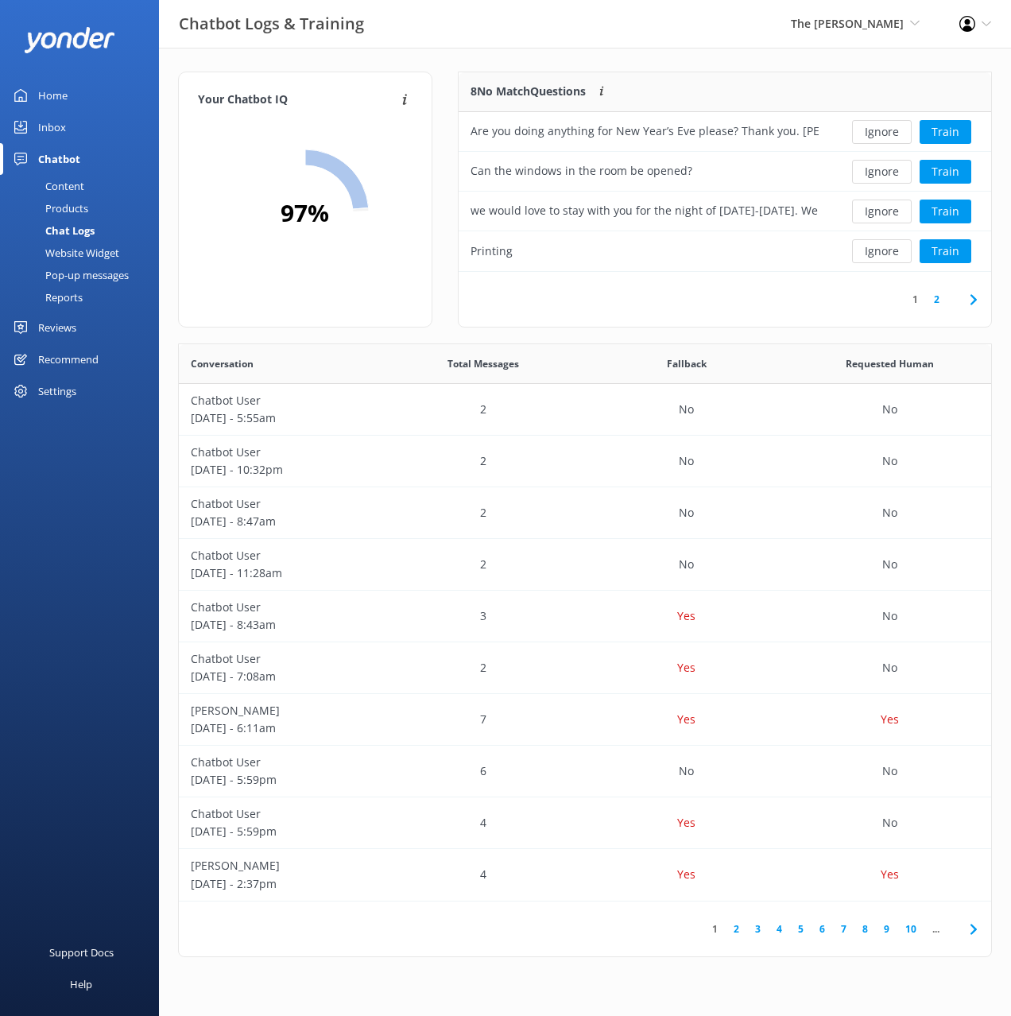
click at [79, 250] on div "Website Widget" at bounding box center [65, 253] width 110 height 22
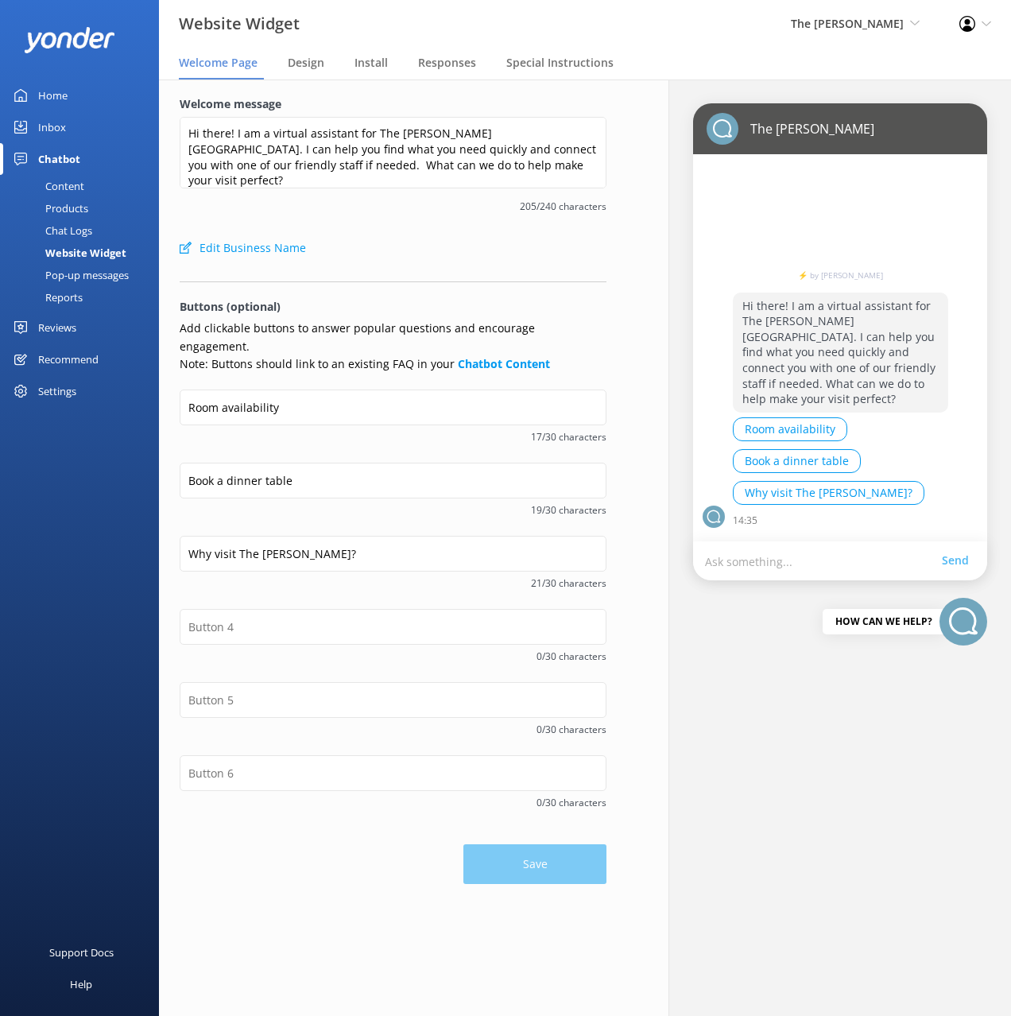
click at [89, 278] on div "Pop-up messages" at bounding box center [69, 275] width 119 height 22
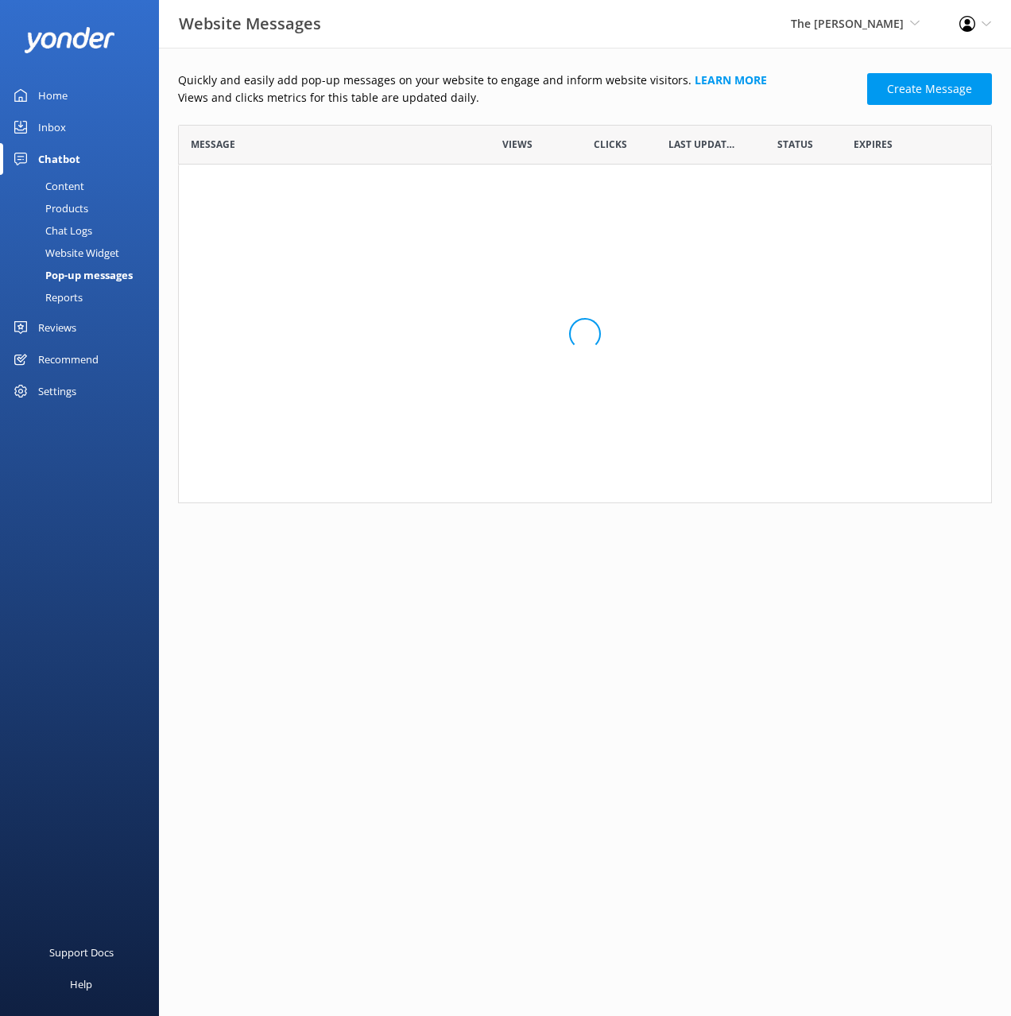
scroll to position [1, 1]
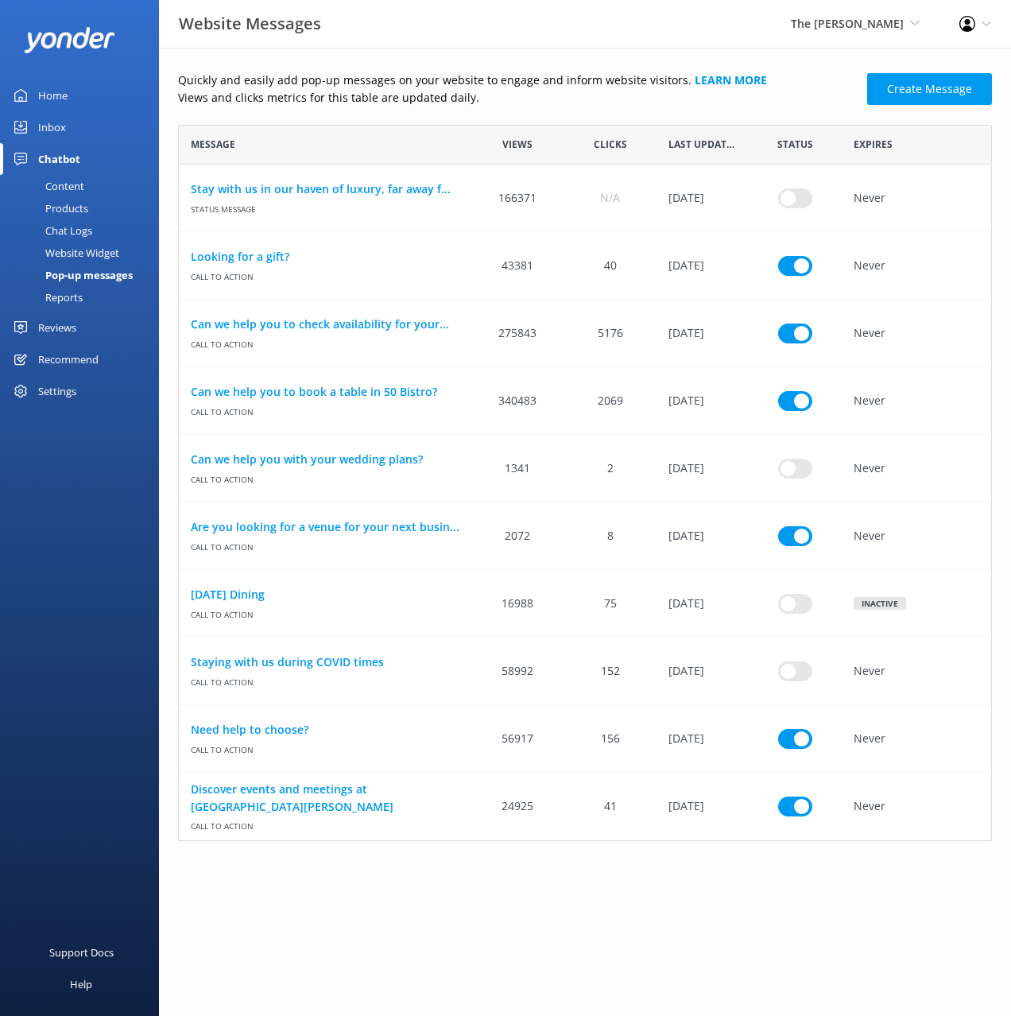
click at [72, 212] on div "Products" at bounding box center [49, 208] width 79 height 22
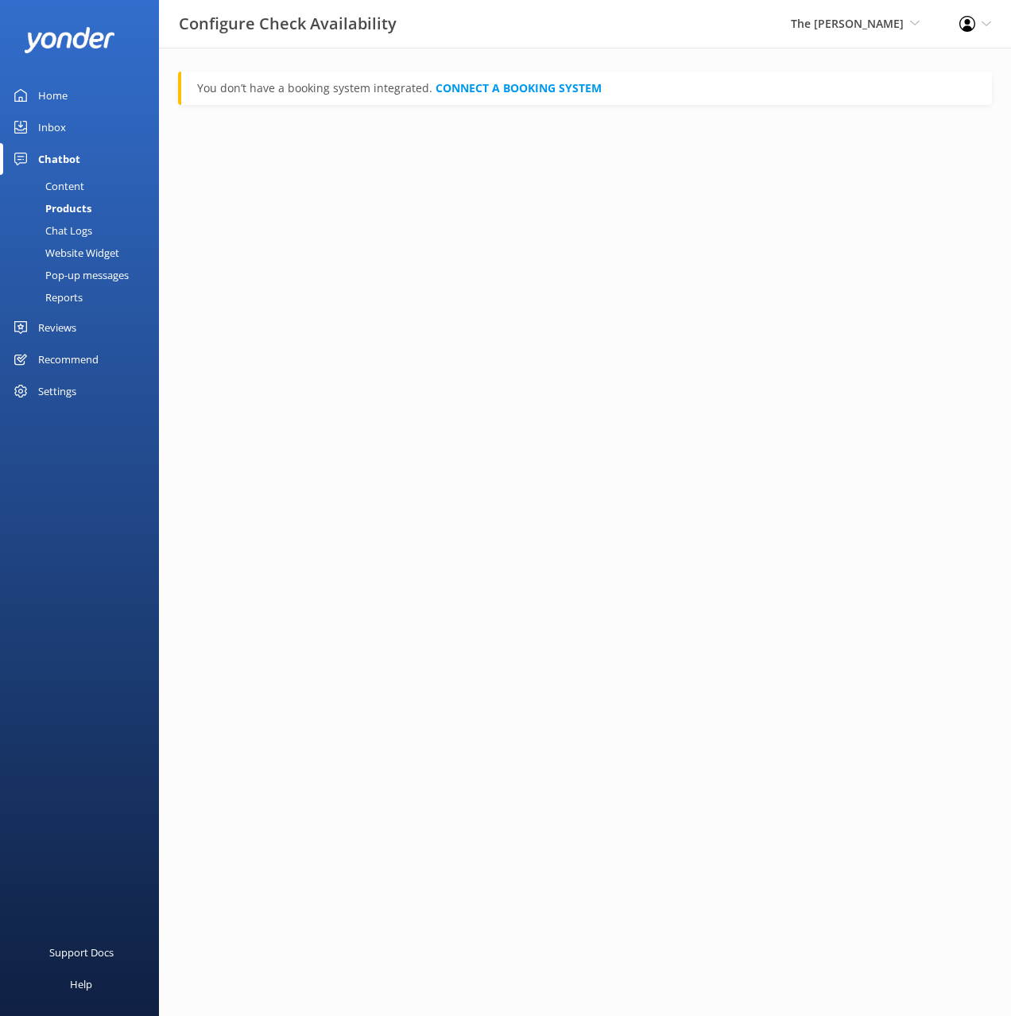
drag, startPoint x: 72, startPoint y: 184, endPoint x: 120, endPoint y: 172, distance: 49.2
click at [73, 184] on div "Content" at bounding box center [47, 186] width 75 height 22
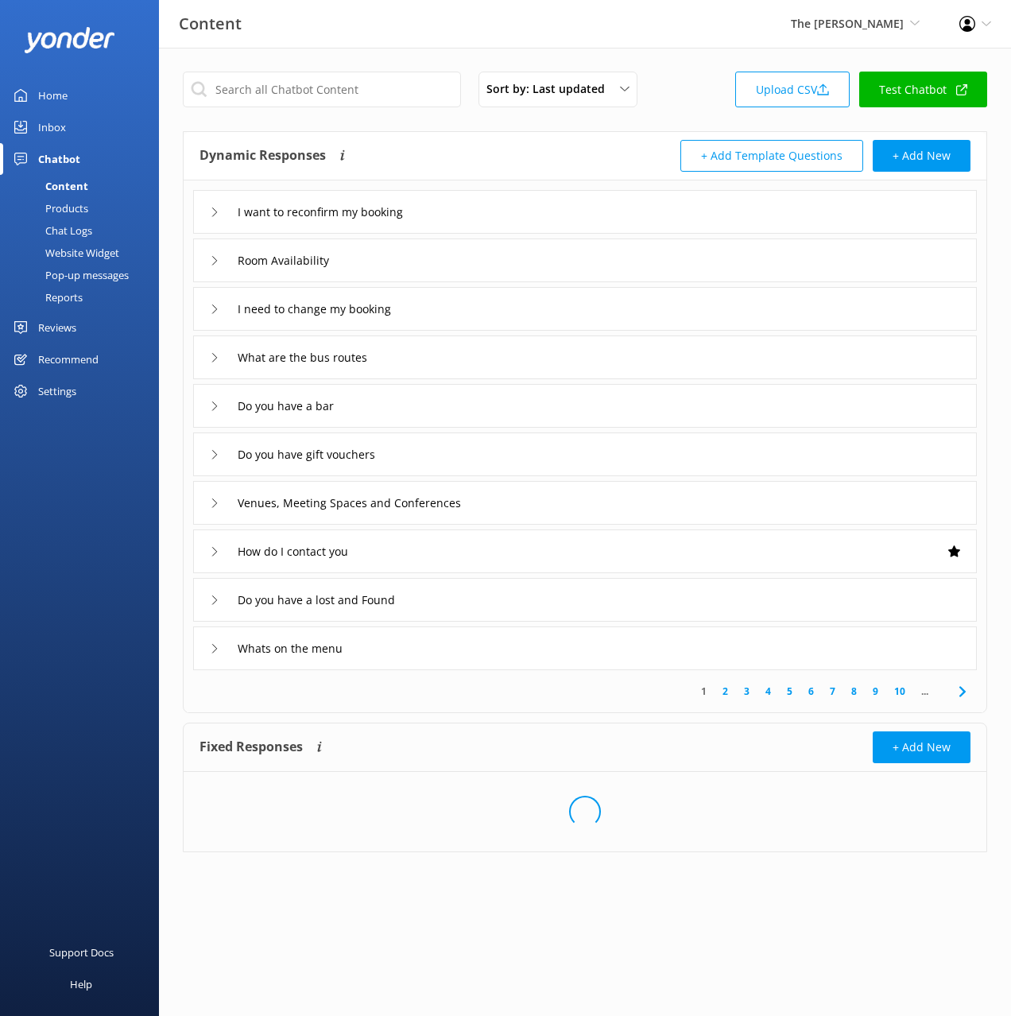
click at [535, 132] on div "Dynamic Responses The chatbot will generate a response based on the content inf…" at bounding box center [585, 156] width 803 height 49
drag, startPoint x: 395, startPoint y: 41, endPoint x: 211, endPoint y: 184, distance: 233.0
click at [395, 42] on div "Content The George Black Cat Cruises Banff Airporter International Antarctic Ce…" at bounding box center [505, 24] width 1011 height 48
click at [67, 326] on div "Reviews" at bounding box center [57, 328] width 38 height 32
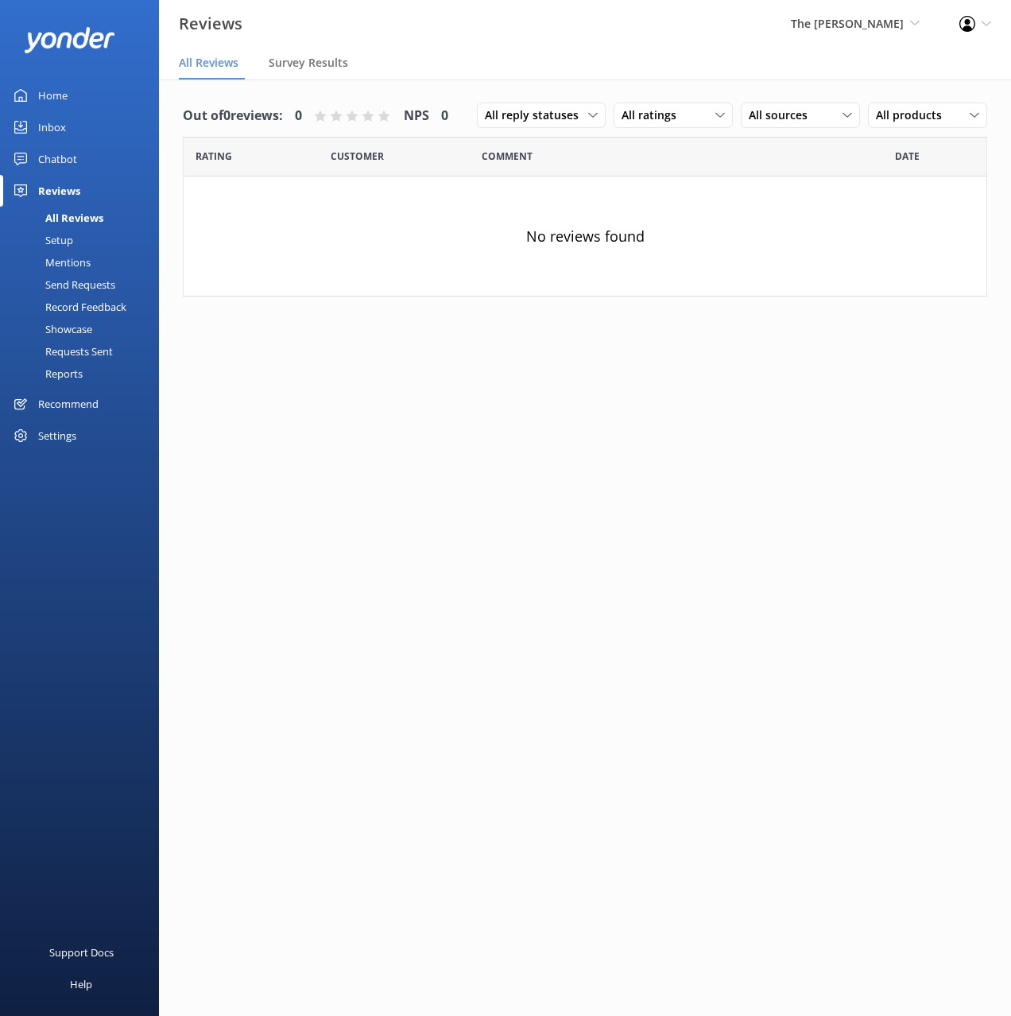
click at [59, 165] on div "Chatbot" at bounding box center [57, 159] width 39 height 32
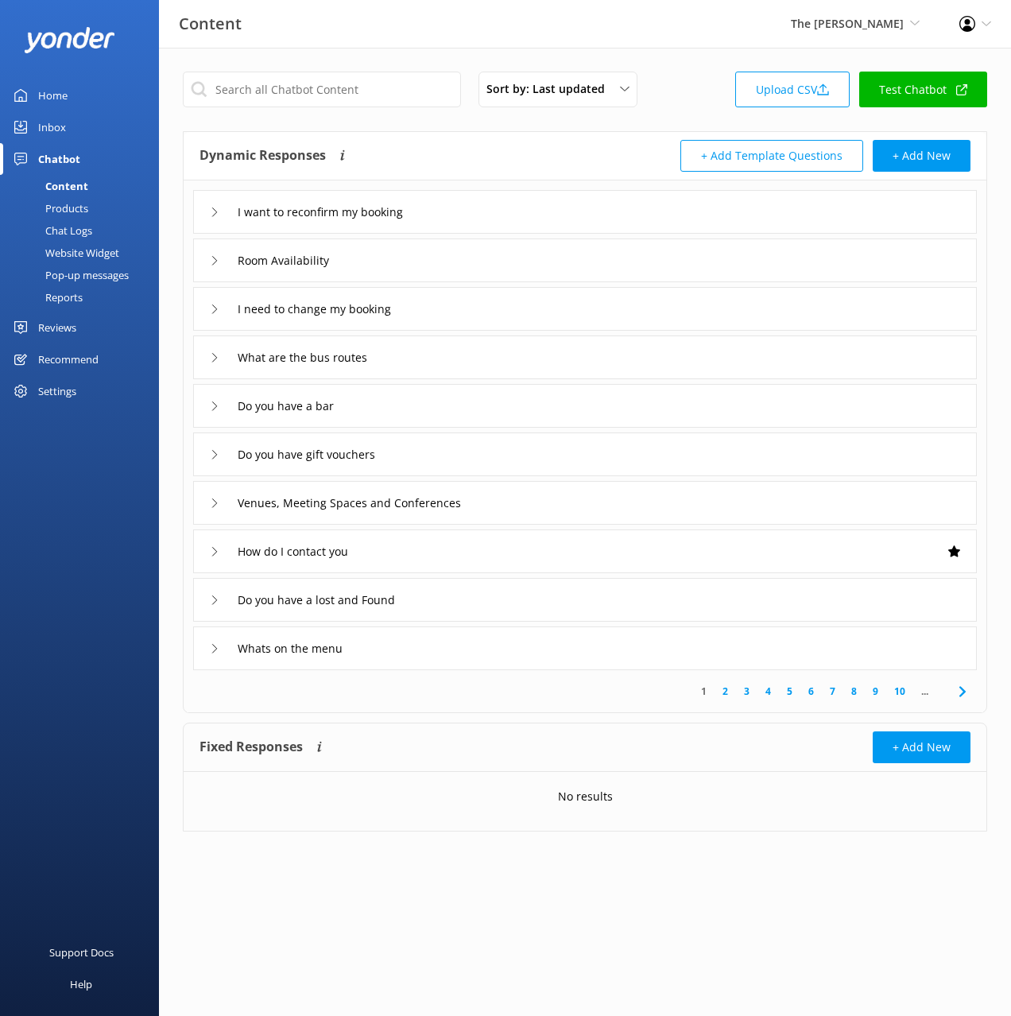
click at [432, 52] on div "Sort by: Last updated Title (A-Z) Last updated Upload CSV Test Chatbot Dynamic …" at bounding box center [585, 464] width 852 height 832
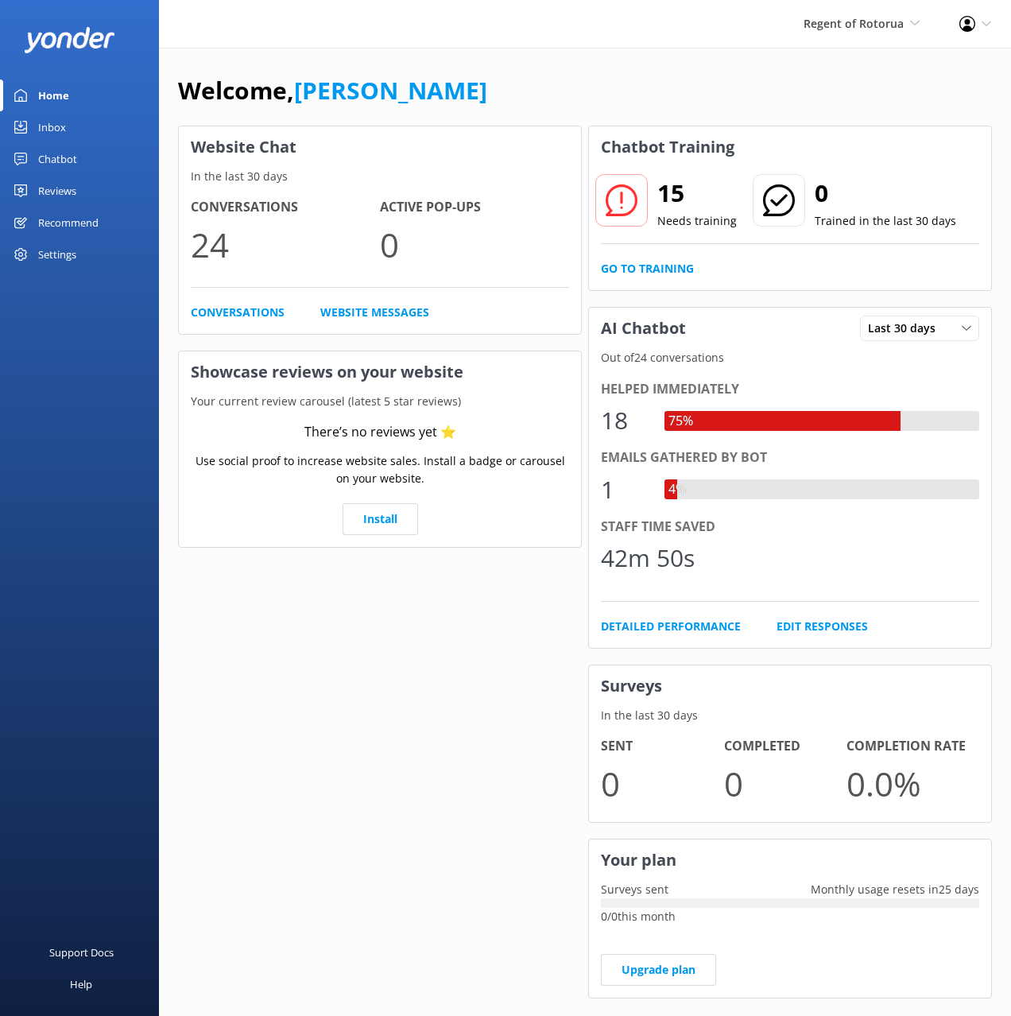
drag, startPoint x: 23, startPoint y: 154, endPoint x: 73, endPoint y: 188, distance: 60.2
click at [23, 154] on icon at bounding box center [20, 159] width 13 height 13
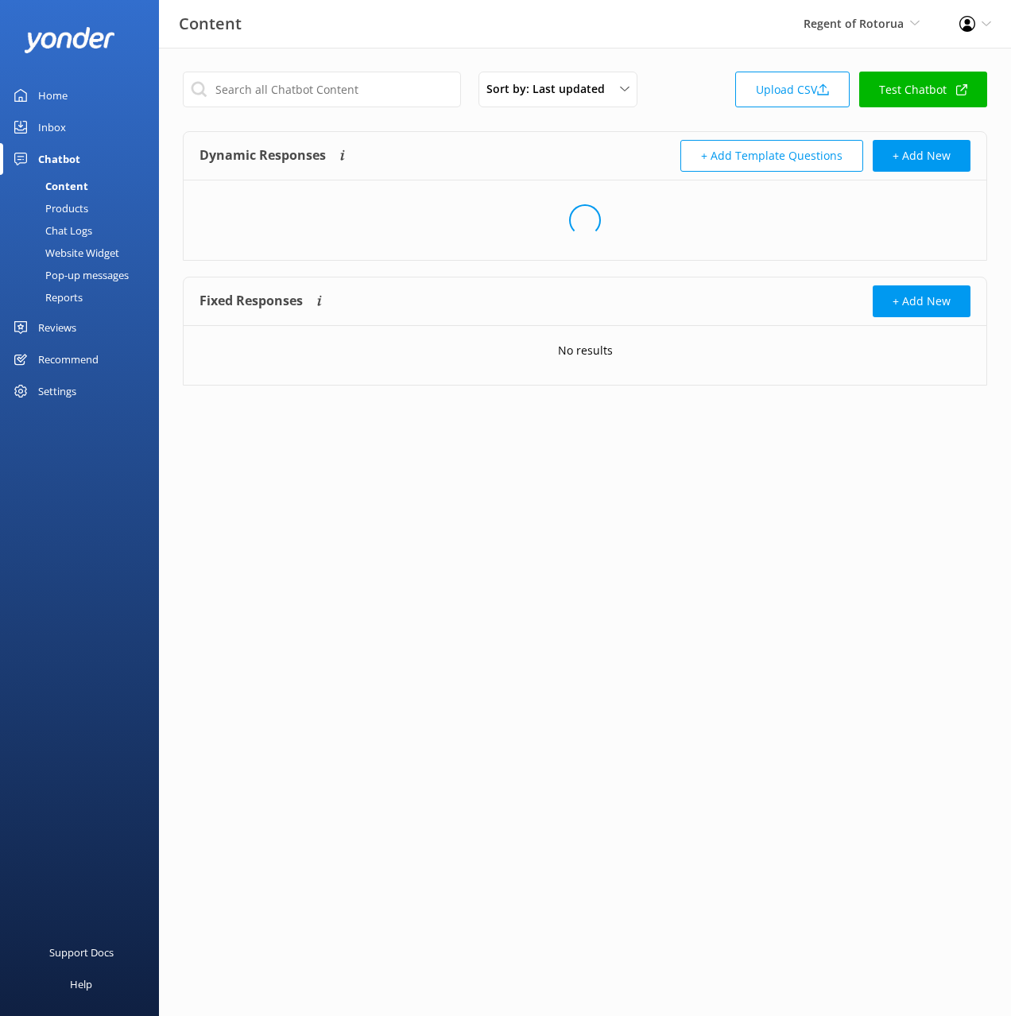
click at [455, 147] on div "Dynamic Responses The chatbot will generate a response based on the content inf…" at bounding box center [393, 156] width 386 height 32
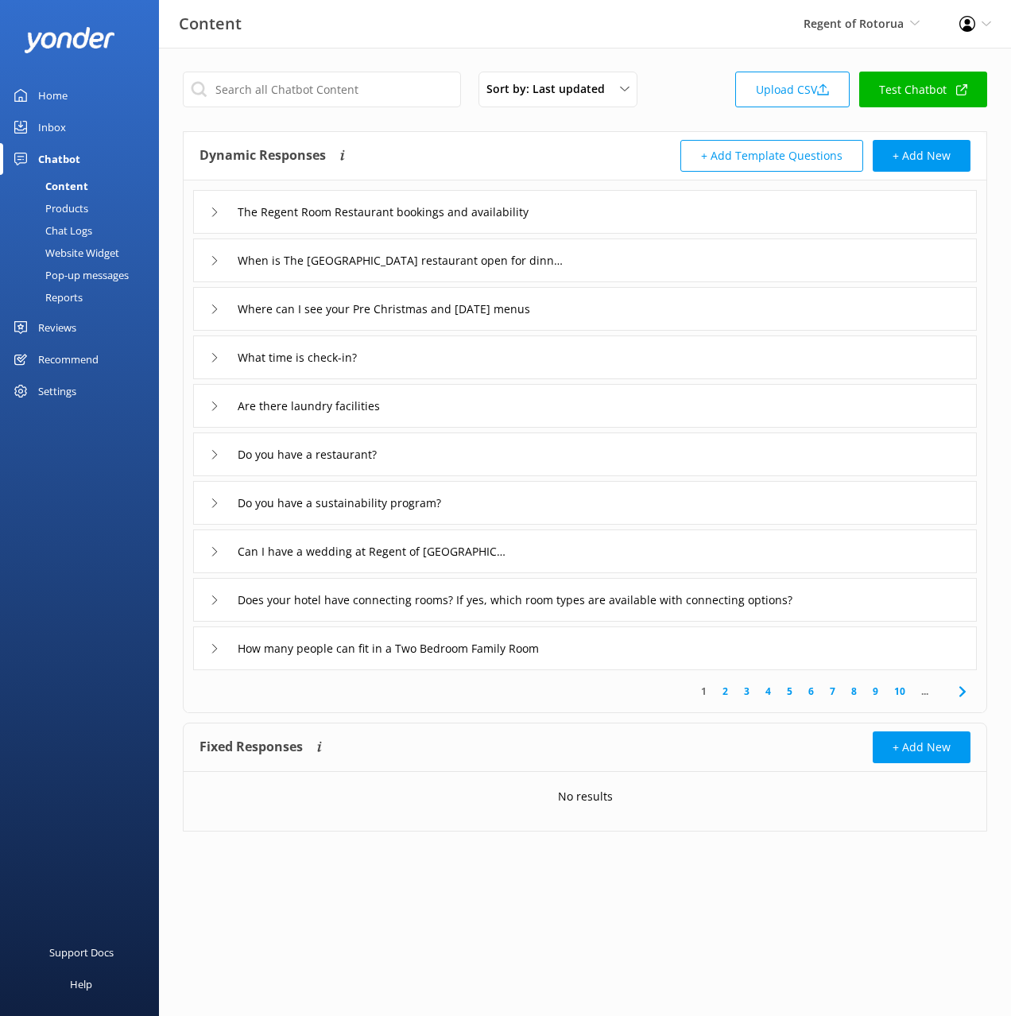
click at [909, 599] on div "Does your hotel have connecting rooms? If yes, which room types are available w…" at bounding box center [585, 600] width 784 height 44
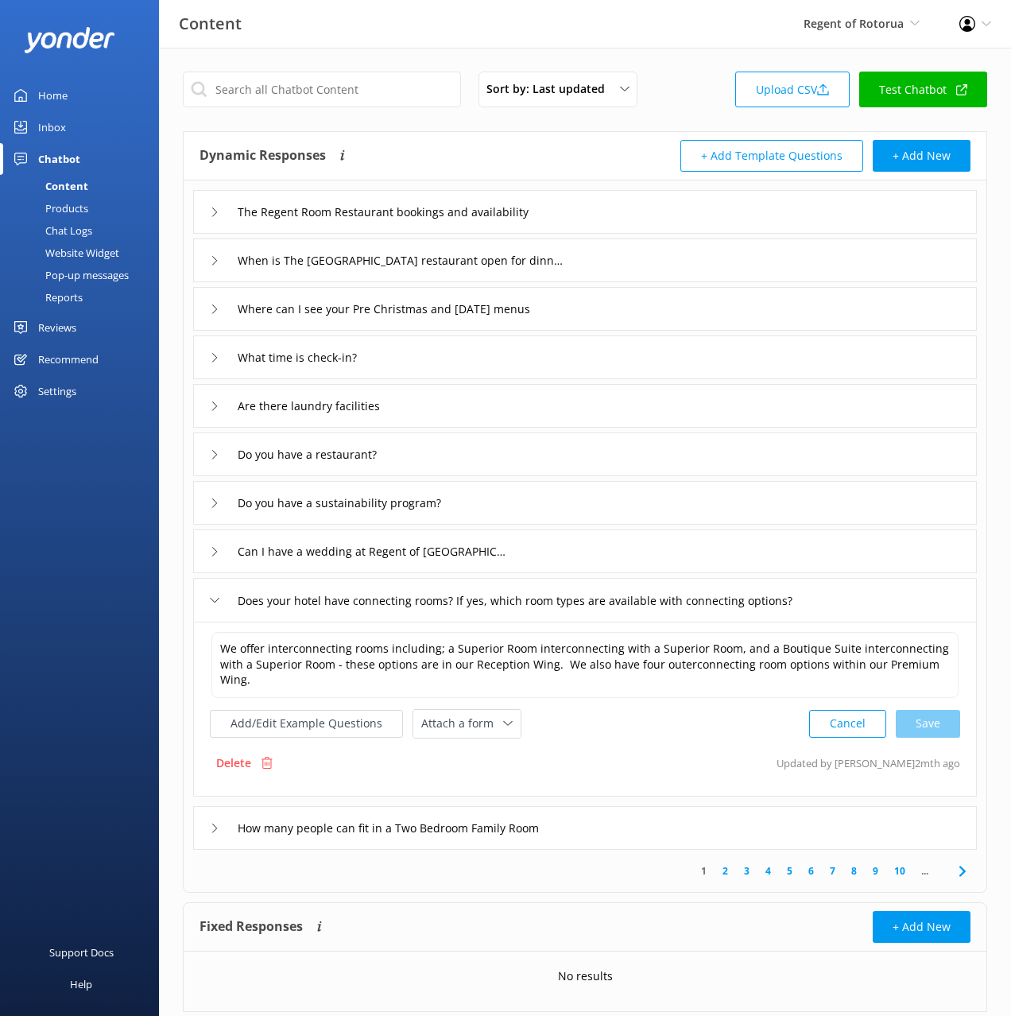
click at [87, 250] on div "Website Widget" at bounding box center [65, 253] width 110 height 22
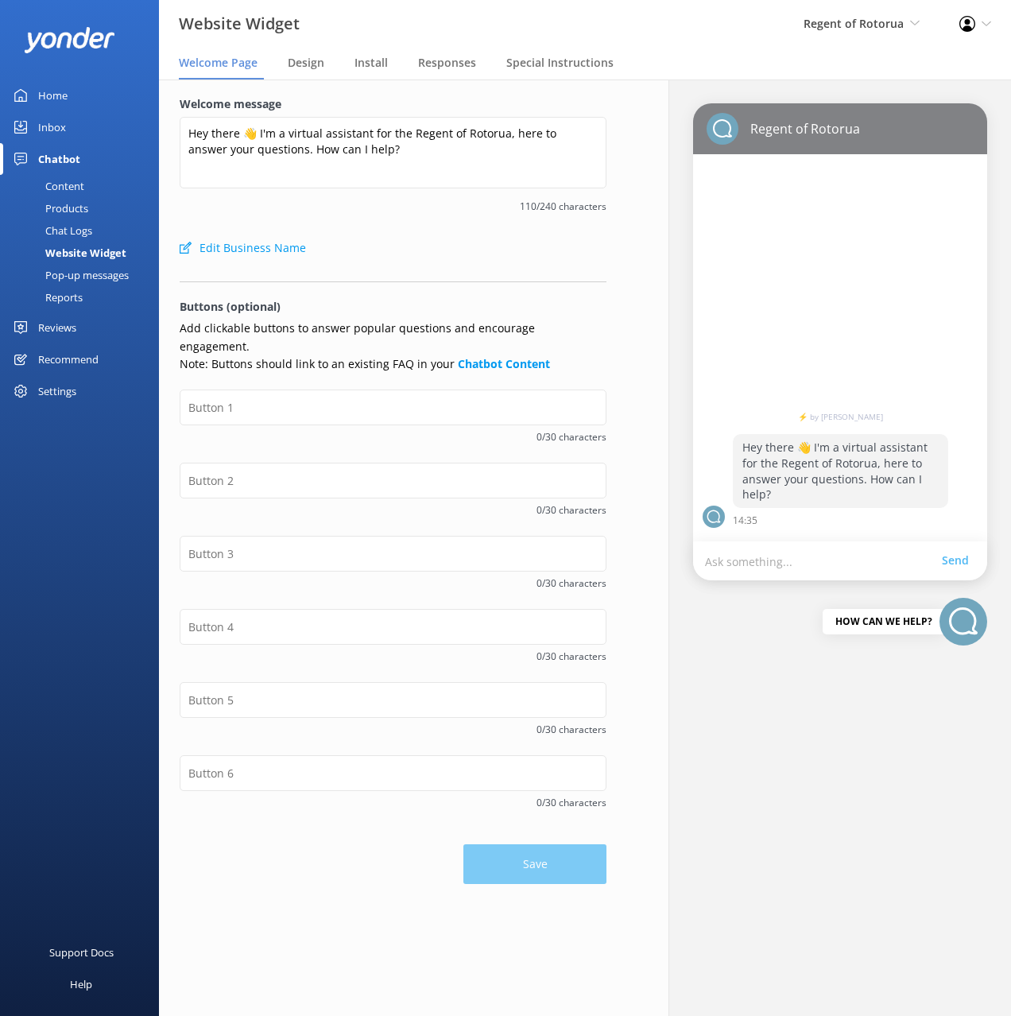
drag, startPoint x: 91, startPoint y: 230, endPoint x: 126, endPoint y: 227, distance: 34.3
click at [92, 229] on link "Chat Logs" at bounding box center [84, 230] width 149 height 22
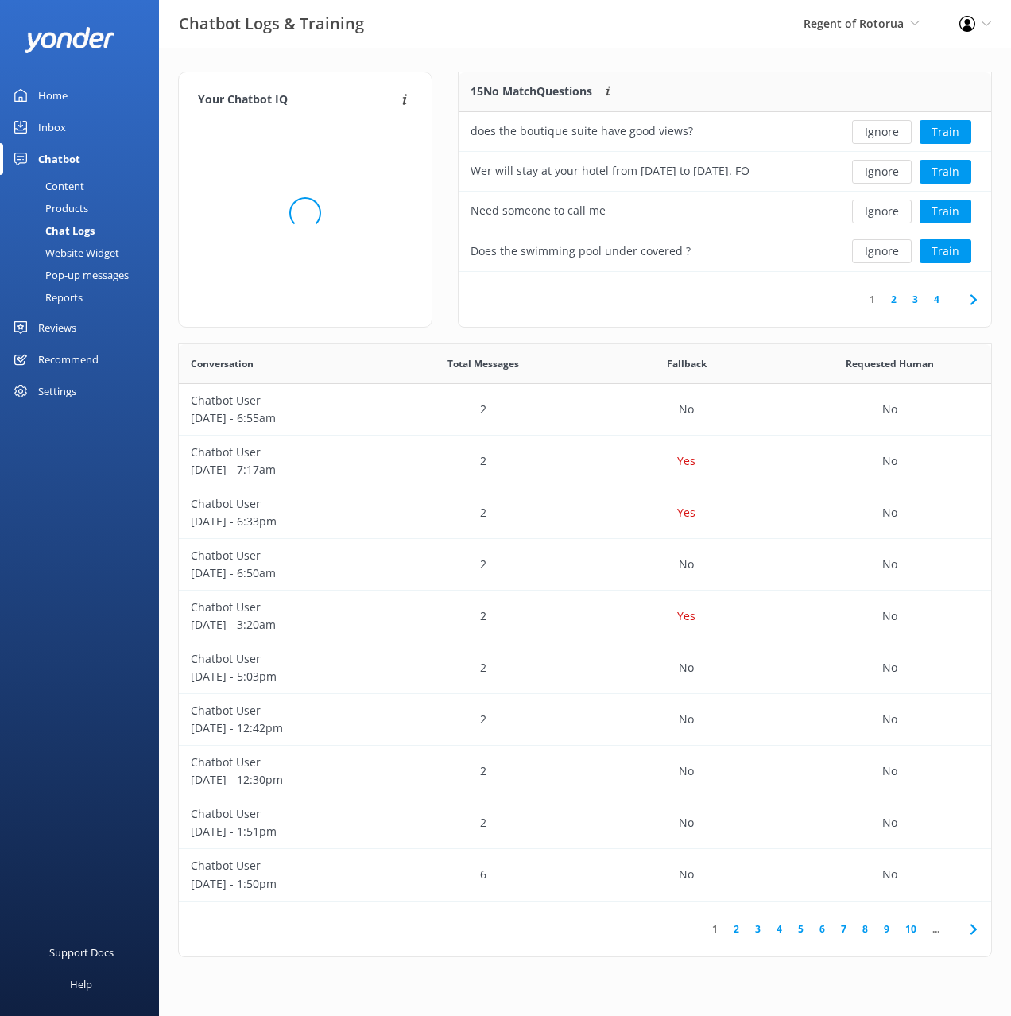
scroll to position [557, 813]
drag, startPoint x: 565, startPoint y: 54, endPoint x: 618, endPoint y: 60, distance: 52.9
click at [565, 54] on div "Your Chatbot IQ Your Chatbot IQ is the percentage of trained FAQs against untra…" at bounding box center [585, 518] width 852 height 941
click at [737, 67] on div "Your Chatbot IQ Your Chatbot IQ is the percentage of trained FAQs against untra…" at bounding box center [585, 518] width 852 height 941
click at [891, 173] on button "Ignore" at bounding box center [882, 172] width 60 height 24
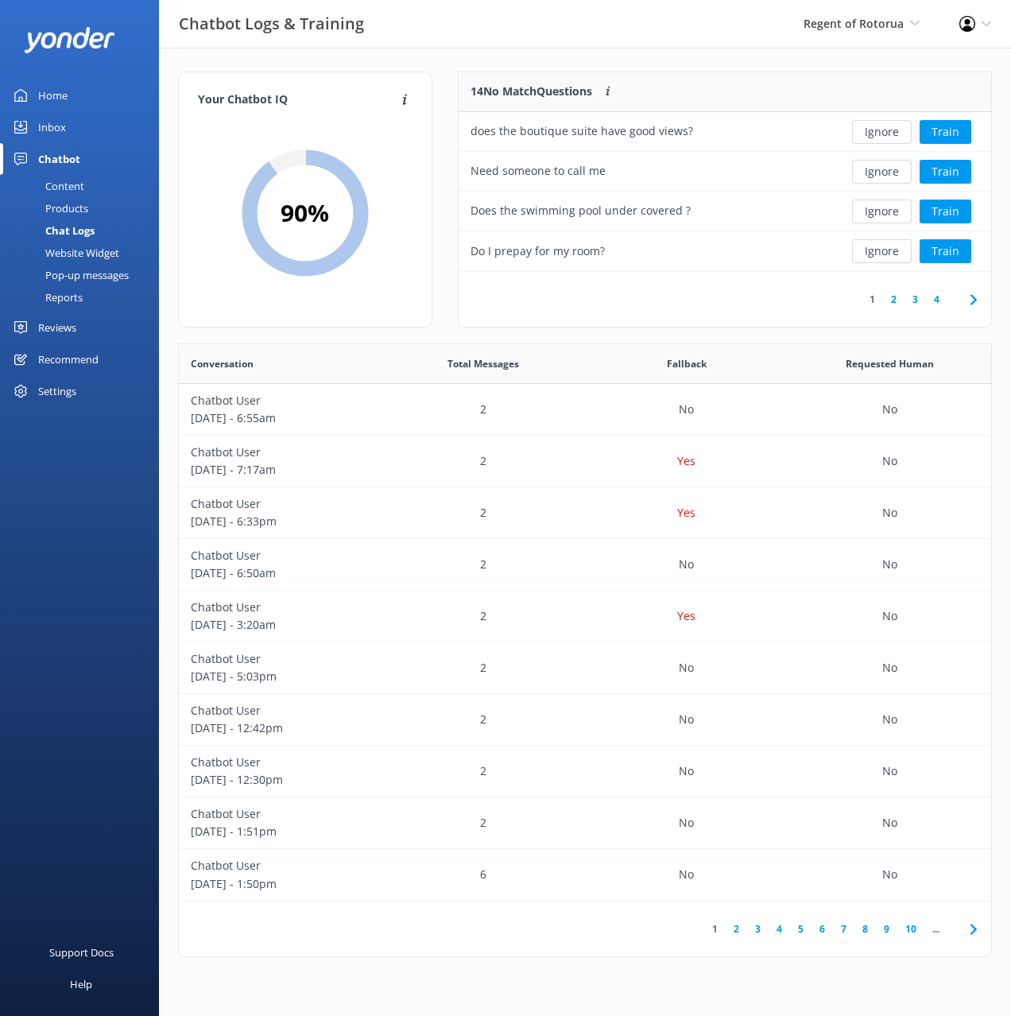
click at [891, 173] on button "Ignore" at bounding box center [882, 172] width 60 height 24
click at [874, 250] on button "Ignore" at bounding box center [882, 251] width 60 height 24
click at [976, 300] on use at bounding box center [973, 299] width 6 height 10
click at [708, 56] on div "Your Chatbot IQ Your Chatbot IQ is the percentage of trained FAQs against untra…" at bounding box center [585, 518] width 852 height 941
click at [879, 211] on button "Ignore" at bounding box center [882, 212] width 60 height 24
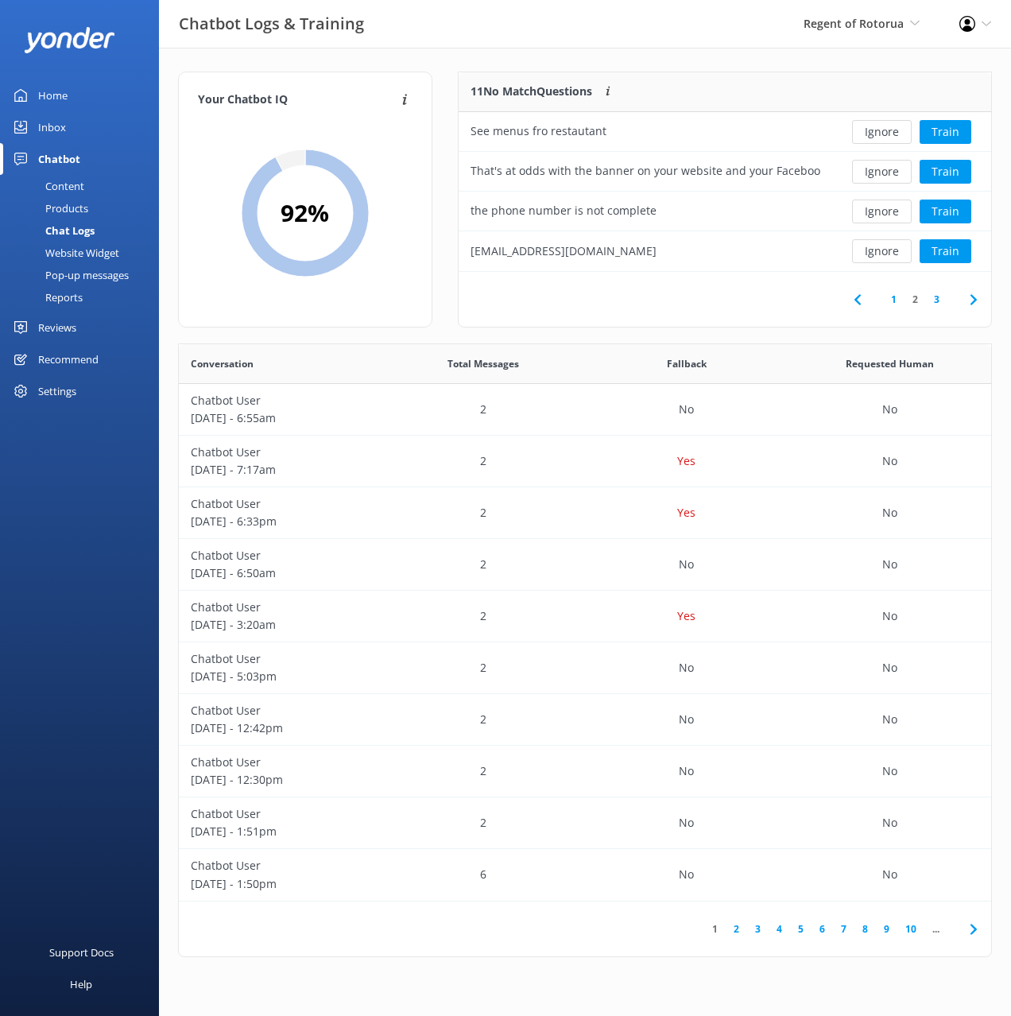
click at [879, 211] on button "Ignore" at bounding box center [882, 212] width 60 height 24
drag, startPoint x: 81, startPoint y: 181, endPoint x: 120, endPoint y: 168, distance: 41.0
click at [82, 181] on div "Content" at bounding box center [47, 186] width 75 height 22
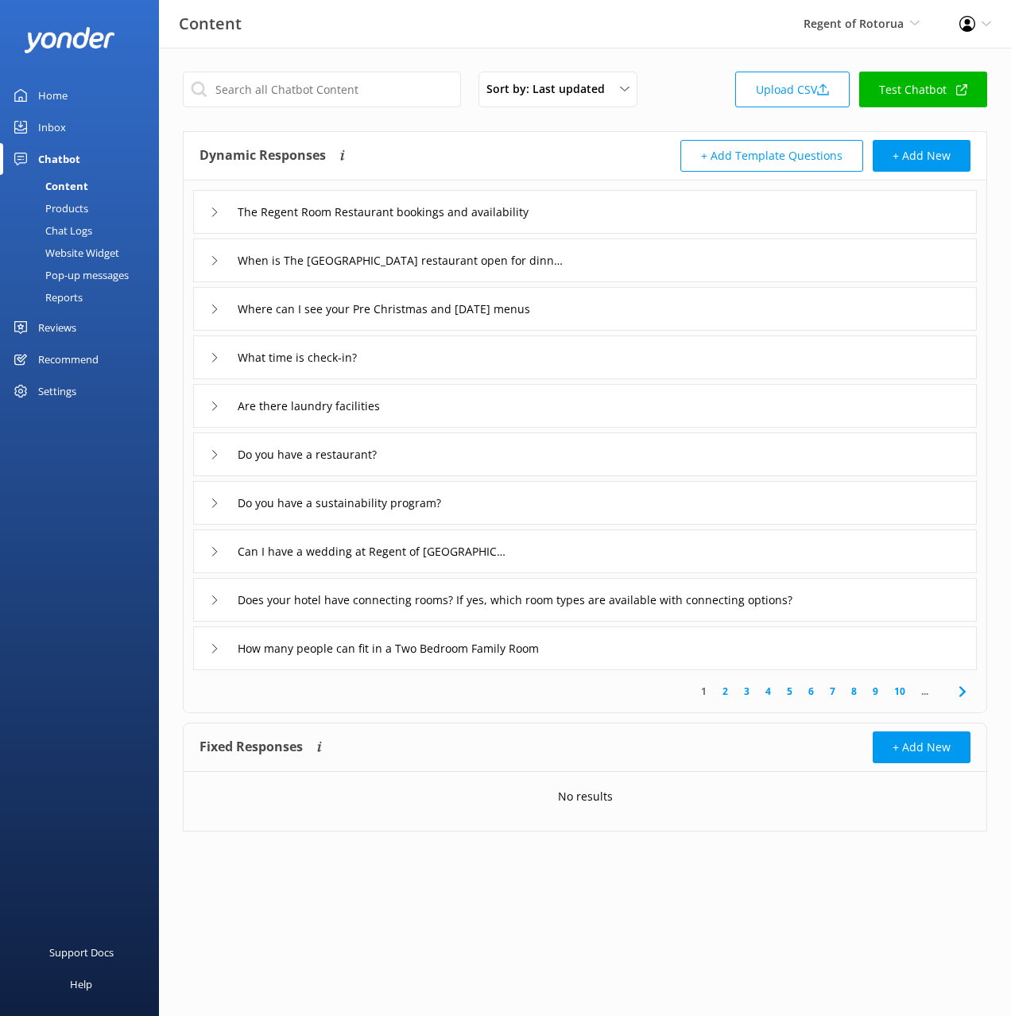
drag, startPoint x: 623, startPoint y: 130, endPoint x: 631, endPoint y: 129, distance: 8.0
click at [622, 130] on div "Sort by: Last updated Title (A-Z) Last updated Upload CSV Test Chatbot Dynamic …" at bounding box center [585, 464] width 852 height 832
click at [98, 268] on div "Pop-up messages" at bounding box center [69, 275] width 119 height 22
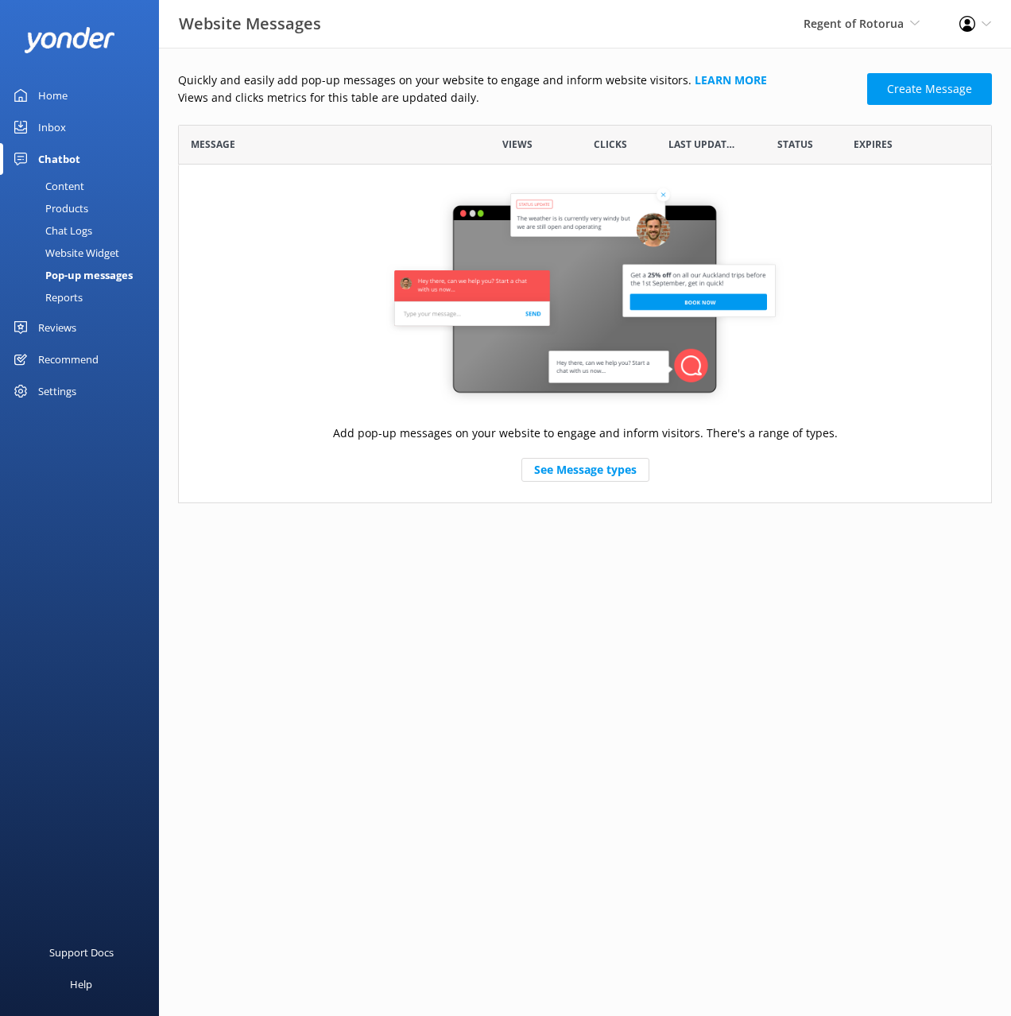
scroll to position [379, 814]
click at [91, 250] on div "Website Widget" at bounding box center [65, 253] width 110 height 22
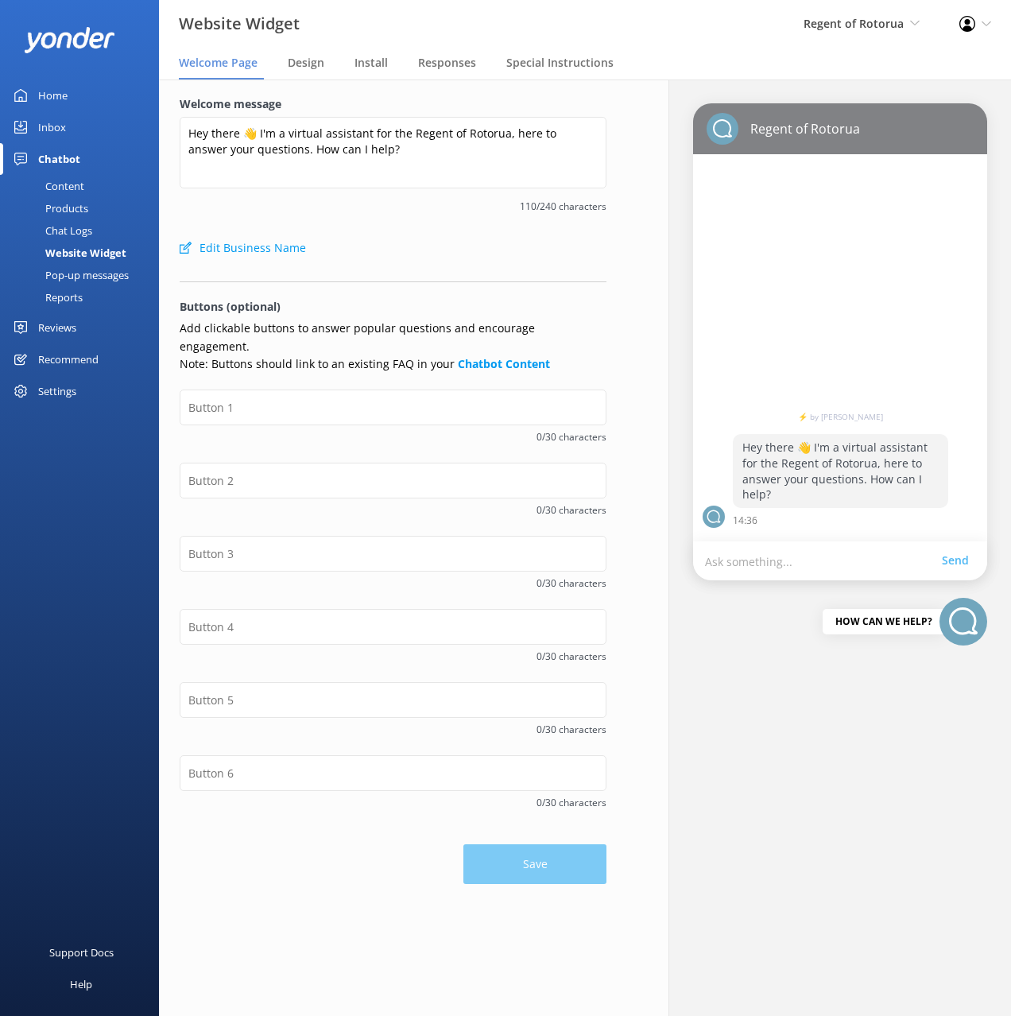
drag, startPoint x: 433, startPoint y: 215, endPoint x: 417, endPoint y: 215, distance: 15.9
click at [433, 215] on div "Welcome message Hey there 👋 I'm a virtual assistant for the Regent of Rotorua, …" at bounding box center [393, 163] width 427 height 137
click at [364, 215] on div "Welcome message Hey there 👋 I'm a virtual assistant for the Regent of Rotorua, …" at bounding box center [393, 163] width 427 height 137
drag, startPoint x: 80, startPoint y: 230, endPoint x: 74, endPoint y: 212, distance: 18.4
click at [80, 230] on div "Chat Logs" at bounding box center [51, 230] width 83 height 22
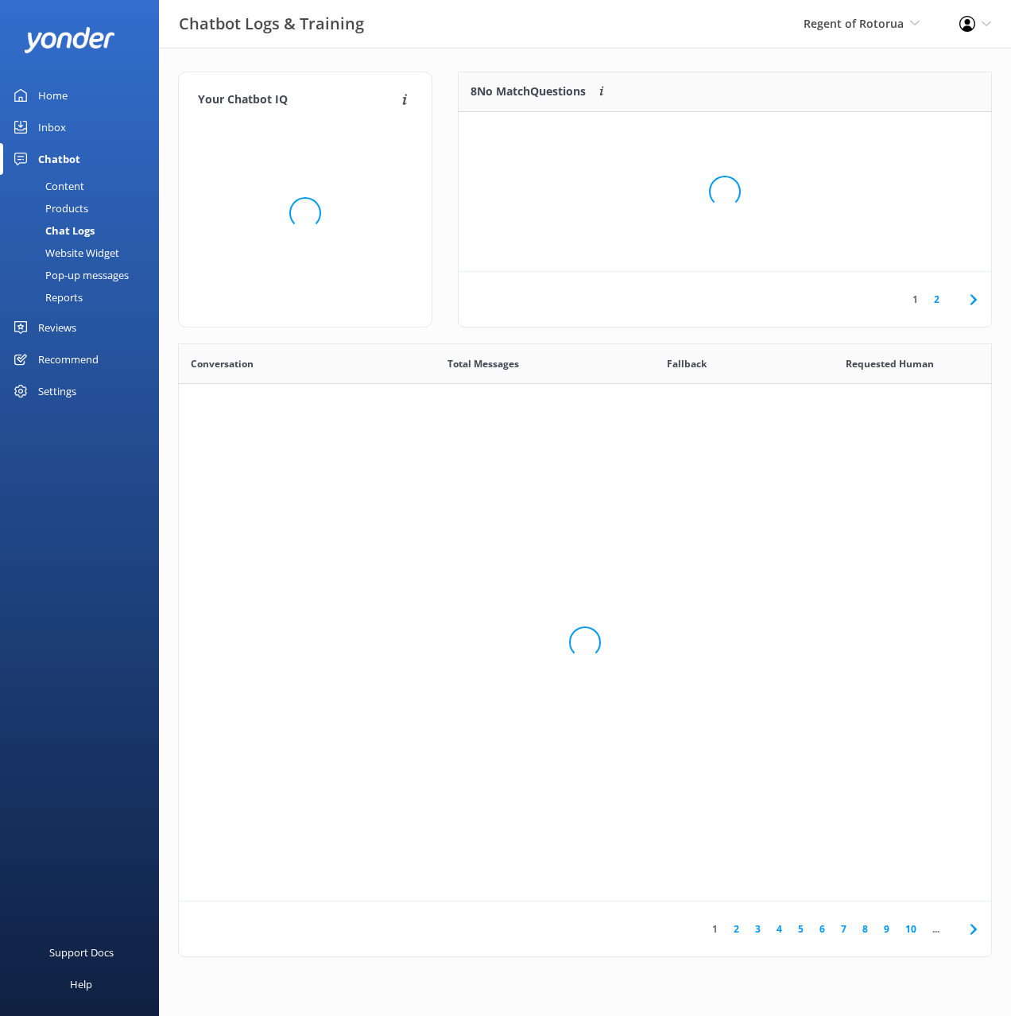
scroll to position [557, 813]
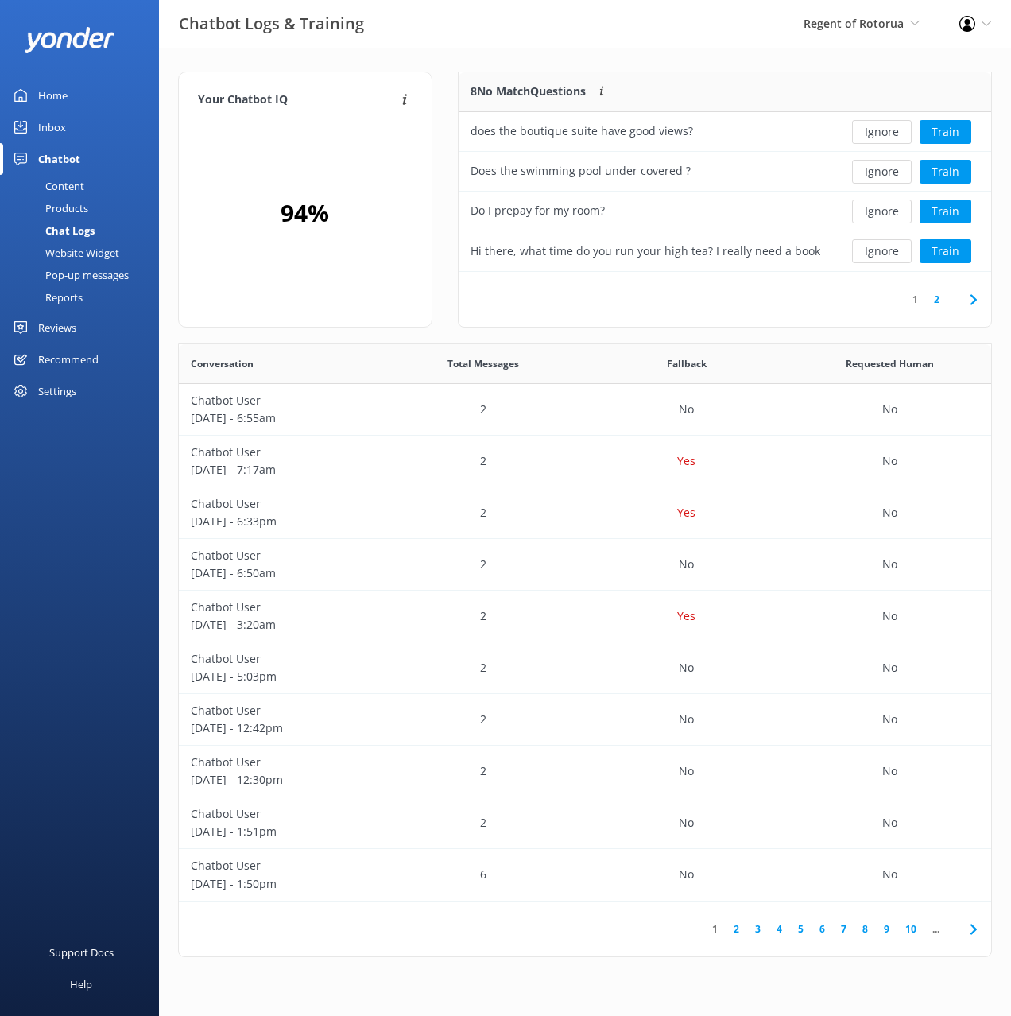
click at [70, 206] on div "Products" at bounding box center [49, 208] width 79 height 22
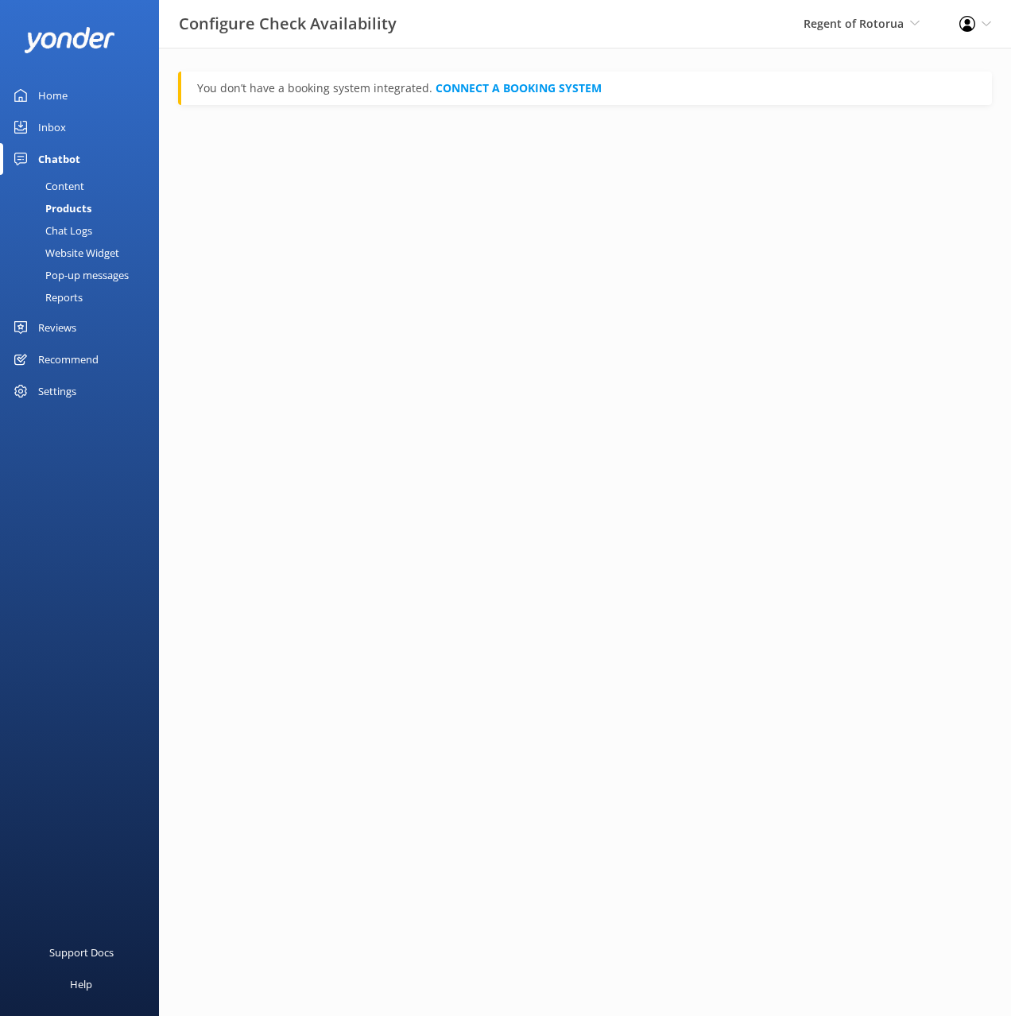
click at [67, 181] on div "Content" at bounding box center [47, 186] width 75 height 22
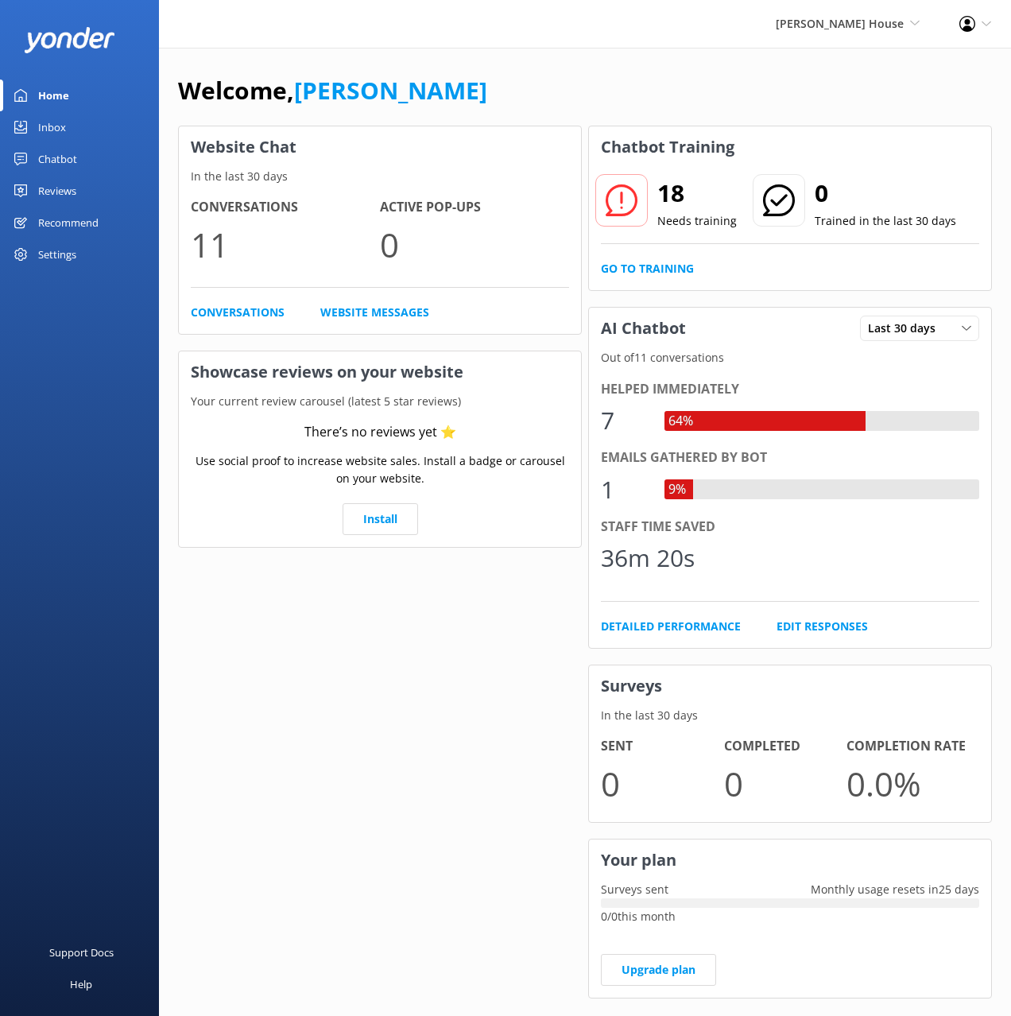
drag, startPoint x: 58, startPoint y: 156, endPoint x: 71, endPoint y: 164, distance: 15.0
click at [58, 156] on div "Chatbot" at bounding box center [57, 159] width 39 height 32
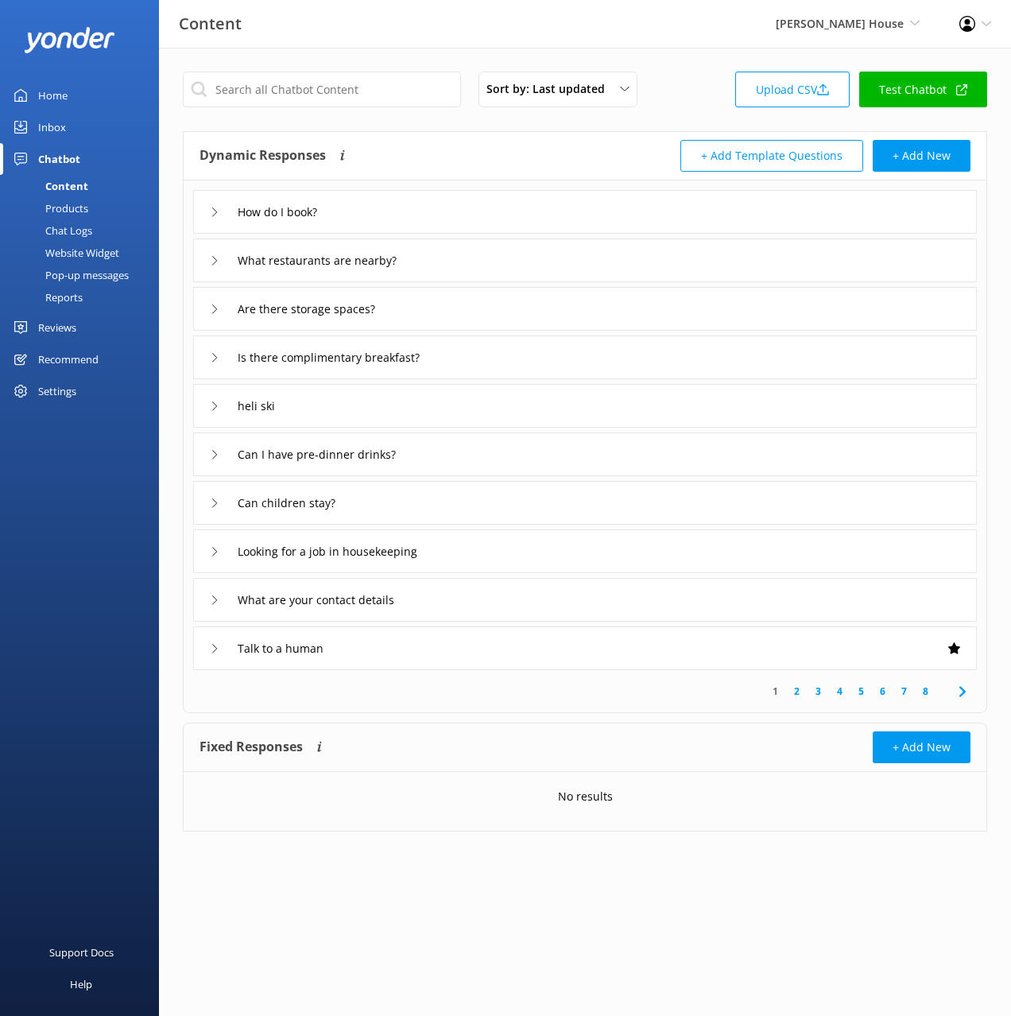
click at [423, 126] on div "Sort by: Last updated Title (A-Z) Last updated Upload CSV Test Chatbot Dynamic …" at bounding box center [585, 464] width 852 height 832
click at [369, 402] on div "heli ski" at bounding box center [585, 406] width 784 height 44
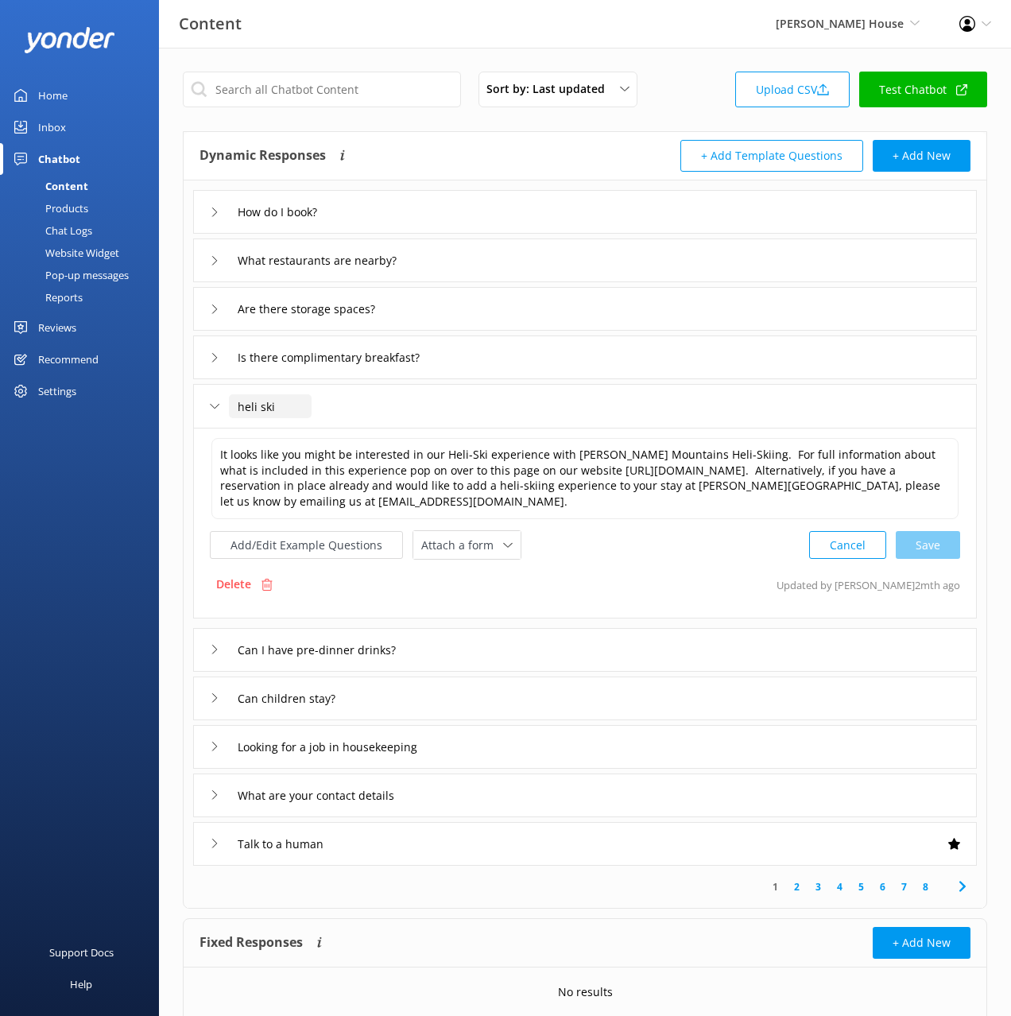
drag, startPoint x: 235, startPoint y: 398, endPoint x: 242, endPoint y: 406, distance: 10.7
click at [235, 399] on input "heli ski" at bounding box center [270, 406] width 83 height 24
click at [364, 409] on input "Do you have heli ski" at bounding box center [302, 406] width 146 height 24
type input "Do you have heli sking"
click at [362, 432] on div at bounding box center [355, 431] width 20 height 20
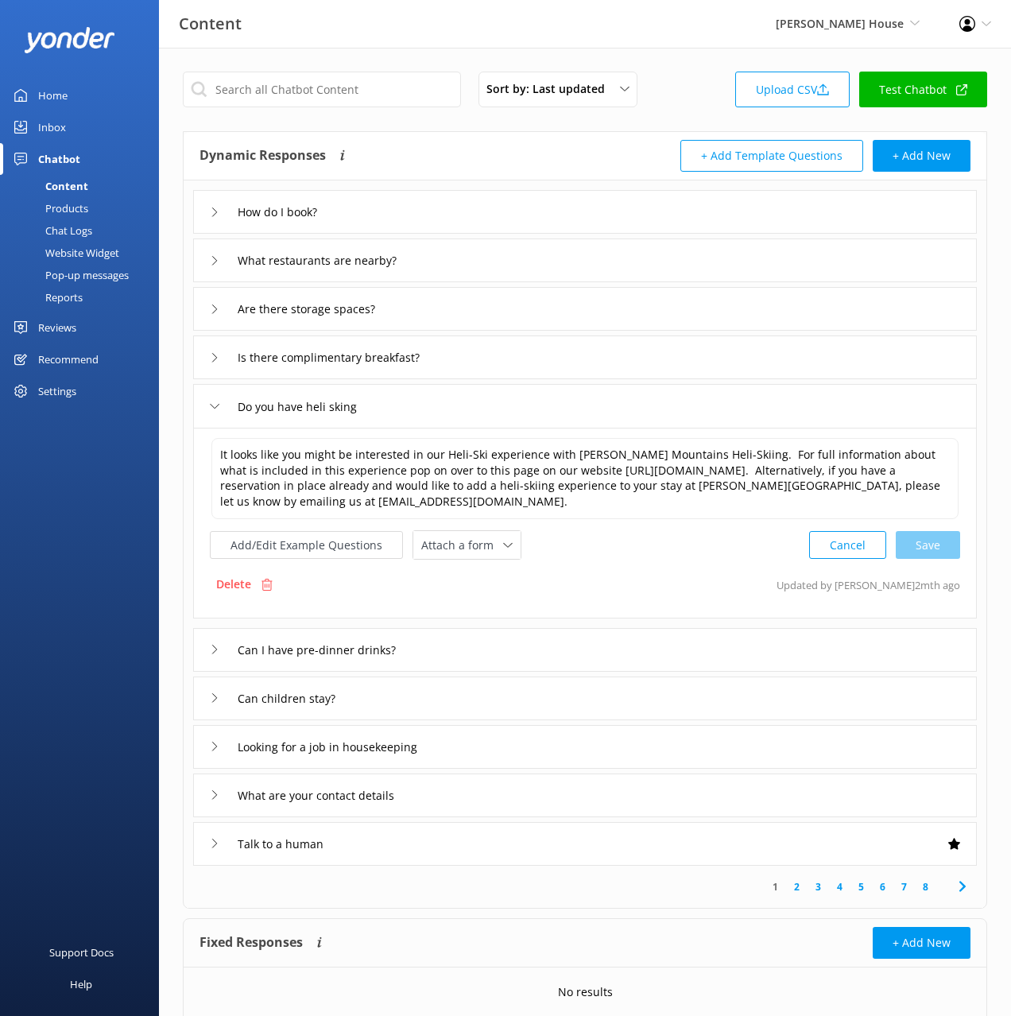
click at [91, 228] on div "Chat Logs" at bounding box center [51, 230] width 83 height 22
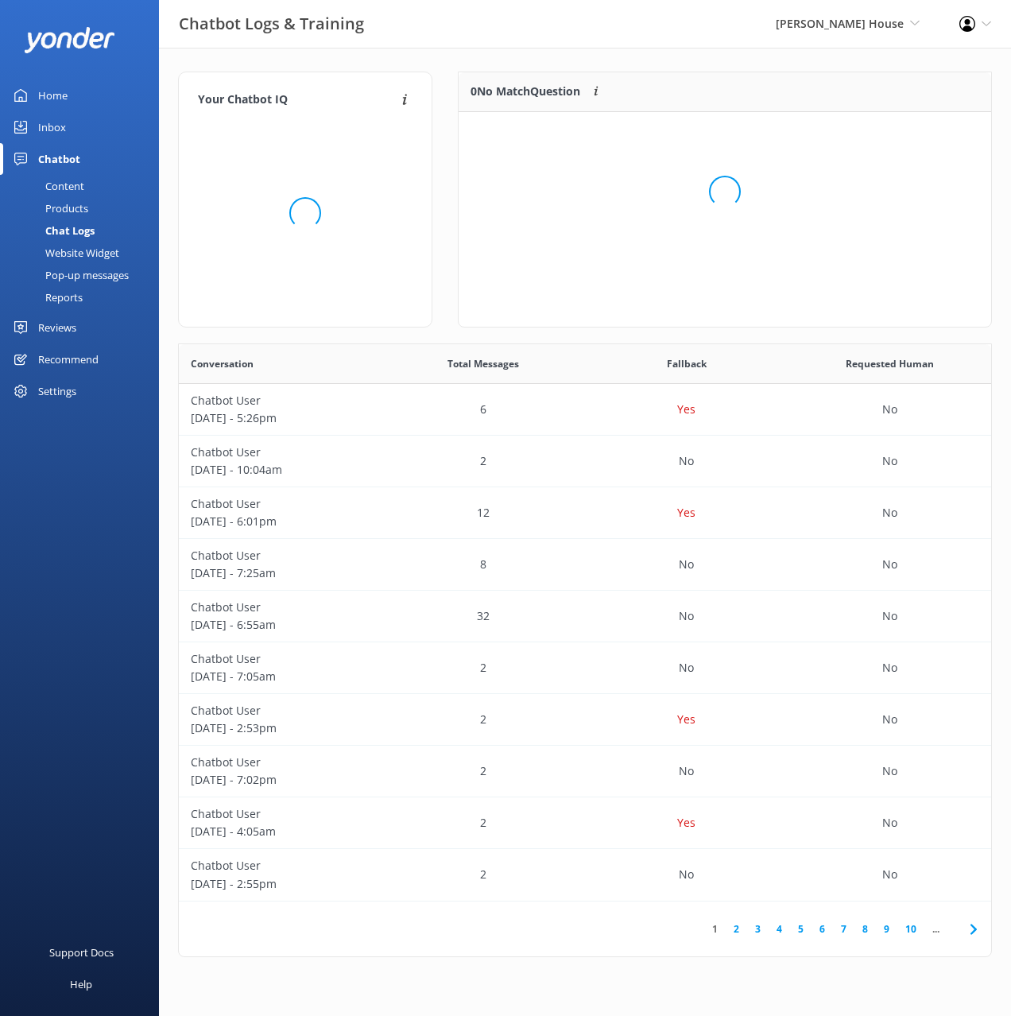
scroll to position [557, 813]
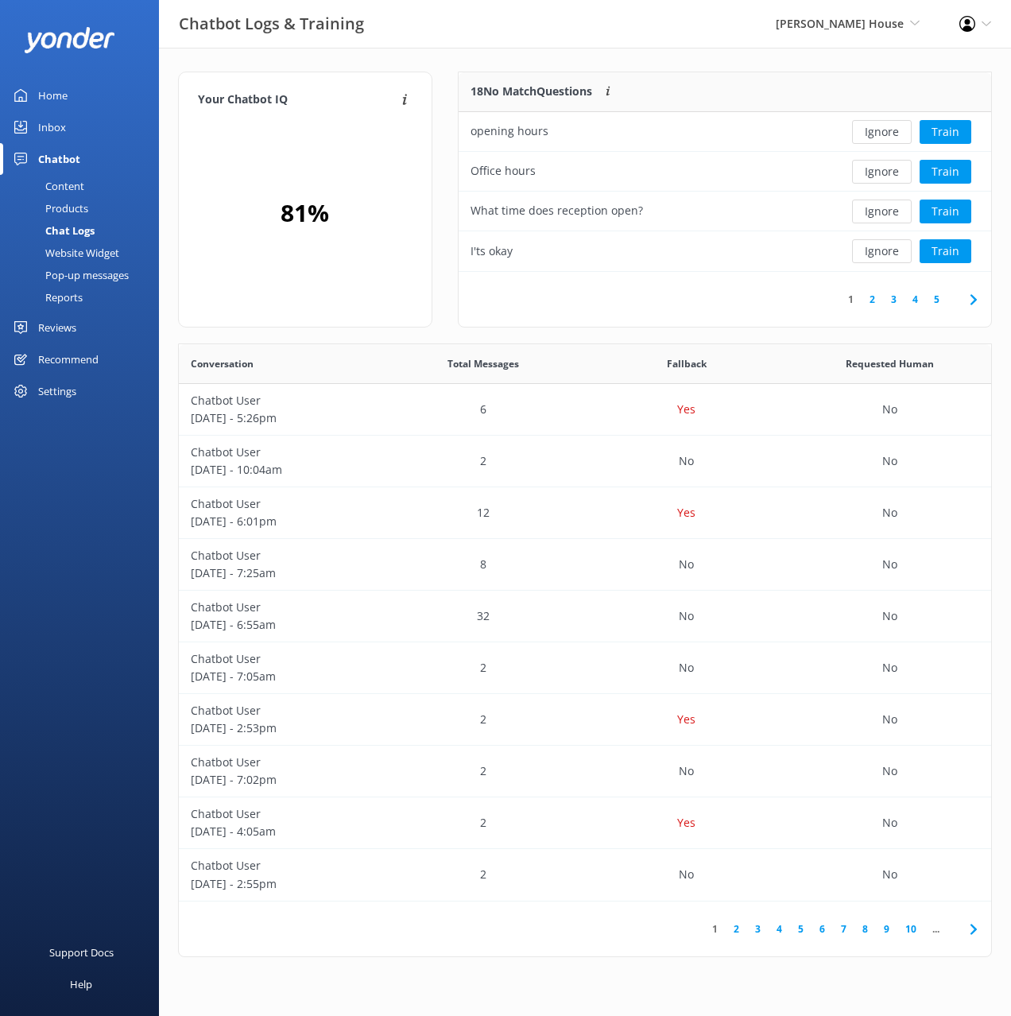
click at [538, 78] on div "18 No Match Questions Customers sometimes ask questions that don't fully match …" at bounding box center [646, 92] width 374 height 40
click at [62, 177] on div "Content" at bounding box center [47, 186] width 75 height 22
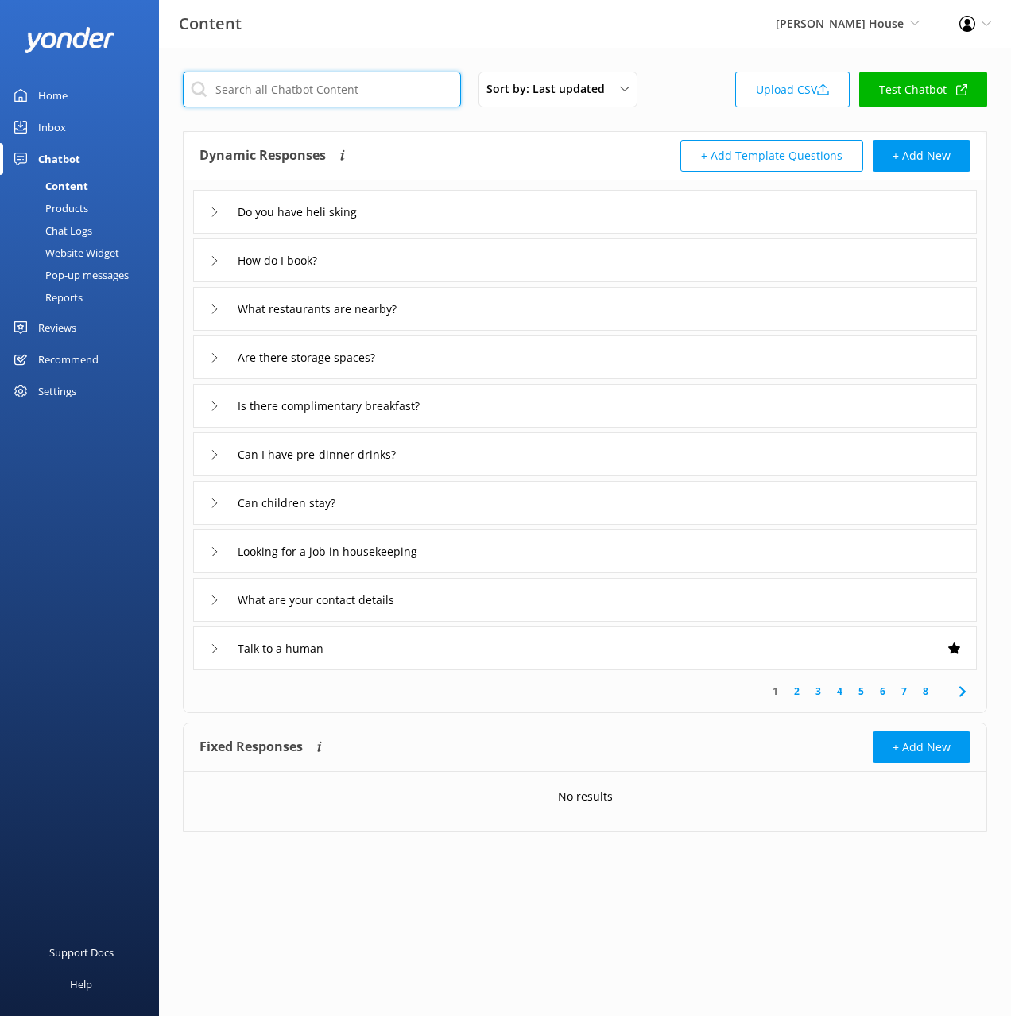
click at [331, 95] on input "text" at bounding box center [322, 90] width 278 height 36
type input "i"
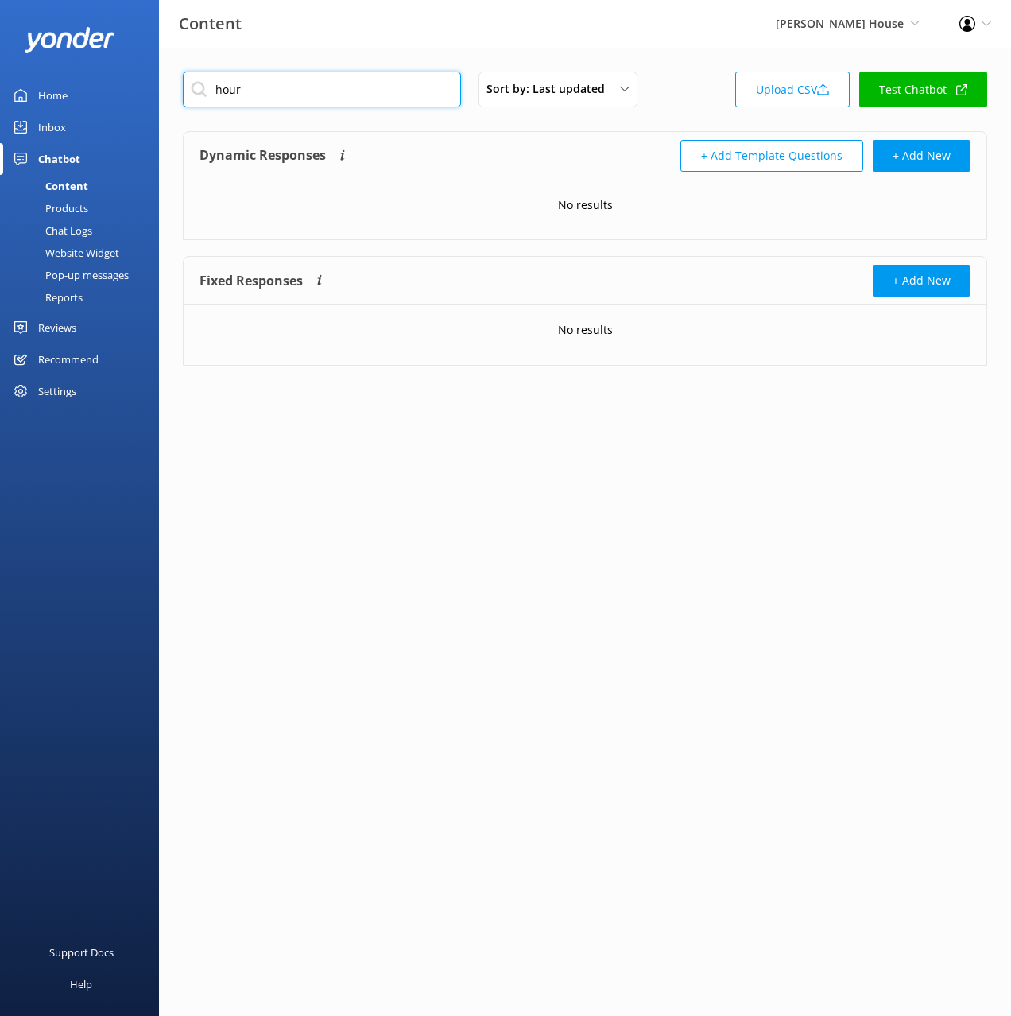
type input "hour"
click at [60, 226] on div "Chat Logs" at bounding box center [51, 230] width 83 height 22
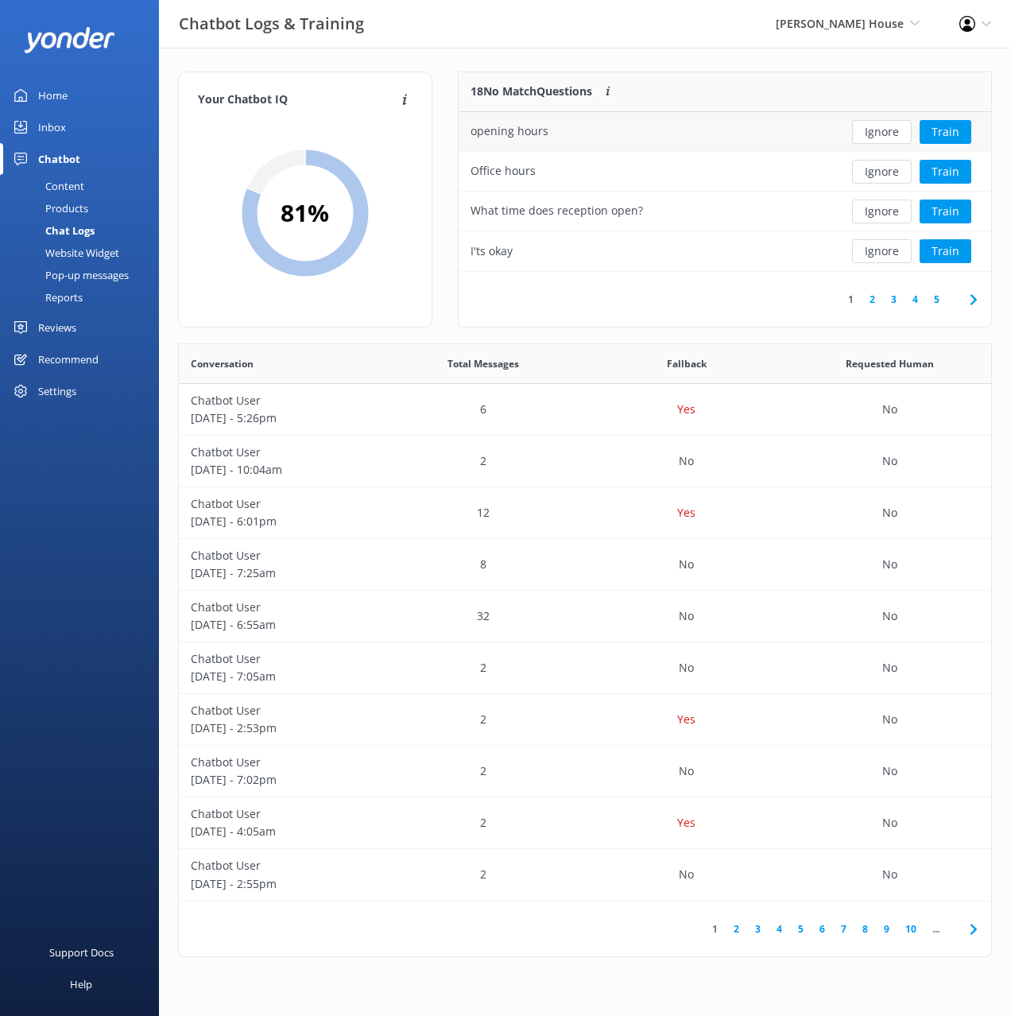
scroll to position [557, 813]
click at [557, 38] on div "Chatbot Logs & Training Hulbert House Black Cat Cruises Banff Airporter Interna…" at bounding box center [505, 24] width 1011 height 48
click at [890, 175] on button "Ignore" at bounding box center [882, 172] width 60 height 24
drag, startPoint x: 745, startPoint y: 69, endPoint x: 774, endPoint y: 87, distance: 34.2
click at [745, 69] on div "Your Chatbot IQ Your Chatbot IQ is the percentage of trained FAQs against untra…" at bounding box center [585, 518] width 852 height 941
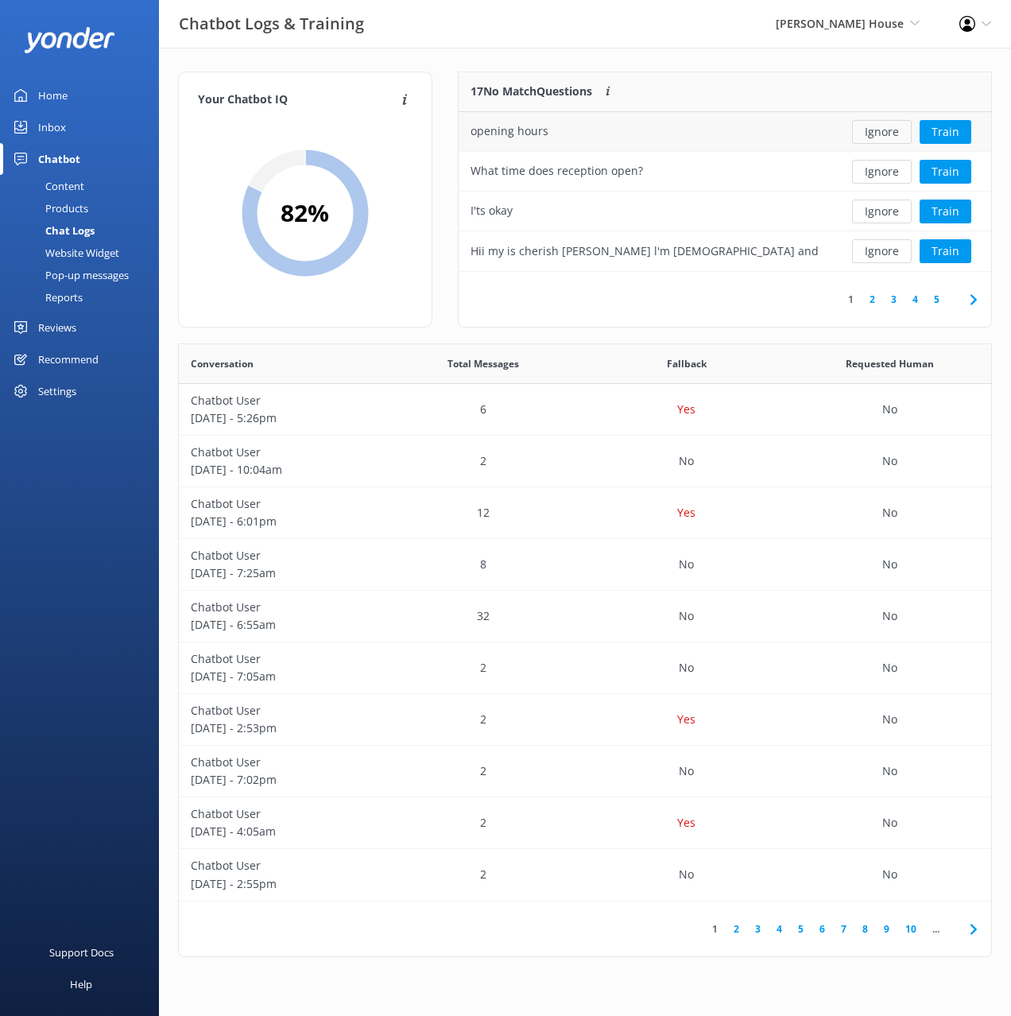
click at [875, 130] on button "Ignore" at bounding box center [882, 132] width 60 height 24
click at [875, 172] on button "Ignore" at bounding box center [882, 172] width 60 height 24
click at [872, 171] on button "Ignore" at bounding box center [882, 172] width 60 height 24
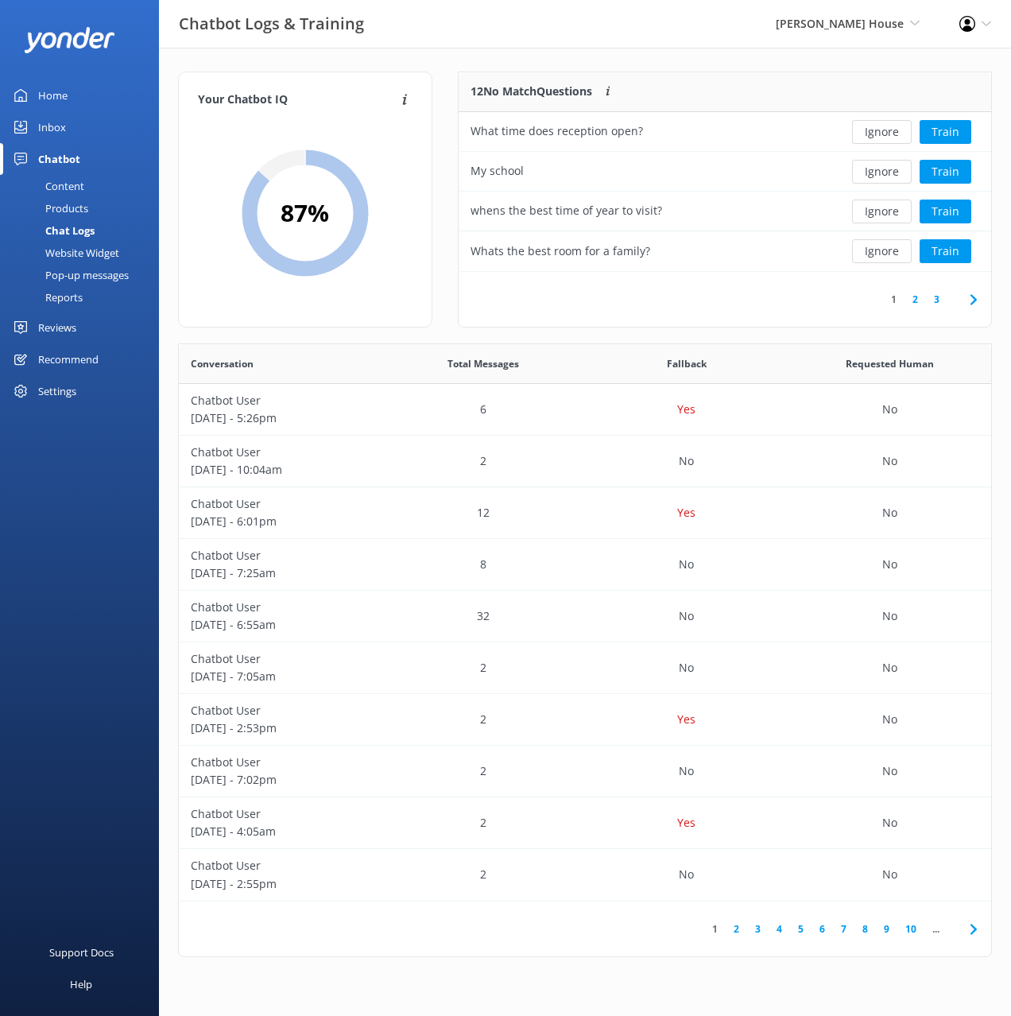
click at [872, 171] on button "Ignore" at bounding box center [882, 172] width 60 height 24
click at [774, 314] on div "1 2 3" at bounding box center [725, 299] width 533 height 55
click at [918, 302] on link "2" at bounding box center [915, 299] width 21 height 15
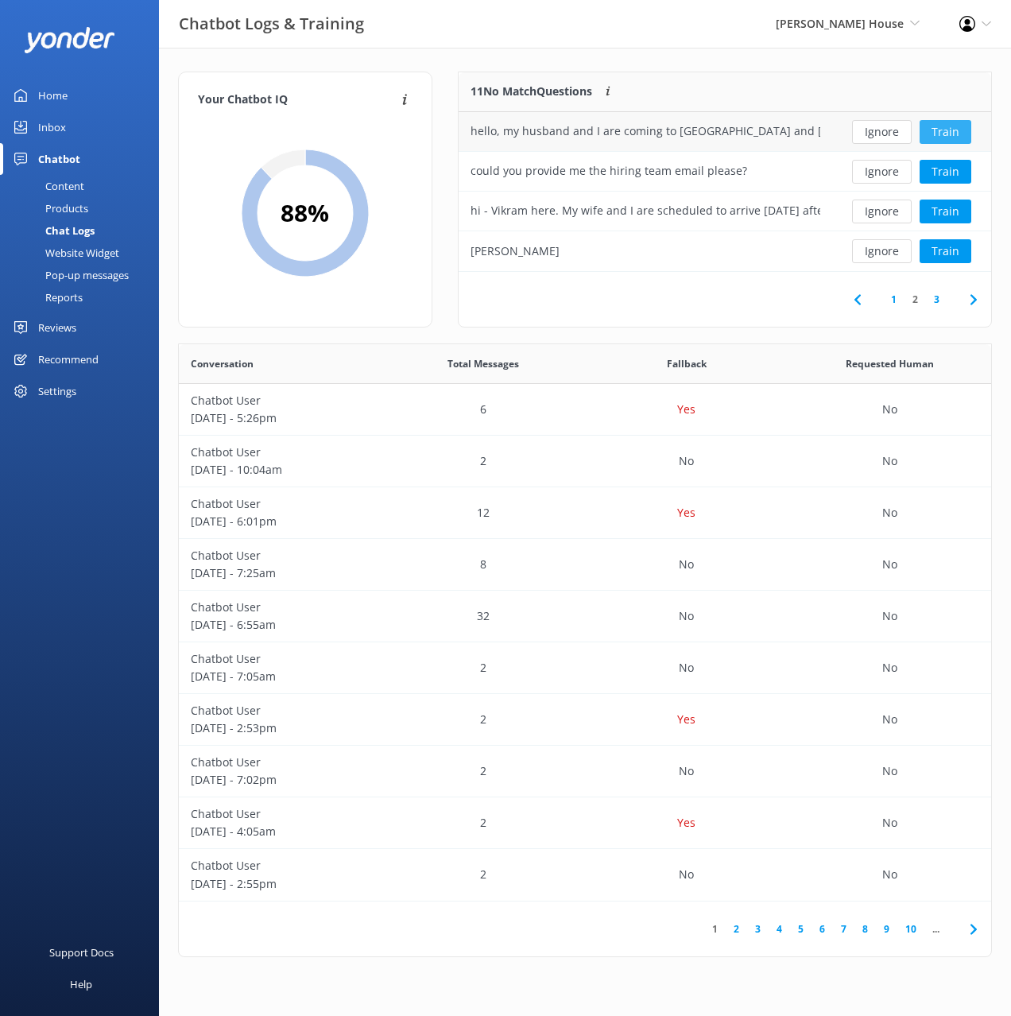
click at [945, 126] on button "Train" at bounding box center [946, 132] width 52 height 24
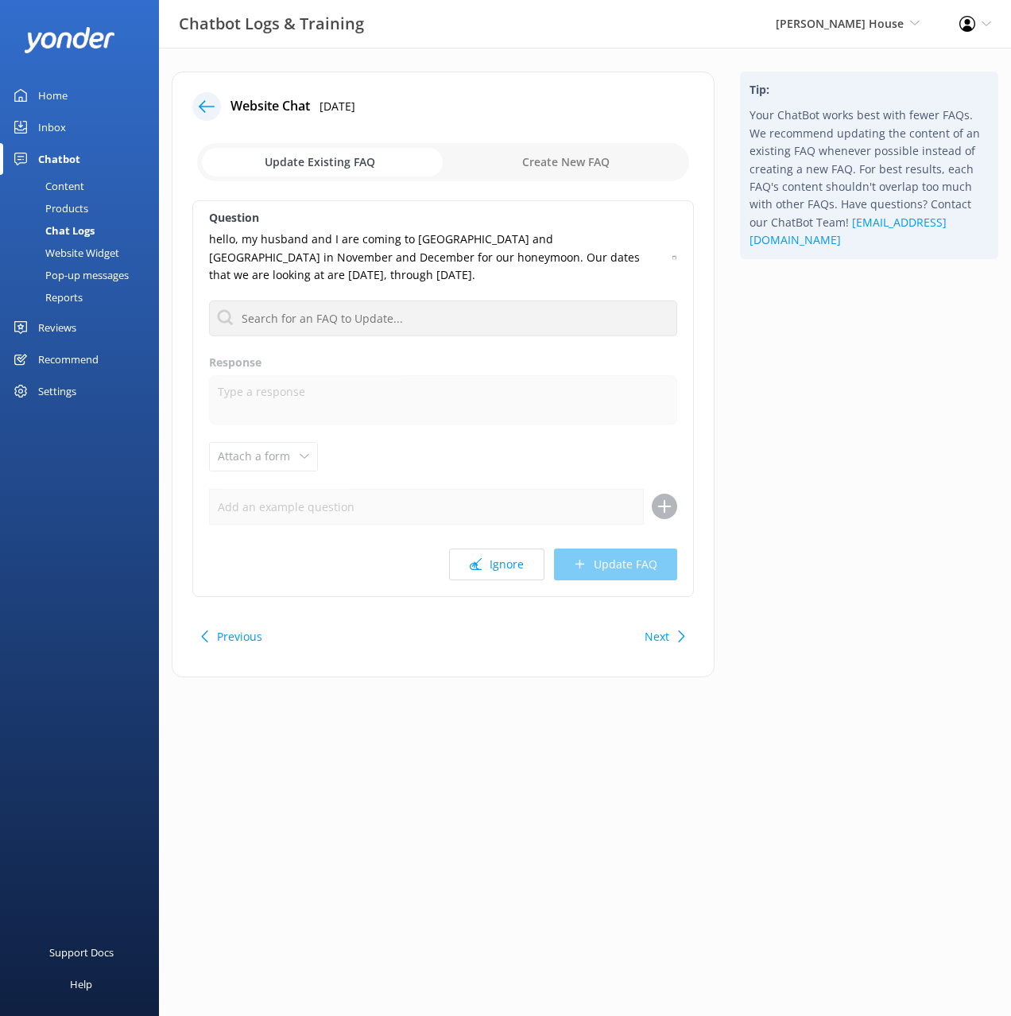
click at [817, 448] on div "Tip: Your ChatBot works best with fewer FAQs. We recommend updating the content…" at bounding box center [870, 383] width 284 height 622
click at [812, 387] on div "Tip: Your ChatBot works best with fewer FAQs. We recommend updating the content…" at bounding box center [870, 383] width 284 height 622
click at [525, 326] on input "text" at bounding box center [443, 319] width 468 height 36
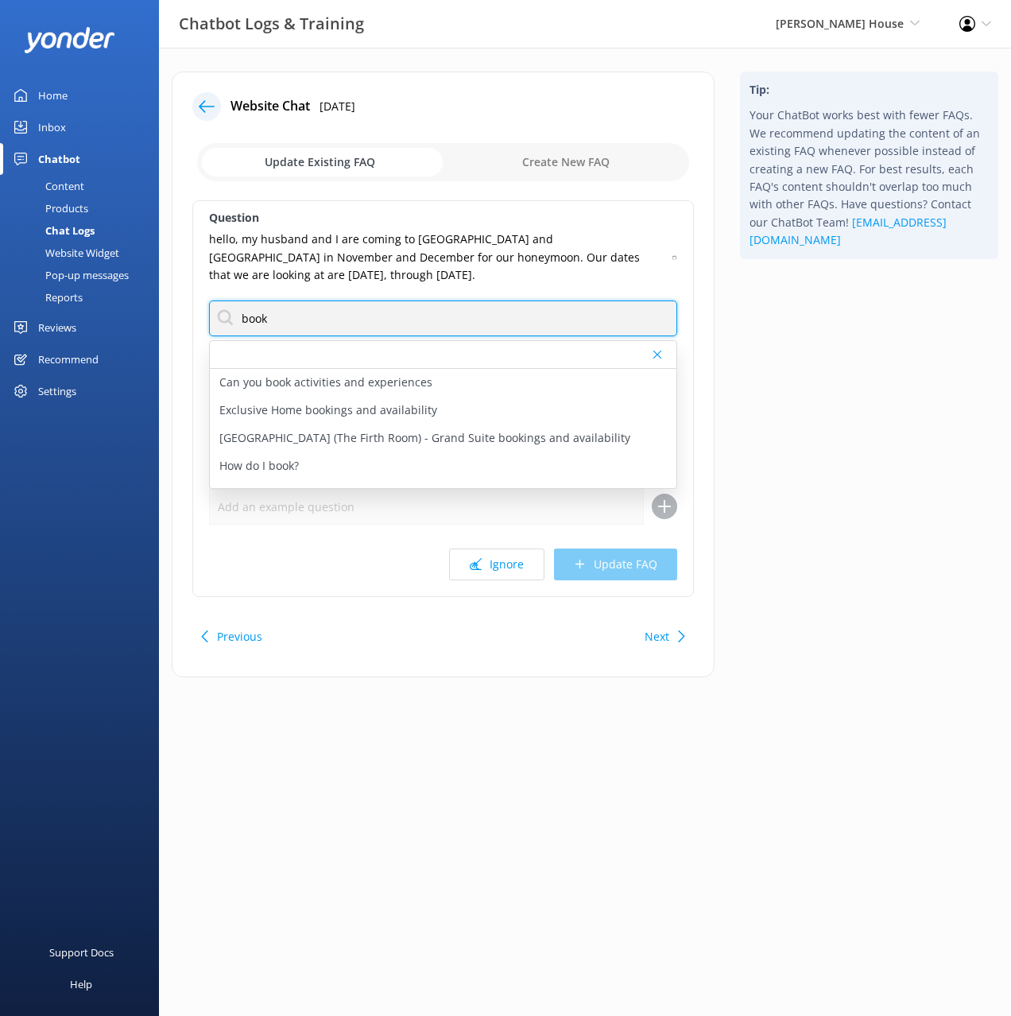
type input "book"
click at [671, 254] on div "hello, my husband and I are coming to NZ and Australia in November and December…" at bounding box center [443, 257] width 468 height 53
drag, startPoint x: 332, startPoint y: 468, endPoint x: 382, endPoint y: 490, distance: 53.8
click at [332, 468] on div "How do I book?" at bounding box center [443, 466] width 467 height 28
type textarea "To book your stay at Hulbert House, simply search for your preferred dates onli…"
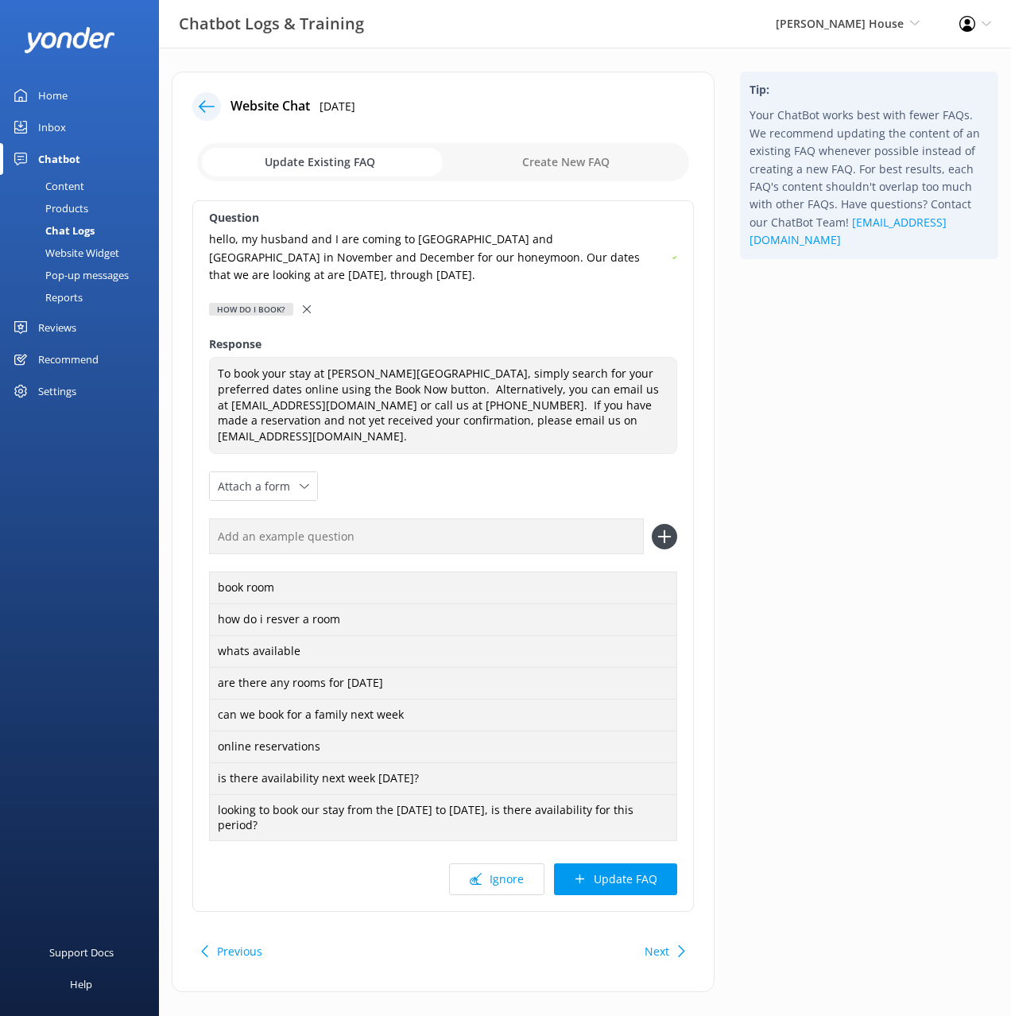
drag, startPoint x: 457, startPoint y: 547, endPoint x: 608, endPoint y: 539, distance: 150.5
click at [458, 547] on input "text" at bounding box center [426, 536] width 435 height 36
paste input "hello, my husband and I are coming to NZ and Australia in November and December…"
type input "hello, my husband and I are coming to NZ and Australia in November and December…"
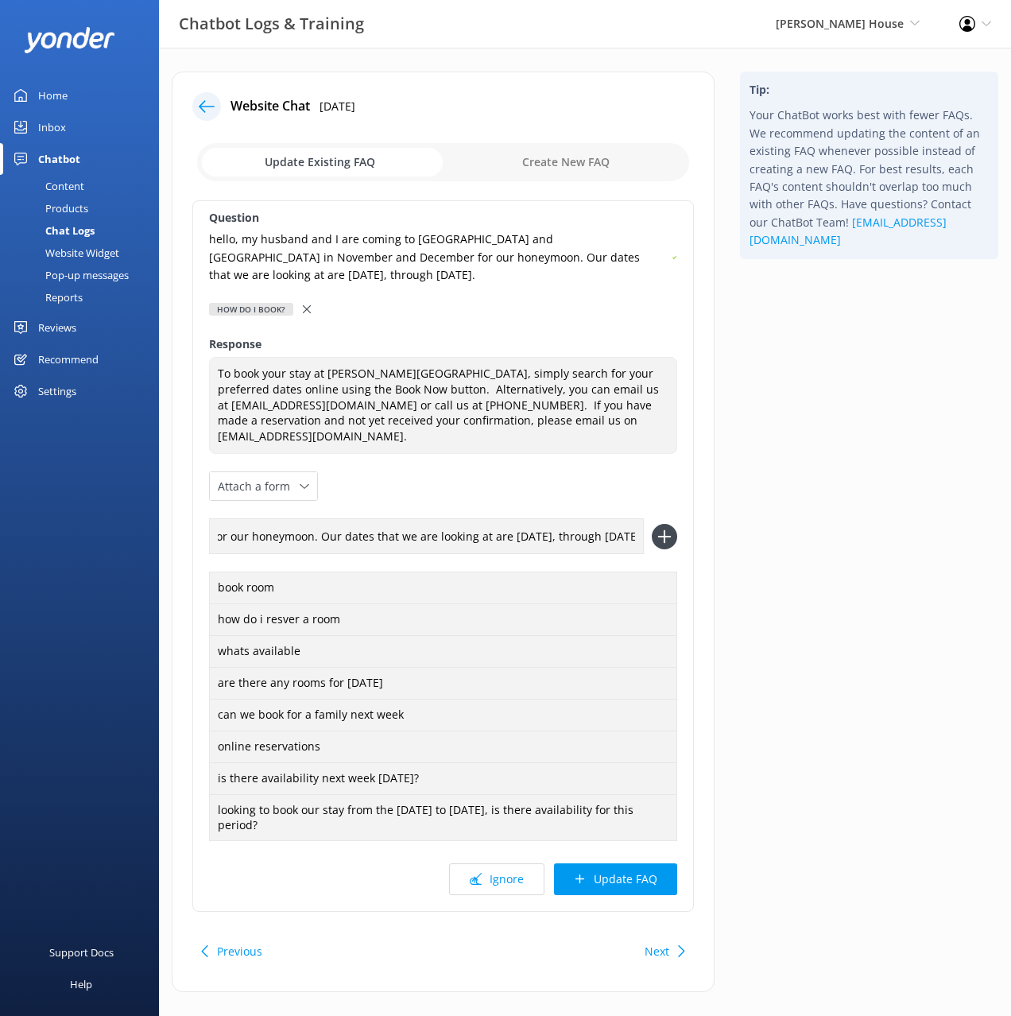
click at [662, 534] on icon at bounding box center [664, 536] width 25 height 25
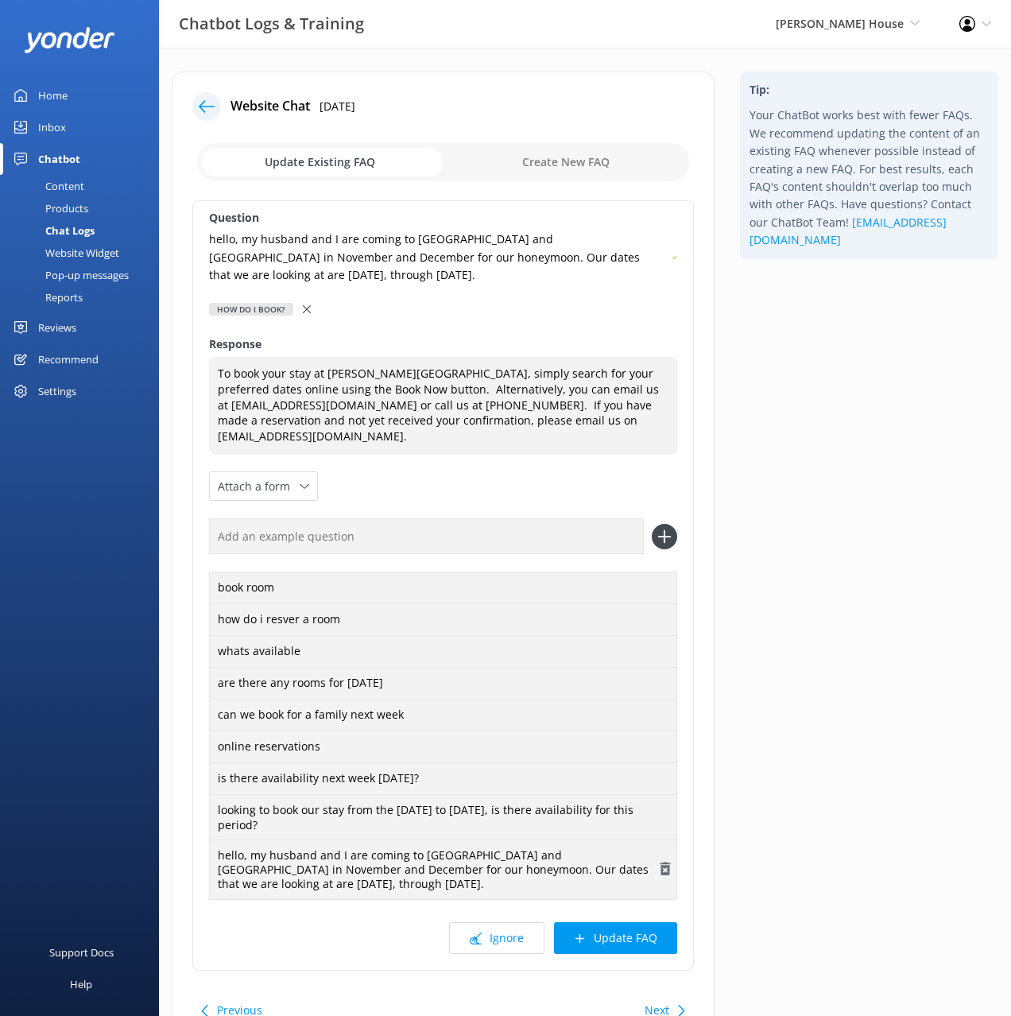
drag, startPoint x: 644, startPoint y: 938, endPoint x: 675, endPoint y: 892, distance: 54.9
click at [646, 937] on button "Update FAQ" at bounding box center [615, 938] width 123 height 32
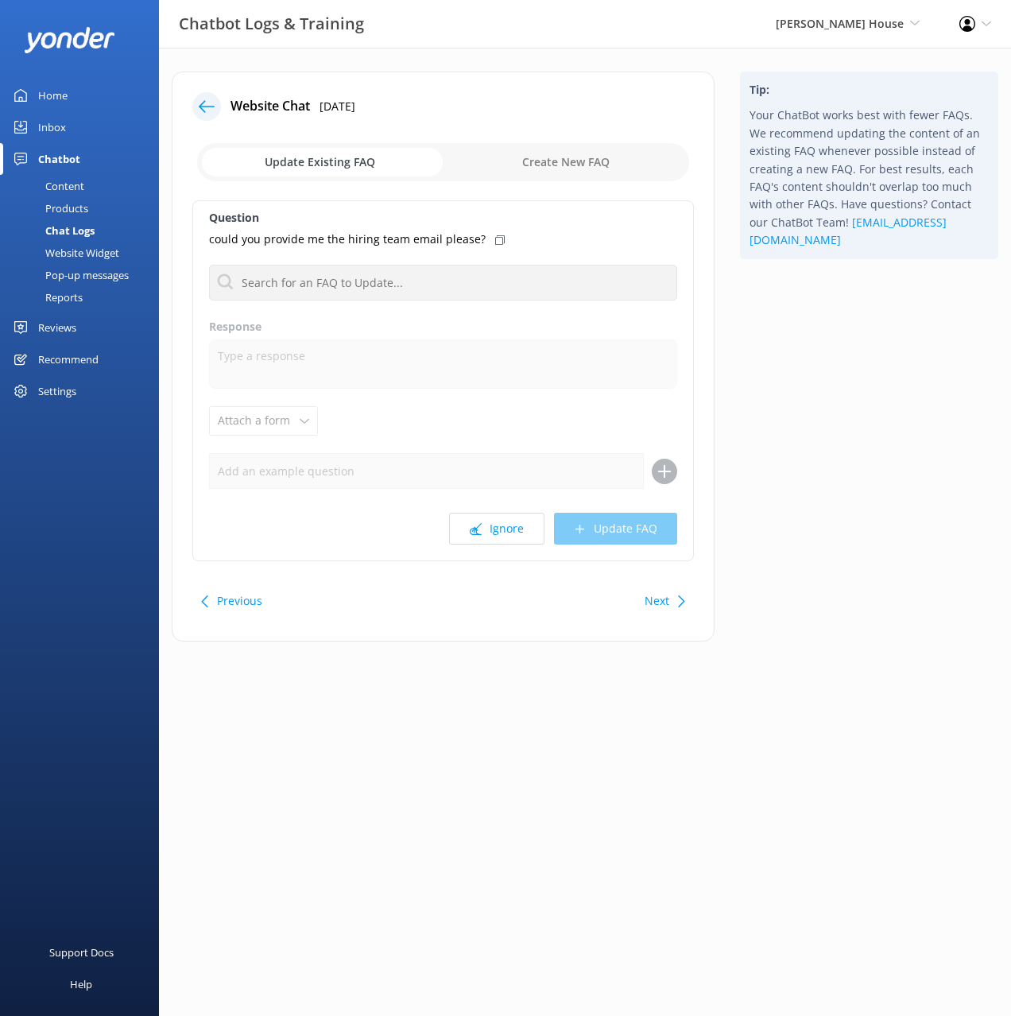
click at [857, 363] on div "Tip: Your ChatBot works best with fewer FAQs. We recommend updating the content…" at bounding box center [870, 365] width 284 height 586
click at [866, 487] on div "Tip: Your ChatBot works best with fewer FAQs. We recommend updating the content…" at bounding box center [870, 365] width 284 height 586
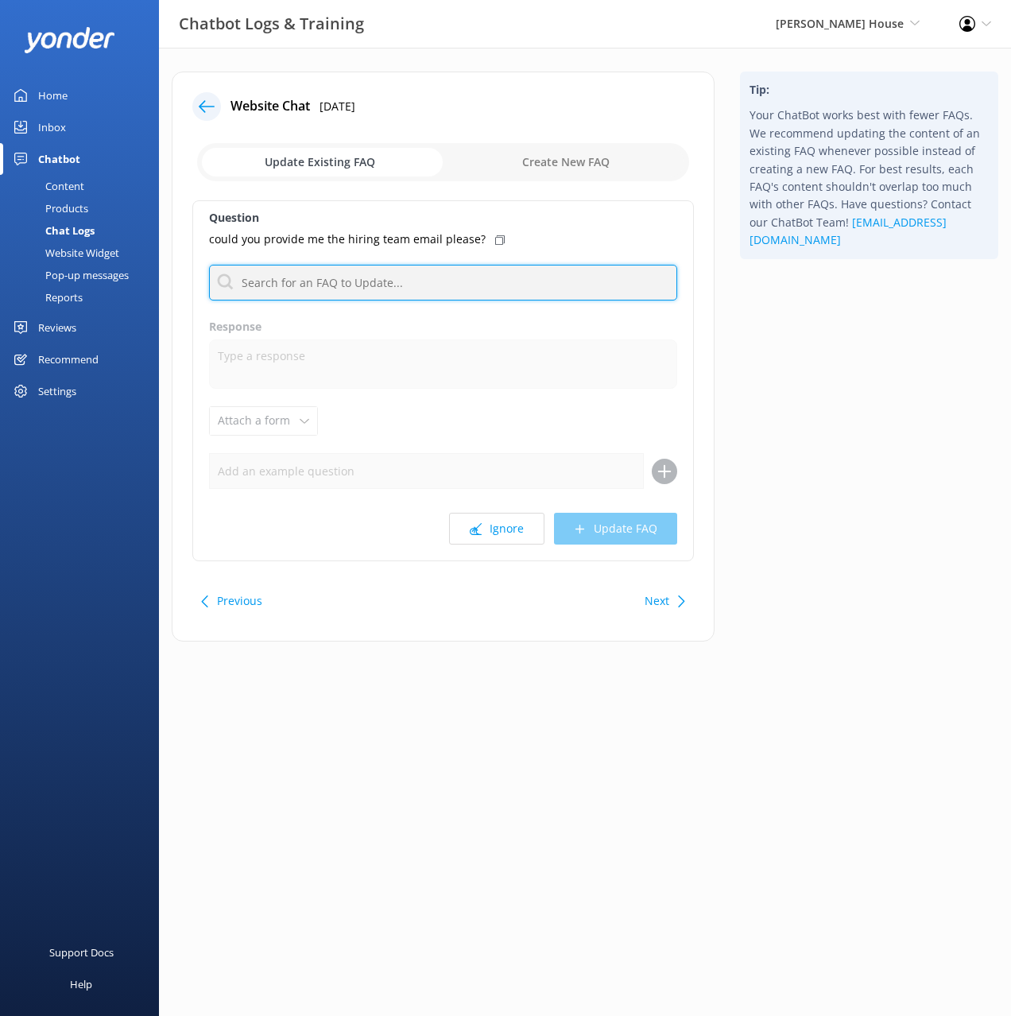
click at [417, 291] on input "text" at bounding box center [443, 283] width 468 height 36
type input "job"
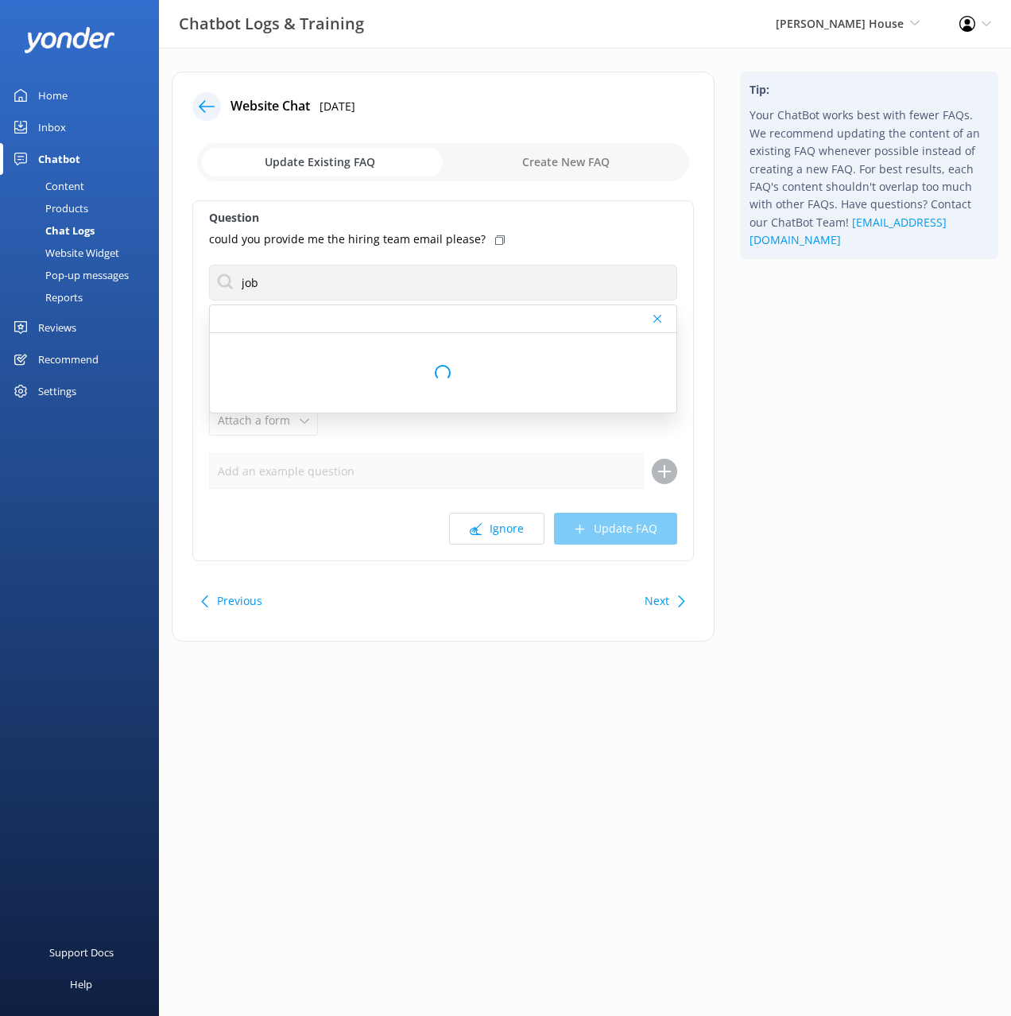
click at [495, 239] on icon at bounding box center [500, 240] width 10 height 10
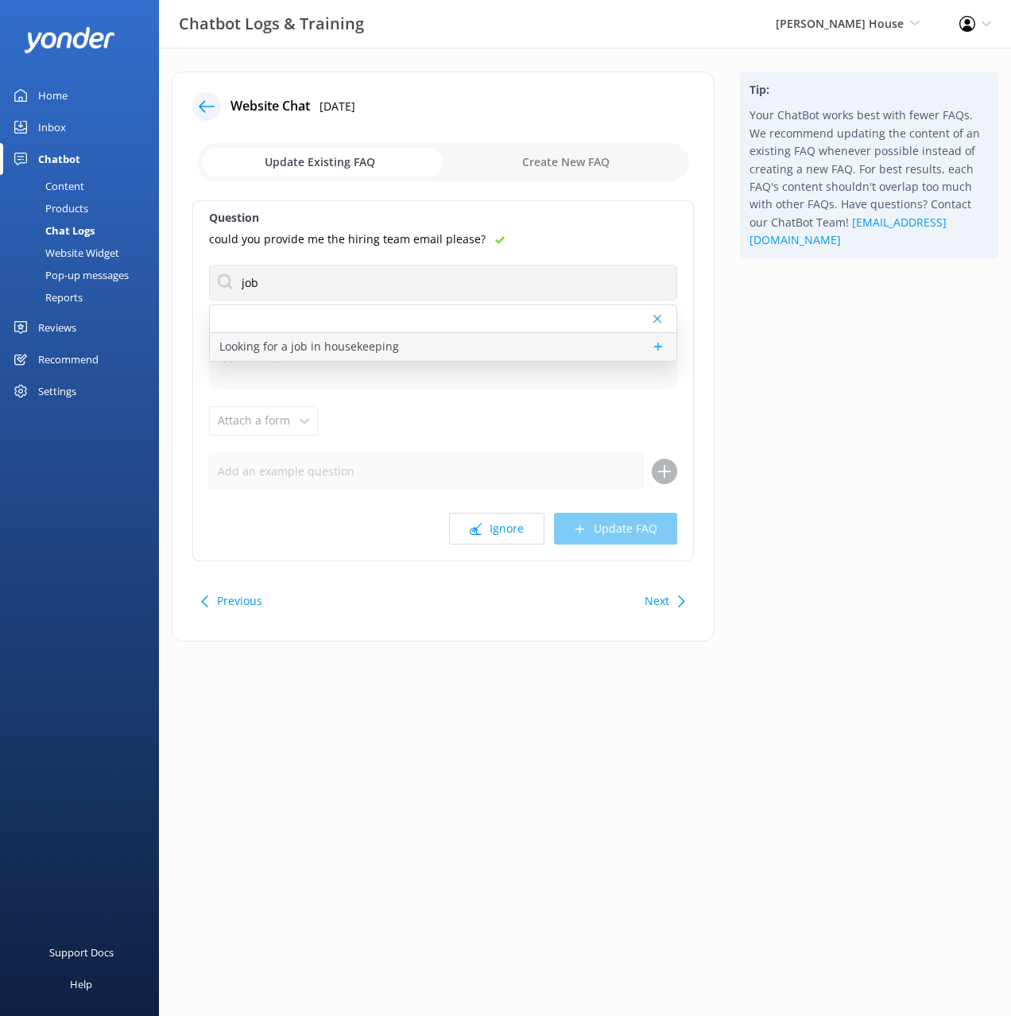
click at [420, 346] on div "Looking for a job in housekeeping" at bounding box center [443, 347] width 467 height 28
type textarea "Thank you for your interest in Hulbert House. Any vacant roles are advertised o…"
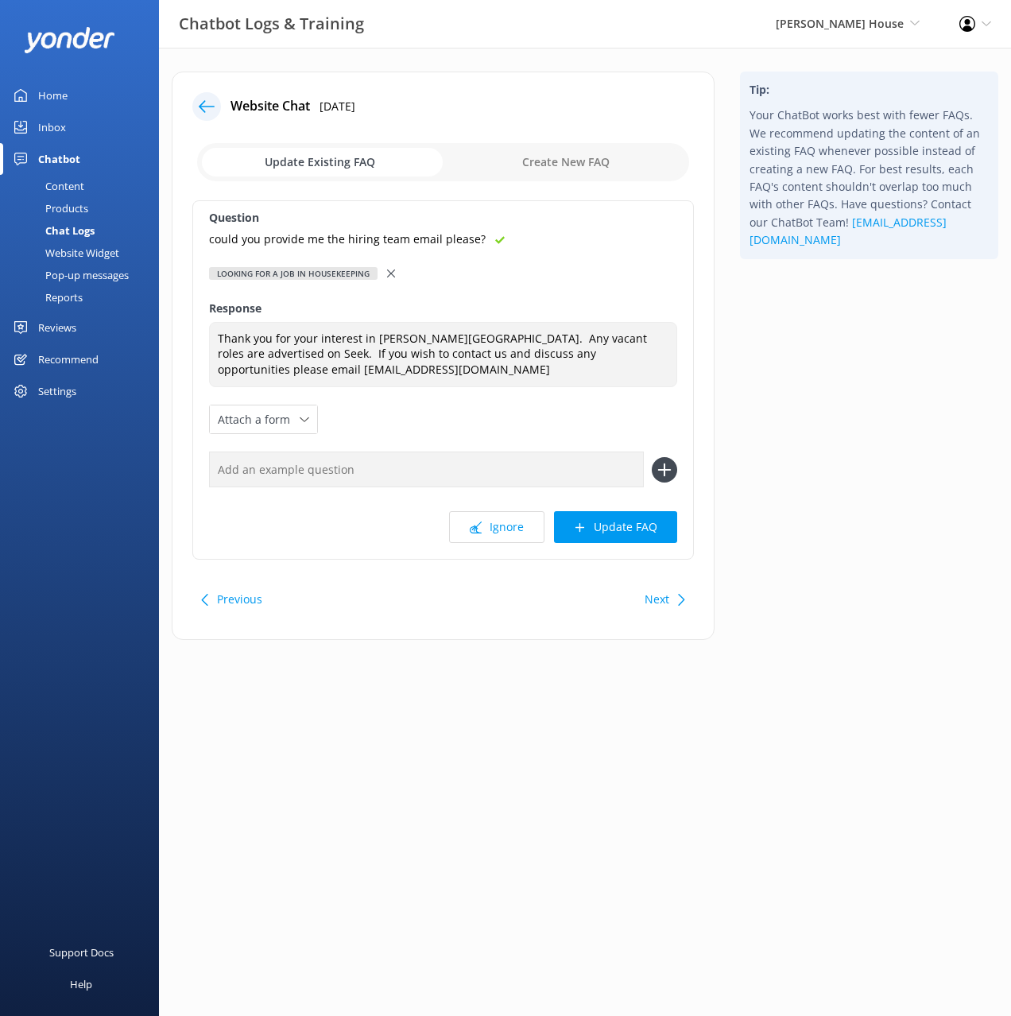
drag, startPoint x: 501, startPoint y: 479, endPoint x: 511, endPoint y: 479, distance: 10.4
click at [502, 479] on input "text" at bounding box center [426, 470] width 435 height 36
paste input "could you provide me the hiring team email please?"
type input "could you provide me the hiring team email please?"
click at [670, 469] on use at bounding box center [665, 471] width 14 height 14
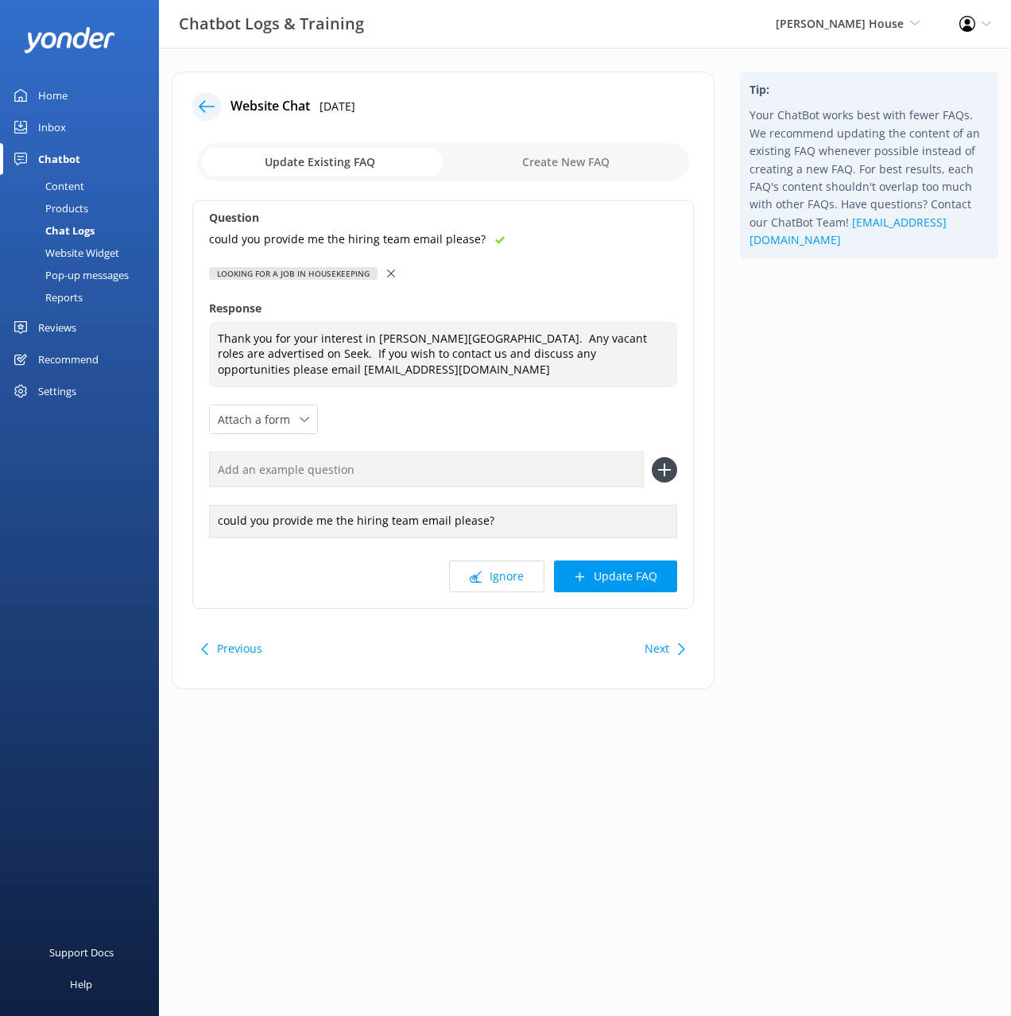
drag, startPoint x: 651, startPoint y: 593, endPoint x: 701, endPoint y: 573, distance: 53.9
click at [652, 592] on div "Question could you provide me the hiring team email please? Looking for a job i…" at bounding box center [443, 404] width 502 height 409
drag, startPoint x: 649, startPoint y: 570, endPoint x: 662, endPoint y: 565, distance: 14.6
click at [650, 569] on button "Update FAQ" at bounding box center [615, 577] width 123 height 32
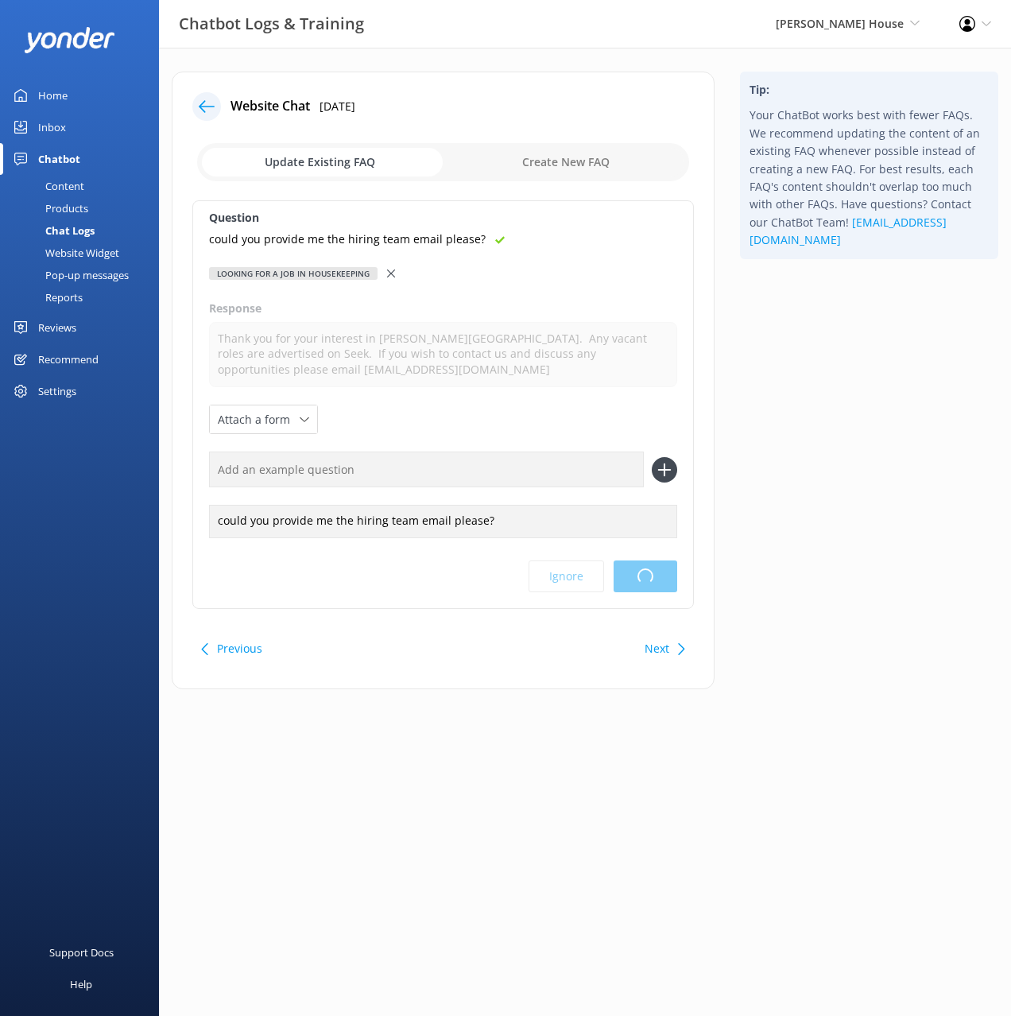
click at [794, 482] on html "Chatbot Logs & Training Hulbert House Black Cat Cruises Banff Airporter Interna…" at bounding box center [505, 508] width 1011 height 1016
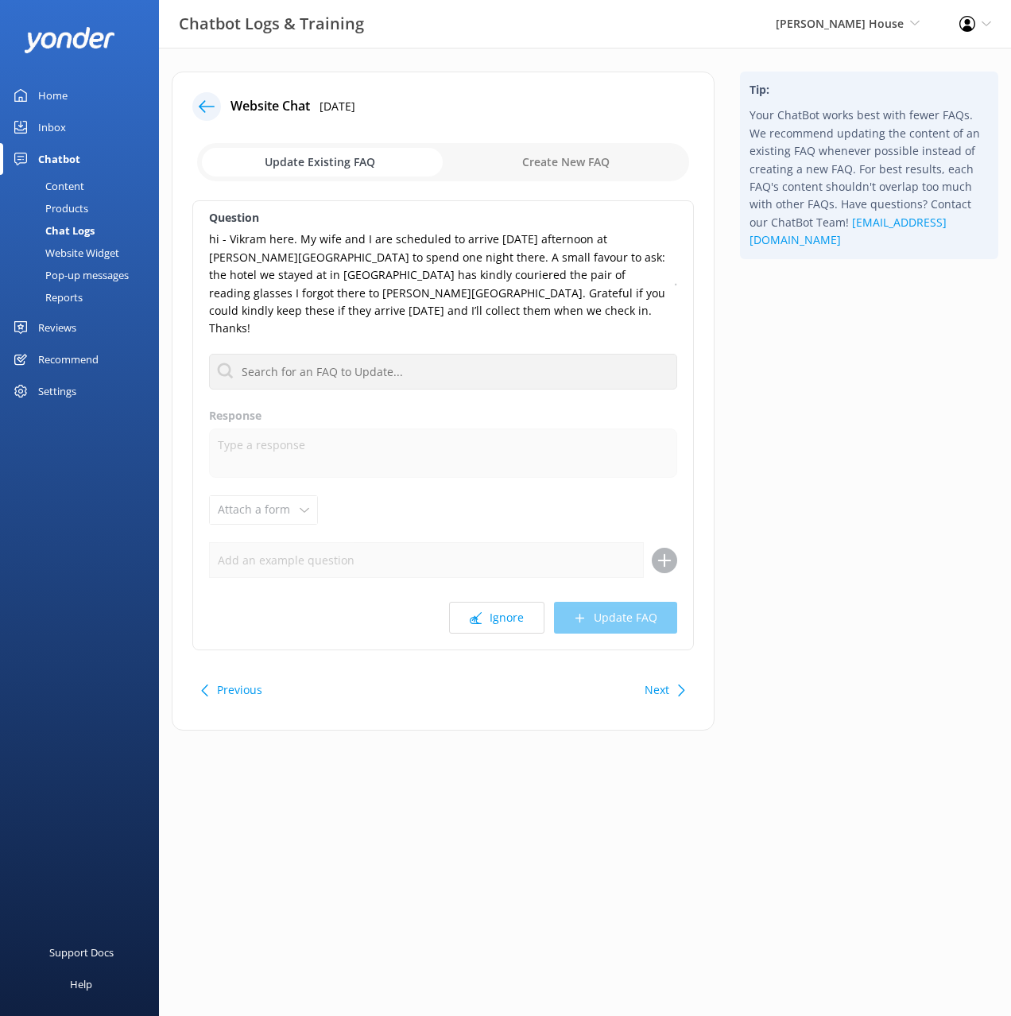
drag, startPoint x: 817, startPoint y: 538, endPoint x: 656, endPoint y: 588, distance: 168.3
click at [811, 542] on div "Tip: Your ChatBot works best with fewer FAQs. We recommend updating the content…" at bounding box center [870, 409] width 284 height 675
click at [487, 602] on button "Ignore" at bounding box center [496, 618] width 95 height 32
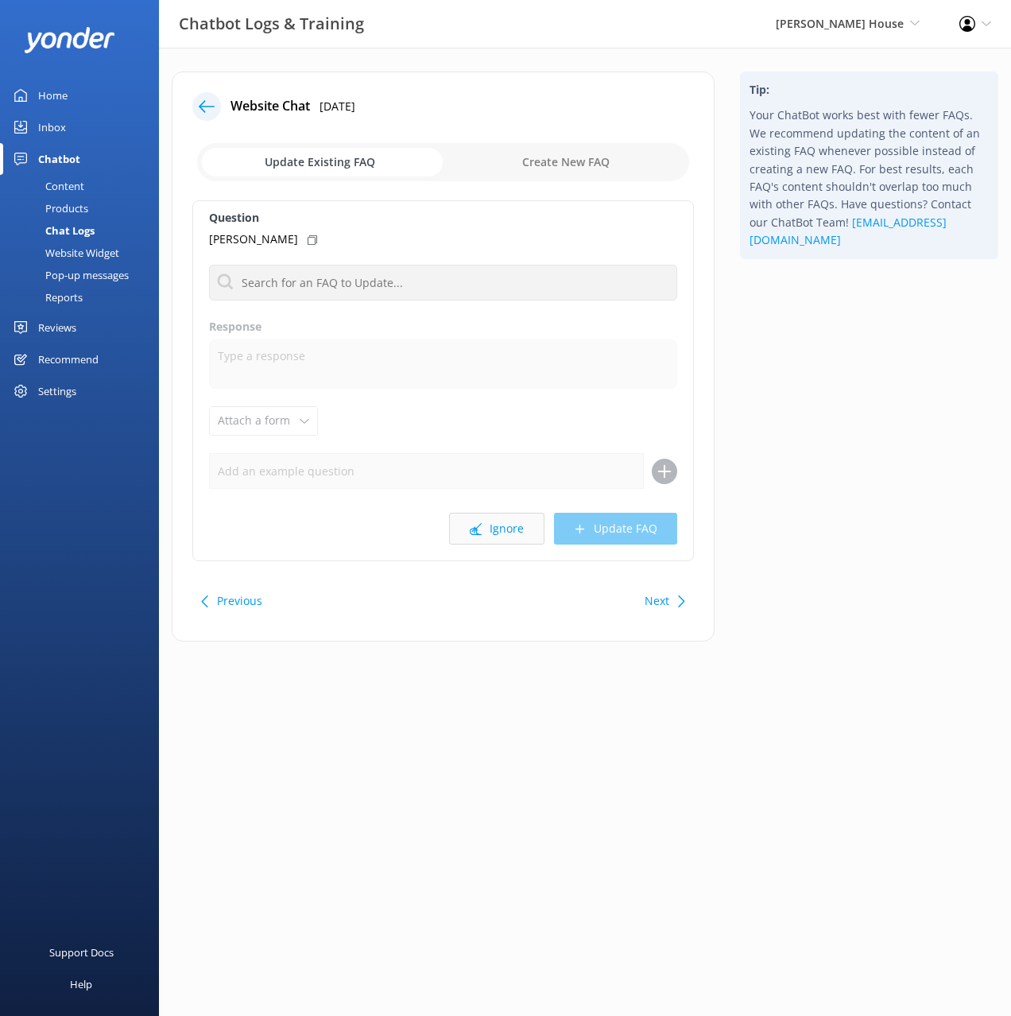
click at [493, 530] on button "Ignore" at bounding box center [496, 529] width 95 height 32
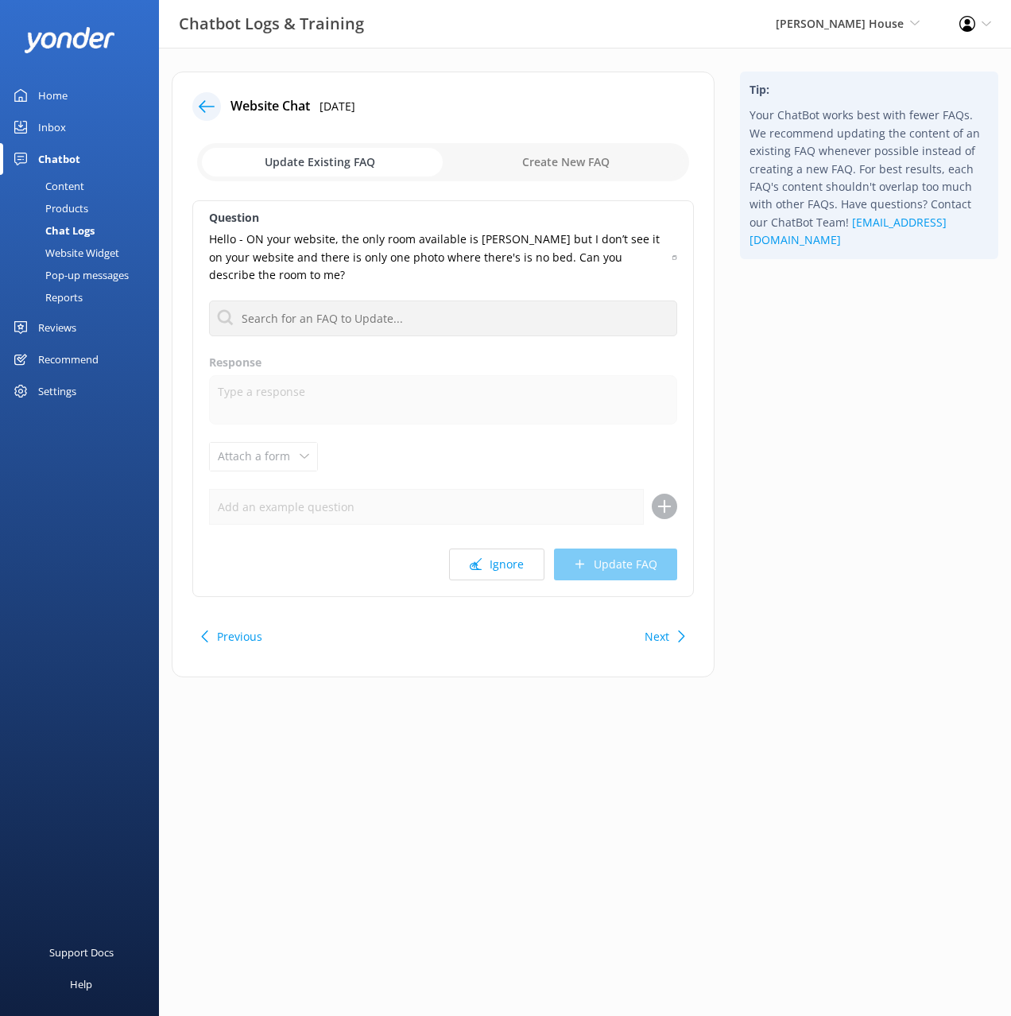
click at [855, 444] on div "Tip: Your ChatBot works best with fewer FAQs. We recommend updating the content…" at bounding box center [870, 383] width 284 height 622
click at [521, 624] on div "Previous Next" at bounding box center [443, 637] width 502 height 45
click at [487, 557] on button "Ignore" at bounding box center [496, 565] width 95 height 32
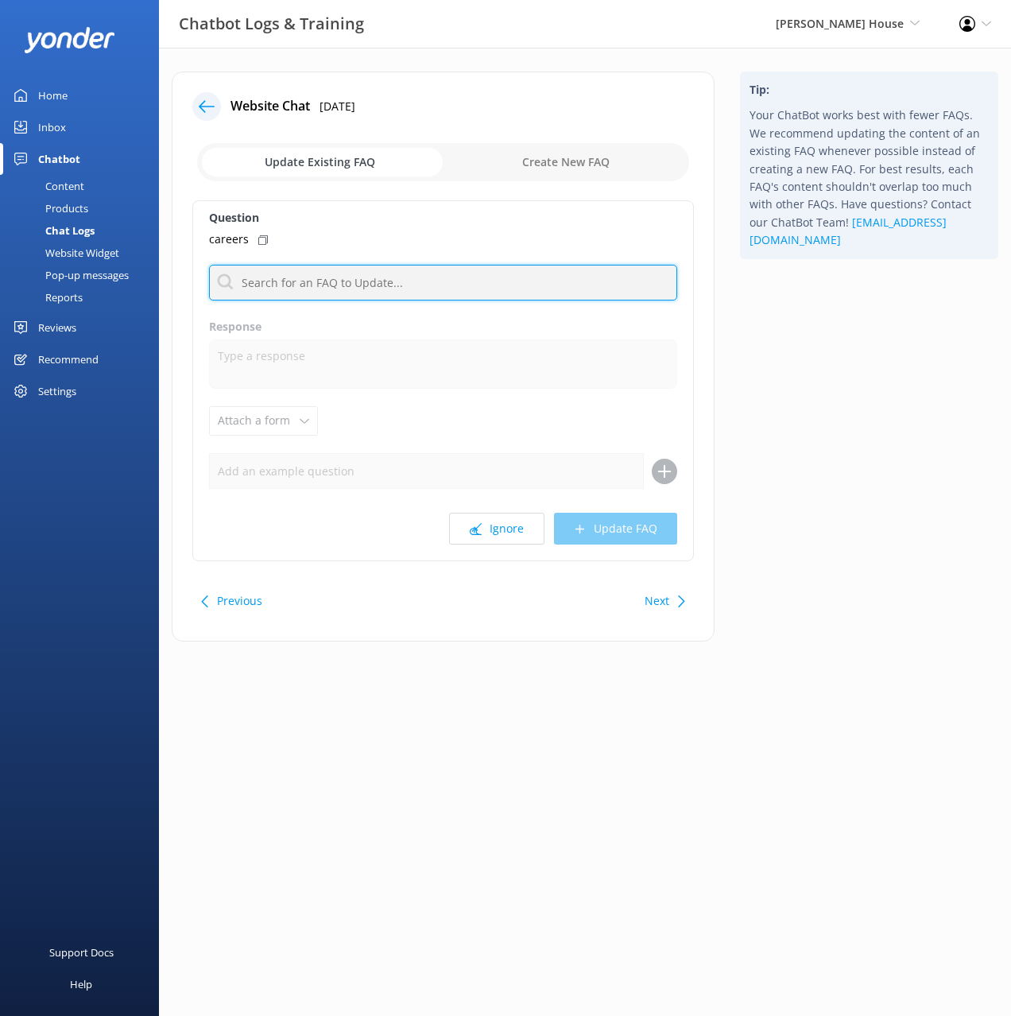
click at [446, 288] on input "text" at bounding box center [443, 283] width 468 height 36
type input "job"
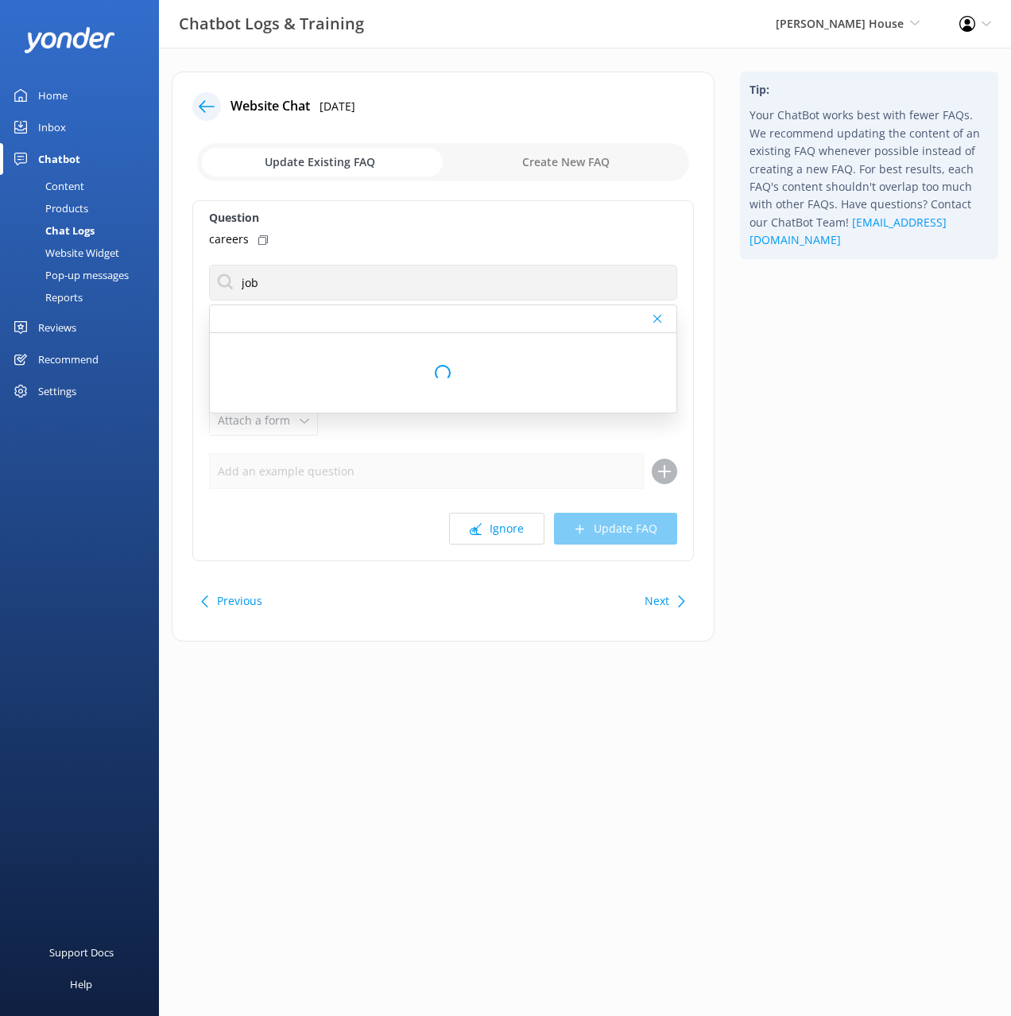
drag, startPoint x: 262, startPoint y: 240, endPoint x: 268, endPoint y: 249, distance: 10.8
click at [262, 240] on icon at bounding box center [263, 240] width 10 height 10
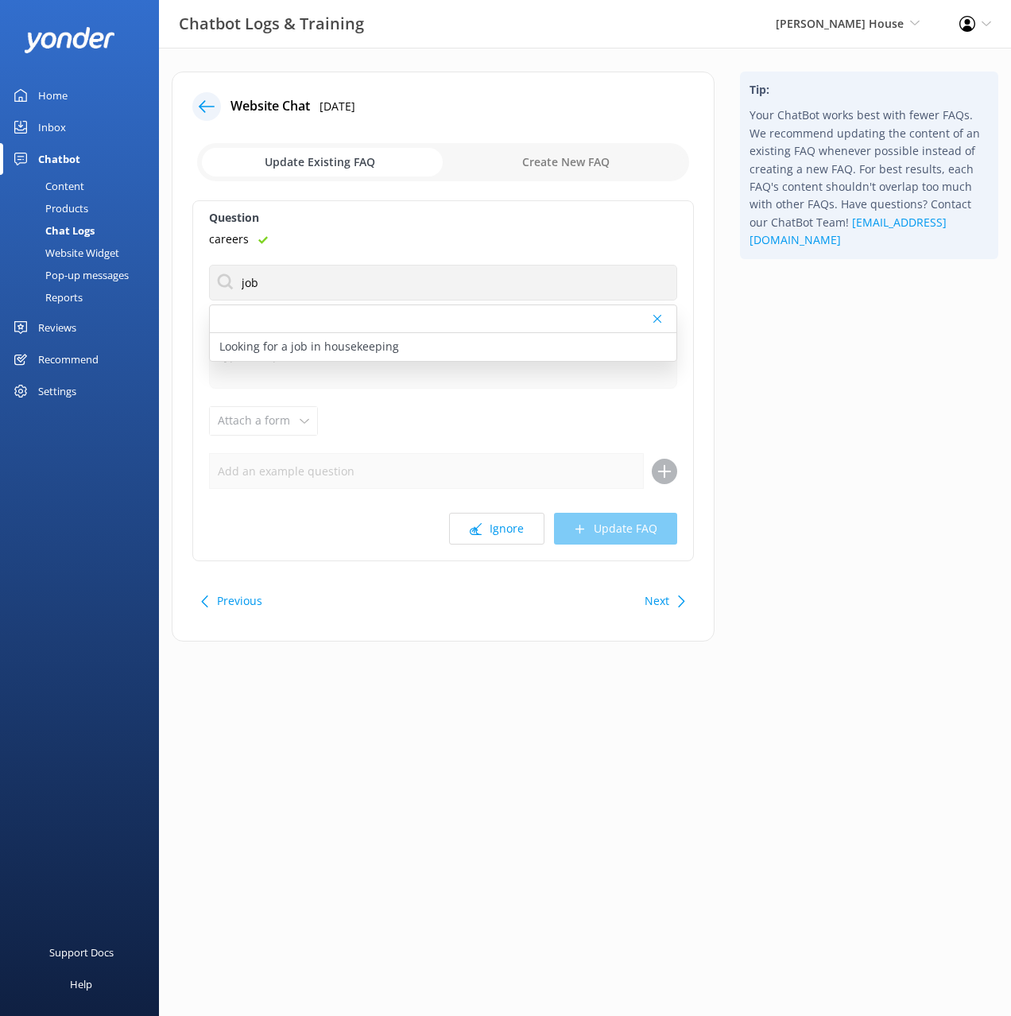
click at [305, 339] on p "Looking for a job in housekeeping" at bounding box center [309, 346] width 180 height 17
type textarea "Thank you for your interest in Hulbert House. Any vacant roles are advertised o…"
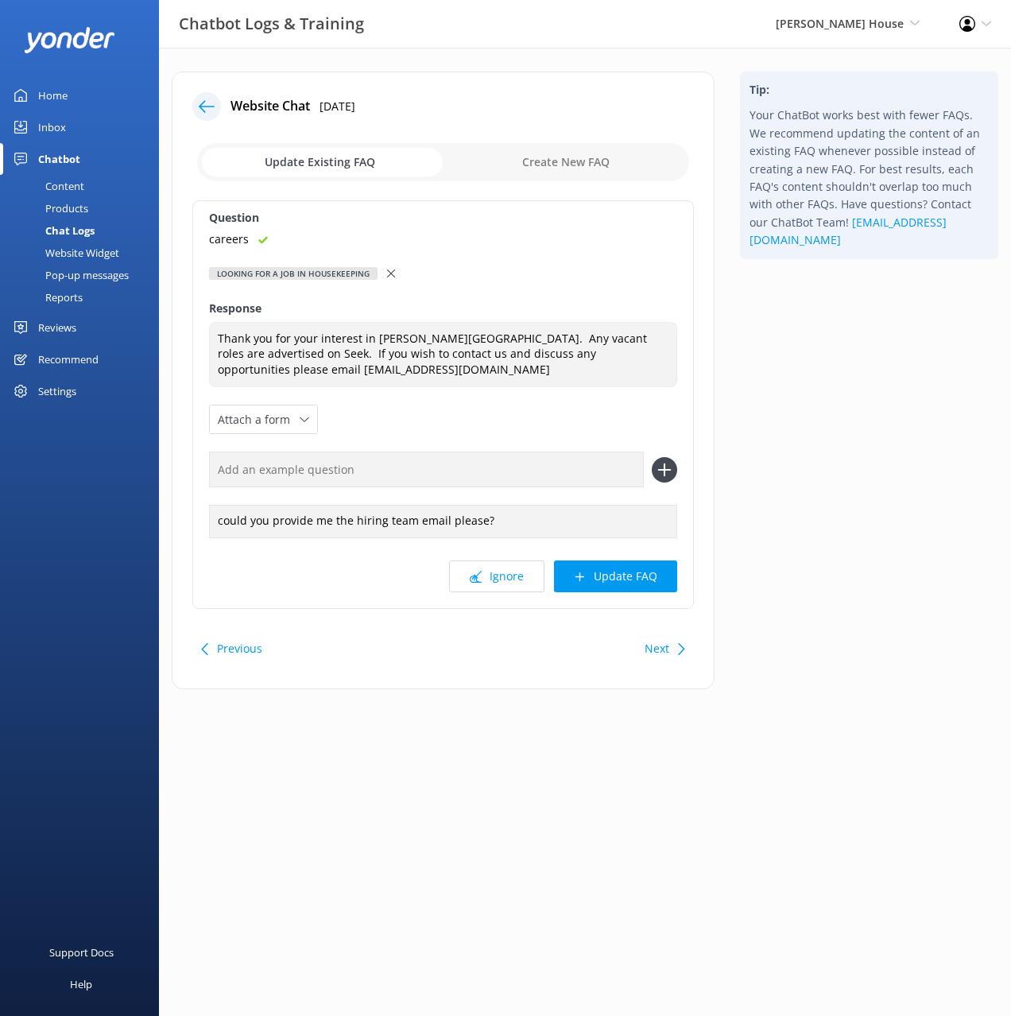
click at [560, 475] on input "text" at bounding box center [426, 470] width 435 height 36
paste input "careers"
type input "careers"
click at [663, 476] on icon at bounding box center [664, 469] width 25 height 25
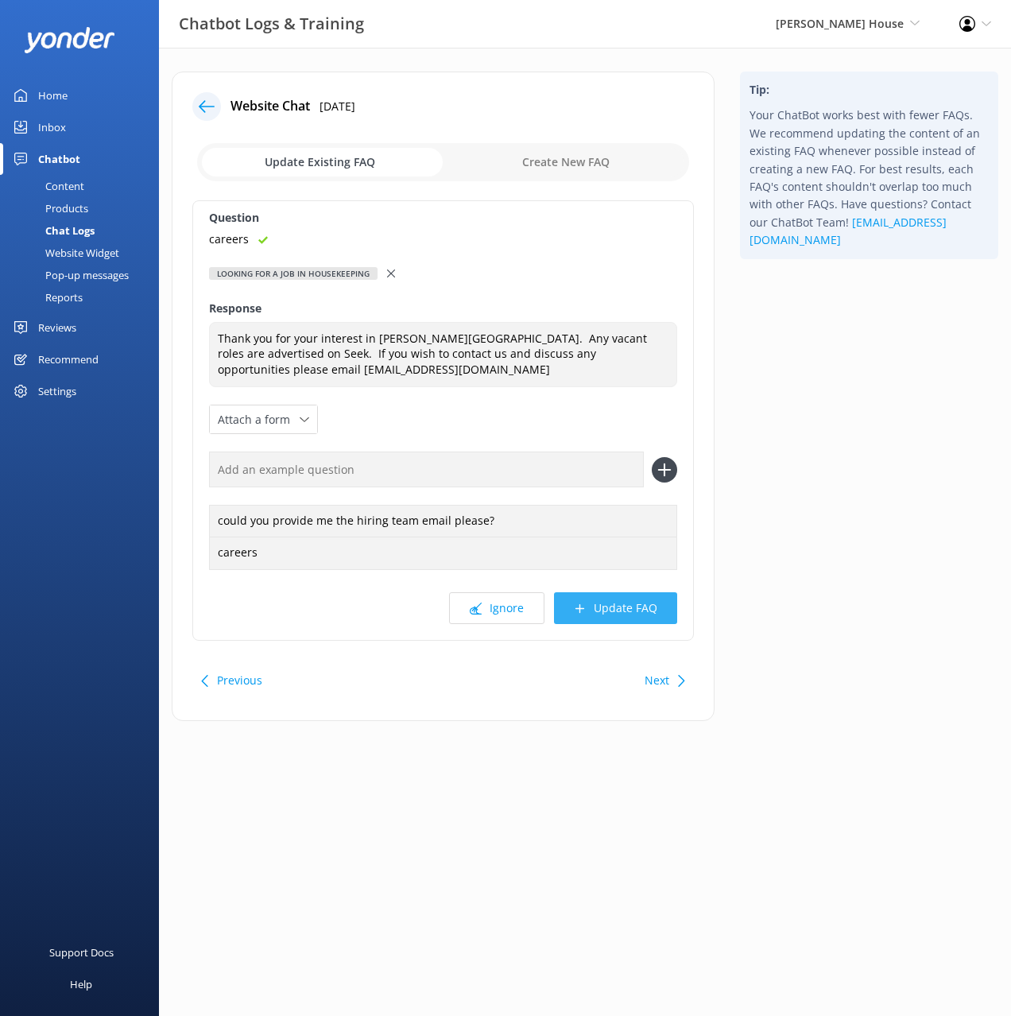
click at [638, 600] on button "Update FAQ" at bounding box center [615, 608] width 123 height 32
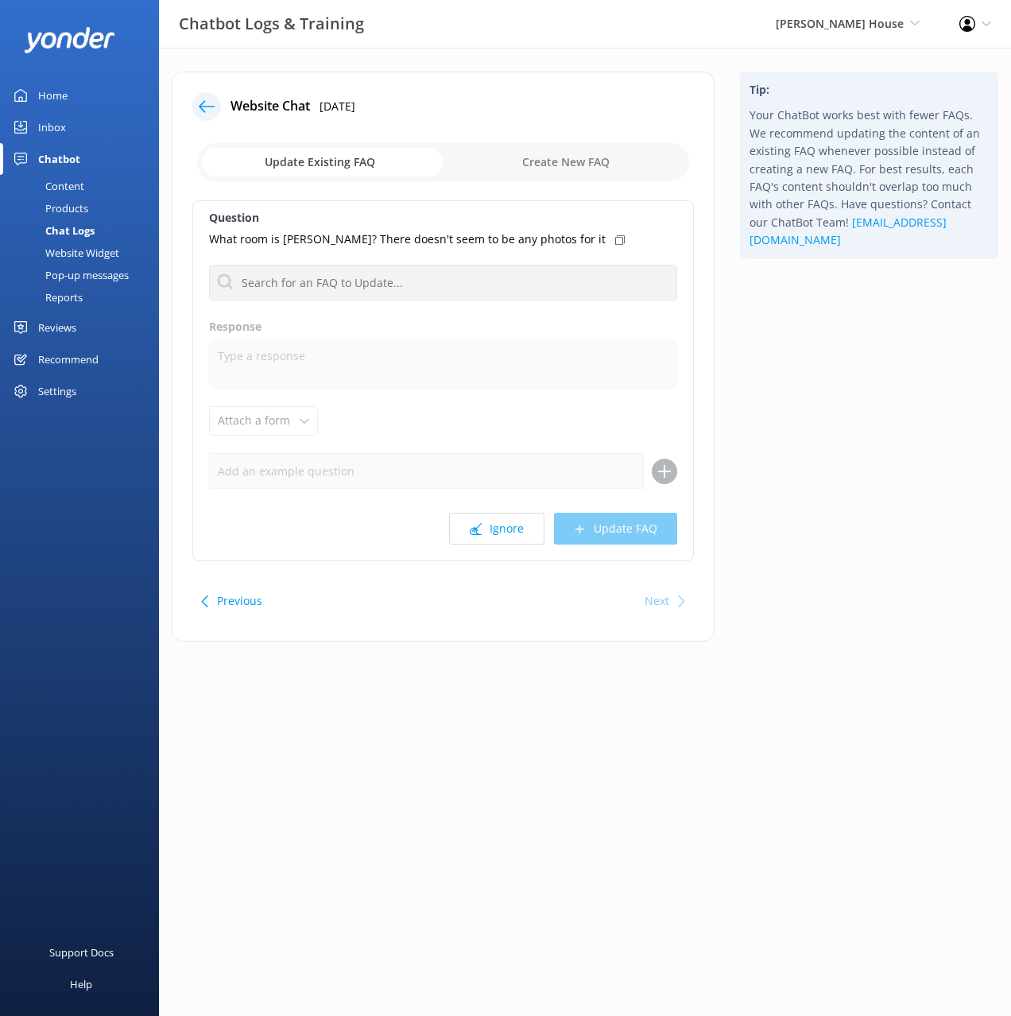
click at [802, 467] on div "Tip: Your ChatBot works best with fewer FAQs. We recommend updating the content…" at bounding box center [870, 365] width 284 height 586
click at [511, 534] on button "Ignore" at bounding box center [496, 529] width 95 height 32
click at [671, 605] on div "Next" at bounding box center [663, 601] width 49 height 32
click at [212, 105] on icon at bounding box center [207, 107] width 16 height 16
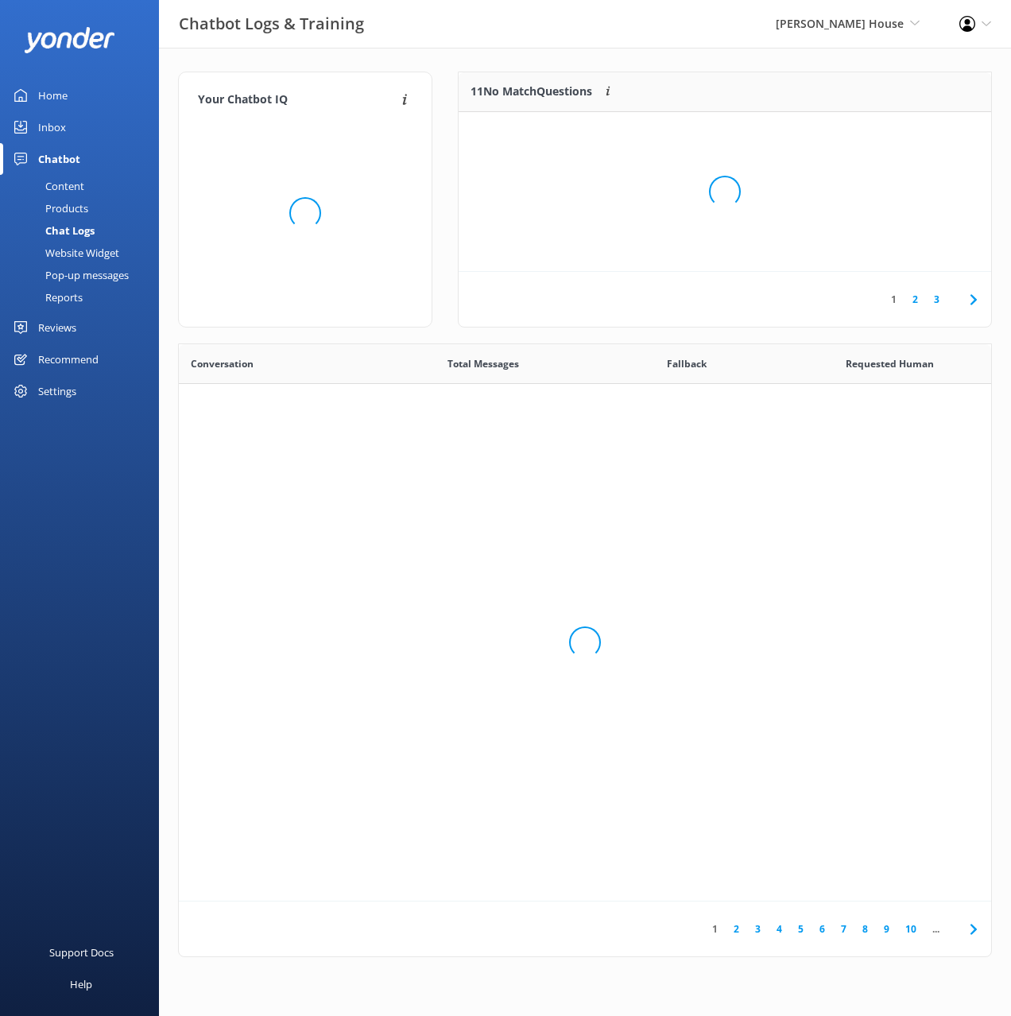
scroll to position [557, 813]
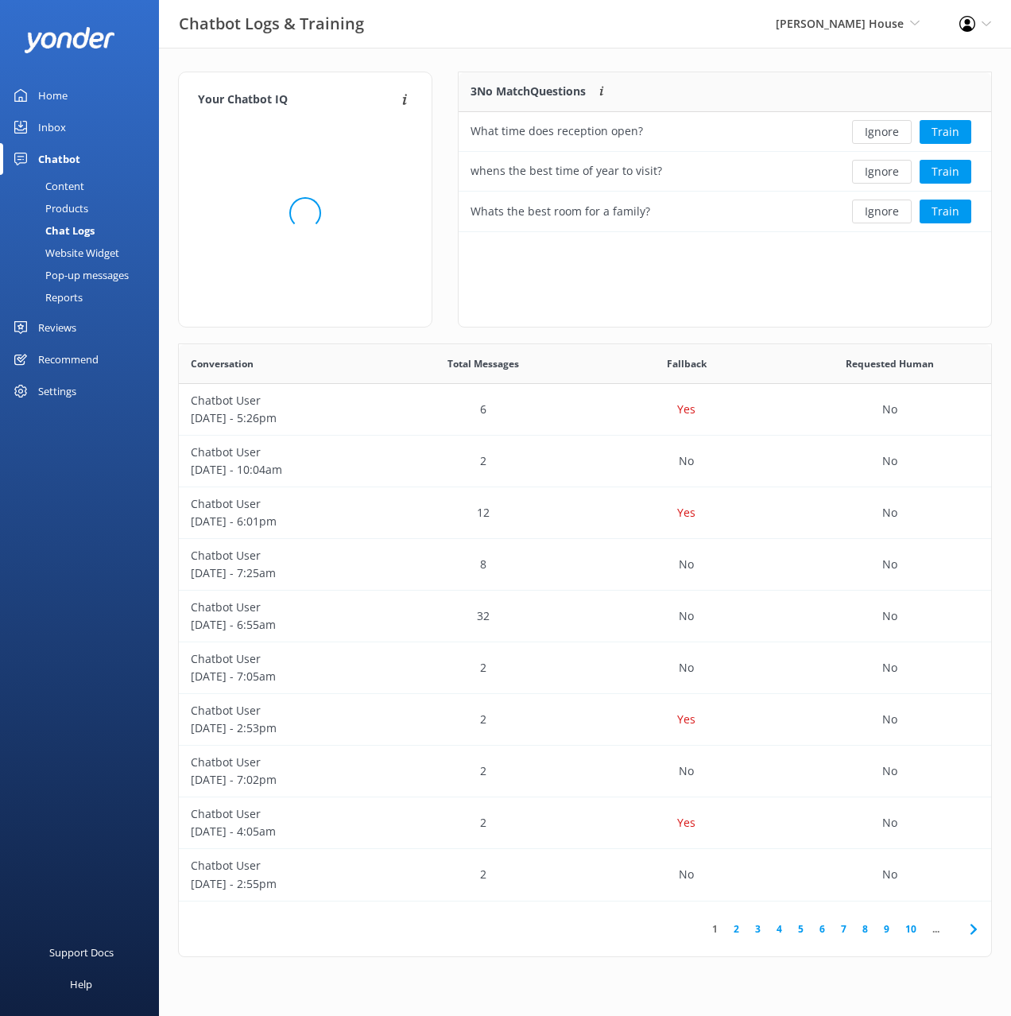
drag, startPoint x: 636, startPoint y: 64, endPoint x: 581, endPoint y: 67, distance: 55.0
click at [636, 64] on div "Your Chatbot IQ Your Chatbot IQ is the percentage of trained FAQs against untra…" at bounding box center [585, 518] width 852 height 941
click at [527, 58] on div "Your Chatbot IQ Your Chatbot IQ is the percentage of trained FAQs against untra…" at bounding box center [585, 518] width 852 height 941
click at [76, 187] on div "Content" at bounding box center [47, 186] width 75 height 22
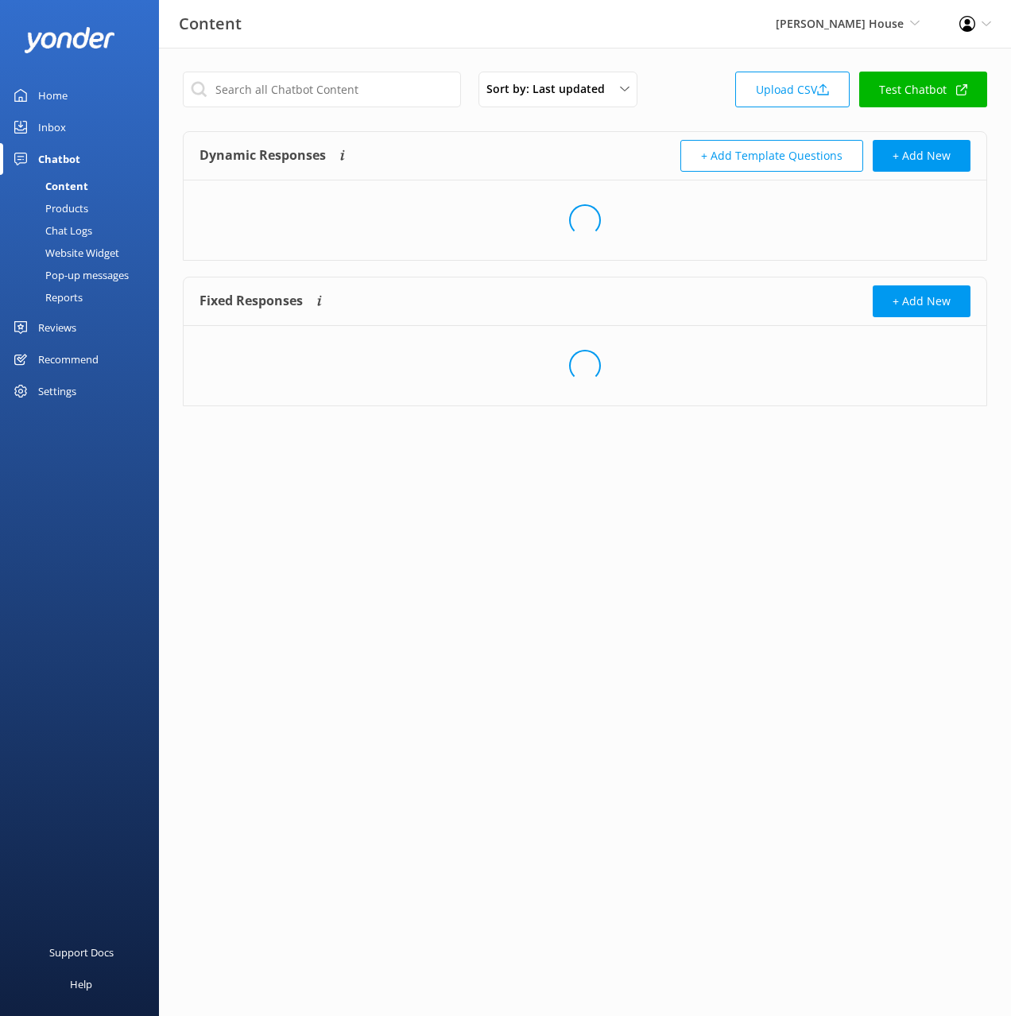
drag, startPoint x: 606, startPoint y: 141, endPoint x: 678, endPoint y: 106, distance: 80.4
click at [608, 141] on div "+ Add Template Questions + Add New" at bounding box center [778, 156] width 386 height 32
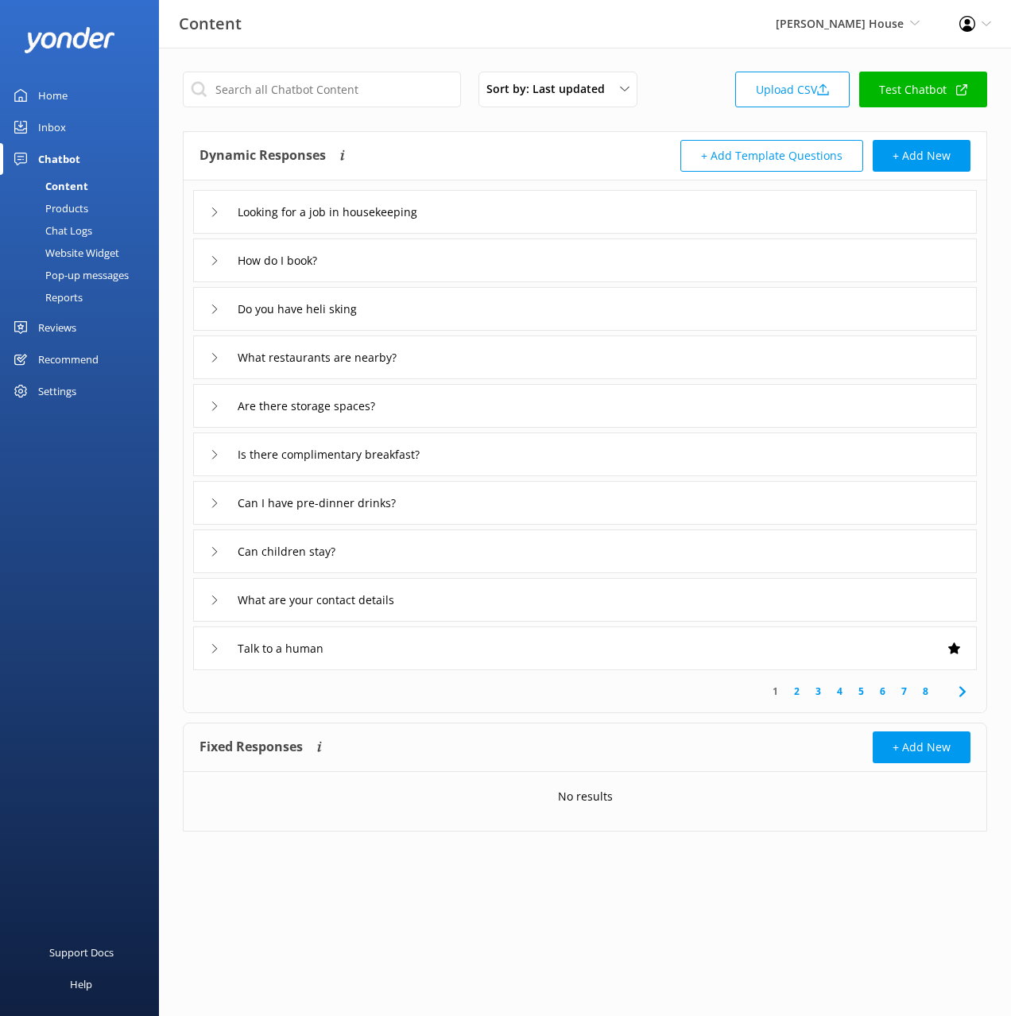
click at [697, 99] on div "Sort by: Last updated Title (A-Z) Last updated Upload CSV Test Chatbot" at bounding box center [585, 94] width 805 height 45
drag, startPoint x: 378, startPoint y: 29, endPoint x: 355, endPoint y: 52, distance: 32.6
click at [378, 29] on div "Content Hulbert House Black Cat Cruises Banff Airporter International Antarctic…" at bounding box center [505, 24] width 1011 height 48
click at [95, 278] on div "Pop-up messages" at bounding box center [69, 275] width 119 height 22
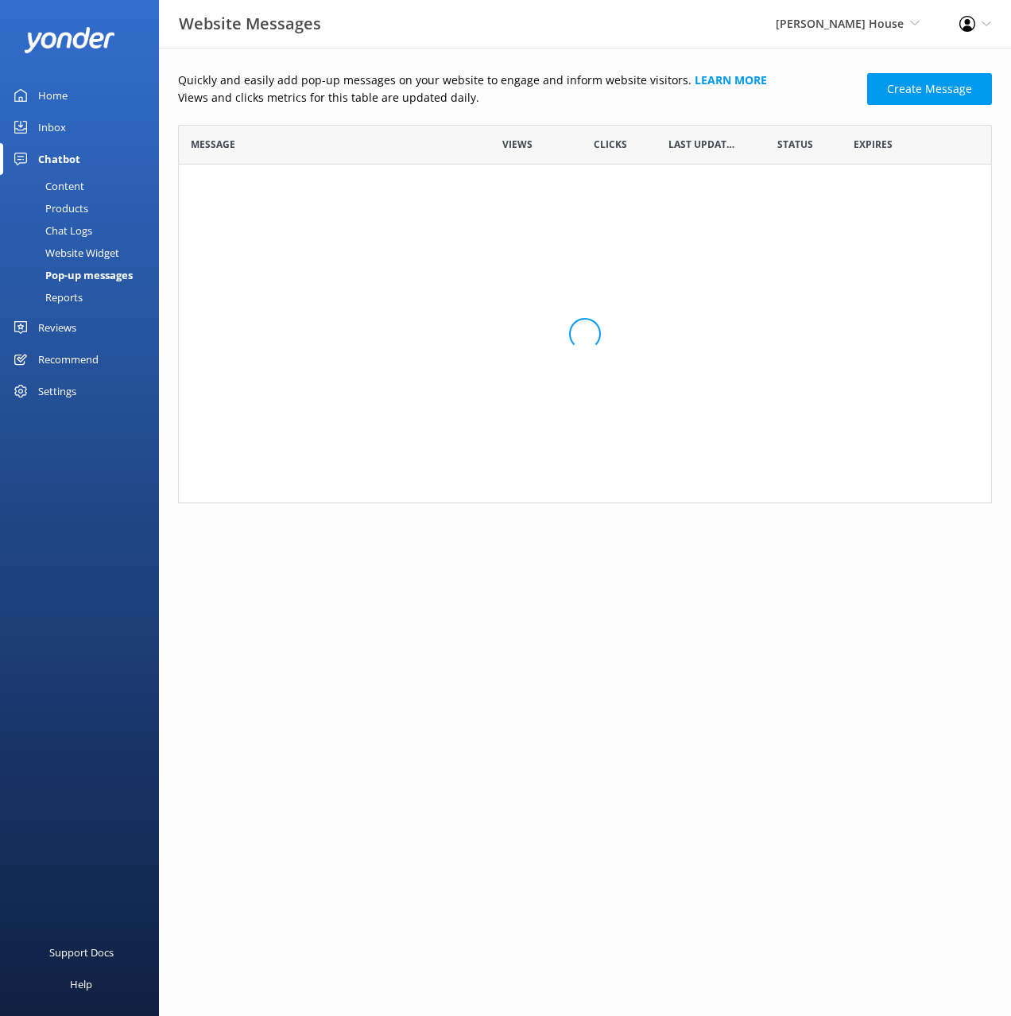
scroll to position [379, 814]
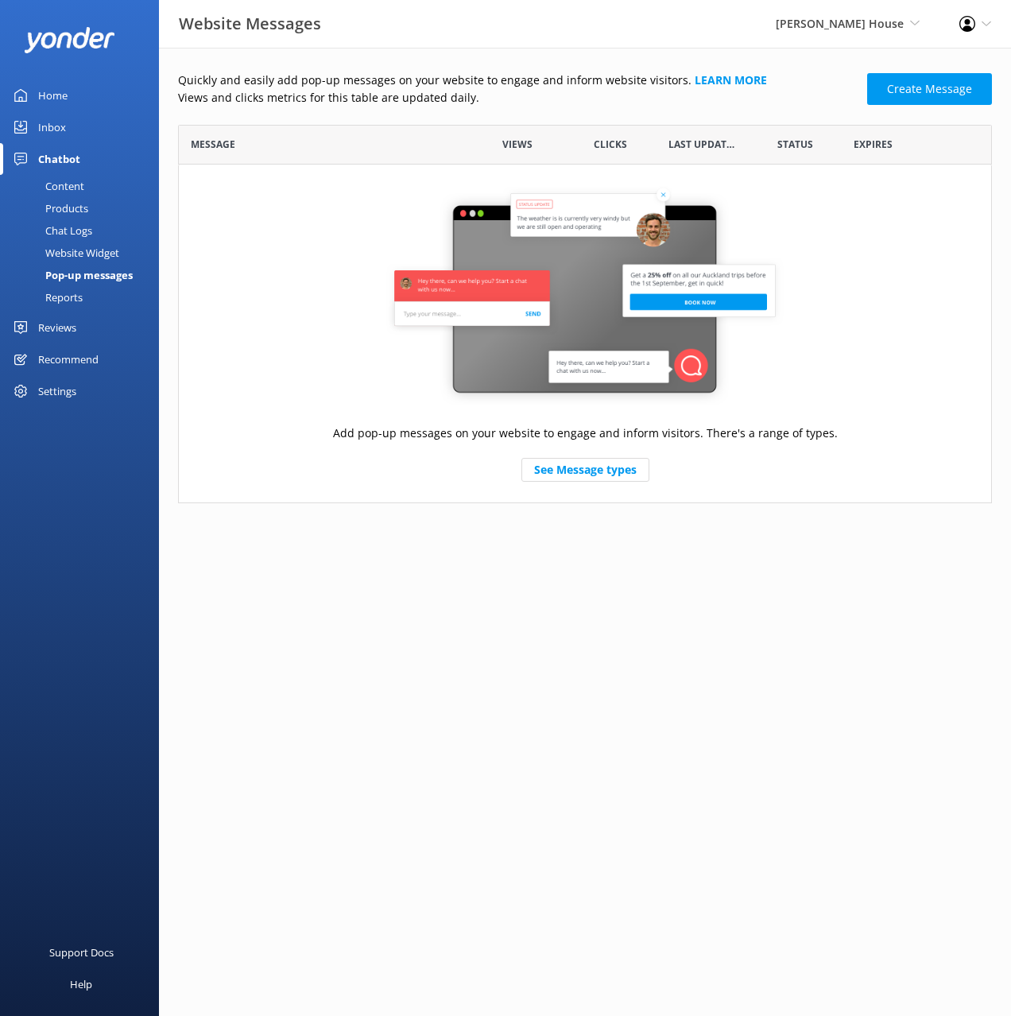
click at [87, 254] on div "Website Widget" at bounding box center [65, 253] width 110 height 22
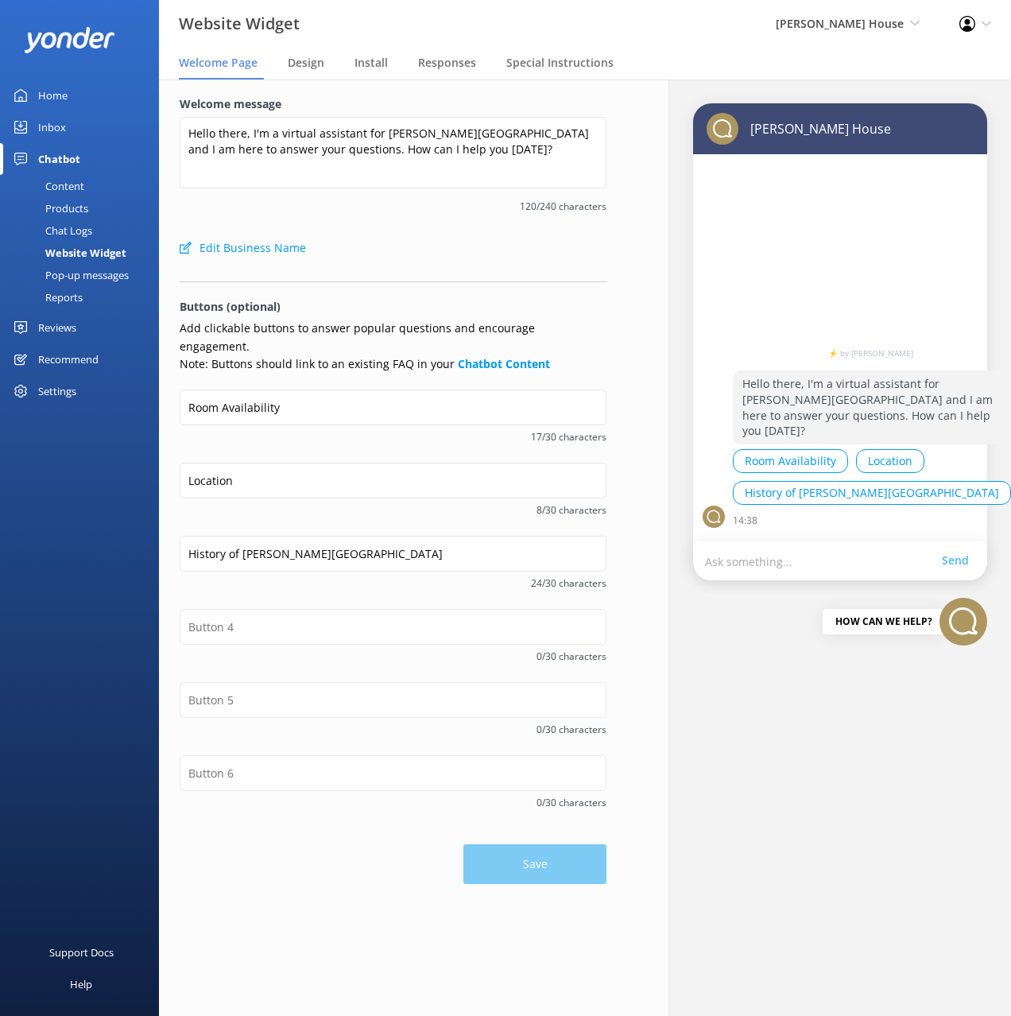
click at [83, 232] on div "Chat Logs" at bounding box center [51, 230] width 83 height 22
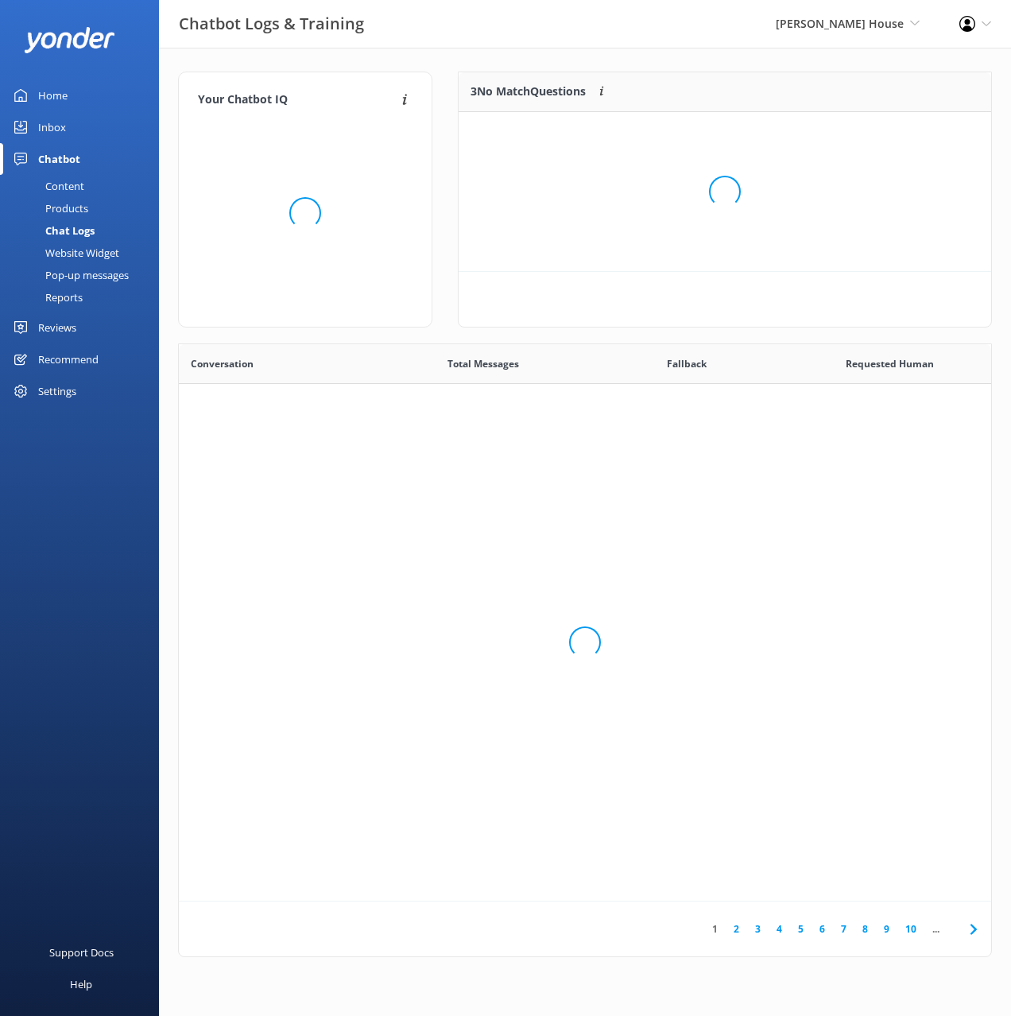
scroll to position [557, 813]
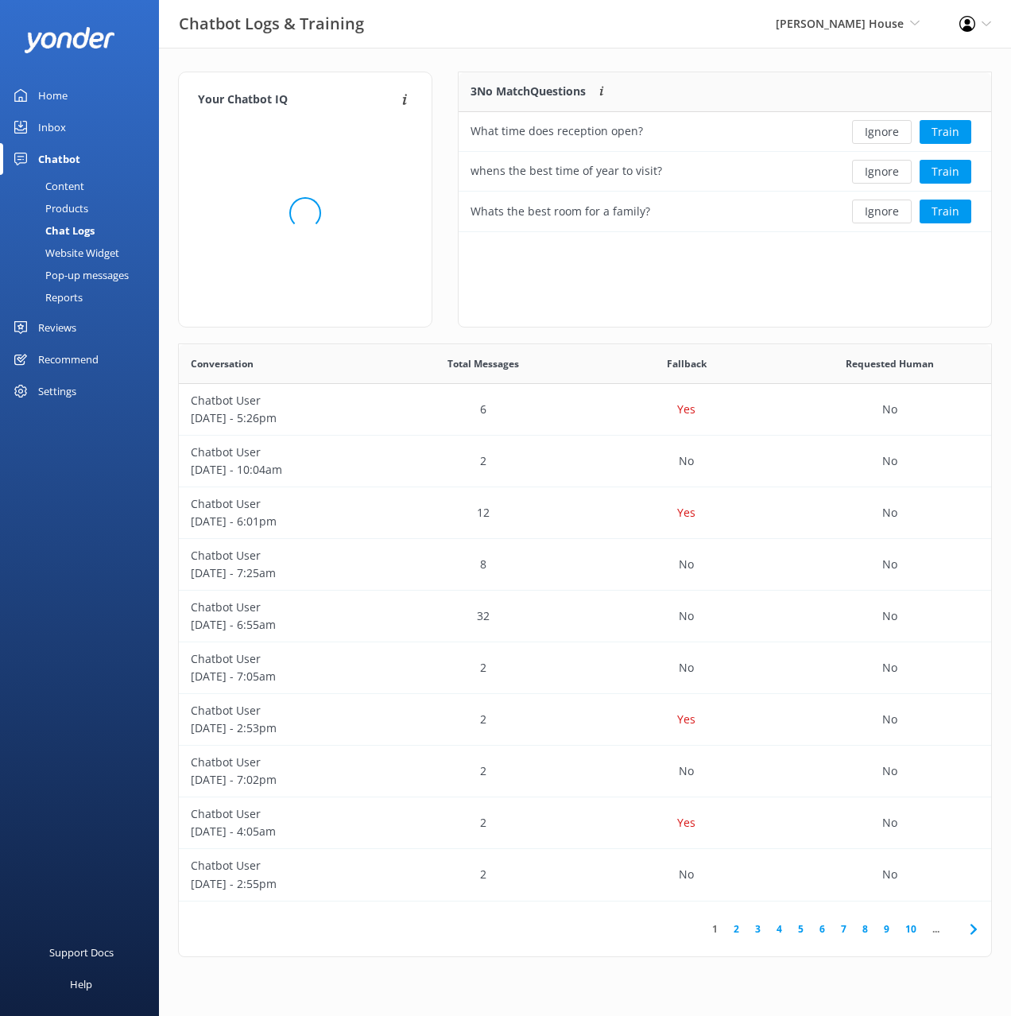
click at [71, 179] on div "Content" at bounding box center [47, 186] width 75 height 22
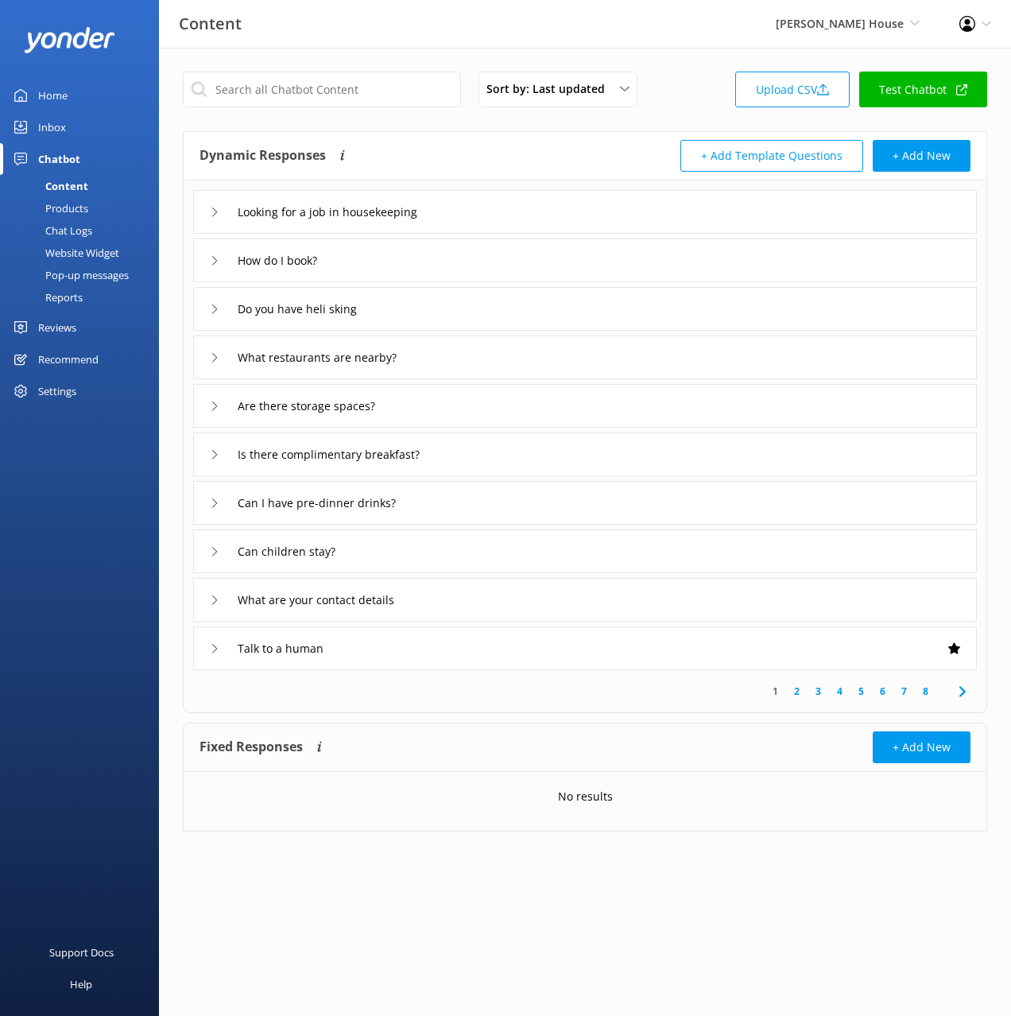
click at [629, 142] on div "+ Add Template Questions + Add New" at bounding box center [778, 156] width 386 height 32
drag, startPoint x: 584, startPoint y: 16, endPoint x: 565, endPoint y: 2, distance: 24.5
click at [584, 16] on div "Content Hulbert House Black Cat Cruises Banff Airporter International Antarctic…" at bounding box center [505, 24] width 1011 height 48
